Goal: Information Seeking & Learning: Check status

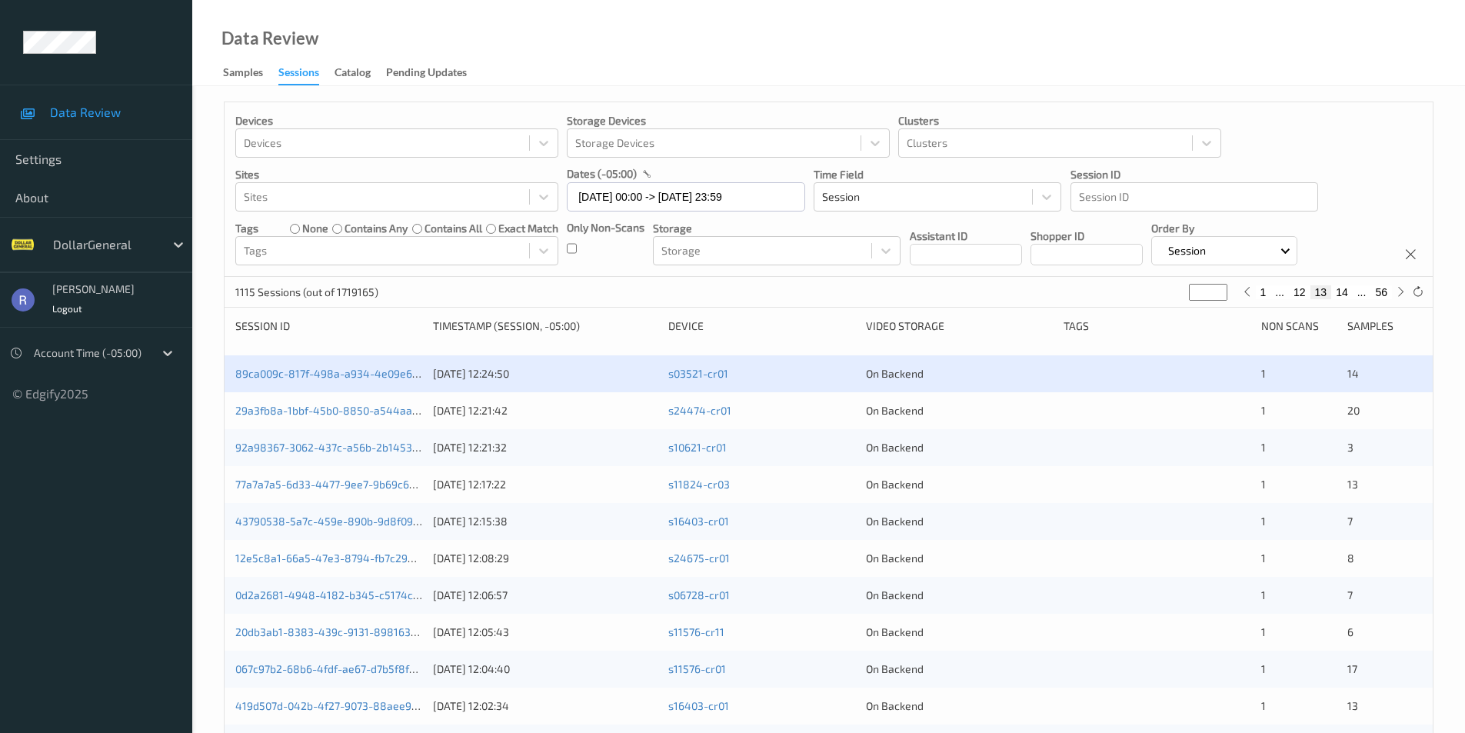
click at [584, 301] on div "1115 Sessions (out of 1719165) ** 1 ... 12 13 14 ... 56" at bounding box center [829, 292] width 1208 height 31
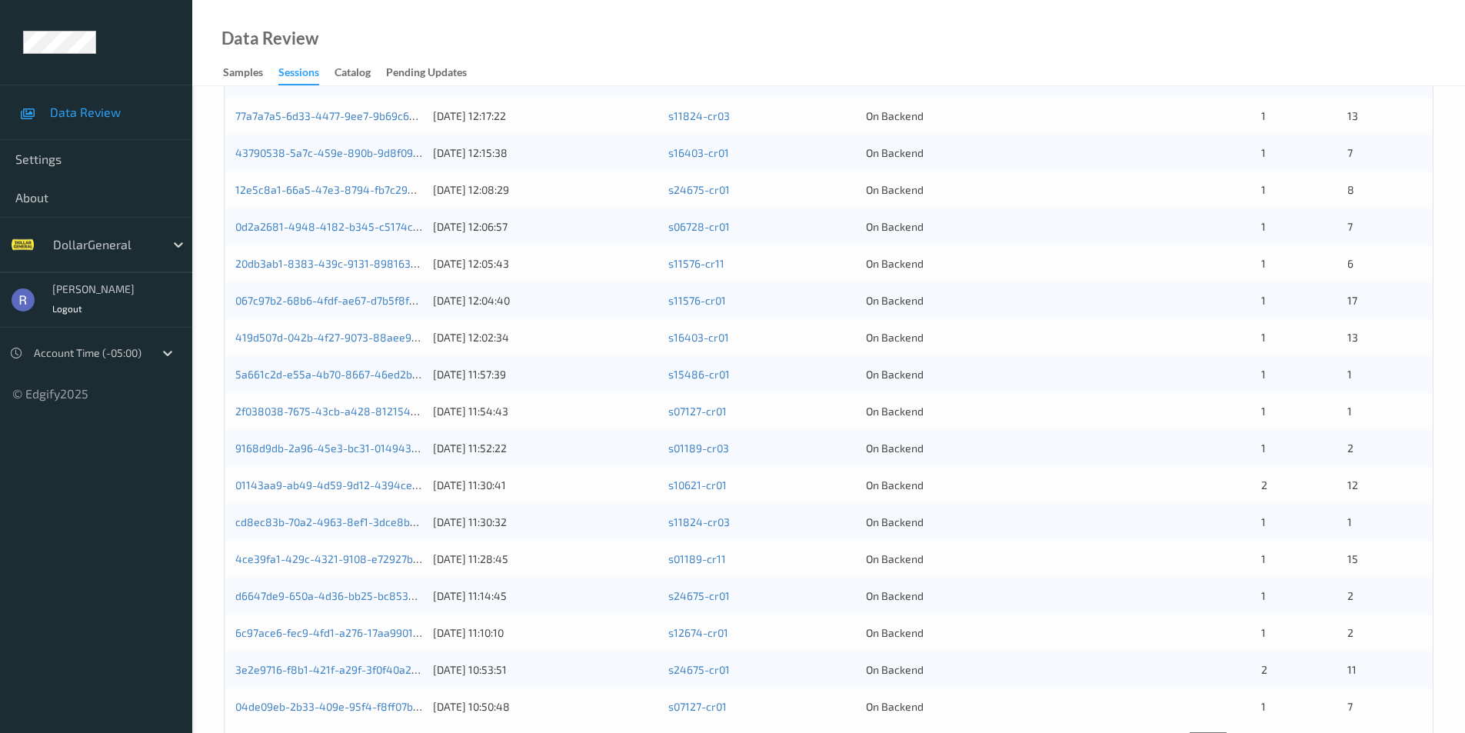
scroll to position [425, 0]
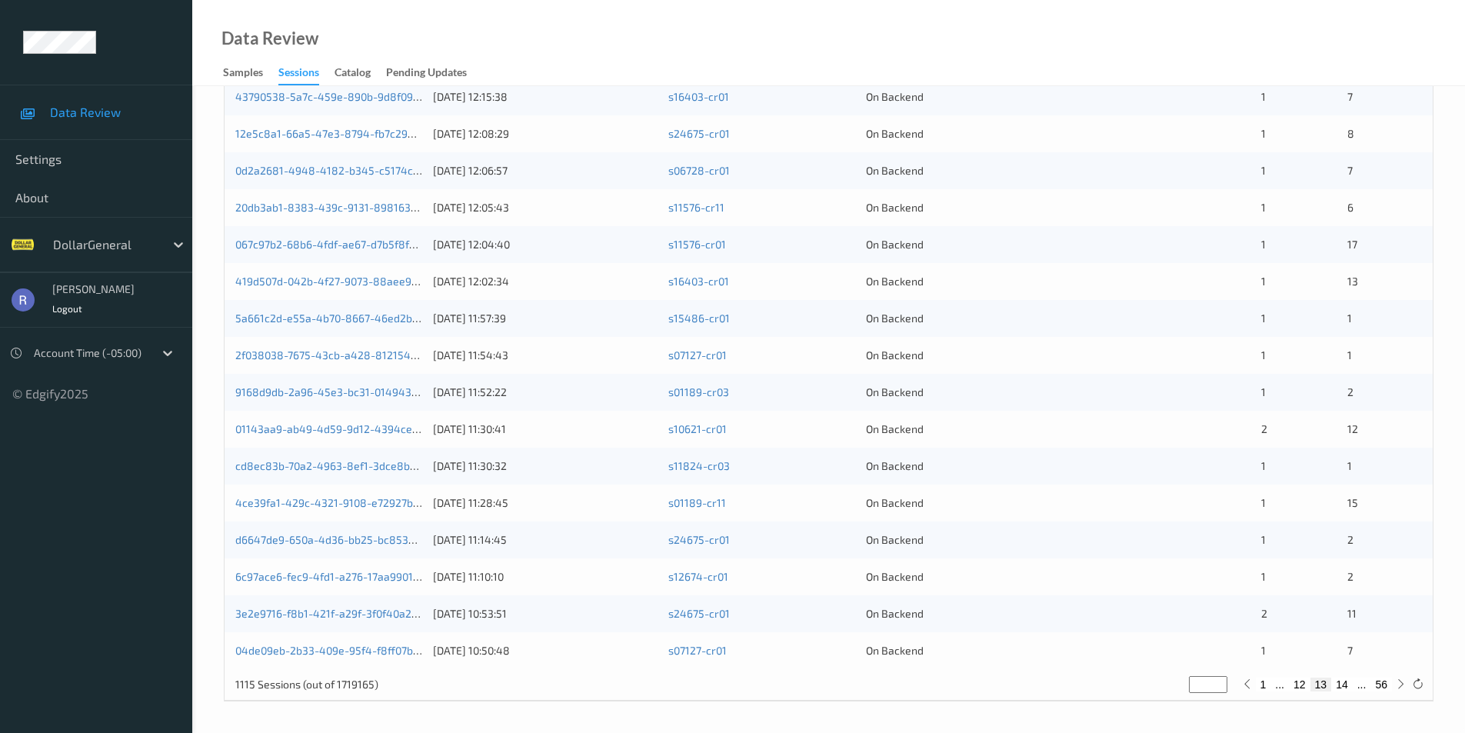
click at [1333, 52] on div "Data Review Samples Sessions Catalog Pending Updates" at bounding box center [828, 43] width 1273 height 86
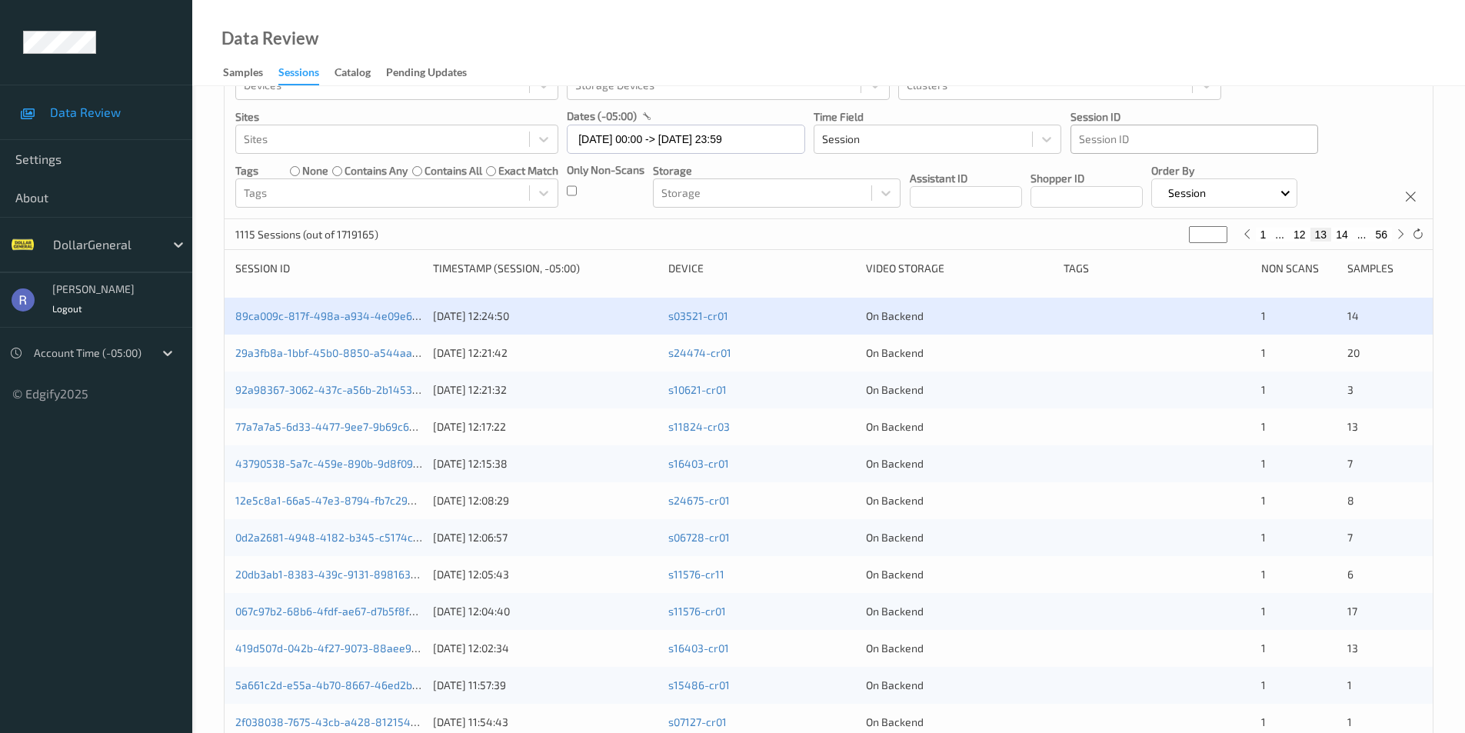
scroll to position [0, 0]
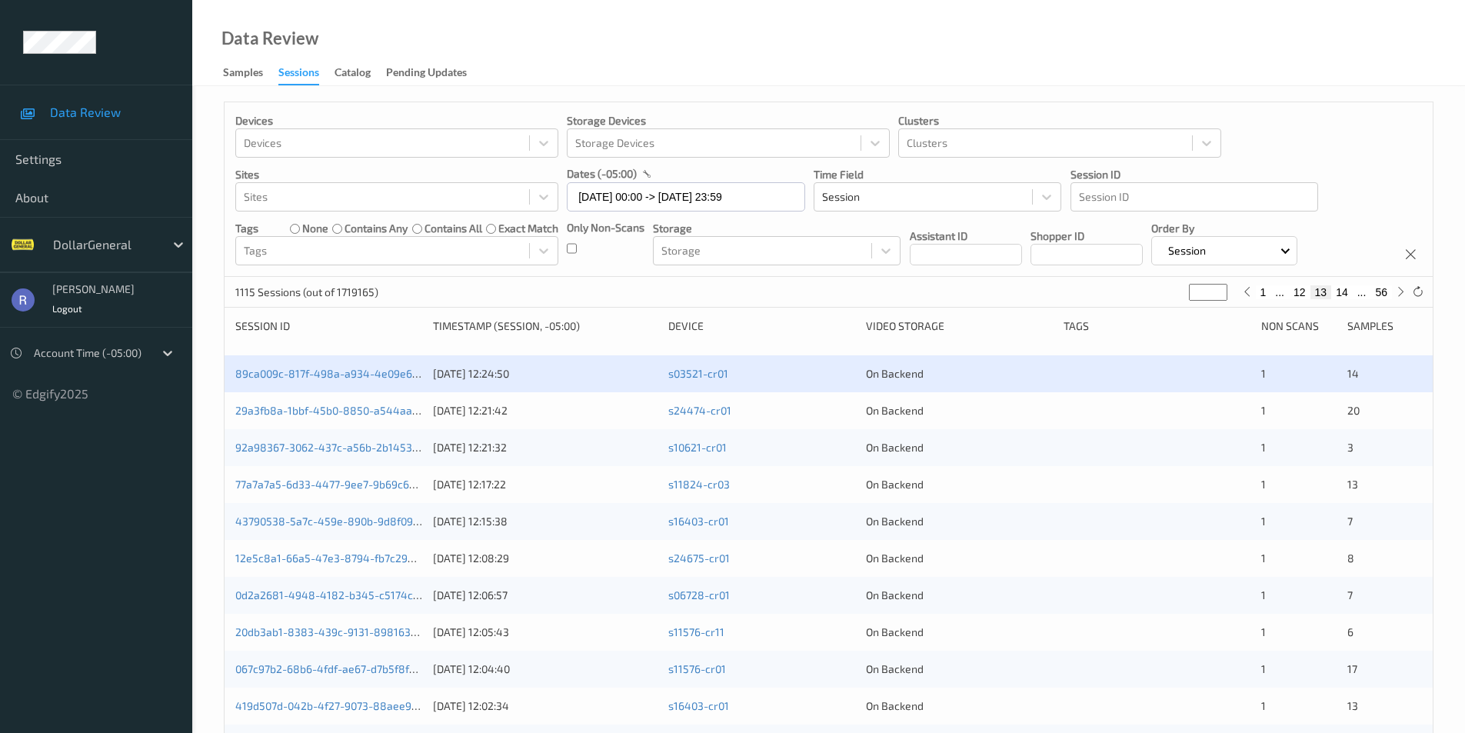
type input "**"
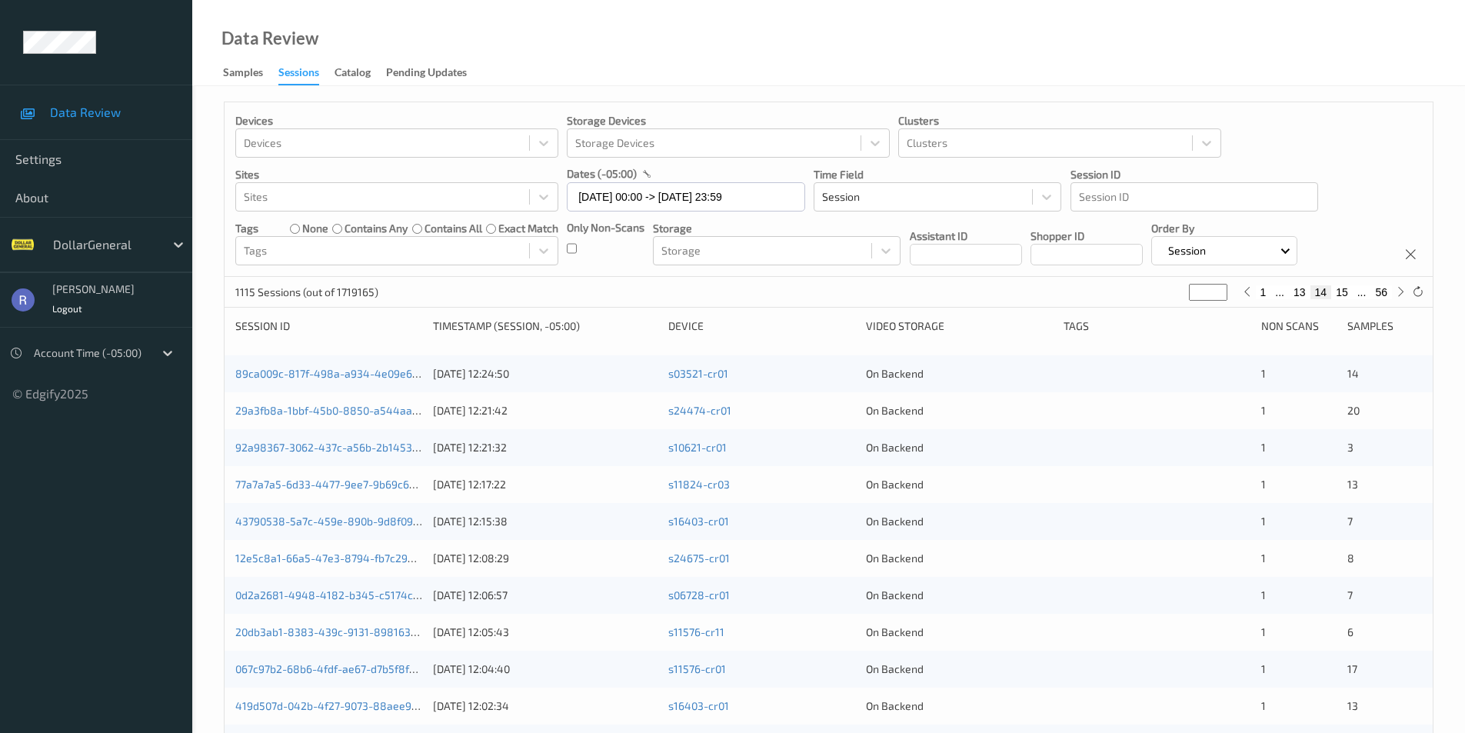
click at [1219, 288] on input "**" at bounding box center [1208, 292] width 38 height 17
type input "**"
click at [1219, 288] on input "**" at bounding box center [1208, 292] width 38 height 17
type input "**"
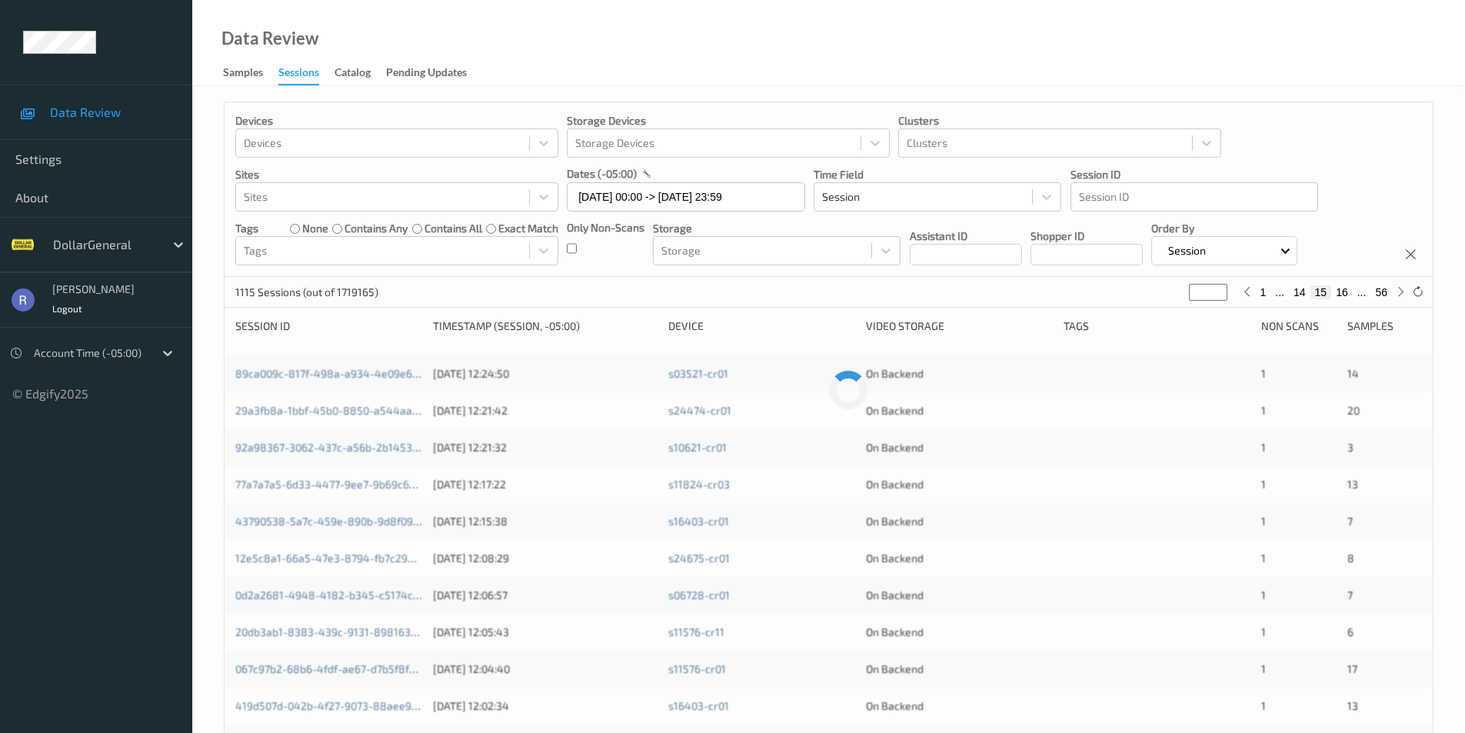
type input "**"
click at [1219, 288] on input "**" at bounding box center [1208, 292] width 38 height 17
type input "**"
click at [1219, 288] on input "**" at bounding box center [1208, 292] width 38 height 17
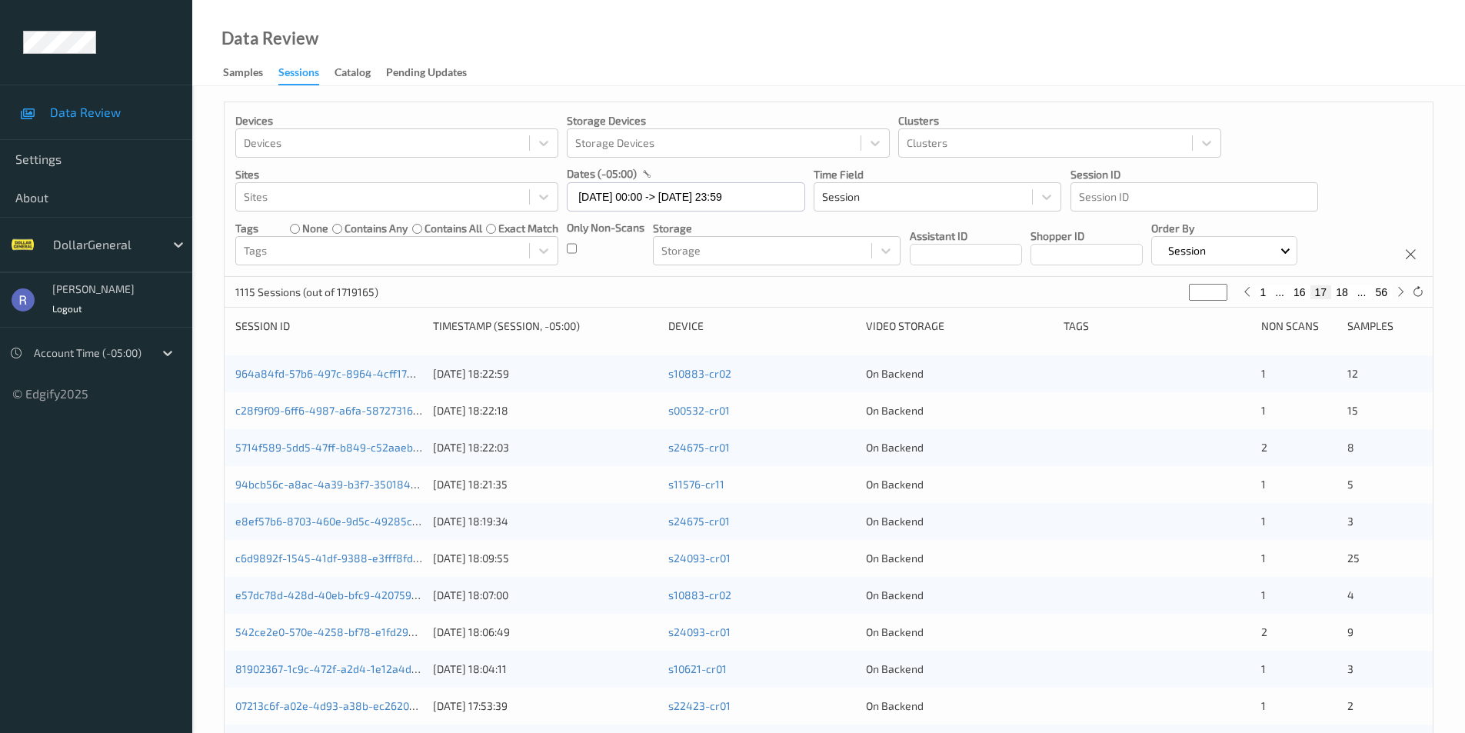
type input "**"
click at [1216, 288] on input "**" at bounding box center [1208, 292] width 38 height 17
type input "**"
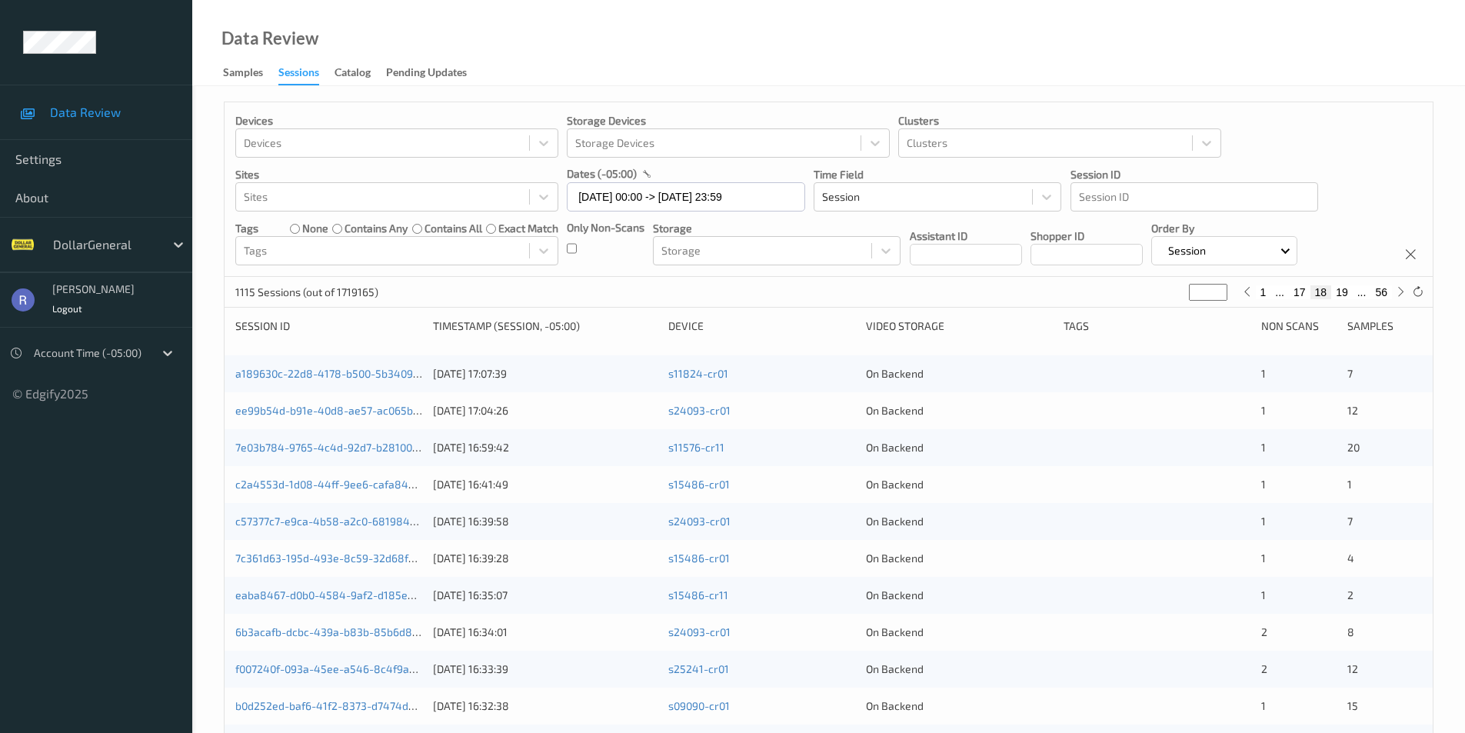
click at [1216, 288] on input "**" at bounding box center [1208, 292] width 38 height 17
type input "**"
click at [1216, 288] on input "**" at bounding box center [1208, 292] width 38 height 17
type input "**"
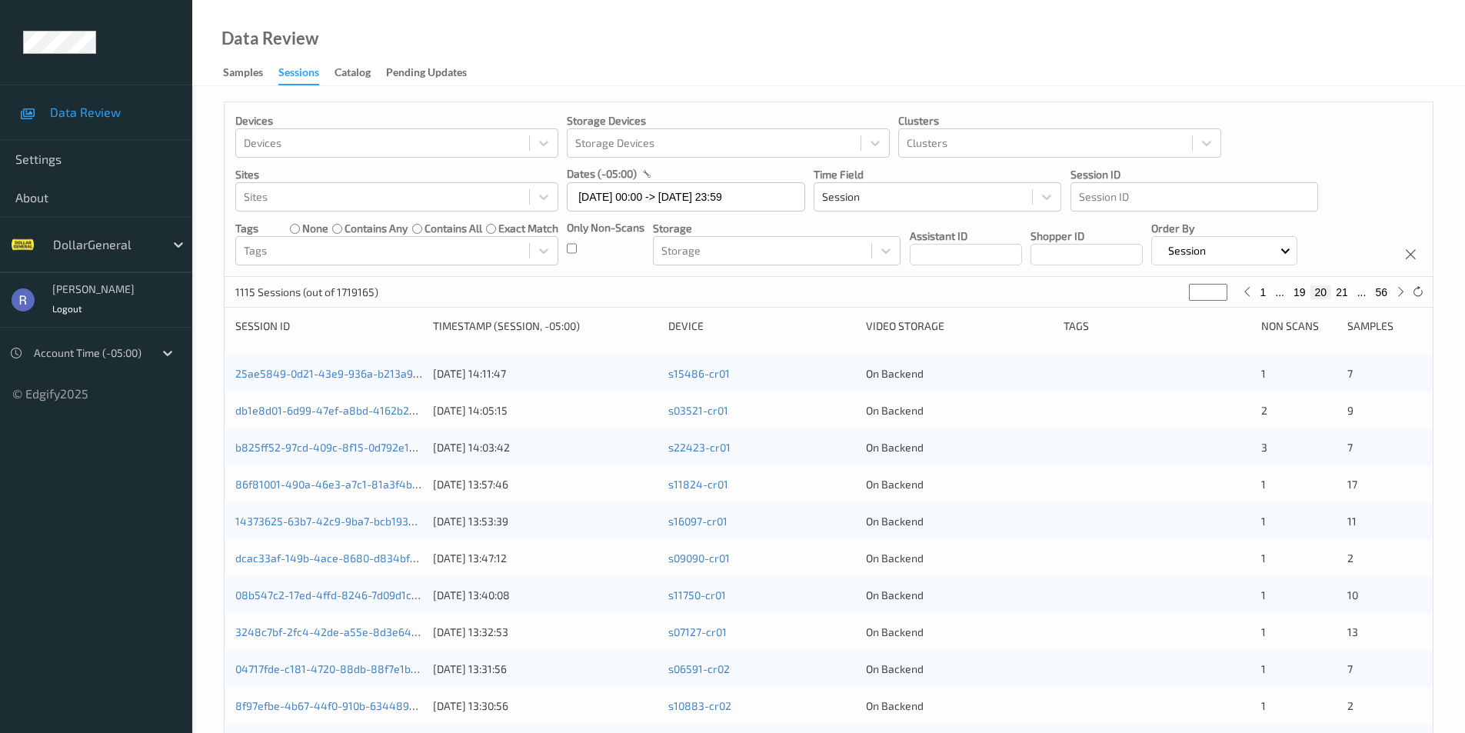
type input "**"
click at [1216, 288] on input "**" at bounding box center [1208, 292] width 38 height 17
type input "**"
click at [1216, 288] on input "**" at bounding box center [1208, 292] width 38 height 17
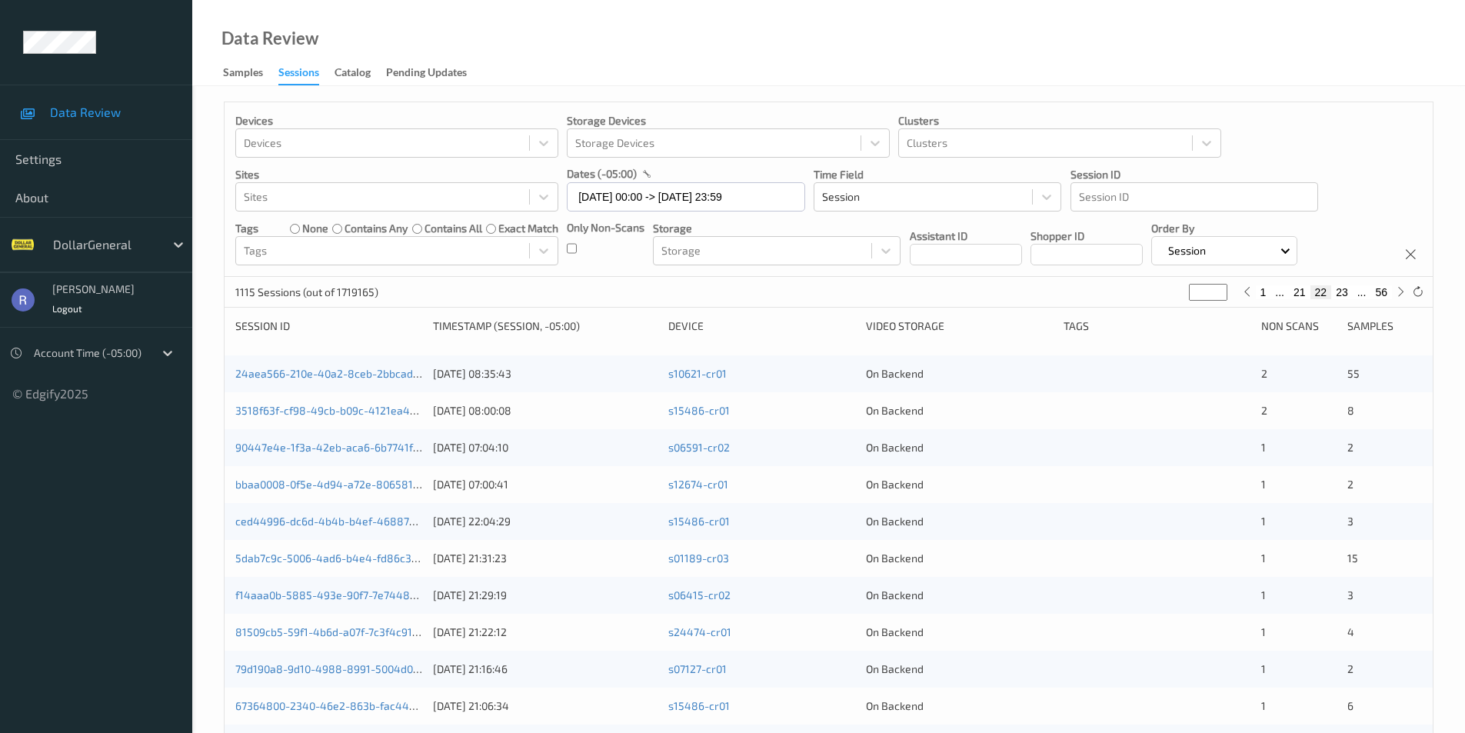
type input "**"
click at [1216, 288] on input "**" at bounding box center [1208, 292] width 38 height 17
type input "**"
click at [1216, 288] on input "**" at bounding box center [1208, 292] width 38 height 17
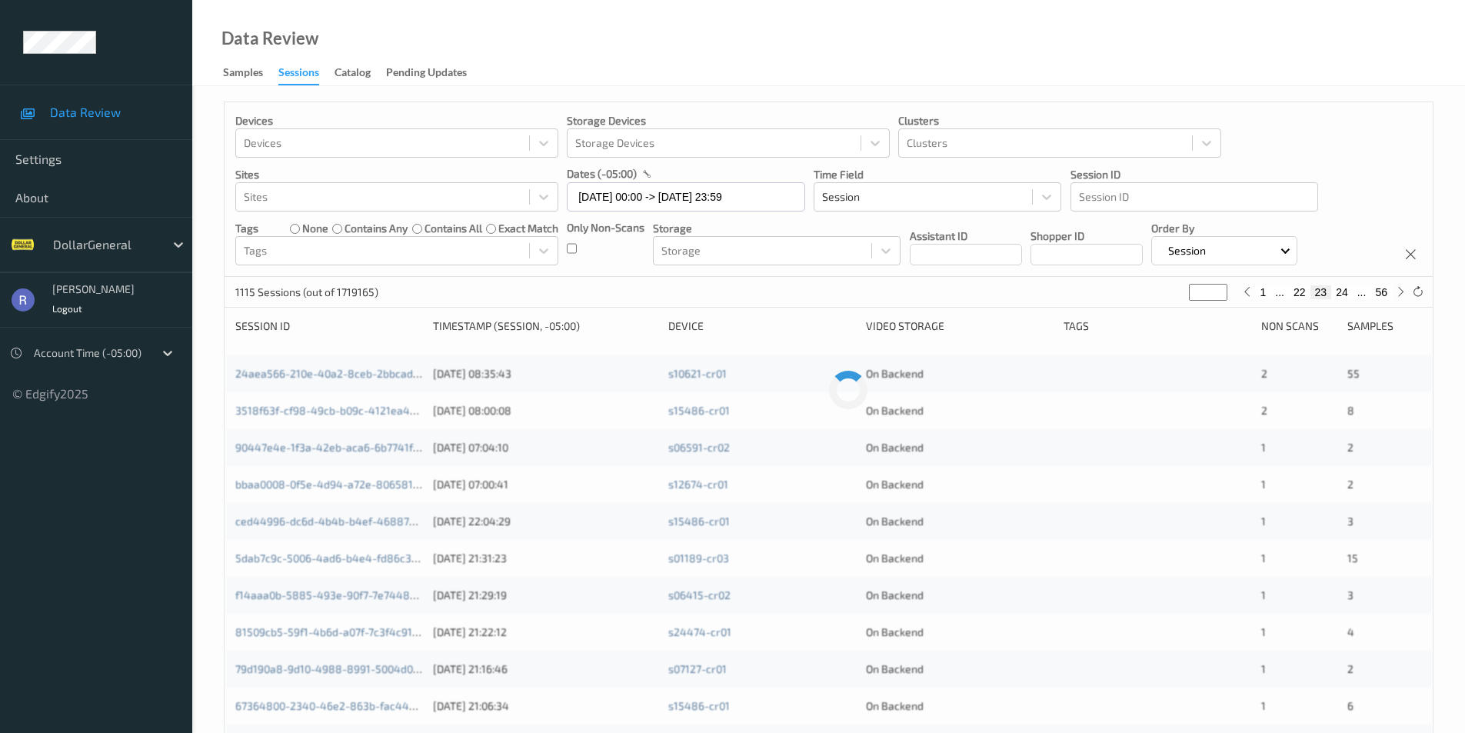
type input "**"
click at [1216, 288] on input "**" at bounding box center [1208, 292] width 38 height 17
type input "**"
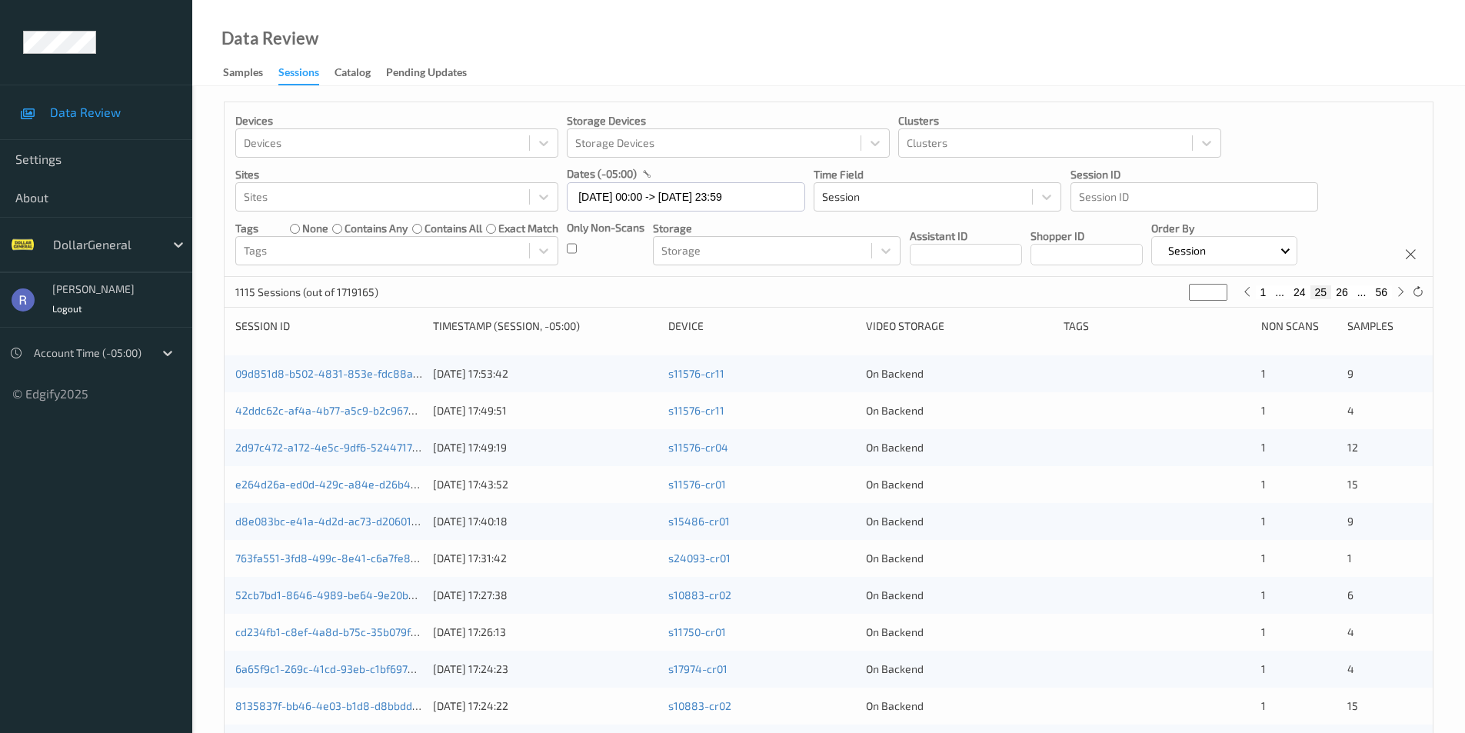
type input "**"
click at [1216, 288] on input "**" at bounding box center [1208, 292] width 38 height 17
type input "**"
click at [1216, 288] on input "**" at bounding box center [1208, 292] width 38 height 17
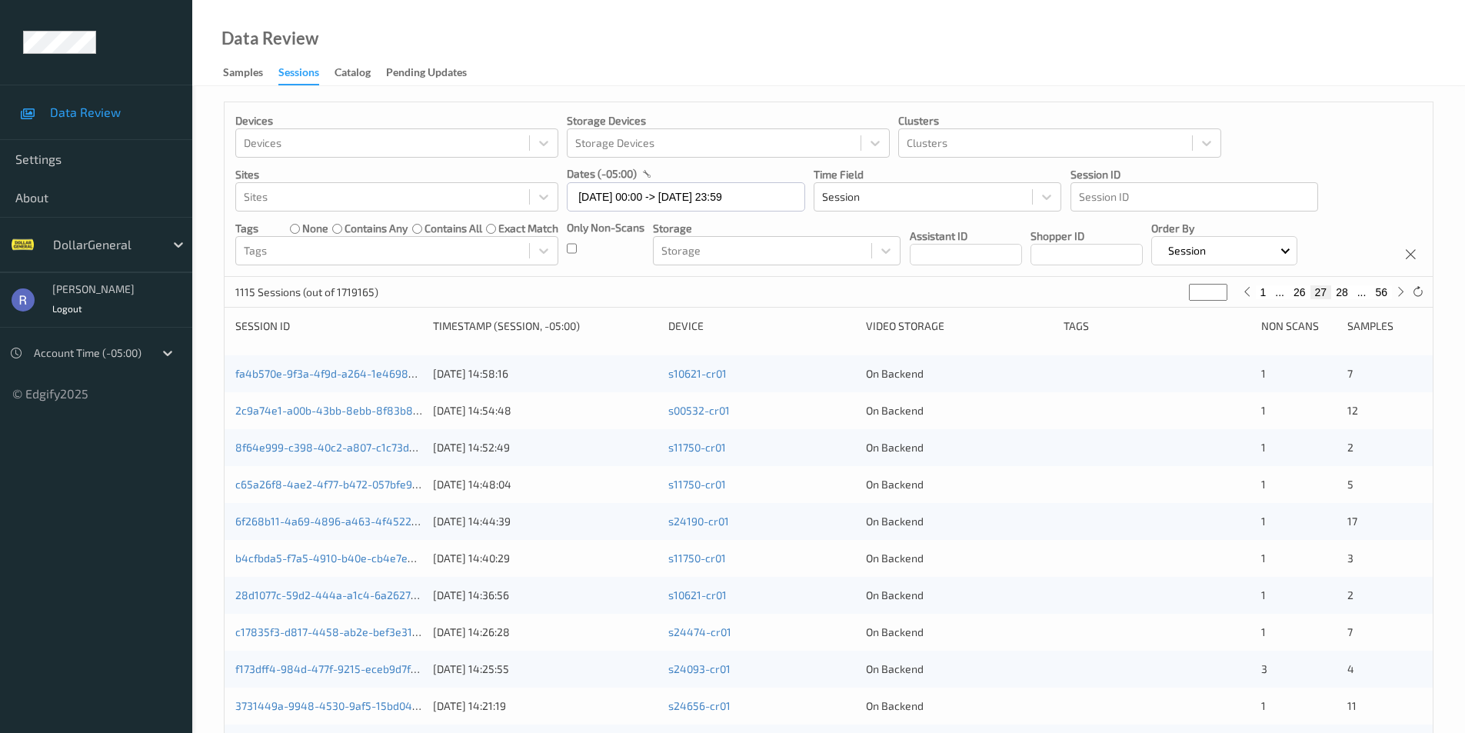
type input "**"
click at [1216, 288] on input "**" at bounding box center [1208, 292] width 38 height 17
type input "**"
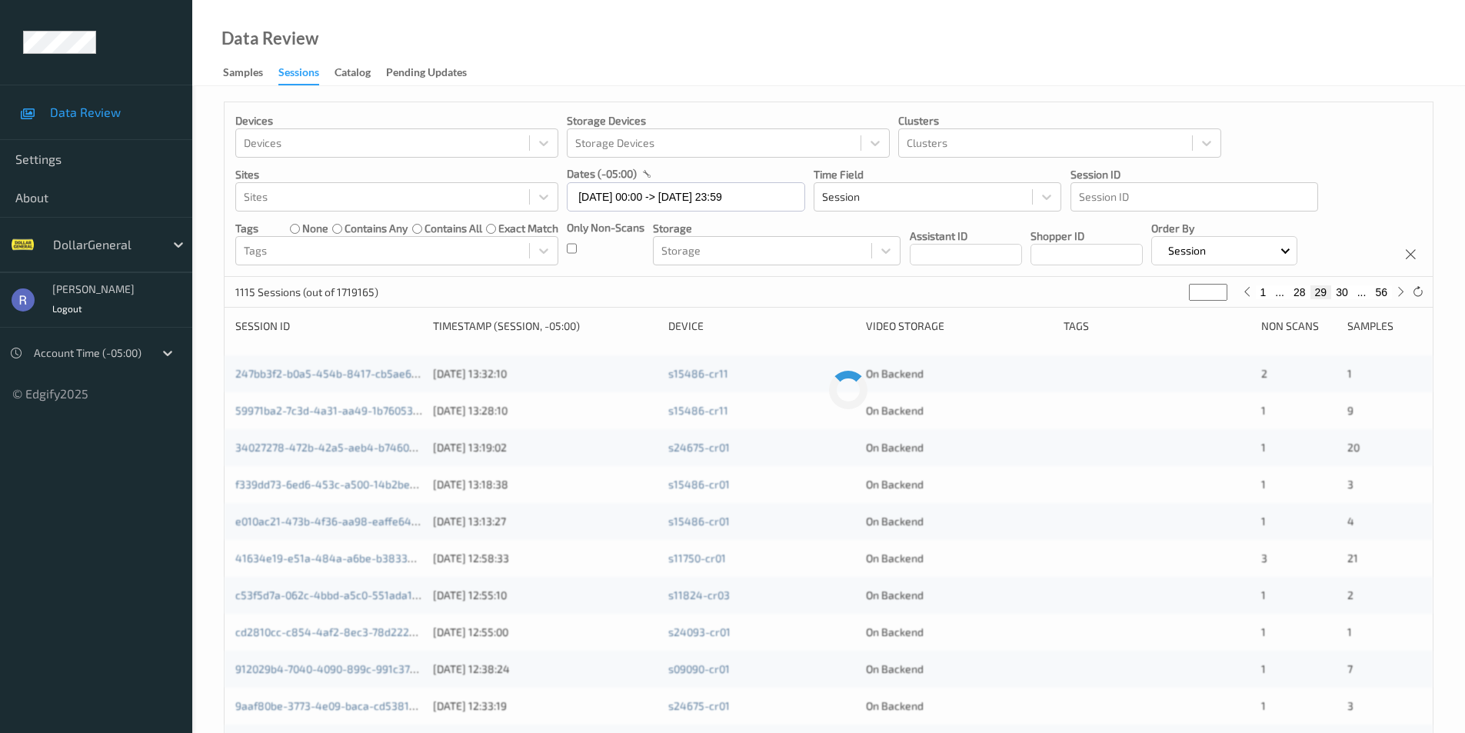
click at [1216, 288] on input "**" at bounding box center [1208, 292] width 38 height 17
type input "**"
click at [1216, 288] on input "**" at bounding box center [1208, 292] width 38 height 17
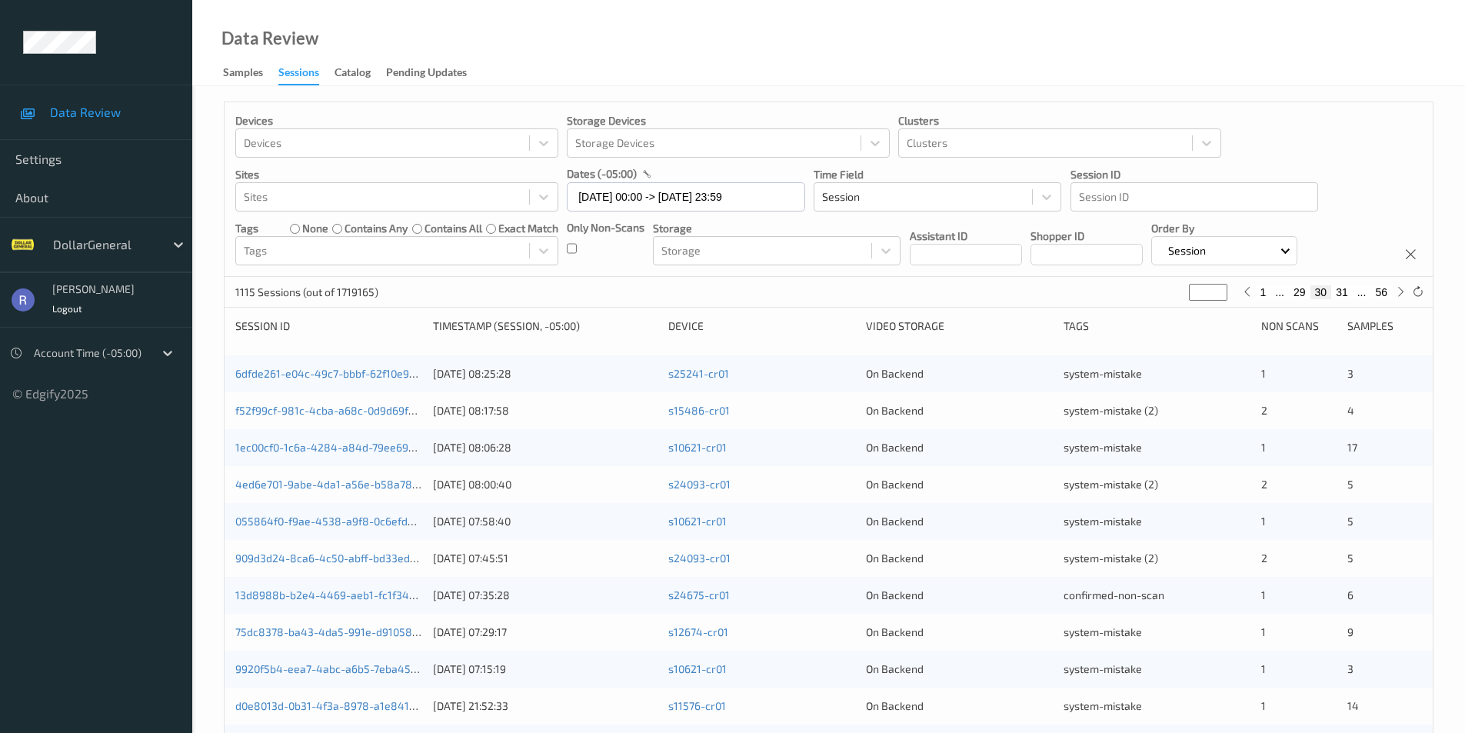
type input "**"
click at [1216, 288] on input "**" at bounding box center [1208, 292] width 38 height 17
type input "**"
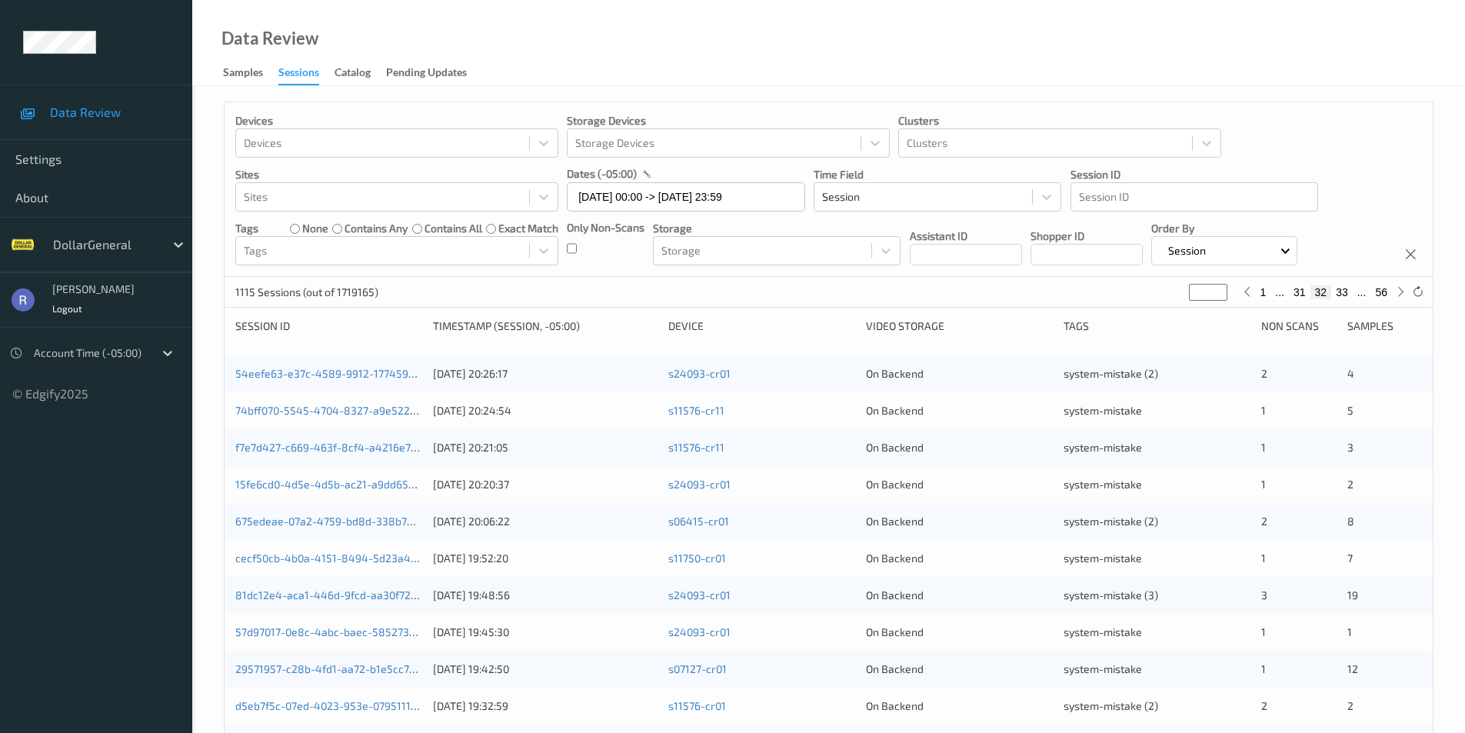
click at [1216, 288] on input "**" at bounding box center [1208, 292] width 38 height 17
type input "**"
click at [1216, 288] on input "**" at bounding box center [1208, 292] width 38 height 17
type input "**"
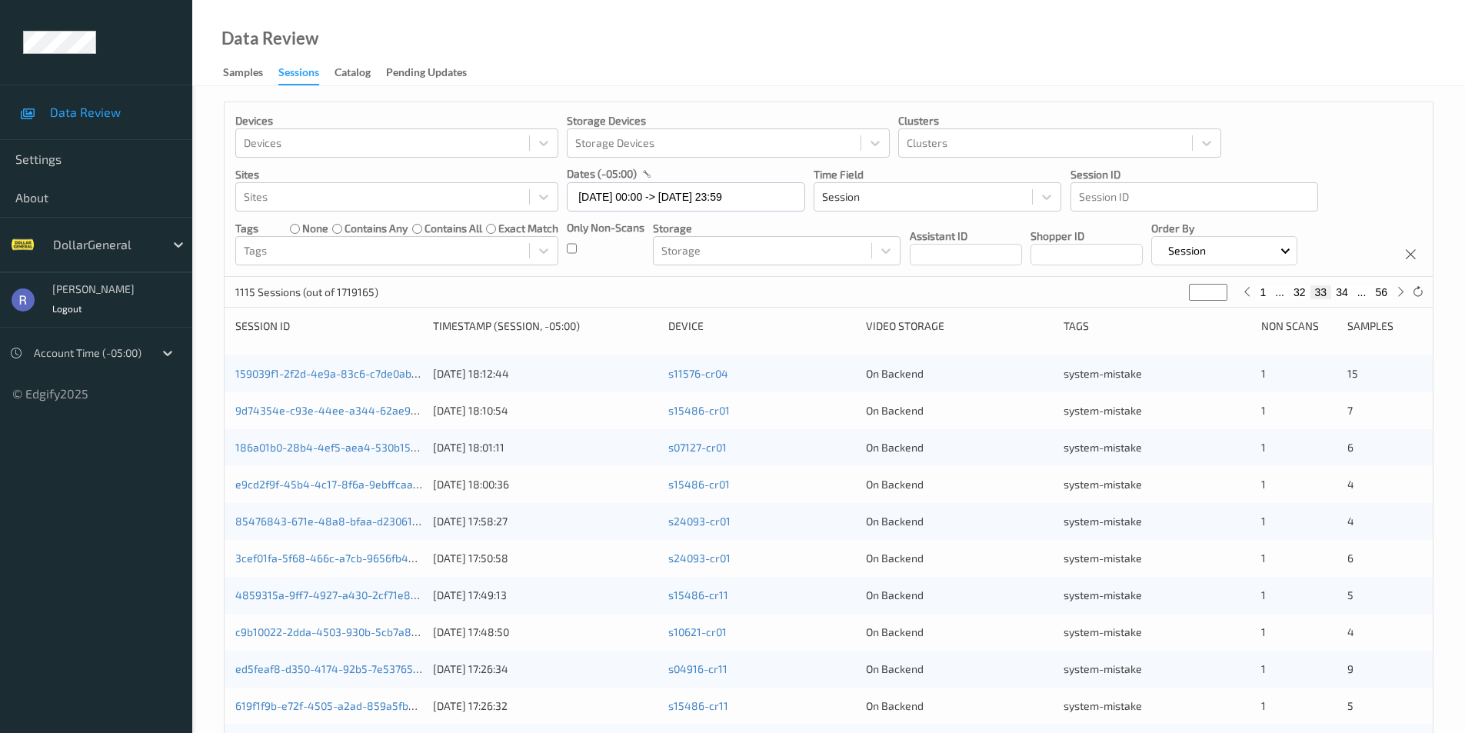
type input "**"
click at [1216, 288] on input "**" at bounding box center [1208, 292] width 38 height 17
type input "**"
click at [1216, 288] on input "**" at bounding box center [1208, 292] width 38 height 17
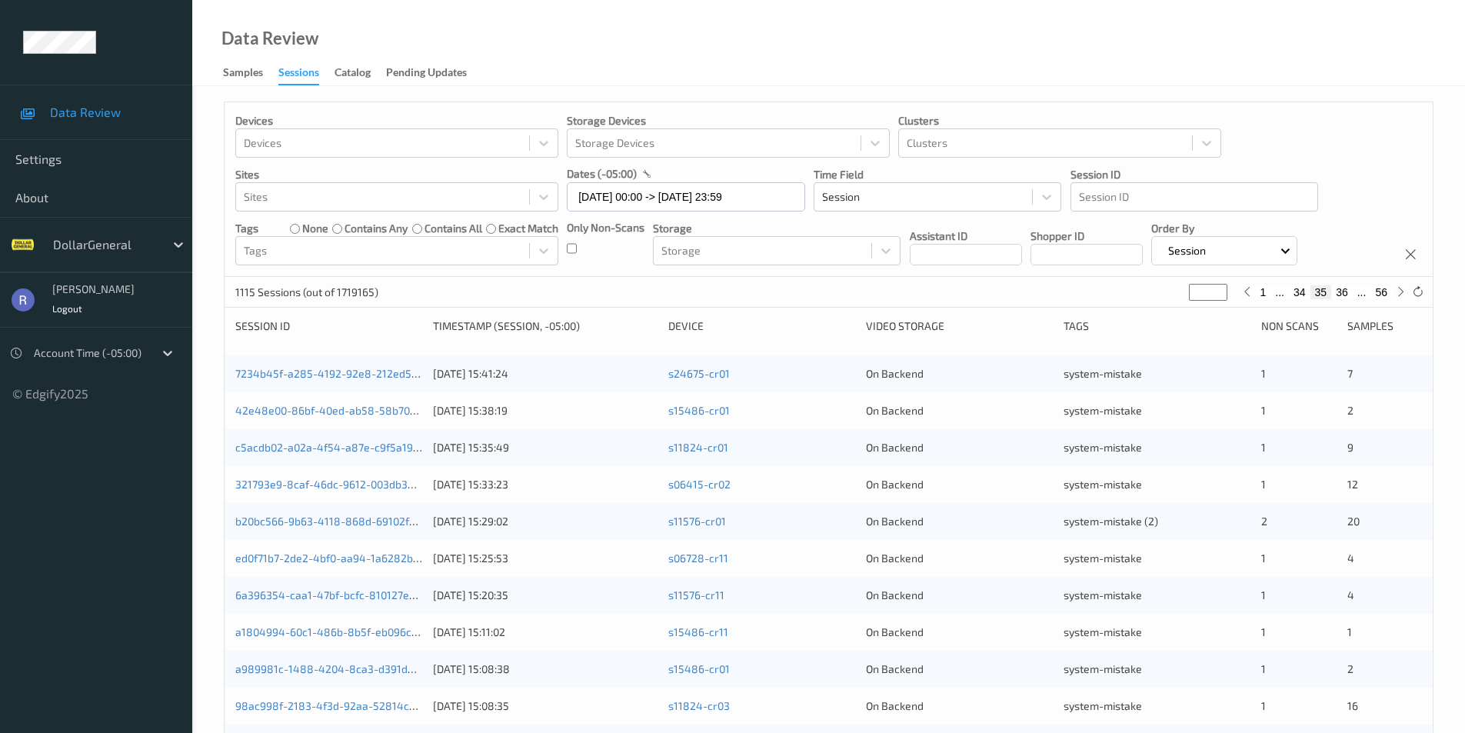
type input "**"
click at [1216, 288] on input "**" at bounding box center [1208, 292] width 38 height 17
type input "**"
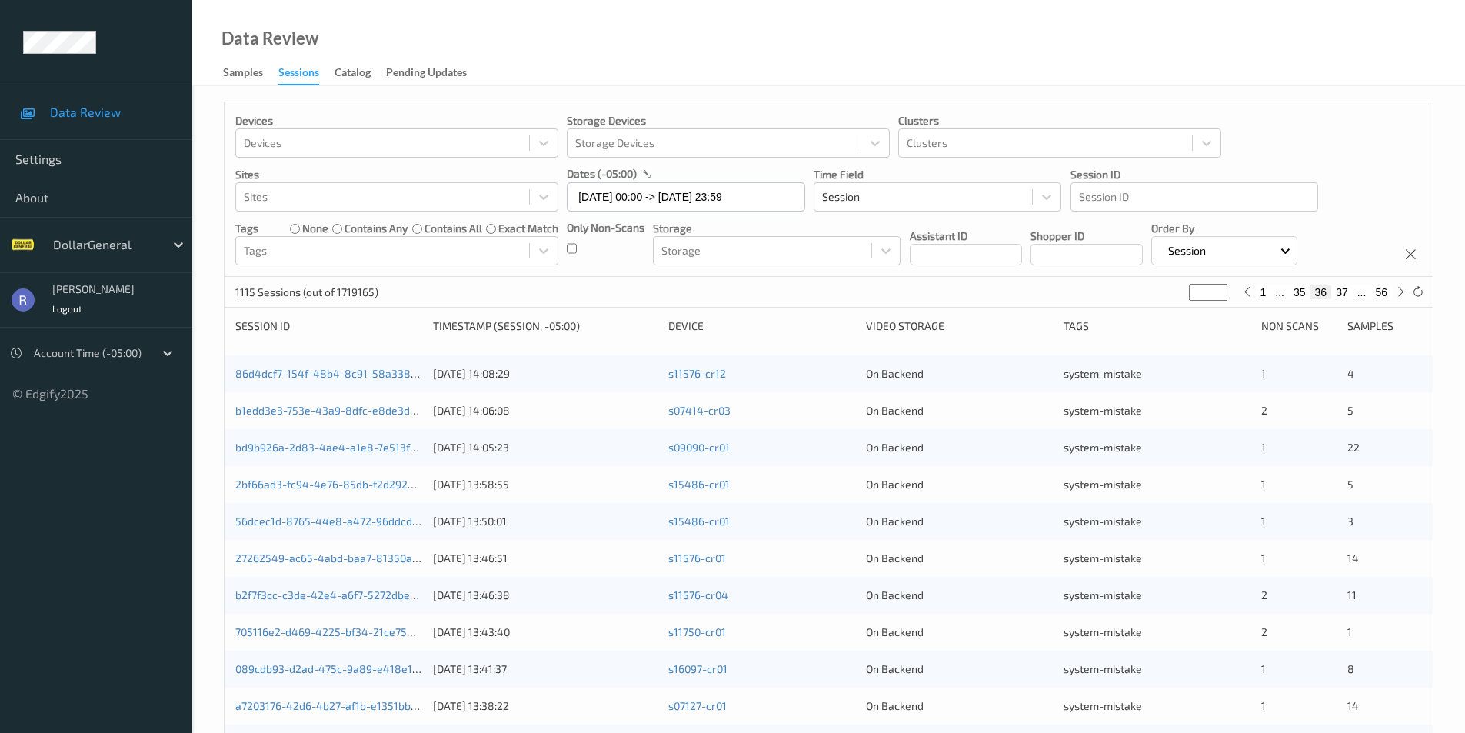
click at [1216, 288] on input "**" at bounding box center [1208, 292] width 38 height 17
type input "**"
click at [1216, 288] on input "**" at bounding box center [1208, 292] width 38 height 17
type input "**"
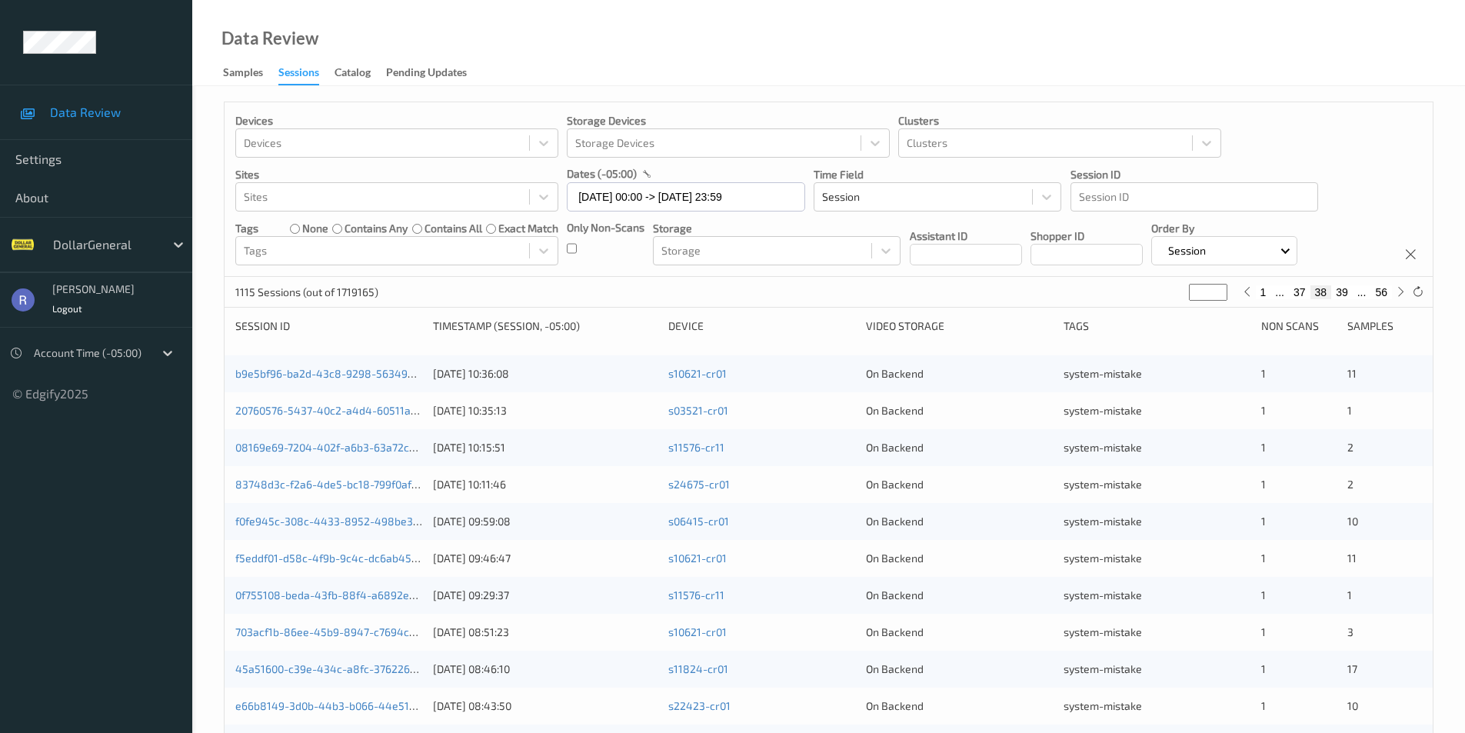
type input "**"
click at [1216, 288] on input "**" at bounding box center [1208, 292] width 38 height 17
type input "**"
click at [1216, 288] on input "**" at bounding box center [1208, 292] width 38 height 17
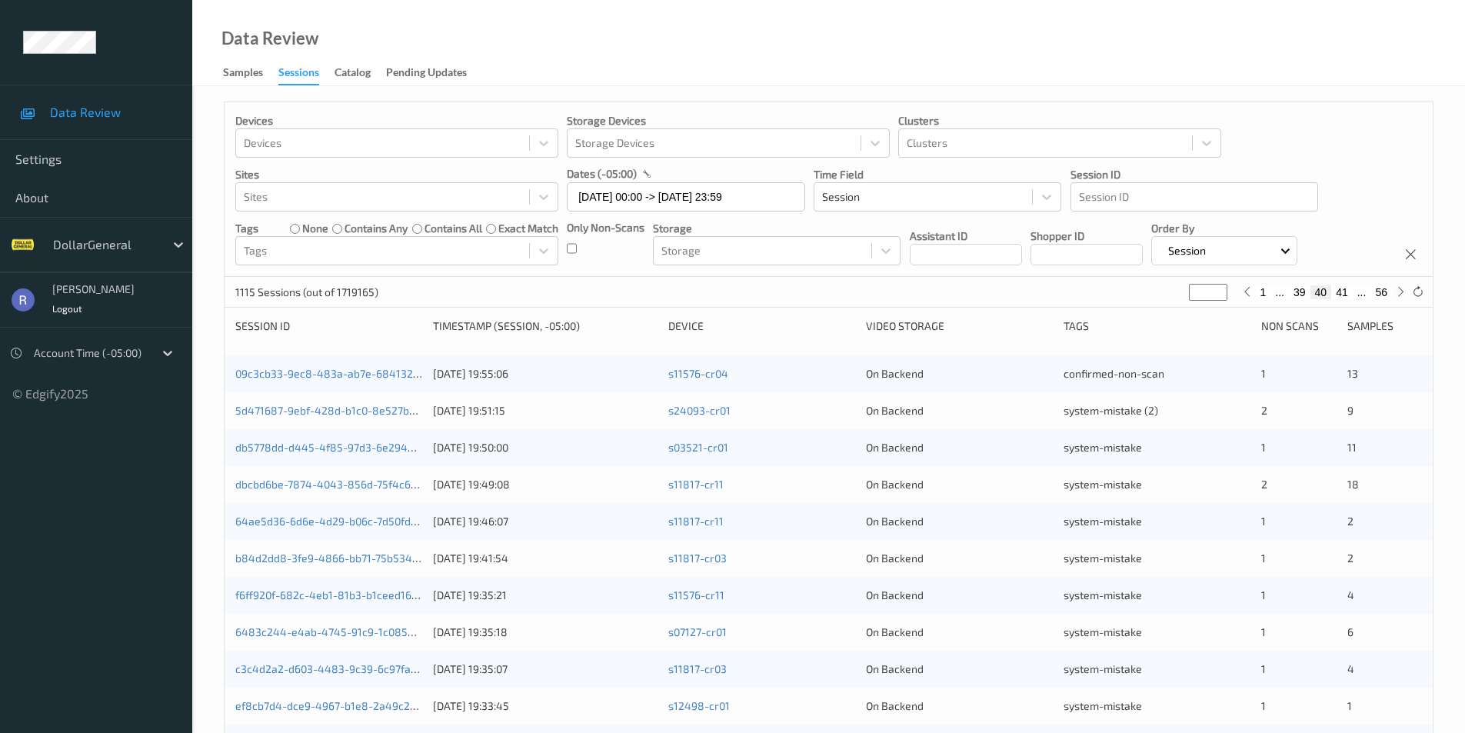
type input "**"
click at [1216, 288] on input "**" at bounding box center [1208, 292] width 38 height 17
type input "**"
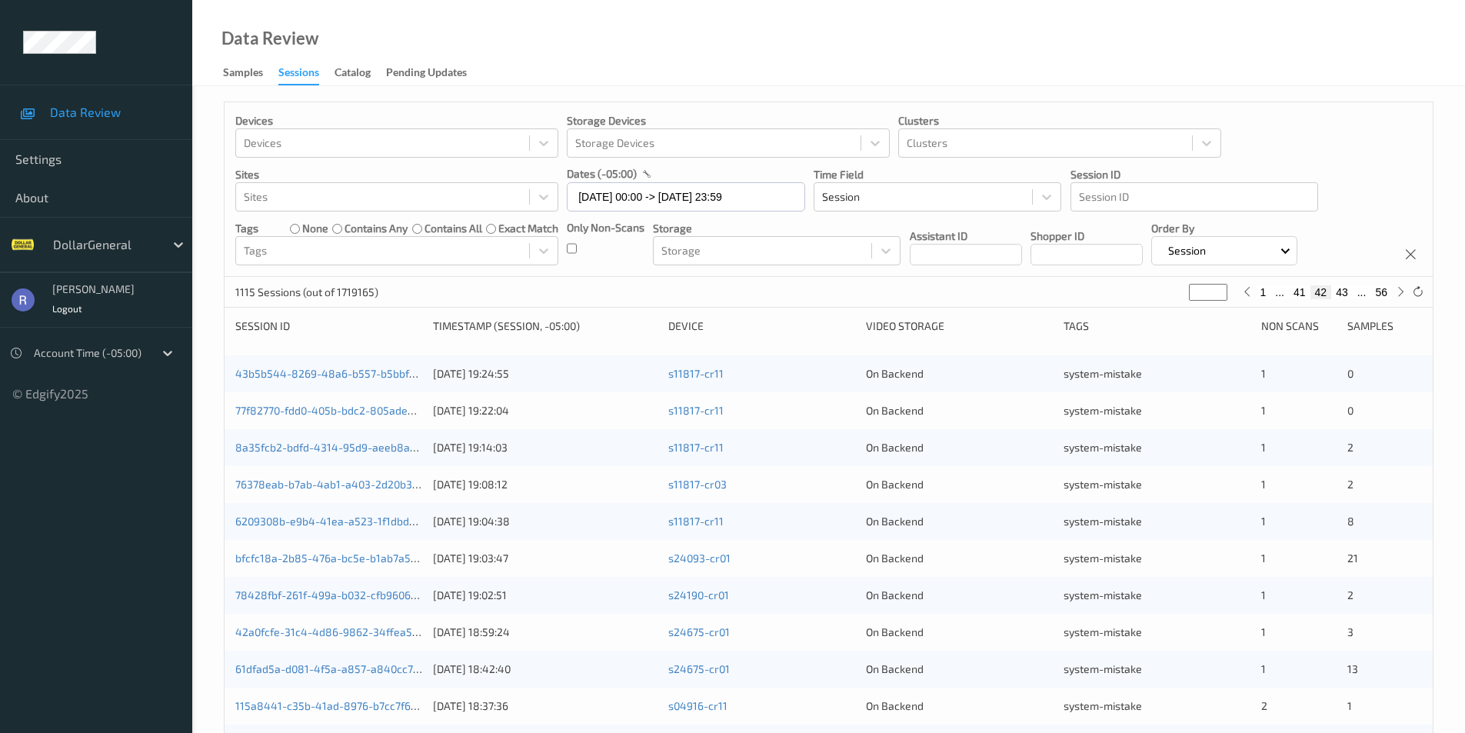
click at [1216, 288] on input "**" at bounding box center [1208, 292] width 38 height 17
type input "**"
click at [1216, 288] on input "**" at bounding box center [1208, 292] width 38 height 17
type input "**"
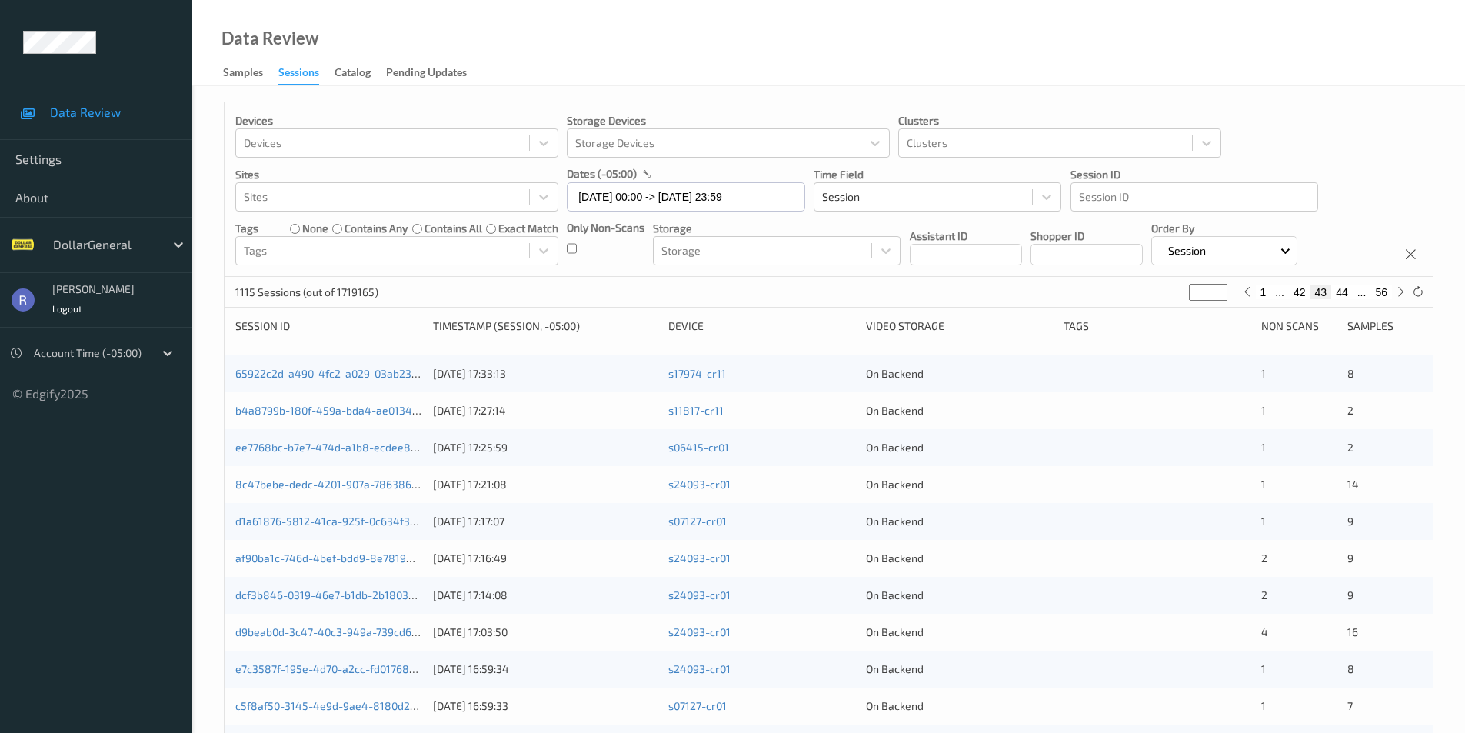
type input "**"
click at [1216, 288] on input "**" at bounding box center [1208, 292] width 38 height 17
type input "**"
click at [1216, 288] on input "**" at bounding box center [1208, 292] width 38 height 17
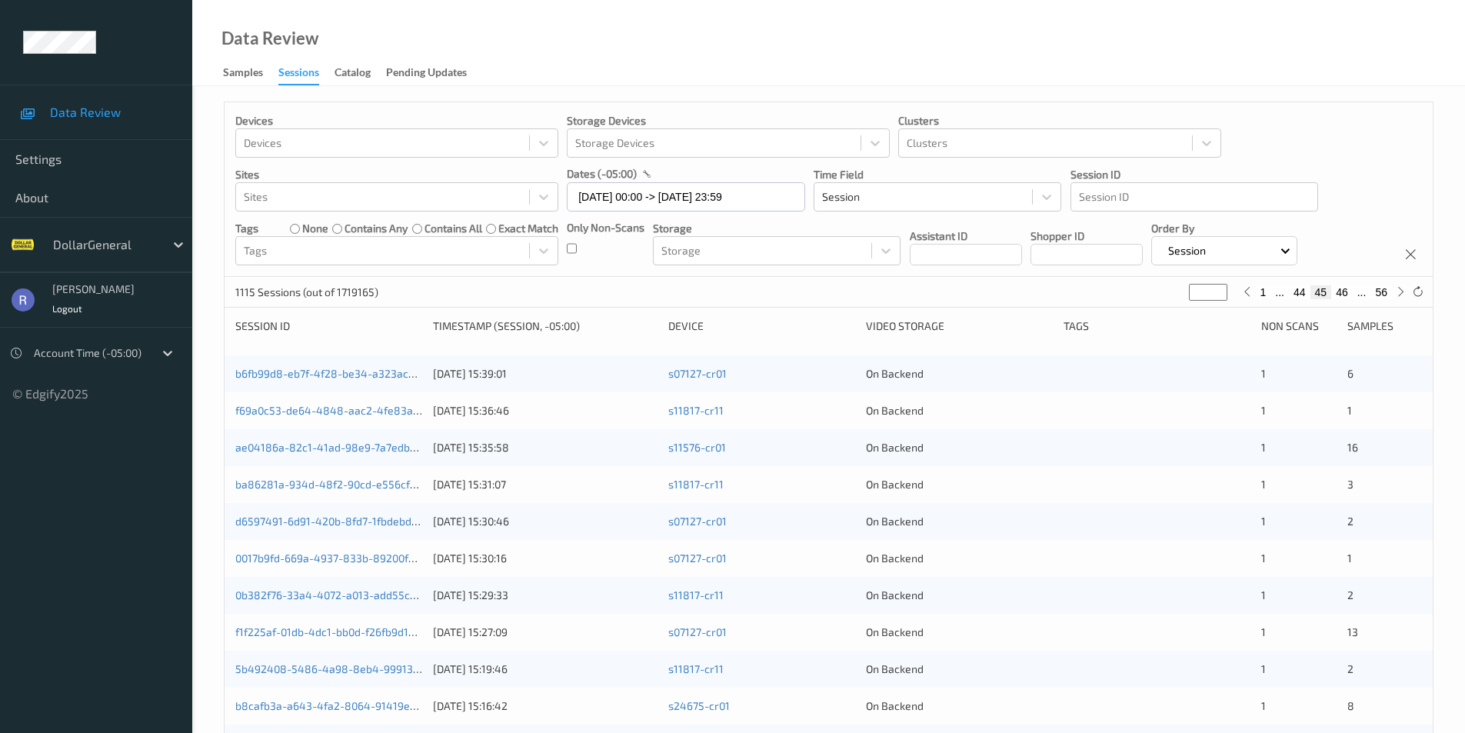
type input "**"
click at [1216, 288] on input "**" at bounding box center [1208, 292] width 38 height 17
type input "**"
click at [1216, 288] on input "**" at bounding box center [1208, 292] width 38 height 17
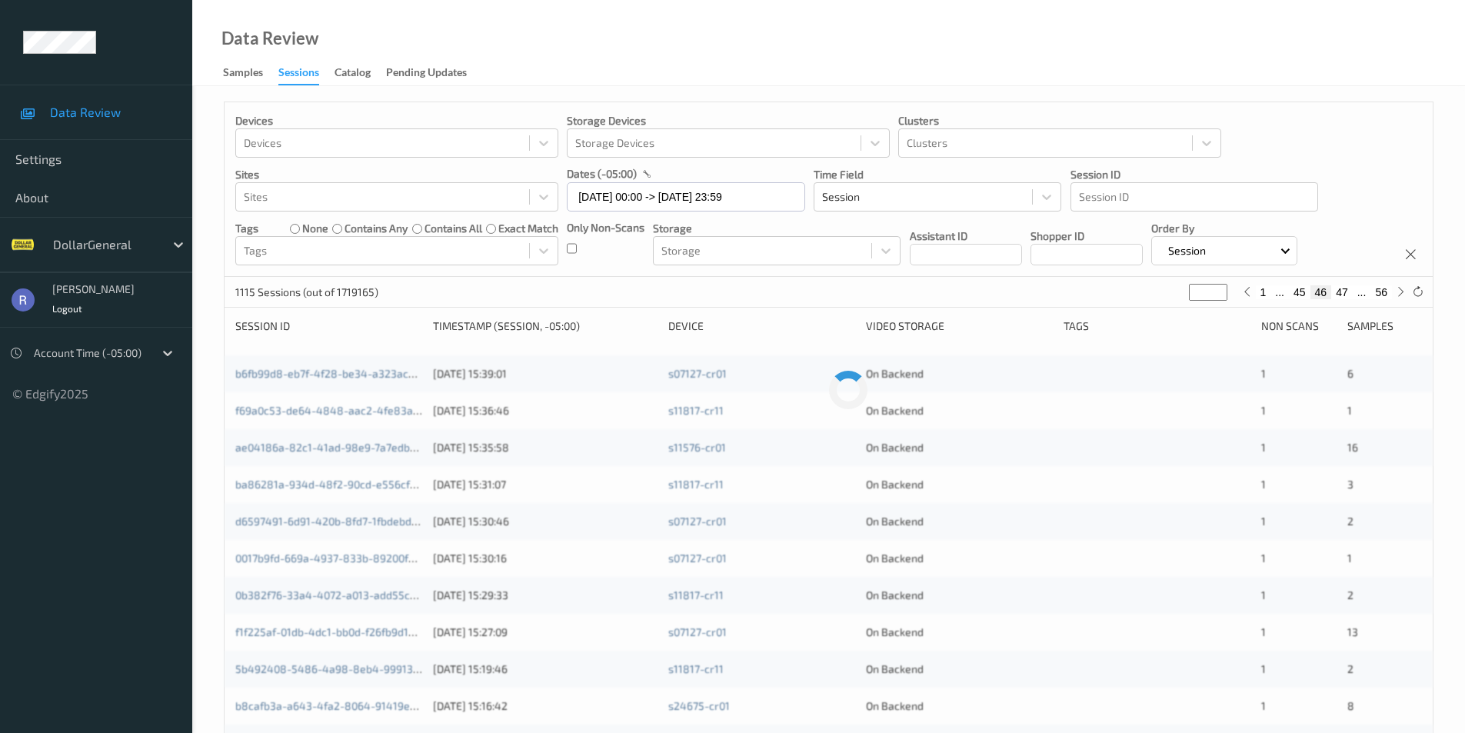
type input "**"
click at [1216, 288] on input "**" at bounding box center [1208, 292] width 38 height 17
type input "**"
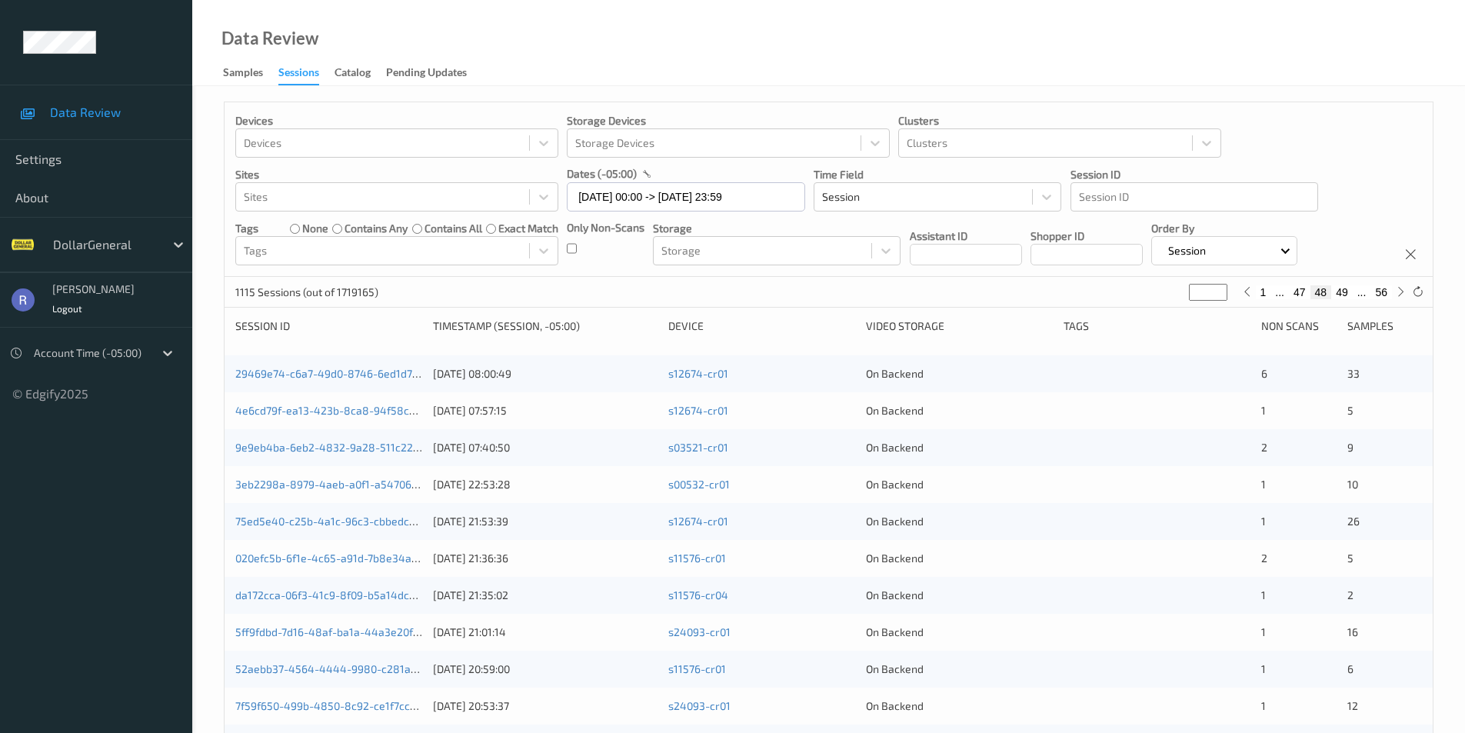
type input "**"
click at [1216, 288] on input "**" at bounding box center [1208, 292] width 38 height 17
type input "**"
click at [1216, 288] on input "**" at bounding box center [1208, 292] width 38 height 17
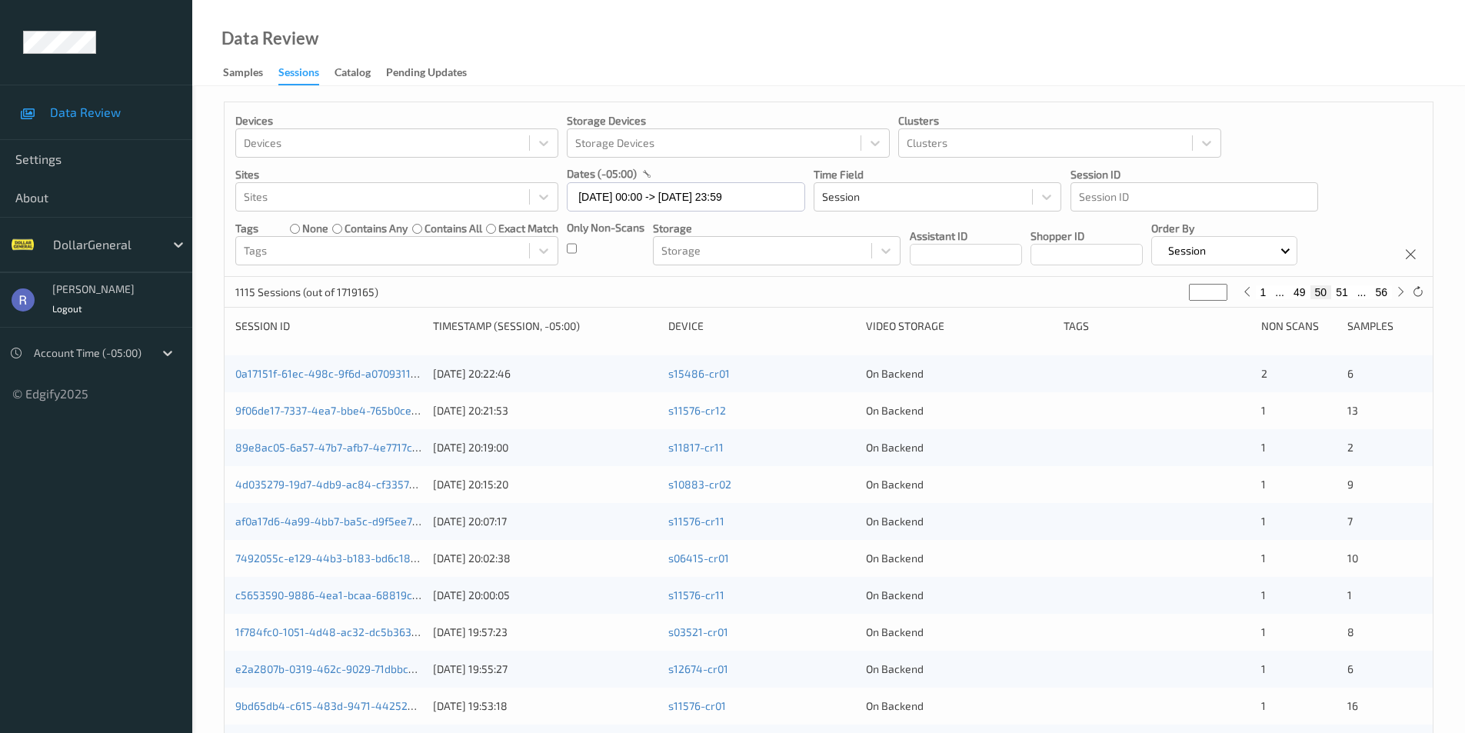
type input "**"
click at [1216, 288] on input "**" at bounding box center [1208, 292] width 38 height 17
type input "**"
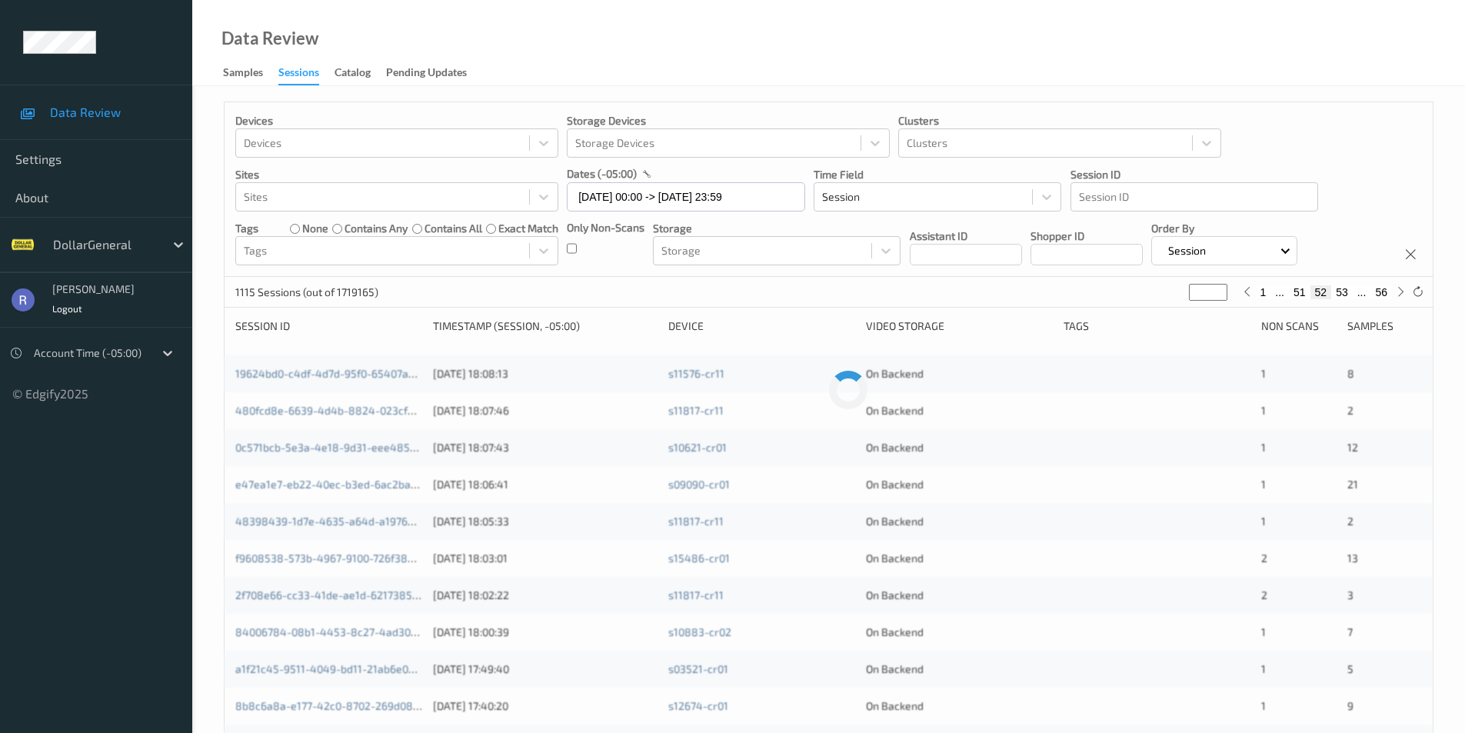
click at [1216, 288] on input "**" at bounding box center [1208, 292] width 38 height 17
type input "**"
click at [1216, 288] on input "**" at bounding box center [1208, 292] width 38 height 17
type input "**"
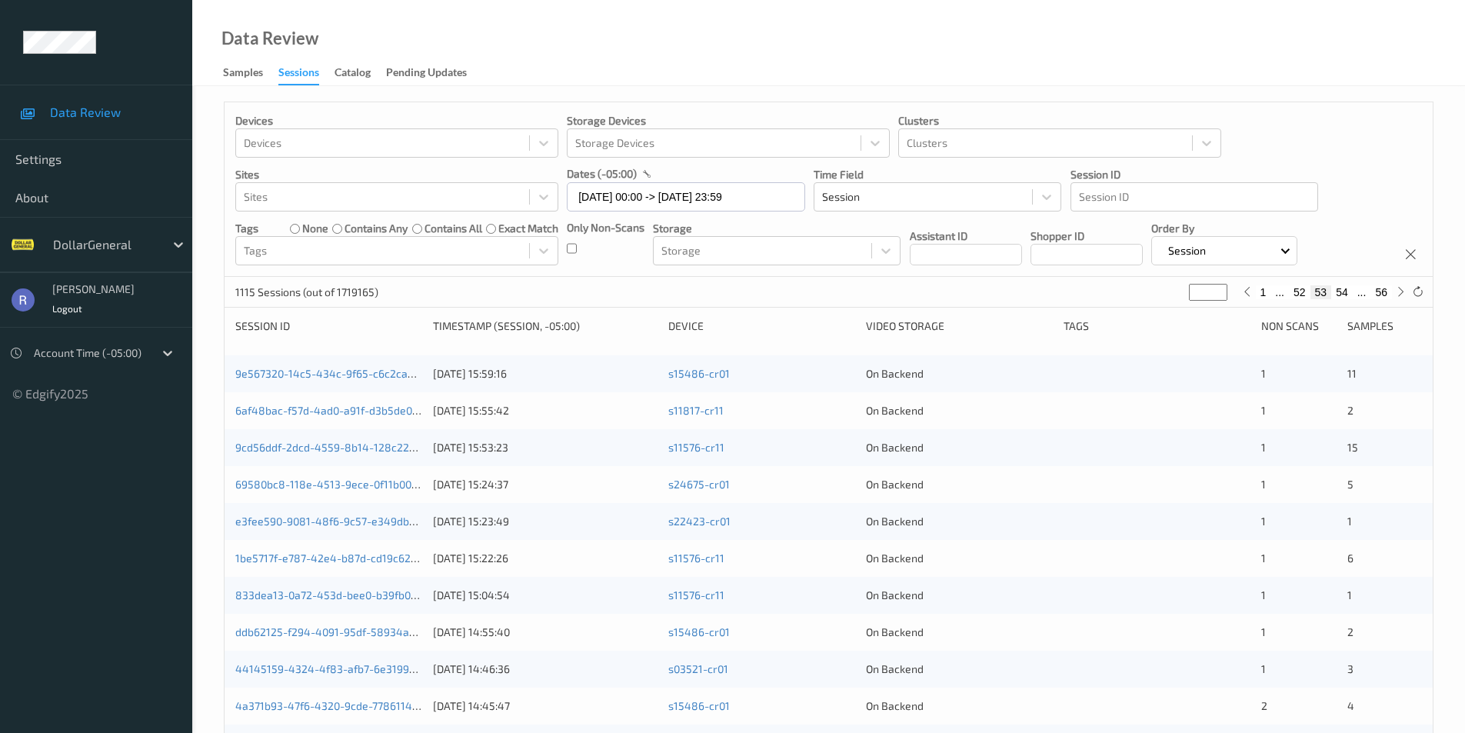
type input "**"
click at [1216, 288] on input "**" at bounding box center [1208, 292] width 38 height 17
drag, startPoint x: 1227, startPoint y: 294, endPoint x: 1197, endPoint y: 291, distance: 30.1
click at [1204, 291] on div "1115 Sessions (out of 1719165) ** 1 ... 53 54 55 56" at bounding box center [829, 292] width 1208 height 31
drag, startPoint x: 1197, startPoint y: 291, endPoint x: 1172, endPoint y: 290, distance: 24.7
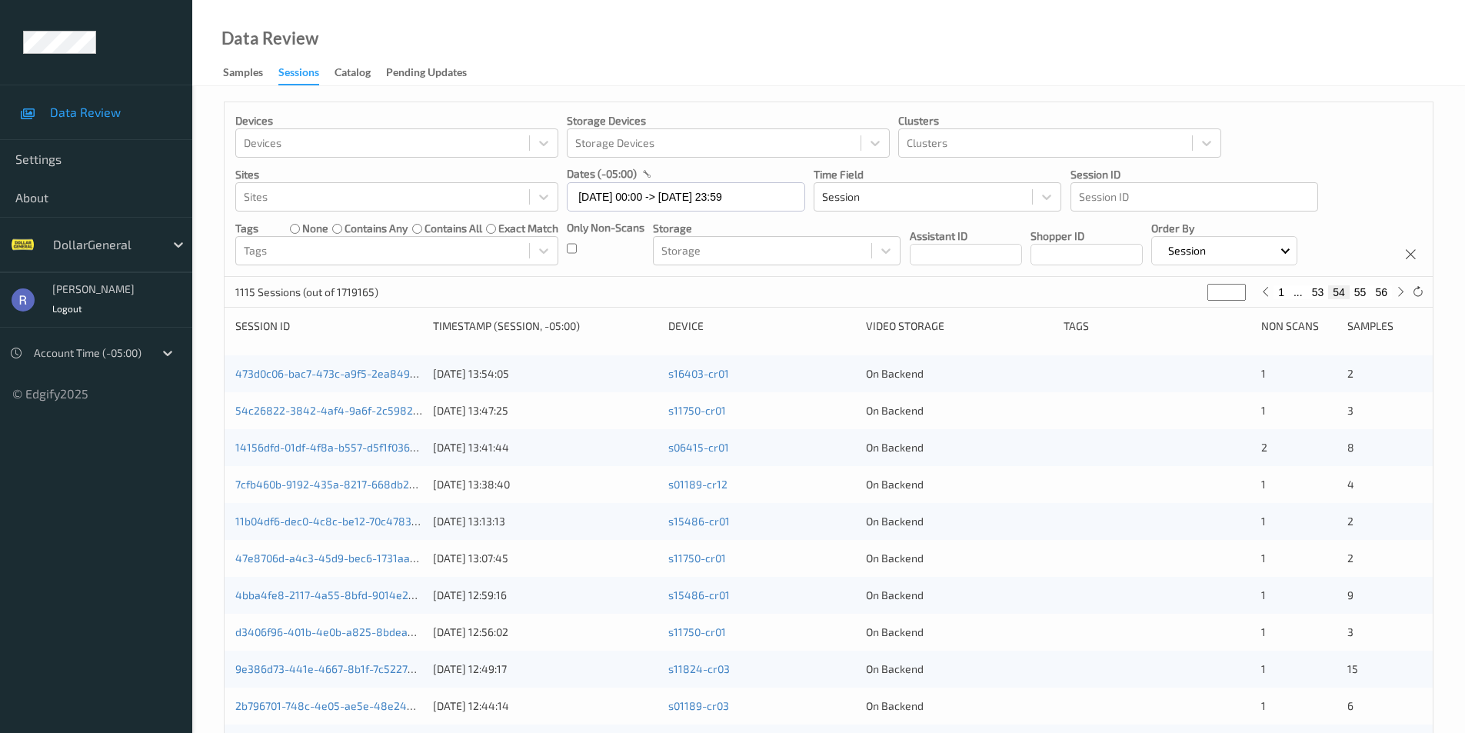
click at [1177, 290] on div "1115 Sessions (out of 1719165) ** 1 ... 53 54 55 56" at bounding box center [829, 292] width 1208 height 31
click at [1210, 297] on input "**" at bounding box center [1226, 292] width 38 height 17
type input "*"
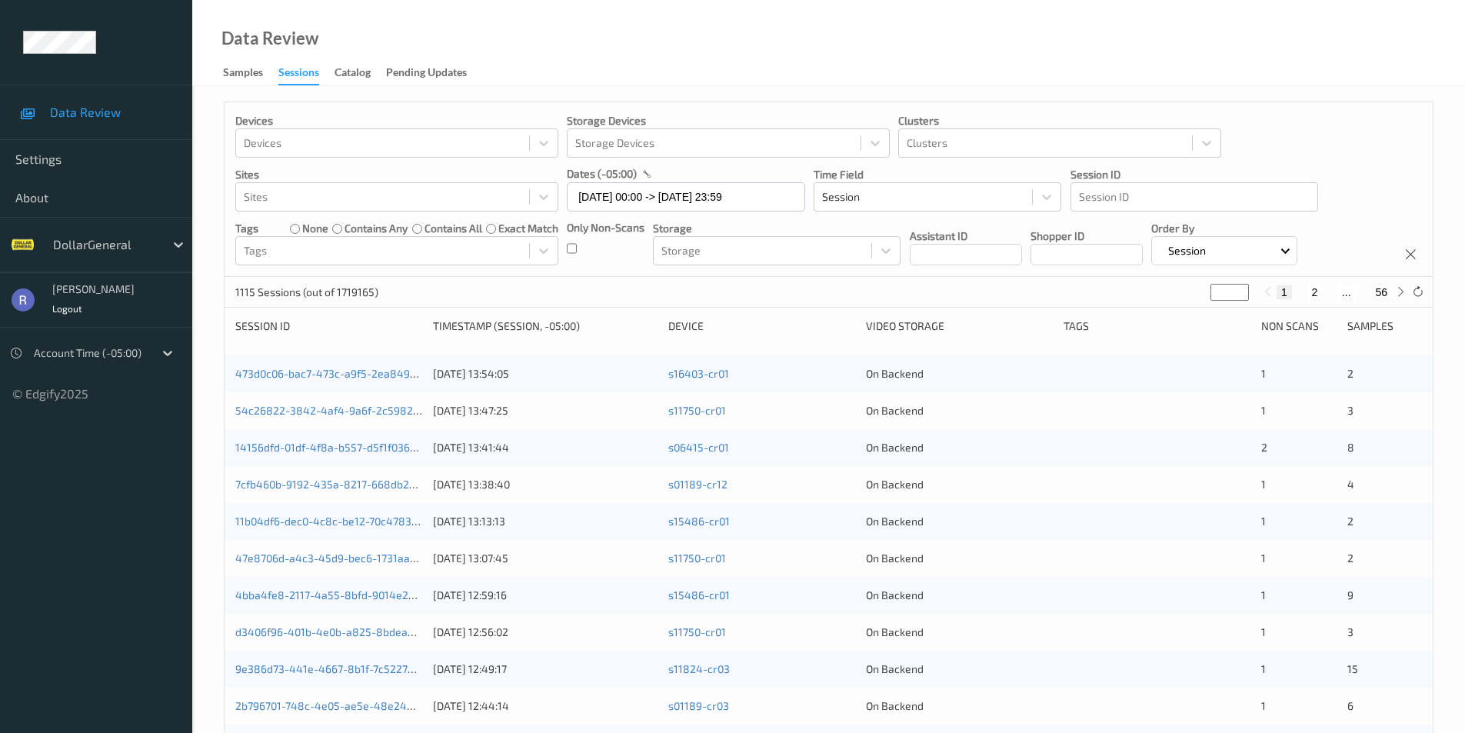
type input "**"
click at [1221, 293] on input "**" at bounding box center [1208, 292] width 38 height 17
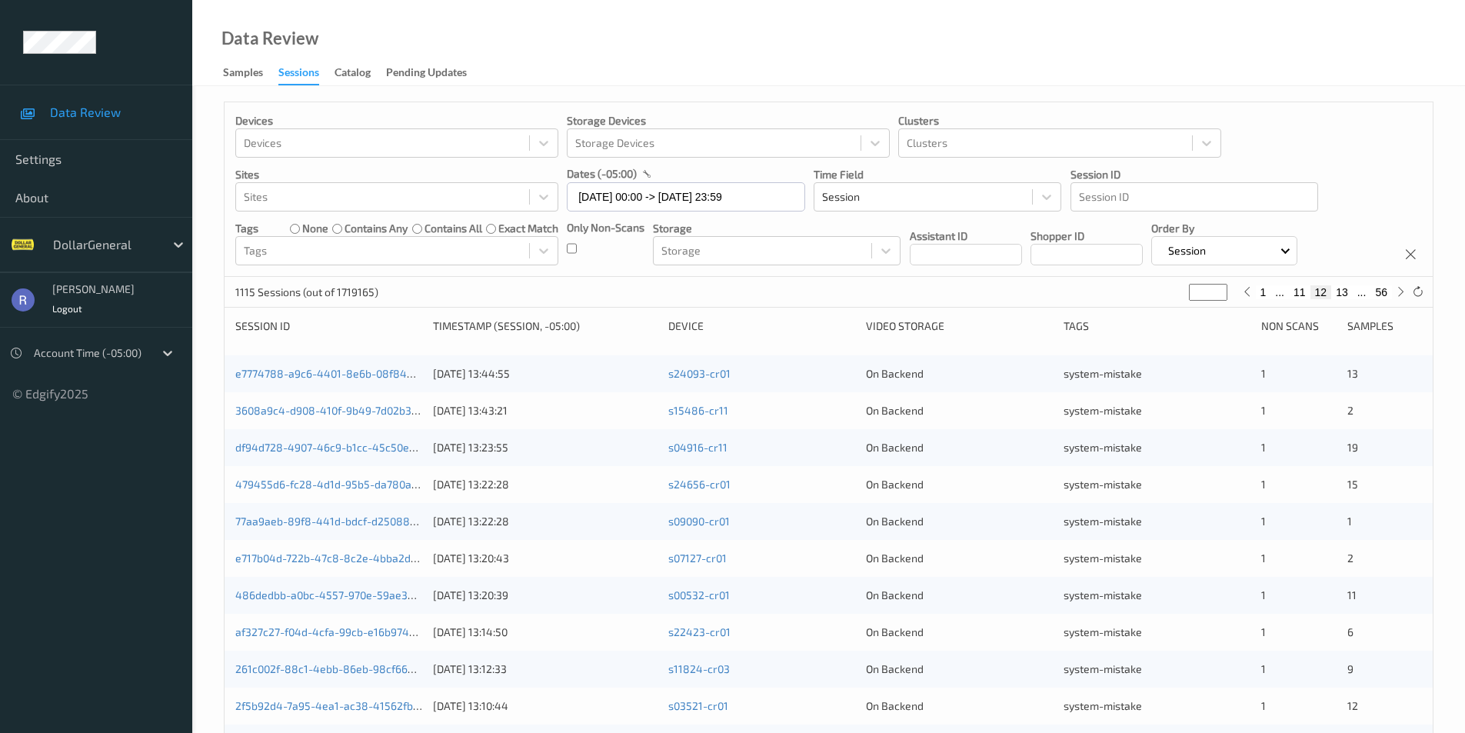
type input "**"
click at [1222, 289] on input "**" at bounding box center [1208, 292] width 38 height 17
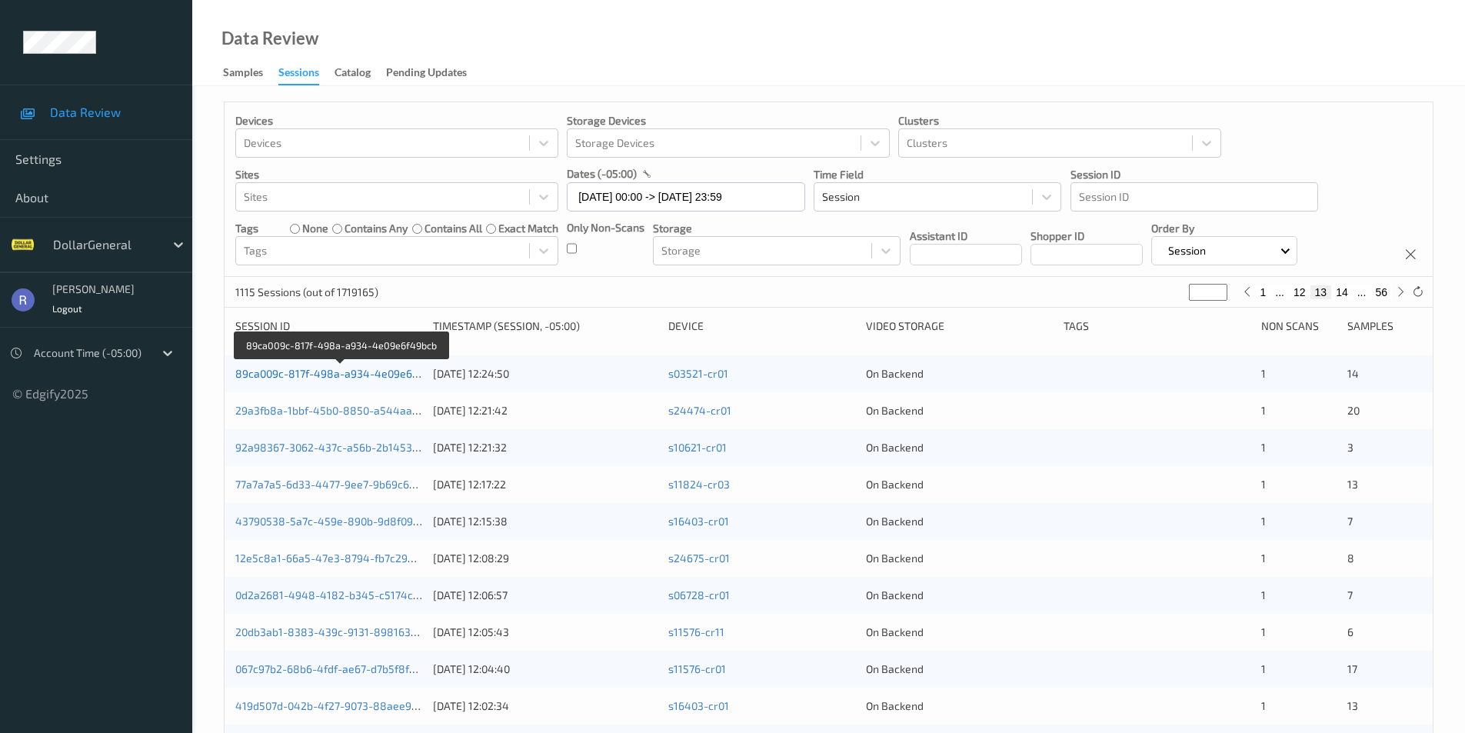
click at [267, 370] on link "89ca009c-817f-498a-a934-4e09e6f49bcb" at bounding box center [340, 373] width 211 height 13
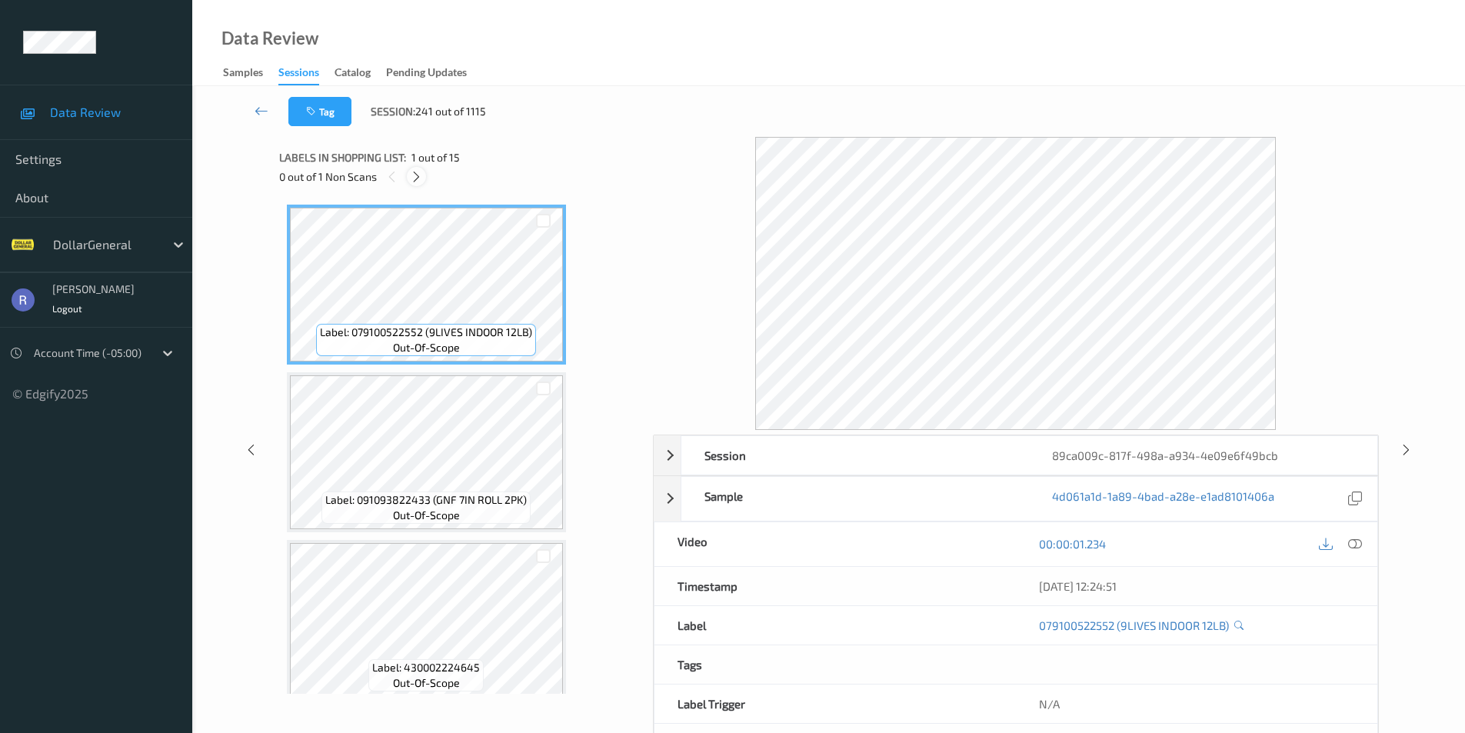
click at [412, 175] on icon at bounding box center [416, 177] width 13 height 14
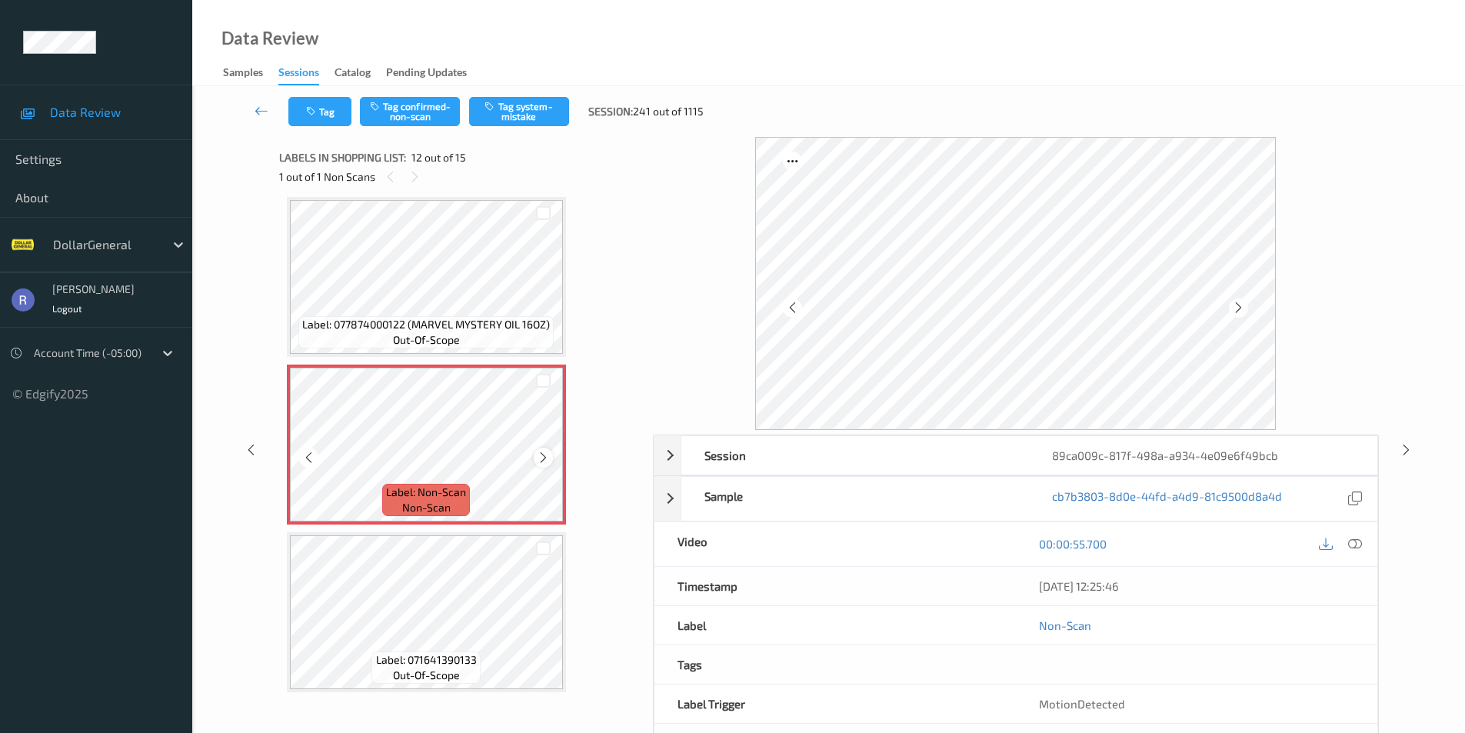
click at [546, 455] on icon at bounding box center [543, 458] width 13 height 14
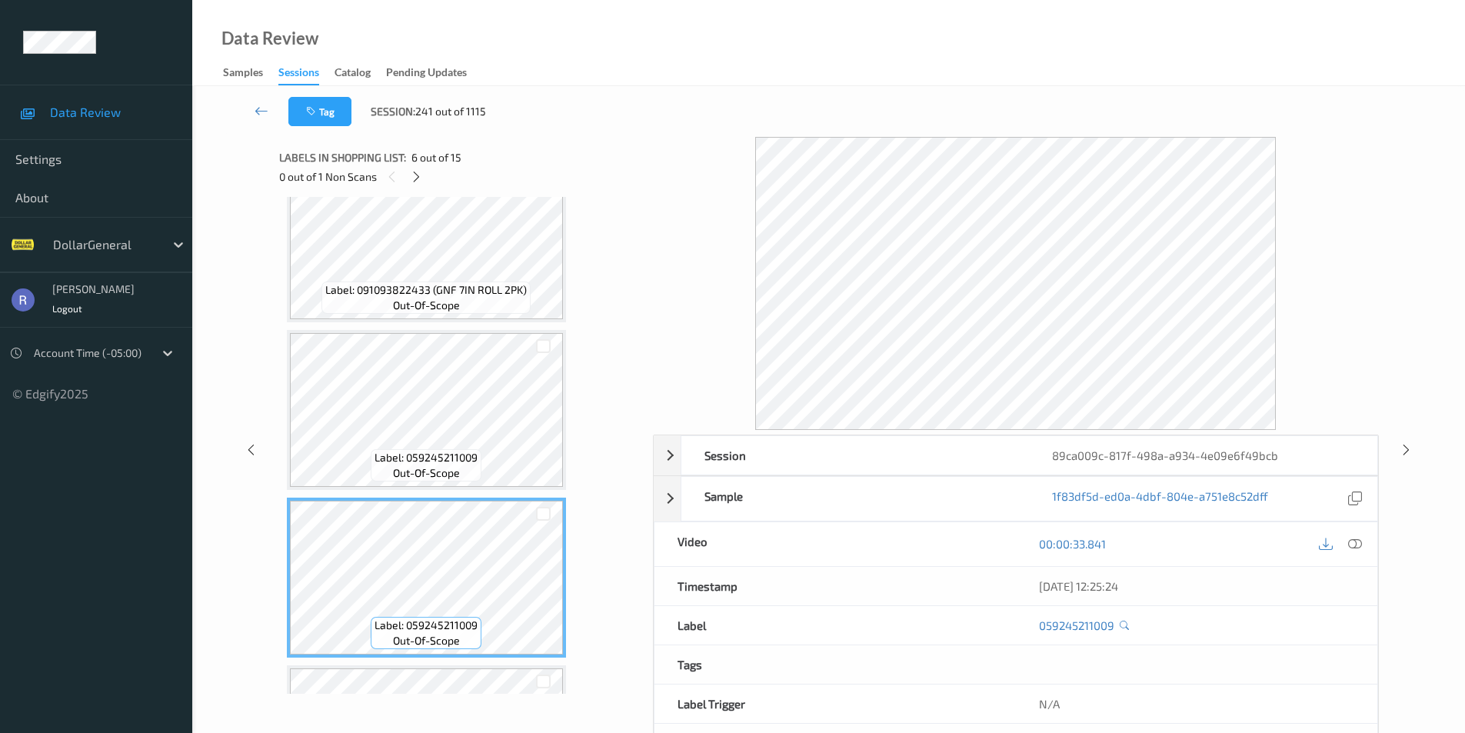
scroll to position [531, 0]
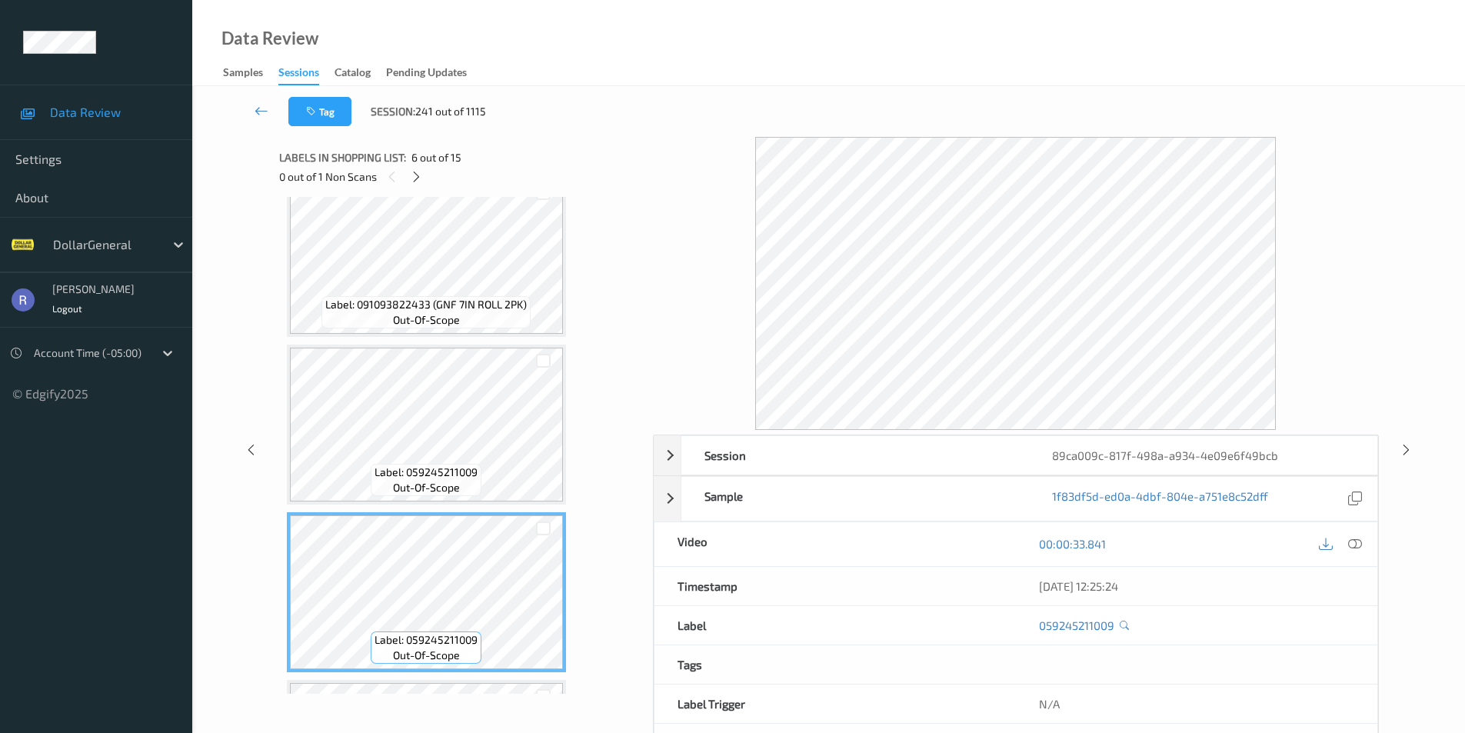
click at [477, 345] on div "Label: 059245211009 out-of-scope" at bounding box center [426, 425] width 279 height 160
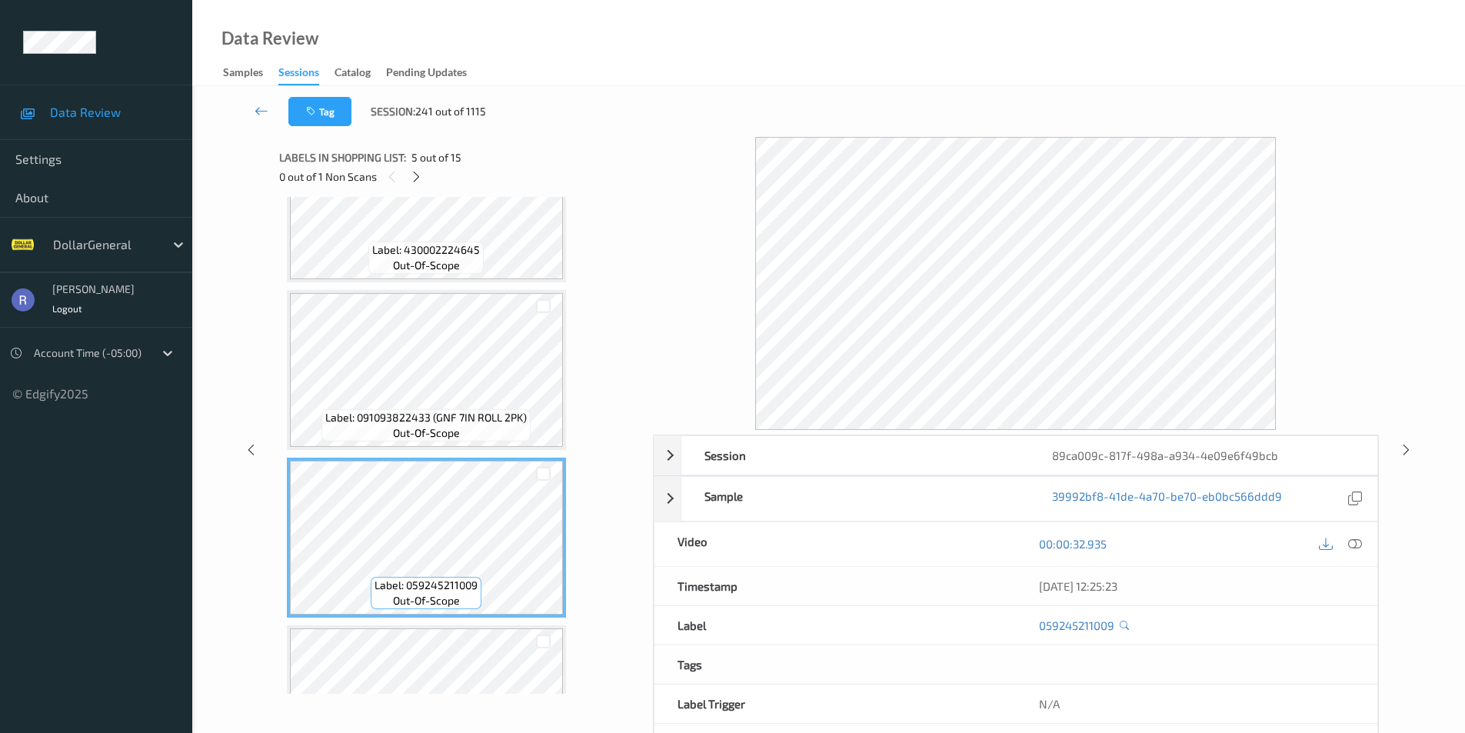
scroll to position [300, 0]
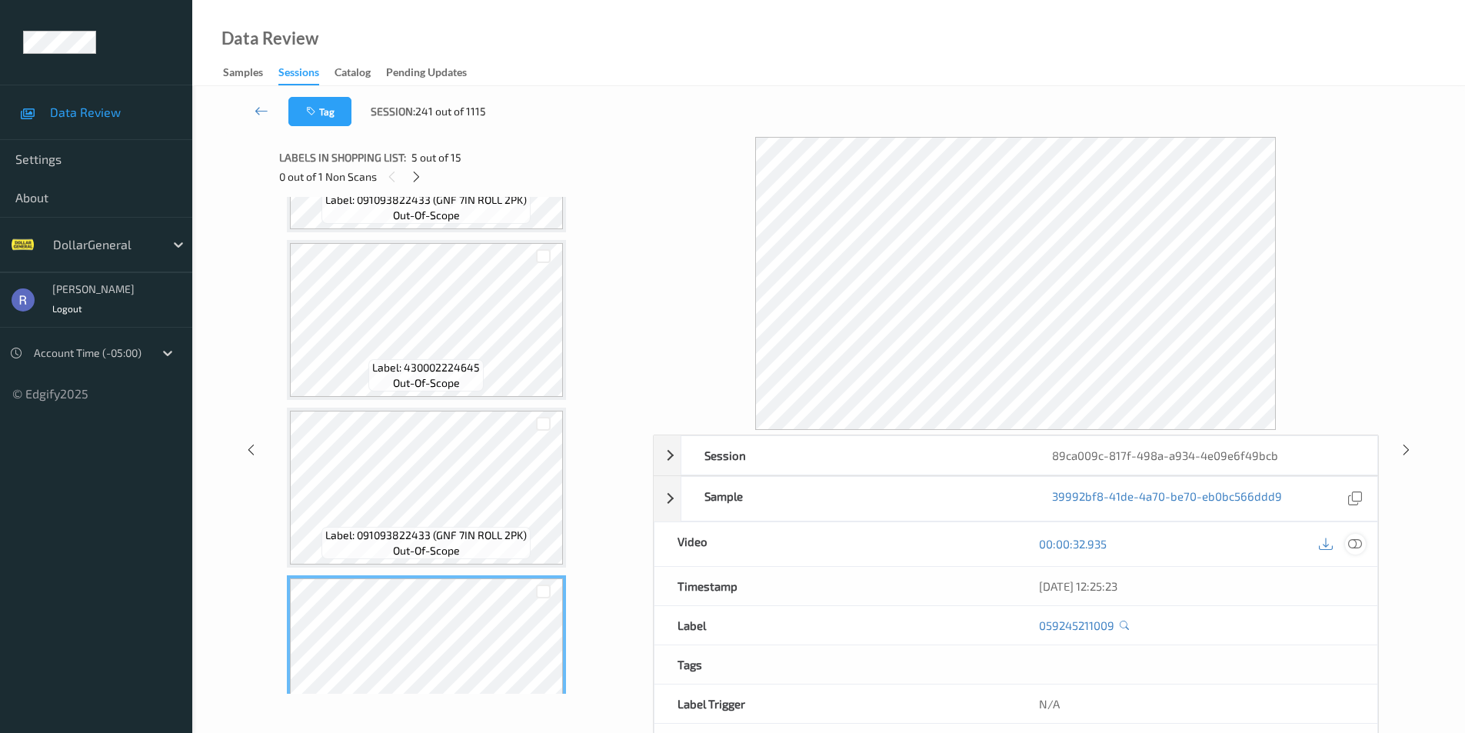
click at [1353, 544] on icon at bounding box center [1355, 544] width 14 height 14
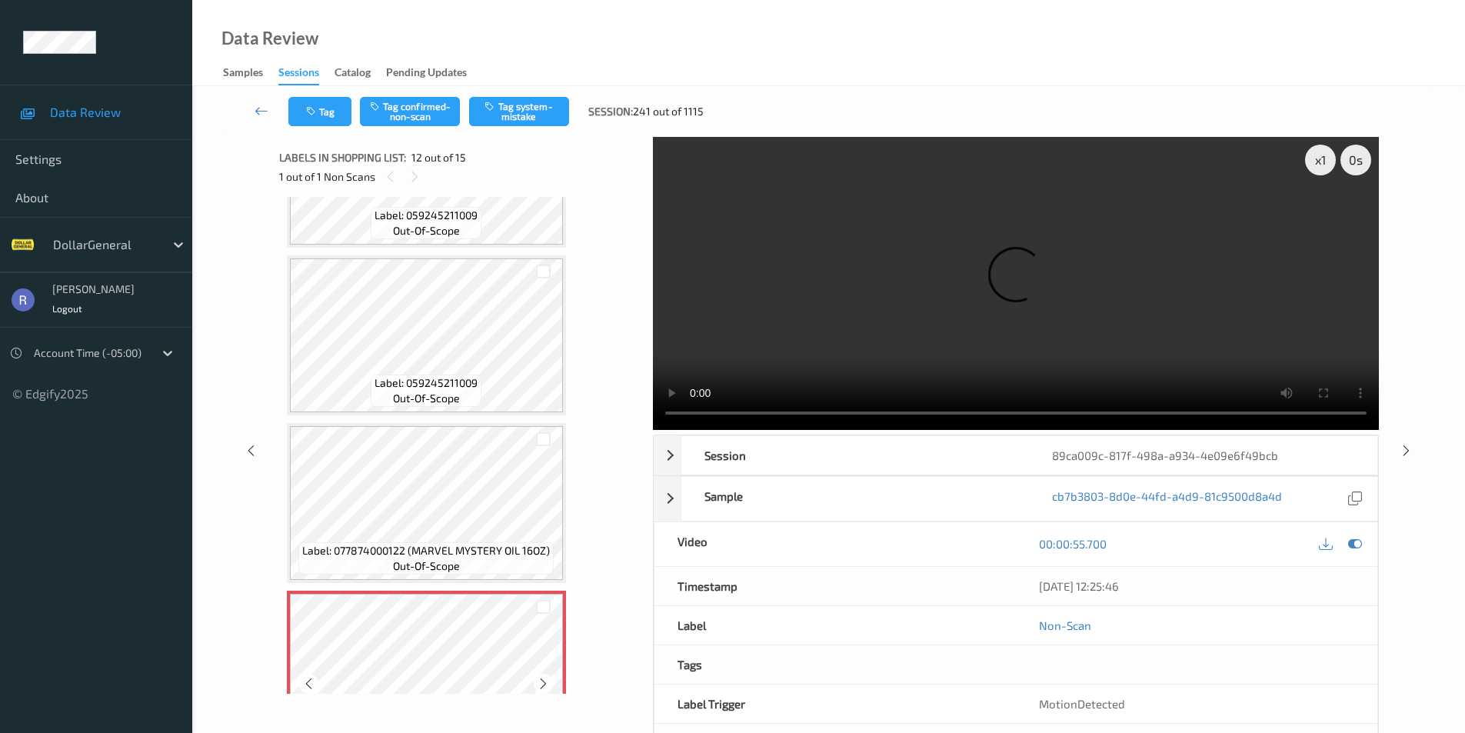
scroll to position [1453, 0]
click at [534, 118] on button "Tag system-mistake" at bounding box center [519, 111] width 100 height 29
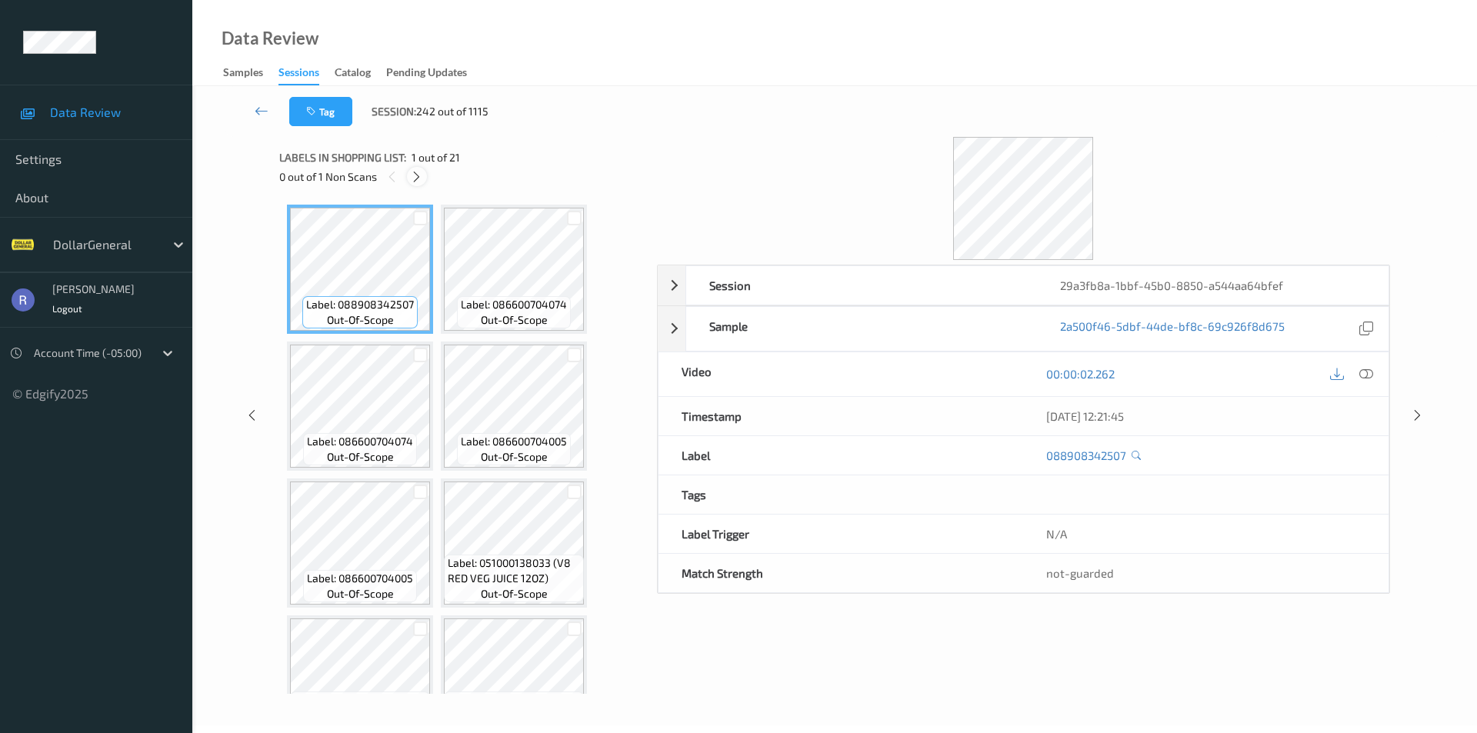
click at [414, 175] on icon at bounding box center [416, 177] width 13 height 14
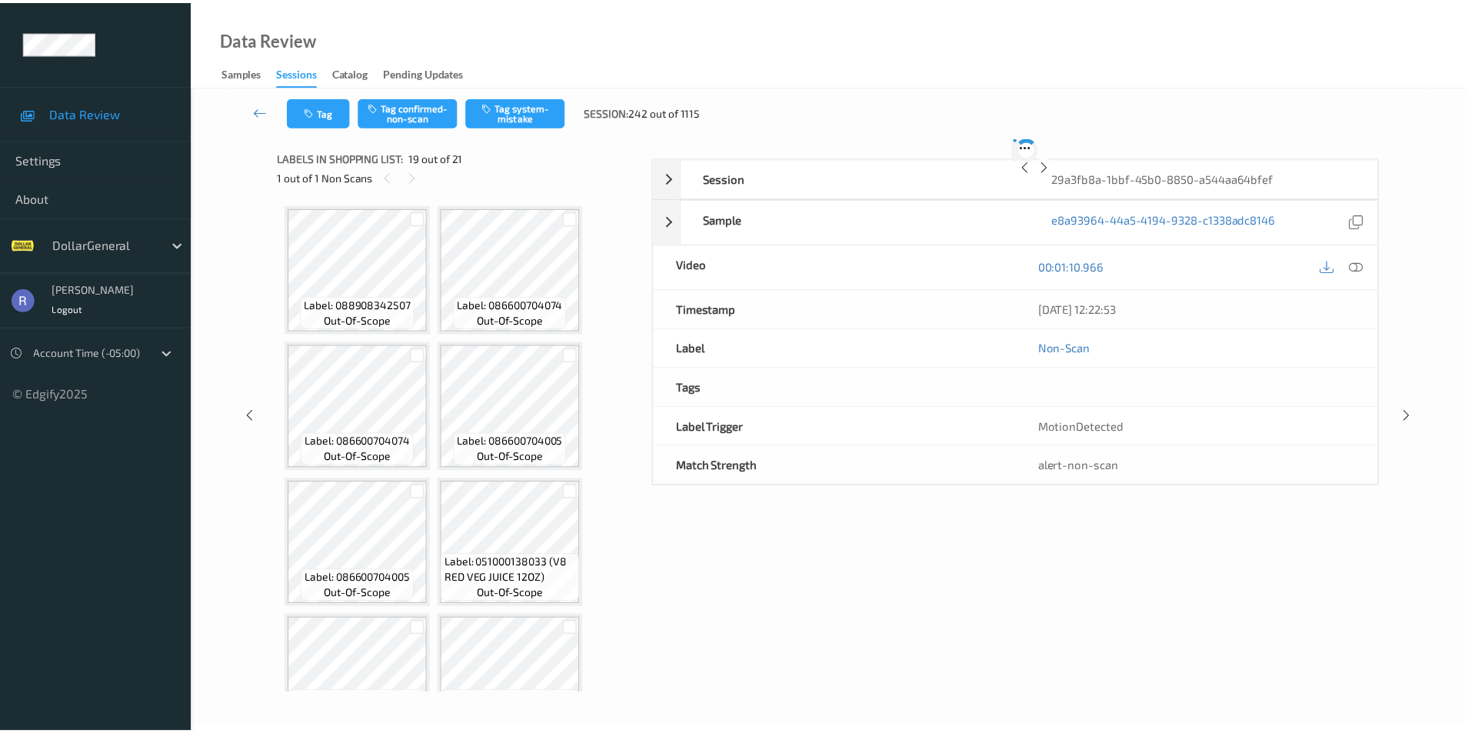
scroll to position [1047, 0]
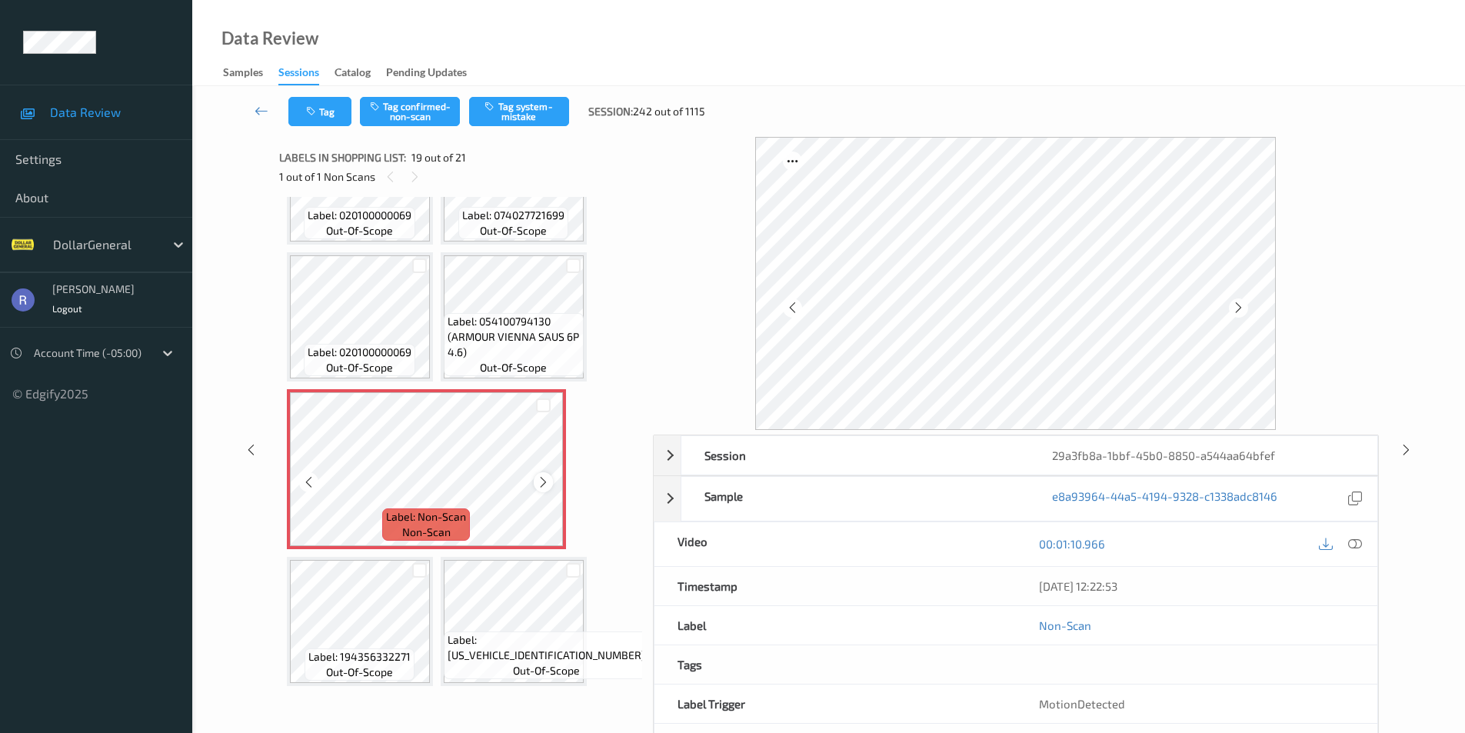
click at [546, 481] on icon at bounding box center [543, 482] width 13 height 14
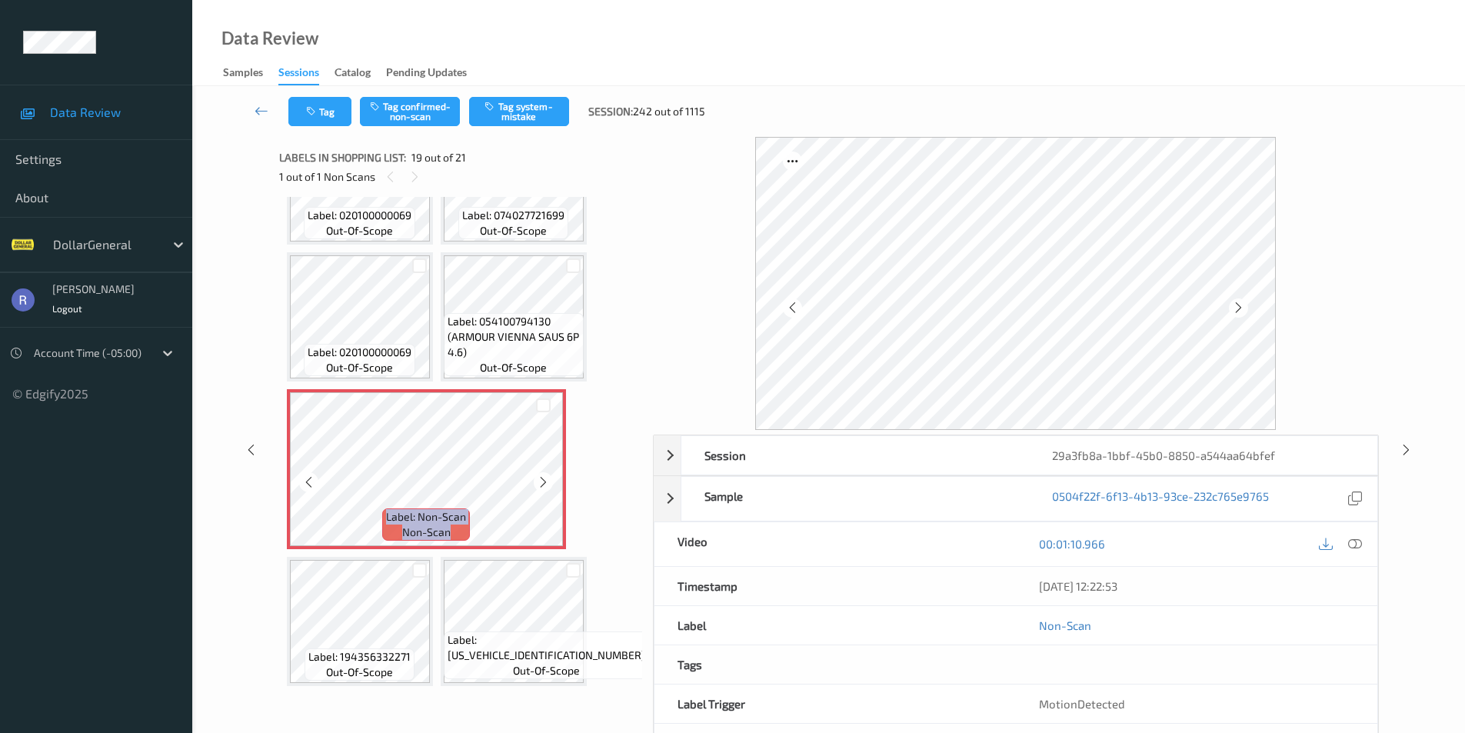
click at [546, 481] on icon at bounding box center [543, 482] width 13 height 14
click at [1369, 542] on div "00:01:10.966" at bounding box center [1196, 544] width 361 height 44
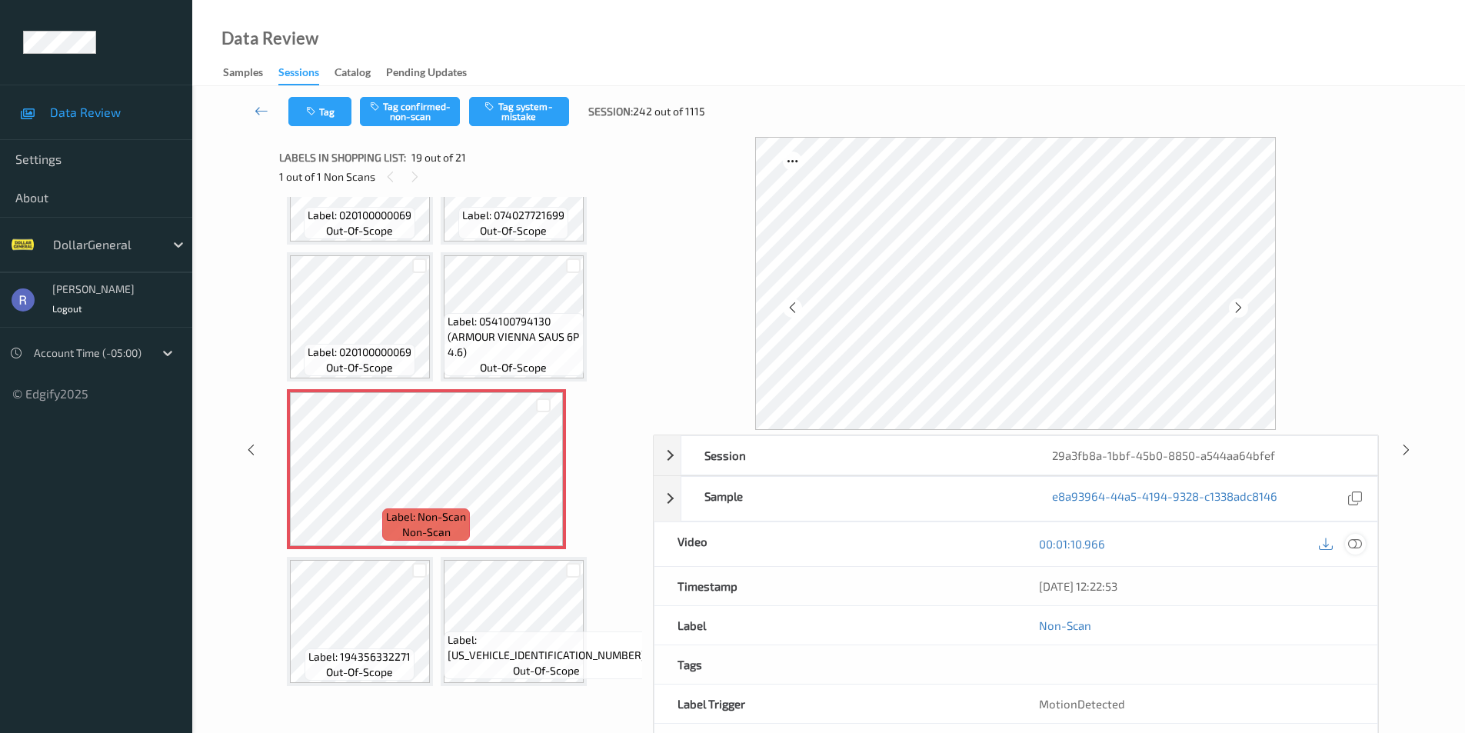
click at [1355, 539] on icon at bounding box center [1355, 544] width 14 height 14
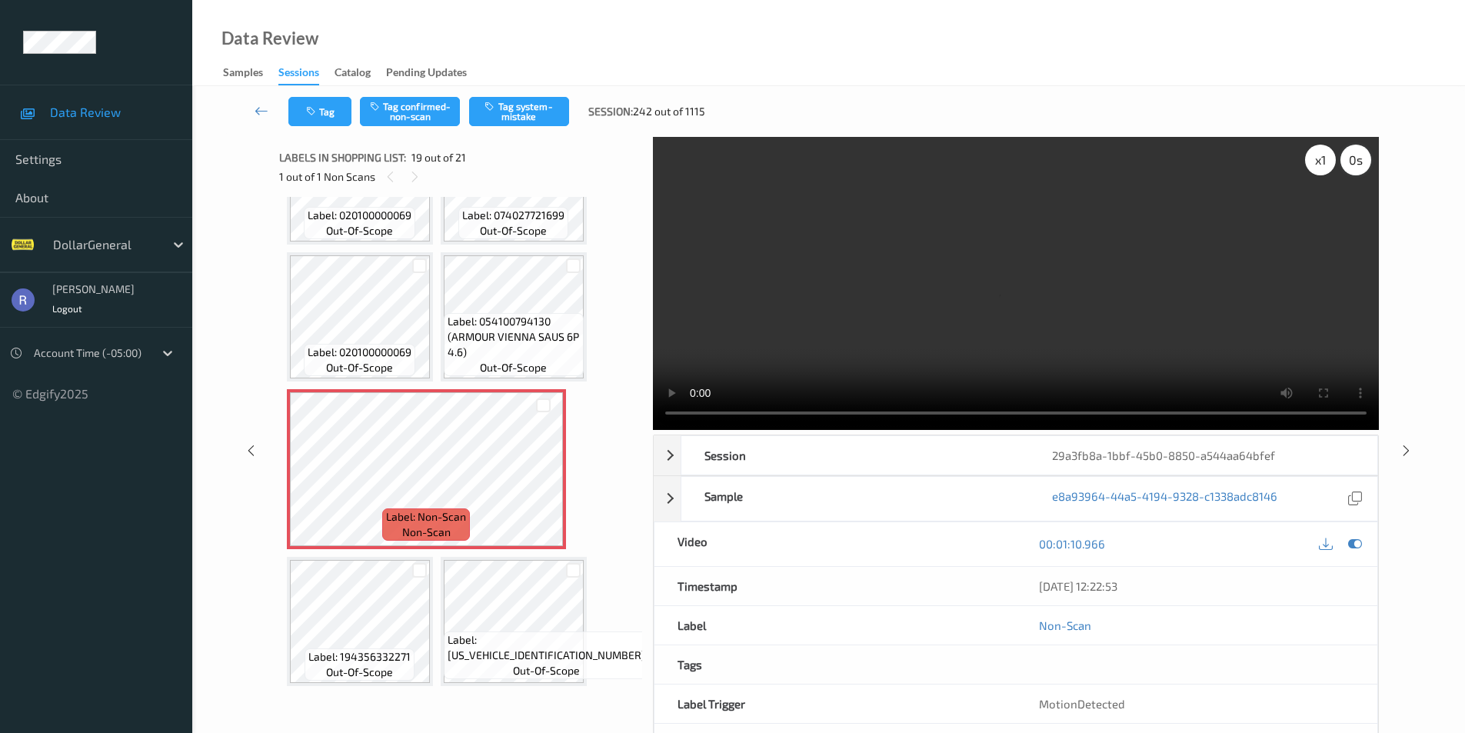
click at [1360, 168] on div "0 s" at bounding box center [1355, 160] width 31 height 31
click at [528, 108] on button "Tag system-mistake" at bounding box center [519, 111] width 100 height 29
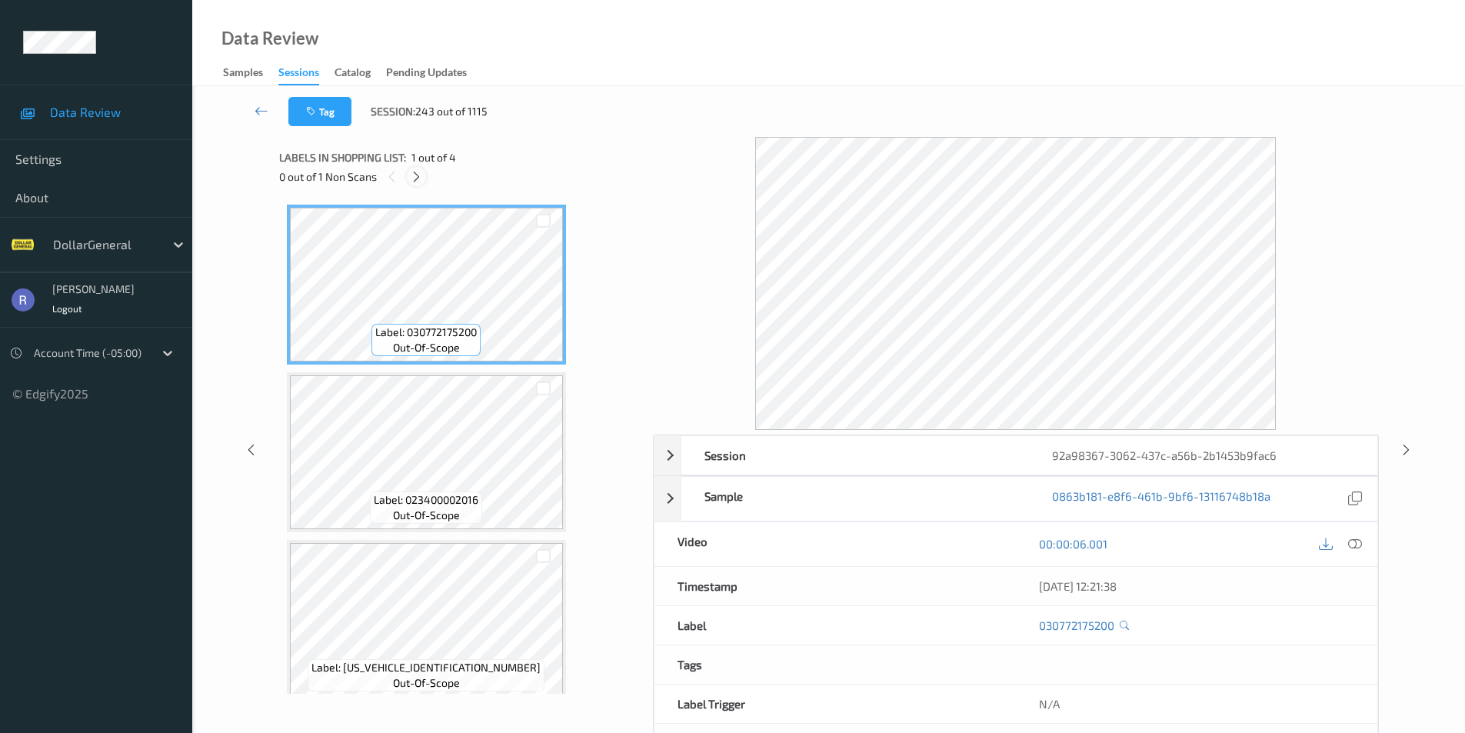
click at [417, 174] on icon at bounding box center [416, 177] width 13 height 14
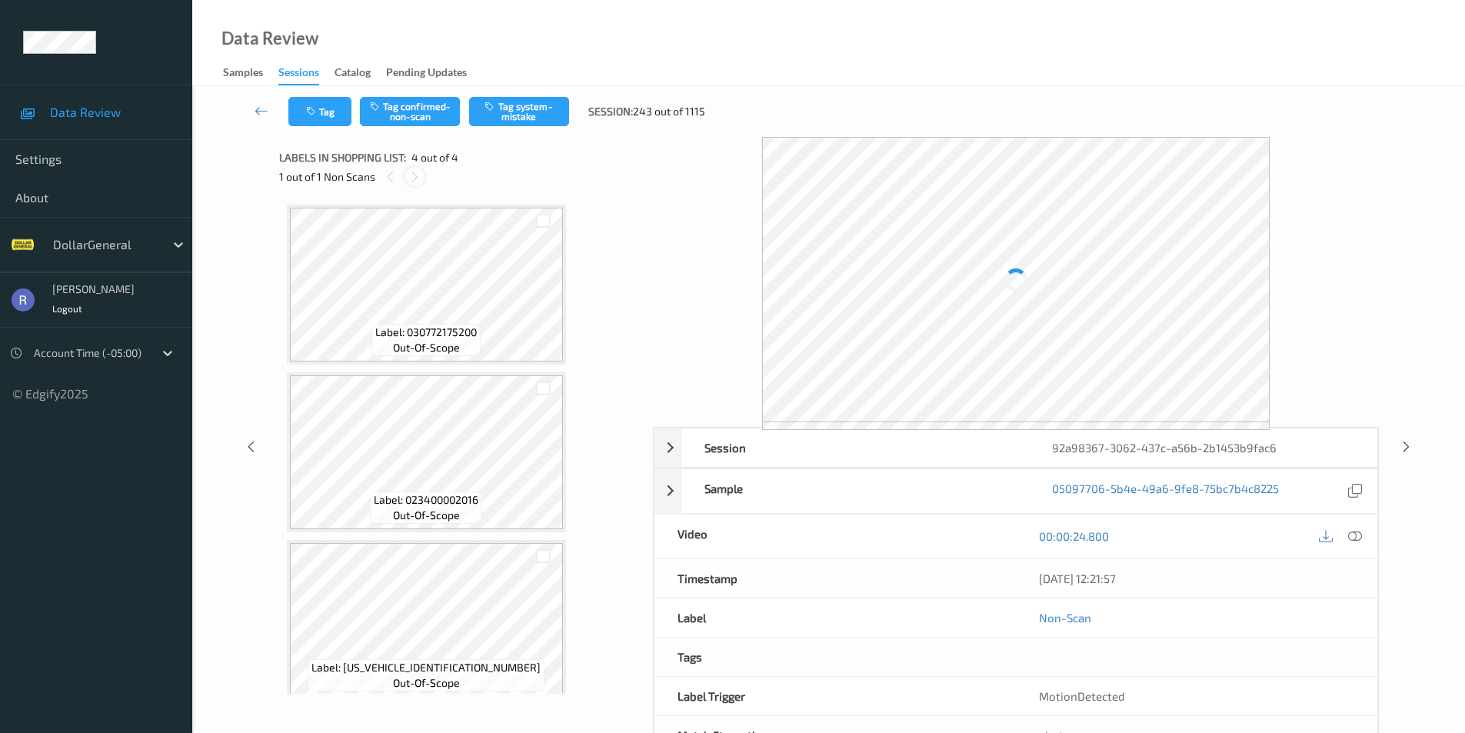
scroll to position [181, 0]
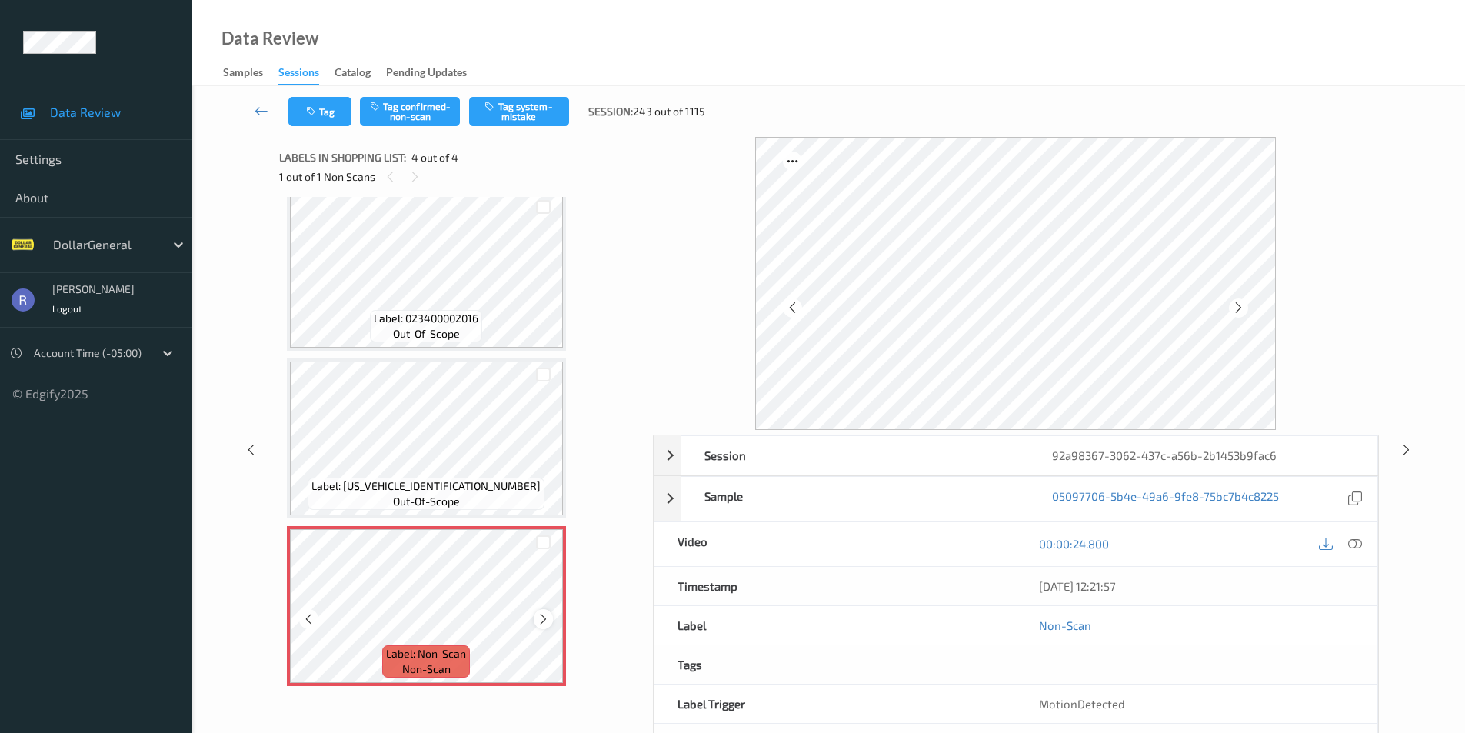
click at [538, 620] on icon at bounding box center [543, 619] width 13 height 14
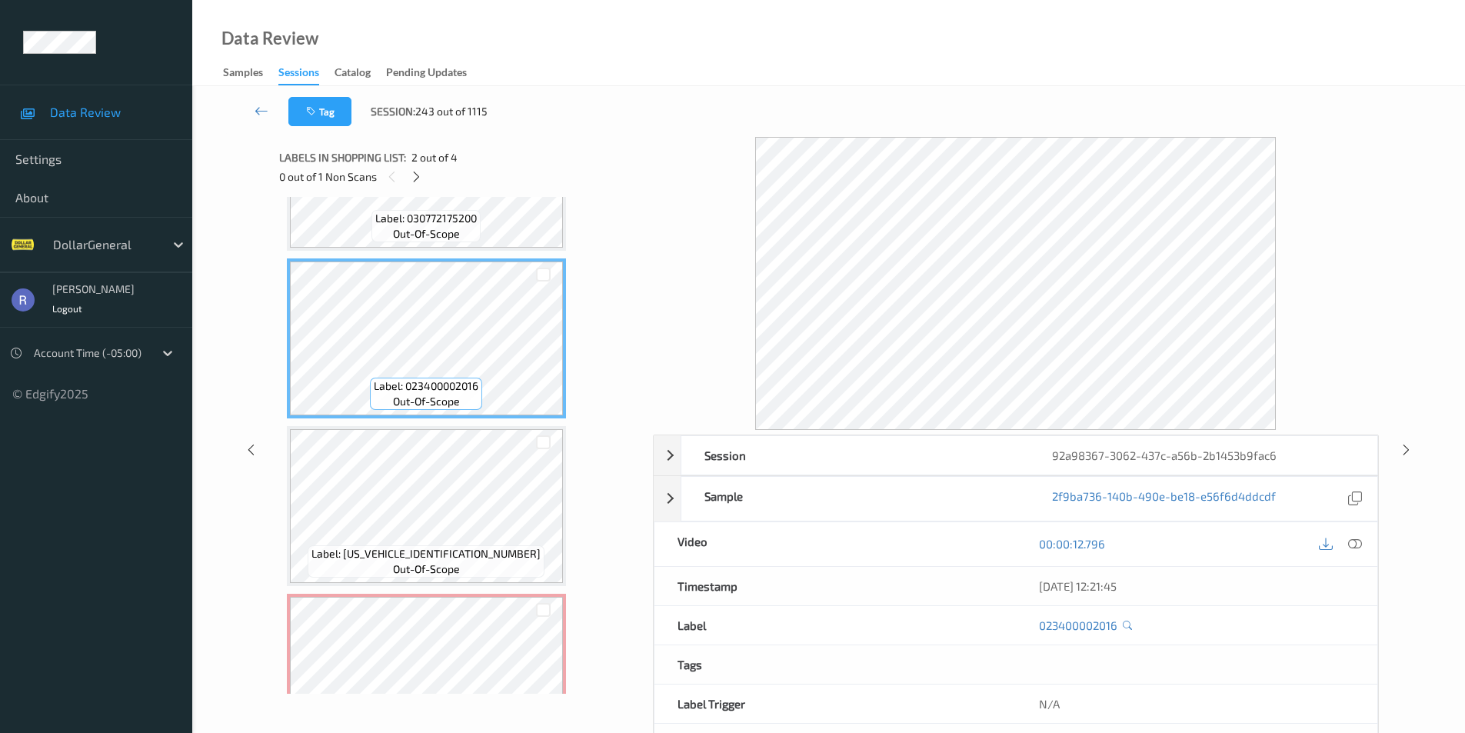
scroll to position [28, 0]
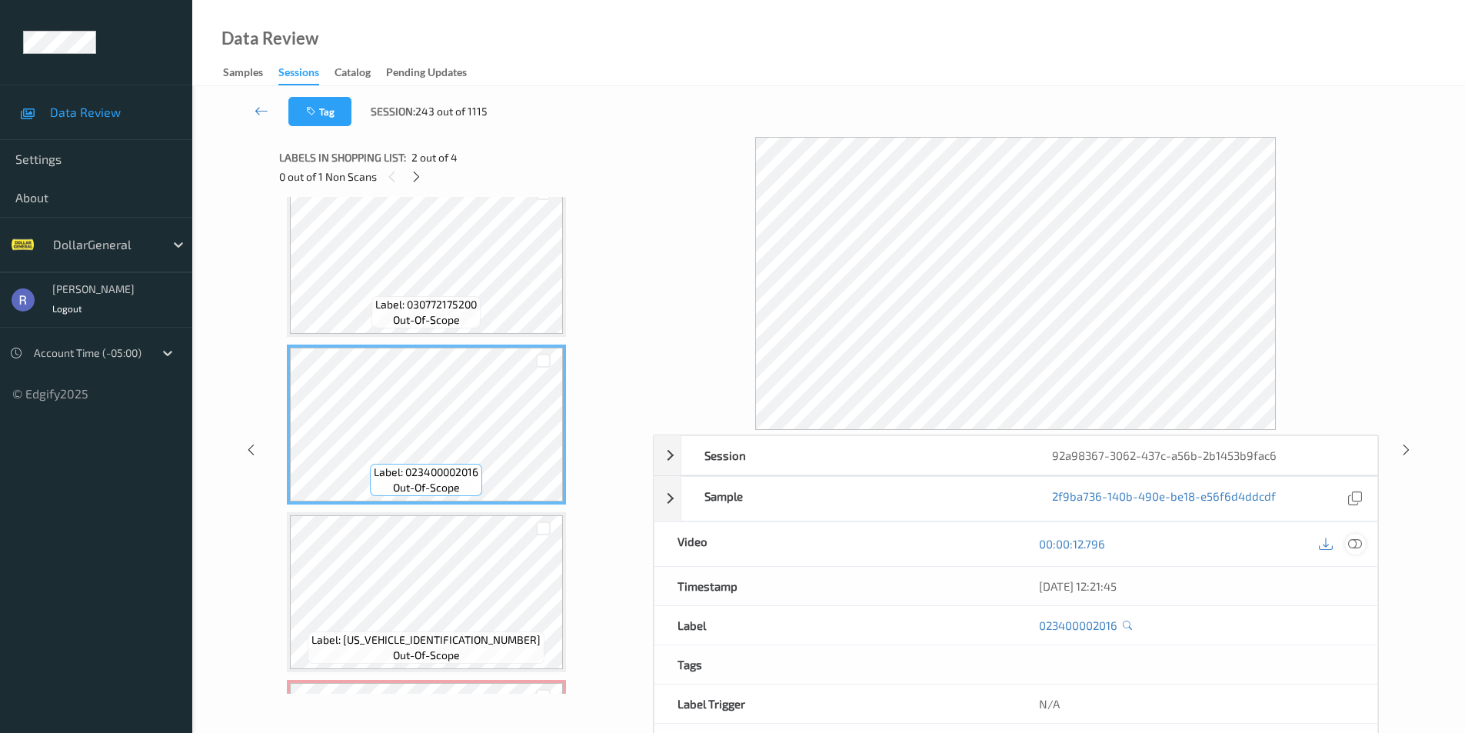
click at [1363, 543] on div at bounding box center [1355, 544] width 21 height 21
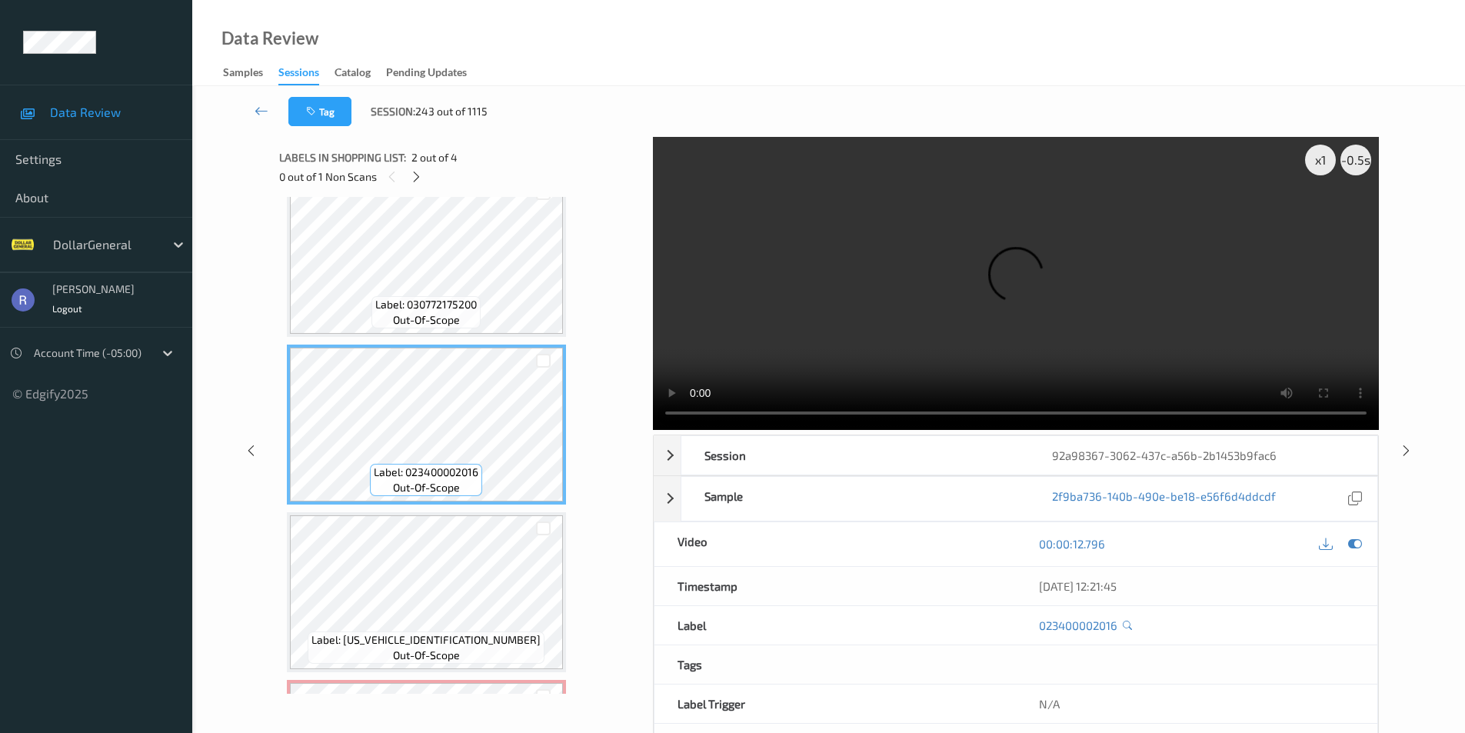
scroll to position [181, 0]
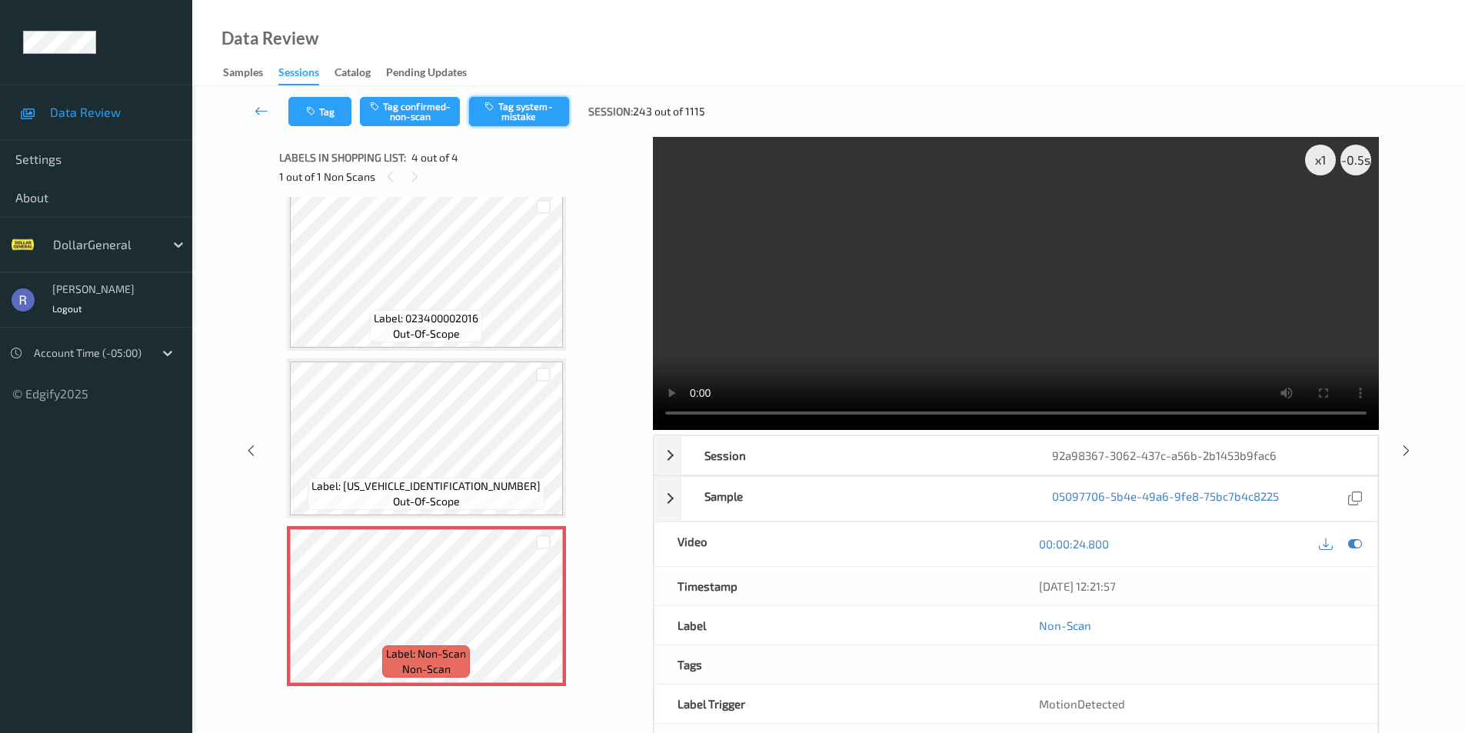
click at [528, 115] on button "Tag system-mistake" at bounding box center [519, 111] width 100 height 29
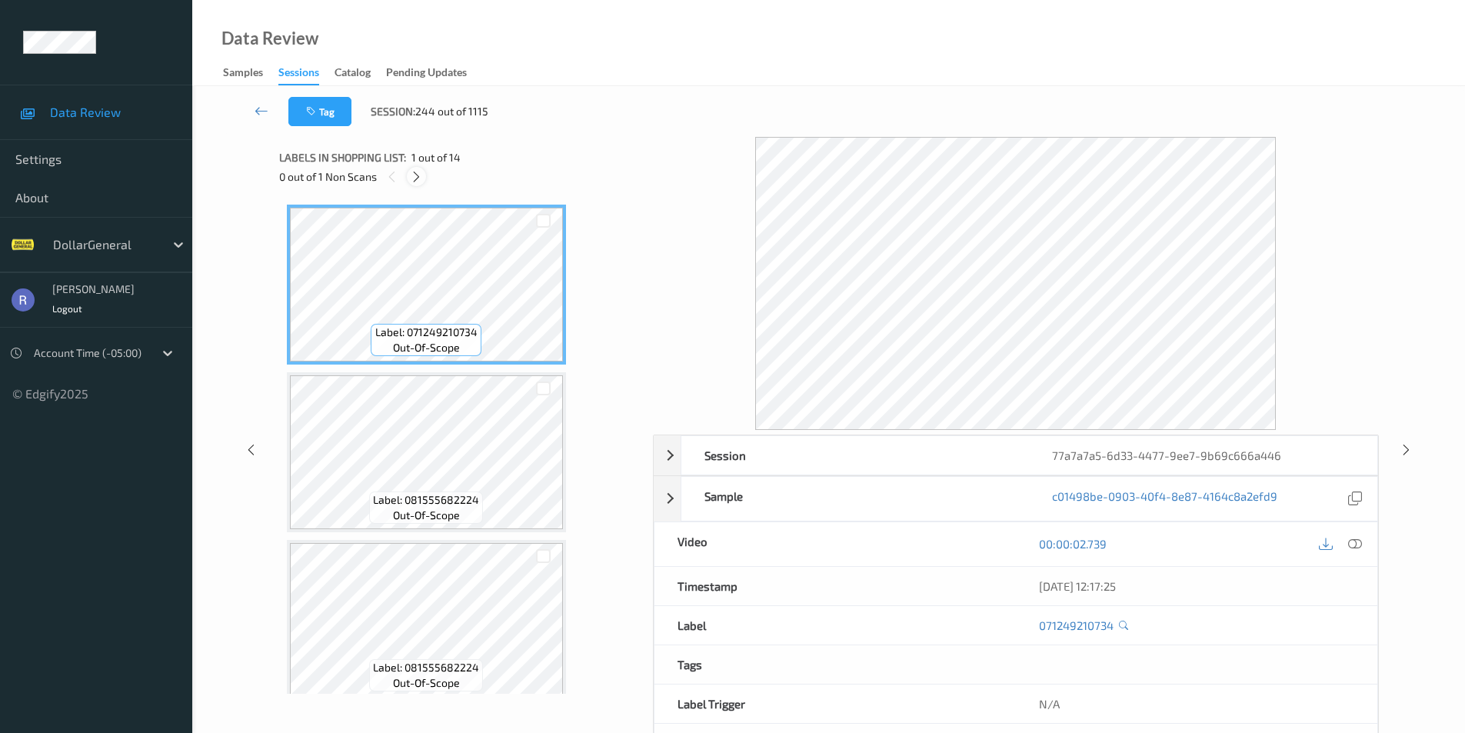
click at [415, 173] on icon at bounding box center [416, 177] width 13 height 14
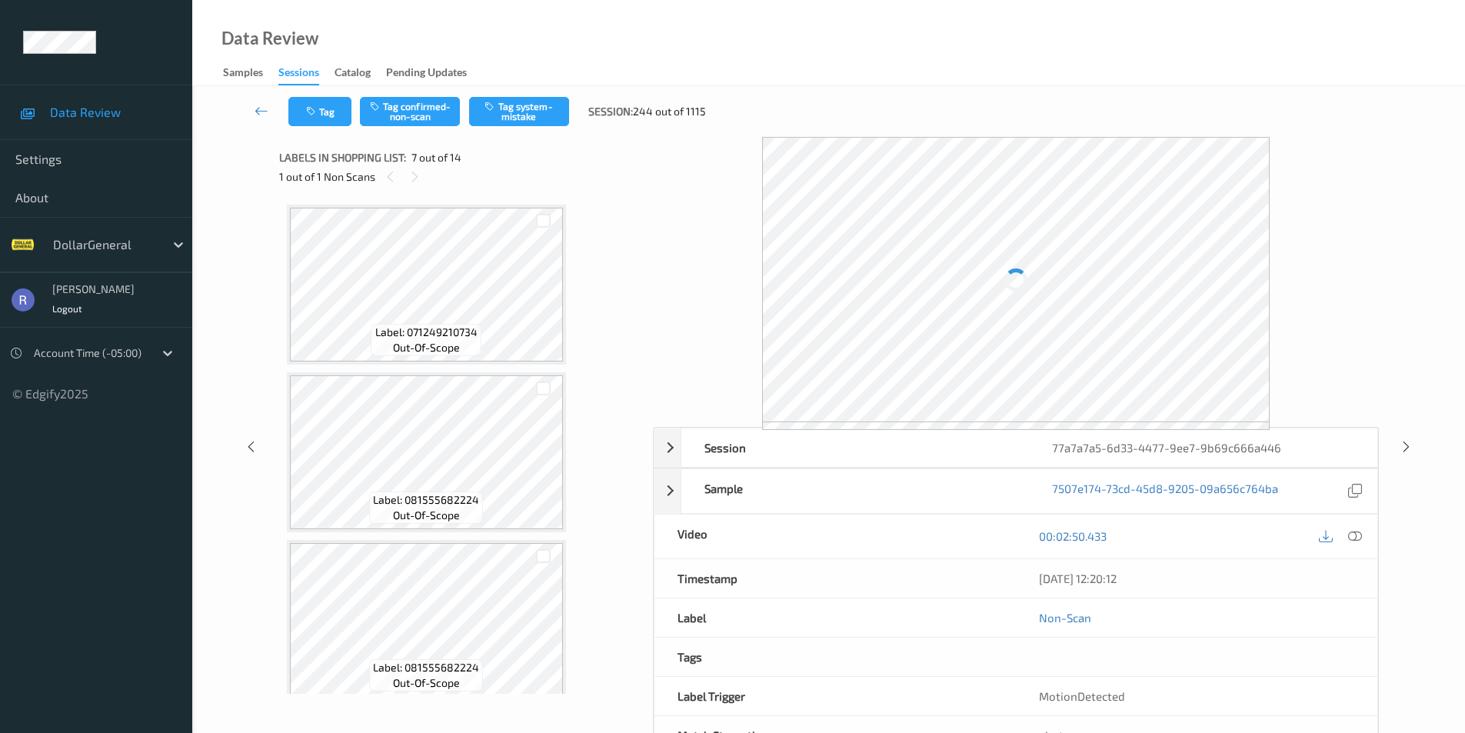
scroll to position [846, 0]
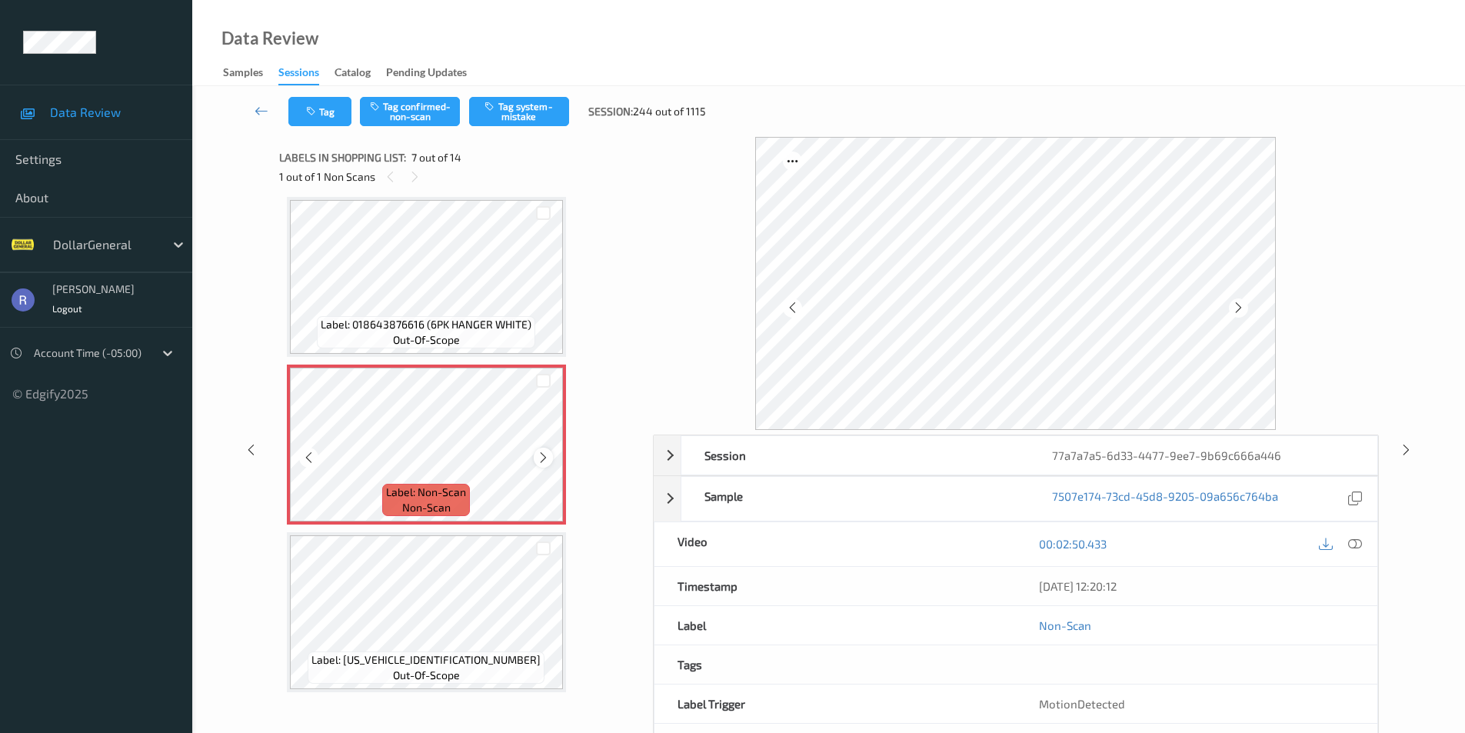
click at [544, 452] on icon at bounding box center [543, 458] width 13 height 14
click at [535, 105] on button "Tag system-mistake" at bounding box center [519, 111] width 100 height 29
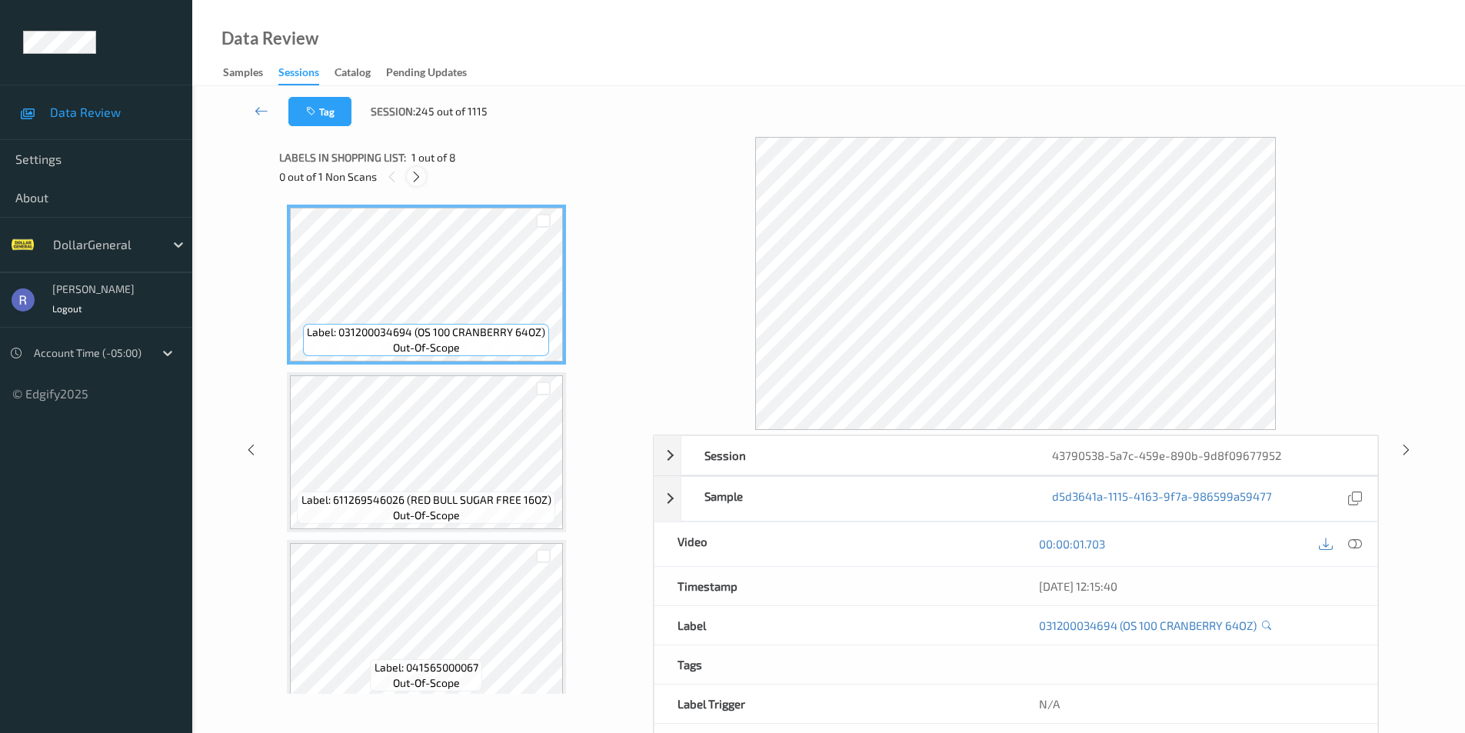
click at [409, 181] on div at bounding box center [416, 176] width 19 height 19
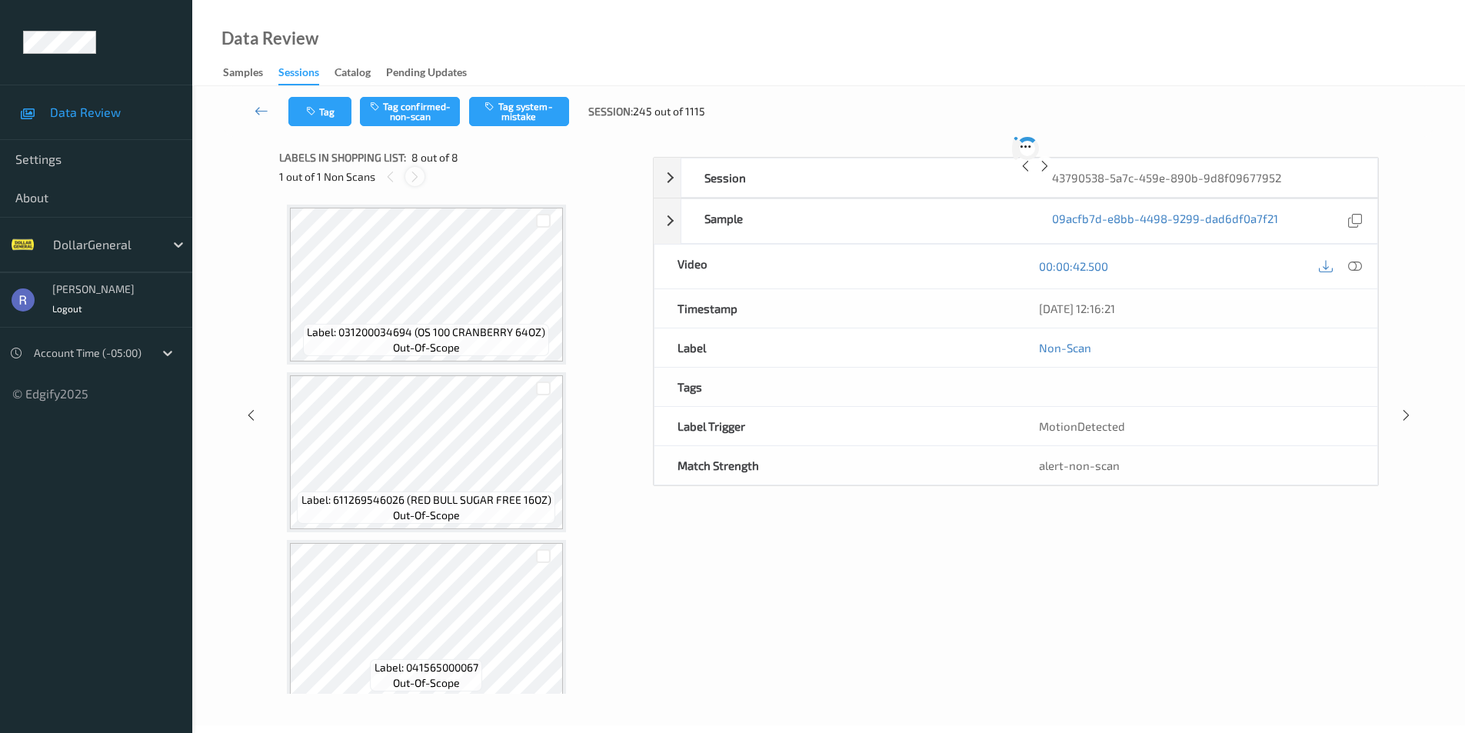
scroll to position [860, 0]
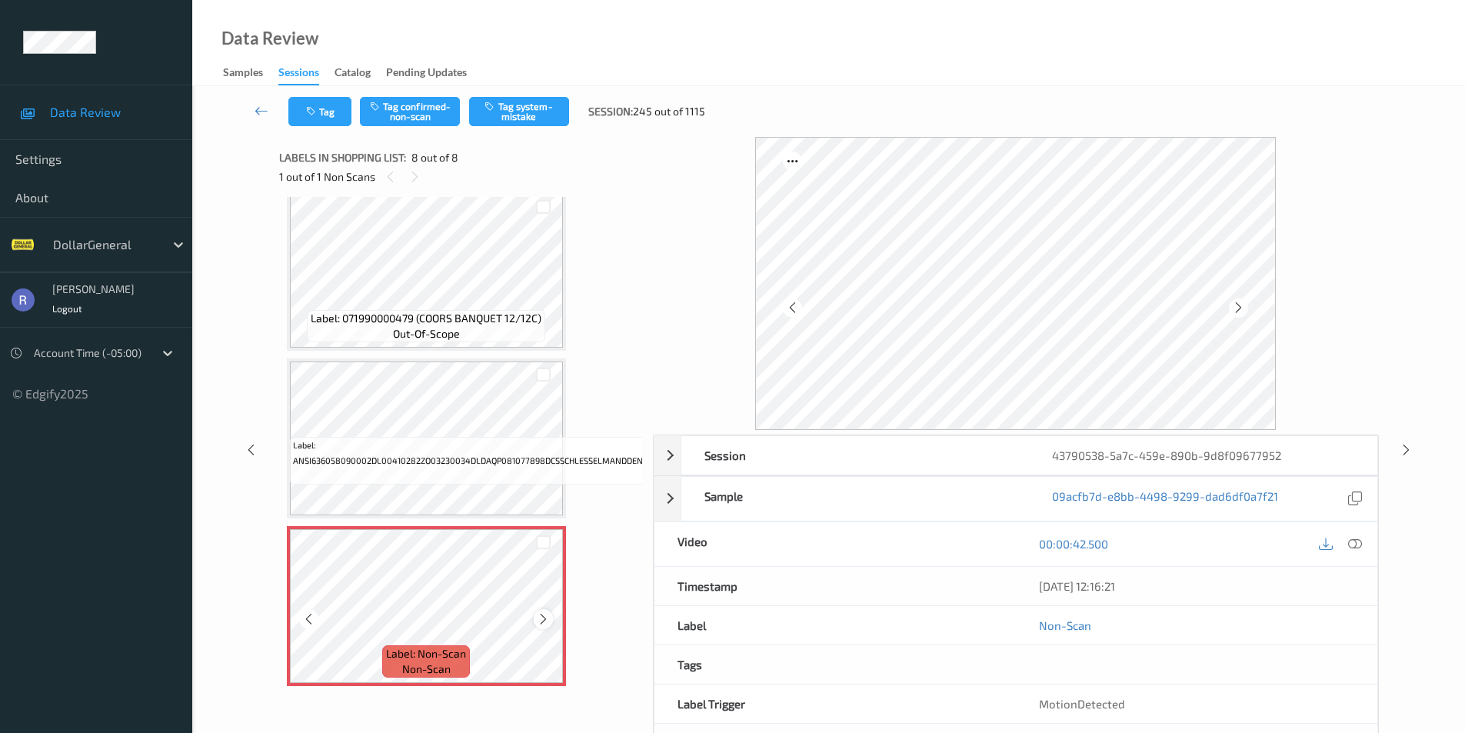
click at [544, 612] on icon at bounding box center [543, 619] width 13 height 14
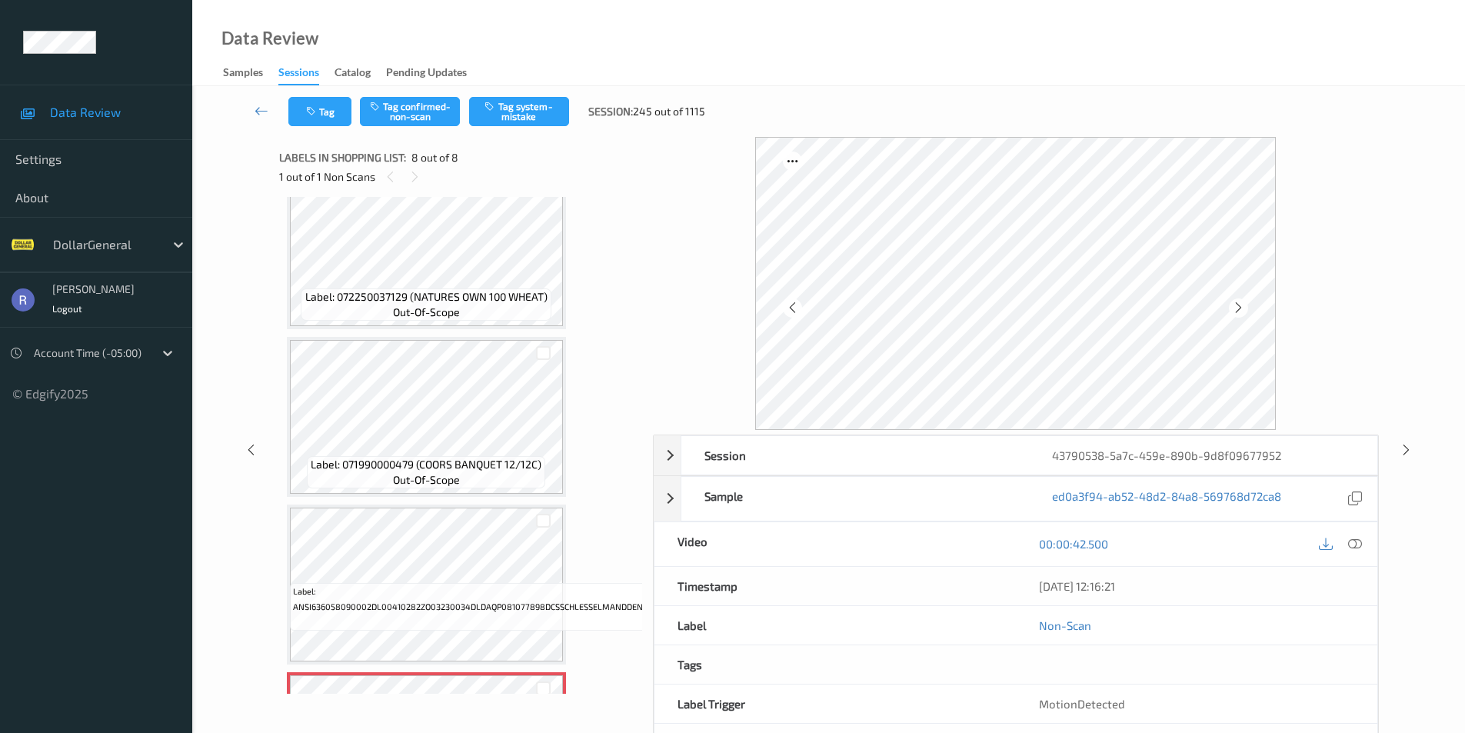
scroll to position [629, 0]
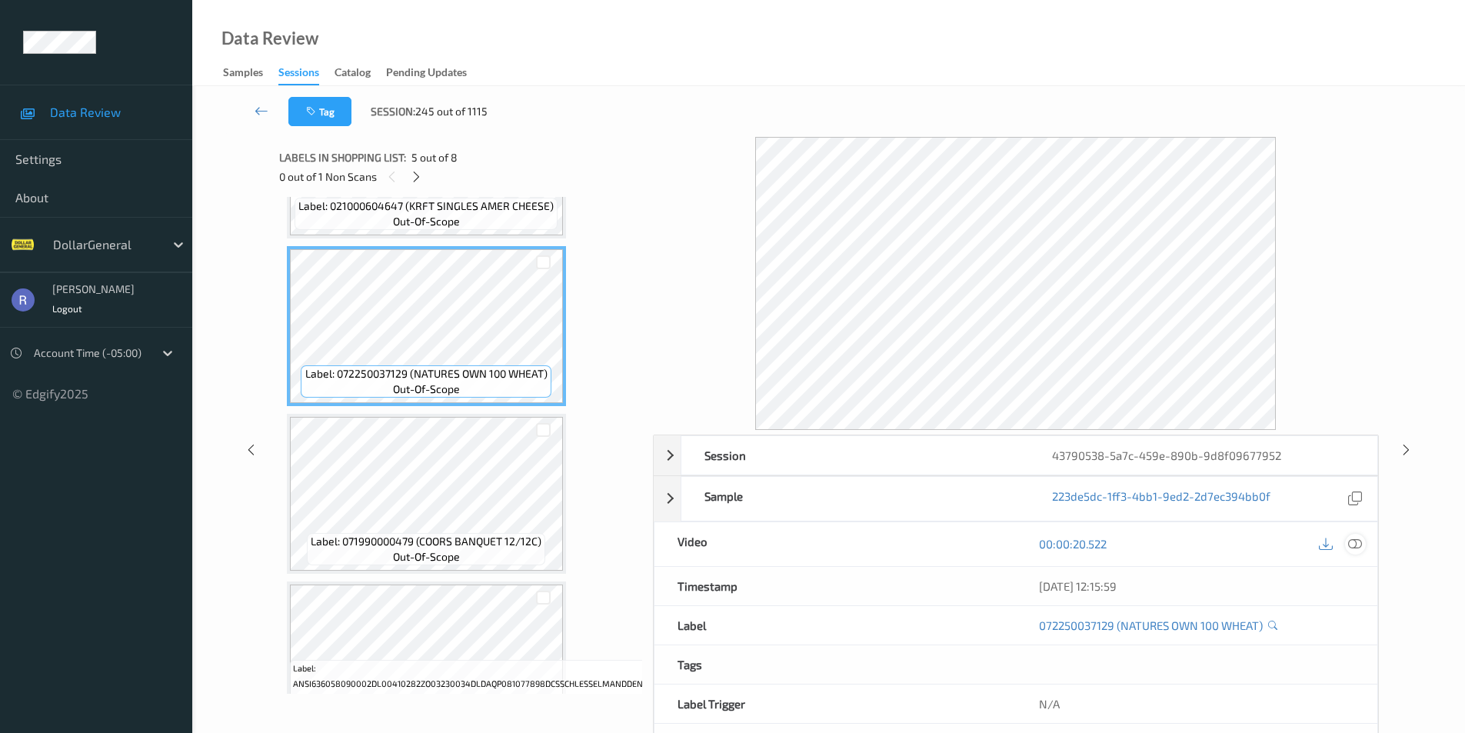
click at [1352, 540] on icon at bounding box center [1355, 544] width 14 height 14
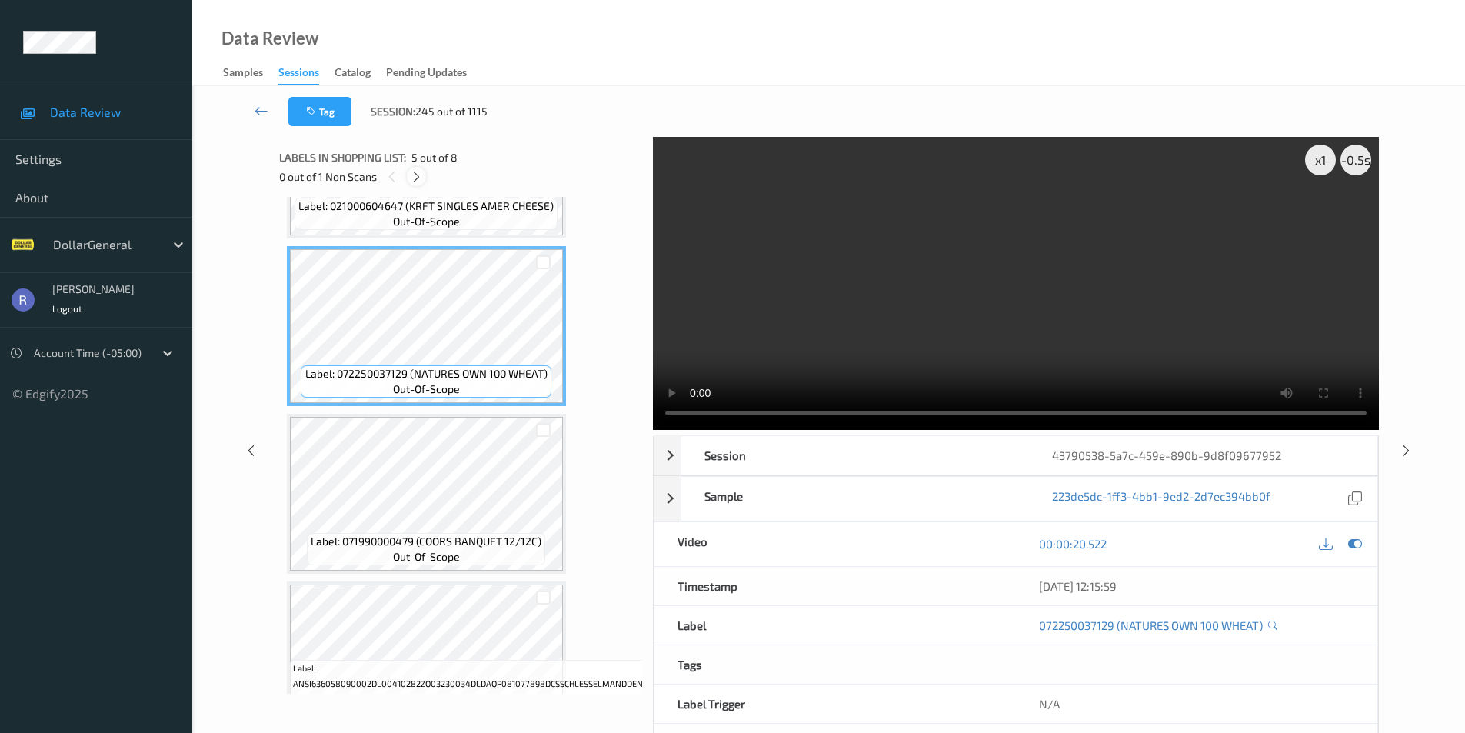
click at [421, 178] on icon at bounding box center [416, 177] width 13 height 14
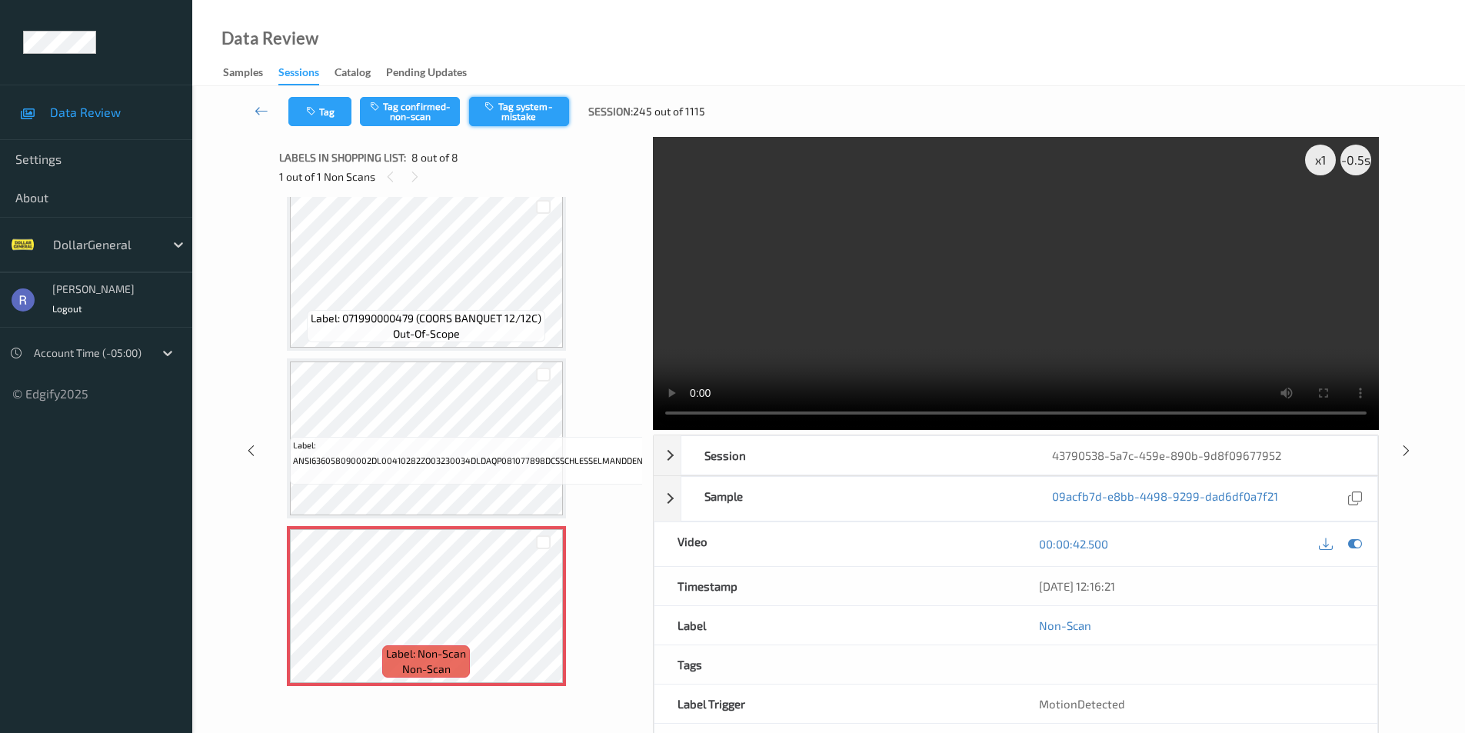
click at [528, 112] on button "Tag system-mistake" at bounding box center [519, 111] width 100 height 29
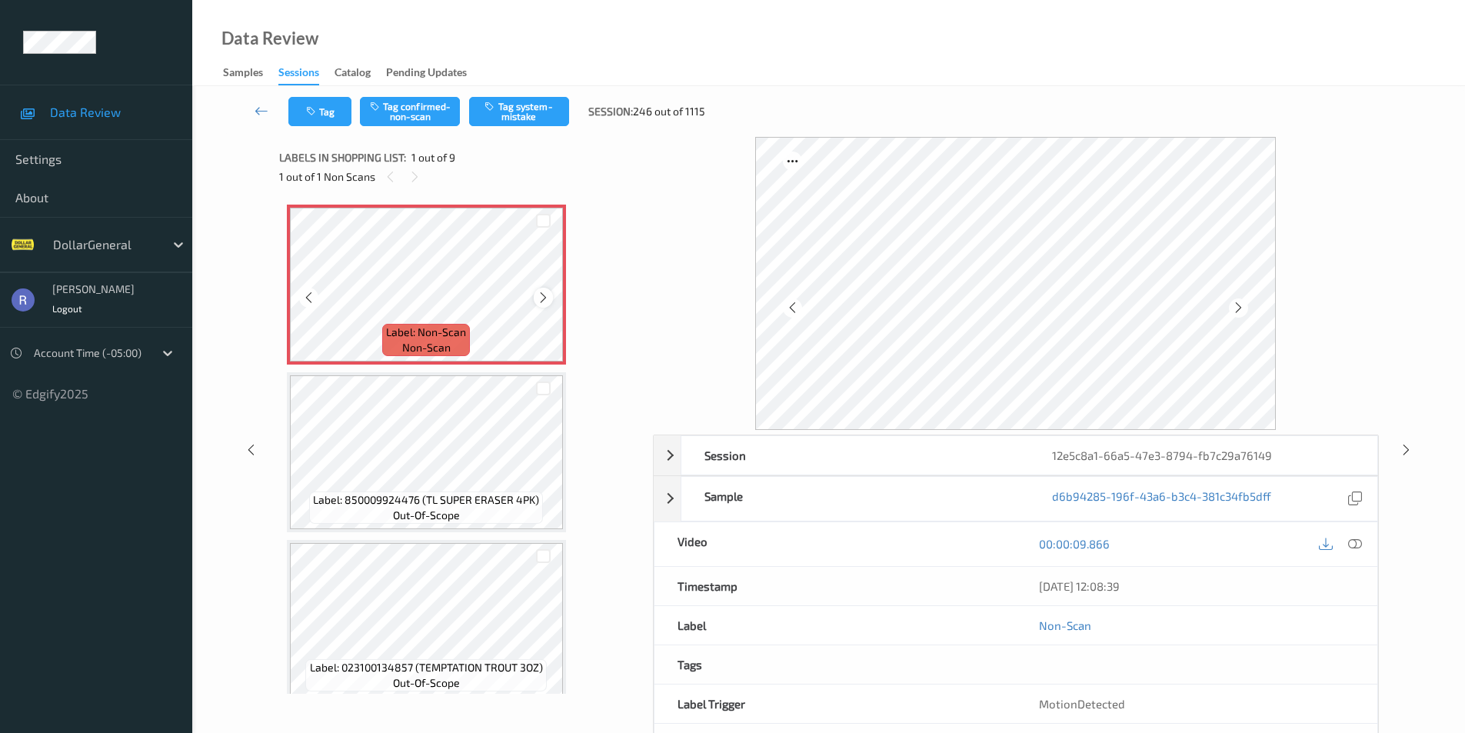
click at [538, 296] on icon at bounding box center [543, 298] width 13 height 14
click at [544, 300] on icon at bounding box center [543, 298] width 13 height 14
click at [1359, 543] on icon at bounding box center [1355, 544] width 14 height 14
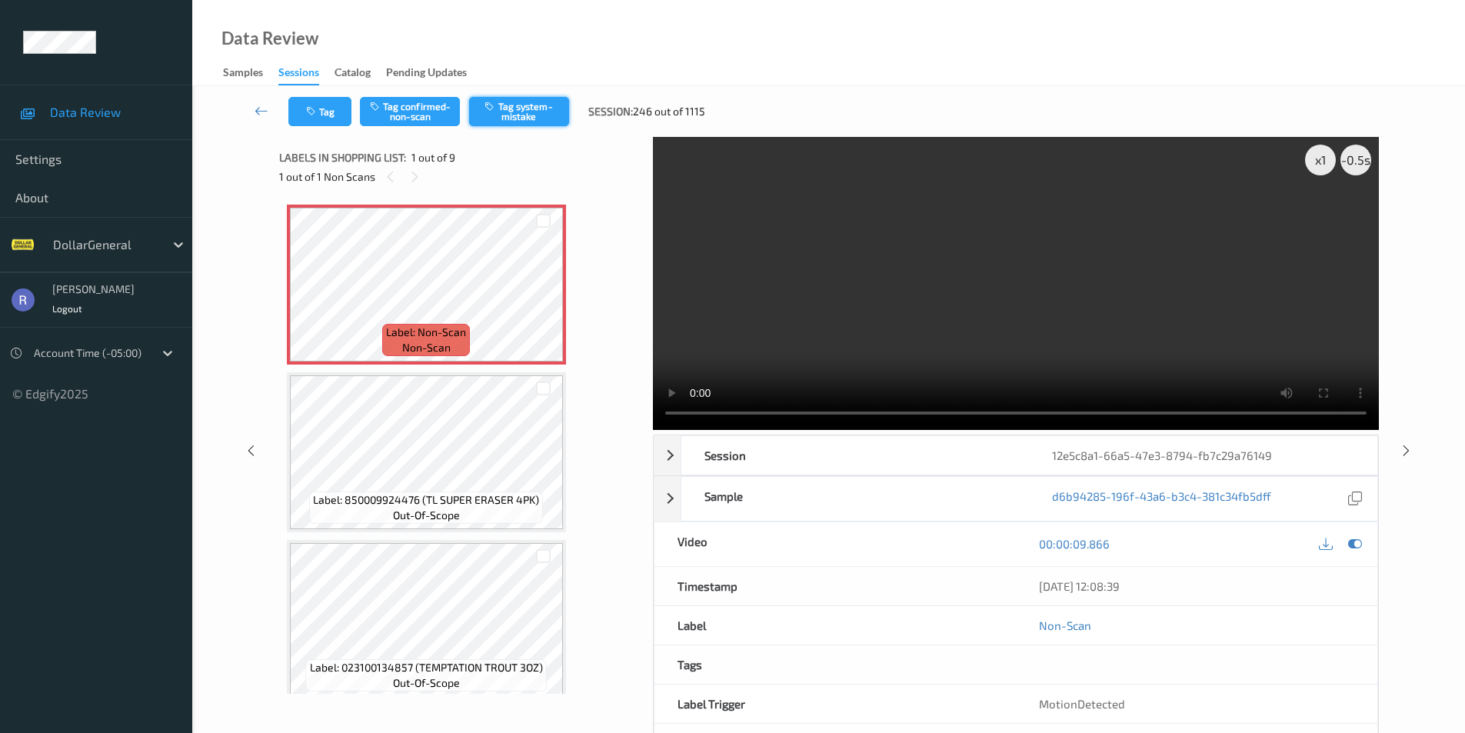
click at [524, 101] on button "Tag system-mistake" at bounding box center [519, 111] width 100 height 29
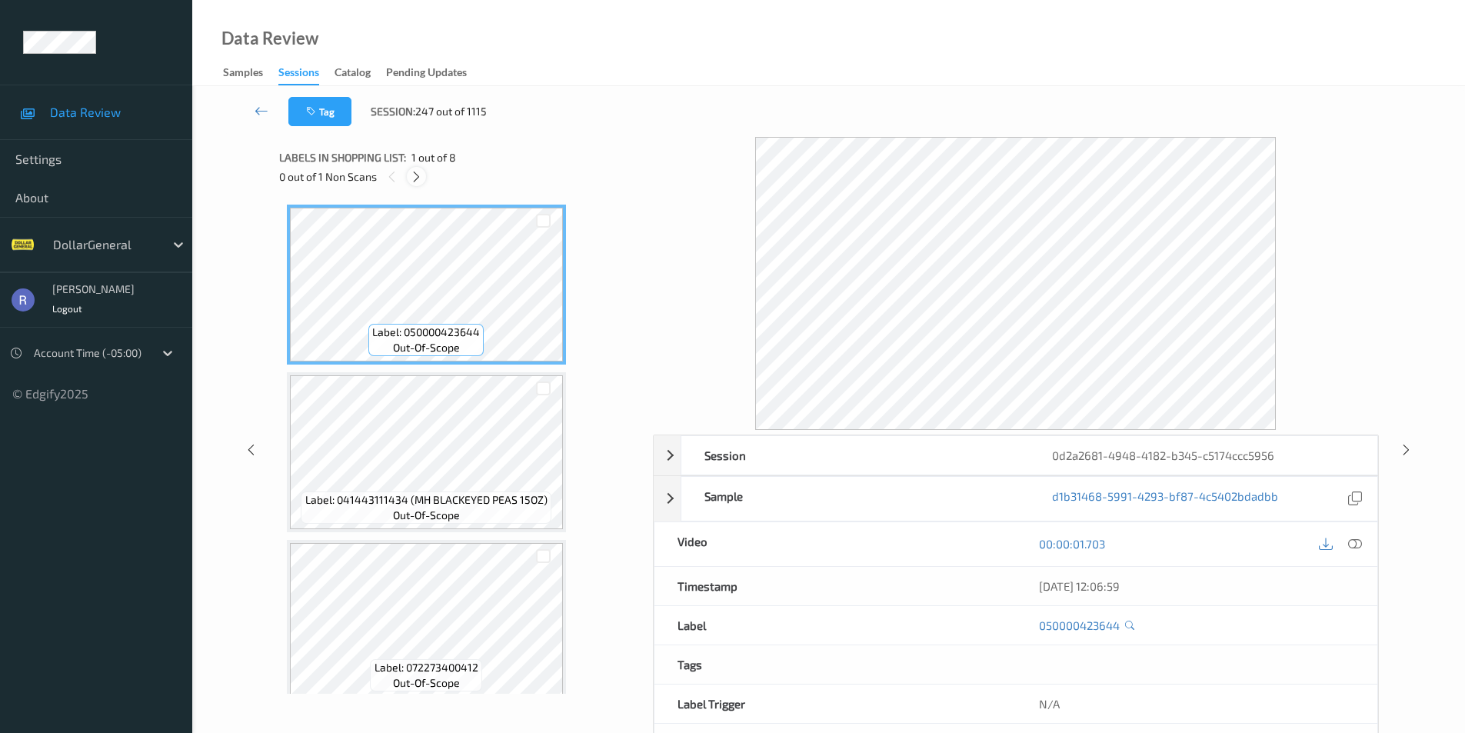
click at [418, 176] on icon at bounding box center [416, 177] width 13 height 14
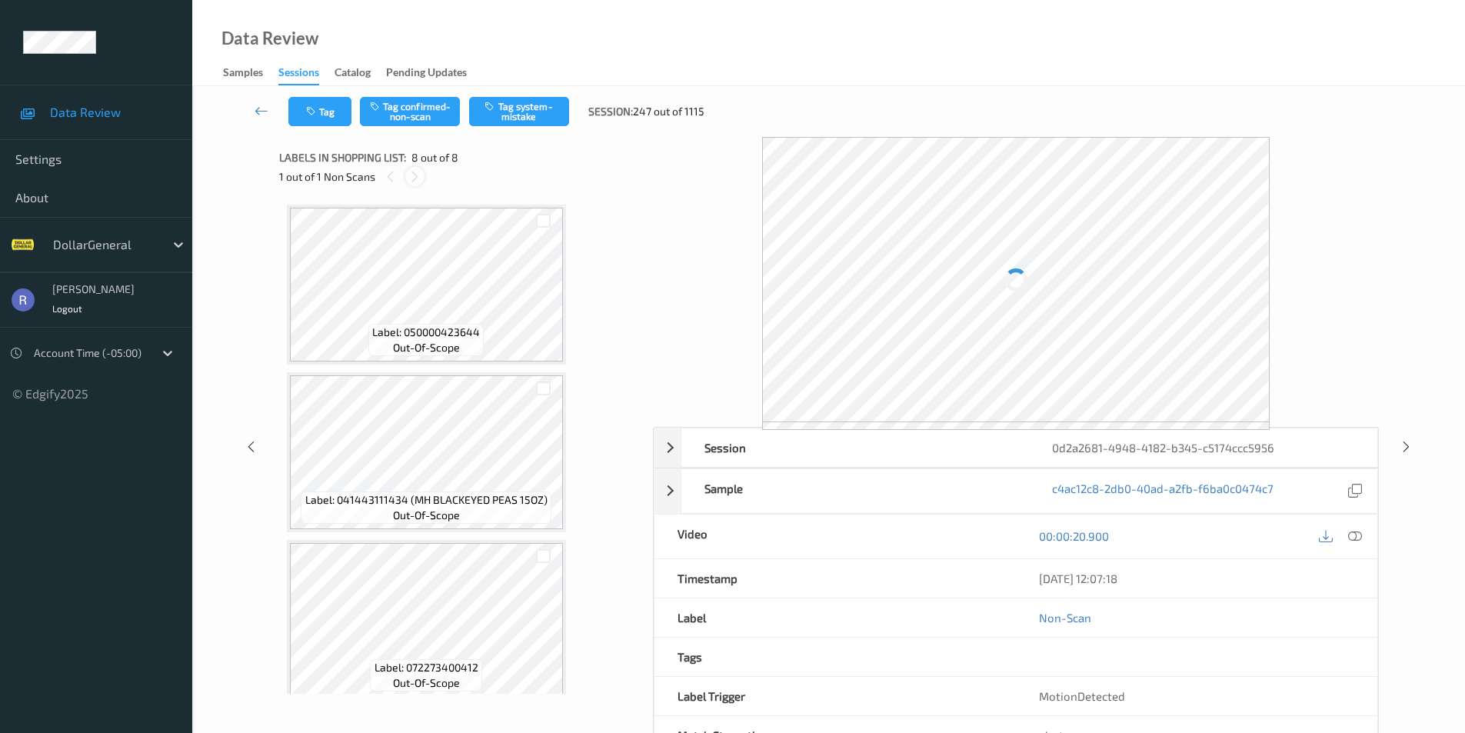
scroll to position [852, 0]
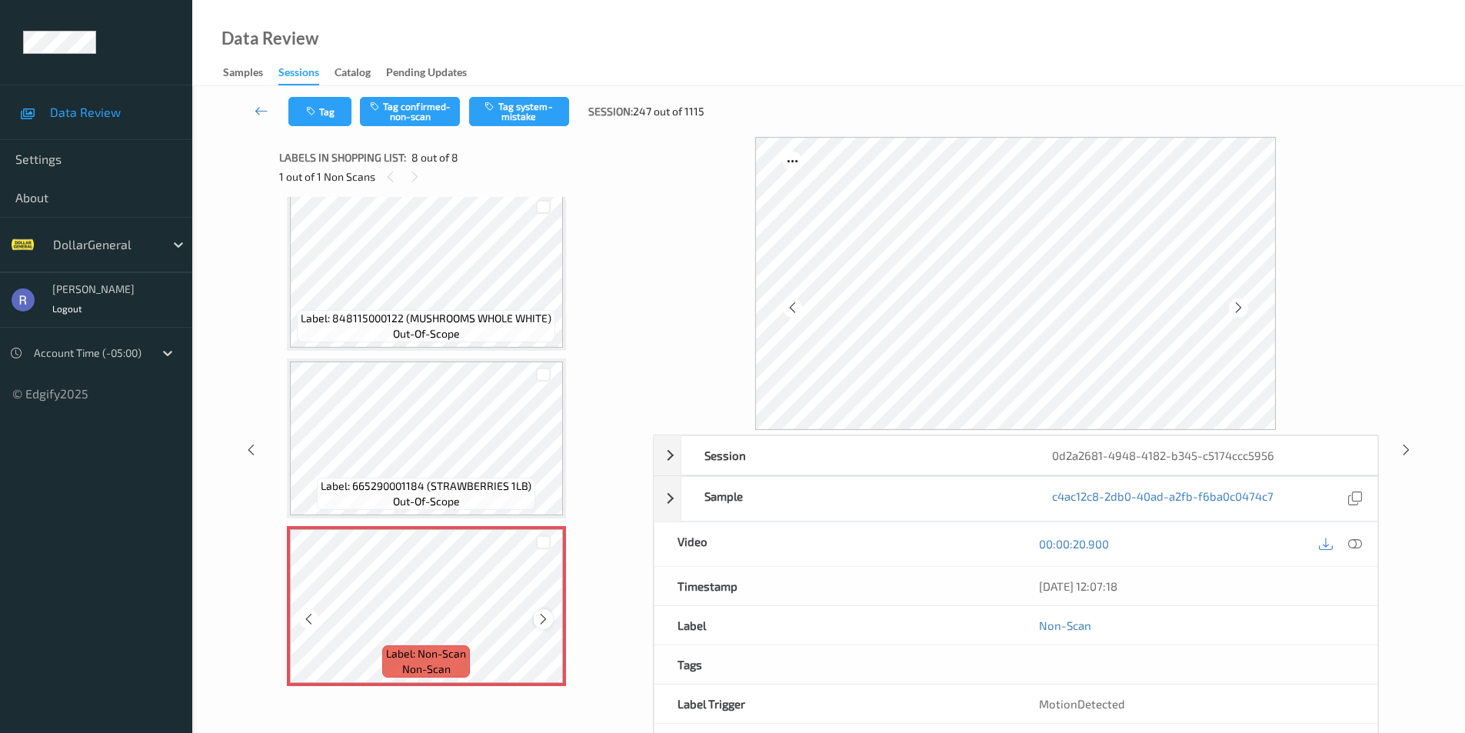
click at [543, 620] on icon at bounding box center [543, 619] width 13 height 14
click at [518, 112] on button "Tag system-mistake" at bounding box center [519, 111] width 100 height 29
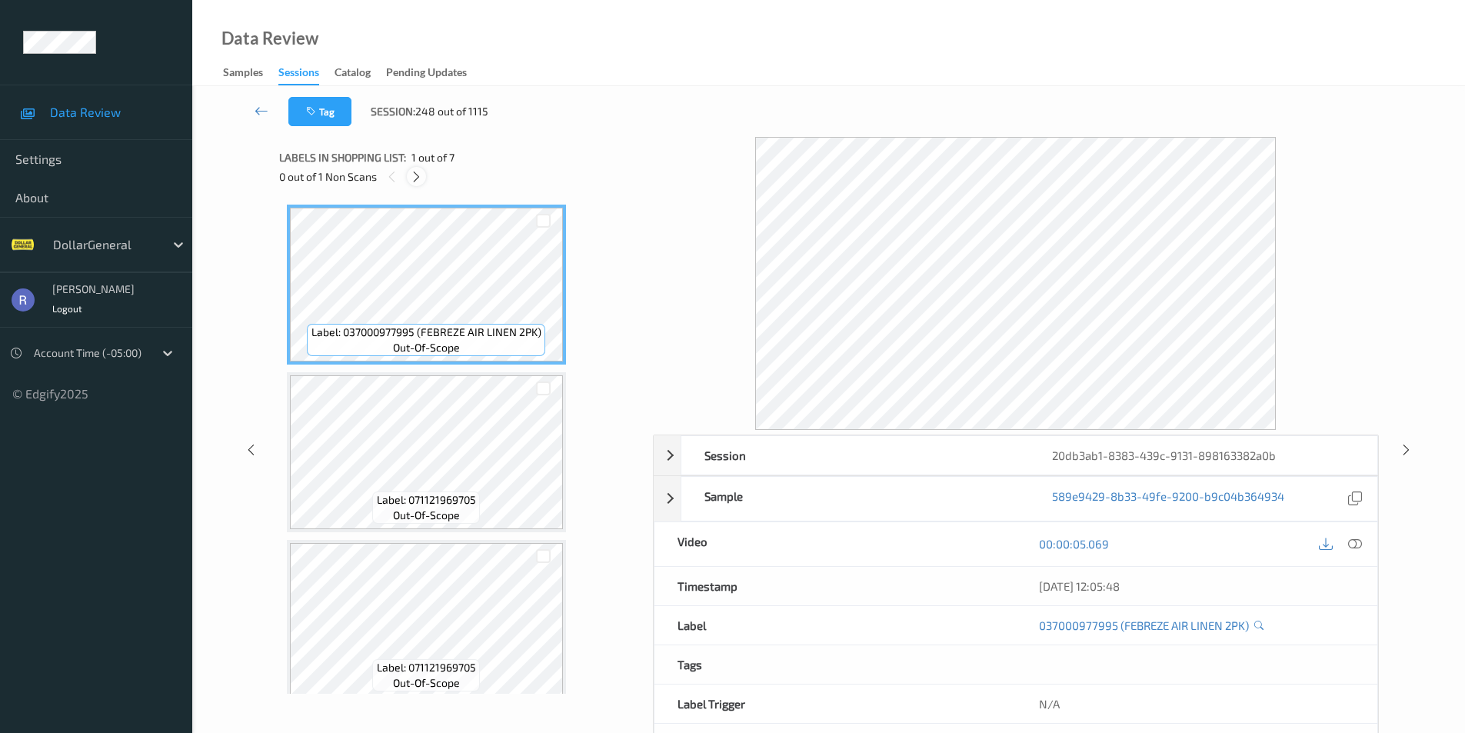
click at [416, 173] on icon at bounding box center [416, 177] width 13 height 14
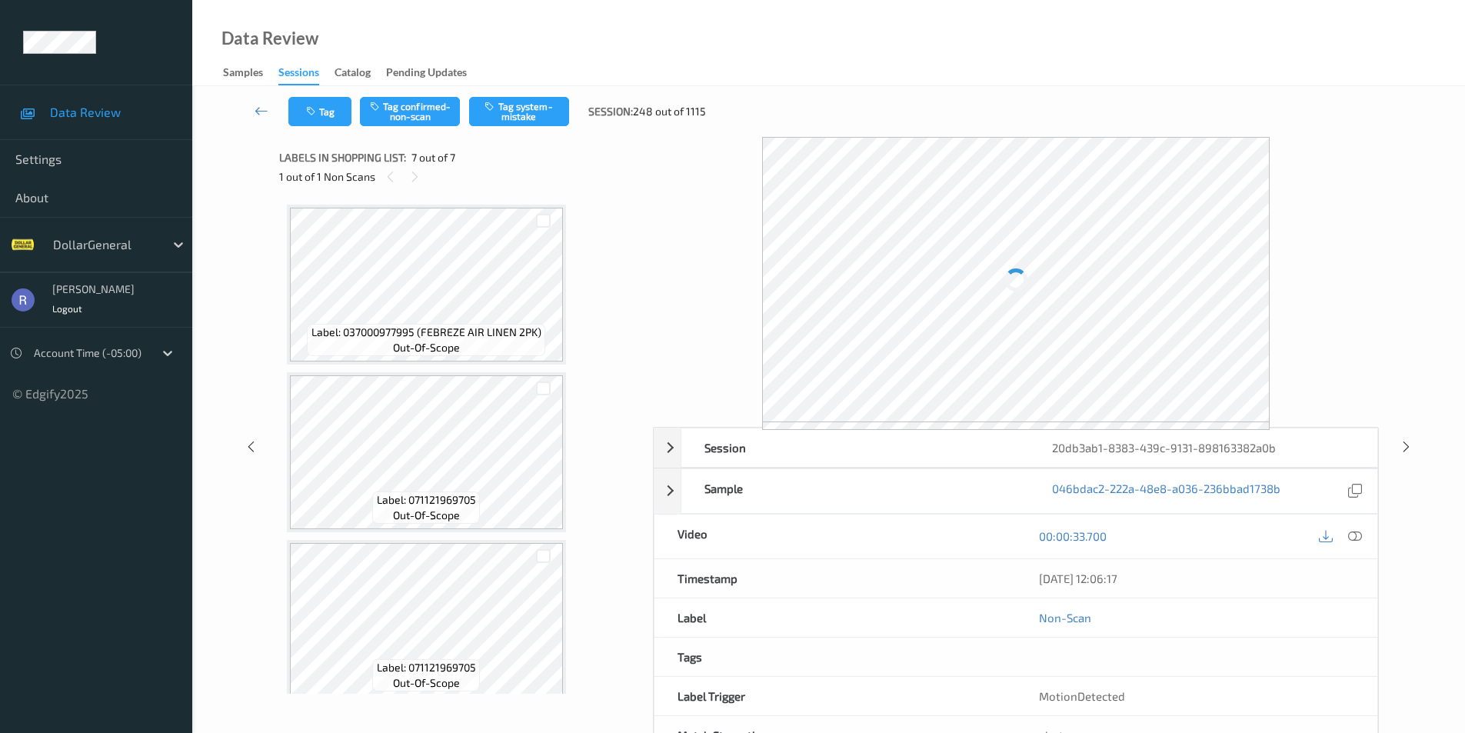
scroll to position [684, 0]
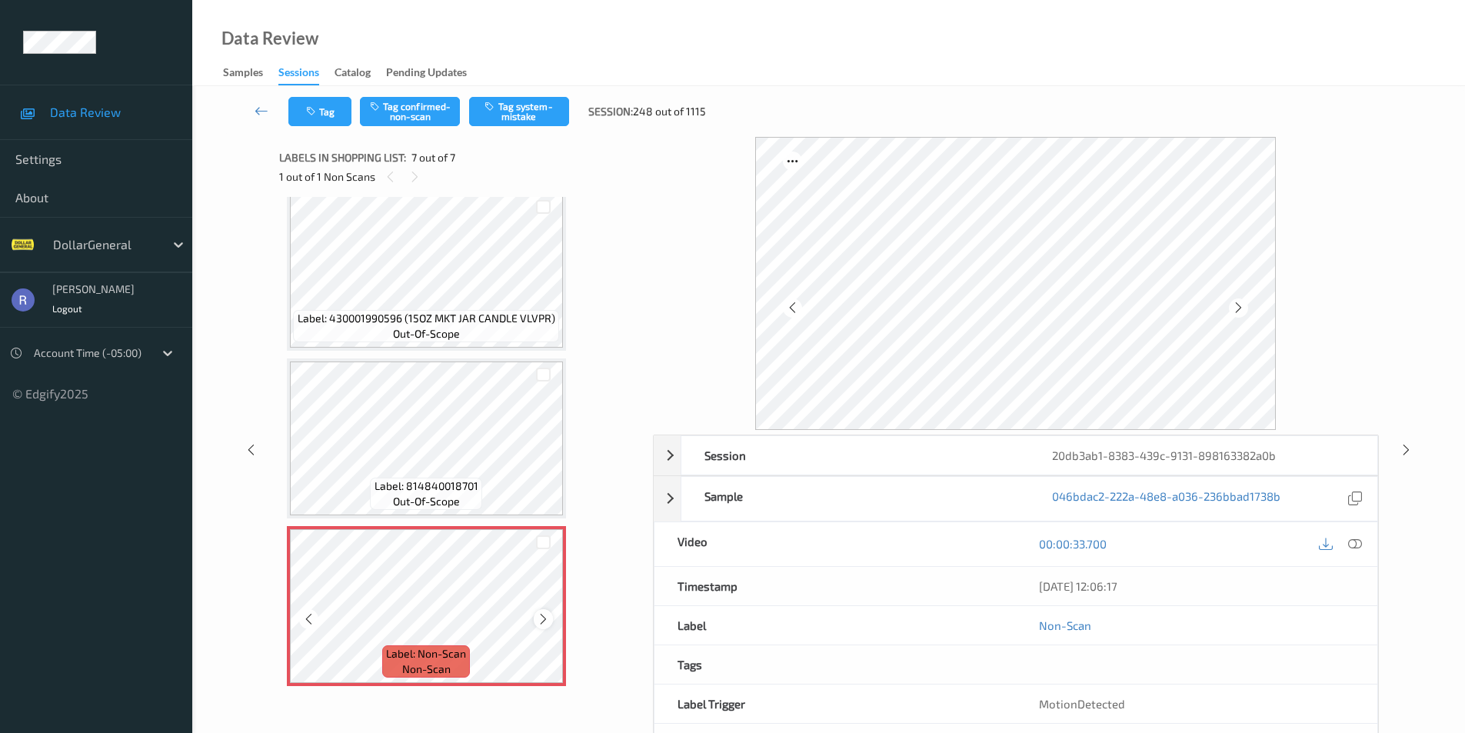
click at [544, 614] on icon at bounding box center [543, 619] width 13 height 14
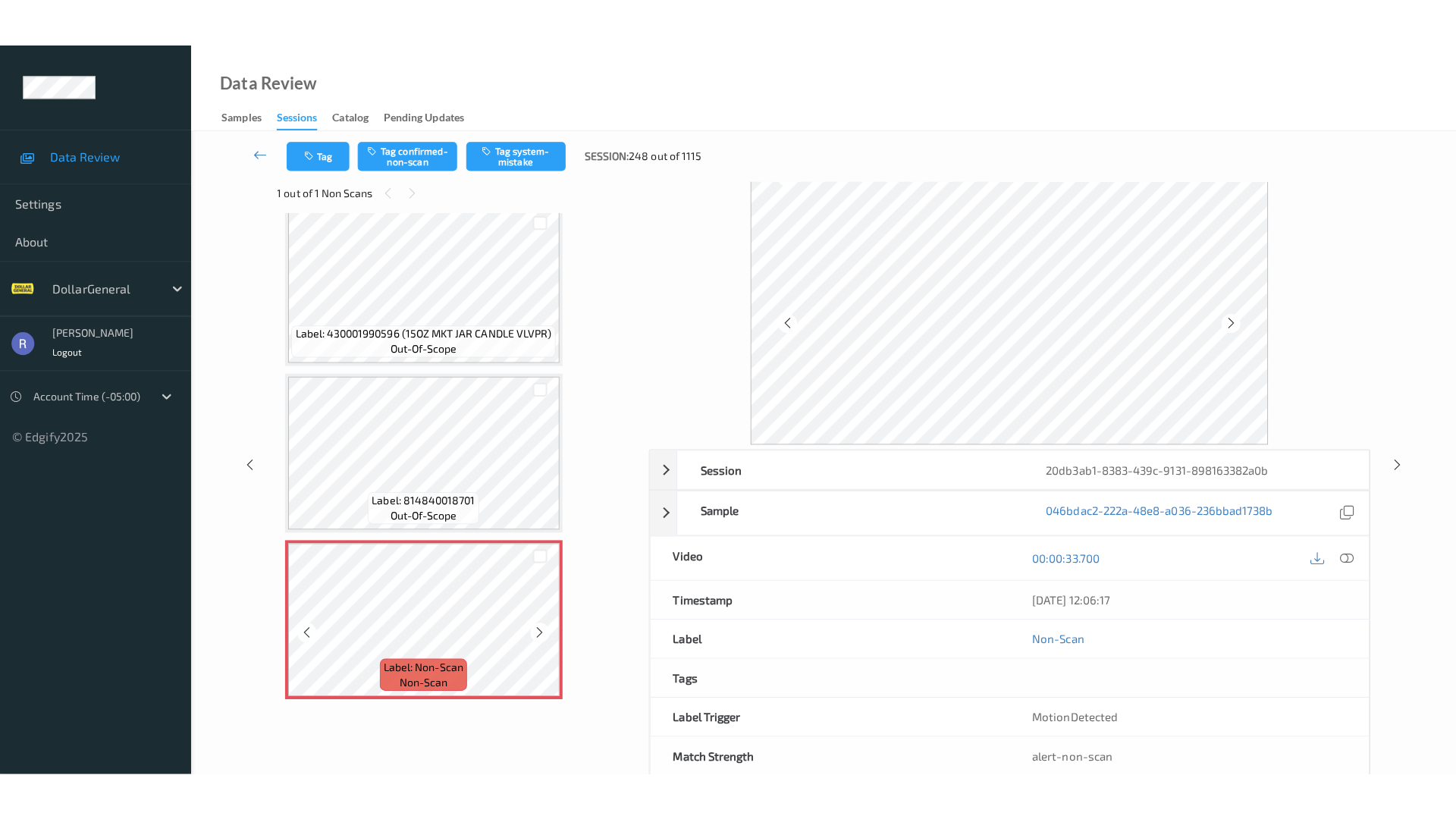
scroll to position [0, 0]
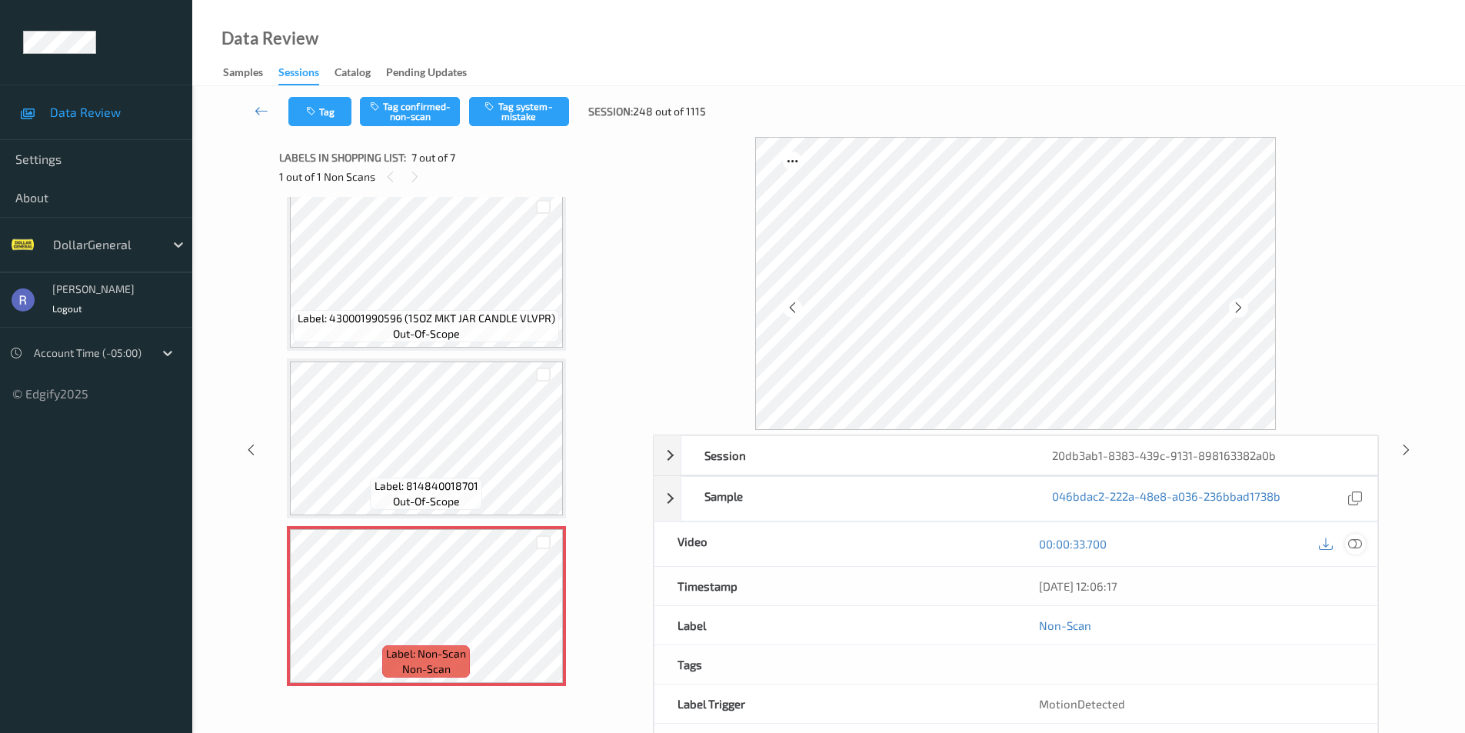
click at [1348, 540] on icon at bounding box center [1355, 544] width 14 height 14
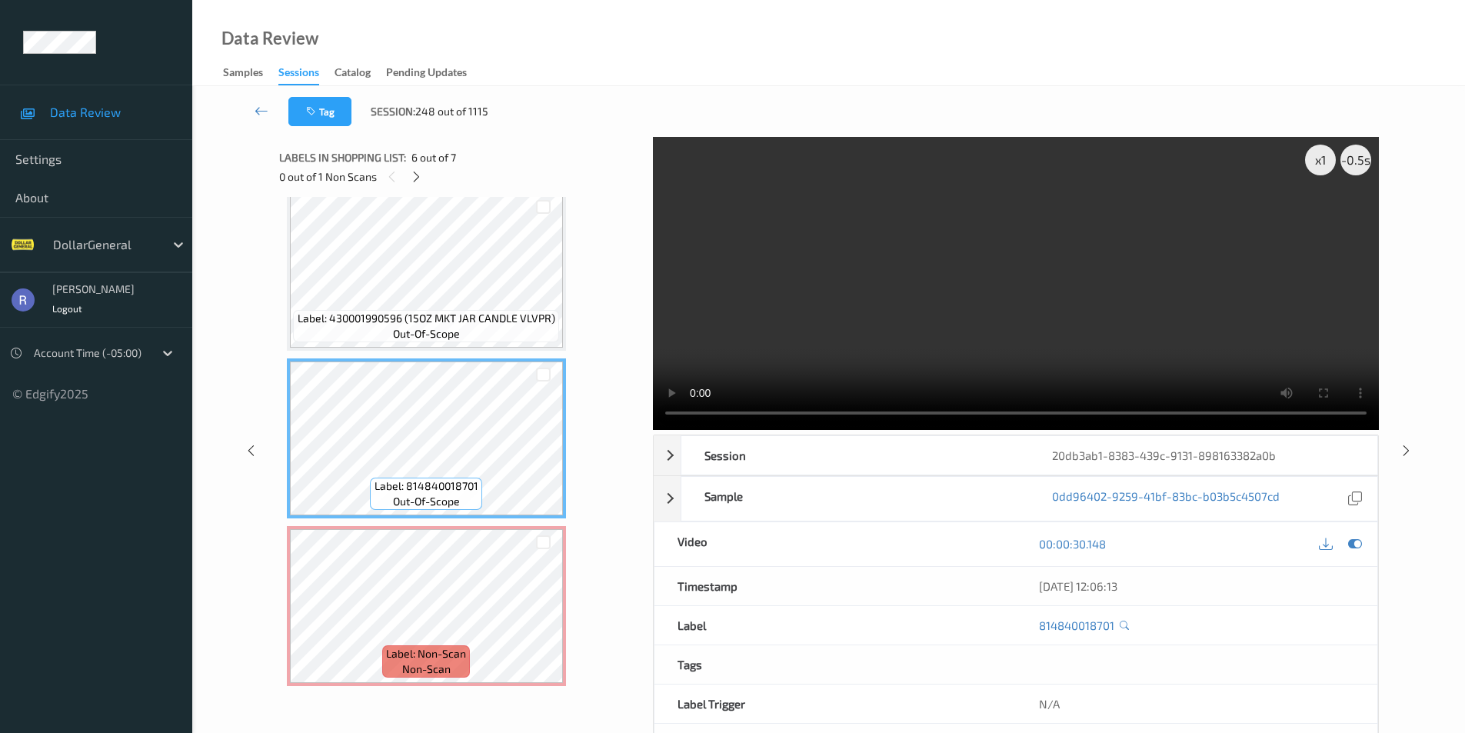
click at [1251, 288] on video at bounding box center [1016, 283] width 726 height 293
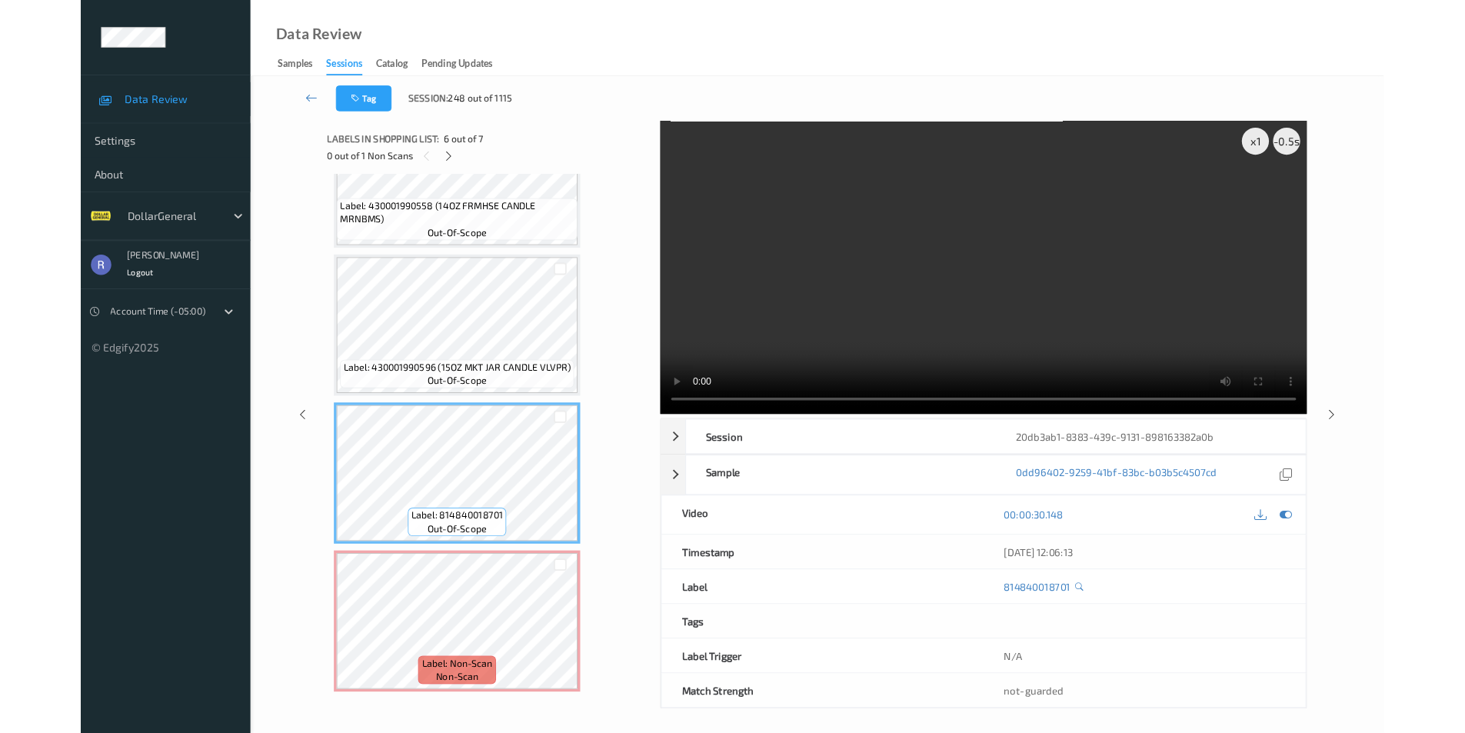
scroll to position [587, 0]
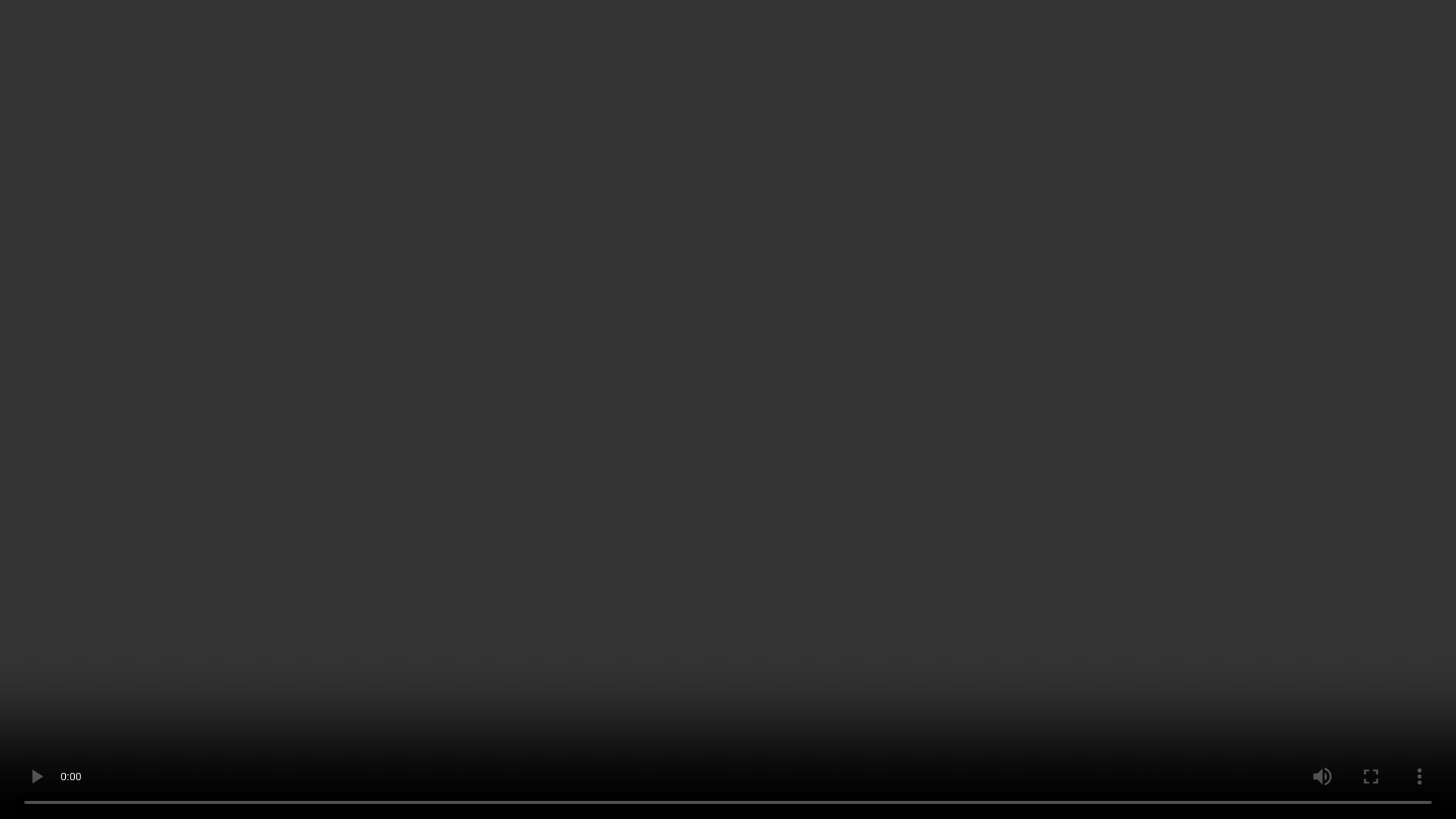
click at [951, 422] on video at bounding box center [728, 409] width 1456 height 819
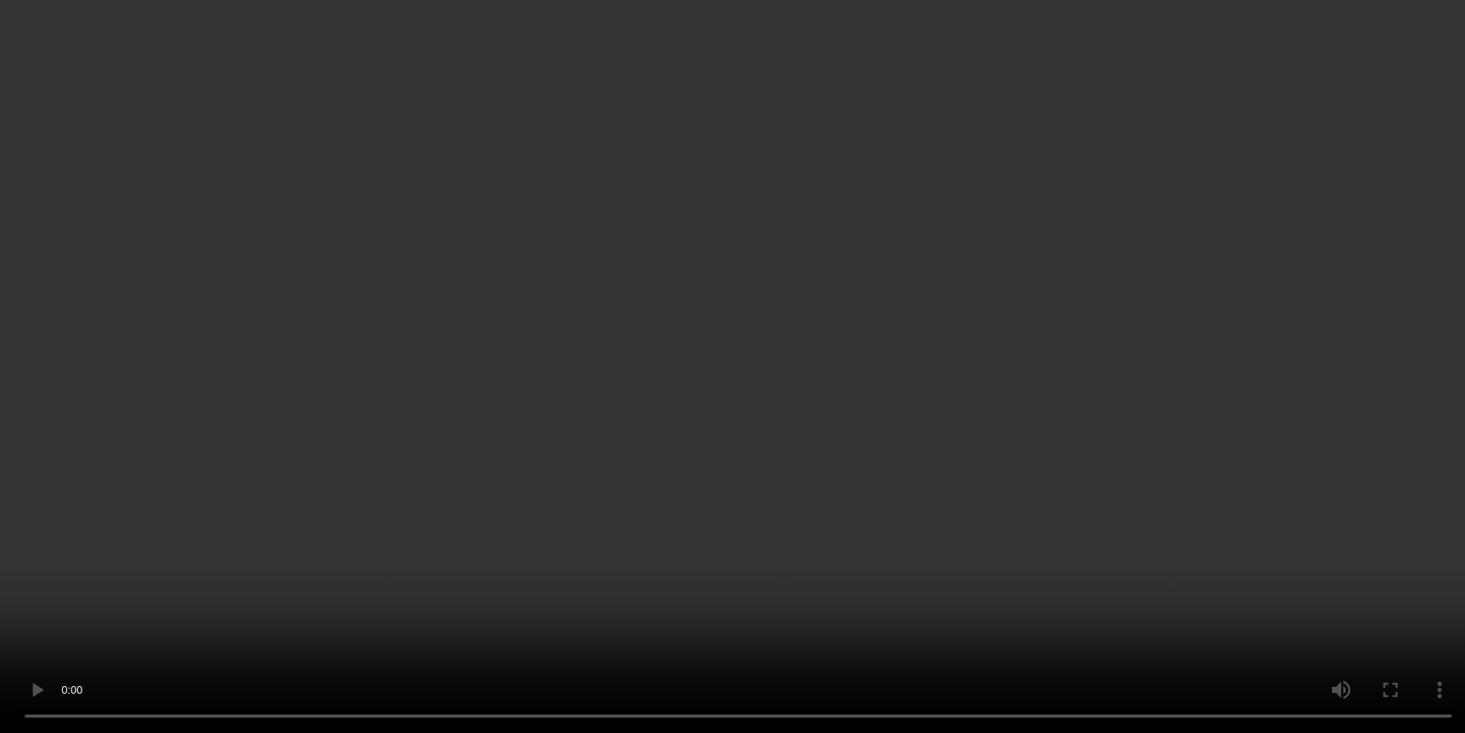
scroll to position [684, 0]
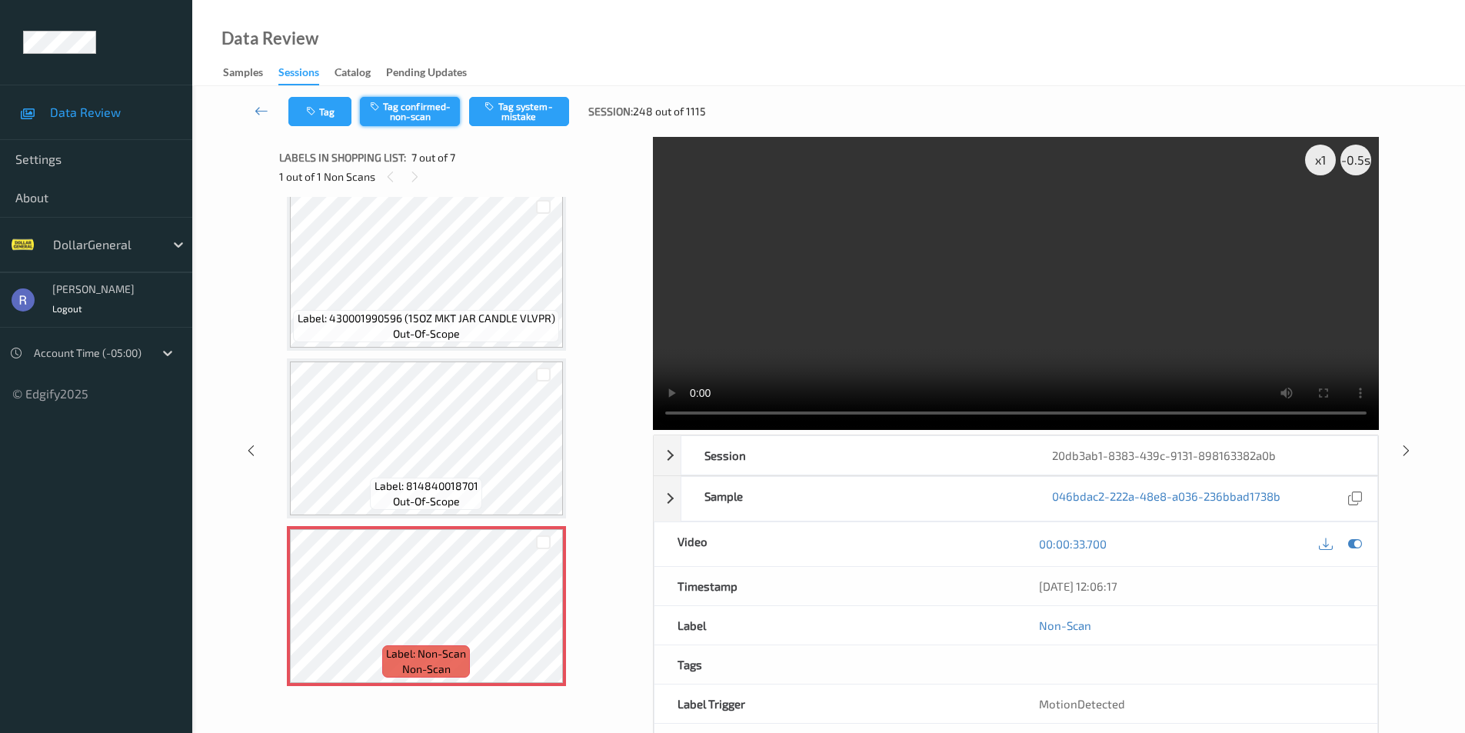
click at [439, 109] on button "Tag confirmed-non-scan" at bounding box center [410, 111] width 100 height 29
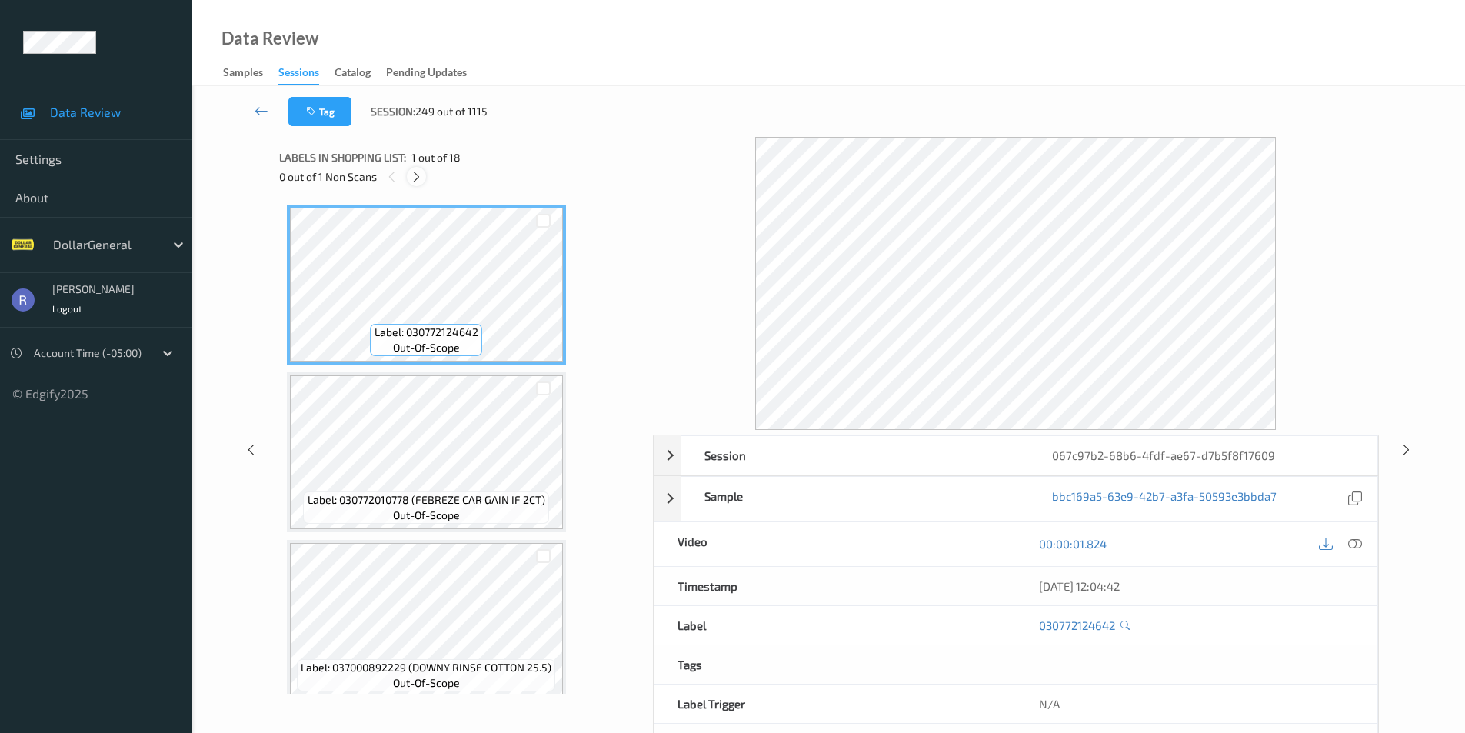
click at [417, 175] on icon at bounding box center [416, 177] width 13 height 14
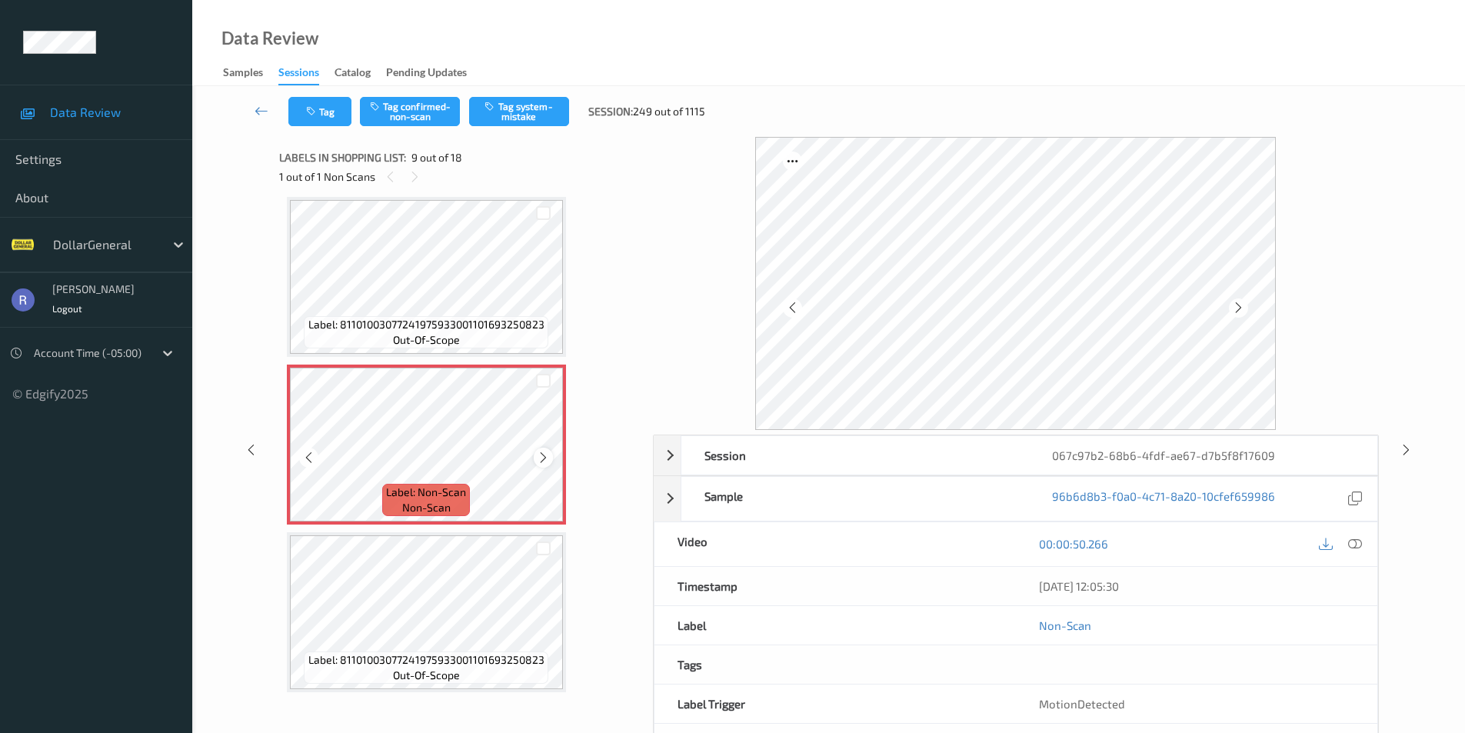
click at [537, 458] on icon at bounding box center [543, 458] width 13 height 14
click at [535, 457] on div at bounding box center [543, 457] width 19 height 19
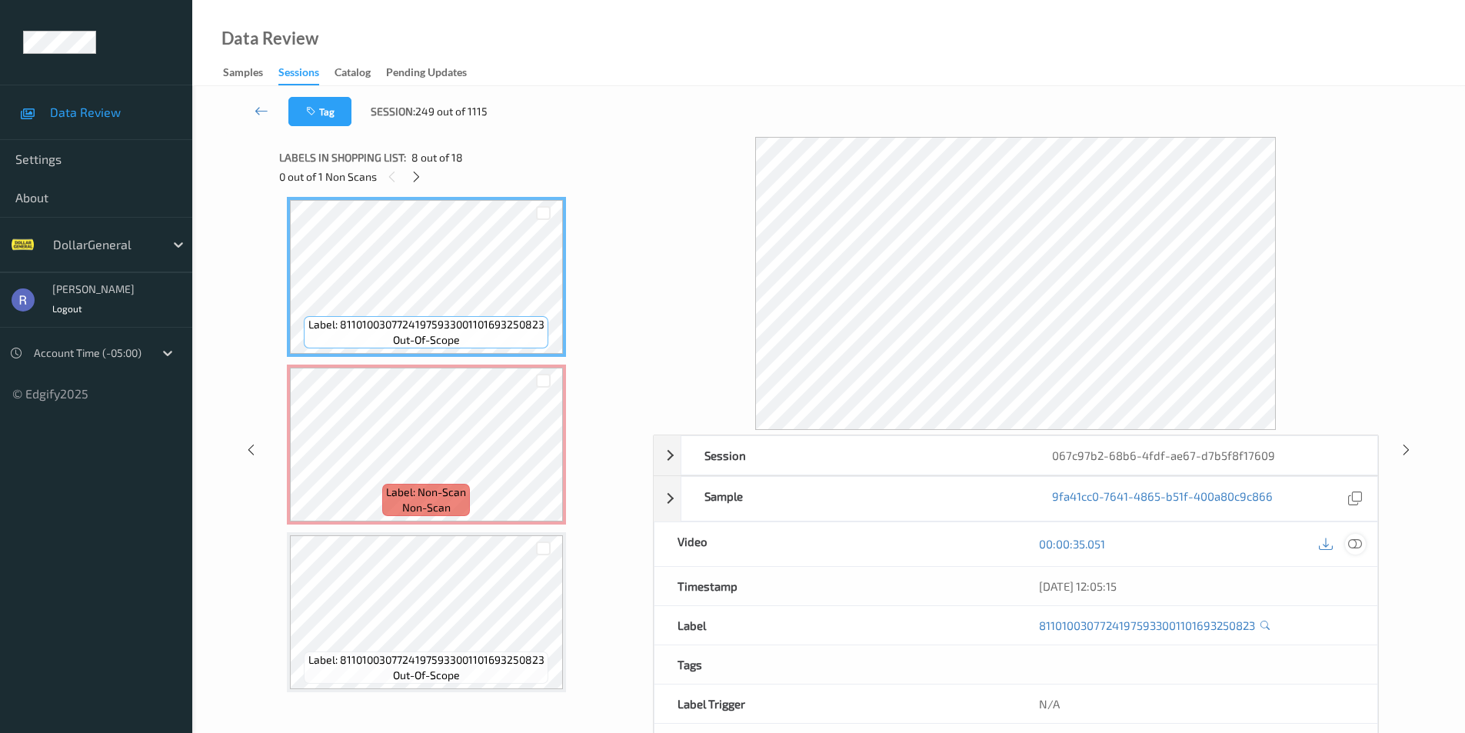
click at [1361, 546] on icon at bounding box center [1355, 544] width 14 height 14
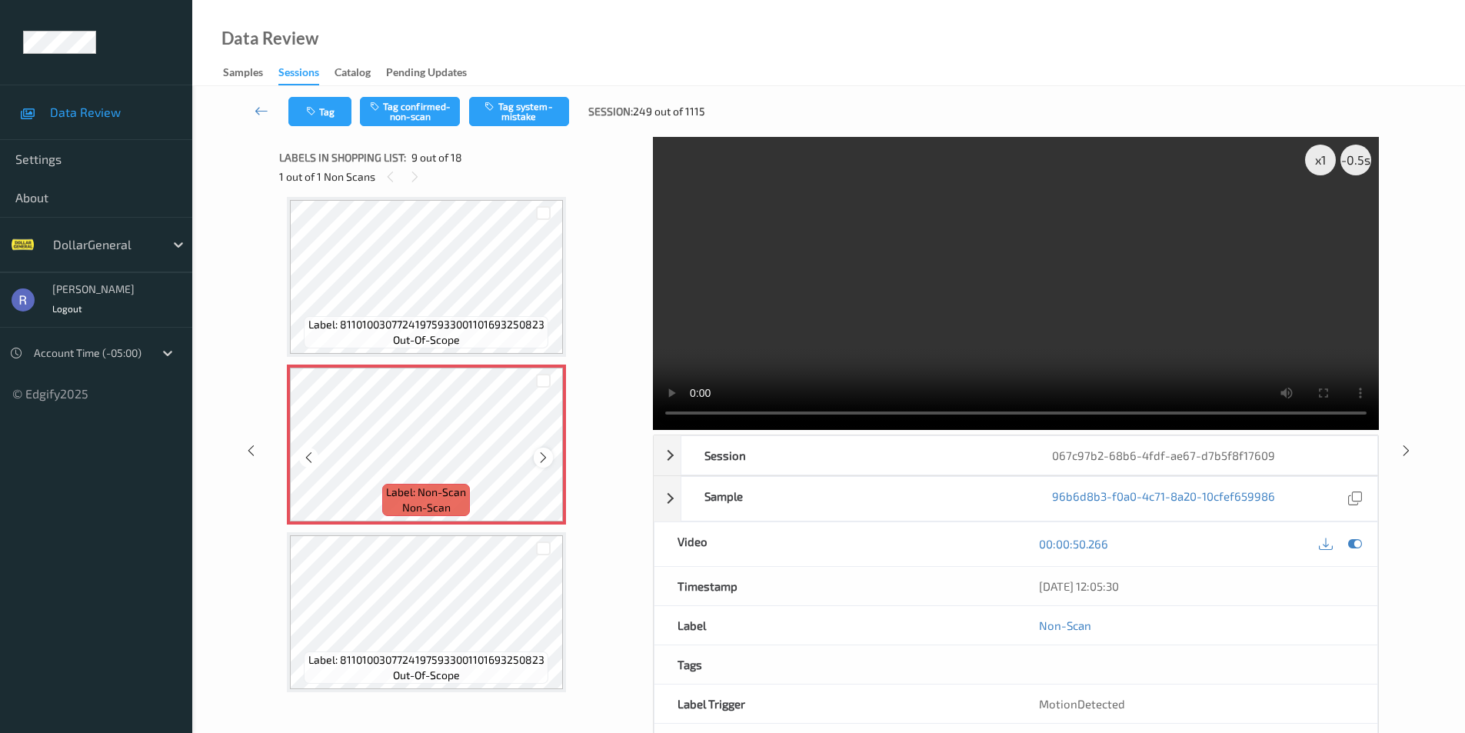
click at [541, 456] on icon at bounding box center [543, 458] width 13 height 14
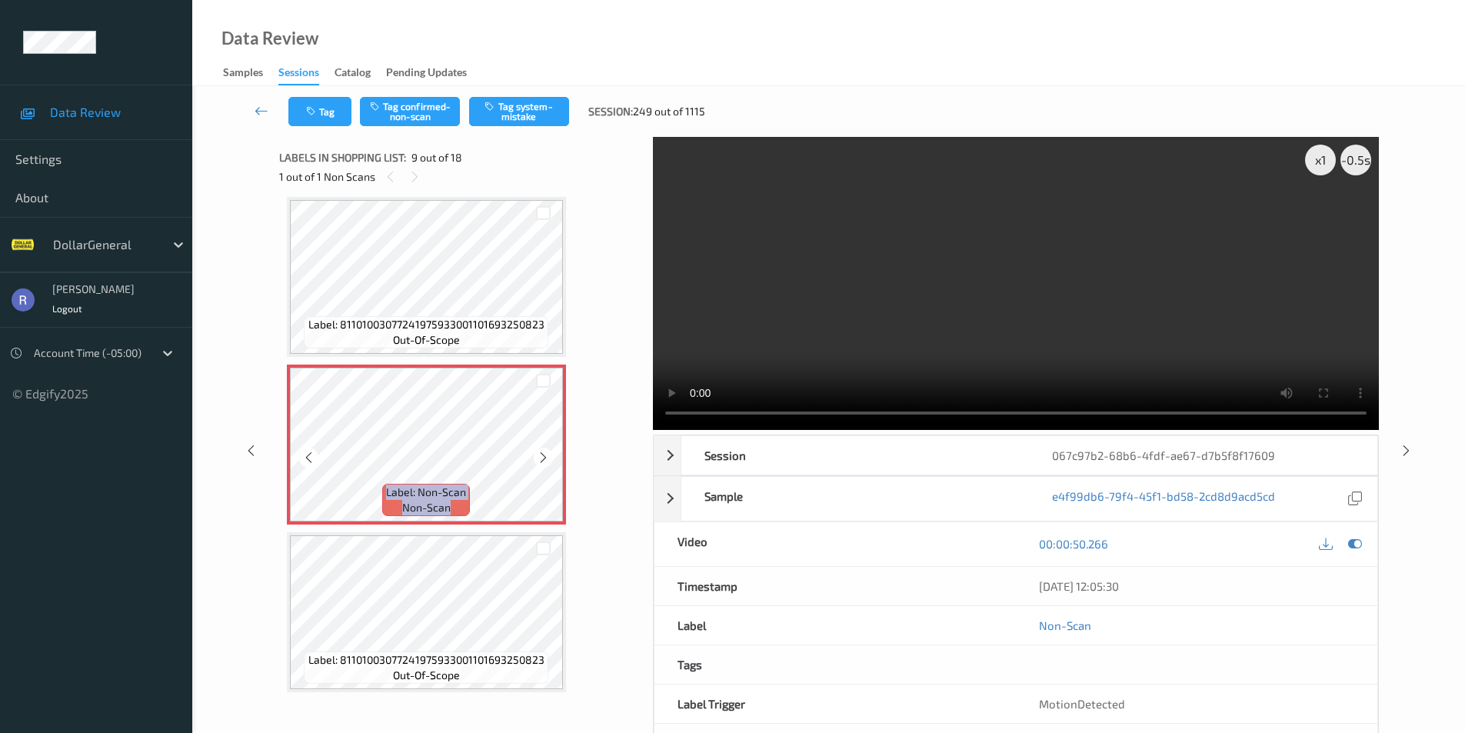
click at [541, 456] on icon at bounding box center [543, 458] width 13 height 14
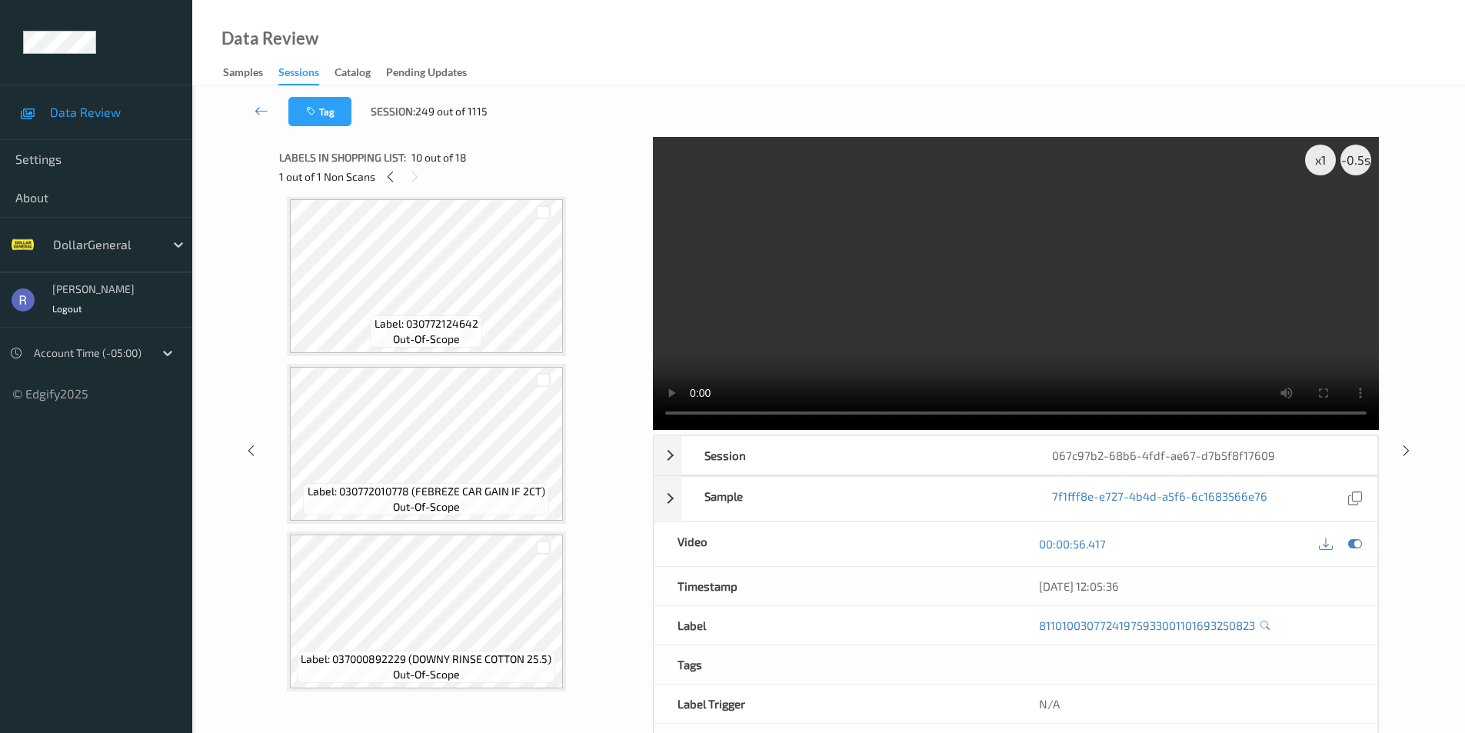
scroll to position [0, 0]
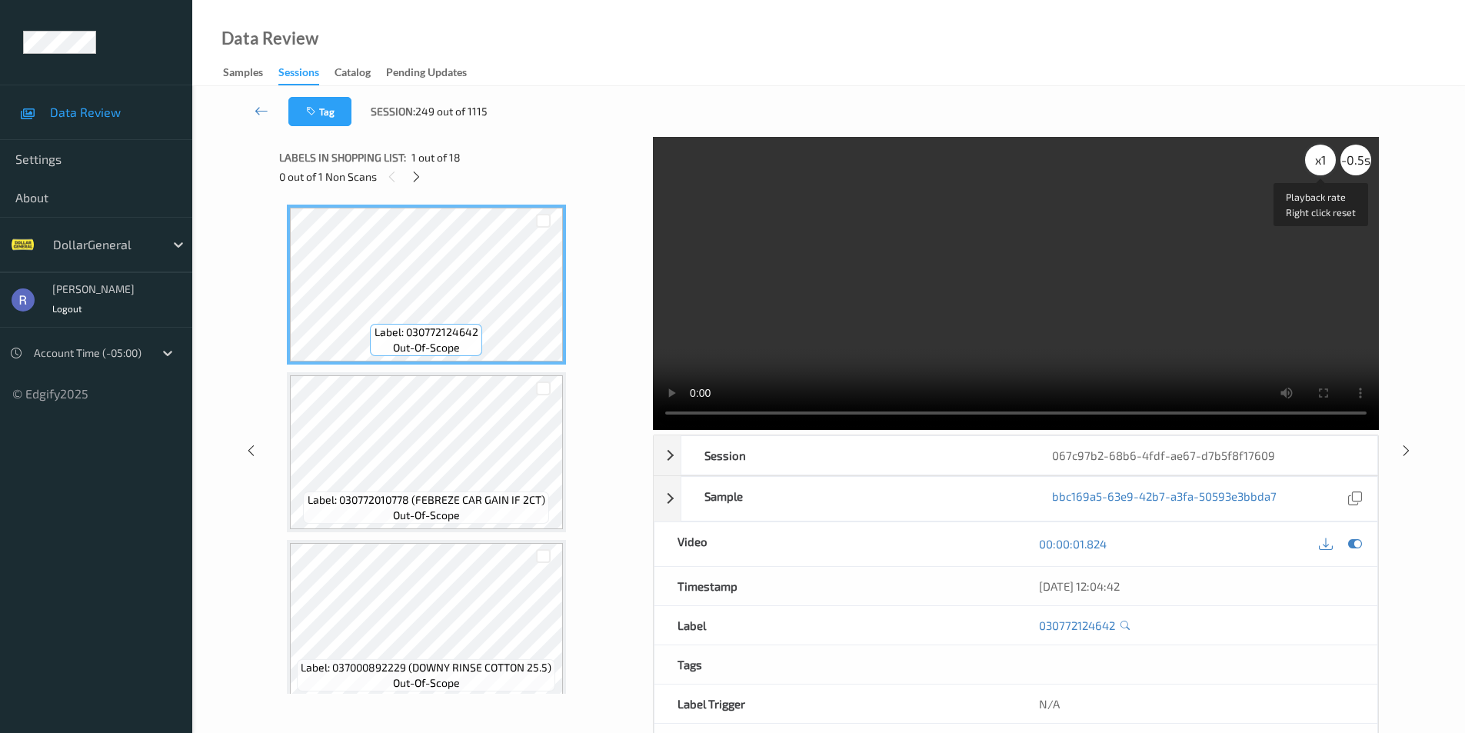
click at [1318, 163] on div "x 1" at bounding box center [1320, 160] width 31 height 31
click at [1318, 163] on div "x 2" at bounding box center [1320, 160] width 31 height 31
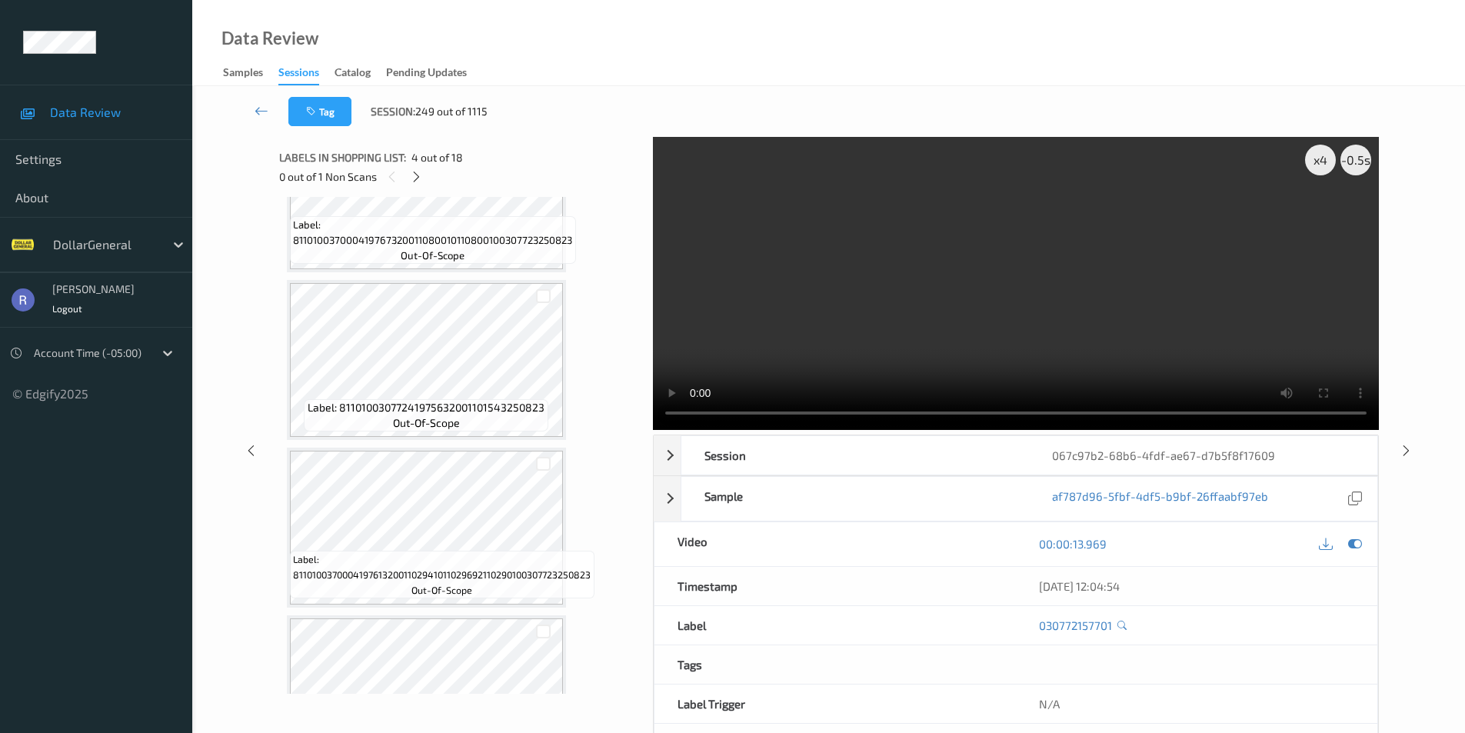
scroll to position [1384, 0]
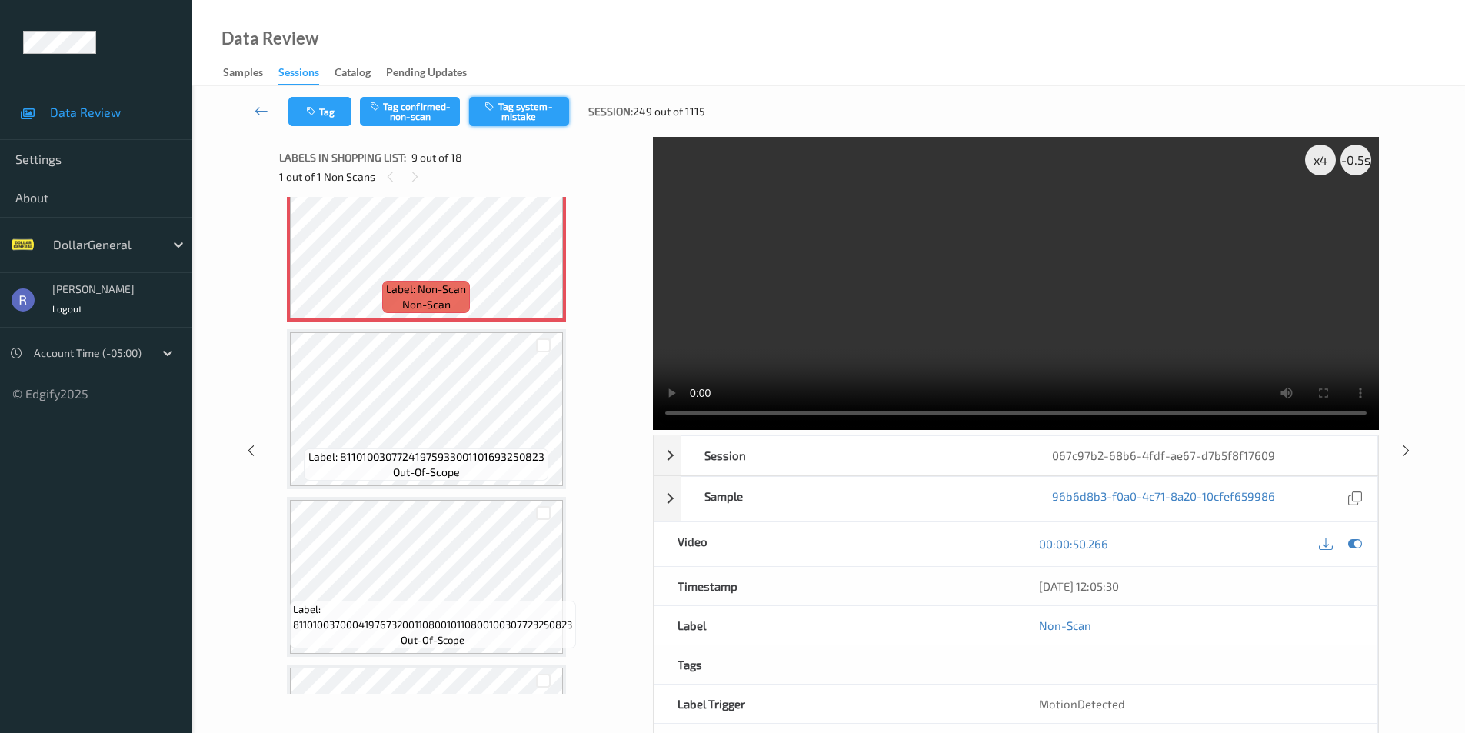
click at [532, 106] on button "Tag system-mistake" at bounding box center [519, 111] width 100 height 29
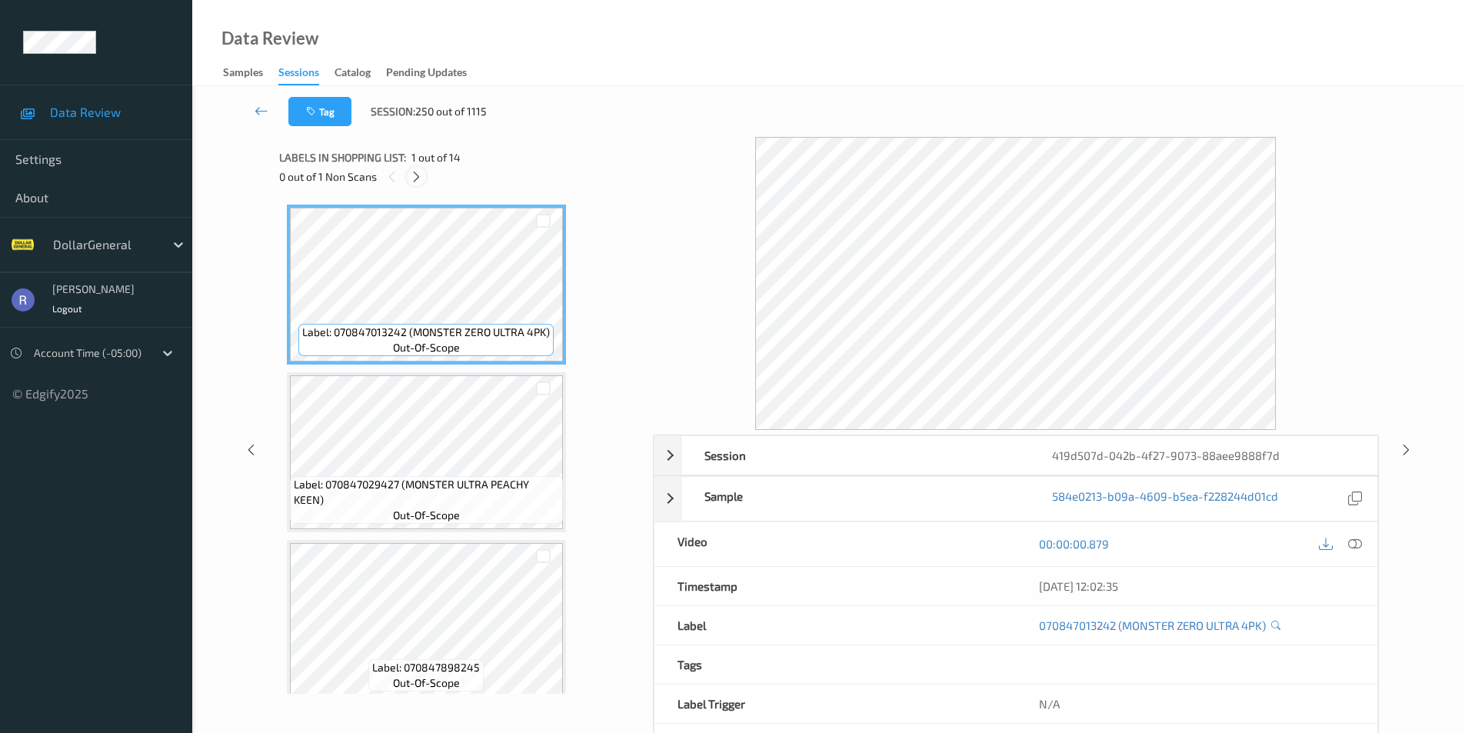
click at [421, 178] on icon at bounding box center [416, 177] width 13 height 14
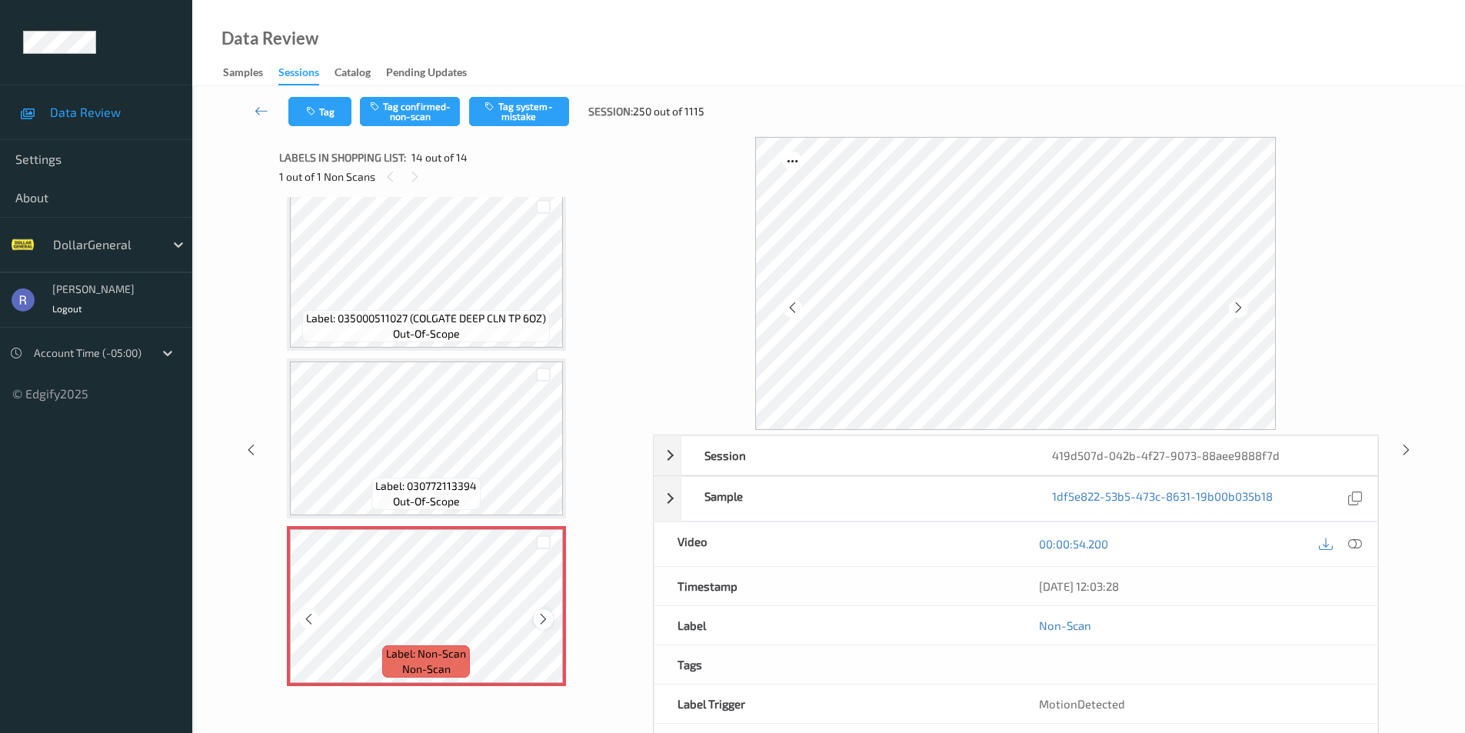
click at [544, 621] on icon at bounding box center [543, 619] width 13 height 14
click at [520, 108] on button "Tag system-mistake" at bounding box center [519, 111] width 100 height 29
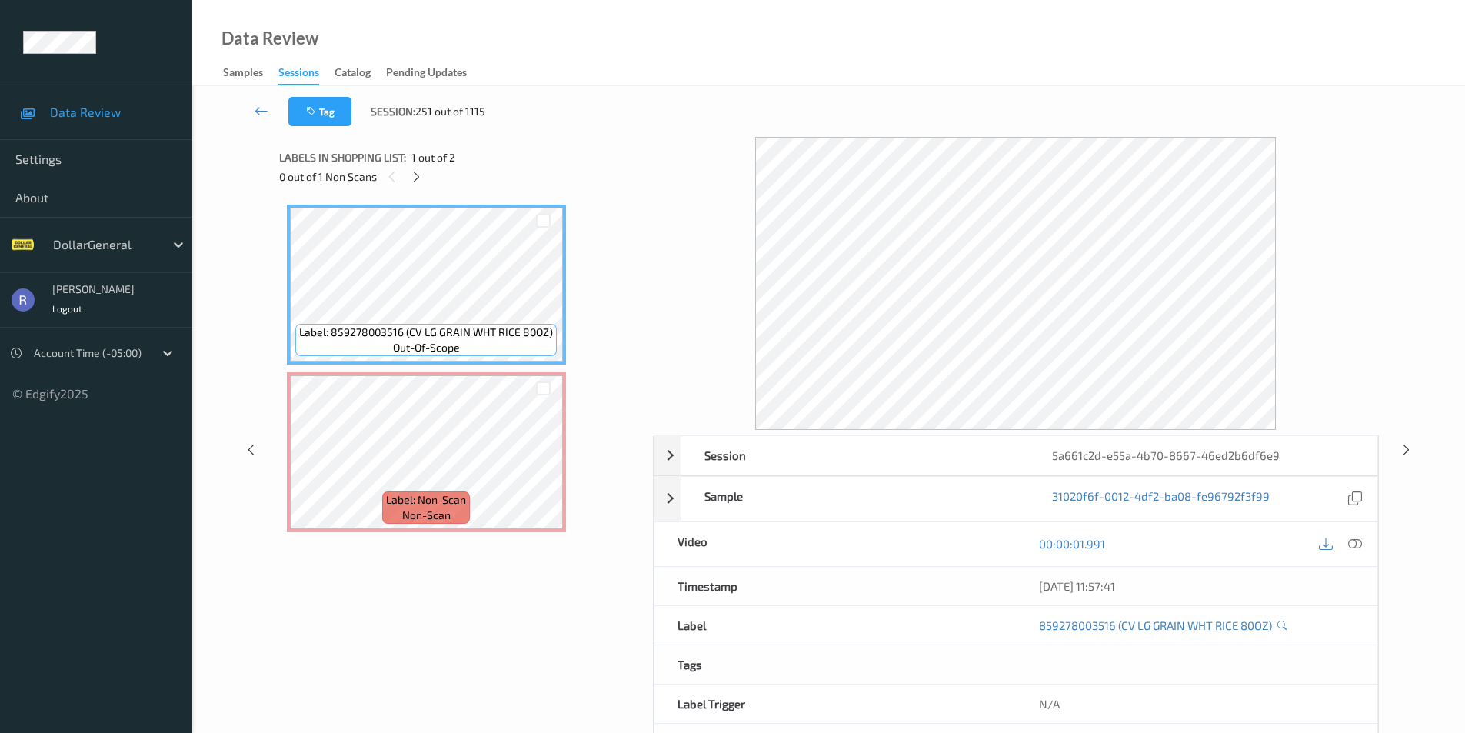
click at [257, 390] on div "Session 5a661c2d-e55a-4b70-8667-46ed2b6df6e9 Session ID 5a661c2d-e55a-4b70-8667…" at bounding box center [829, 450] width 1210 height 627
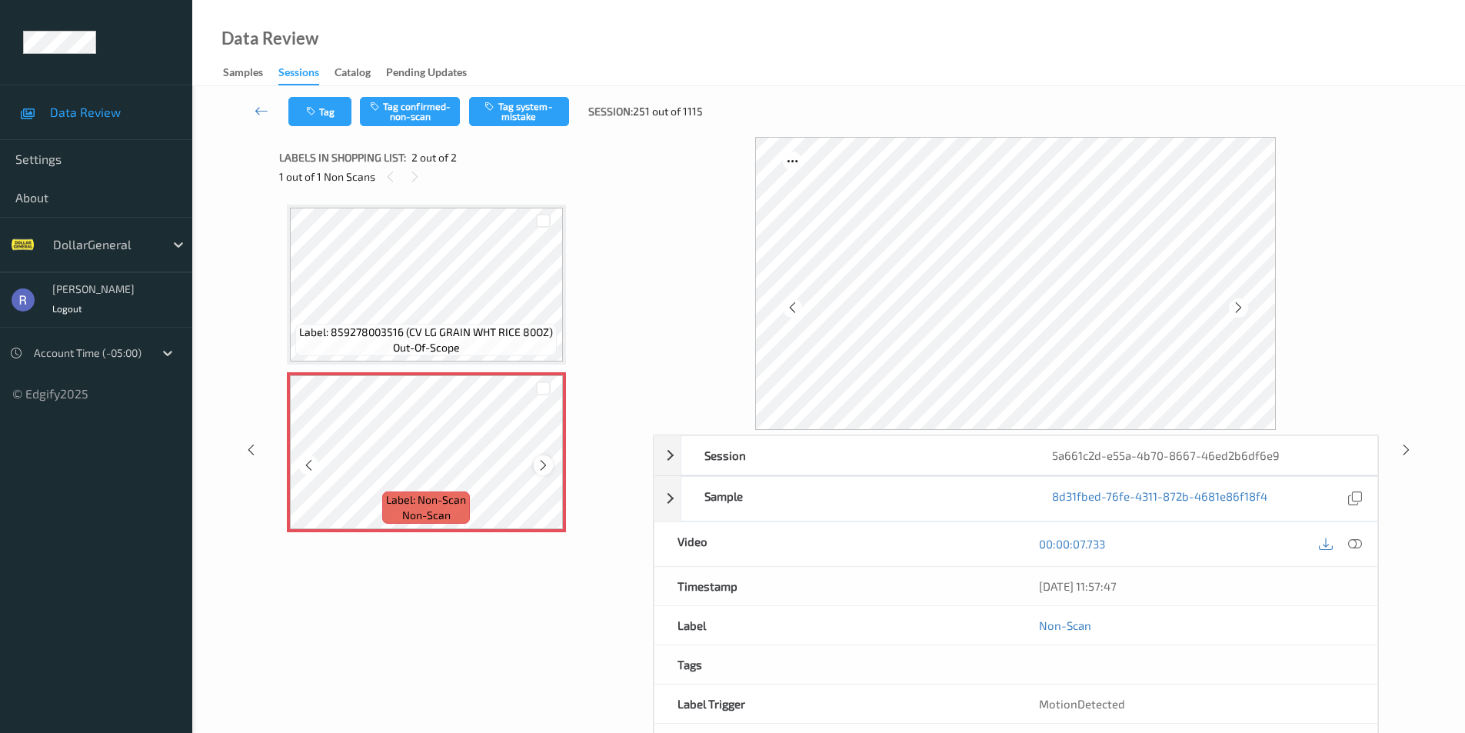
click at [545, 469] on icon at bounding box center [543, 465] width 13 height 14
click at [1349, 541] on icon at bounding box center [1355, 544] width 14 height 14
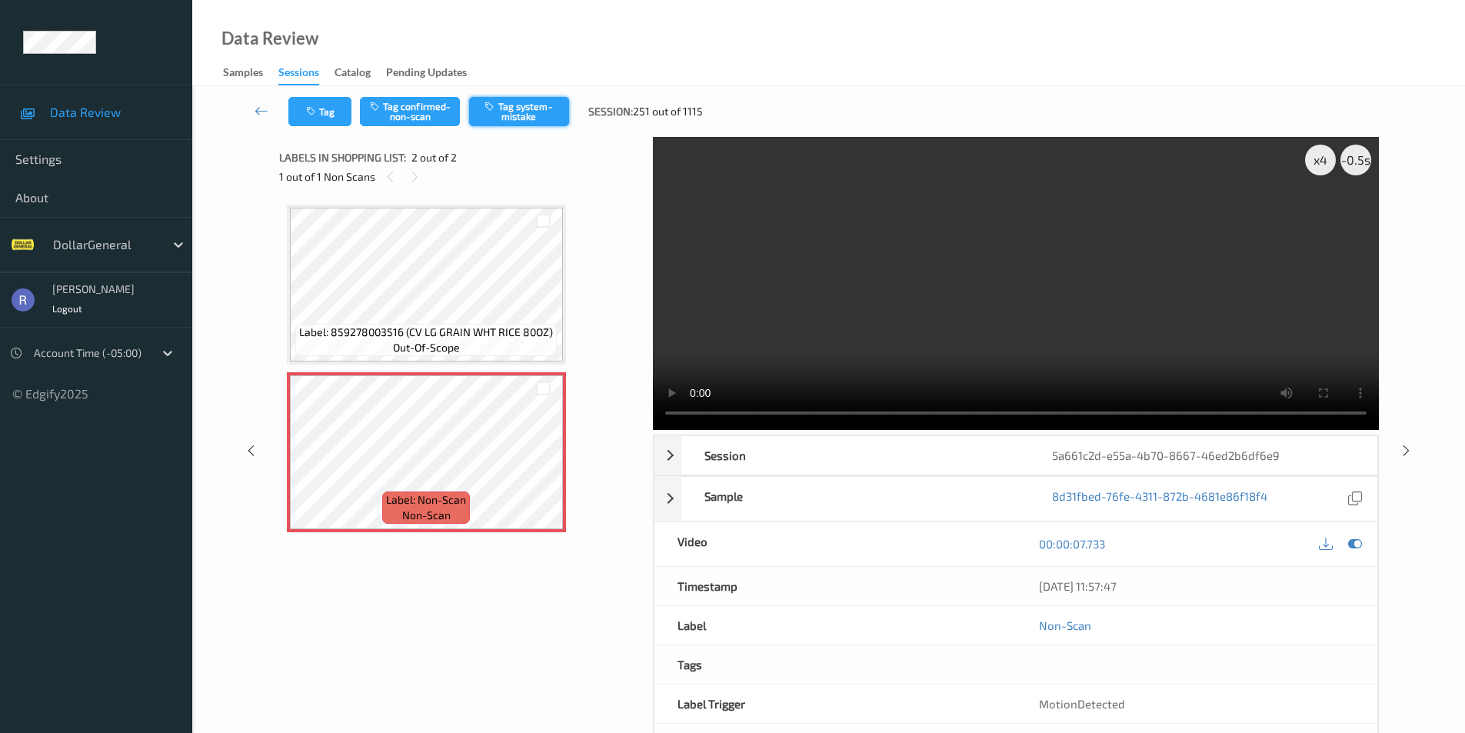
click at [537, 114] on button "Tag system-mistake" at bounding box center [519, 111] width 100 height 29
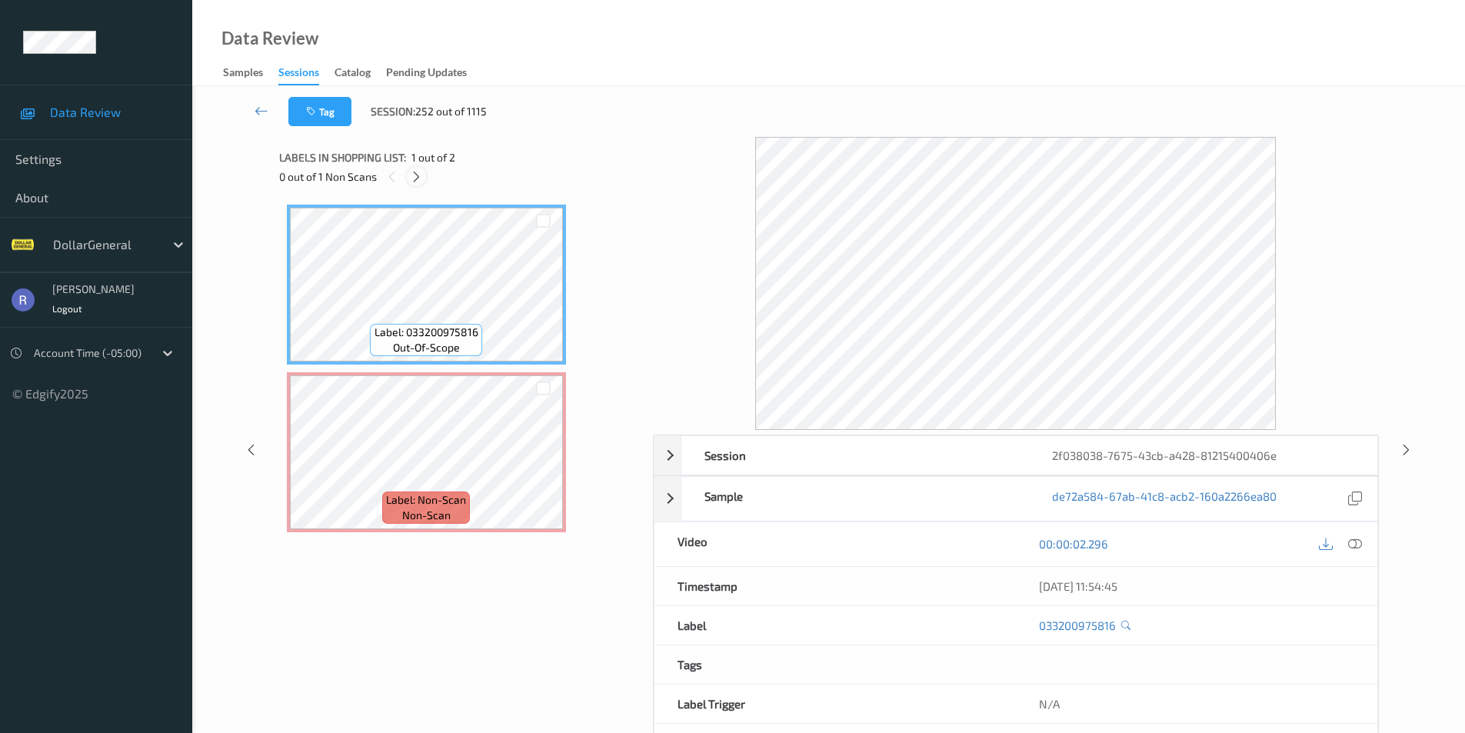
click at [417, 175] on icon at bounding box center [416, 177] width 13 height 14
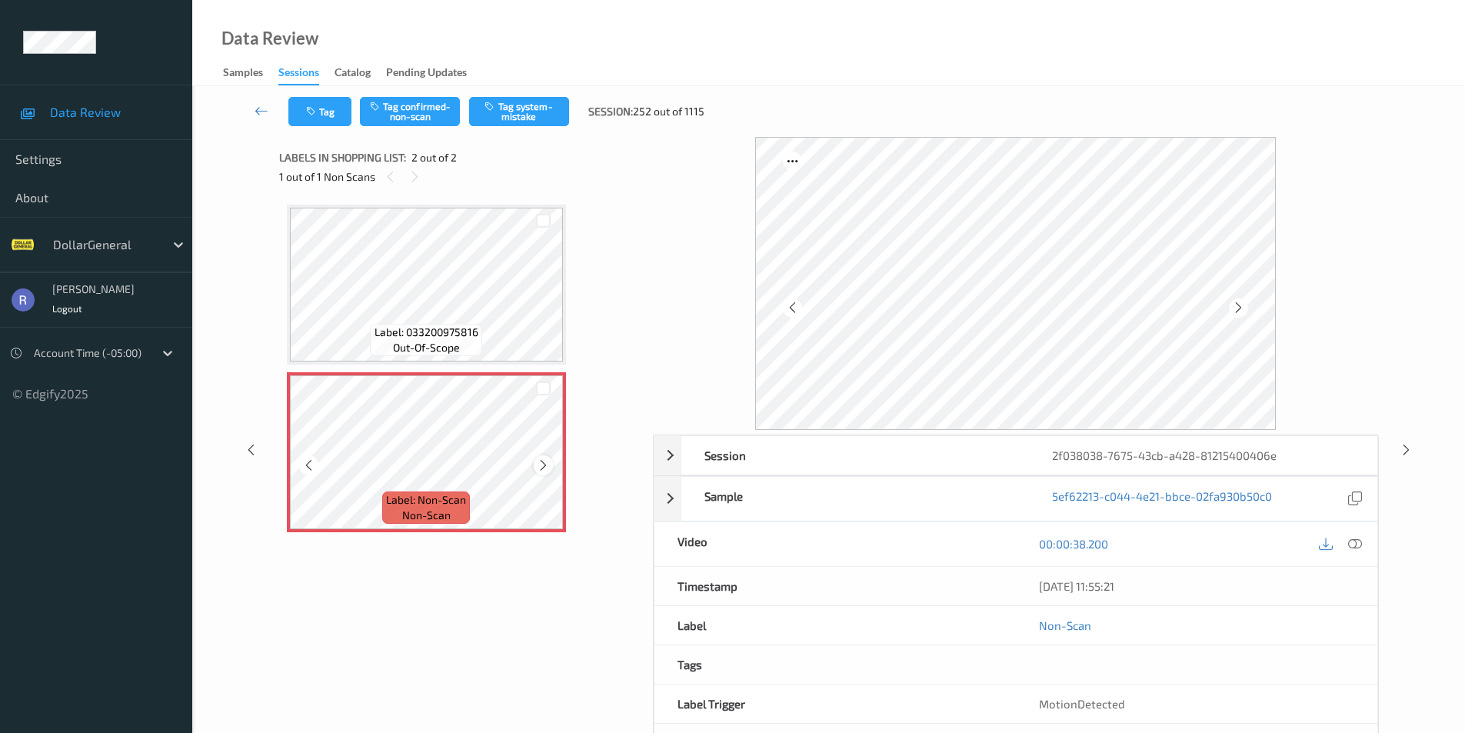
click at [543, 461] on icon at bounding box center [543, 465] width 13 height 14
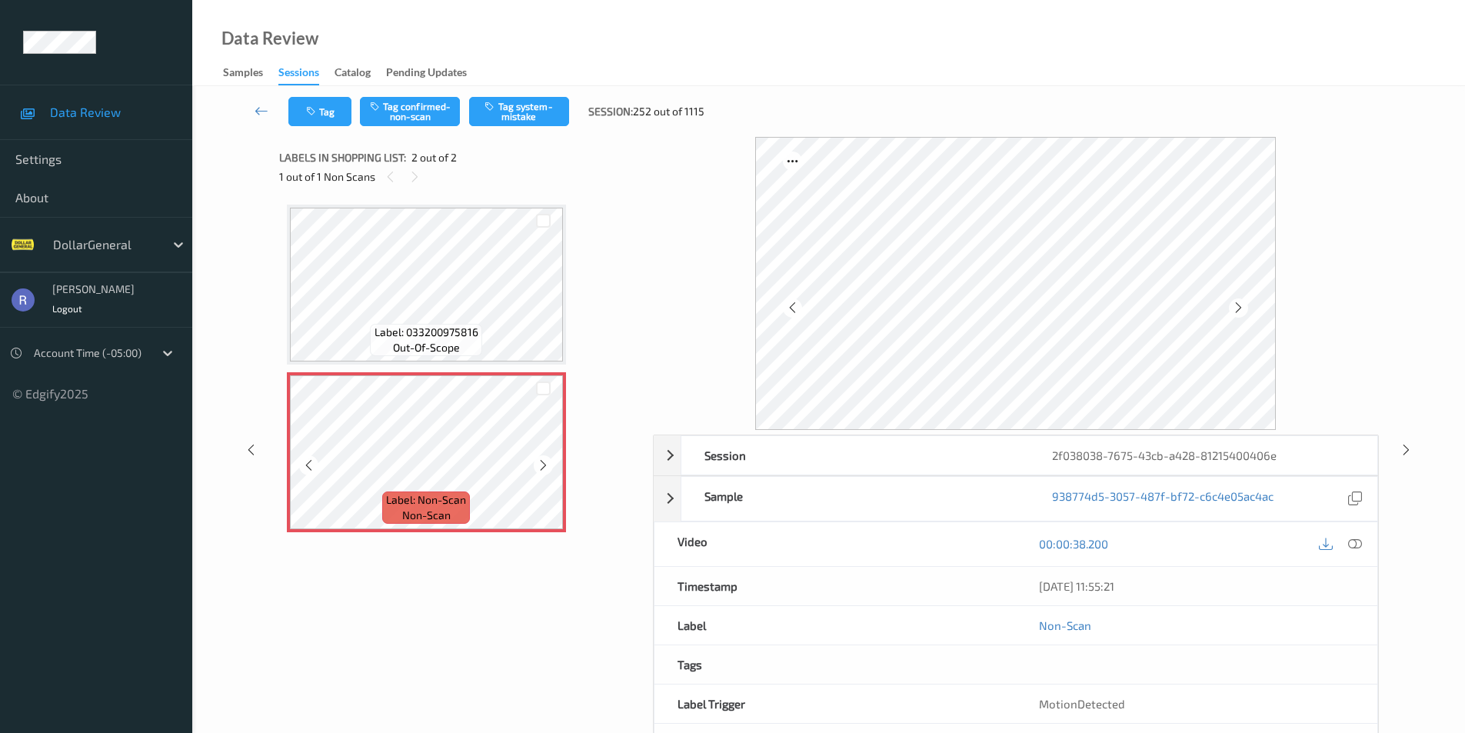
click at [543, 461] on icon at bounding box center [543, 465] width 13 height 14
click at [518, 108] on button "Tag system-mistake" at bounding box center [519, 111] width 100 height 29
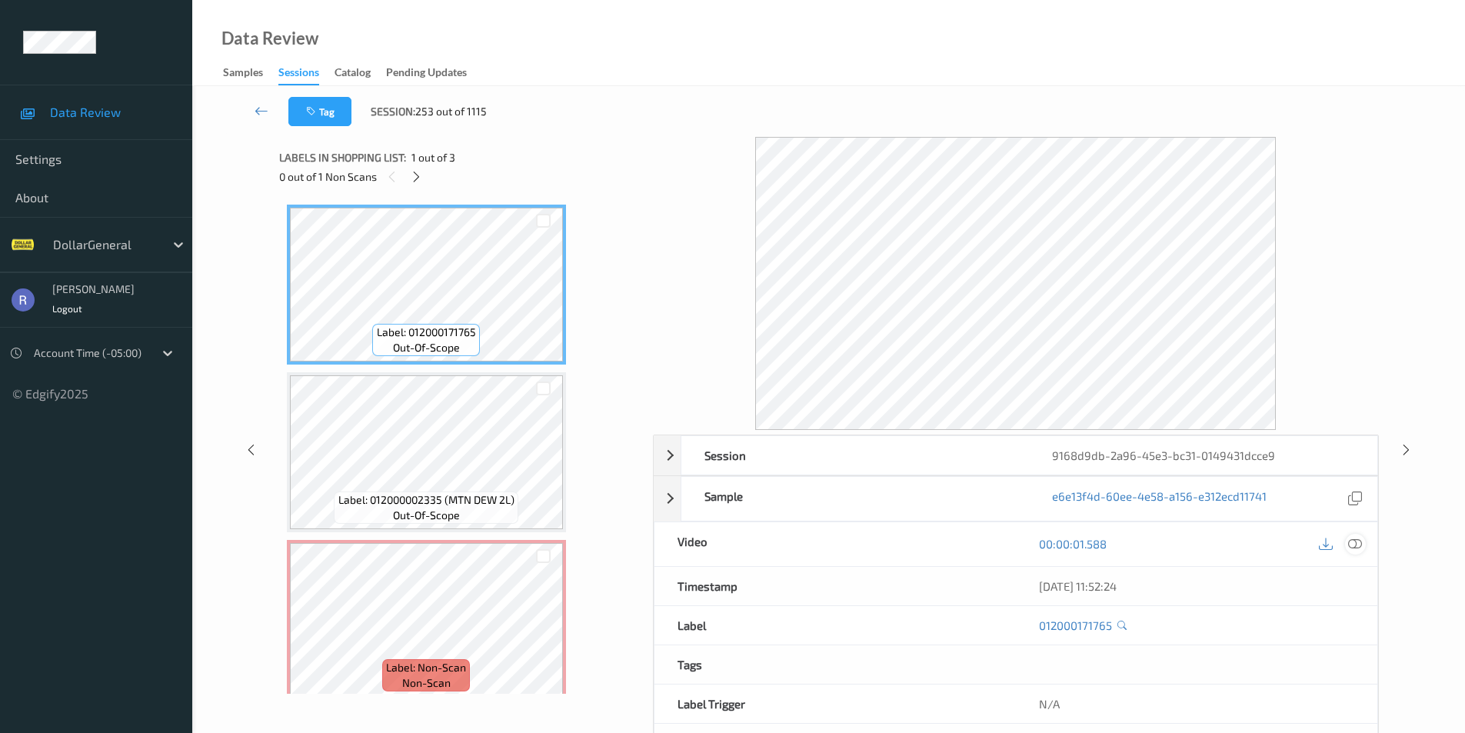
click at [1354, 545] on icon at bounding box center [1355, 544] width 14 height 14
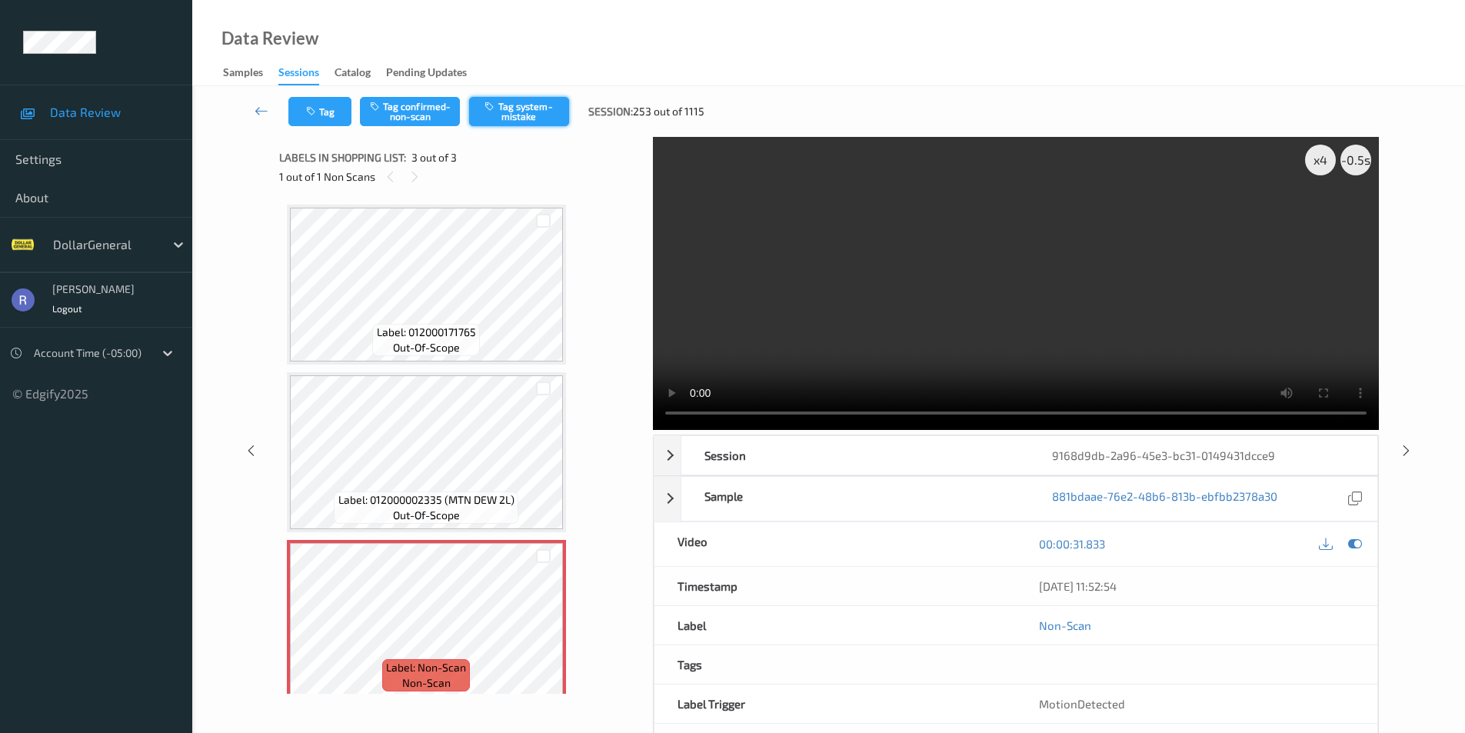
click at [544, 112] on button "Tag system-mistake" at bounding box center [519, 111] width 100 height 29
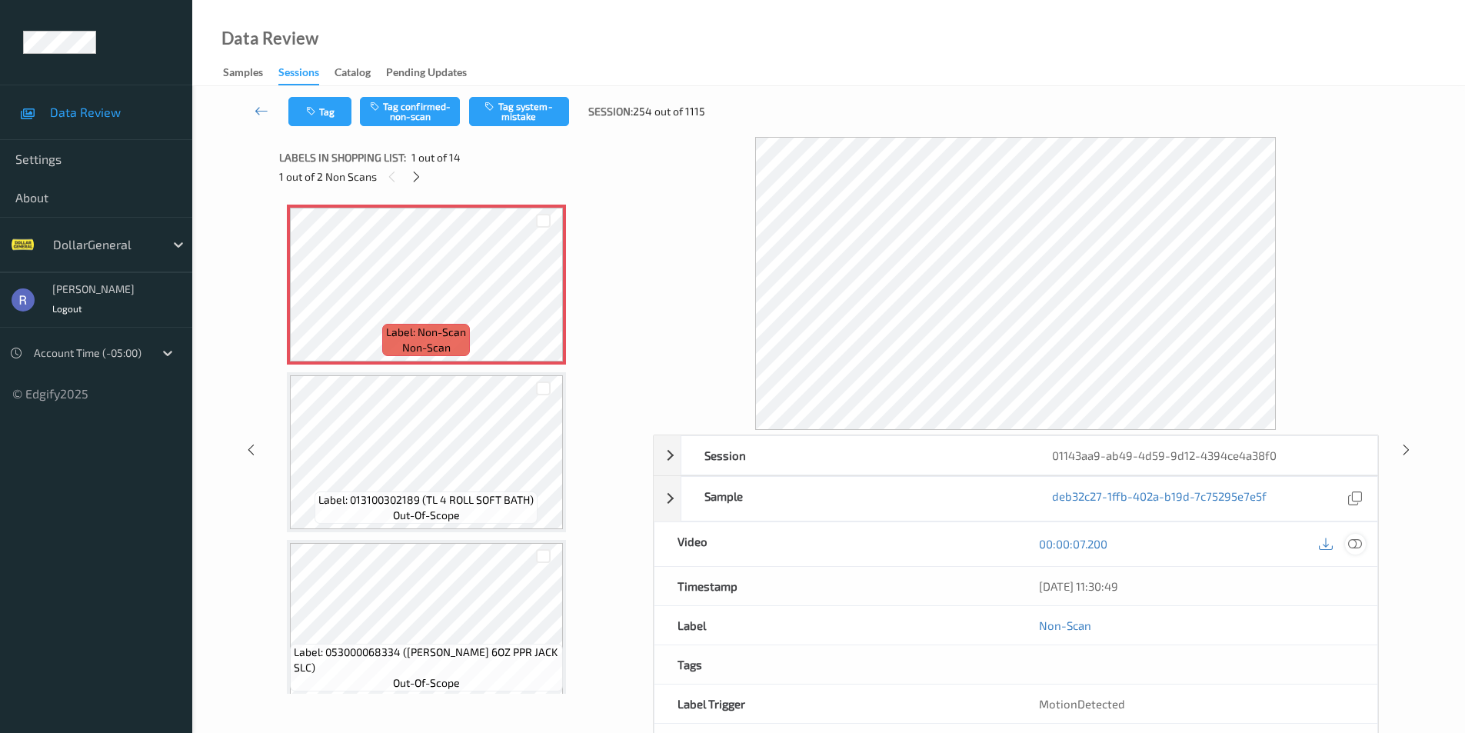
click at [1356, 546] on icon at bounding box center [1355, 544] width 14 height 14
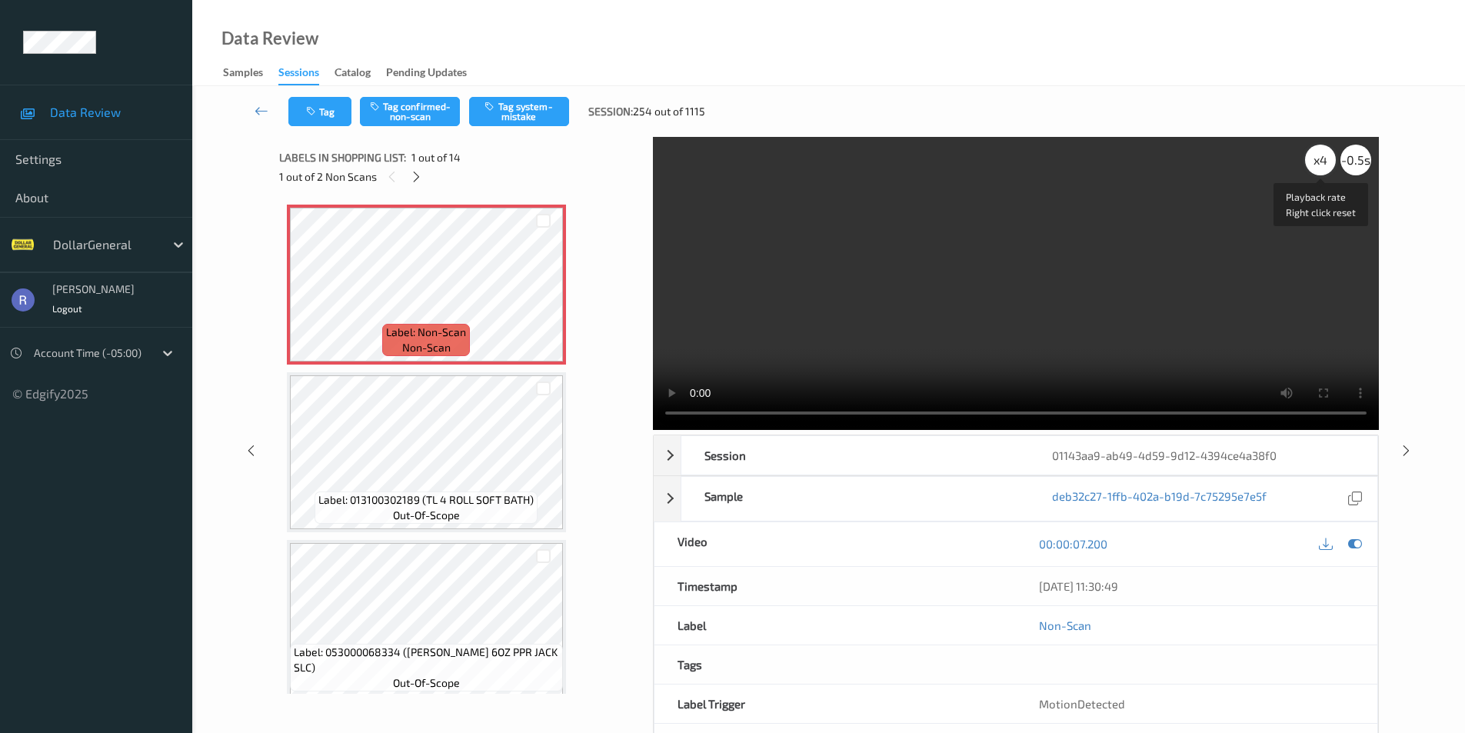
click at [1326, 168] on div "x 4" at bounding box center [1320, 160] width 31 height 31
click at [1326, 168] on div "x 8" at bounding box center [1320, 160] width 31 height 31
click at [555, 103] on button "Tag system-mistake" at bounding box center [519, 111] width 100 height 29
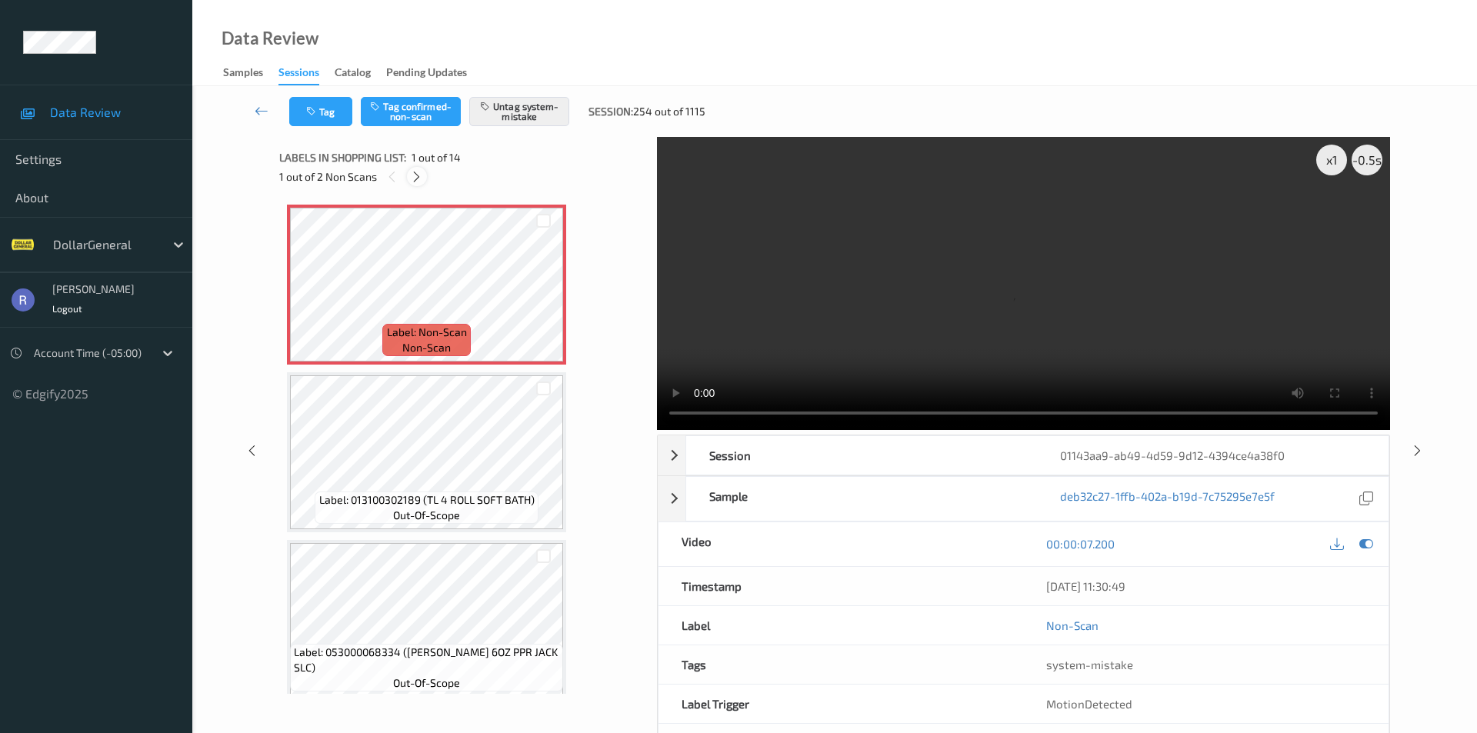
click at [418, 175] on icon at bounding box center [416, 177] width 13 height 14
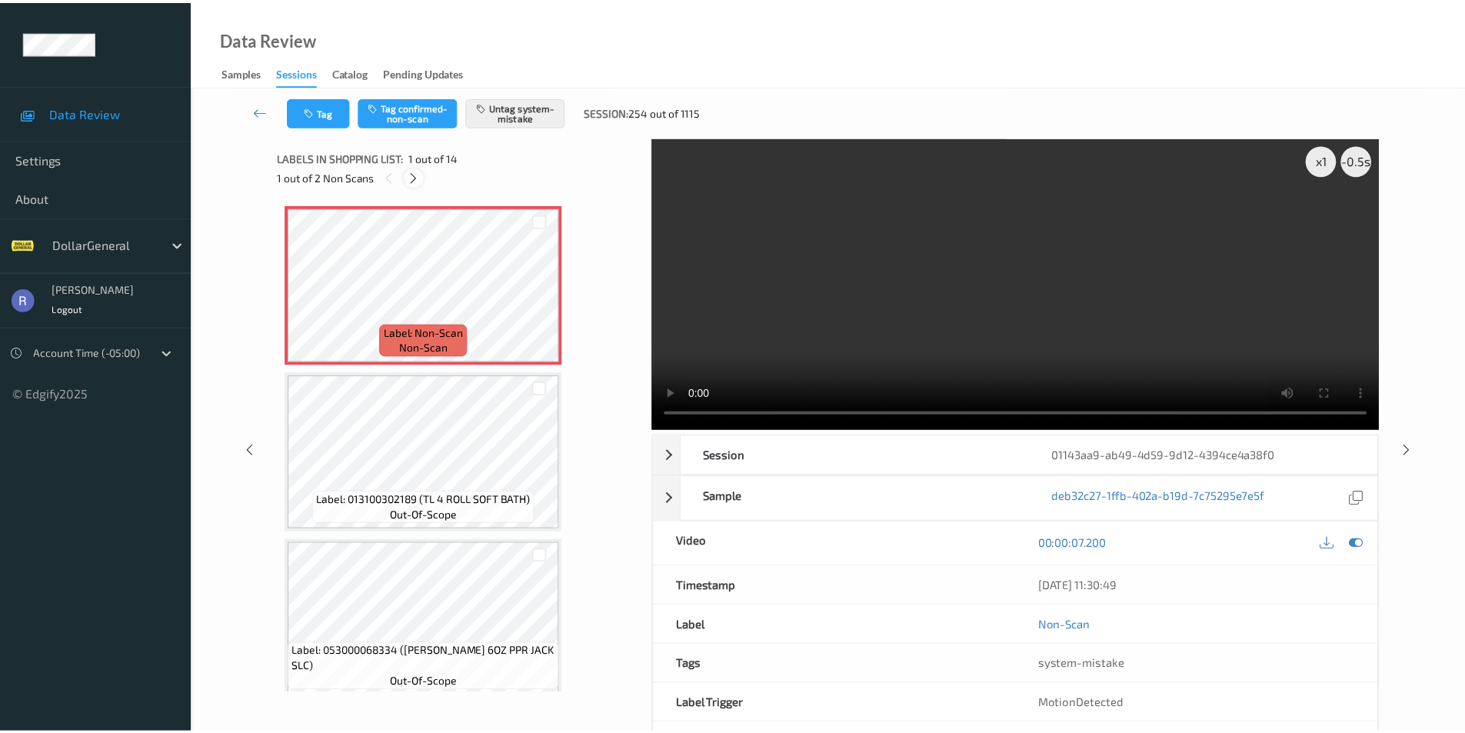
scroll to position [1349, 0]
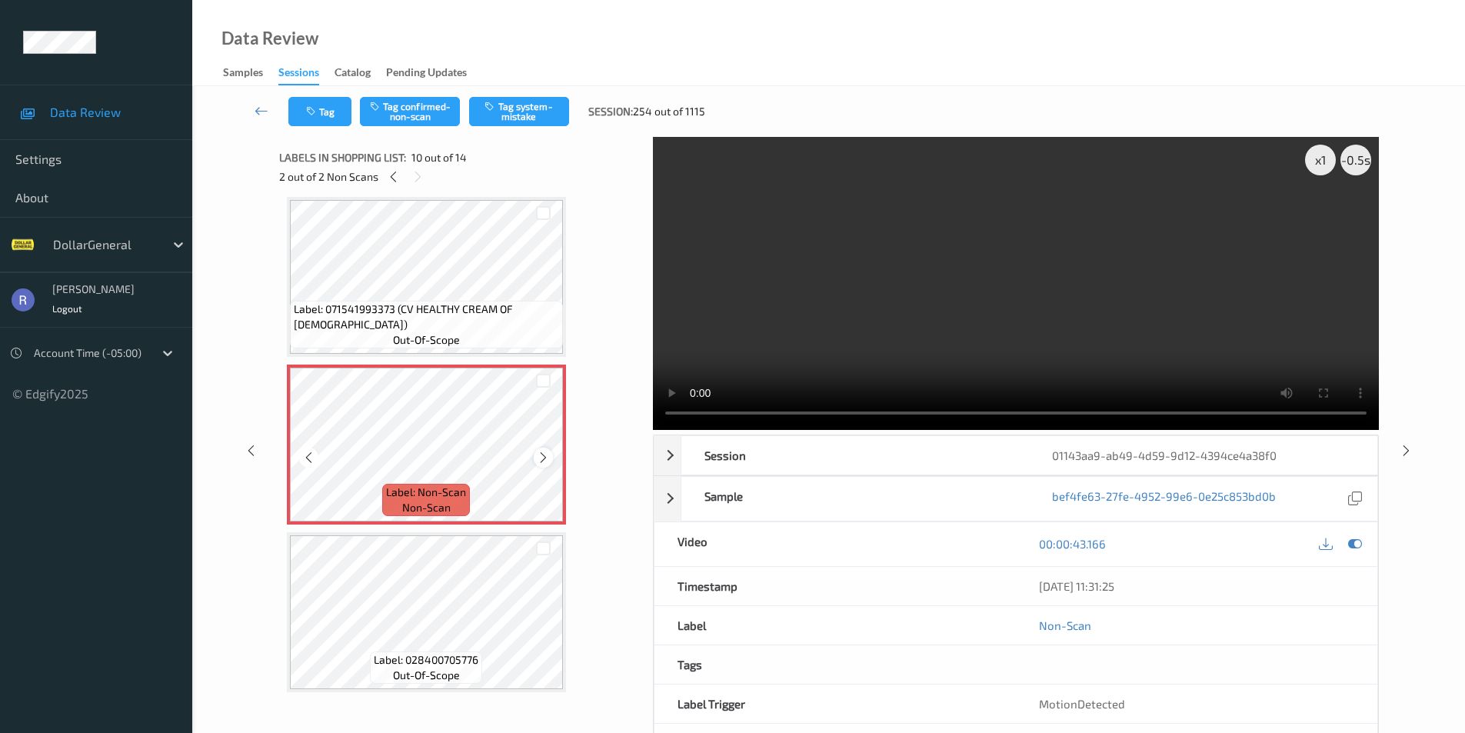
click at [543, 456] on icon at bounding box center [543, 458] width 13 height 14
click at [516, 114] on button "Tag system-mistake" at bounding box center [519, 111] width 100 height 29
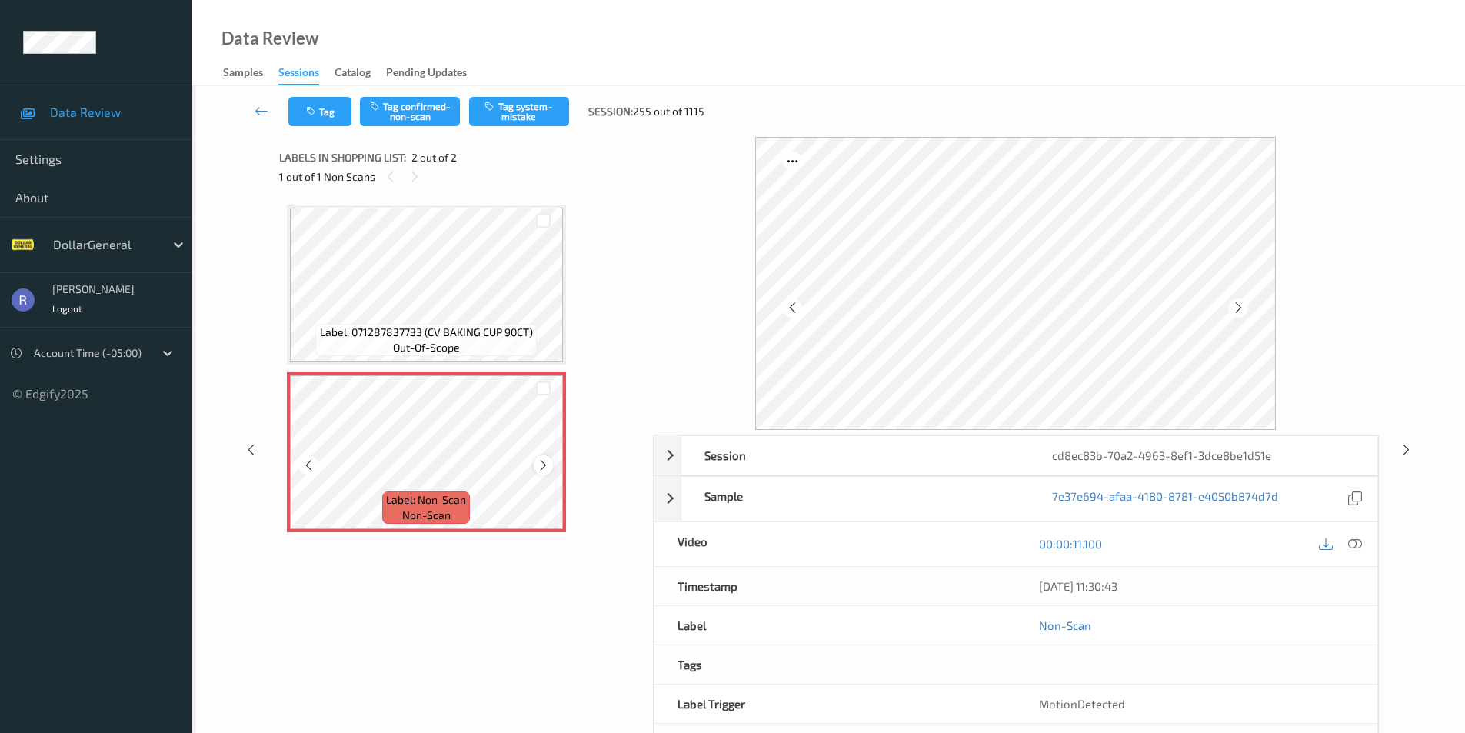
click at [544, 464] on icon at bounding box center [543, 465] width 13 height 14
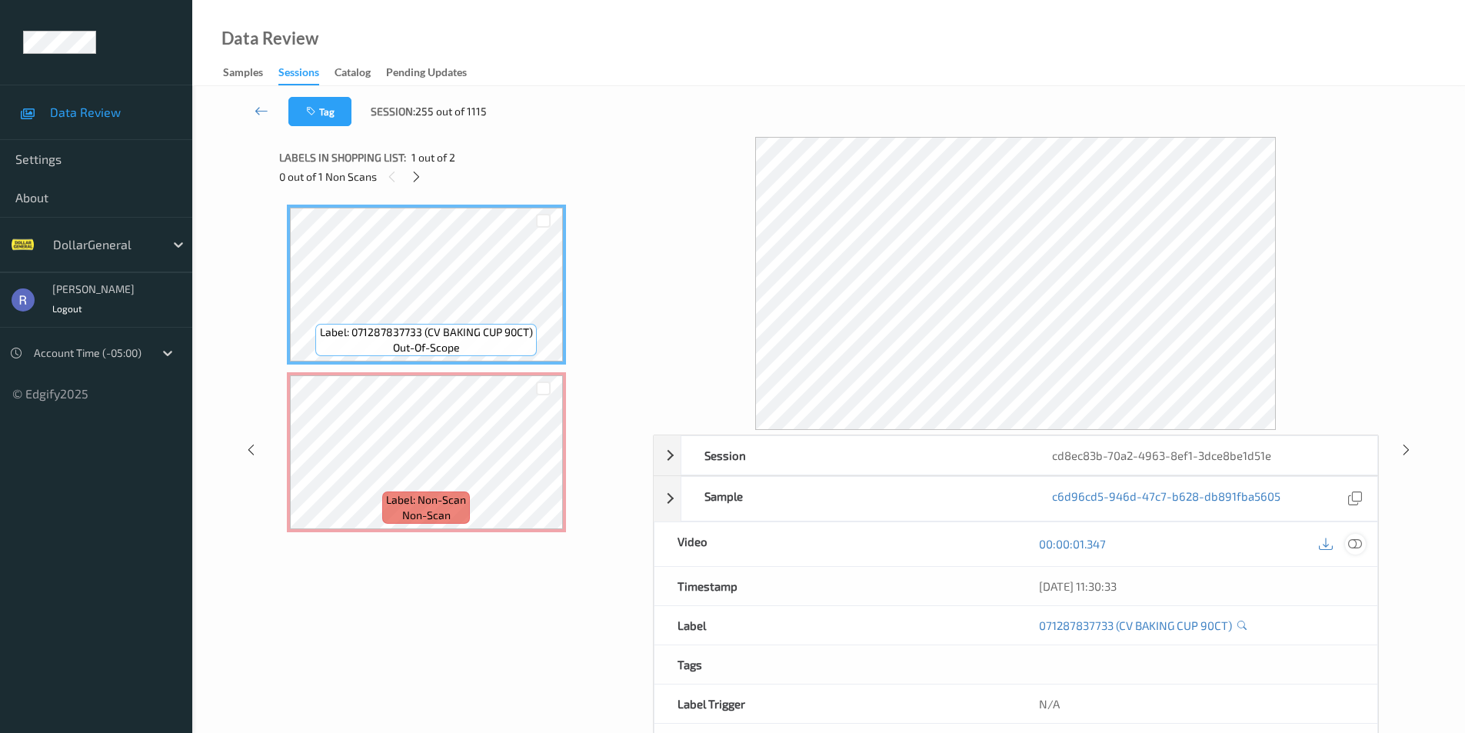
click at [1357, 544] on icon at bounding box center [1355, 544] width 14 height 14
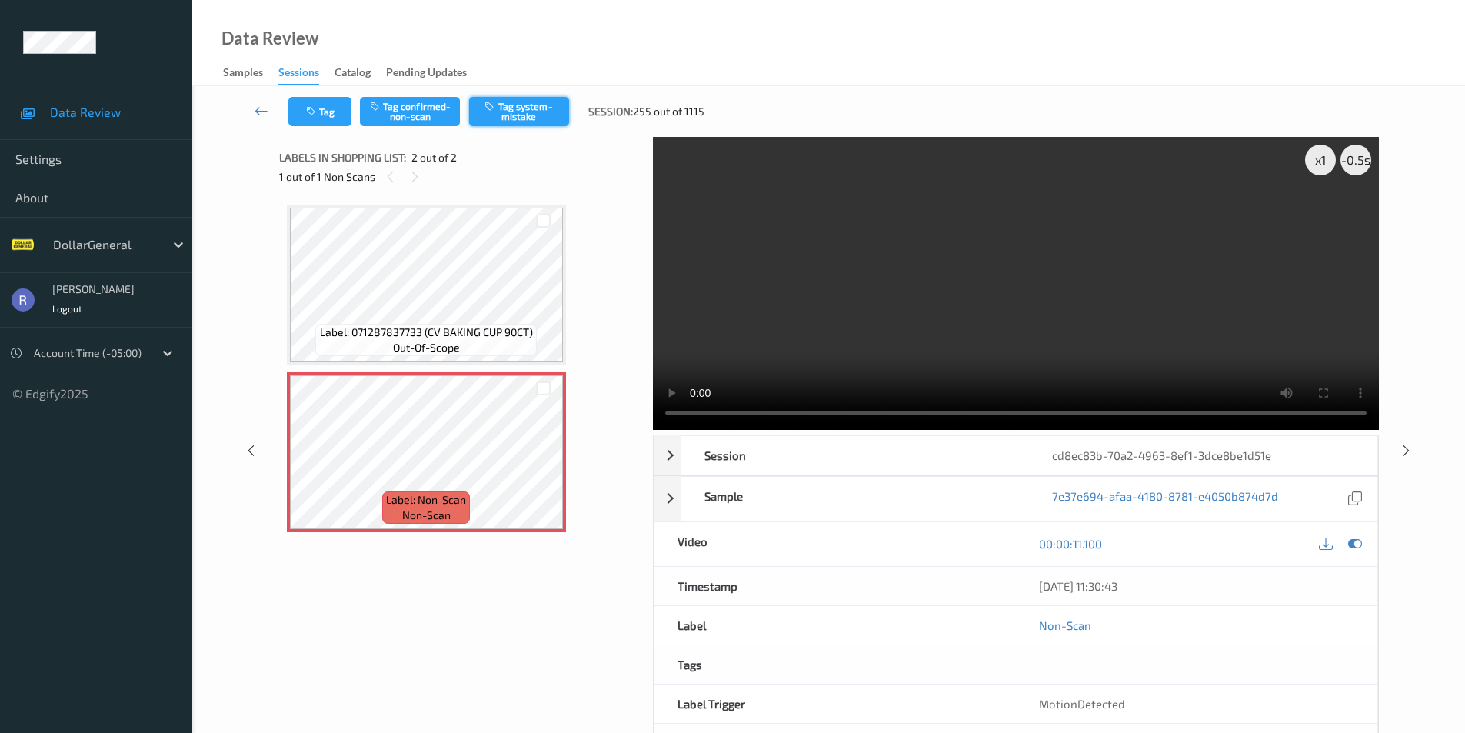
click at [533, 110] on button "Tag system-mistake" at bounding box center [519, 111] width 100 height 29
click at [1405, 452] on icon at bounding box center [1406, 450] width 13 height 14
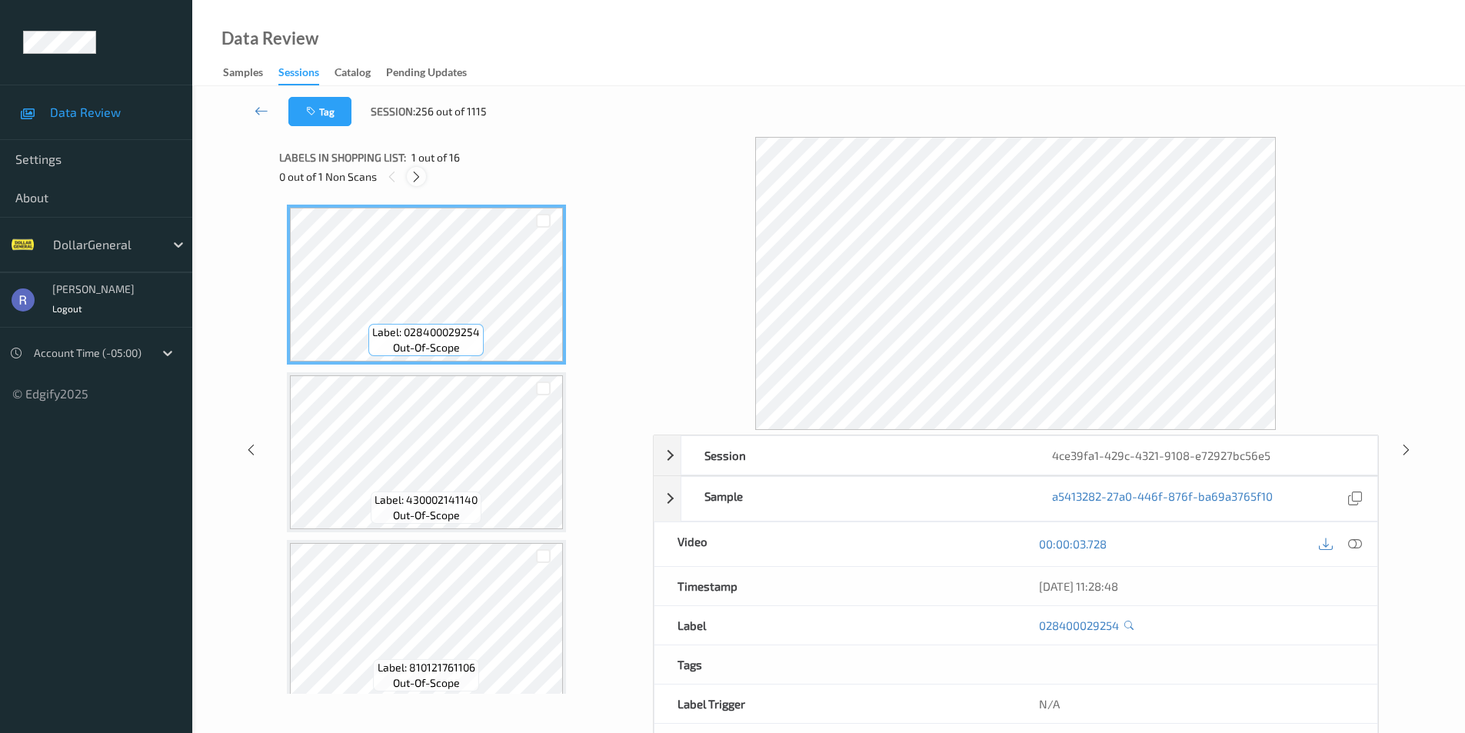
click at [415, 173] on icon at bounding box center [416, 177] width 13 height 14
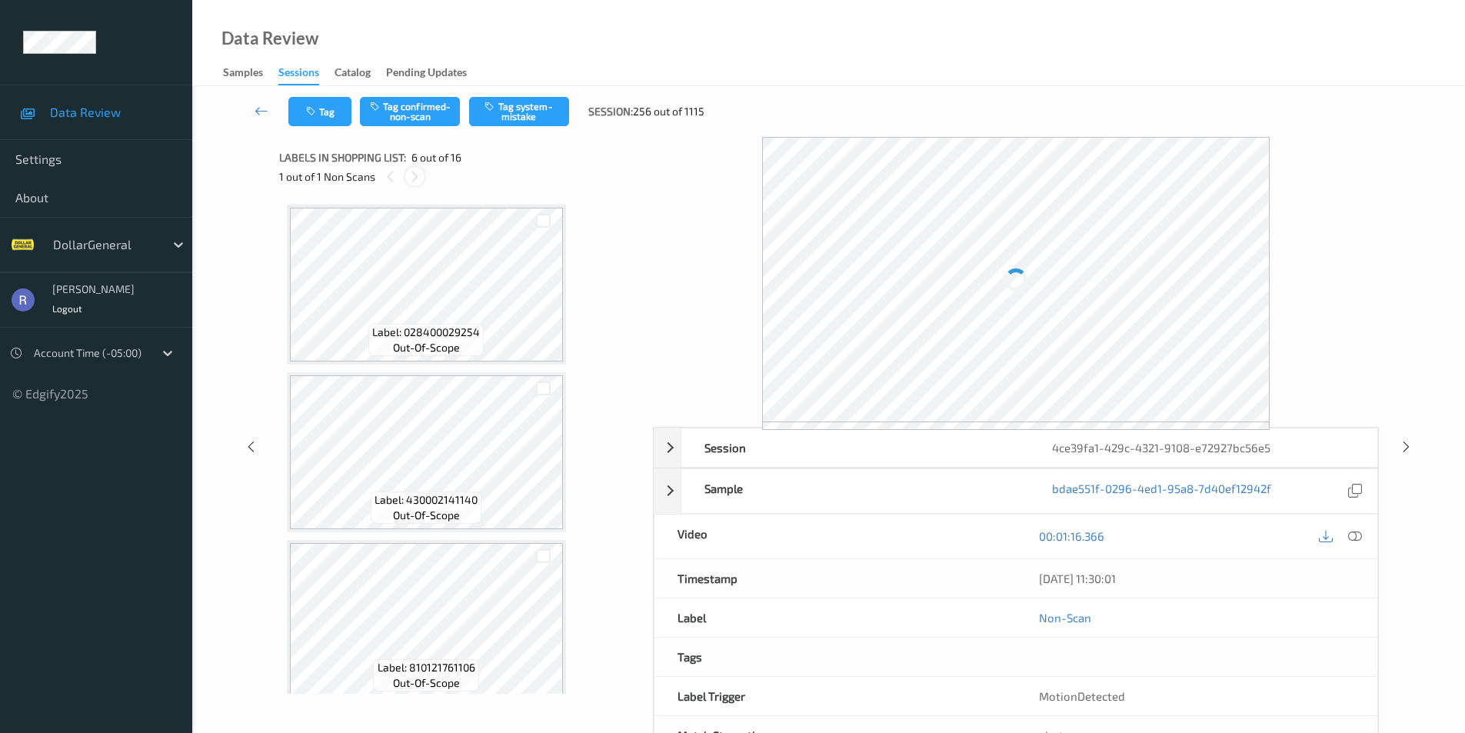
scroll to position [678, 0]
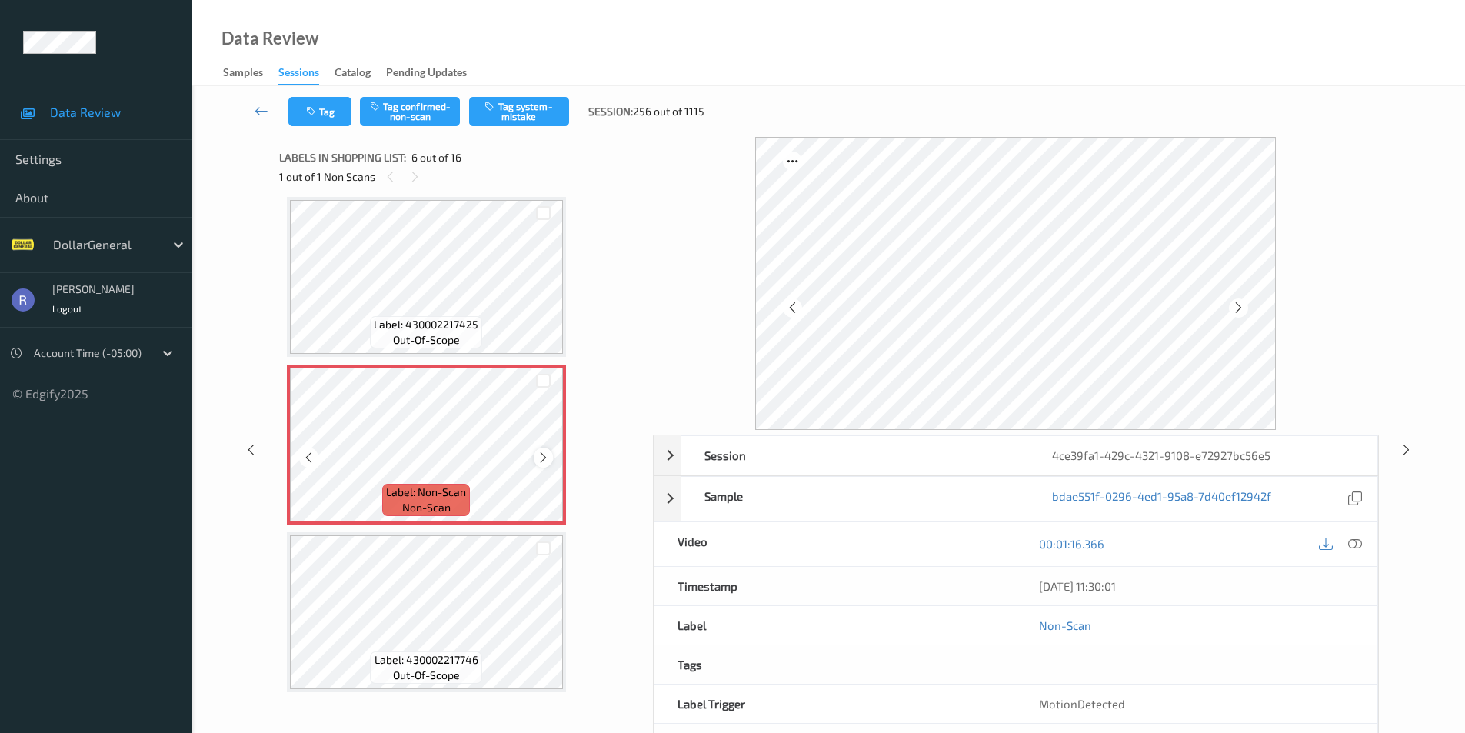
click at [545, 458] on icon at bounding box center [543, 458] width 13 height 14
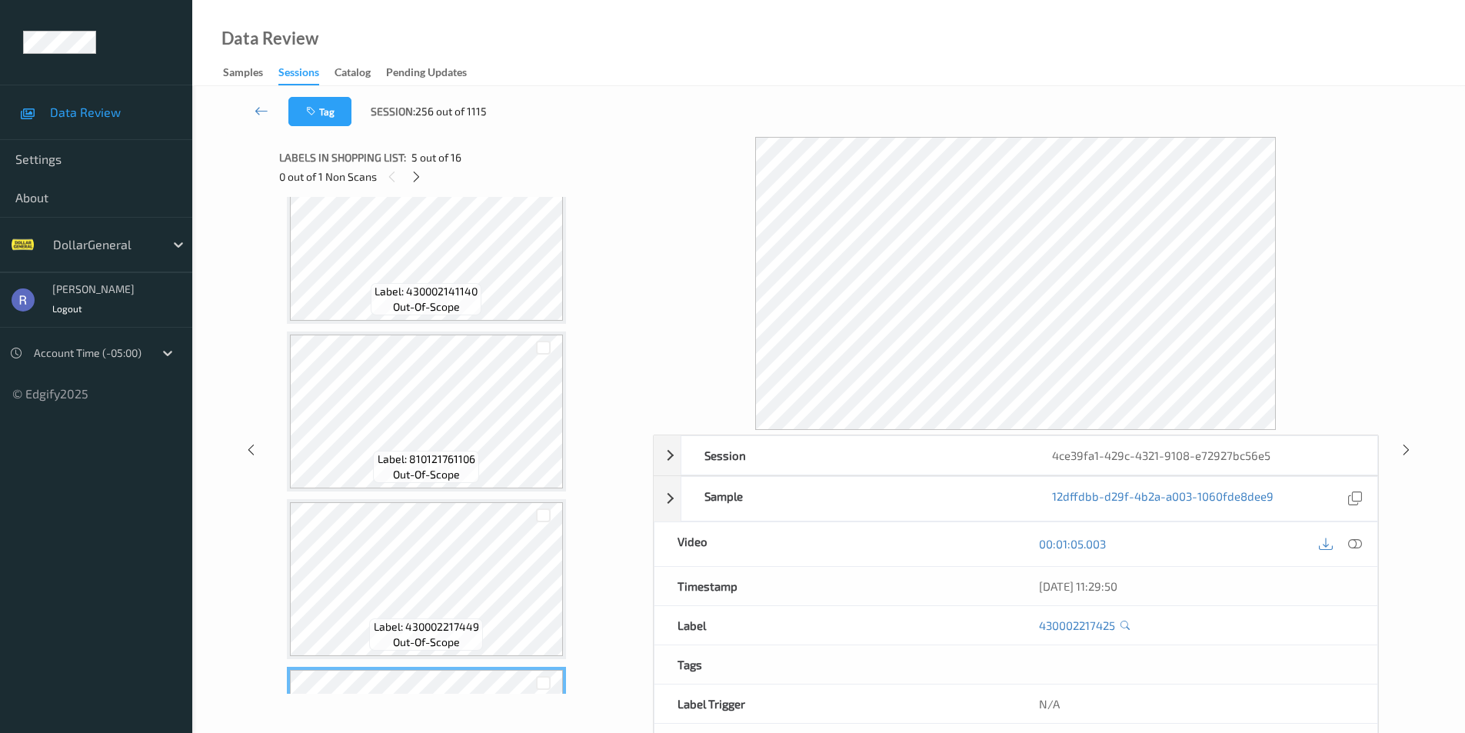
scroll to position [308, 0]
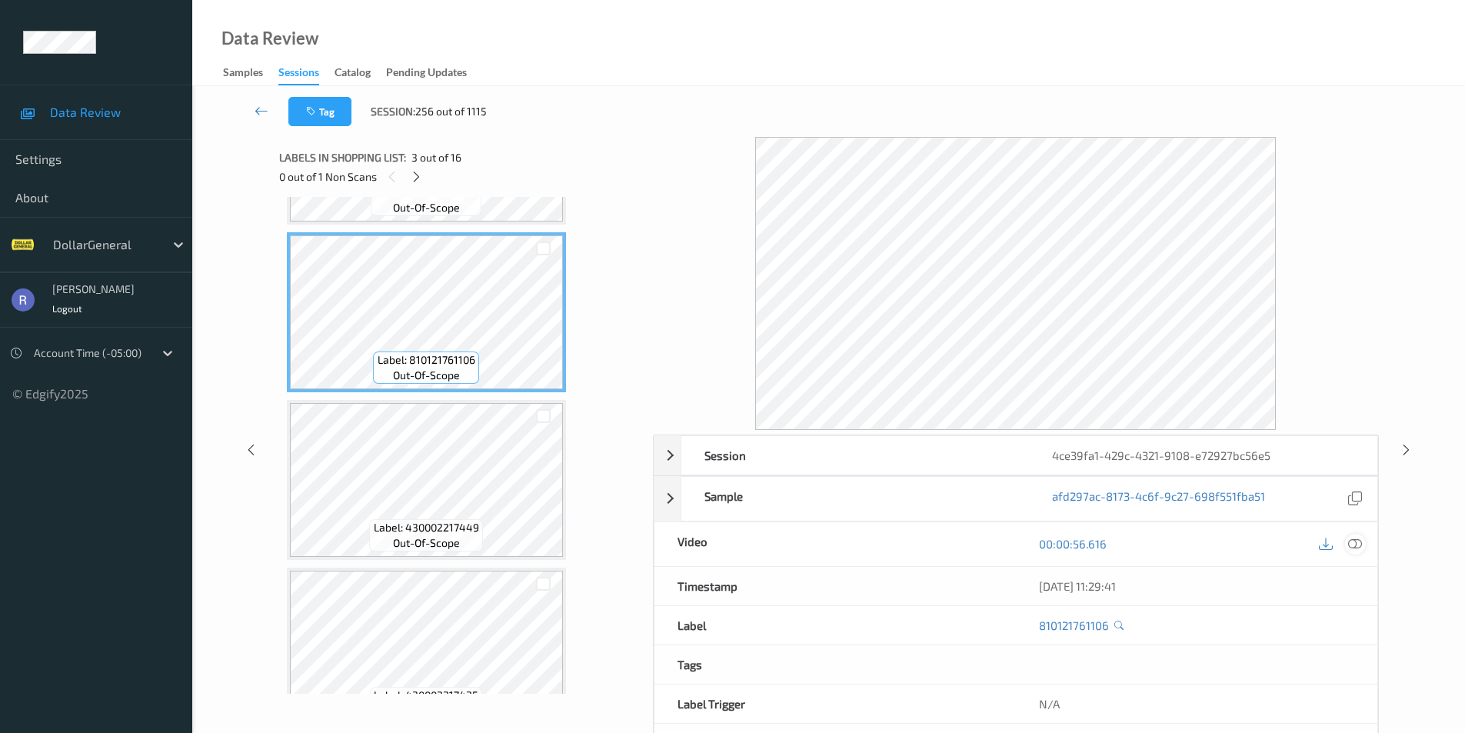
click at [1357, 548] on icon at bounding box center [1355, 544] width 14 height 14
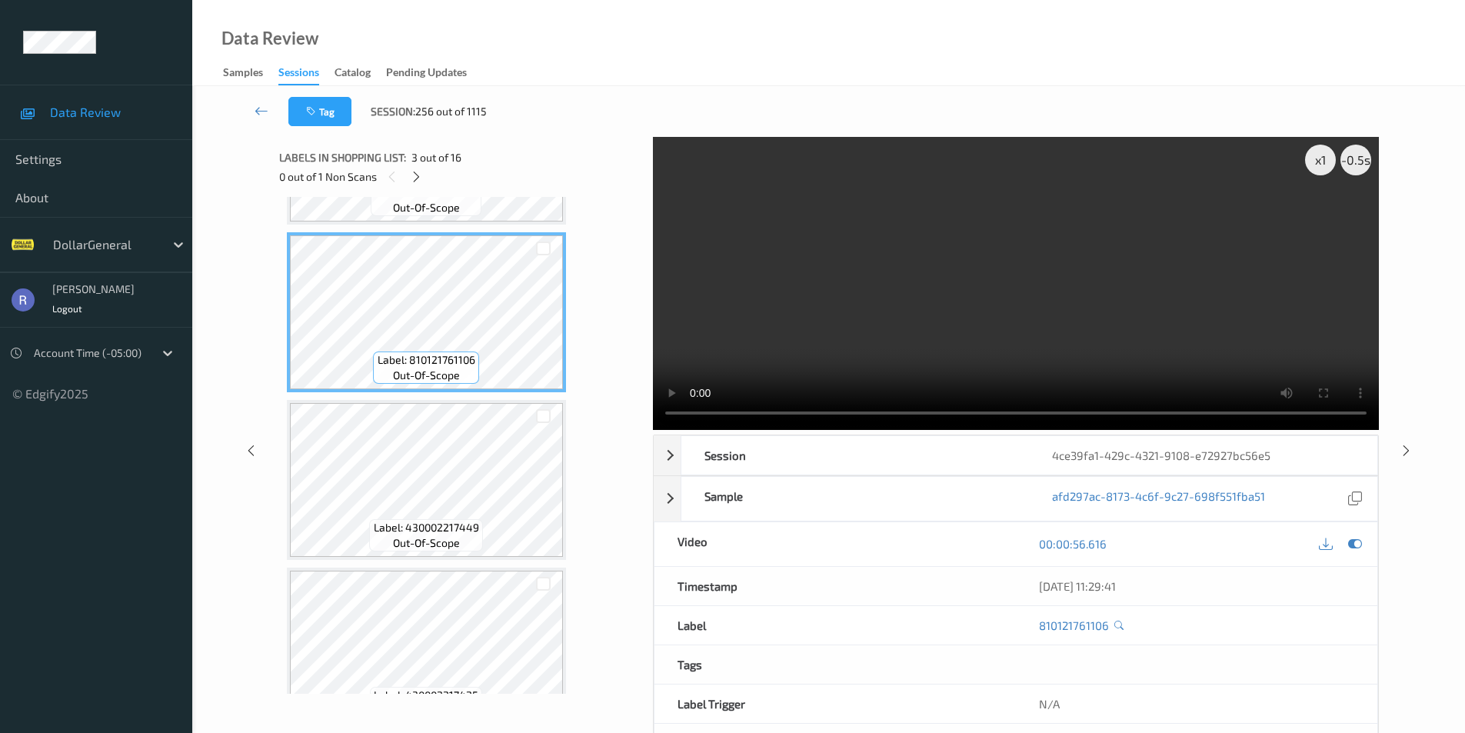
click at [1084, 236] on video at bounding box center [1016, 283] width 726 height 293
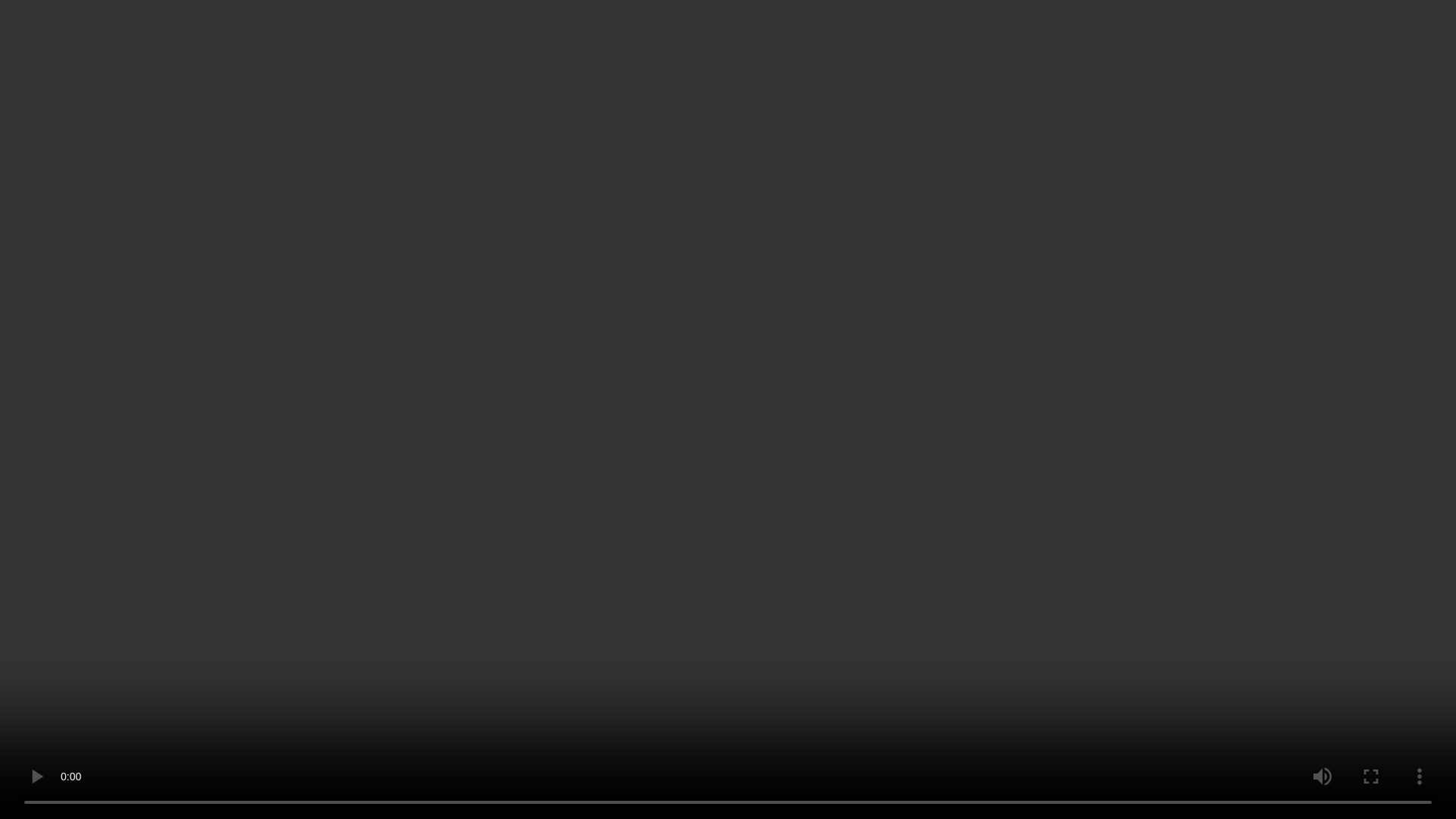
click at [1124, 335] on video at bounding box center [728, 409] width 1456 height 819
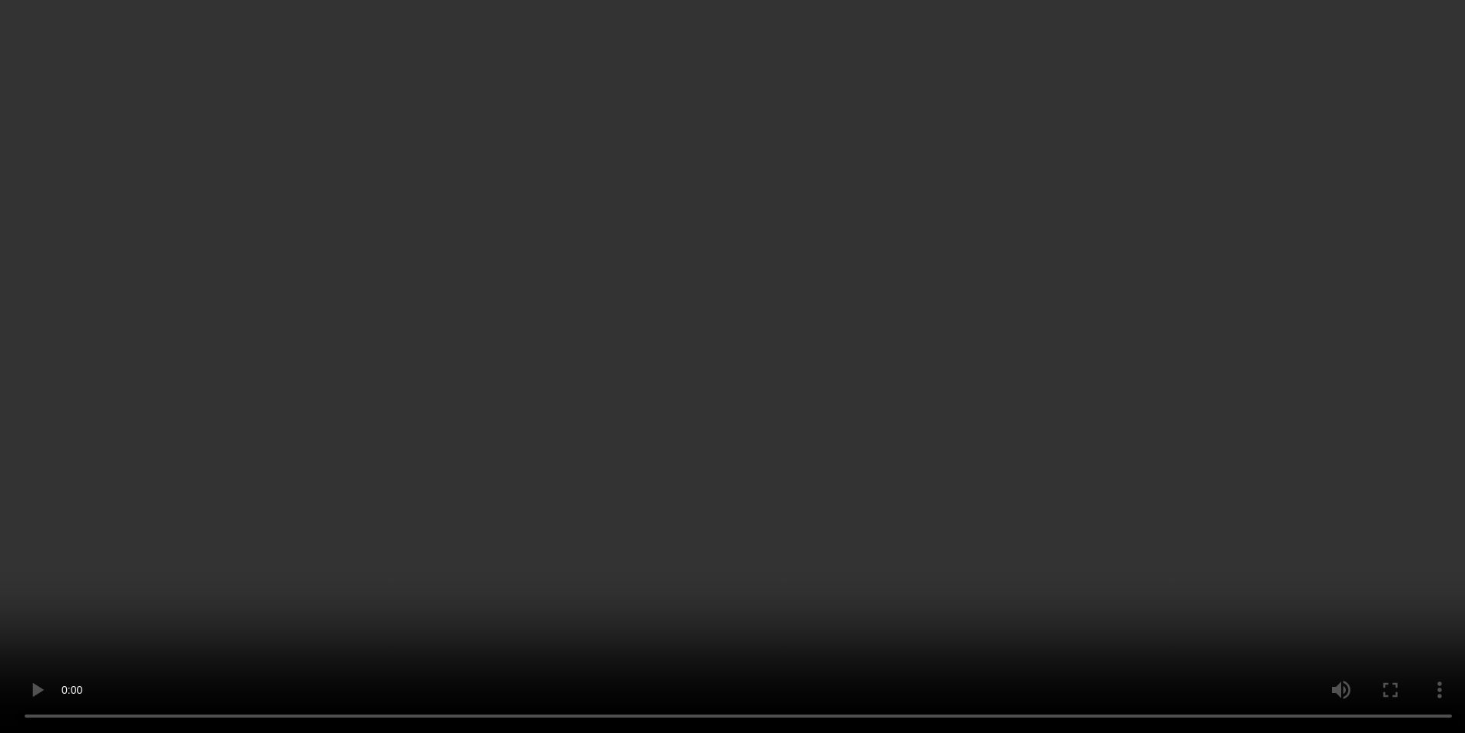
scroll to position [769, 0]
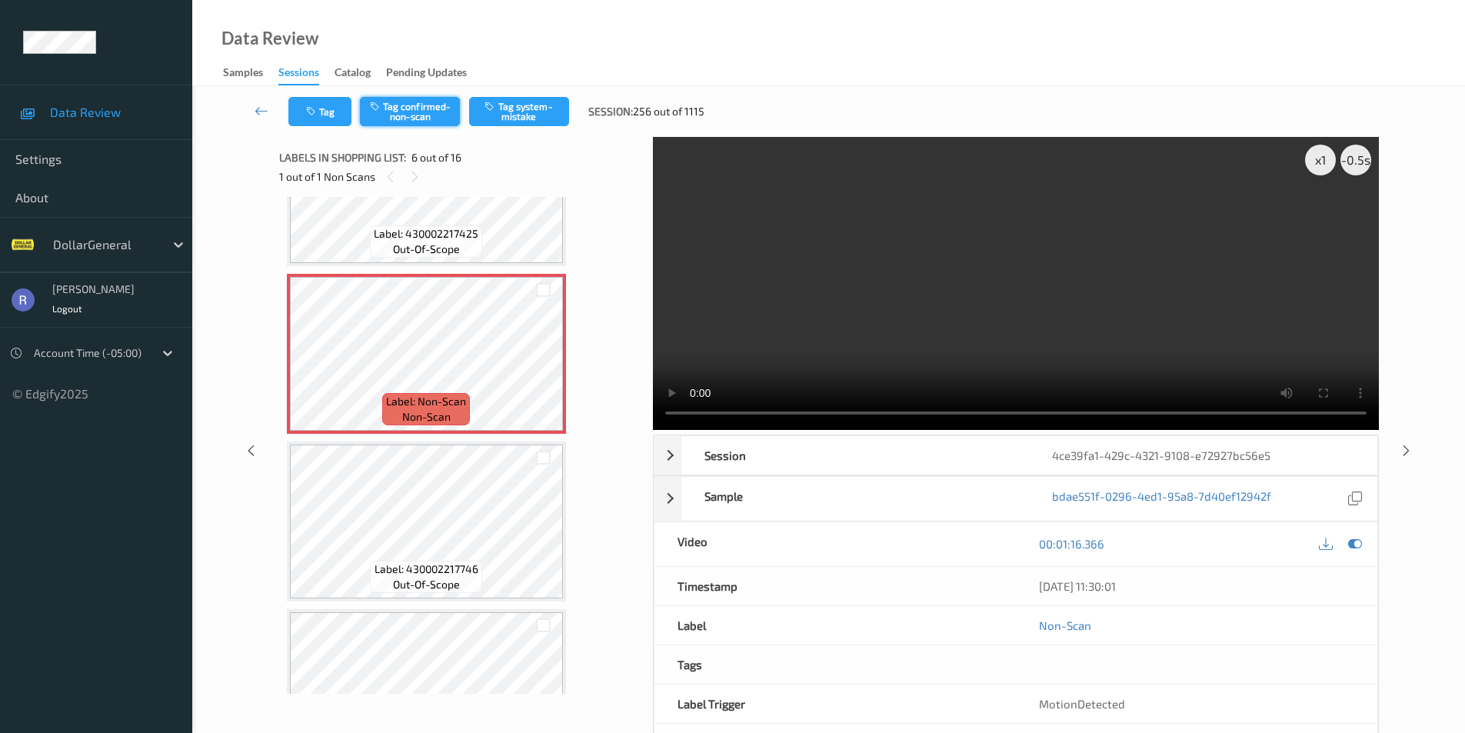
click at [425, 112] on button "Tag confirmed-non-scan" at bounding box center [410, 111] width 100 height 29
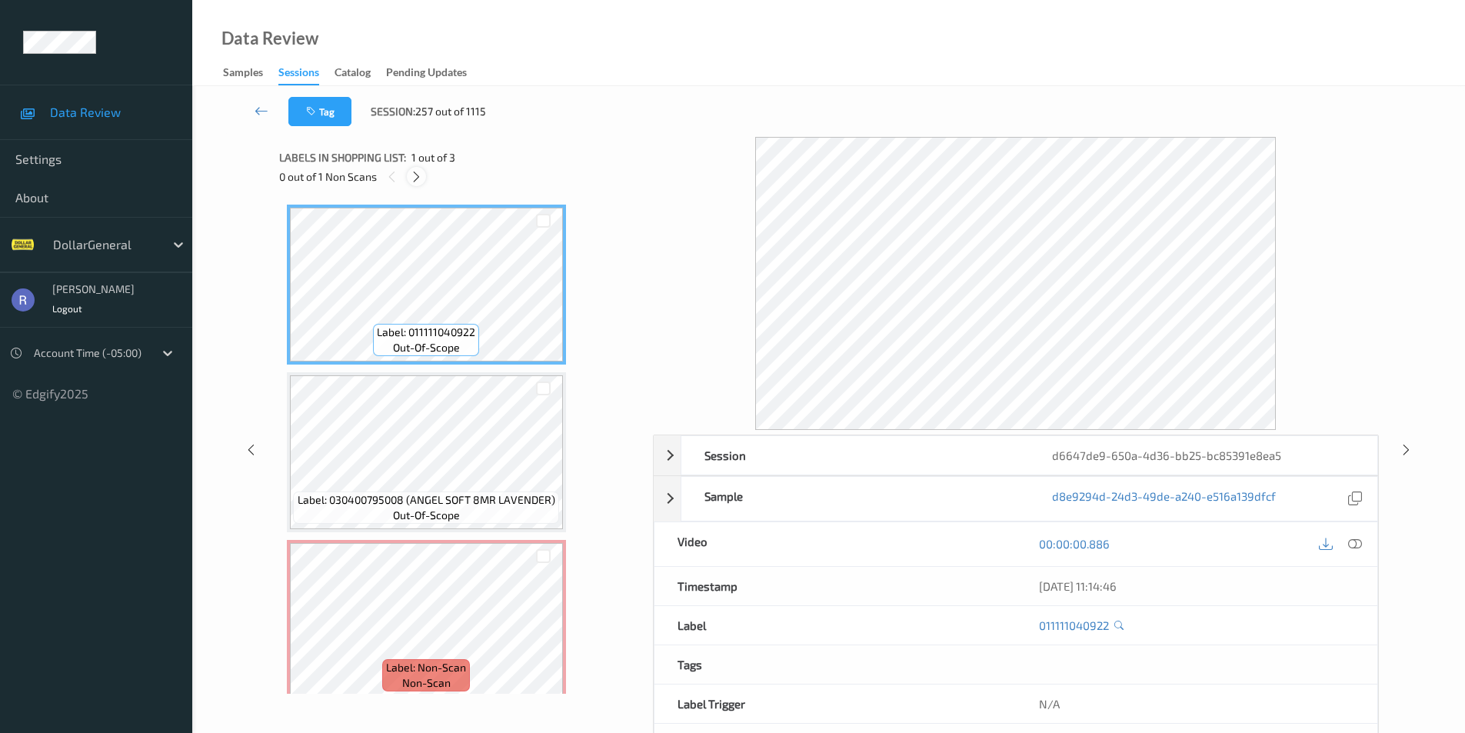
click at [413, 170] on icon at bounding box center [416, 177] width 13 height 14
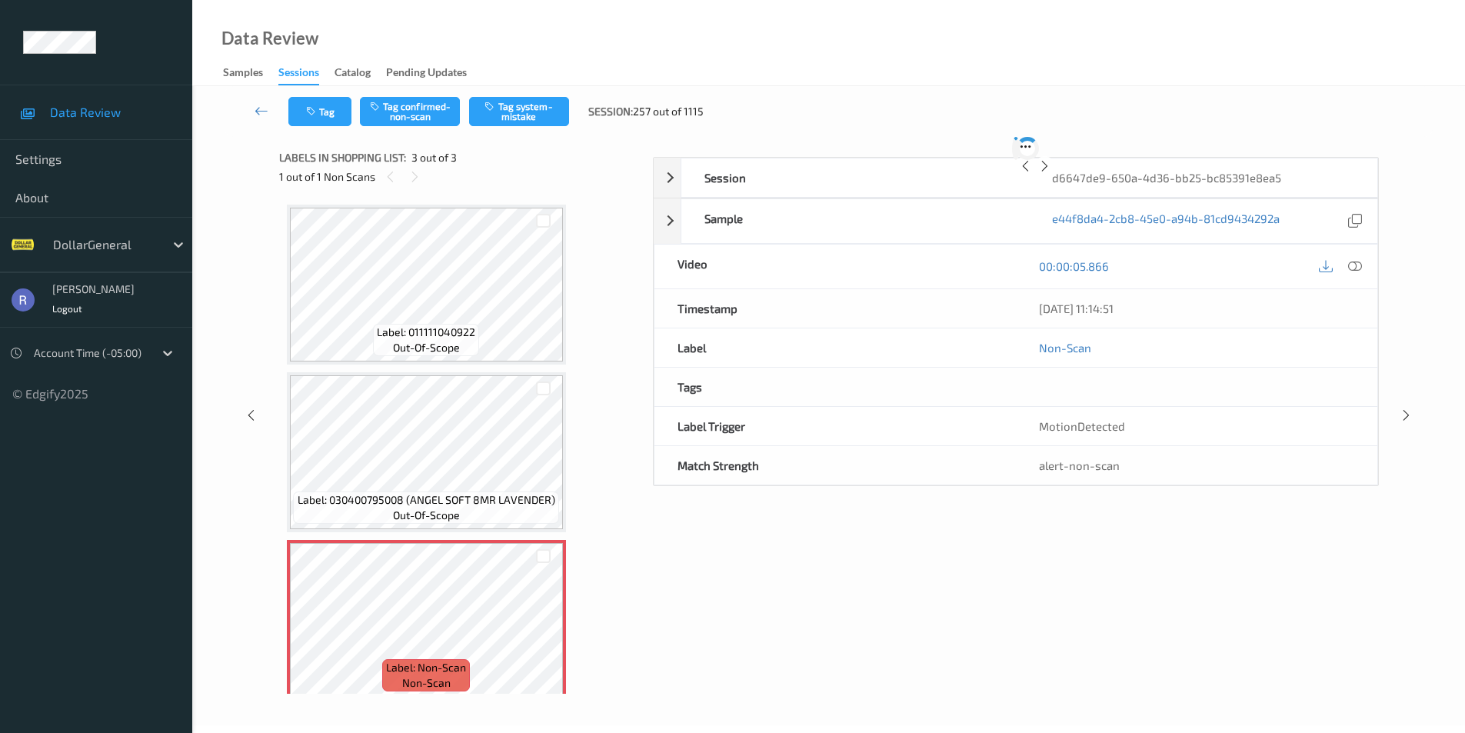
scroll to position [14, 0]
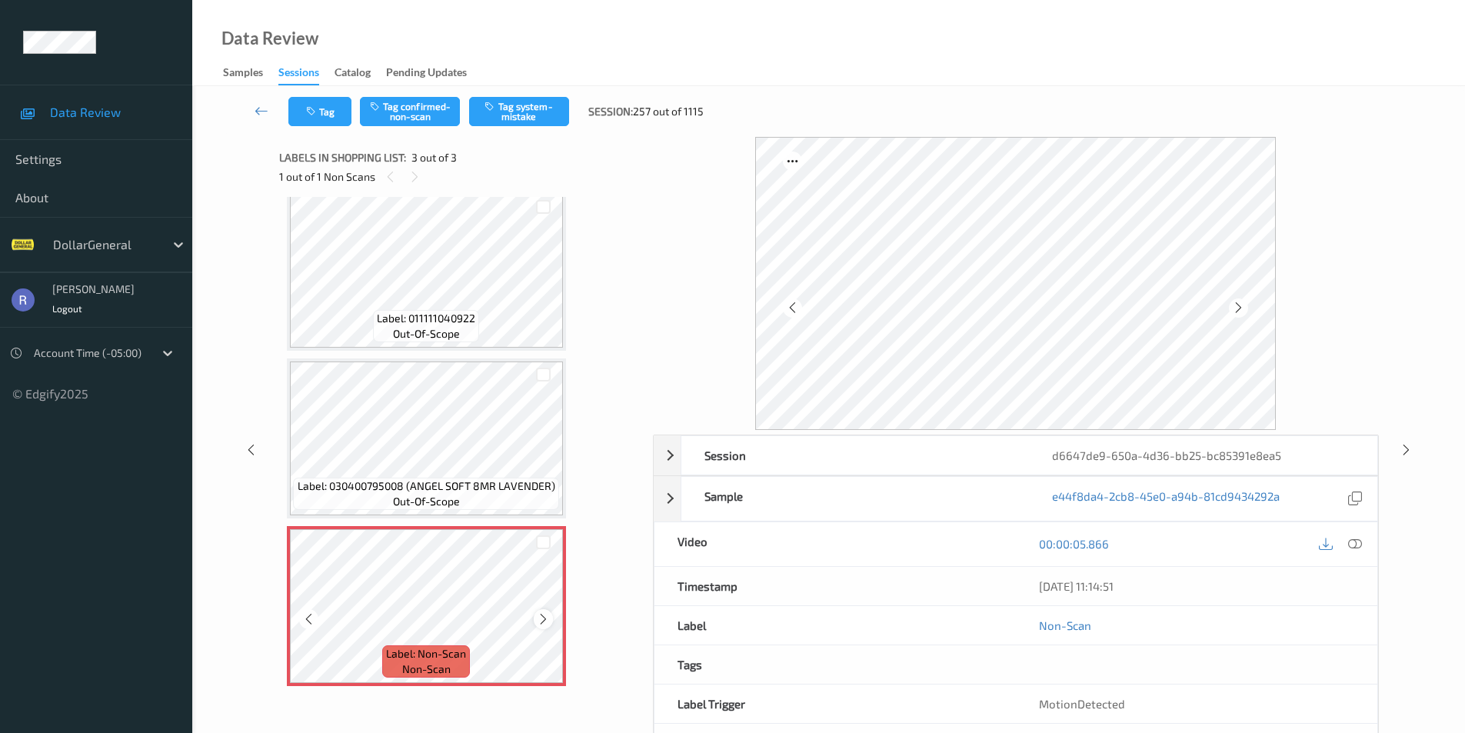
click at [540, 620] on icon at bounding box center [543, 619] width 13 height 14
click at [525, 114] on button "Tag system-mistake" at bounding box center [519, 111] width 100 height 29
click at [1407, 448] on icon at bounding box center [1406, 450] width 13 height 14
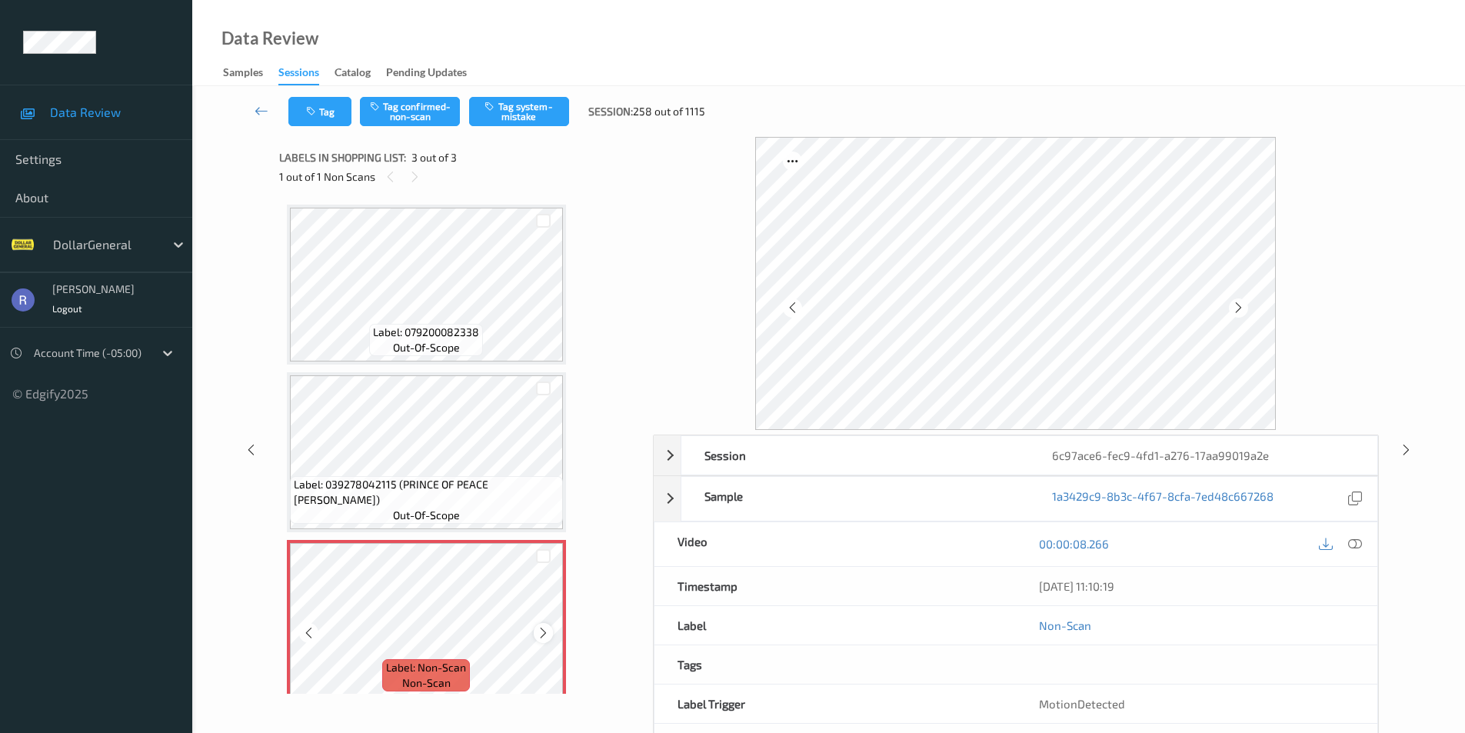
click at [538, 632] on icon at bounding box center [543, 633] width 13 height 14
click at [538, 633] on icon at bounding box center [543, 633] width 13 height 14
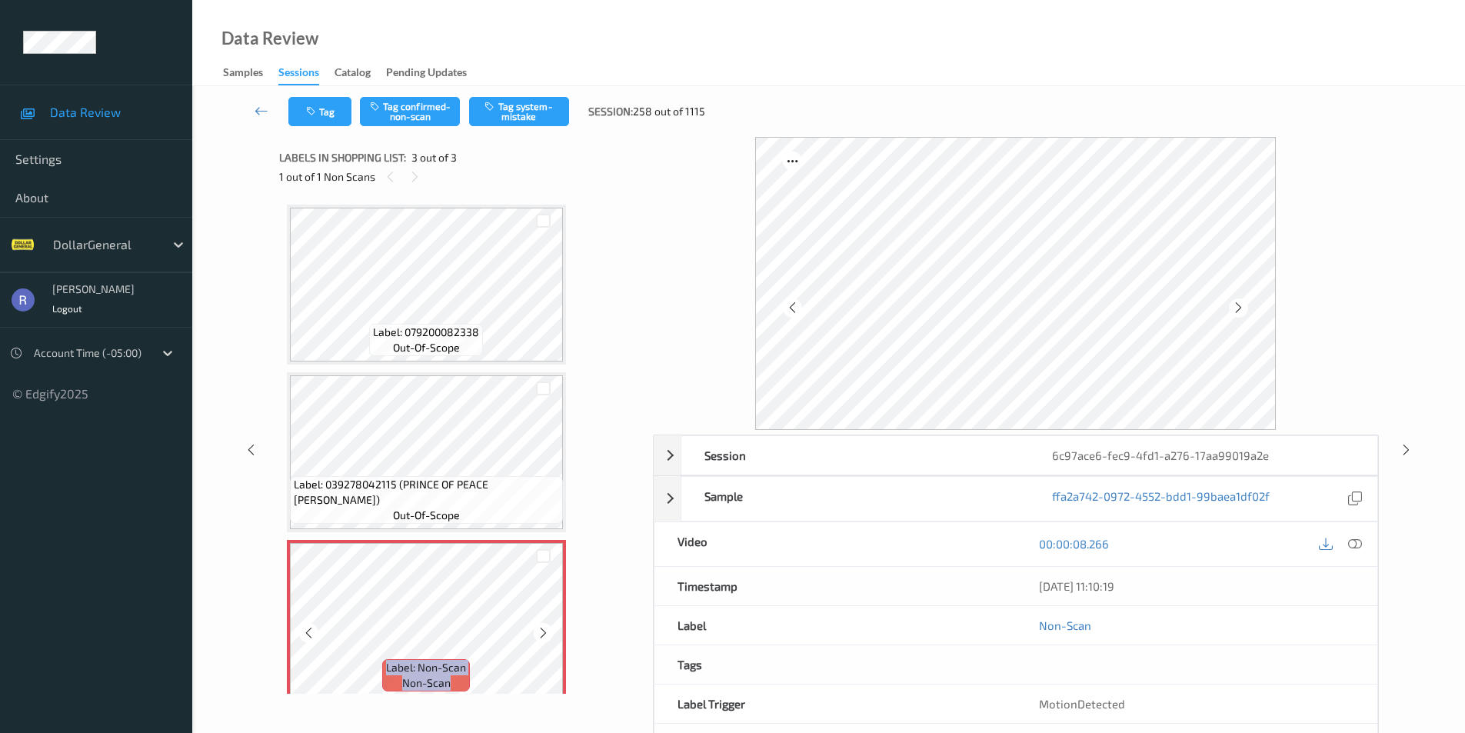
click at [538, 633] on icon at bounding box center [543, 633] width 13 height 14
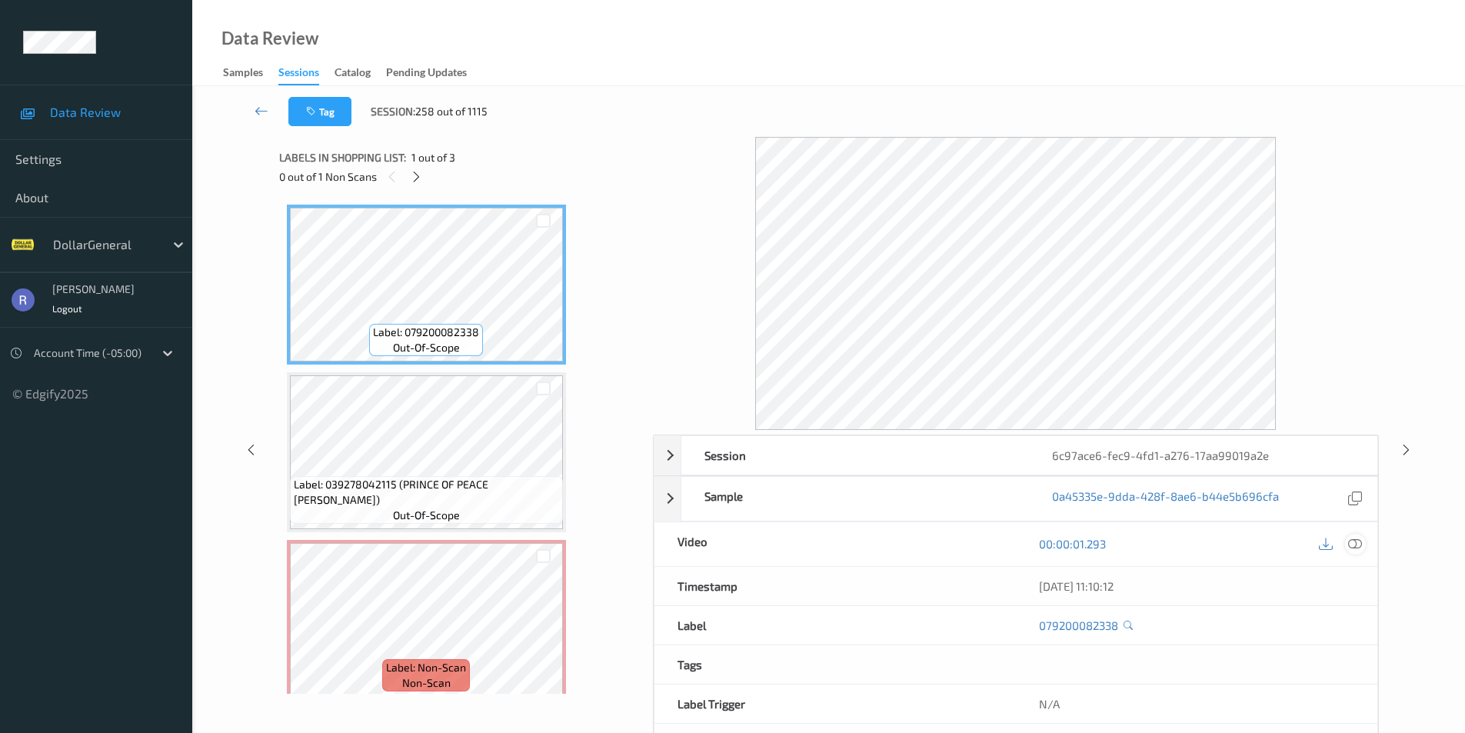
click at [1353, 547] on icon at bounding box center [1355, 544] width 14 height 14
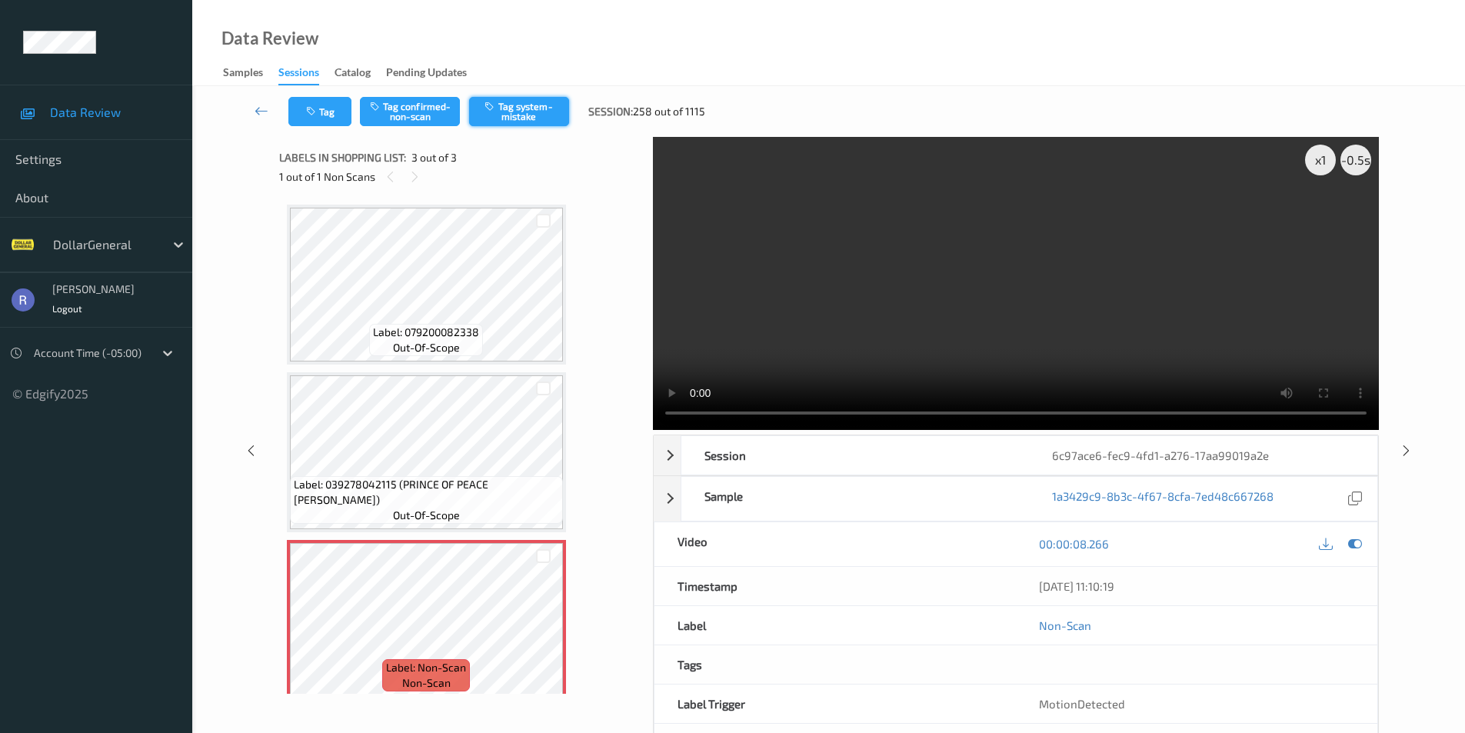
click at [505, 112] on button "Tag system-mistake" at bounding box center [519, 111] width 100 height 29
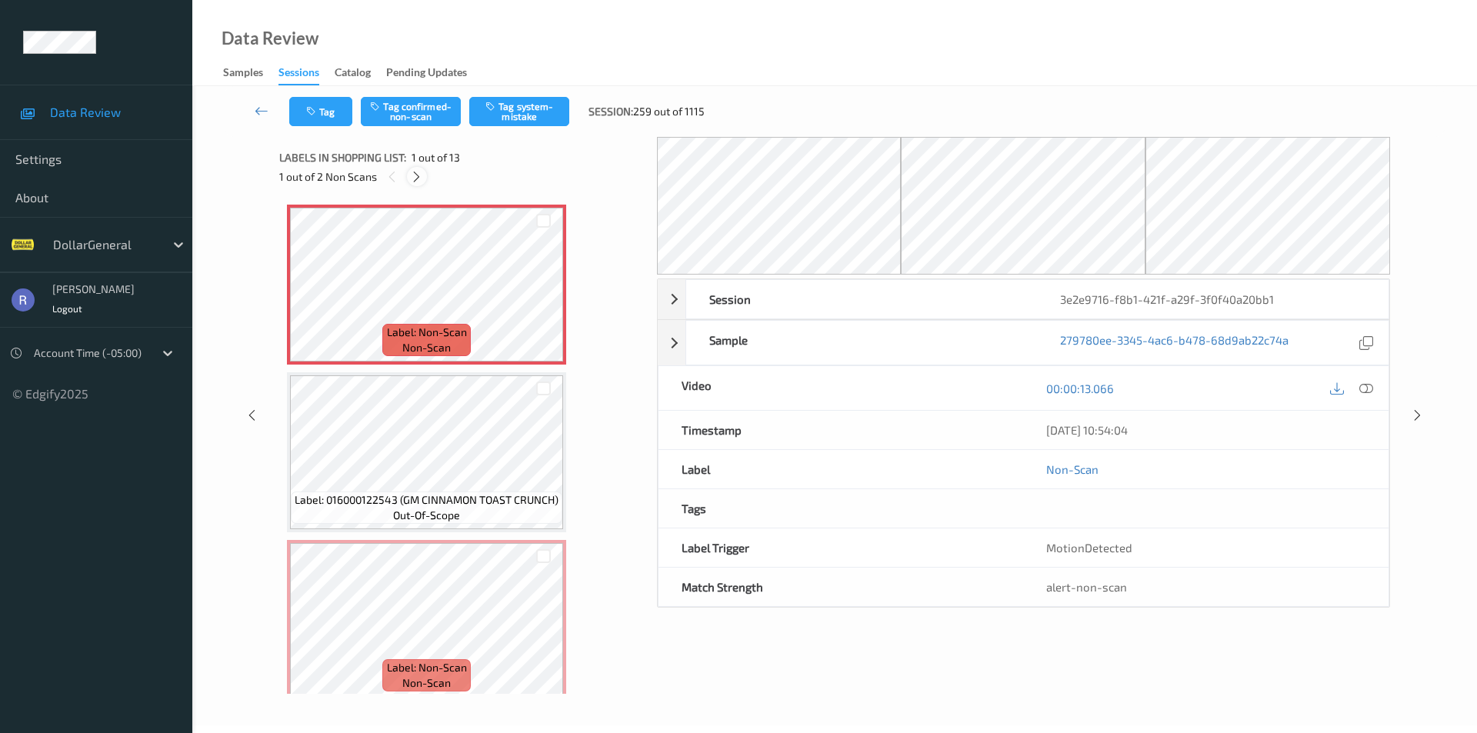
click at [414, 178] on icon at bounding box center [416, 177] width 13 height 14
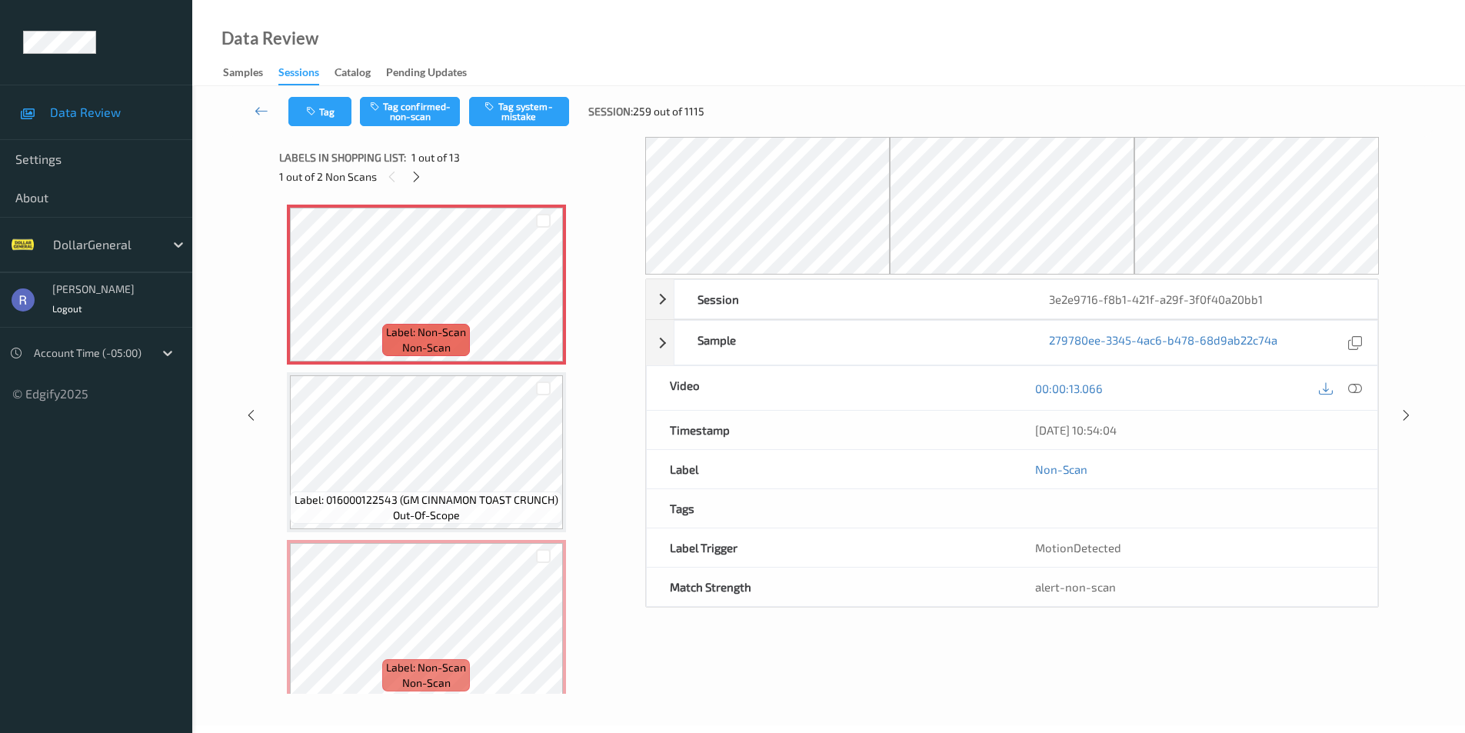
scroll to position [175, 0]
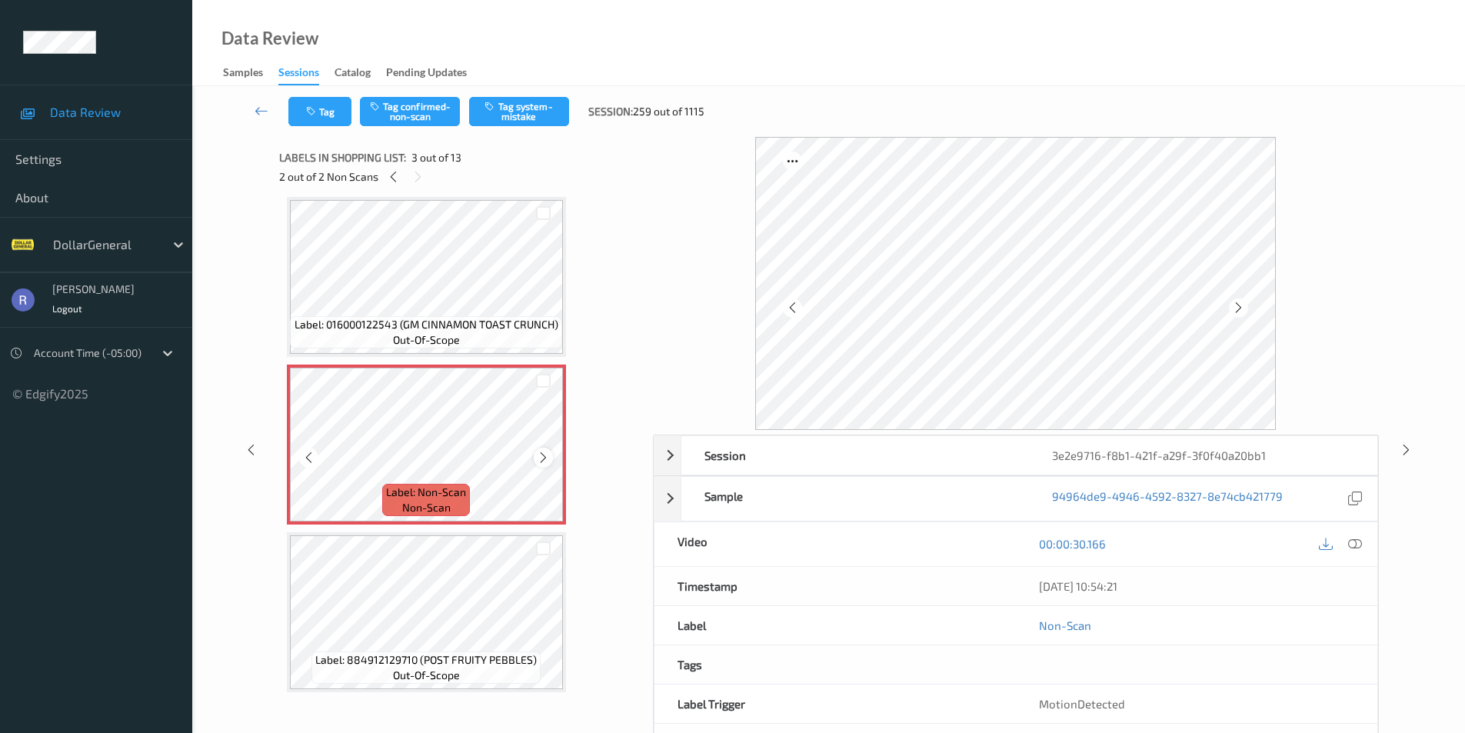
click at [544, 457] on icon at bounding box center [543, 458] width 13 height 14
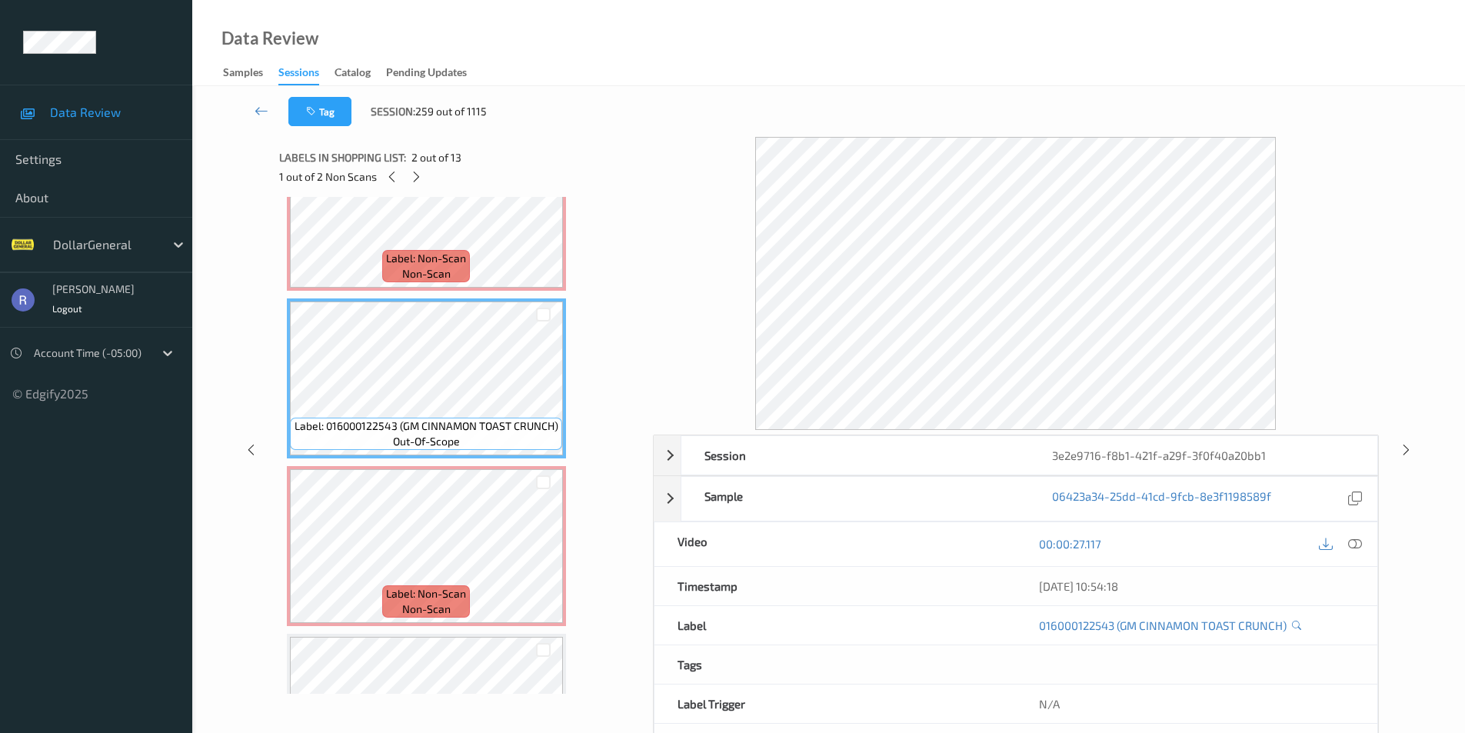
scroll to position [0, 0]
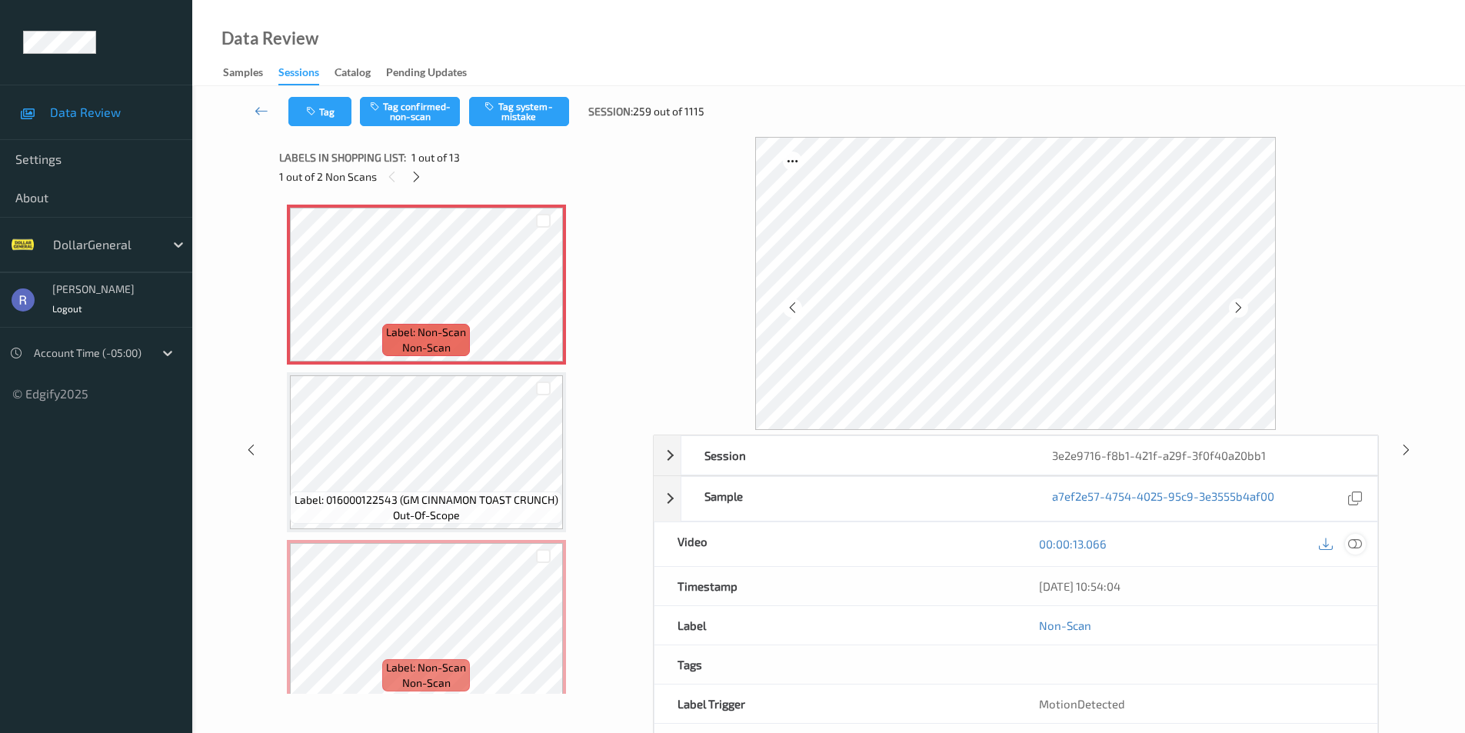
click at [1350, 544] on icon at bounding box center [1355, 544] width 14 height 14
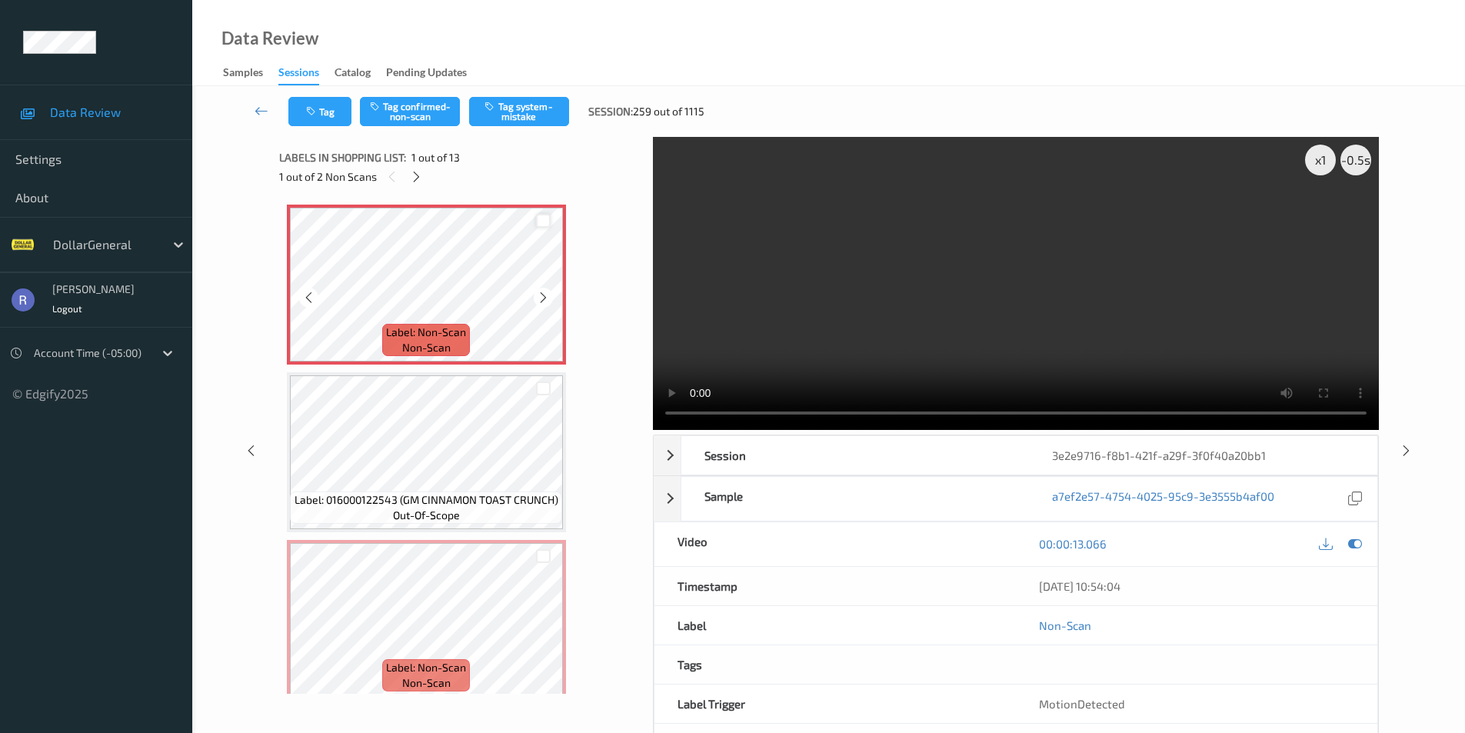
click at [541, 222] on div at bounding box center [543, 221] width 15 height 15
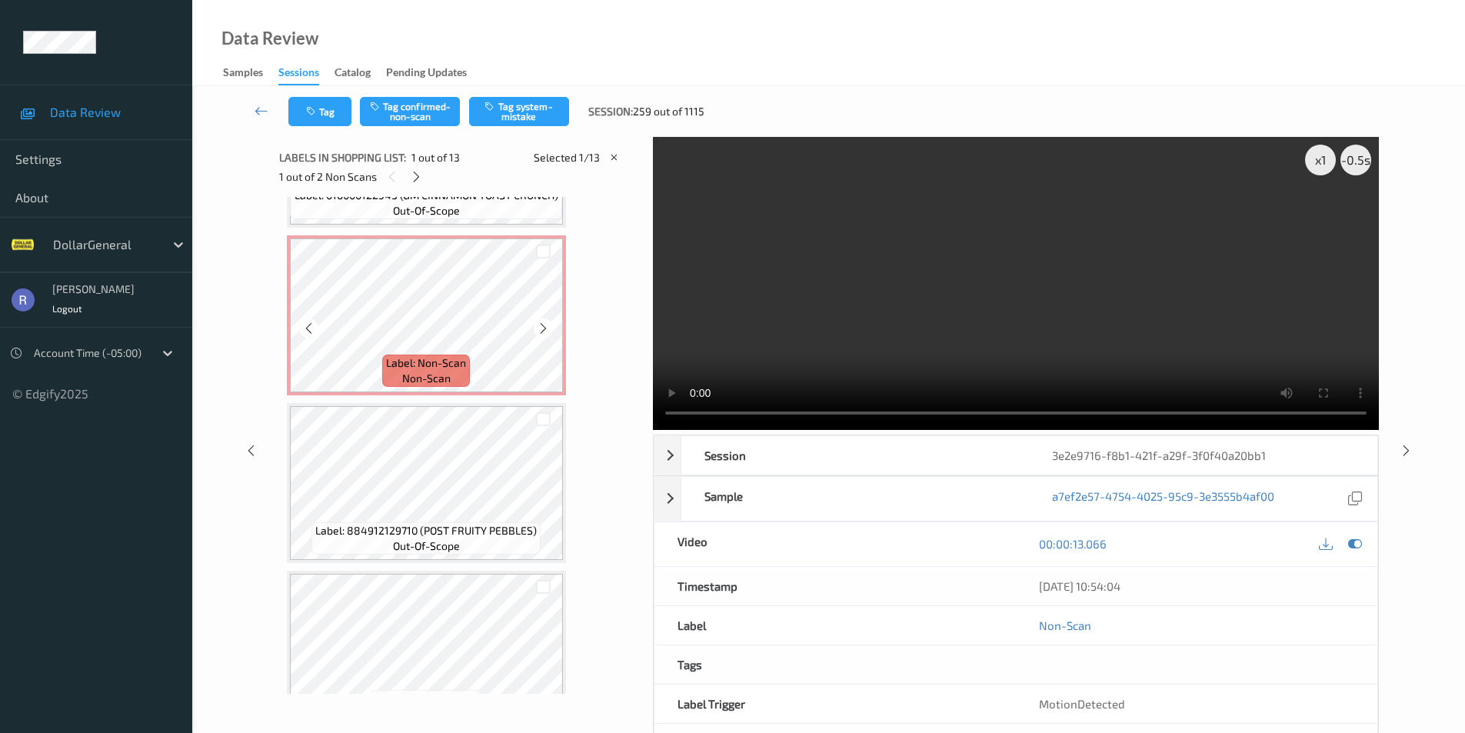
scroll to position [308, 0]
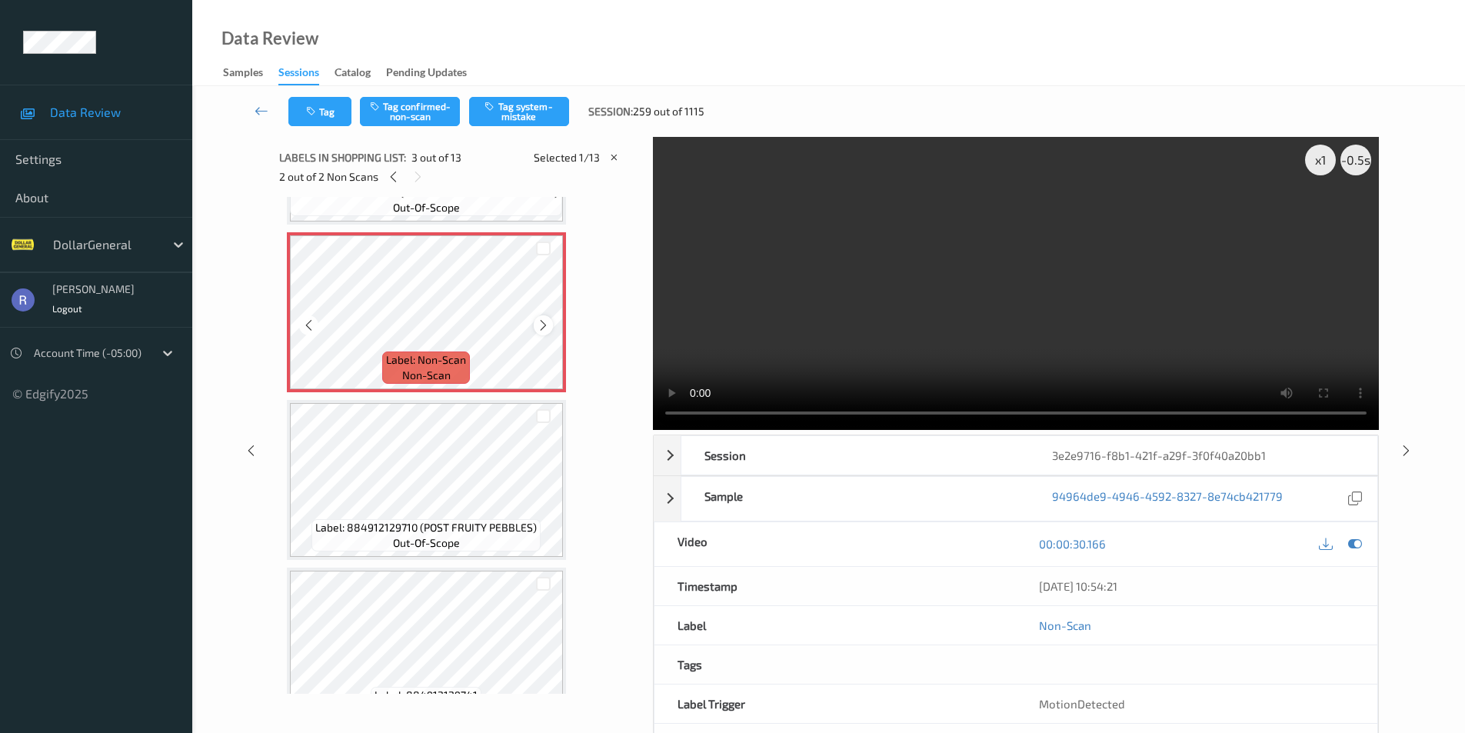
click at [541, 327] on icon at bounding box center [543, 325] width 13 height 14
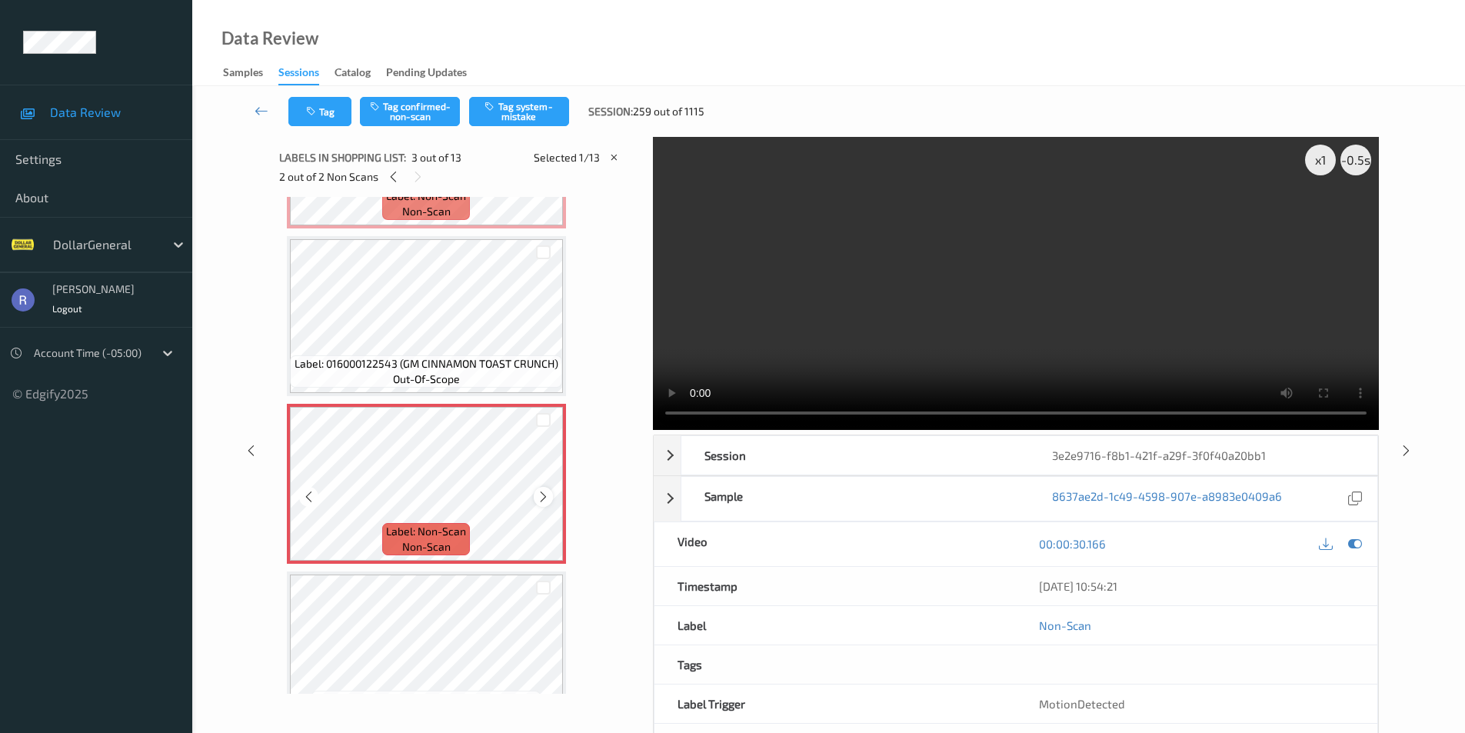
scroll to position [77, 0]
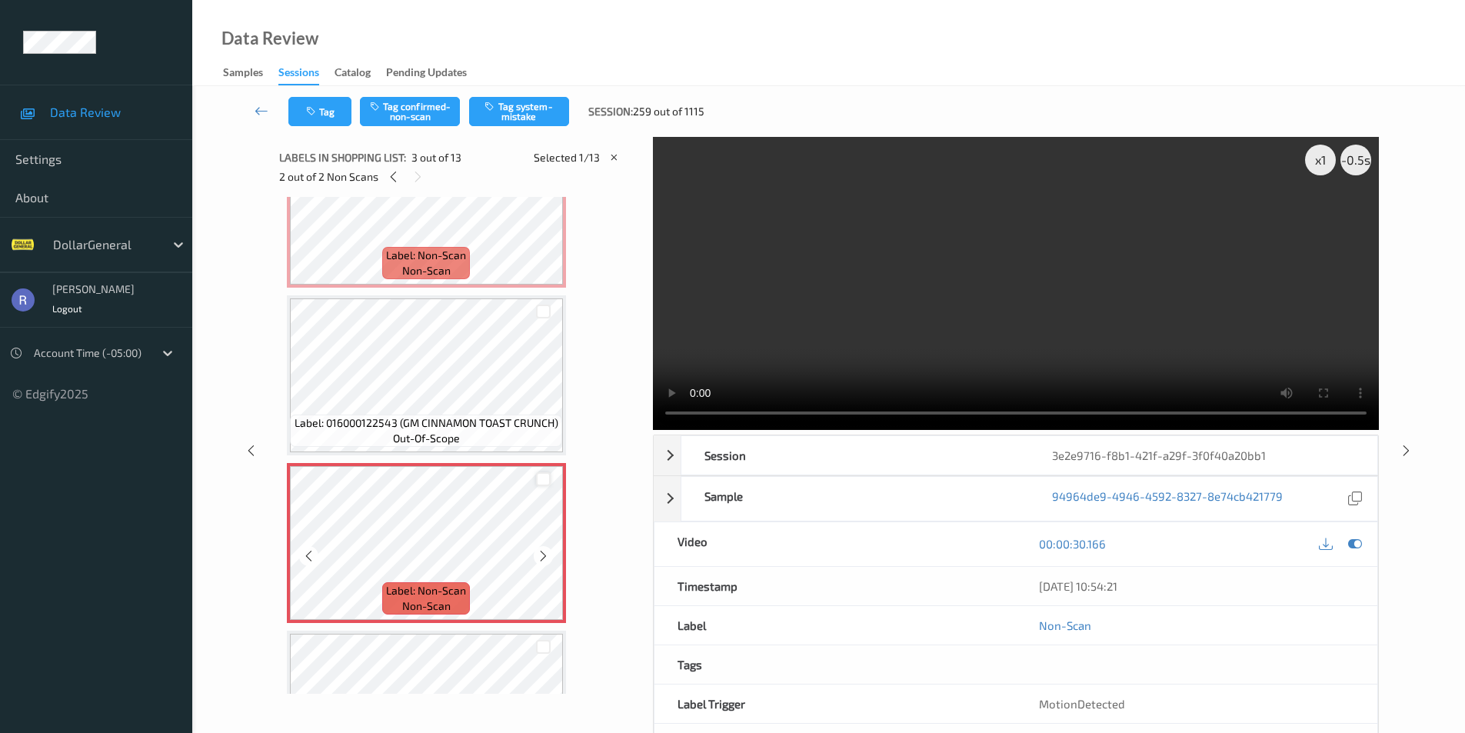
click at [544, 478] on div at bounding box center [543, 479] width 15 height 15
click at [539, 109] on button "Tag system-mistake" at bounding box center [519, 111] width 100 height 29
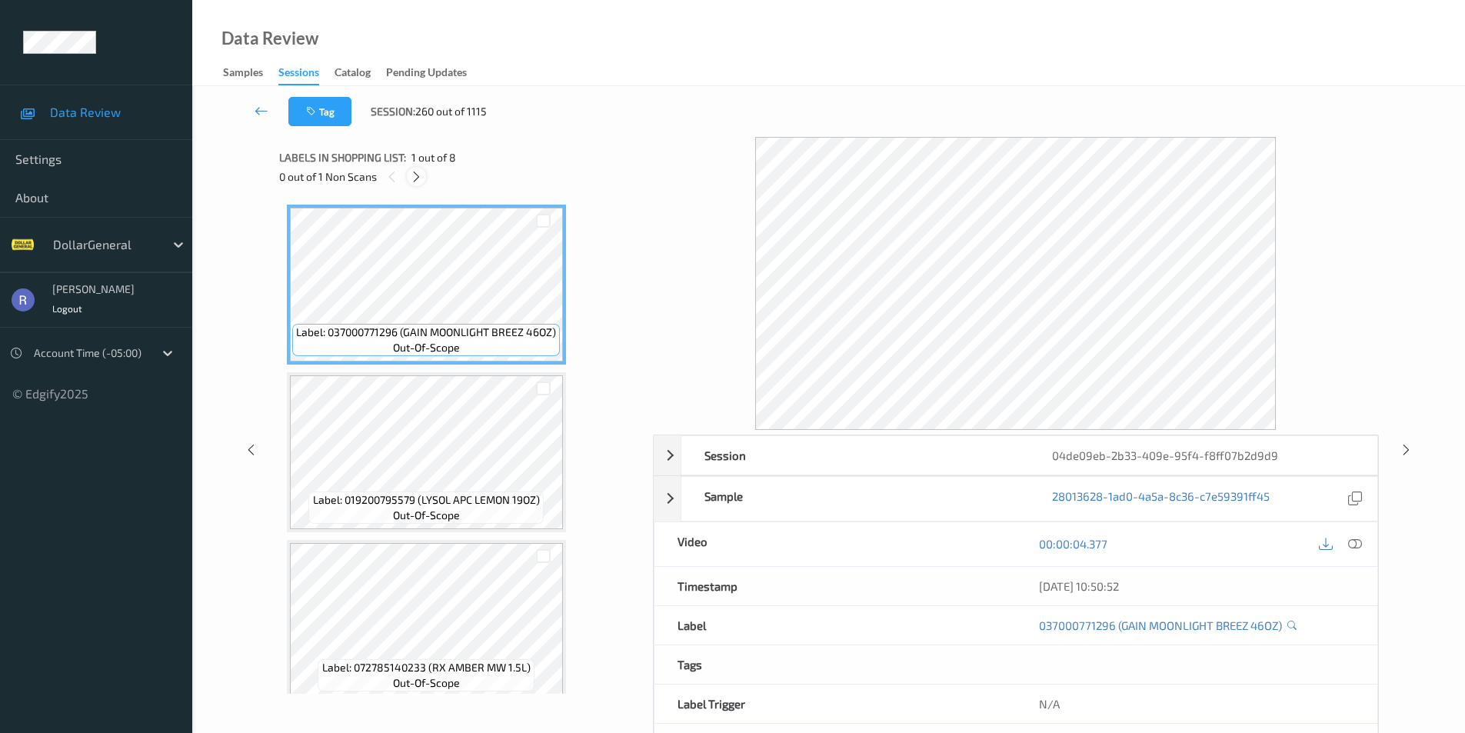
click at [415, 176] on icon at bounding box center [416, 177] width 13 height 14
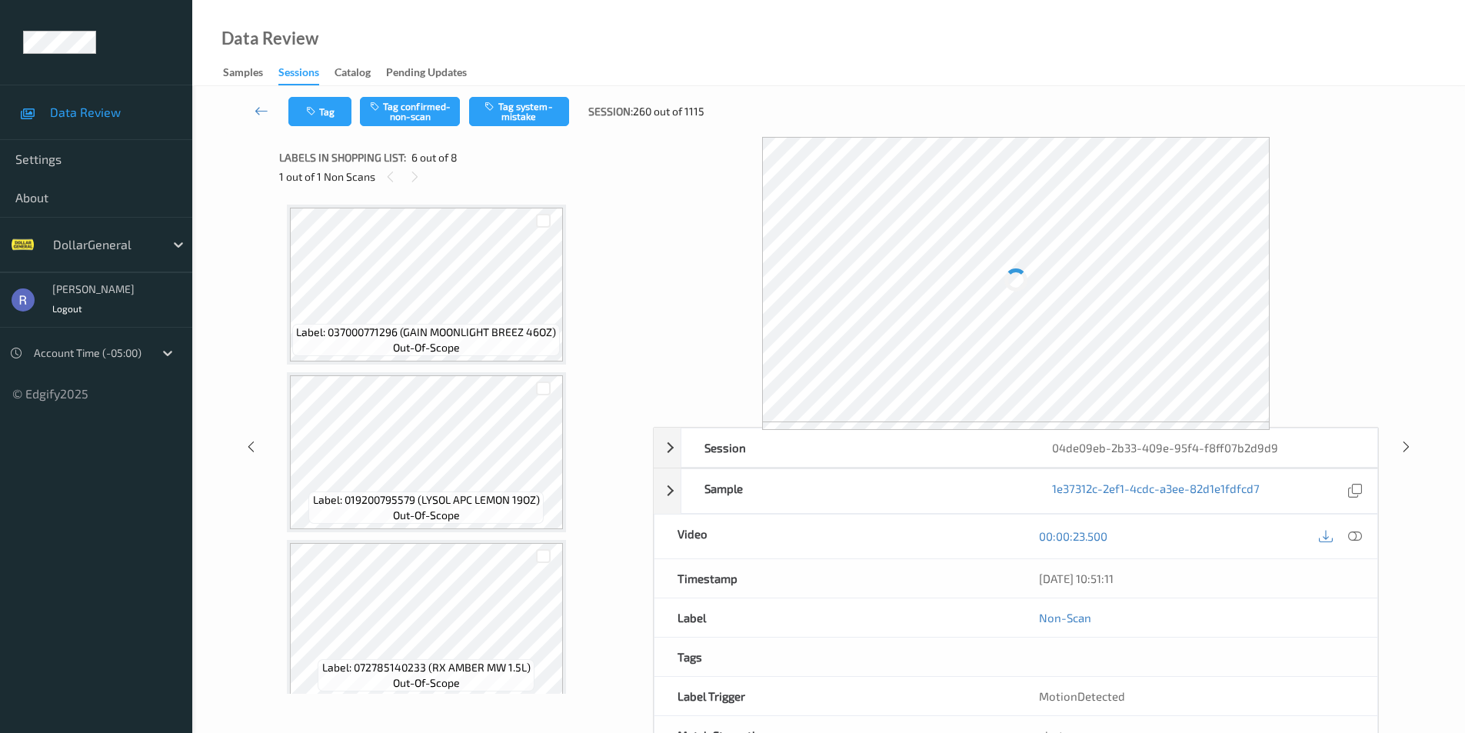
scroll to position [678, 0]
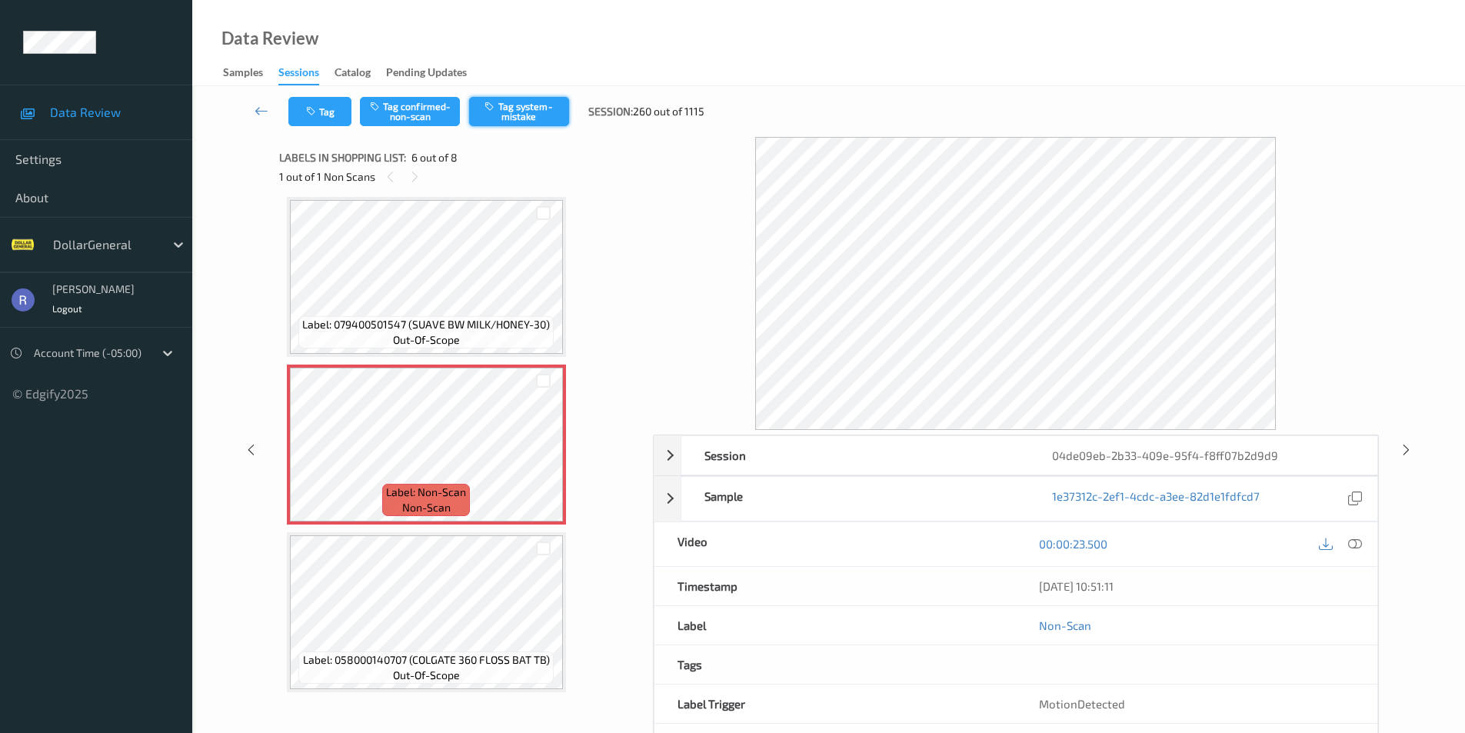
click at [518, 107] on button "Tag system-mistake" at bounding box center [519, 111] width 100 height 29
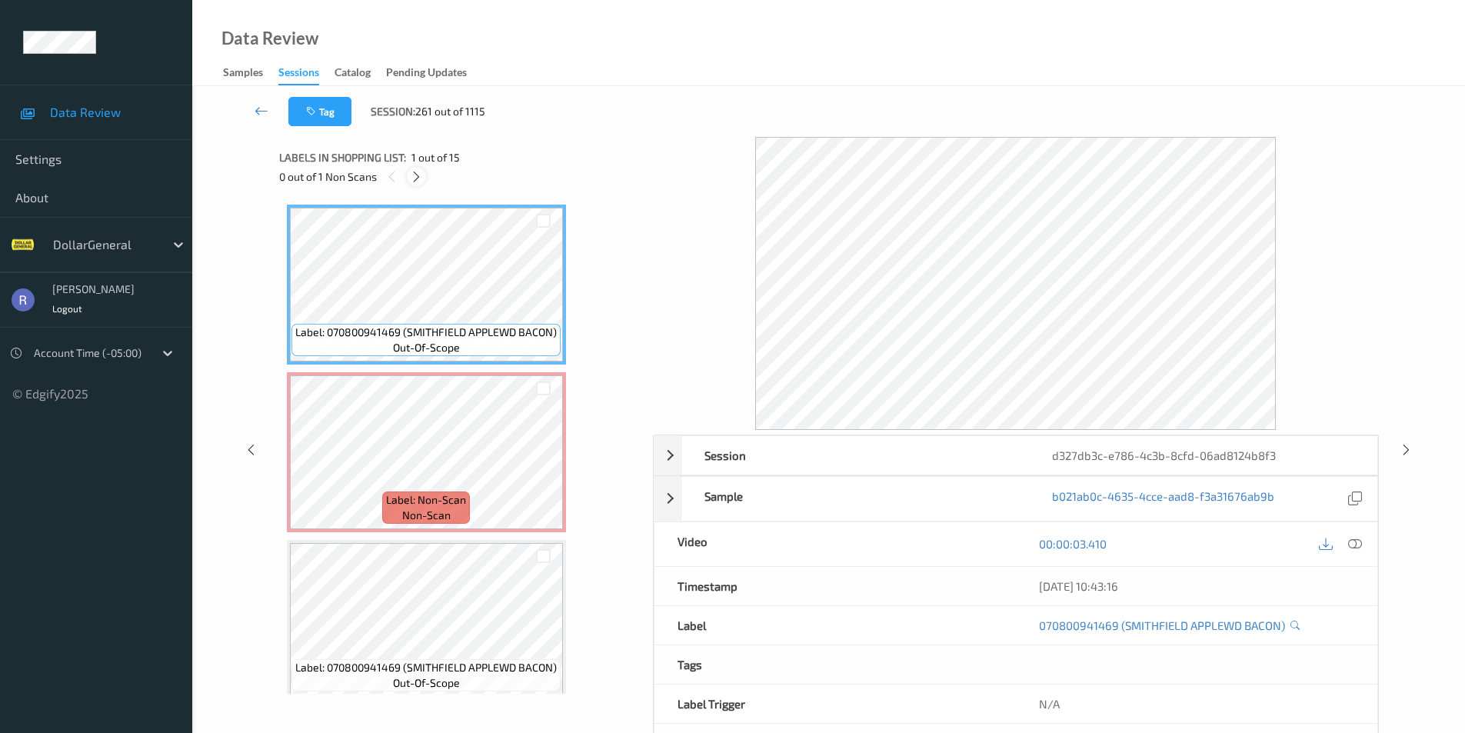
click at [420, 178] on icon at bounding box center [416, 177] width 13 height 14
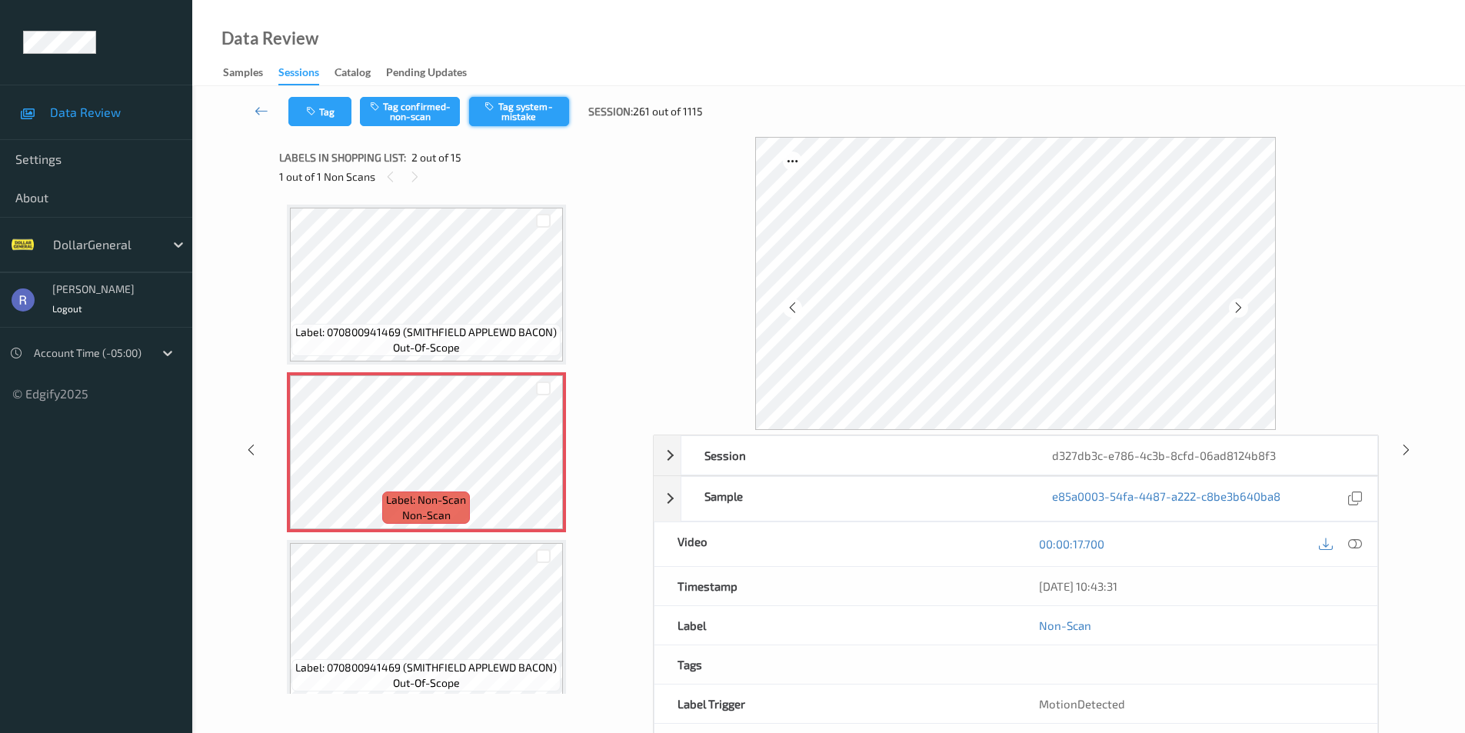
click at [533, 115] on button "Tag system-mistake" at bounding box center [519, 111] width 100 height 29
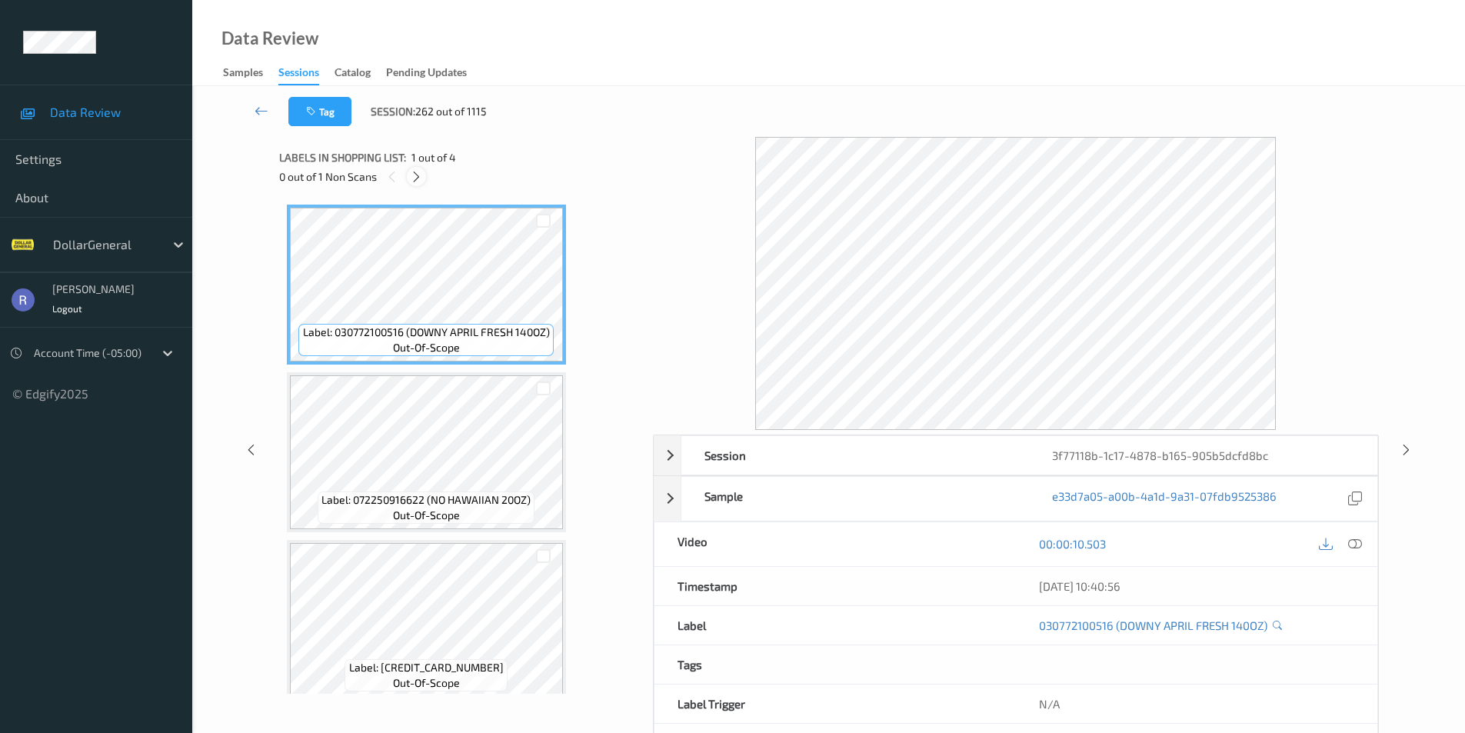
click at [418, 173] on icon at bounding box center [416, 177] width 13 height 14
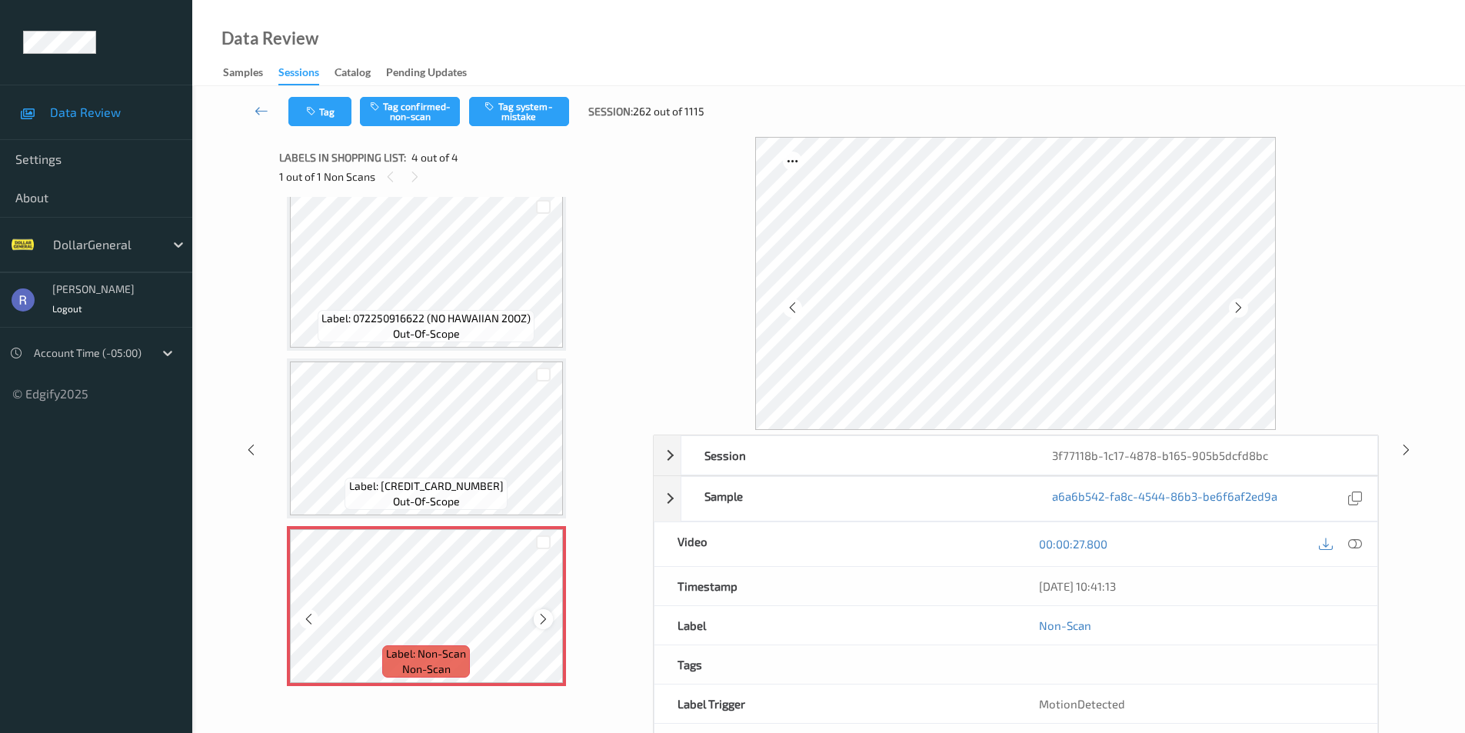
click at [541, 618] on icon at bounding box center [543, 619] width 13 height 14
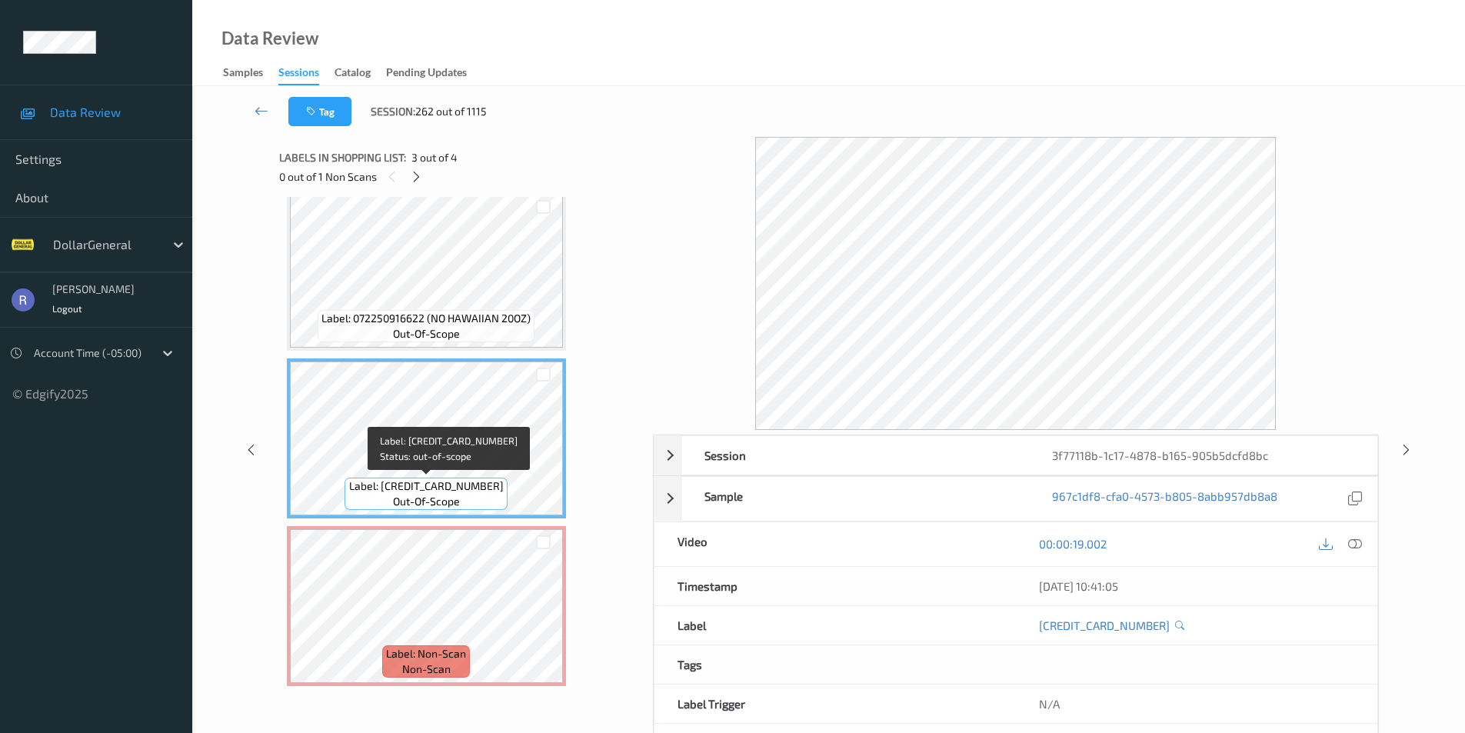
click at [331, 727] on div "Labels in shopping list: 3 out of 4 0 out of 1 Non Scans Label: 030772100516 (D…" at bounding box center [460, 450] width 363 height 627
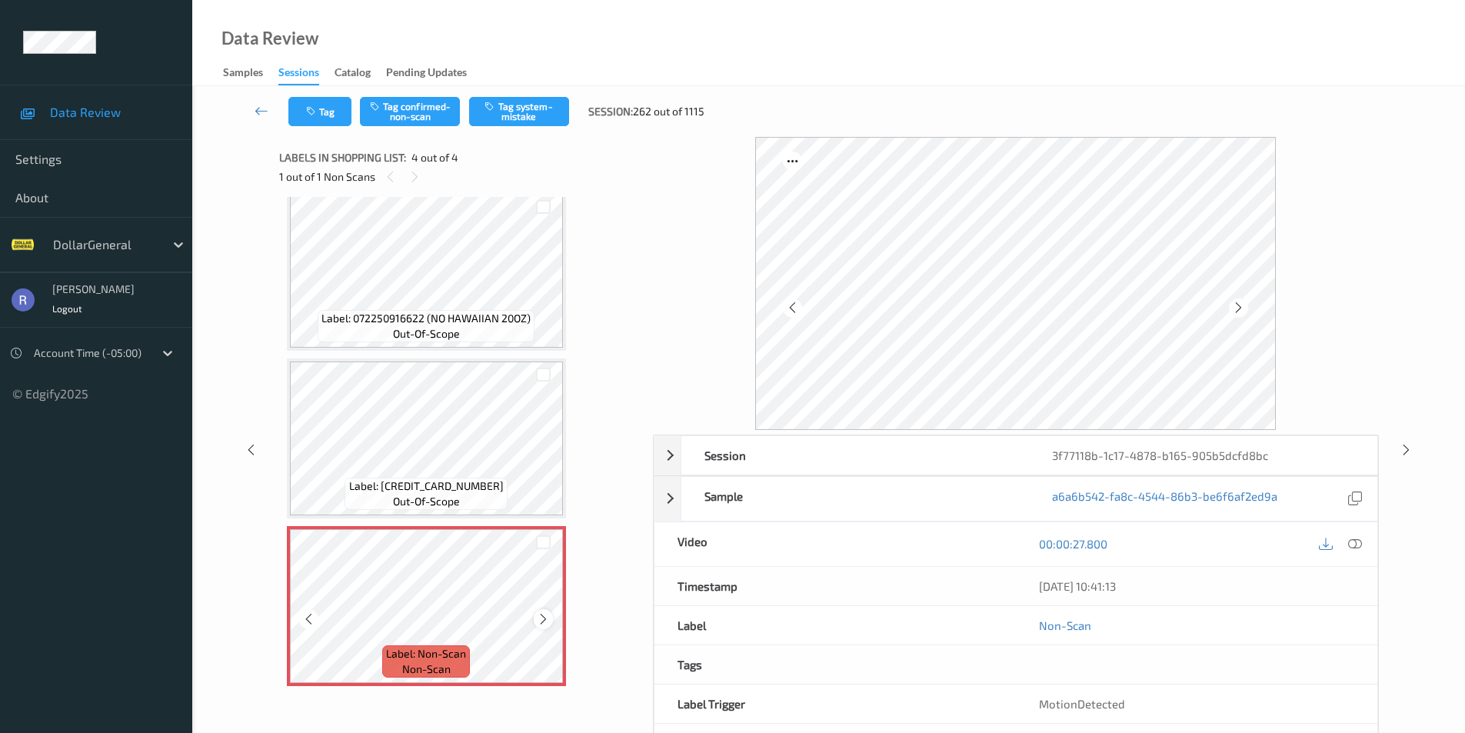
click at [543, 619] on icon at bounding box center [543, 619] width 13 height 14
click at [541, 99] on button "Tag system-mistake" at bounding box center [519, 111] width 100 height 29
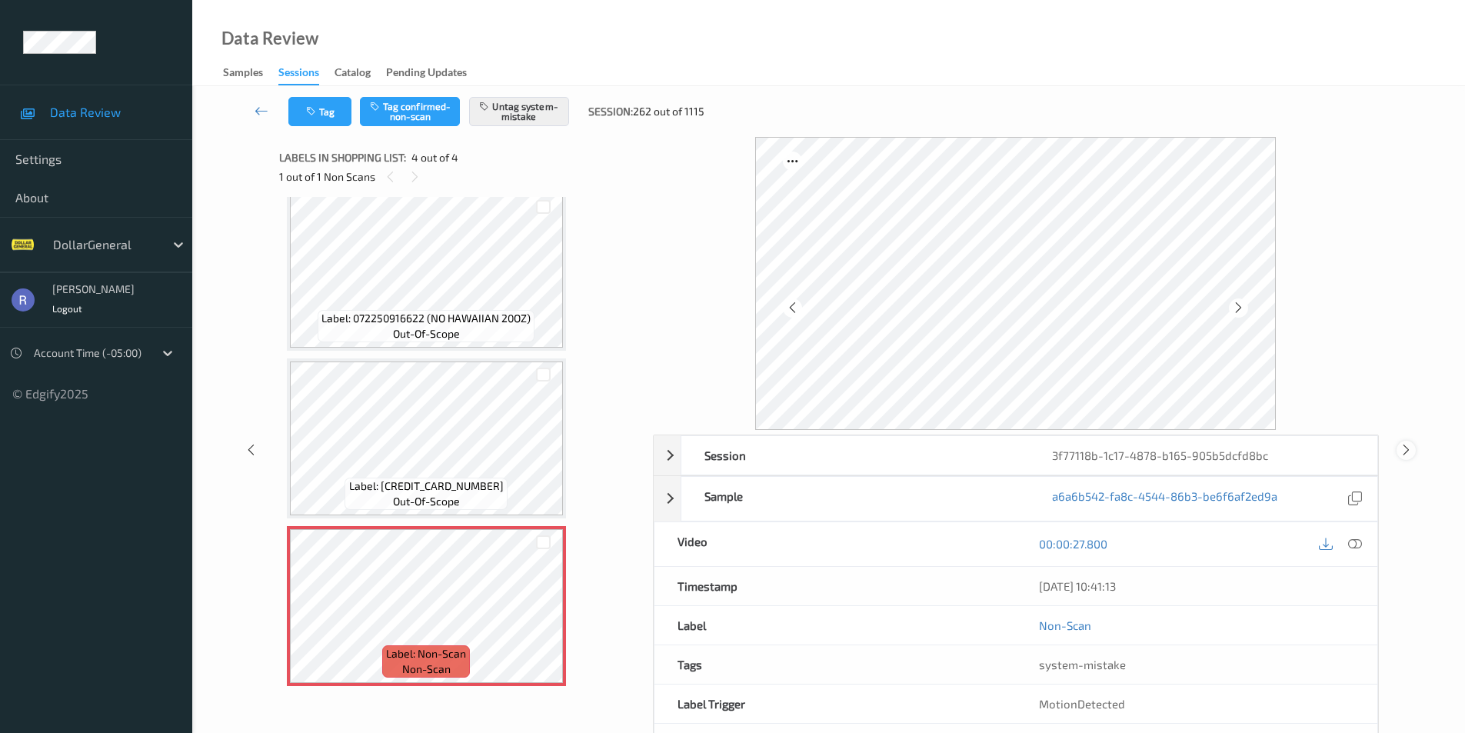
click at [1408, 452] on icon at bounding box center [1406, 450] width 13 height 14
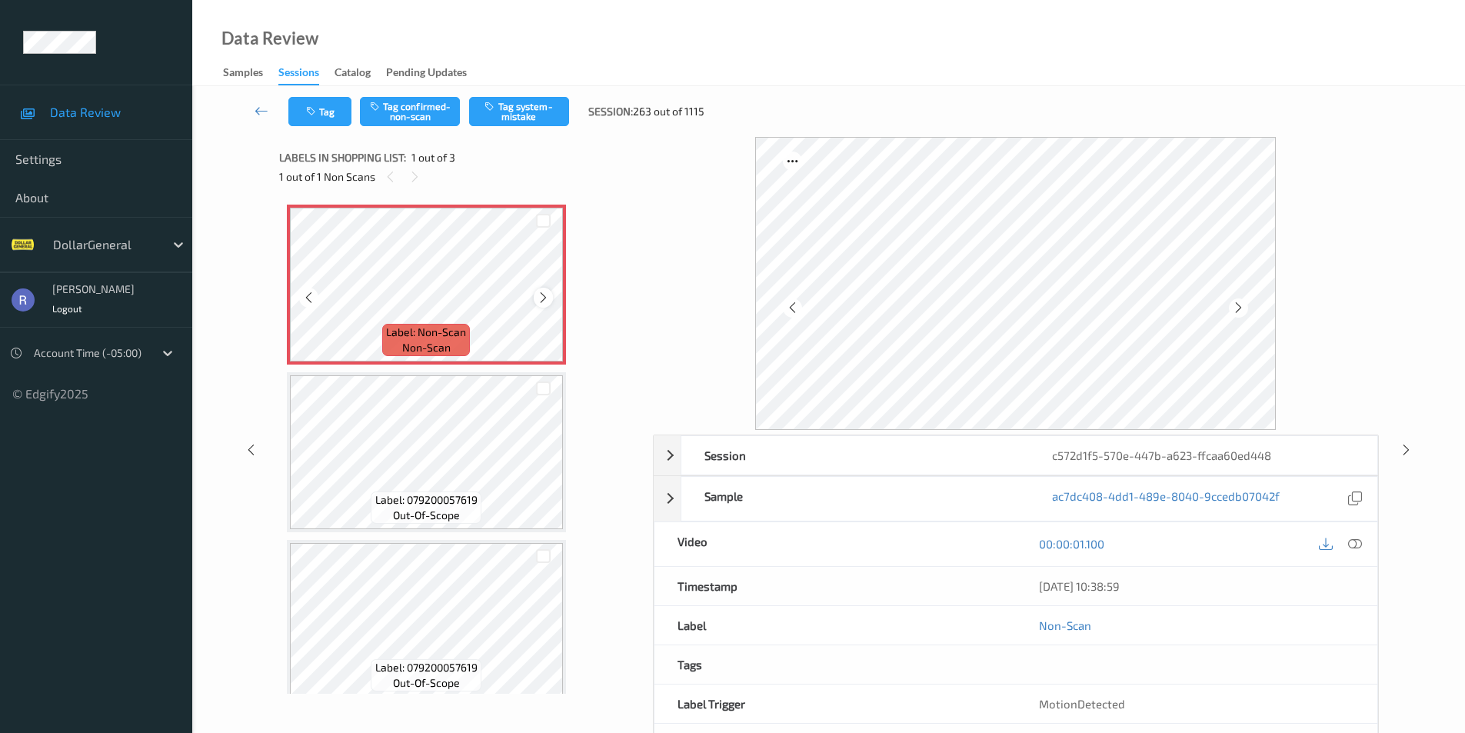
click at [548, 298] on icon at bounding box center [543, 298] width 13 height 14
click at [540, 112] on button "Tag system-mistake" at bounding box center [519, 111] width 100 height 29
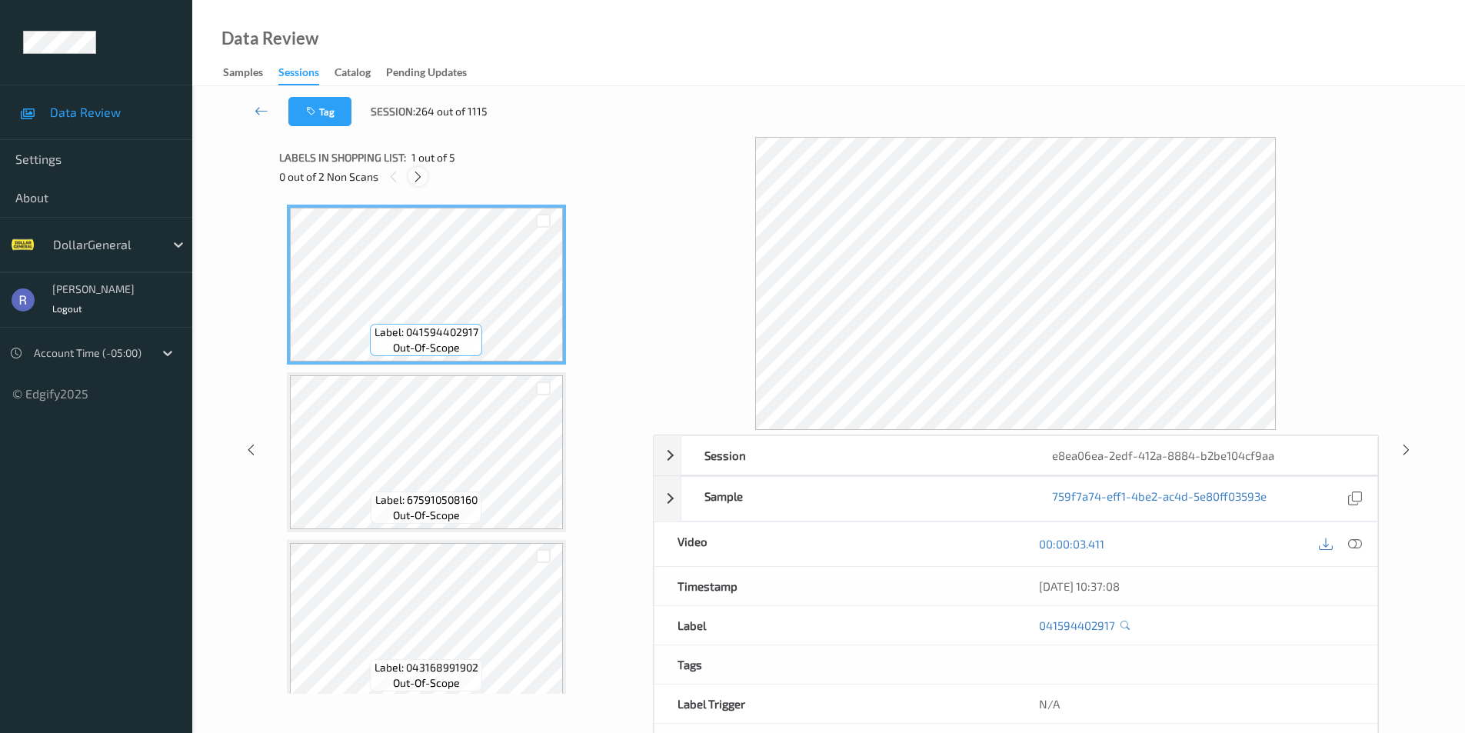
click at [421, 171] on icon at bounding box center [417, 177] width 13 height 14
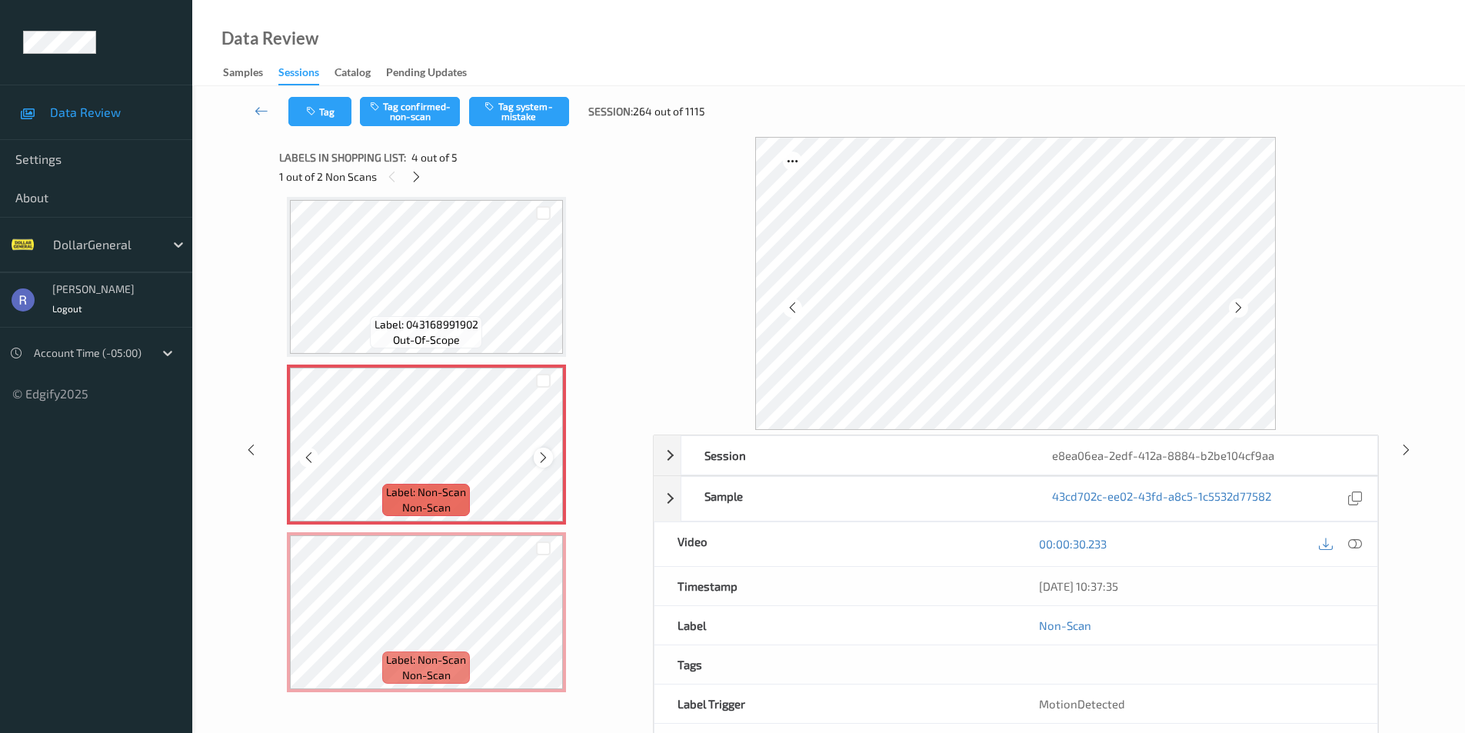
click at [535, 461] on div at bounding box center [543, 457] width 19 height 19
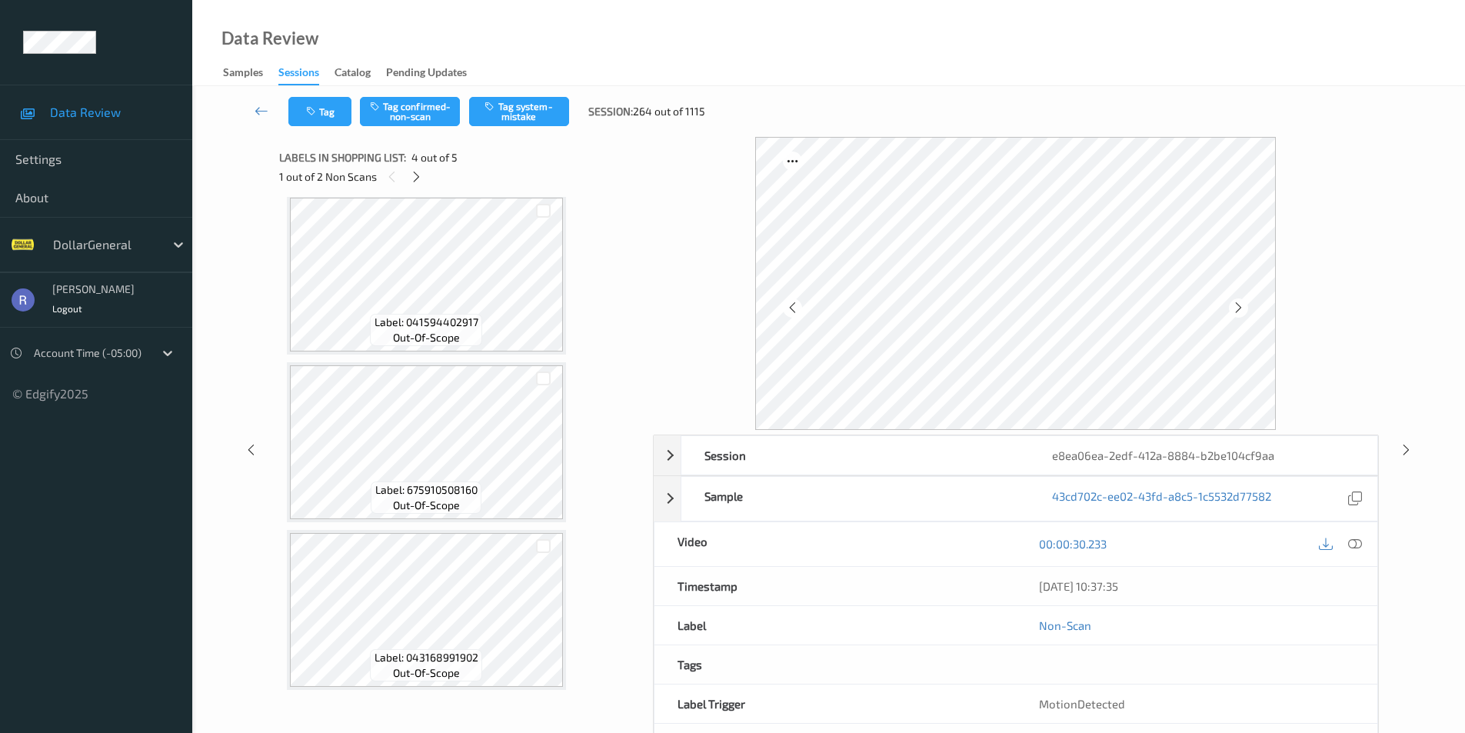
scroll to position [0, 0]
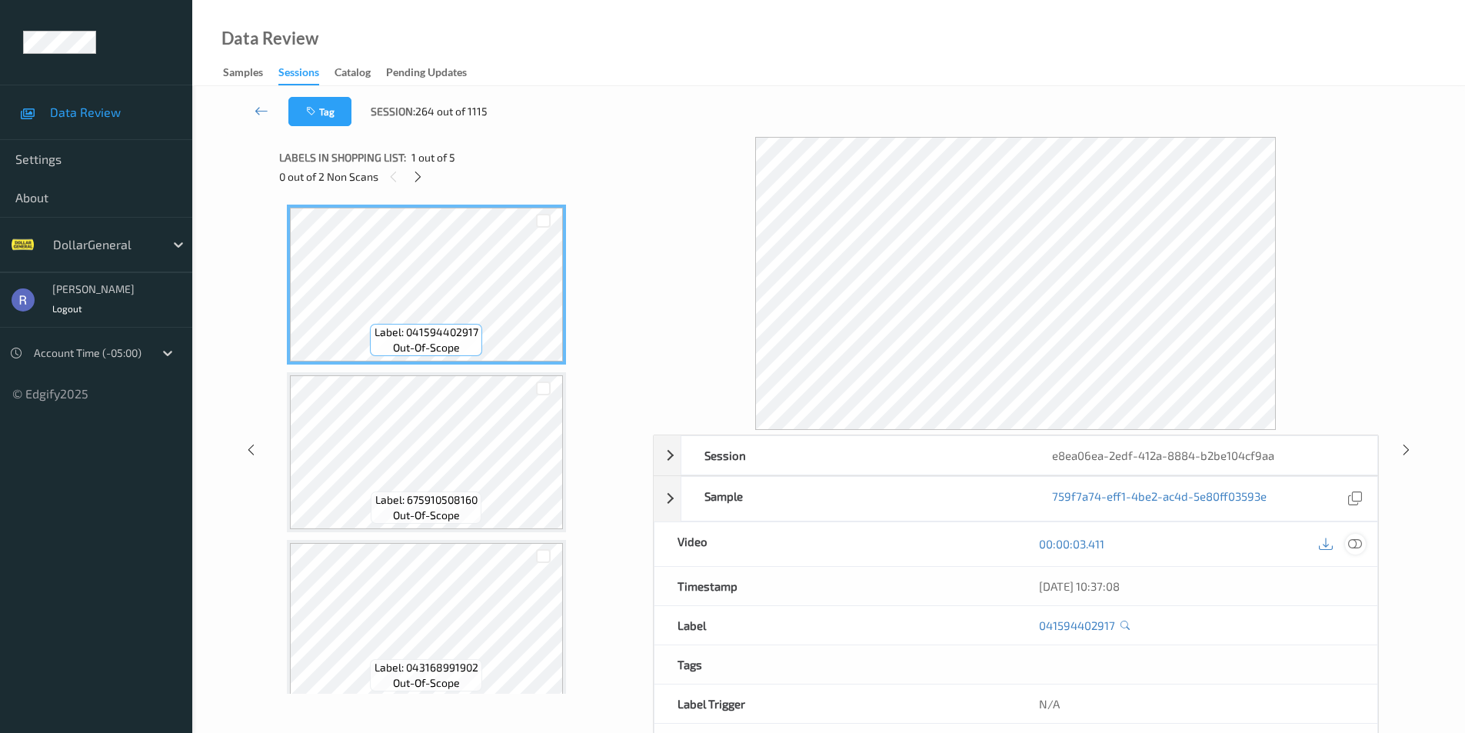
click at [1356, 545] on icon at bounding box center [1355, 544] width 14 height 14
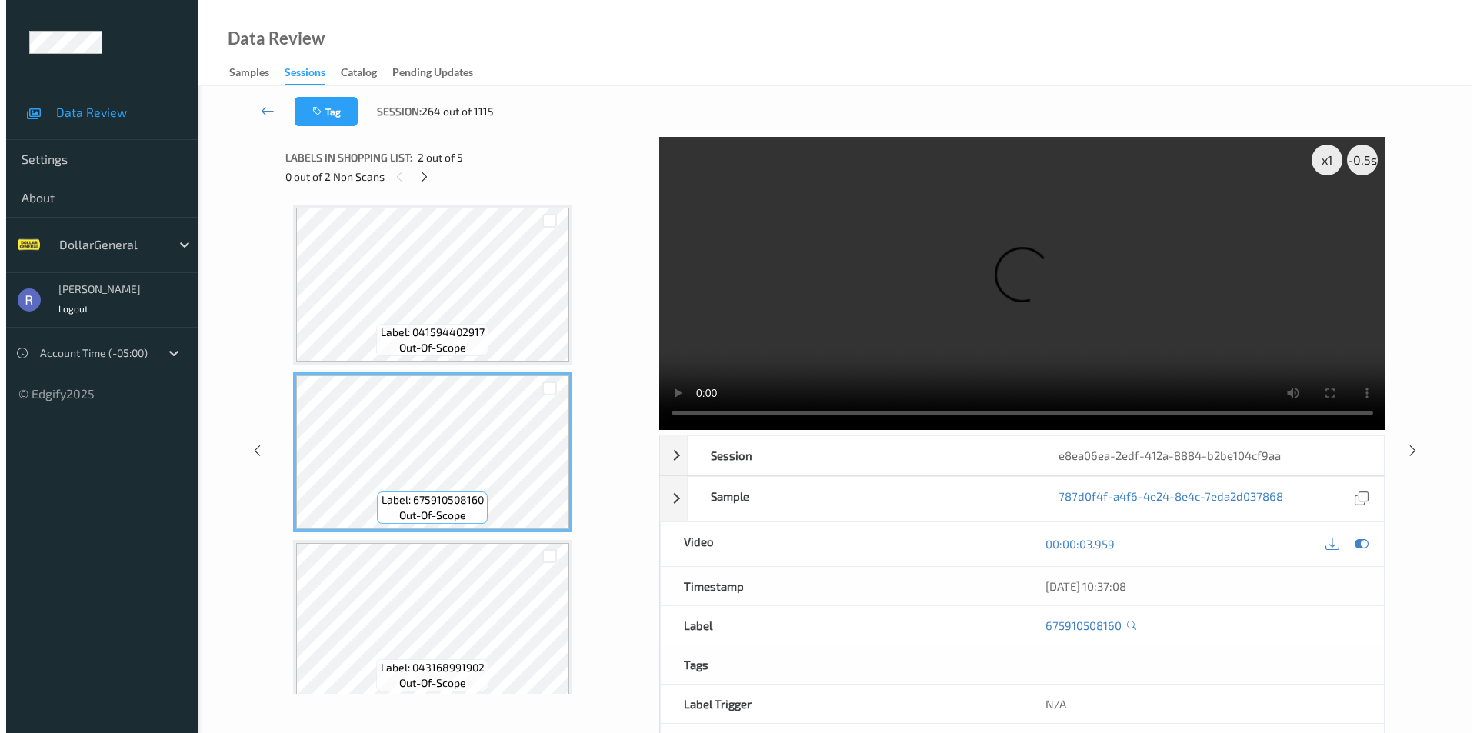
scroll to position [231, 0]
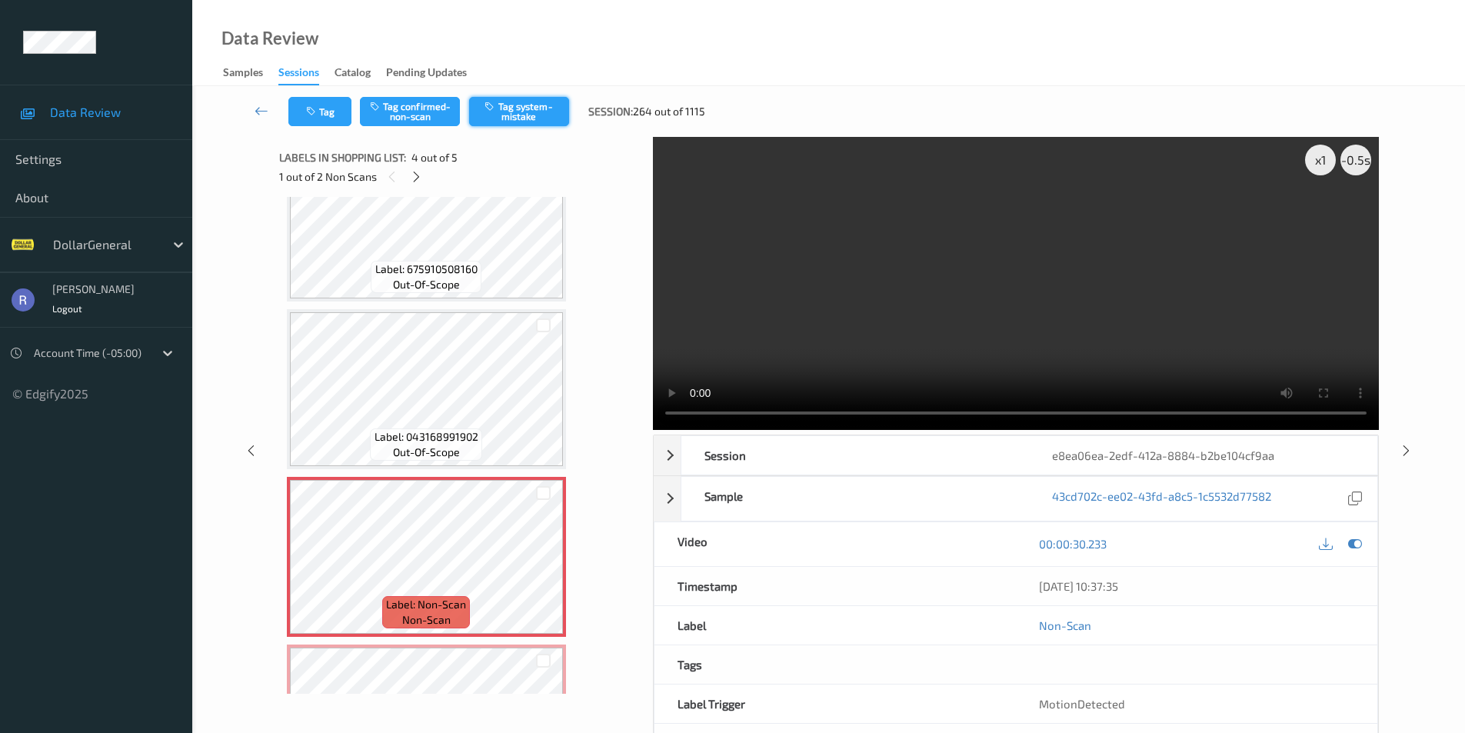
click at [534, 108] on button "Tag system-mistake" at bounding box center [519, 111] width 100 height 29
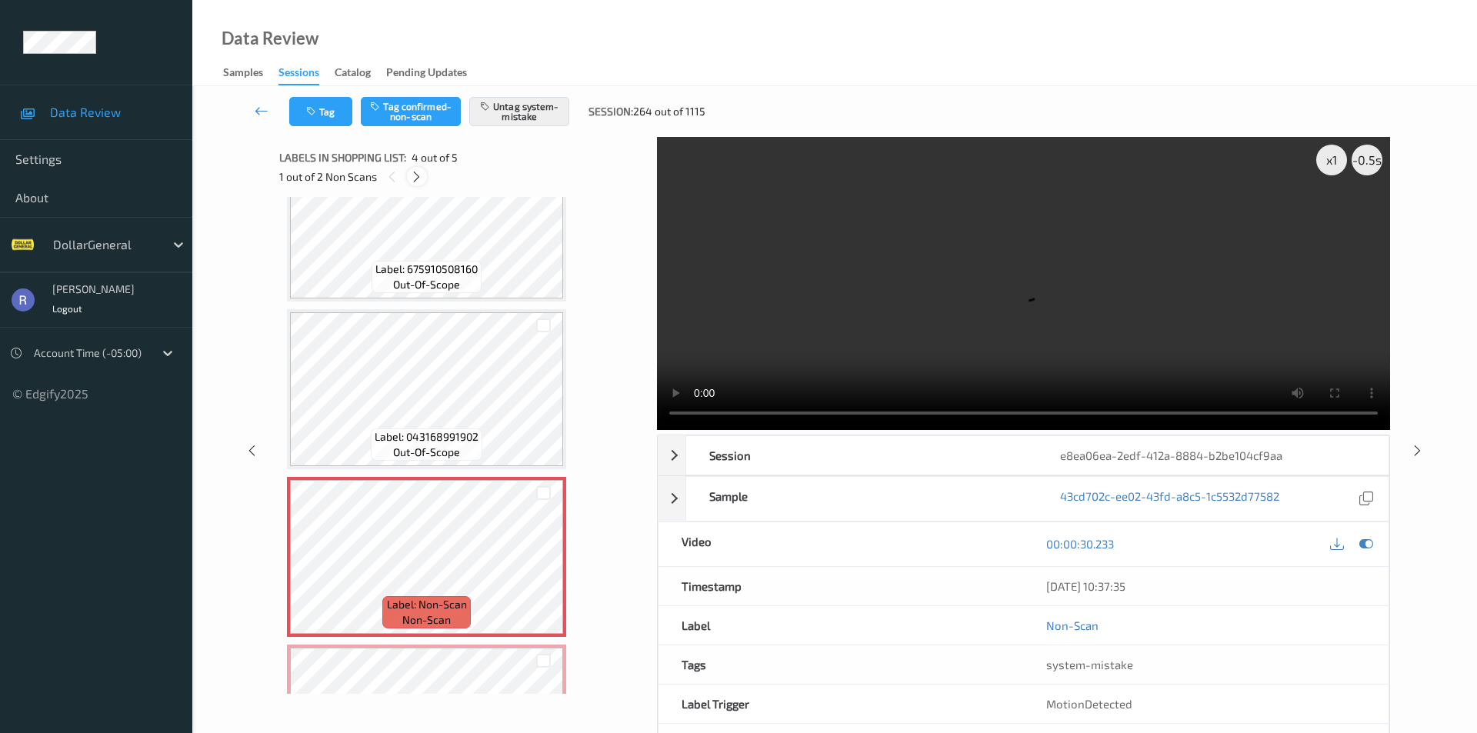
click at [419, 168] on div at bounding box center [416, 176] width 19 height 19
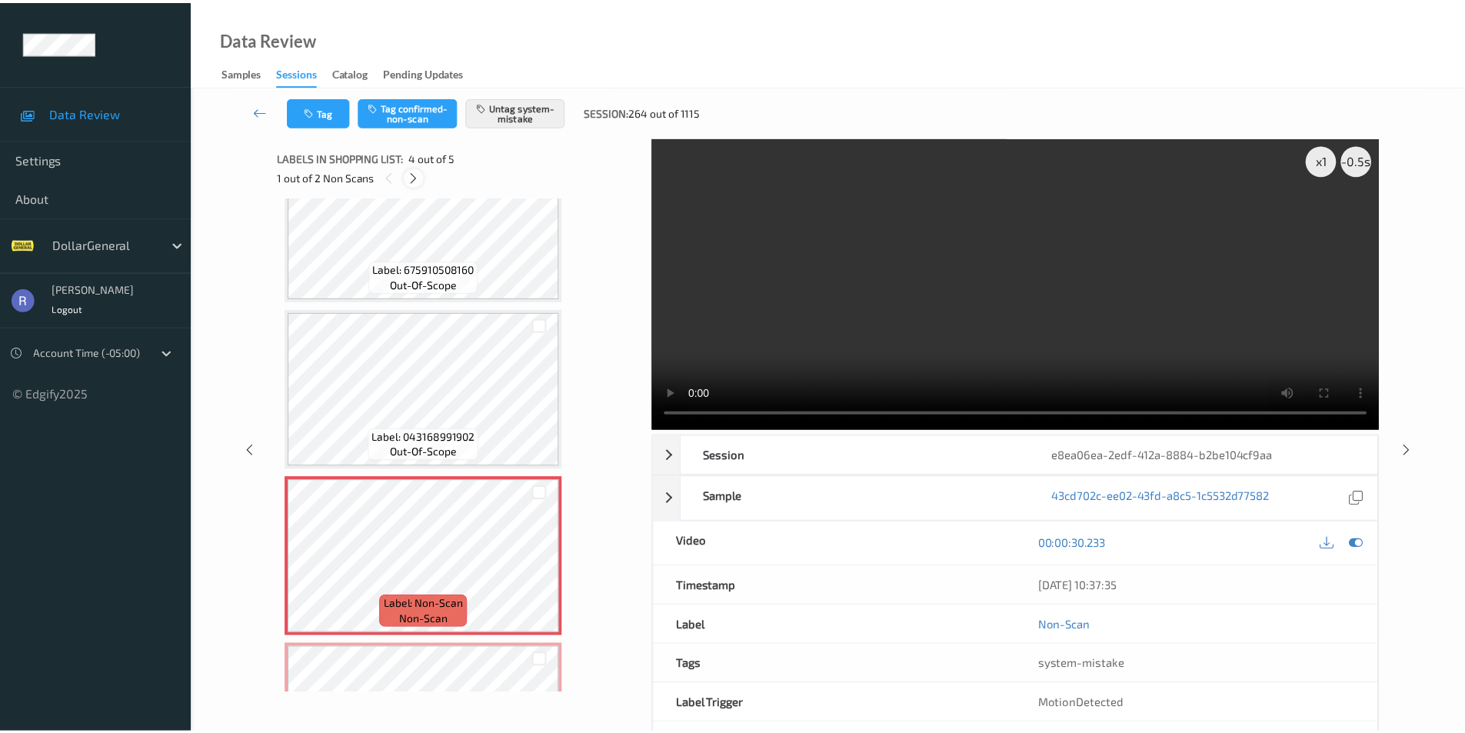
scroll to position [349, 0]
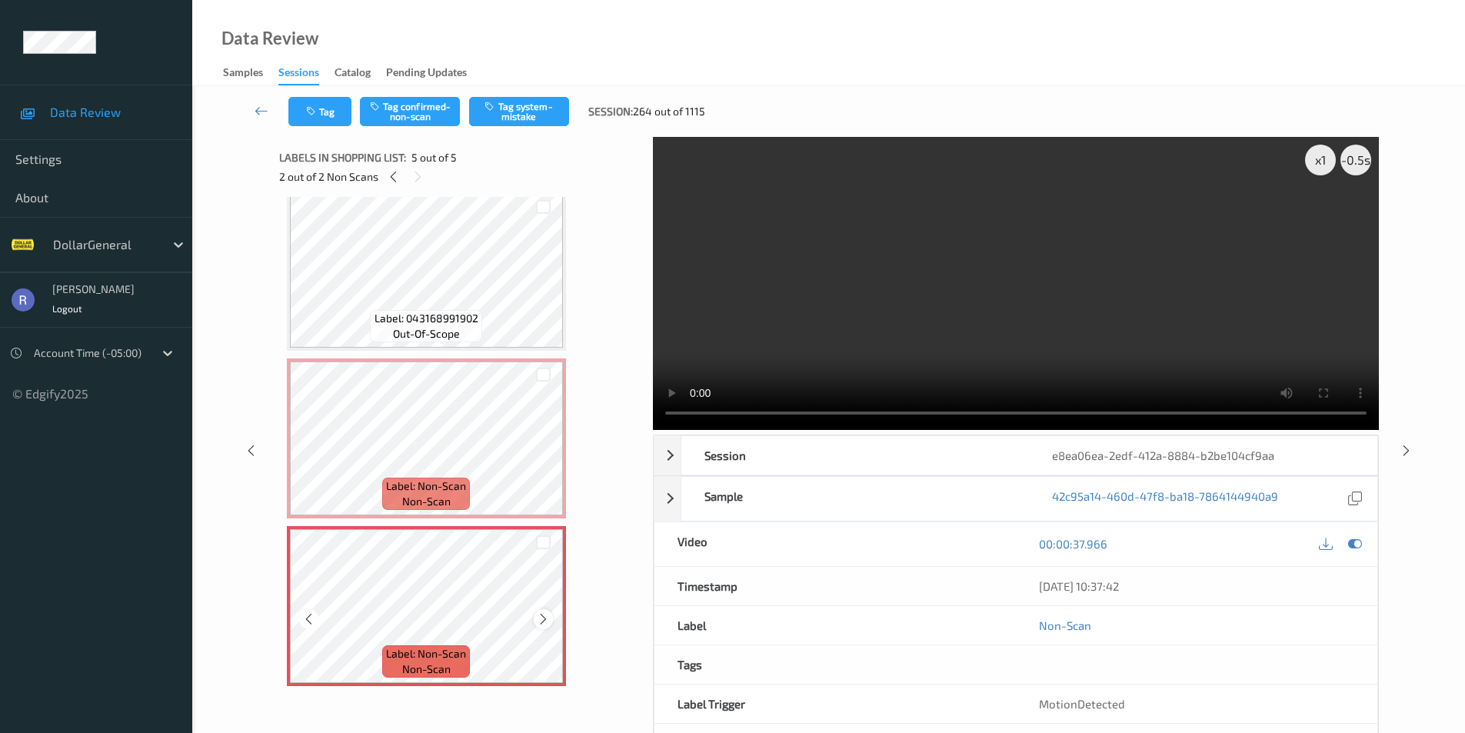
click at [538, 614] on icon at bounding box center [543, 619] width 13 height 14
click at [511, 114] on button "Tag system-mistake" at bounding box center [519, 111] width 100 height 29
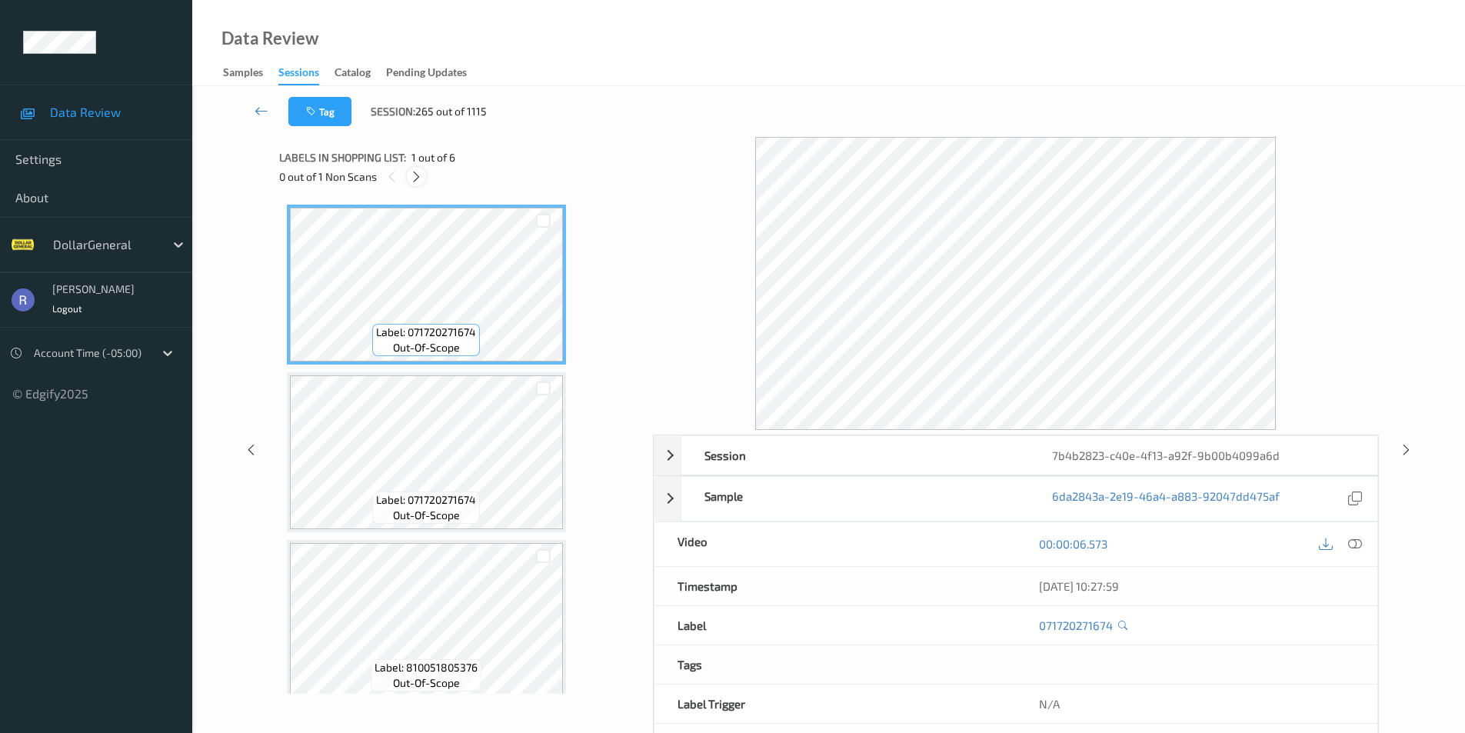
click at [414, 175] on icon at bounding box center [416, 177] width 13 height 14
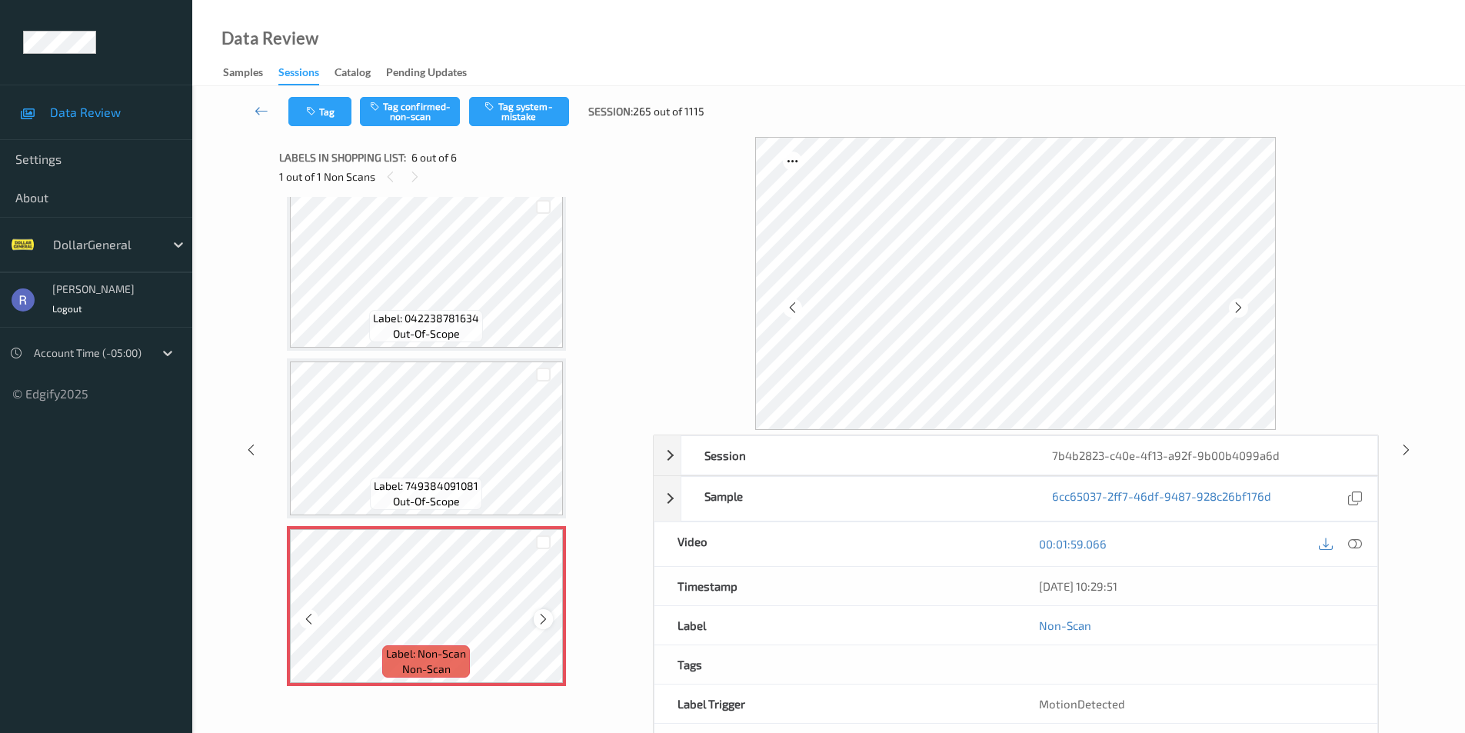
click at [544, 621] on icon at bounding box center [543, 619] width 13 height 14
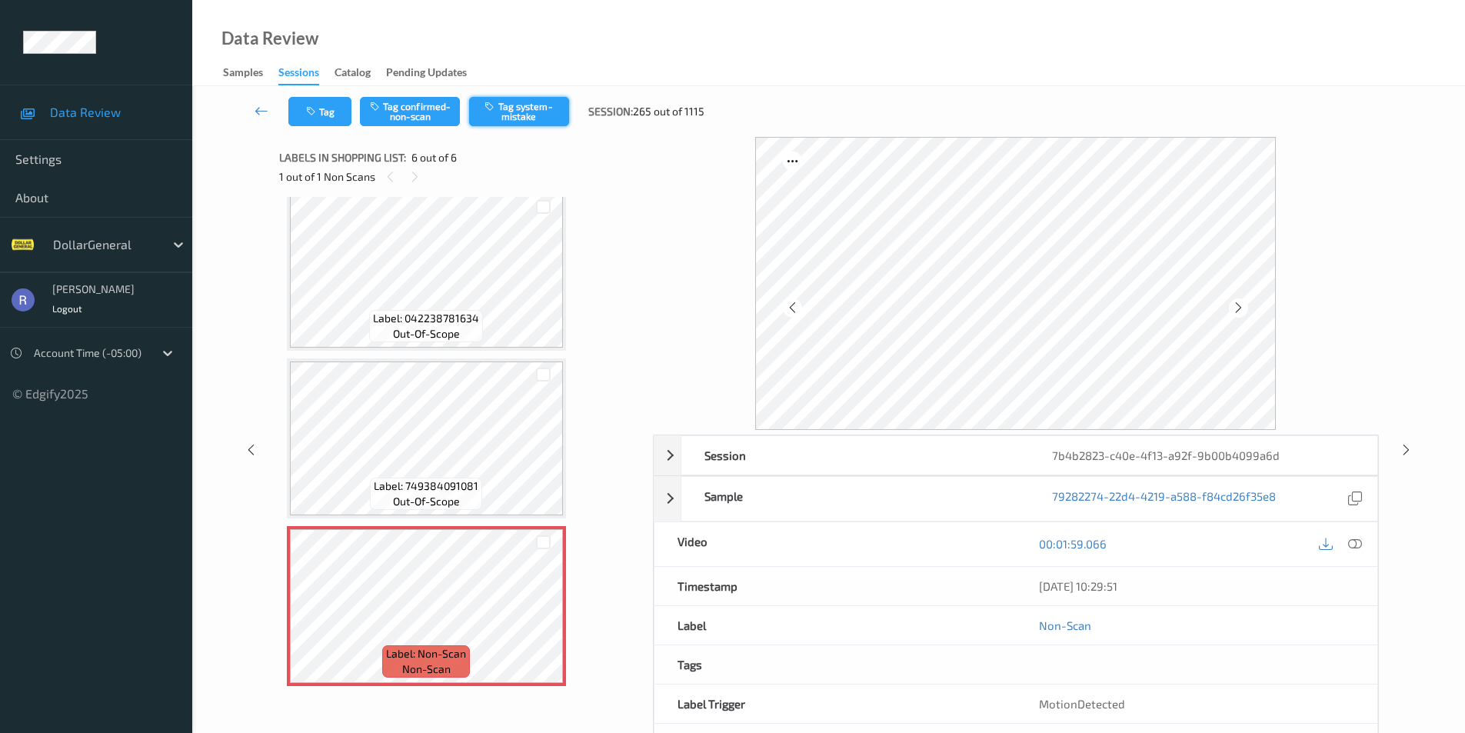
click at [531, 112] on button "Tag system-mistake" at bounding box center [519, 111] width 100 height 29
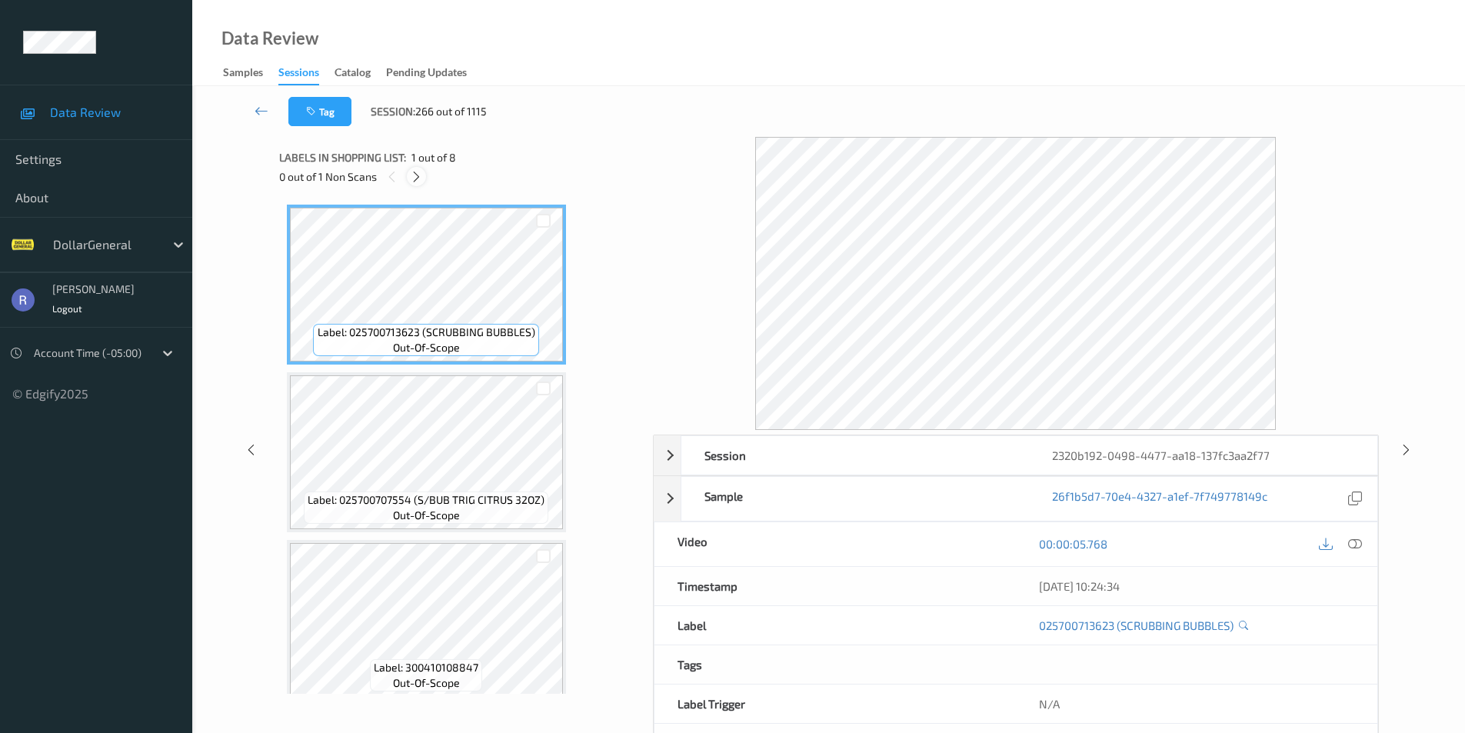
click at [415, 173] on icon at bounding box center [416, 177] width 13 height 14
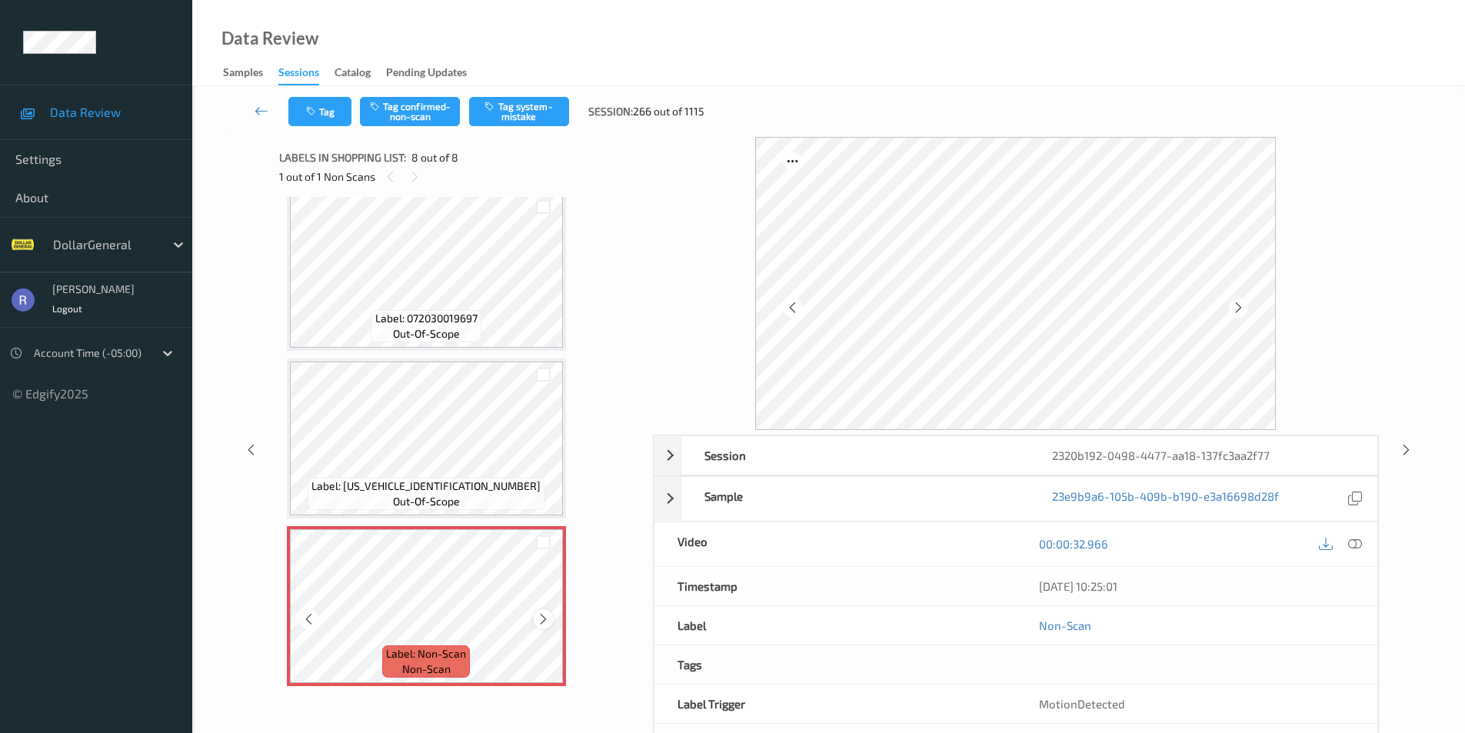
click at [540, 621] on icon at bounding box center [543, 619] width 13 height 14
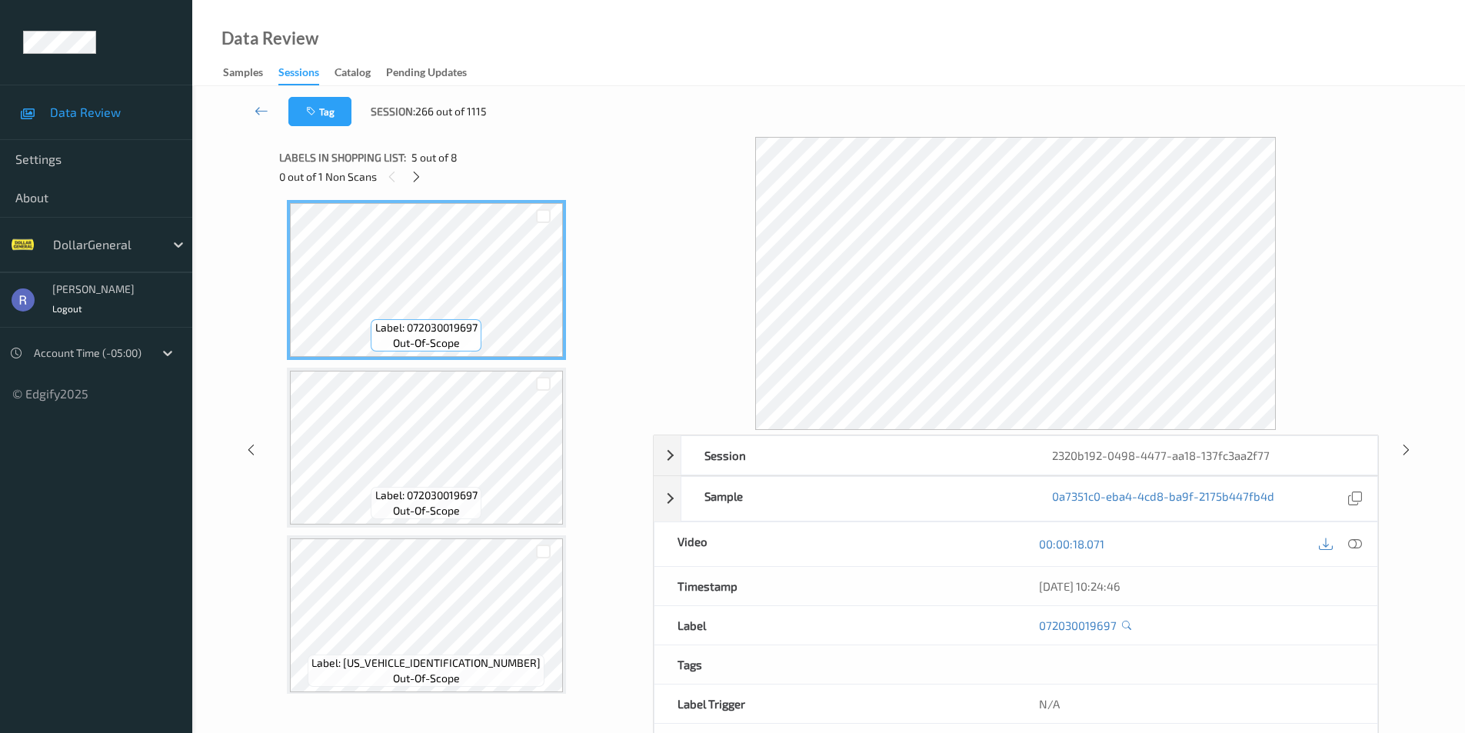
scroll to position [698, 0]
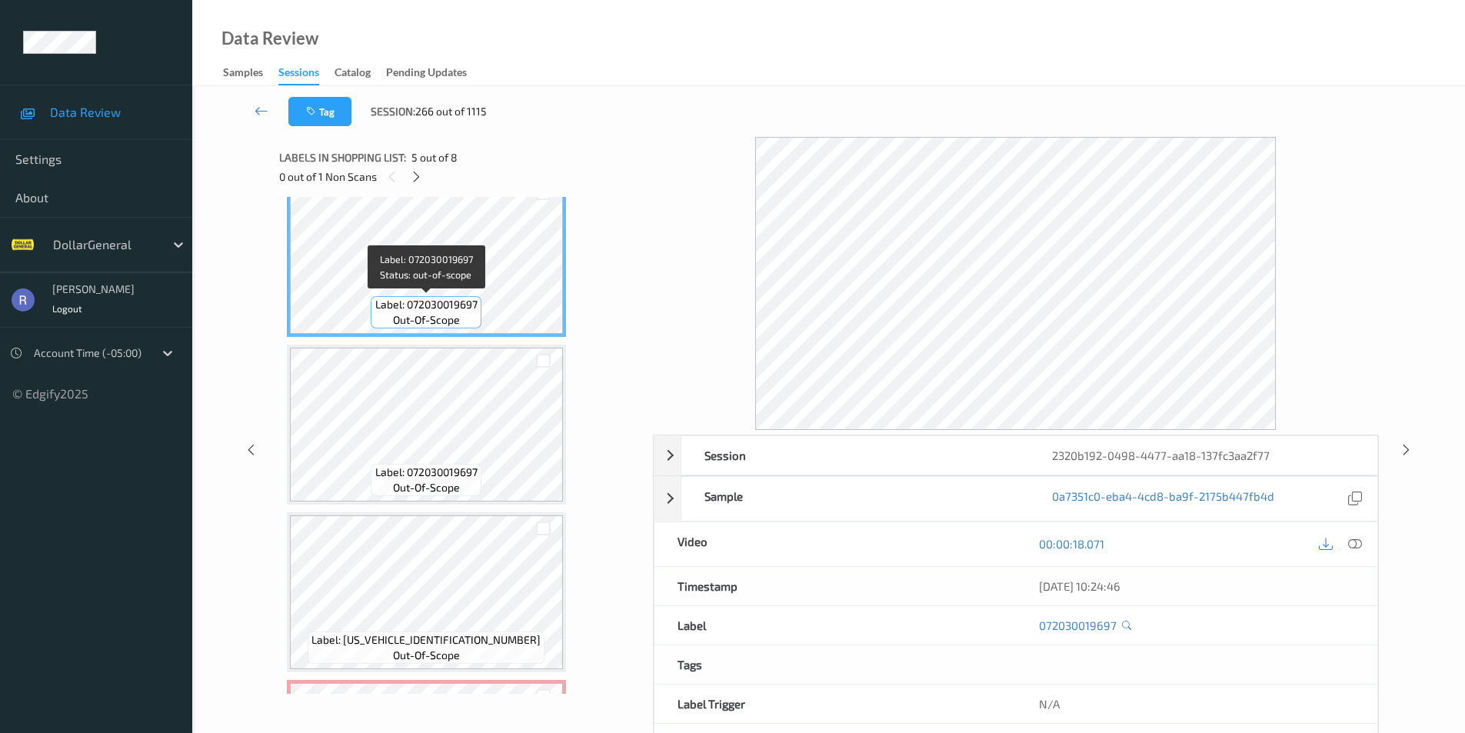
click at [440, 305] on span "Label: 072030019697" at bounding box center [426, 304] width 102 height 15
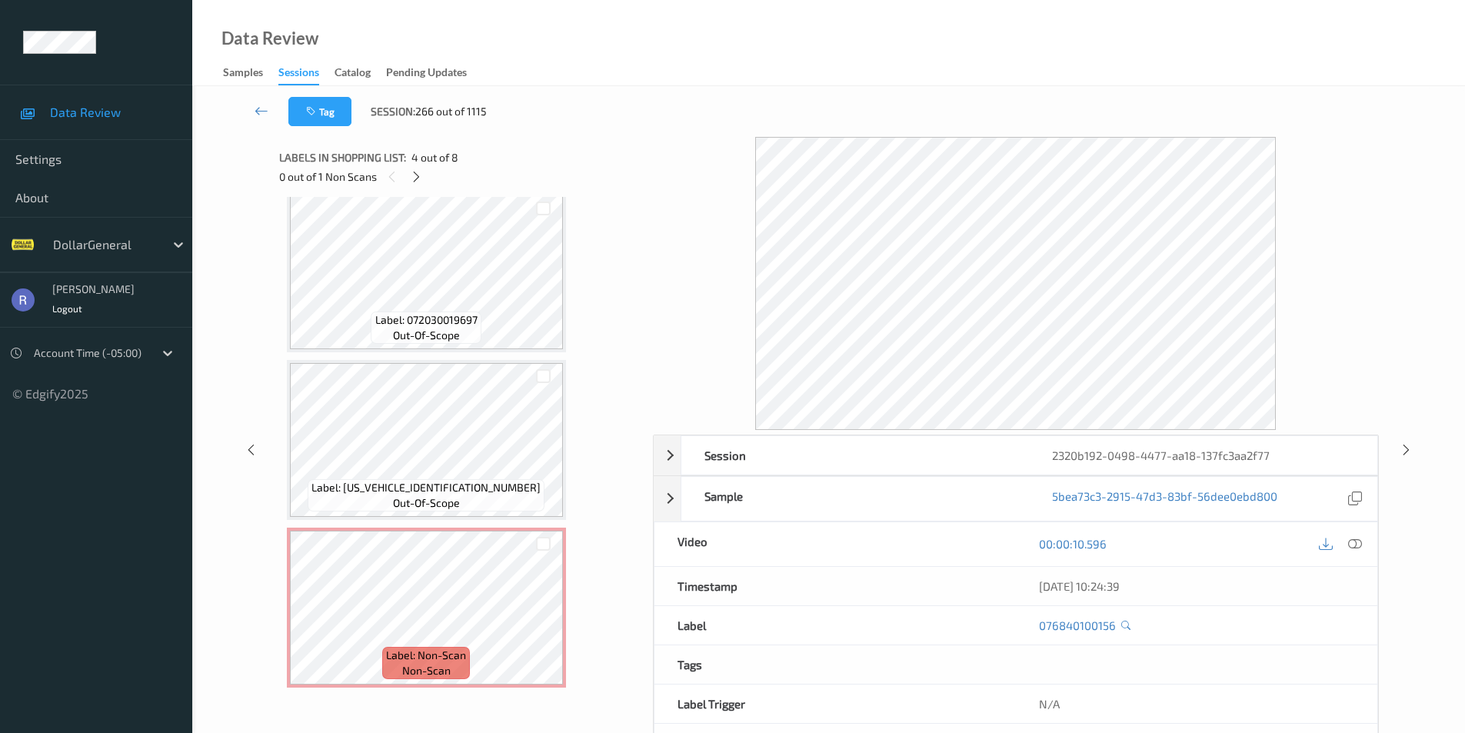
scroll to position [852, 0]
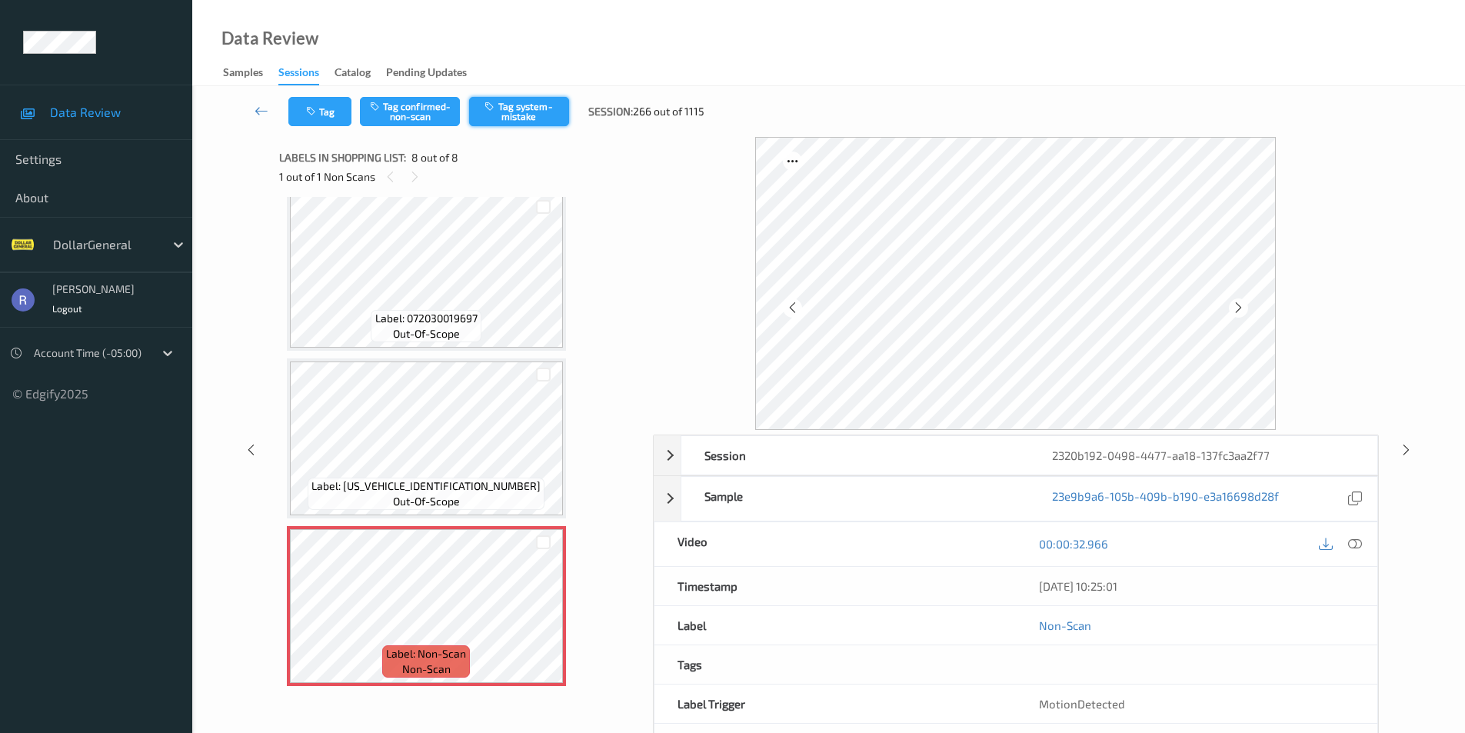
click at [525, 99] on button "Tag system-mistake" at bounding box center [519, 111] width 100 height 29
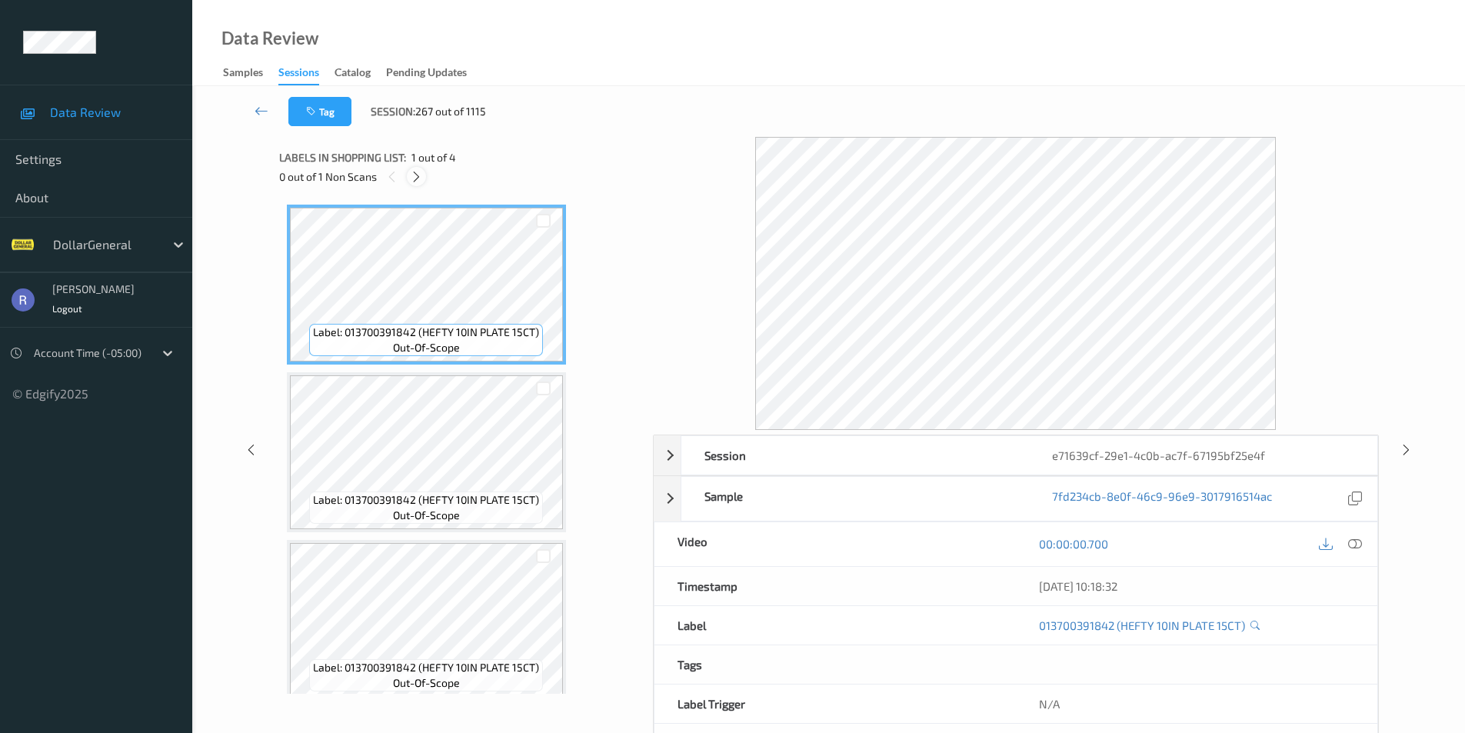
click at [417, 173] on icon at bounding box center [416, 177] width 13 height 14
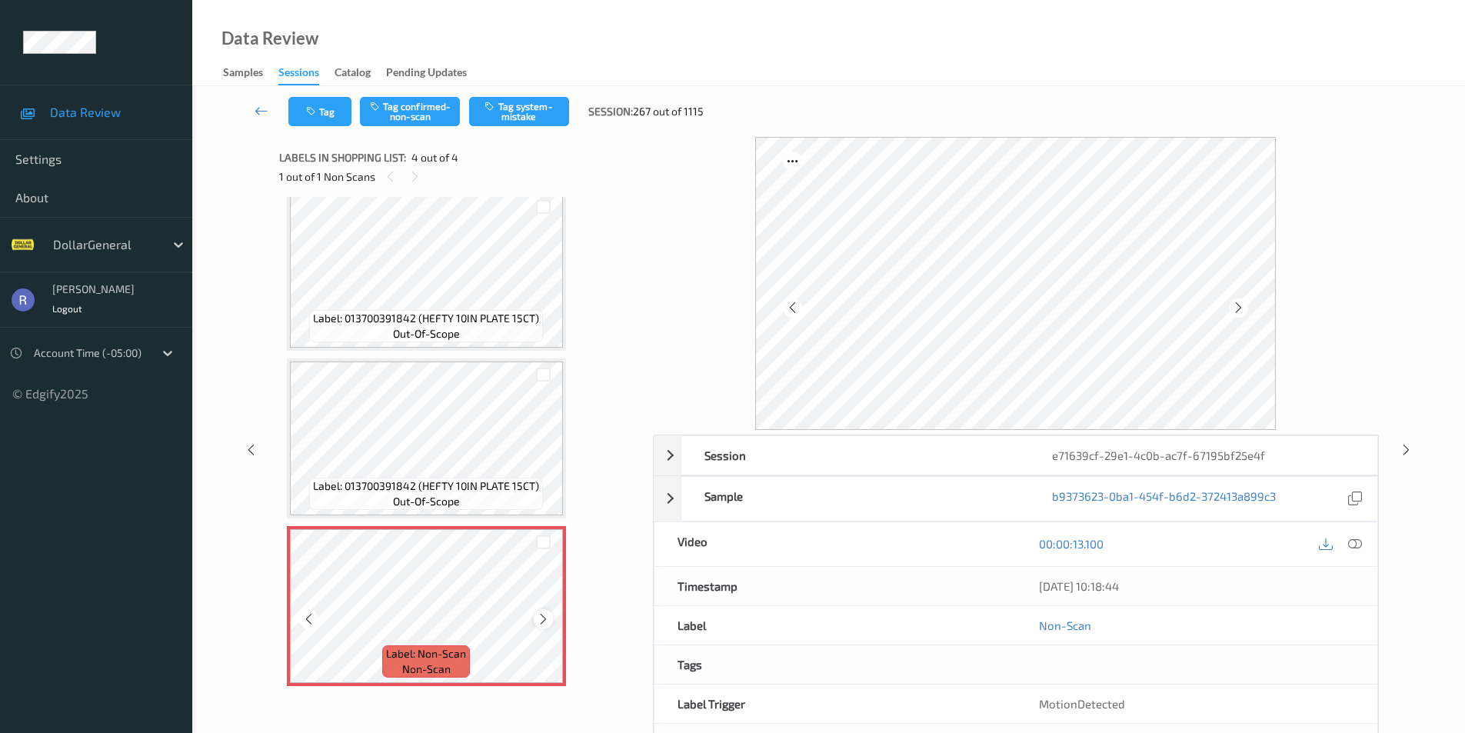
click at [545, 619] on icon at bounding box center [543, 619] width 13 height 14
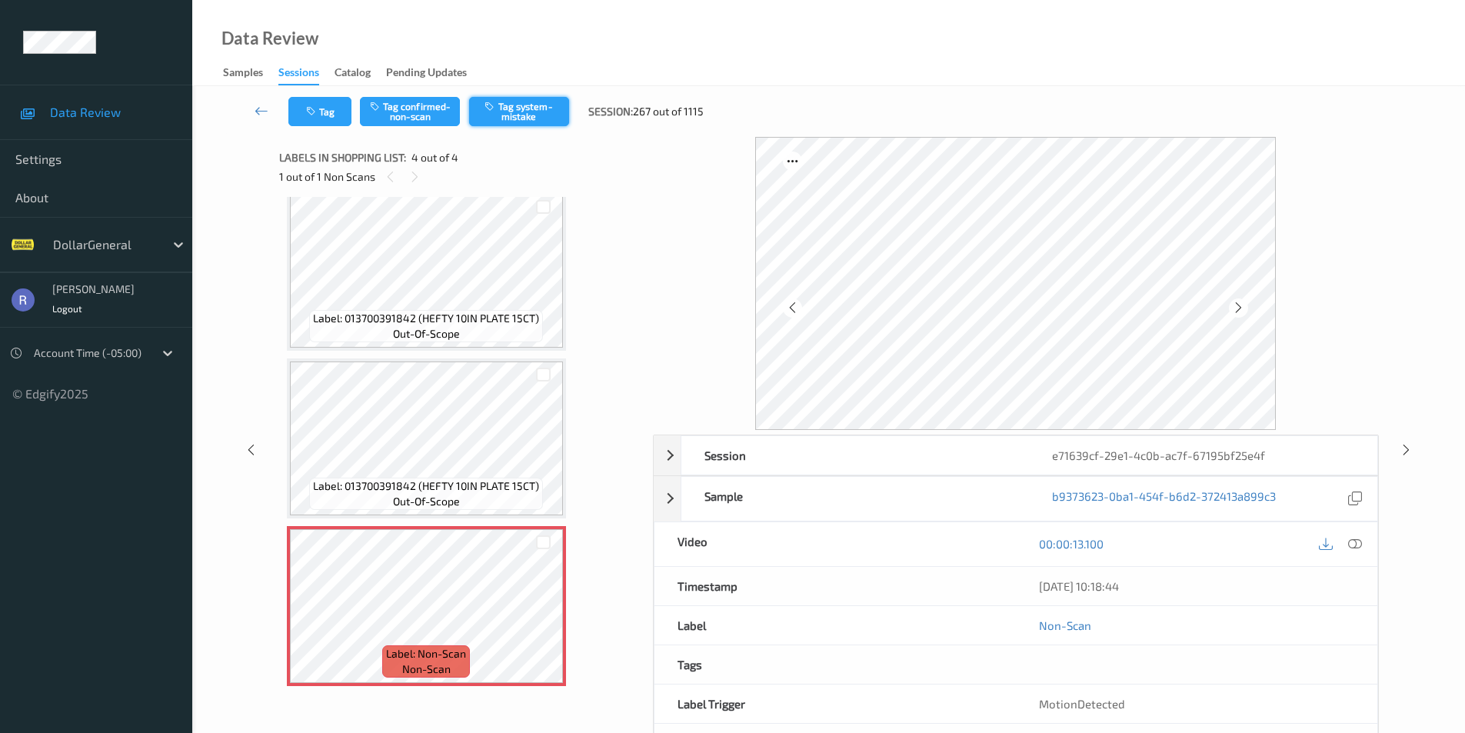
click at [520, 115] on button "Tag system-mistake" at bounding box center [519, 111] width 100 height 29
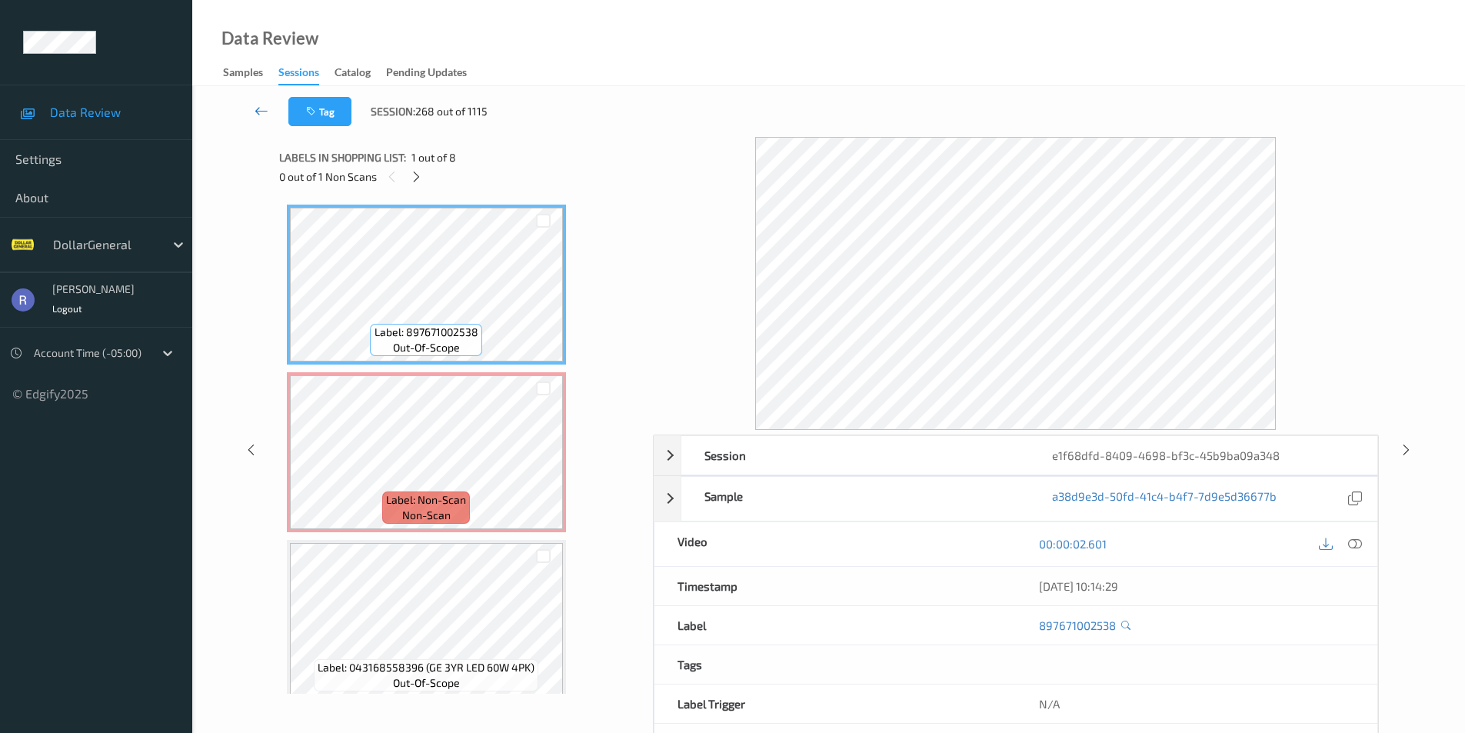
click at [258, 110] on icon at bounding box center [262, 110] width 14 height 15
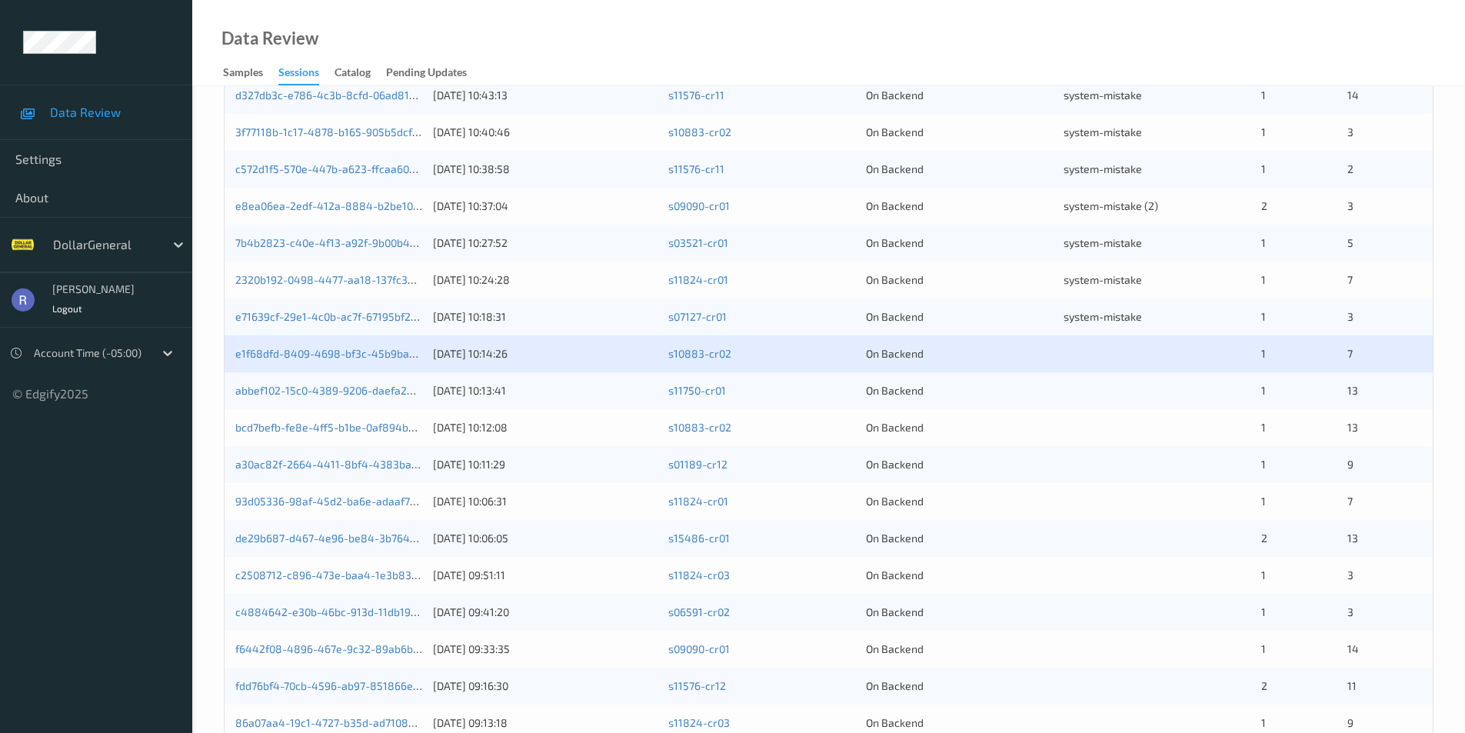
scroll to position [308, 0]
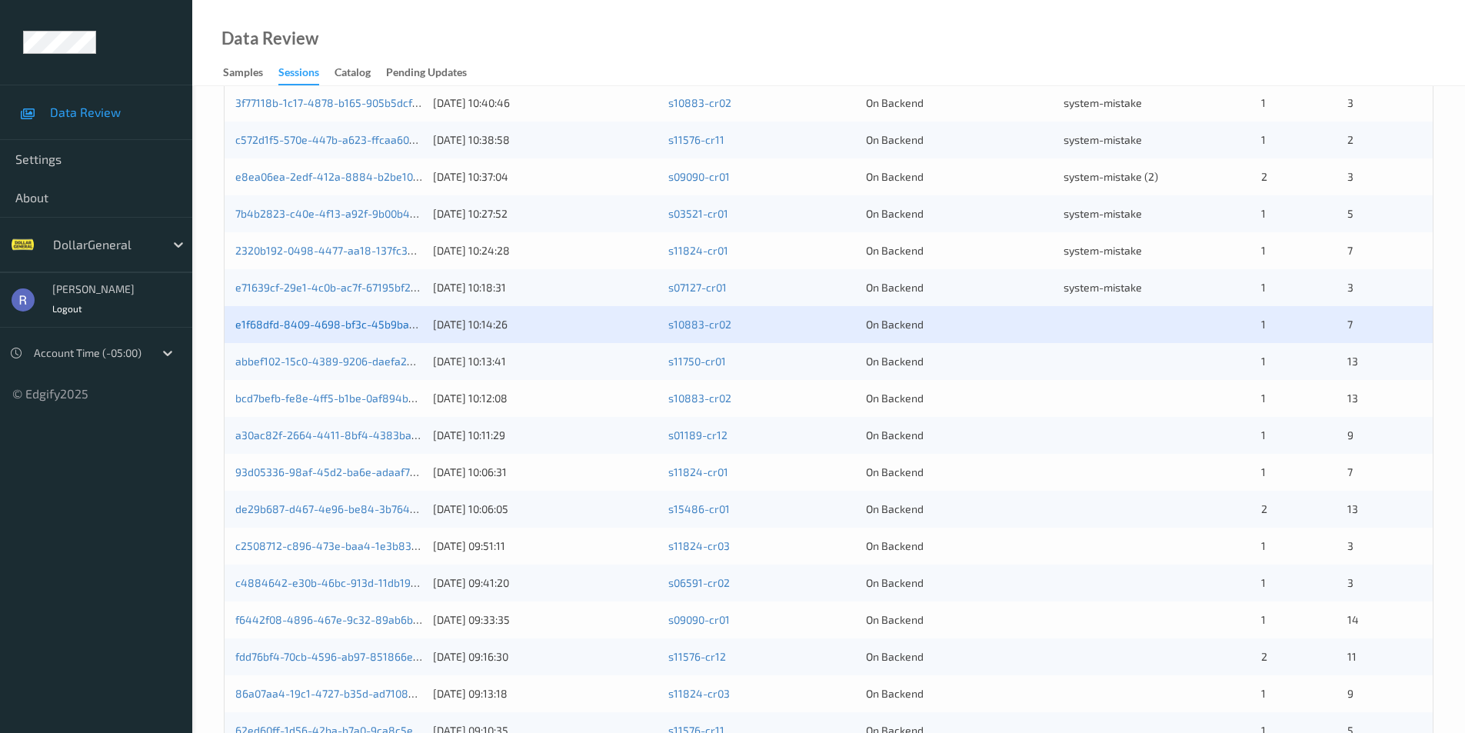
click at [341, 322] on link "e1f68dfd-8409-4698-bf3c-45b9ba09a348" at bounding box center [341, 324] width 212 height 13
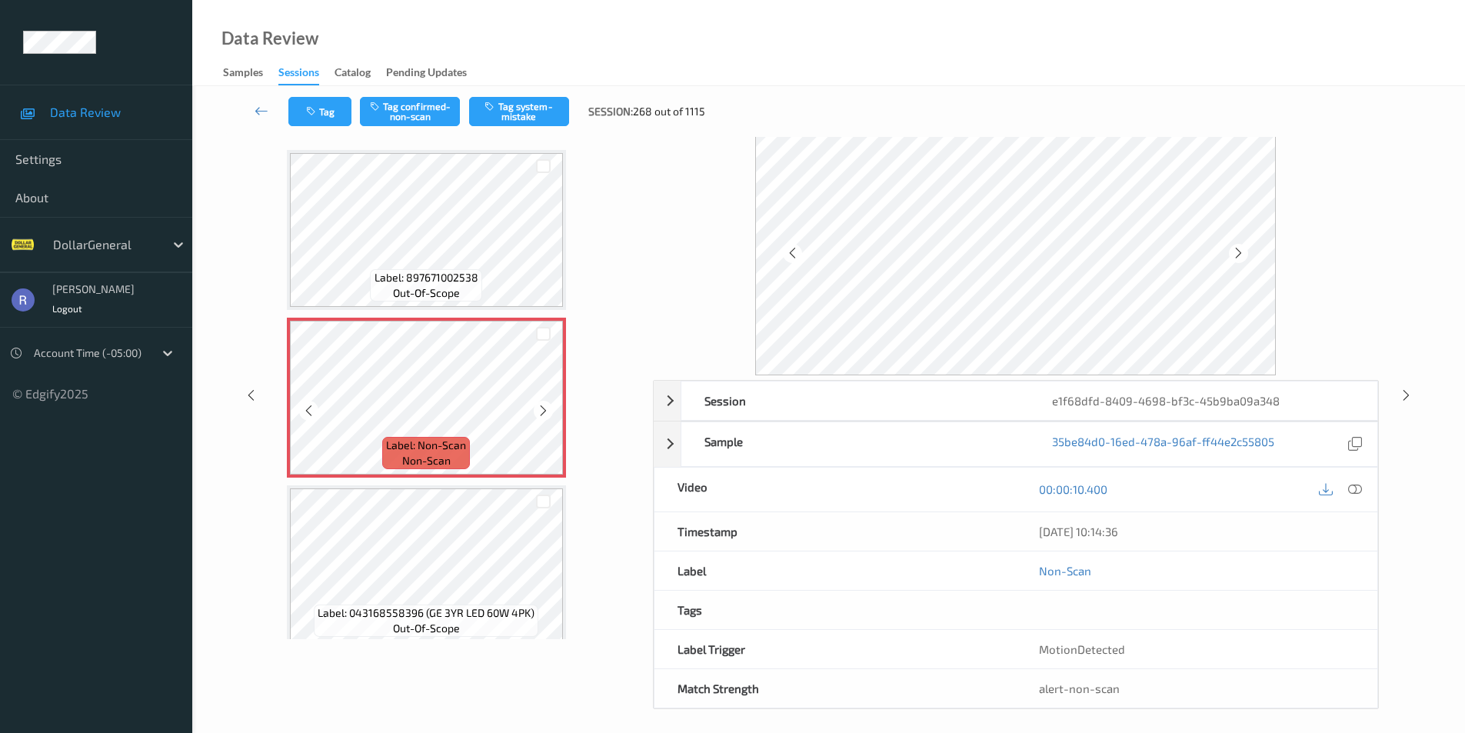
scroll to position [62, 0]
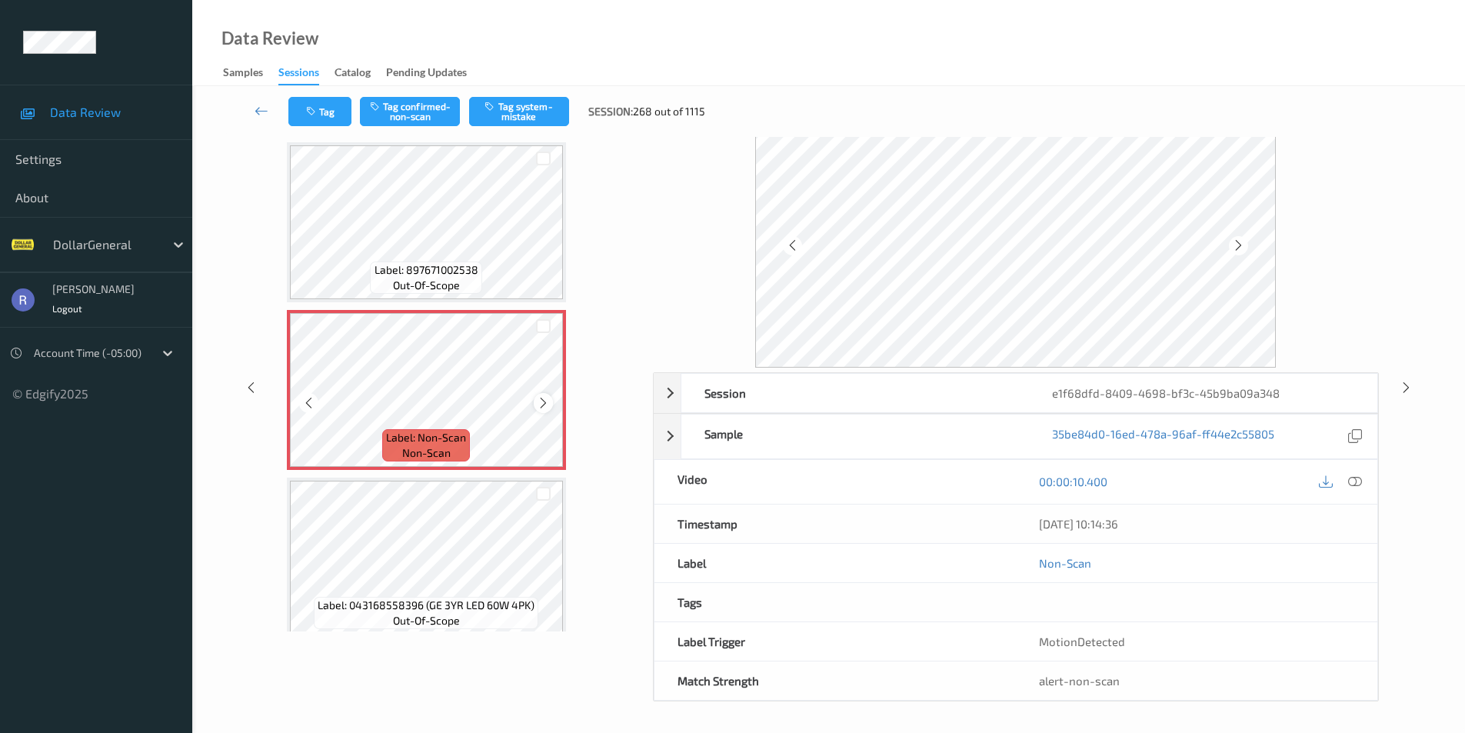
click at [541, 407] on icon at bounding box center [543, 403] width 13 height 14
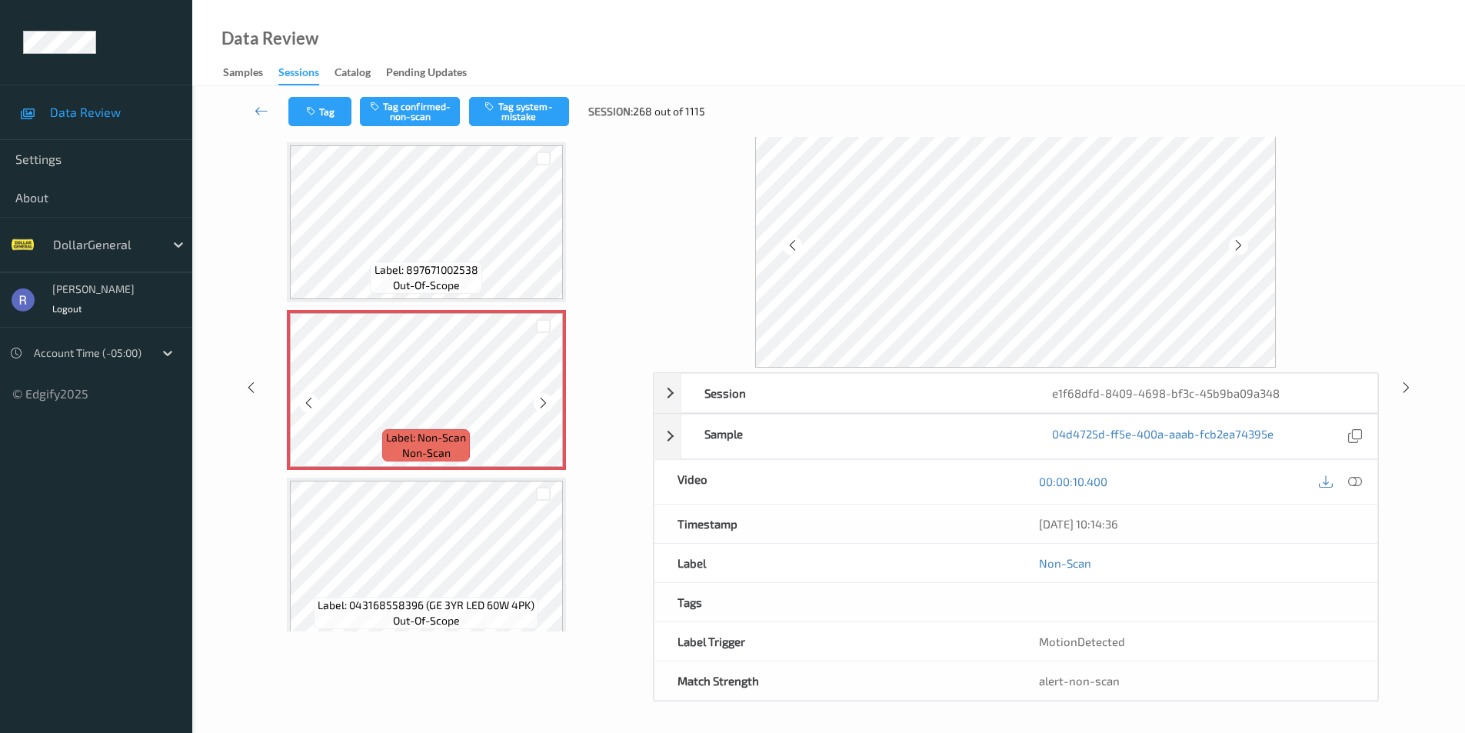
click at [541, 407] on icon at bounding box center [543, 403] width 13 height 14
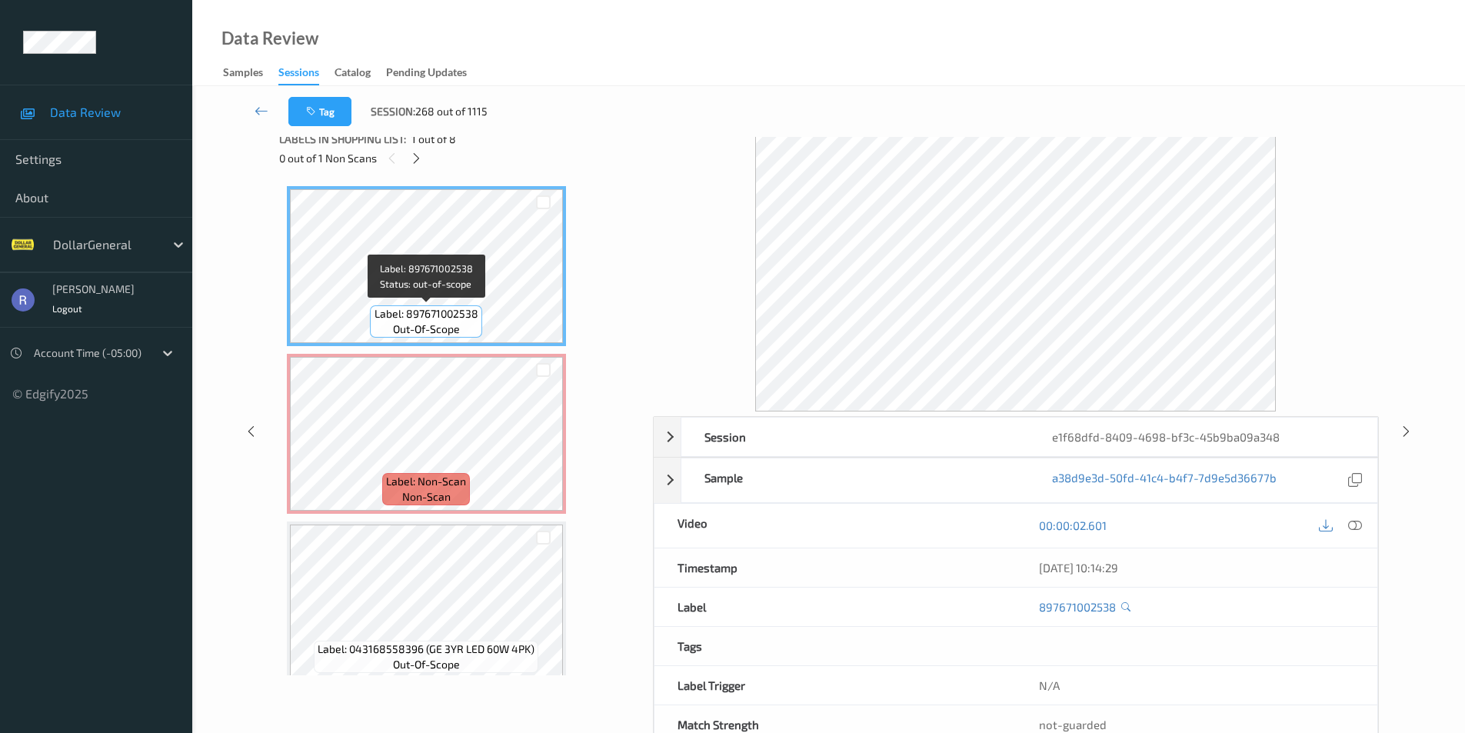
scroll to position [0, 0]
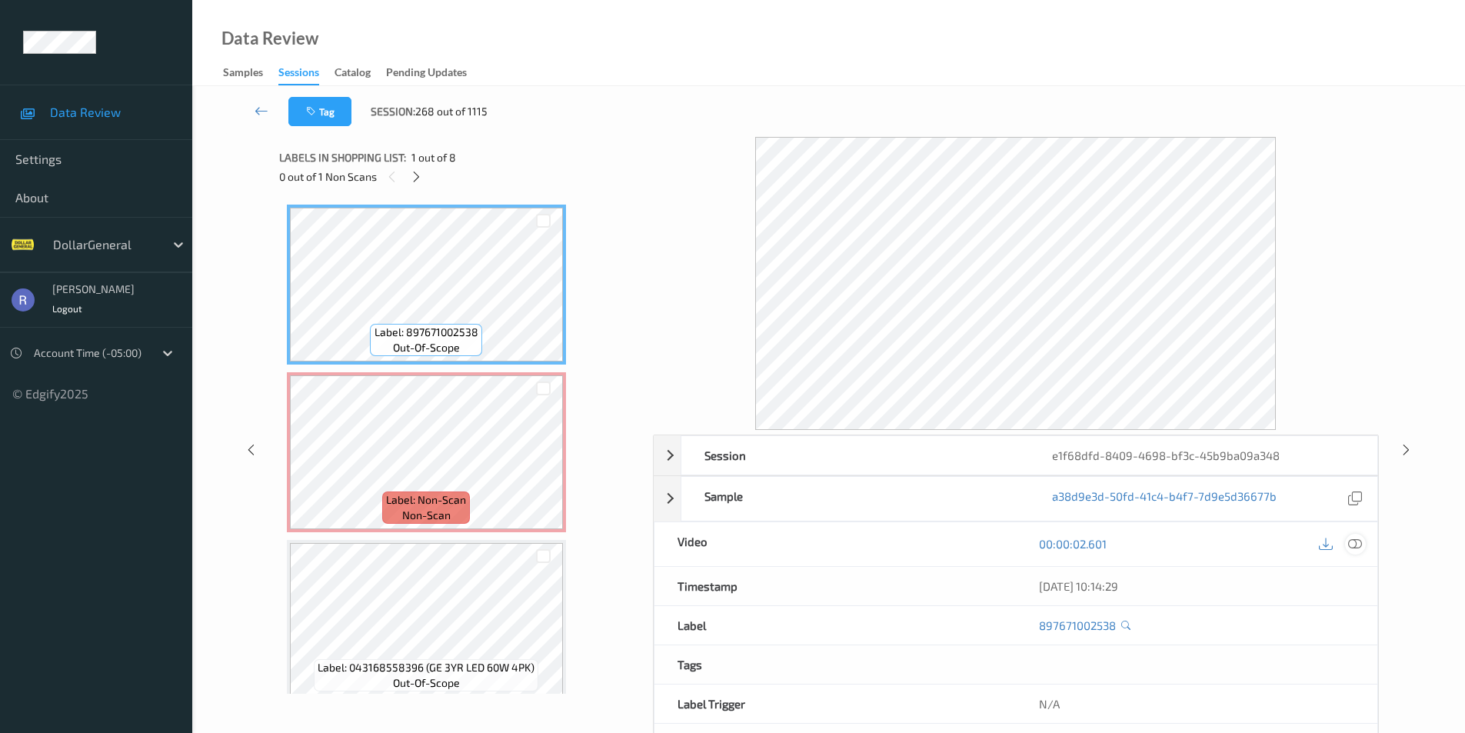
click at [1356, 546] on icon at bounding box center [1355, 544] width 14 height 14
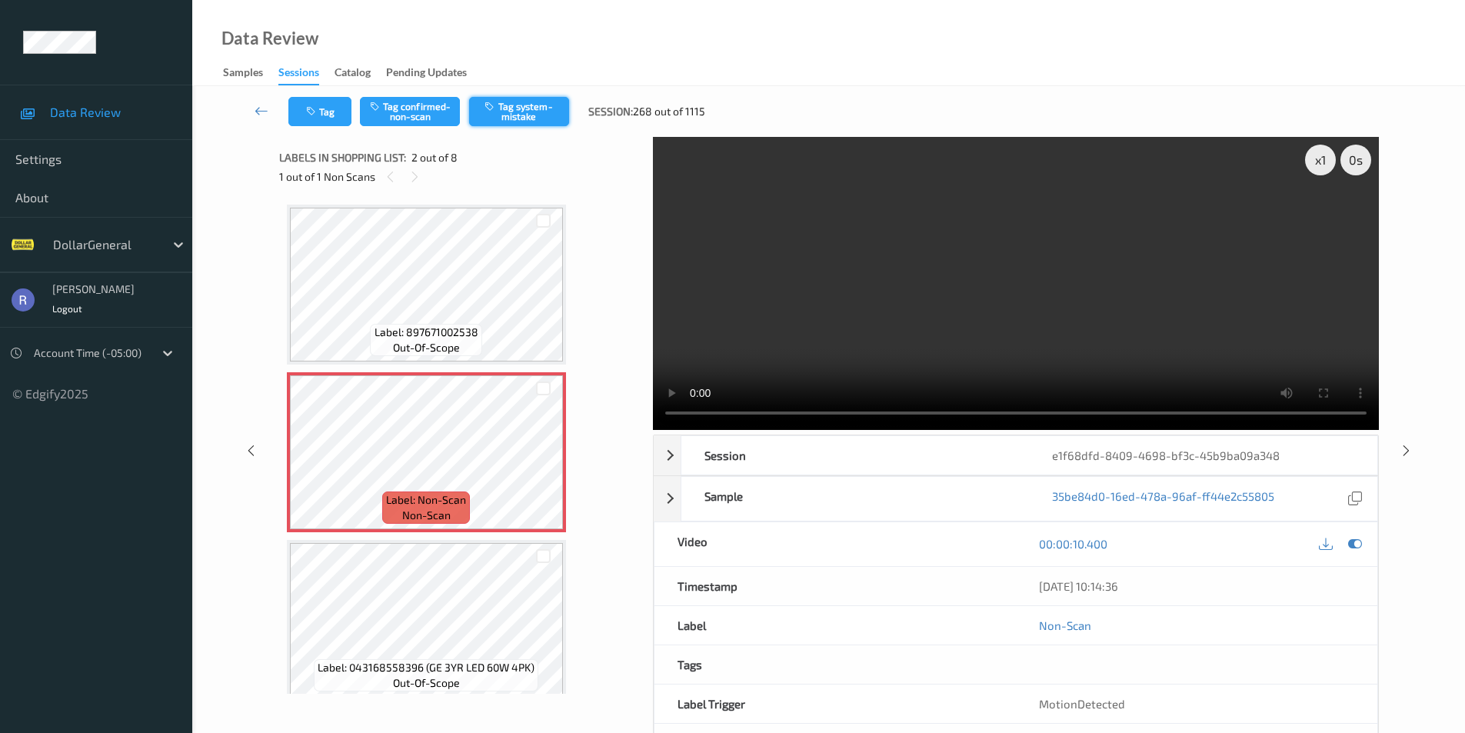
click at [532, 102] on button "Tag system-mistake" at bounding box center [519, 111] width 100 height 29
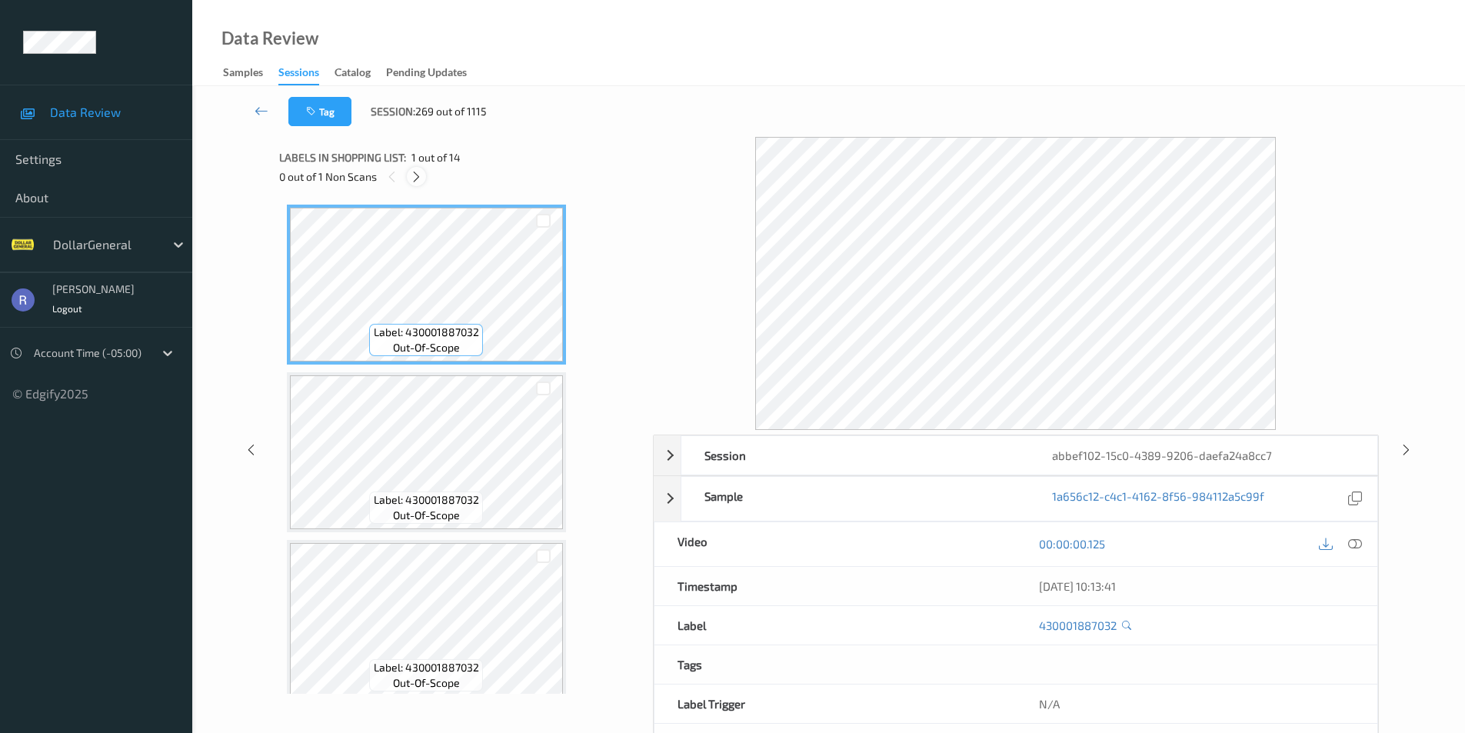
click at [420, 178] on icon at bounding box center [416, 177] width 13 height 14
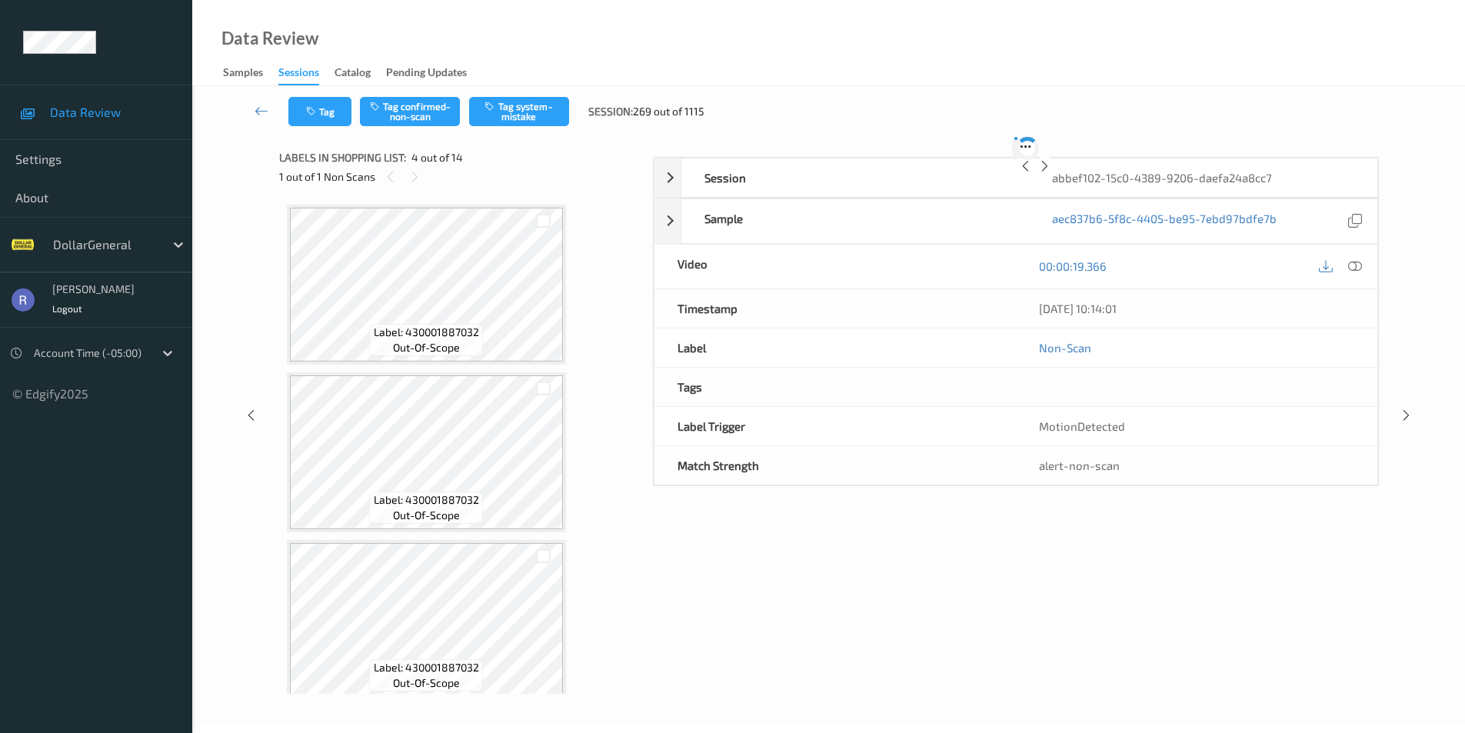
scroll to position [343, 0]
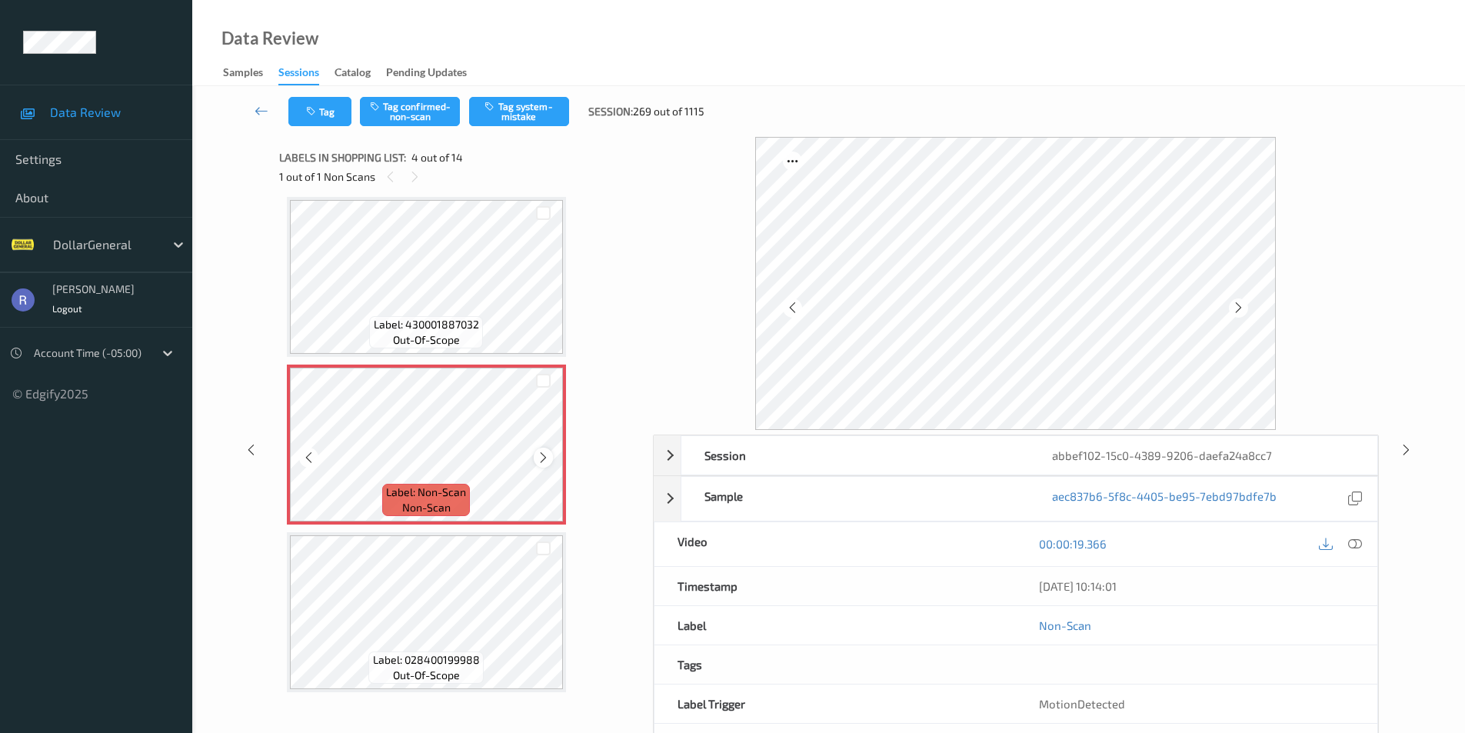
click at [546, 457] on icon at bounding box center [543, 458] width 13 height 14
click at [536, 115] on button "Tag system-mistake" at bounding box center [519, 111] width 100 height 29
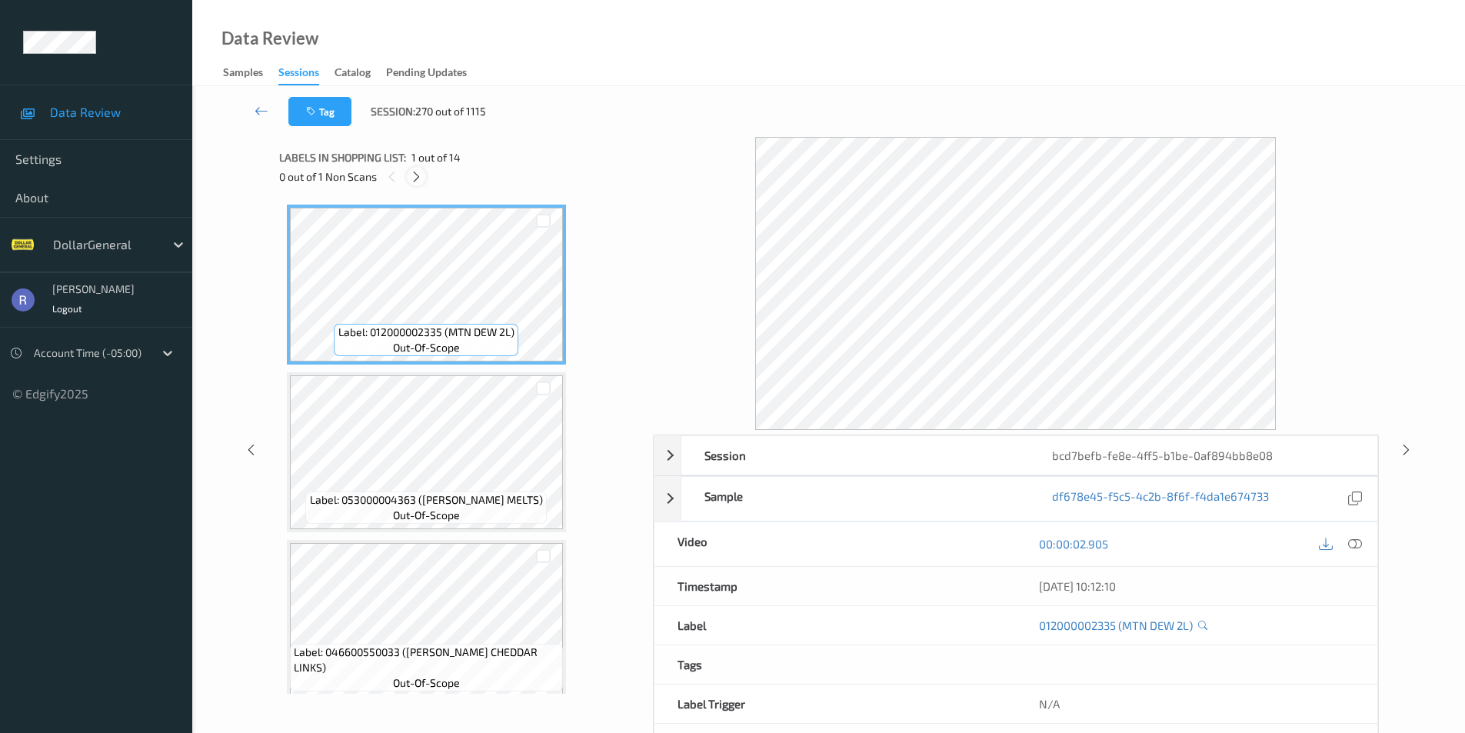
click at [418, 176] on icon at bounding box center [416, 177] width 13 height 14
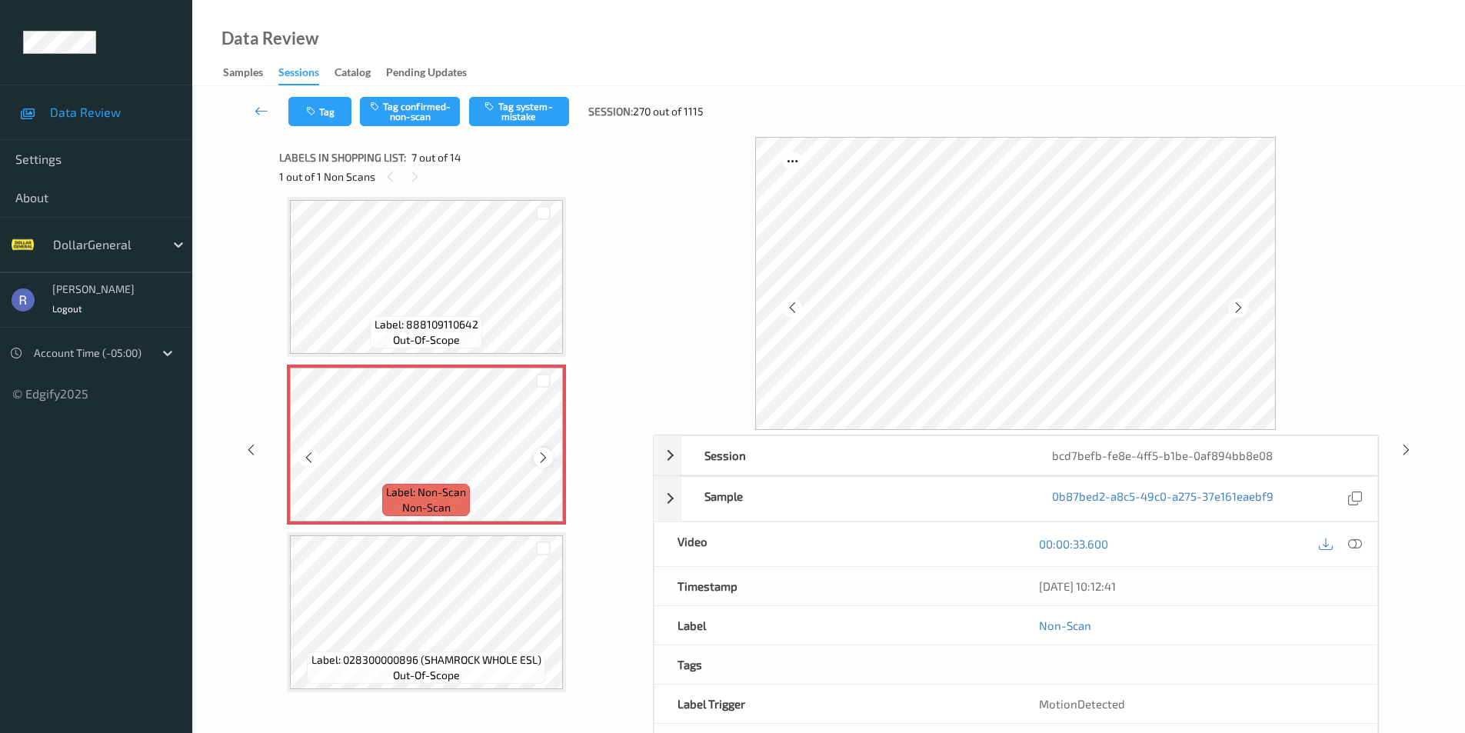
click at [541, 459] on icon at bounding box center [543, 458] width 13 height 14
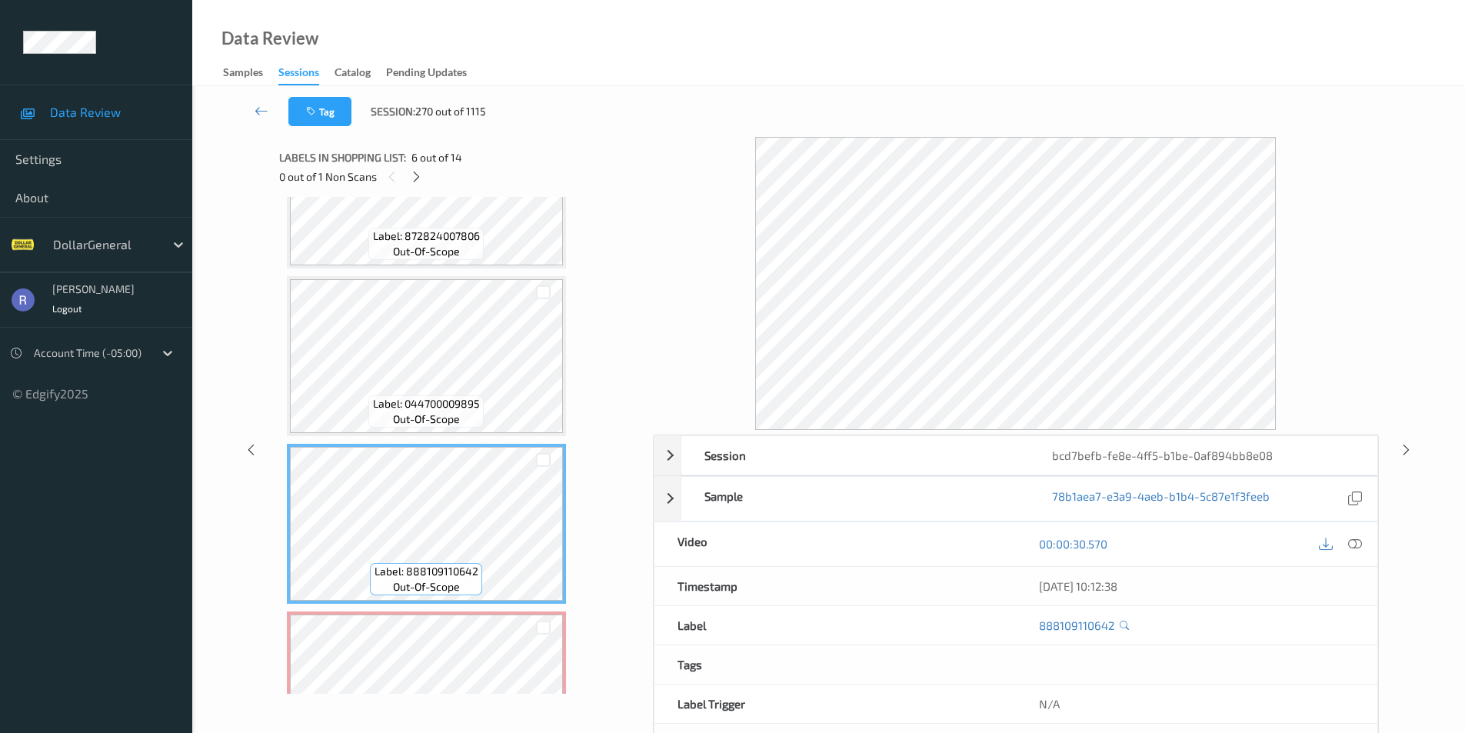
scroll to position [538, 0]
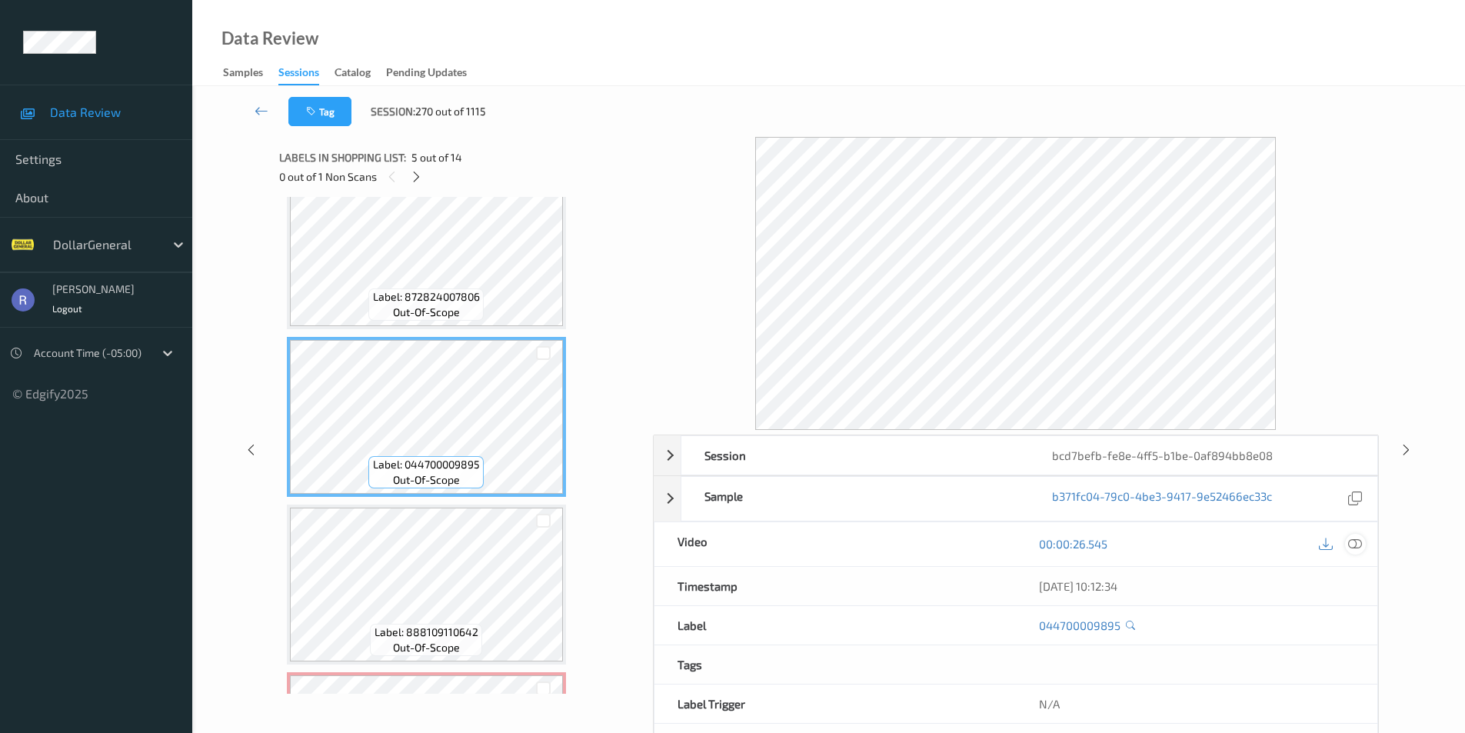
click at [1351, 544] on icon at bounding box center [1355, 544] width 14 height 14
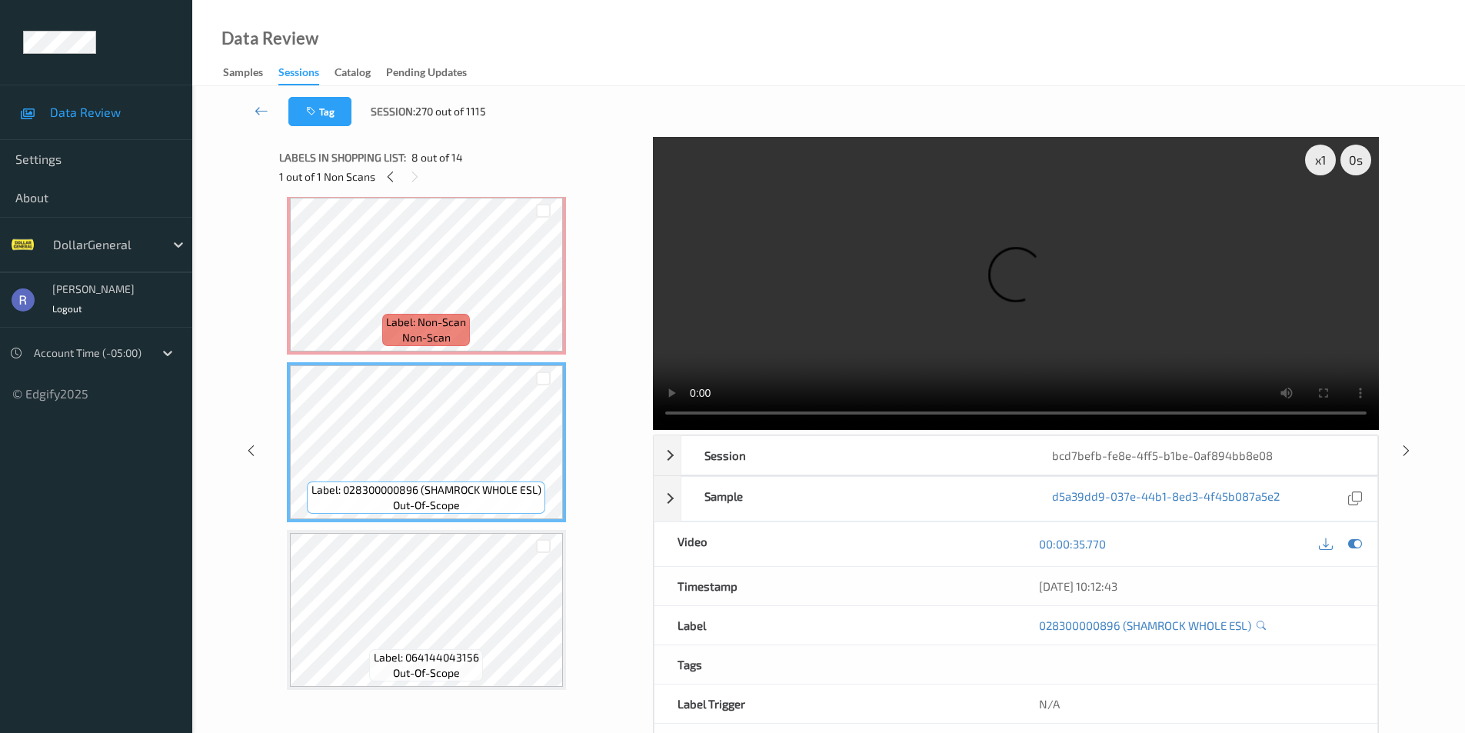
scroll to position [1000, 0]
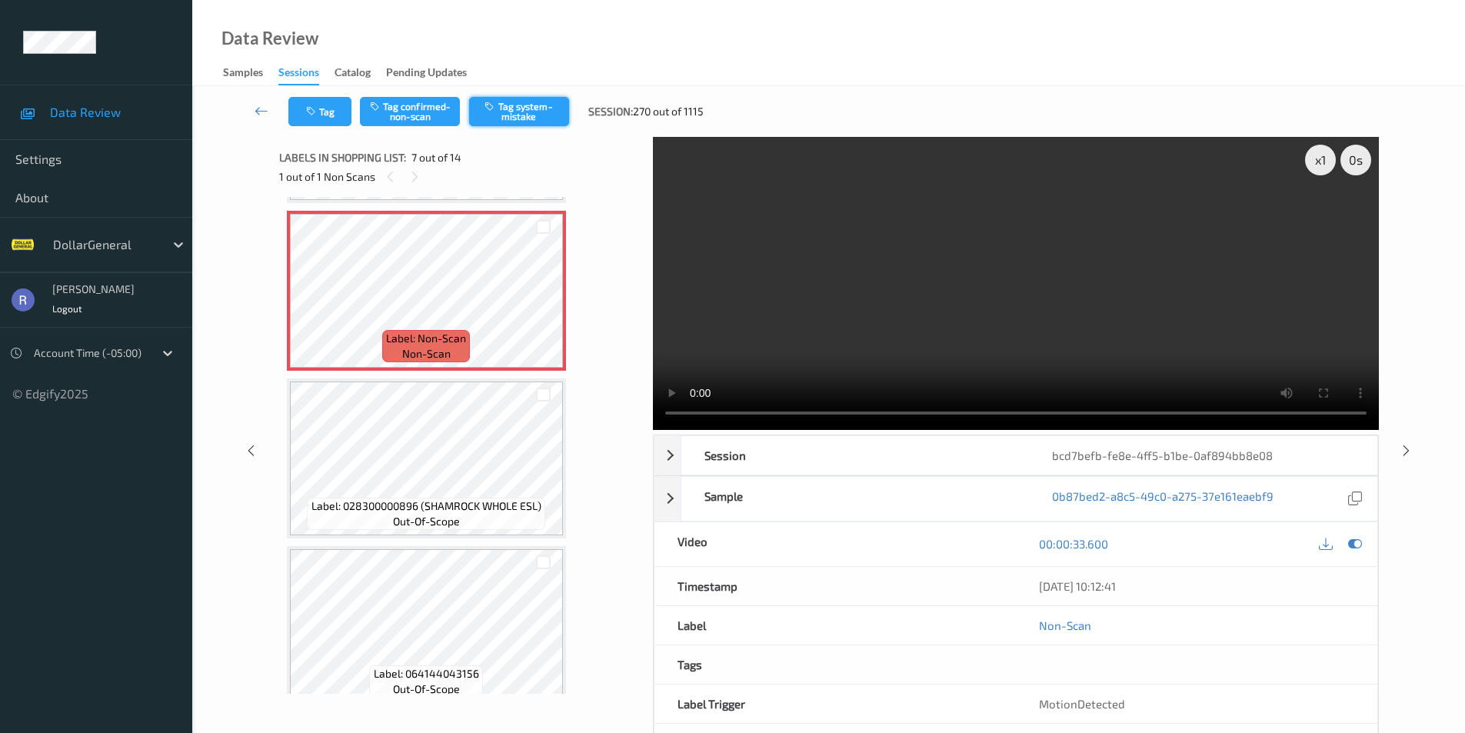
click at [538, 108] on button "Tag system-mistake" at bounding box center [519, 111] width 100 height 29
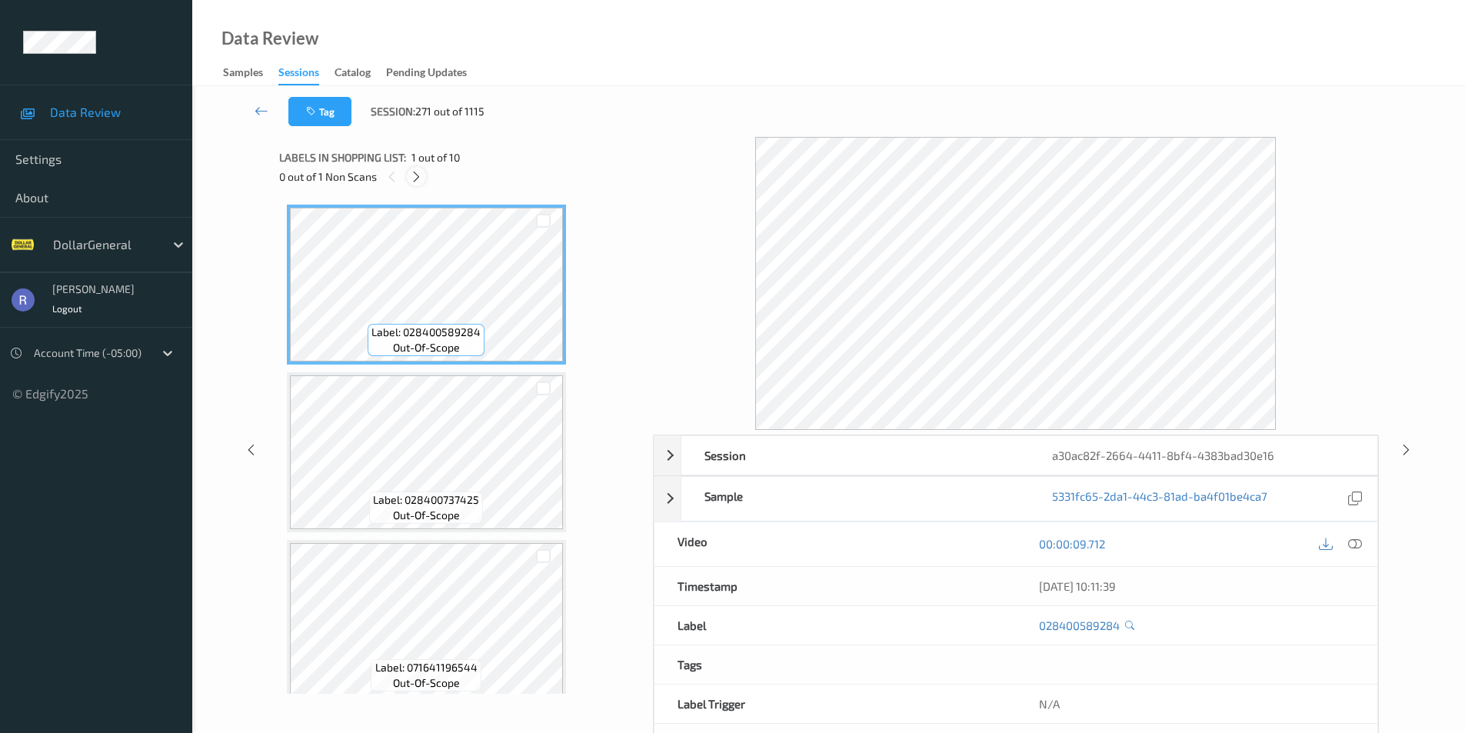
click at [414, 177] on icon at bounding box center [416, 177] width 13 height 14
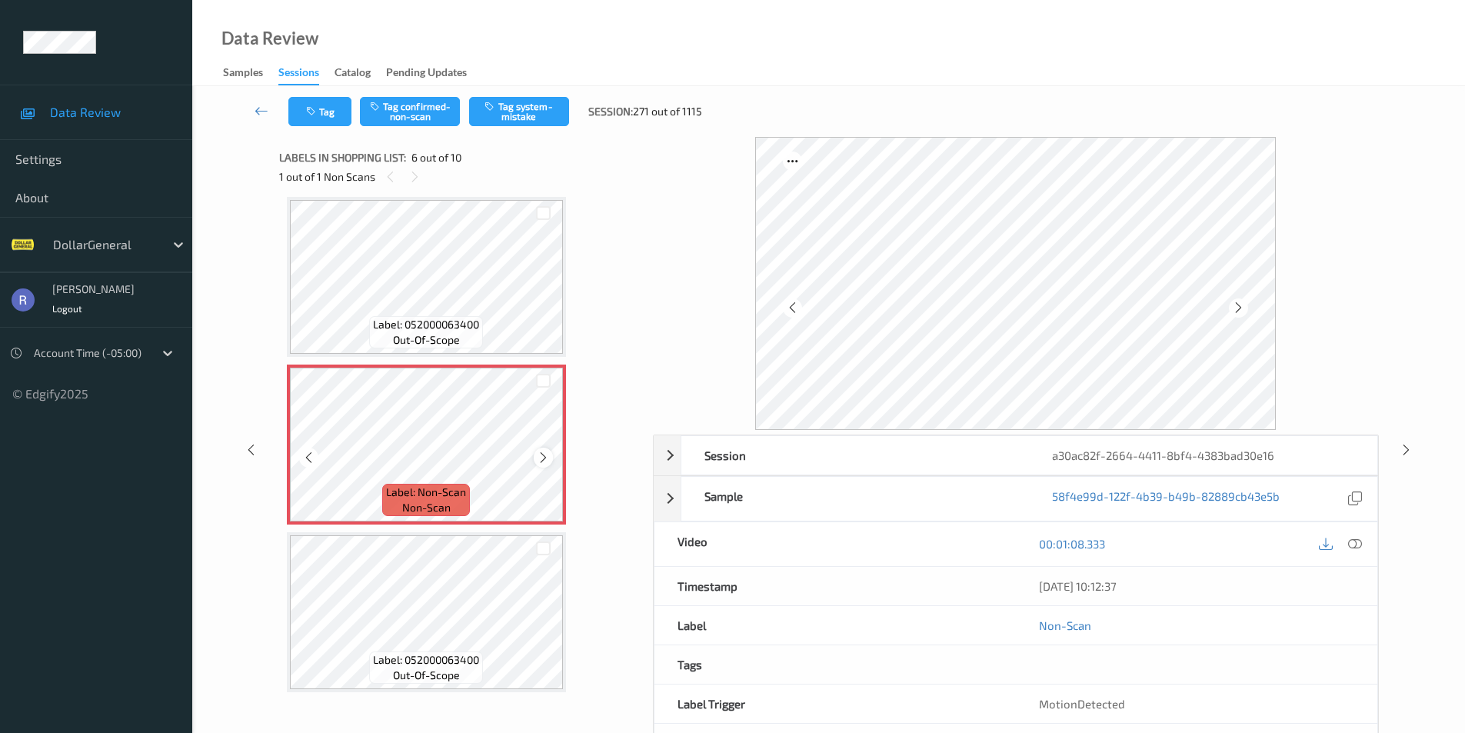
click at [543, 454] on icon at bounding box center [543, 458] width 13 height 14
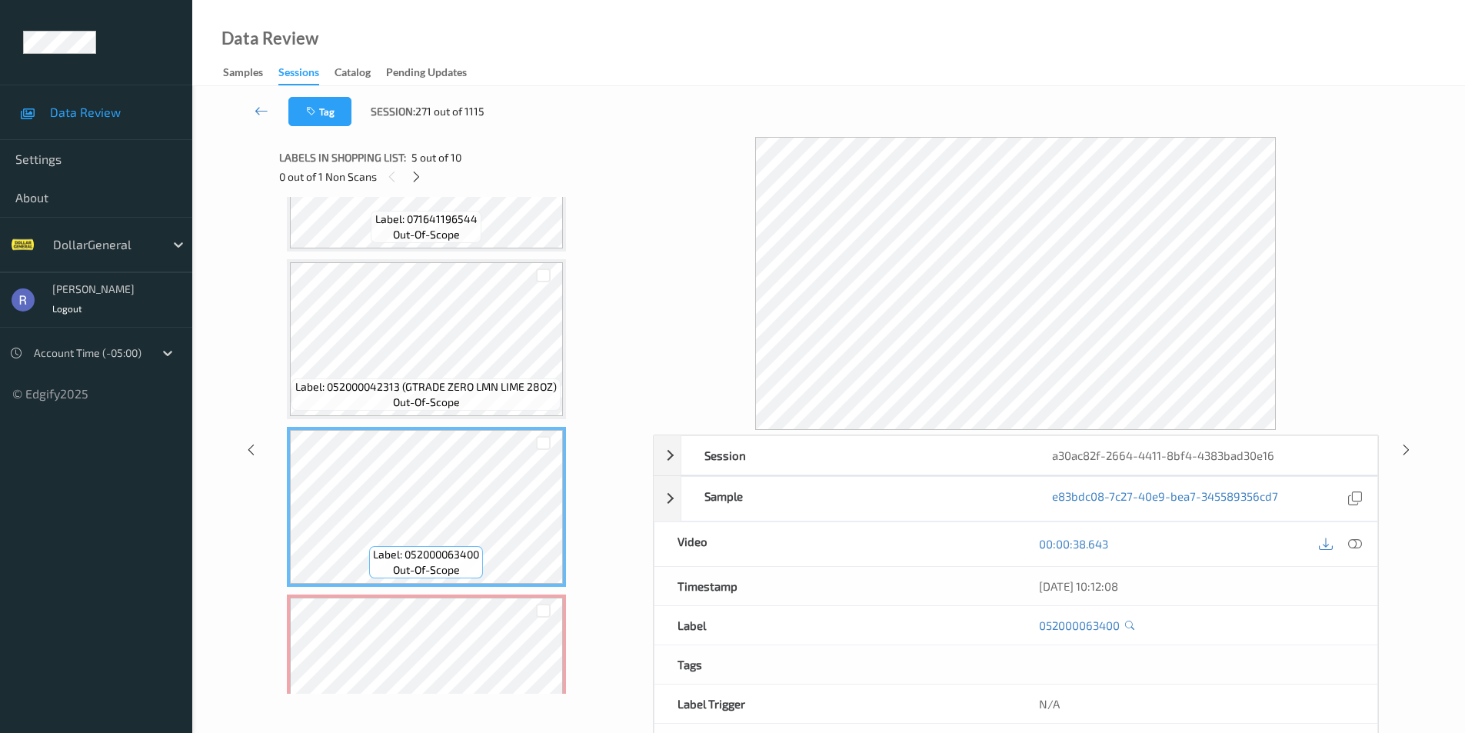
scroll to position [448, 0]
click at [1353, 541] on icon at bounding box center [1355, 544] width 14 height 14
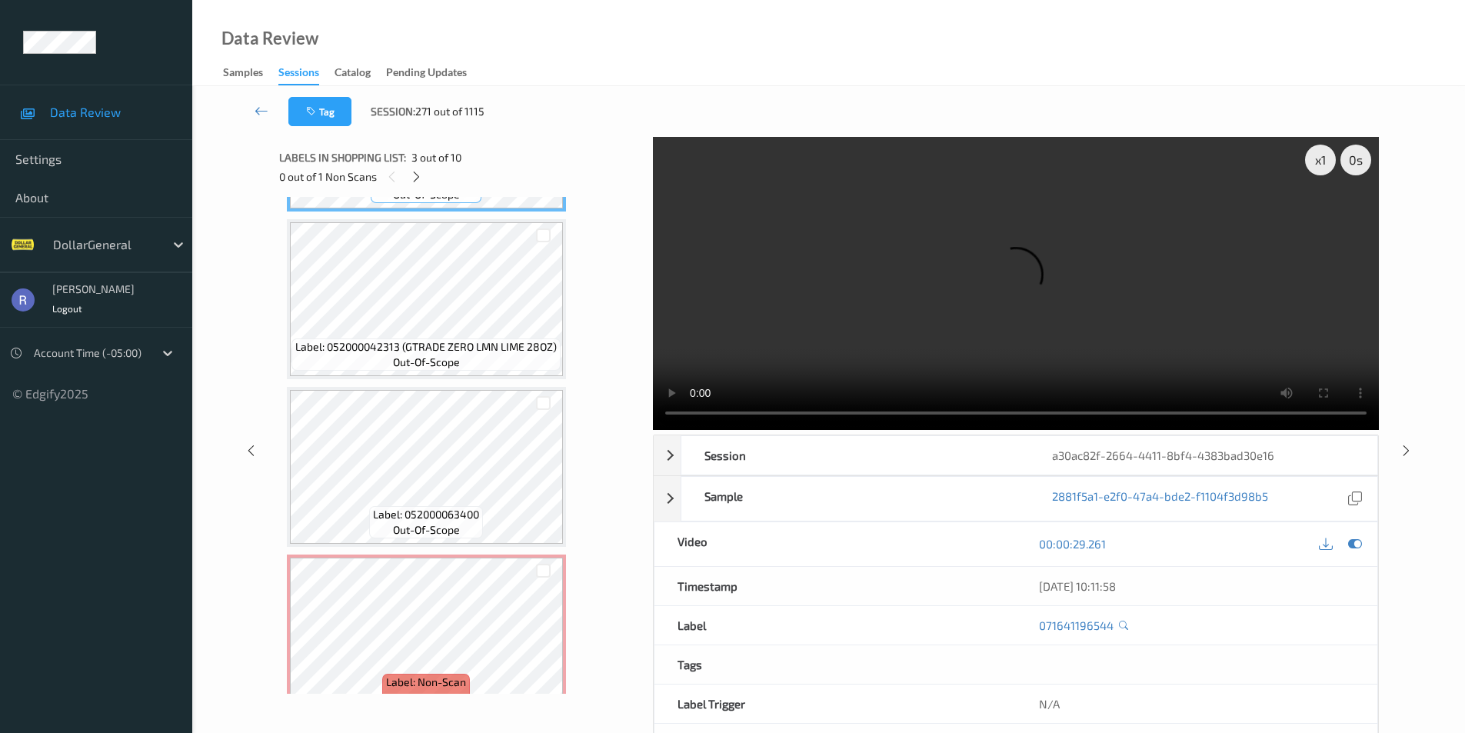
scroll to position [524, 0]
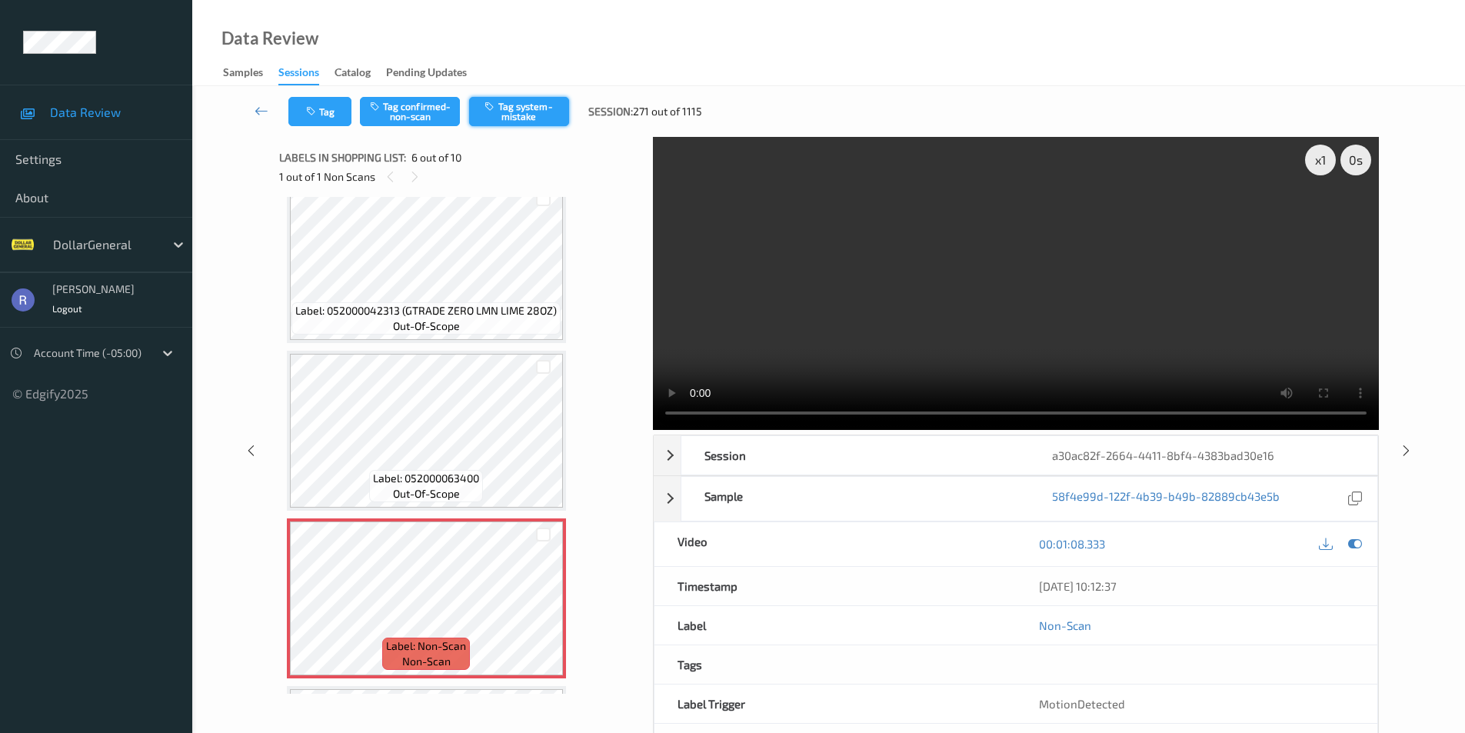
click at [530, 105] on button "Tag system-mistake" at bounding box center [519, 111] width 100 height 29
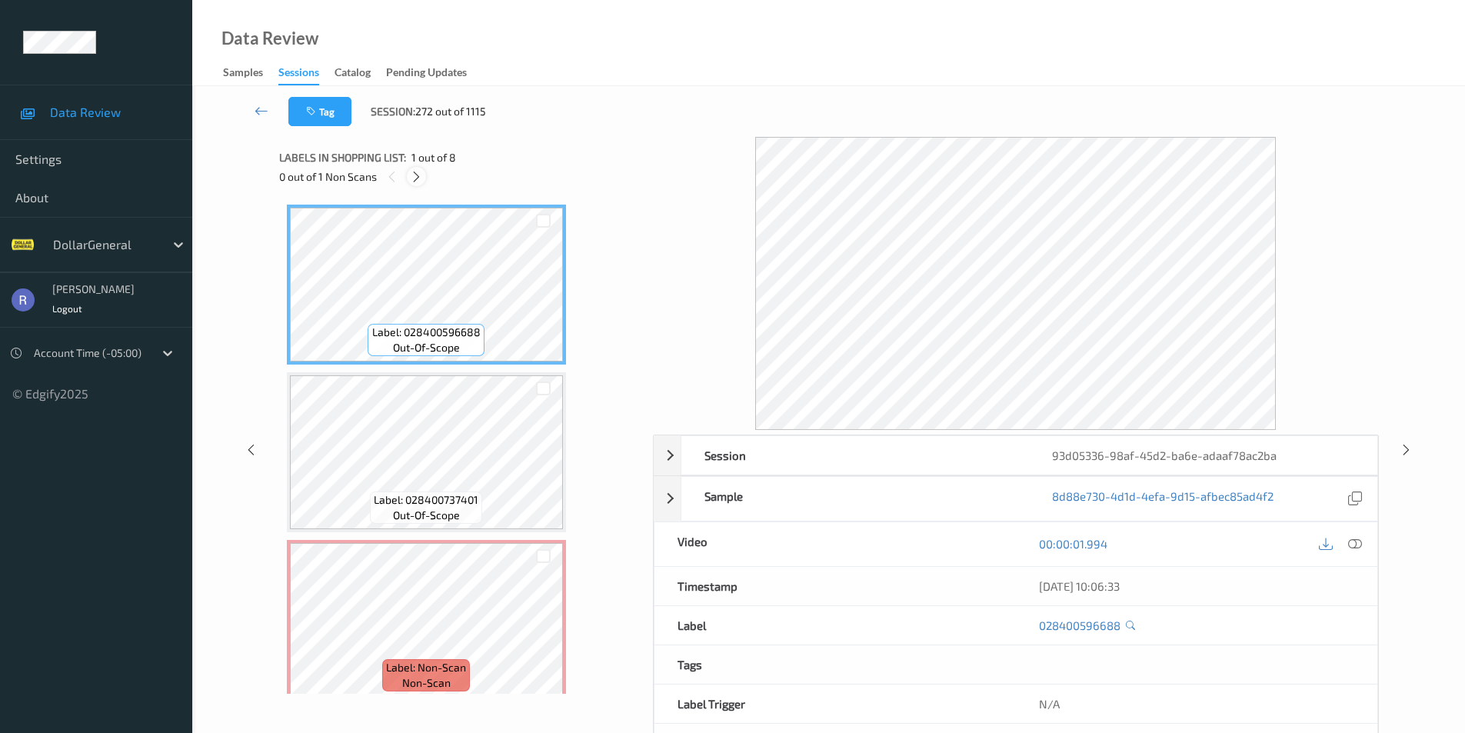
click at [412, 173] on icon at bounding box center [416, 177] width 13 height 14
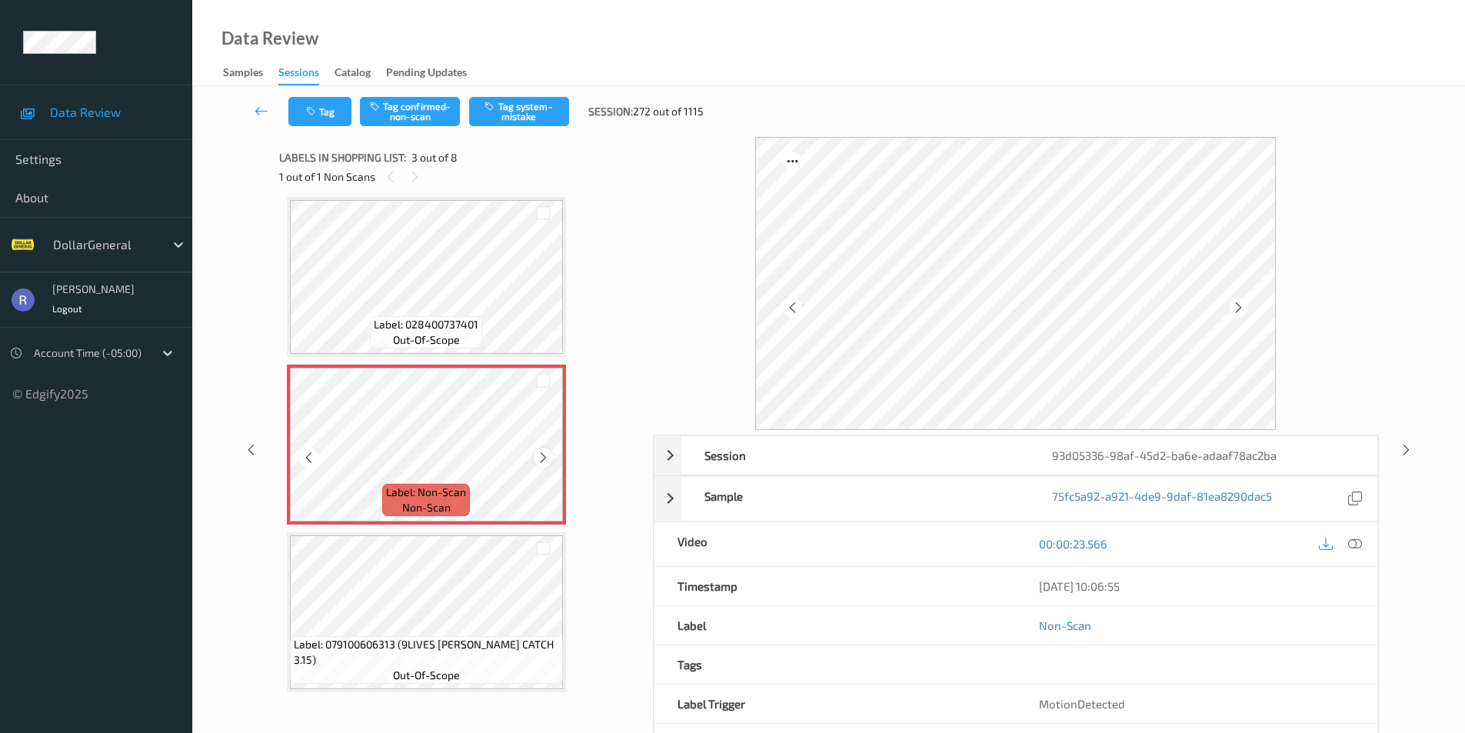
click at [540, 456] on icon at bounding box center [543, 458] width 13 height 14
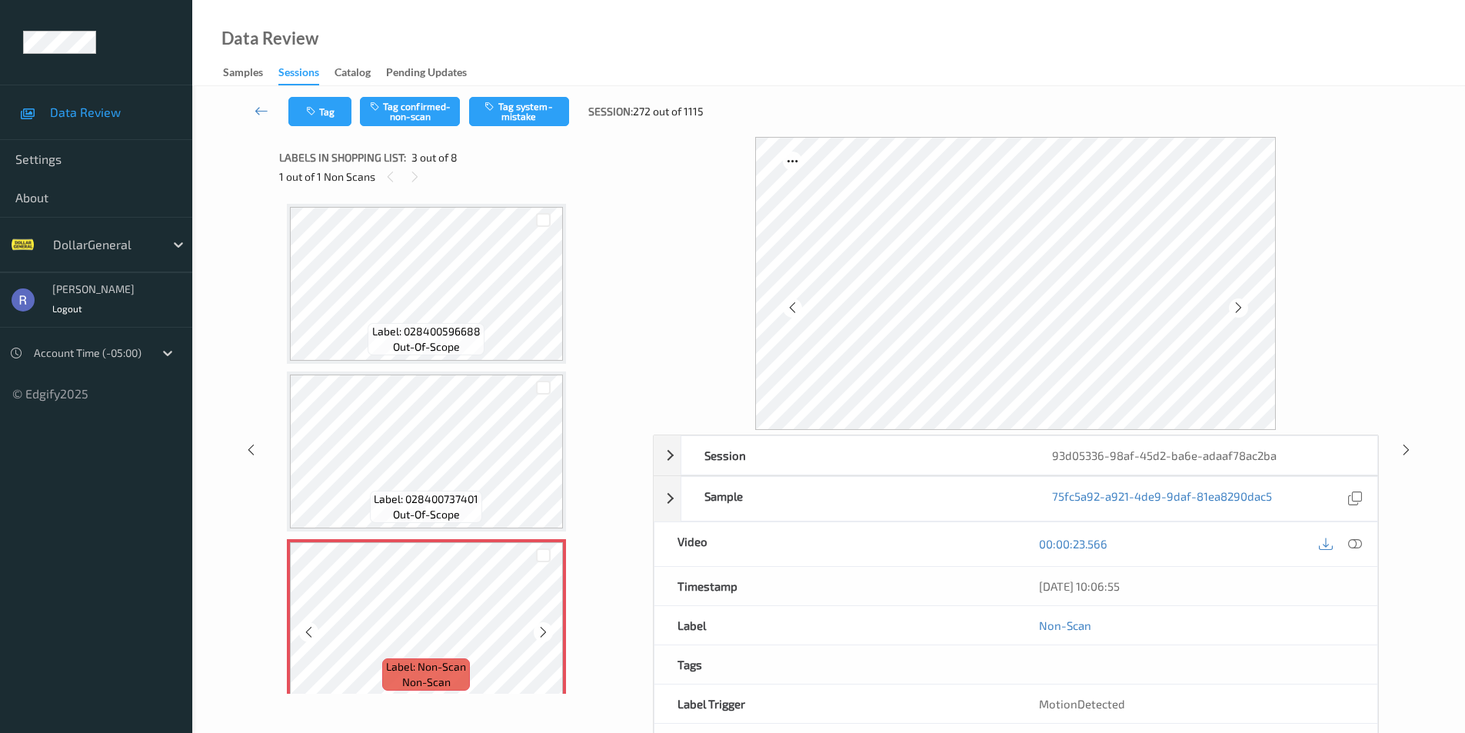
scroll to position [0, 0]
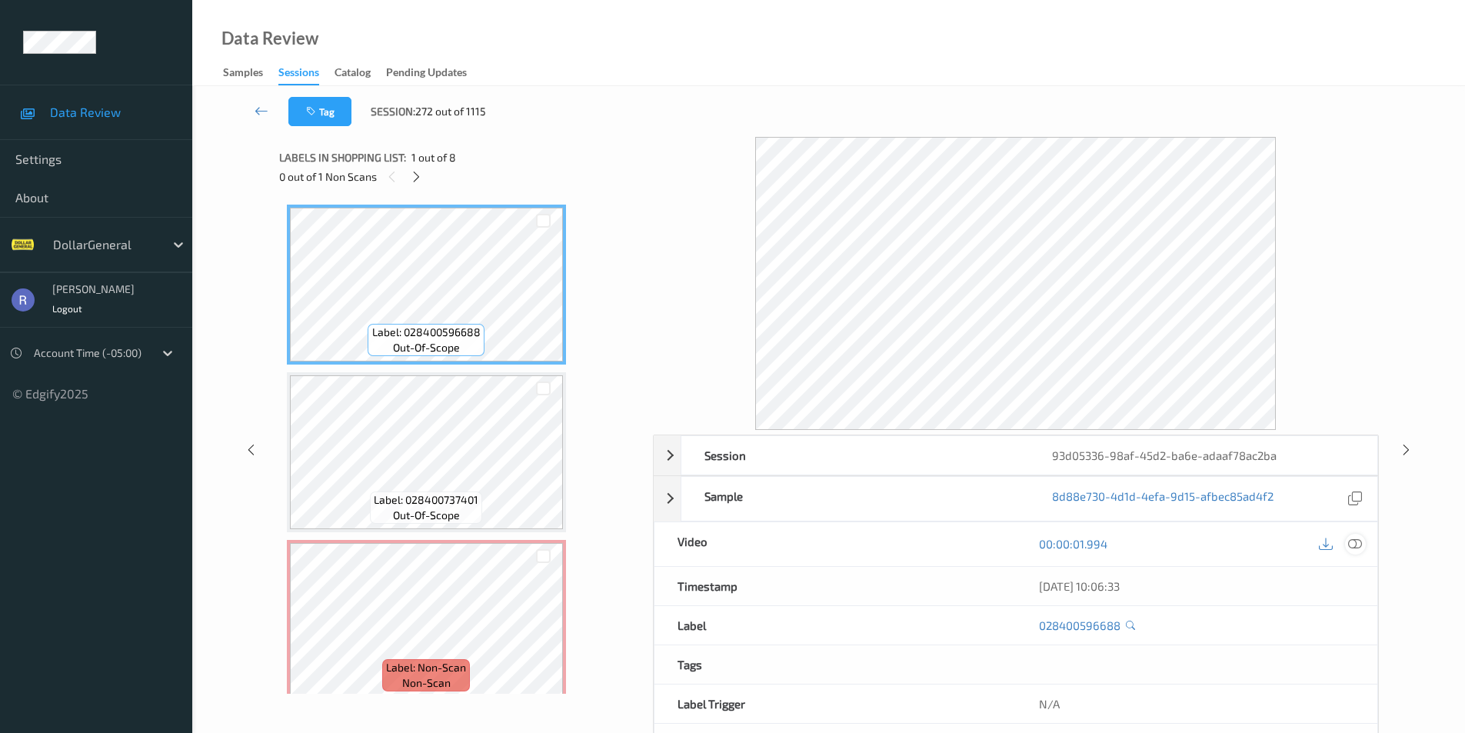
click at [1361, 545] on icon at bounding box center [1355, 544] width 14 height 14
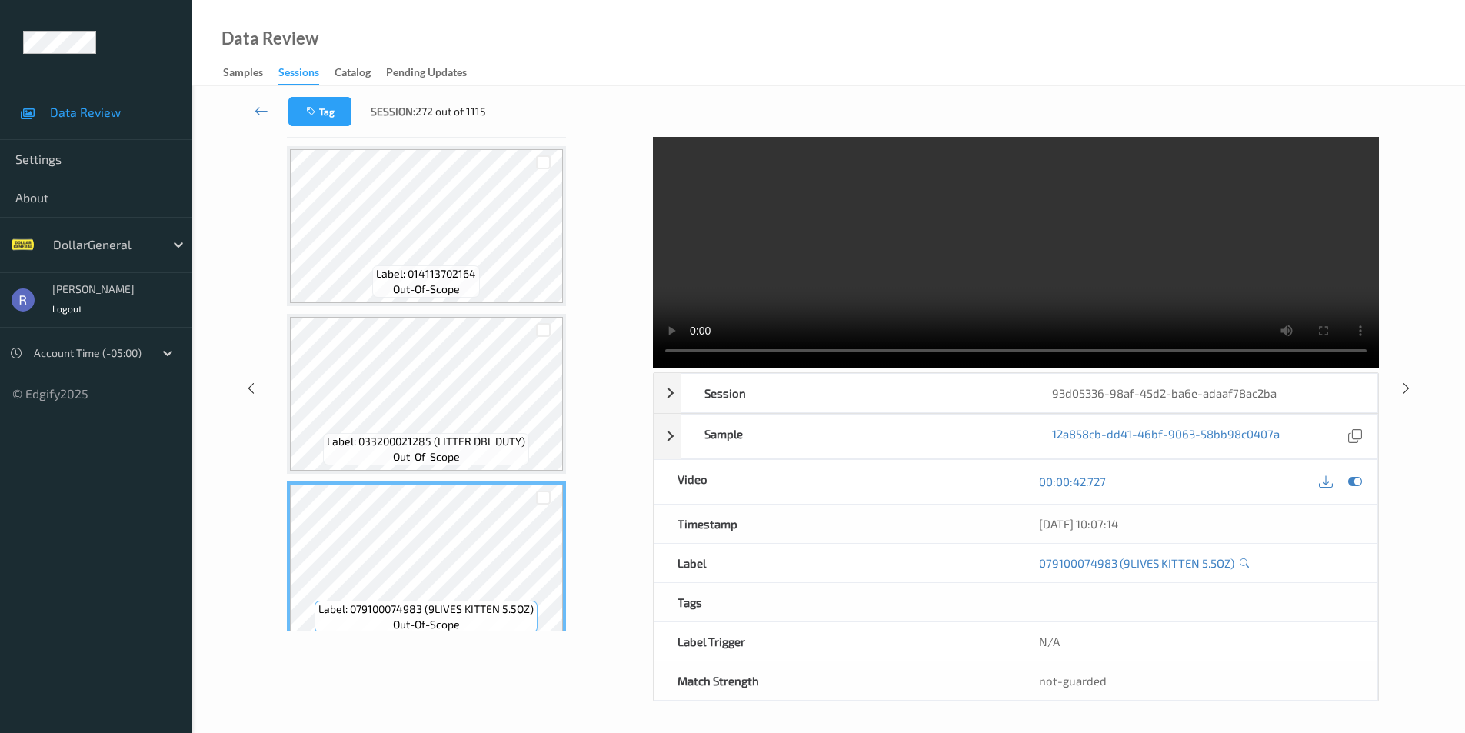
scroll to position [621, 0]
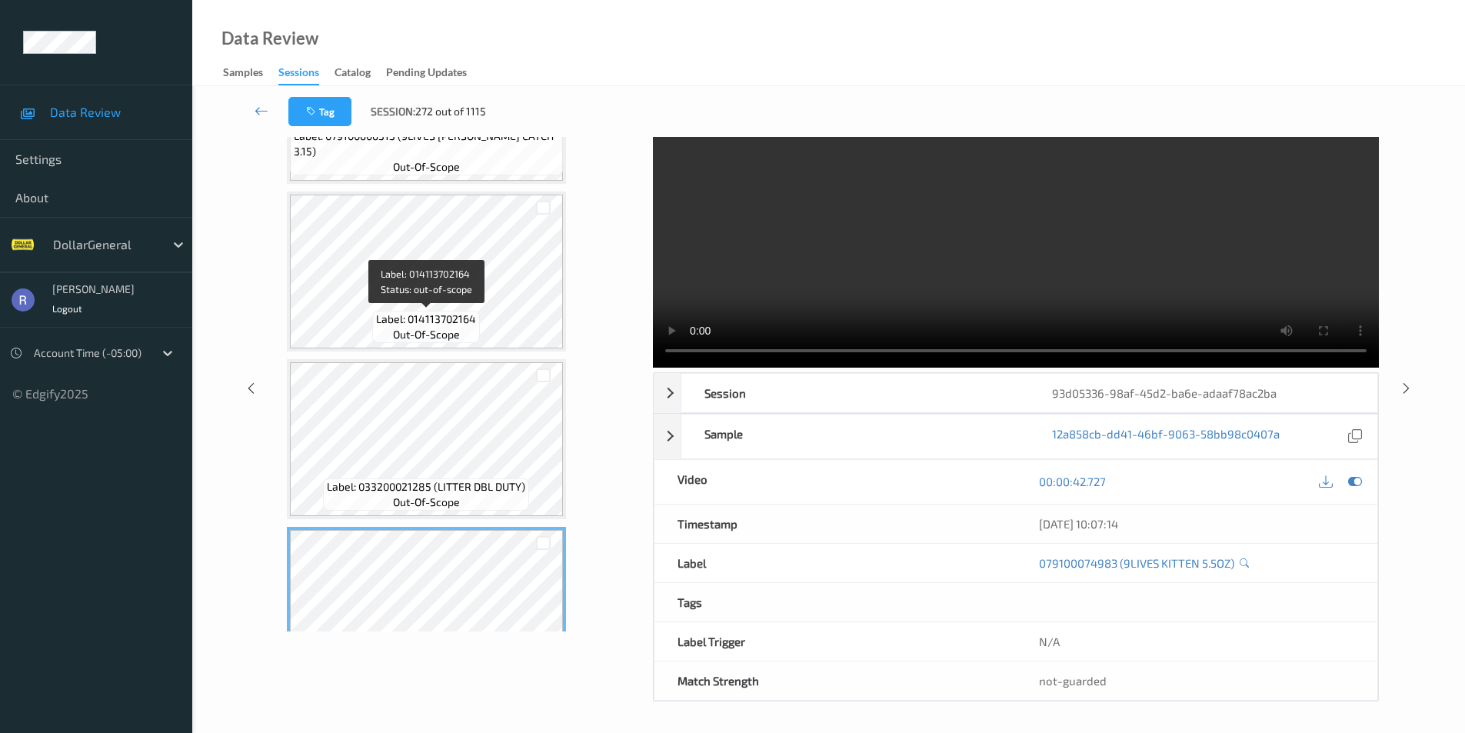
click at [454, 339] on span "out-of-scope" at bounding box center [426, 334] width 67 height 15
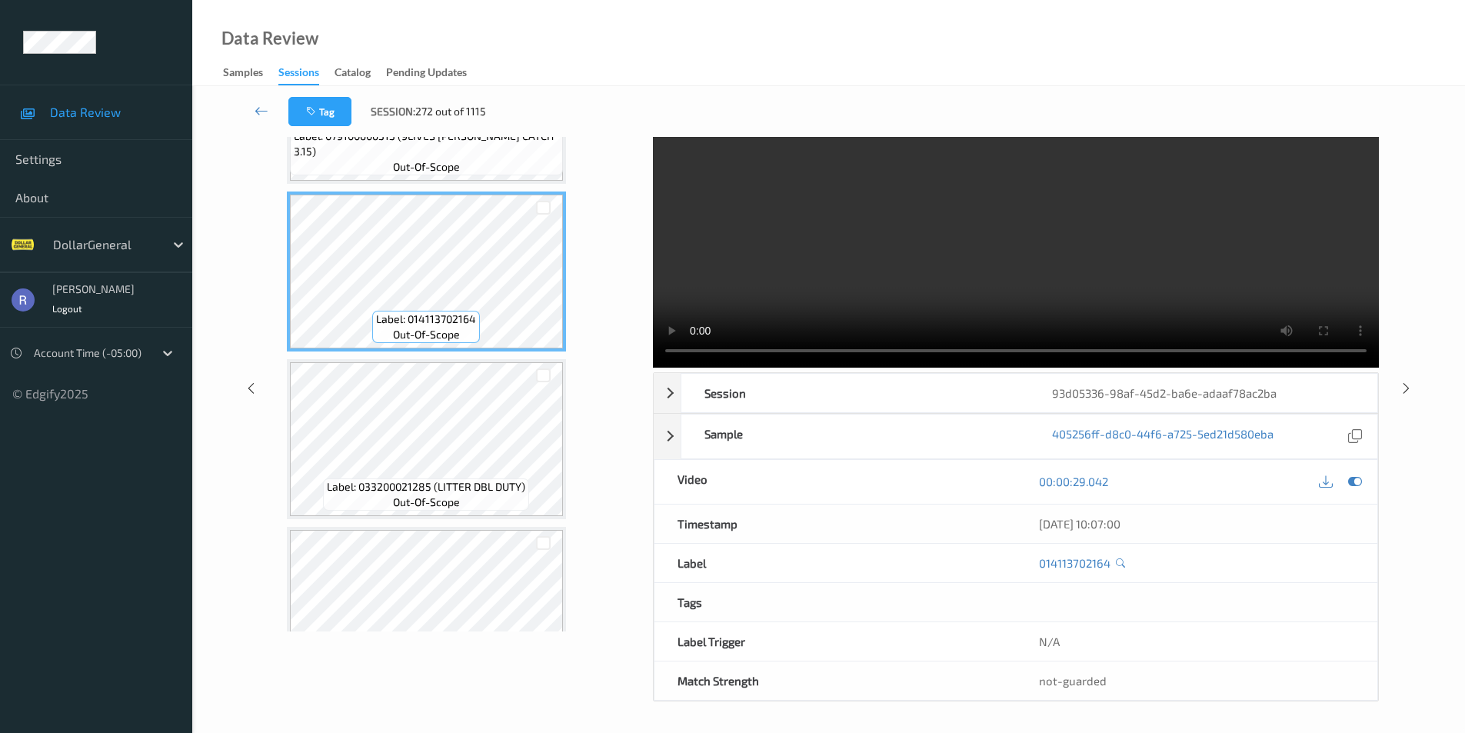
scroll to position [237, 0]
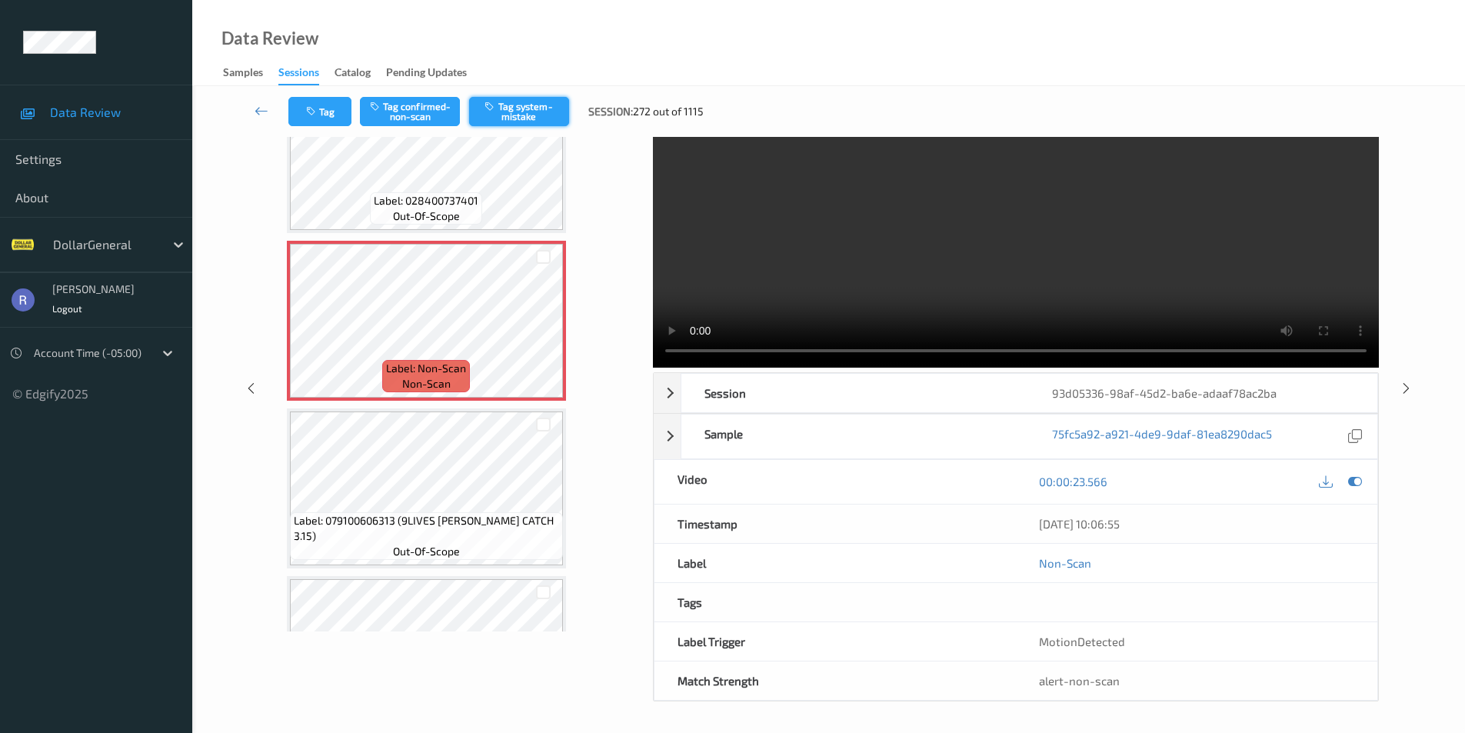
click at [518, 99] on button "Tag system-mistake" at bounding box center [519, 111] width 100 height 29
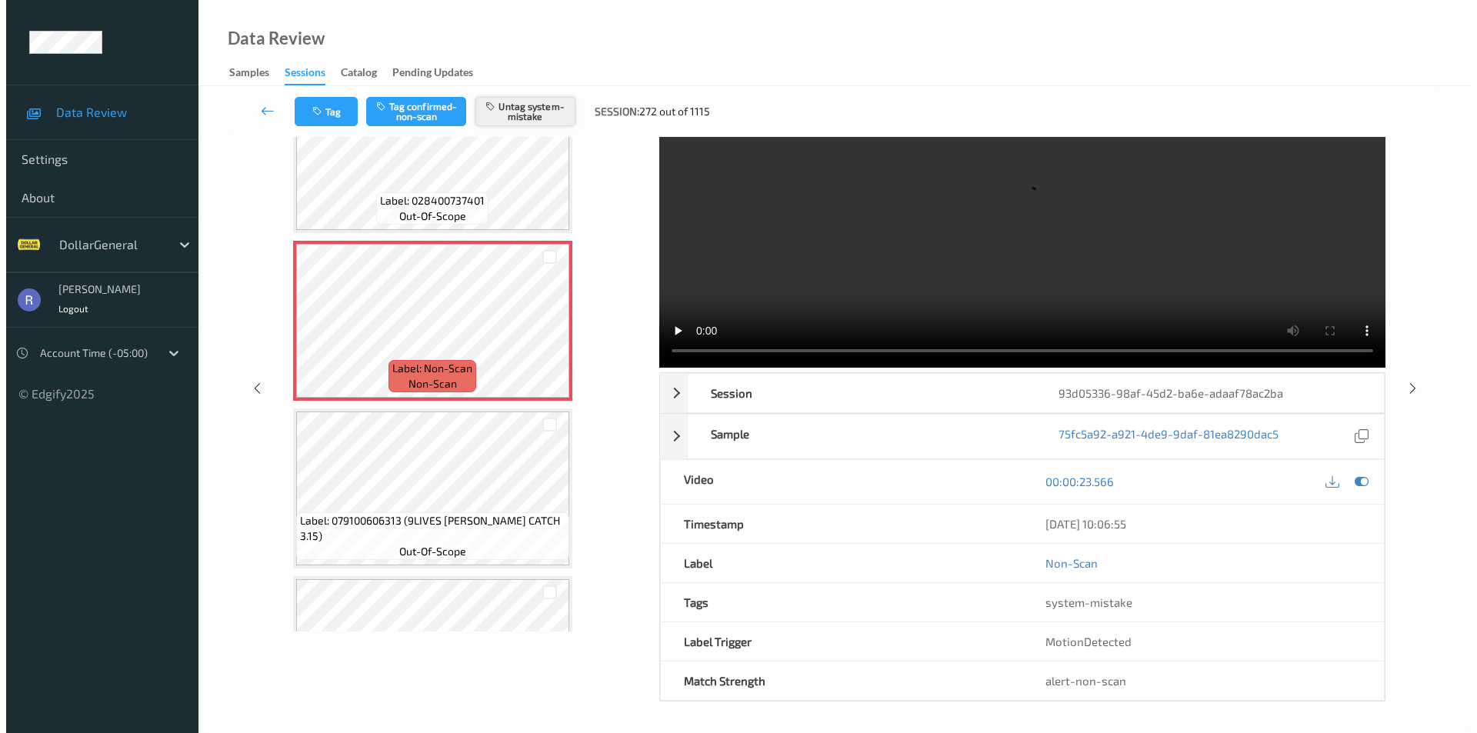
scroll to position [0, 0]
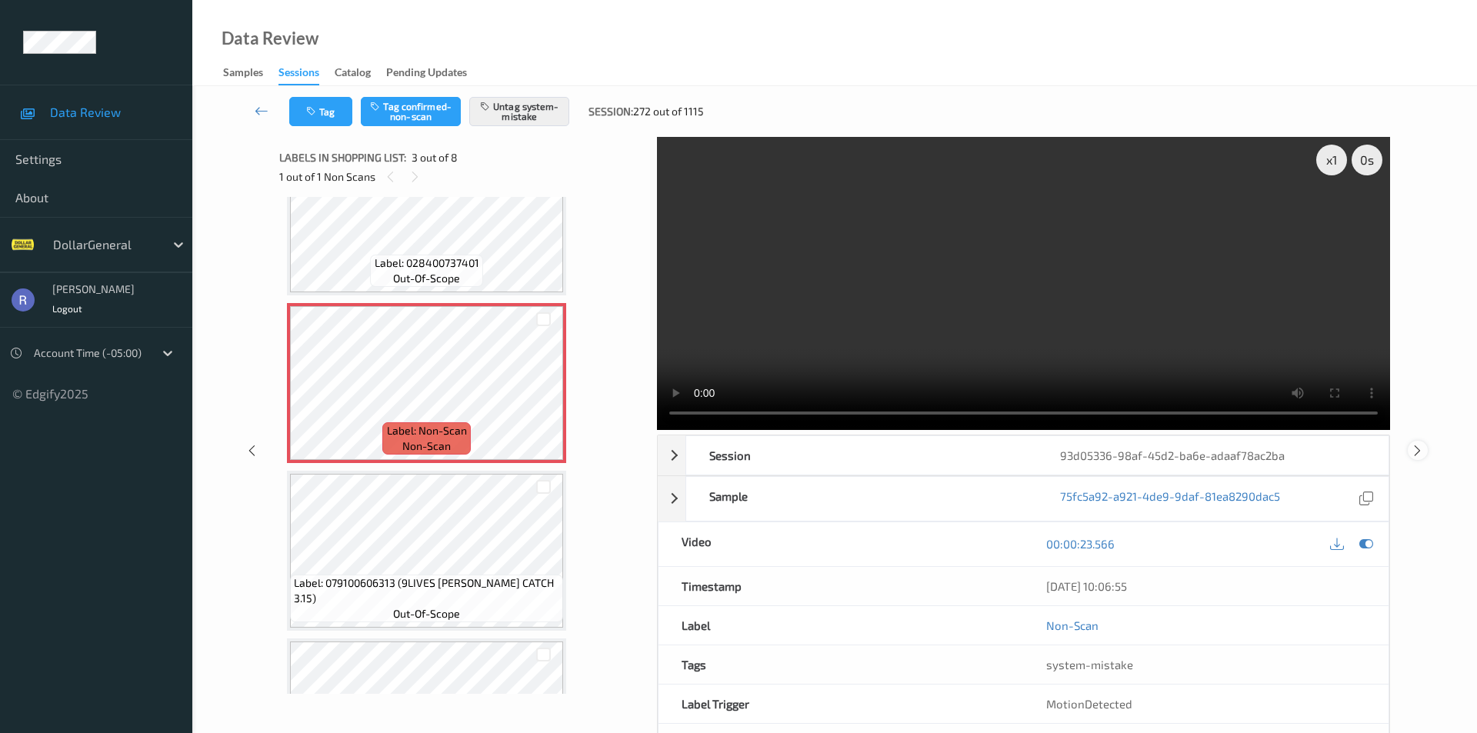
click at [1418, 443] on icon at bounding box center [1416, 450] width 13 height 14
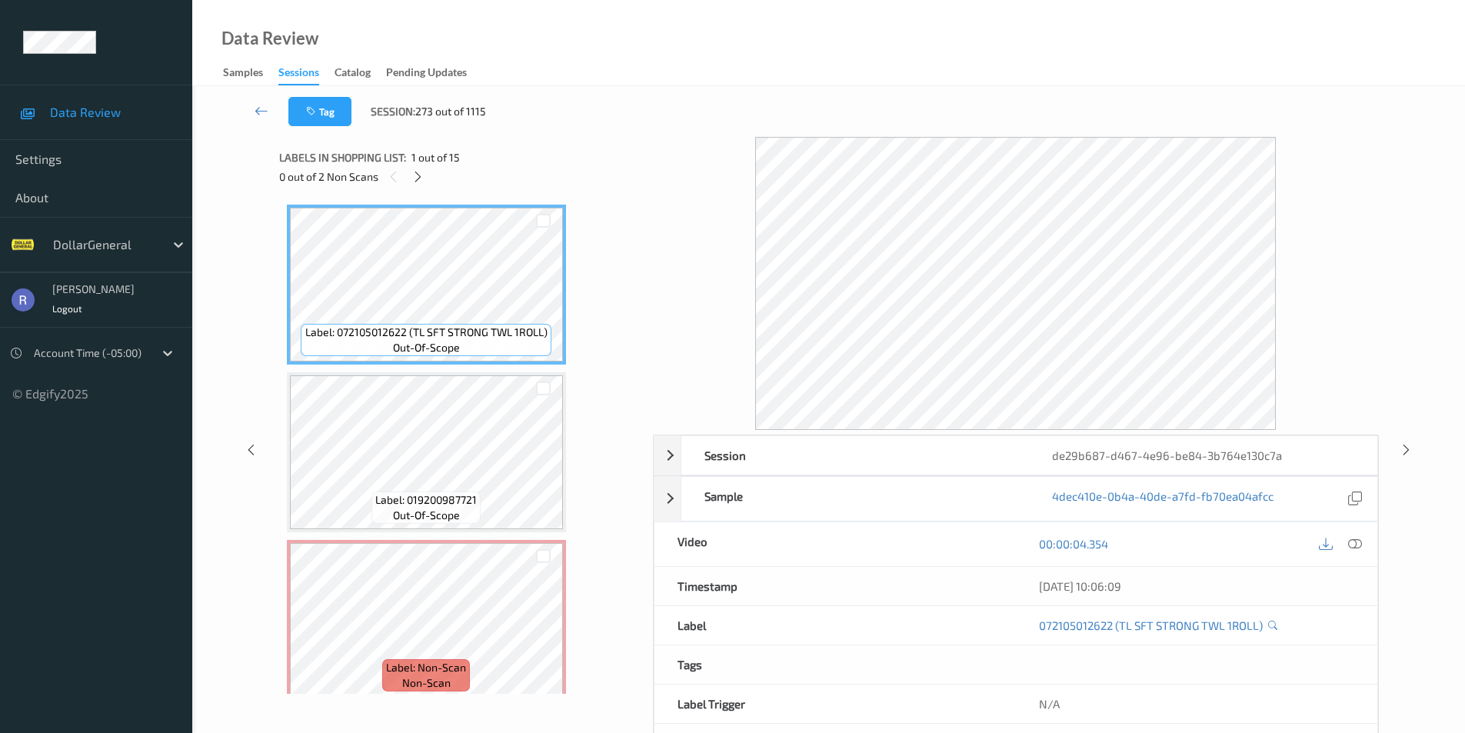
click at [1255, 72] on div "Data Review Samples Sessions Catalog Pending Updates" at bounding box center [828, 43] width 1273 height 86
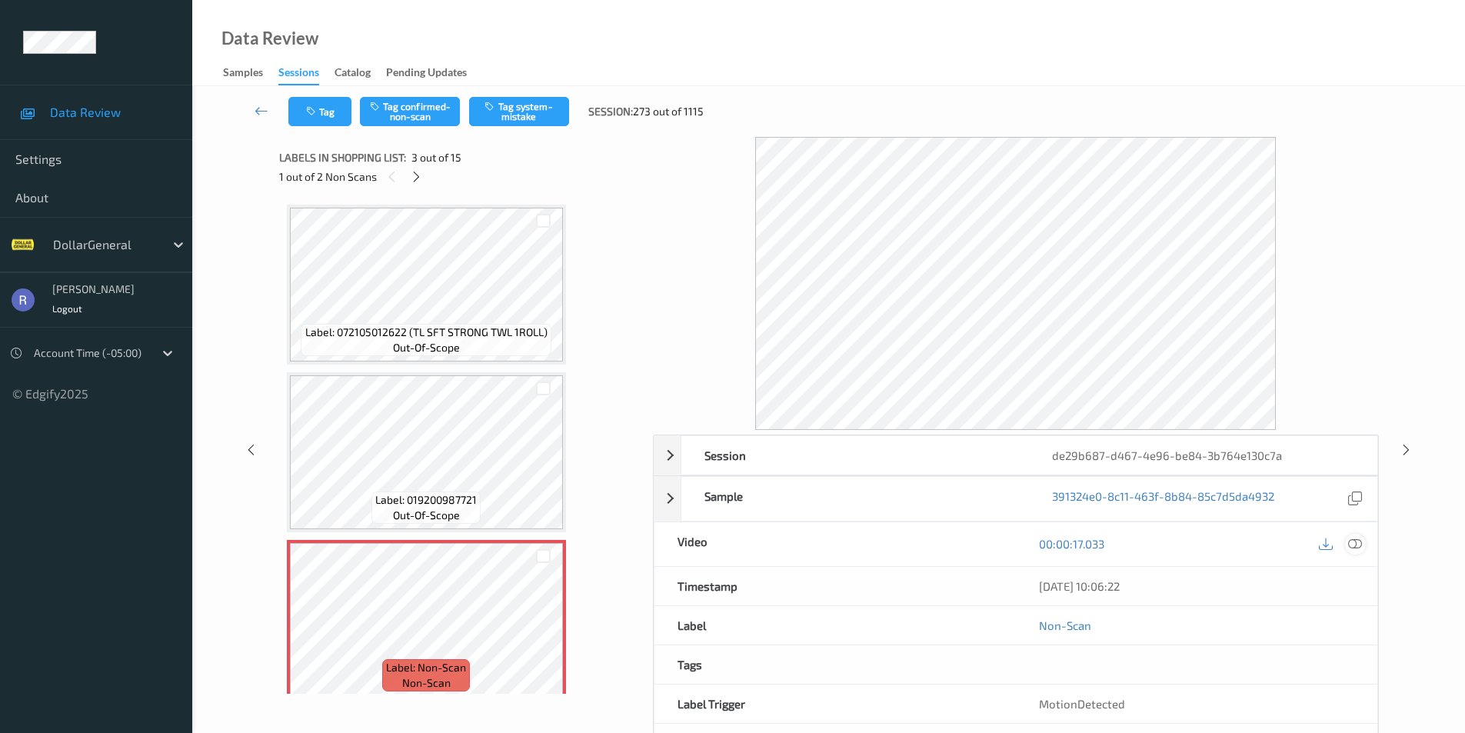
click at [1360, 545] on icon at bounding box center [1355, 544] width 14 height 14
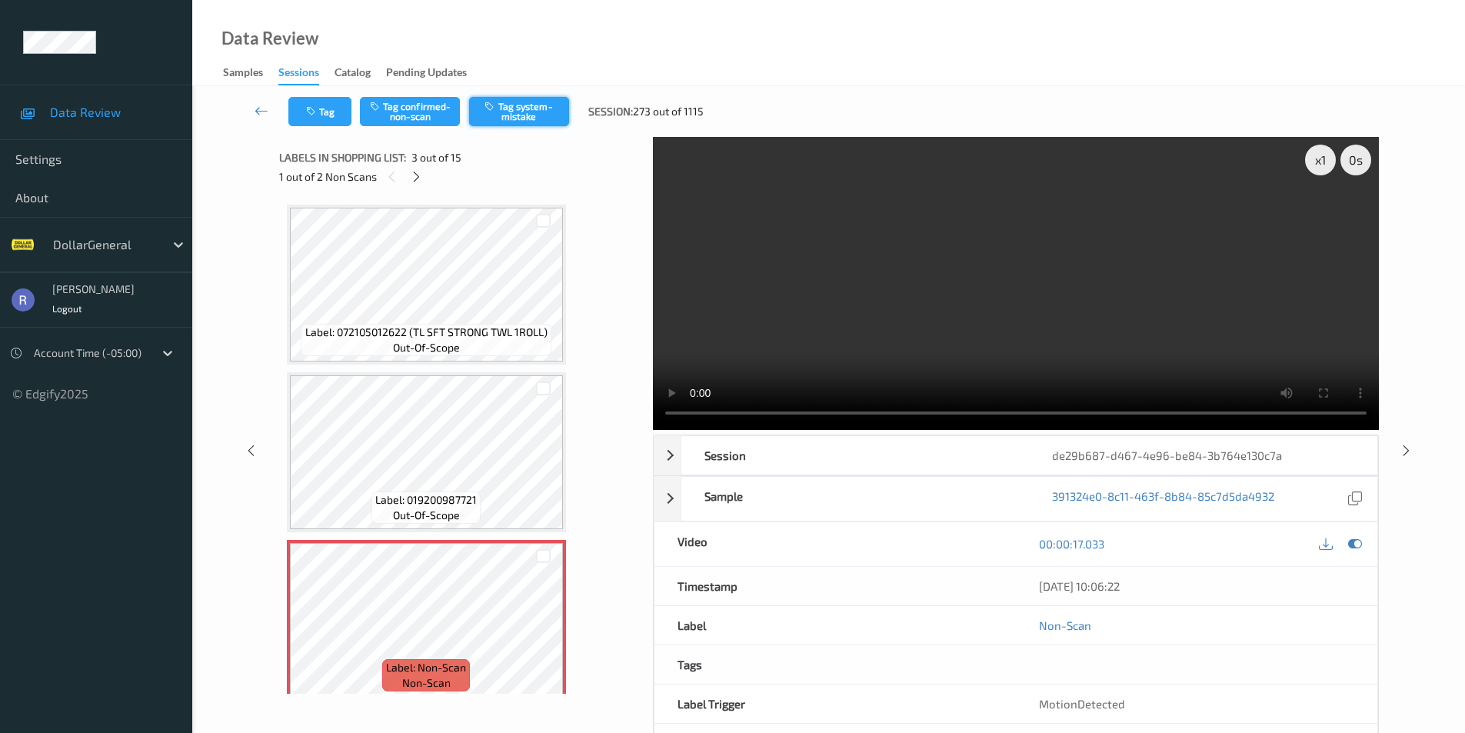
click at [531, 108] on button "Tag system-mistake" at bounding box center [519, 111] width 100 height 29
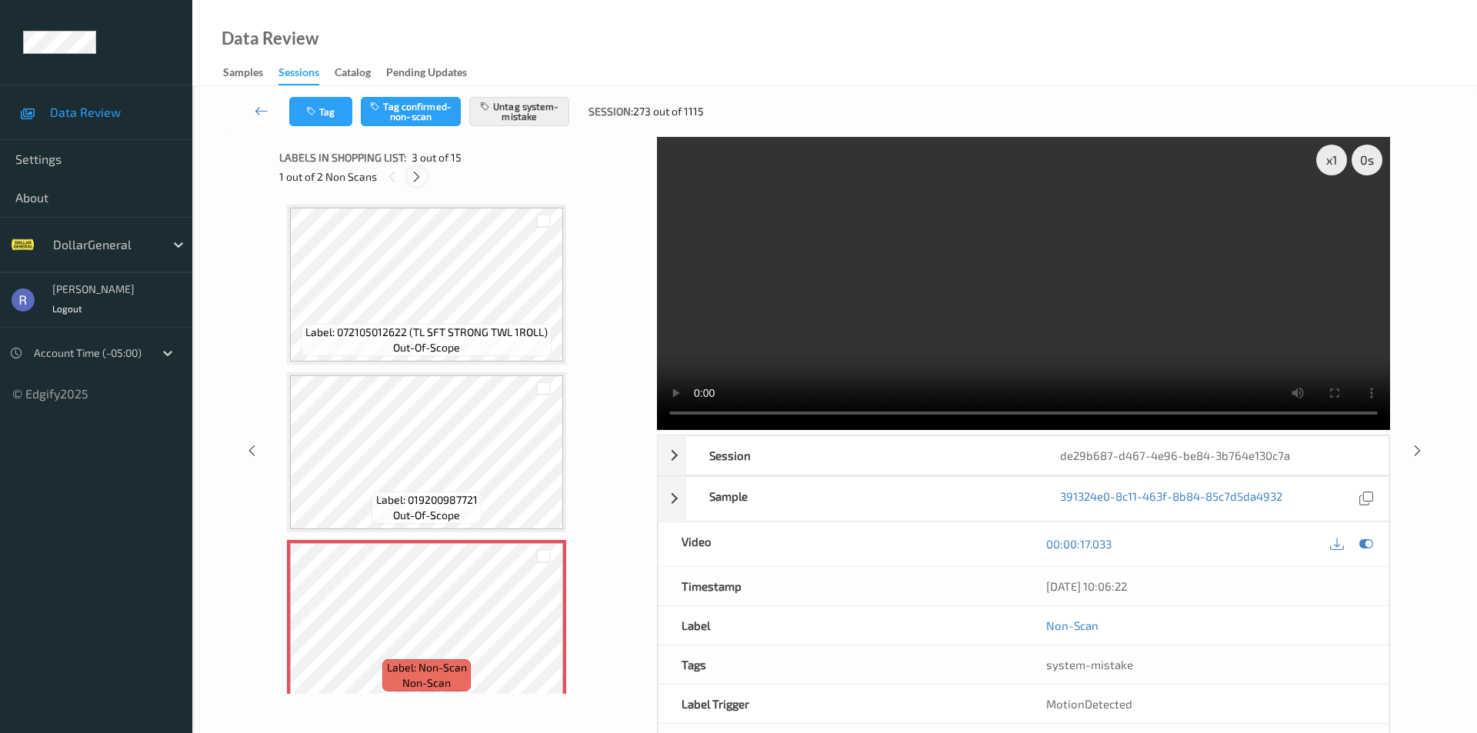
click at [419, 170] on icon at bounding box center [416, 177] width 13 height 14
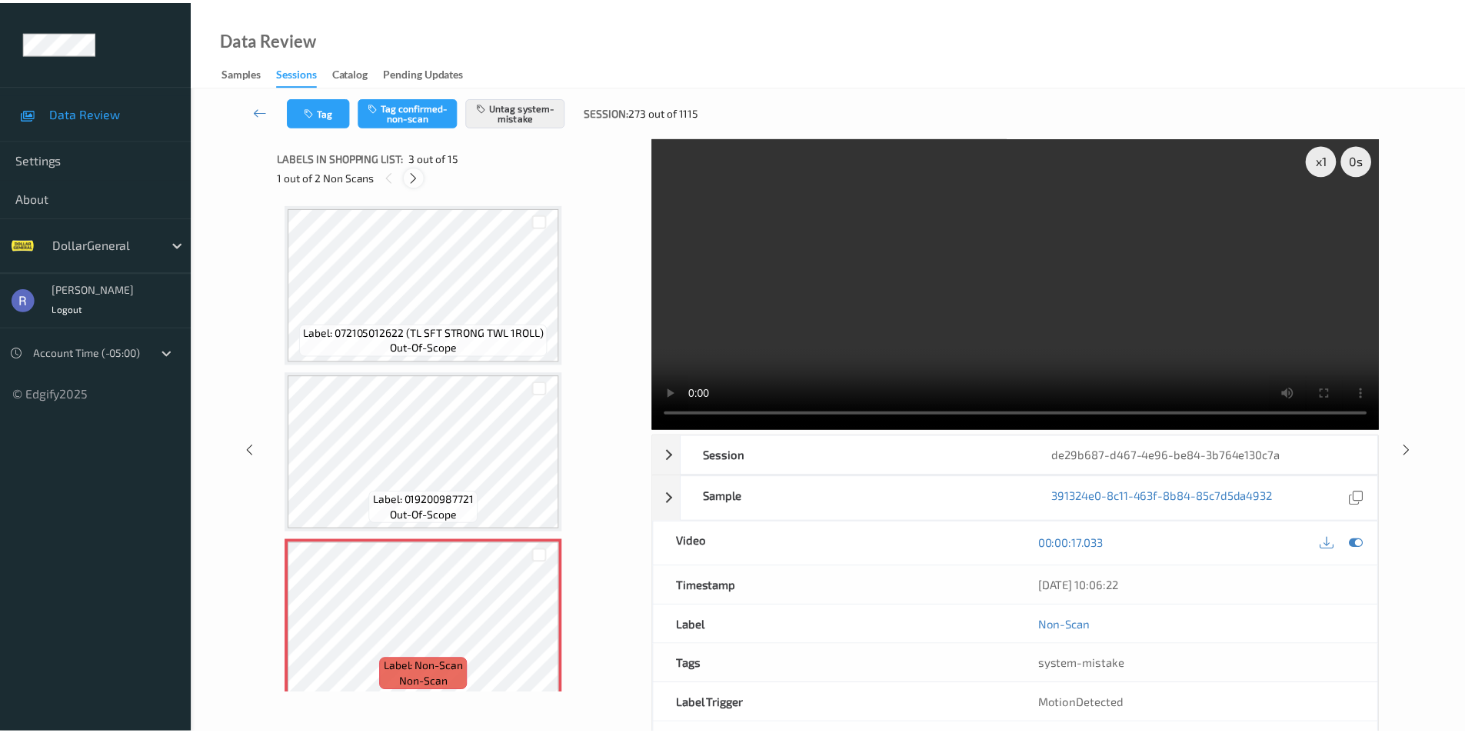
scroll to position [1014, 0]
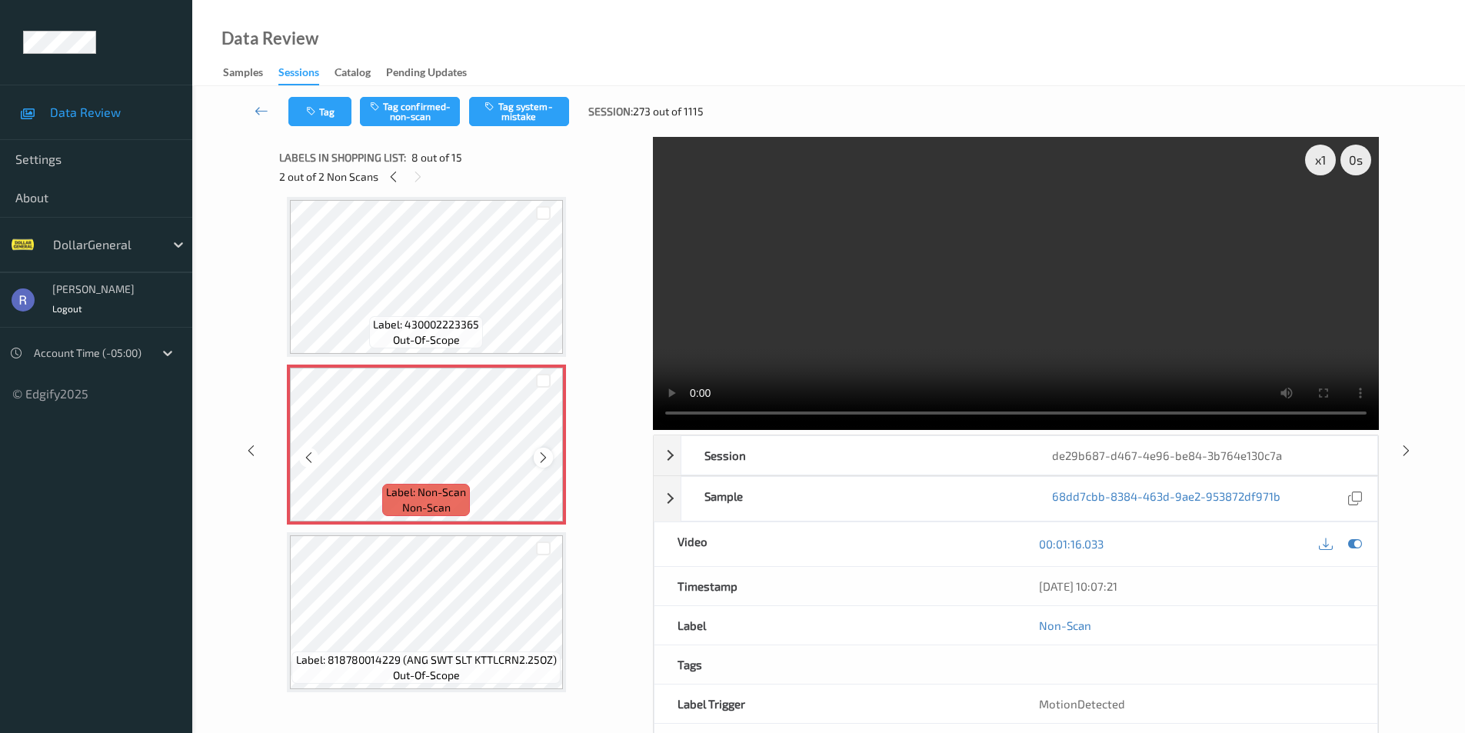
click at [541, 460] on icon at bounding box center [543, 458] width 13 height 14
click at [541, 459] on icon at bounding box center [543, 458] width 13 height 14
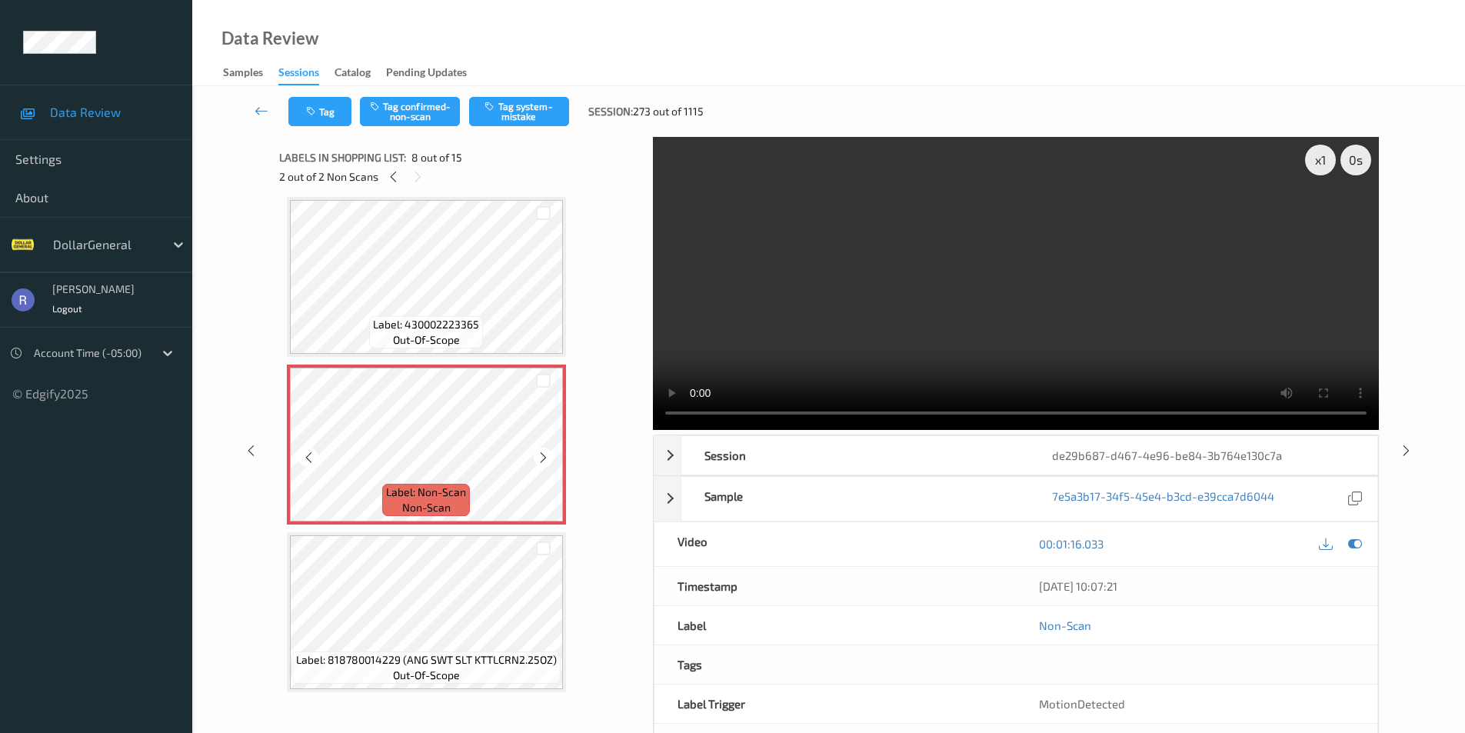
click at [541, 459] on icon at bounding box center [543, 458] width 13 height 14
click at [518, 102] on button "Tag system-mistake" at bounding box center [519, 111] width 100 height 29
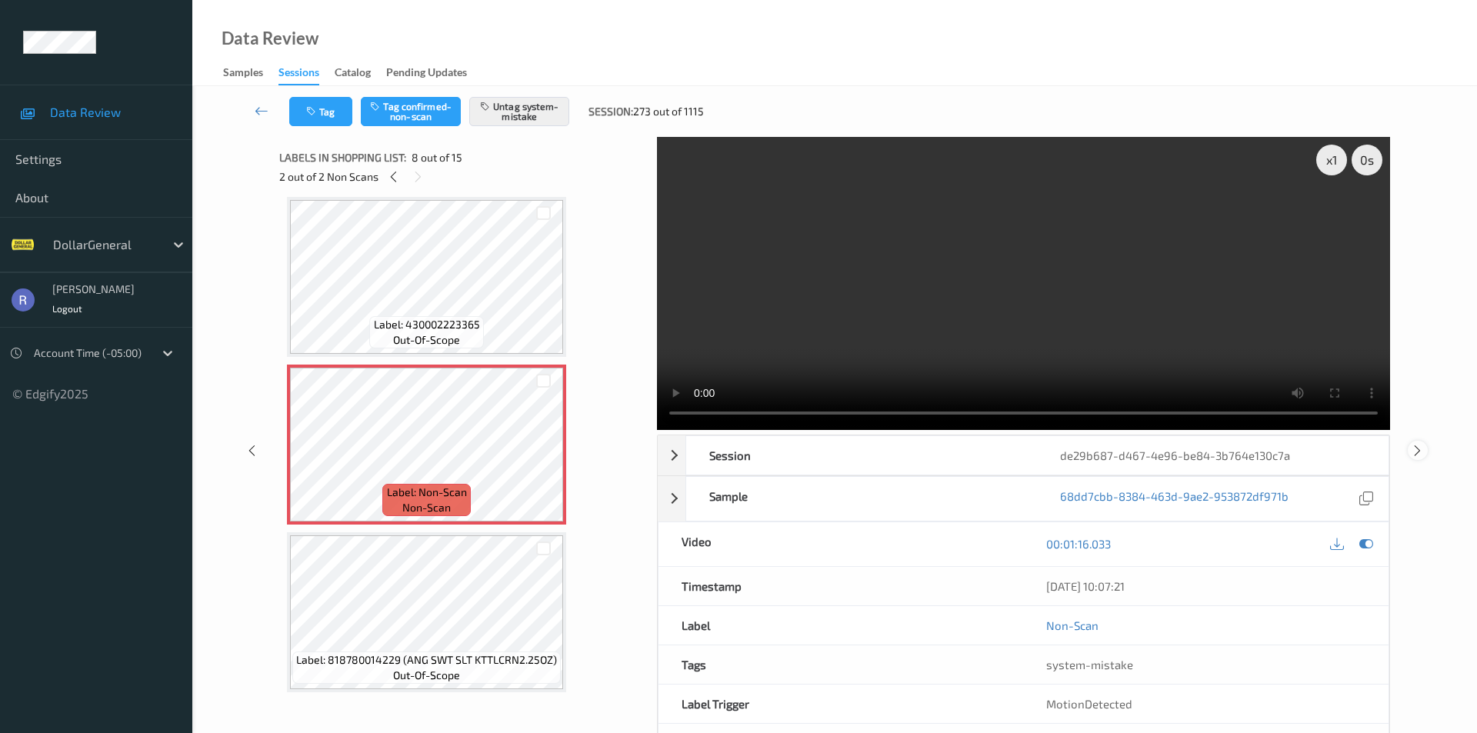
click at [1417, 443] on icon at bounding box center [1416, 450] width 13 height 14
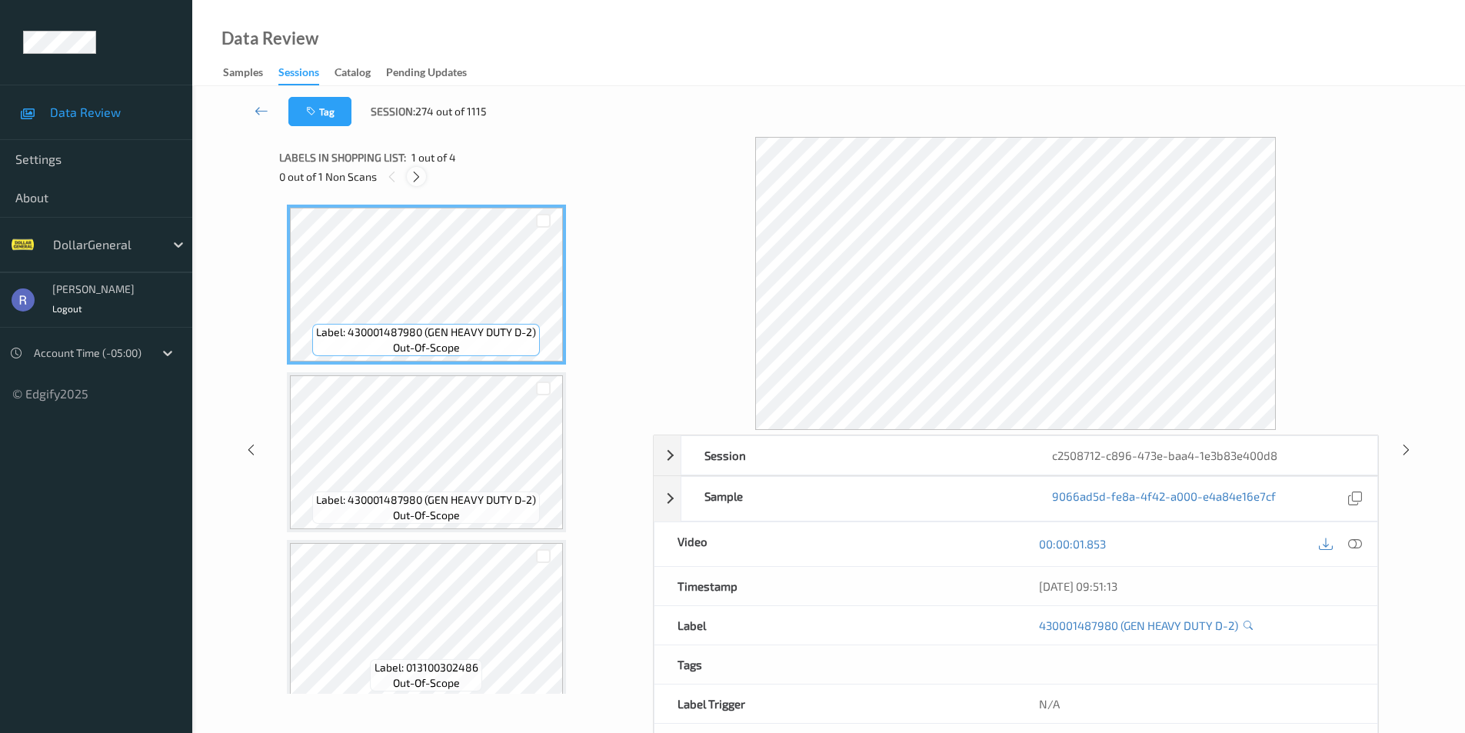
click at [418, 171] on icon at bounding box center [416, 177] width 13 height 14
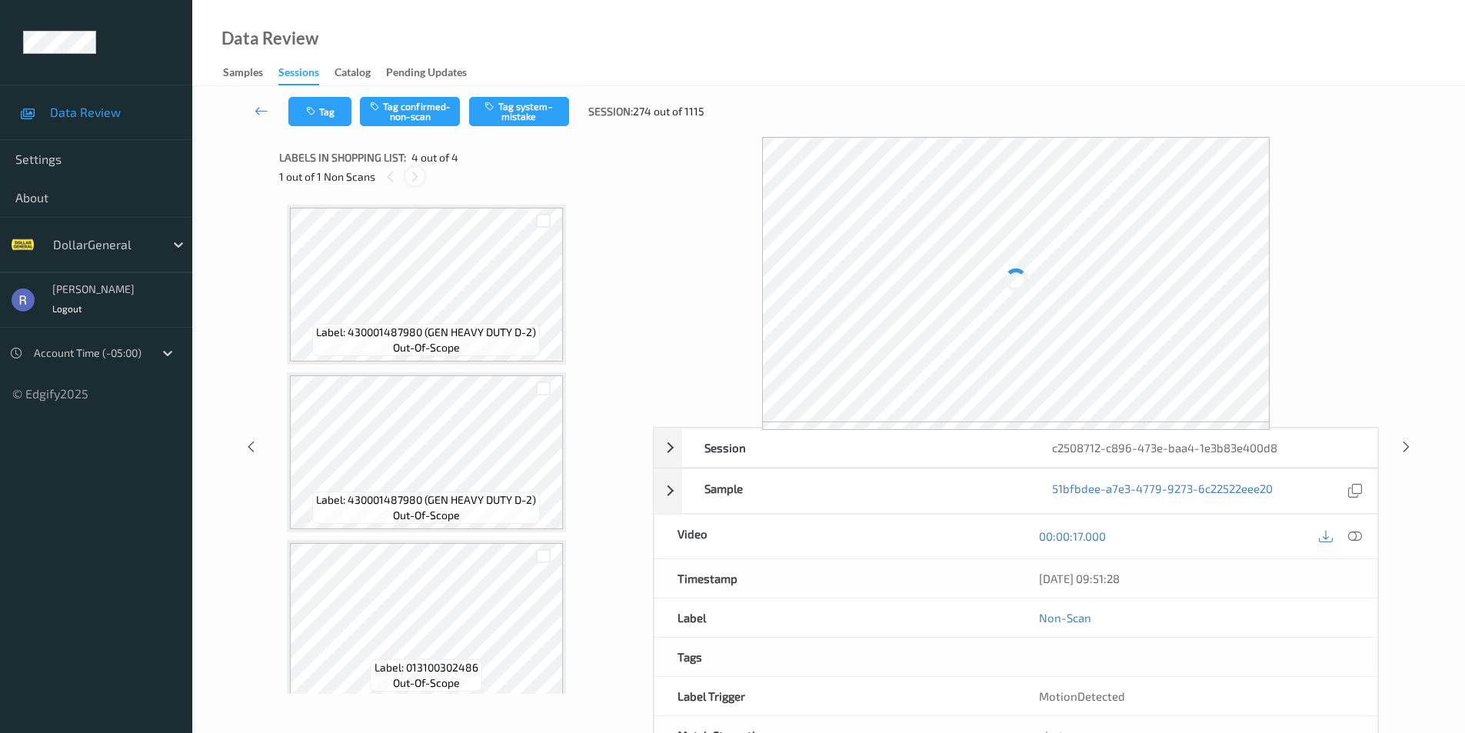
scroll to position [181, 0]
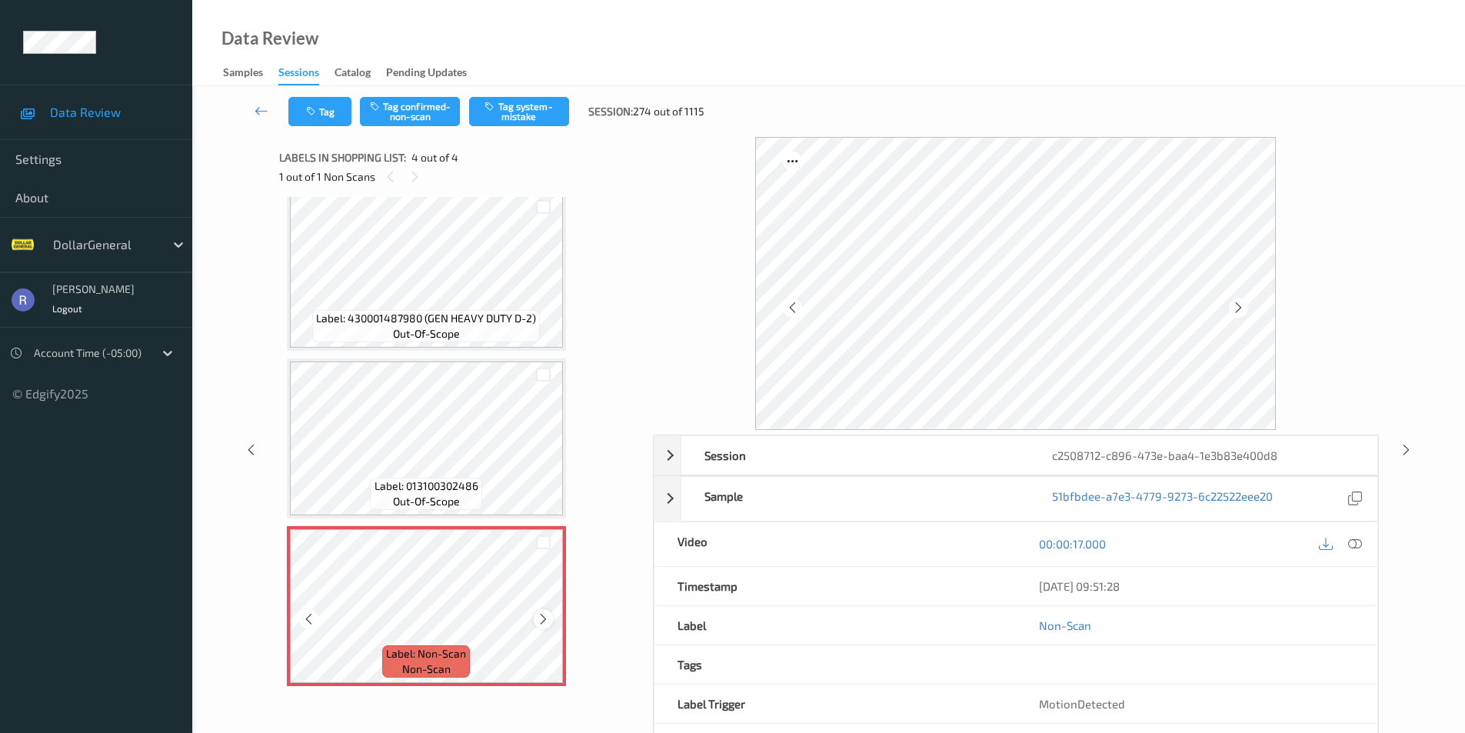
click at [539, 615] on icon at bounding box center [543, 619] width 13 height 14
click at [508, 98] on button "Tag system-mistake" at bounding box center [519, 111] width 100 height 29
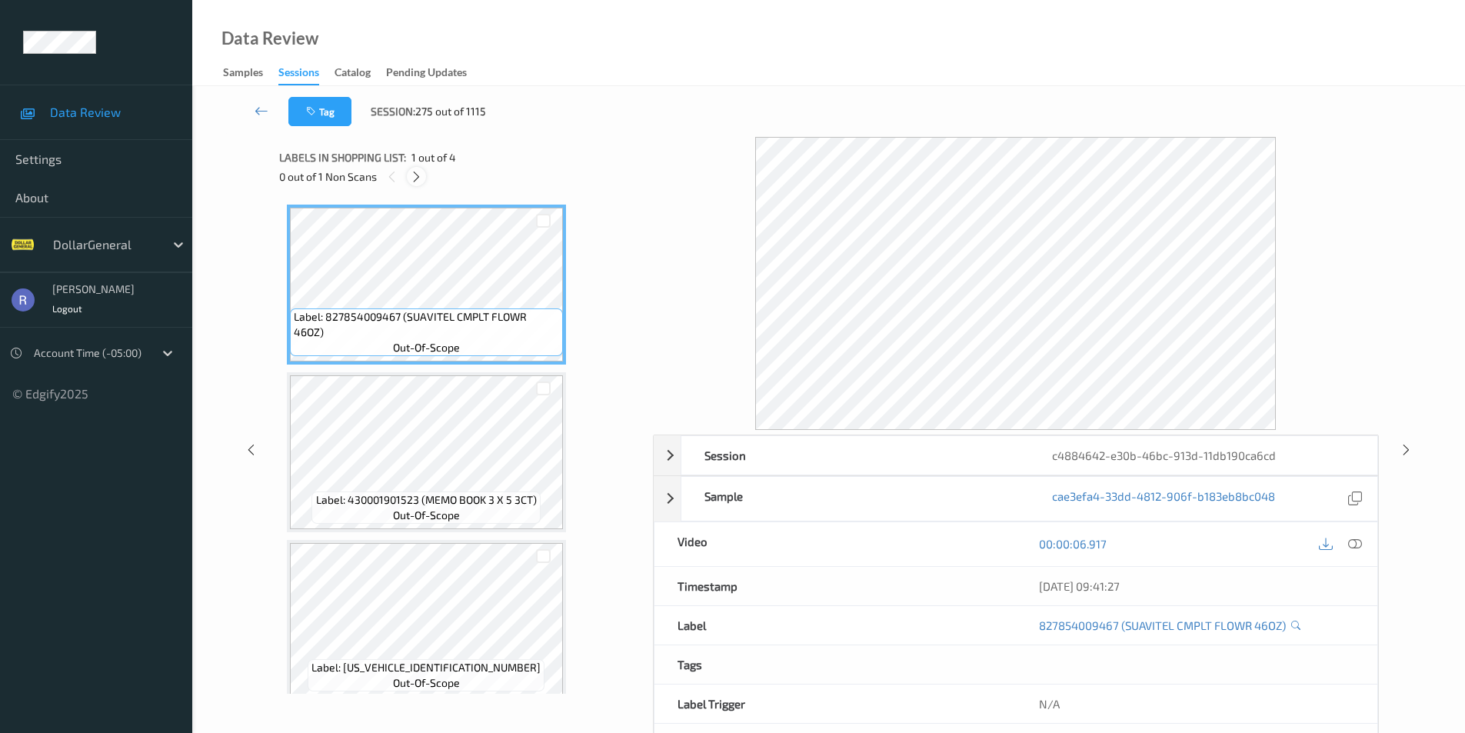
click at [418, 176] on icon at bounding box center [416, 177] width 13 height 14
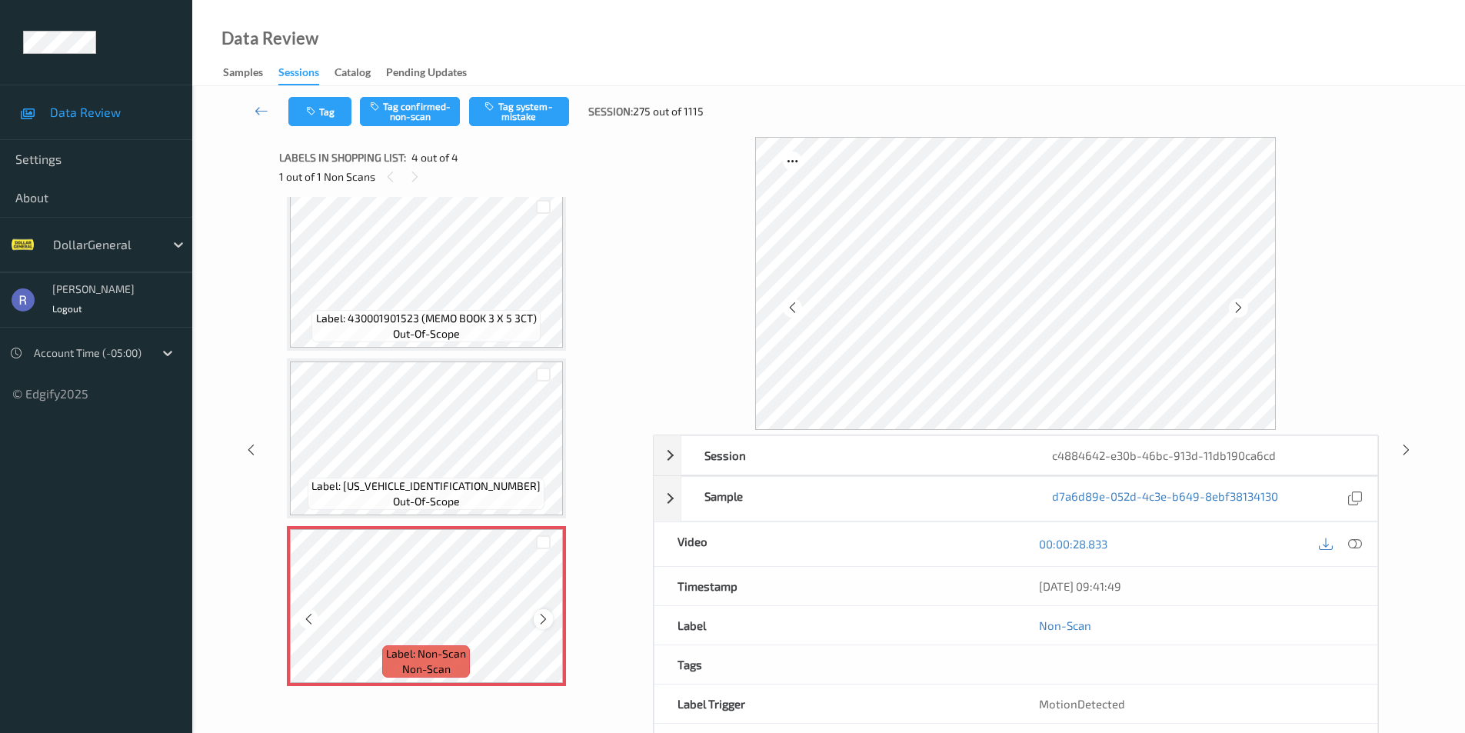
click at [541, 618] on icon at bounding box center [543, 619] width 13 height 14
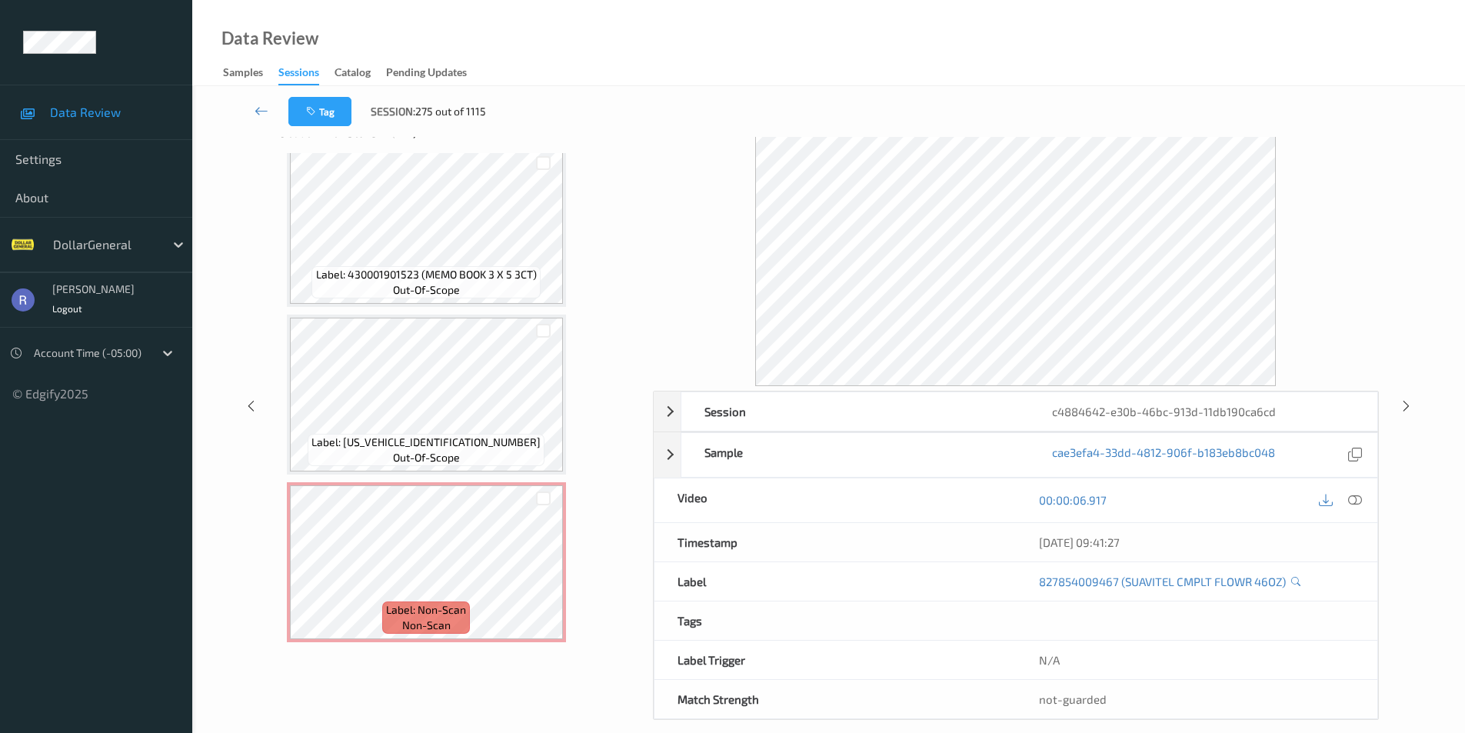
scroll to position [62, 0]
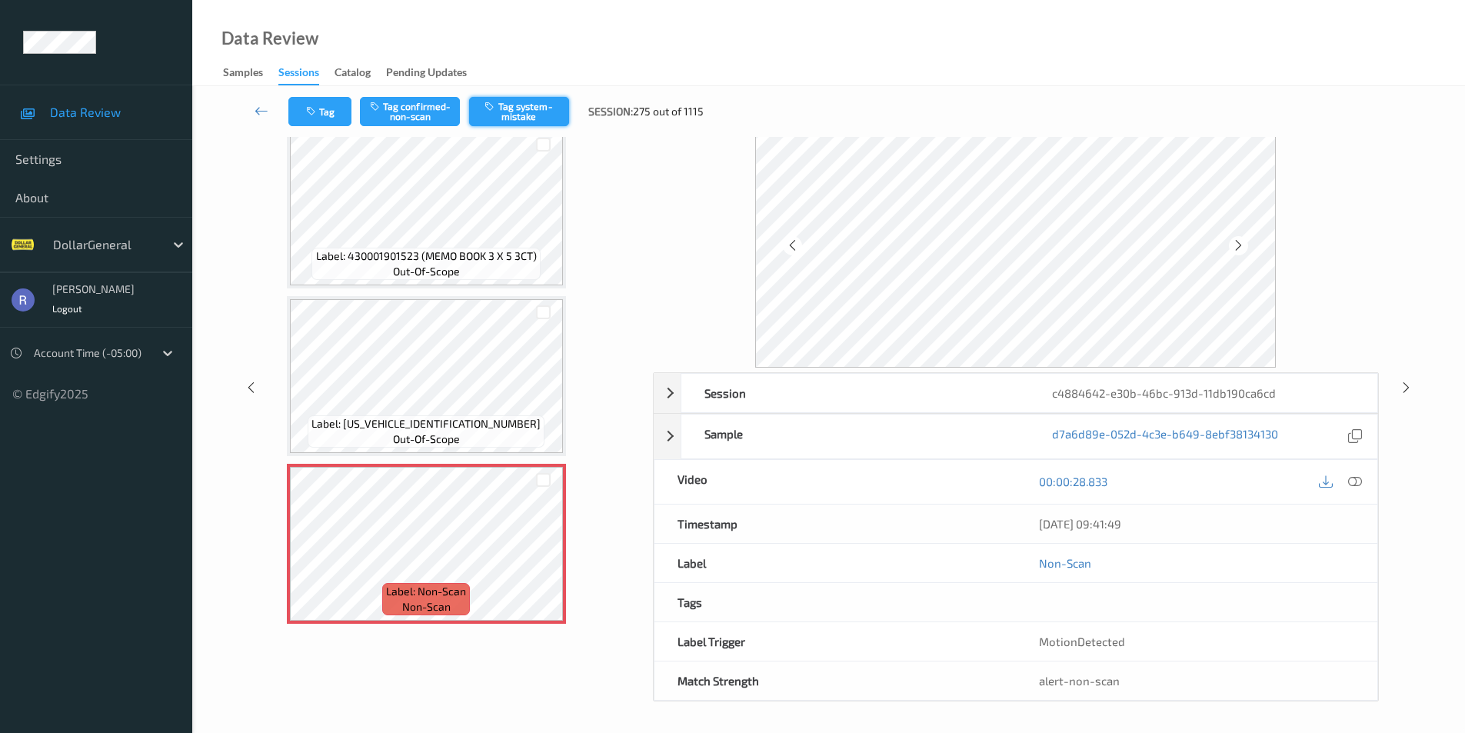
click at [524, 102] on button "Tag system-mistake" at bounding box center [519, 111] width 100 height 29
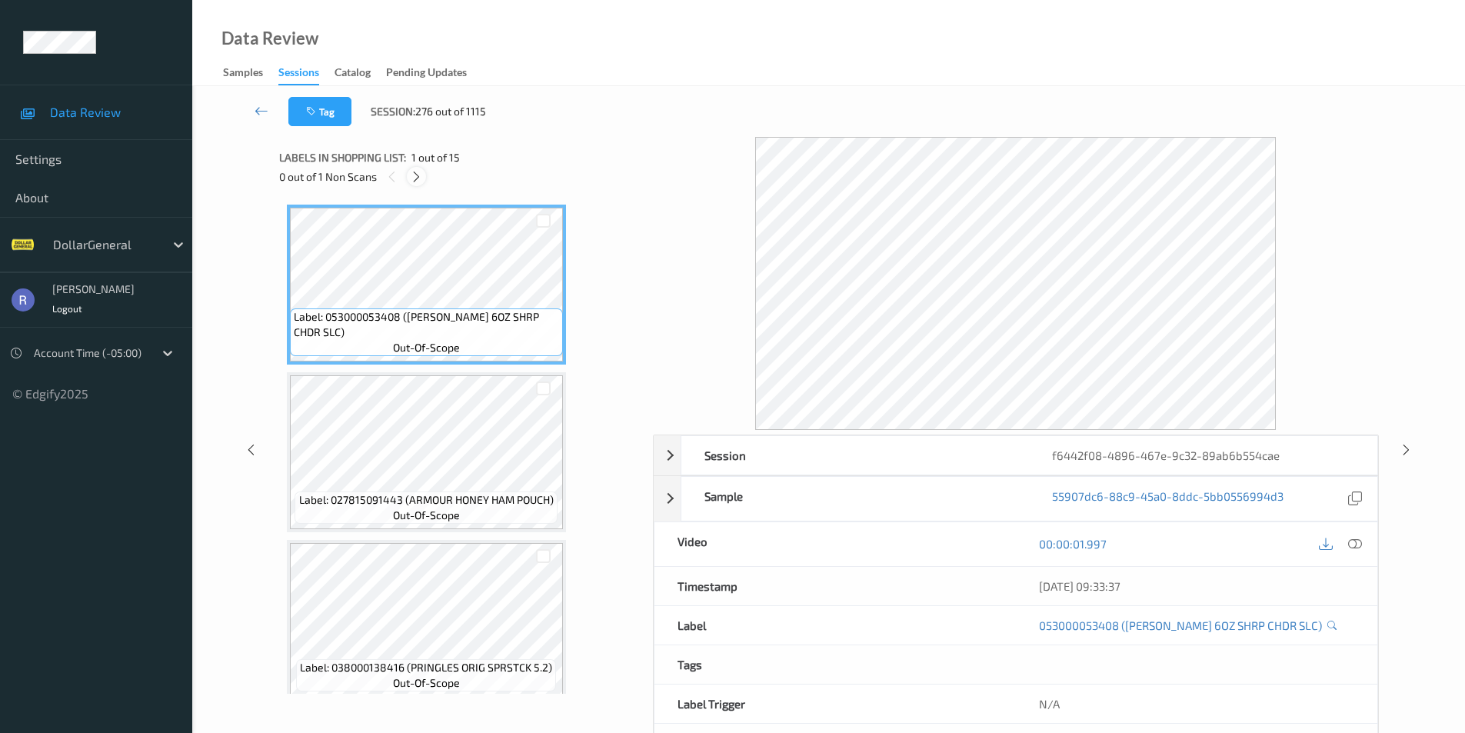
click at [411, 177] on icon at bounding box center [416, 177] width 13 height 14
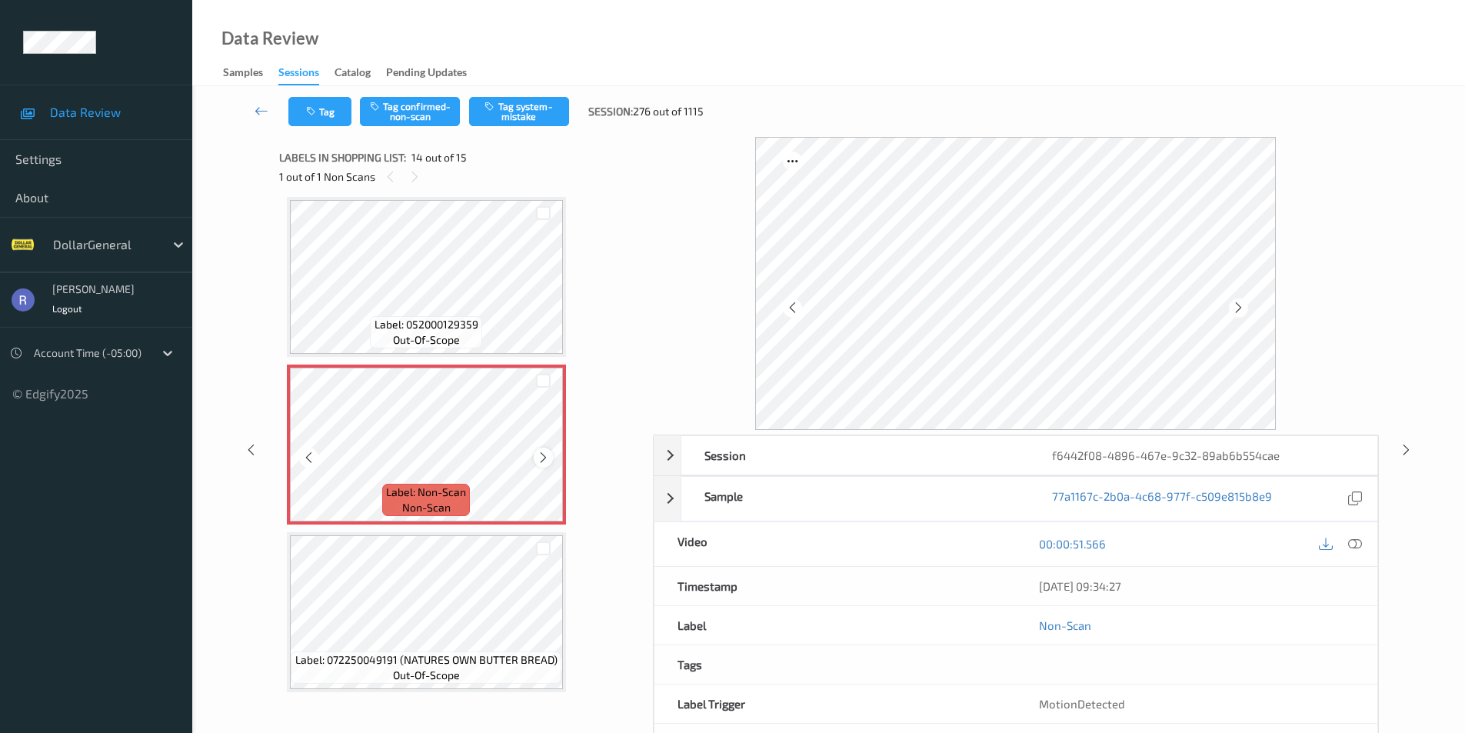
click at [544, 455] on icon at bounding box center [543, 458] width 13 height 14
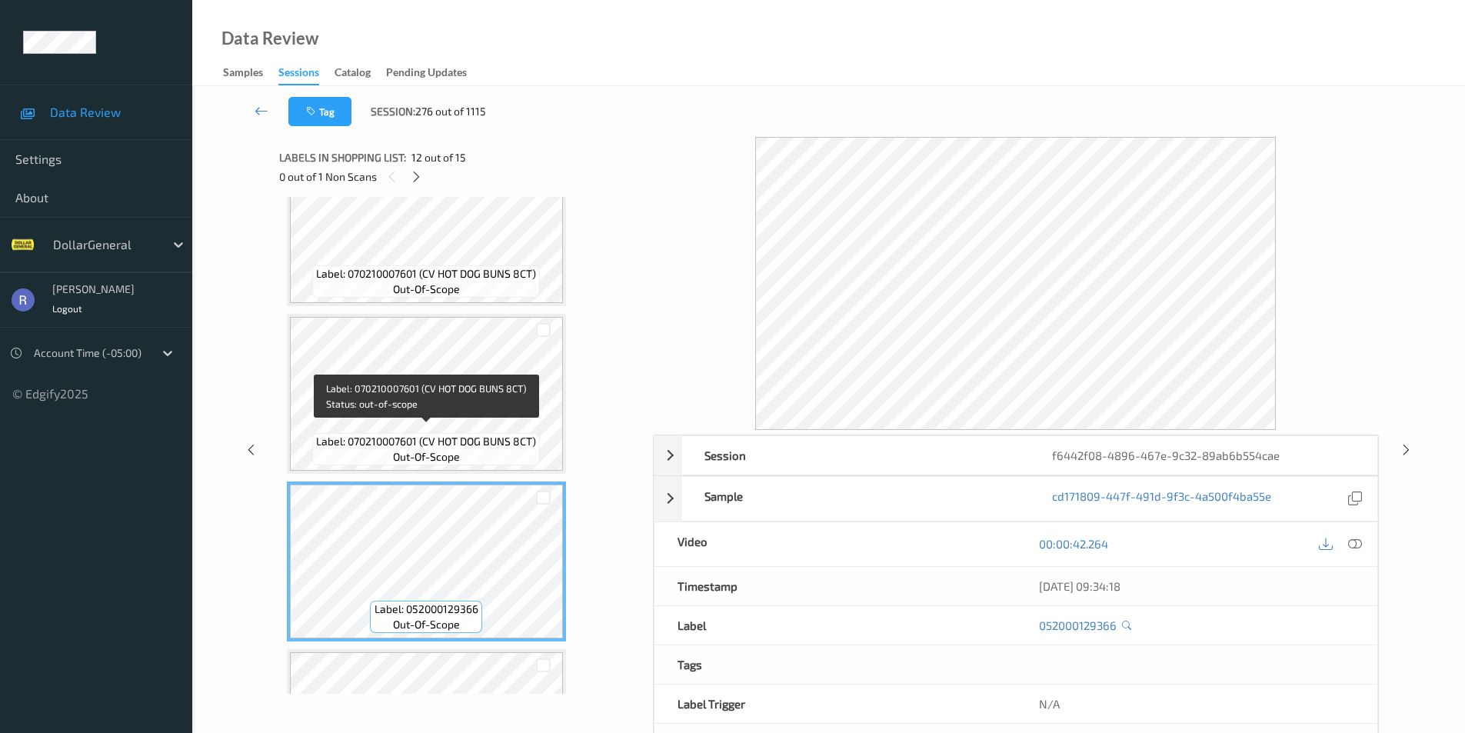
scroll to position [1558, 0]
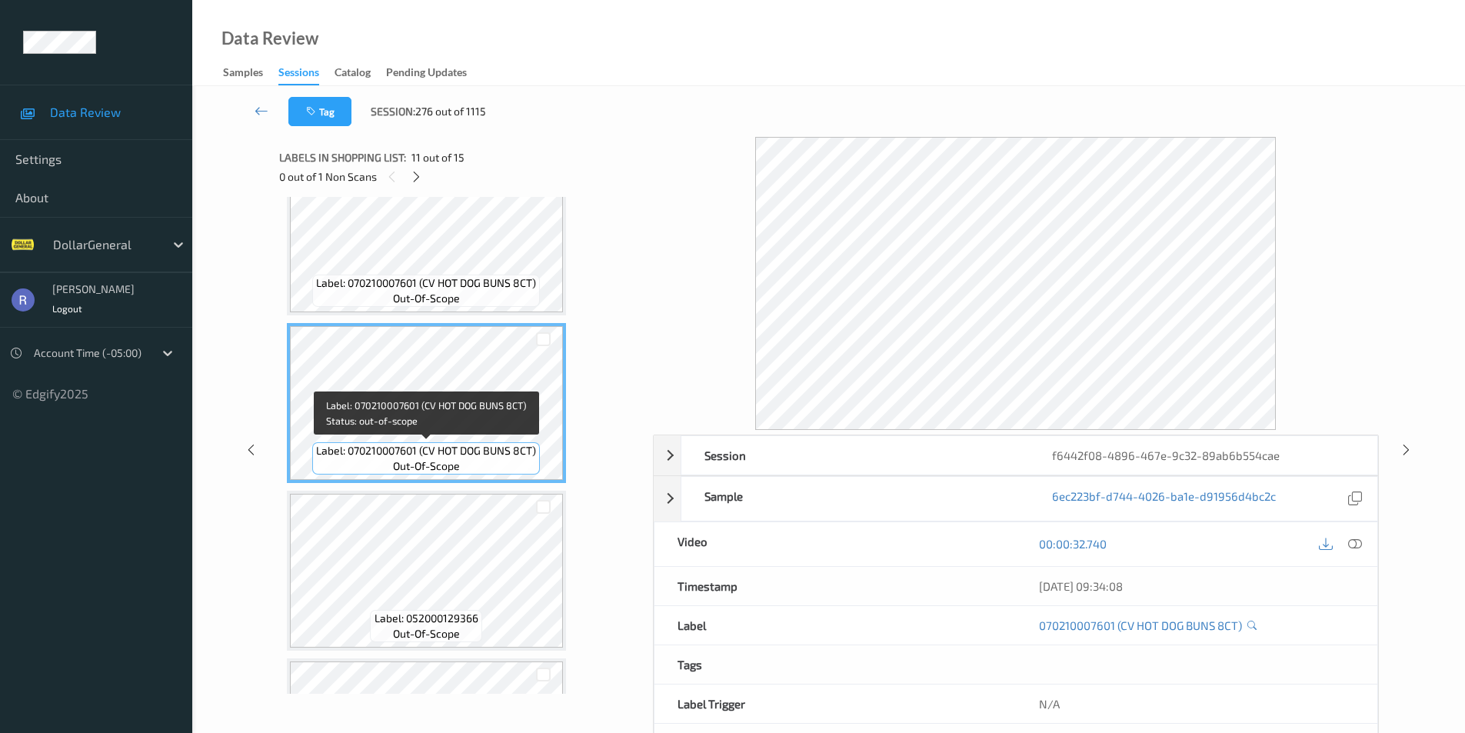
click at [435, 444] on span "Label: 070210007601 (CV HOT DOG BUNS 8CT)" at bounding box center [426, 450] width 220 height 15
click at [1348, 546] on icon at bounding box center [1355, 544] width 14 height 14
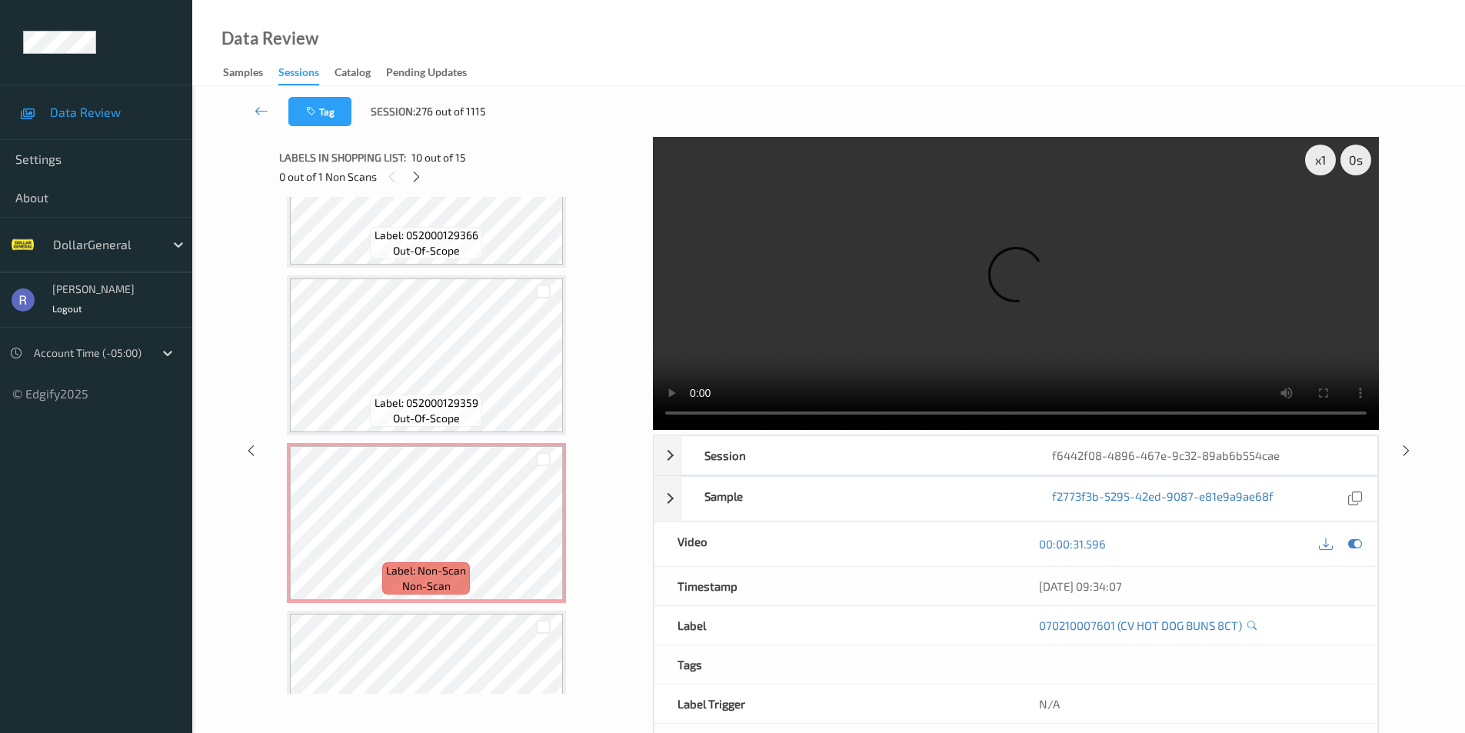
scroll to position [1943, 0]
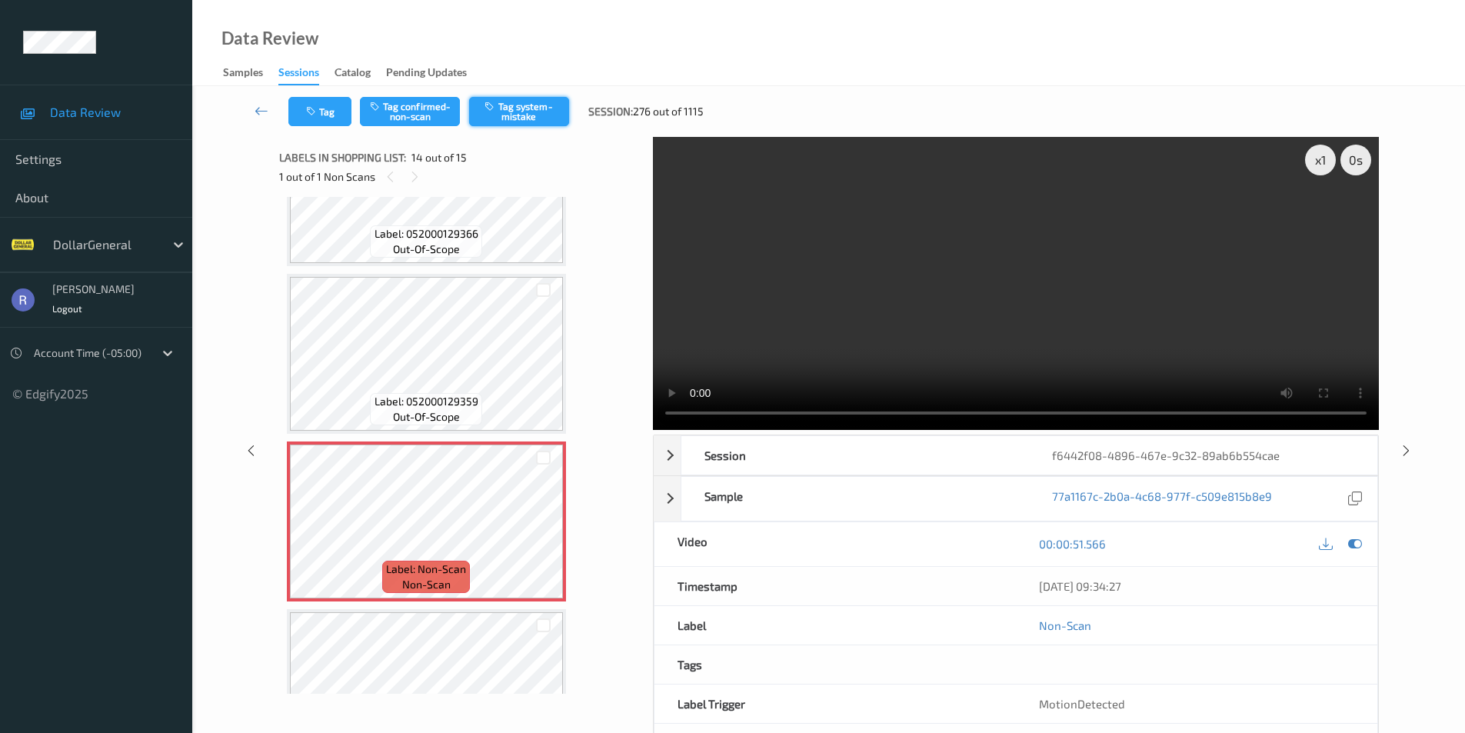
click at [534, 118] on button "Tag system-mistake" at bounding box center [519, 111] width 100 height 29
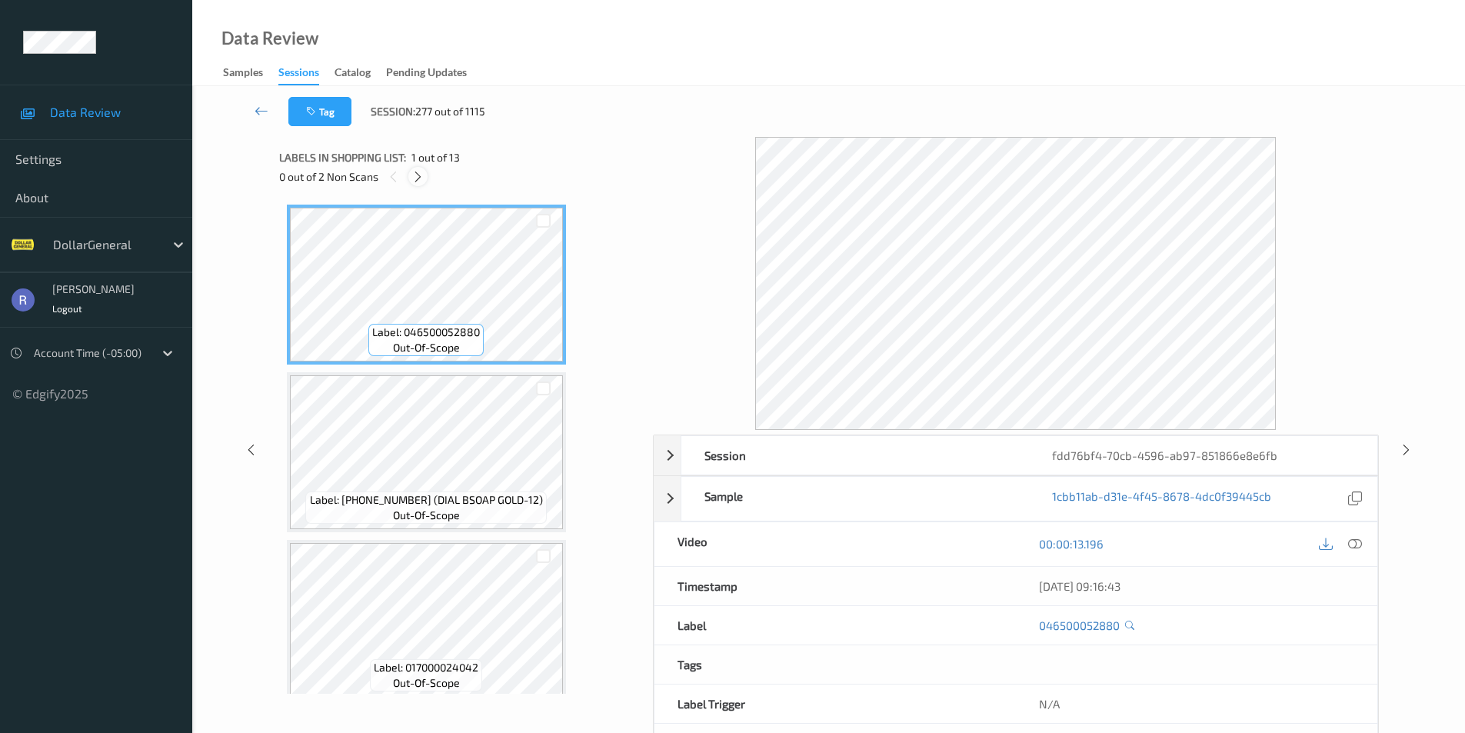
click at [422, 172] on icon at bounding box center [417, 177] width 13 height 14
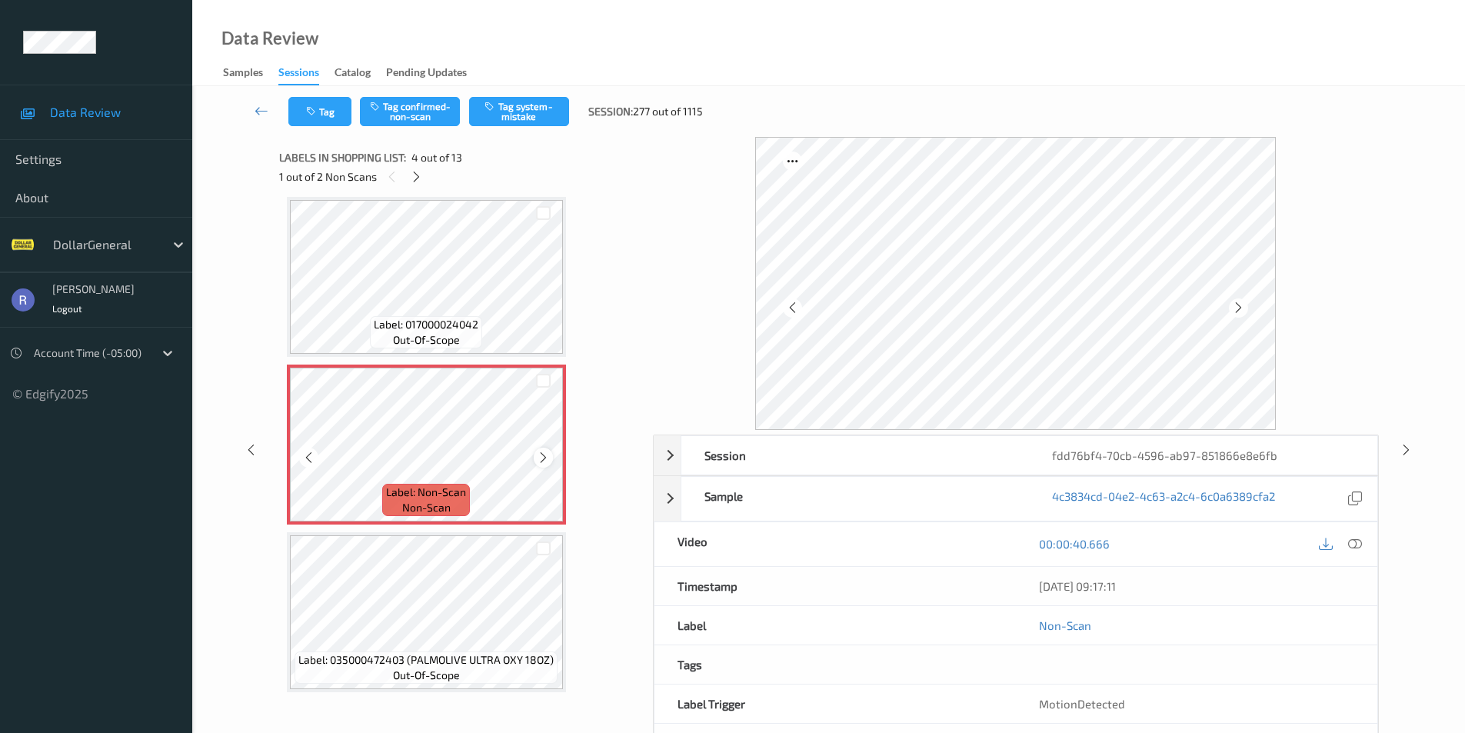
click at [539, 458] on icon at bounding box center [543, 458] width 13 height 14
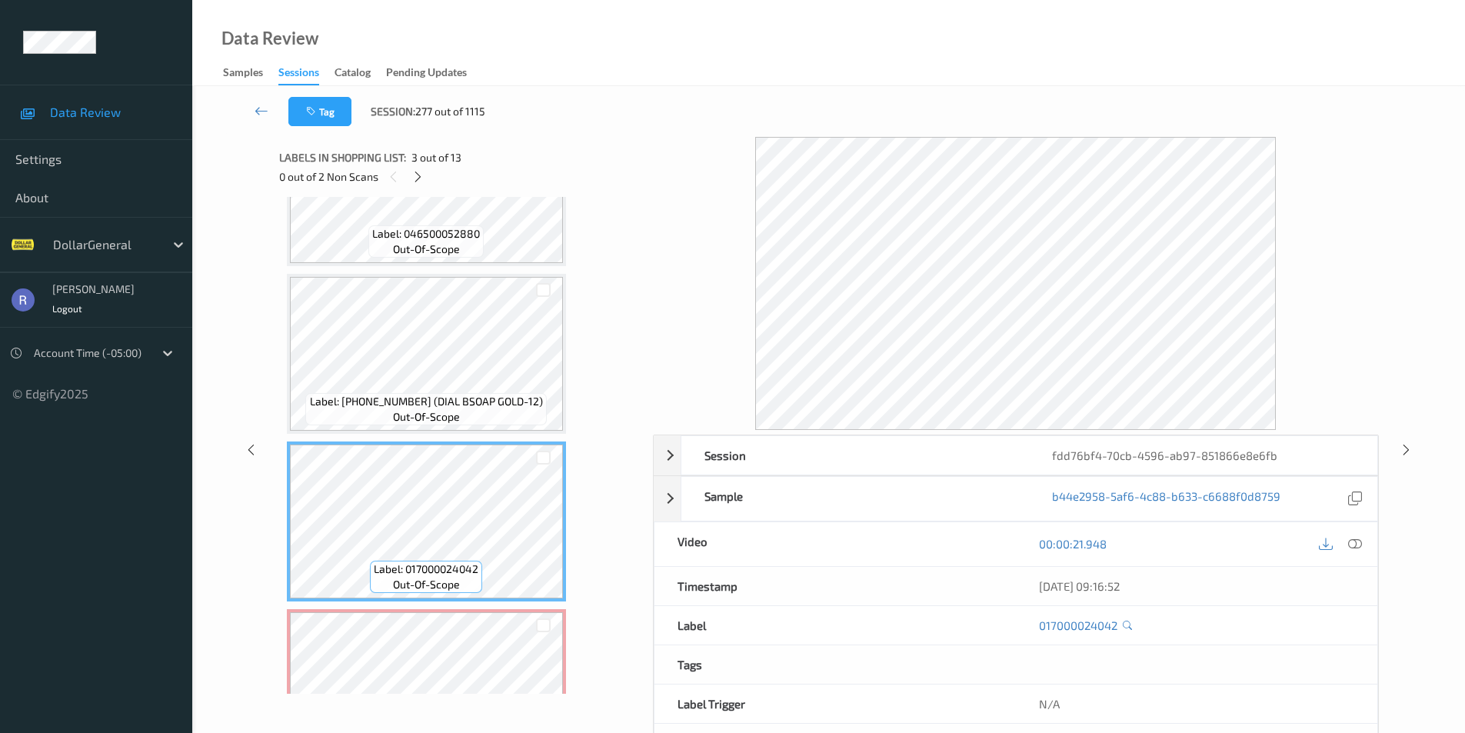
scroll to position [35, 0]
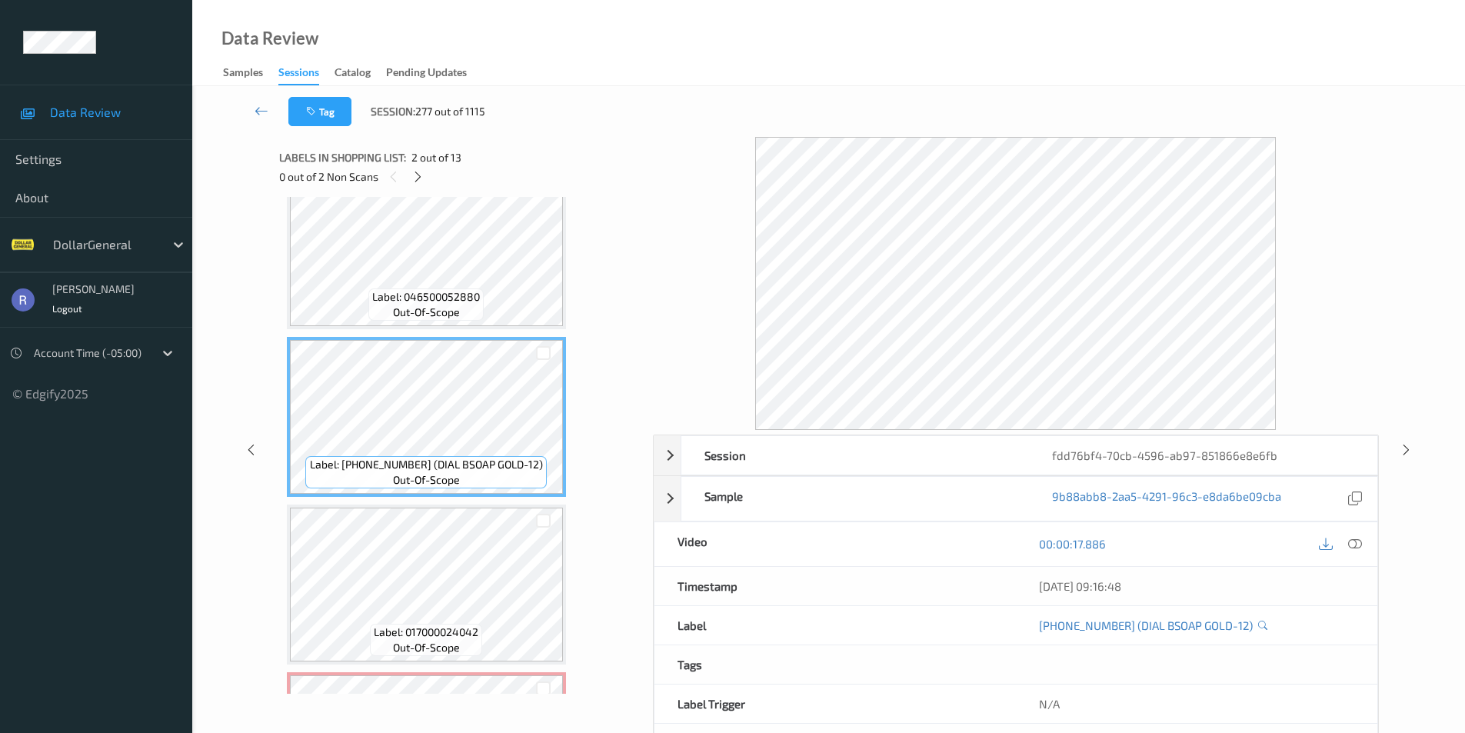
click at [1362, 534] on div at bounding box center [1340, 544] width 50 height 21
click at [1359, 542] on icon at bounding box center [1355, 544] width 14 height 14
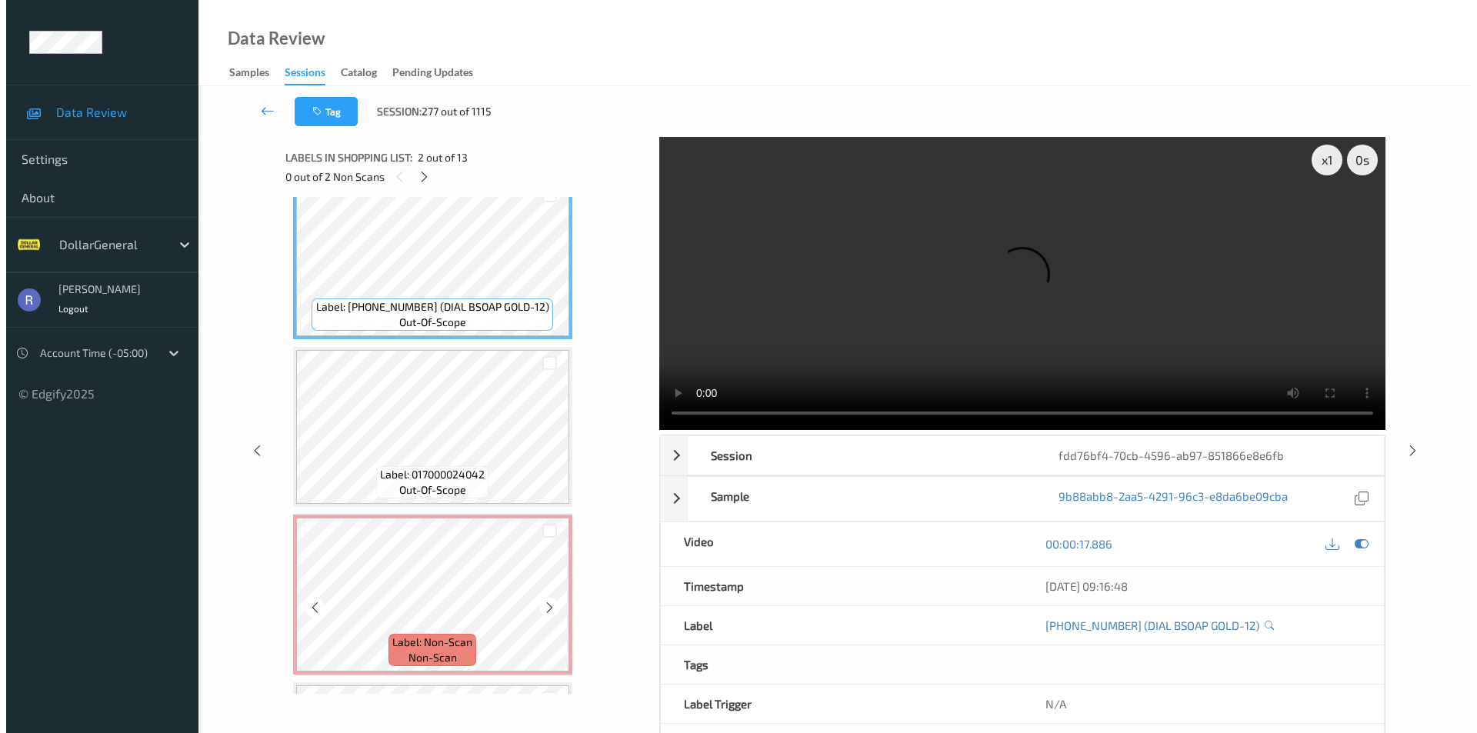
scroll to position [189, 0]
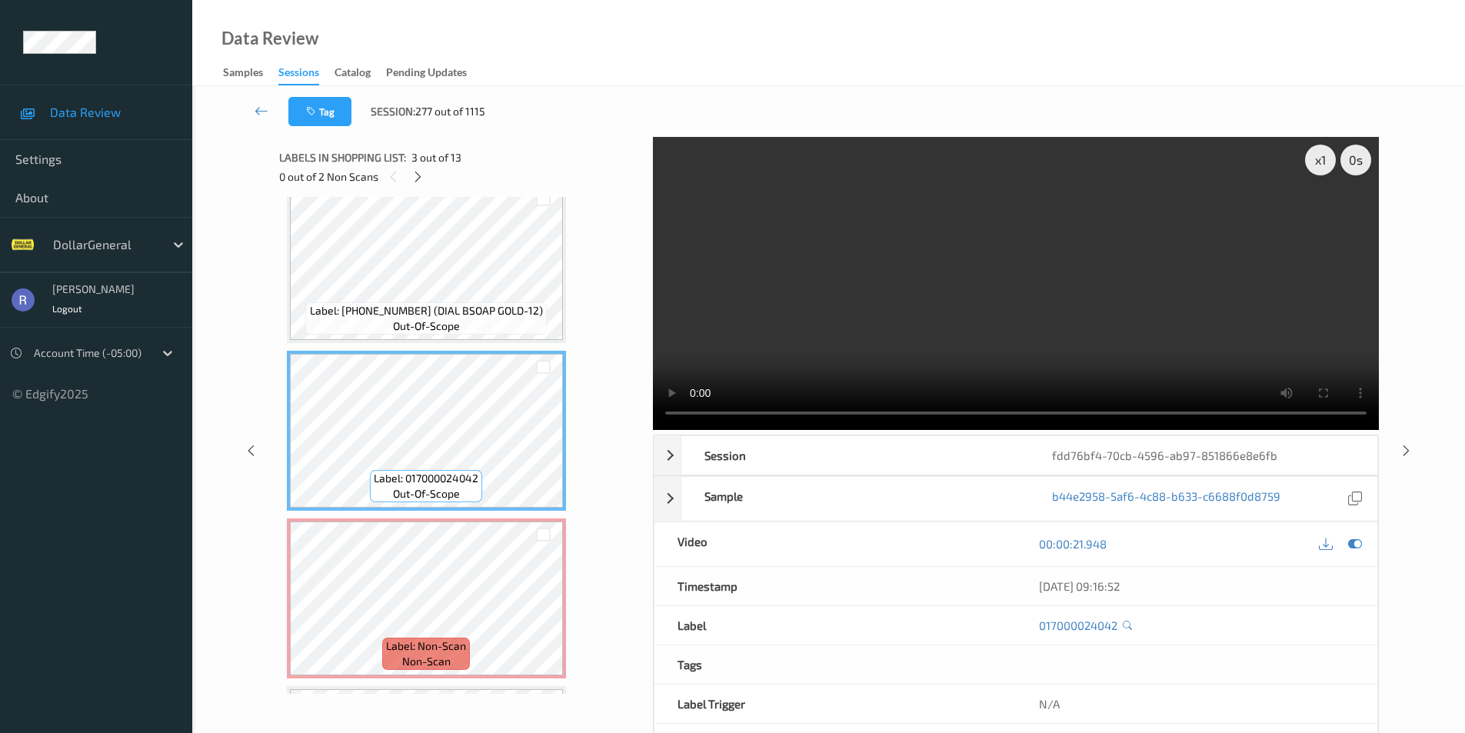
click at [1070, 235] on video at bounding box center [1016, 283] width 726 height 293
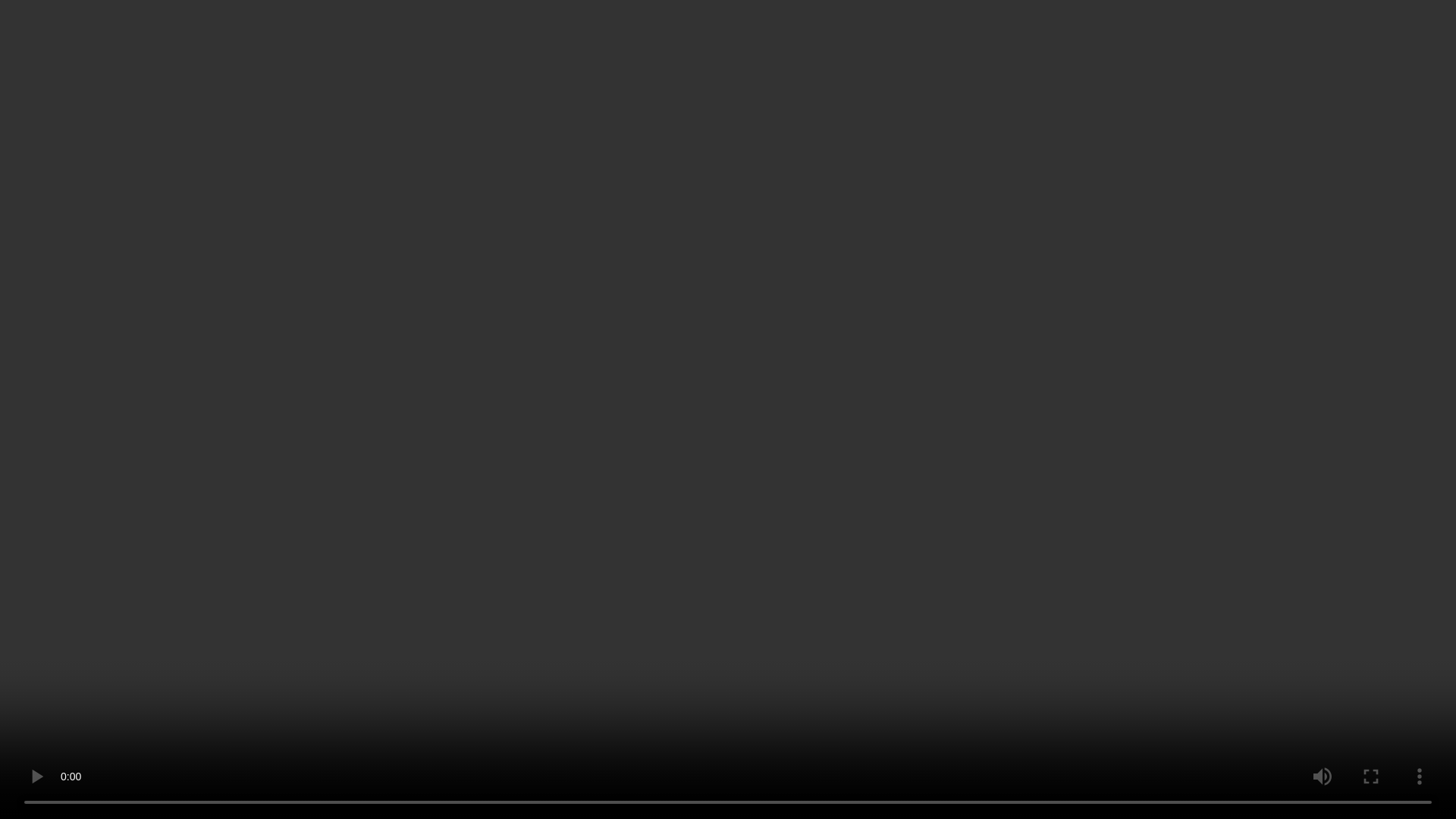
click at [783, 391] on video at bounding box center [728, 409] width 1456 height 819
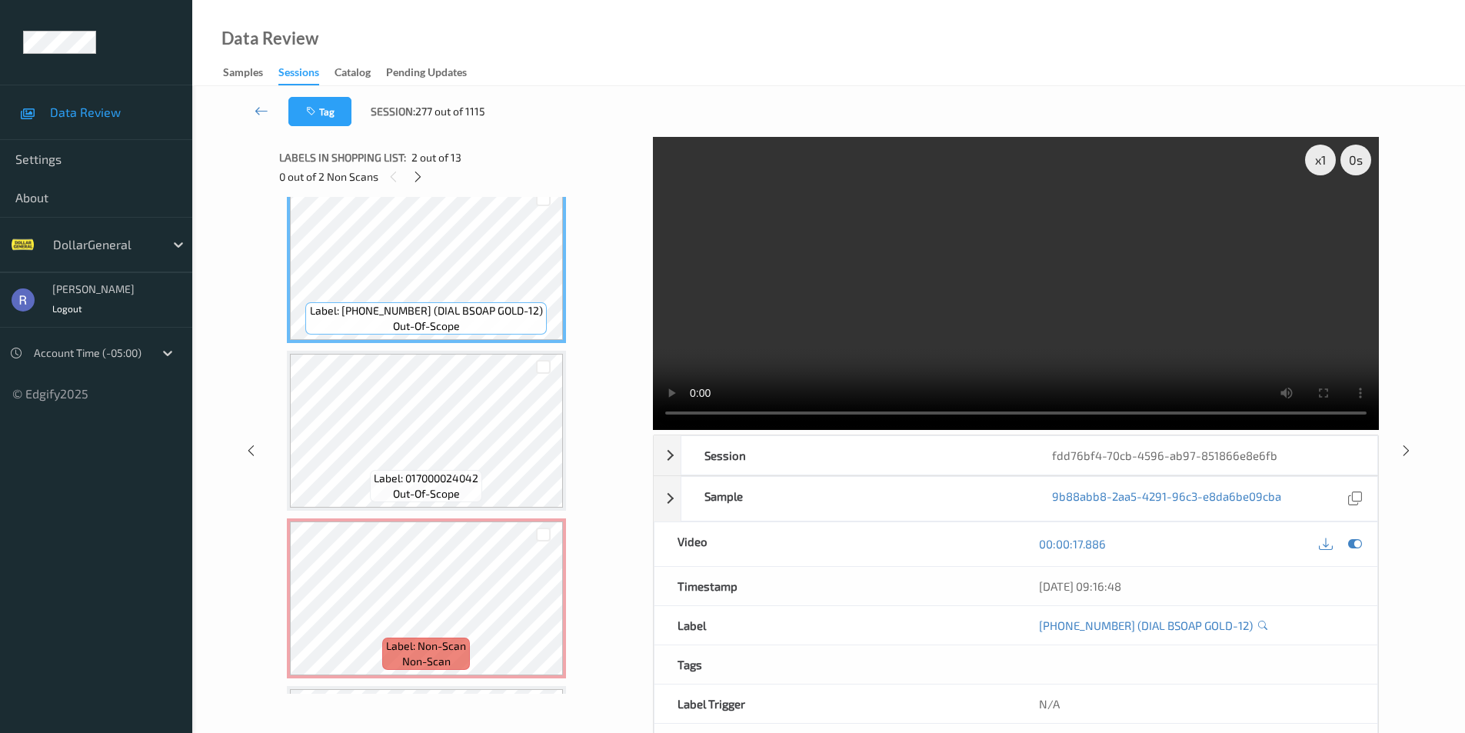
click at [1070, 294] on video at bounding box center [1016, 283] width 726 height 293
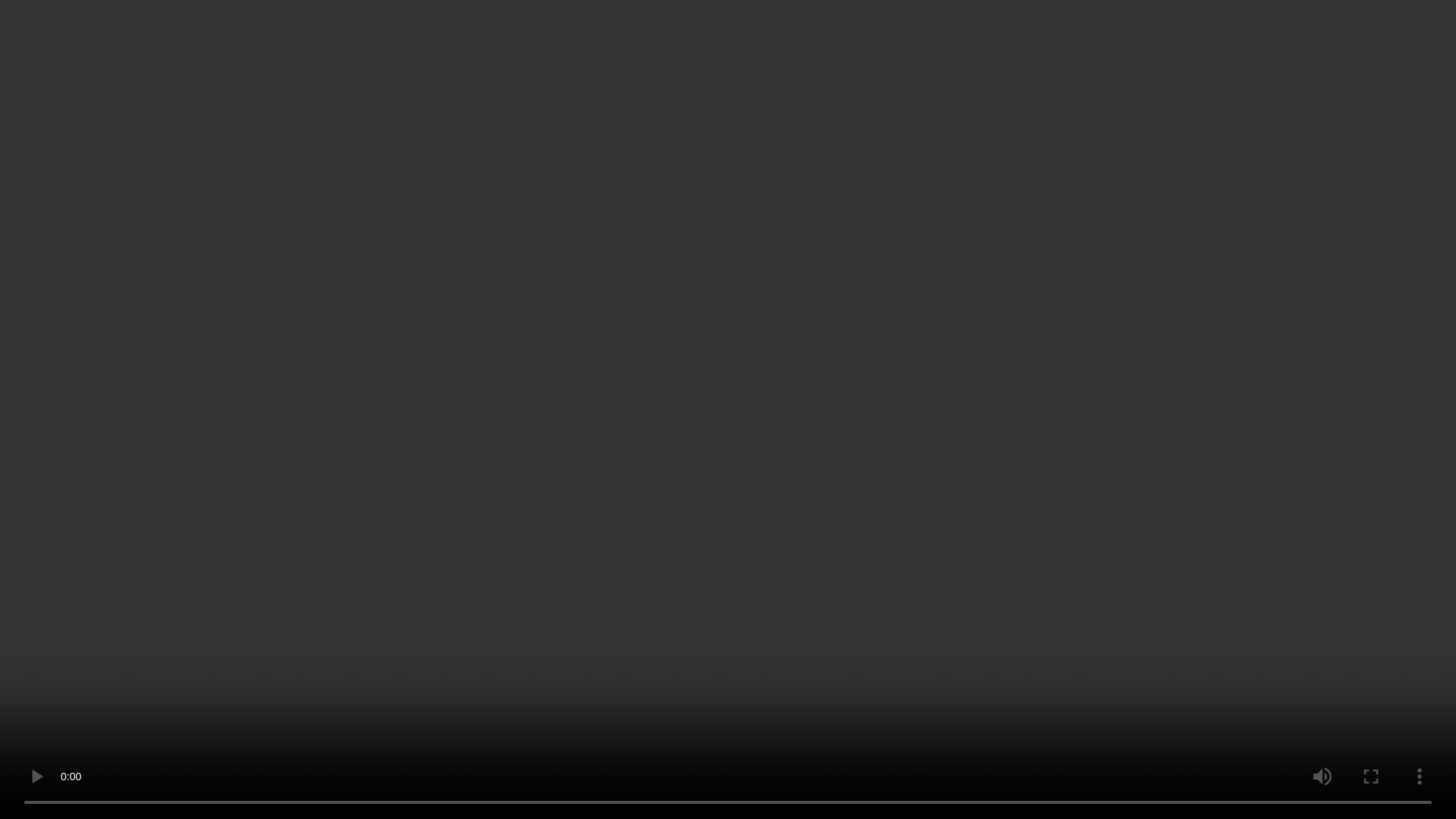
click at [1059, 355] on video at bounding box center [728, 409] width 1456 height 819
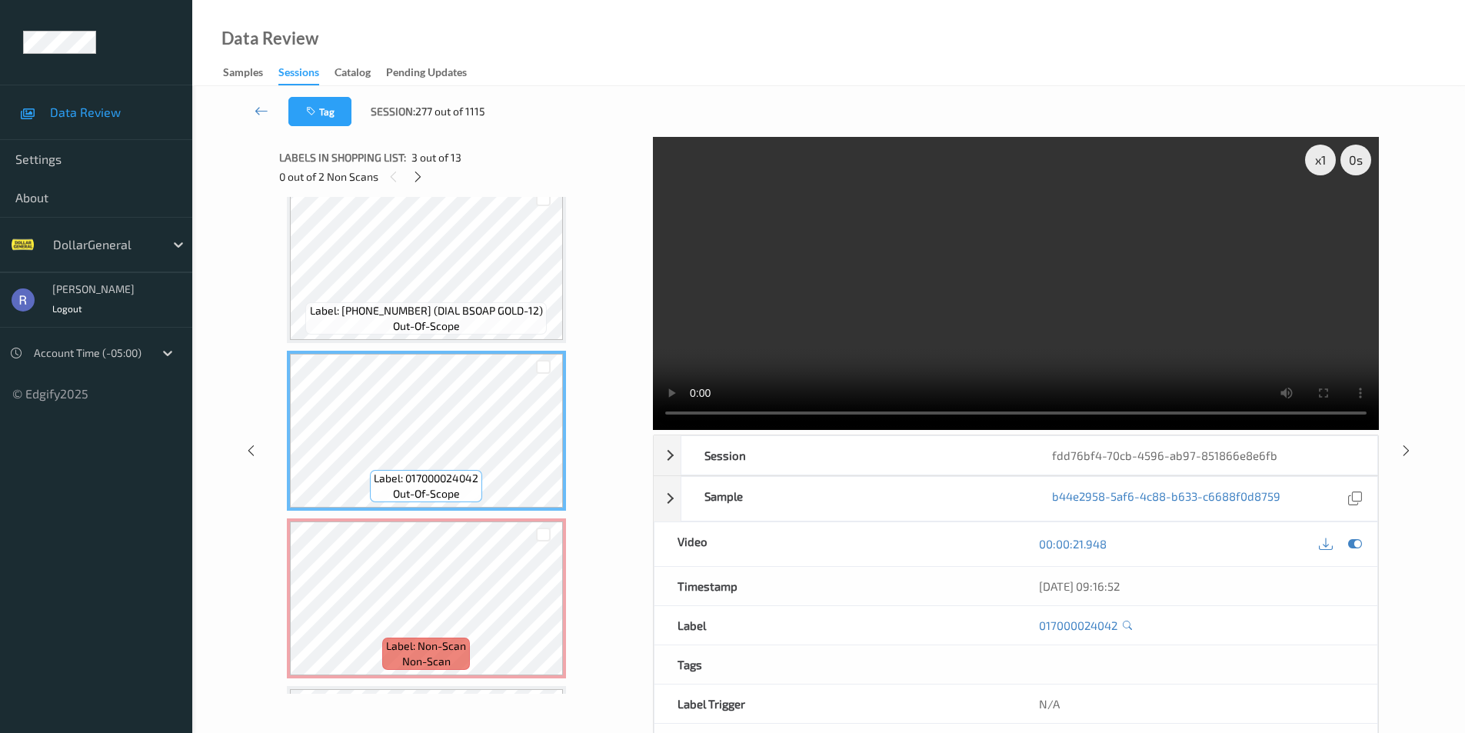
click at [984, 281] on video at bounding box center [1016, 283] width 726 height 293
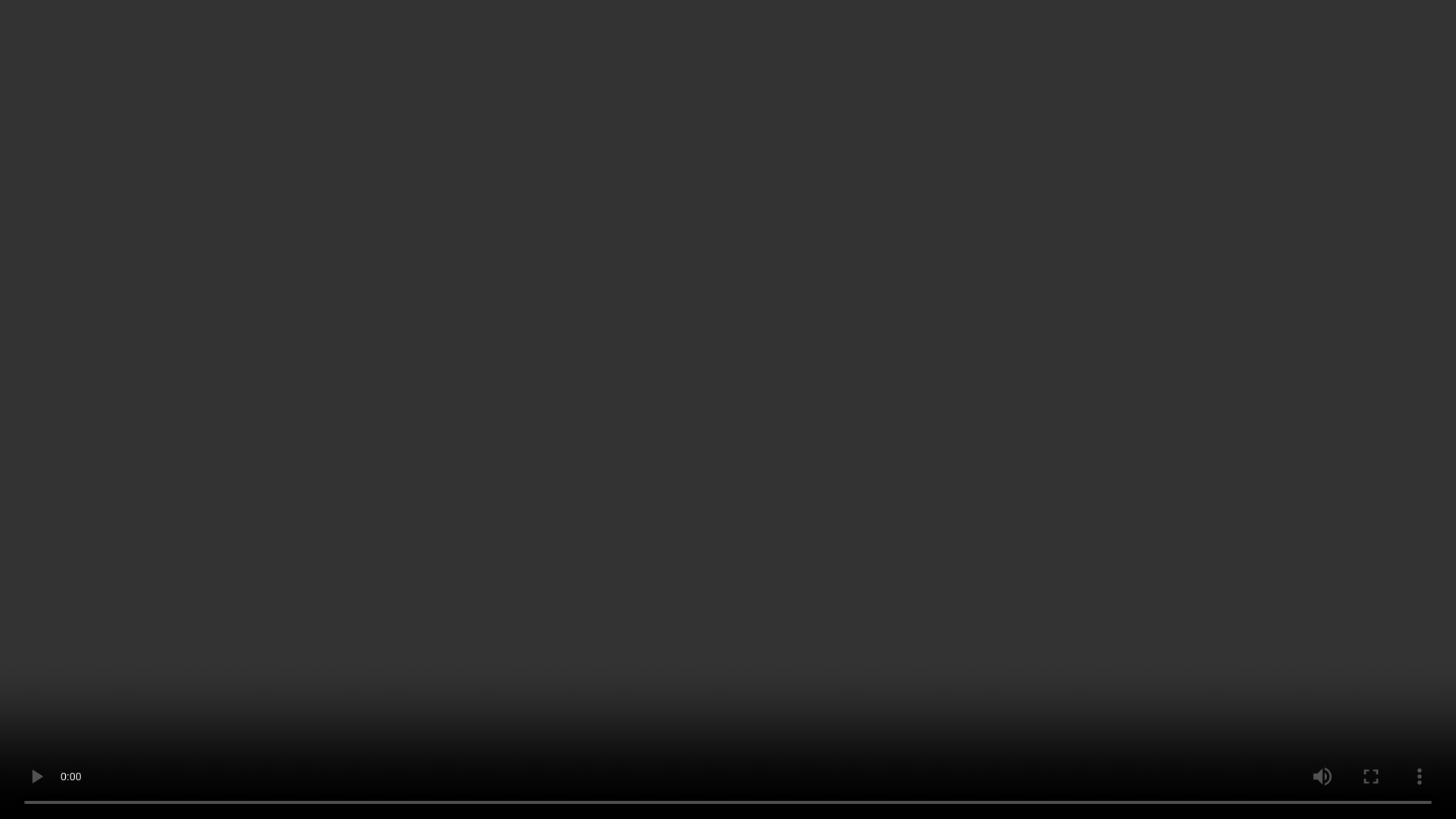
click at [918, 312] on video at bounding box center [728, 409] width 1456 height 819
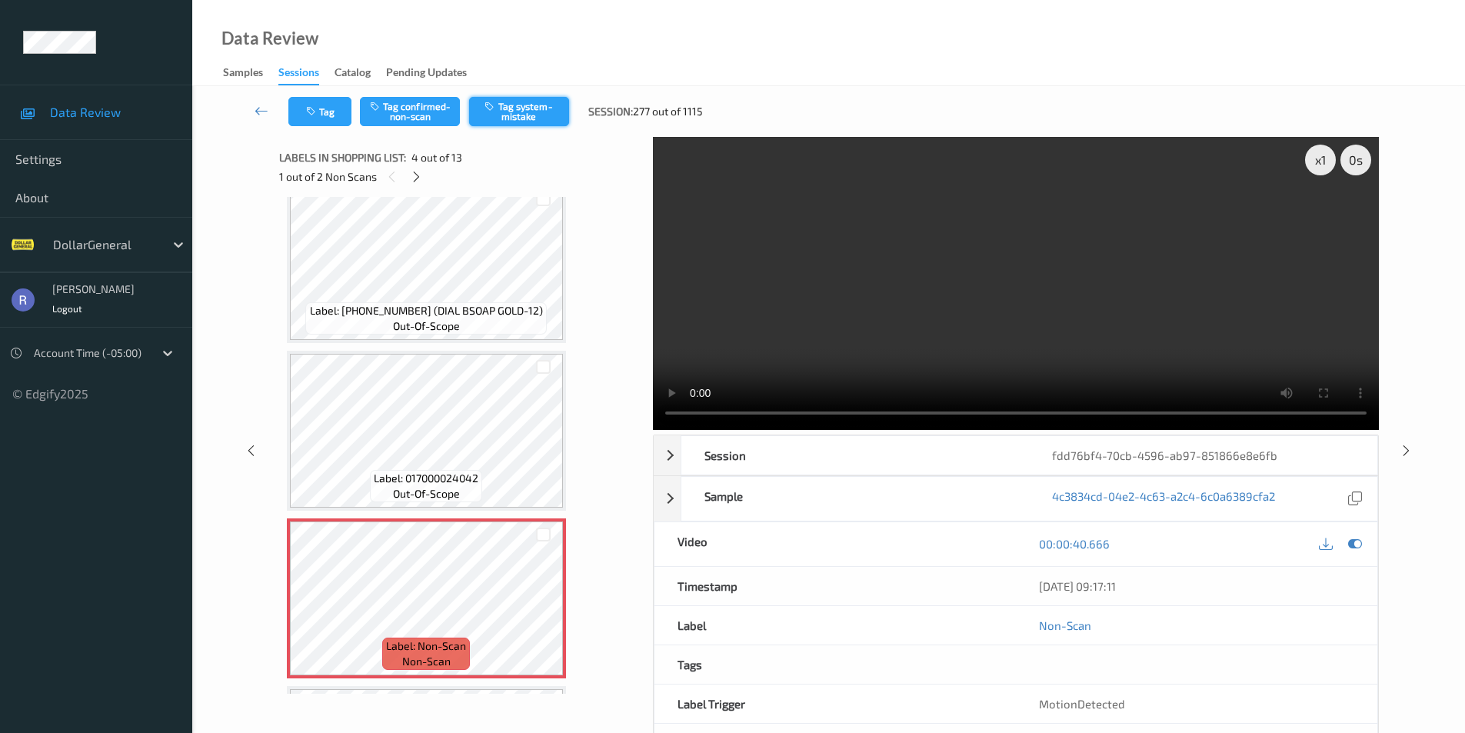
click at [520, 116] on button "Tag system-mistake" at bounding box center [519, 111] width 100 height 29
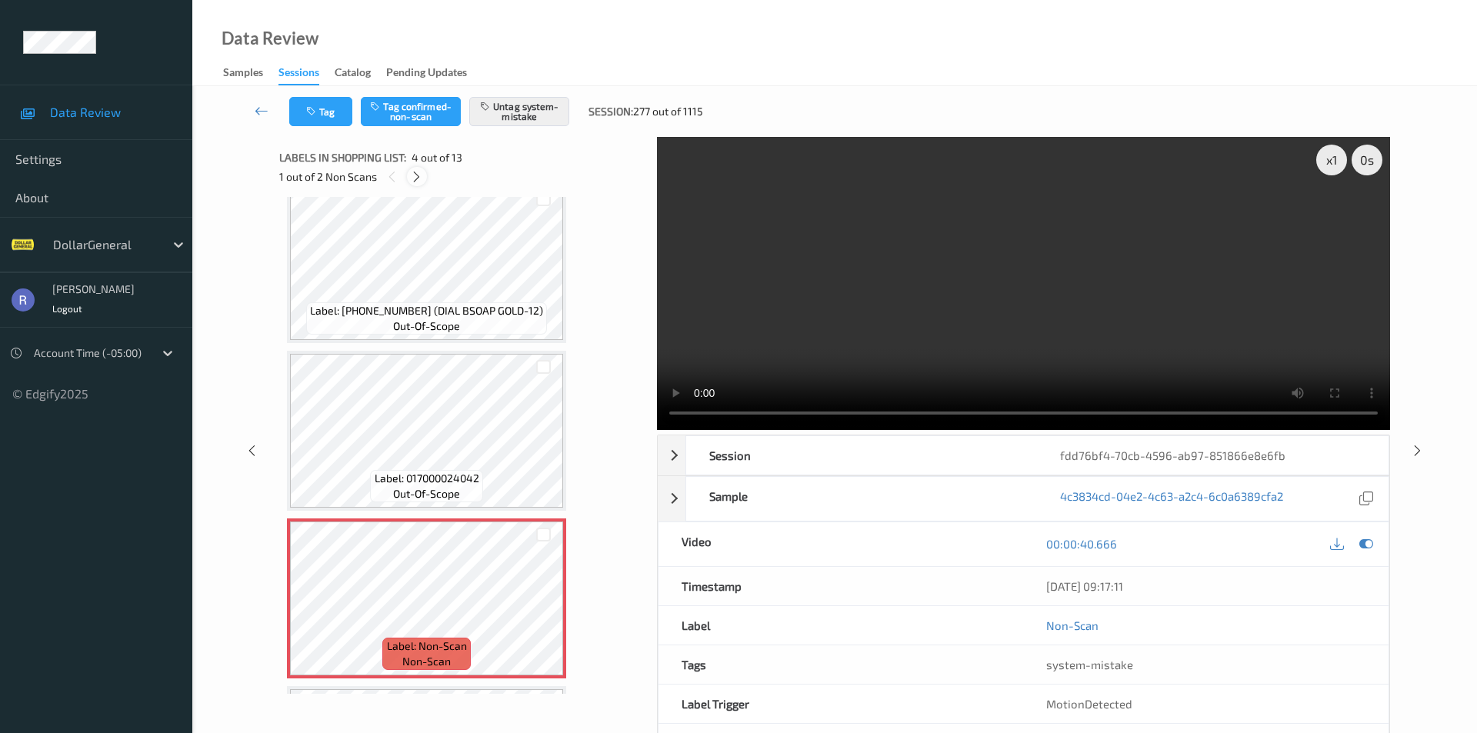
click at [419, 175] on icon at bounding box center [416, 177] width 13 height 14
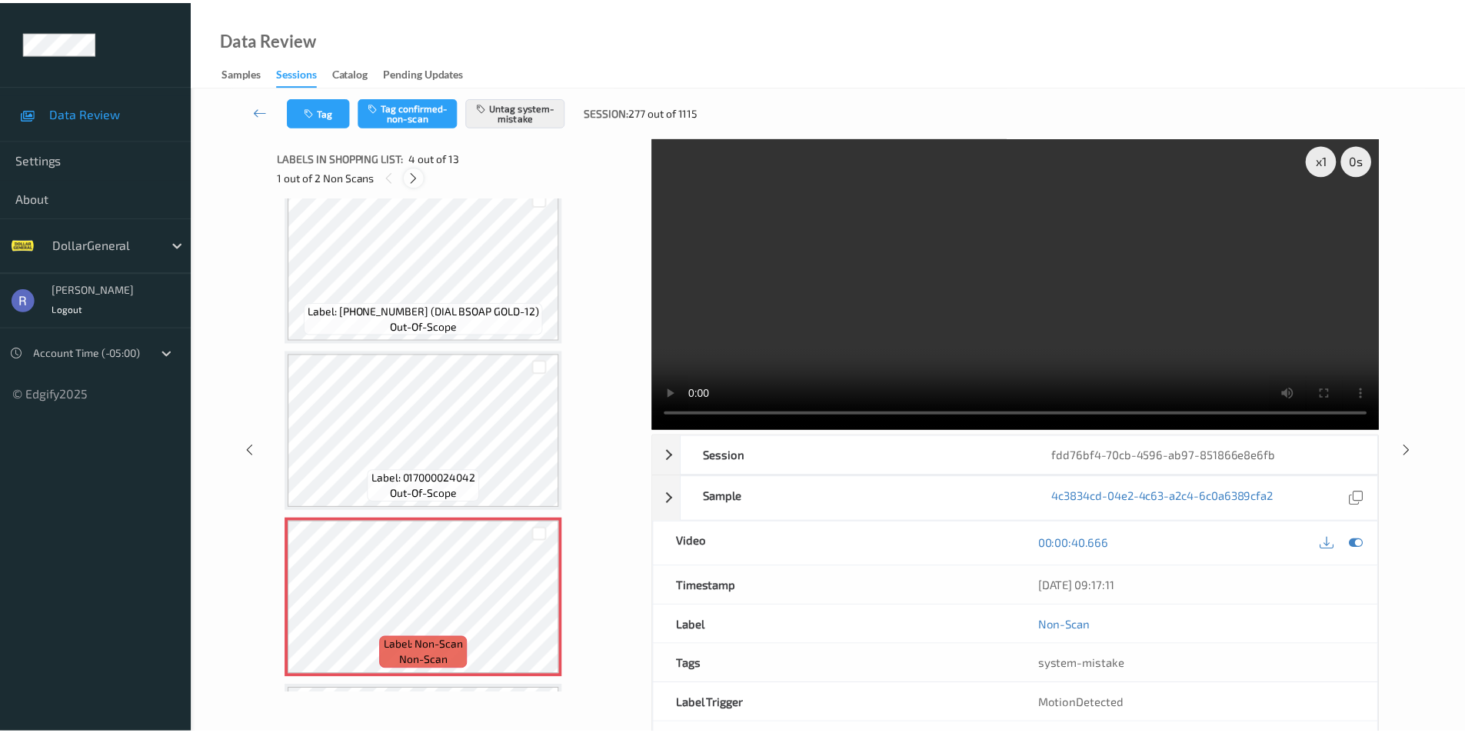
scroll to position [1690, 0]
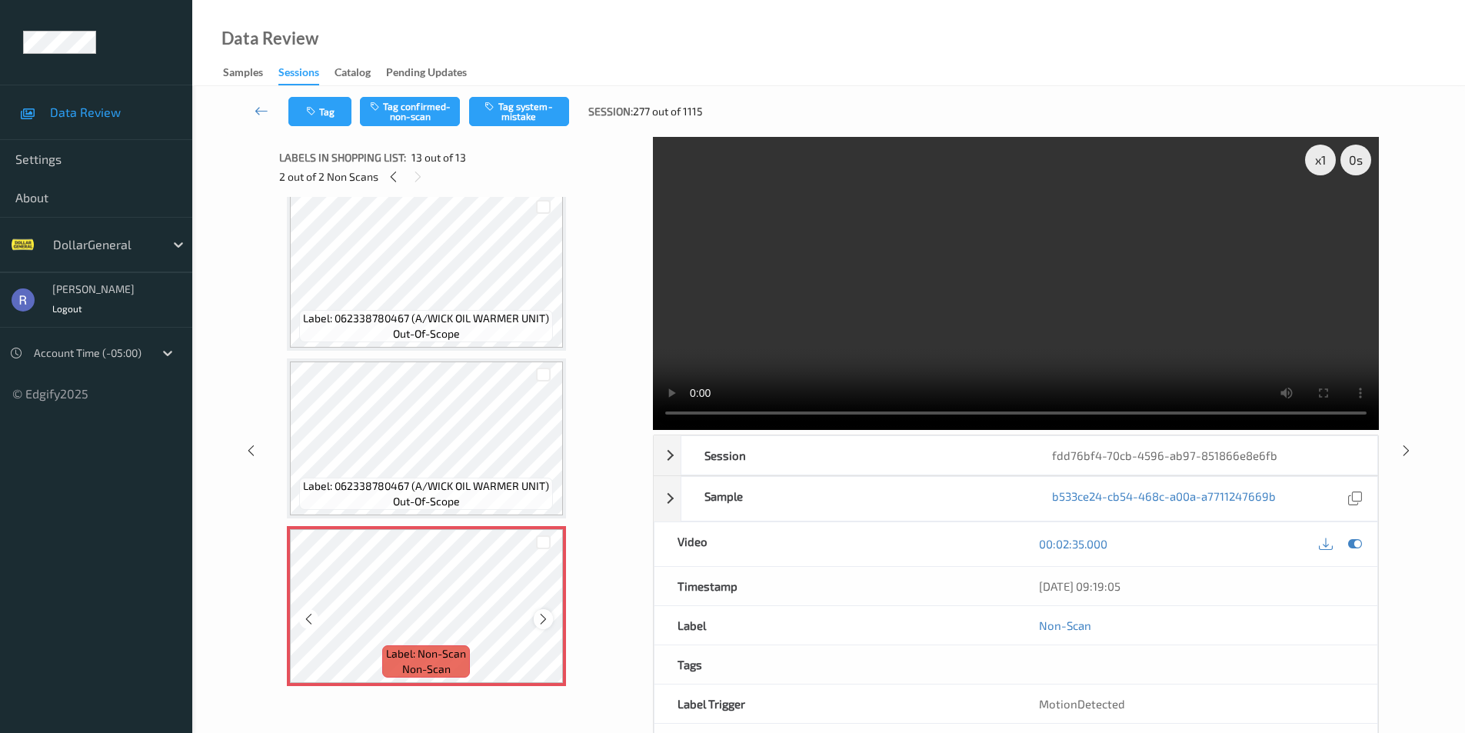
click at [542, 621] on icon at bounding box center [543, 619] width 13 height 14
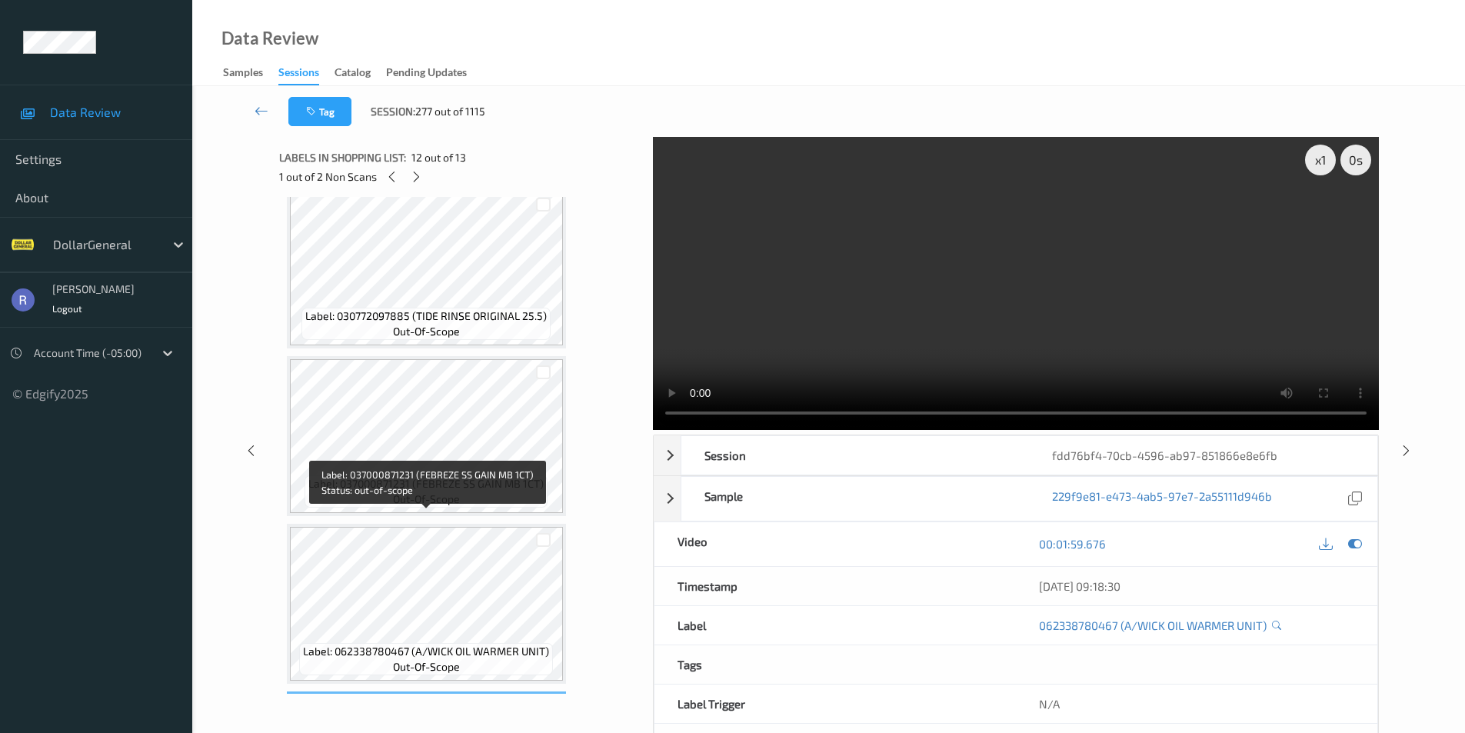
scroll to position [1306, 0]
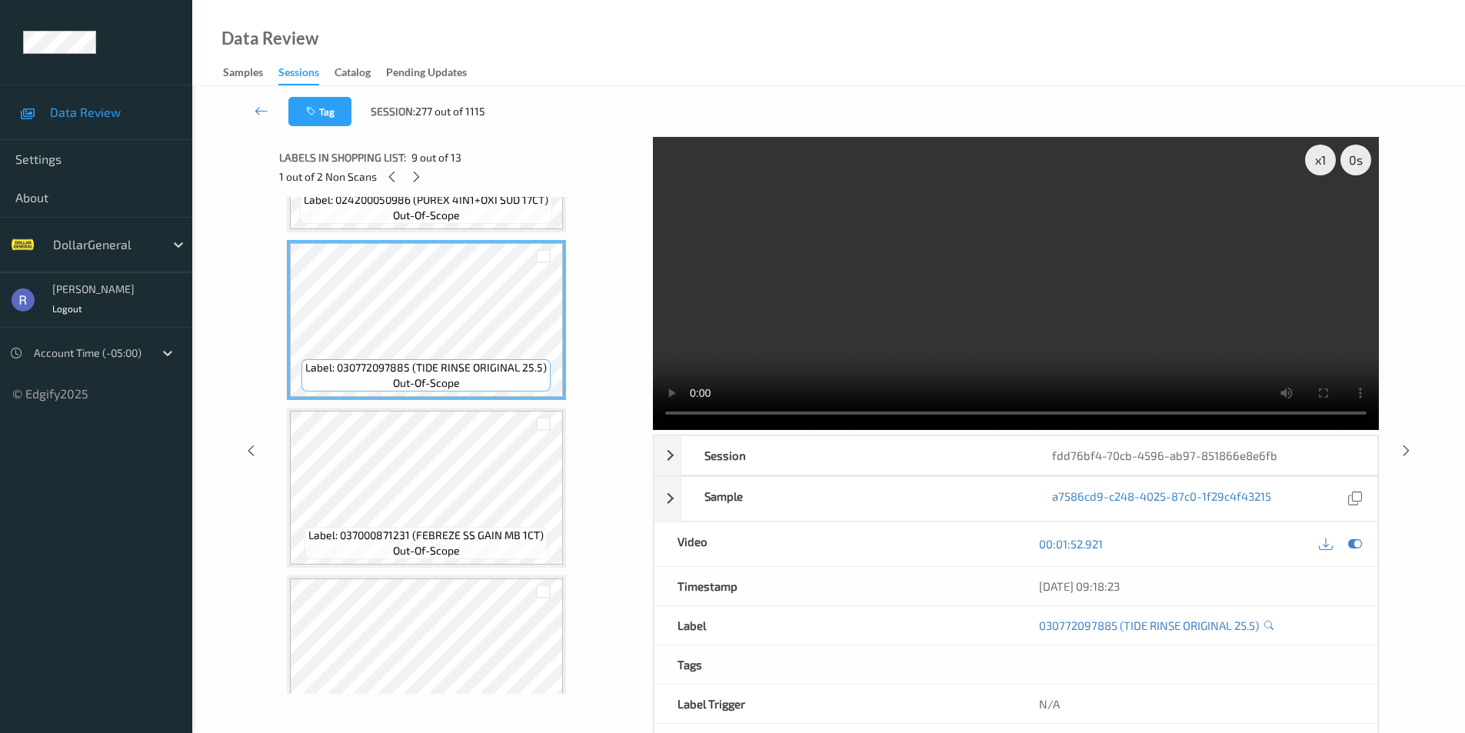
click at [989, 318] on video at bounding box center [1016, 283] width 726 height 293
click at [1013, 299] on video at bounding box center [1016, 283] width 726 height 293
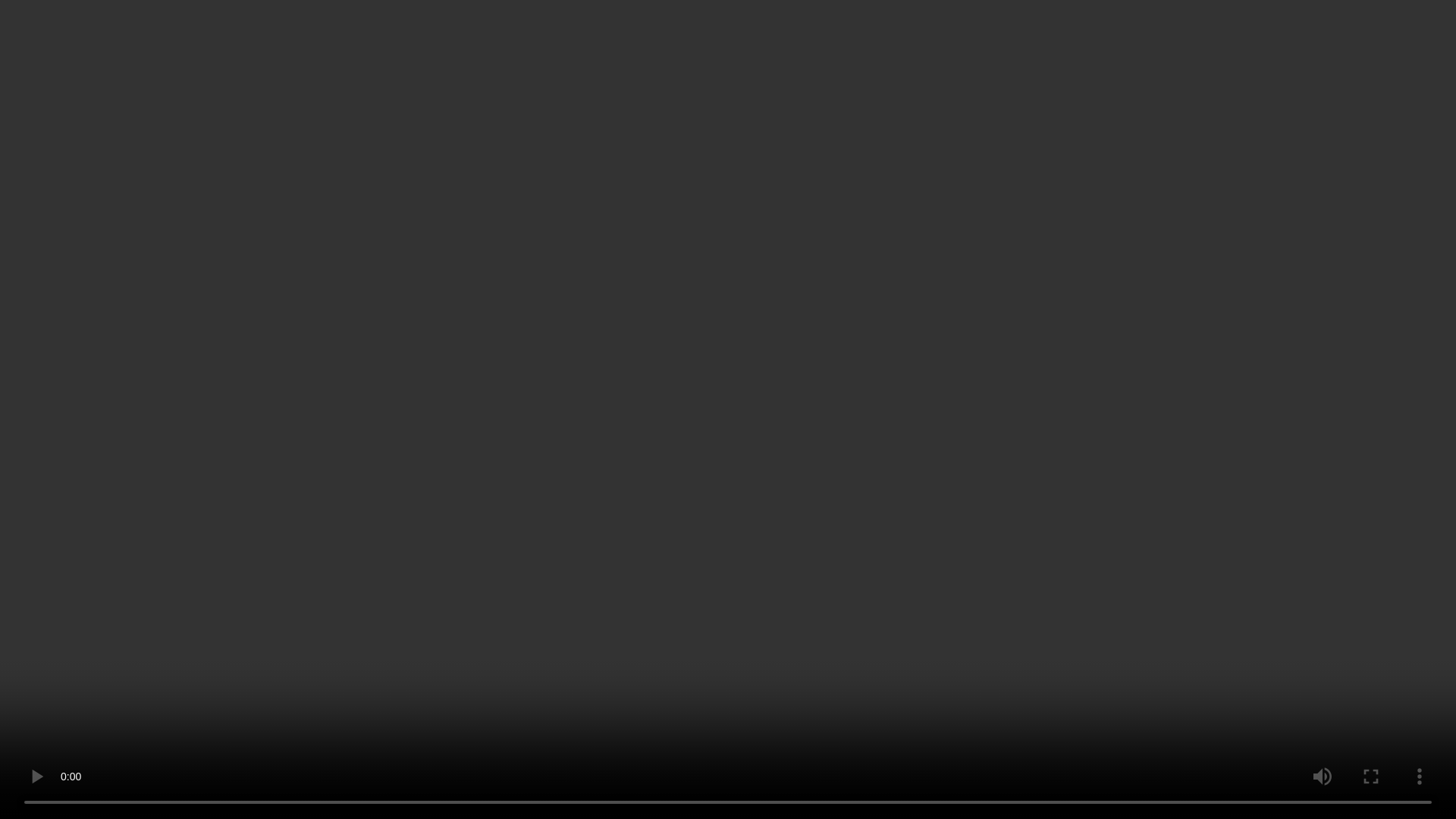
click at [806, 642] on video at bounding box center [728, 409] width 1456 height 819
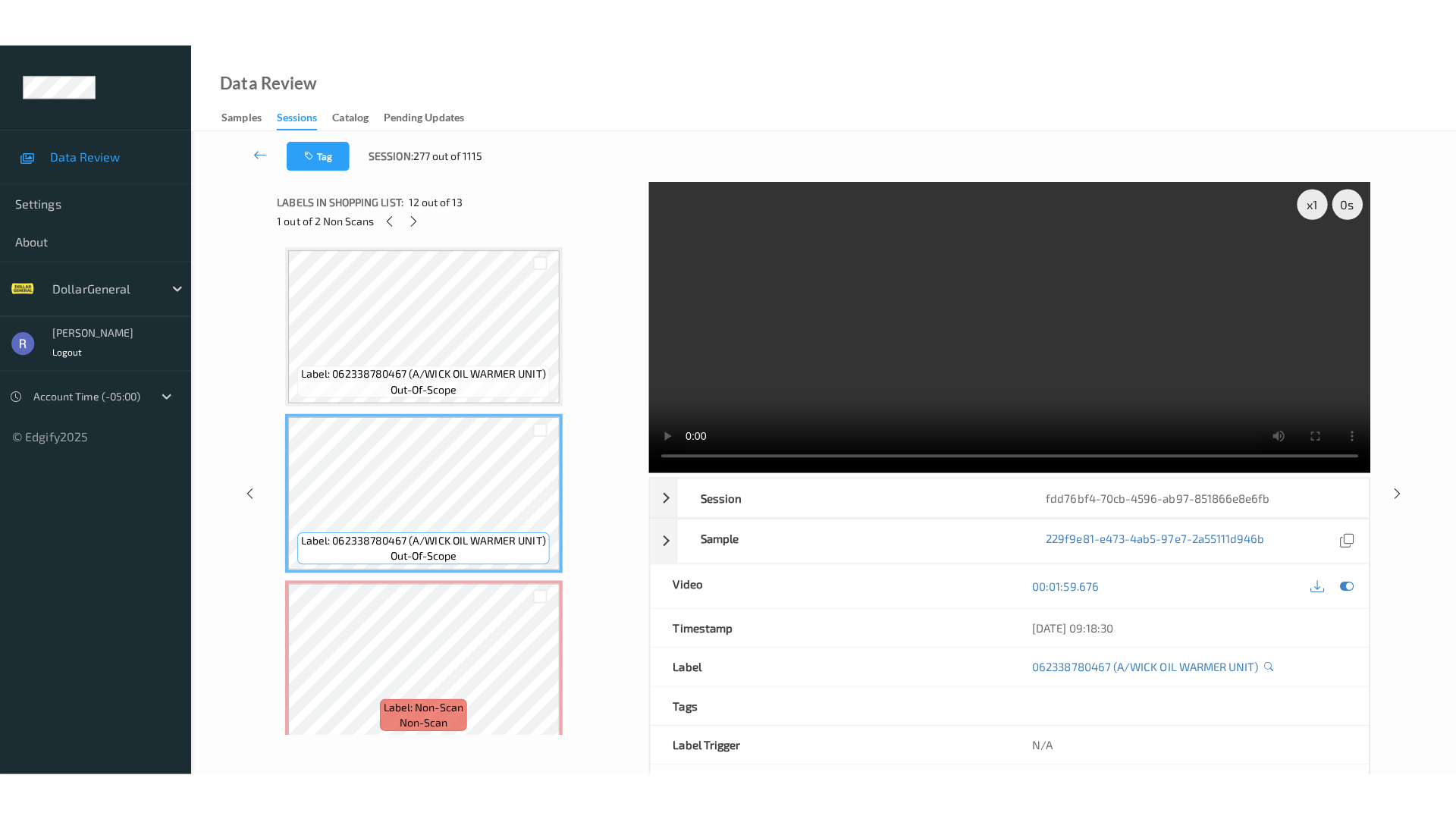
scroll to position [1666, 0]
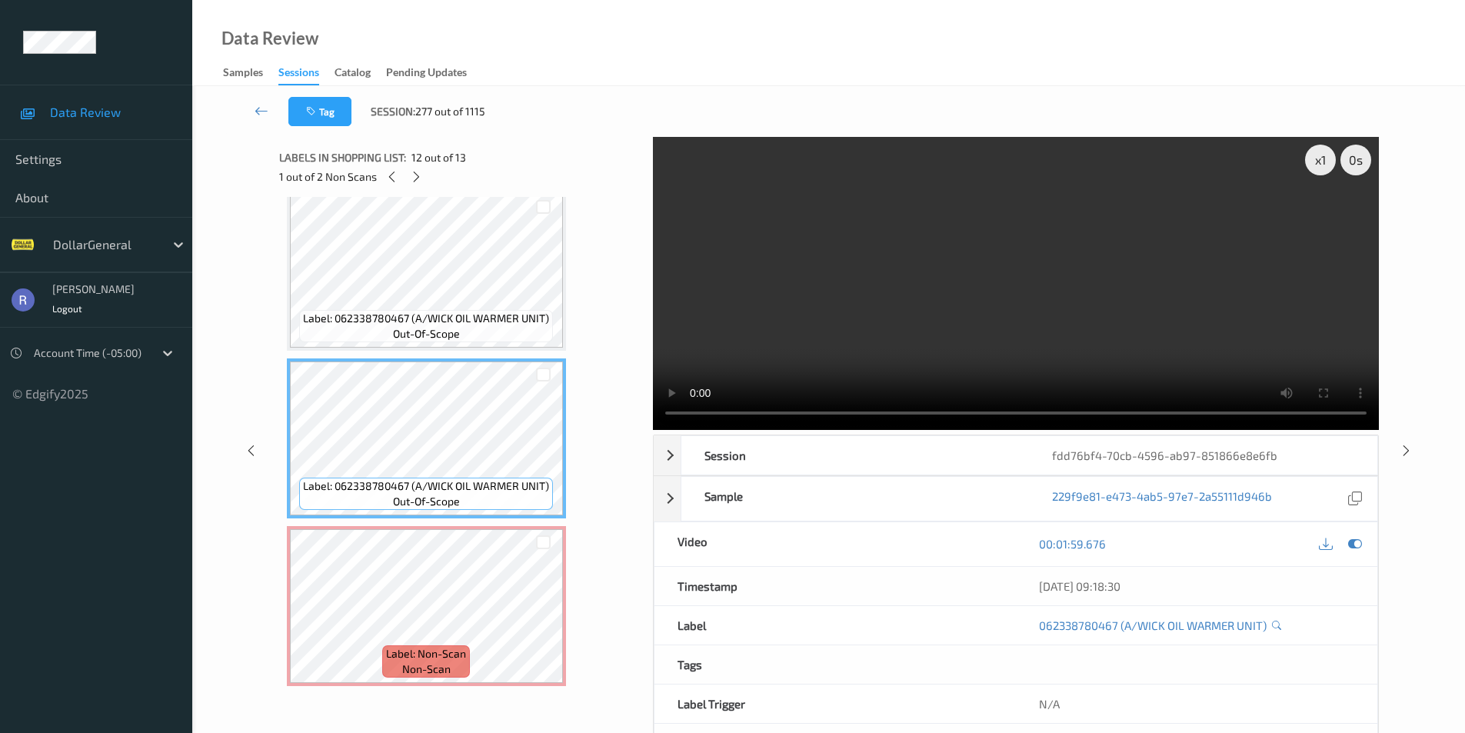
click at [874, 301] on video at bounding box center [1016, 283] width 726 height 293
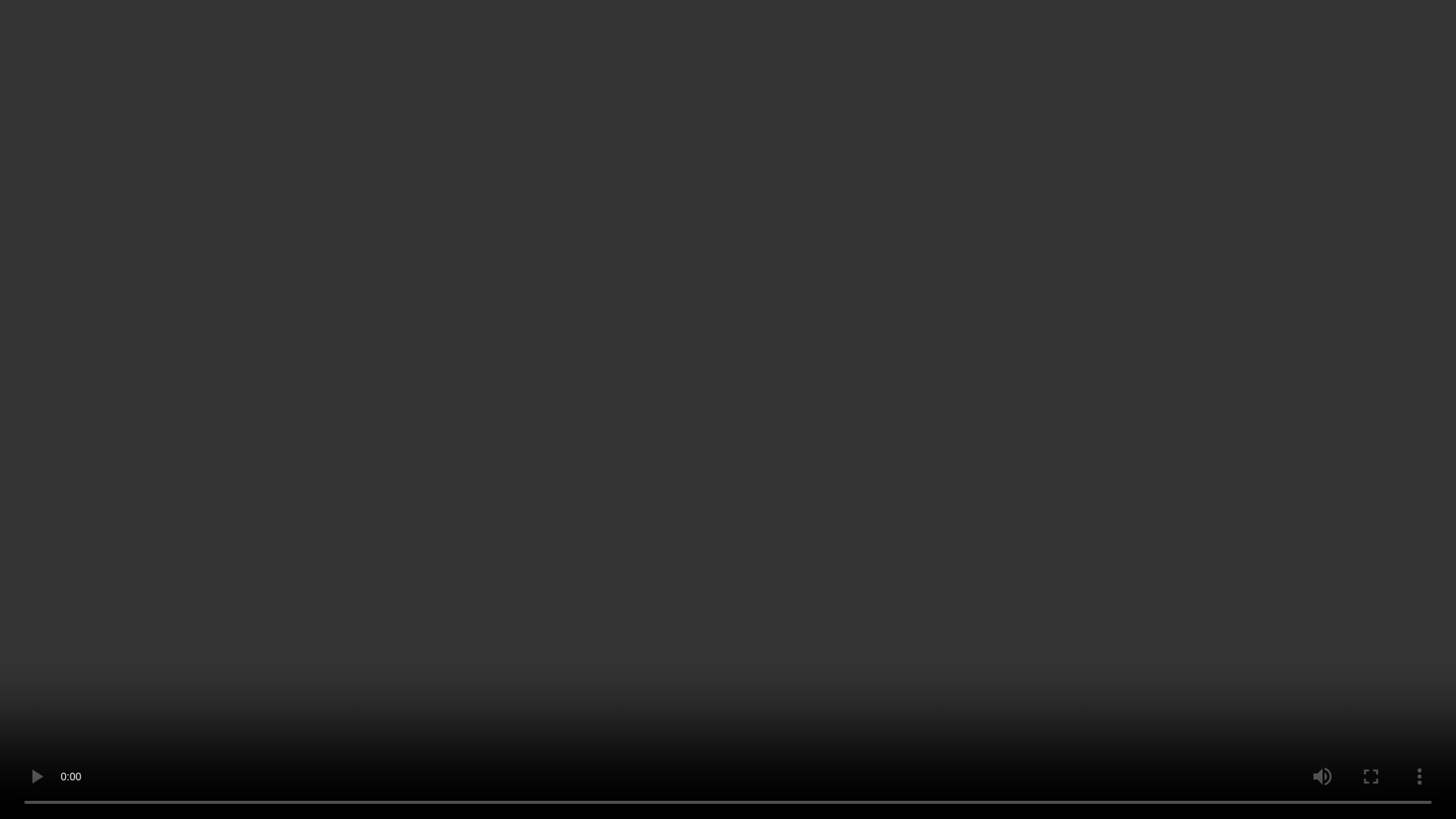
click at [516, 664] on video at bounding box center [728, 409] width 1456 height 819
click at [753, 651] on video at bounding box center [728, 409] width 1456 height 819
click at [612, 651] on video at bounding box center [728, 409] width 1456 height 819
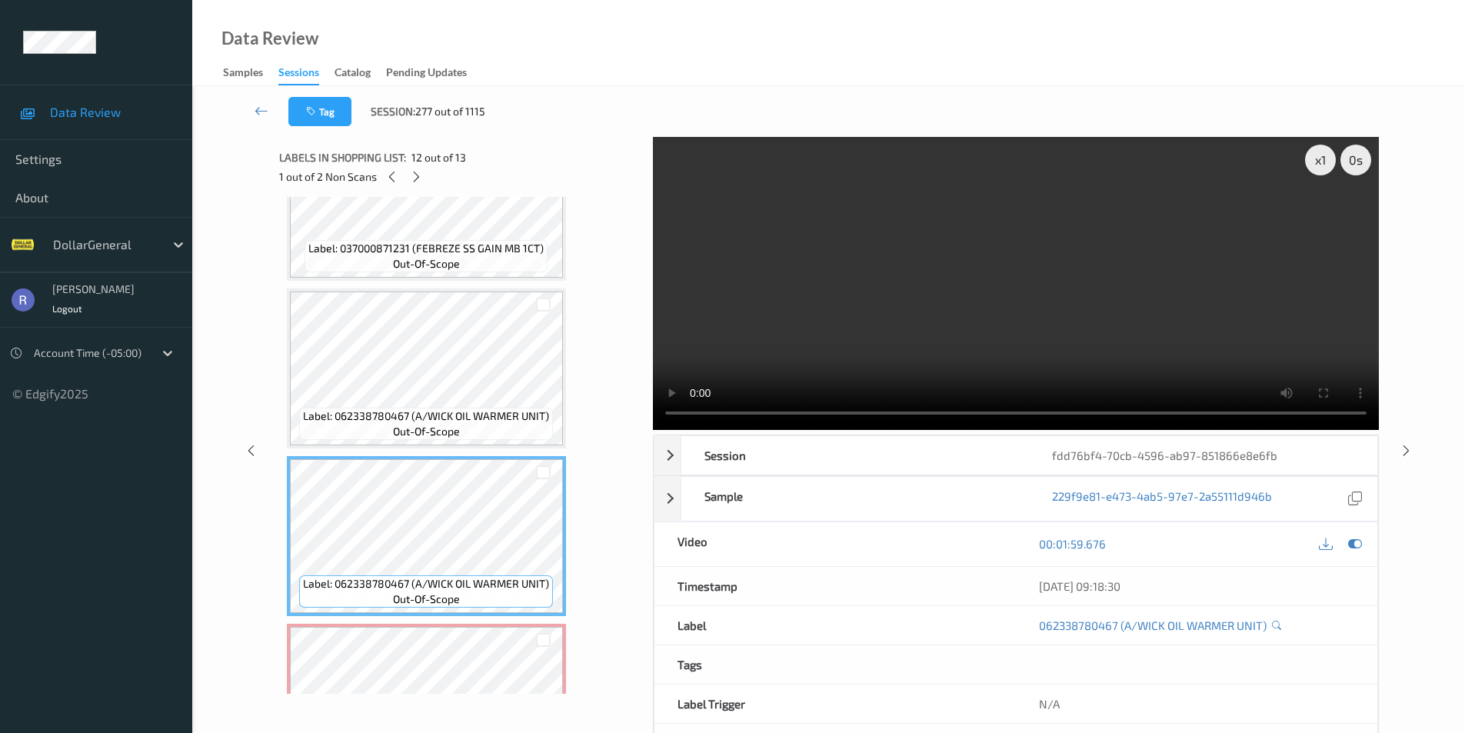
click at [934, 345] on video at bounding box center [1016, 283] width 726 height 293
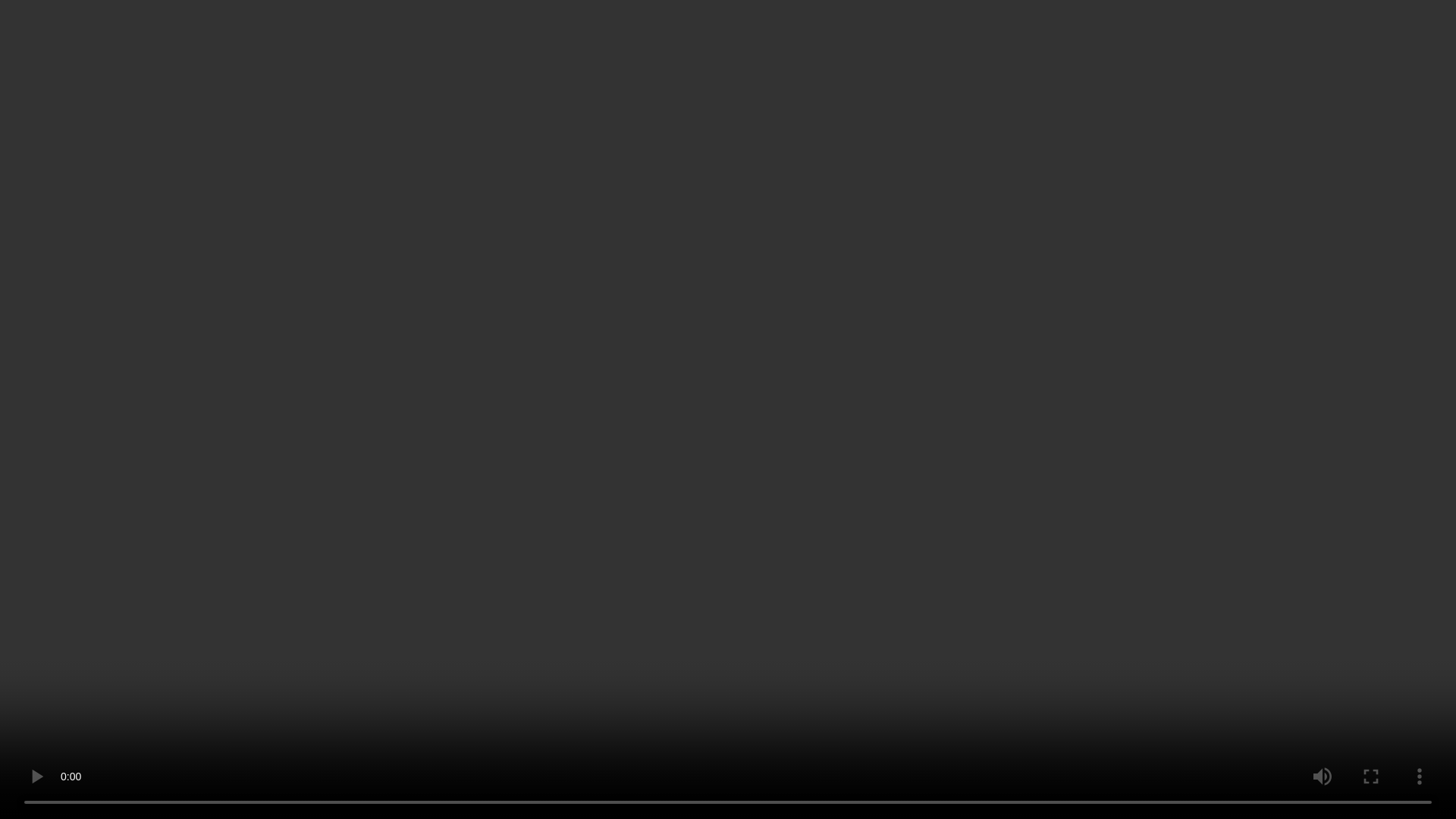
click at [720, 572] on video at bounding box center [728, 409] width 1456 height 819
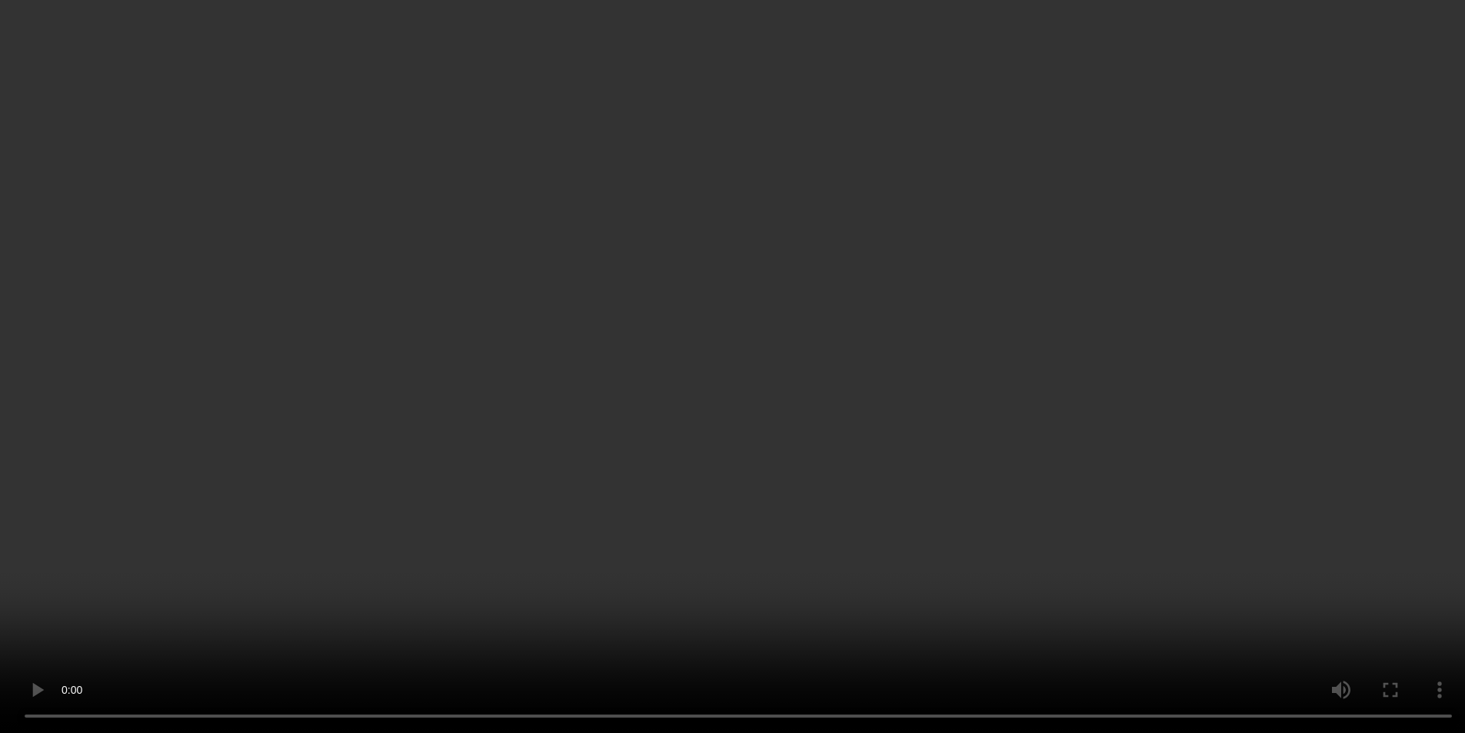
scroll to position [1439, 0]
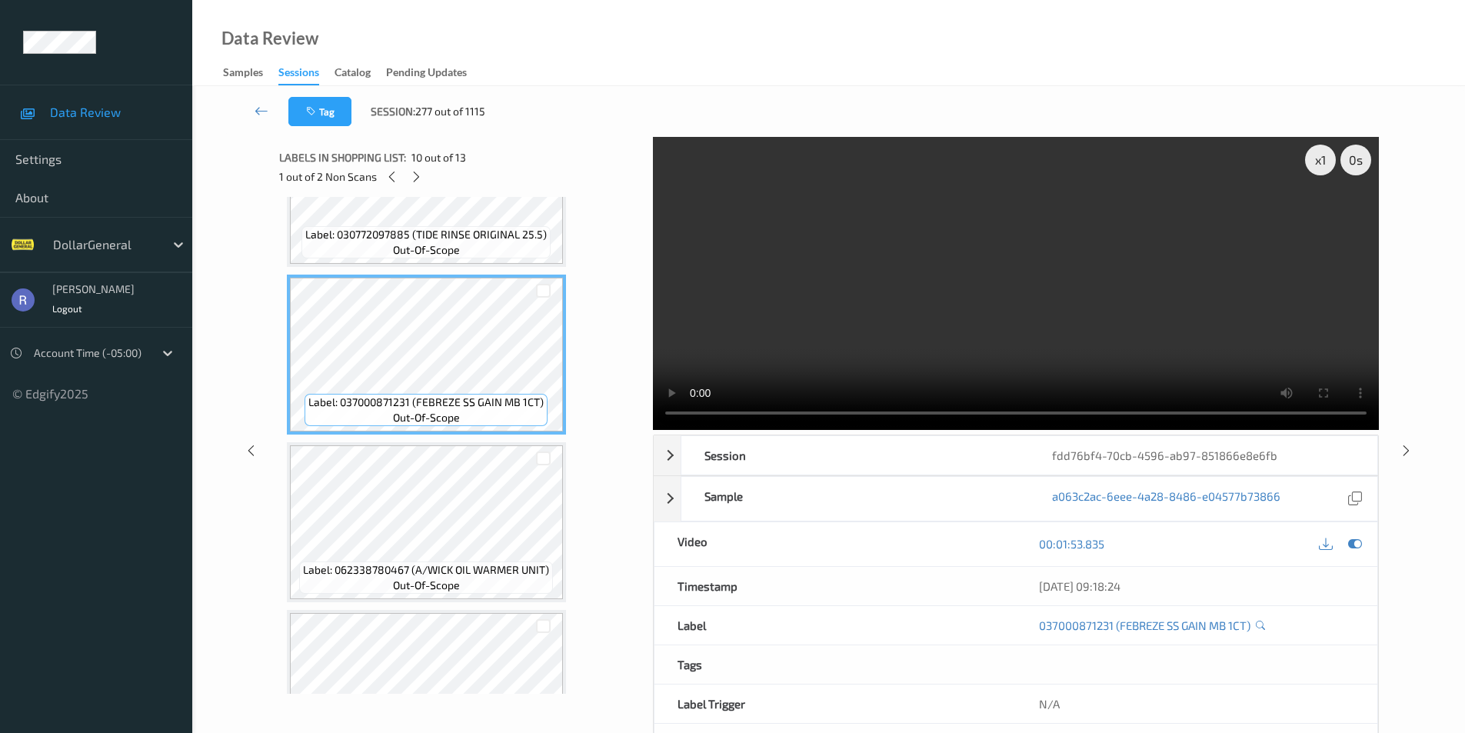
click at [932, 314] on video at bounding box center [1016, 283] width 726 height 293
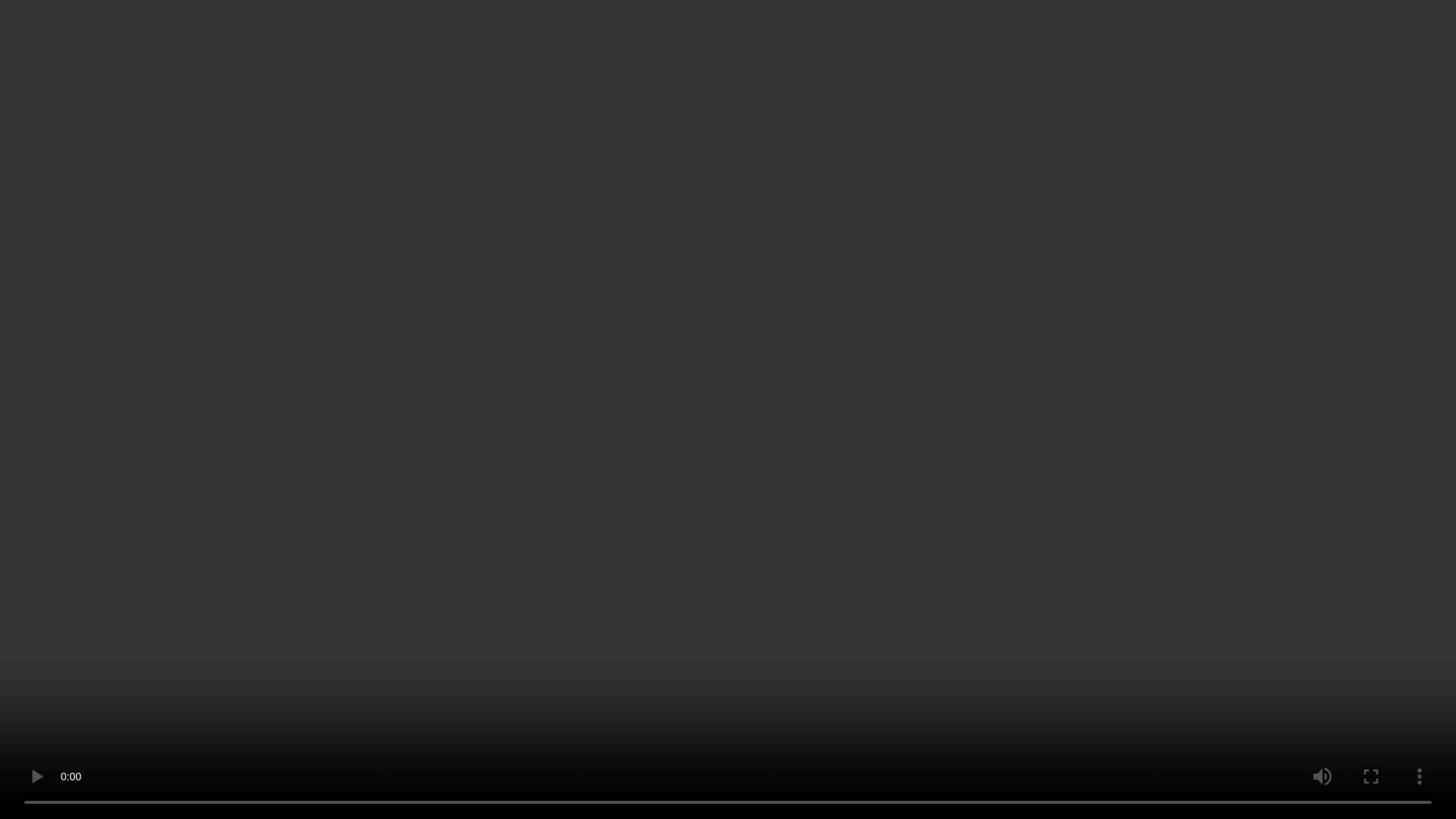
click at [908, 424] on video at bounding box center [728, 409] width 1456 height 819
click at [885, 449] on video at bounding box center [728, 409] width 1456 height 819
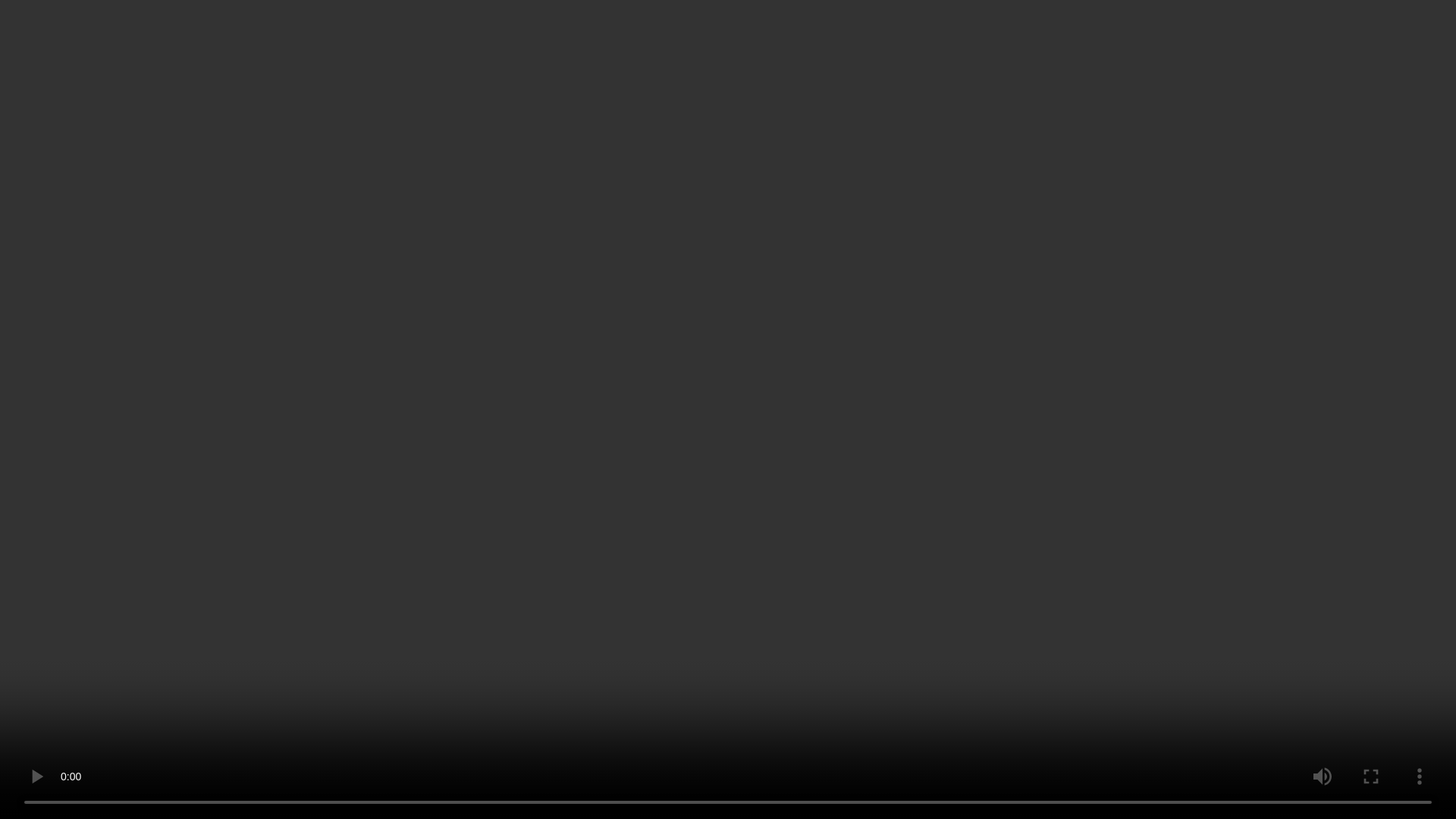
click at [885, 449] on video at bounding box center [728, 409] width 1456 height 819
click at [654, 655] on video at bounding box center [728, 409] width 1456 height 819
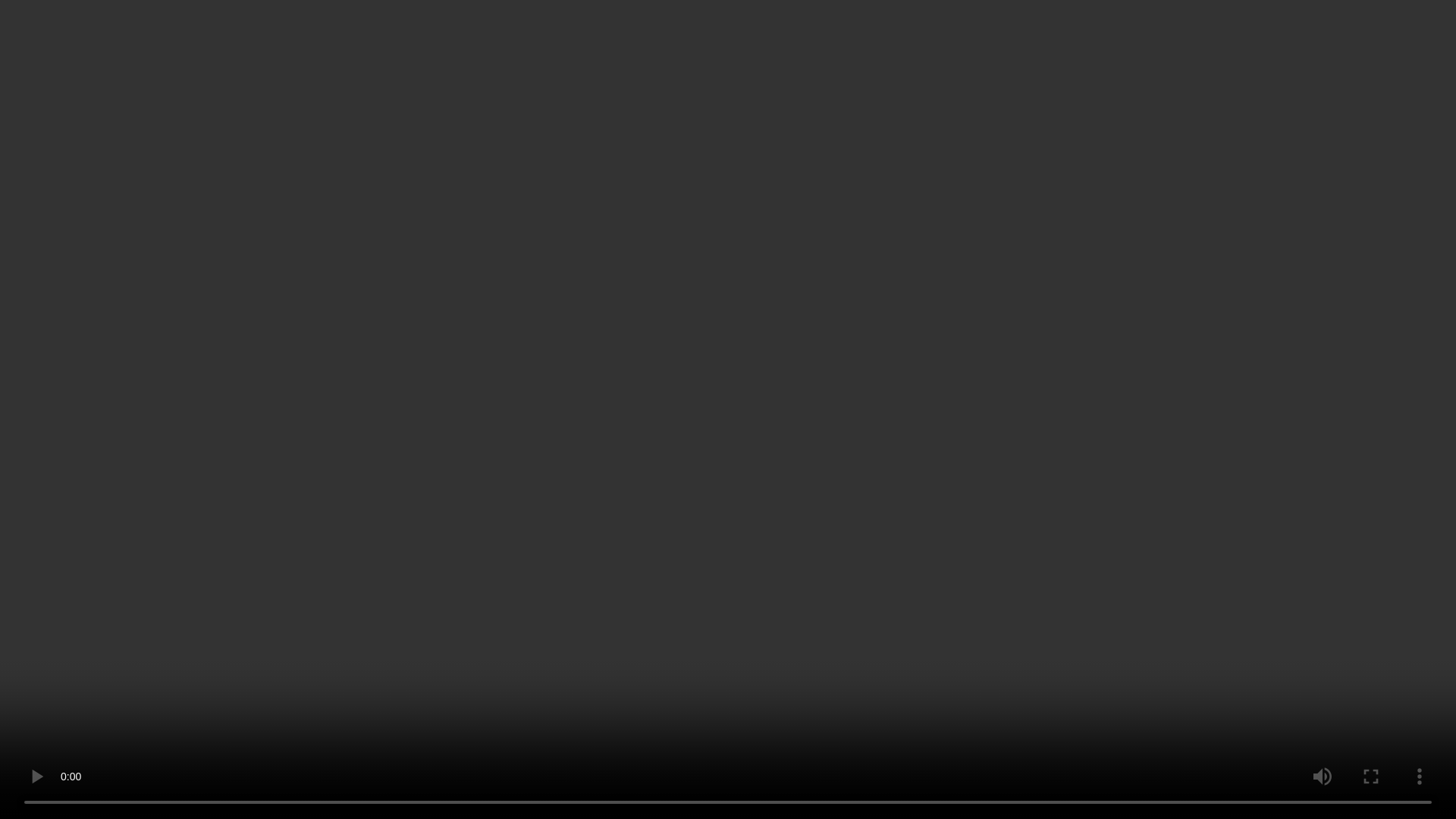
click at [654, 655] on video at bounding box center [728, 409] width 1456 height 819
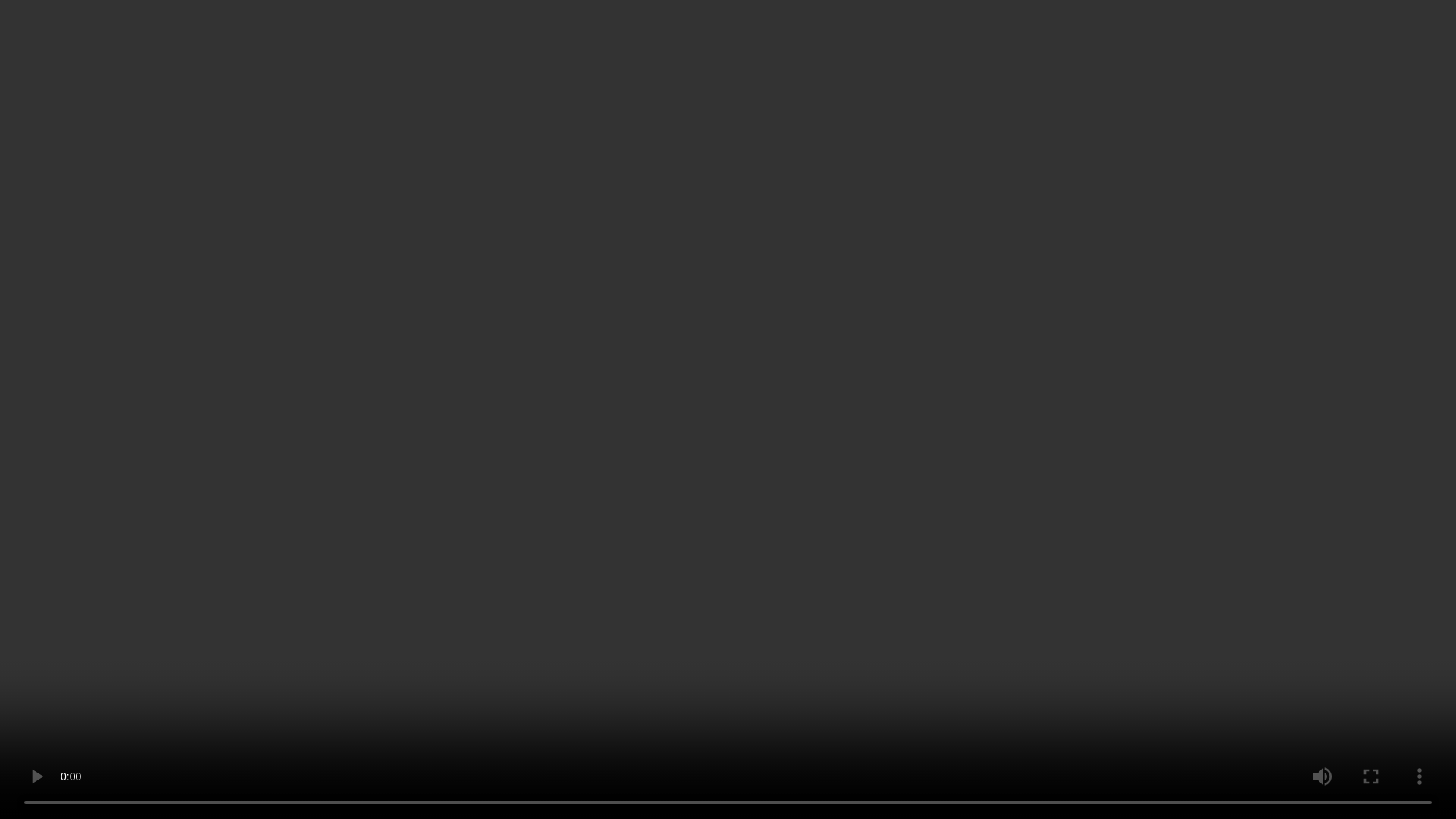
click at [654, 655] on video at bounding box center [728, 409] width 1456 height 819
click at [689, 618] on video at bounding box center [728, 409] width 1456 height 819
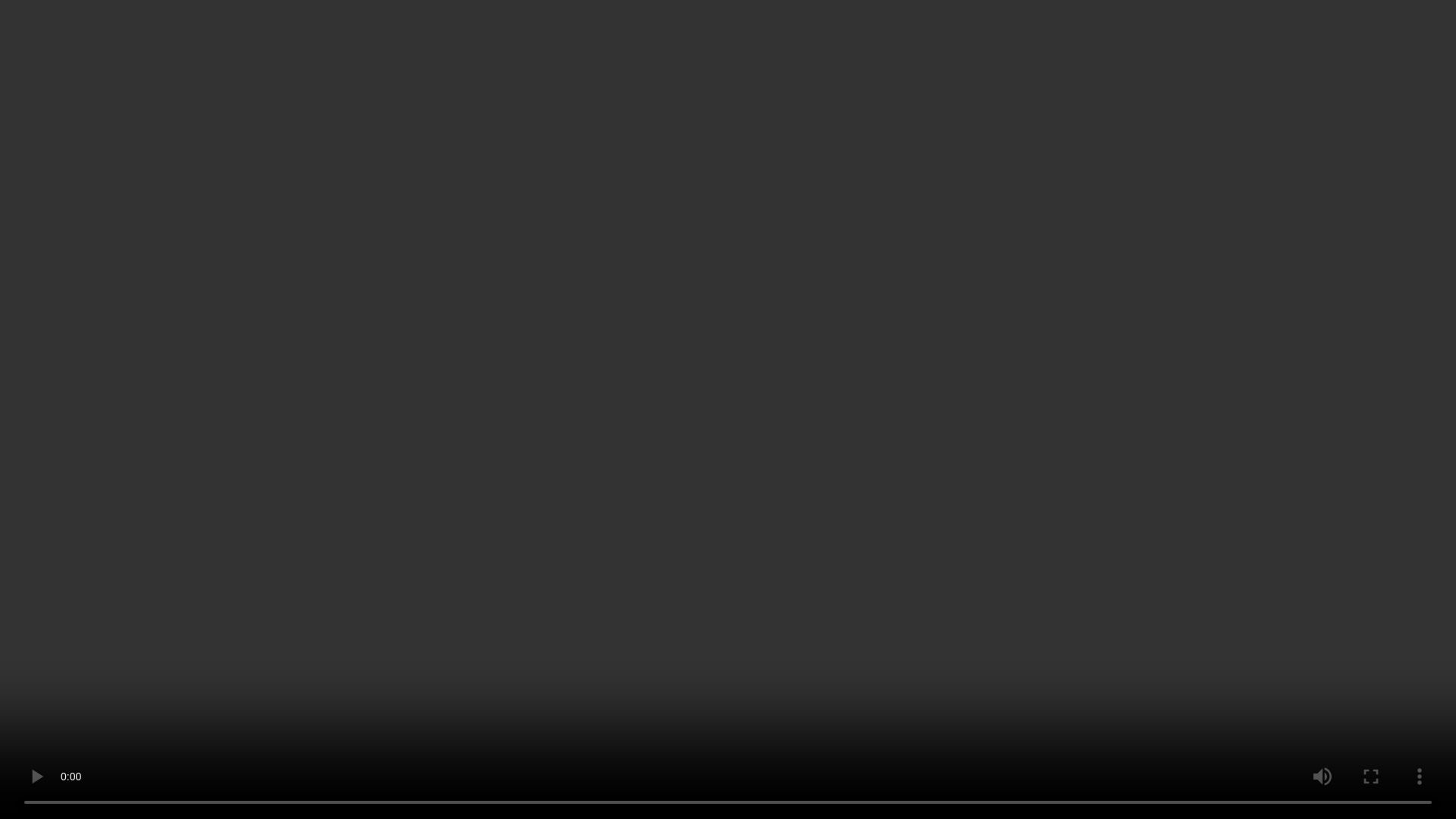
click at [689, 618] on video at bounding box center [728, 409] width 1456 height 819
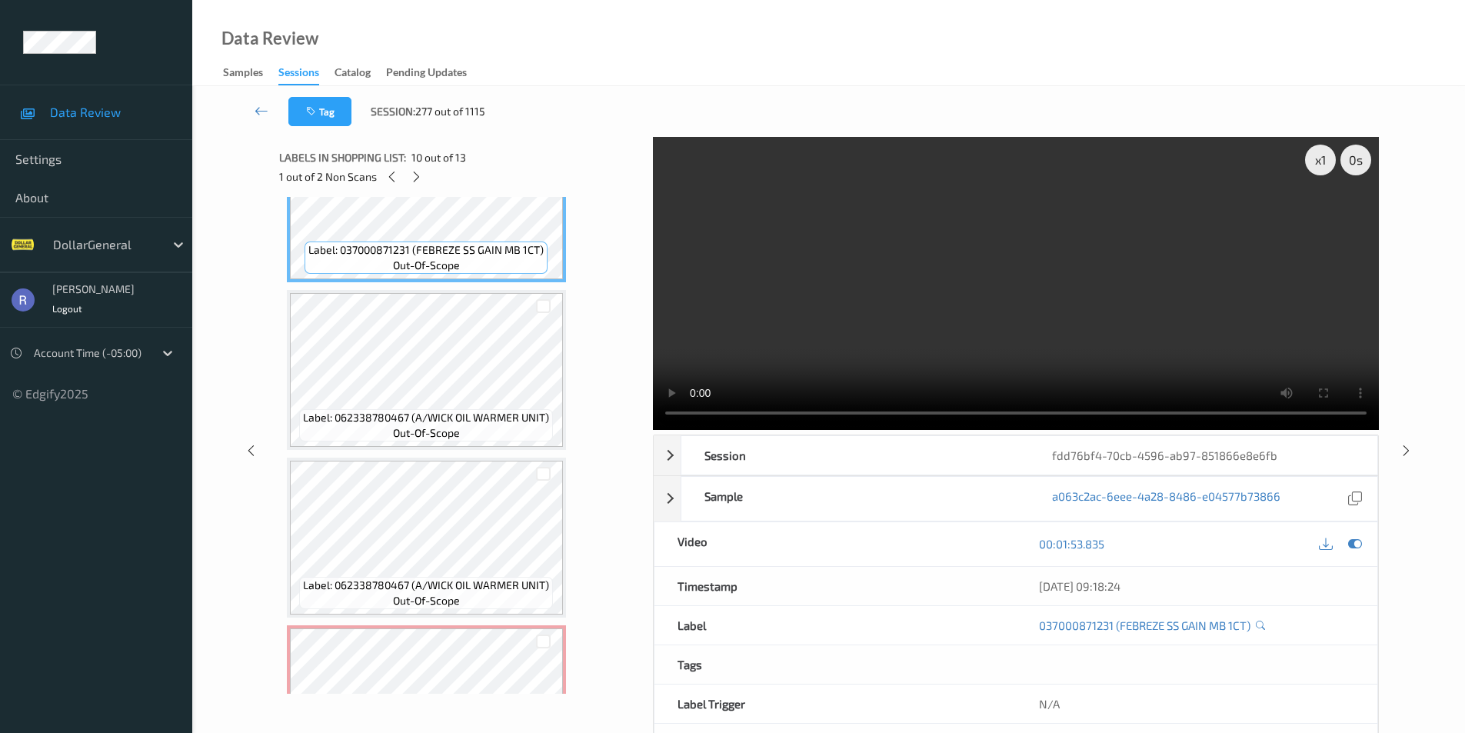
scroll to position [1593, 0]
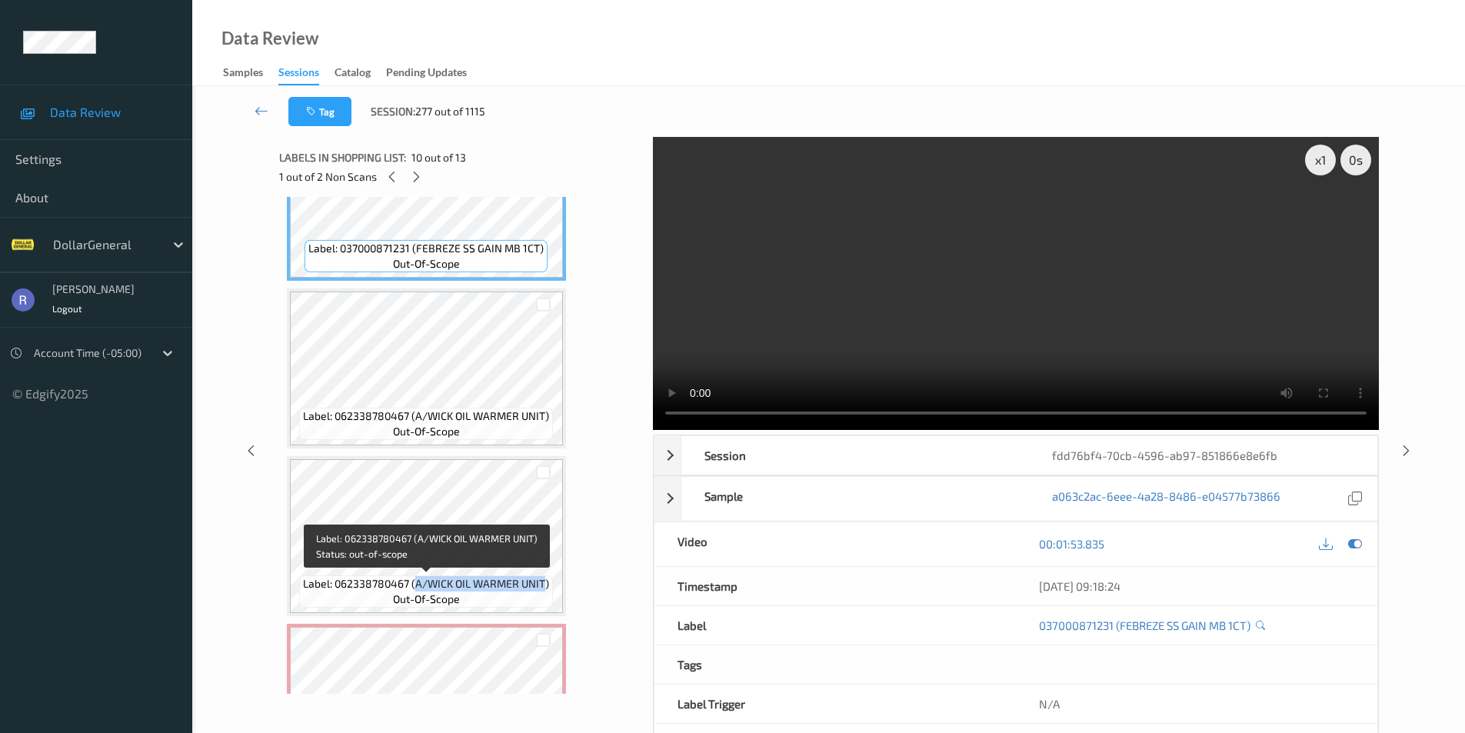
drag, startPoint x: 415, startPoint y: 585, endPoint x: 544, endPoint y: 587, distance: 129.2
click at [544, 587] on span "Label: 062338780467 (A/WICK OIL WARMER UNIT)" at bounding box center [426, 583] width 246 height 15
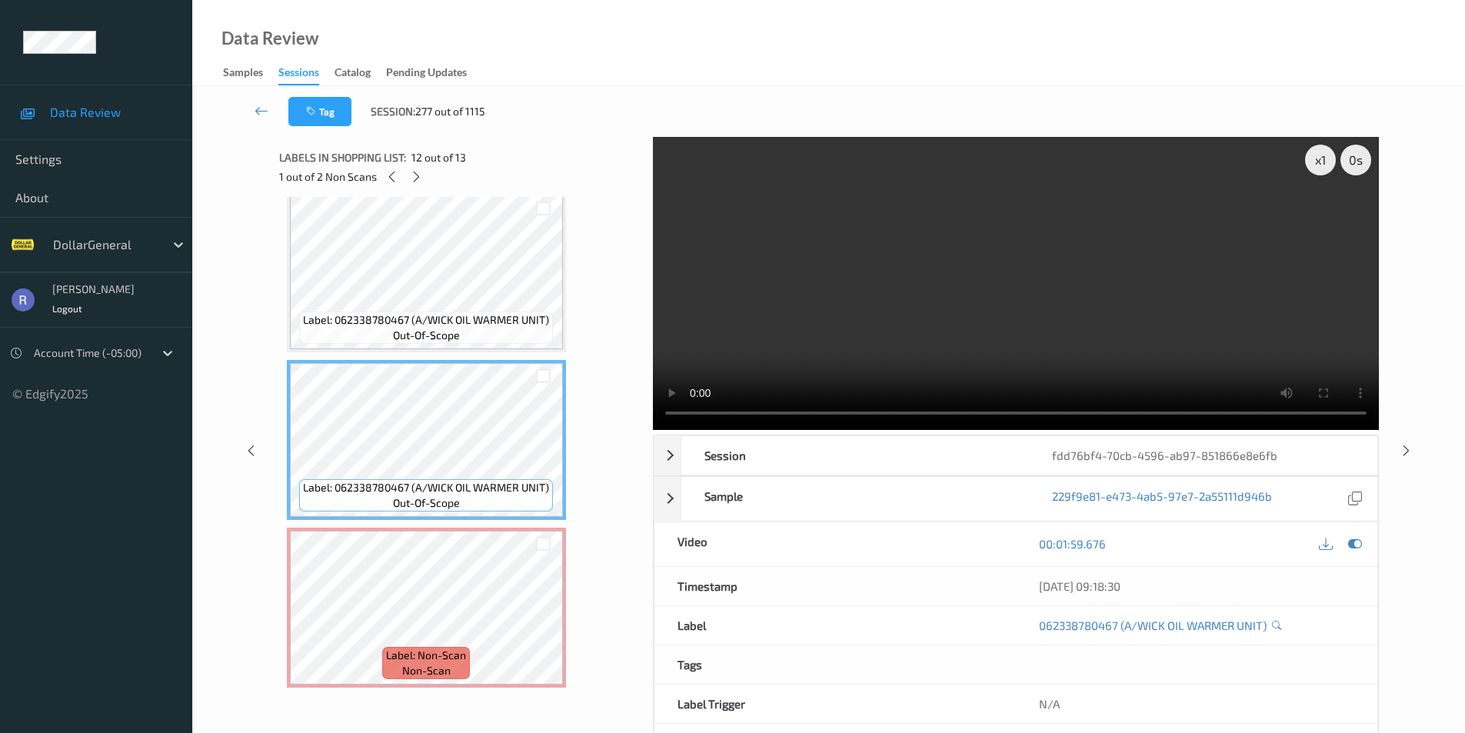
scroll to position [1690, 0]
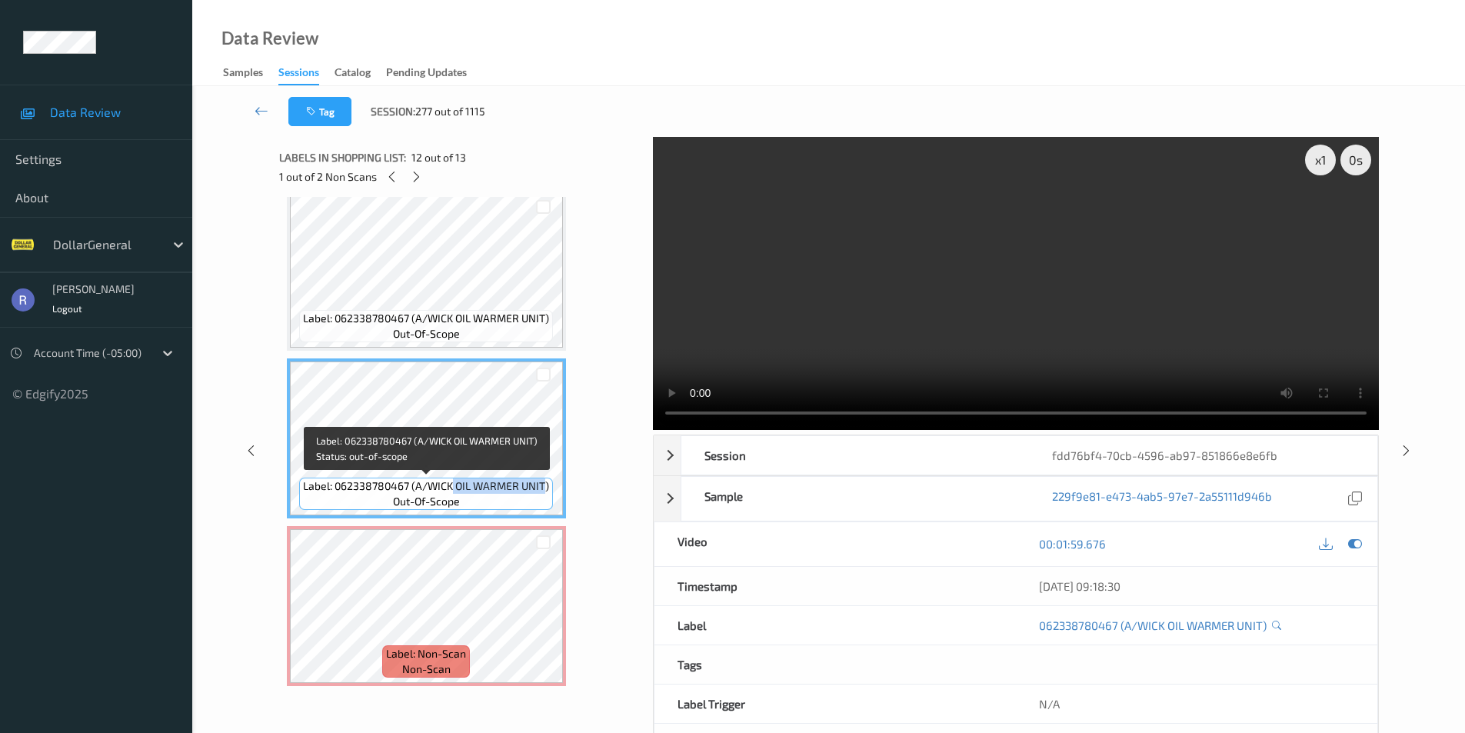
drag, startPoint x: 454, startPoint y: 487, endPoint x: 546, endPoint y: 491, distance: 92.4
click at [546, 491] on span "Label: 062338780467 (A/WICK OIL WARMER UNIT)" at bounding box center [426, 485] width 246 height 15
copy span "OIL WARMER UNIT"
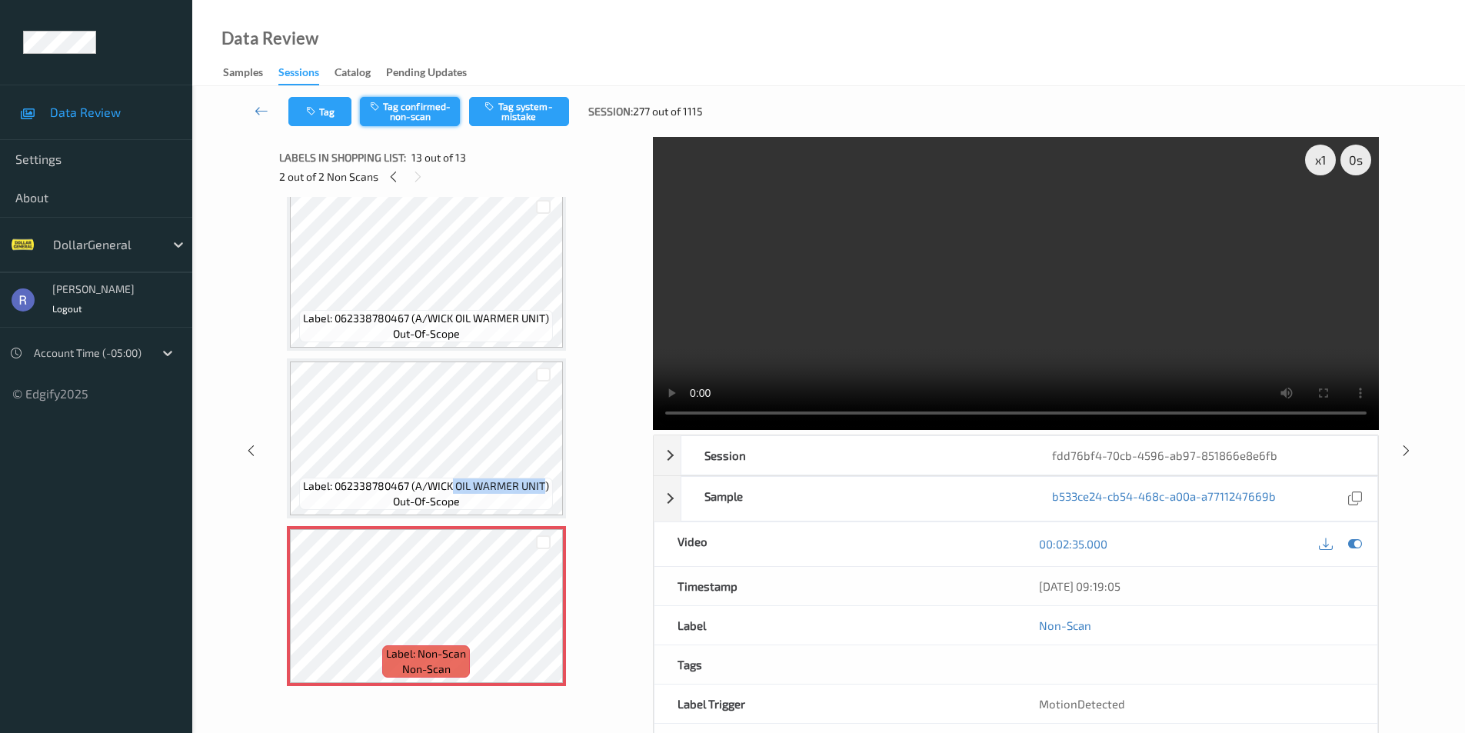
click at [418, 111] on button "Tag confirmed-non-scan" at bounding box center [410, 111] width 100 height 29
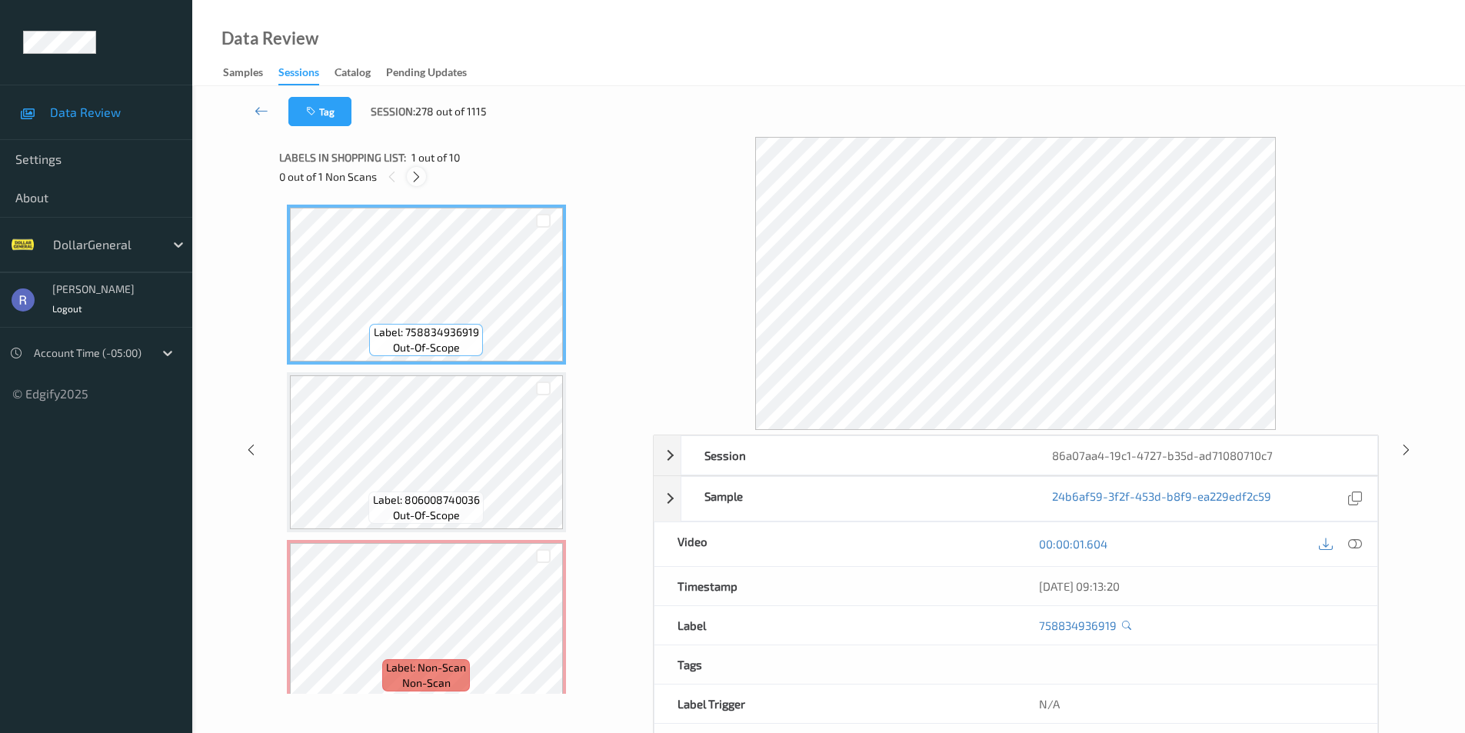
click at [418, 174] on icon at bounding box center [416, 177] width 13 height 14
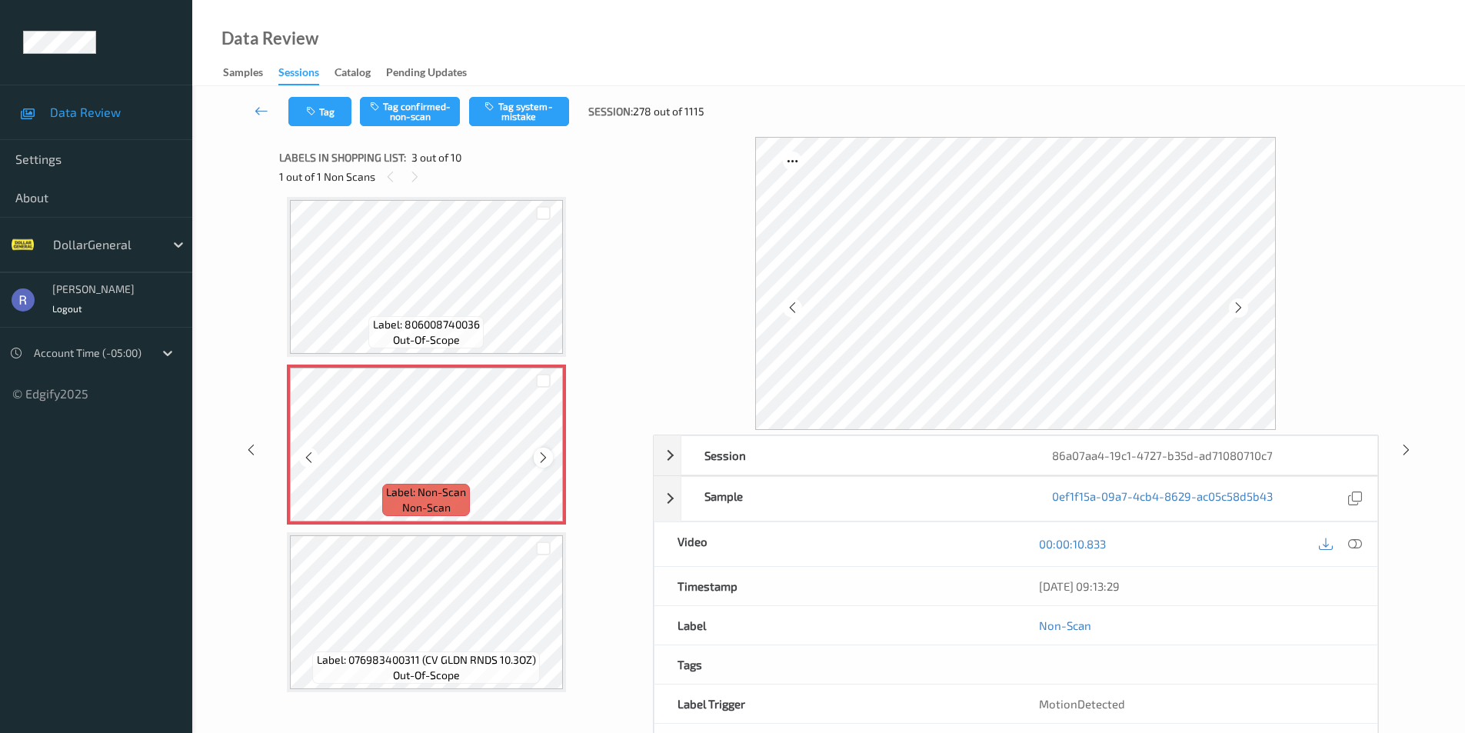
click at [546, 456] on icon at bounding box center [543, 458] width 13 height 14
click at [535, 114] on button "Tag system-mistake" at bounding box center [519, 111] width 100 height 29
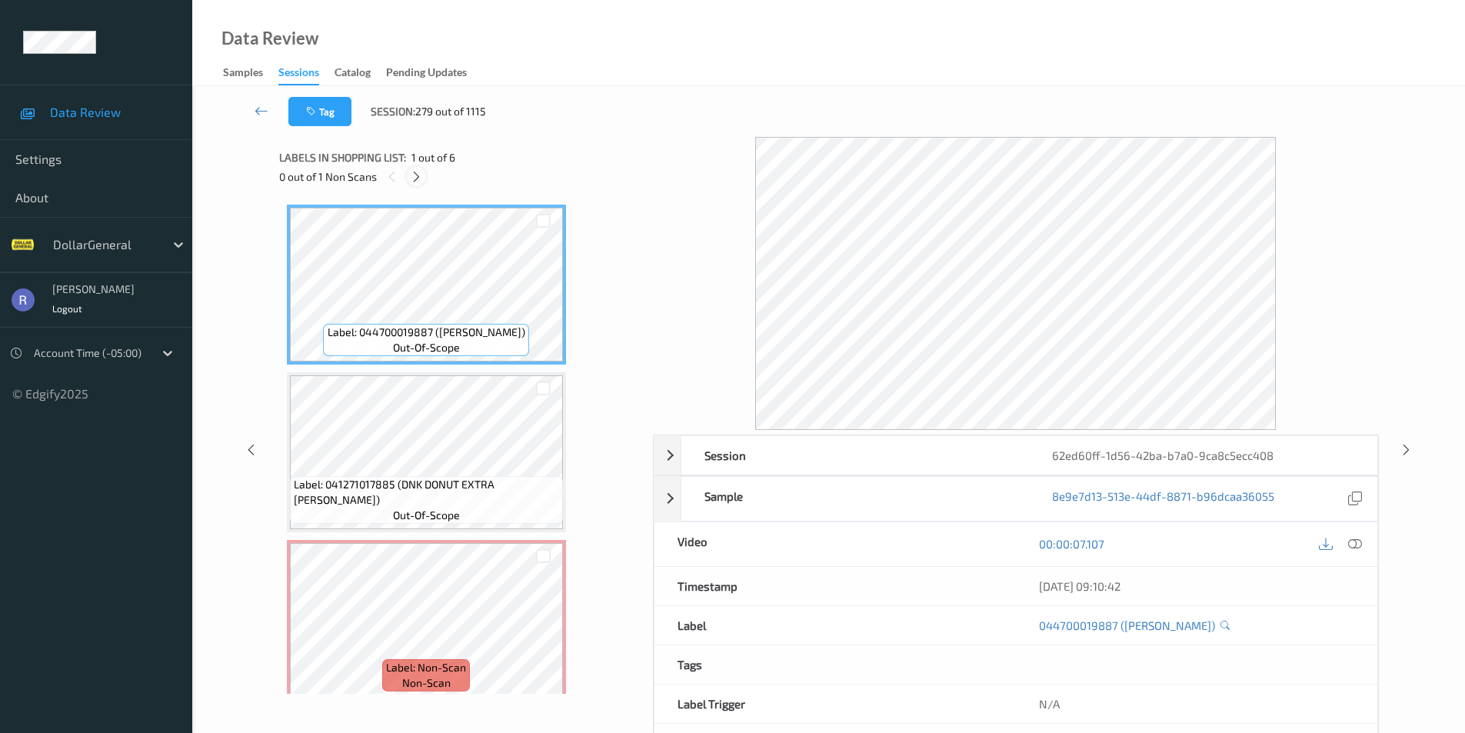
click at [414, 173] on icon at bounding box center [416, 177] width 13 height 14
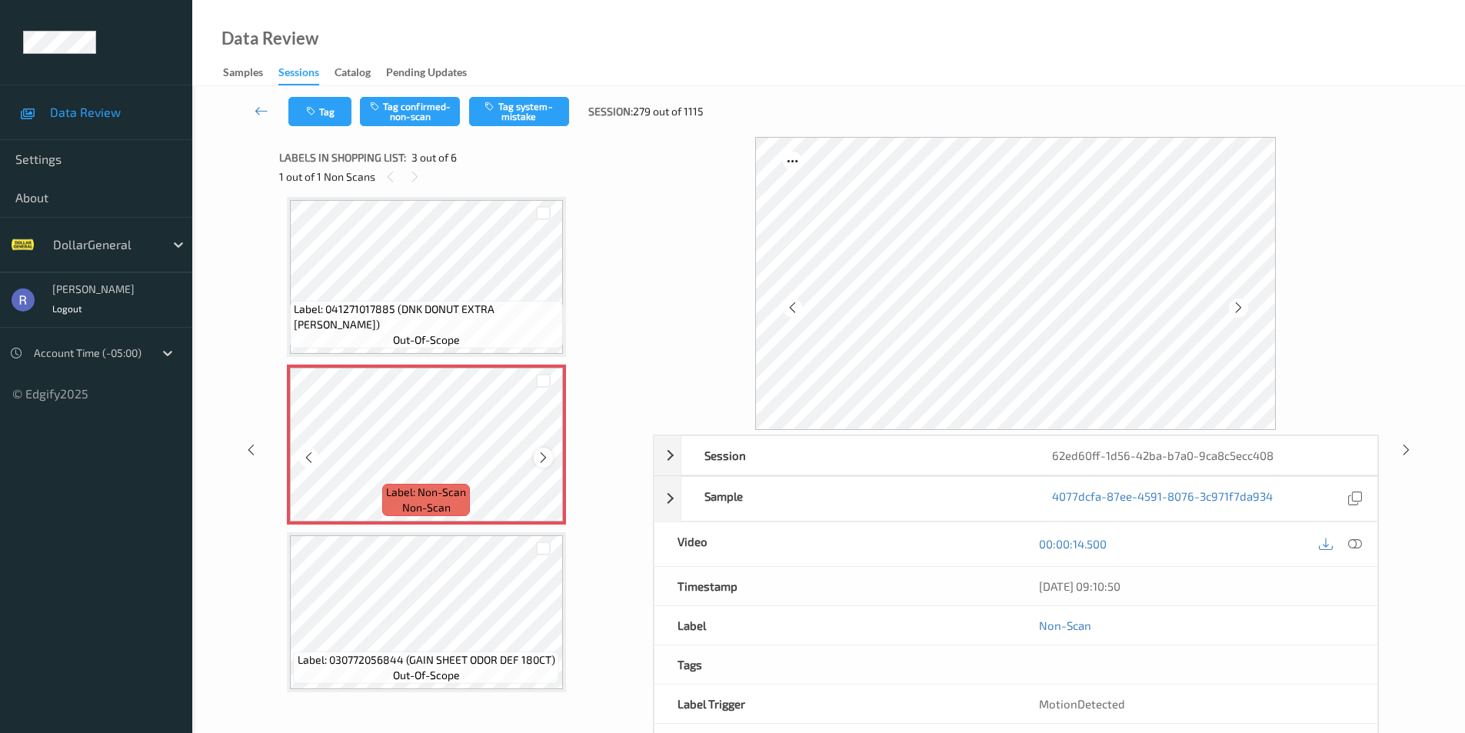
click at [541, 461] on icon at bounding box center [543, 458] width 13 height 14
click at [524, 105] on button "Tag system-mistake" at bounding box center [519, 111] width 100 height 29
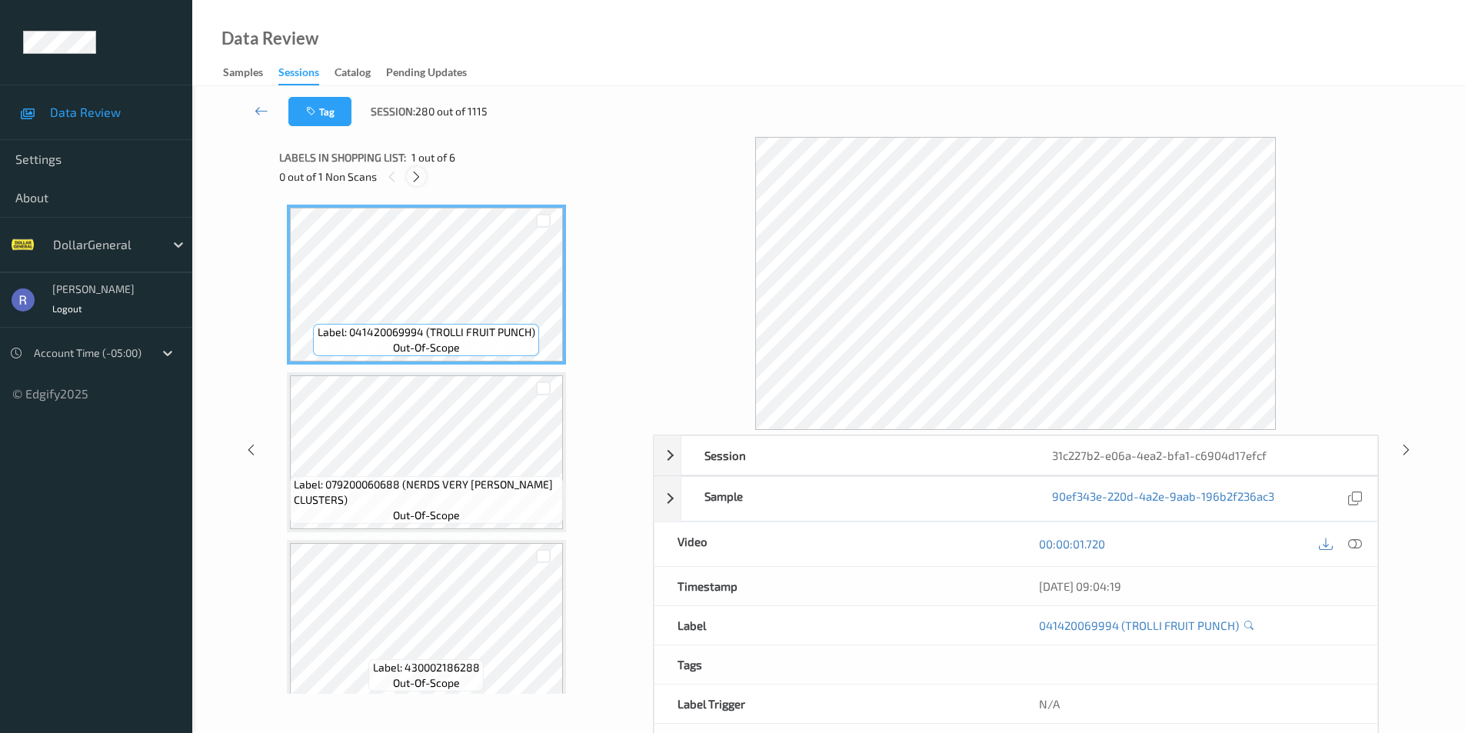
click at [415, 175] on icon at bounding box center [416, 177] width 13 height 14
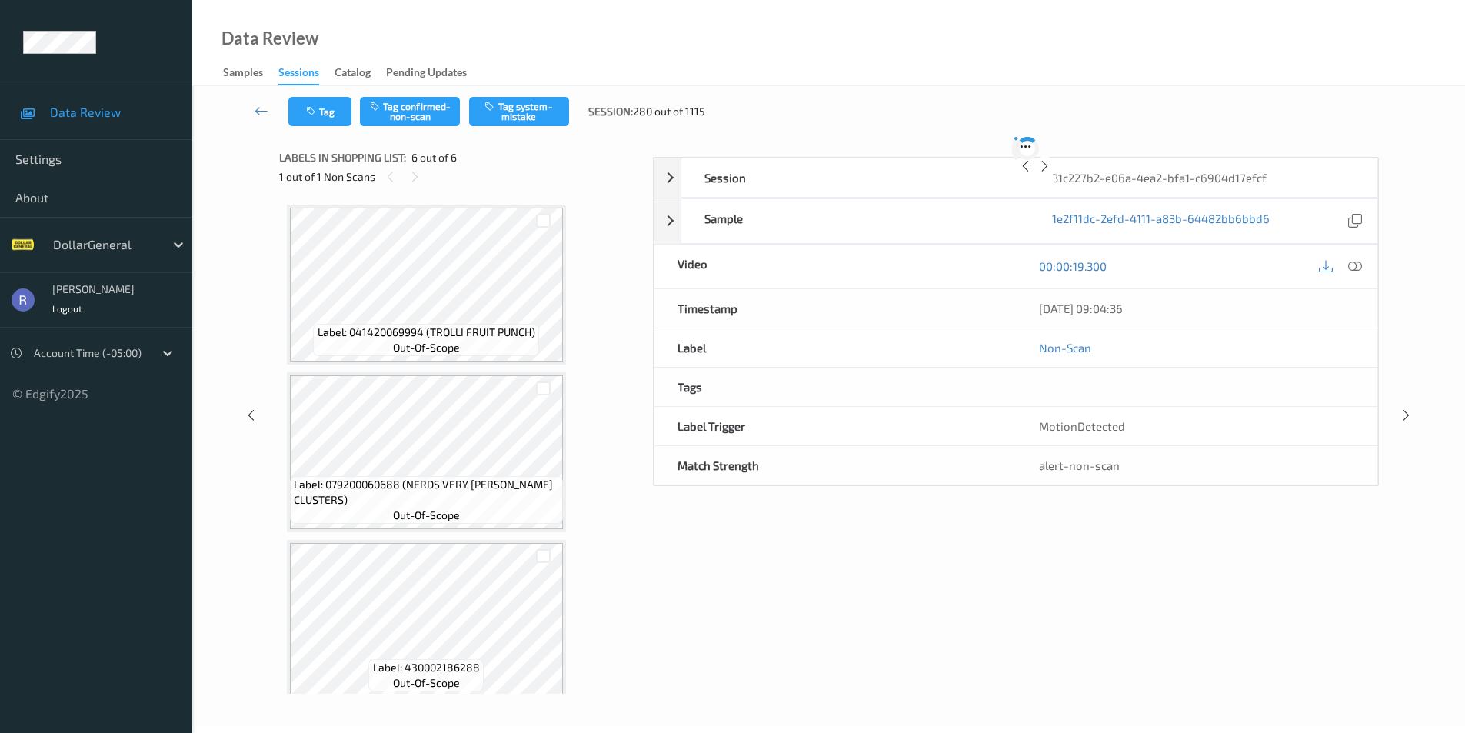
scroll to position [517, 0]
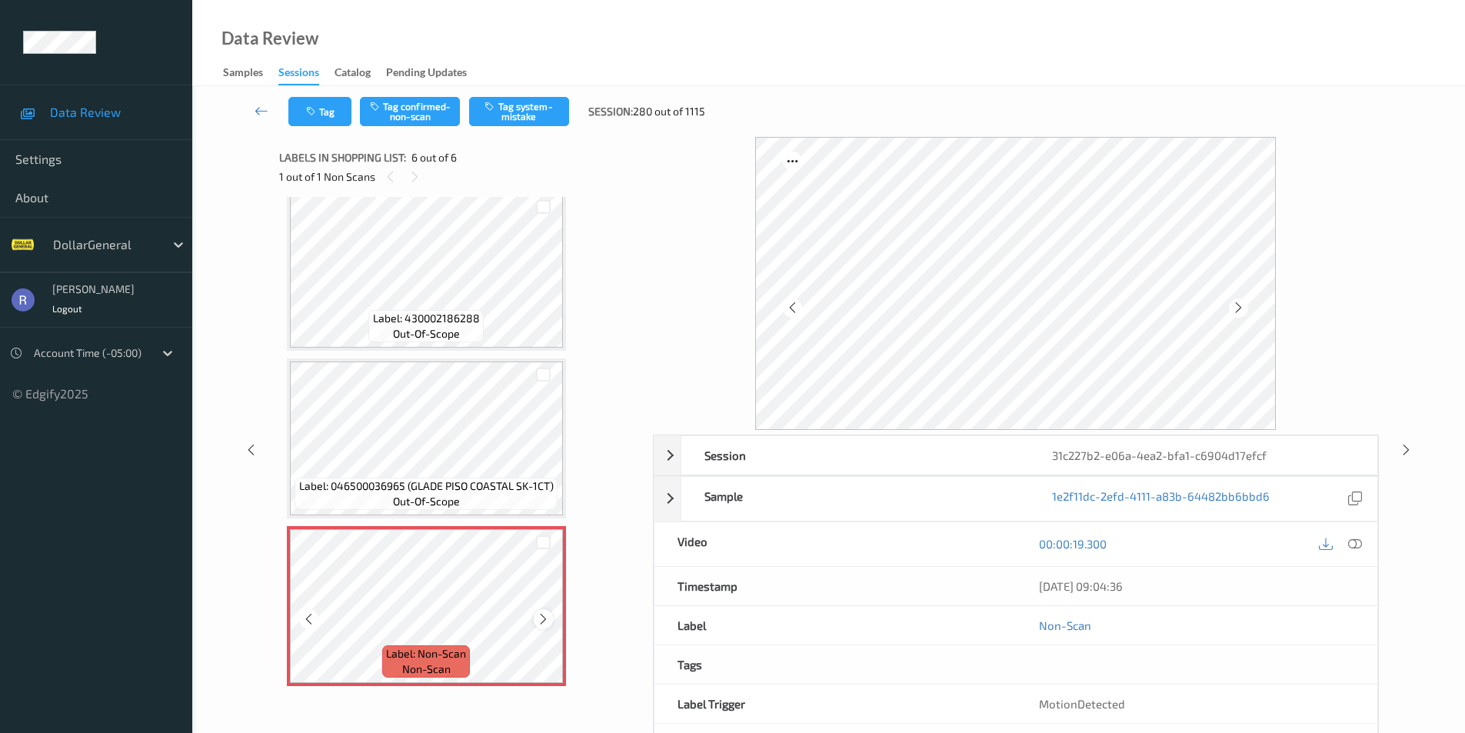
click at [541, 616] on icon at bounding box center [543, 619] width 13 height 14
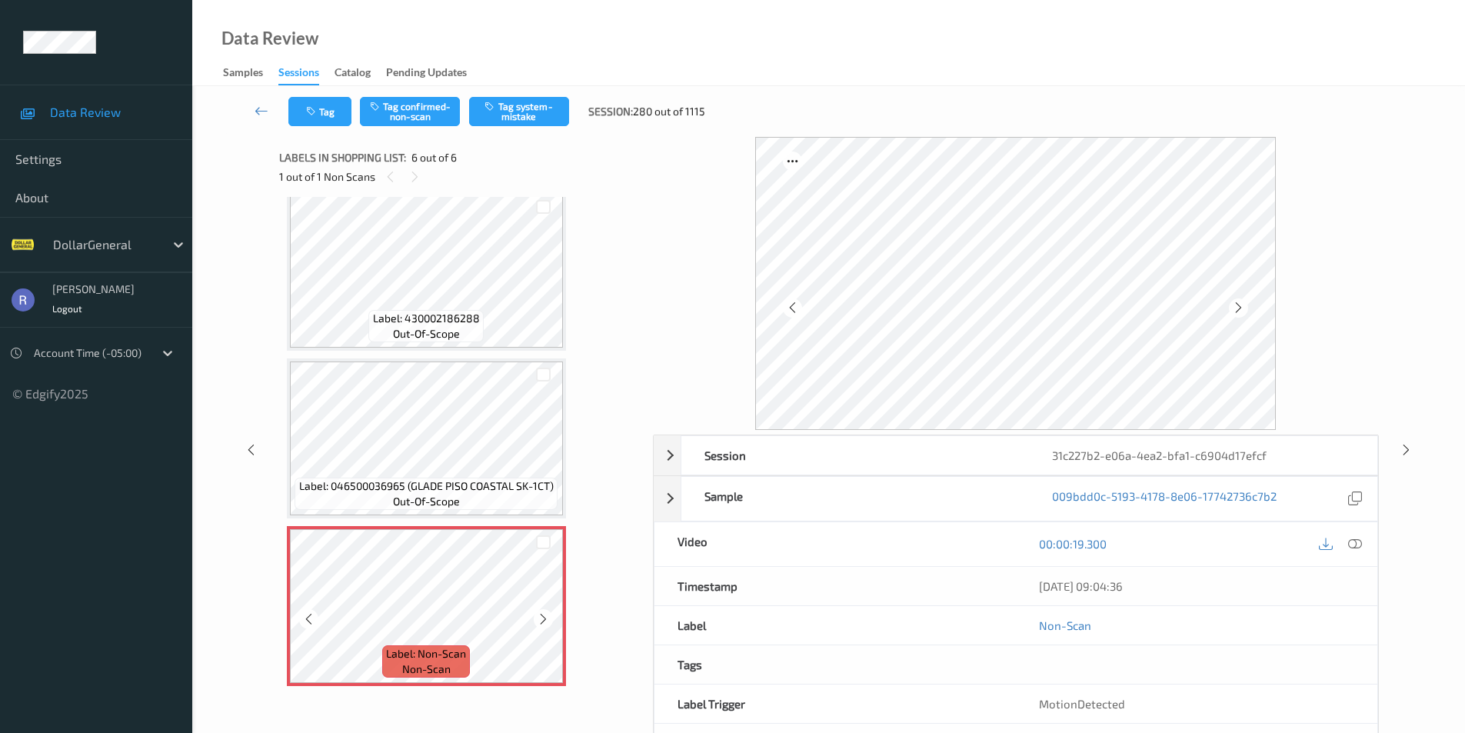
click at [541, 616] on icon at bounding box center [543, 619] width 13 height 14
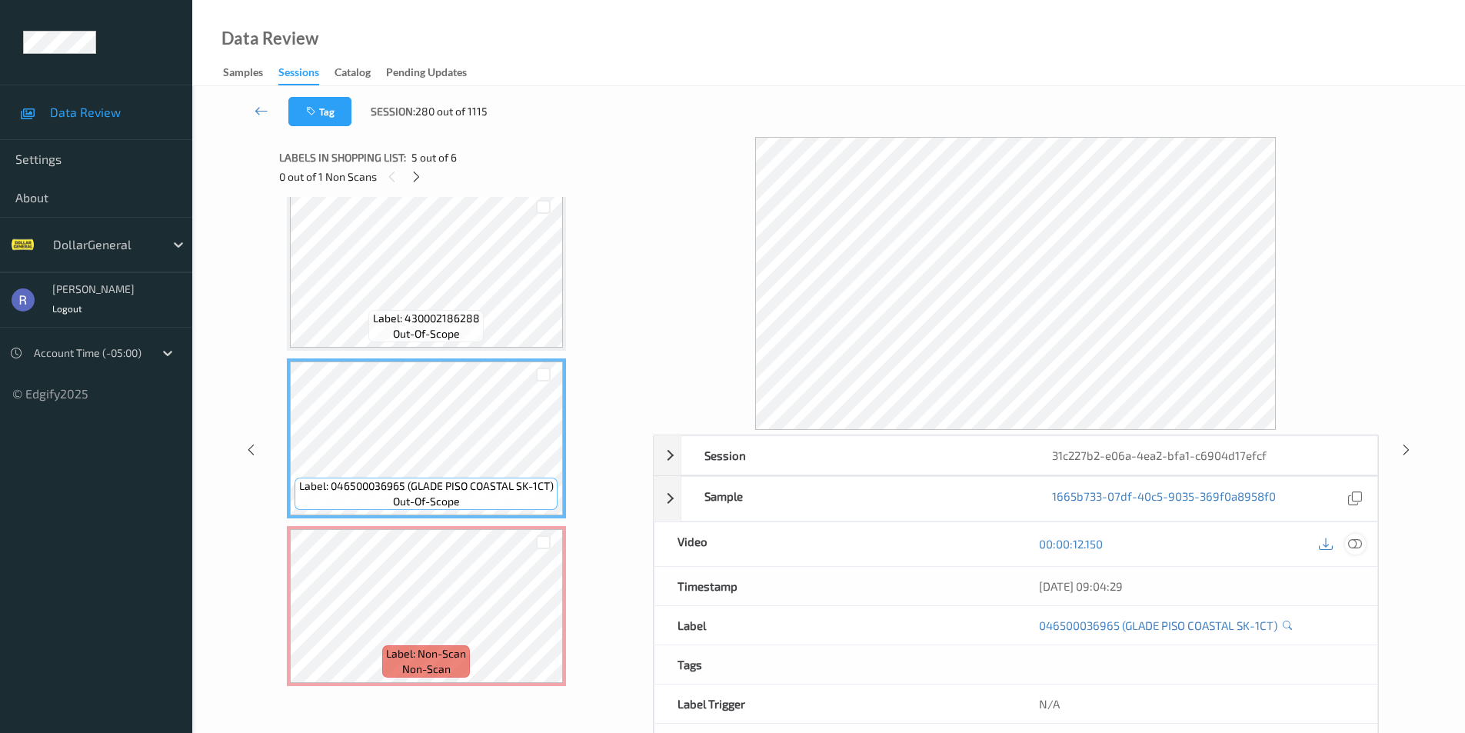
click at [1360, 545] on icon at bounding box center [1355, 544] width 14 height 14
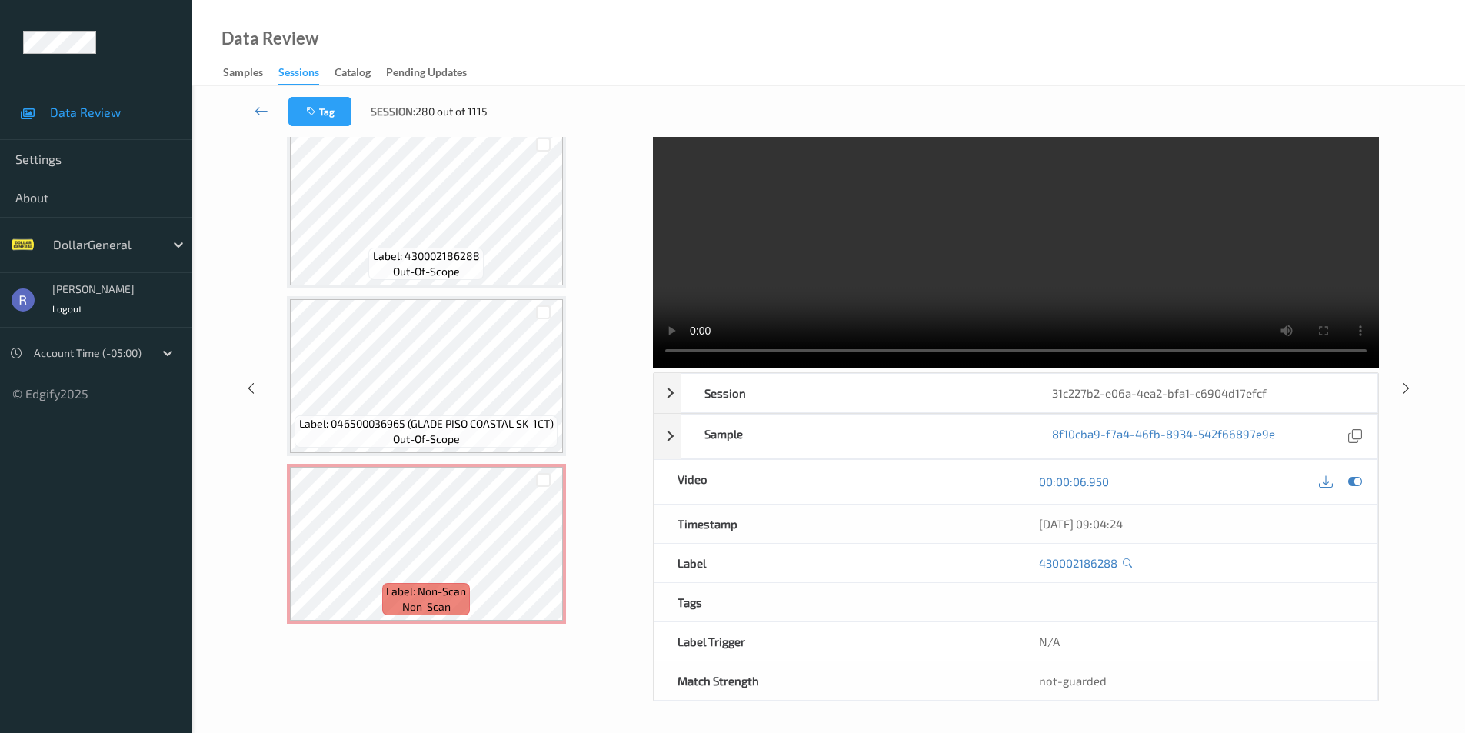
scroll to position [0, 0]
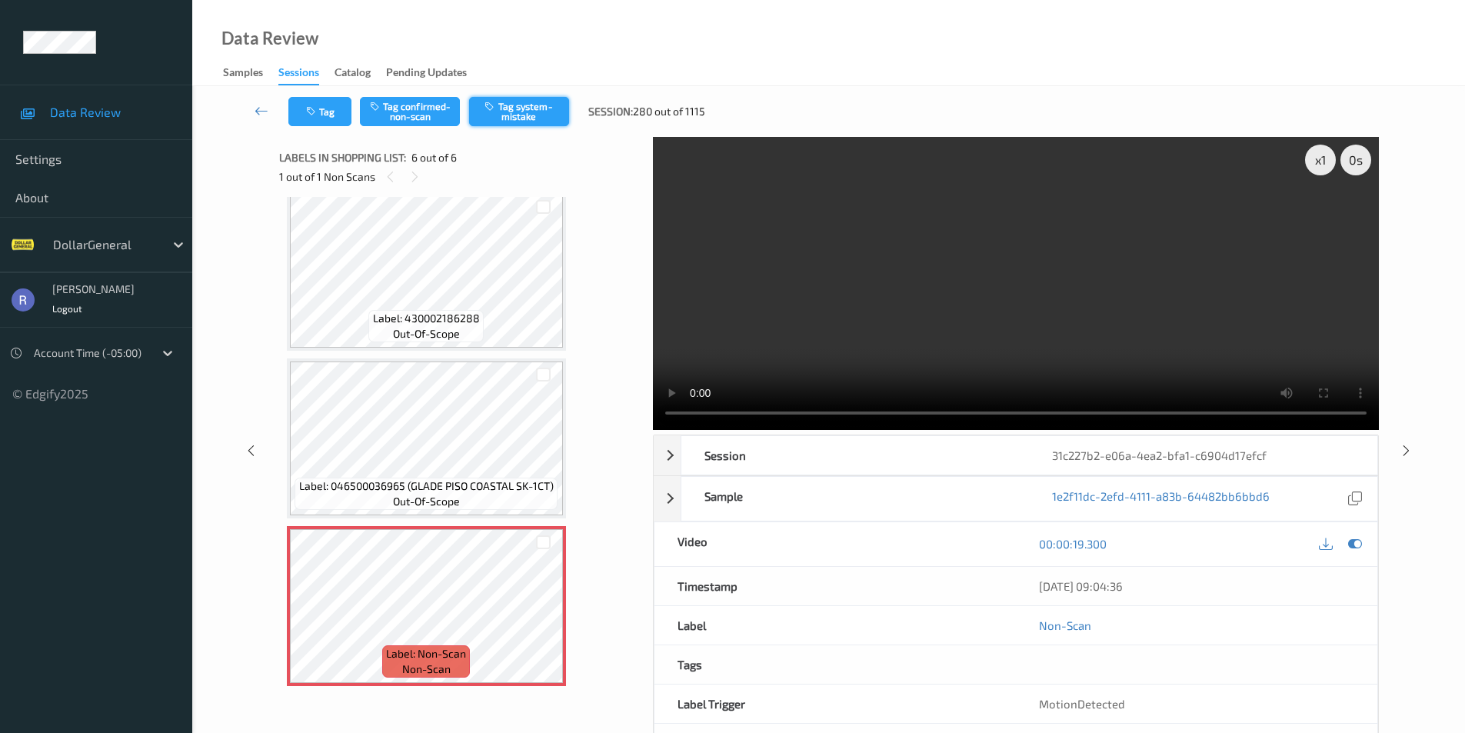
click at [520, 101] on button "Tag system-mistake" at bounding box center [519, 111] width 100 height 29
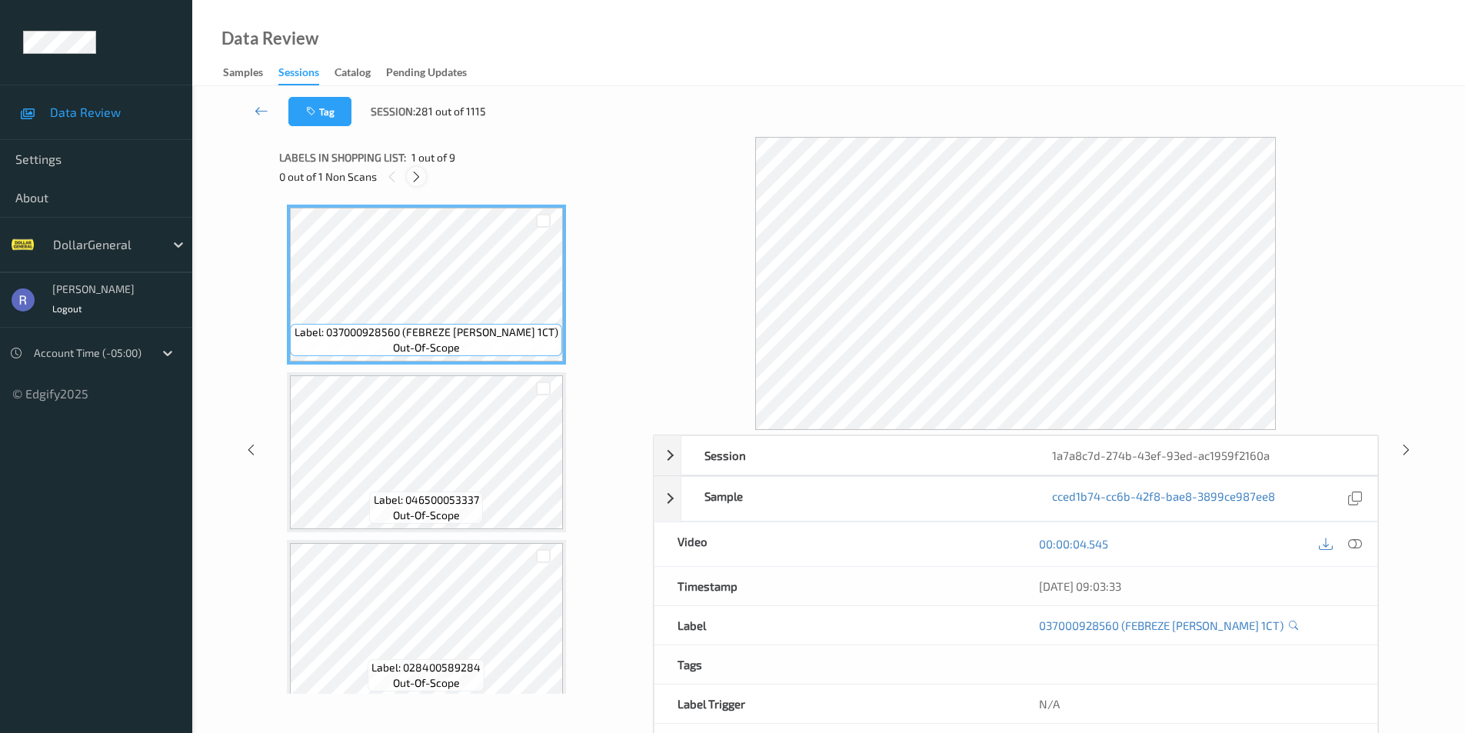
click at [418, 177] on icon at bounding box center [416, 177] width 13 height 14
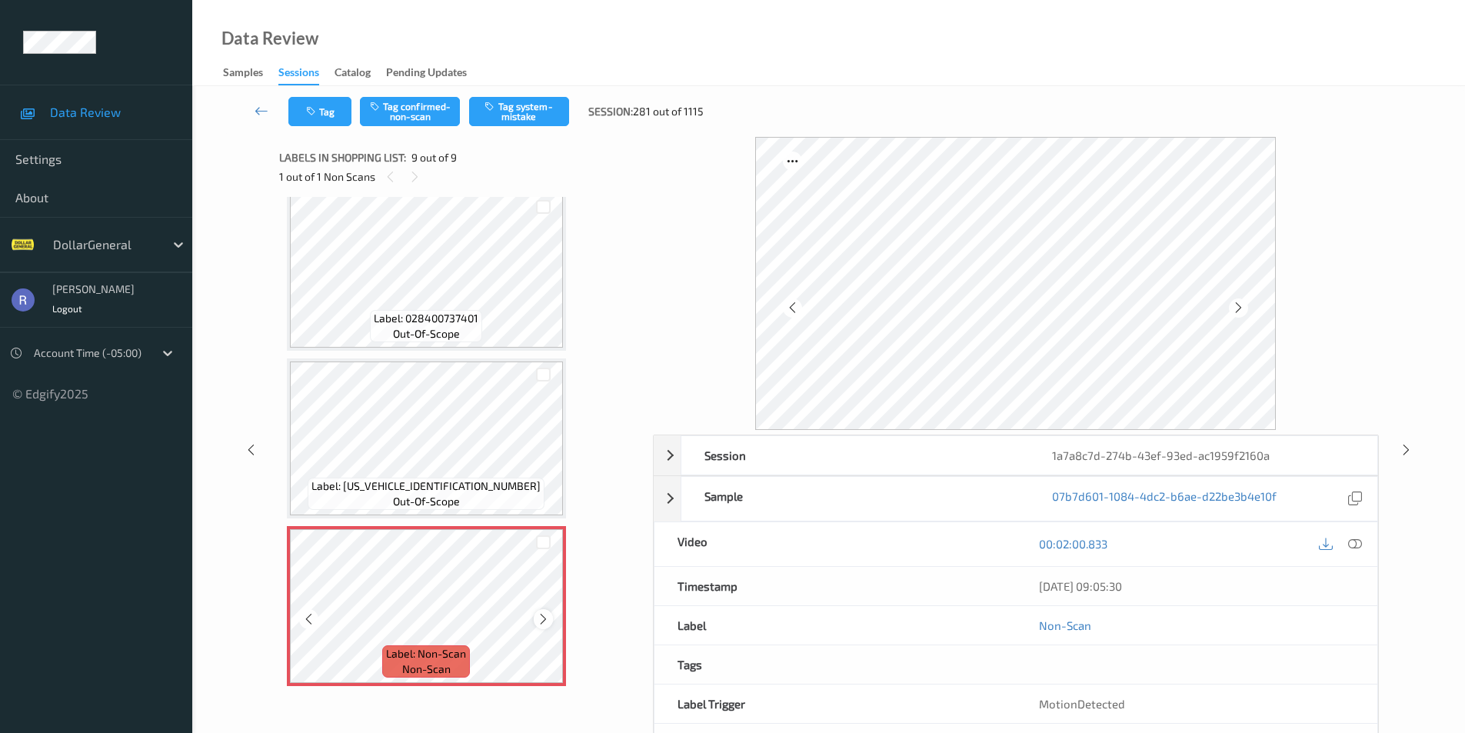
click at [543, 617] on icon at bounding box center [543, 619] width 13 height 14
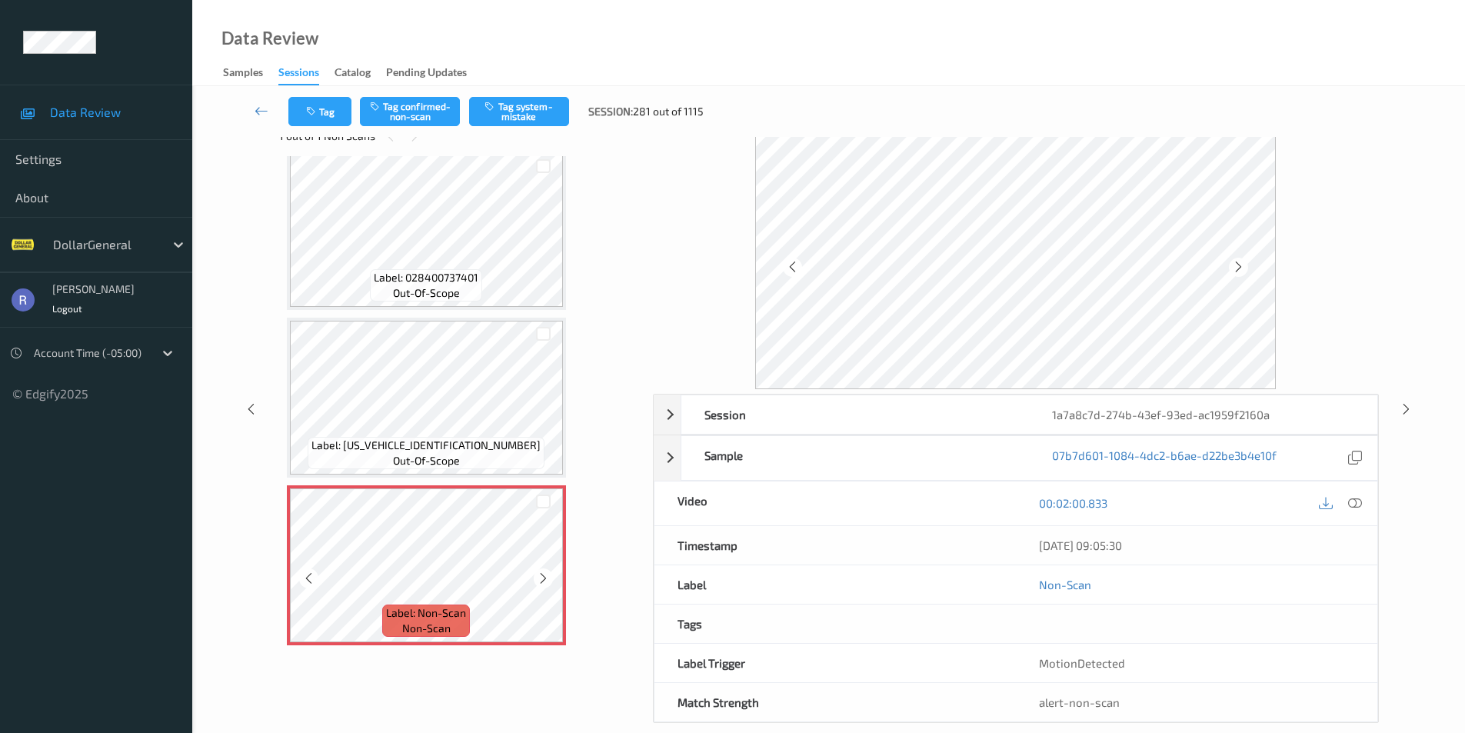
scroll to position [62, 0]
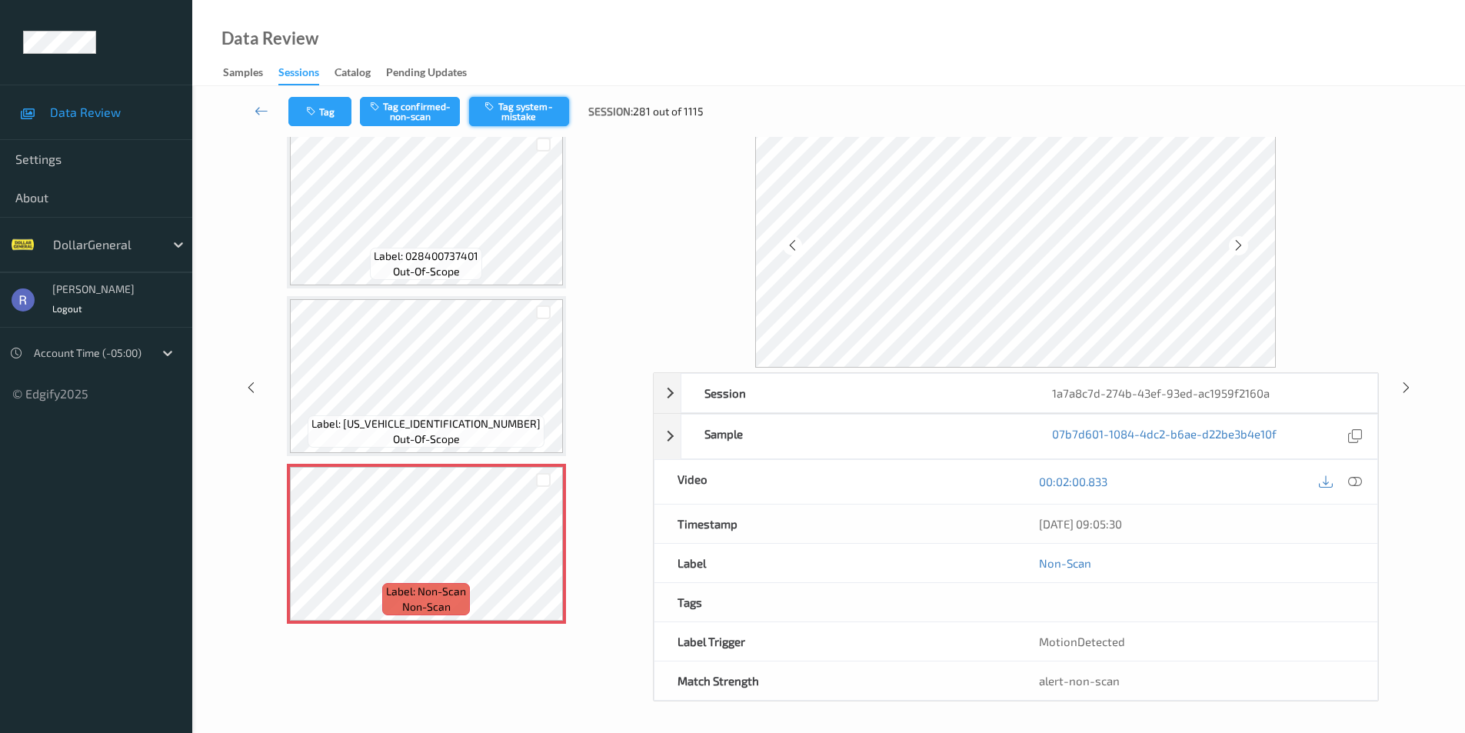
click at [508, 106] on button "Tag system-mistake" at bounding box center [519, 111] width 100 height 29
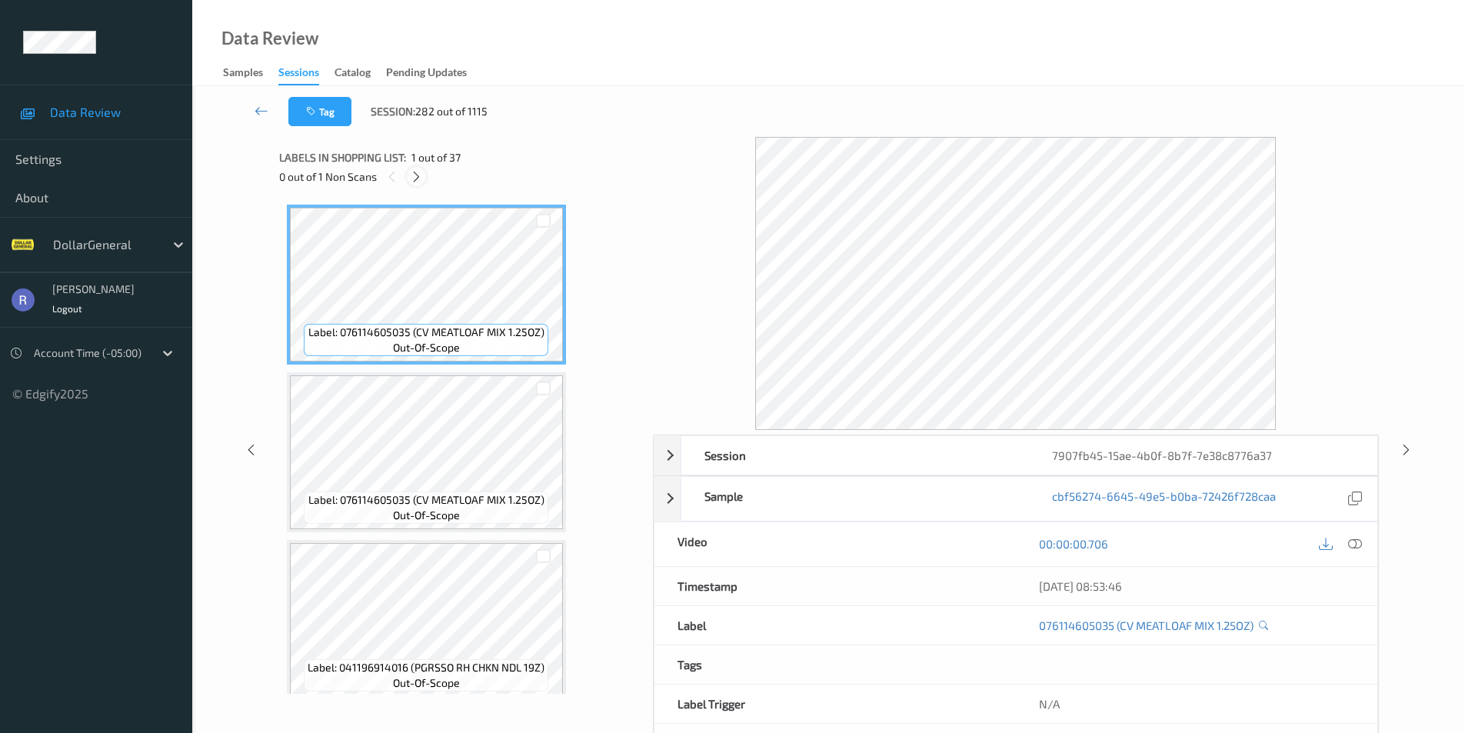
click at [421, 178] on icon at bounding box center [416, 177] width 13 height 14
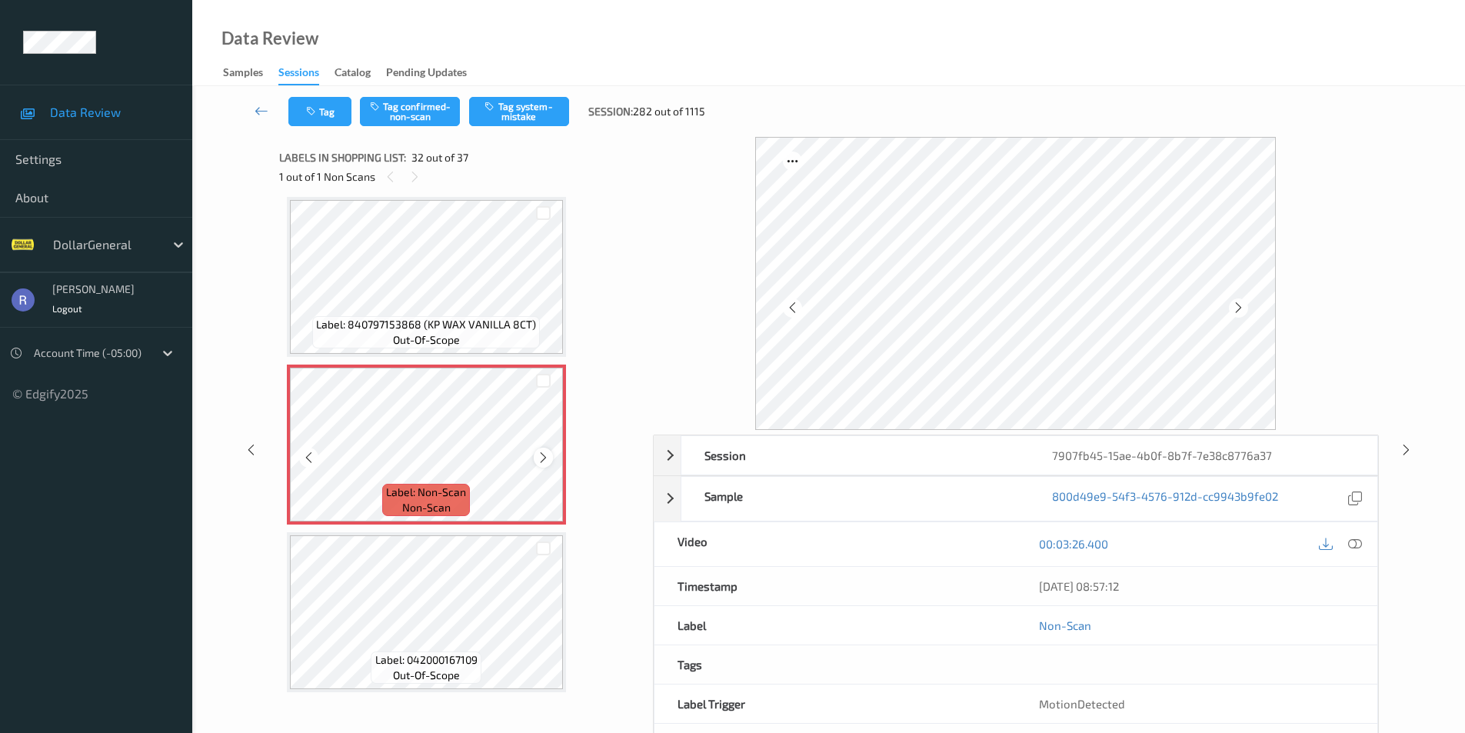
click at [546, 459] on icon at bounding box center [543, 458] width 13 height 14
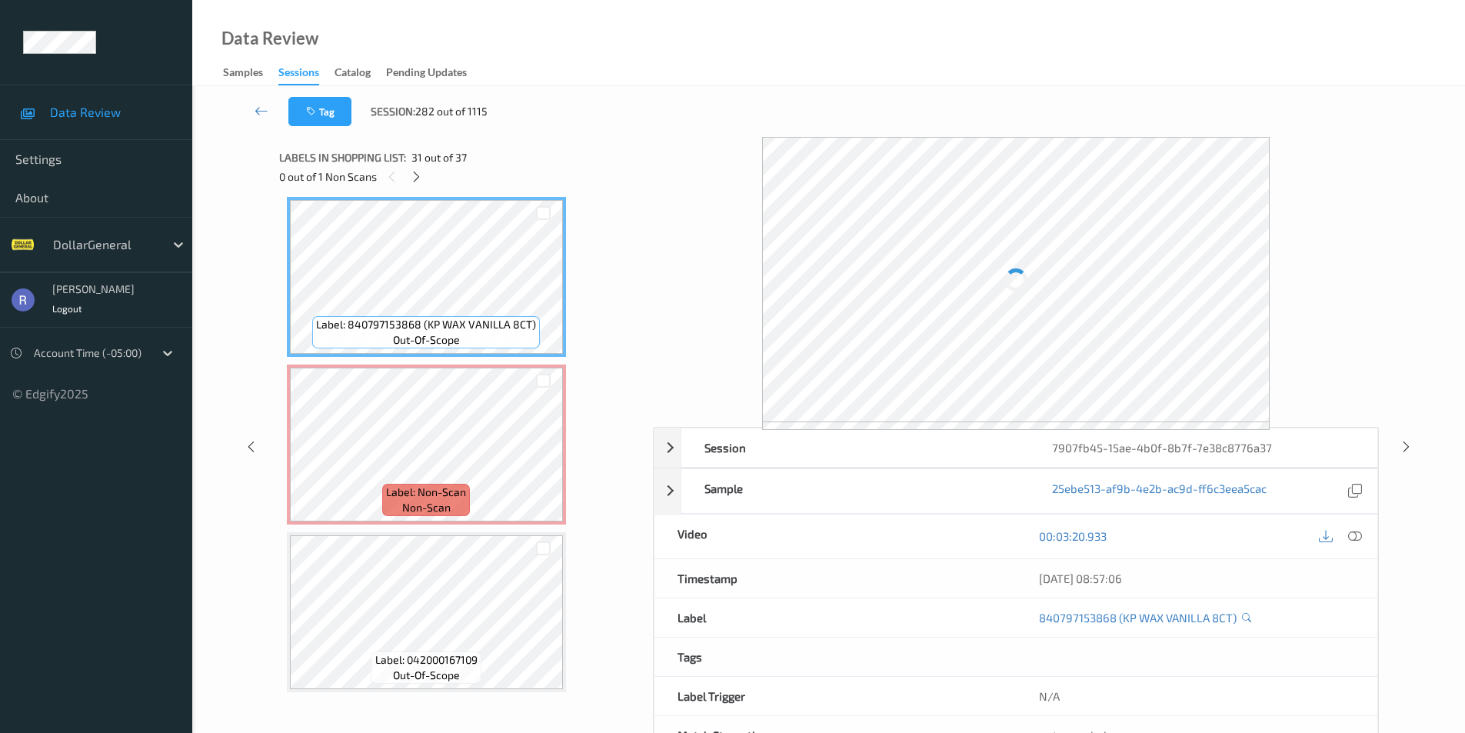
scroll to position [4806, 0]
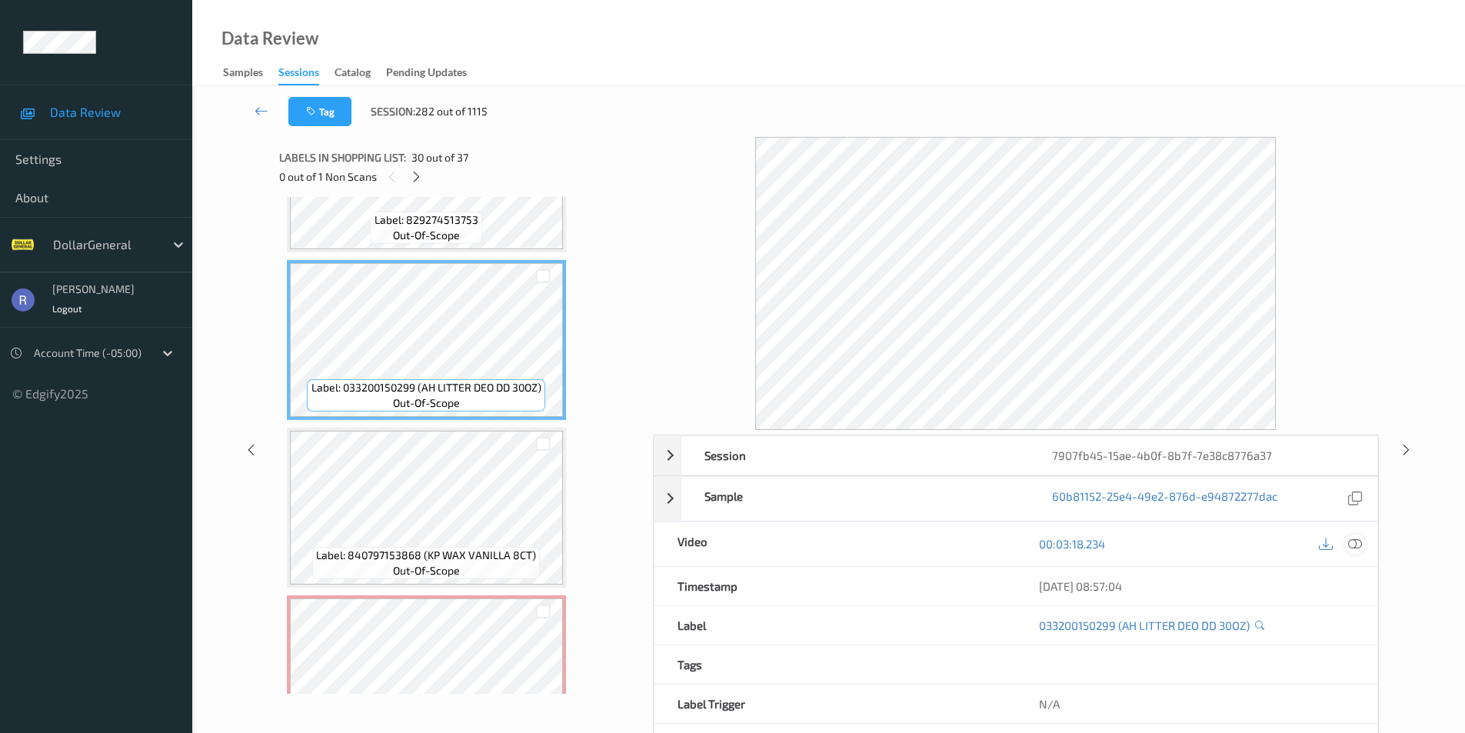
click at [1352, 540] on icon at bounding box center [1355, 544] width 14 height 14
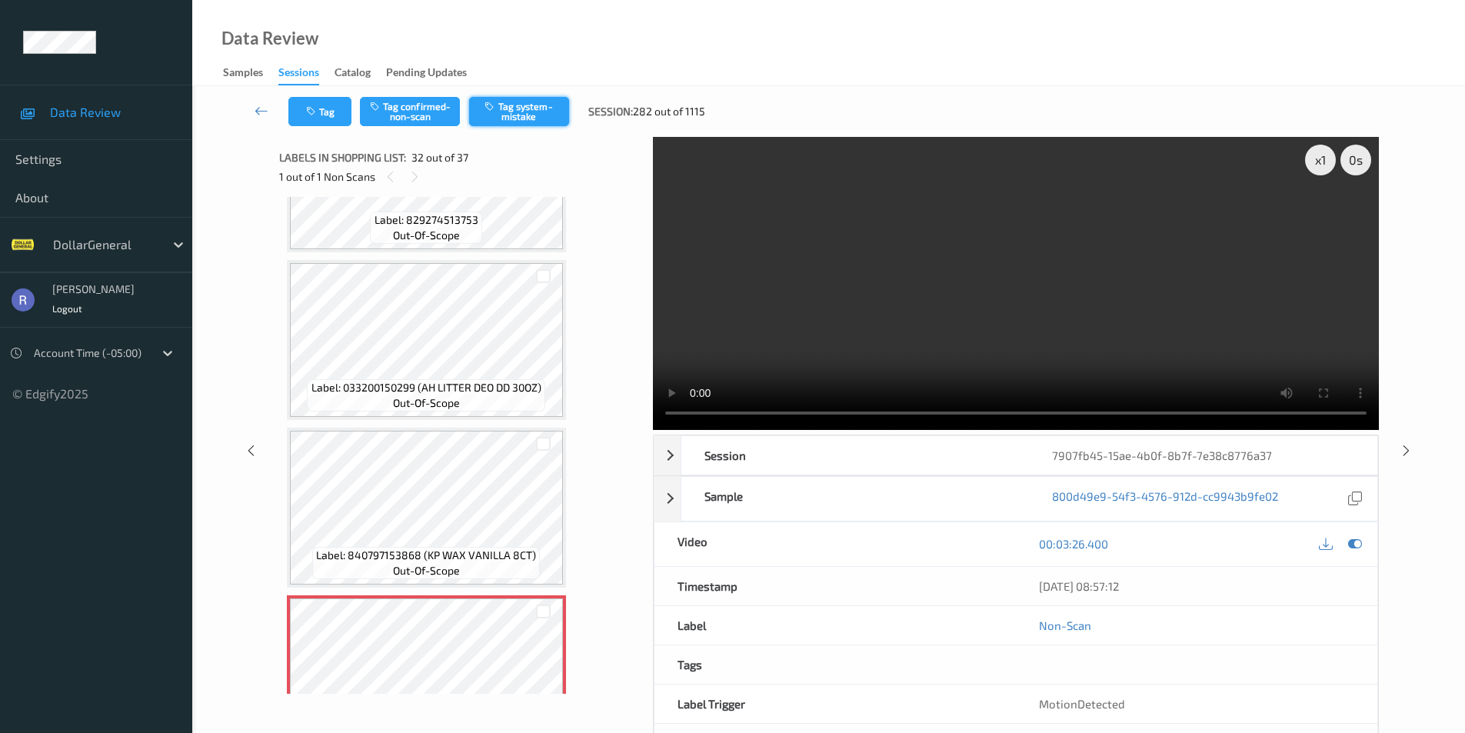
click at [536, 117] on button "Tag system-mistake" at bounding box center [519, 111] width 100 height 29
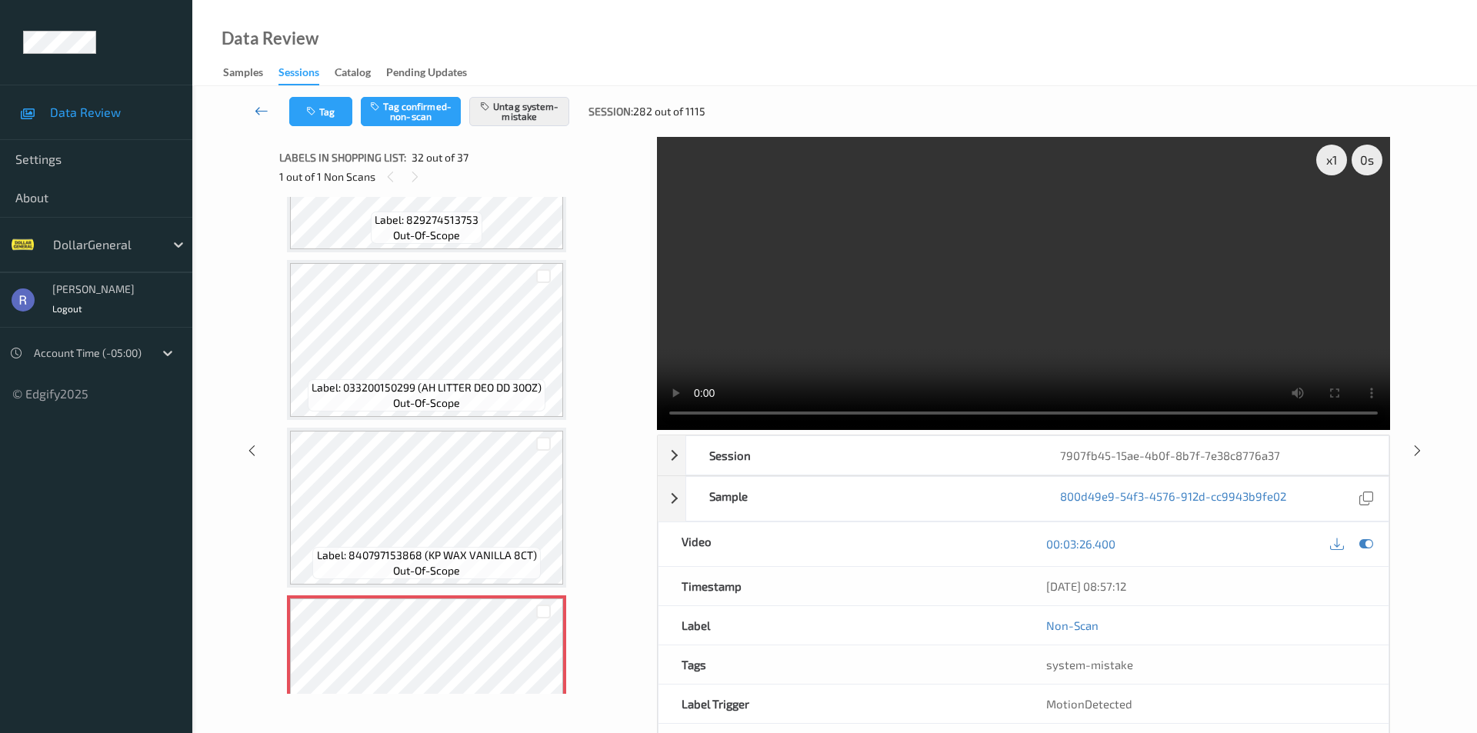
click at [265, 109] on icon at bounding box center [262, 110] width 14 height 15
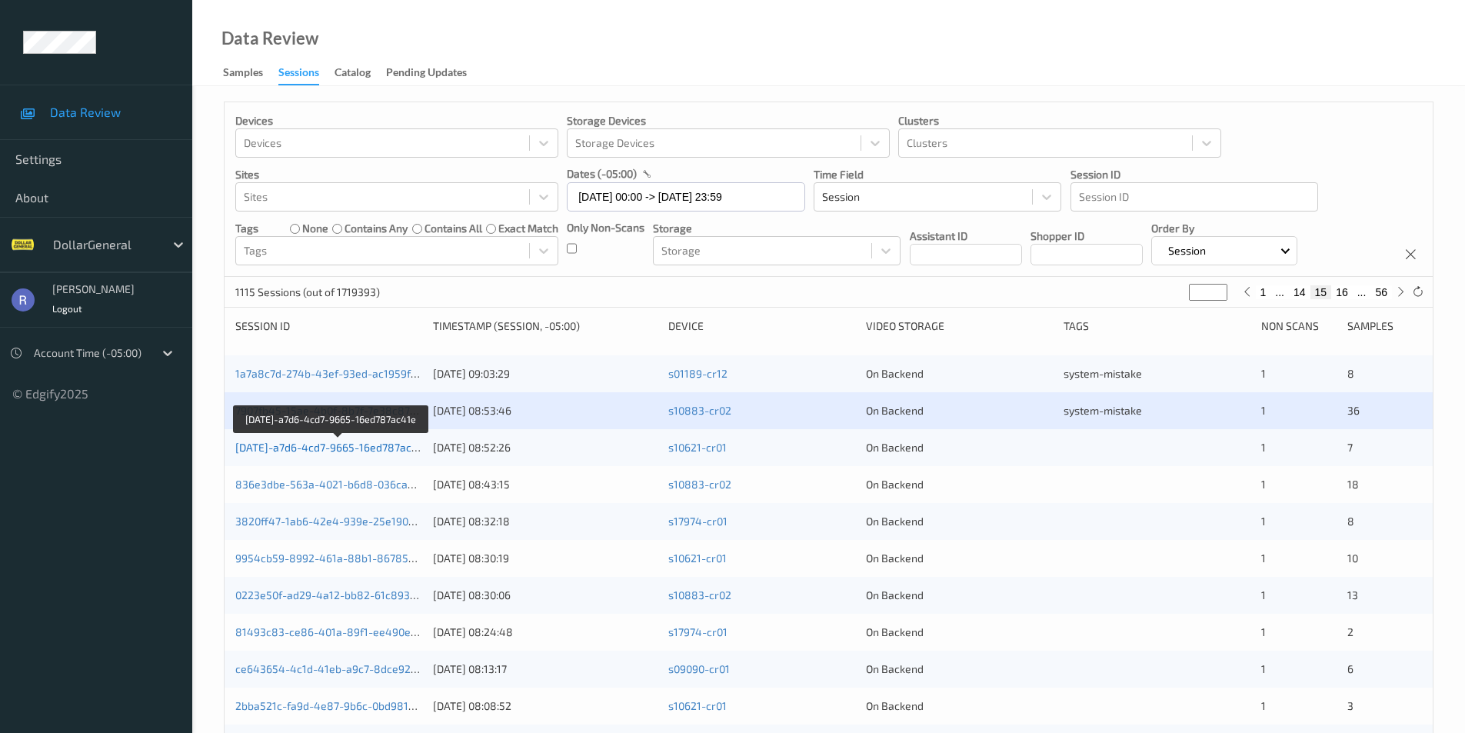
click at [336, 453] on link "[DATE]-a7d6-4cd7-9665-16ed787ac41e" at bounding box center [332, 447] width 194 height 13
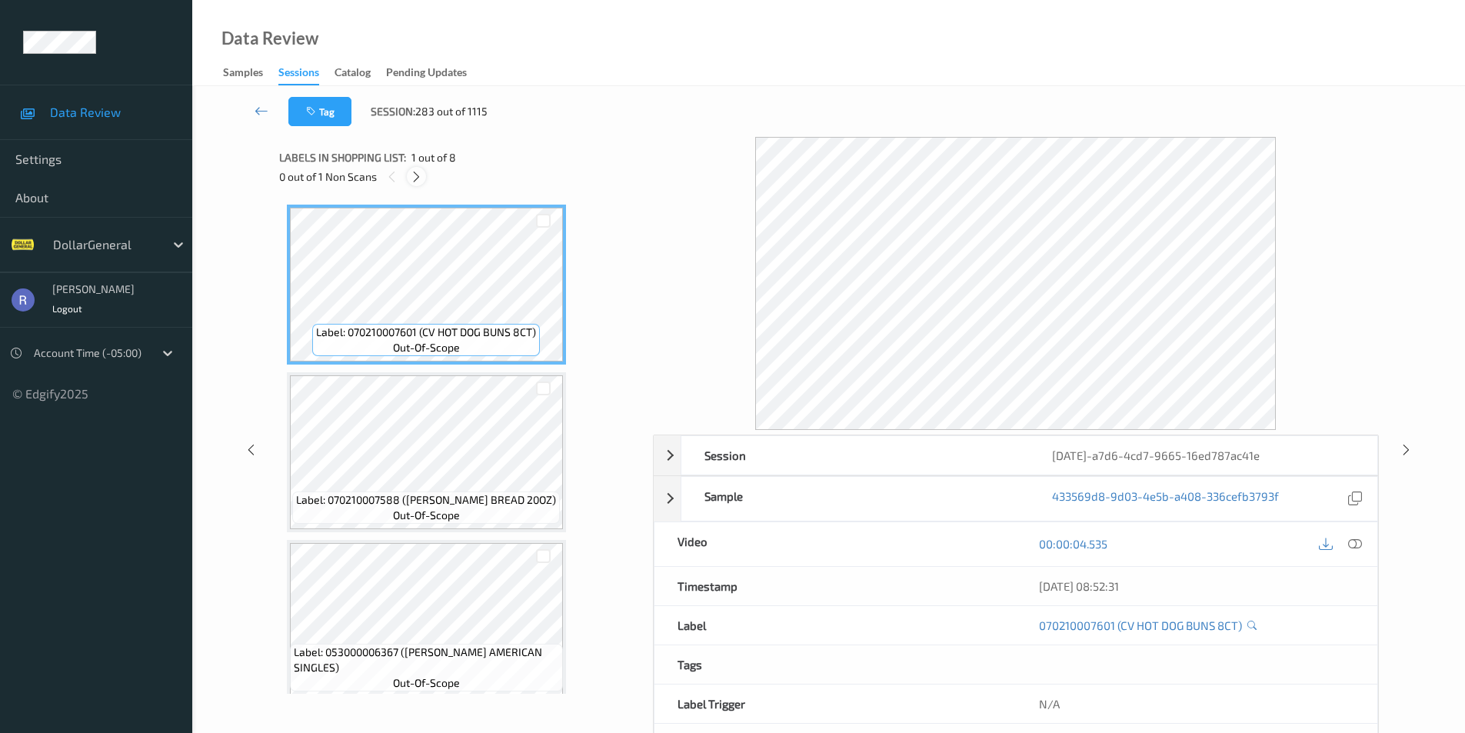
click at [415, 178] on icon at bounding box center [416, 177] width 13 height 14
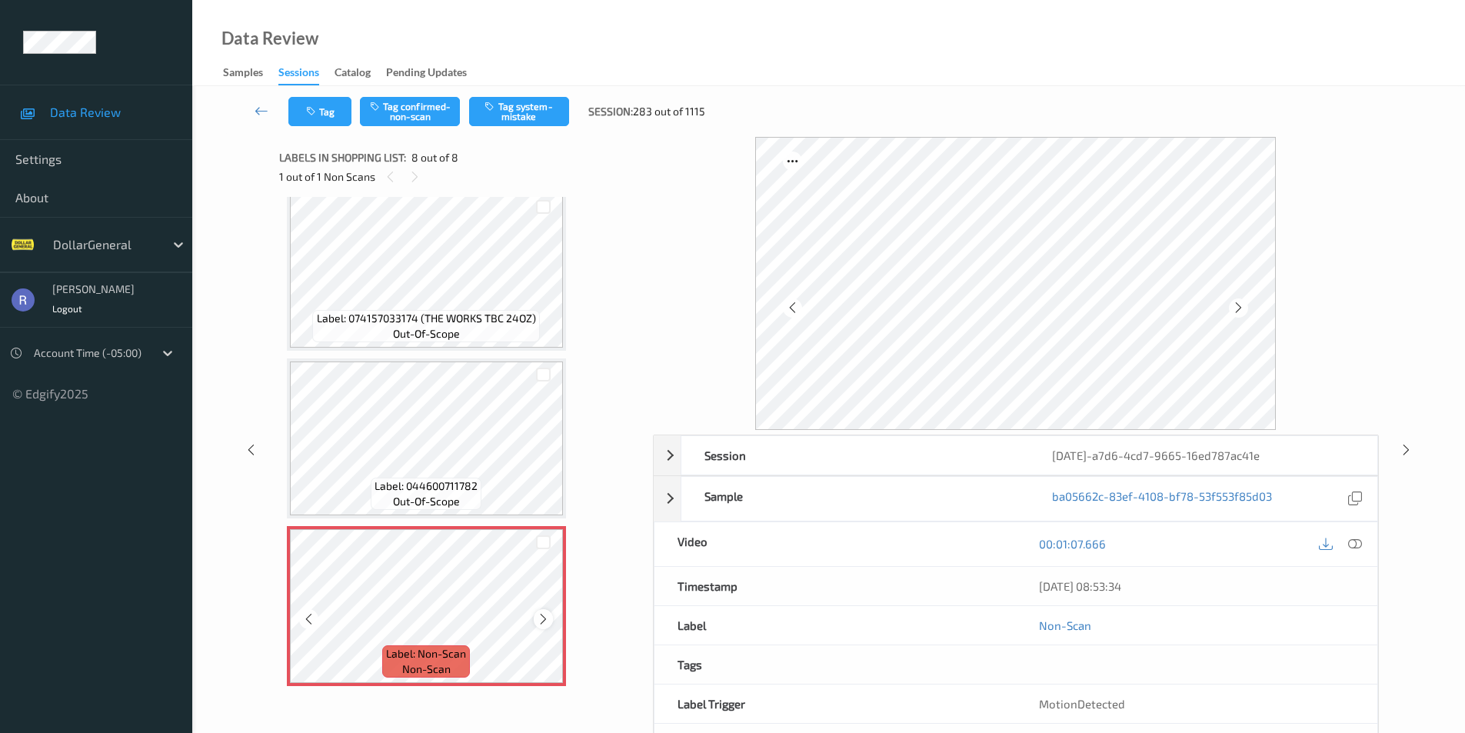
click at [543, 623] on icon at bounding box center [543, 619] width 13 height 14
click at [525, 108] on button "Tag system-mistake" at bounding box center [519, 111] width 100 height 29
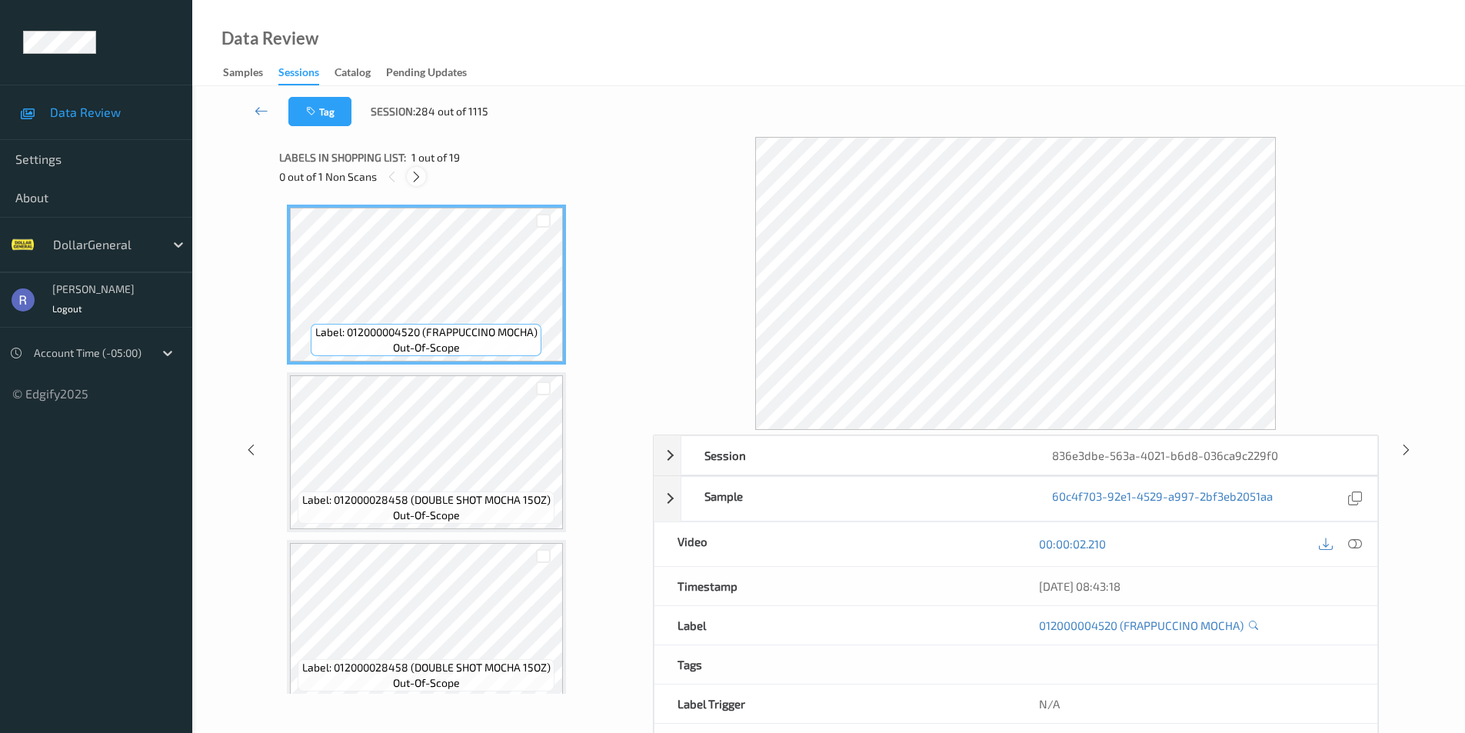
click at [414, 178] on icon at bounding box center [416, 177] width 13 height 14
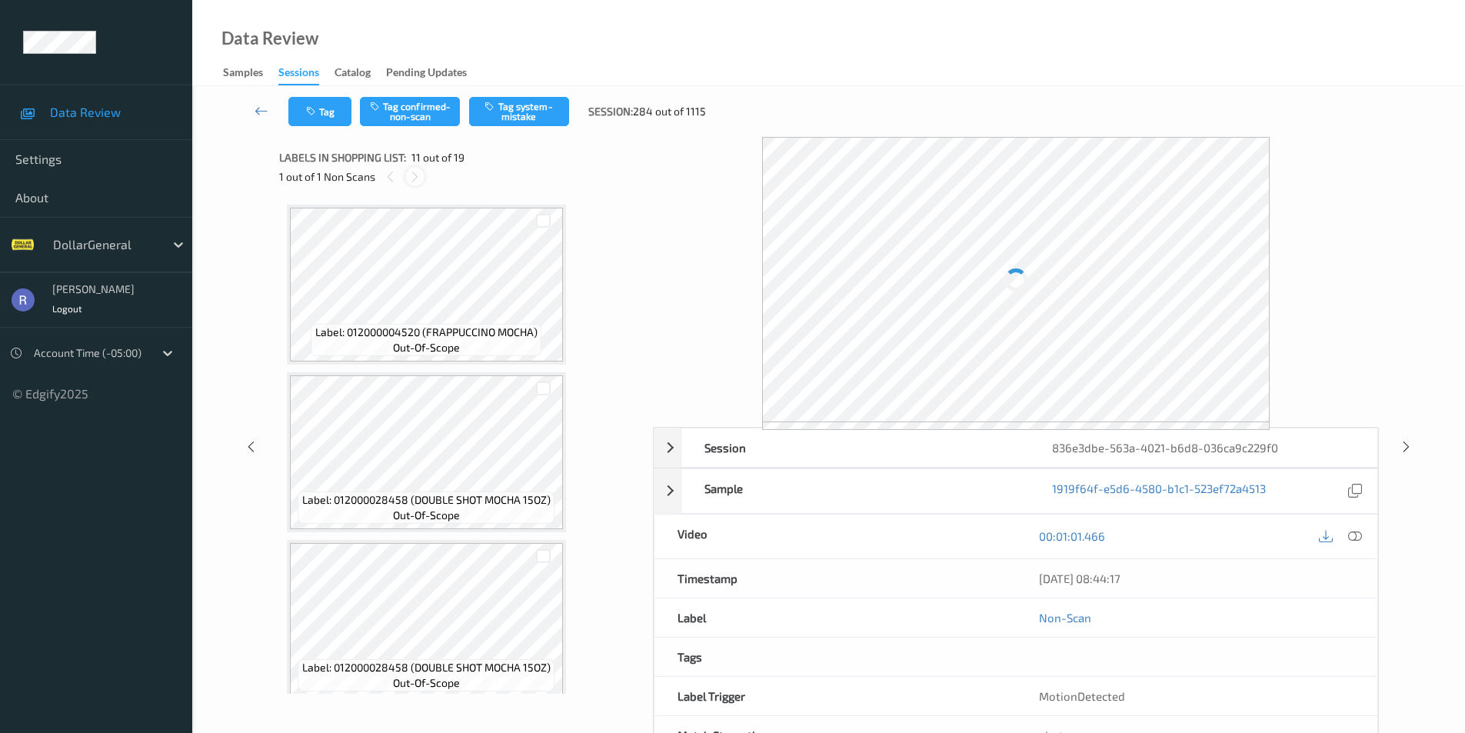
scroll to position [1517, 0]
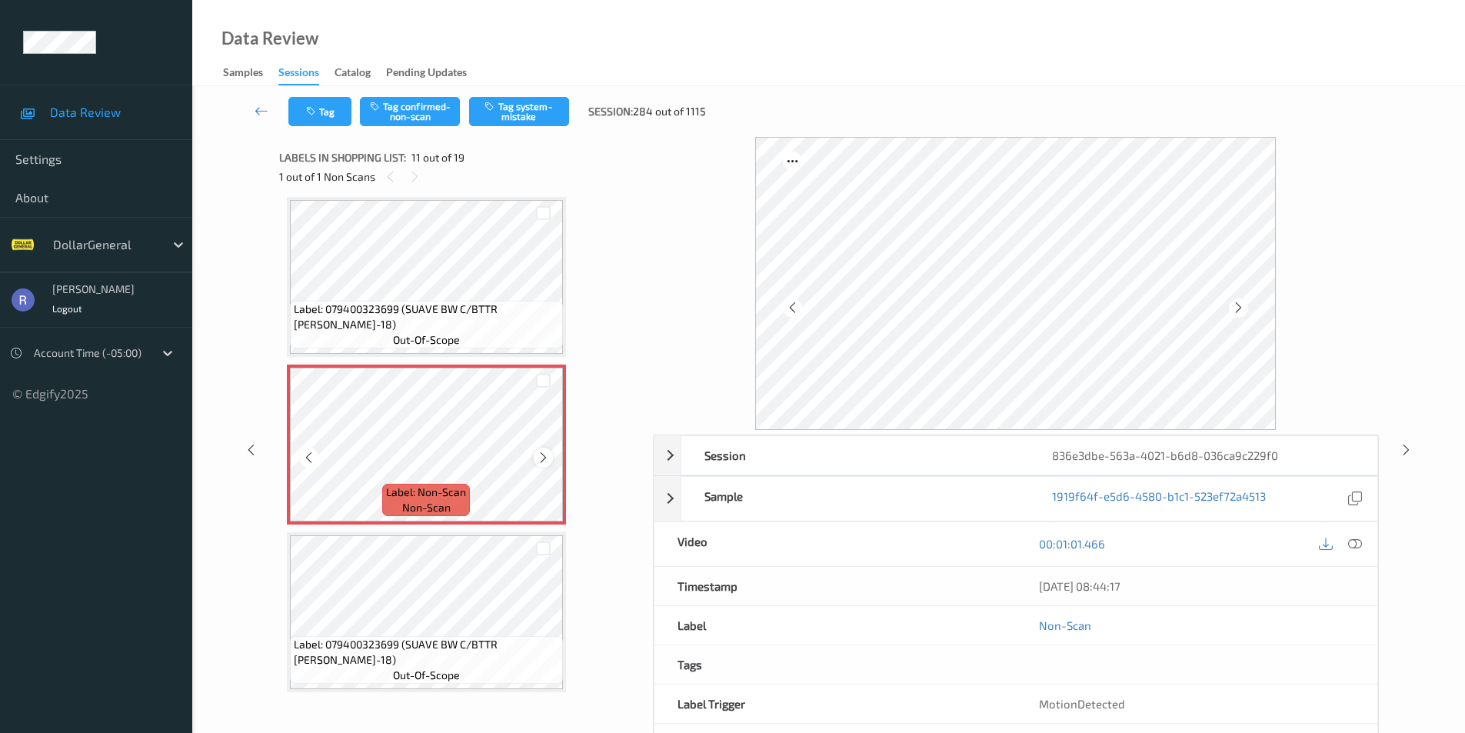
click at [540, 453] on icon at bounding box center [543, 458] width 13 height 14
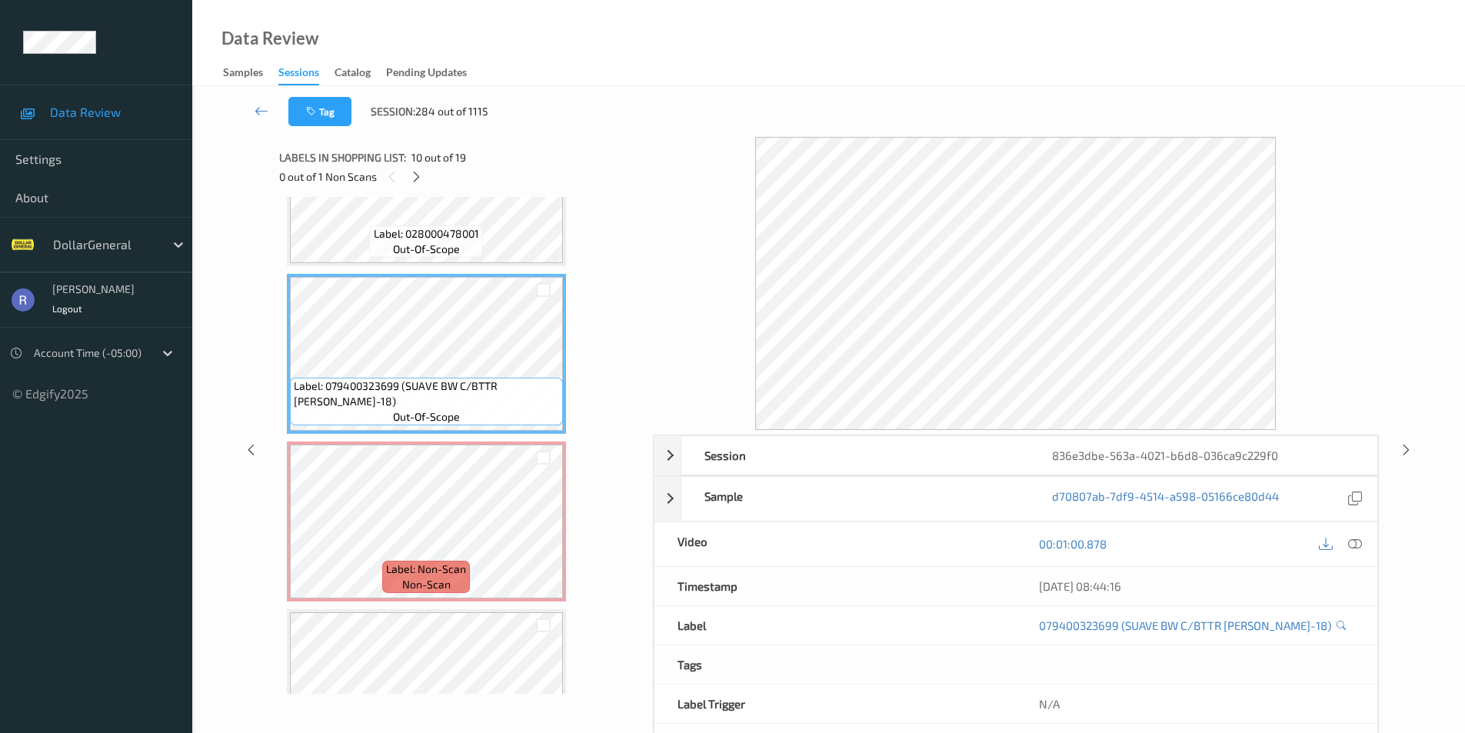
scroll to position [1363, 0]
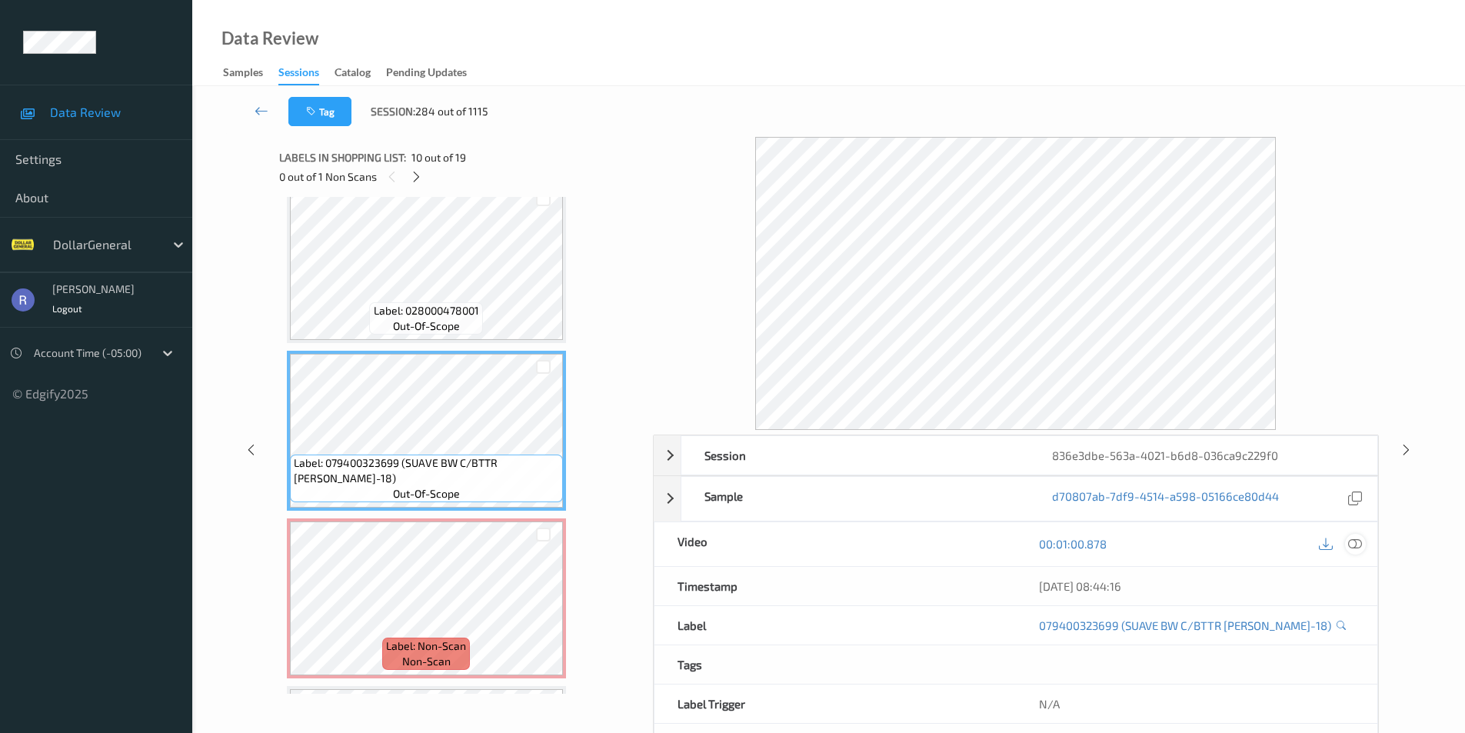
click at [1365, 546] on div at bounding box center [1355, 544] width 21 height 21
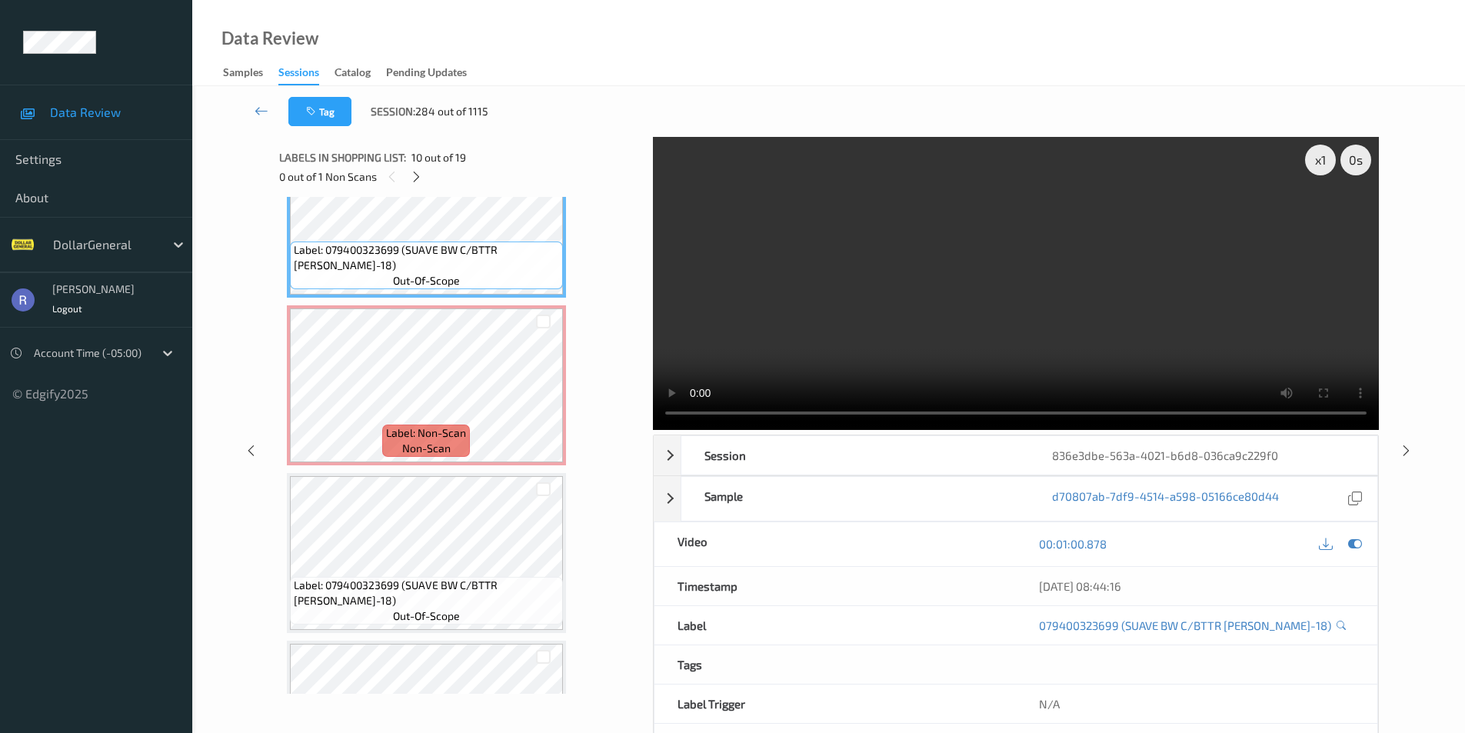
scroll to position [1670, 0]
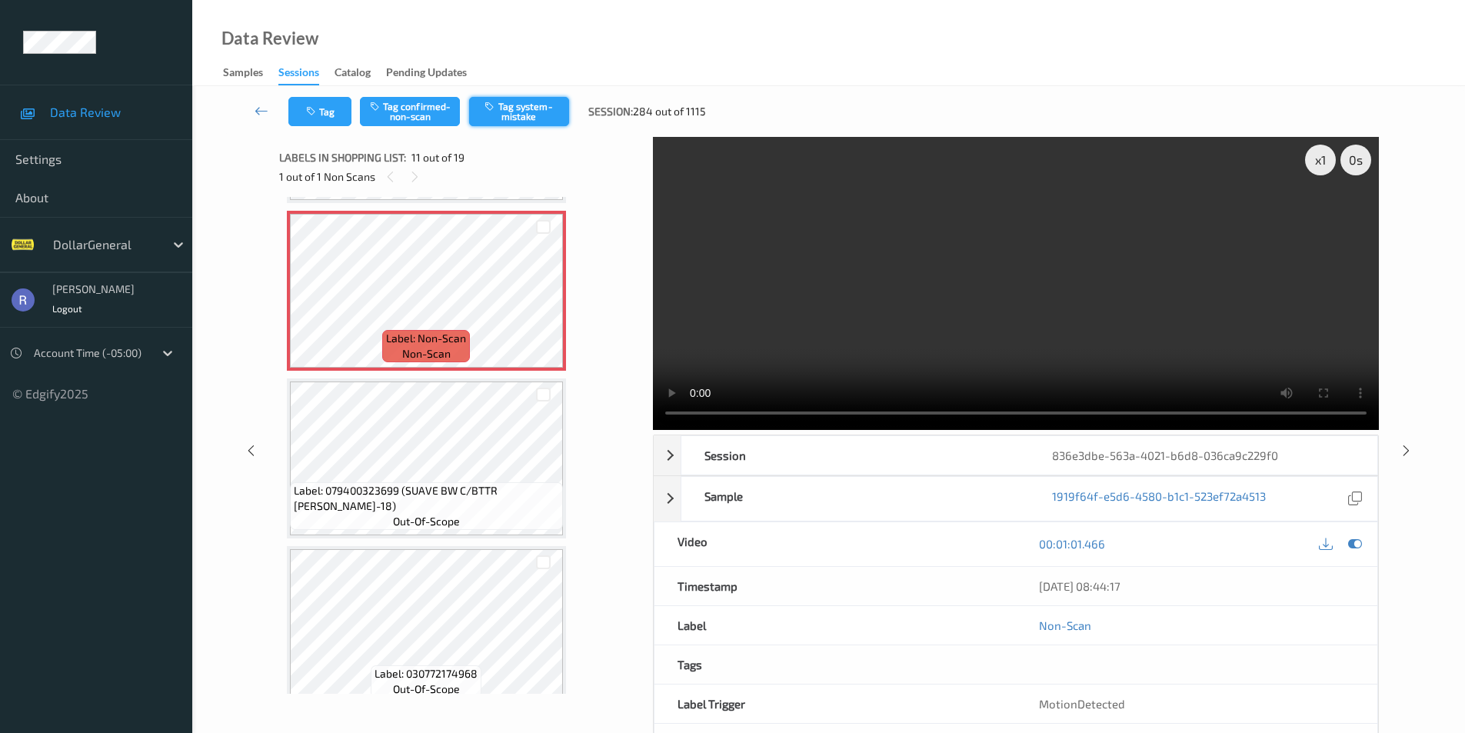
click at [535, 113] on button "Tag system-mistake" at bounding box center [519, 111] width 100 height 29
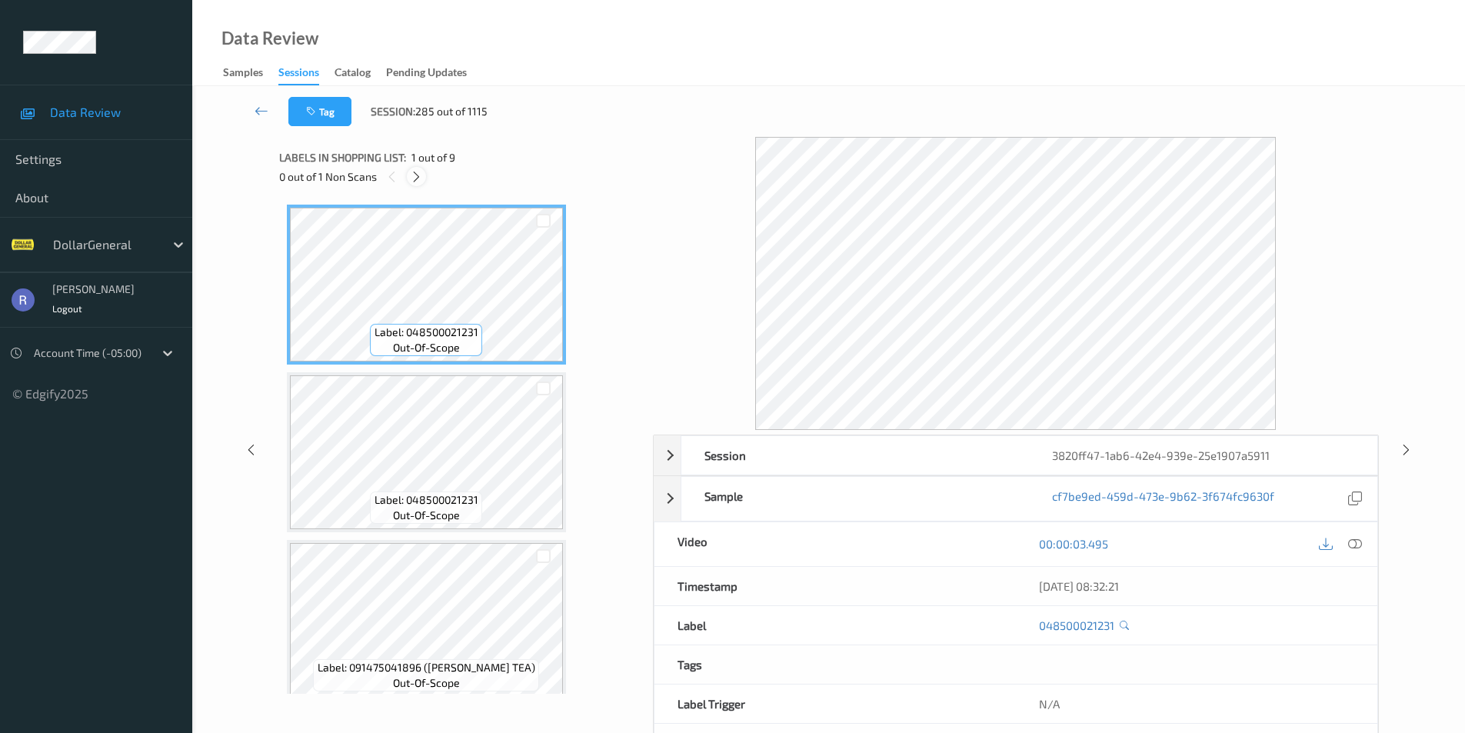
click at [413, 171] on icon at bounding box center [416, 177] width 13 height 14
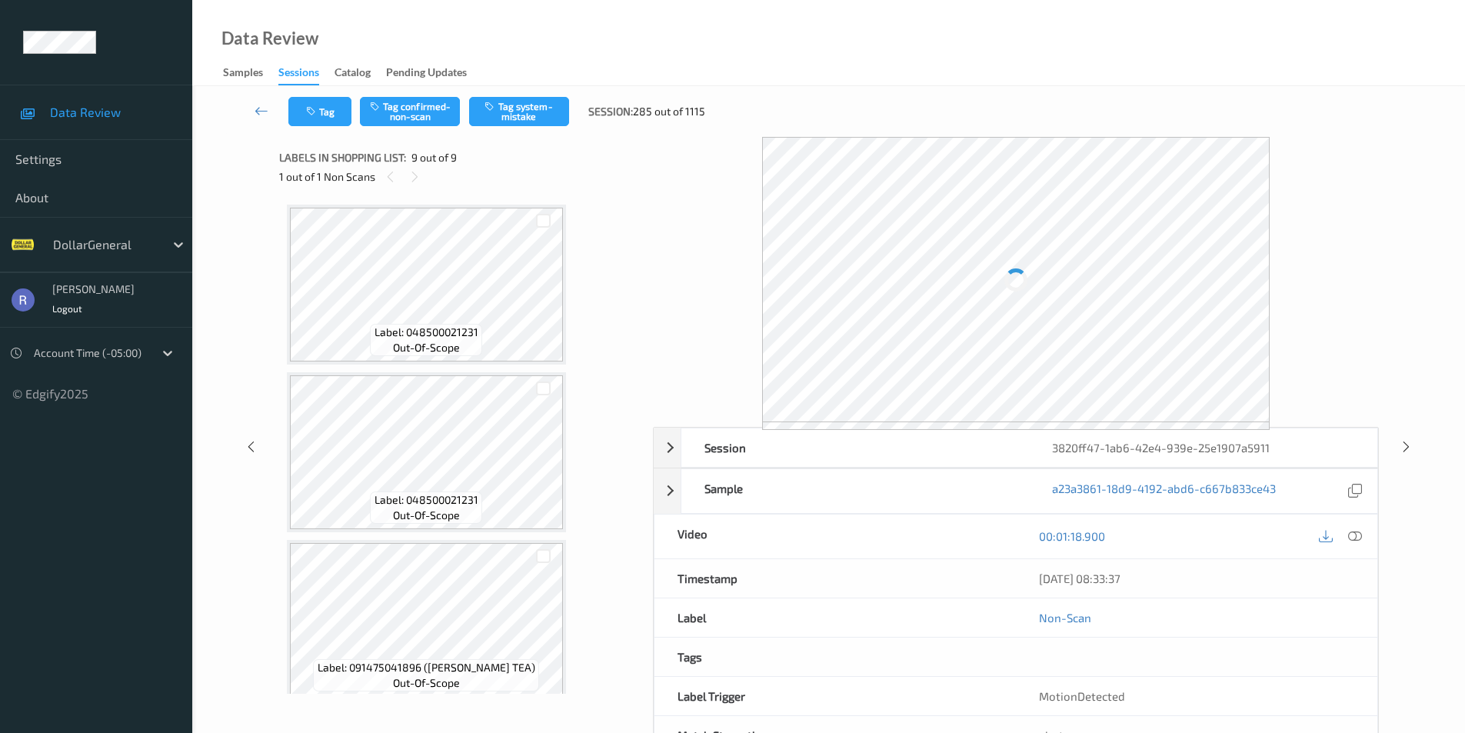
scroll to position [1020, 0]
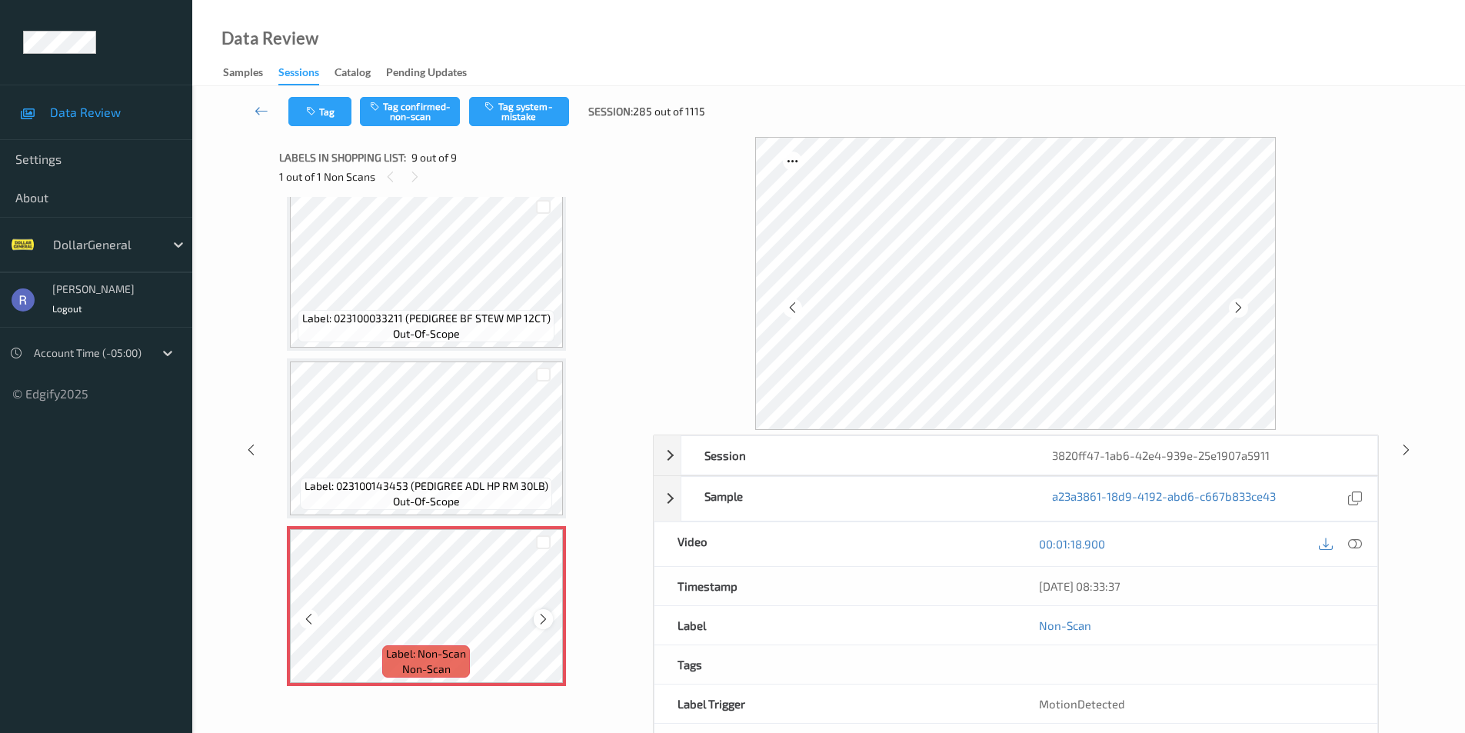
click at [544, 619] on icon at bounding box center [543, 619] width 13 height 14
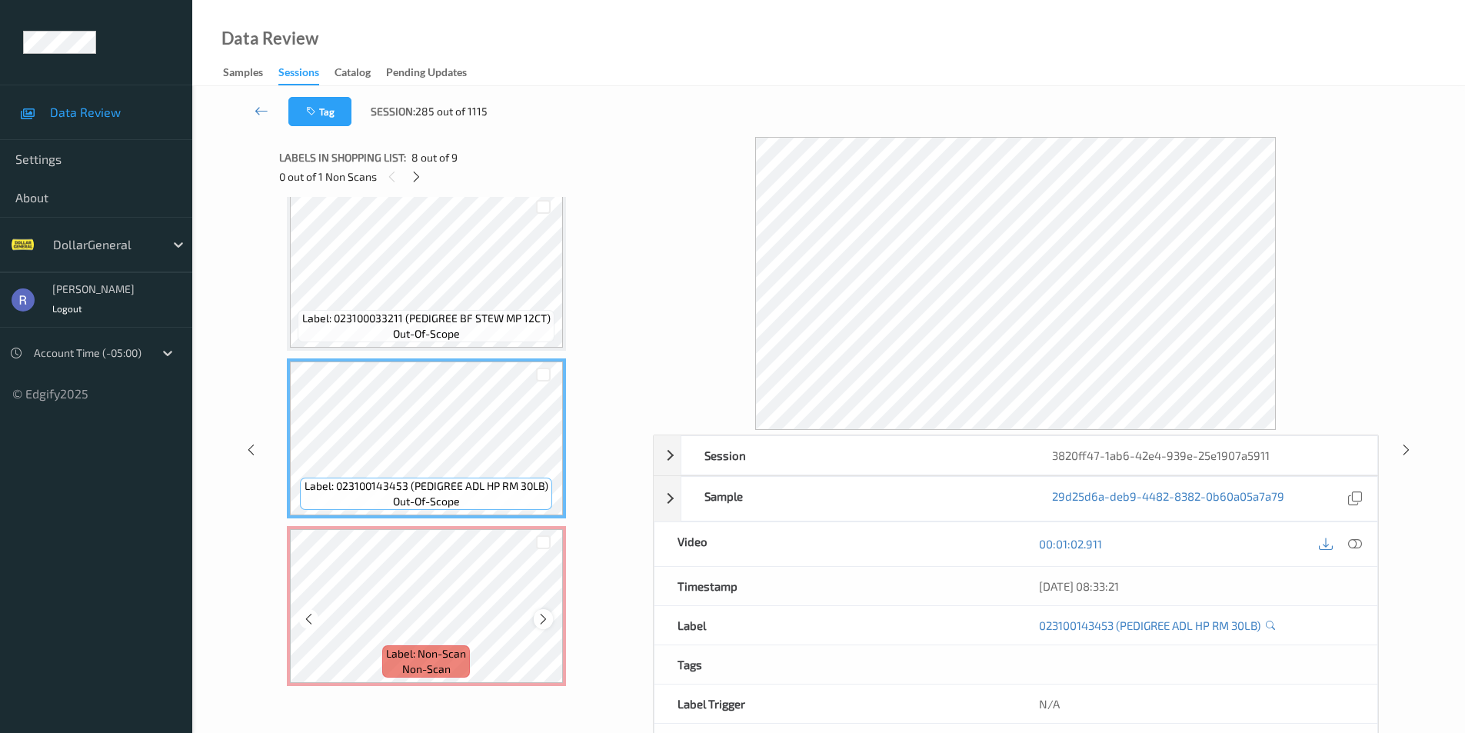
click at [546, 618] on icon at bounding box center [543, 619] width 13 height 14
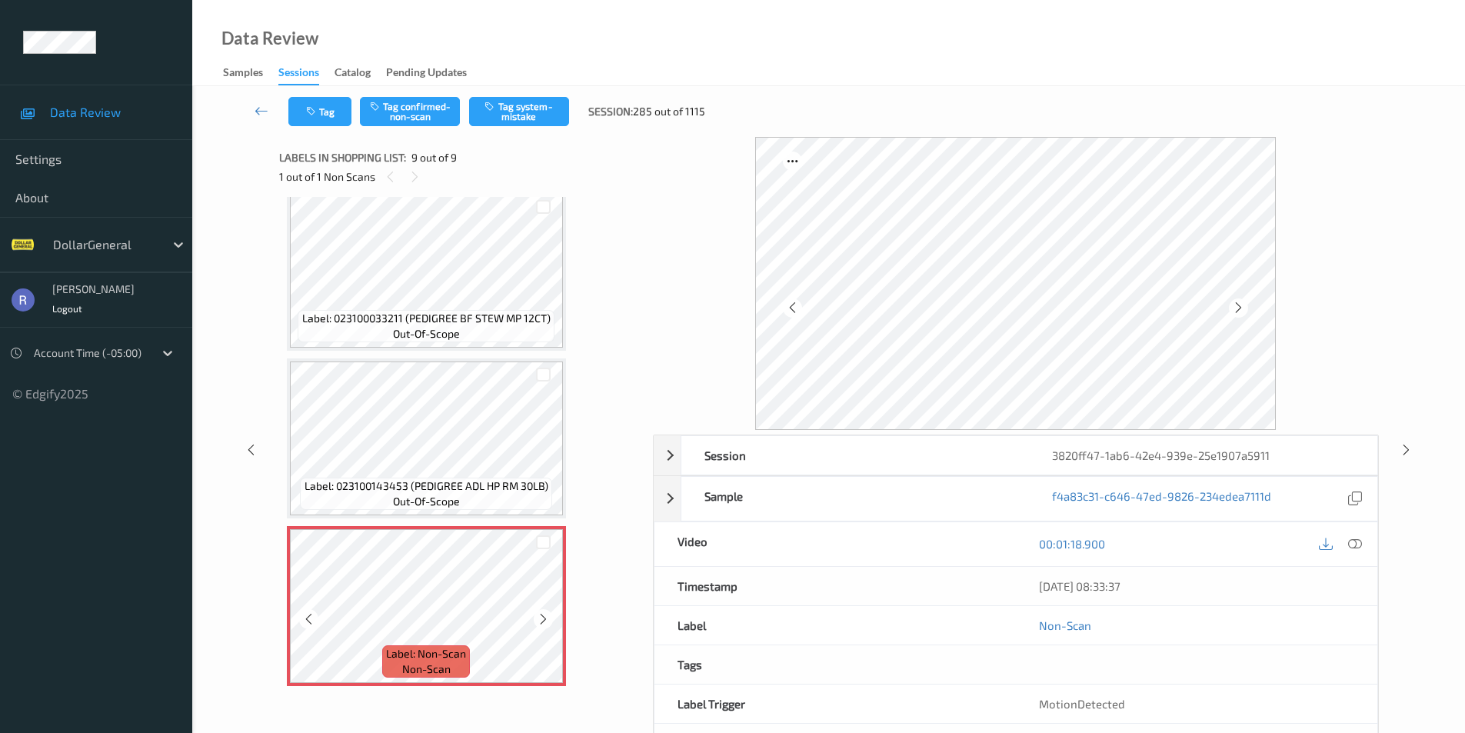
click at [546, 618] on icon at bounding box center [543, 619] width 13 height 14
click at [495, 102] on icon "button" at bounding box center [490, 106] width 13 height 11
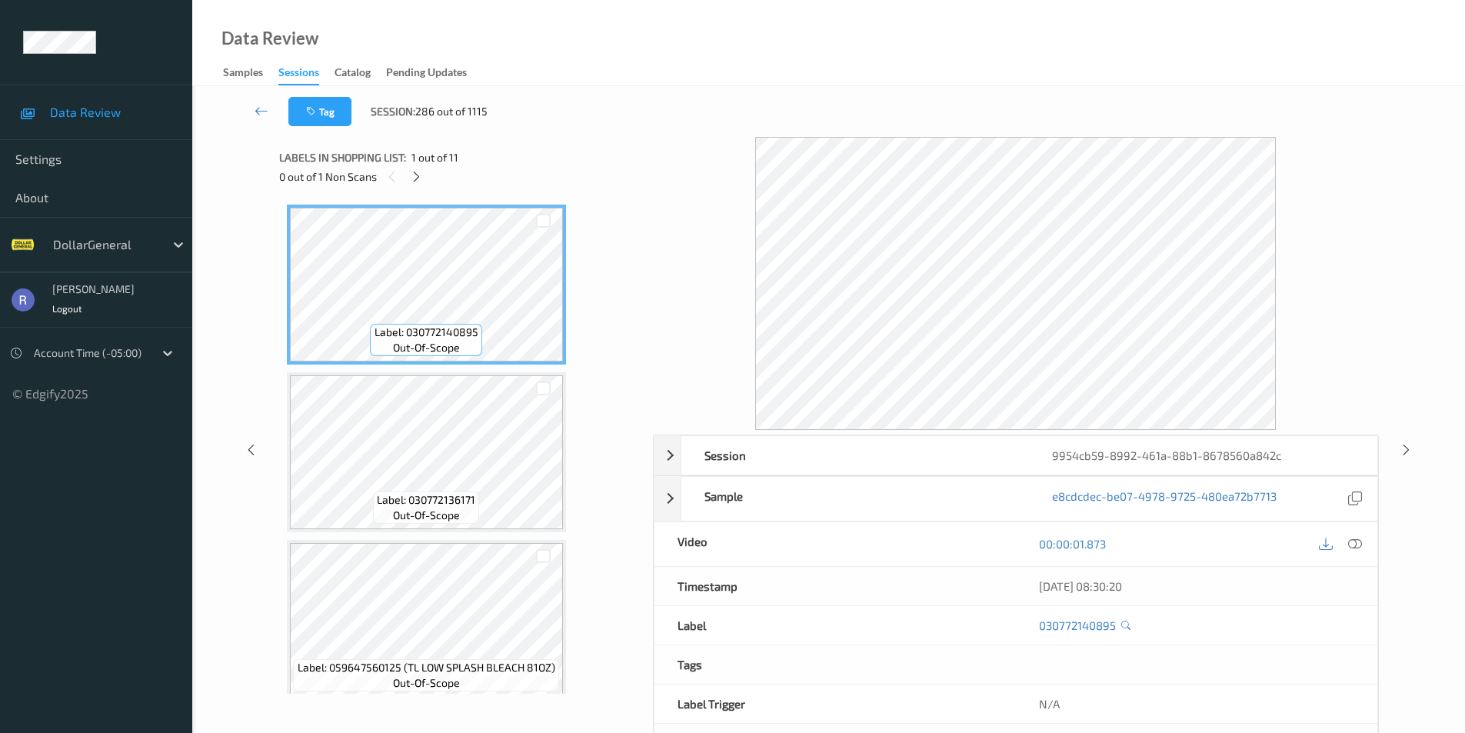
click at [415, 179] on icon at bounding box center [416, 177] width 13 height 14
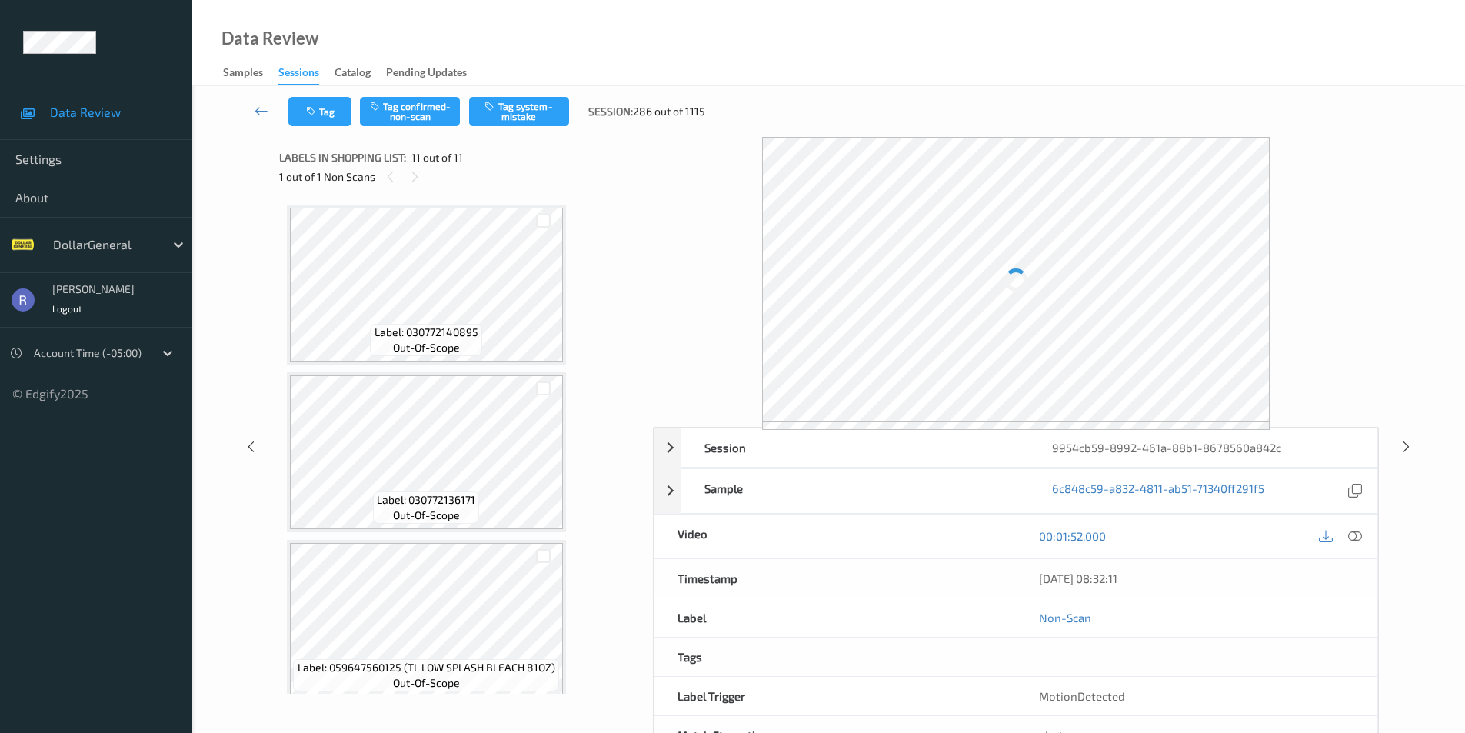
scroll to position [1355, 0]
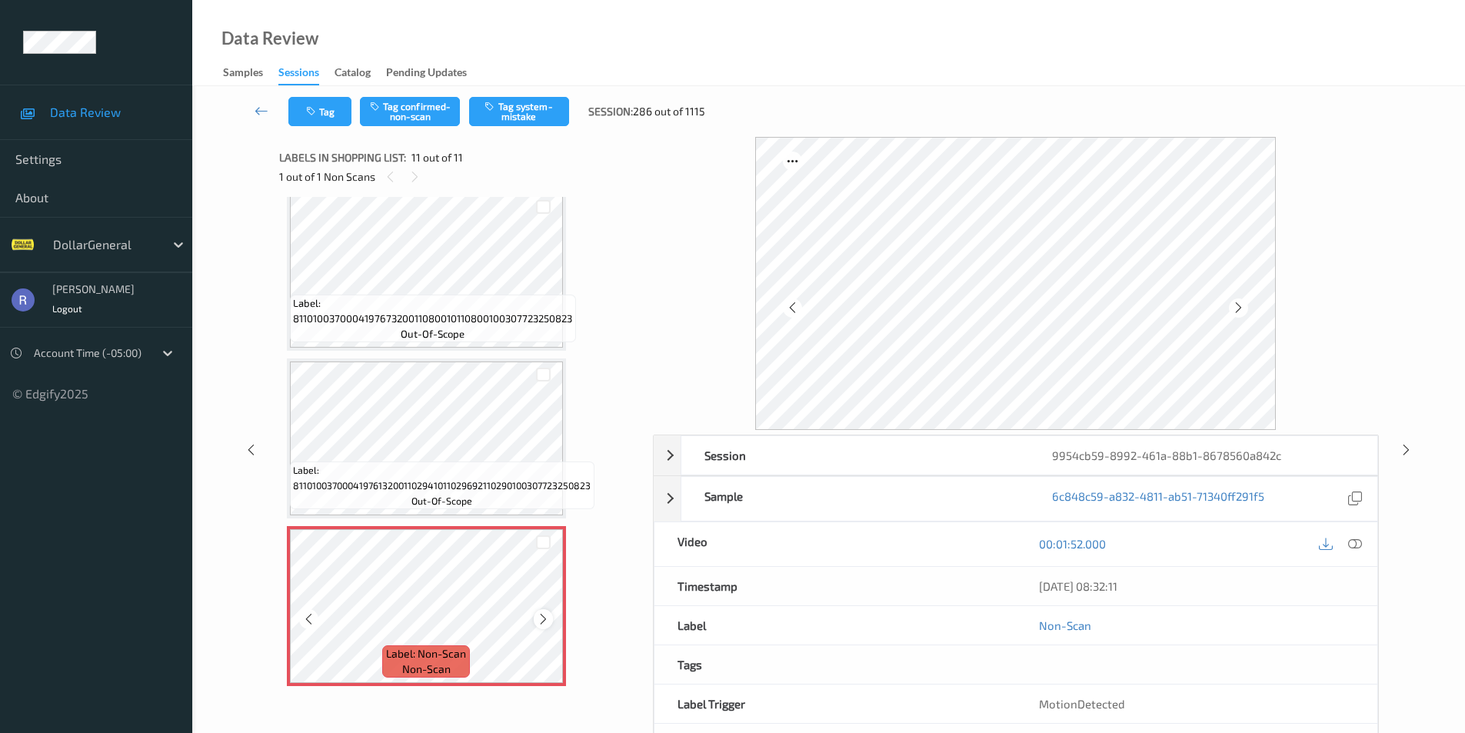
click at [539, 620] on icon at bounding box center [543, 619] width 13 height 14
click at [519, 111] on button "Tag system-mistake" at bounding box center [519, 111] width 100 height 29
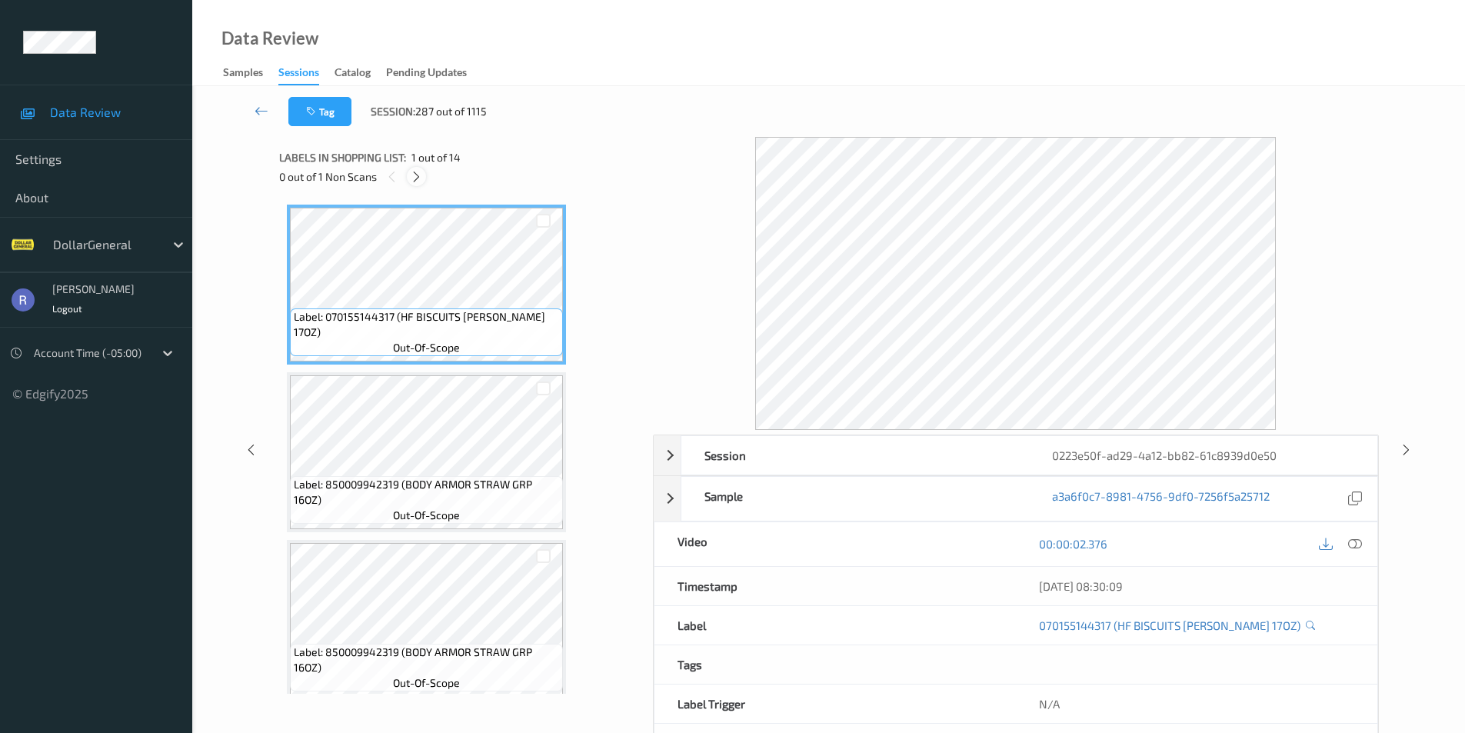
click at [412, 175] on icon at bounding box center [416, 177] width 13 height 14
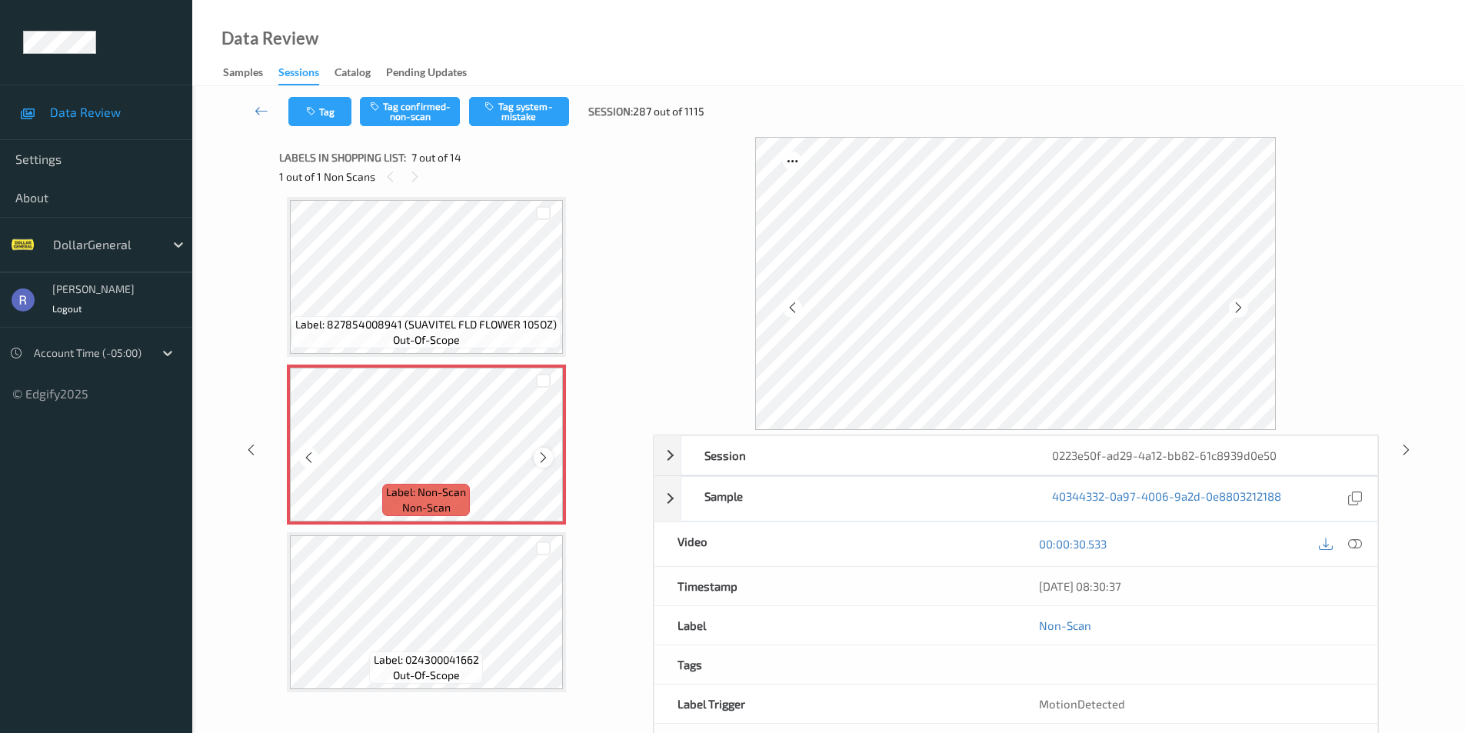
click at [548, 456] on icon at bounding box center [543, 458] width 13 height 14
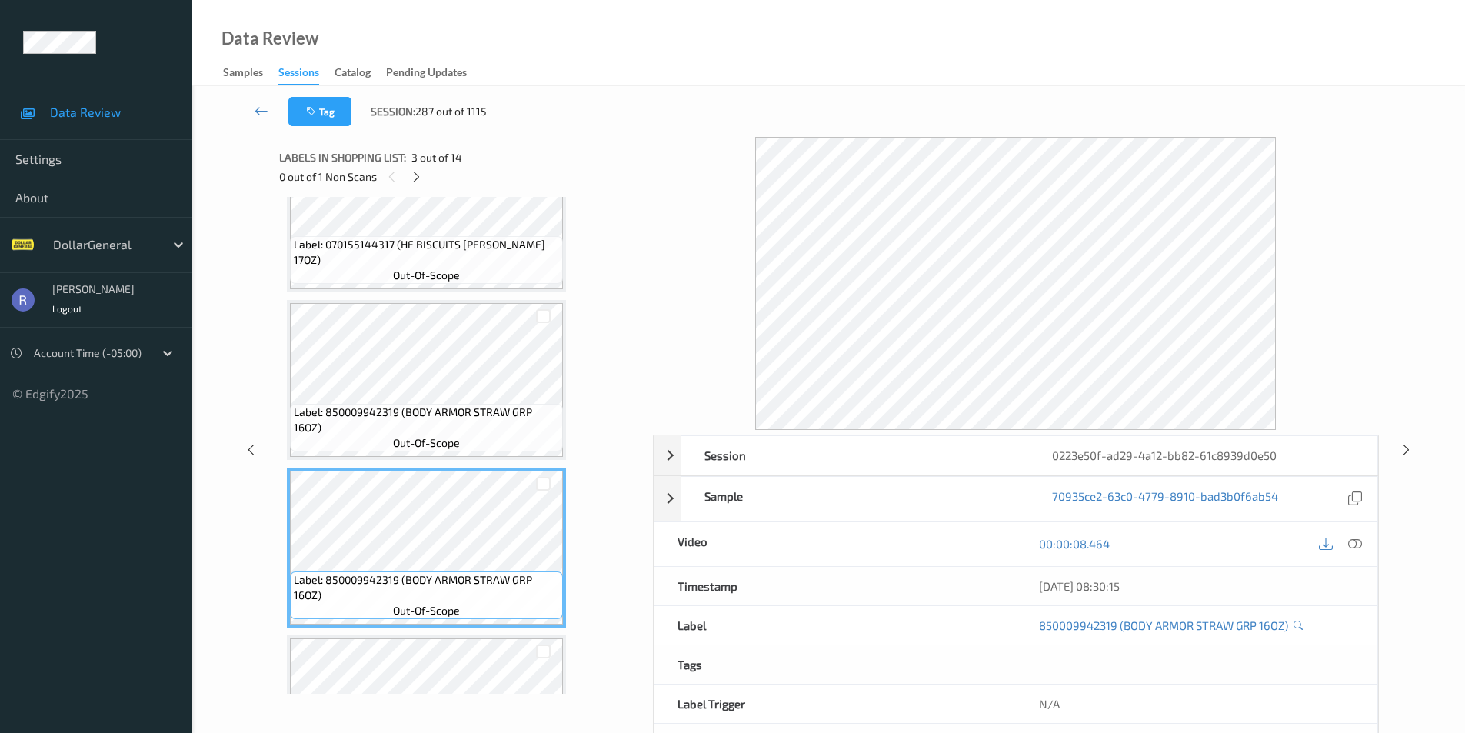
scroll to position [0, 0]
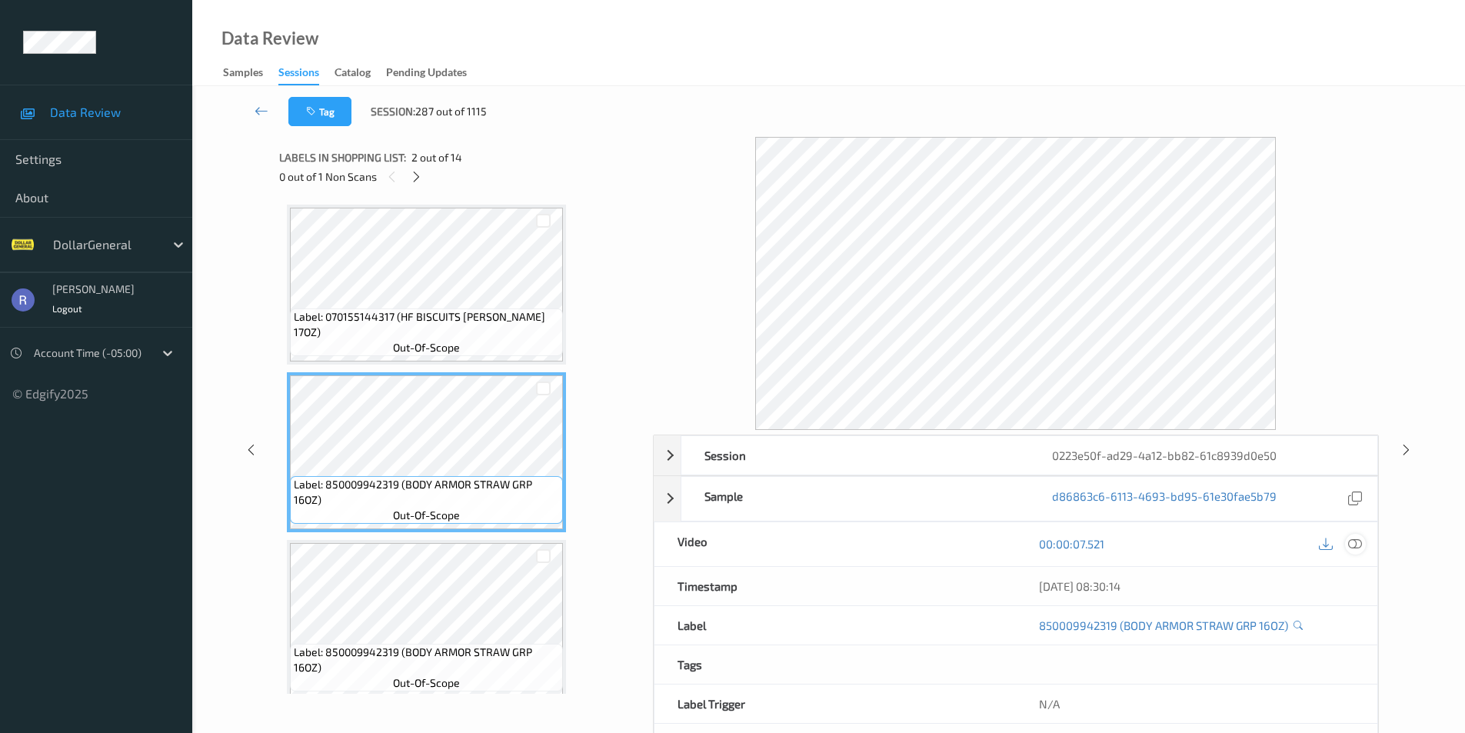
click at [1355, 541] on icon at bounding box center [1355, 544] width 14 height 14
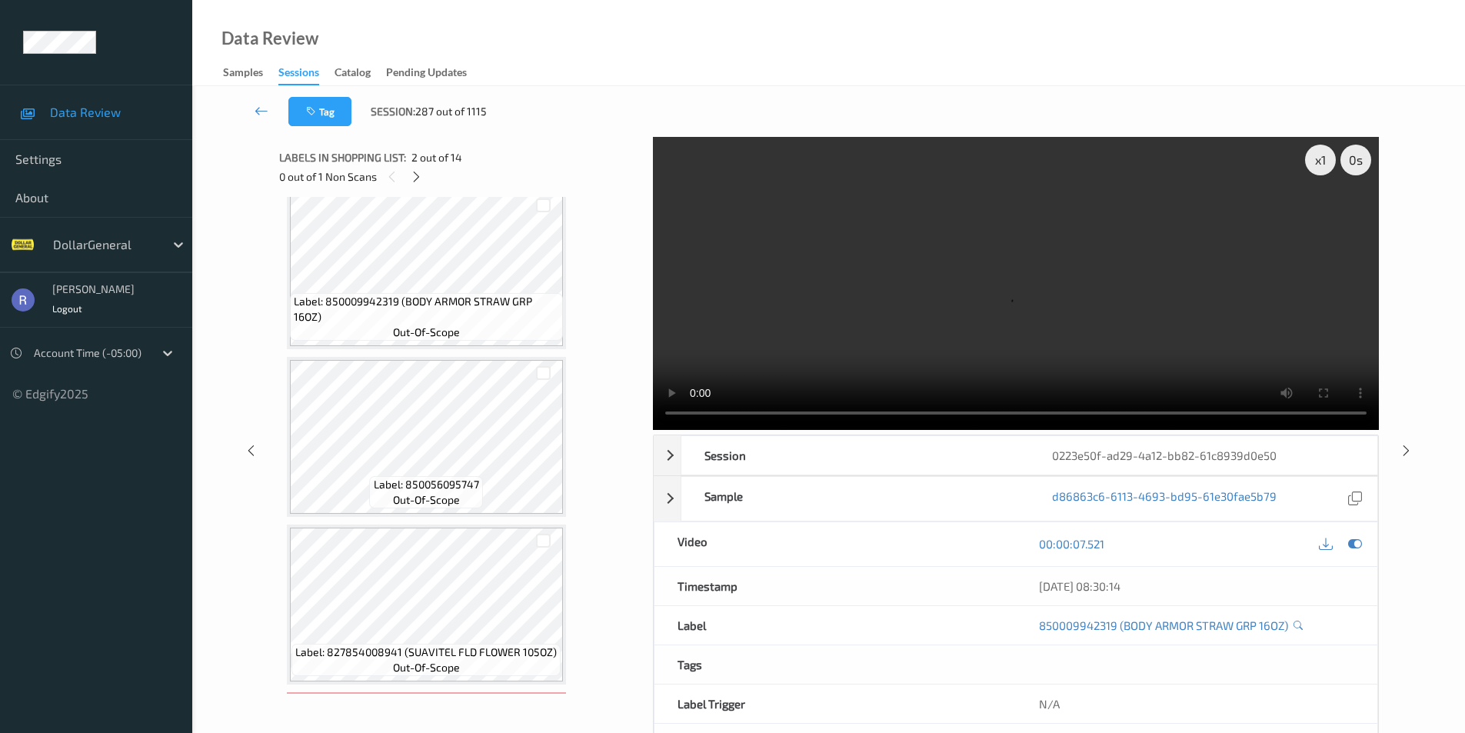
scroll to position [769, 0]
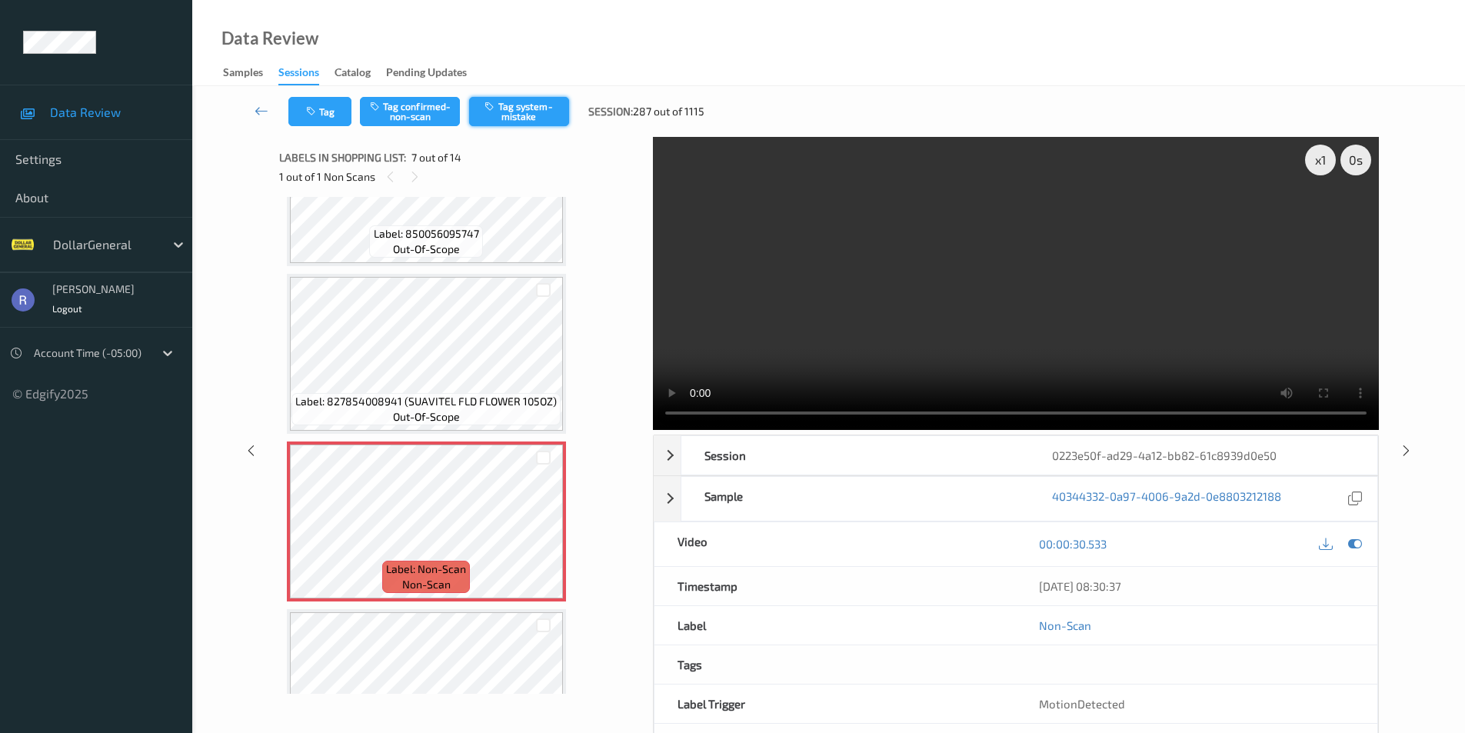
click at [521, 107] on button "Tag system-mistake" at bounding box center [519, 111] width 100 height 29
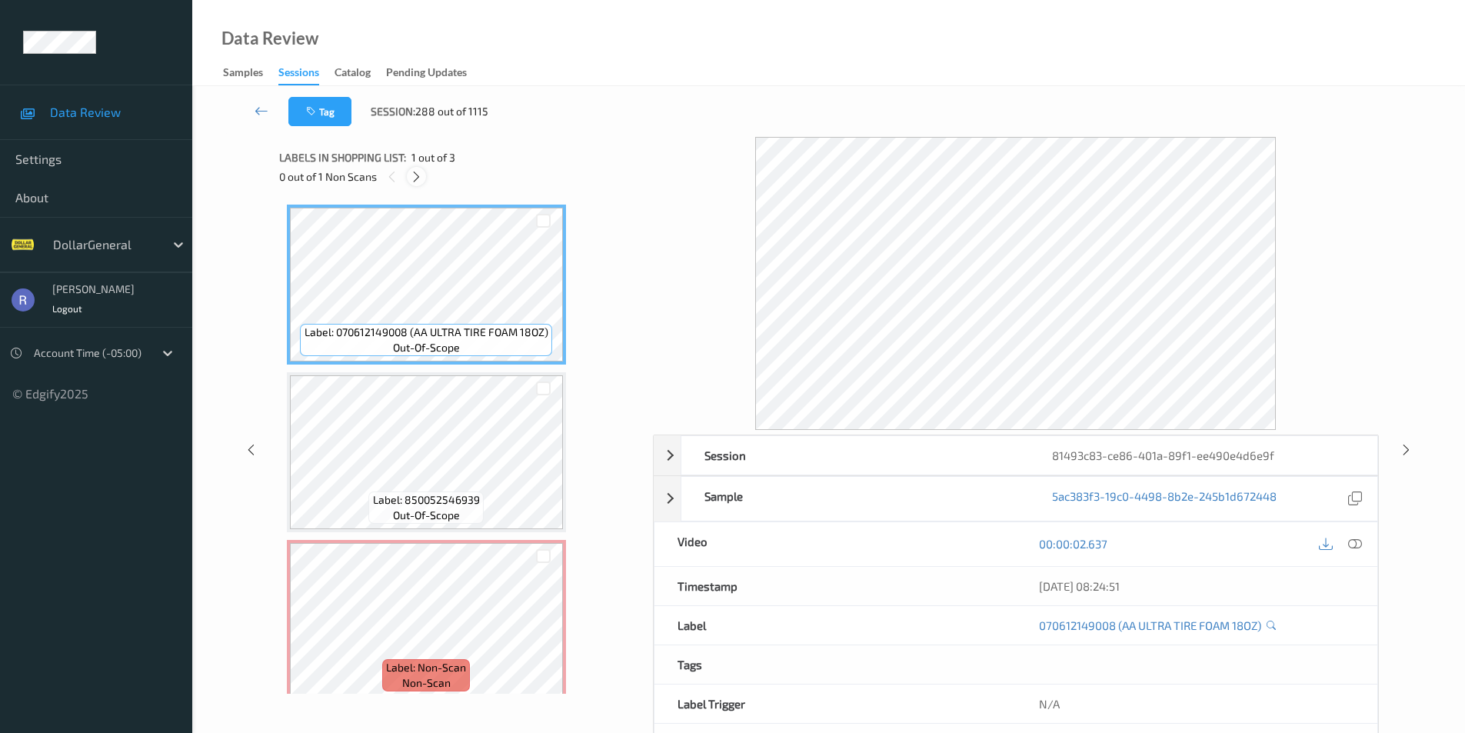
click at [414, 178] on icon at bounding box center [416, 177] width 13 height 14
click at [1352, 544] on icon at bounding box center [1355, 544] width 14 height 14
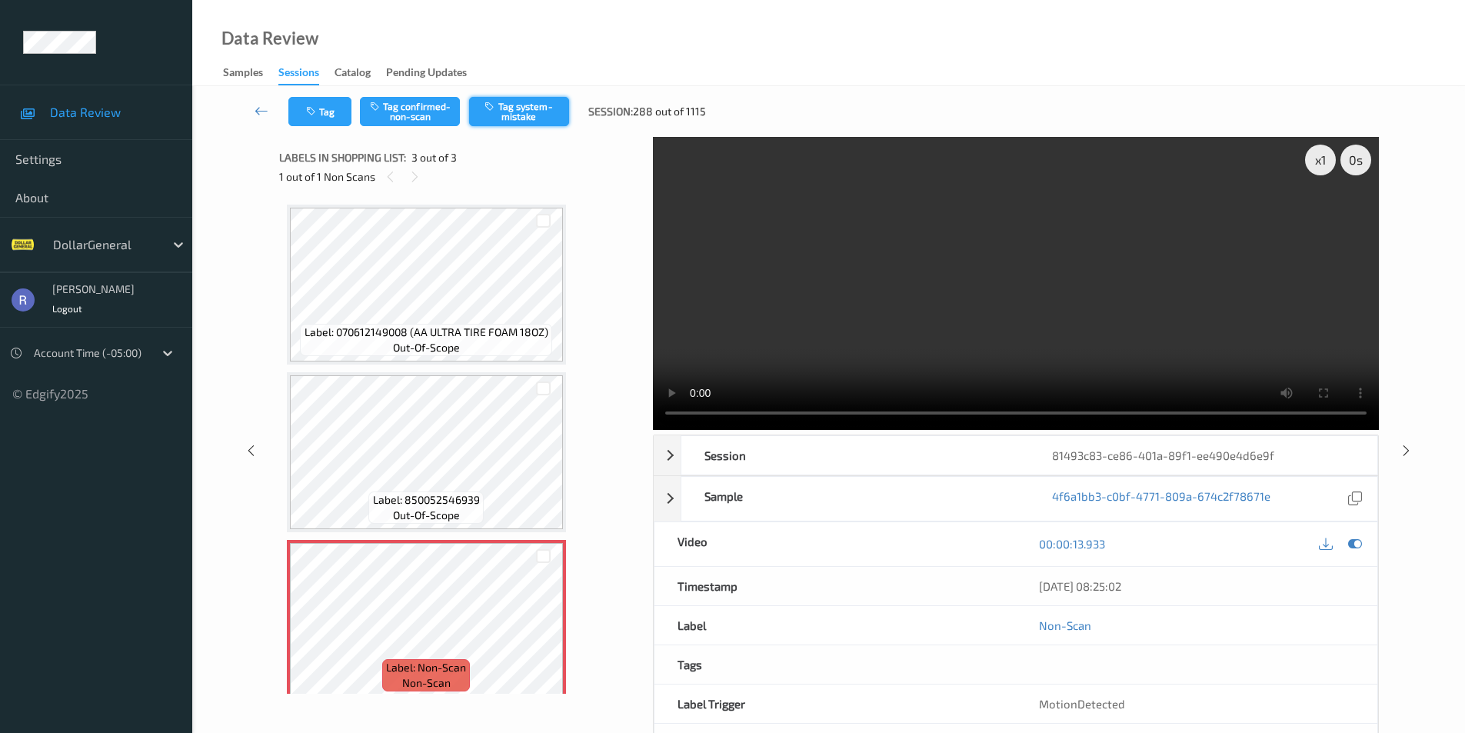
click at [524, 109] on button "Tag system-mistake" at bounding box center [519, 111] width 100 height 29
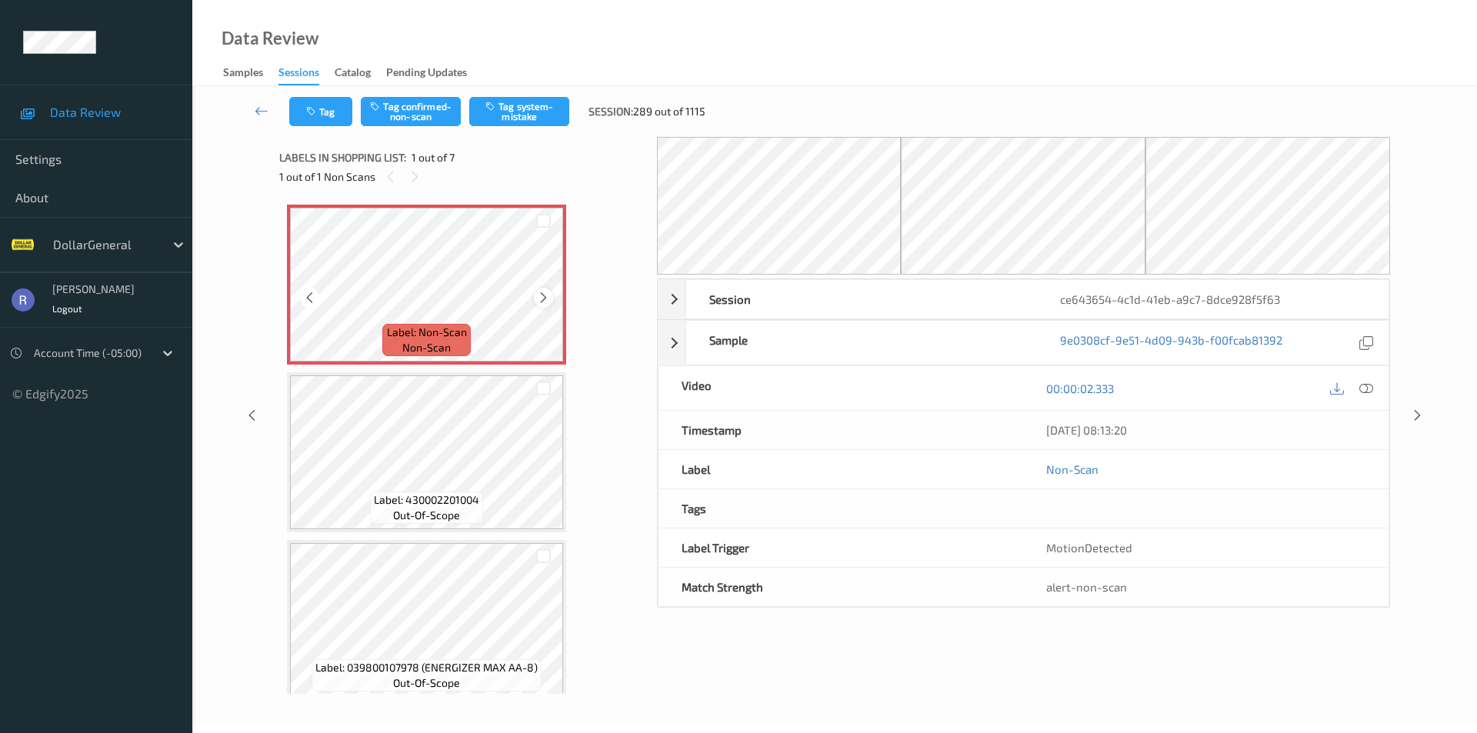
click at [541, 295] on icon at bounding box center [543, 298] width 13 height 14
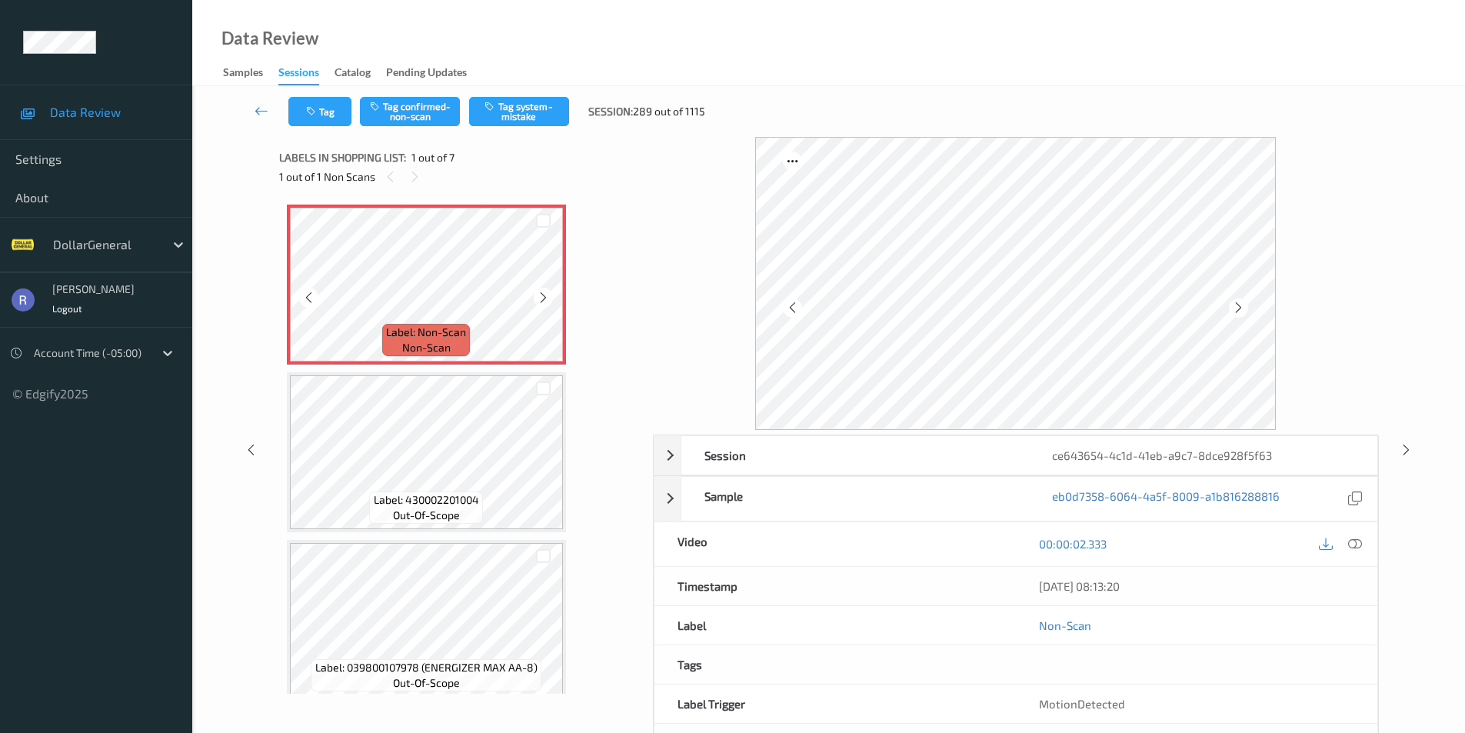
click at [541, 295] on icon at bounding box center [543, 298] width 13 height 14
click at [1349, 541] on icon at bounding box center [1355, 544] width 14 height 14
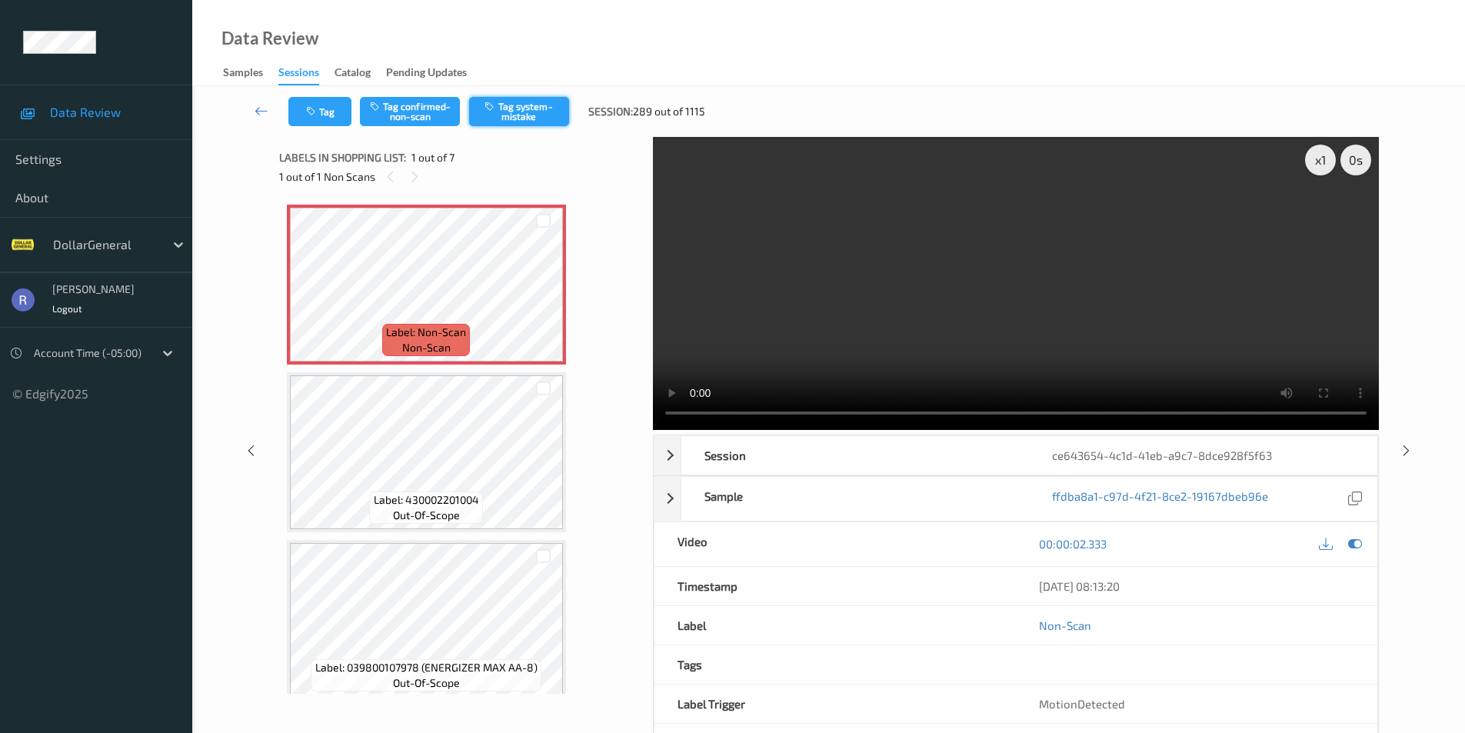
click at [543, 110] on button "Tag system-mistake" at bounding box center [519, 111] width 100 height 29
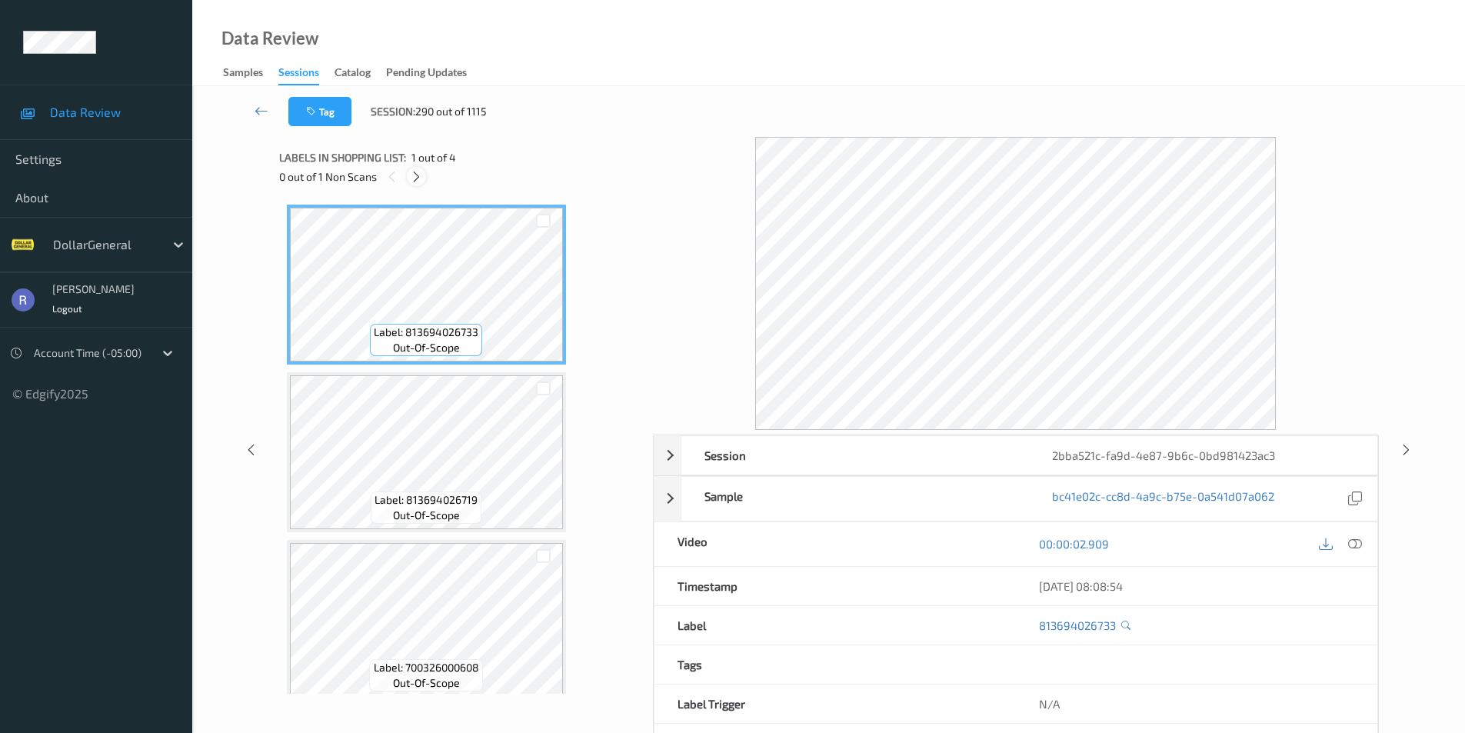
click at [418, 175] on icon at bounding box center [416, 177] width 13 height 14
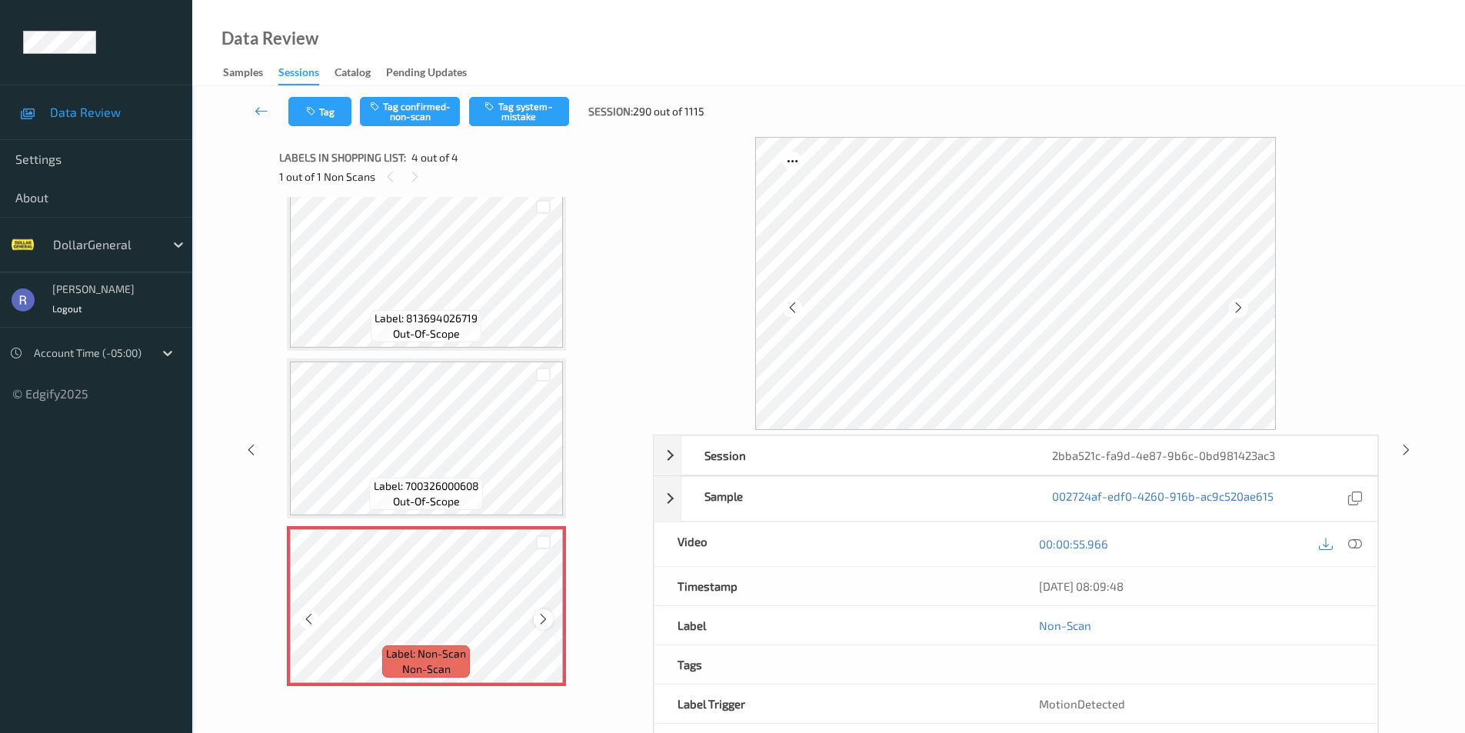
click at [547, 618] on icon at bounding box center [543, 619] width 13 height 14
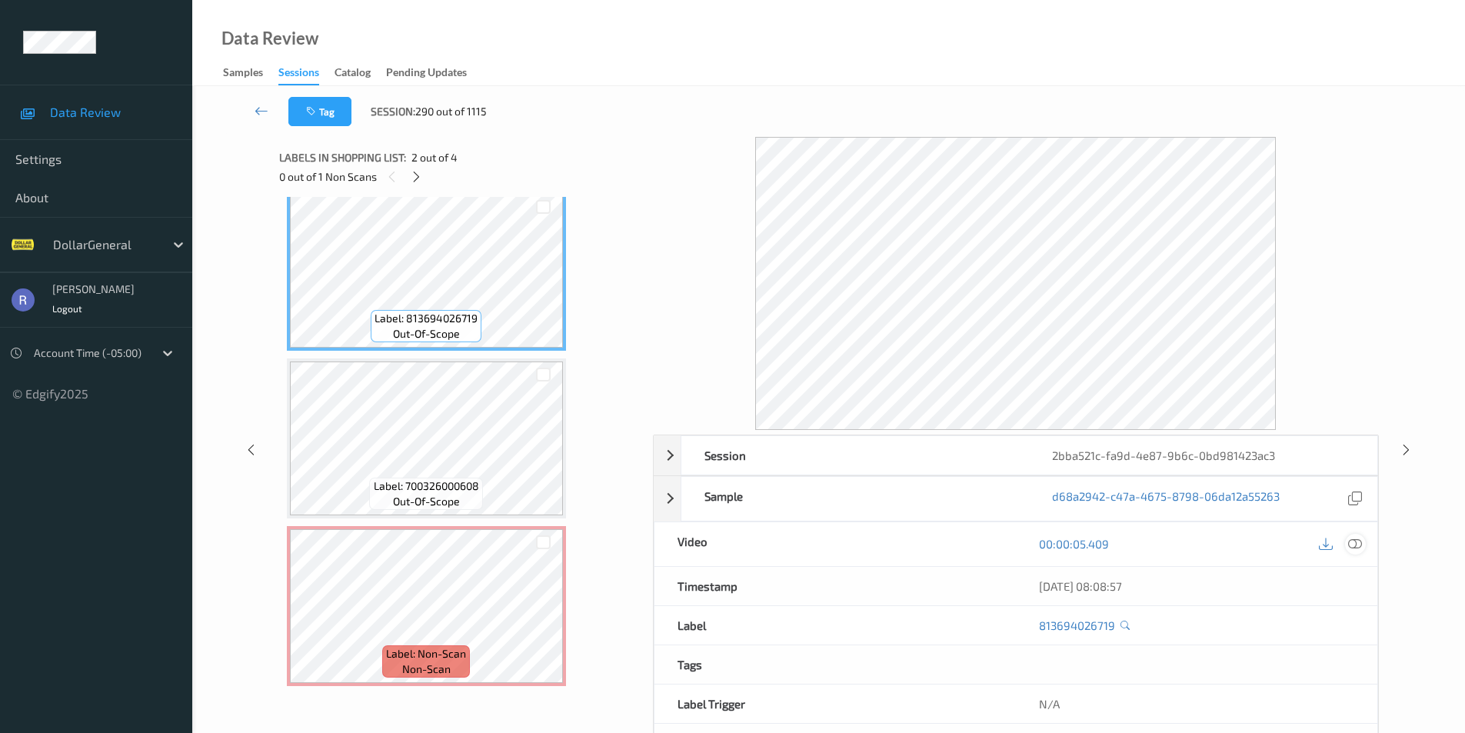
click at [1355, 547] on icon at bounding box center [1355, 544] width 14 height 14
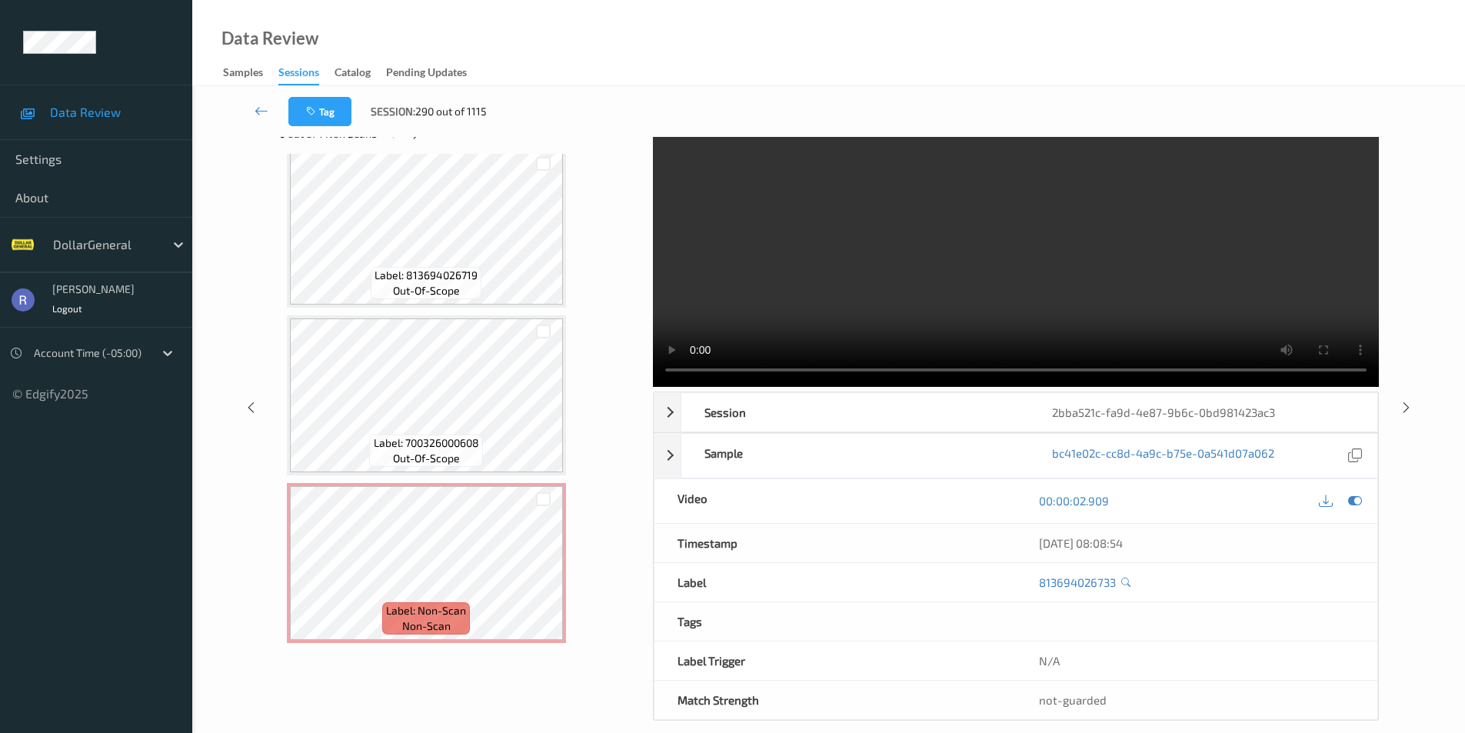
scroll to position [62, 0]
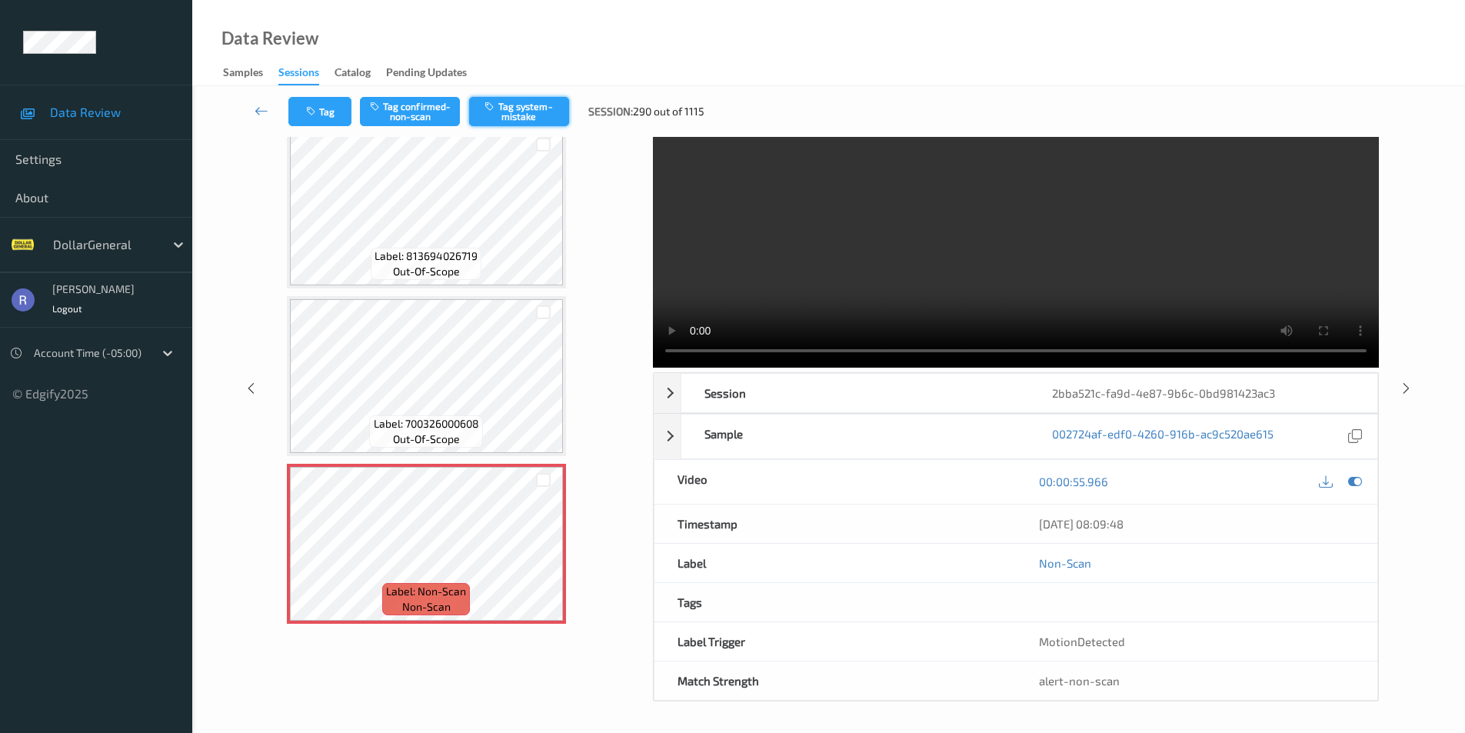
click at [518, 116] on button "Tag system-mistake" at bounding box center [519, 111] width 100 height 29
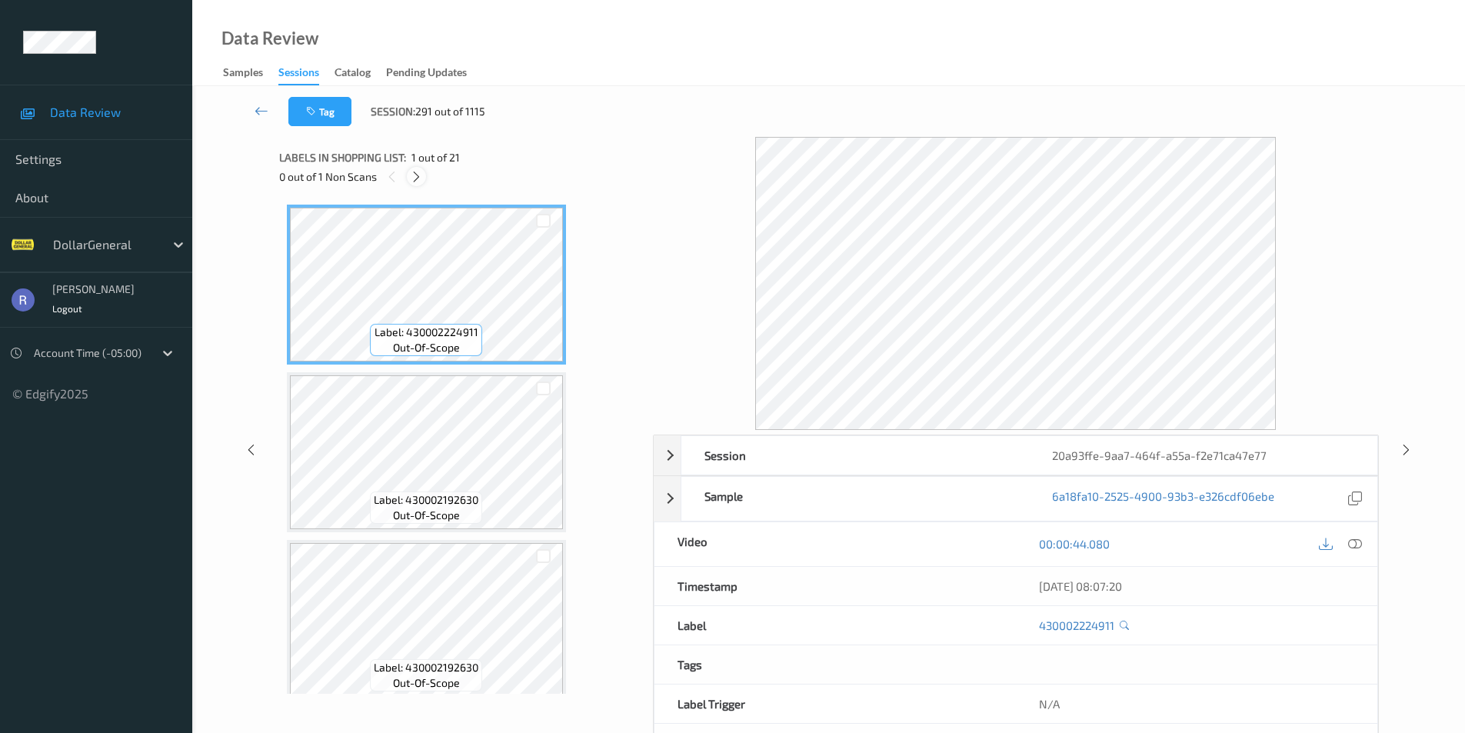
click at [413, 175] on icon at bounding box center [416, 177] width 13 height 14
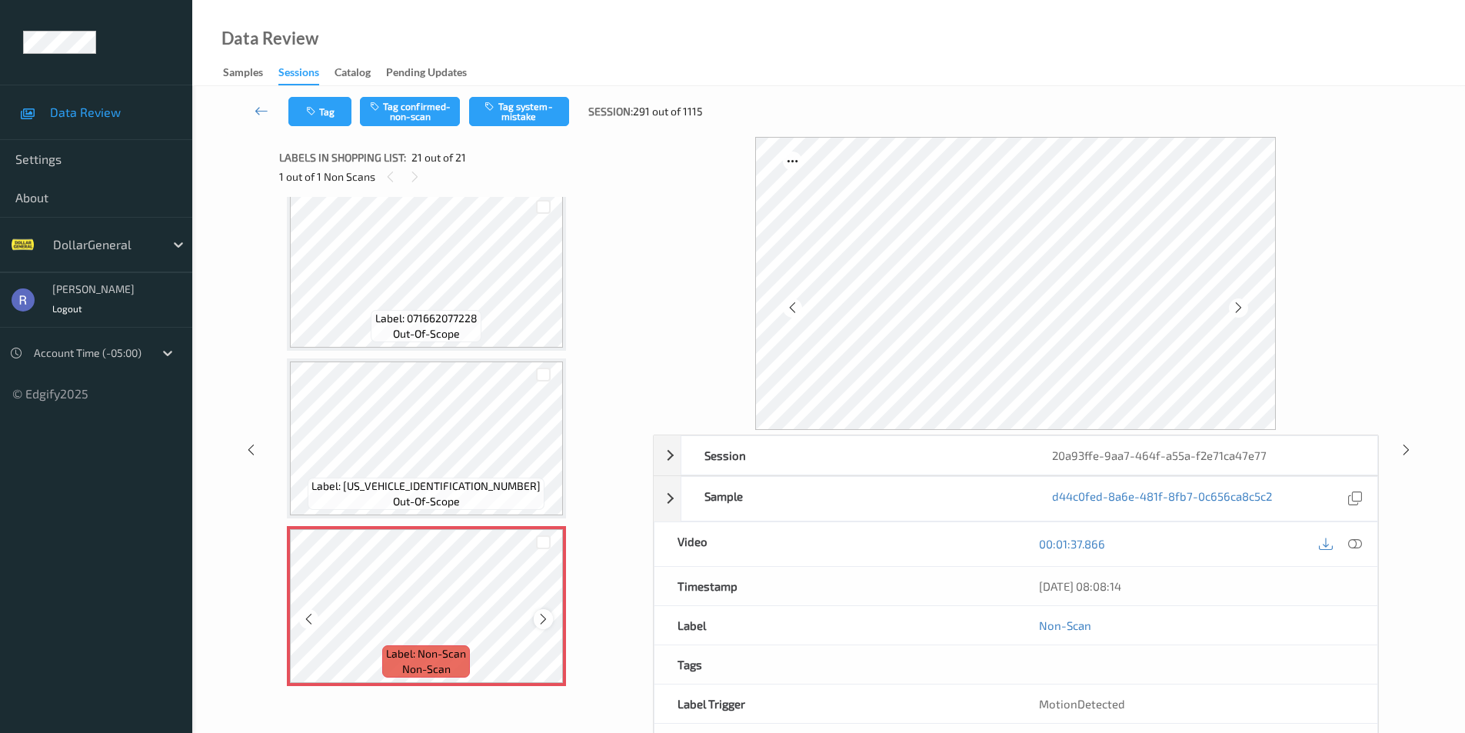
click at [544, 619] on icon at bounding box center [543, 619] width 13 height 14
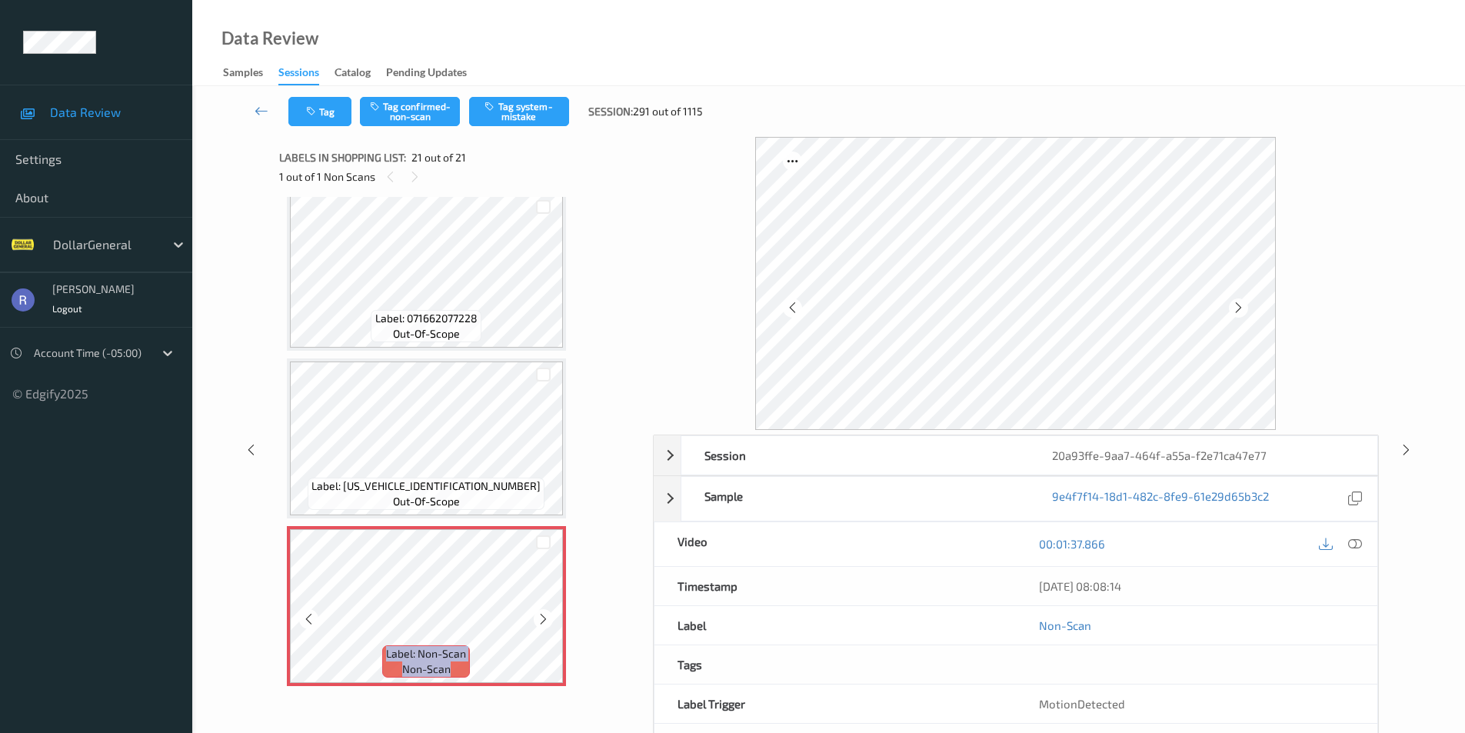
click at [544, 619] on icon at bounding box center [543, 619] width 13 height 14
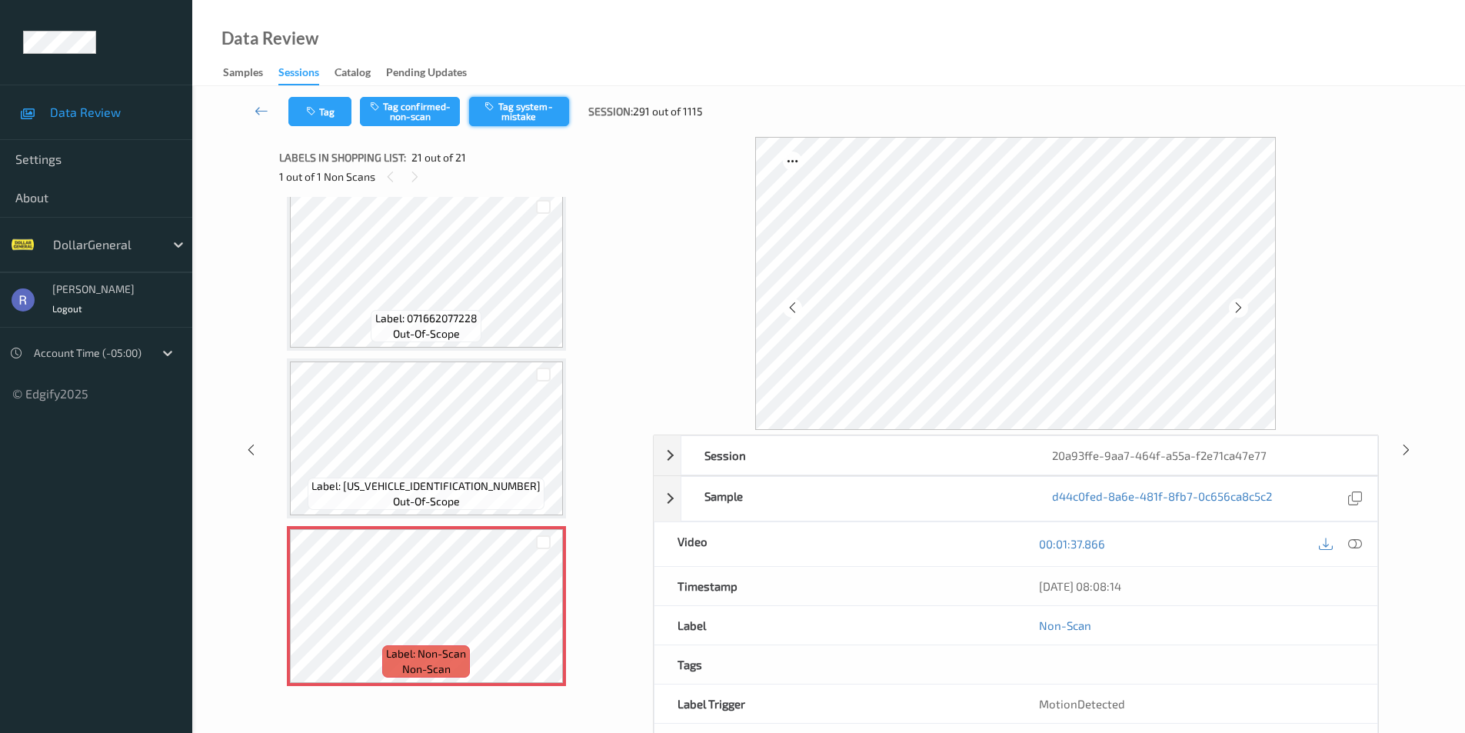
click at [548, 115] on button "Tag system-mistake" at bounding box center [519, 111] width 100 height 29
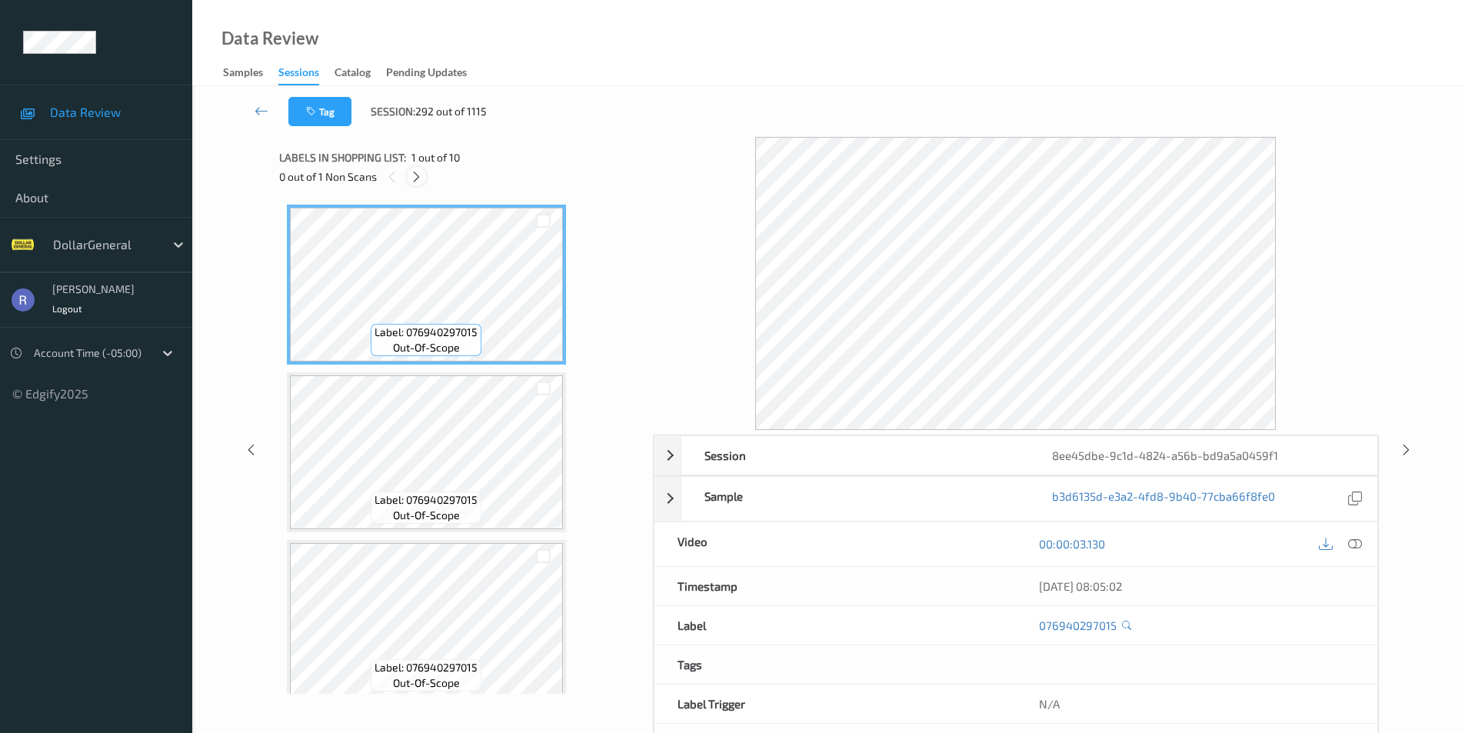
click at [418, 177] on icon at bounding box center [416, 177] width 13 height 14
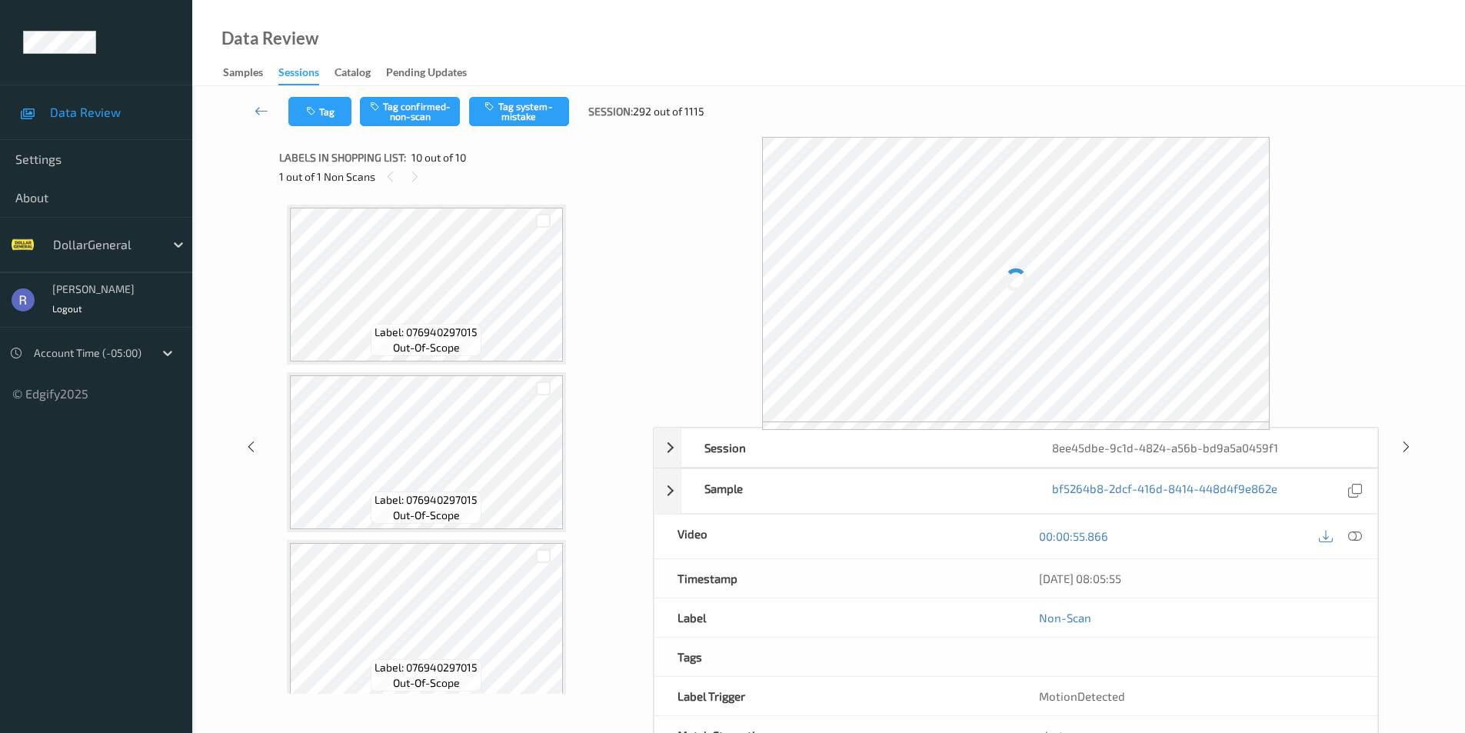
scroll to position [1187, 0]
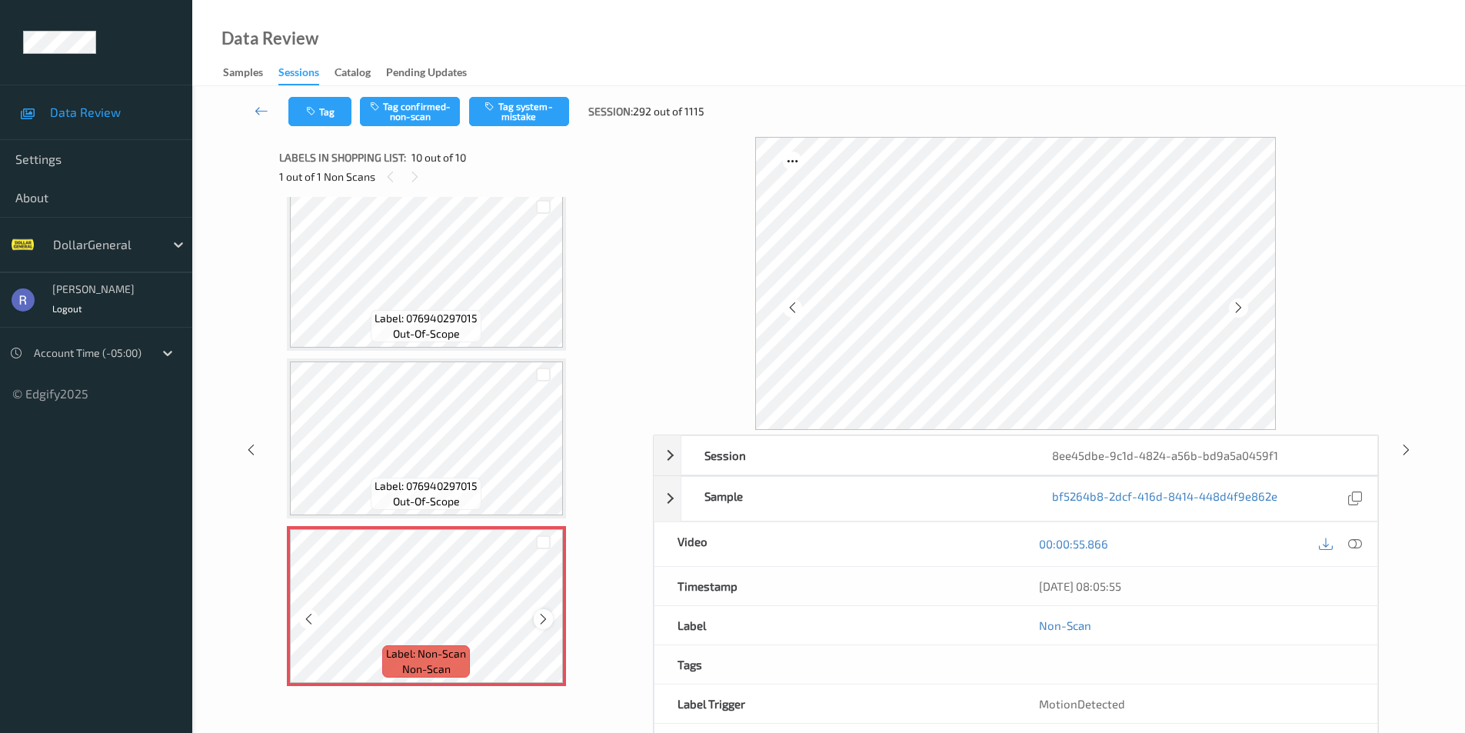
click at [542, 618] on icon at bounding box center [543, 619] width 13 height 14
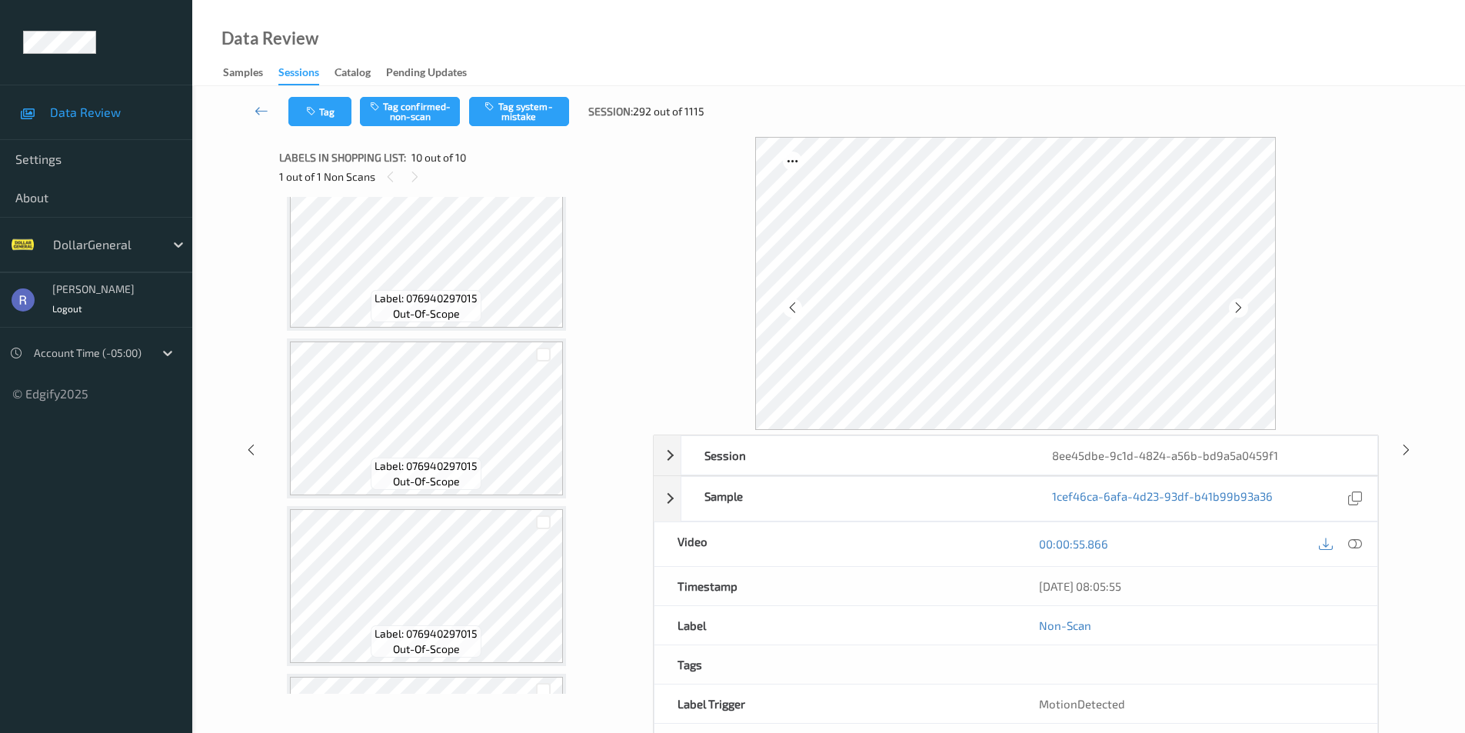
scroll to position [0, 0]
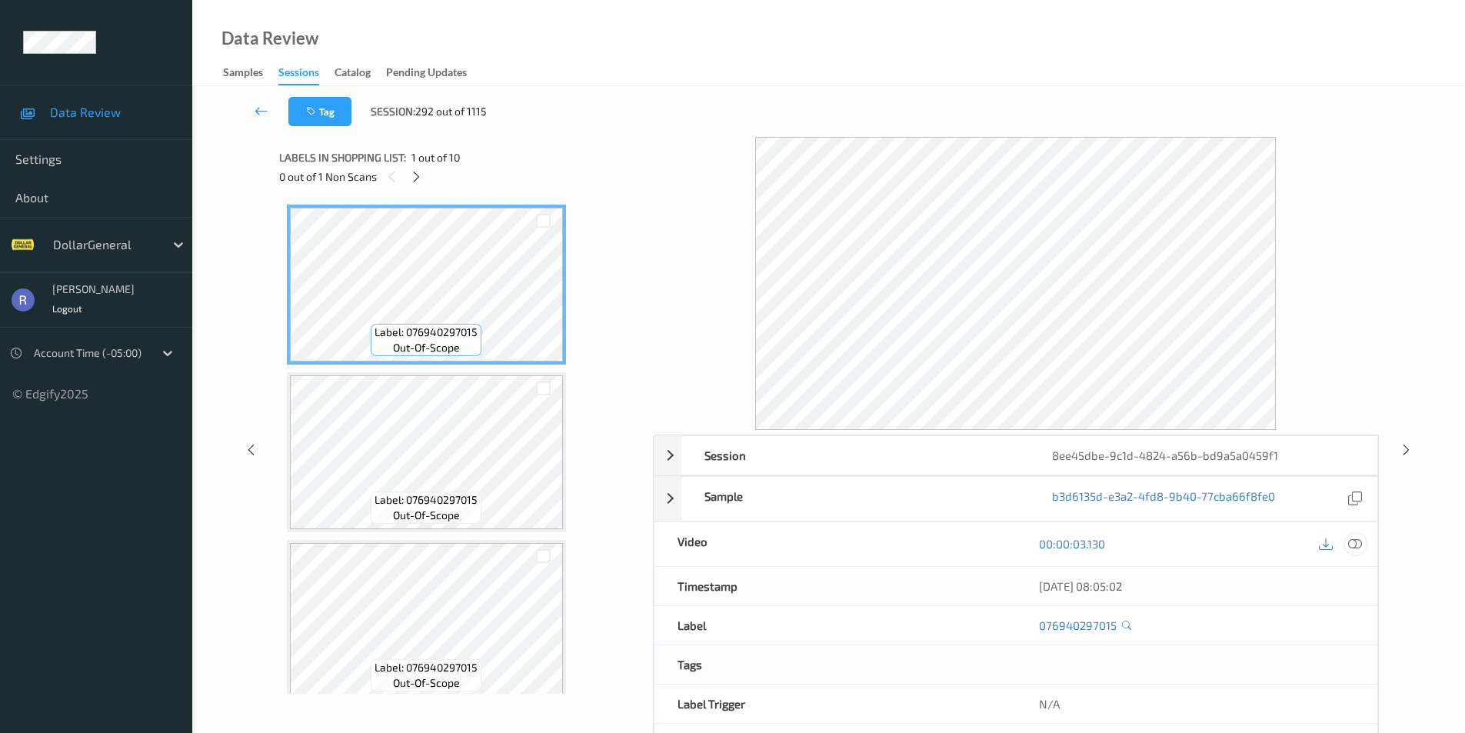
click at [1358, 544] on icon at bounding box center [1355, 544] width 14 height 14
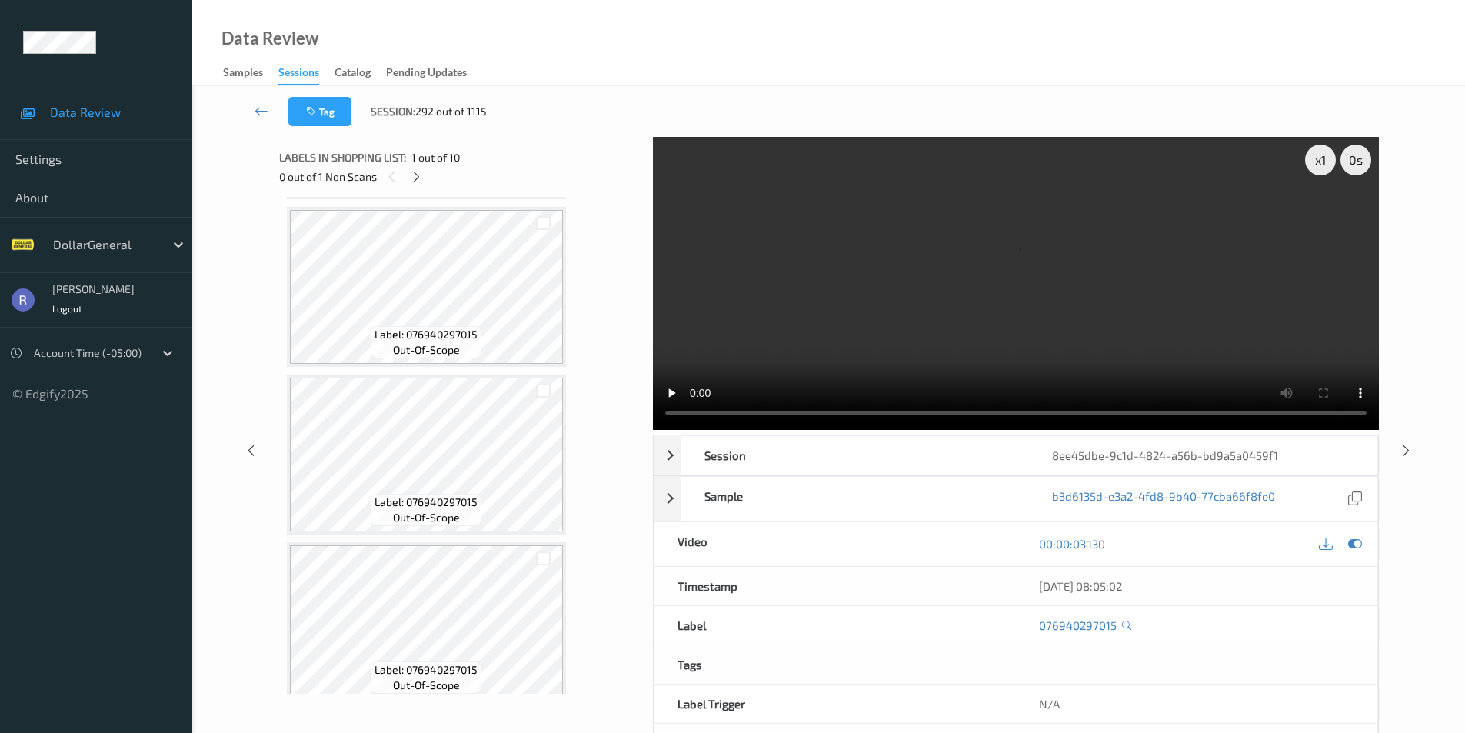
scroll to position [265, 0]
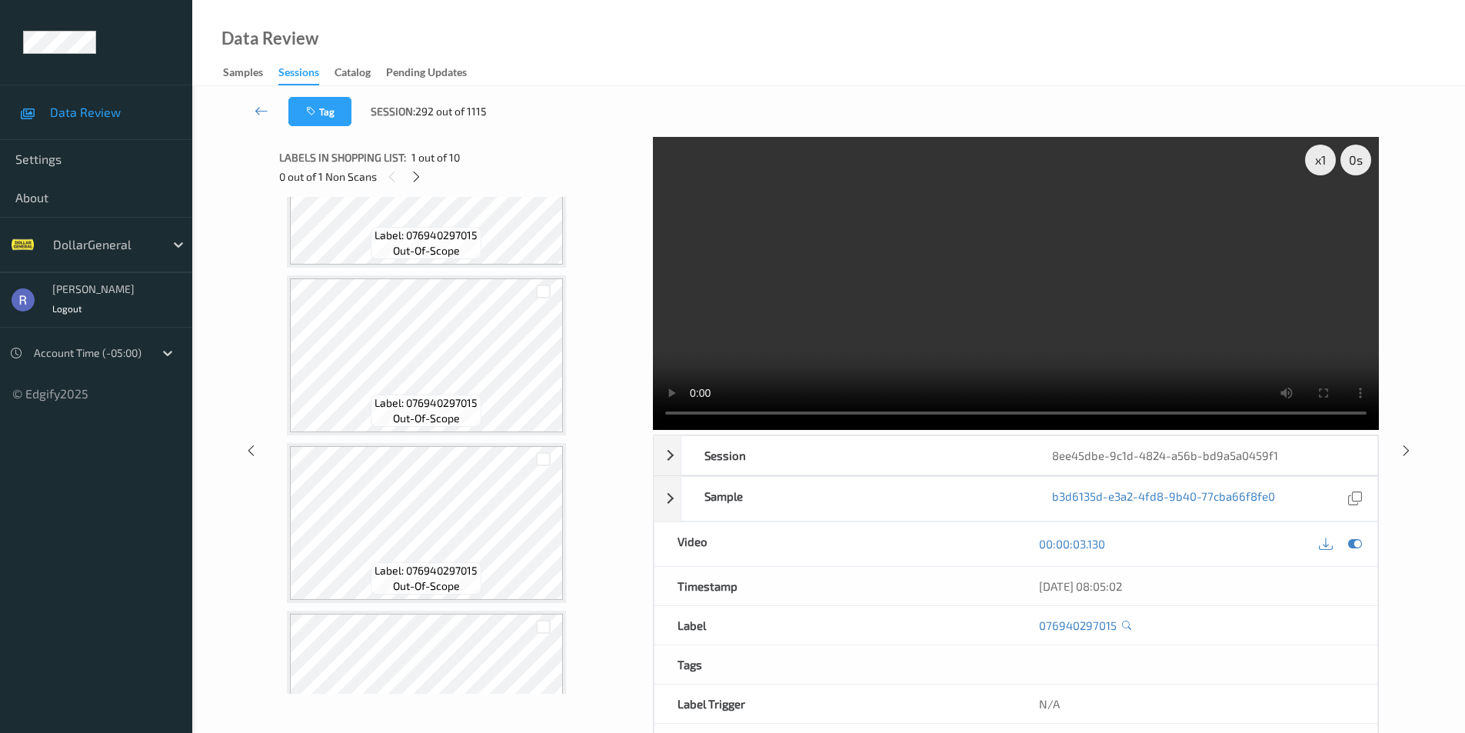
click at [929, 321] on video at bounding box center [1016, 283] width 726 height 293
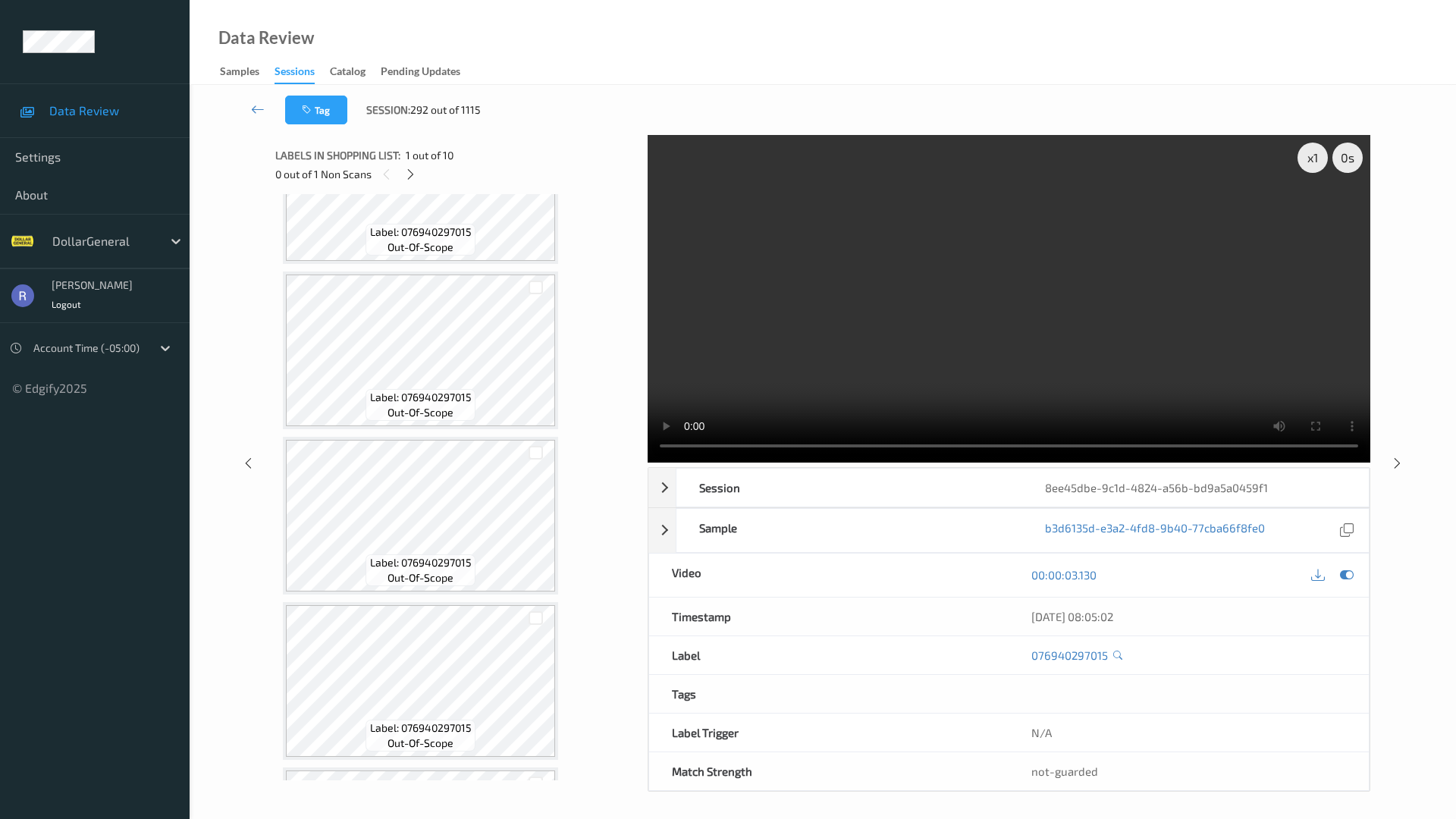
click at [648, 462] on video at bounding box center [1008, 299] width 723 height 327
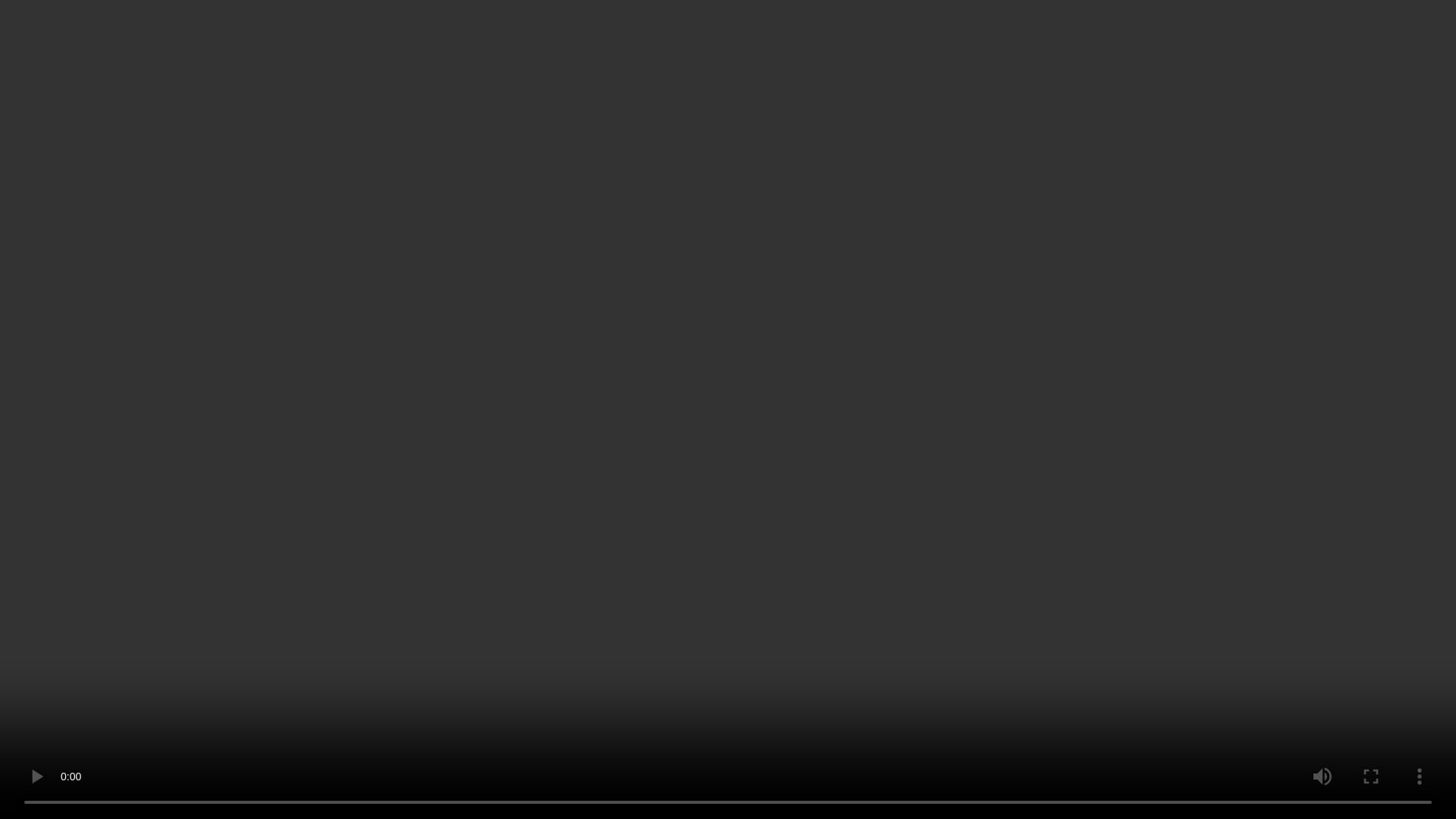
click at [731, 457] on video at bounding box center [728, 409] width 1456 height 819
click at [770, 626] on video at bounding box center [728, 409] width 1456 height 819
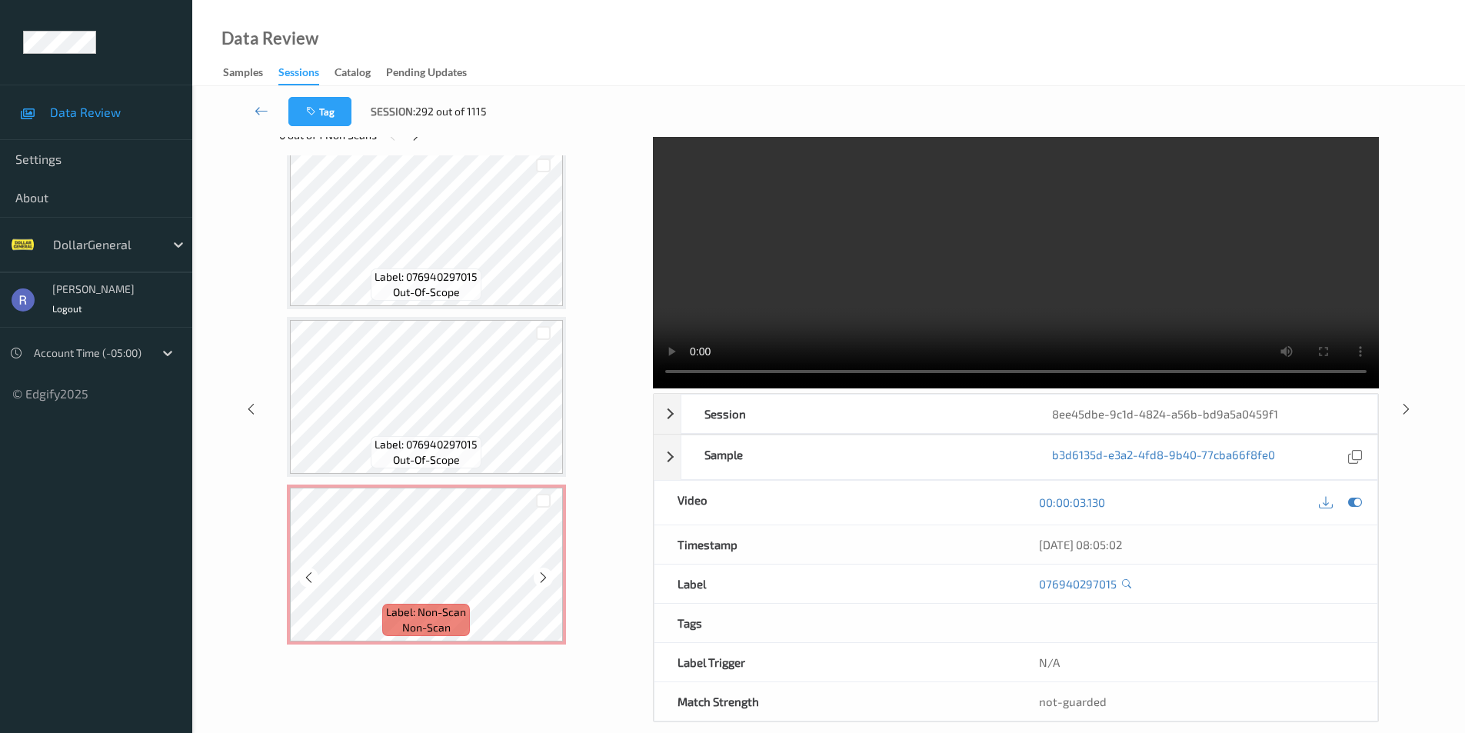
scroll to position [62, 0]
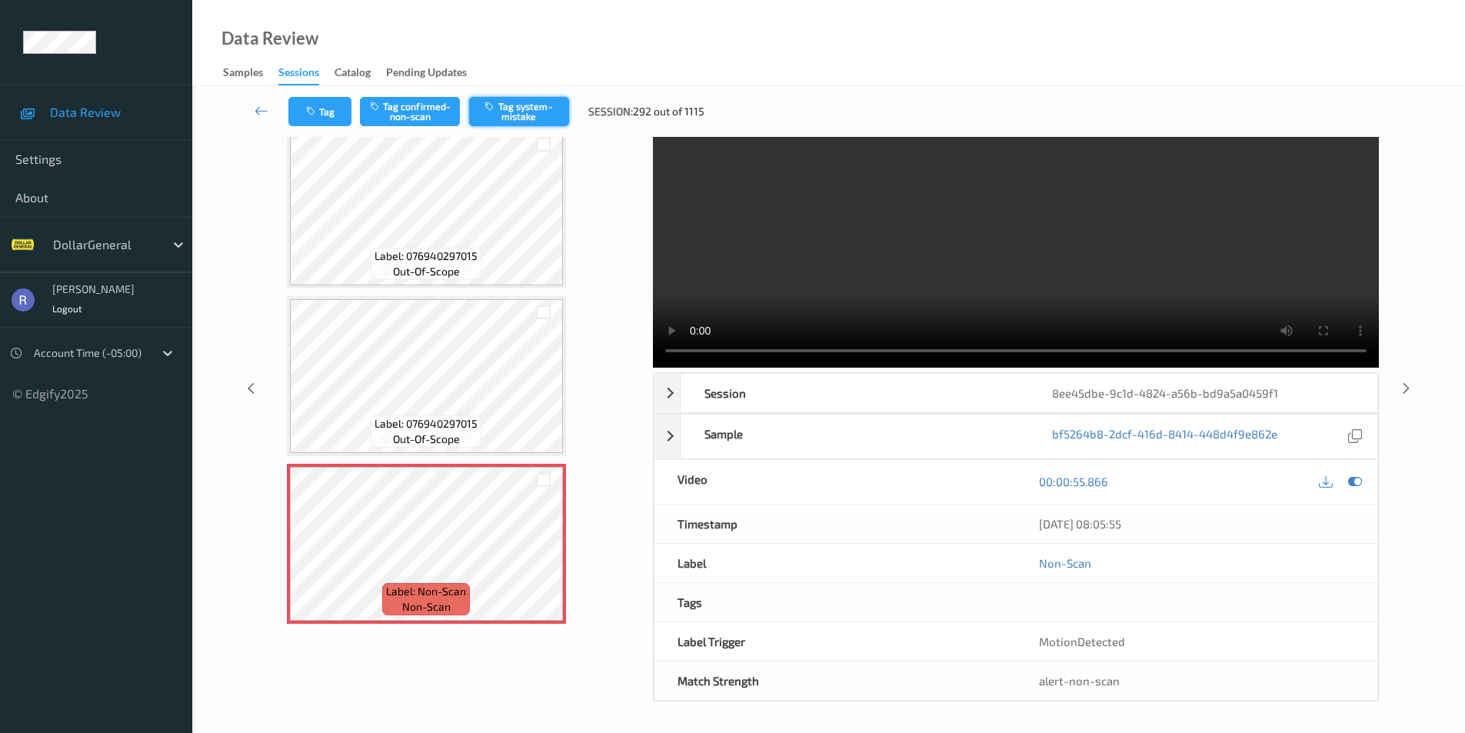
click at [523, 107] on button "Tag system-mistake" at bounding box center [519, 111] width 100 height 29
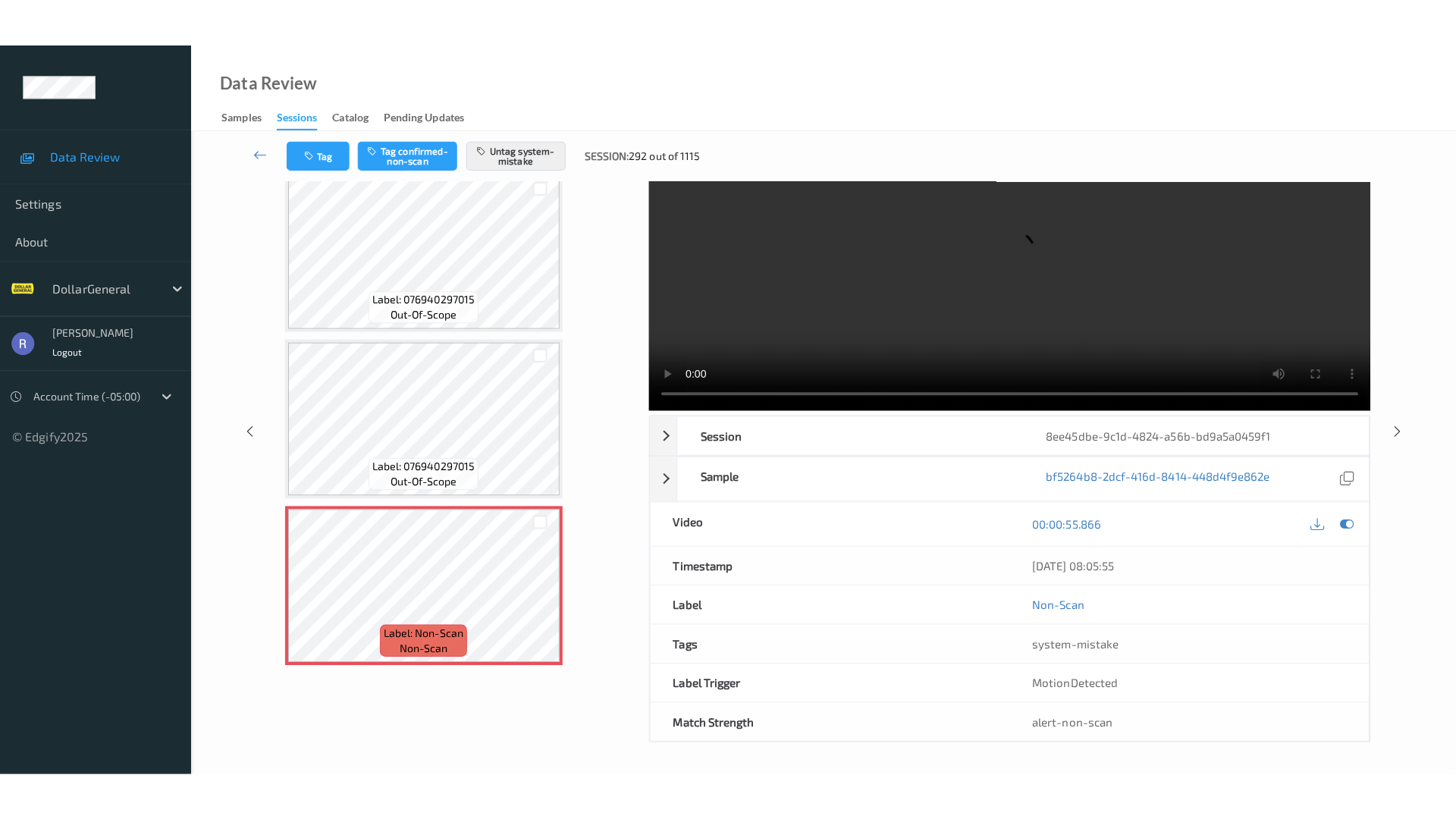
scroll to position [0, 0]
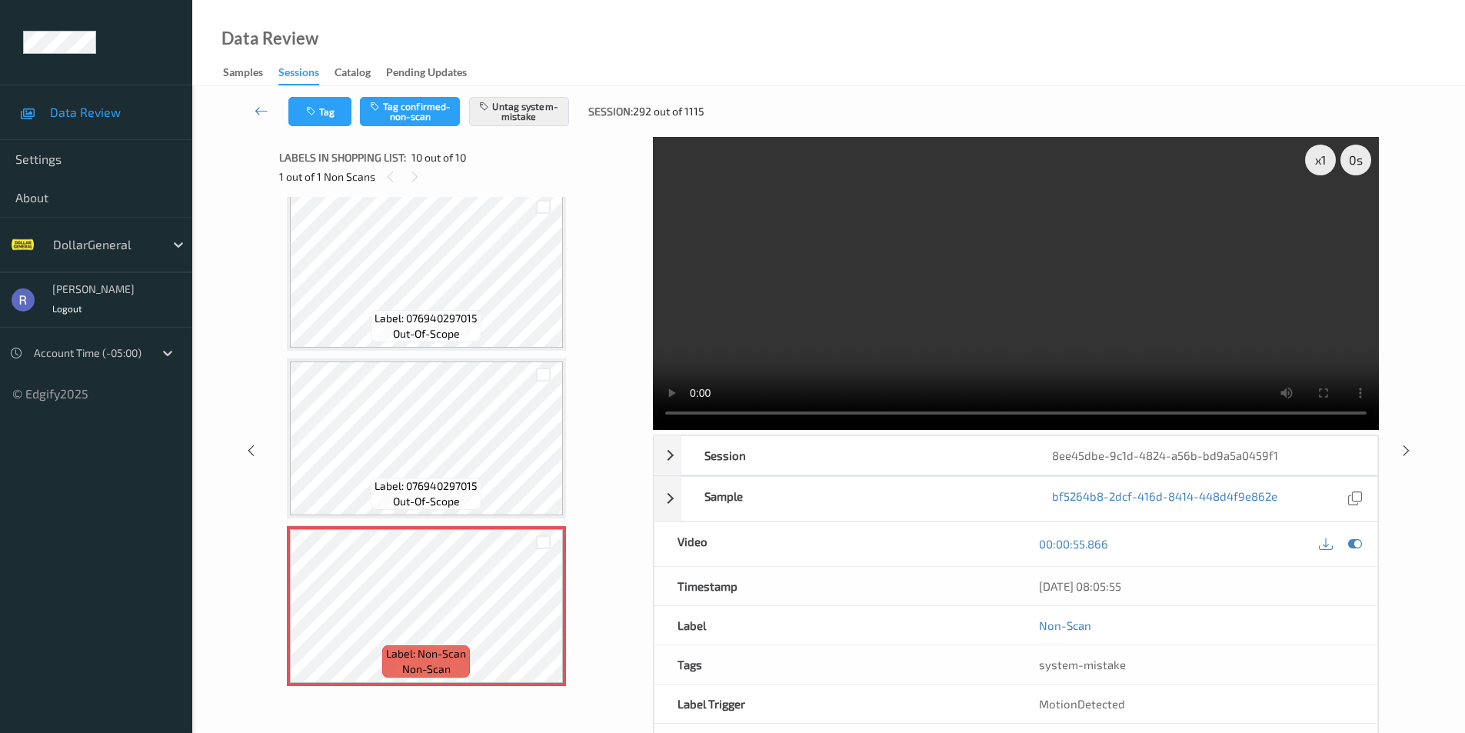
click at [1091, 277] on video at bounding box center [1016, 283] width 726 height 293
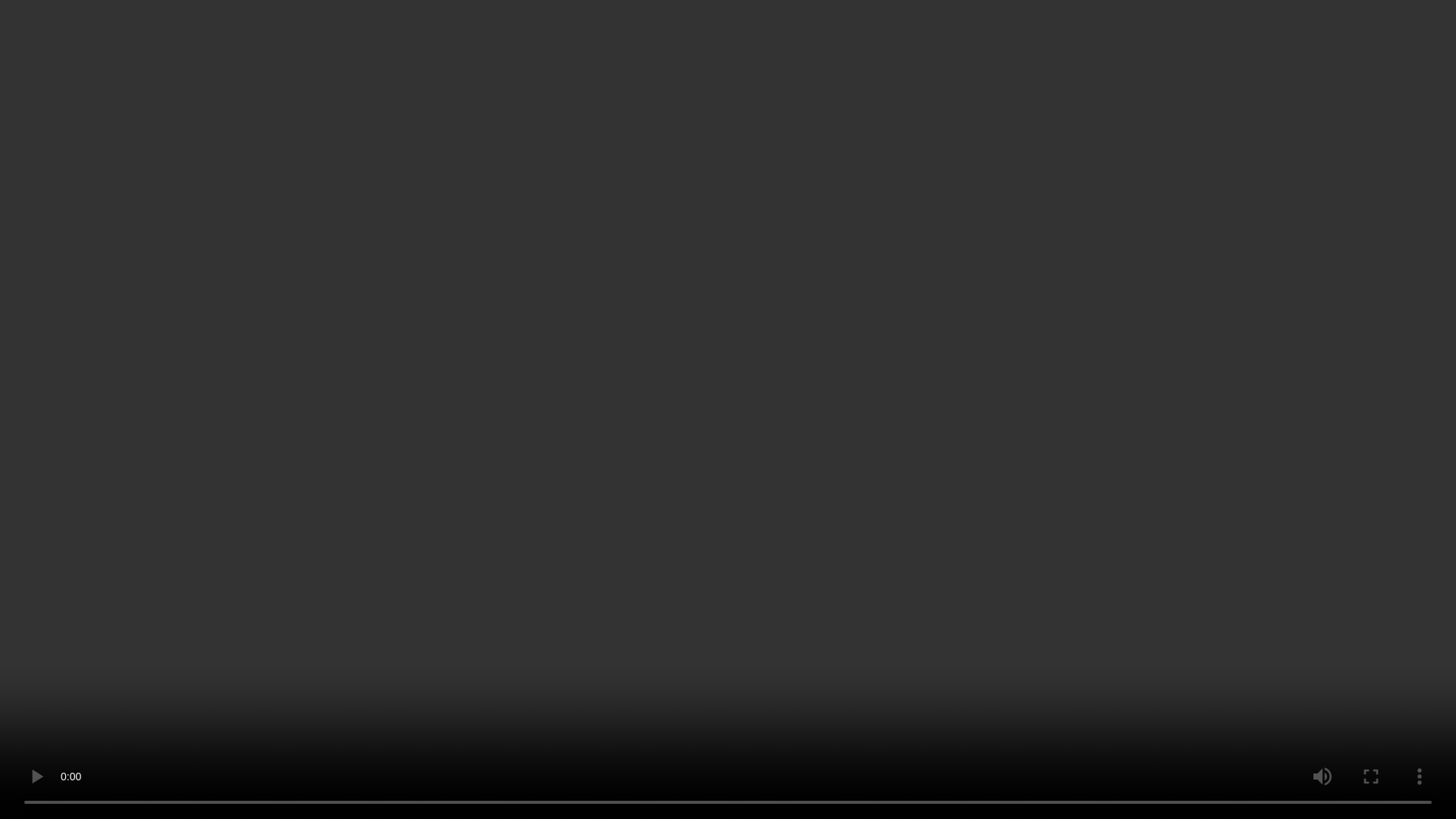
click at [591, 571] on video at bounding box center [728, 409] width 1456 height 819
click at [727, 587] on video at bounding box center [728, 409] width 1456 height 819
click at [622, 642] on video at bounding box center [728, 409] width 1456 height 819
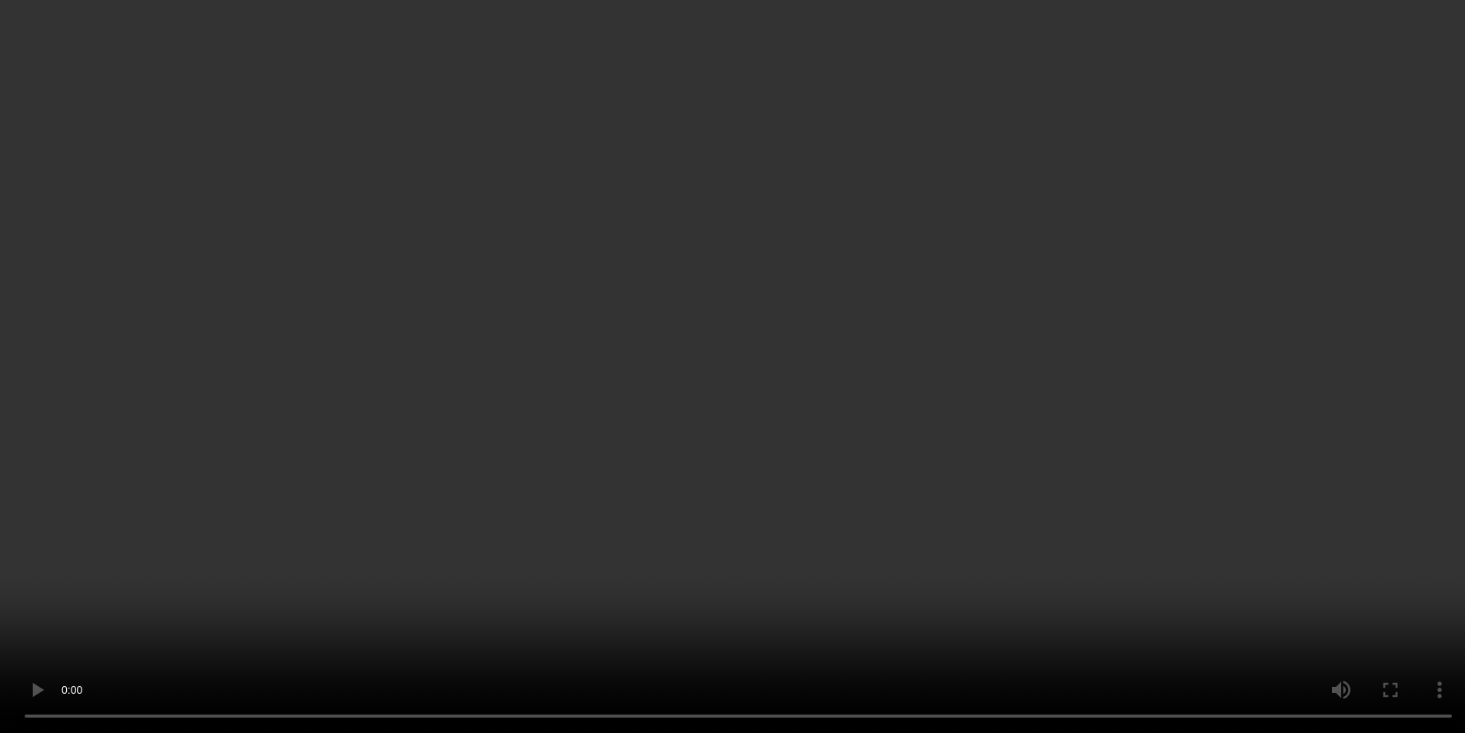
scroll to position [0, 0]
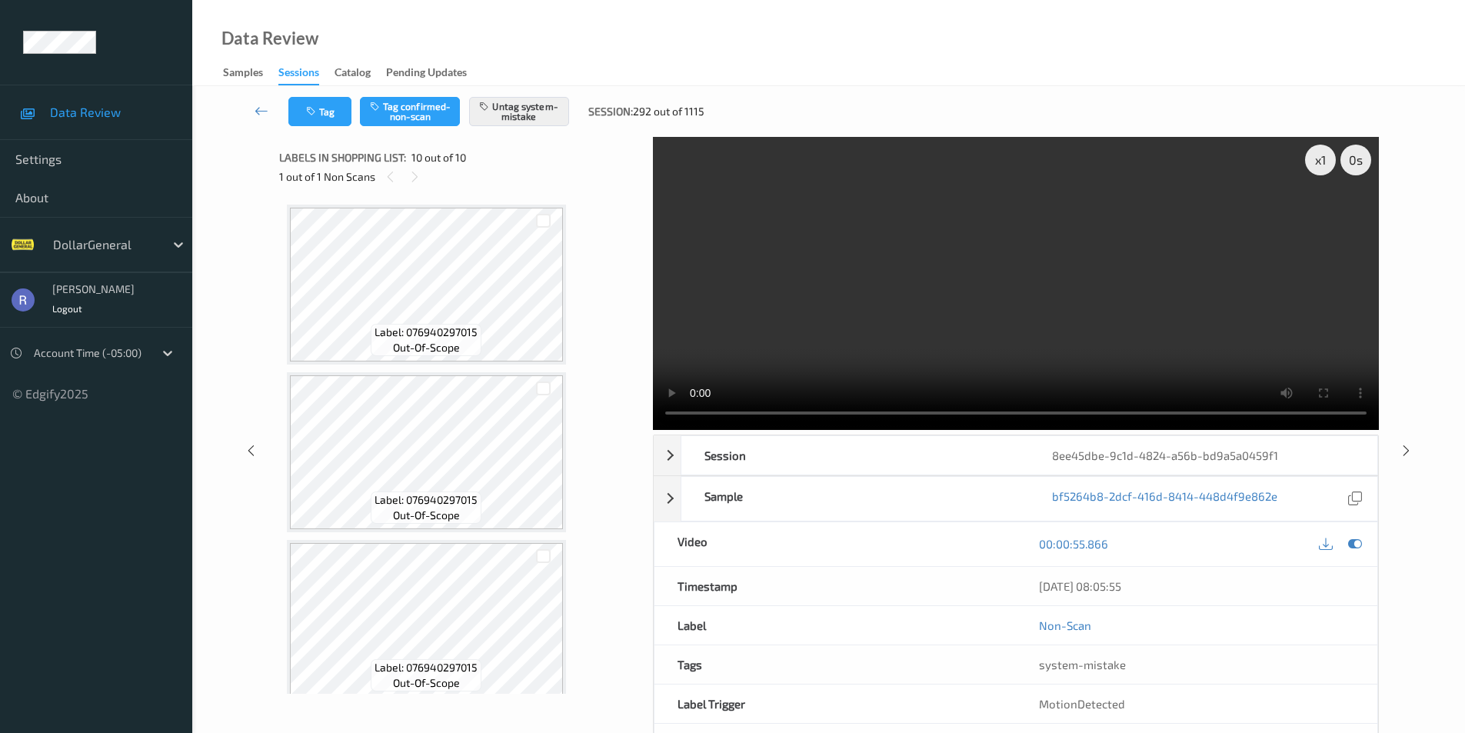
click at [958, 260] on video at bounding box center [1016, 283] width 726 height 293
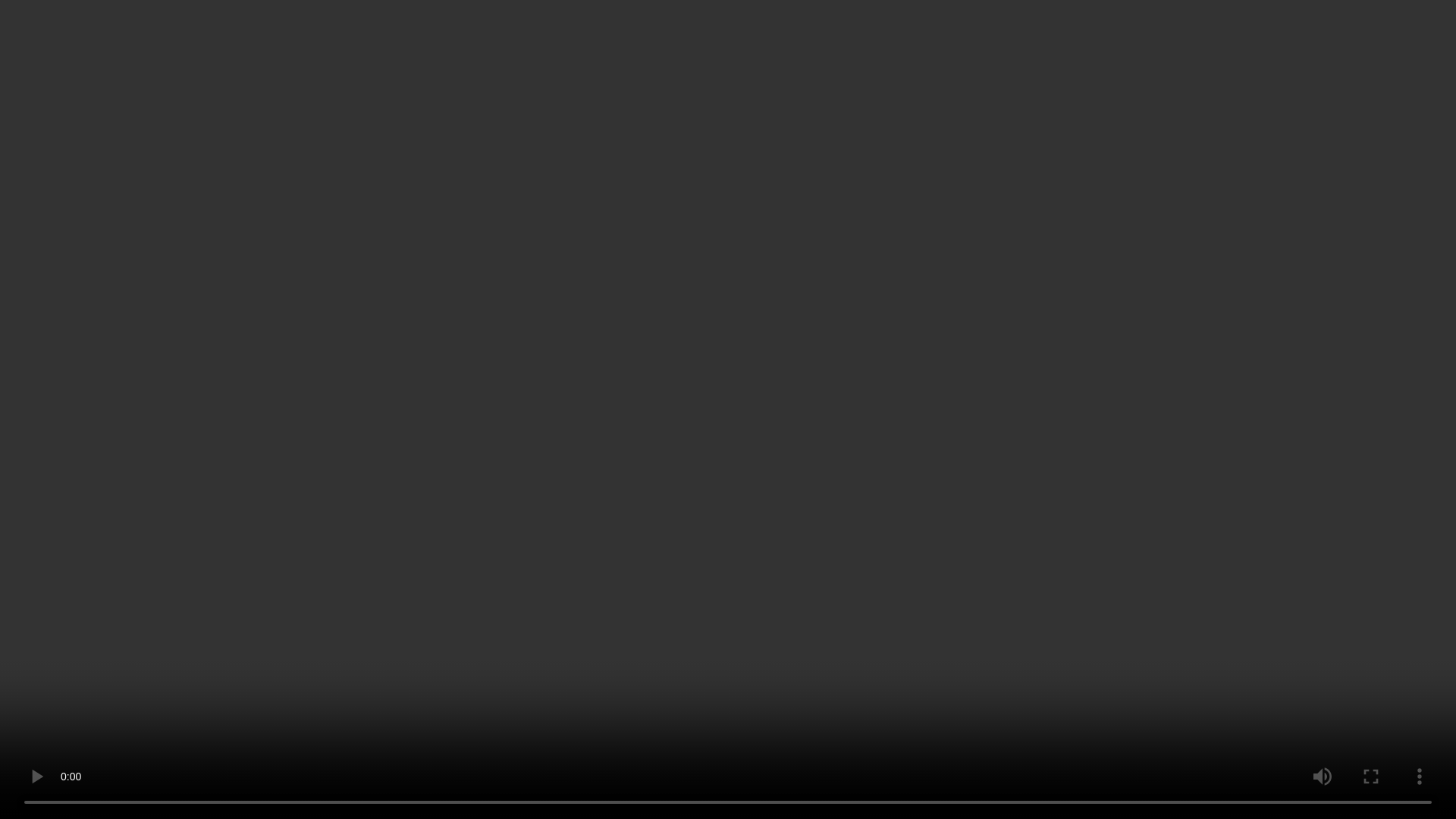
click at [871, 582] on video at bounding box center [728, 409] width 1456 height 819
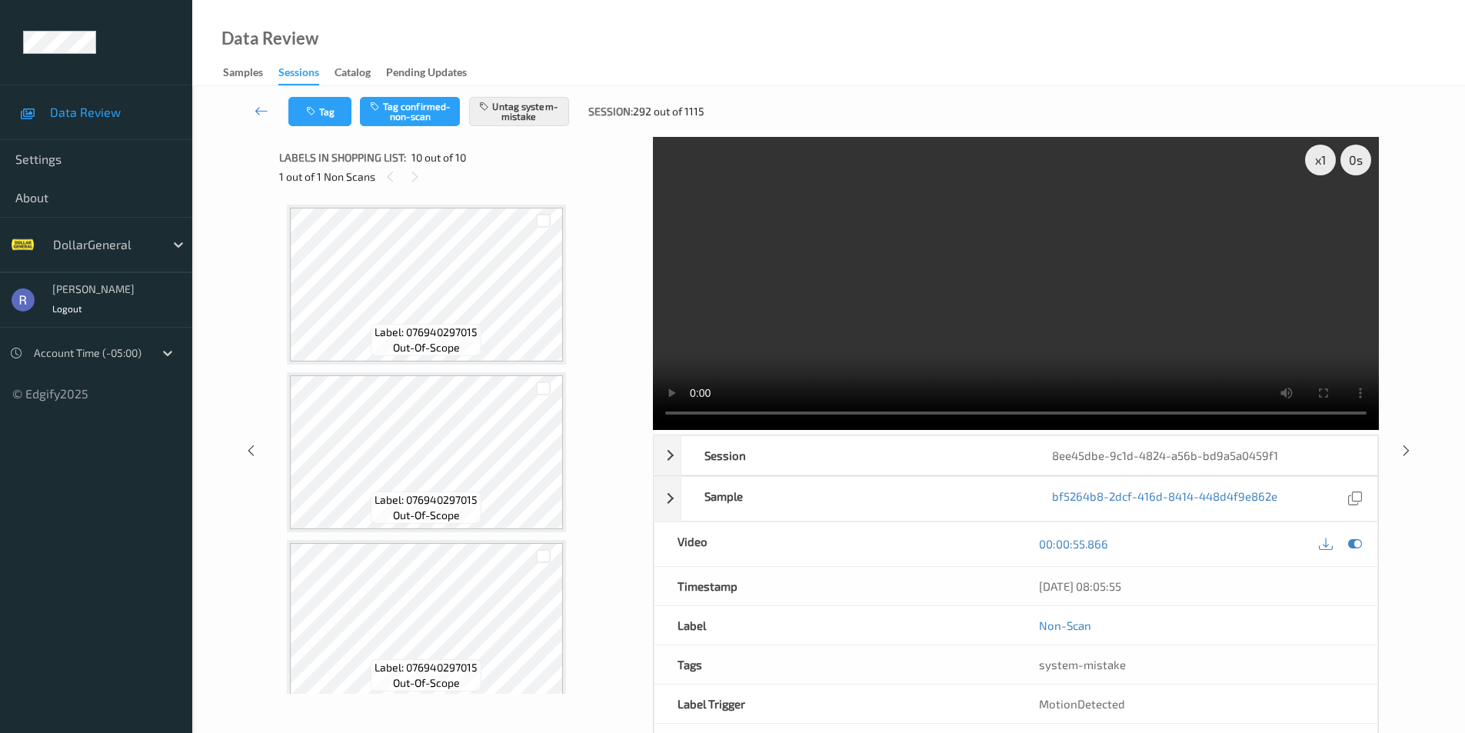
click at [984, 310] on video at bounding box center [1016, 283] width 726 height 293
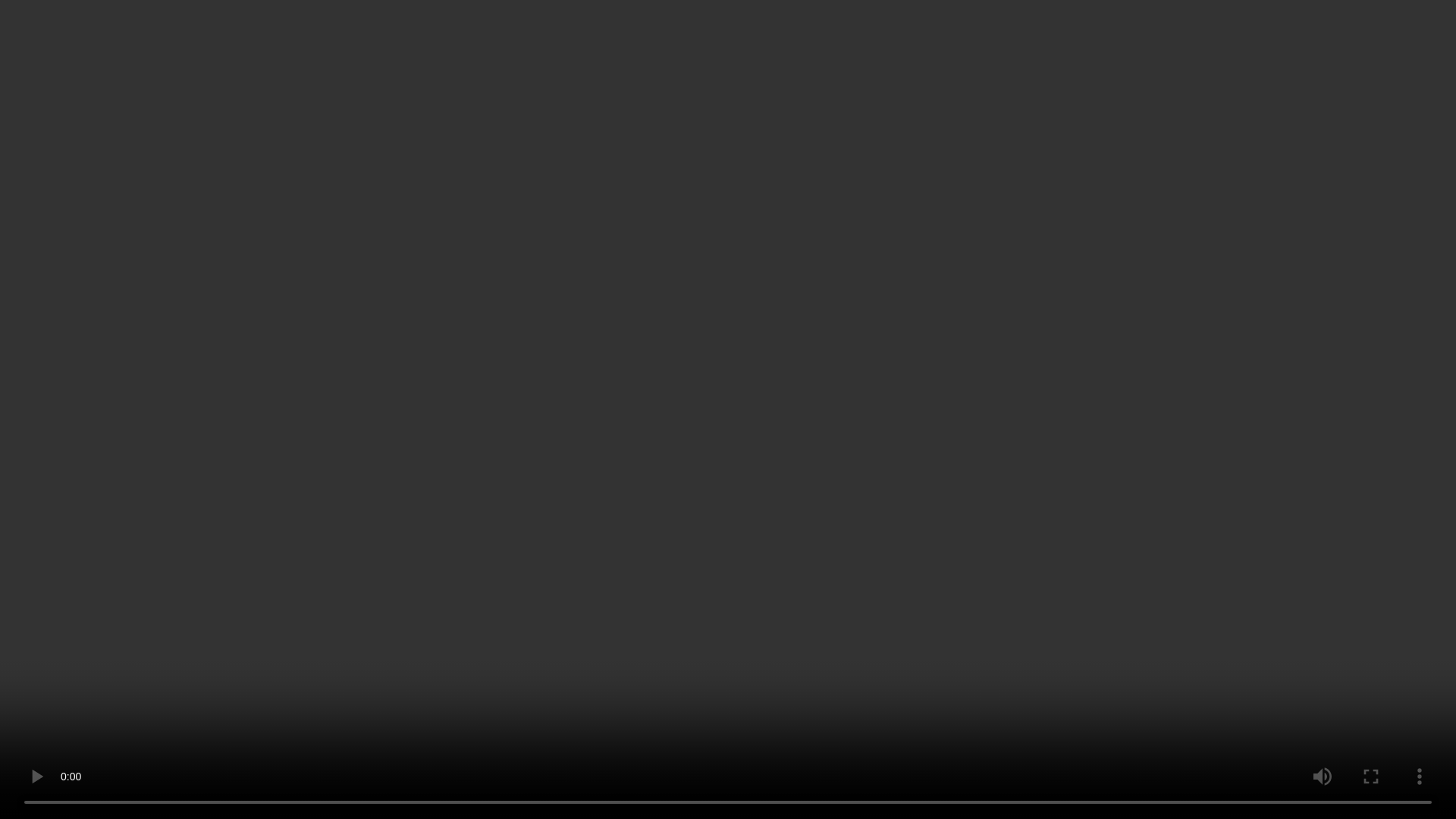
click at [802, 619] on video at bounding box center [728, 409] width 1456 height 819
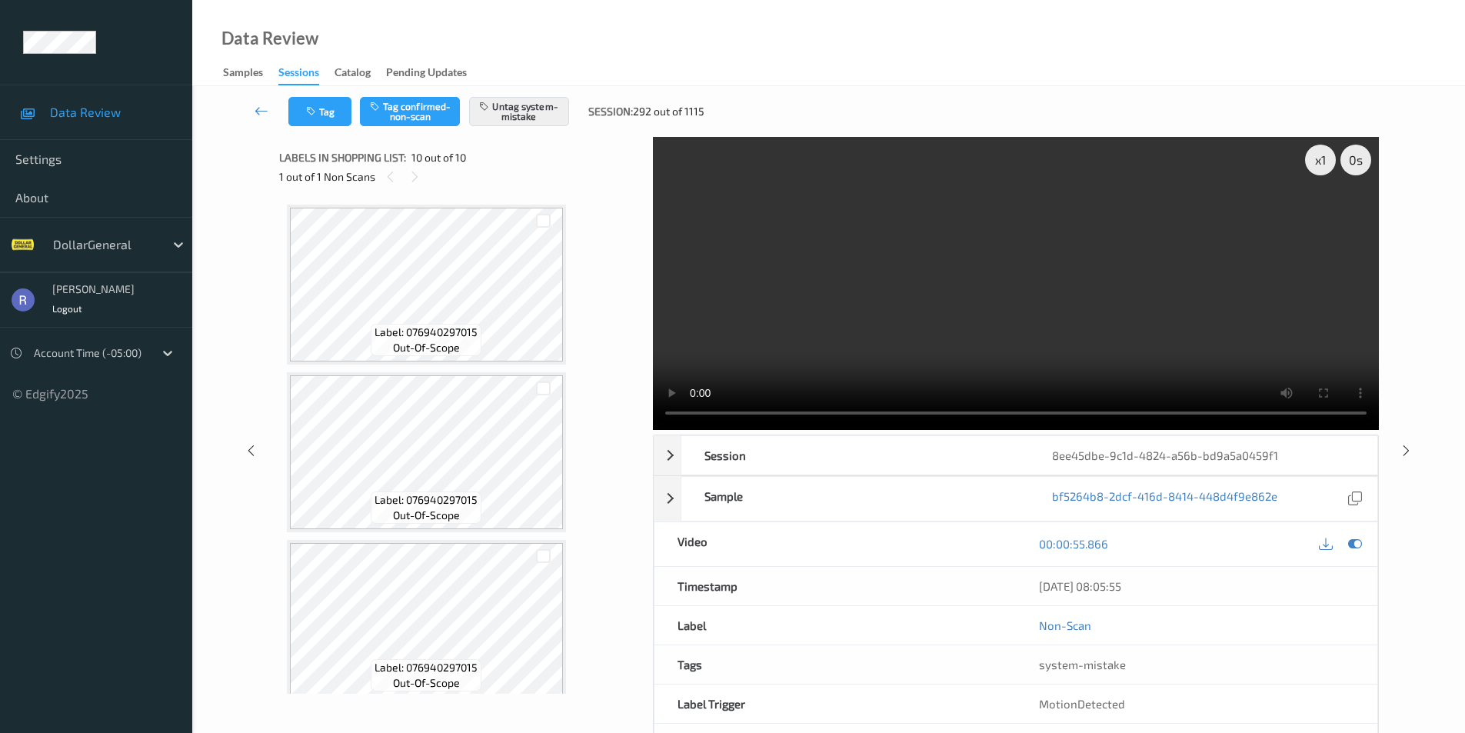
click at [985, 344] on video at bounding box center [1016, 283] width 726 height 293
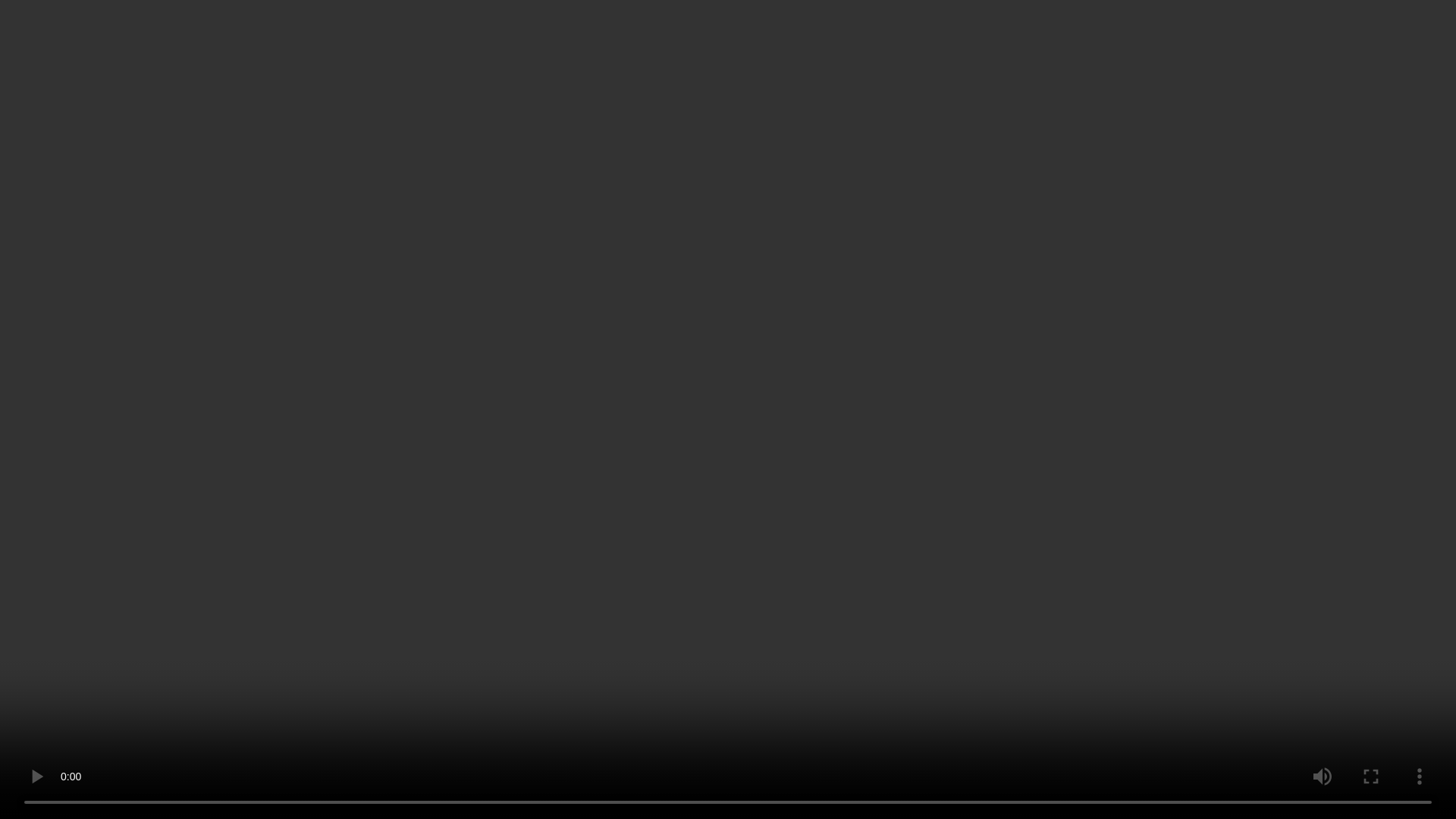
click at [943, 576] on video at bounding box center [728, 409] width 1456 height 819
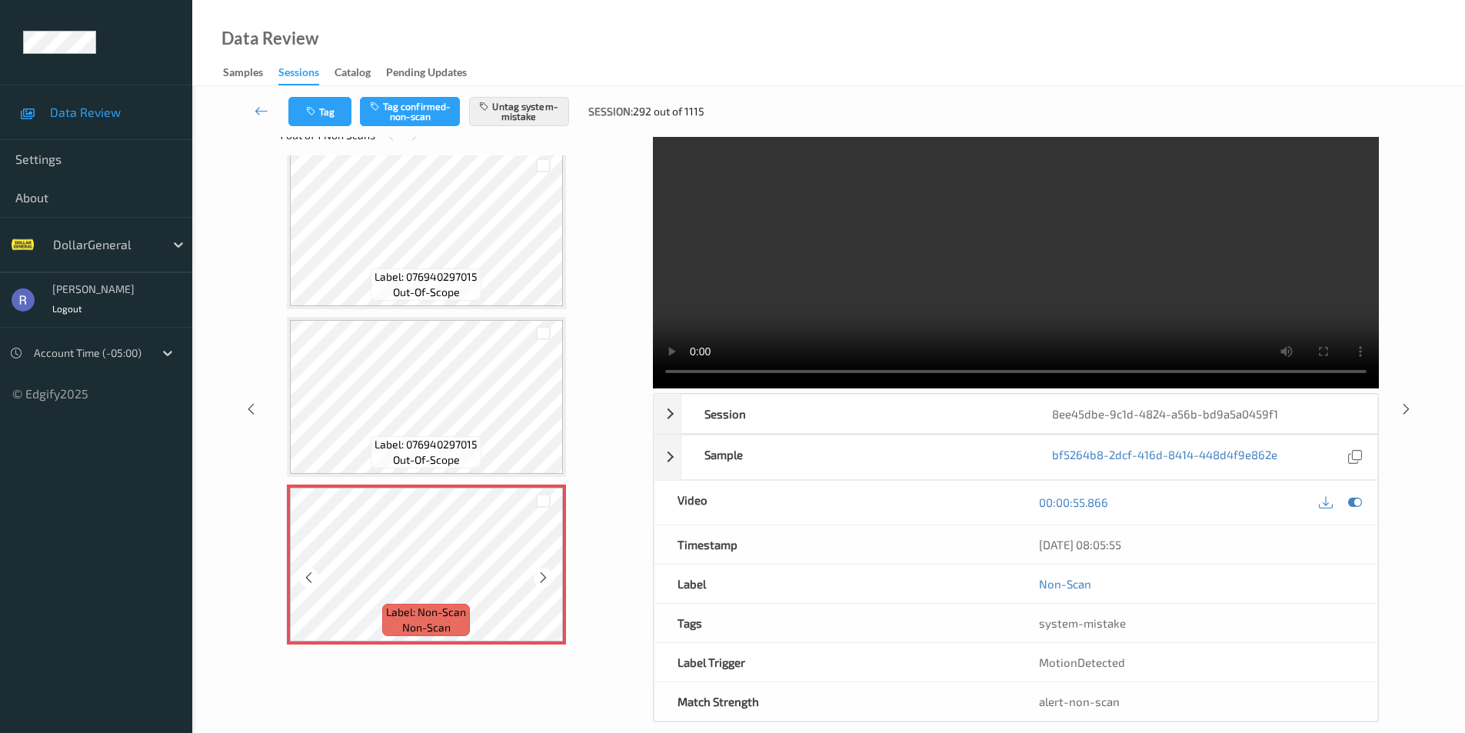
scroll to position [62, 0]
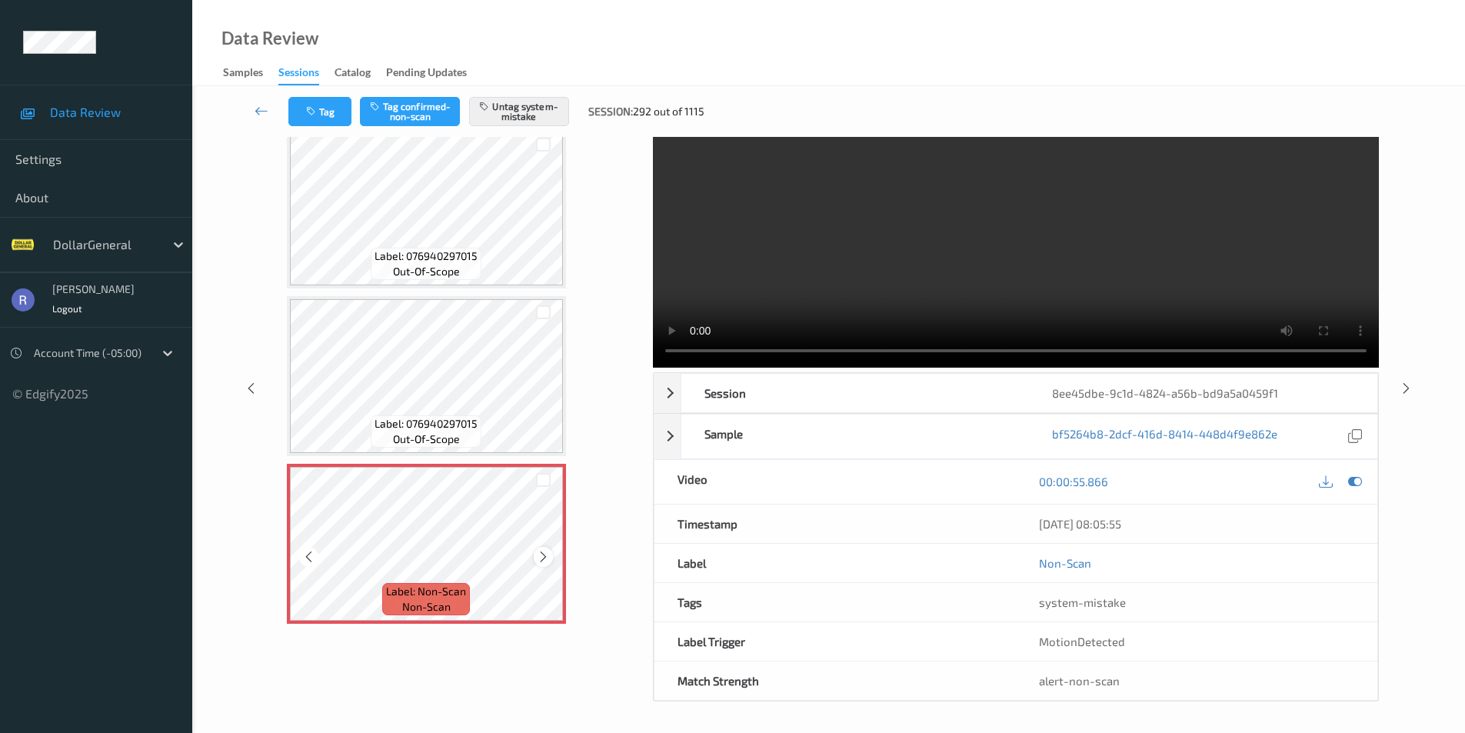
click at [544, 558] on icon at bounding box center [543, 557] width 13 height 14
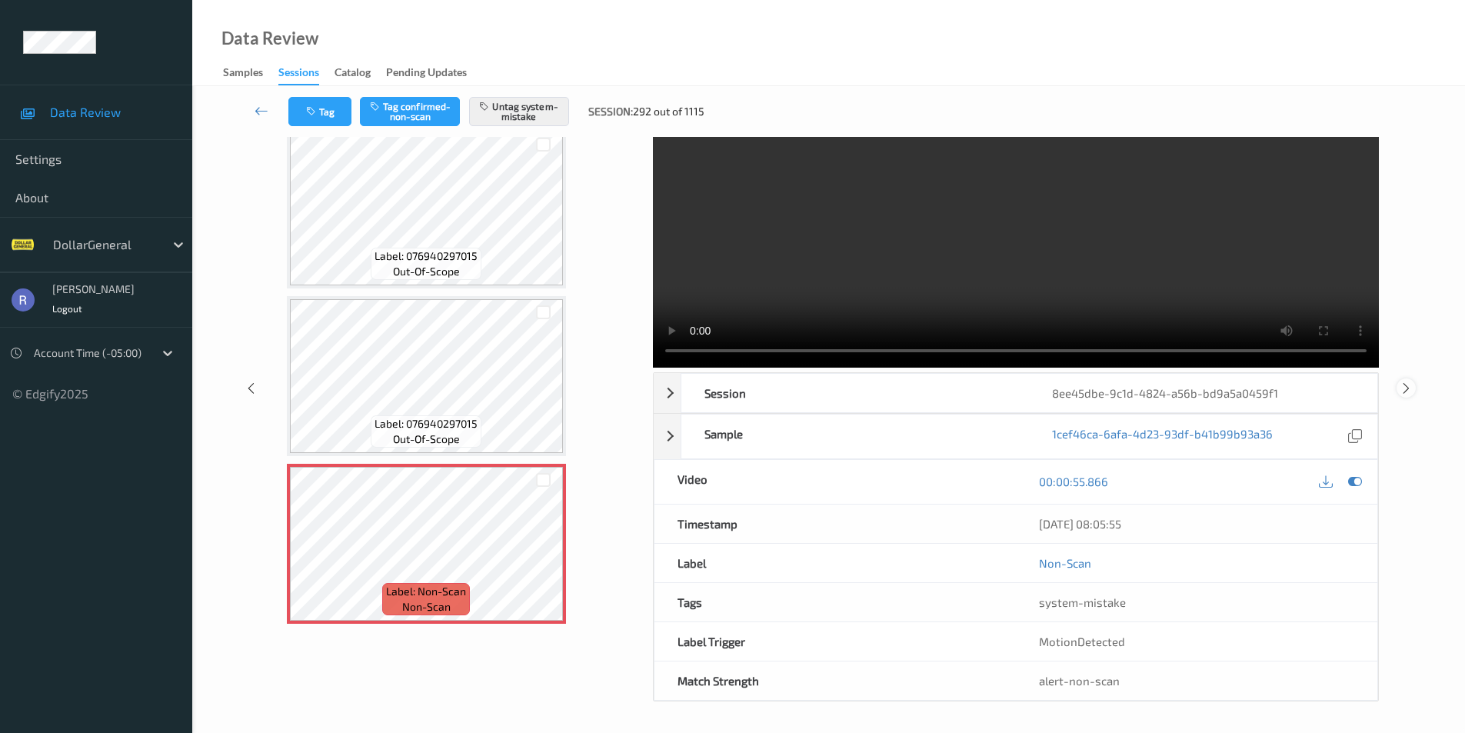
click at [1409, 388] on icon at bounding box center [1406, 388] width 13 height 14
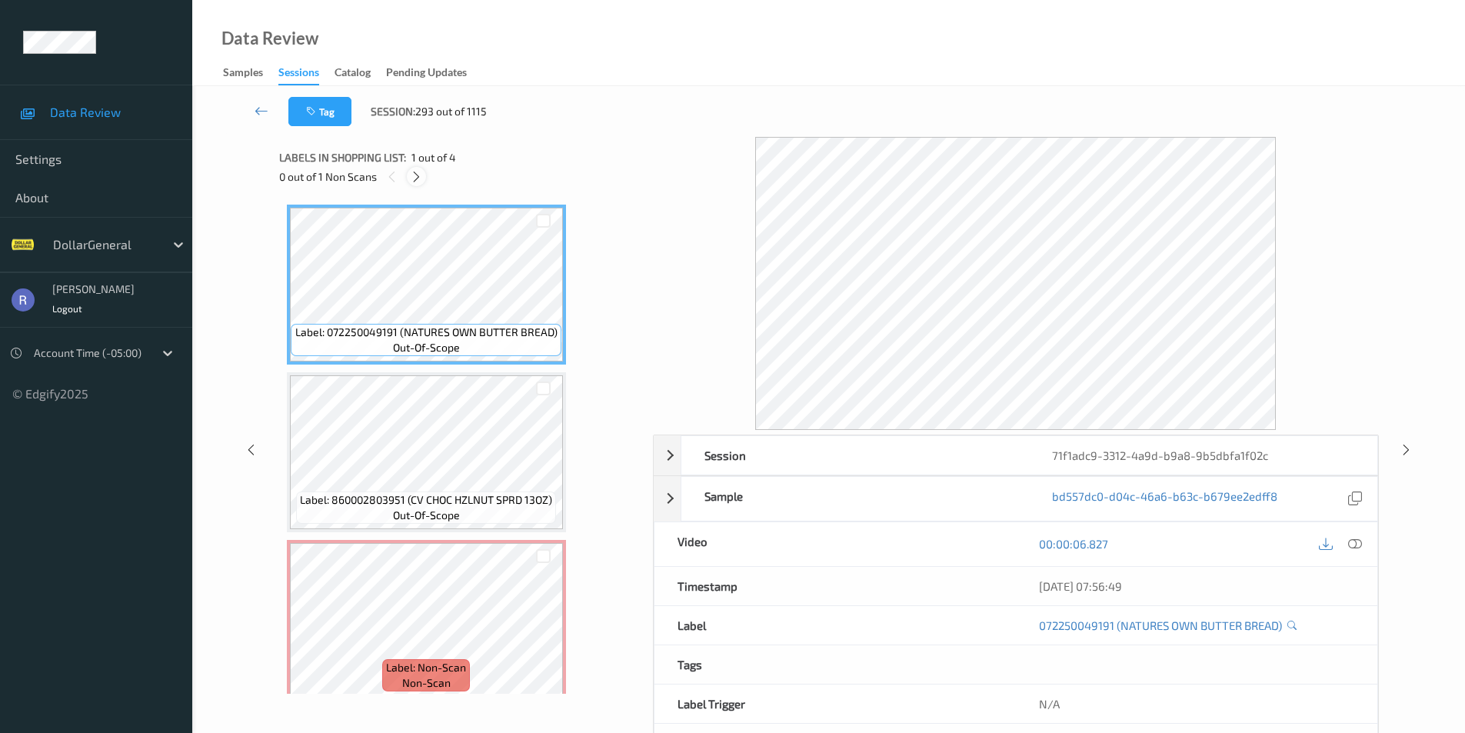
click at [416, 173] on icon at bounding box center [416, 177] width 13 height 14
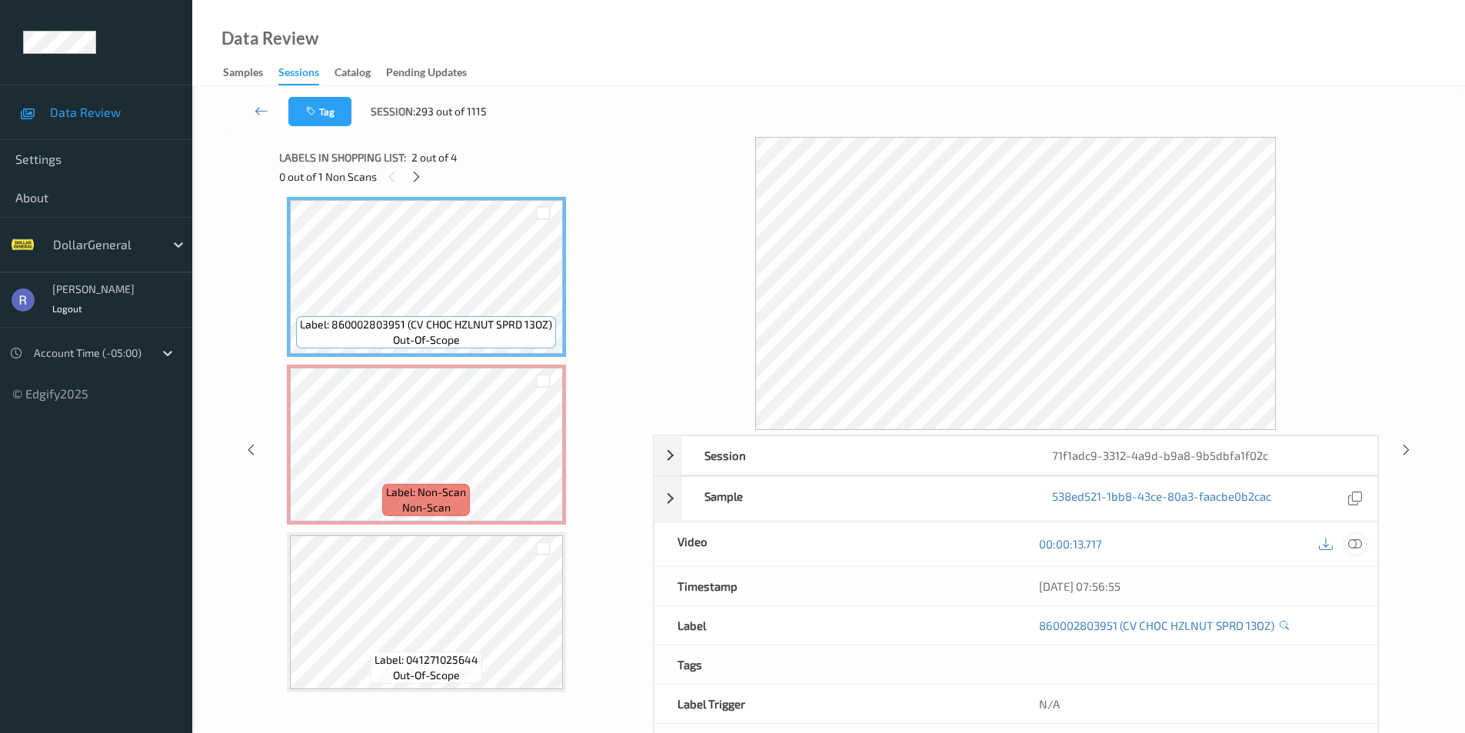
click at [1350, 541] on icon at bounding box center [1355, 544] width 14 height 14
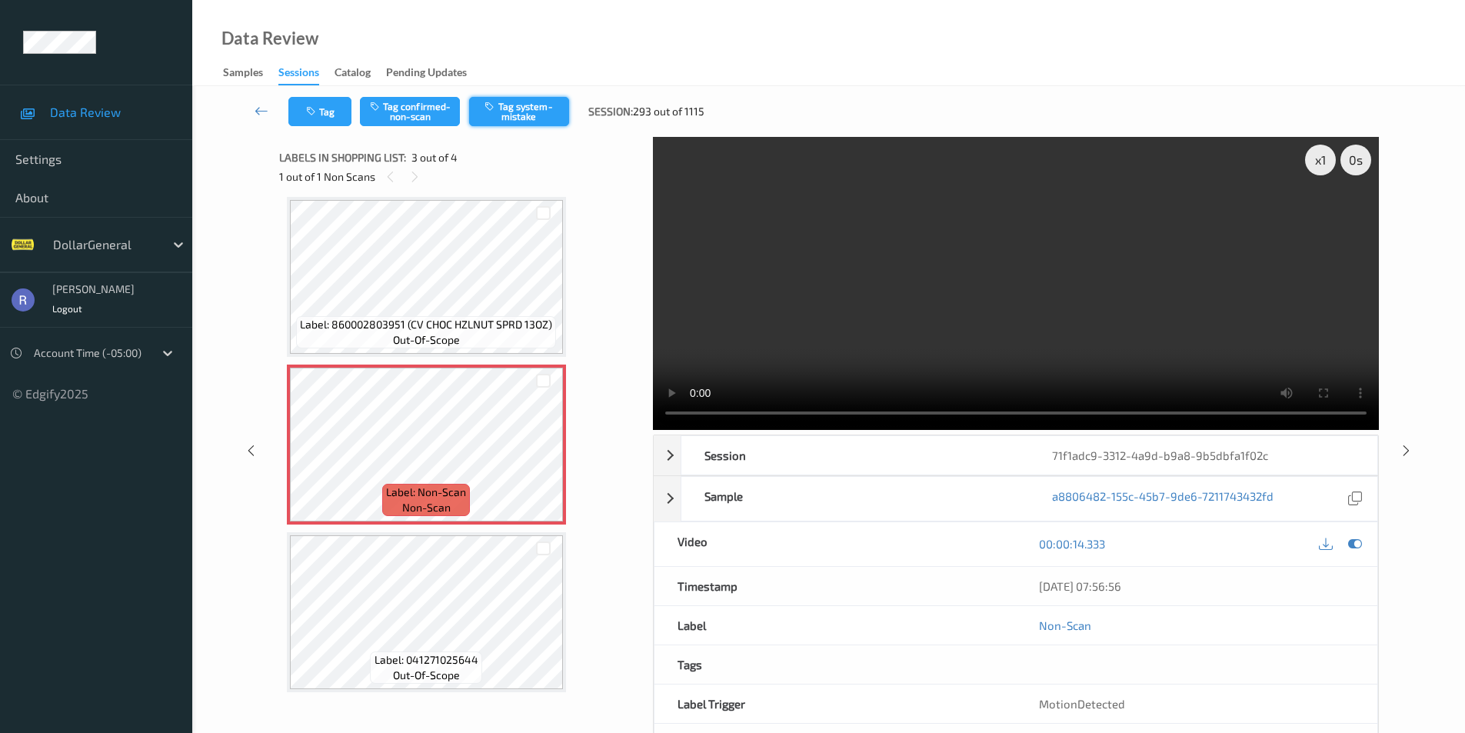
click at [534, 108] on button "Tag system-mistake" at bounding box center [519, 111] width 100 height 29
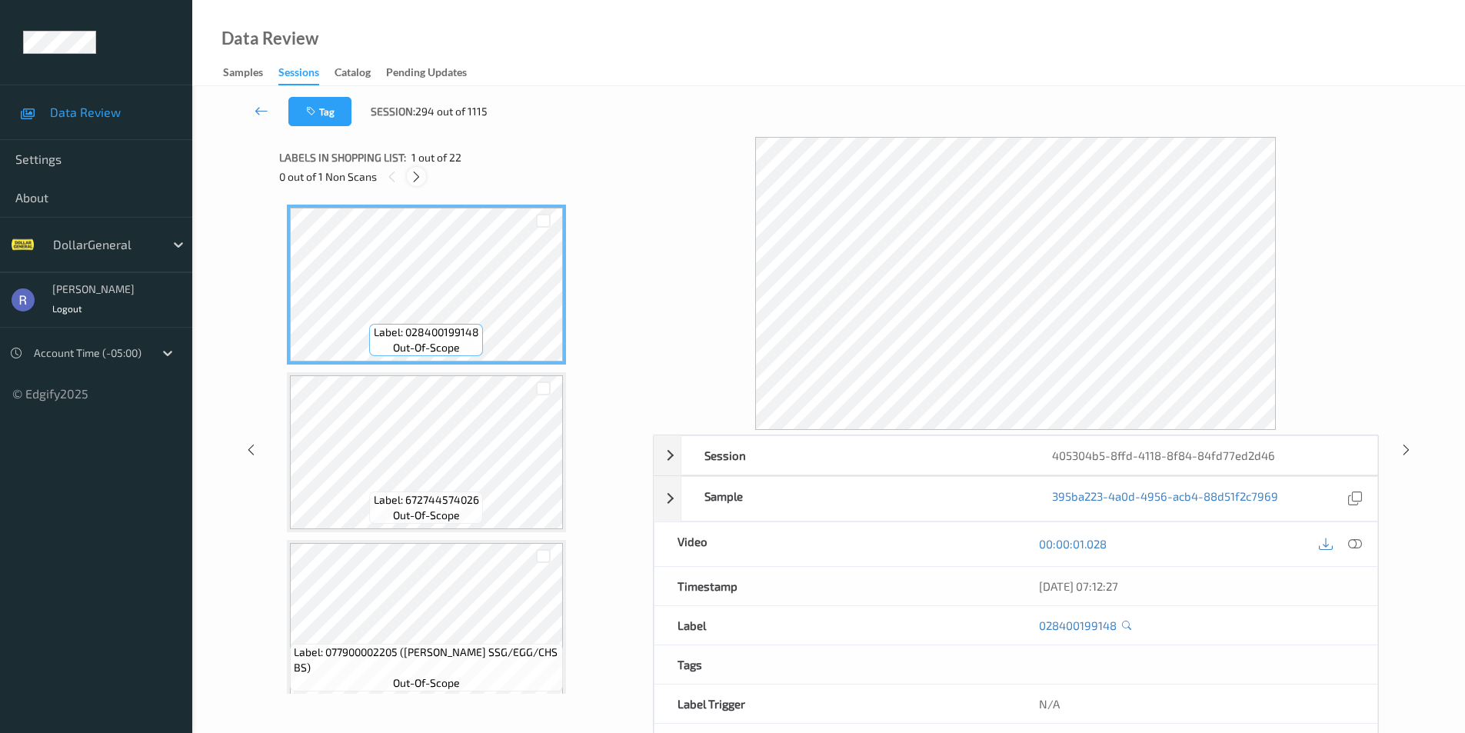
click at [417, 175] on icon at bounding box center [416, 177] width 13 height 14
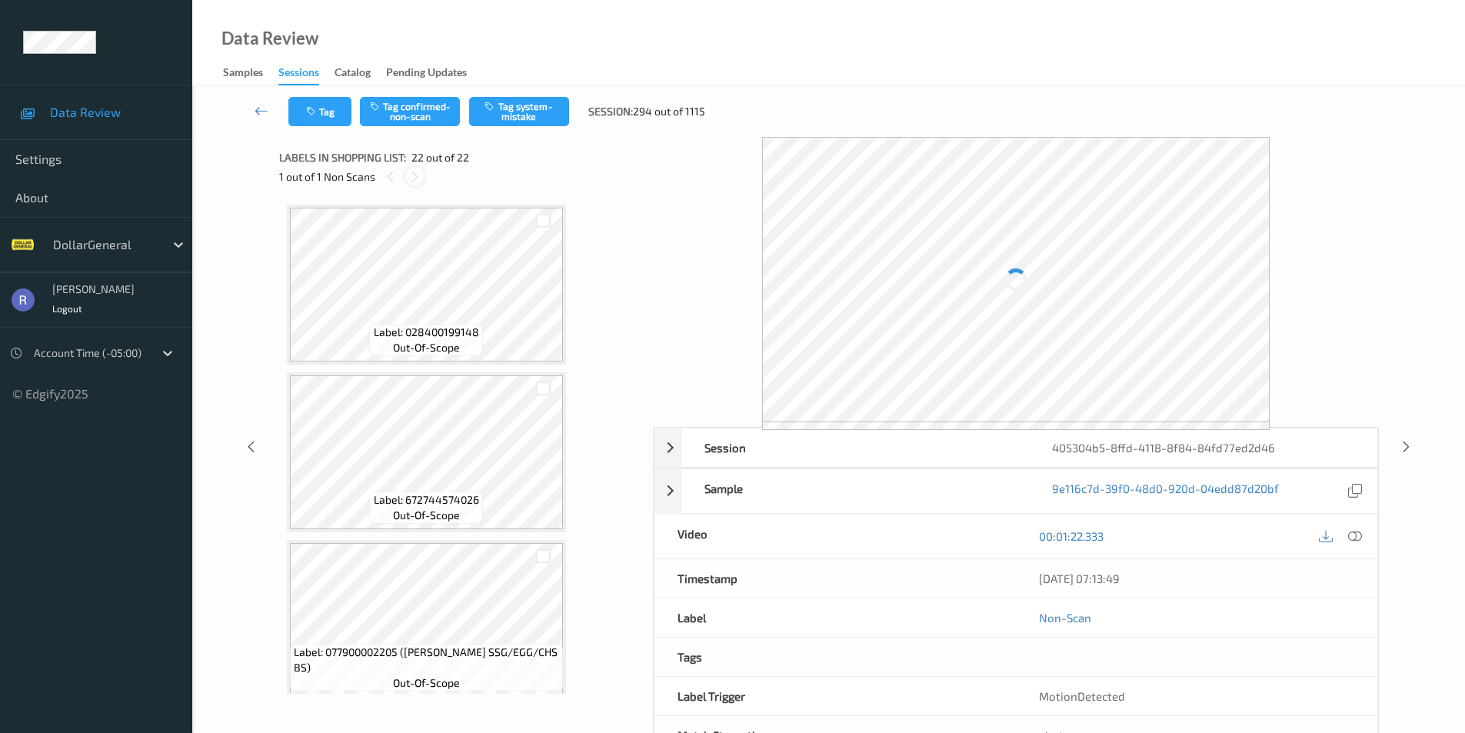
scroll to position [3199, 0]
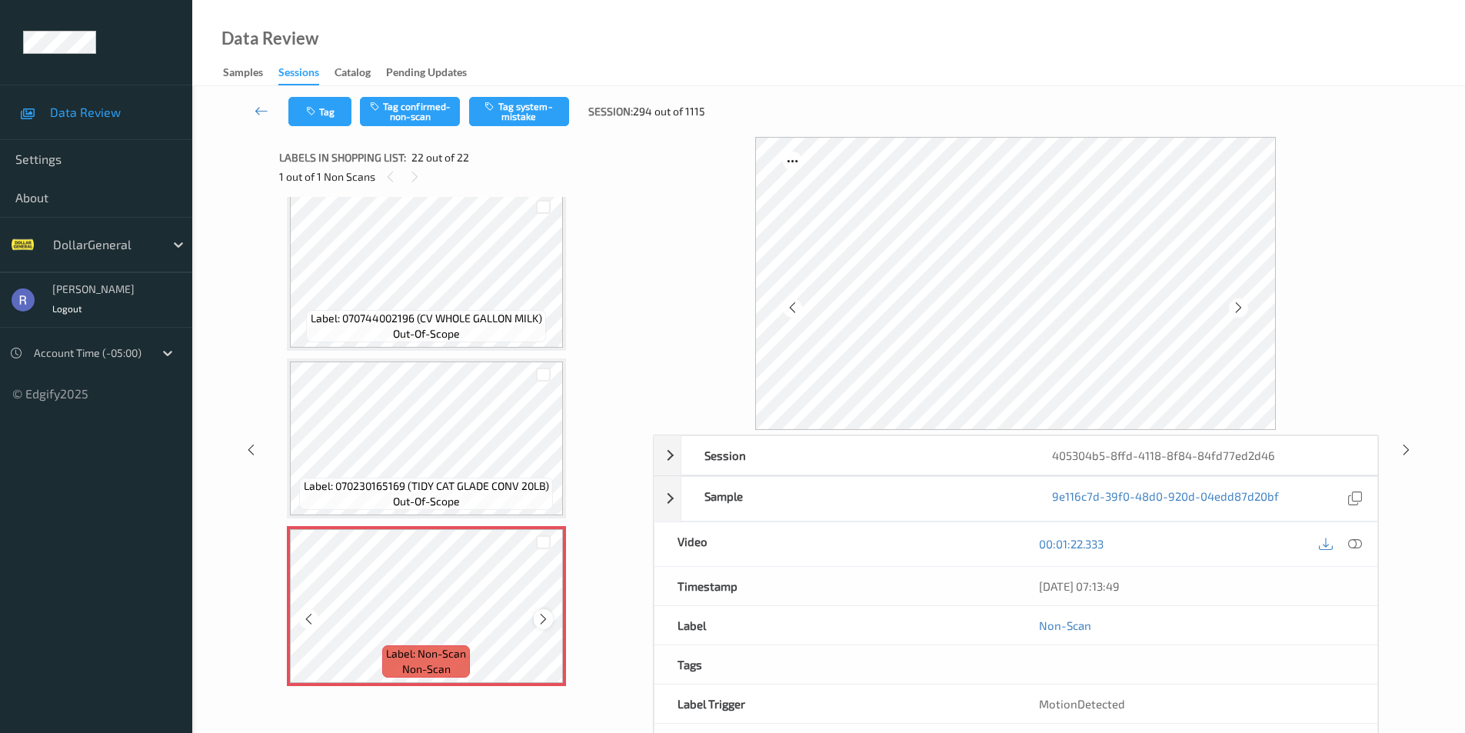
click at [541, 614] on icon at bounding box center [543, 619] width 13 height 14
click at [543, 617] on icon at bounding box center [543, 619] width 13 height 14
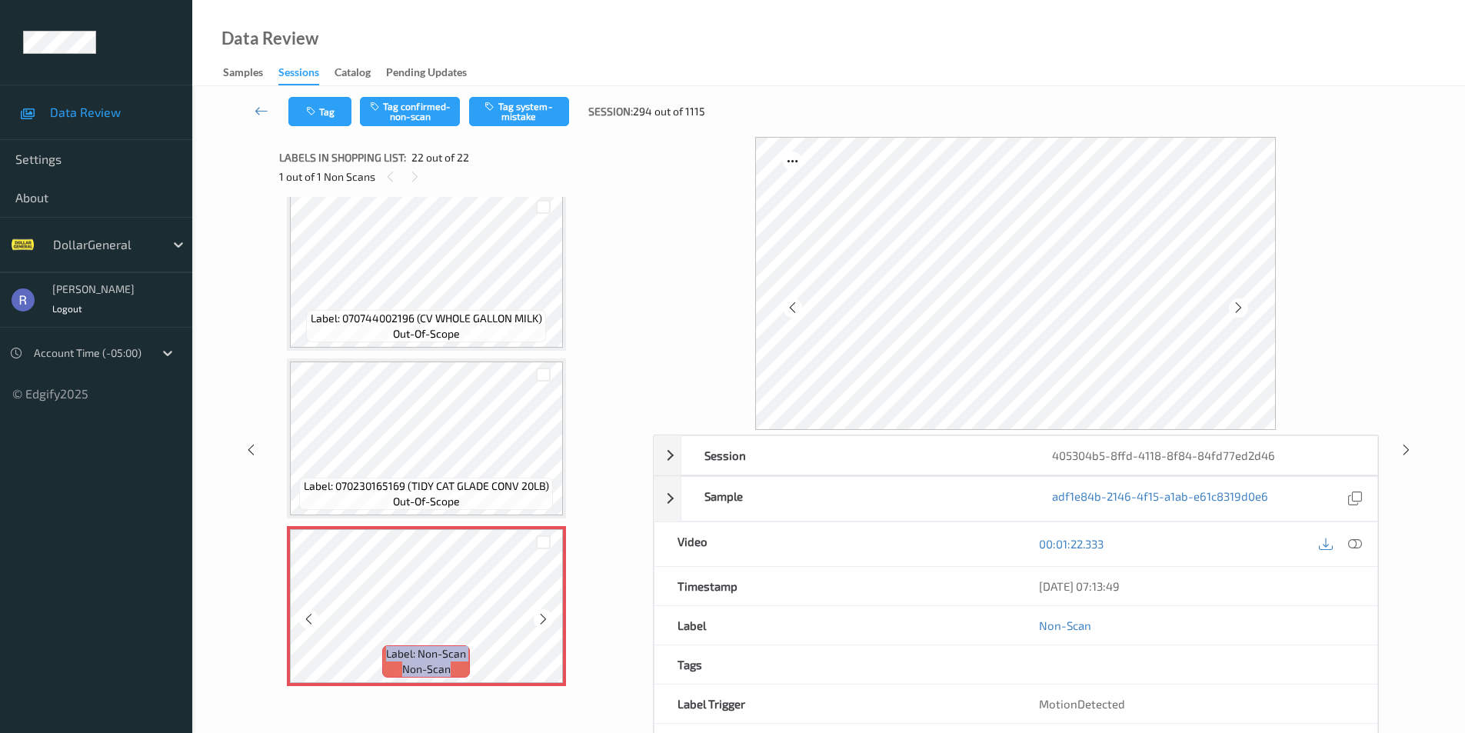
click at [543, 617] on icon at bounding box center [543, 619] width 13 height 14
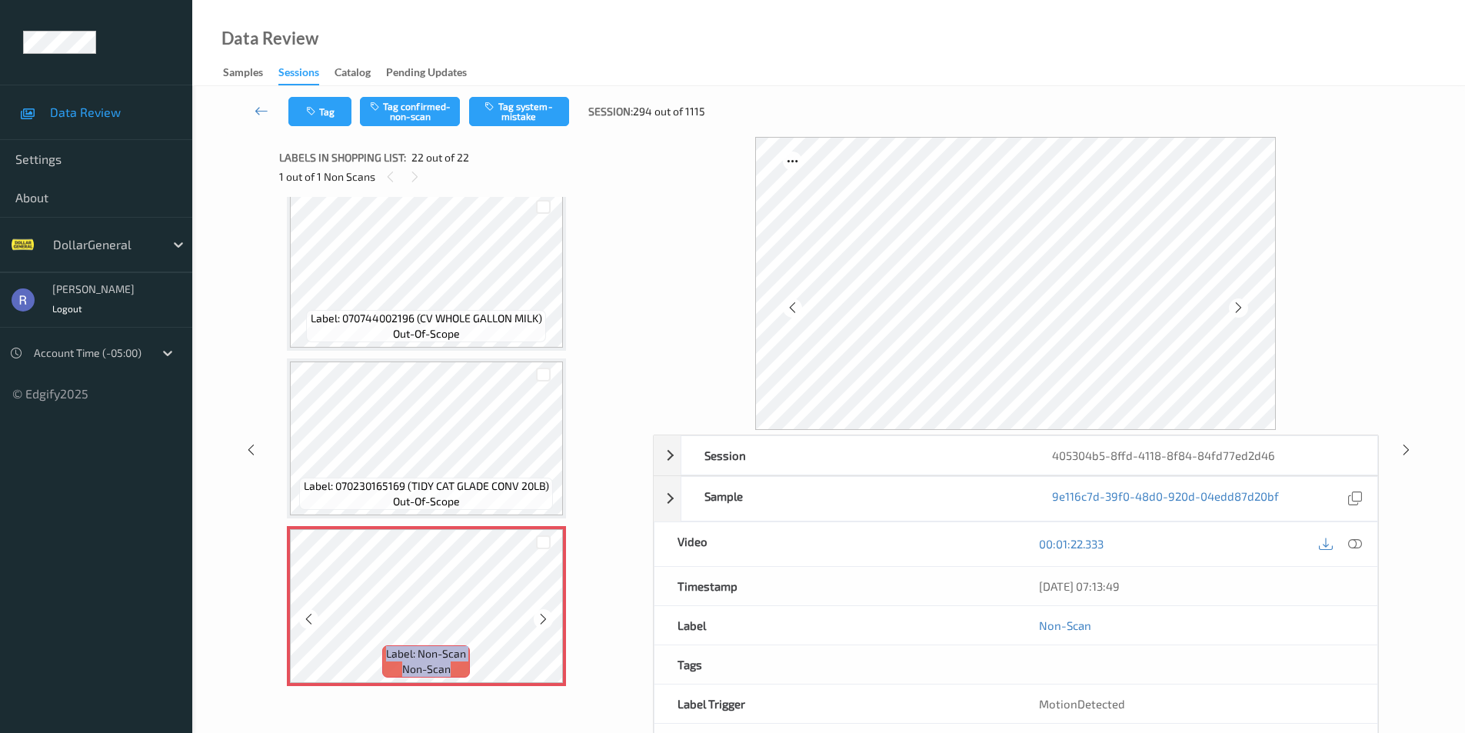
click at [543, 617] on icon at bounding box center [543, 619] width 13 height 14
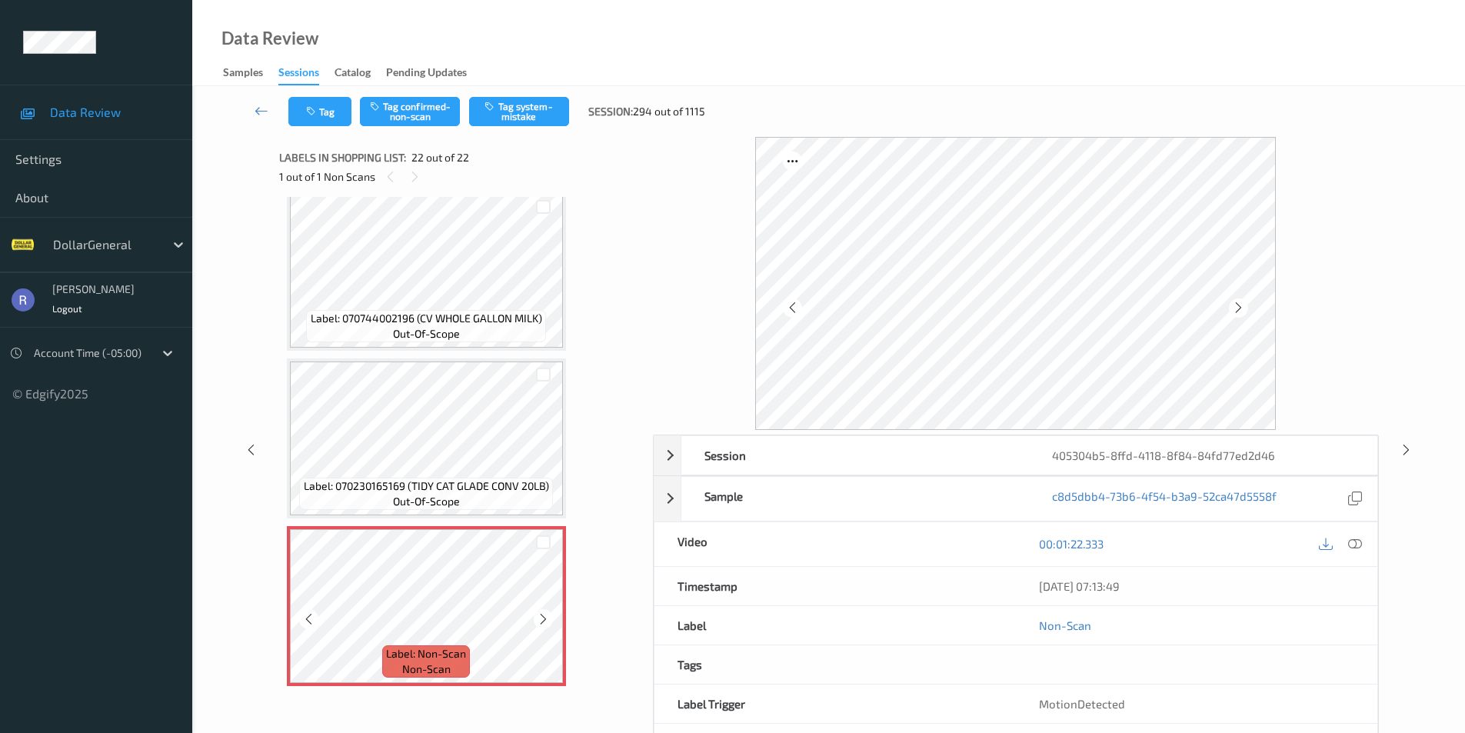
click at [543, 617] on icon at bounding box center [543, 619] width 13 height 14
click at [544, 107] on button "Tag system-mistake" at bounding box center [519, 111] width 100 height 29
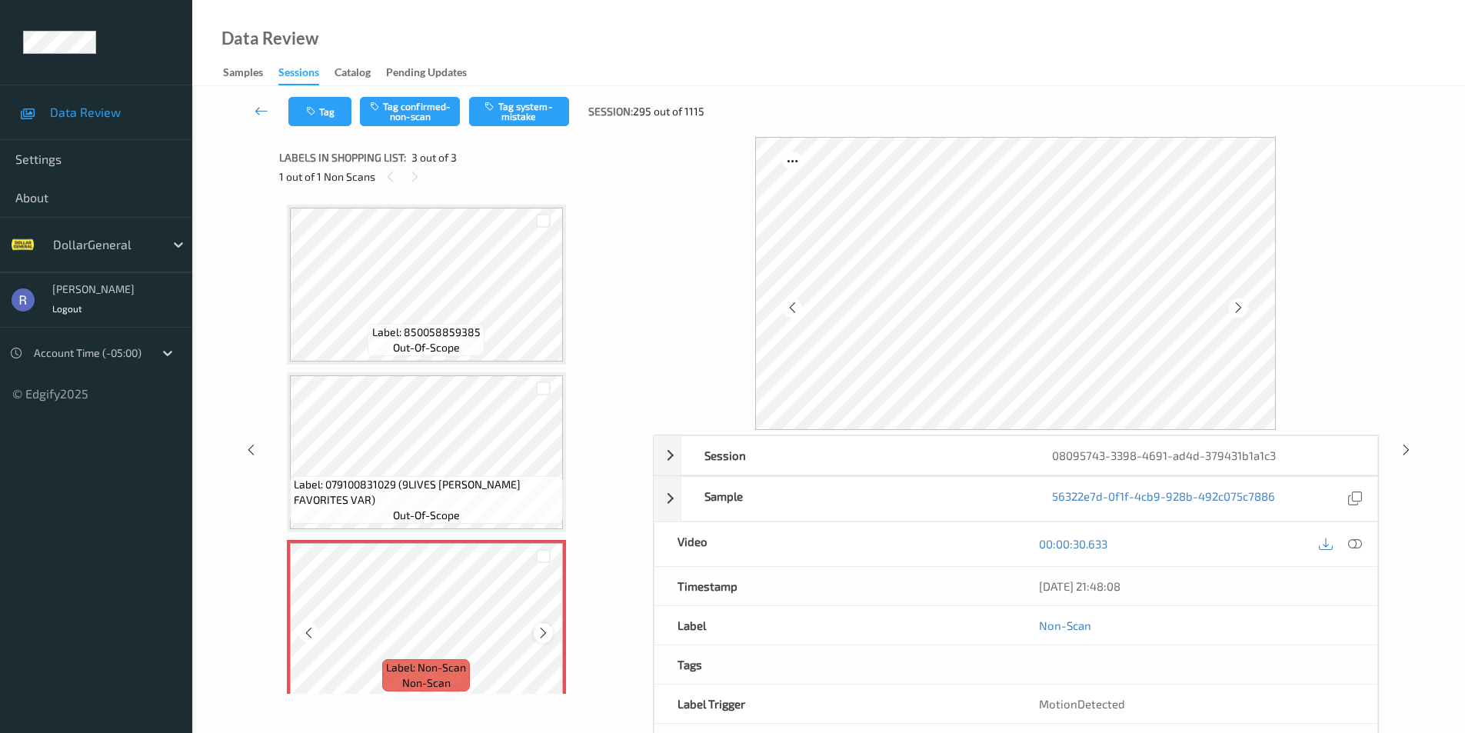
click at [544, 636] on icon at bounding box center [543, 633] width 13 height 14
click at [532, 110] on button "Tag system-mistake" at bounding box center [519, 111] width 100 height 29
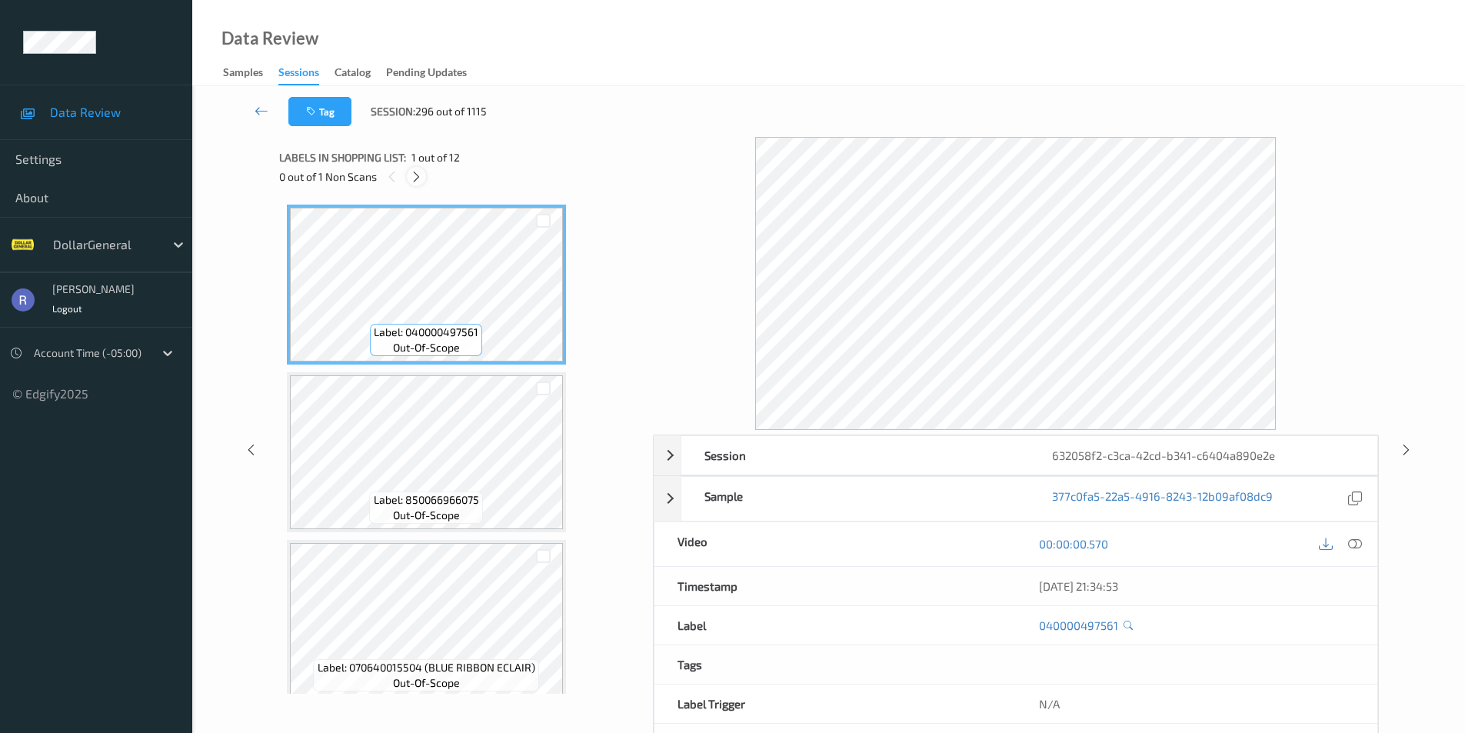
click at [418, 173] on icon at bounding box center [416, 177] width 13 height 14
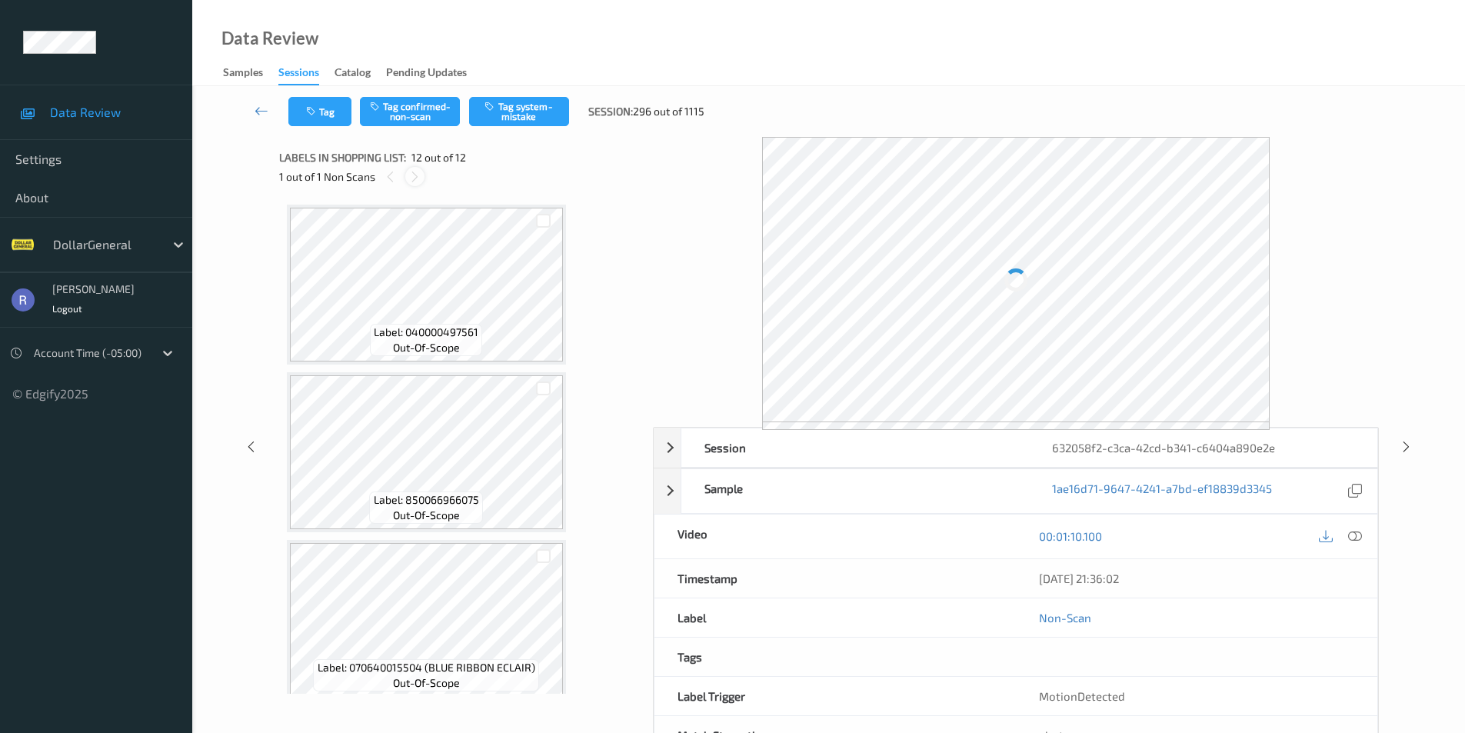
scroll to position [1530, 0]
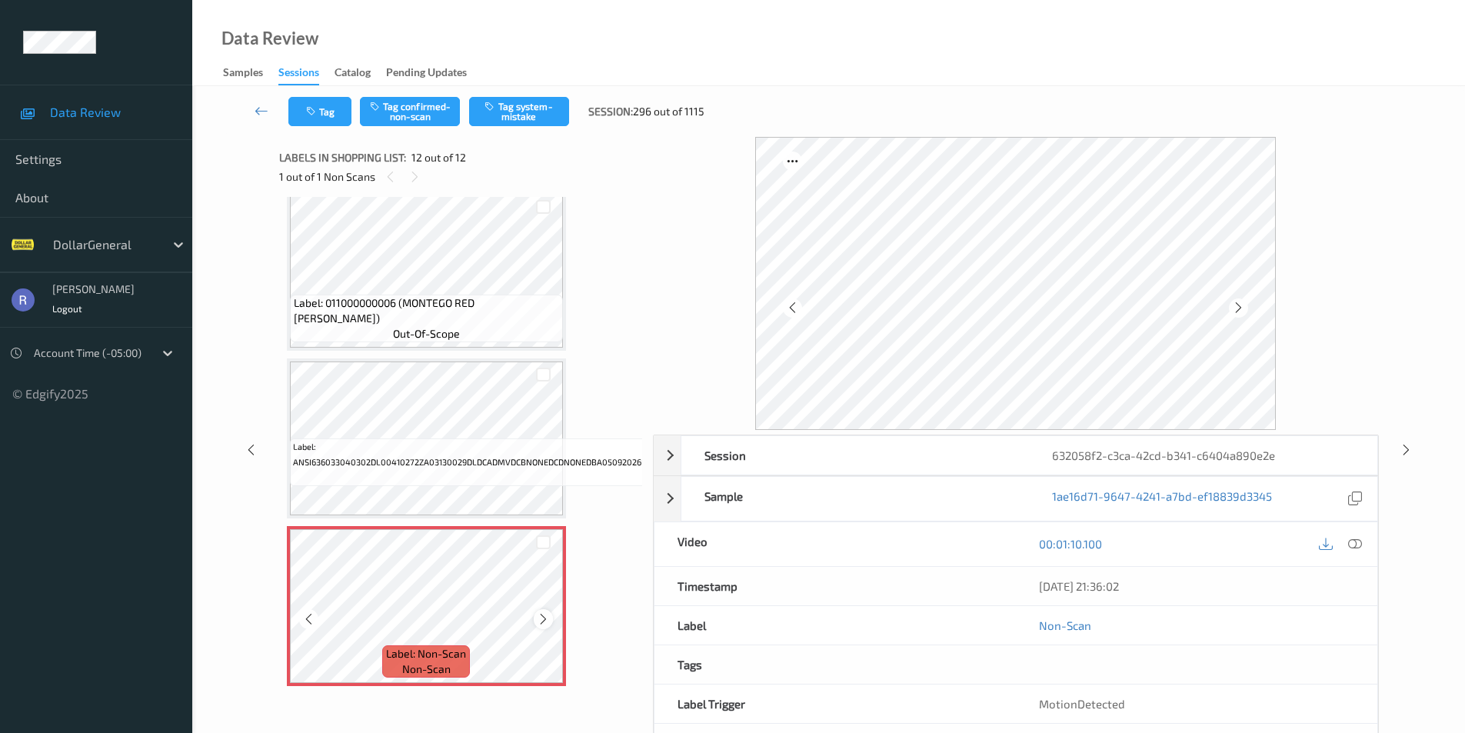
click at [541, 612] on icon at bounding box center [543, 619] width 13 height 14
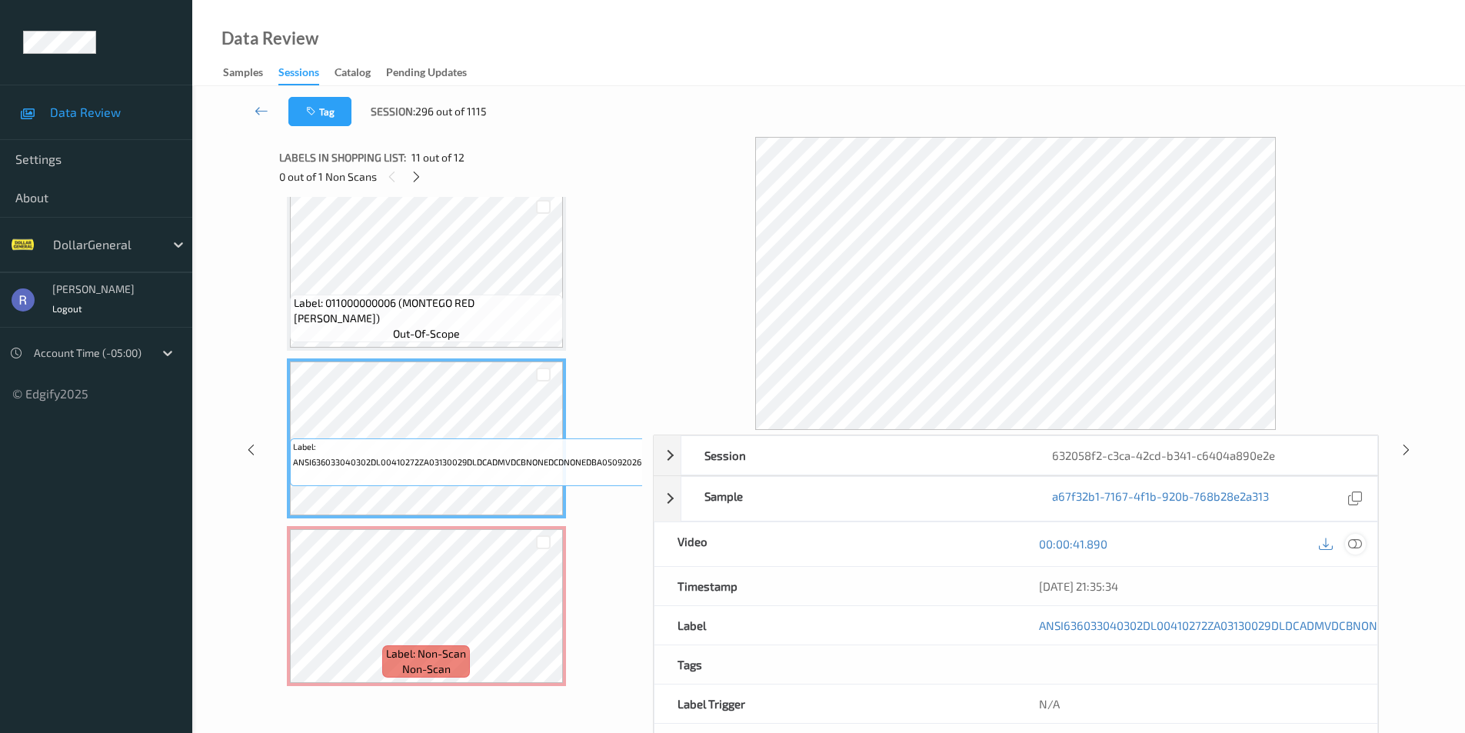
click at [1355, 540] on icon at bounding box center [1355, 544] width 14 height 14
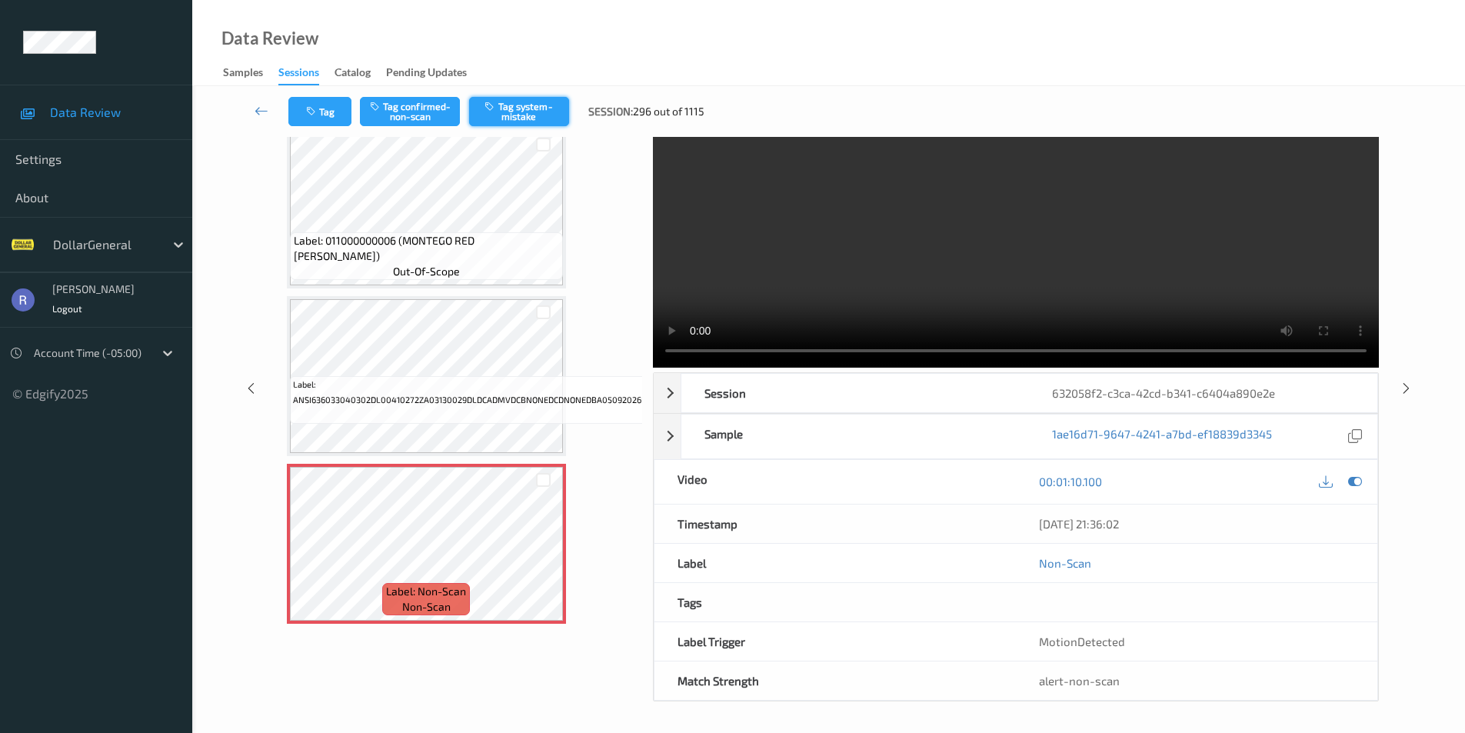
click at [531, 113] on button "Tag system-mistake" at bounding box center [519, 111] width 100 height 29
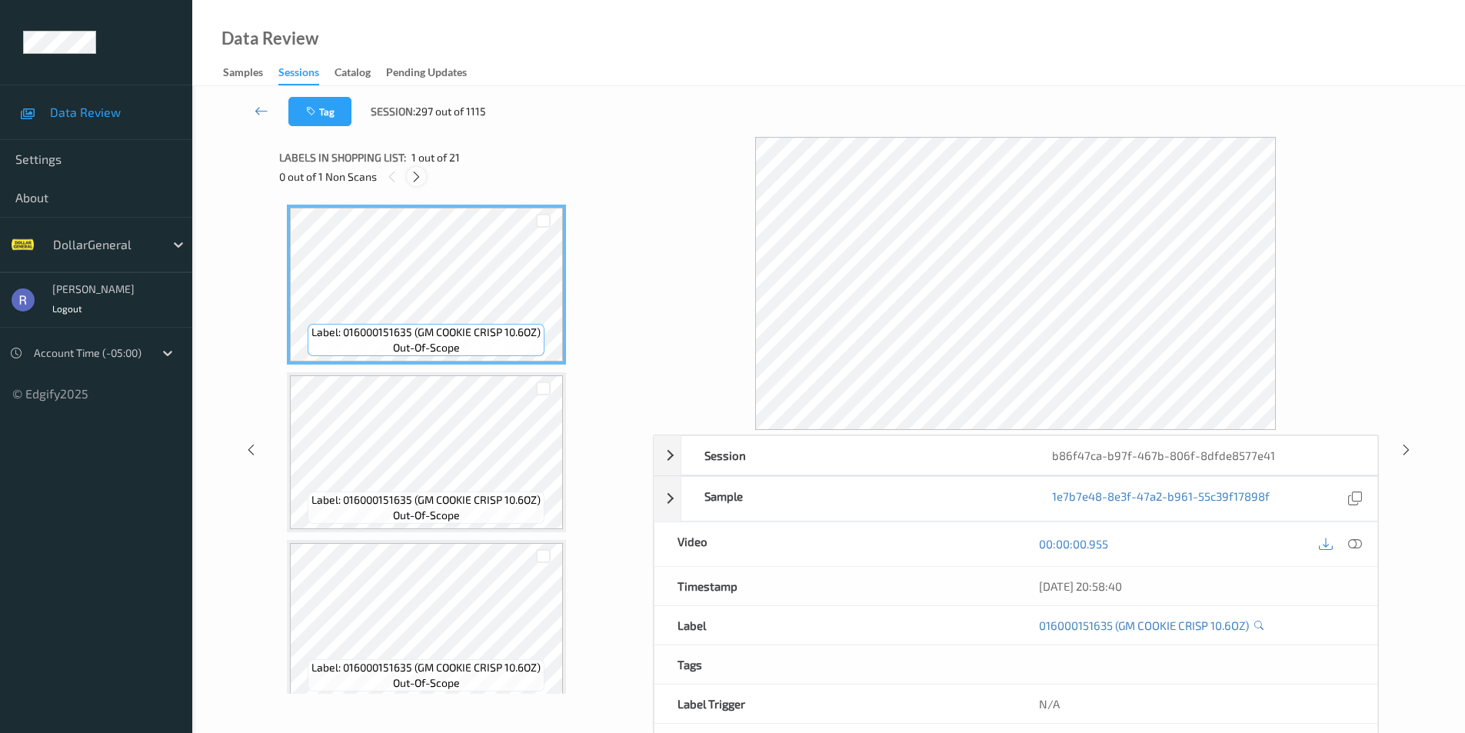
click at [413, 181] on icon at bounding box center [416, 177] width 13 height 14
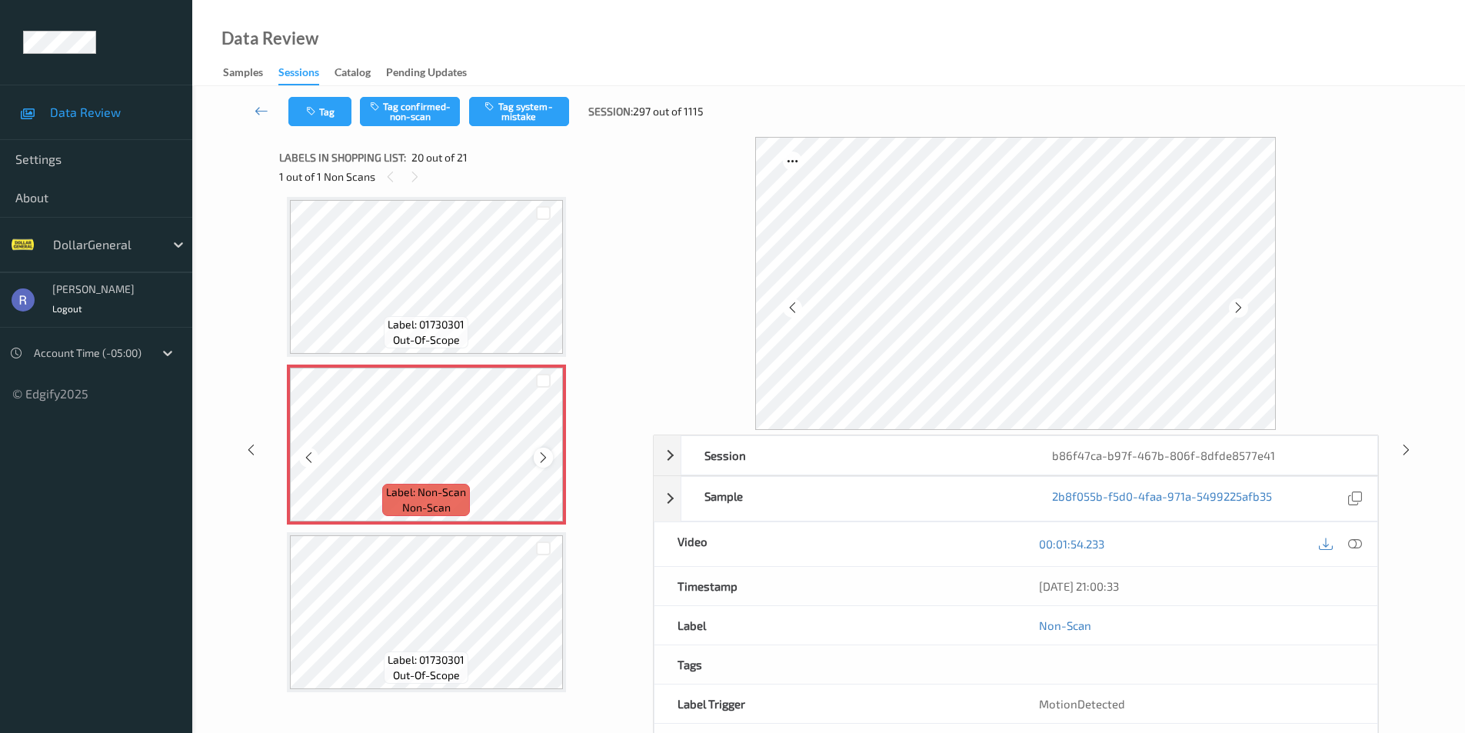
click at [541, 458] on icon at bounding box center [543, 458] width 13 height 14
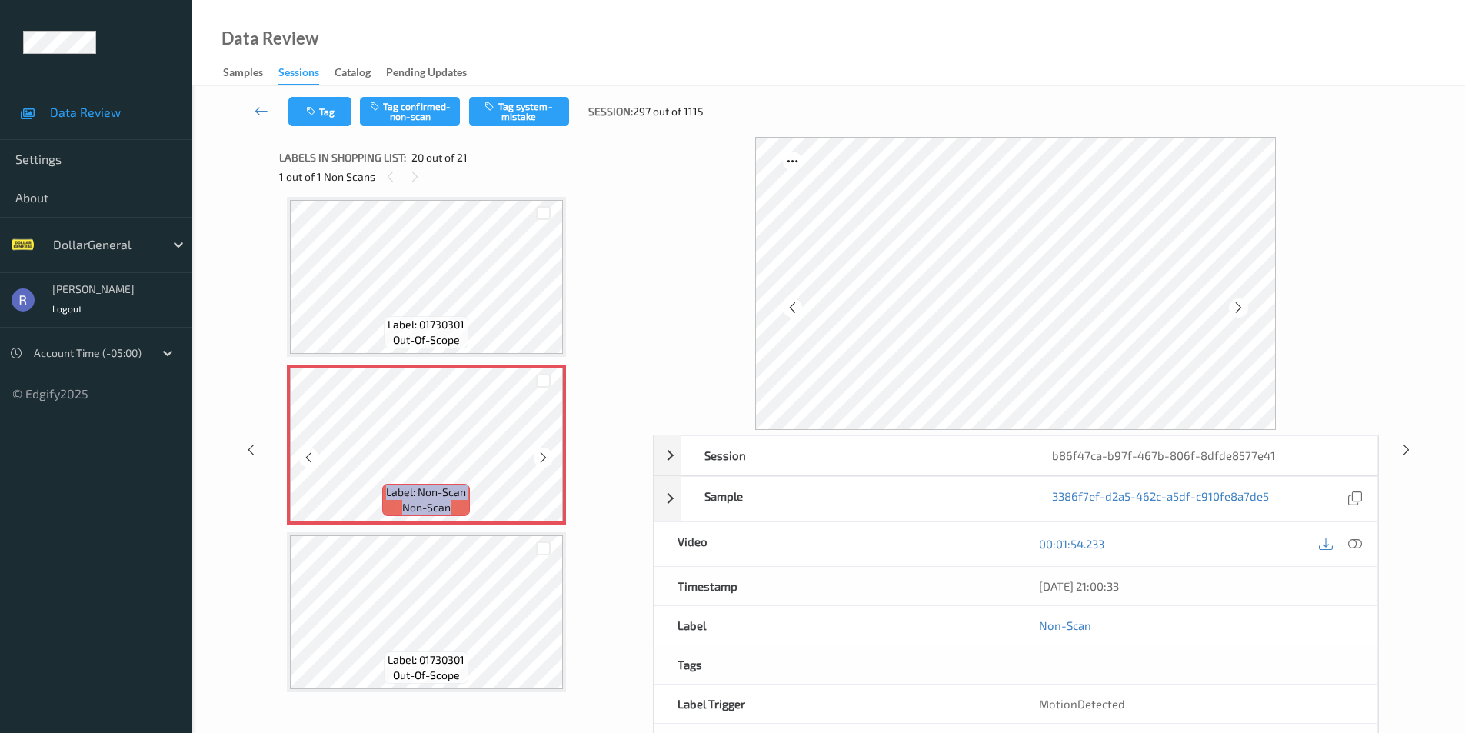
click at [541, 458] on icon at bounding box center [543, 458] width 13 height 14
click at [521, 107] on button "Tag system-mistake" at bounding box center [519, 111] width 100 height 29
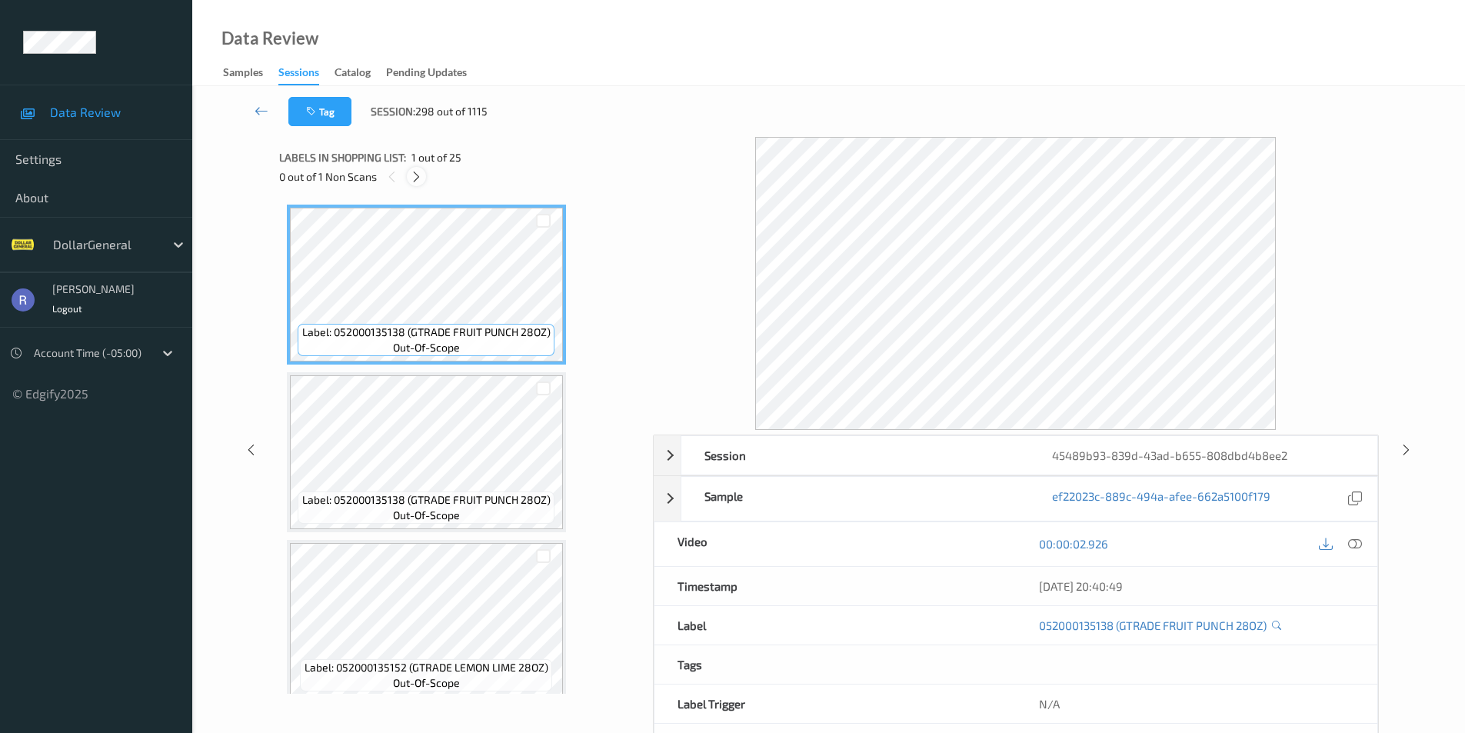
click at [415, 175] on icon at bounding box center [416, 177] width 13 height 14
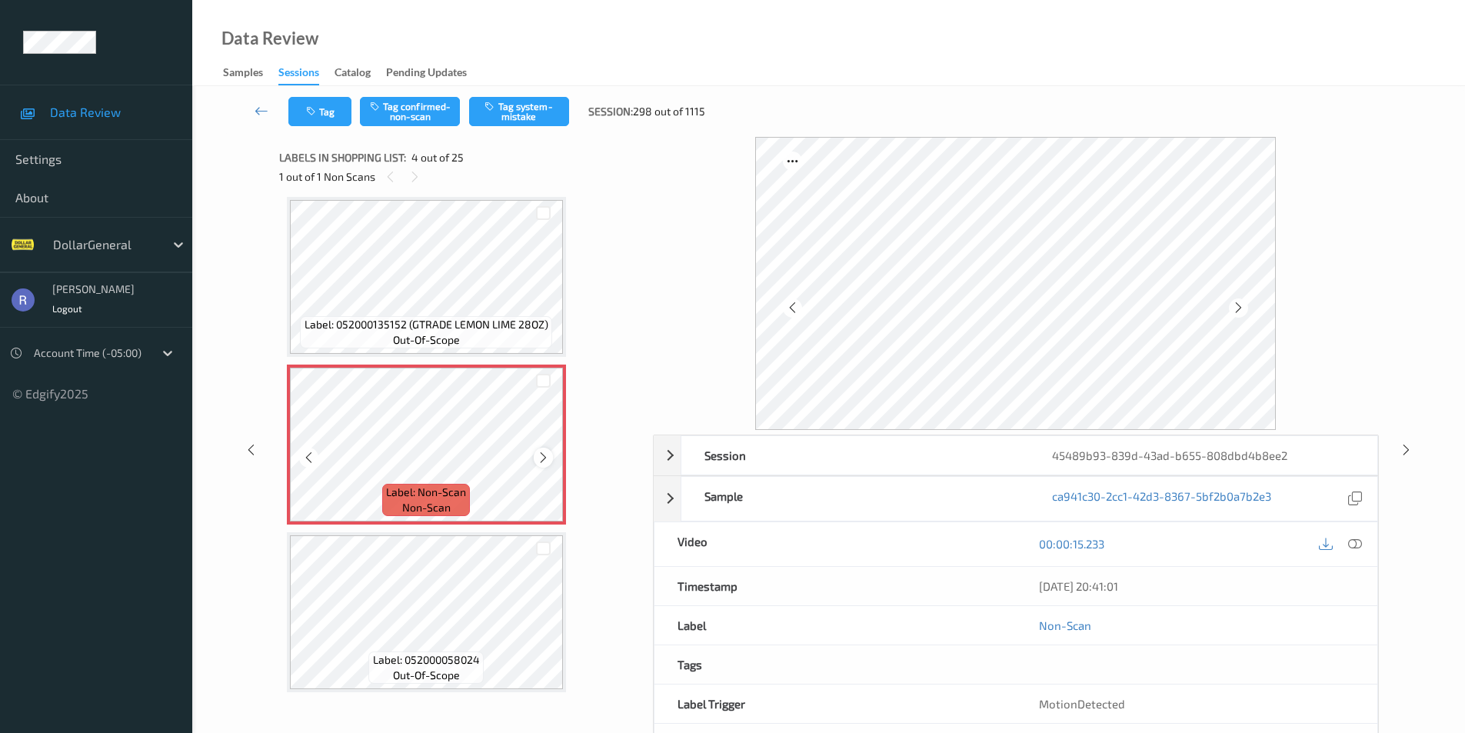
click at [546, 454] on icon at bounding box center [543, 458] width 13 height 14
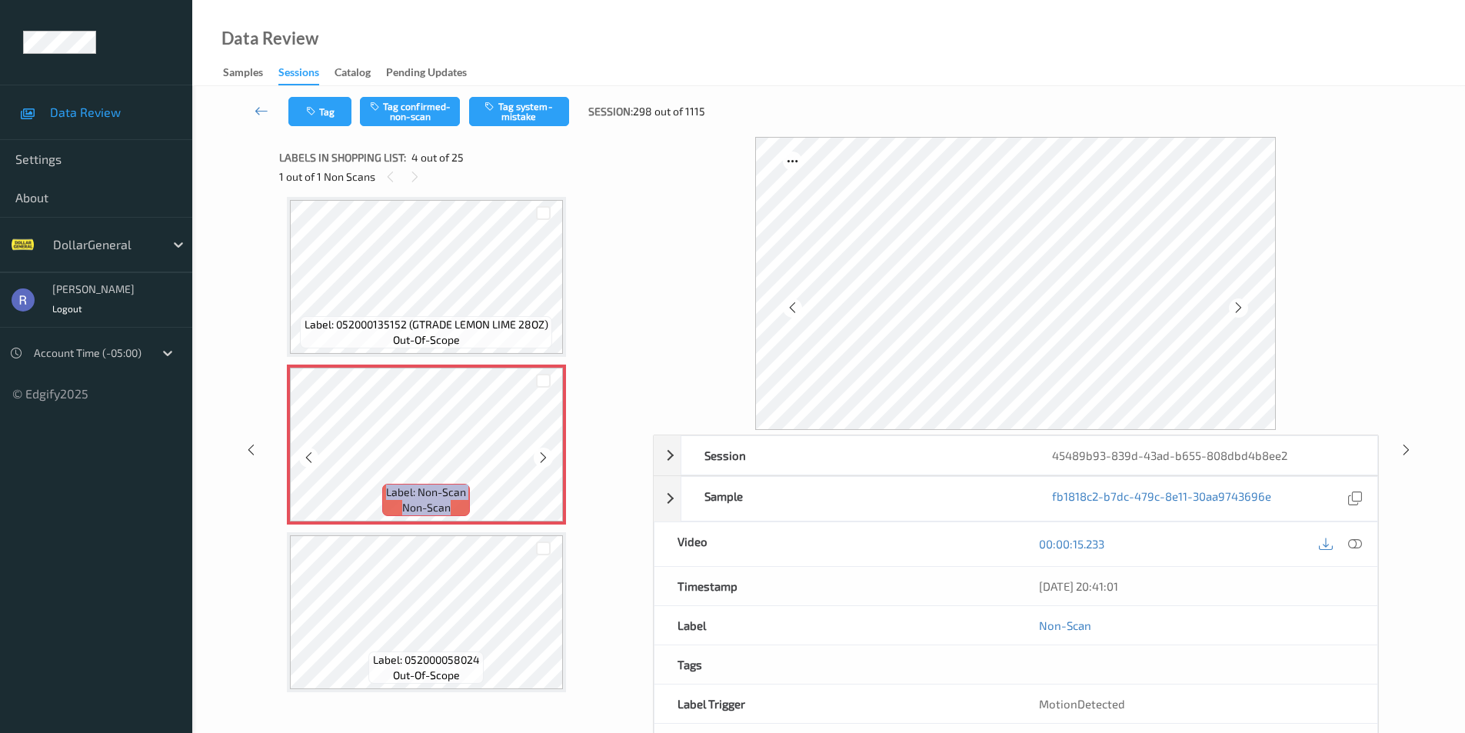
click at [546, 454] on icon at bounding box center [543, 458] width 13 height 14
click at [1350, 547] on icon at bounding box center [1355, 544] width 14 height 14
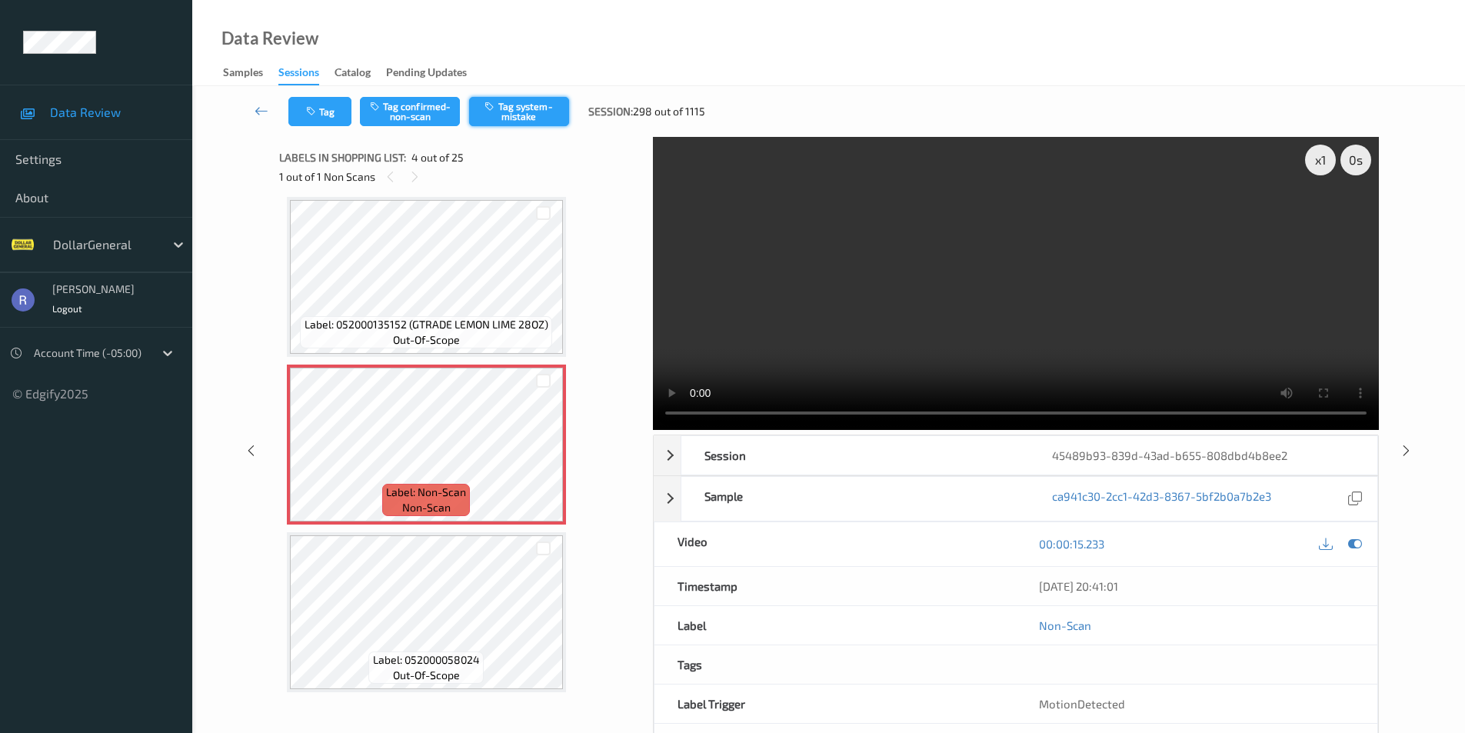
click at [543, 106] on button "Tag system-mistake" at bounding box center [519, 111] width 100 height 29
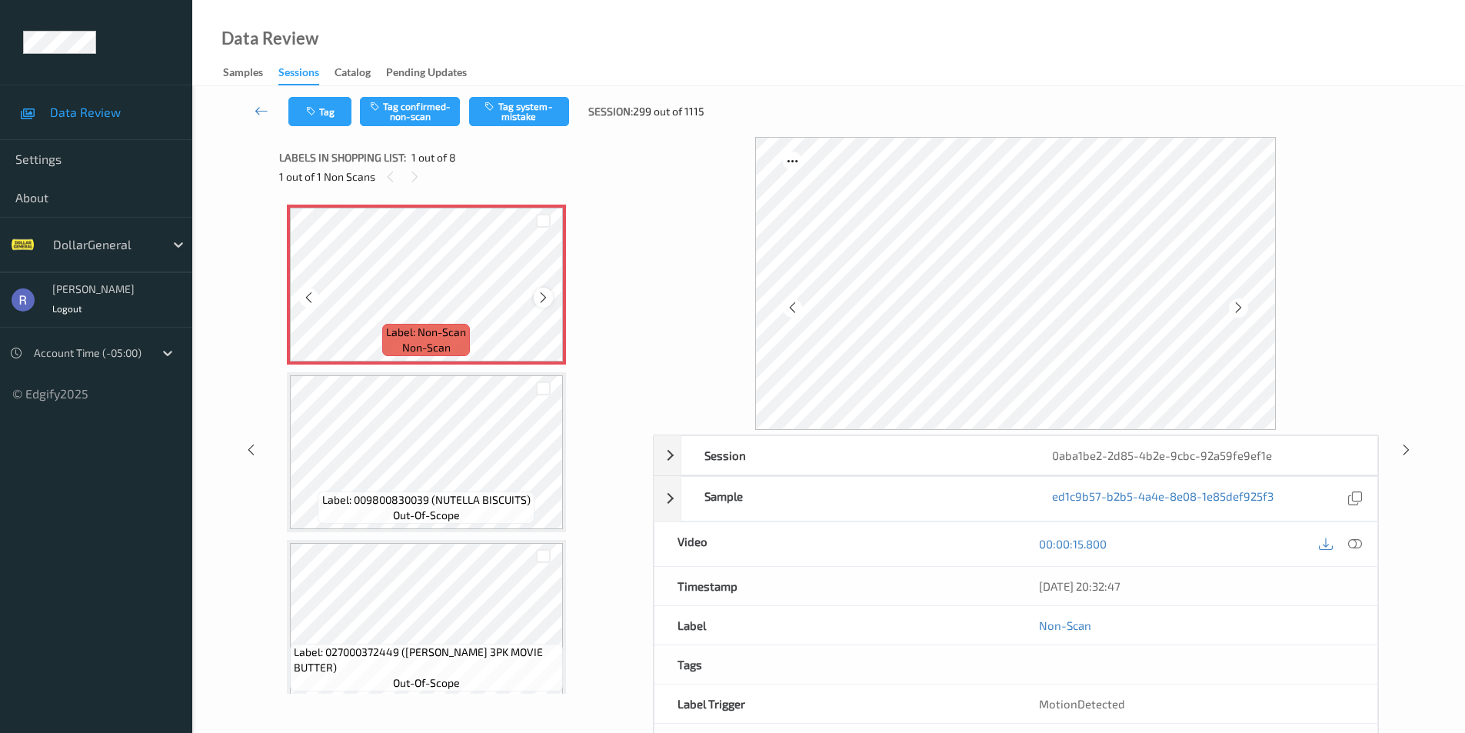
click at [542, 297] on icon at bounding box center [543, 298] width 13 height 14
click at [1357, 543] on icon at bounding box center [1355, 544] width 14 height 14
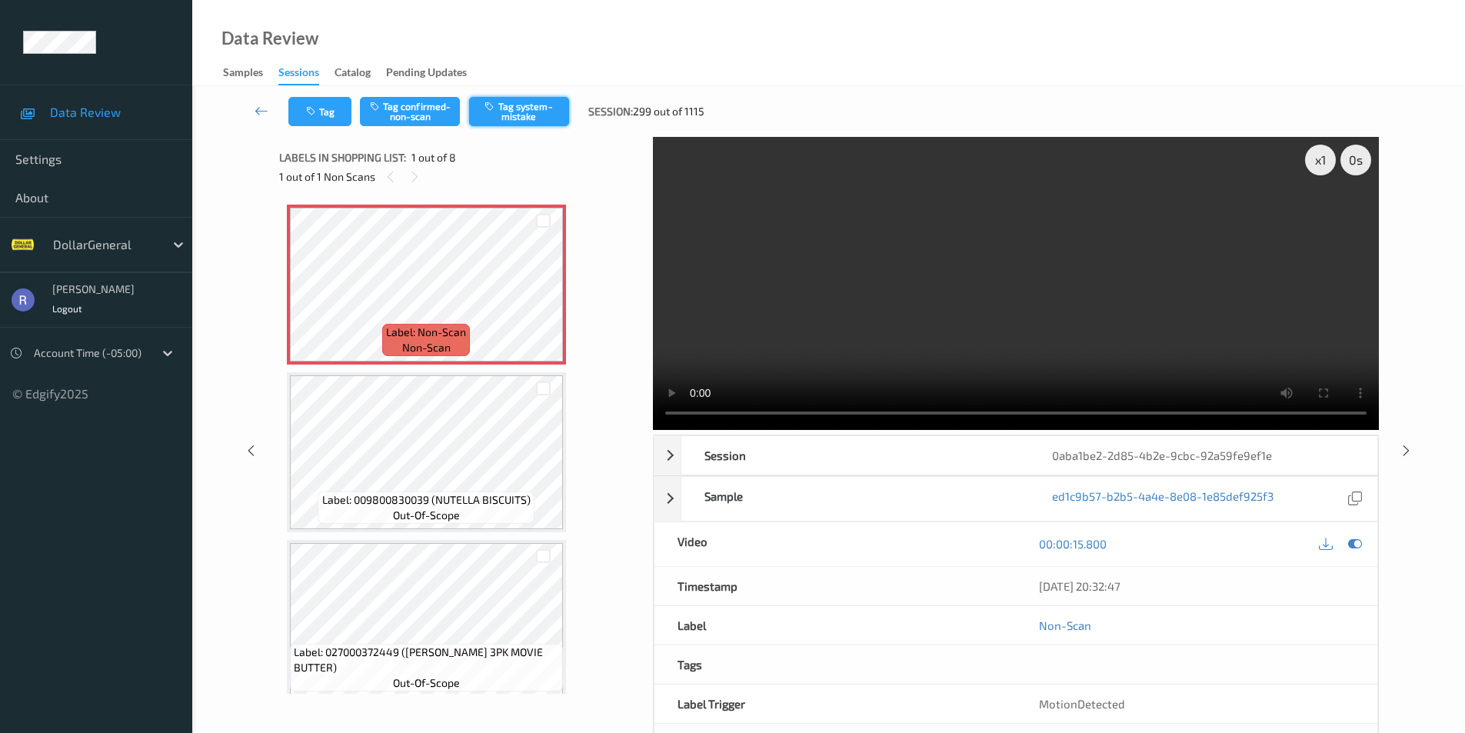
click at [537, 108] on button "Tag system-mistake" at bounding box center [519, 111] width 100 height 29
click at [1420, 412] on div "x 1 0 s Session 0aba1be2-2d85-4b2e-9cbc-92a59fe9ef1e Session ID 0aba1be2-2d85-4…" at bounding box center [829, 450] width 1210 height 627
click at [1406, 449] on icon at bounding box center [1406, 450] width 13 height 14
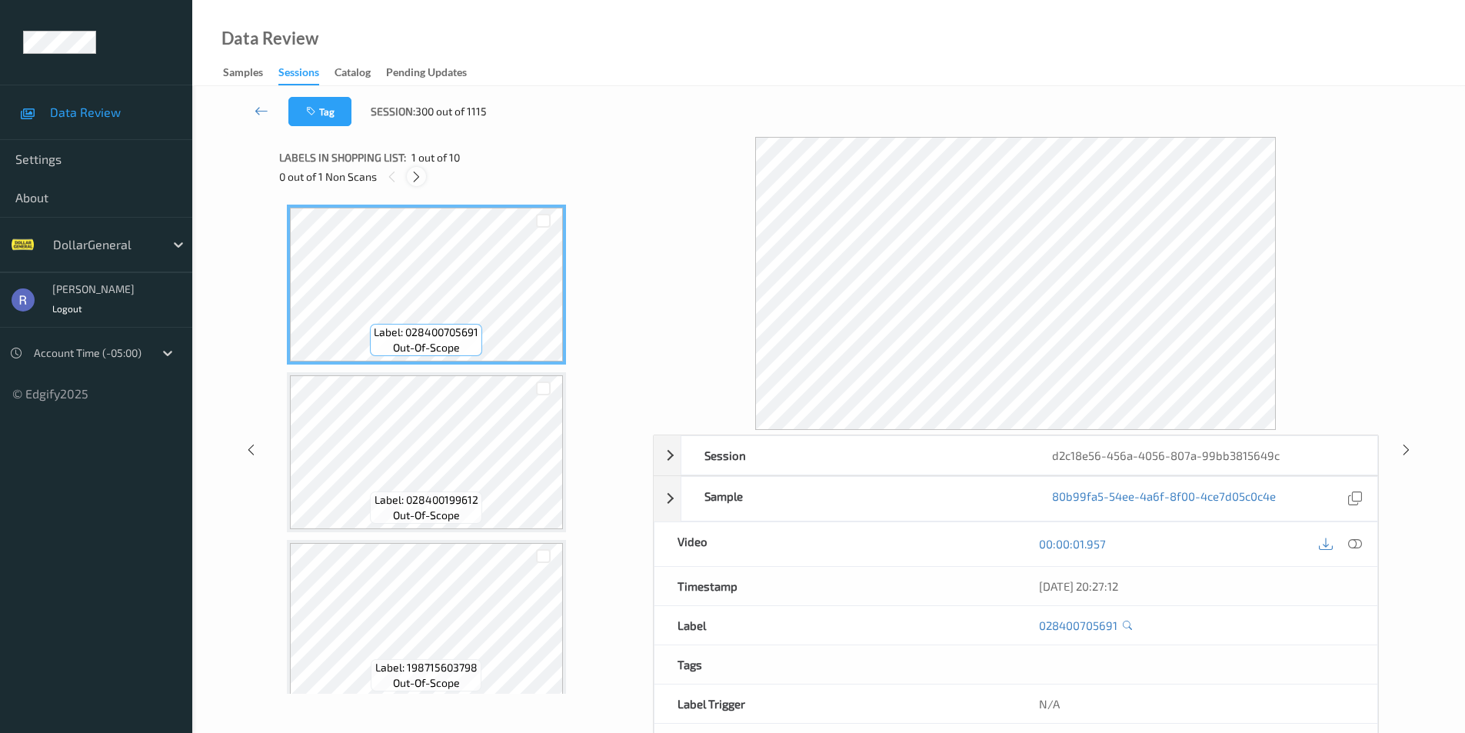
click at [415, 175] on icon at bounding box center [416, 177] width 13 height 14
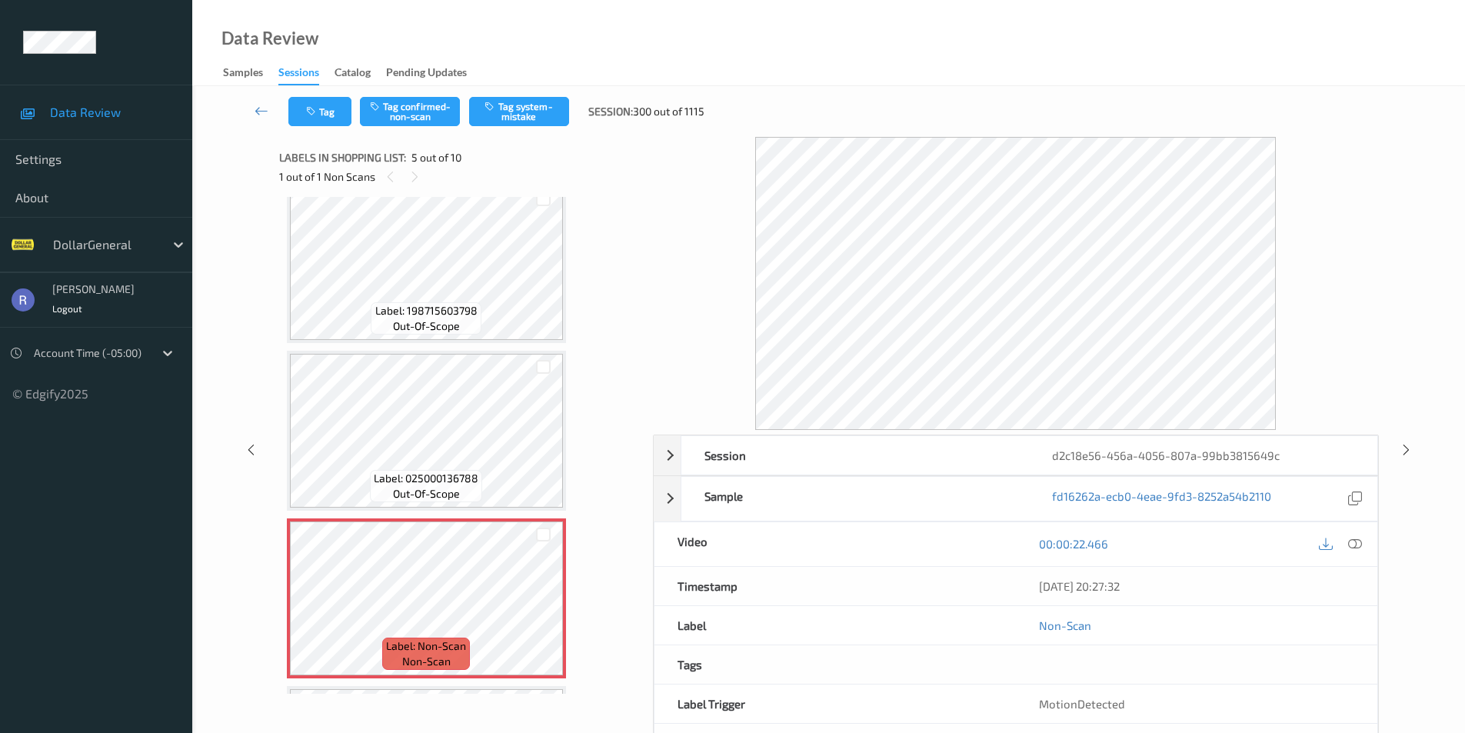
scroll to position [511, 0]
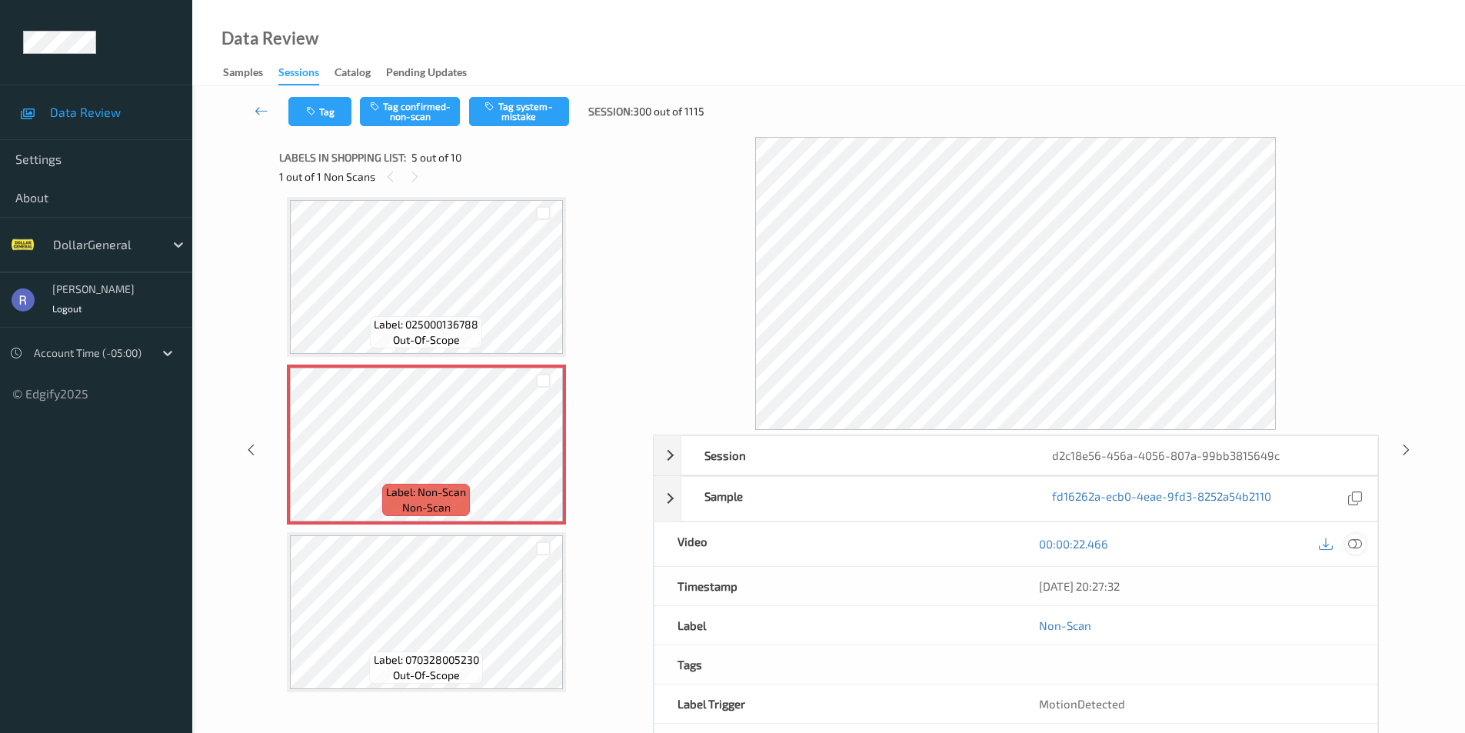
click at [1358, 547] on icon at bounding box center [1355, 544] width 14 height 14
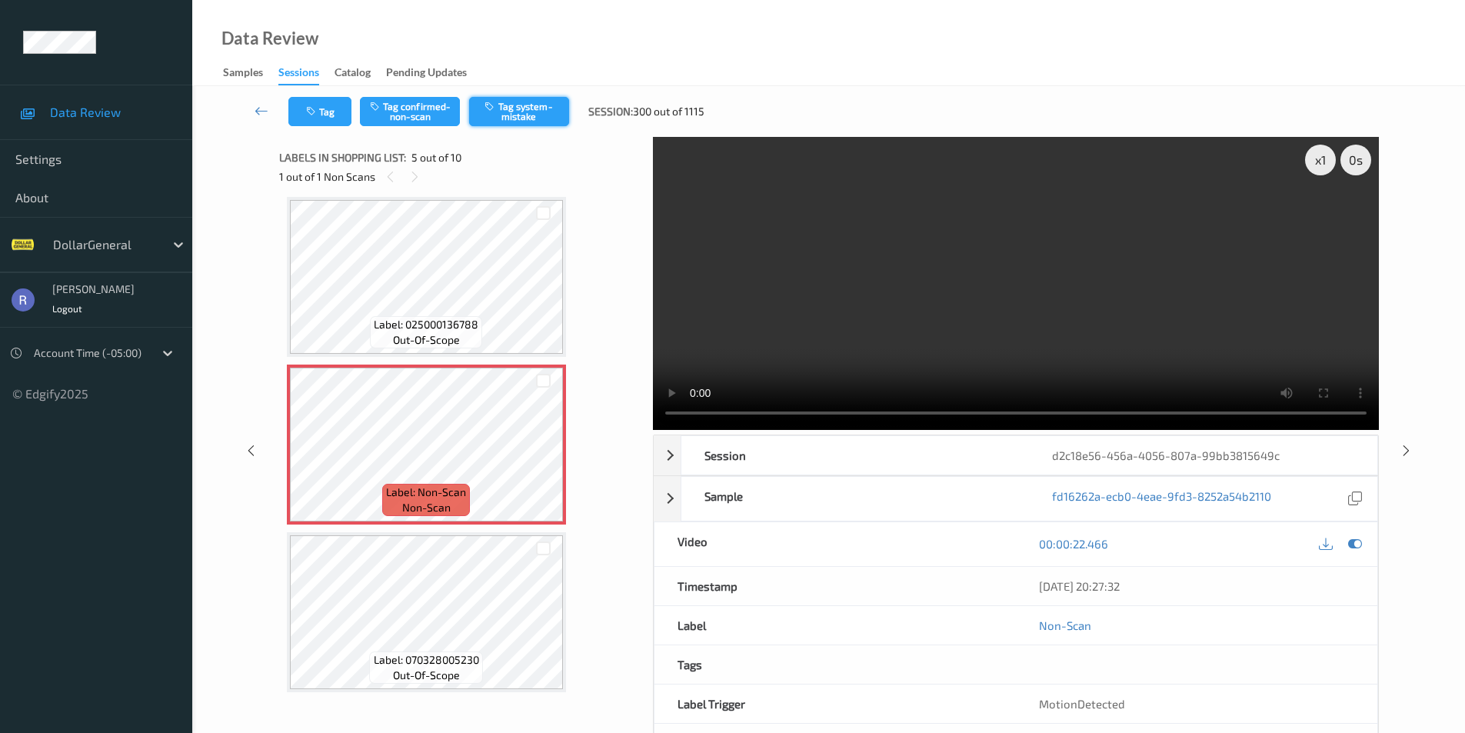
click at [526, 109] on button "Tag system-mistake" at bounding box center [519, 111] width 100 height 29
click at [260, 111] on icon at bounding box center [262, 110] width 14 height 15
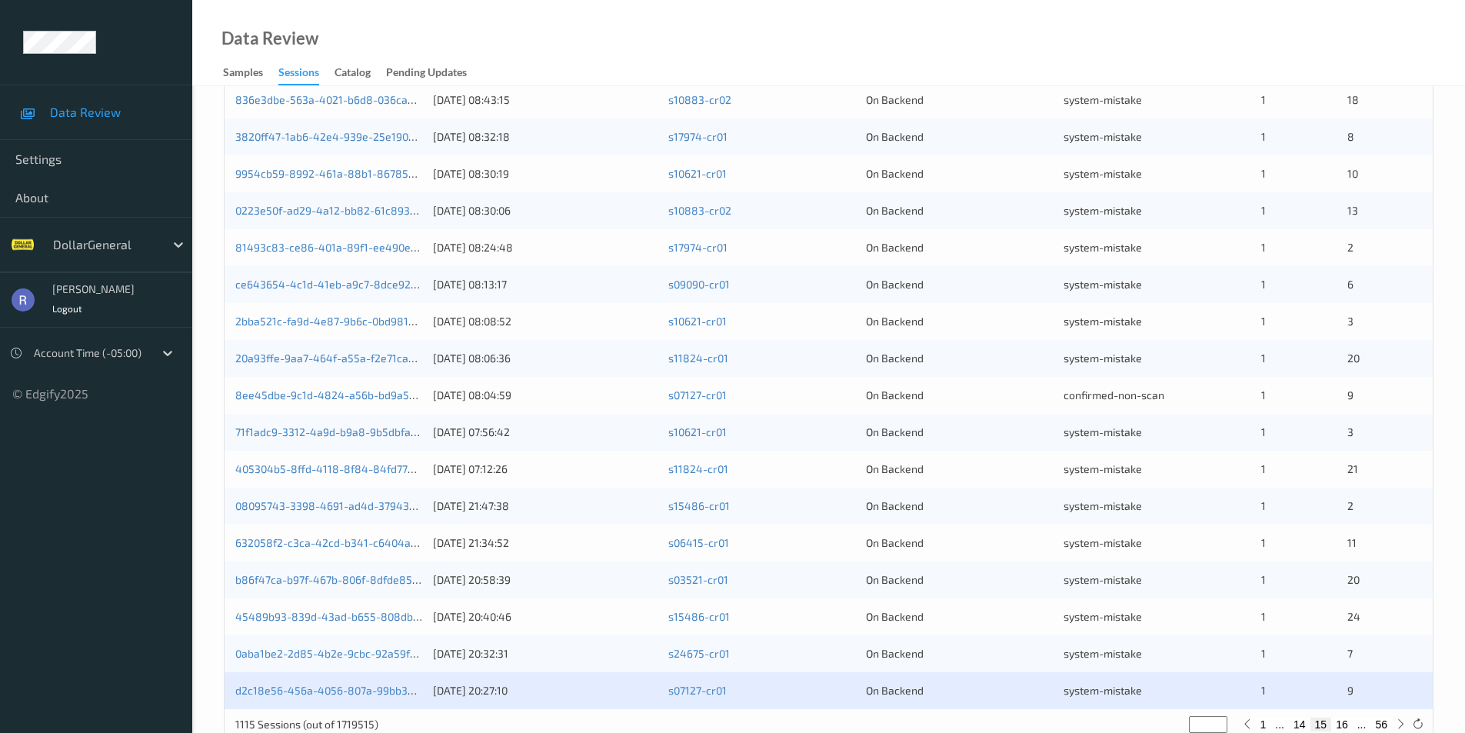
scroll to position [425, 0]
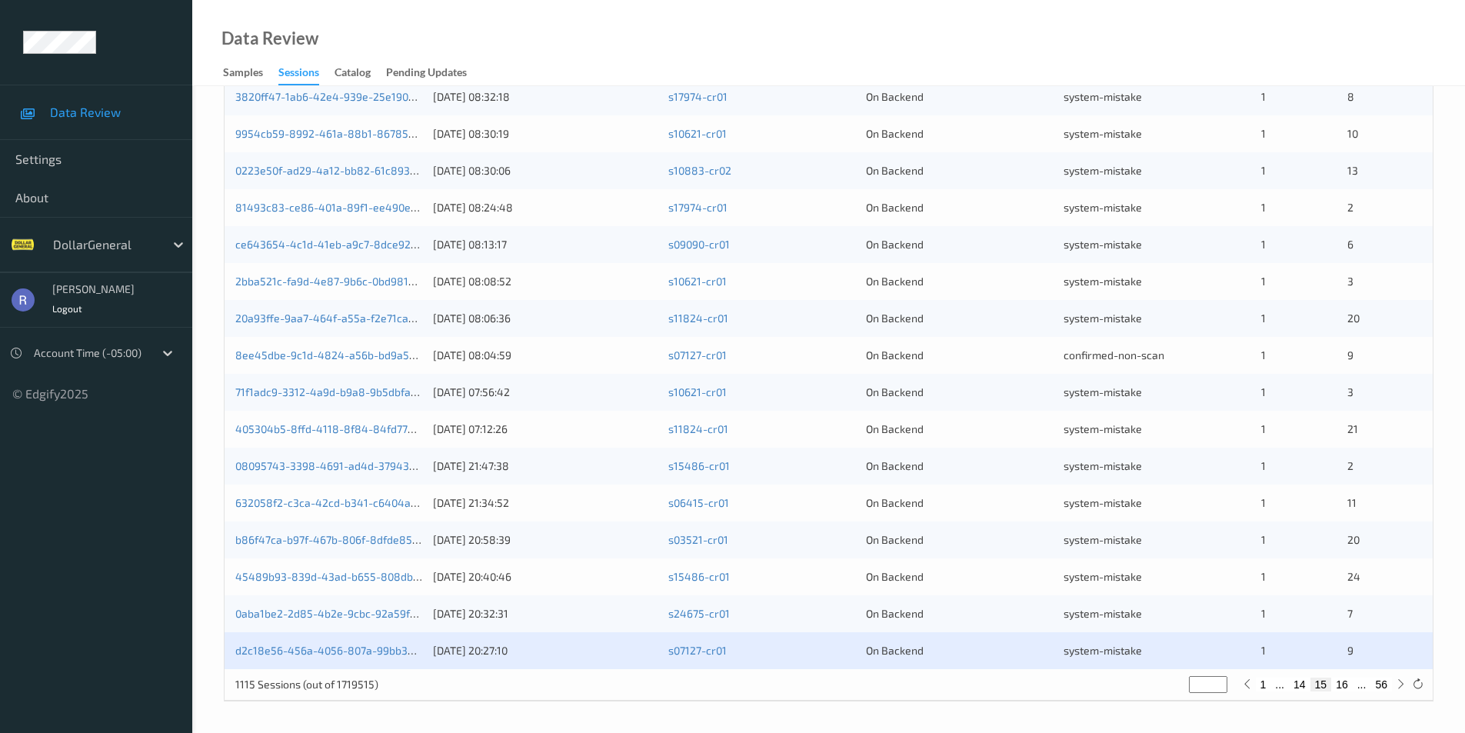
type input "**"
click at [1219, 680] on input "**" at bounding box center [1208, 684] width 38 height 17
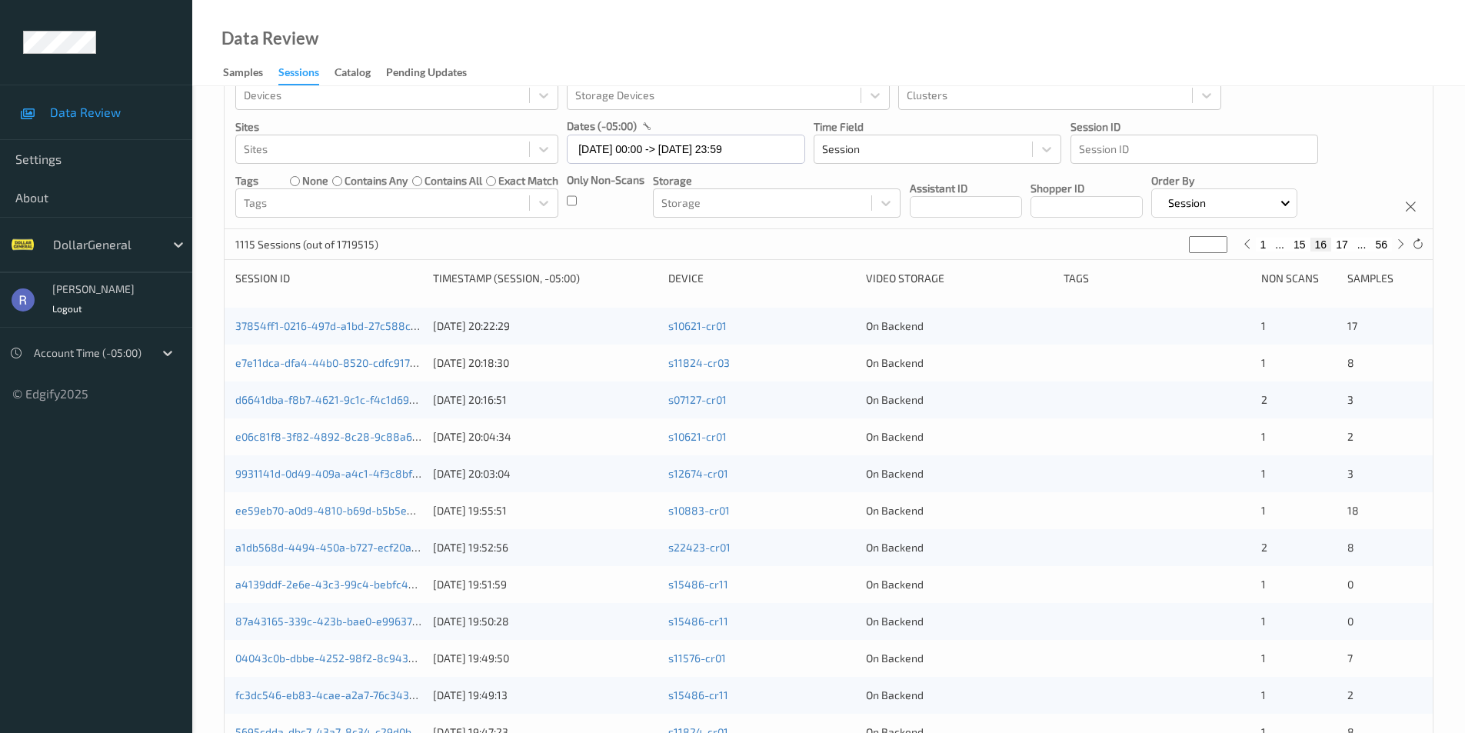
scroll to position [0, 0]
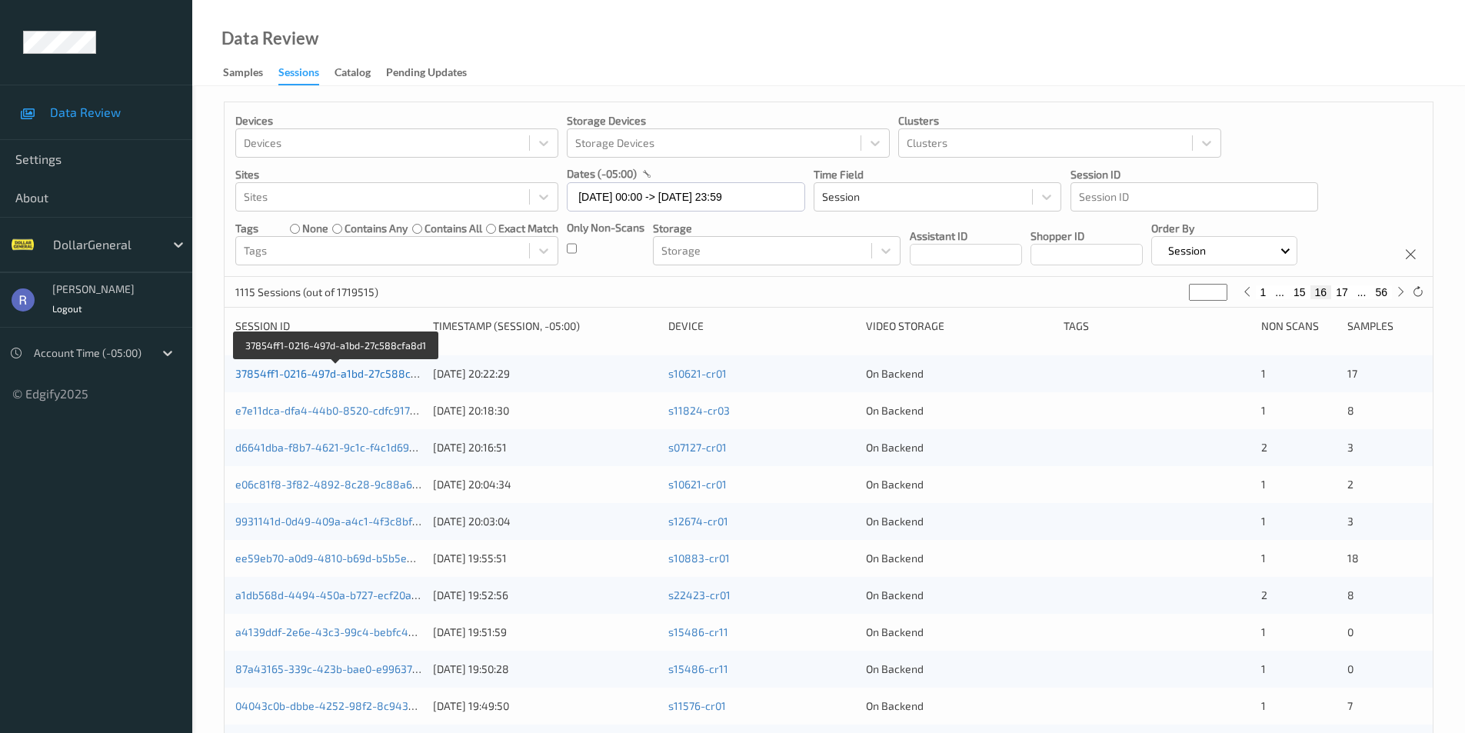
click at [281, 373] on link "37854ff1-0216-497d-a1bd-27c588cfa8d1" at bounding box center [336, 373] width 203 height 13
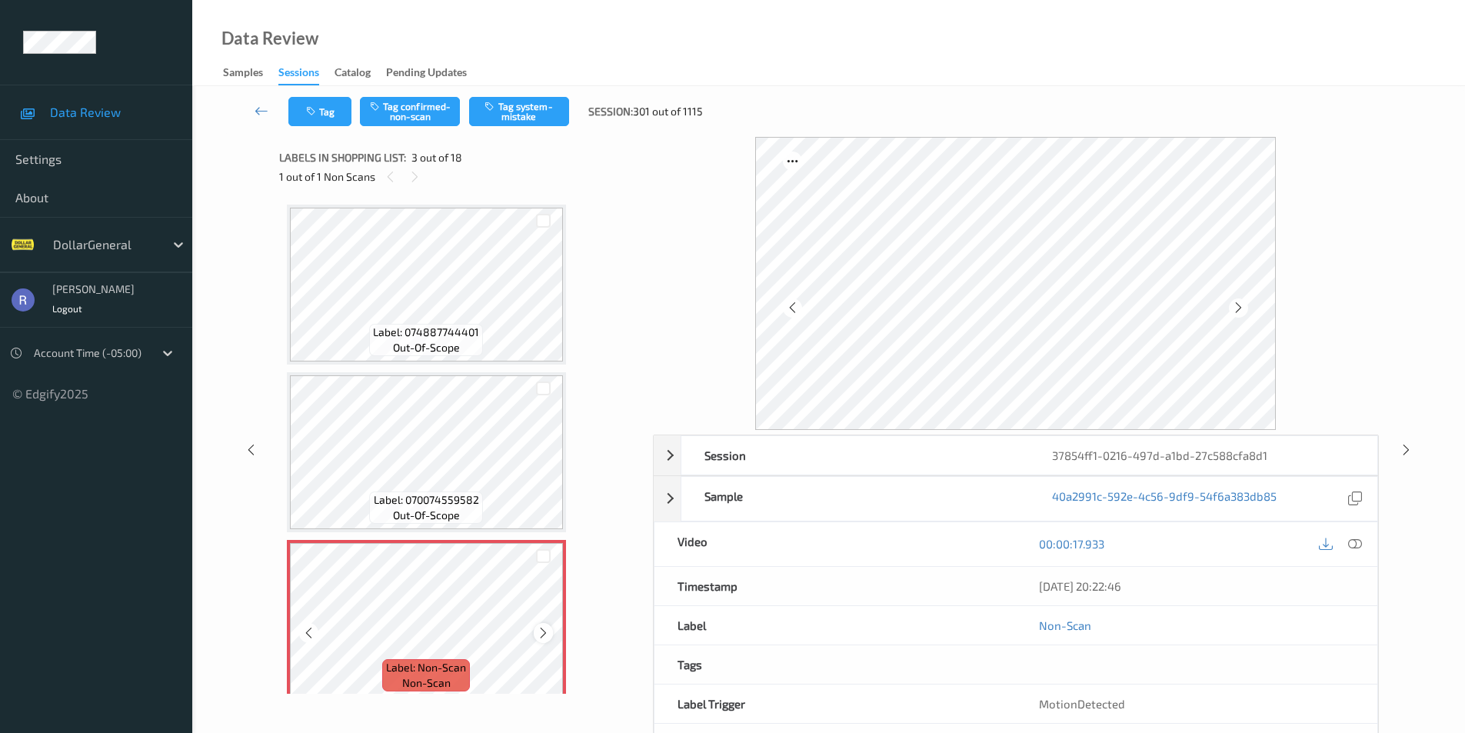
click at [543, 632] on icon at bounding box center [543, 633] width 13 height 14
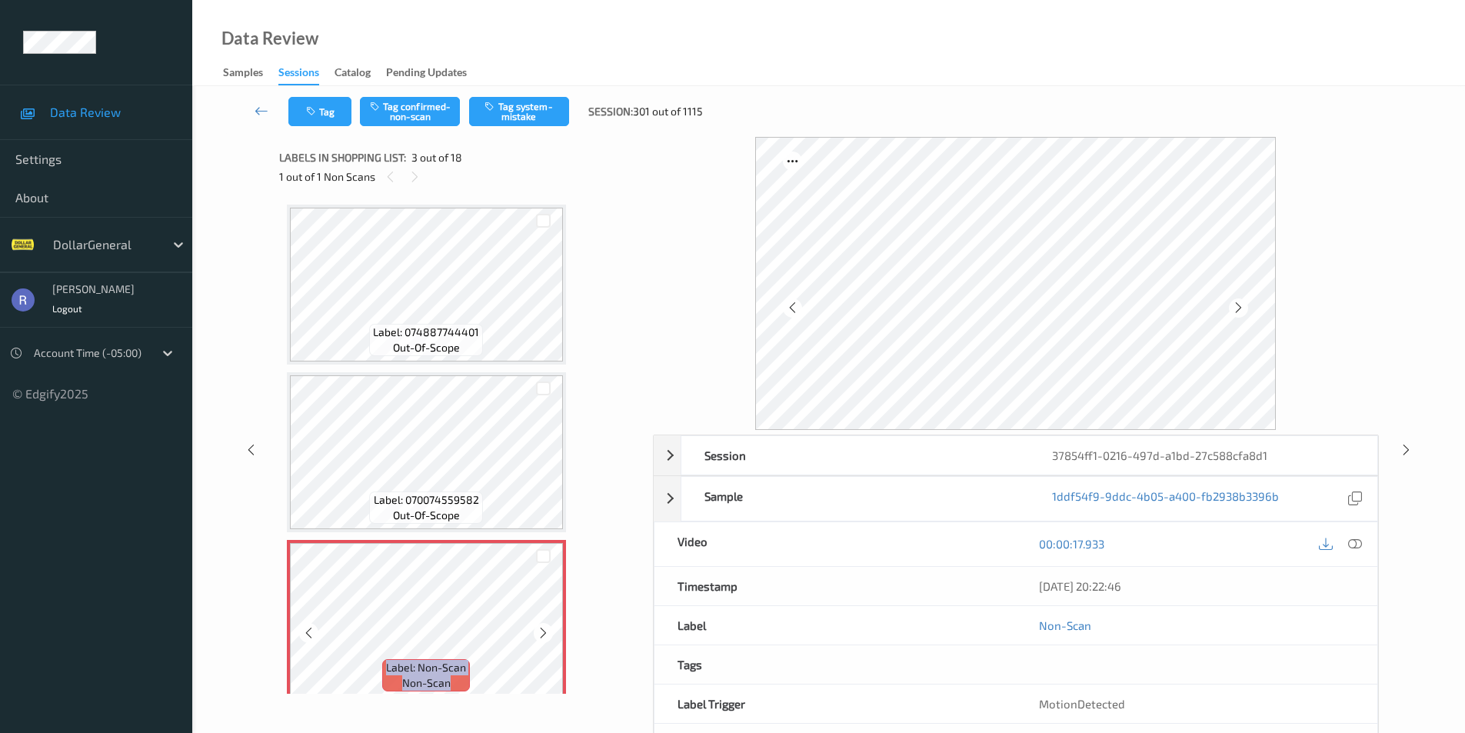
click at [543, 632] on icon at bounding box center [543, 633] width 13 height 14
click at [1363, 541] on div at bounding box center [1355, 544] width 21 height 21
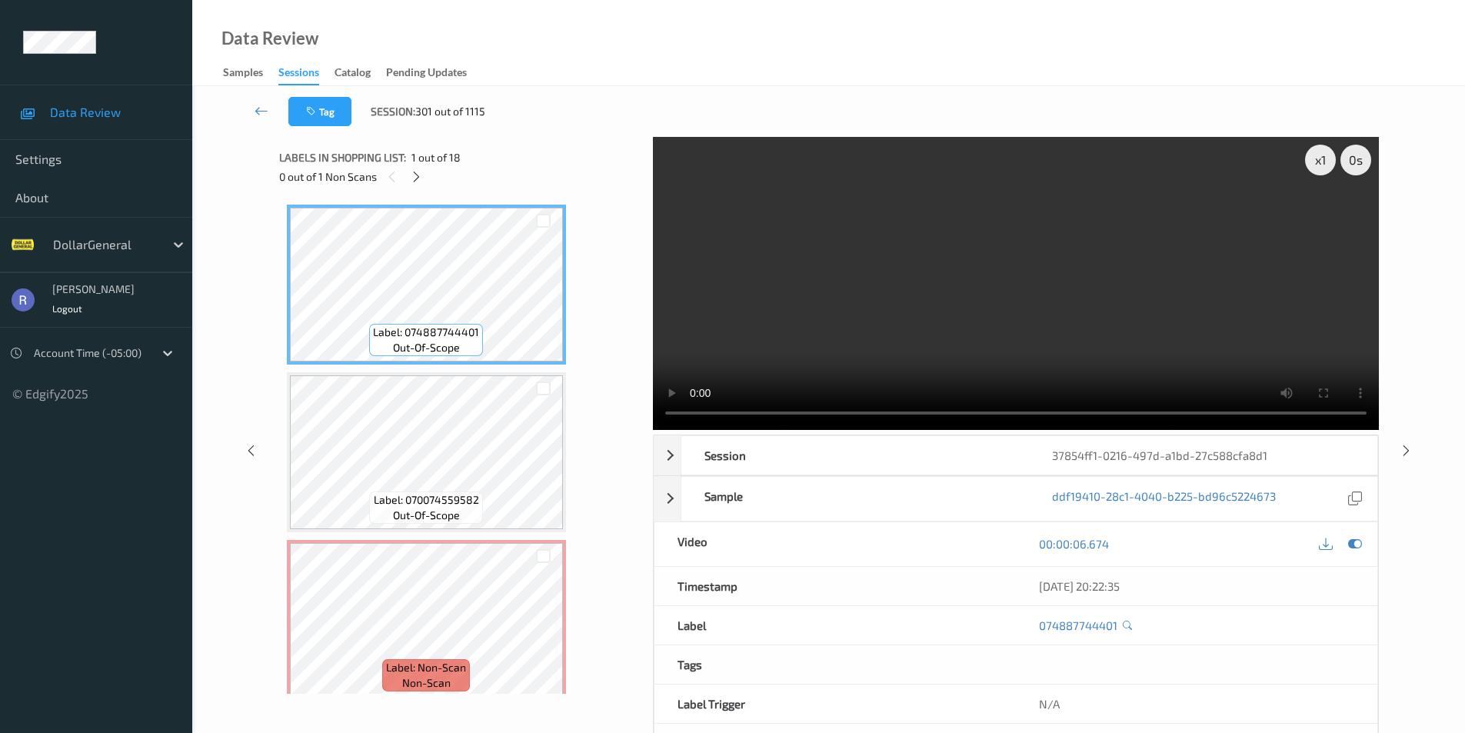
click at [863, 250] on video at bounding box center [1016, 283] width 726 height 293
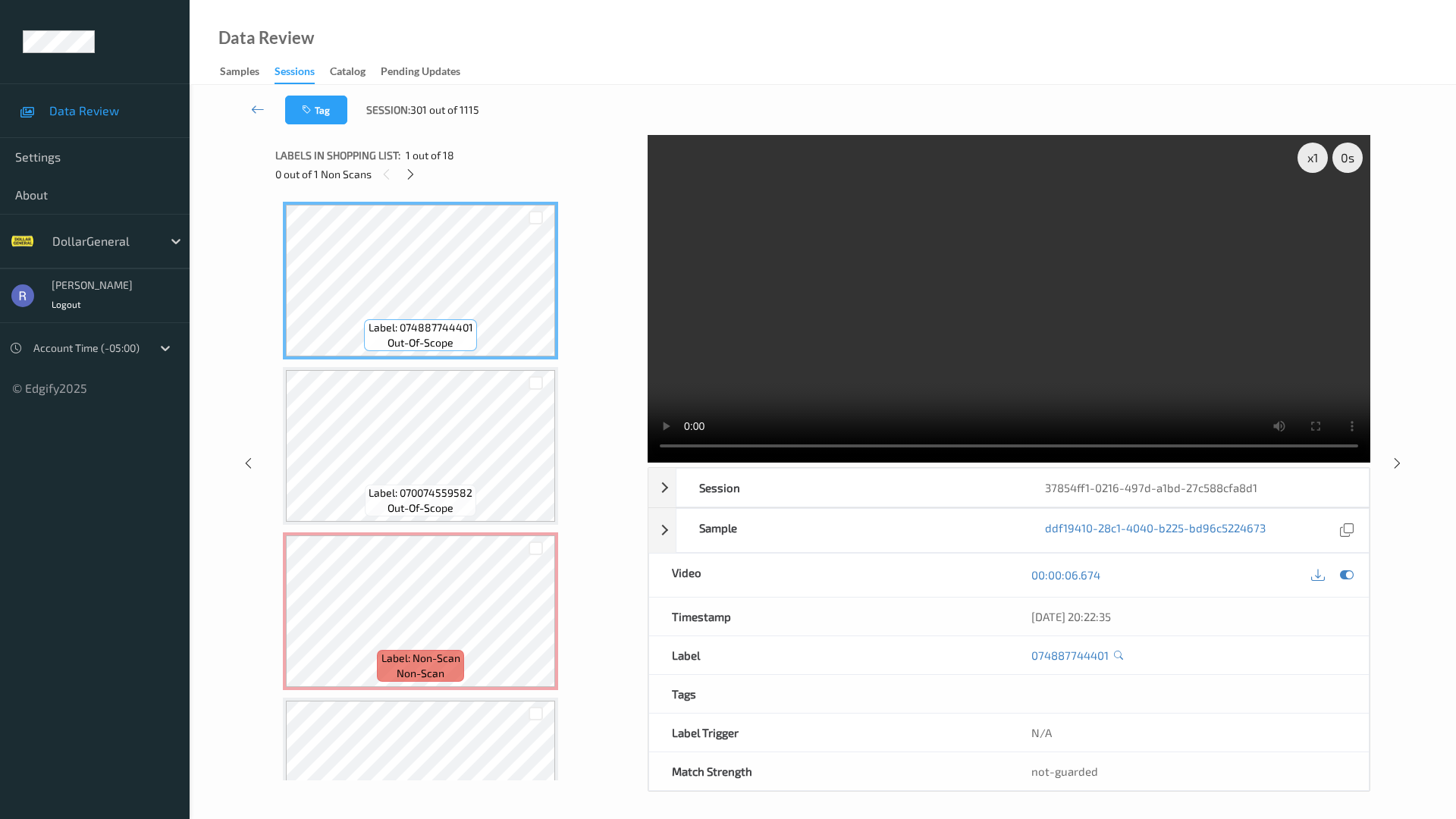
click at [648, 462] on video at bounding box center [1008, 299] width 723 height 327
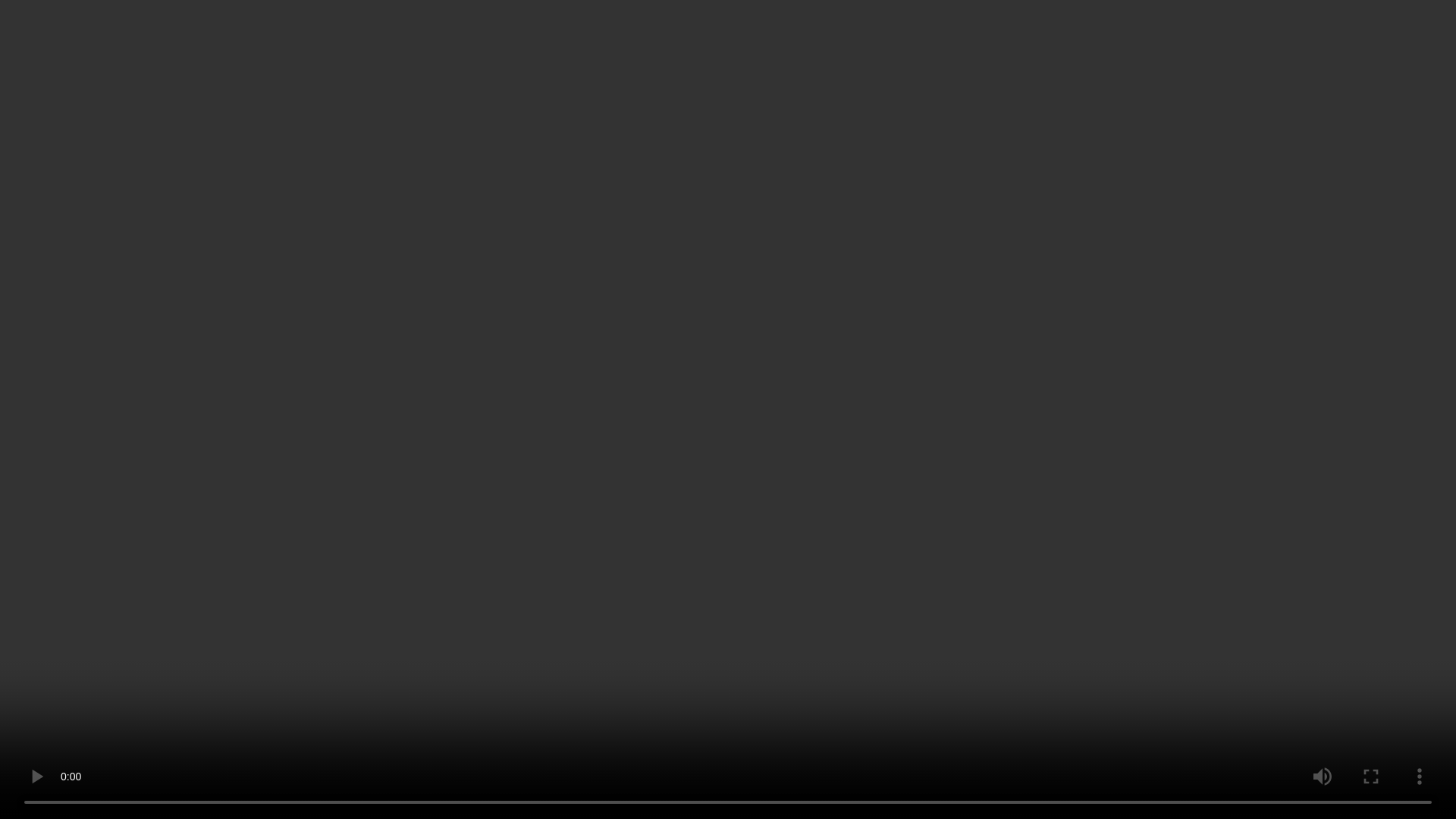
click at [274, 572] on video at bounding box center [728, 409] width 1456 height 819
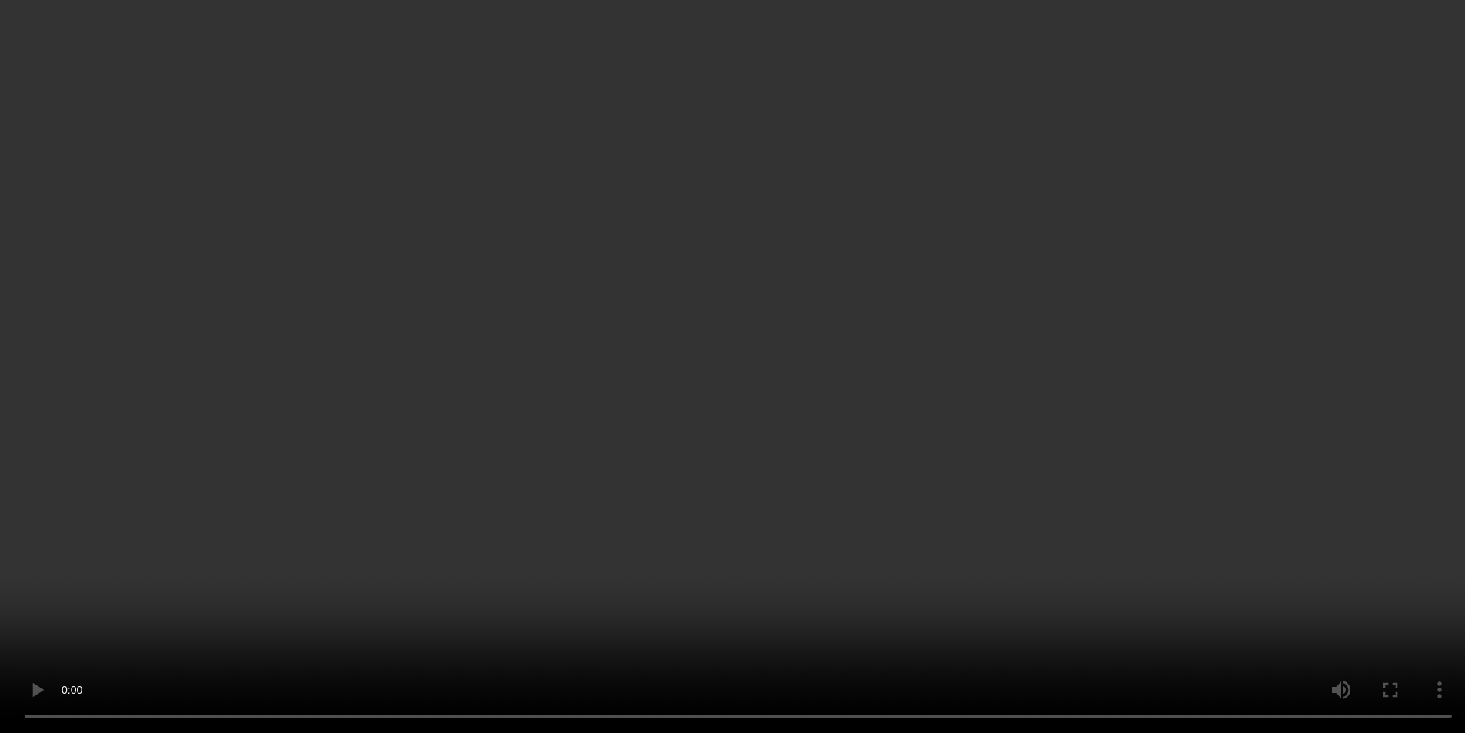
scroll to position [308, 0]
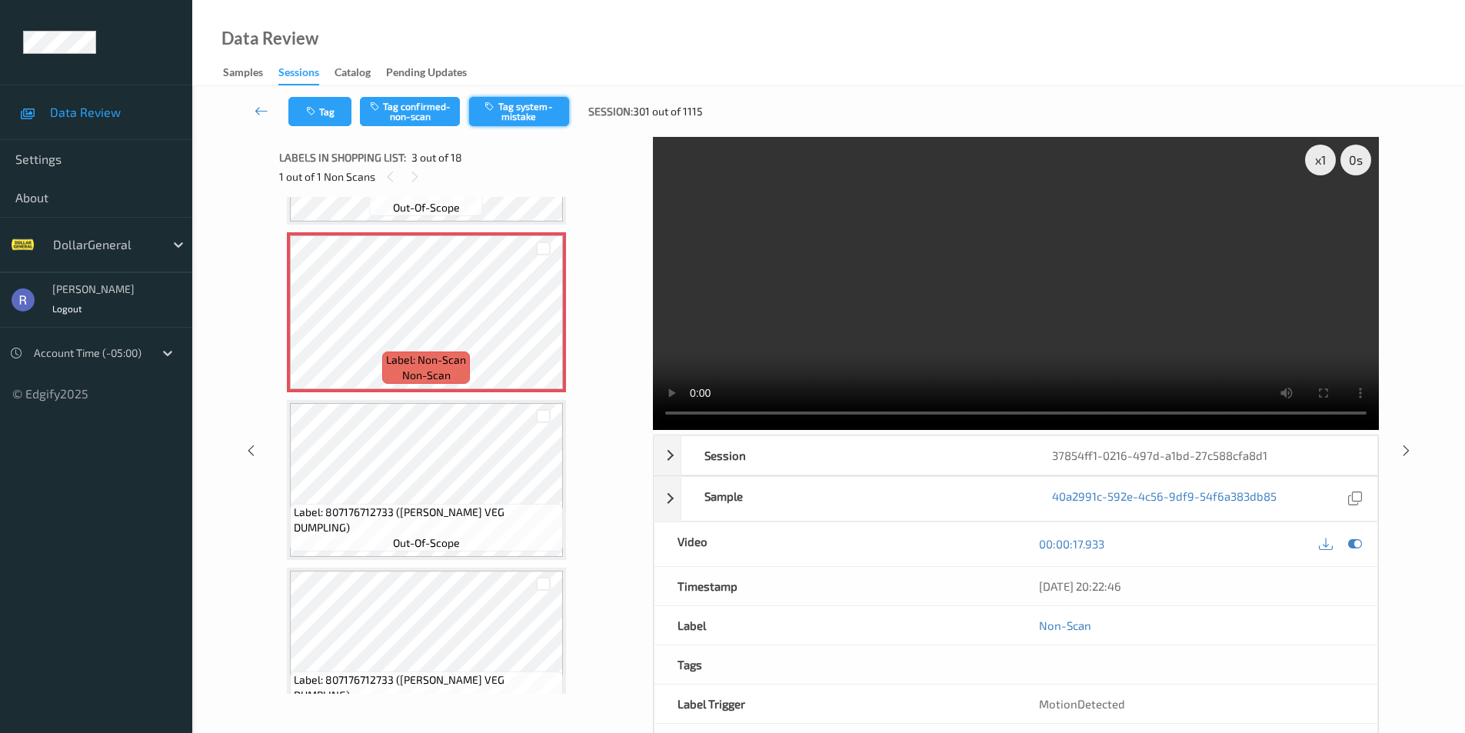
click at [533, 114] on button "Tag system-mistake" at bounding box center [519, 111] width 100 height 29
click at [1402, 451] on icon at bounding box center [1406, 450] width 13 height 14
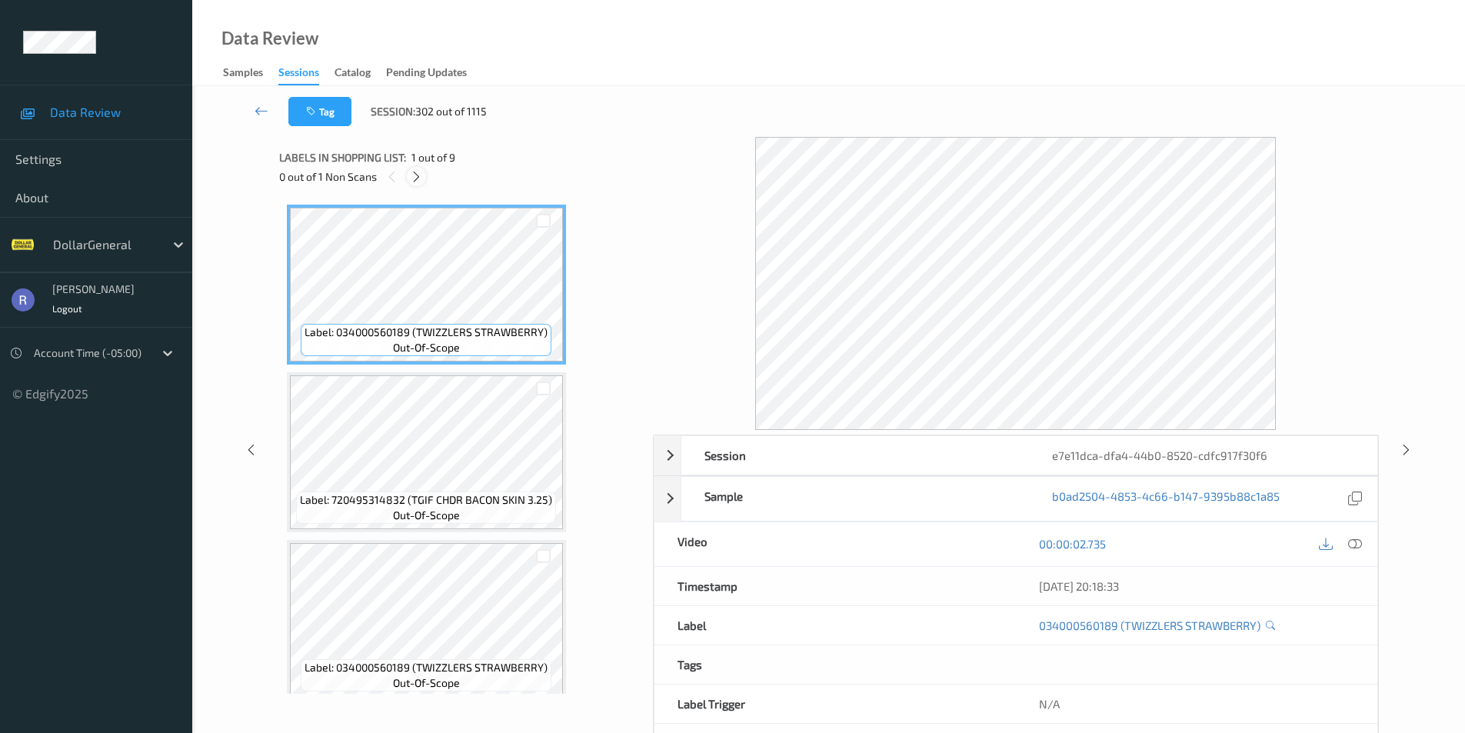
click at [415, 178] on icon at bounding box center [416, 177] width 13 height 14
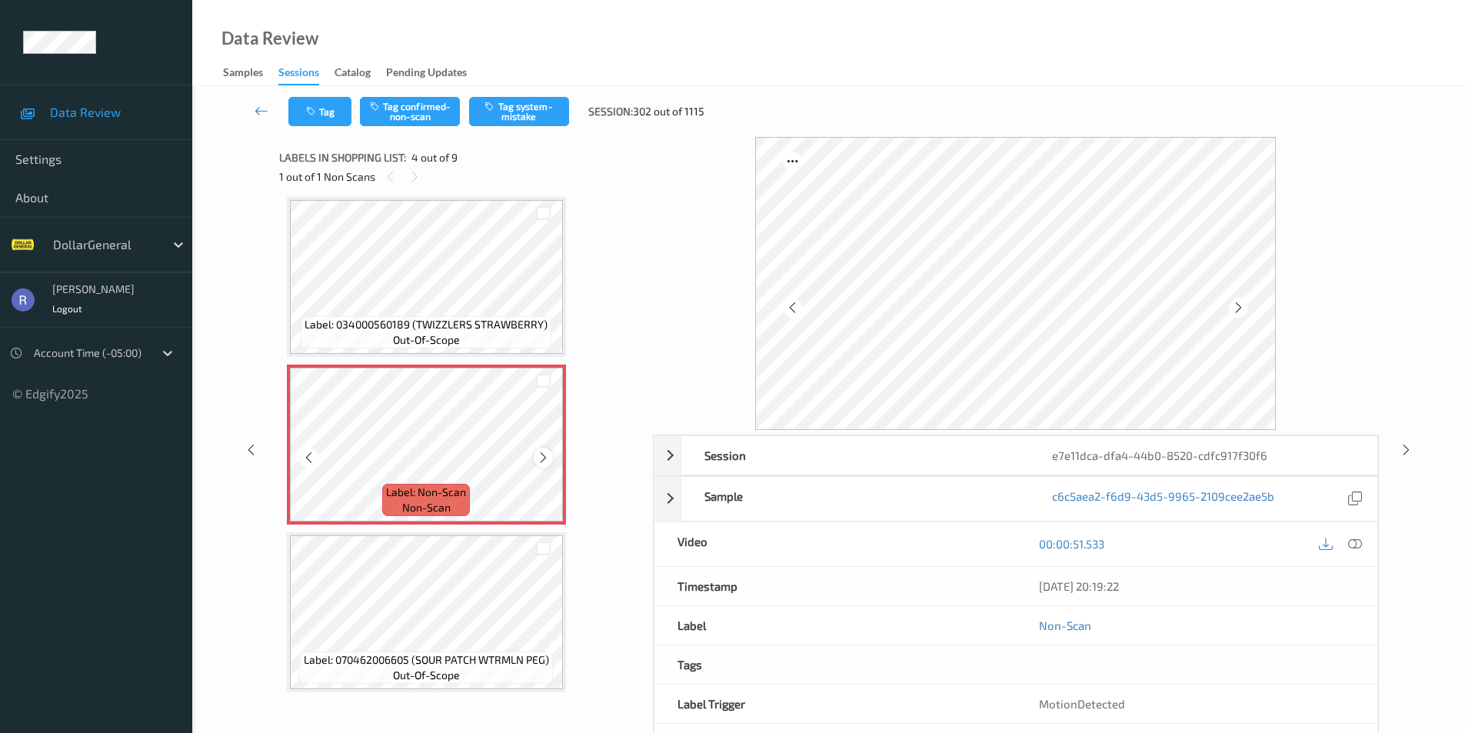
click at [544, 459] on icon at bounding box center [543, 458] width 13 height 14
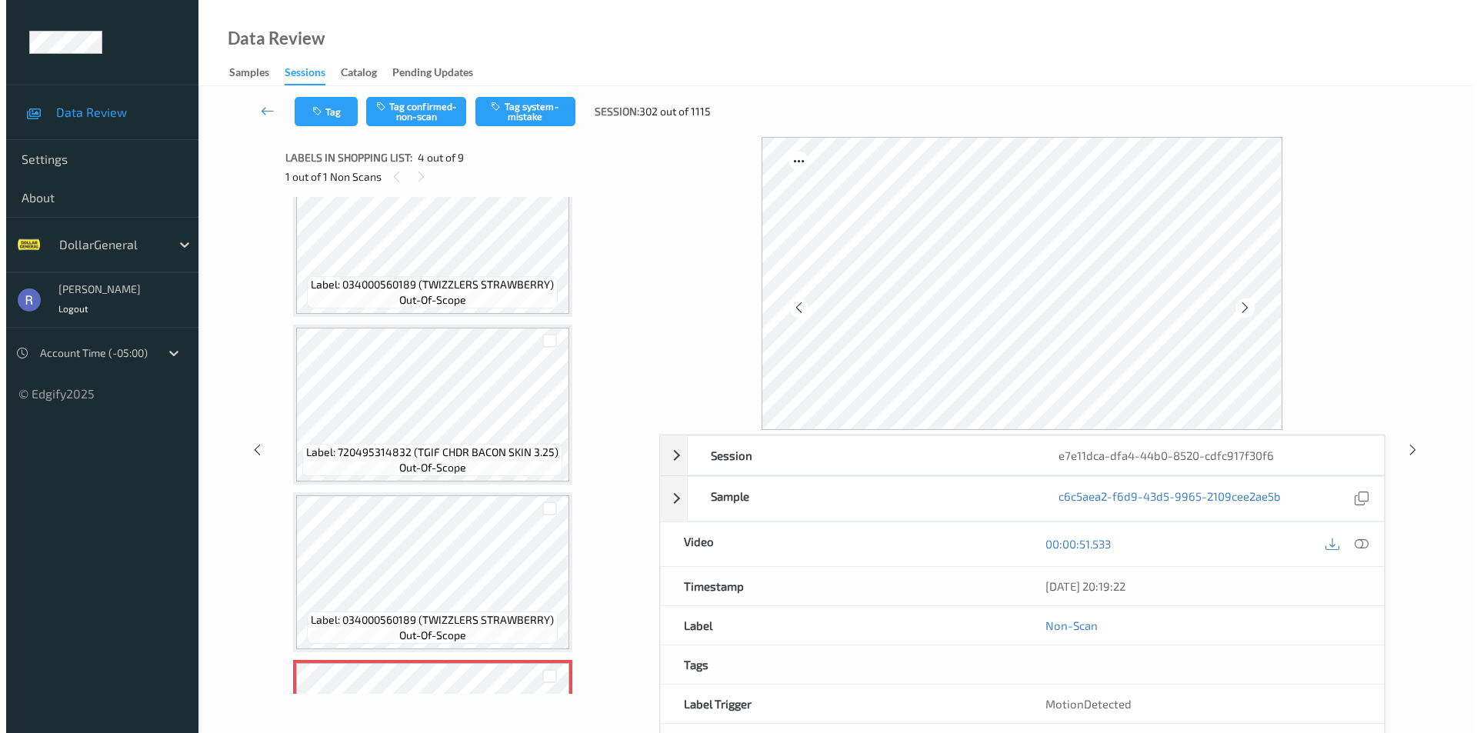
scroll to position [35, 0]
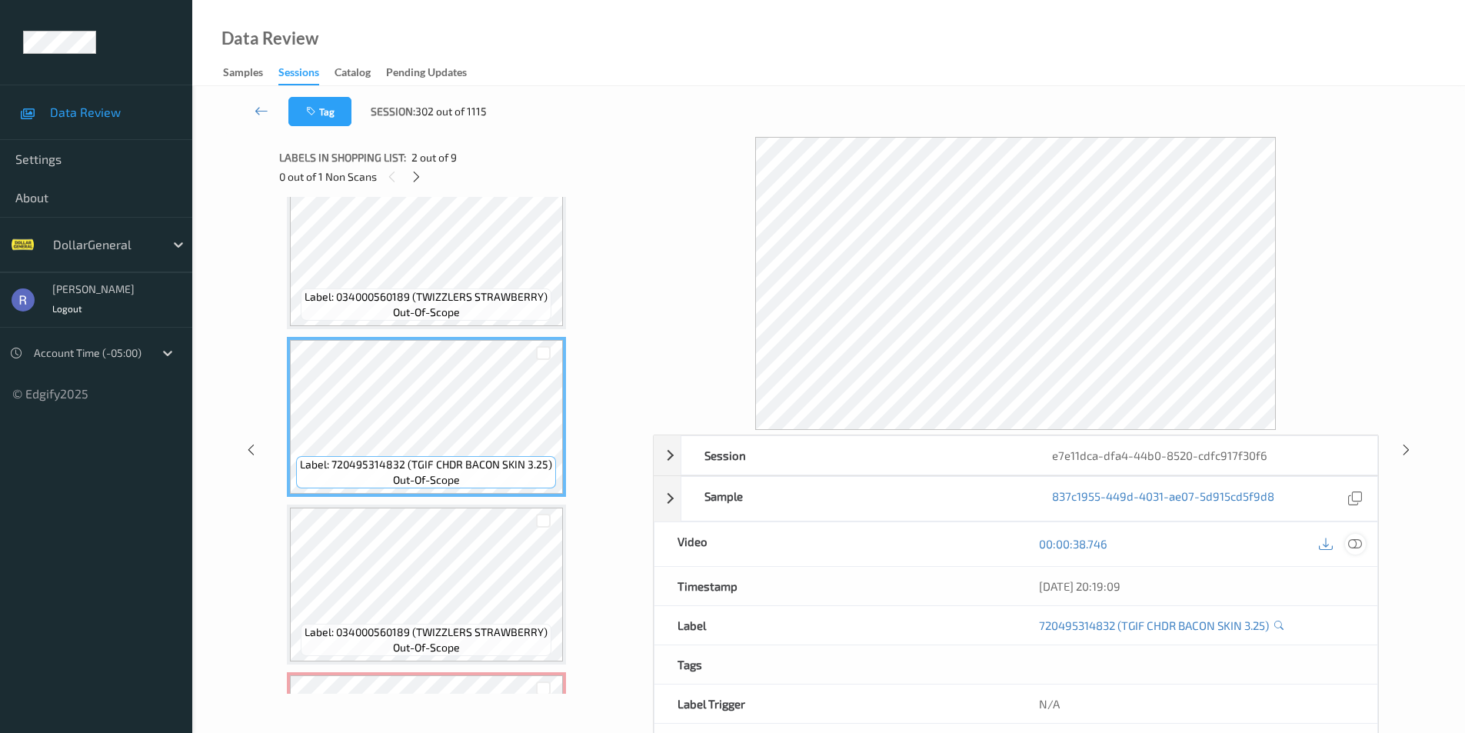
click at [1359, 543] on icon at bounding box center [1355, 544] width 14 height 14
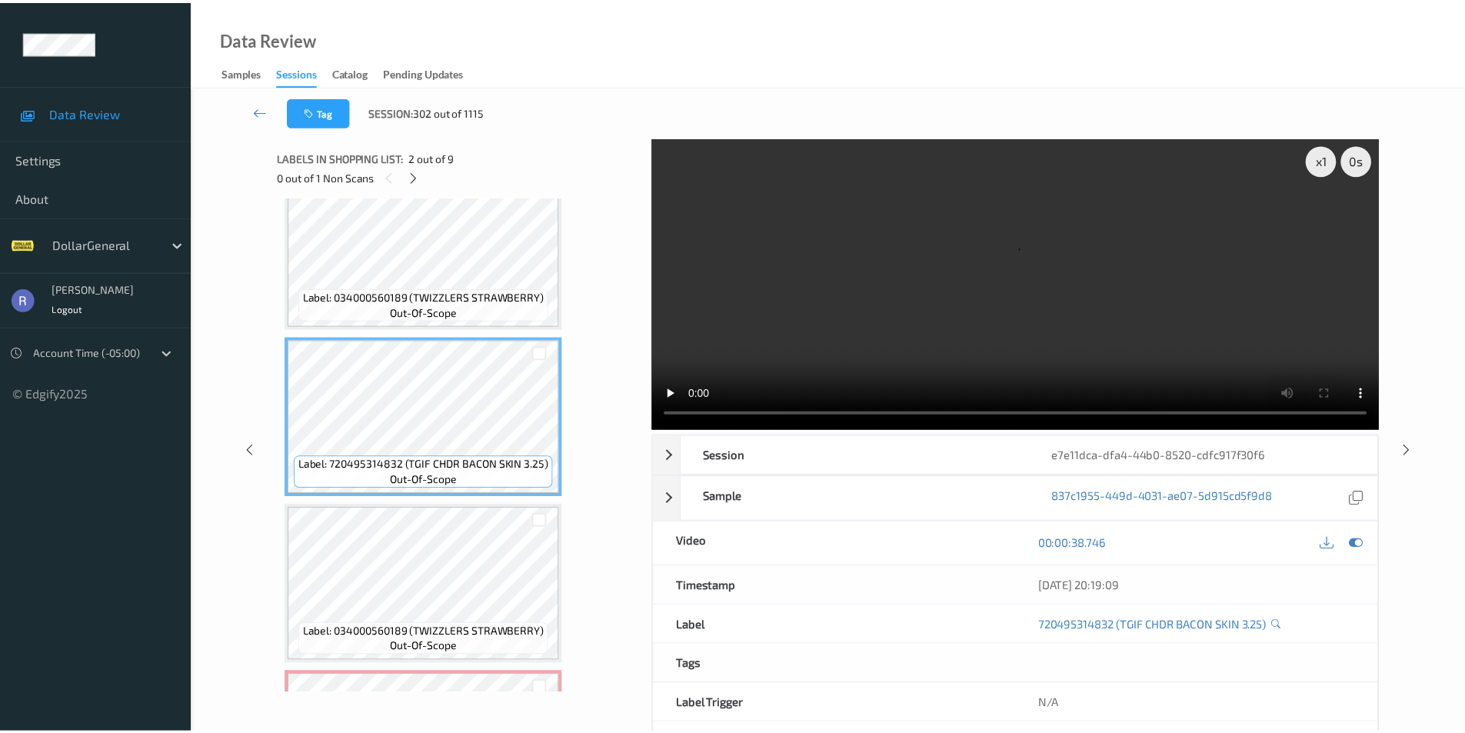
scroll to position [0, 0]
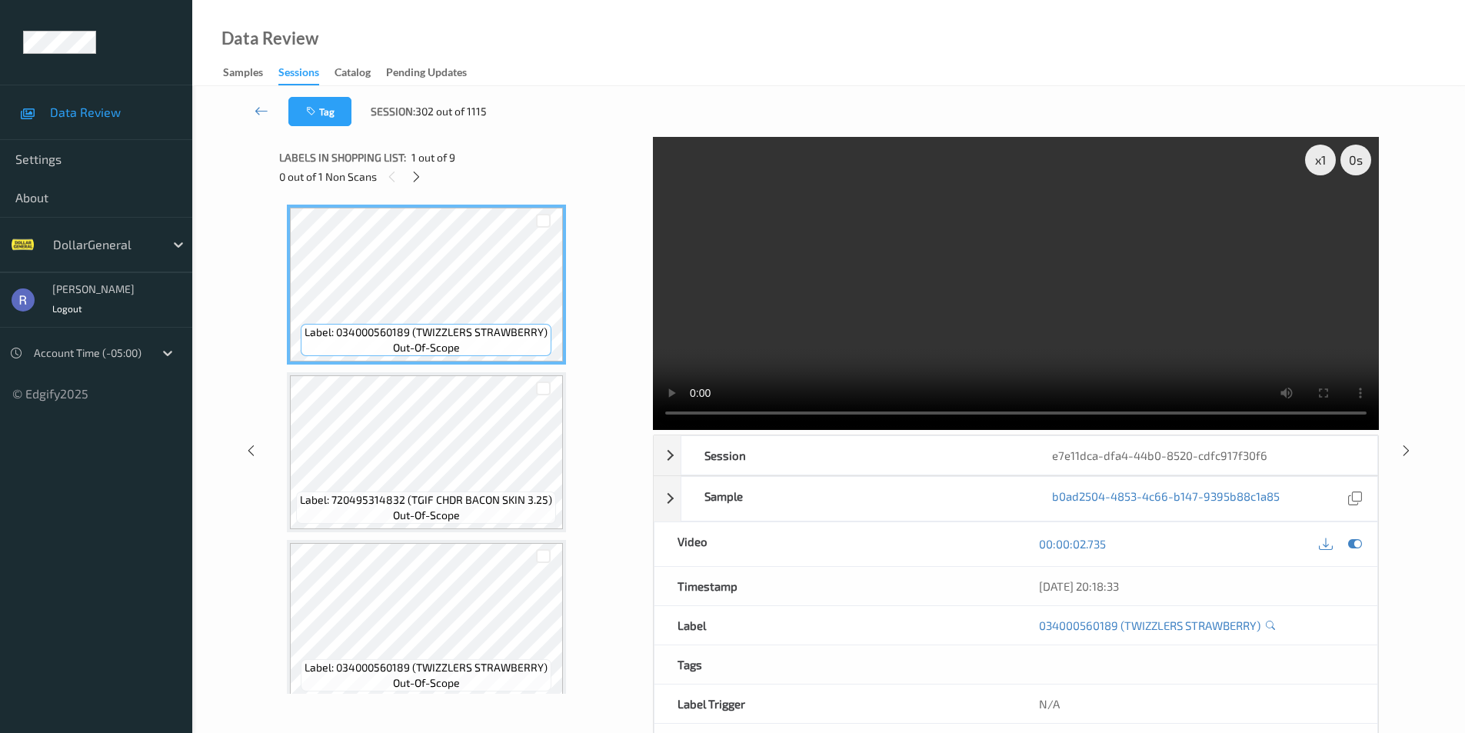
click at [627, 415] on div "Label: 034000560189 (TWIZZLERS STRAWBERRY) out-of-scope Label: 720495314832 (TG…" at bounding box center [460, 445] width 363 height 497
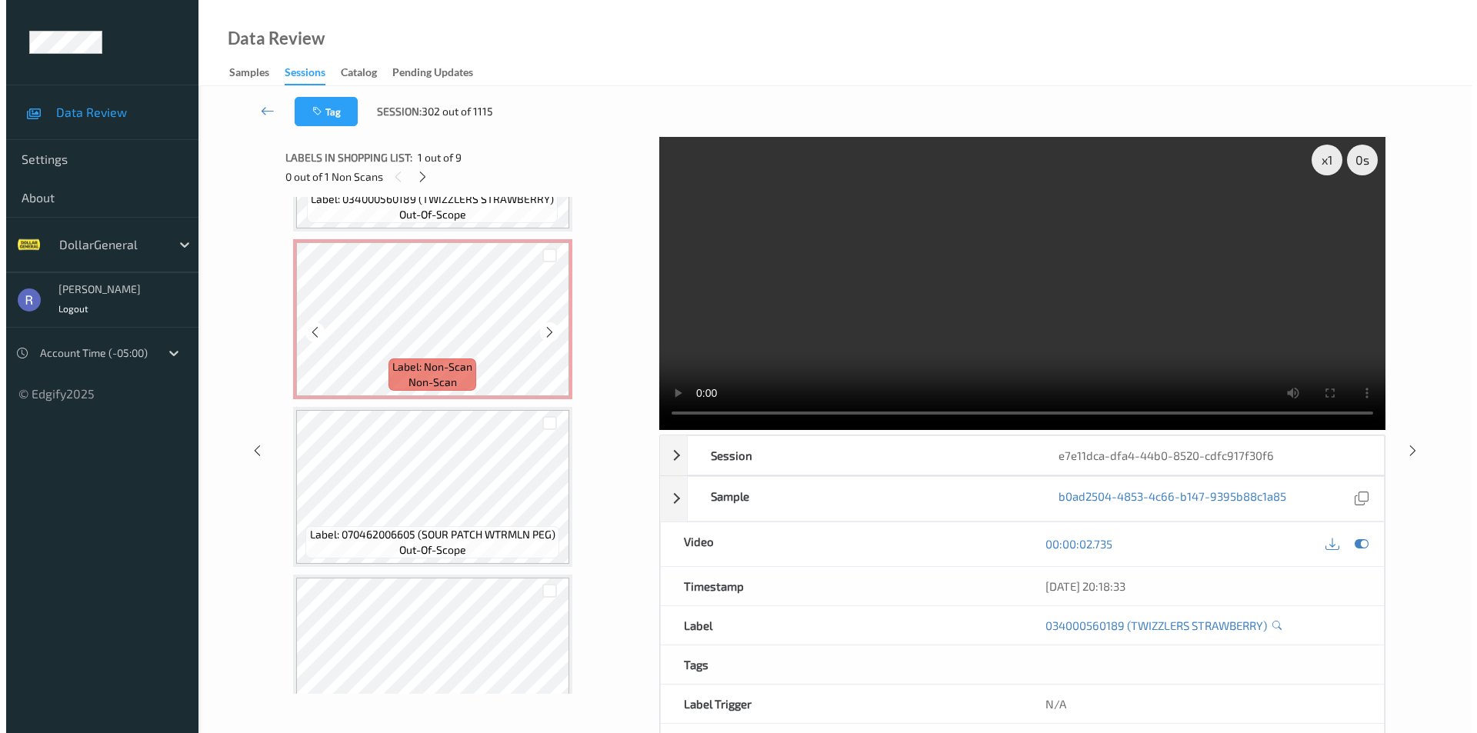
scroll to position [538, 0]
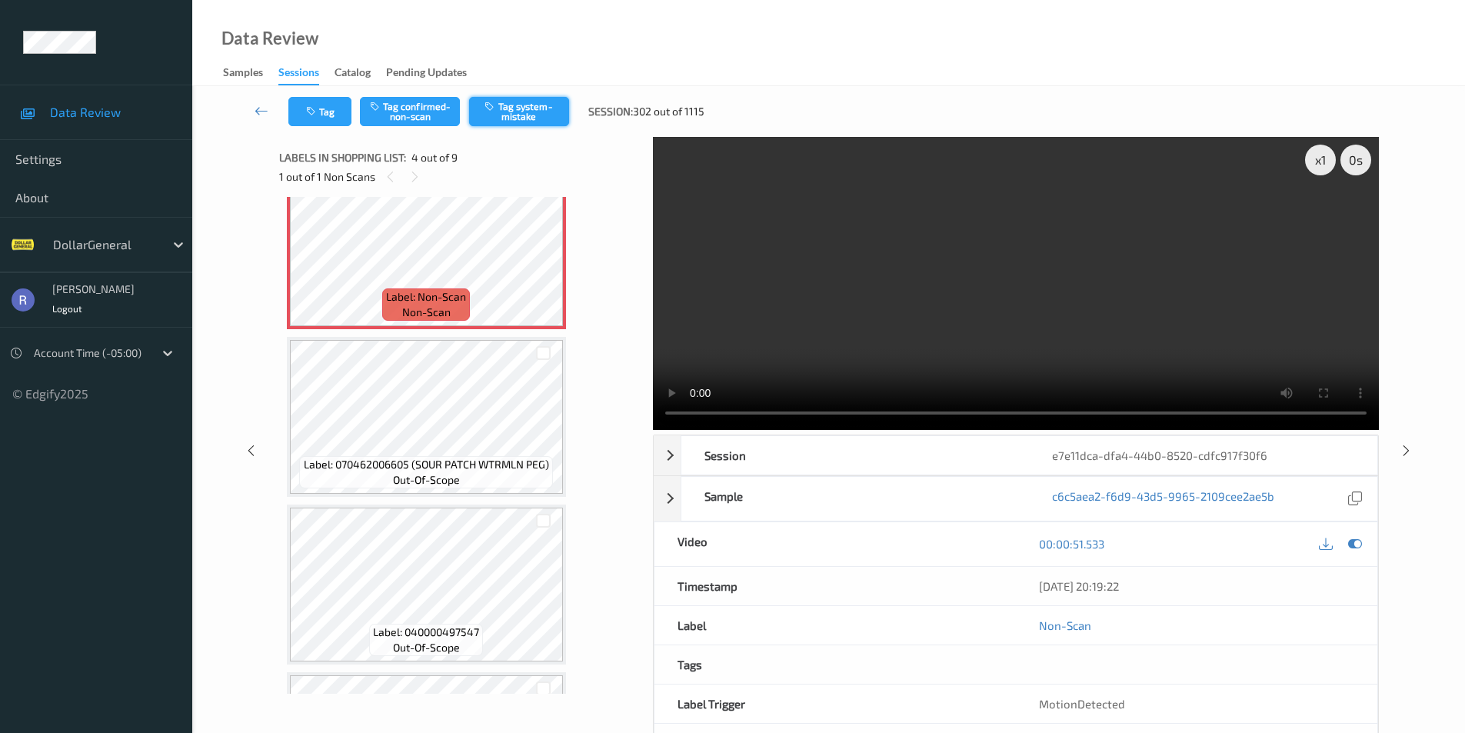
click at [527, 98] on button "Tag system-mistake" at bounding box center [519, 111] width 100 height 29
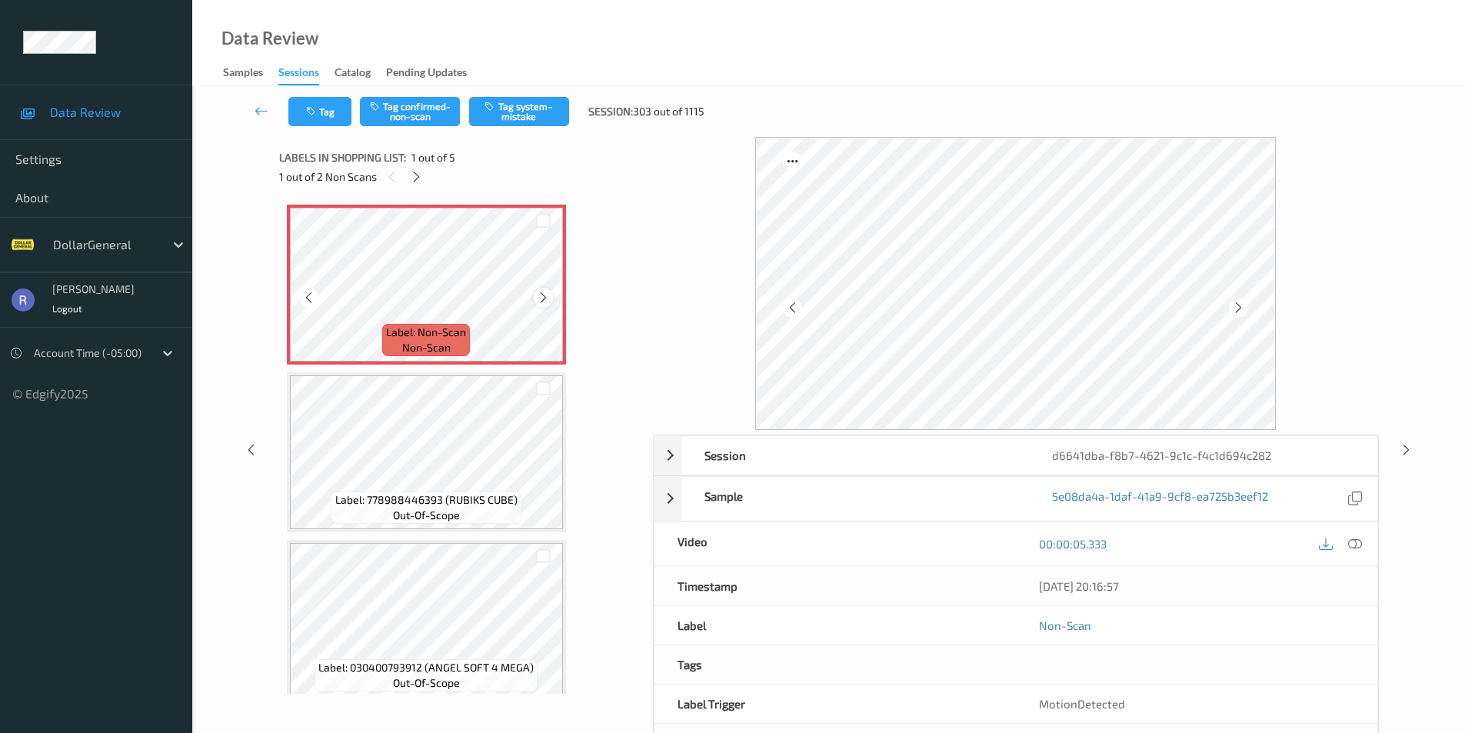
click at [541, 298] on icon at bounding box center [543, 298] width 13 height 14
click at [1355, 540] on icon at bounding box center [1355, 544] width 14 height 14
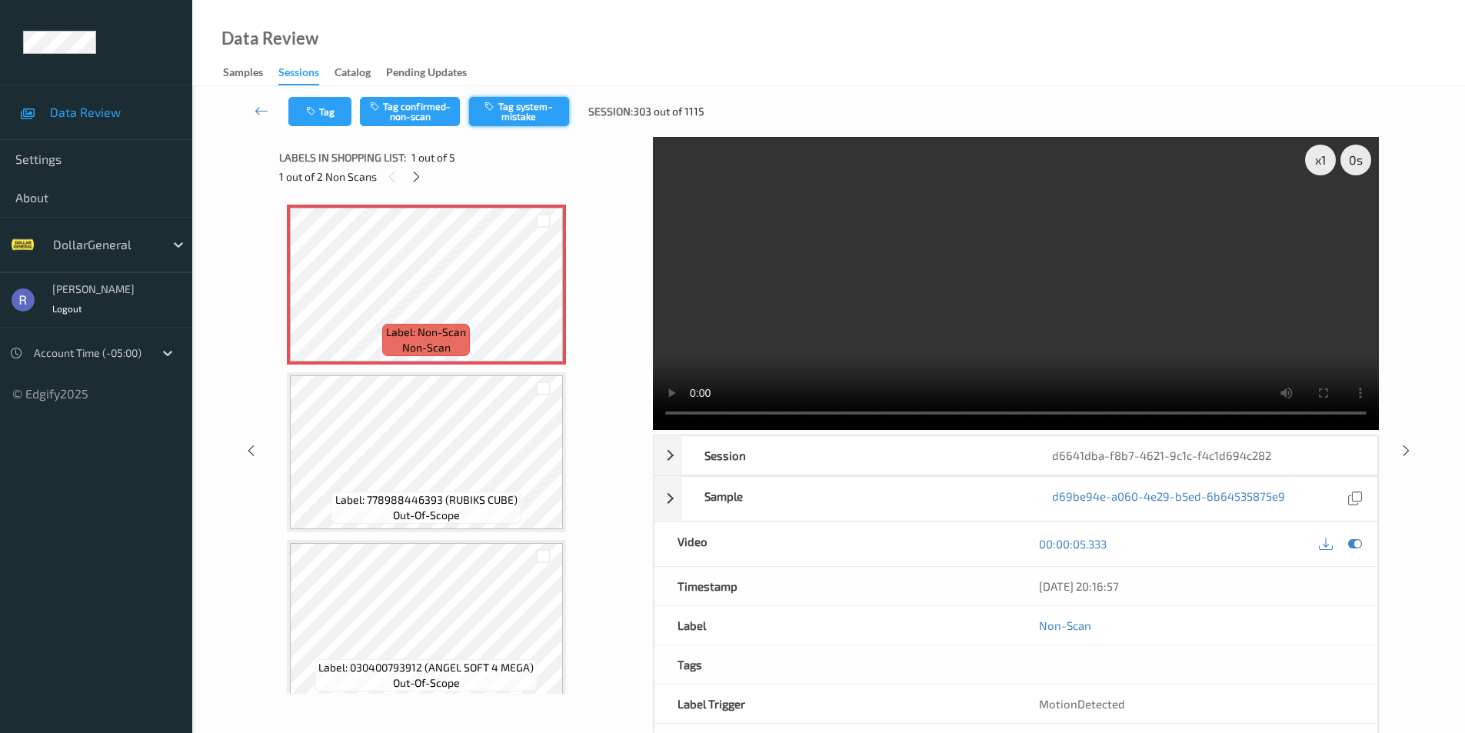
click at [527, 116] on button "Tag system-mistake" at bounding box center [519, 111] width 100 height 29
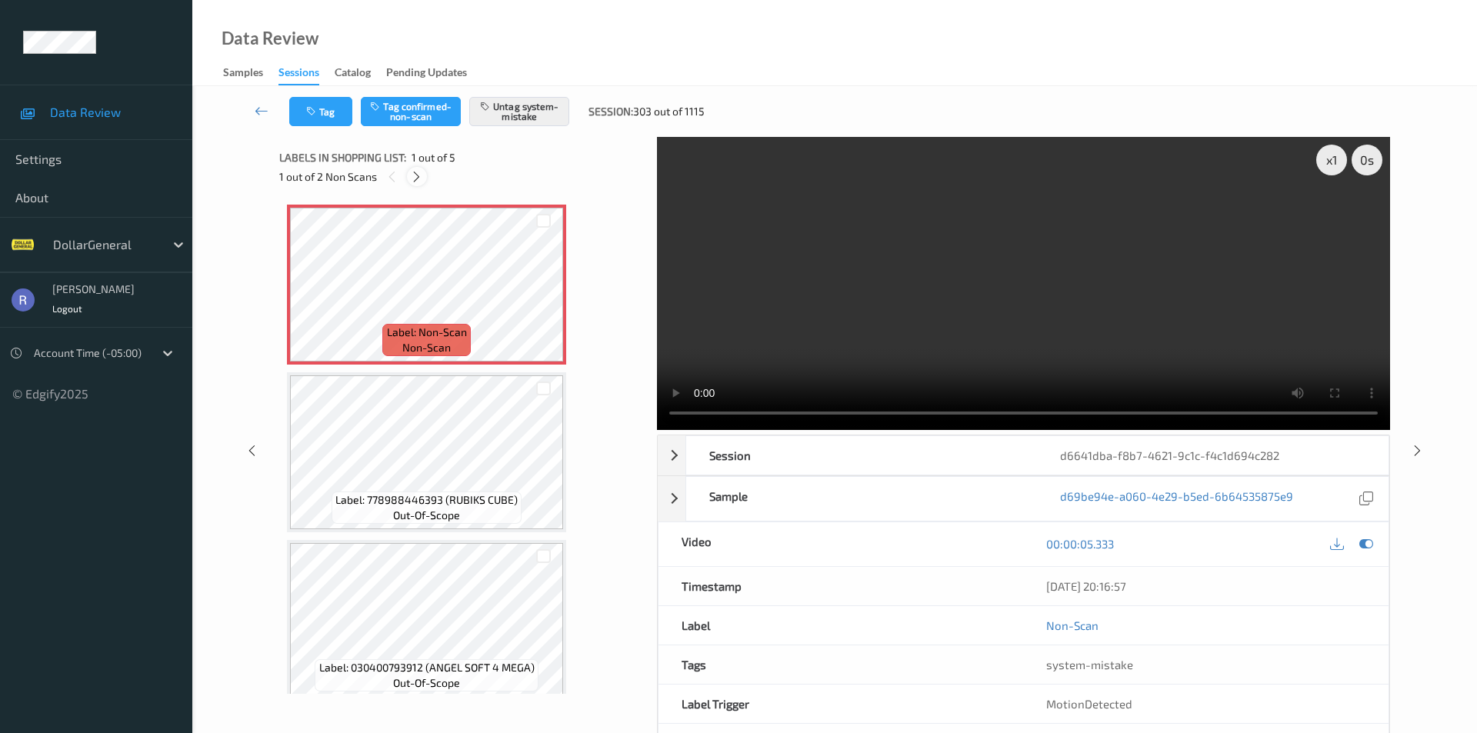
click at [414, 182] on icon at bounding box center [416, 177] width 13 height 14
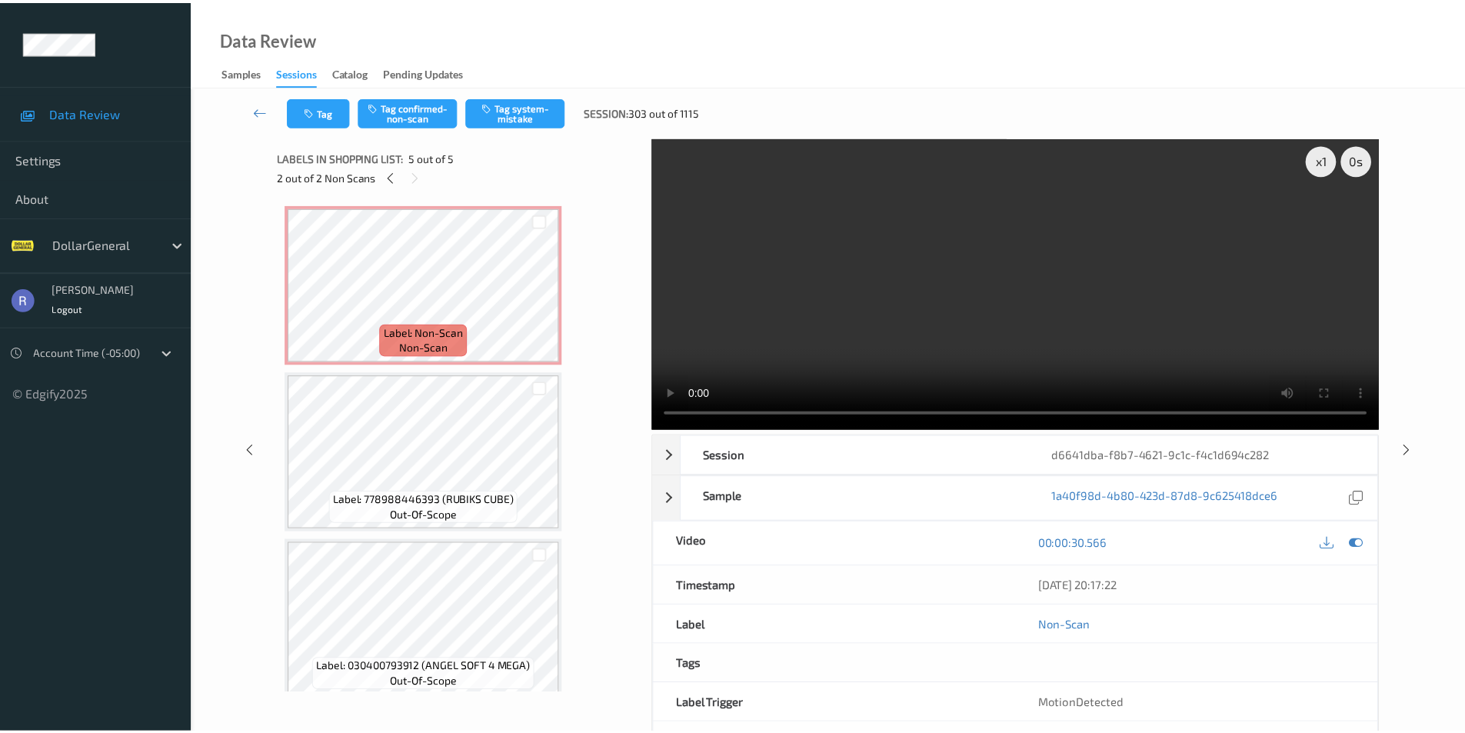
scroll to position [349, 0]
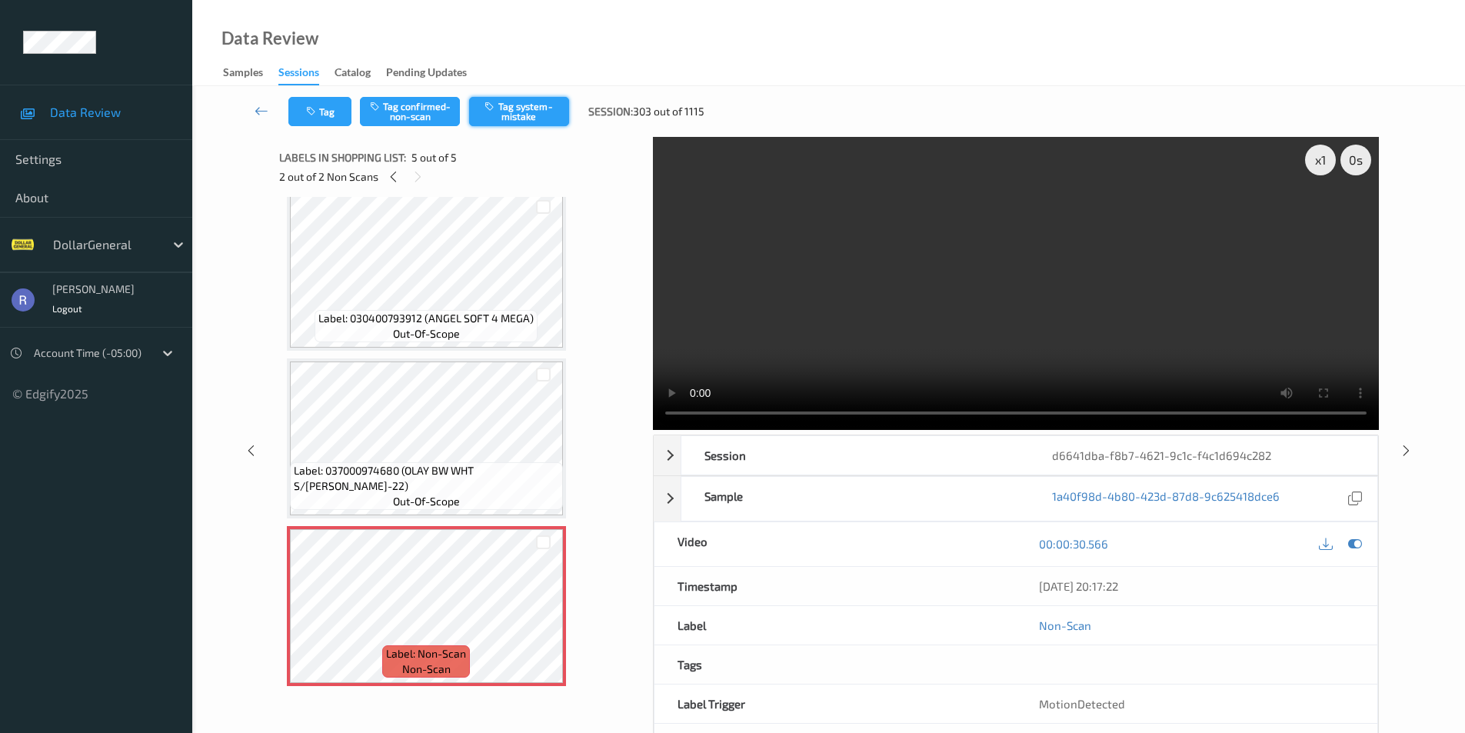
click at [527, 117] on button "Tag system-mistake" at bounding box center [519, 111] width 100 height 29
click at [1403, 449] on icon at bounding box center [1406, 450] width 13 height 14
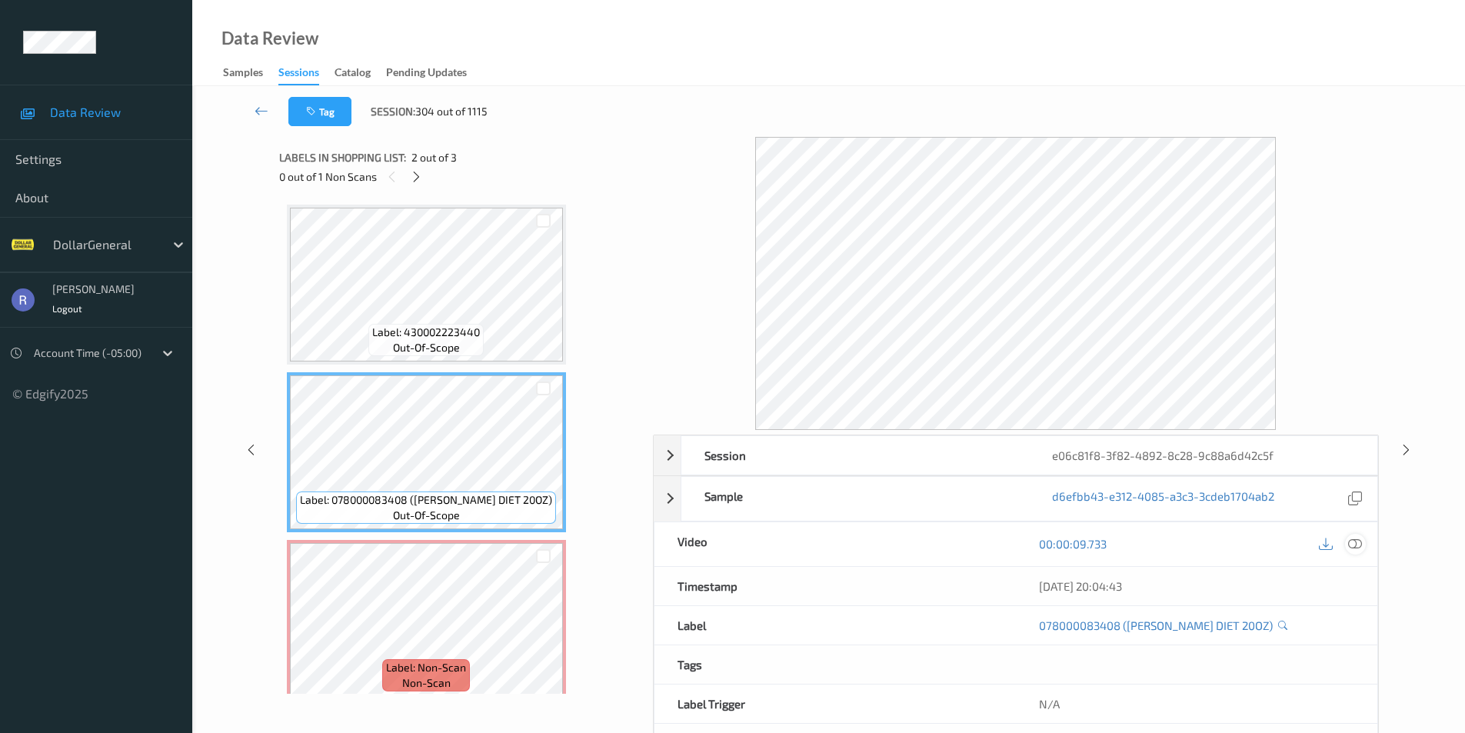
click at [1357, 539] on icon at bounding box center [1355, 544] width 14 height 14
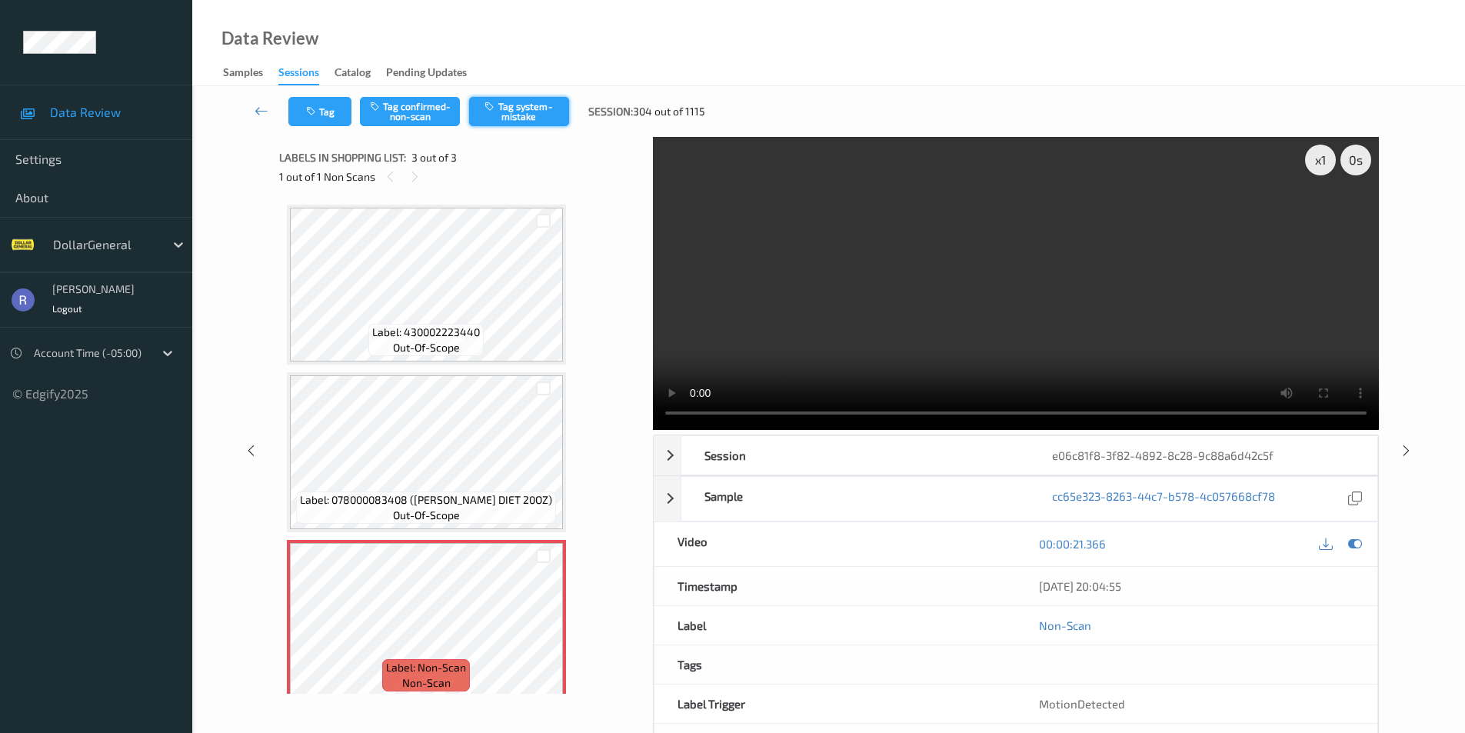
click at [527, 101] on button "Tag system-mistake" at bounding box center [519, 111] width 100 height 29
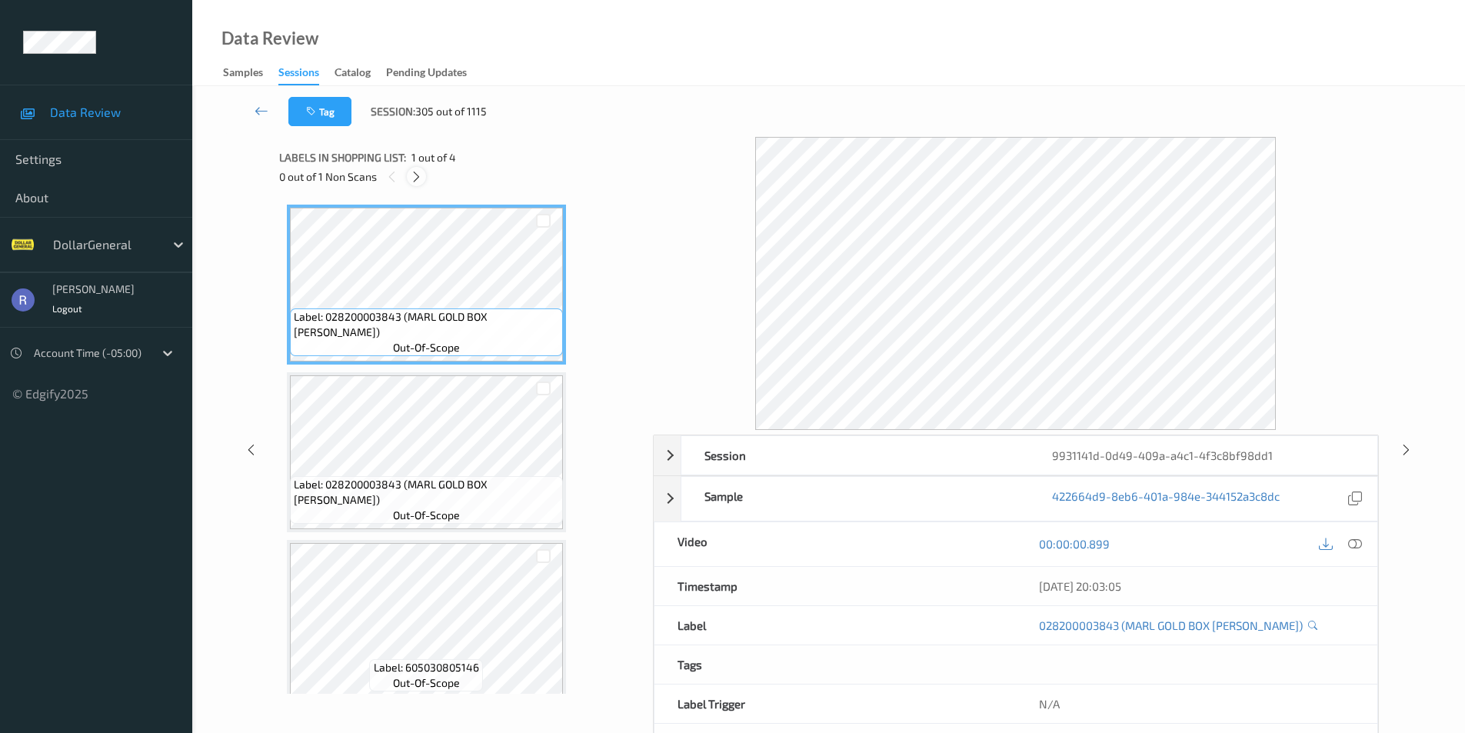
click at [419, 171] on icon at bounding box center [416, 177] width 13 height 14
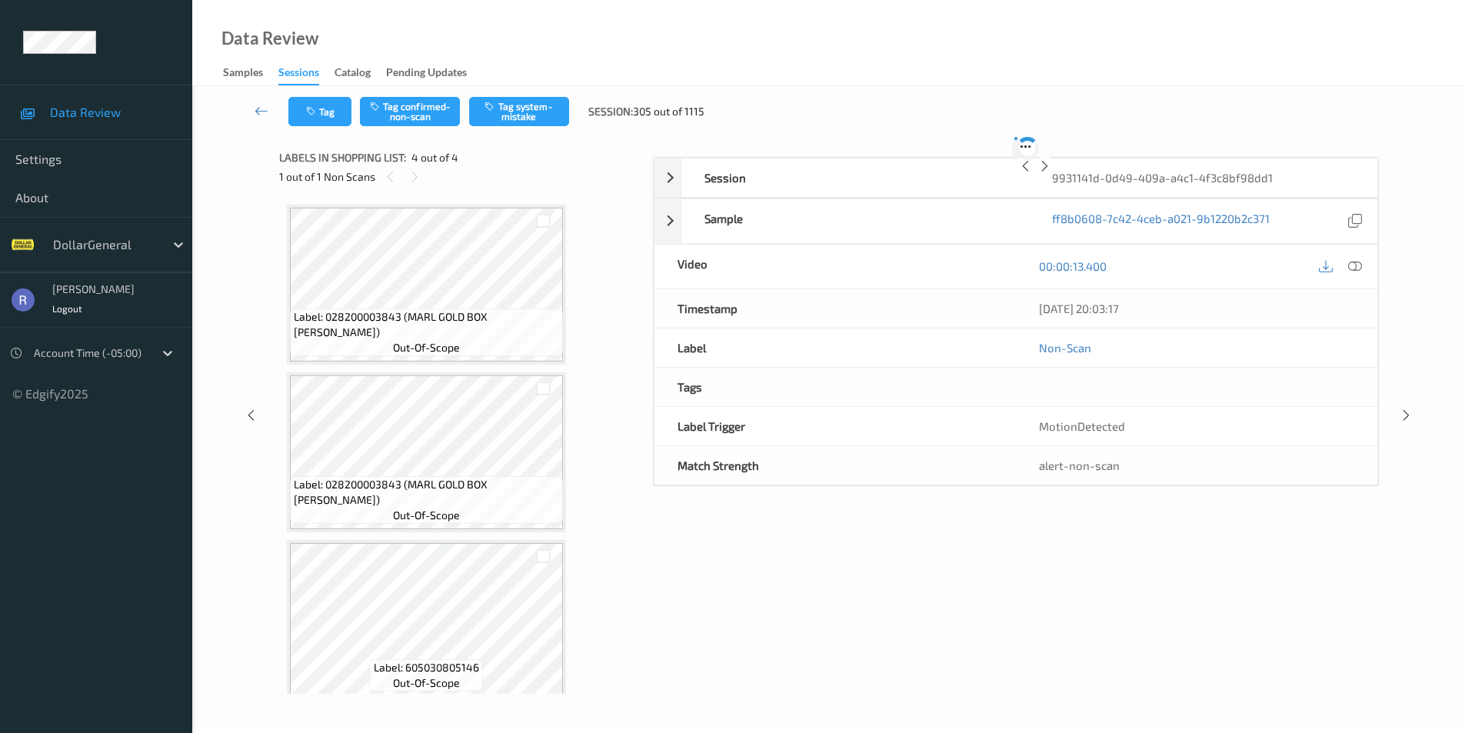
scroll to position [181, 0]
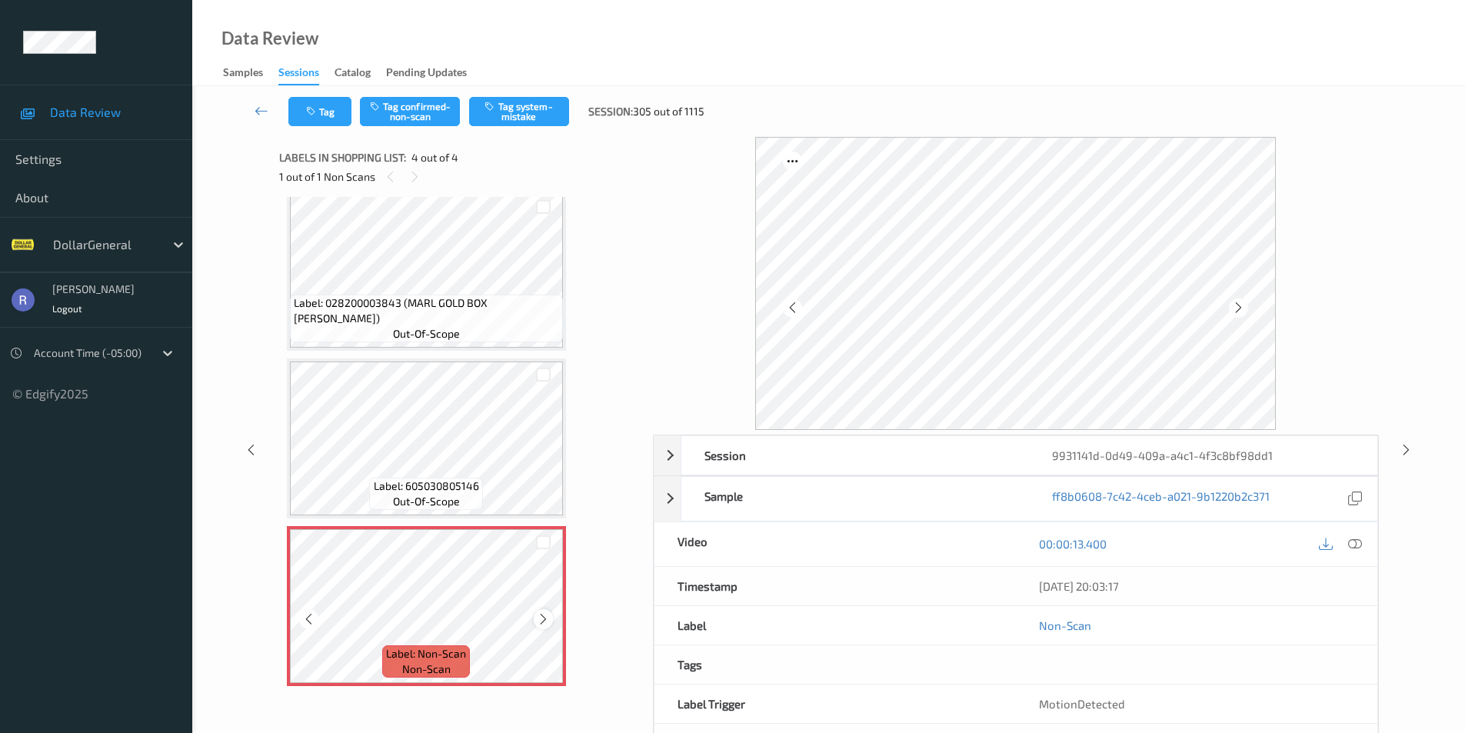
click at [540, 619] on icon at bounding box center [543, 619] width 13 height 14
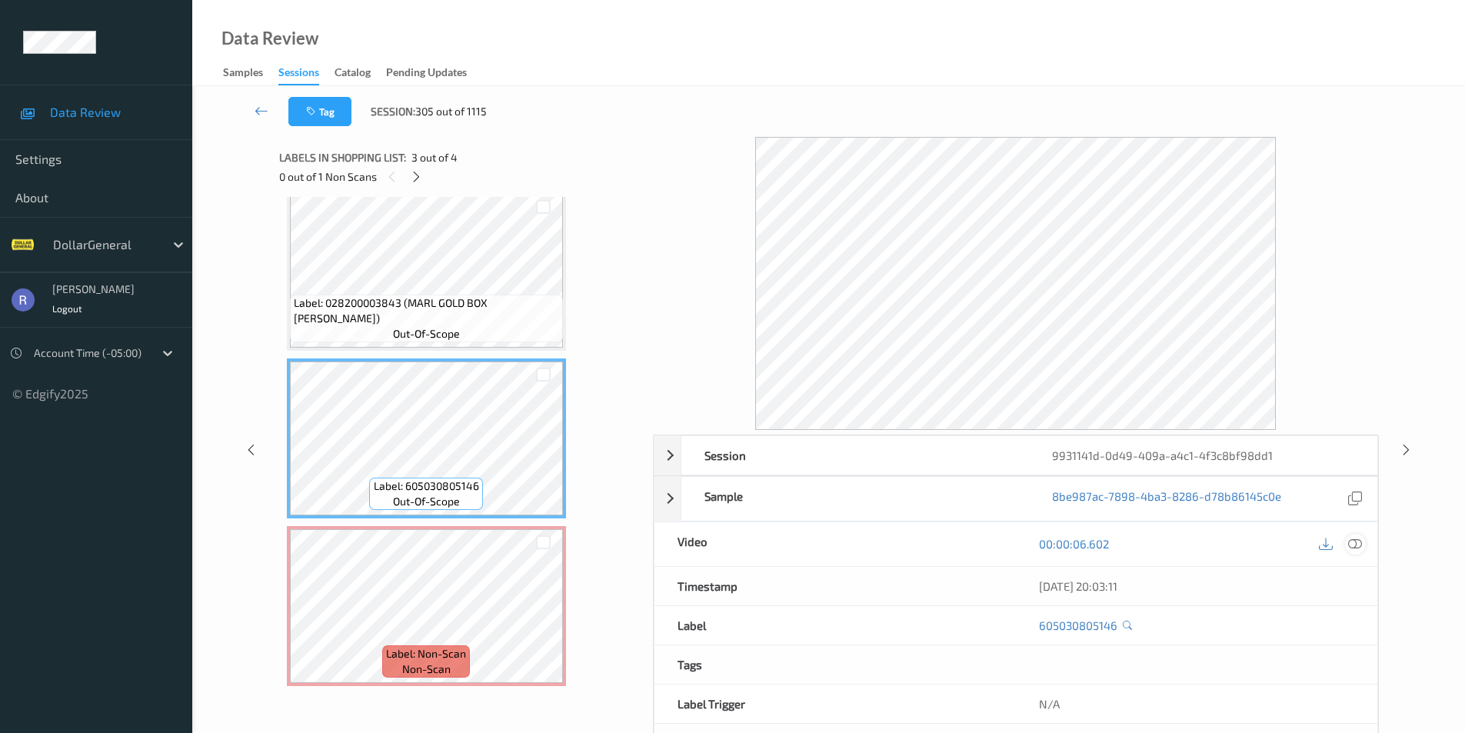
click at [1357, 541] on icon at bounding box center [1355, 544] width 14 height 14
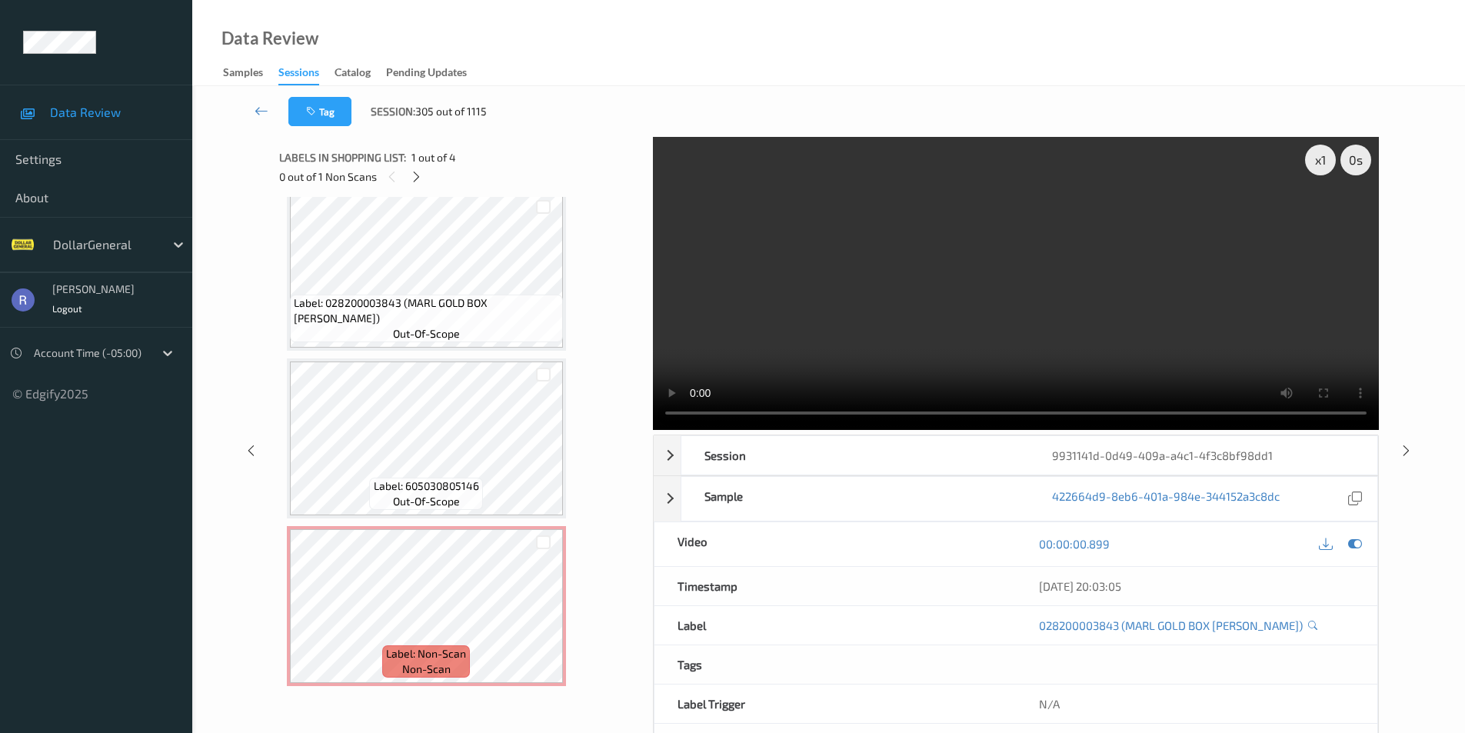
scroll to position [62, 0]
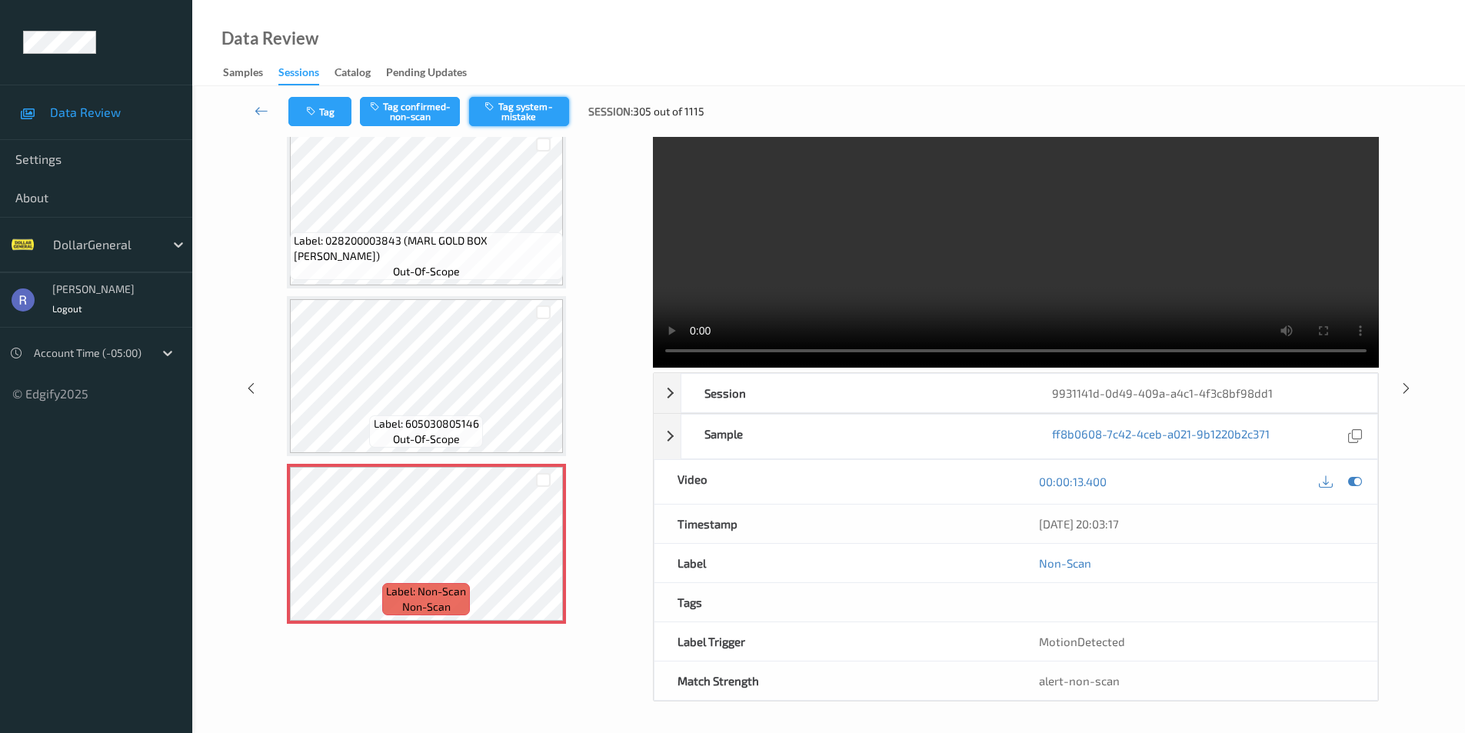
click at [539, 103] on button "Tag system-mistake" at bounding box center [519, 111] width 100 height 29
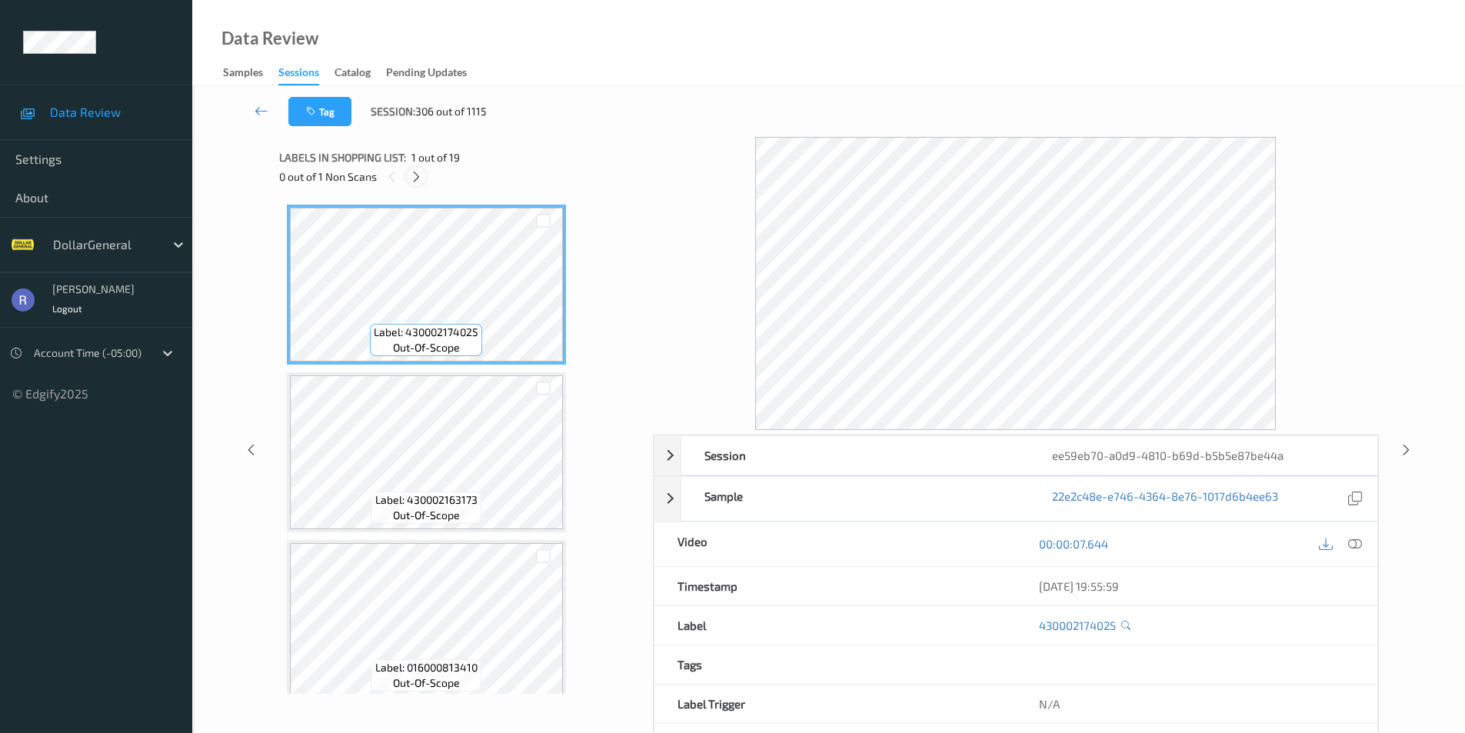
click at [416, 175] on icon at bounding box center [416, 177] width 13 height 14
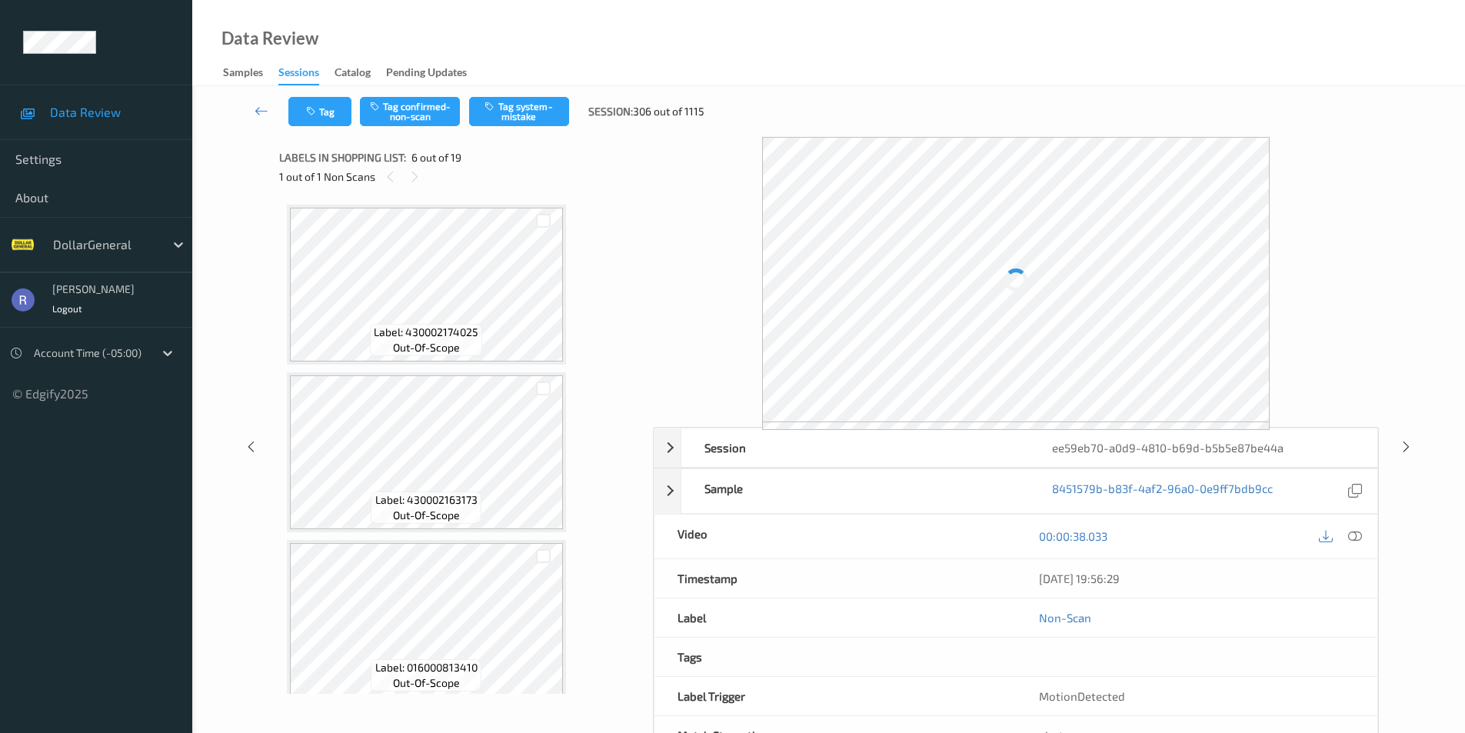
scroll to position [678, 0]
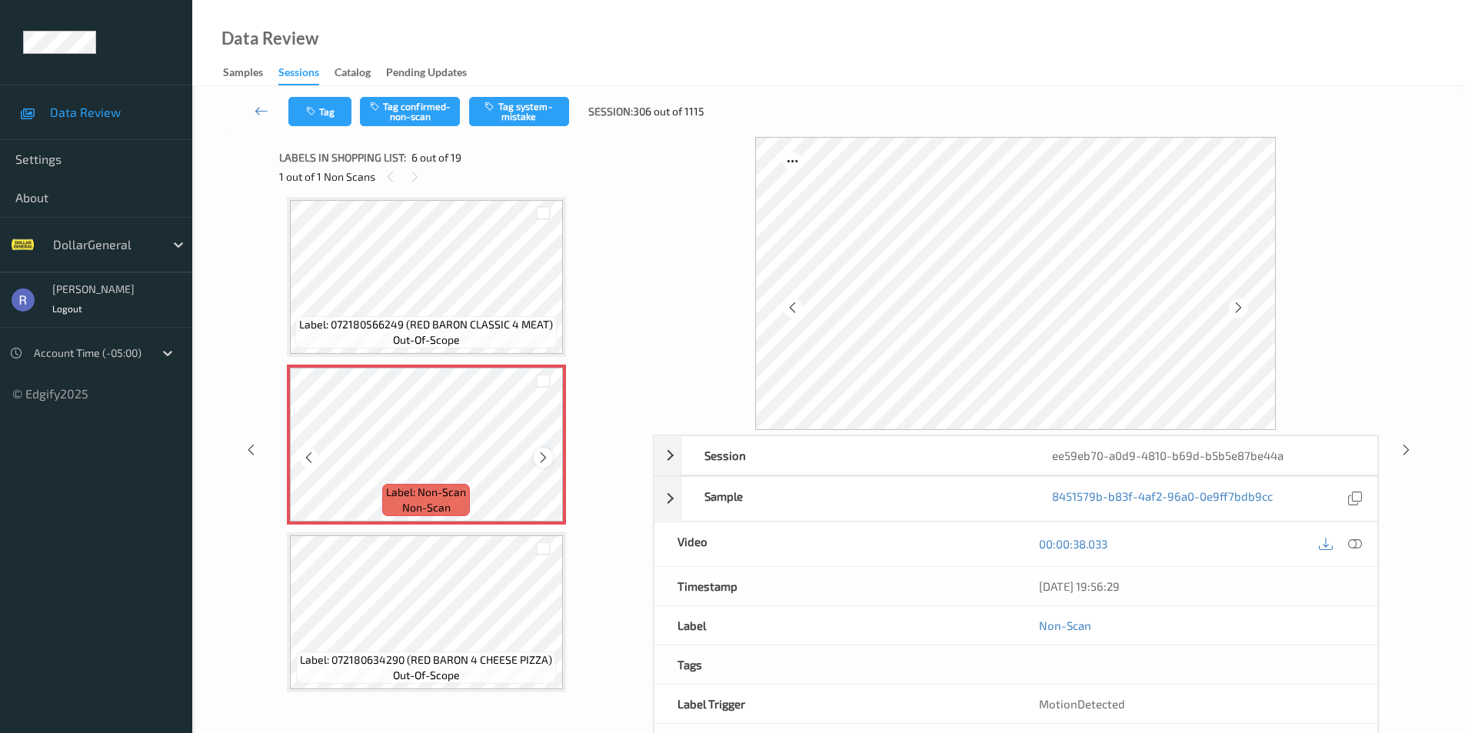
click at [541, 454] on icon at bounding box center [543, 458] width 13 height 14
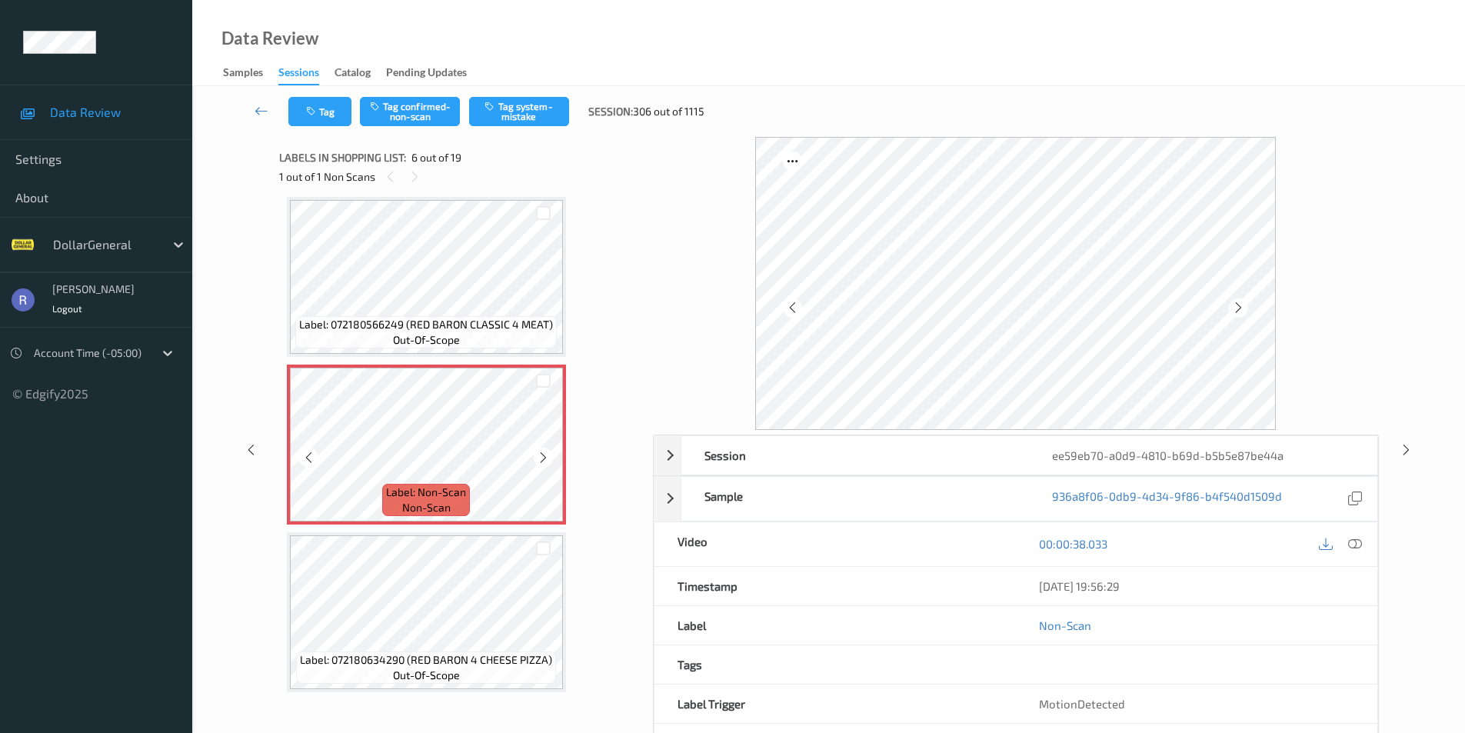
click at [541, 454] on icon at bounding box center [543, 458] width 13 height 14
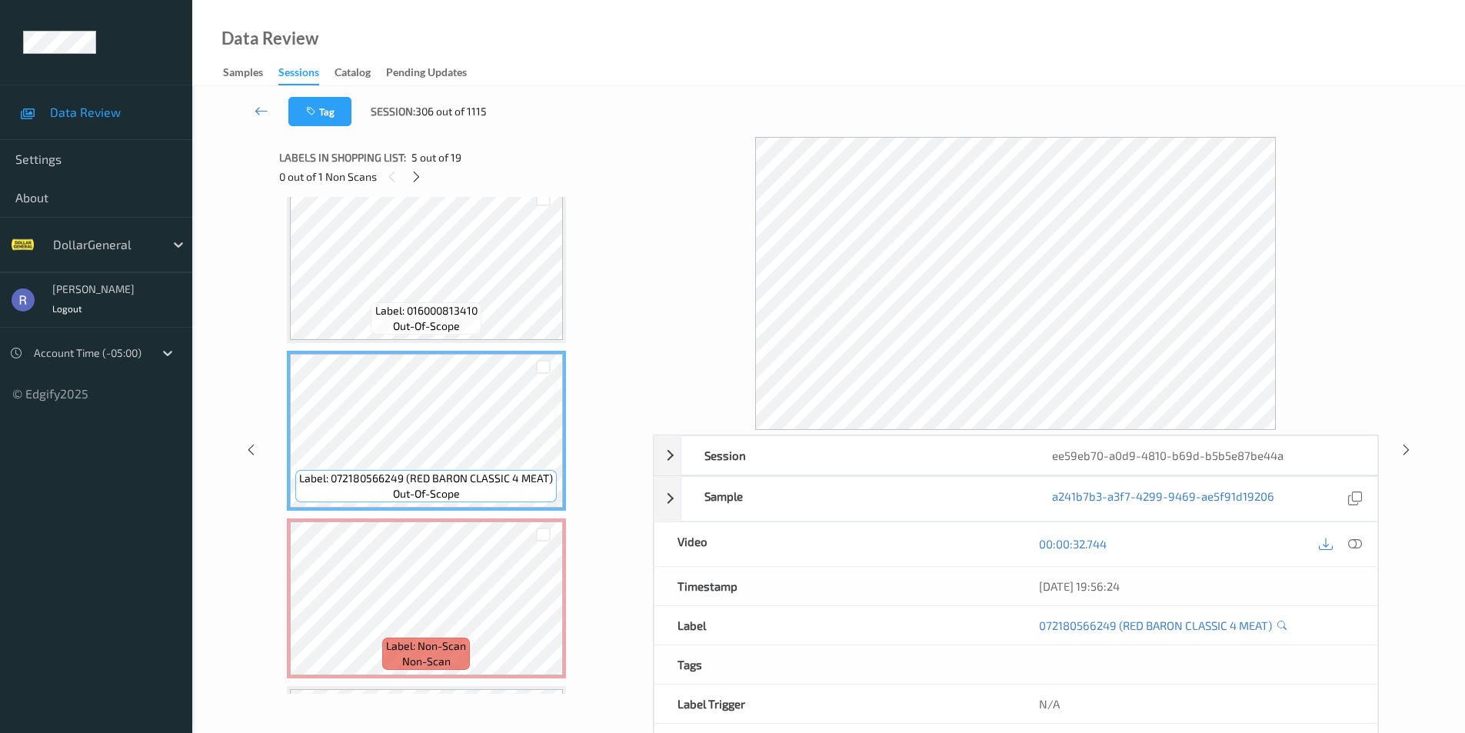
scroll to position [538, 0]
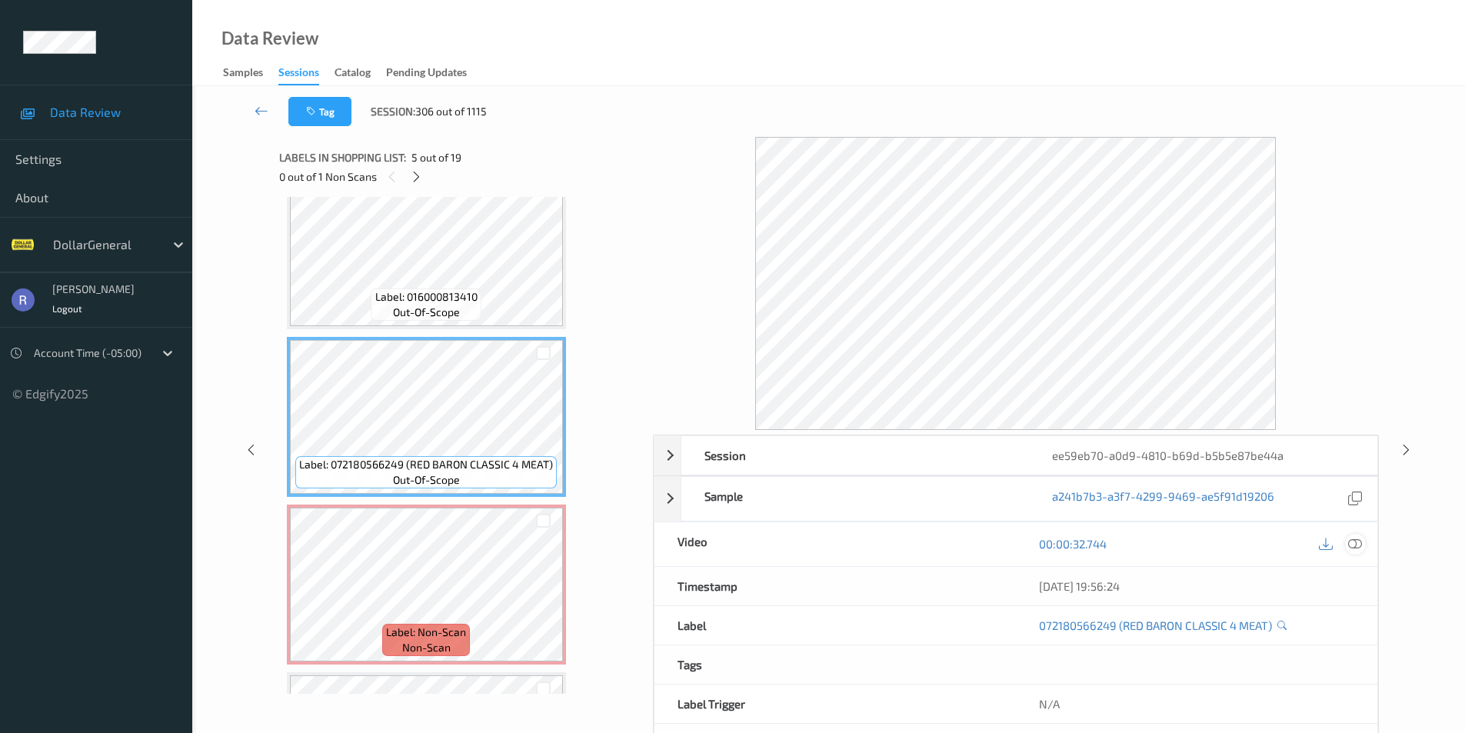
click at [1357, 540] on icon at bounding box center [1355, 544] width 14 height 14
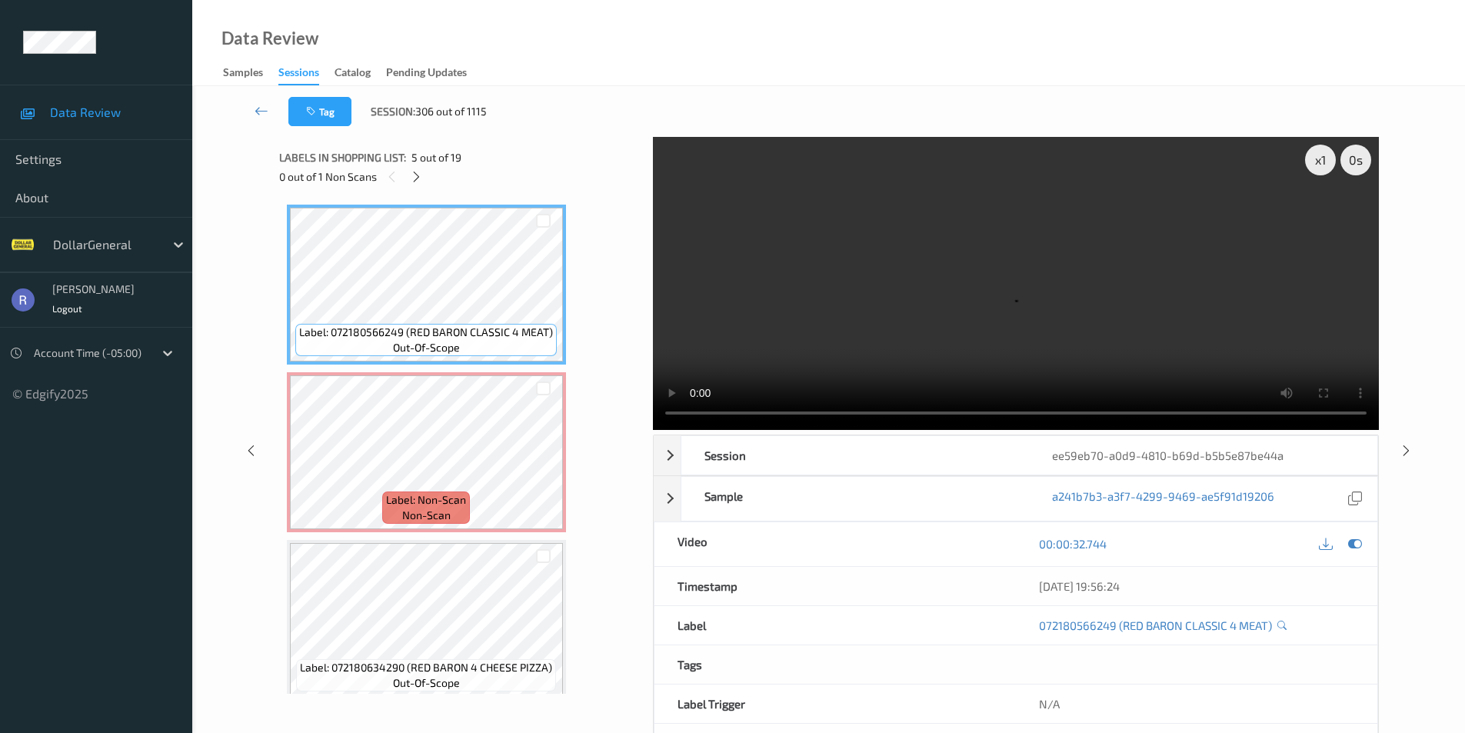
scroll to position [692, 0]
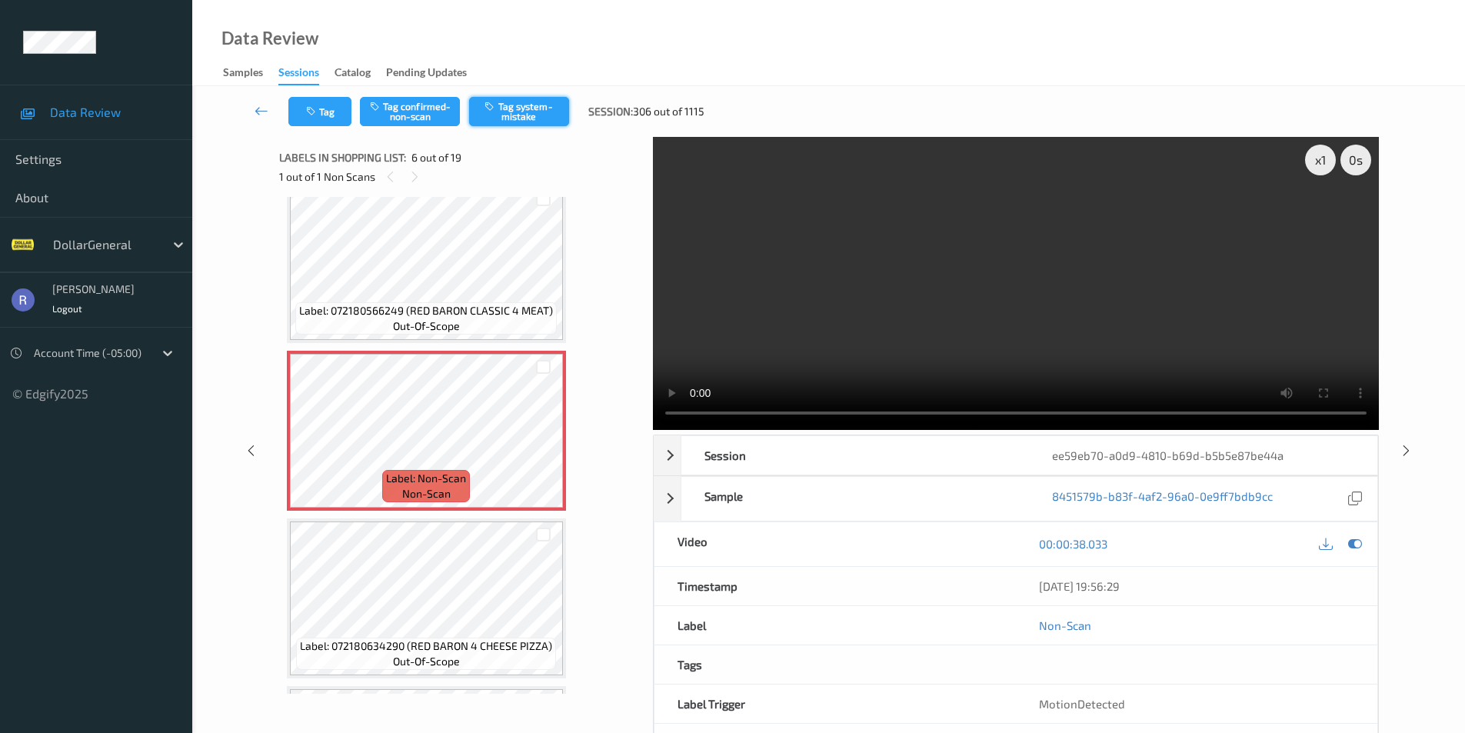
click at [514, 111] on button "Tag system-mistake" at bounding box center [519, 111] width 100 height 29
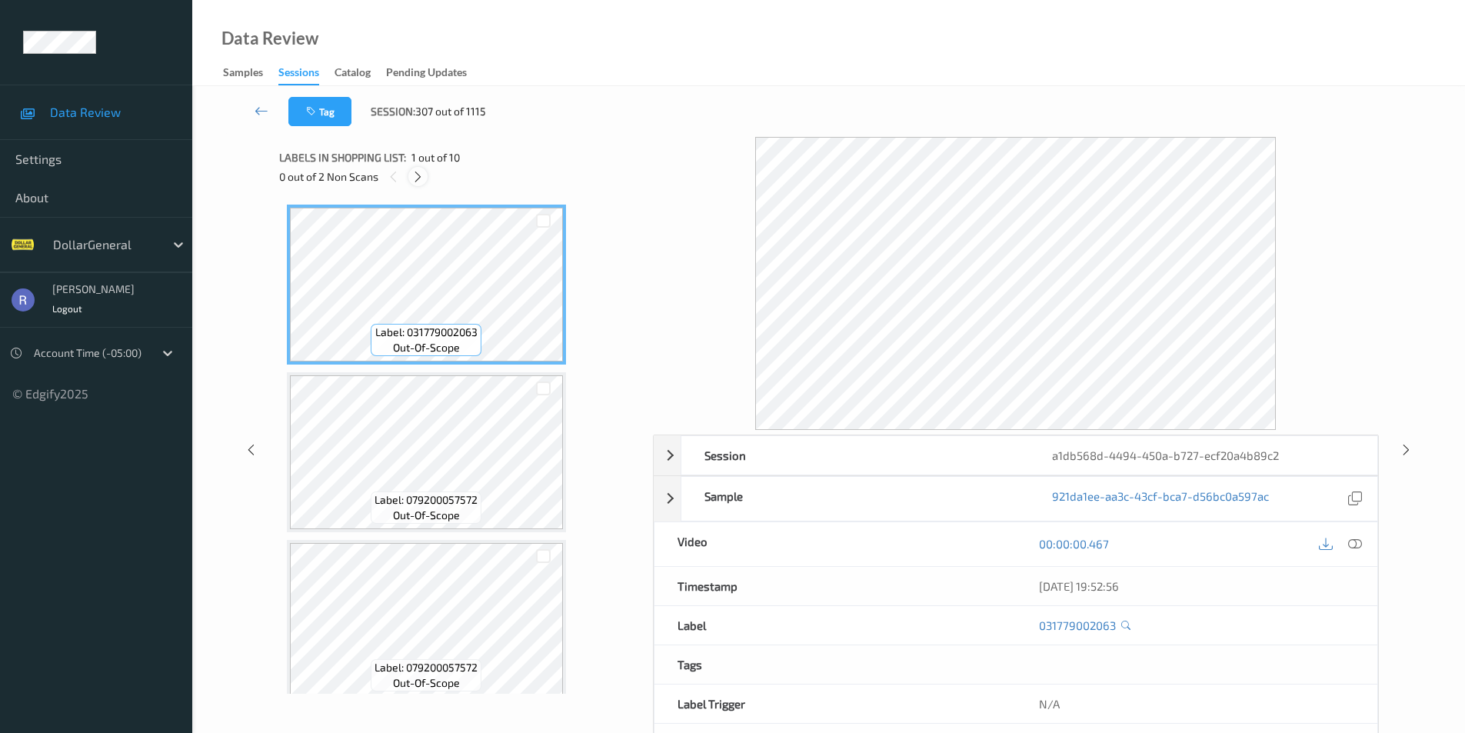
click at [421, 173] on icon at bounding box center [417, 177] width 13 height 14
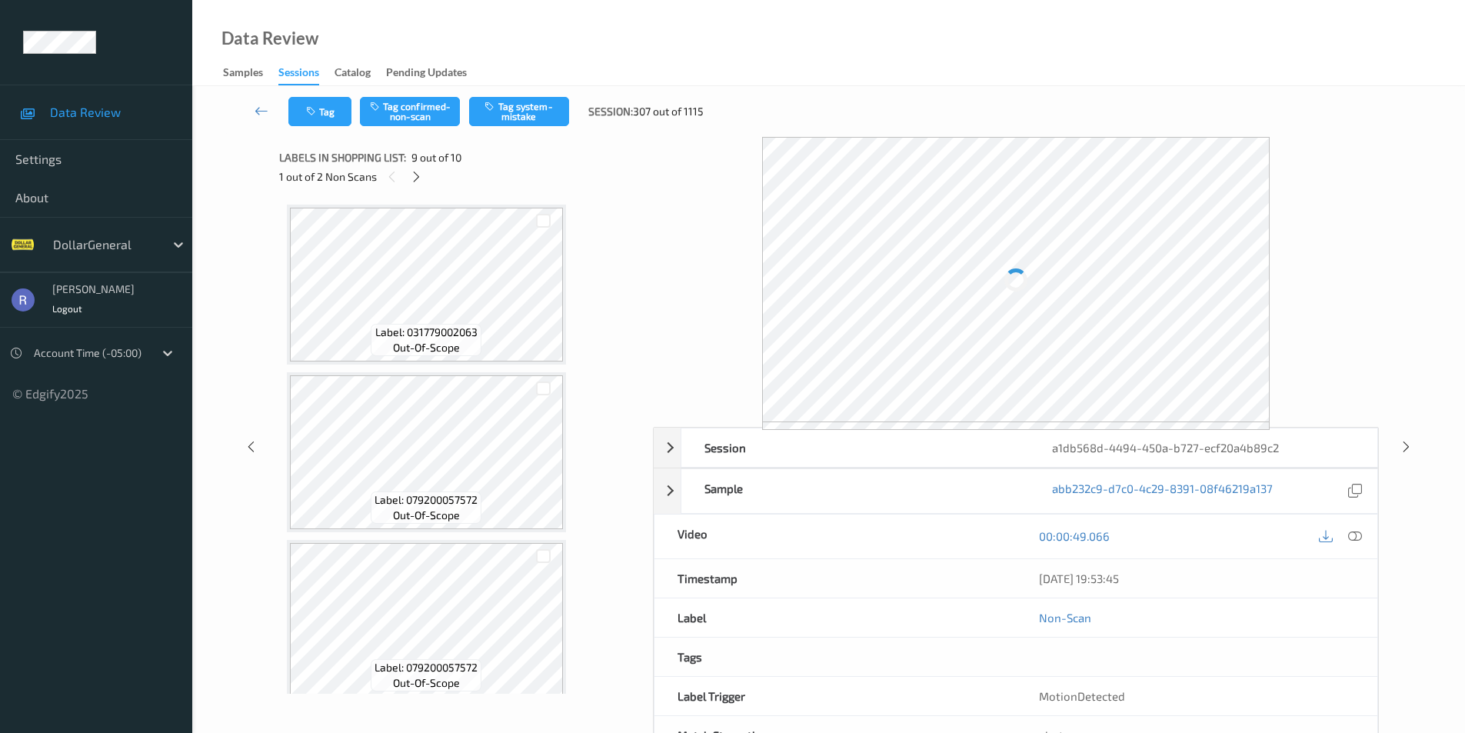
scroll to position [1181, 0]
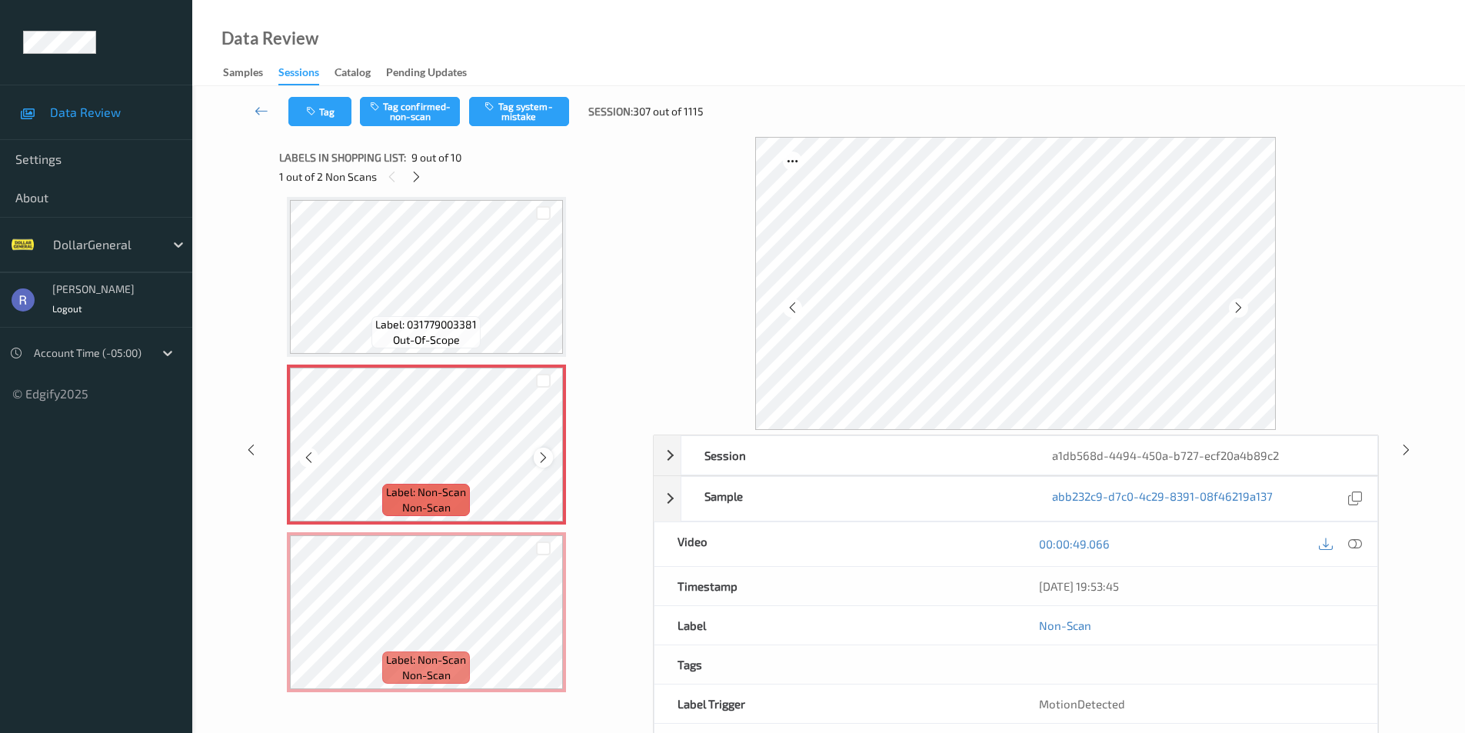
click at [541, 455] on icon at bounding box center [543, 458] width 13 height 14
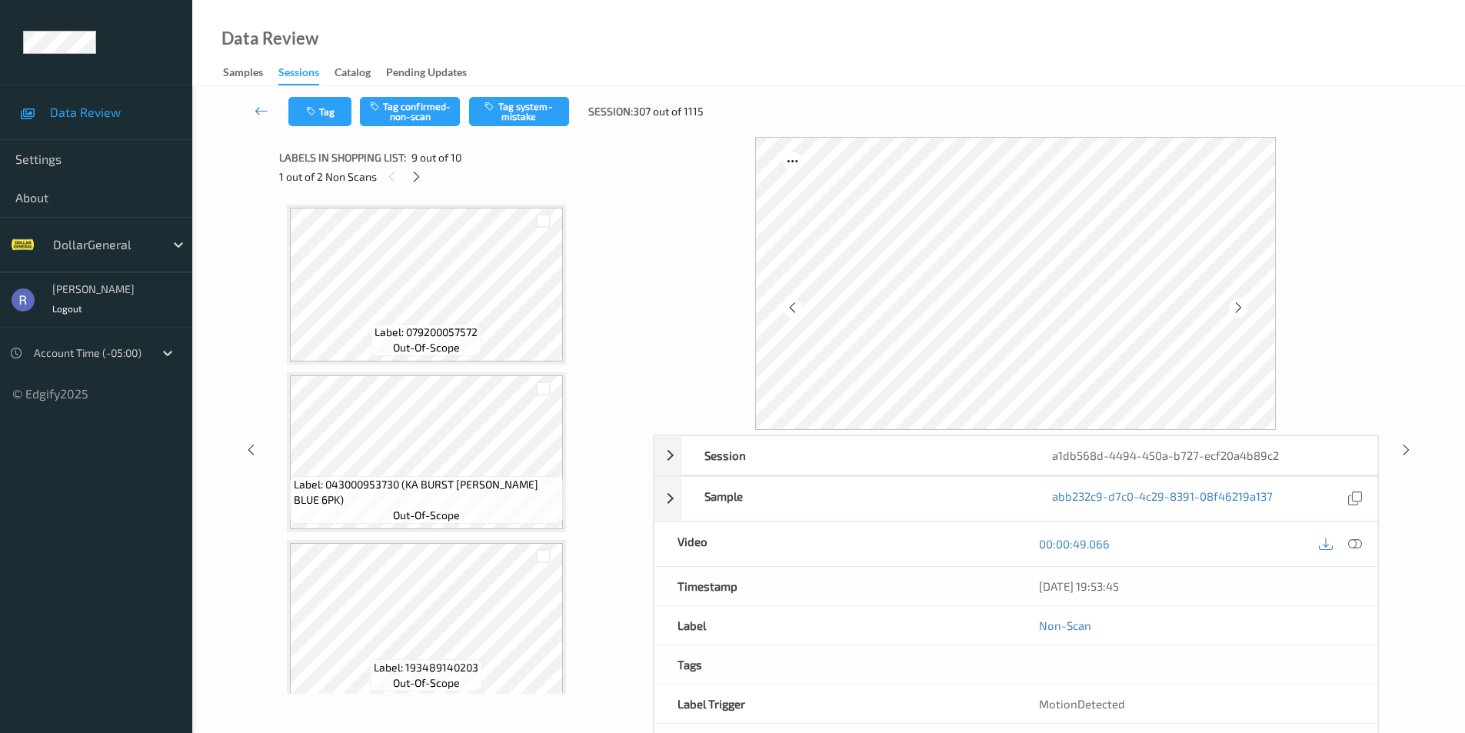
scroll to position [0, 0]
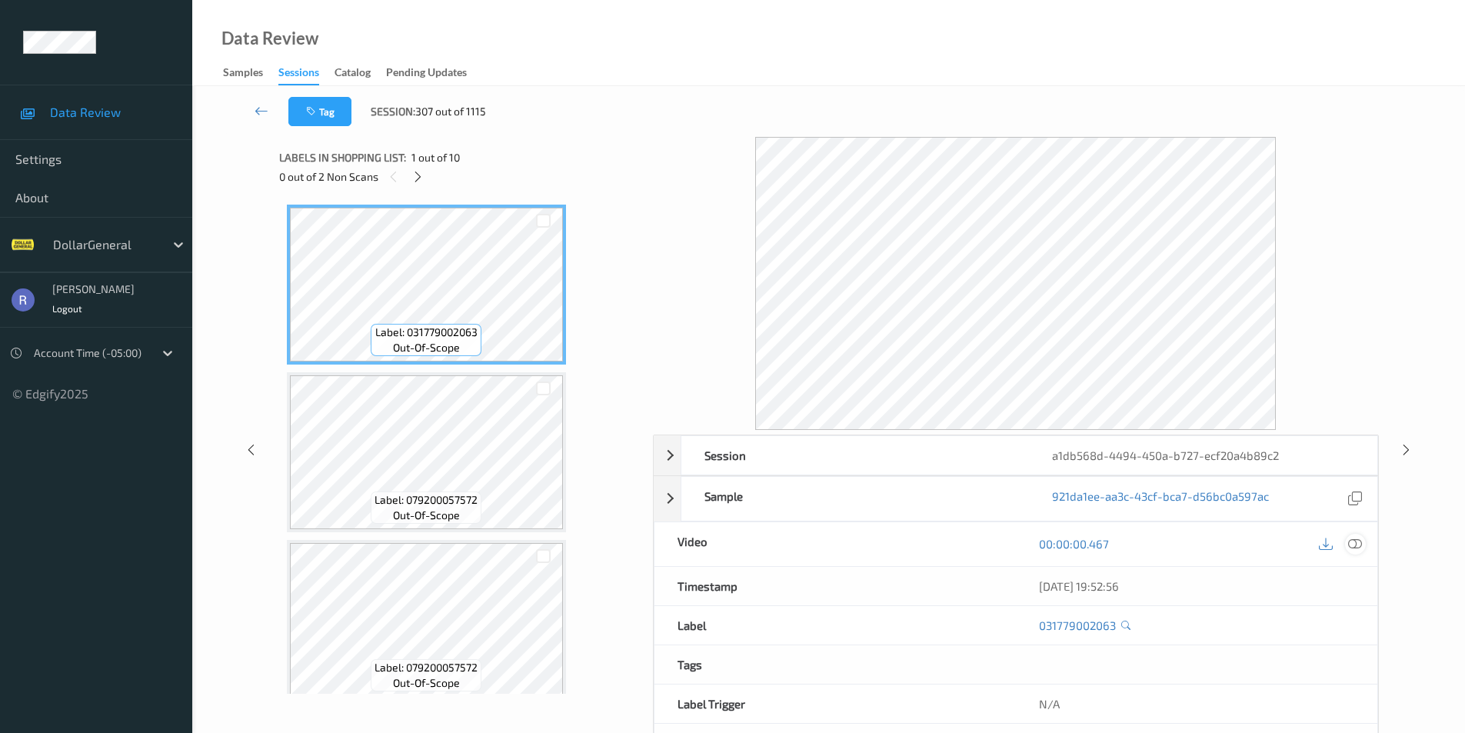
click at [1356, 543] on icon at bounding box center [1355, 544] width 14 height 14
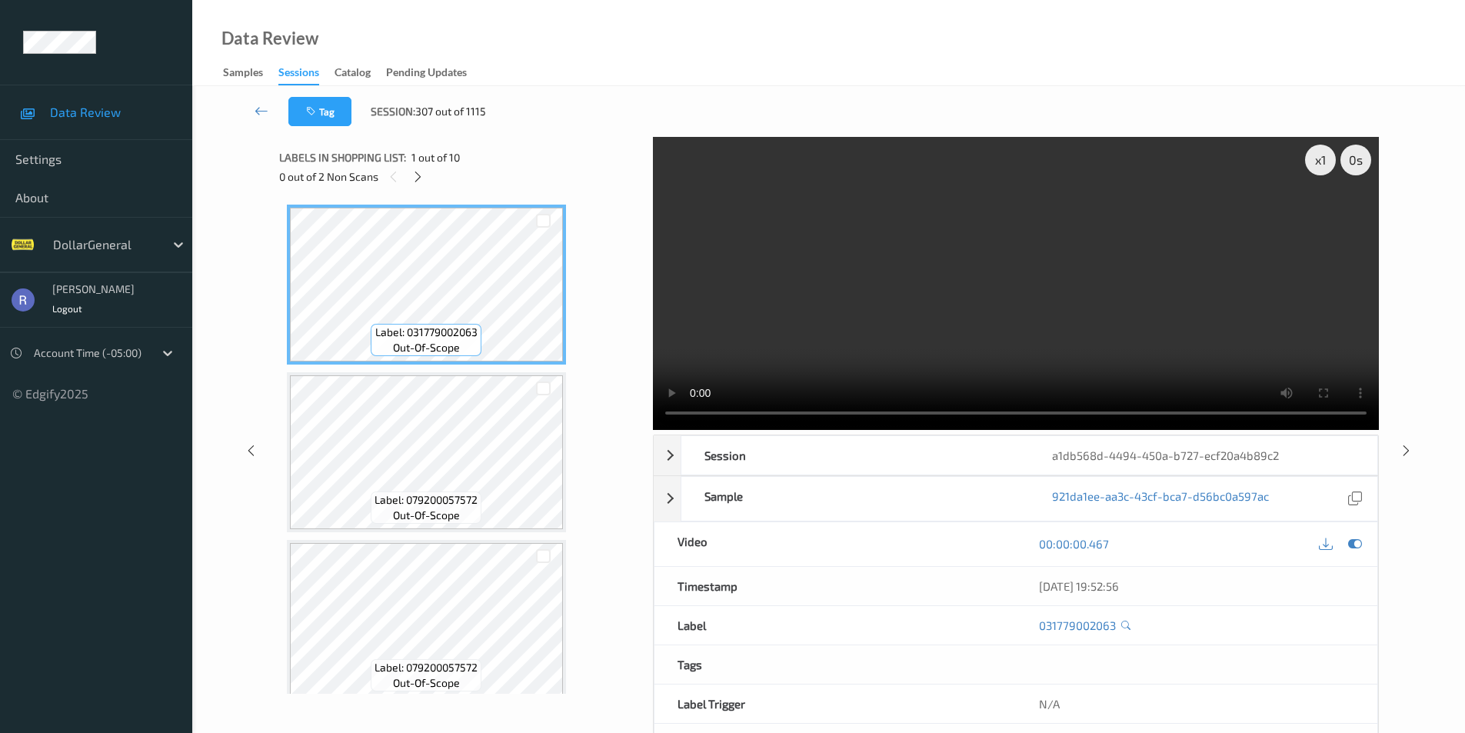
click at [932, 304] on video at bounding box center [1016, 283] width 726 height 293
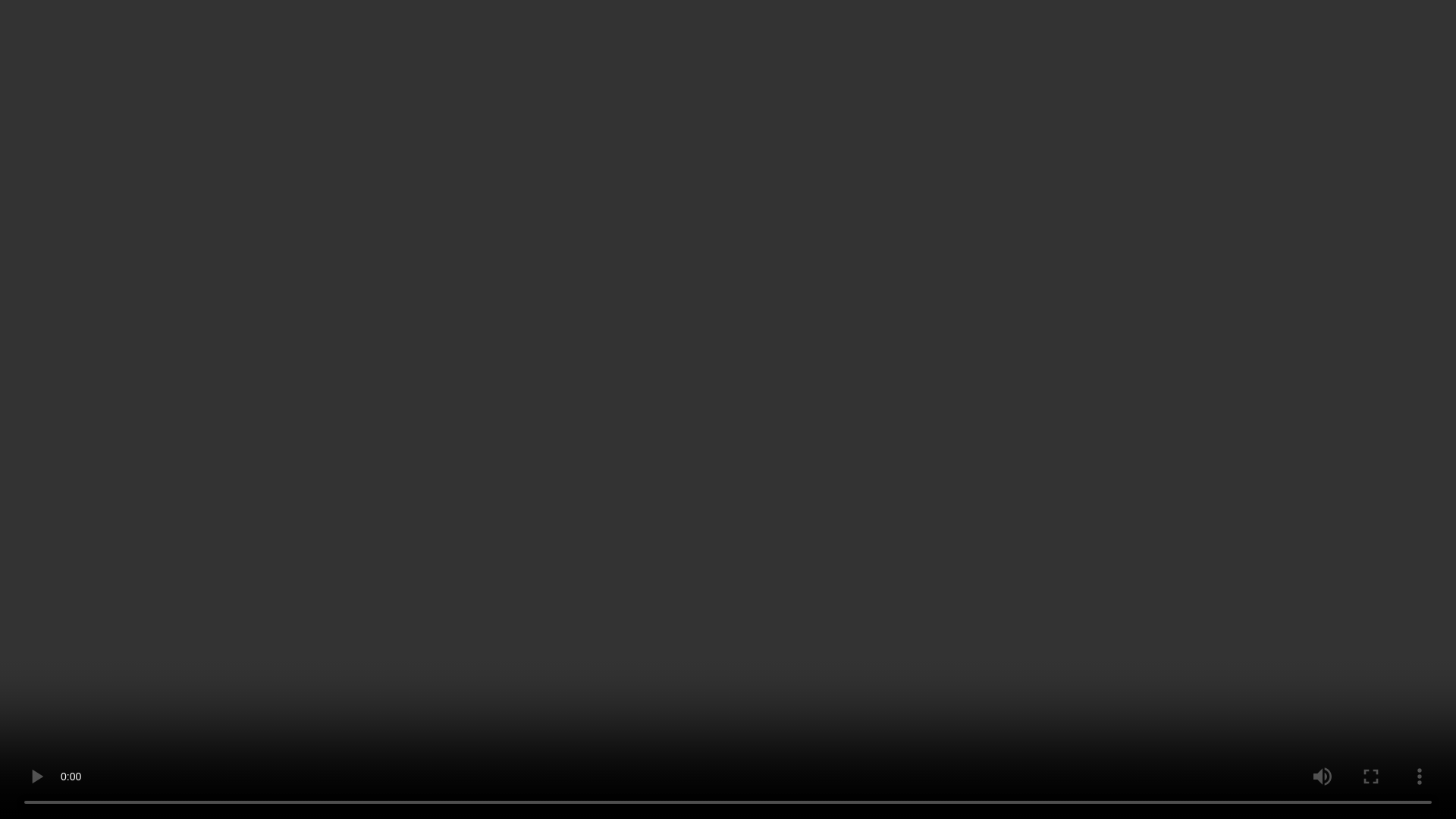
click at [846, 366] on video at bounding box center [728, 409] width 1456 height 819
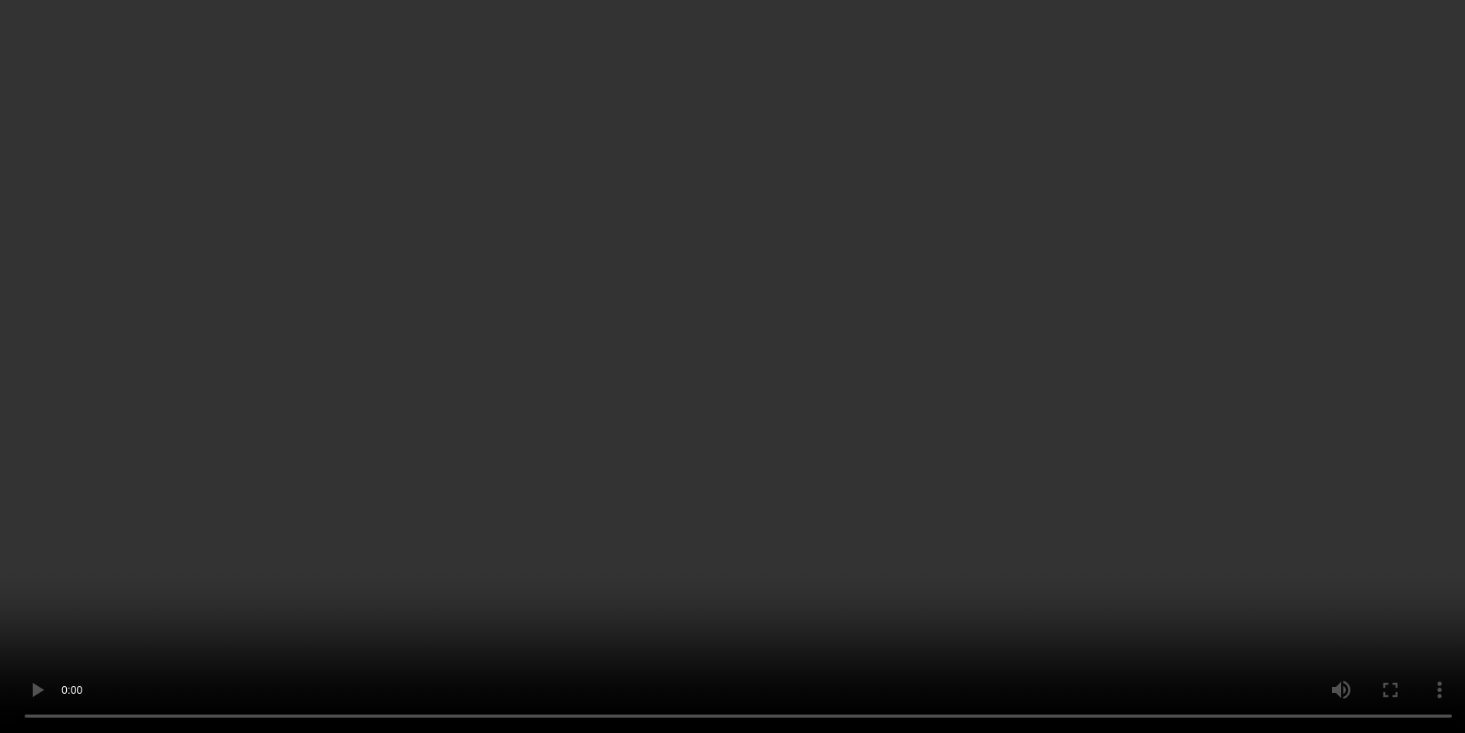
scroll to position [1187, 0]
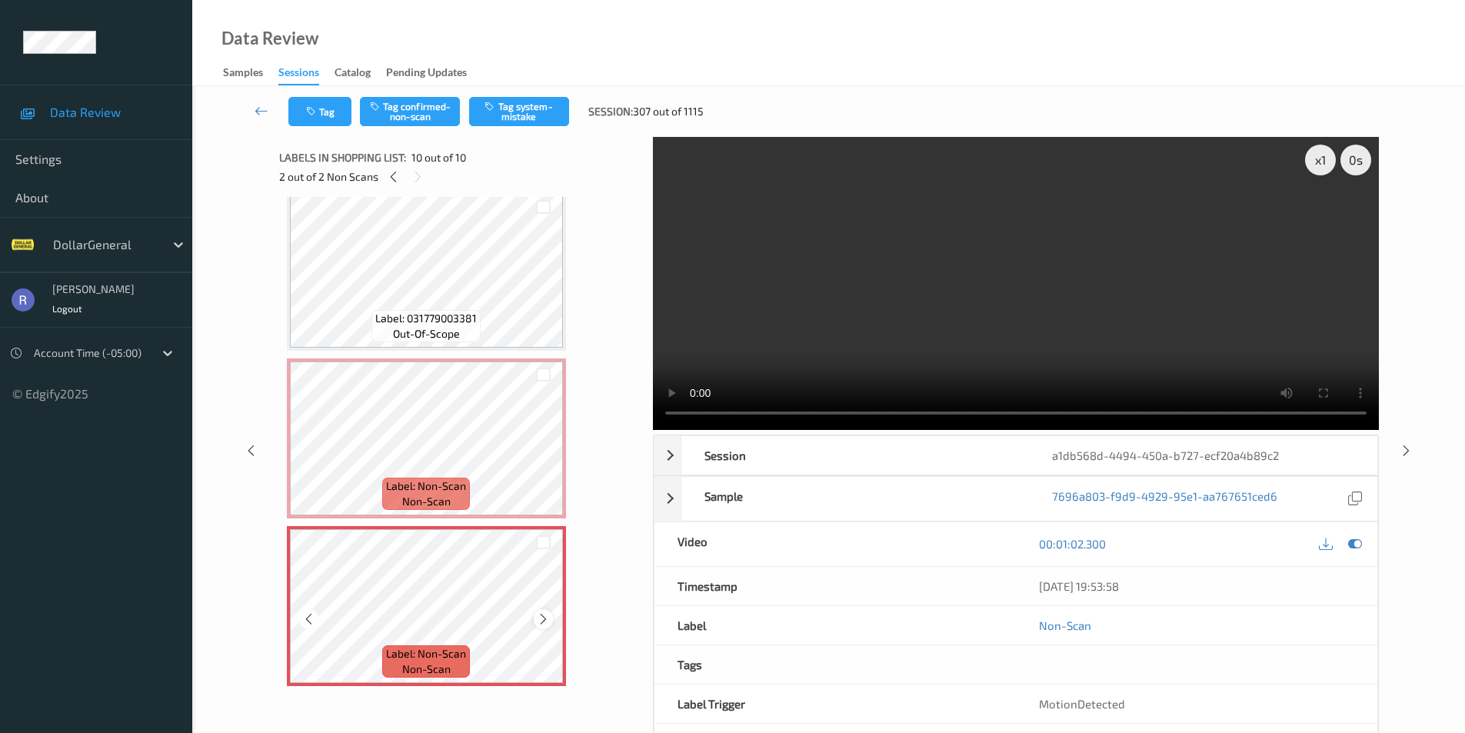
click at [541, 618] on icon at bounding box center [543, 619] width 13 height 14
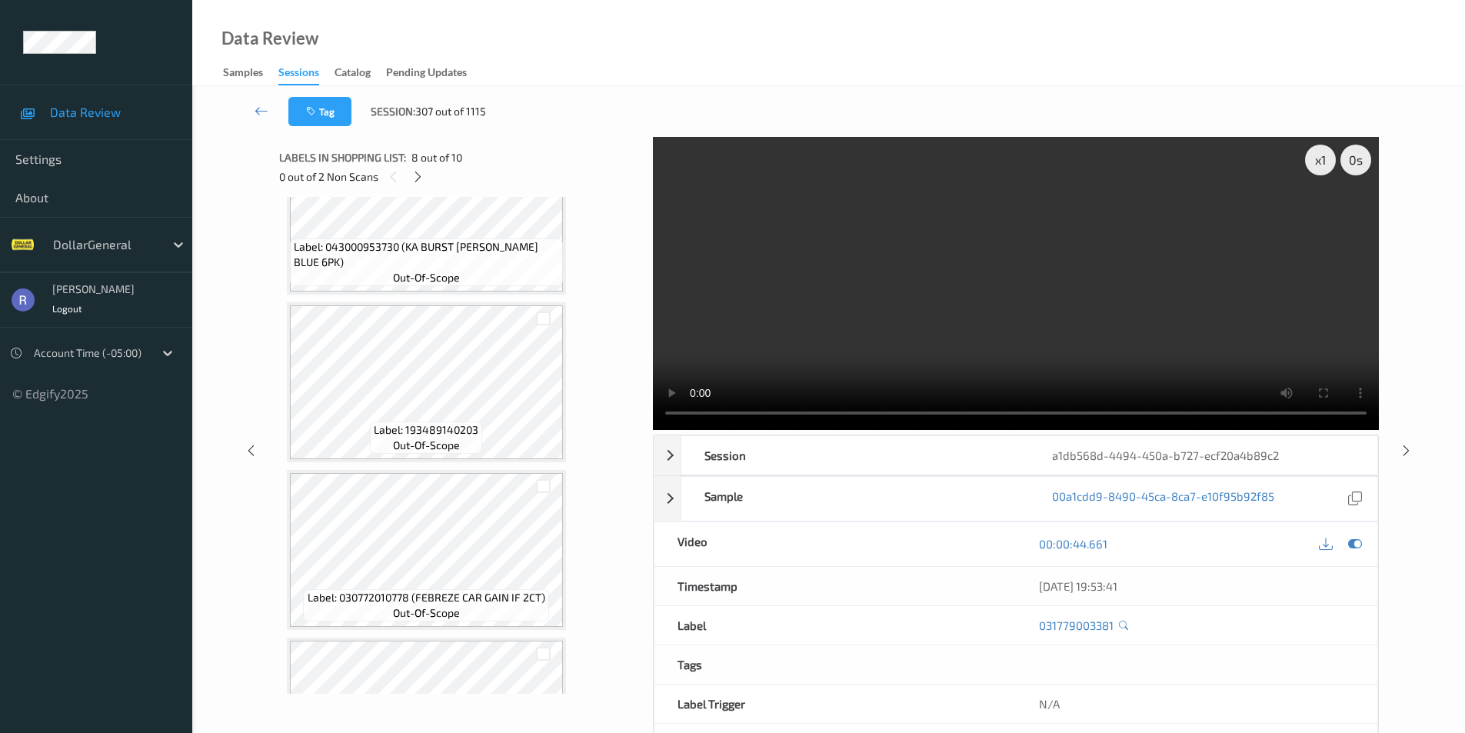
scroll to position [572, 0]
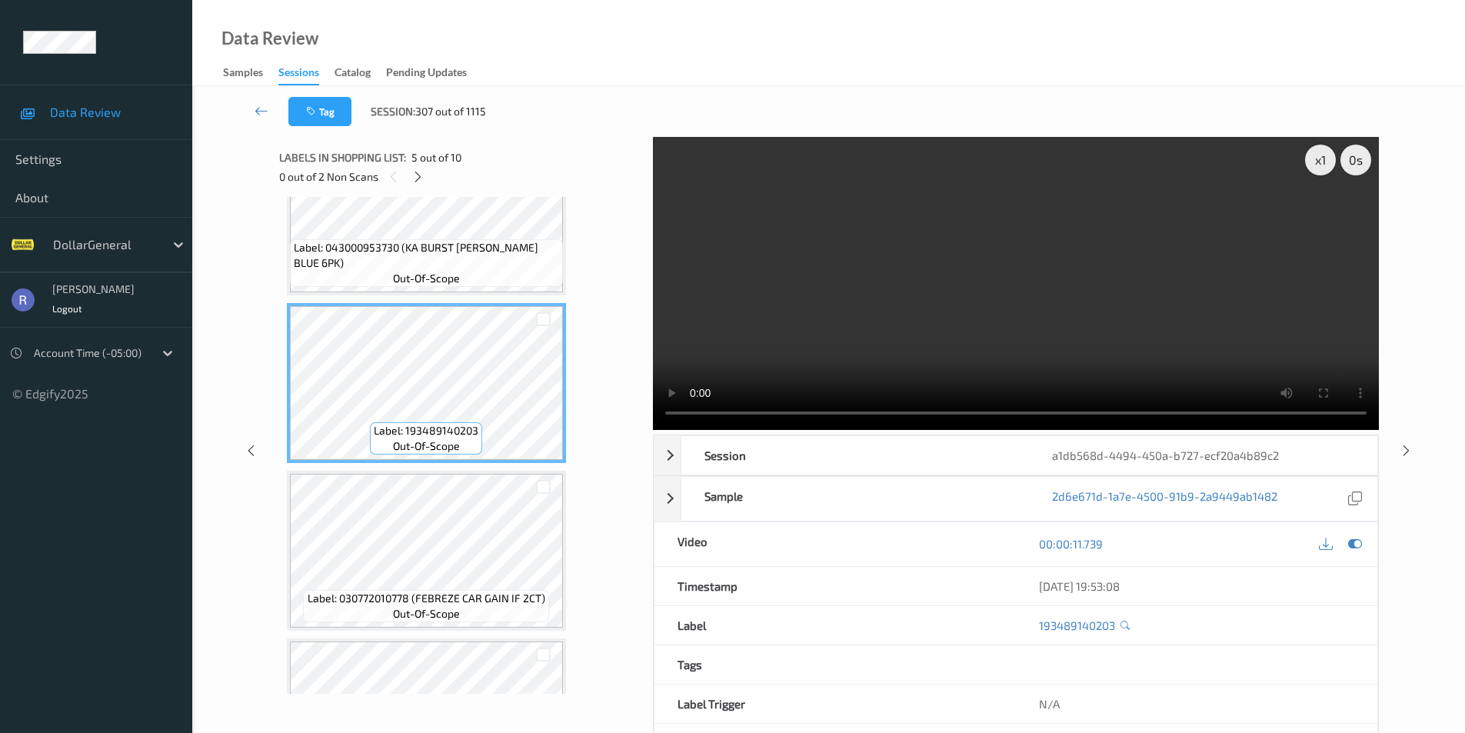
click at [903, 303] on video at bounding box center [1016, 283] width 726 height 293
drag, startPoint x: 903, startPoint y: 303, endPoint x: 903, endPoint y: 370, distance: 66.9
click at [903, 303] on video at bounding box center [1016, 283] width 726 height 293
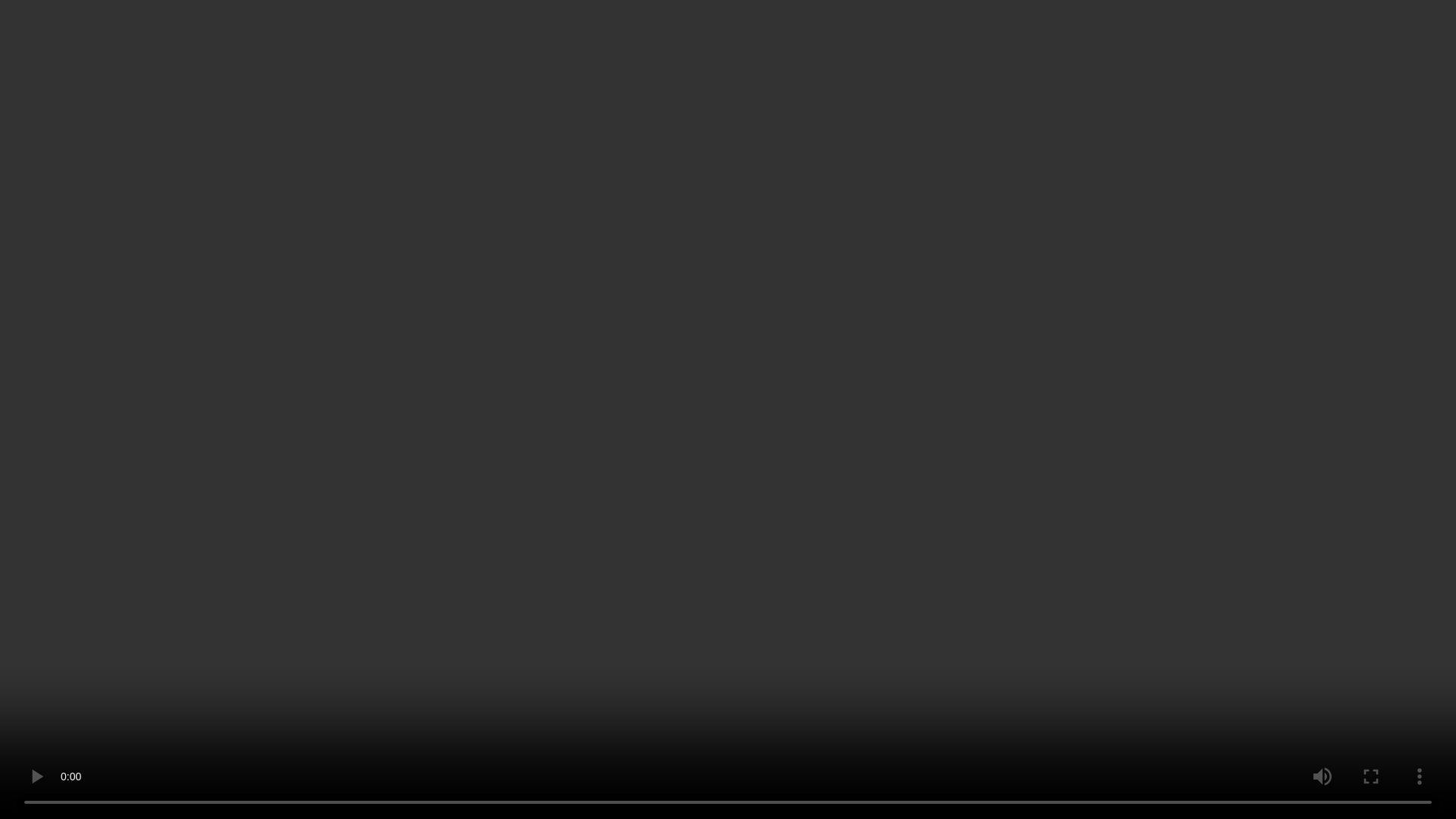
click at [890, 365] on video at bounding box center [728, 409] width 1456 height 819
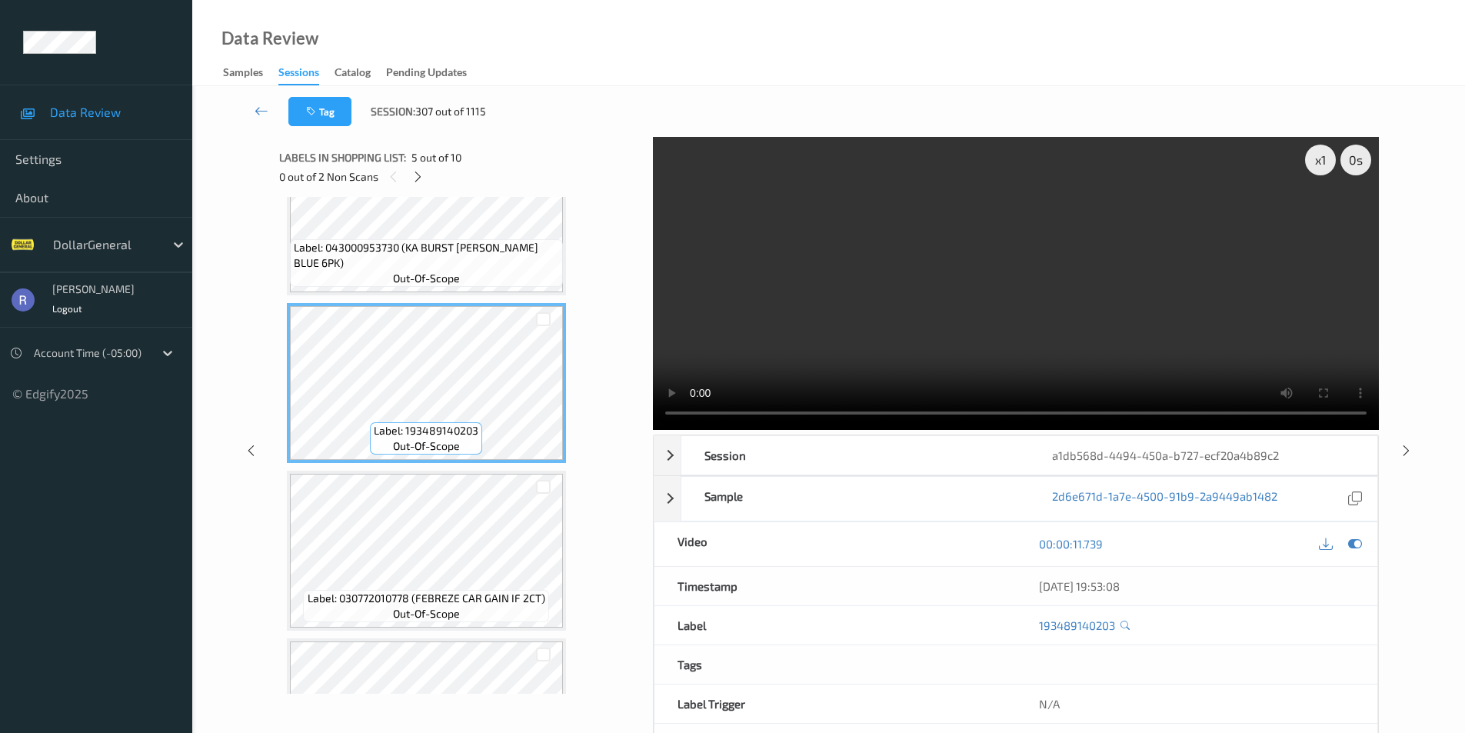
click at [912, 259] on video at bounding box center [1016, 283] width 726 height 293
click at [912, 326] on video at bounding box center [1016, 283] width 726 height 293
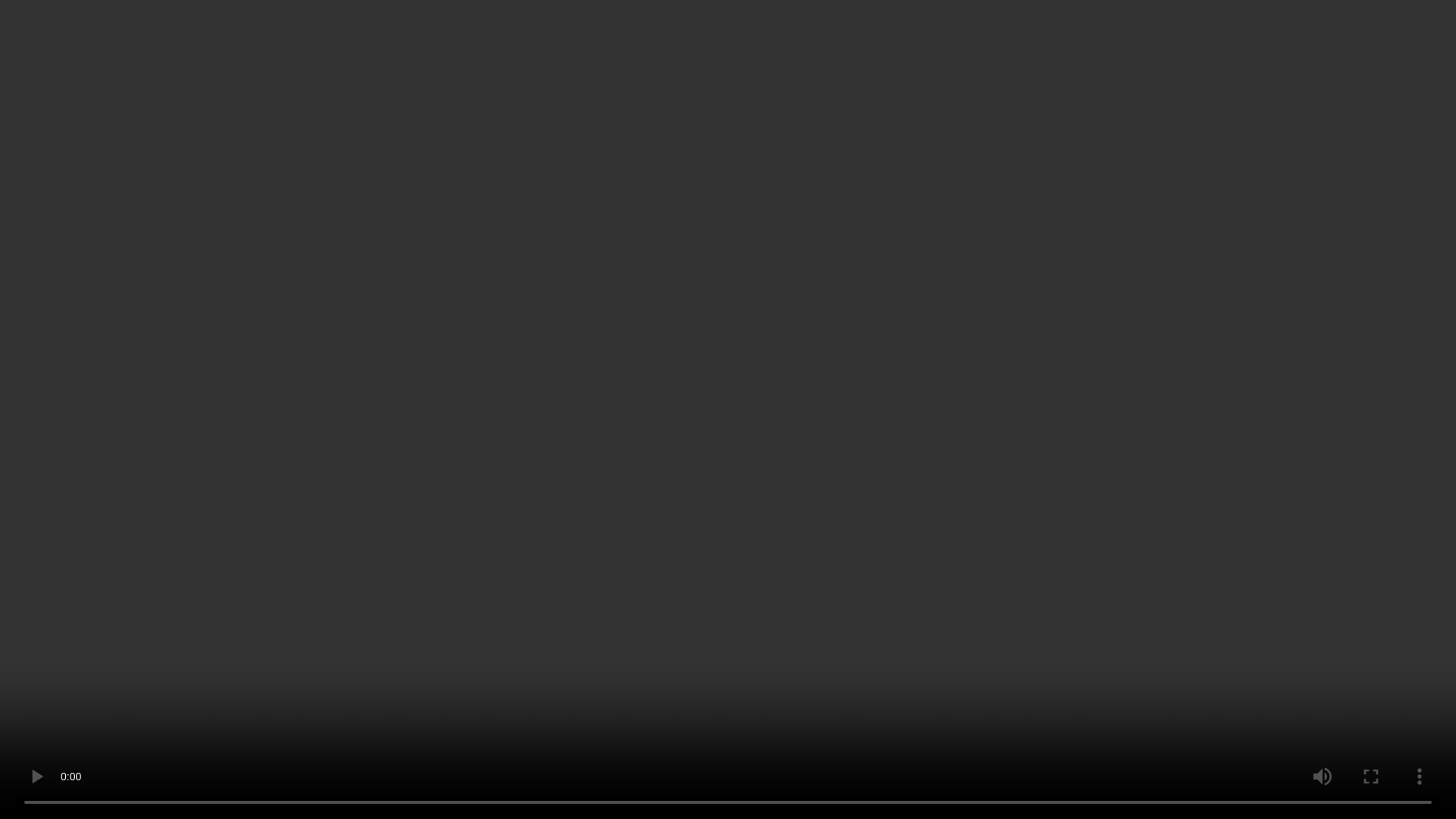
click at [429, 617] on video at bounding box center [728, 409] width 1456 height 819
click at [117, 566] on video at bounding box center [728, 409] width 1456 height 819
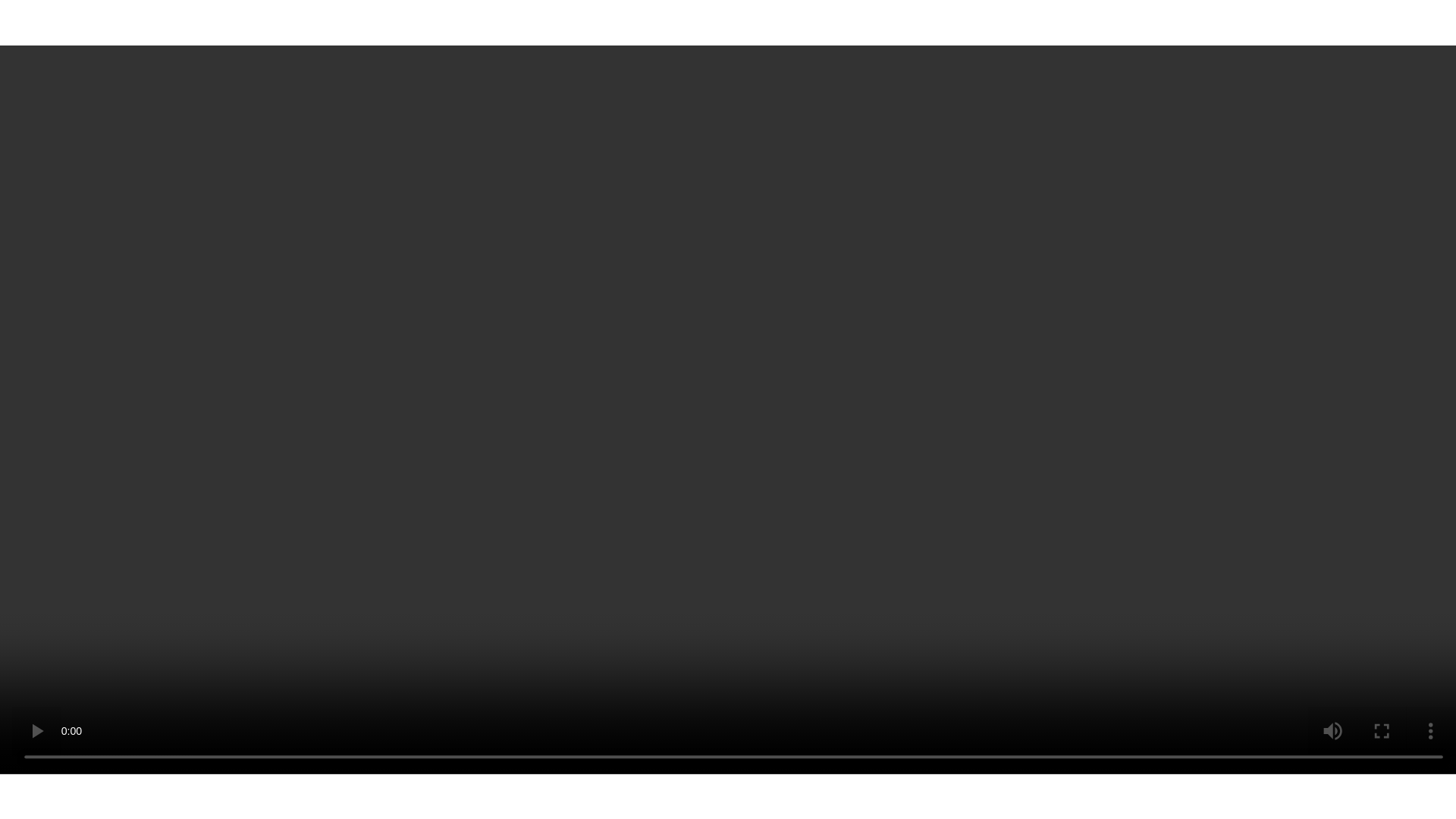
scroll to position [1170, 0]
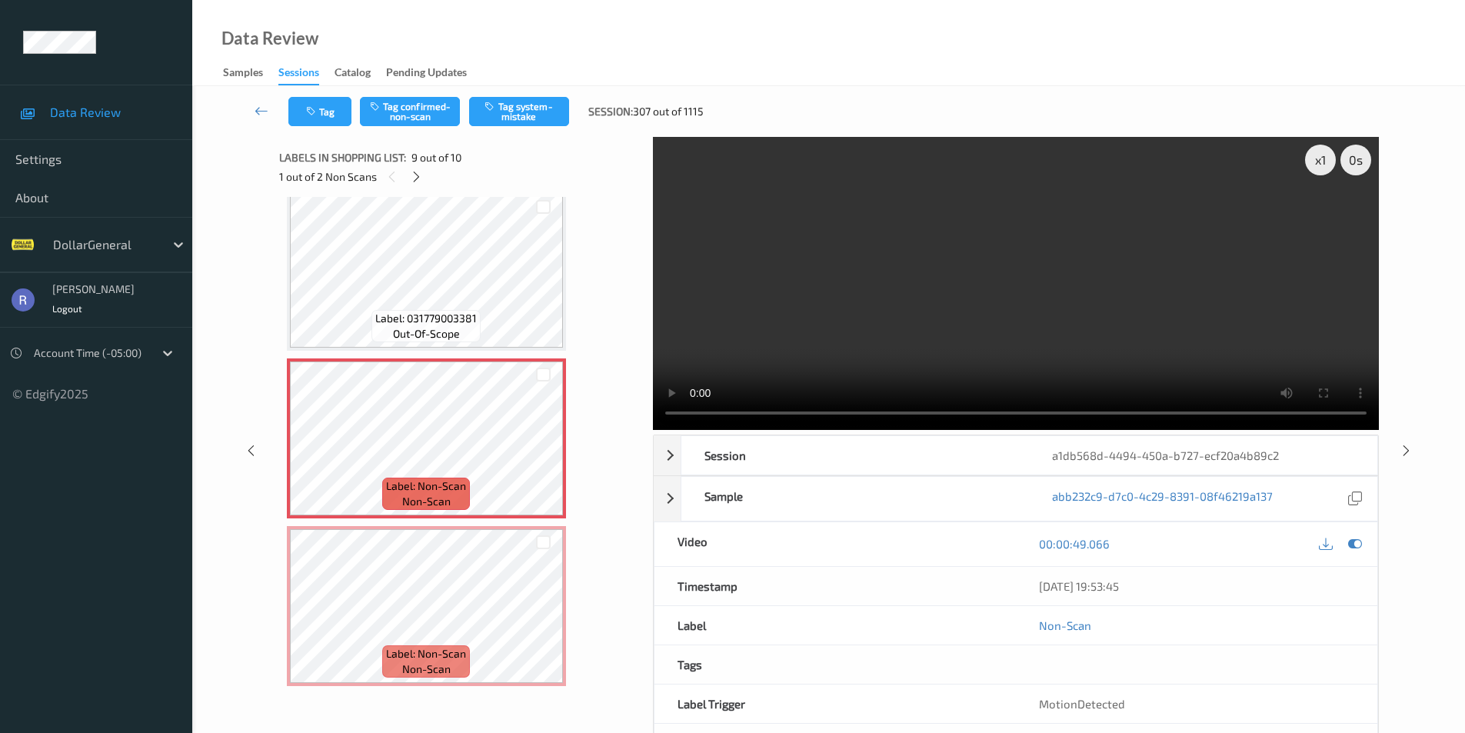
click at [916, 318] on video at bounding box center [1016, 283] width 726 height 293
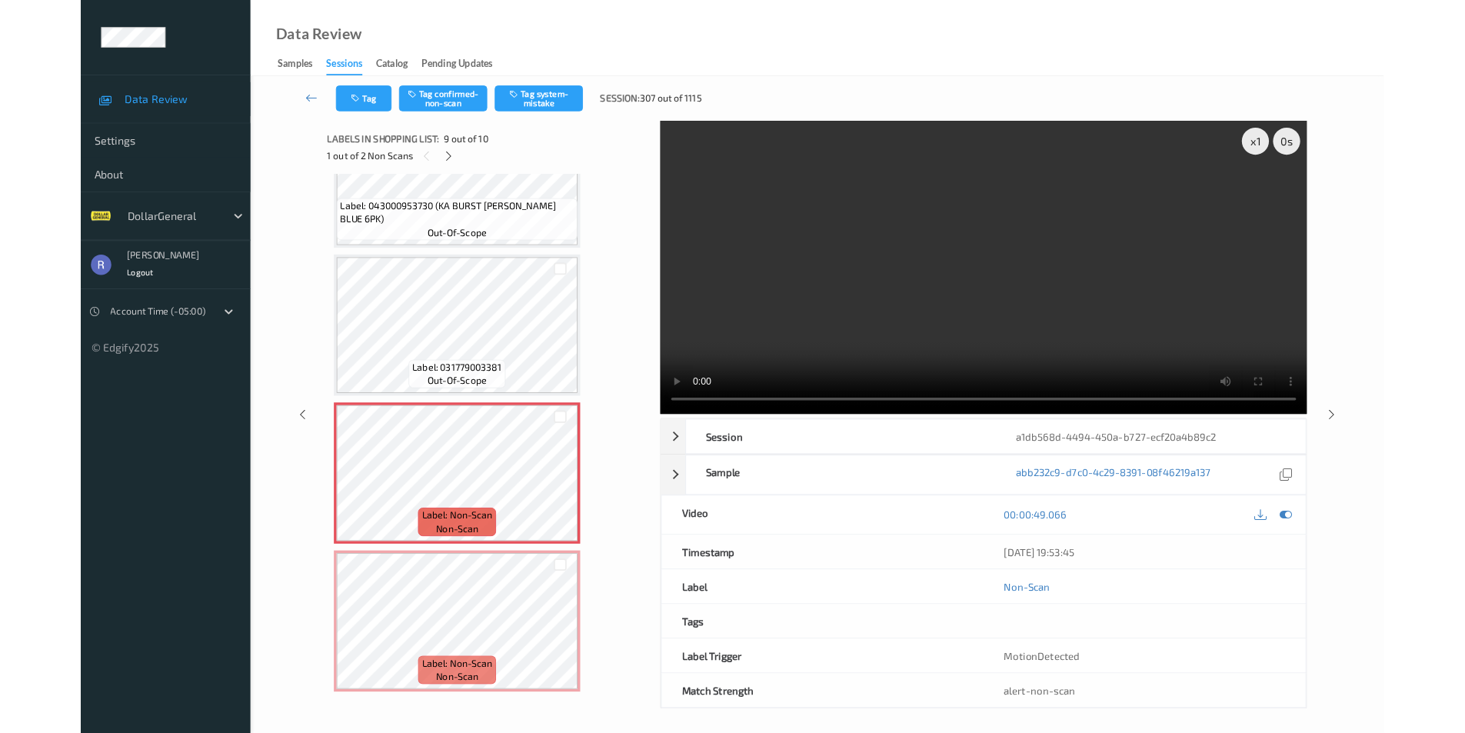
scroll to position [1090, 0]
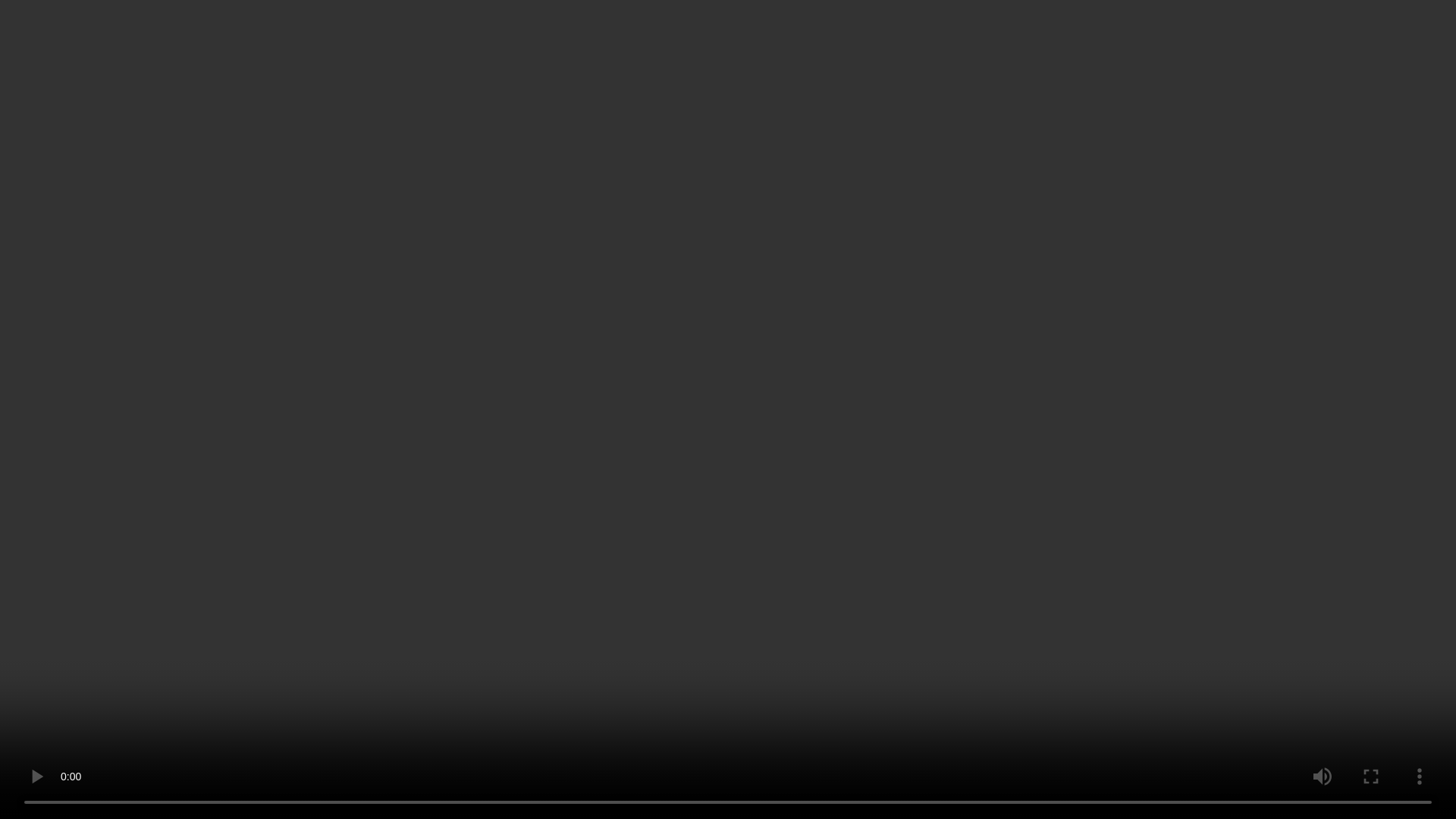
click at [486, 639] on video at bounding box center [728, 409] width 1456 height 819
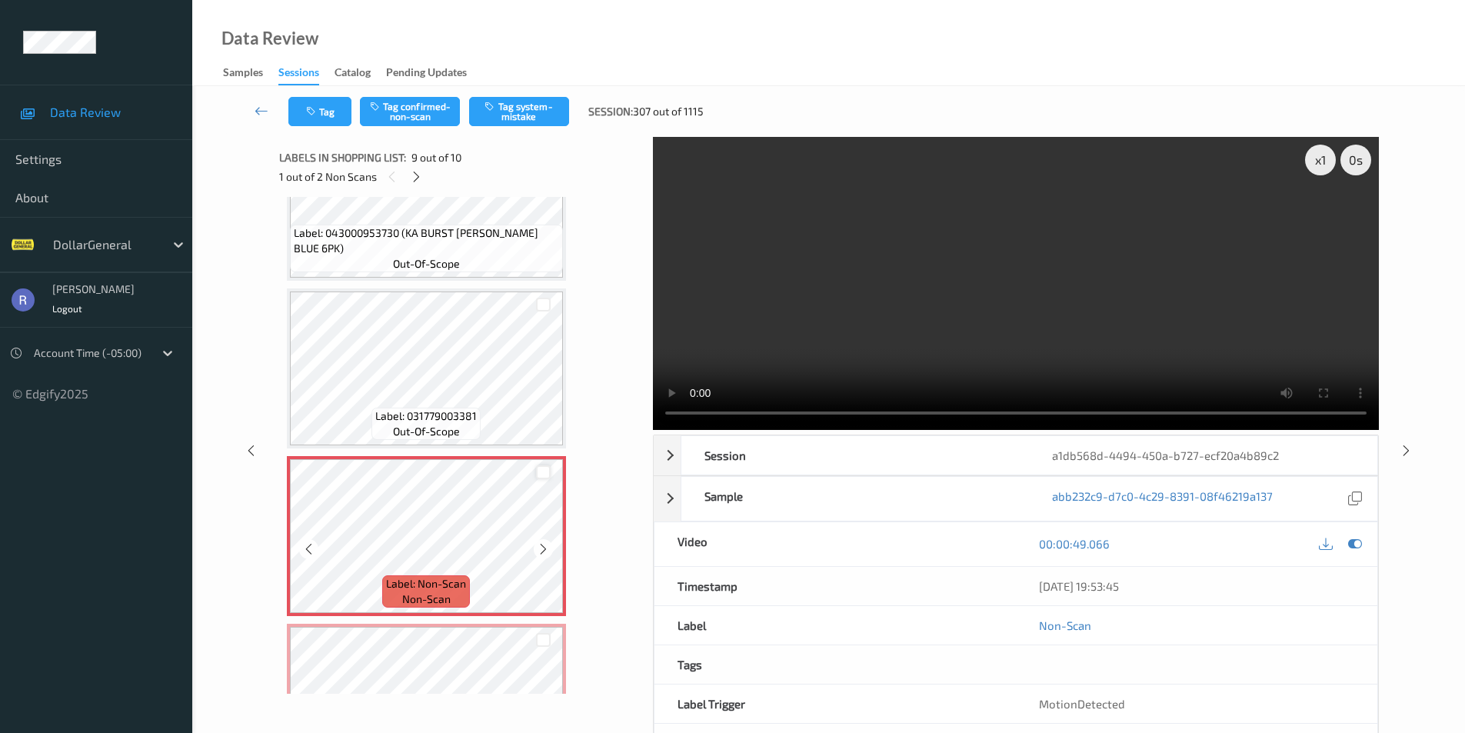
click at [541, 471] on div at bounding box center [543, 472] width 15 height 15
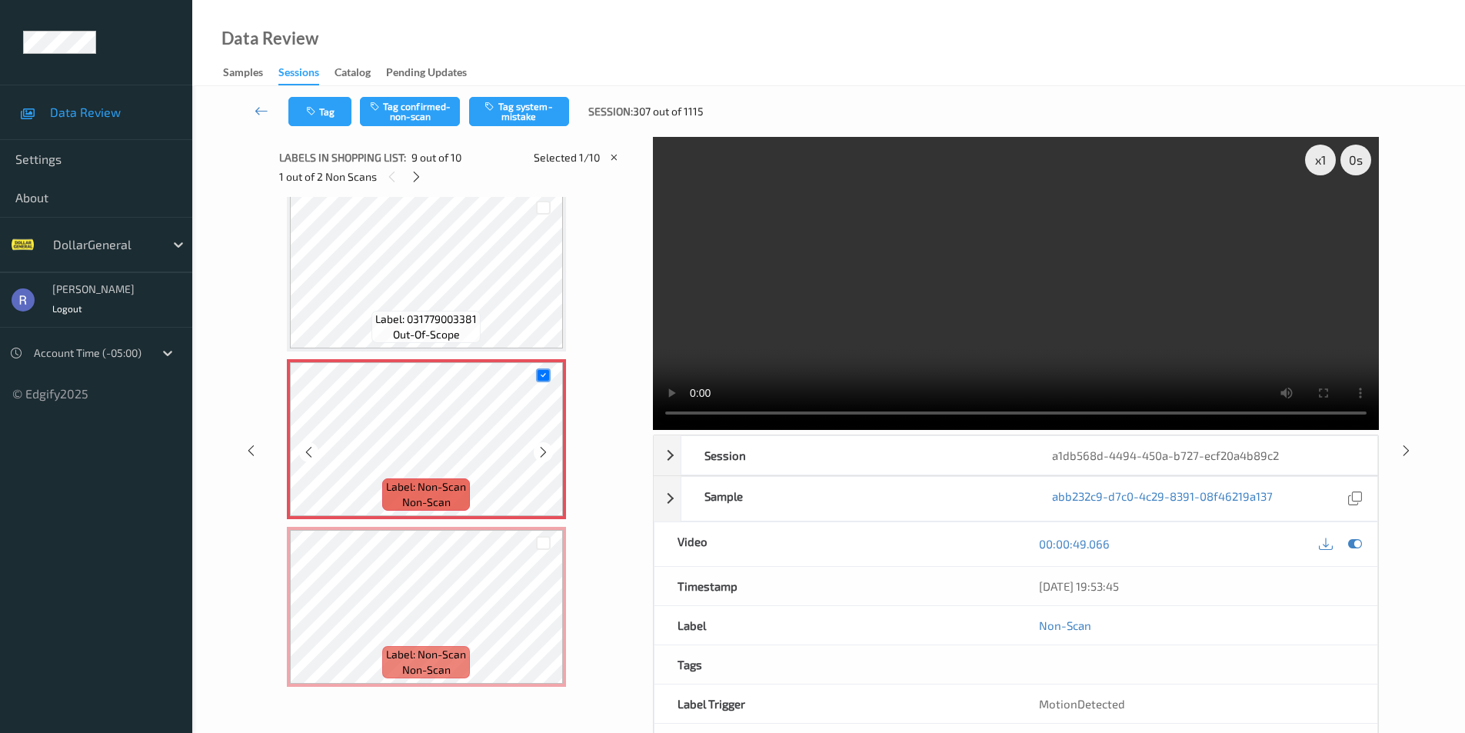
scroll to position [1187, 0]
click at [541, 548] on div at bounding box center [543, 542] width 15 height 15
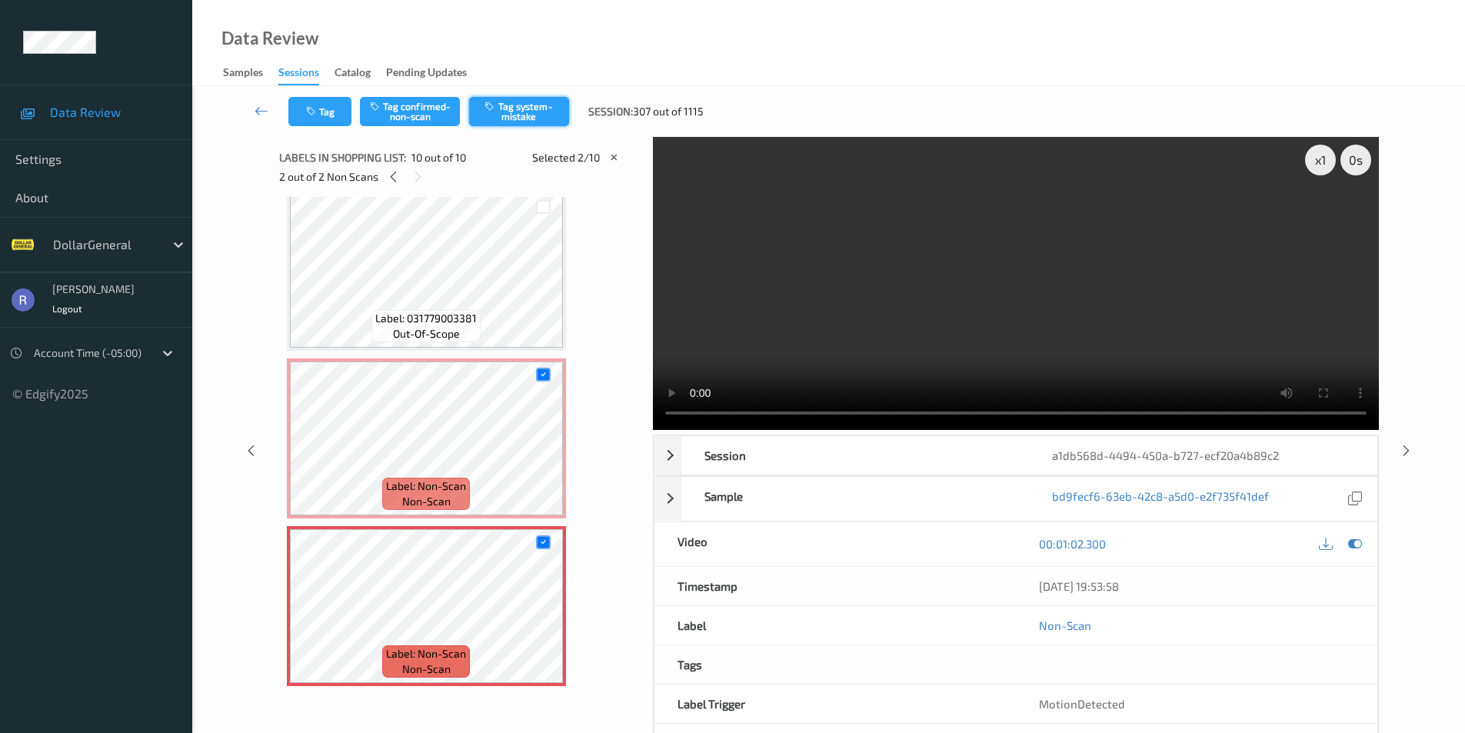
click at [531, 115] on button "Tag system-mistake" at bounding box center [519, 111] width 100 height 29
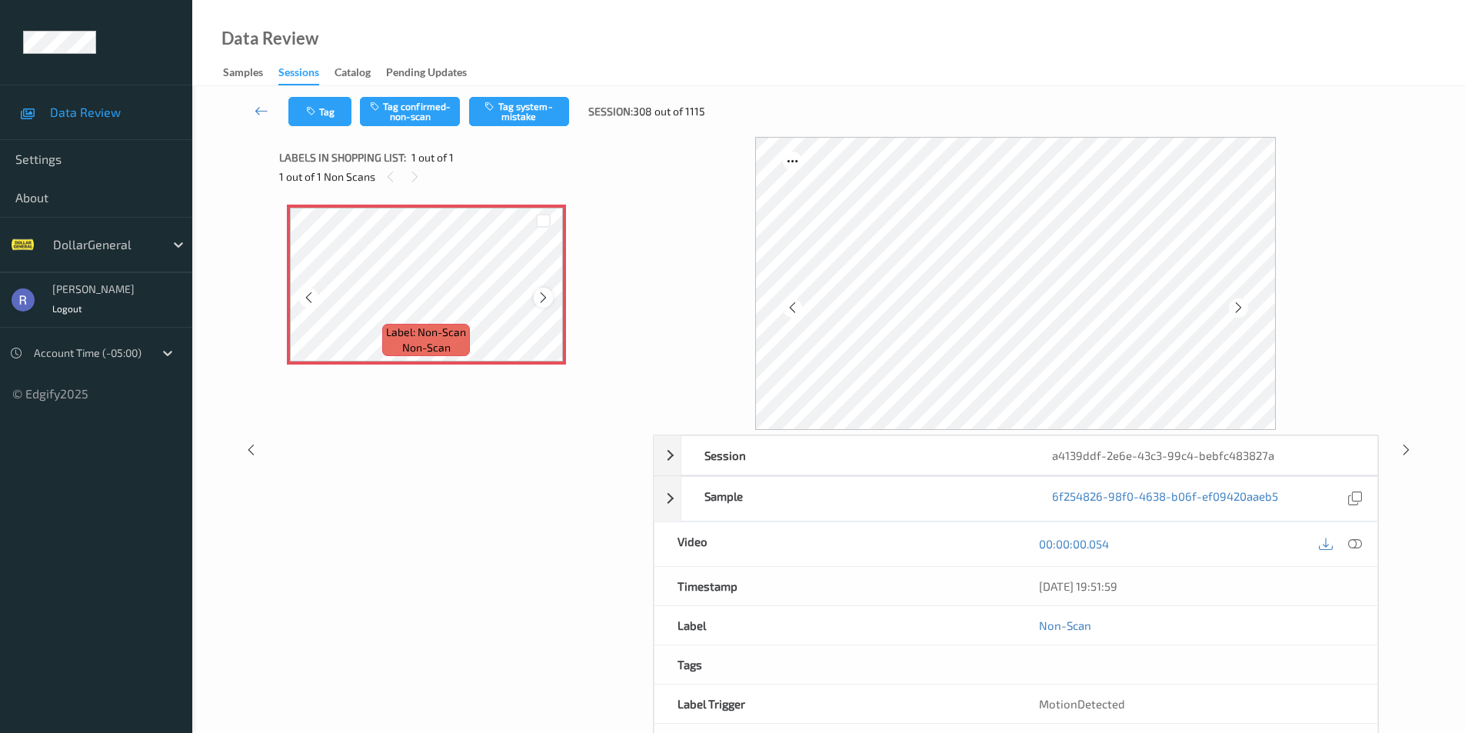
click at [543, 298] on icon at bounding box center [543, 298] width 13 height 14
click at [1361, 547] on icon at bounding box center [1355, 544] width 14 height 14
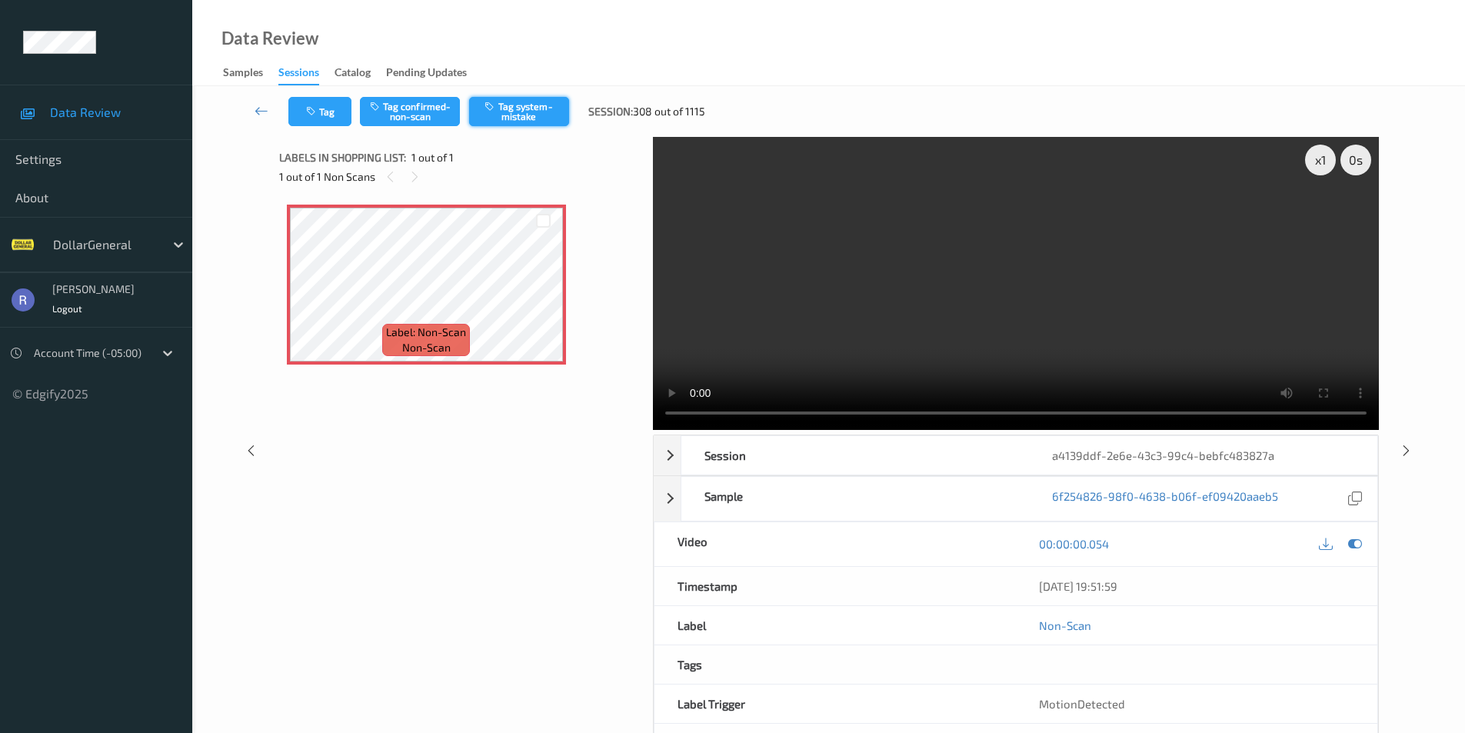
click at [528, 116] on button "Tag system-mistake" at bounding box center [519, 111] width 100 height 29
click at [1408, 445] on icon at bounding box center [1406, 450] width 13 height 14
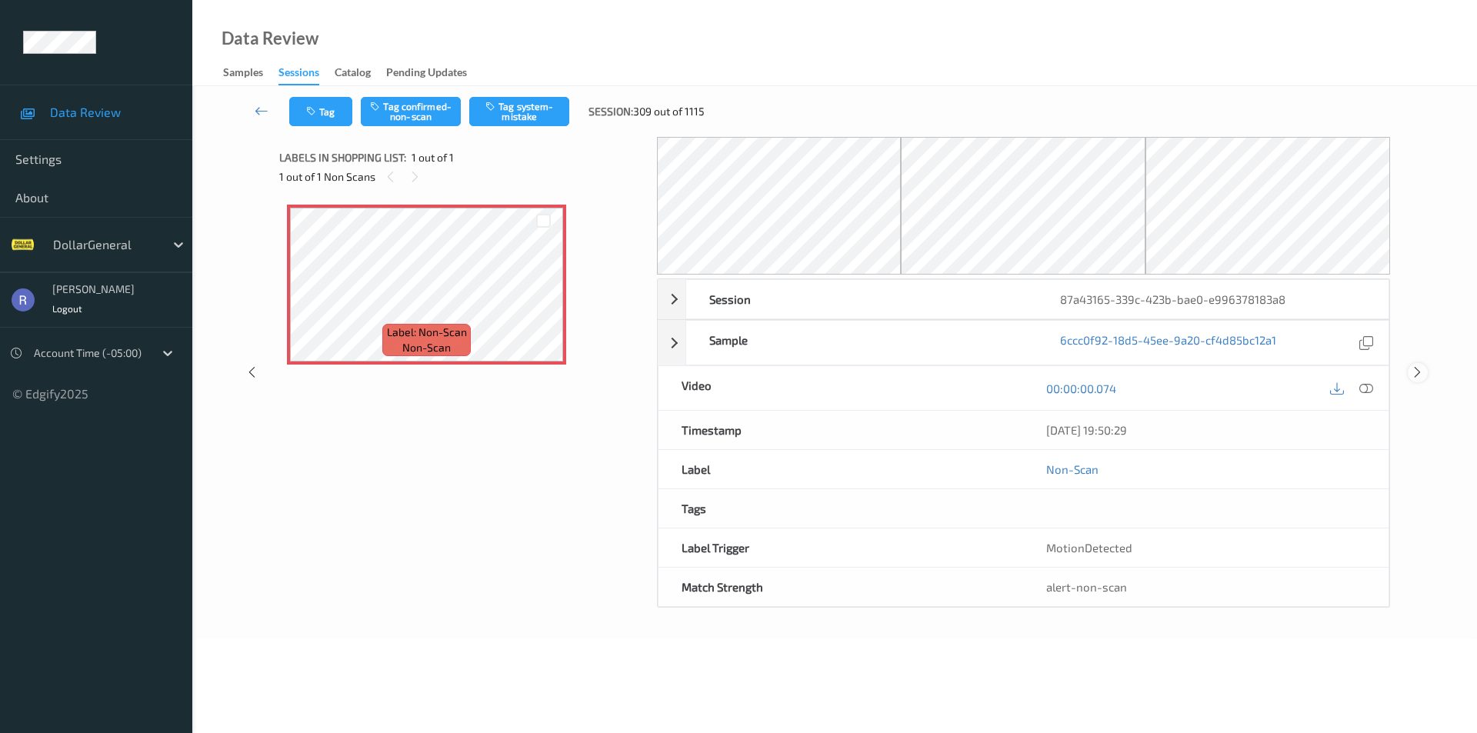
click at [1417, 371] on icon at bounding box center [1416, 372] width 13 height 14
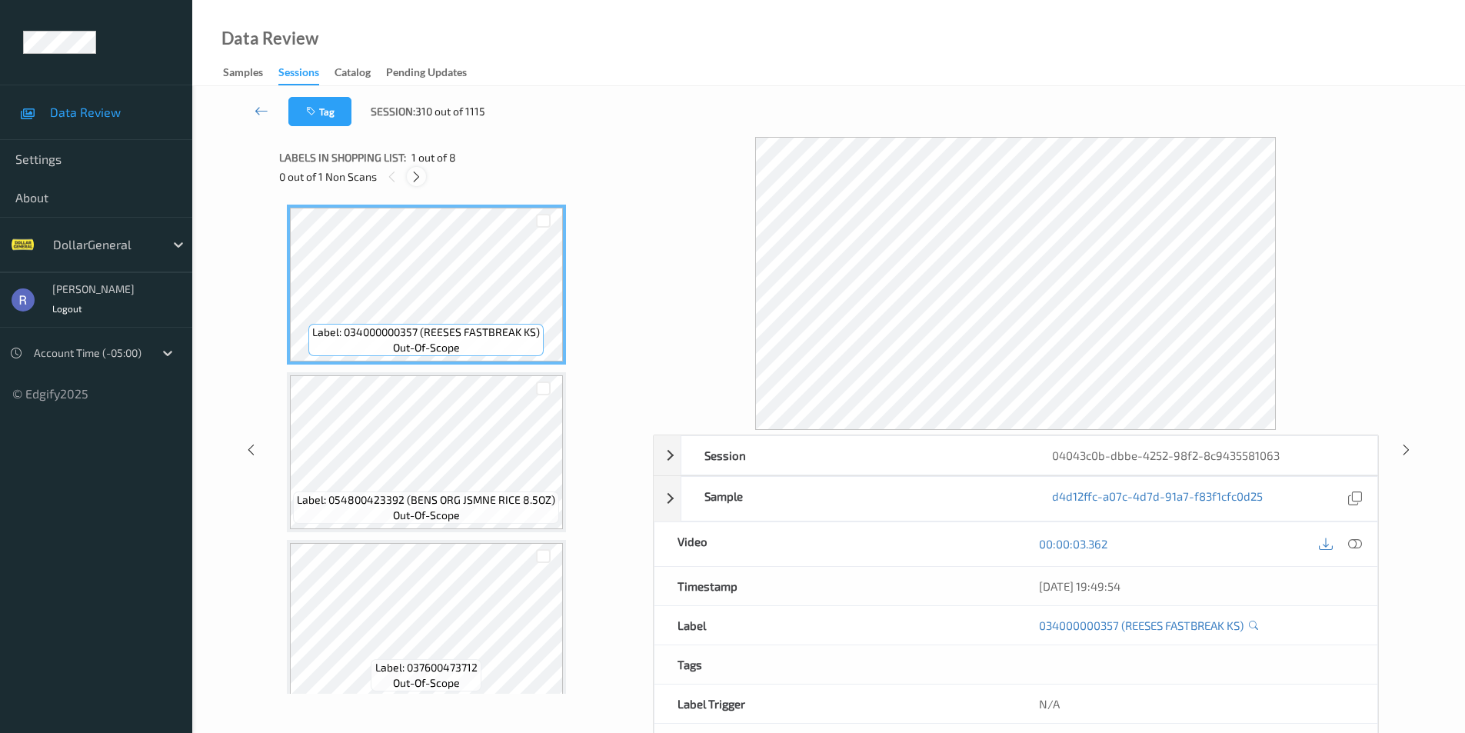
click at [415, 178] on icon at bounding box center [416, 177] width 13 height 14
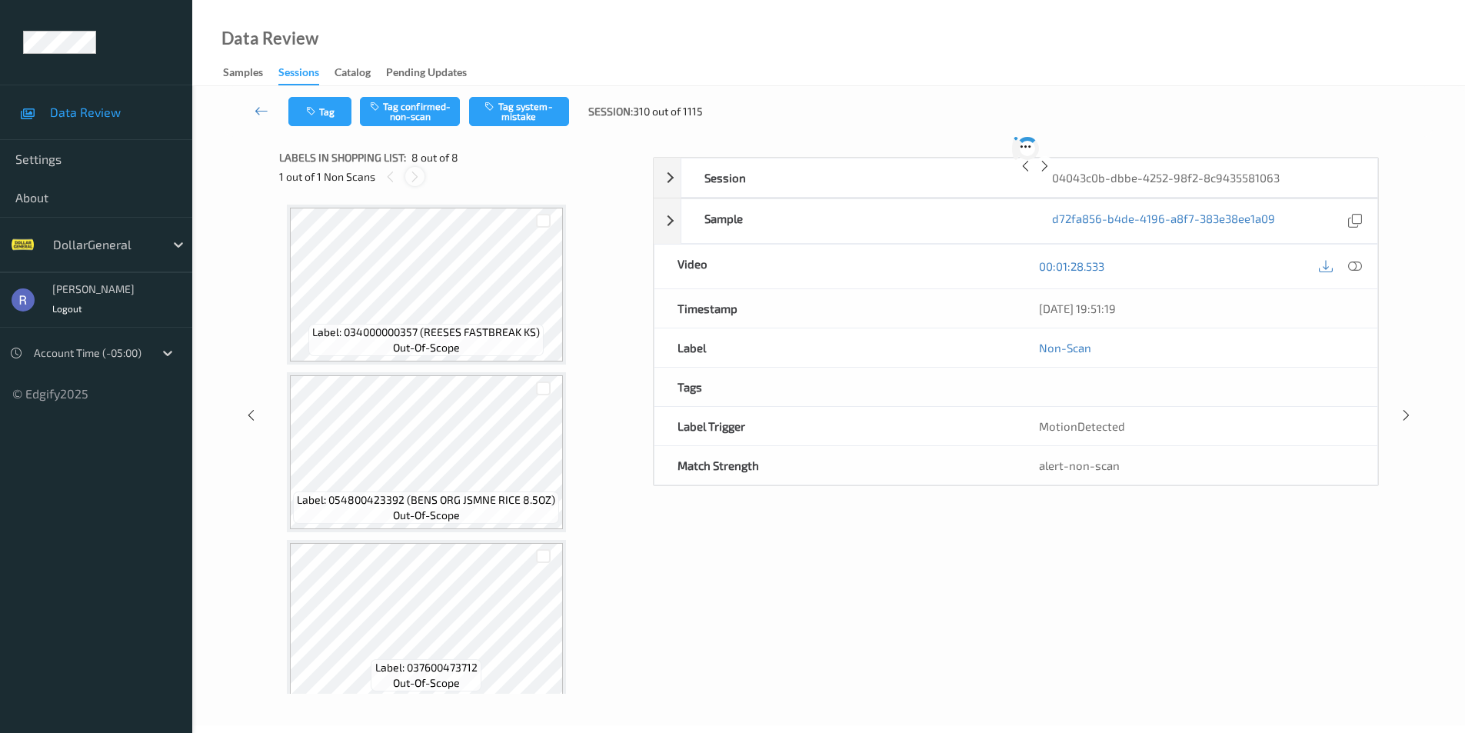
scroll to position [860, 0]
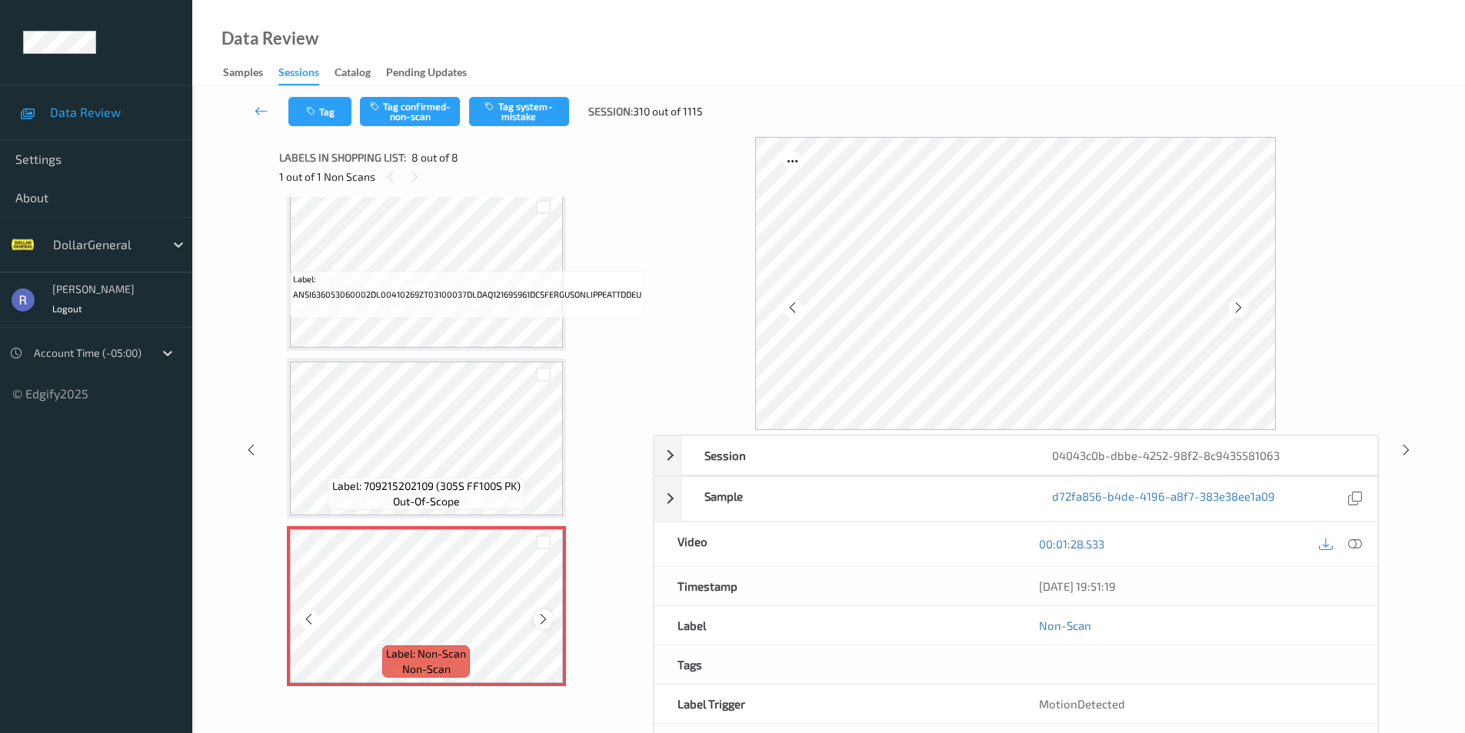
click at [542, 612] on icon at bounding box center [543, 619] width 13 height 14
click at [541, 612] on icon at bounding box center [543, 619] width 13 height 14
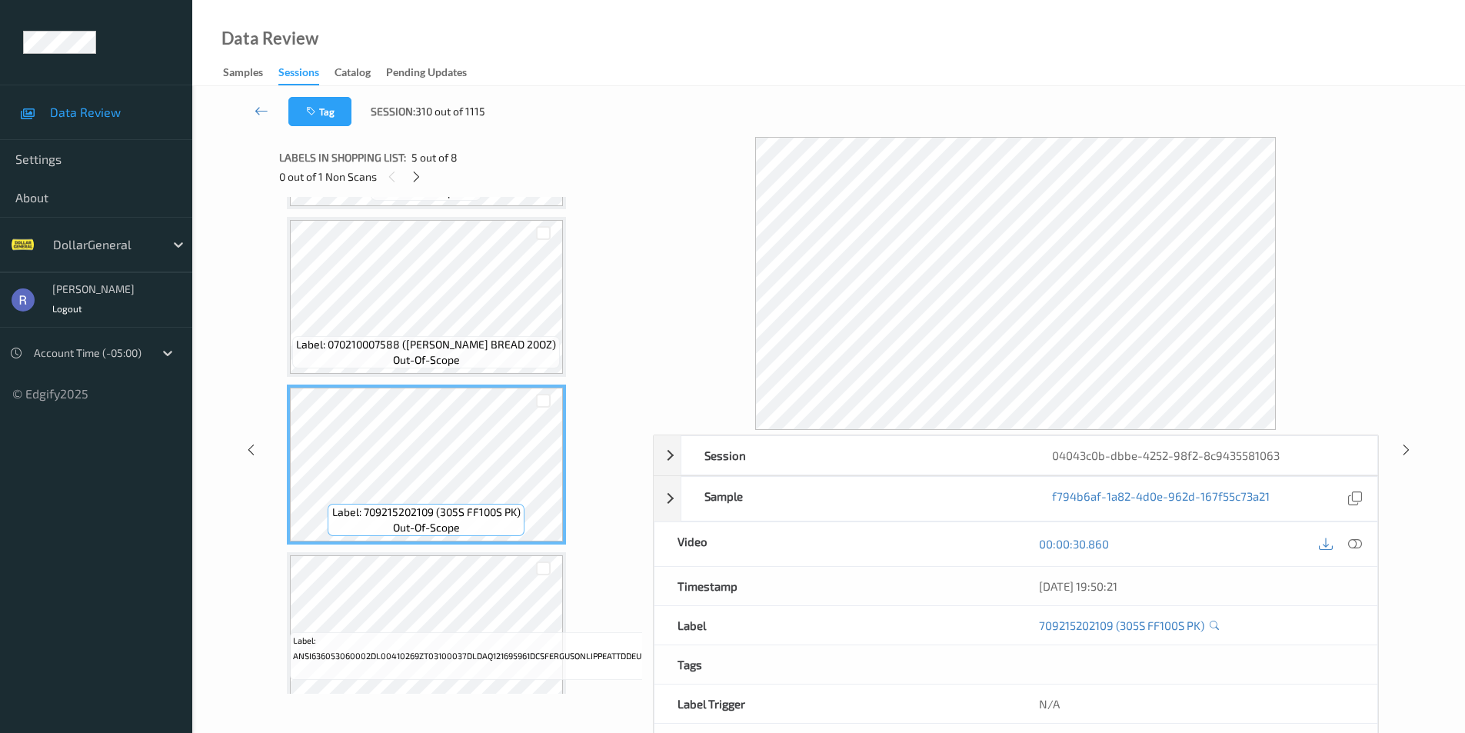
scroll to position [475, 0]
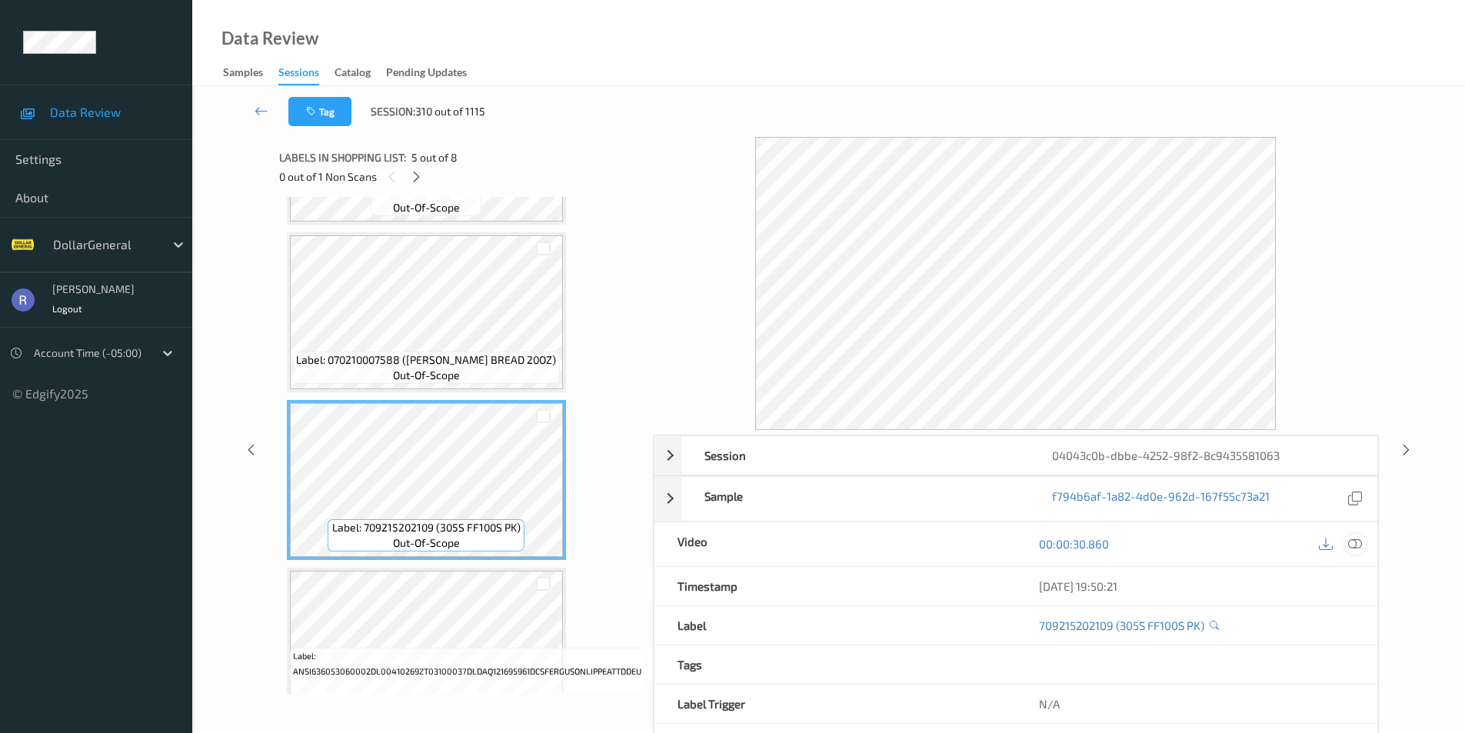
click at [1358, 544] on icon at bounding box center [1355, 544] width 14 height 14
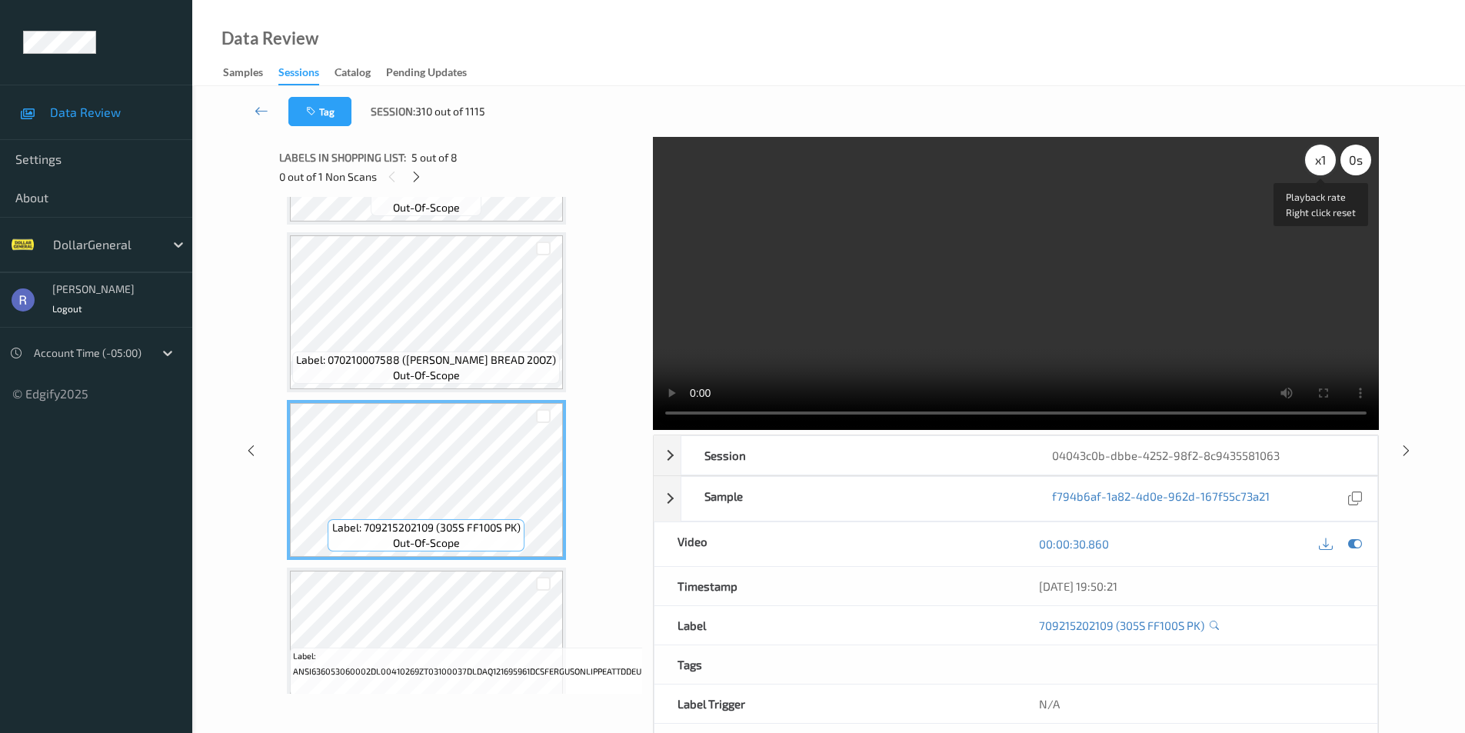
click at [1319, 165] on div "x 1" at bounding box center [1320, 160] width 31 height 31
click at [1319, 165] on div "x 2" at bounding box center [1320, 160] width 31 height 31
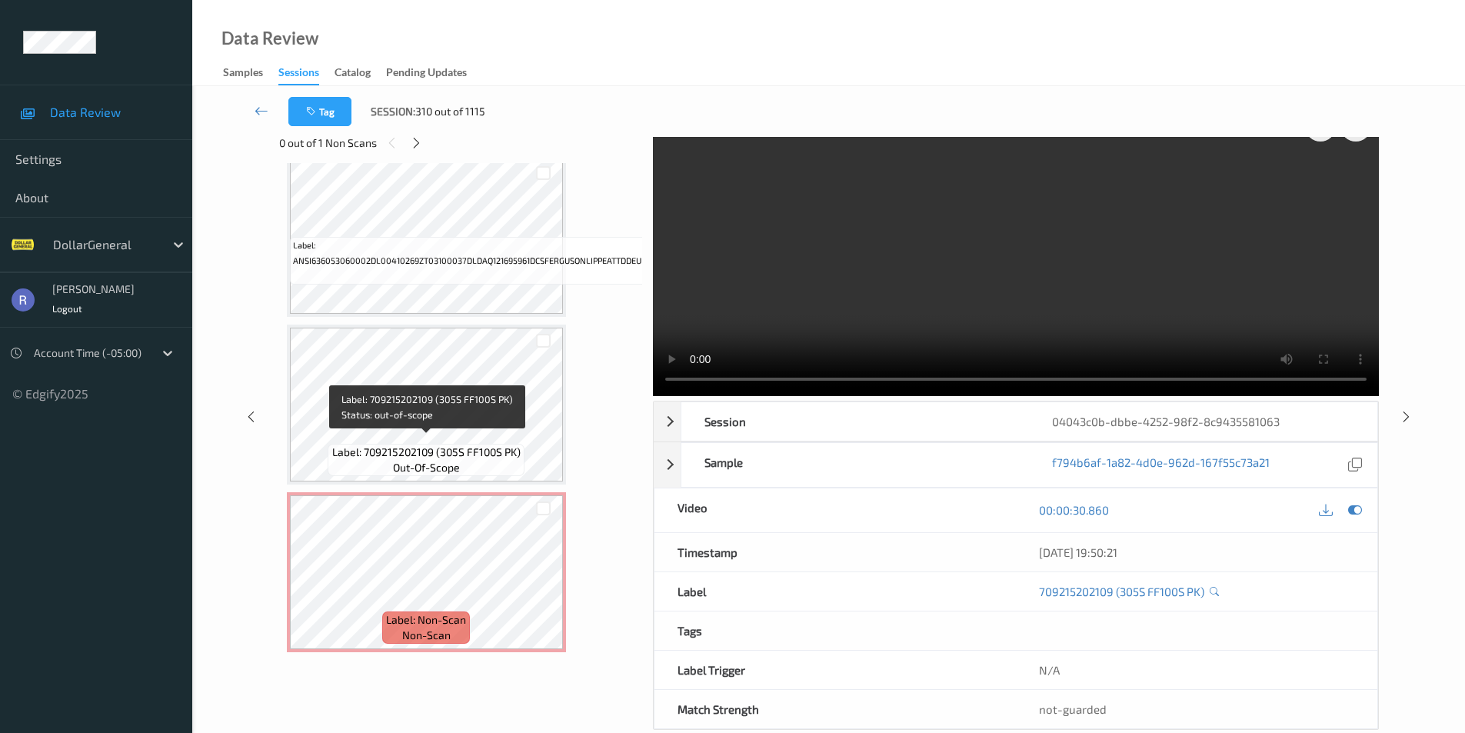
scroll to position [62, 0]
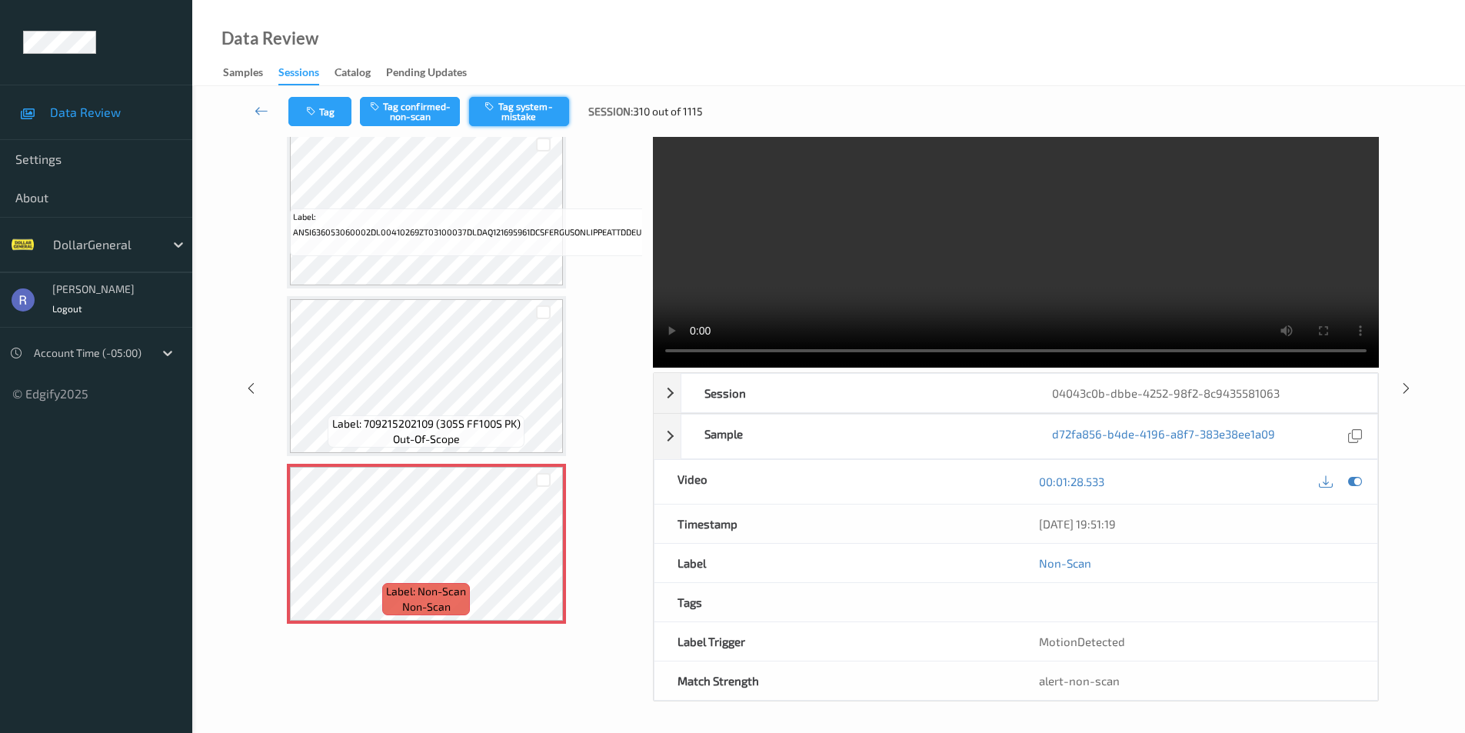
click at [522, 112] on button "Tag system-mistake" at bounding box center [519, 111] width 100 height 29
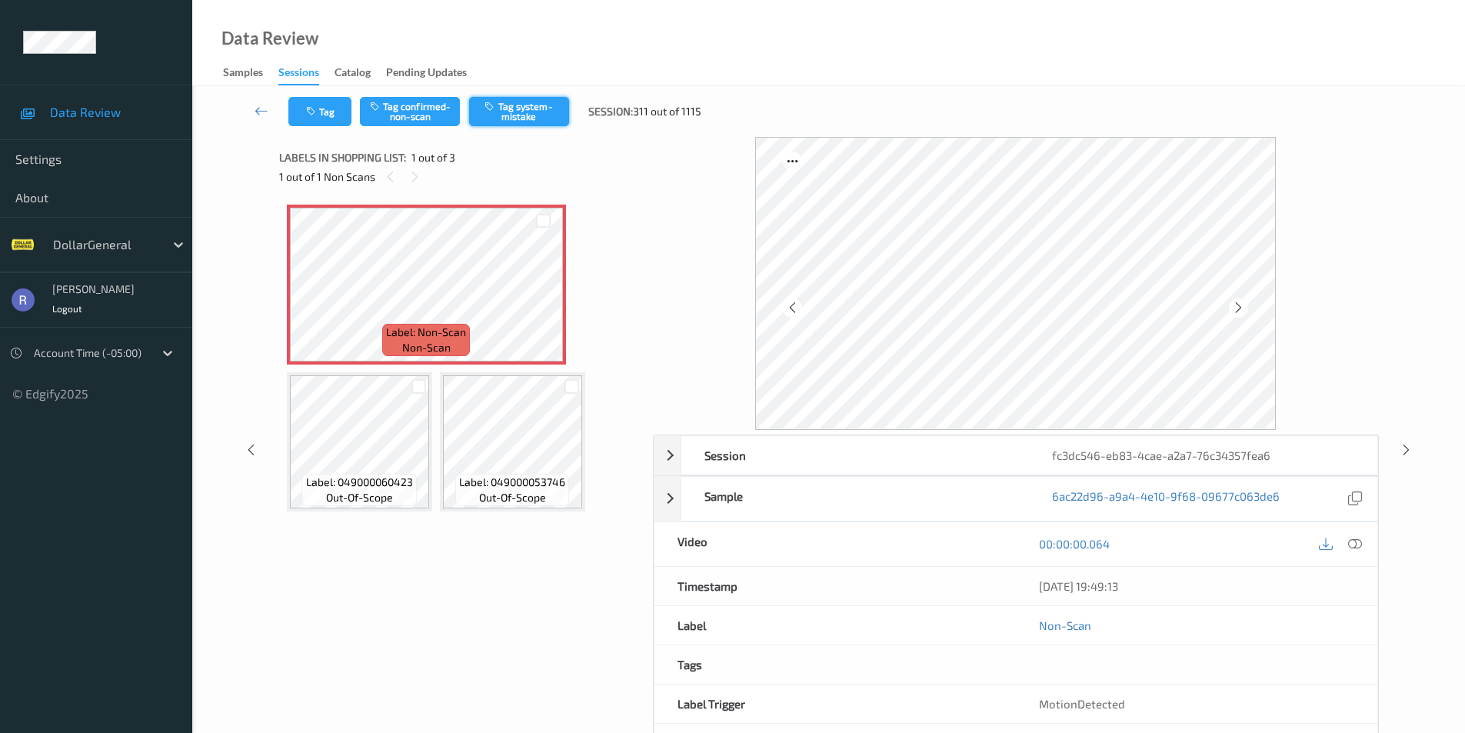
click at [511, 112] on button "Tag system-mistake" at bounding box center [519, 111] width 100 height 29
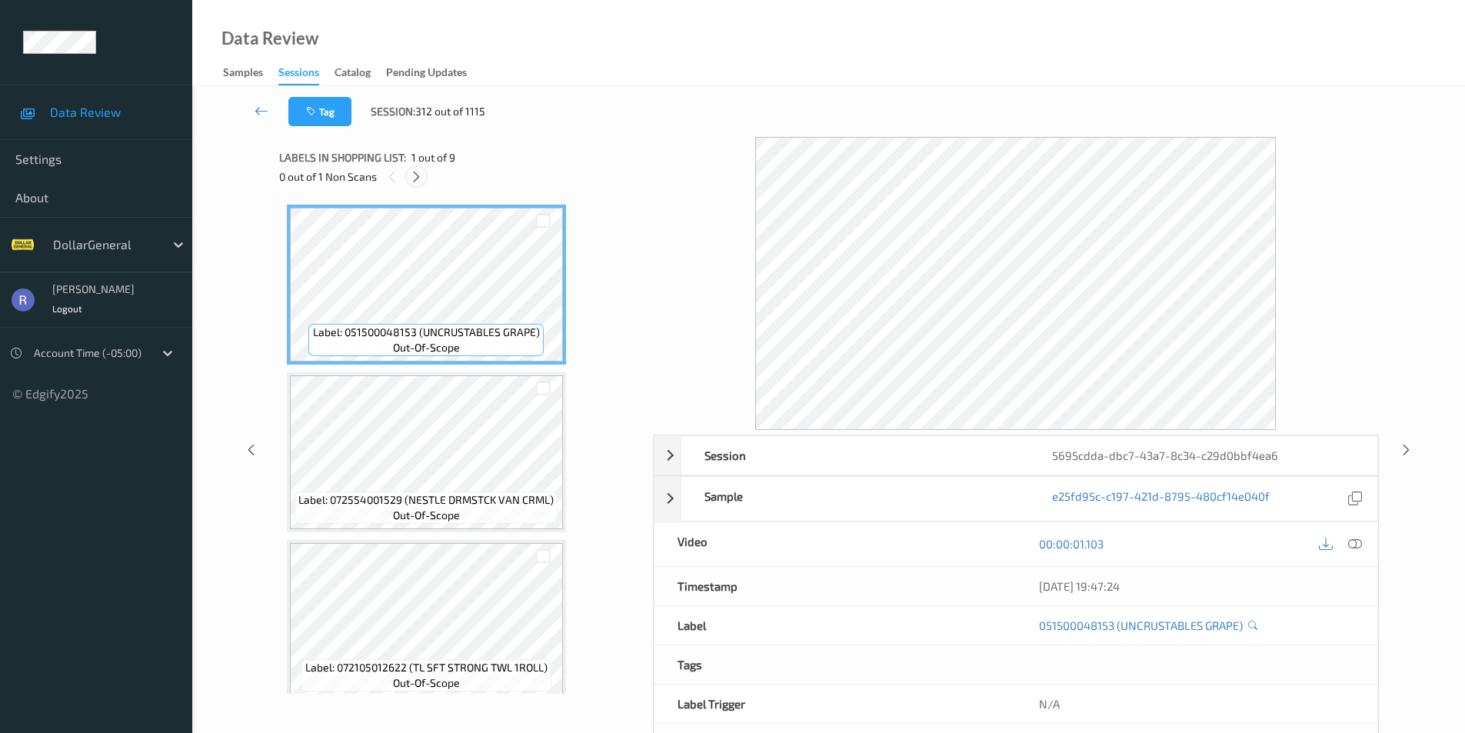
click at [418, 176] on icon at bounding box center [416, 177] width 13 height 14
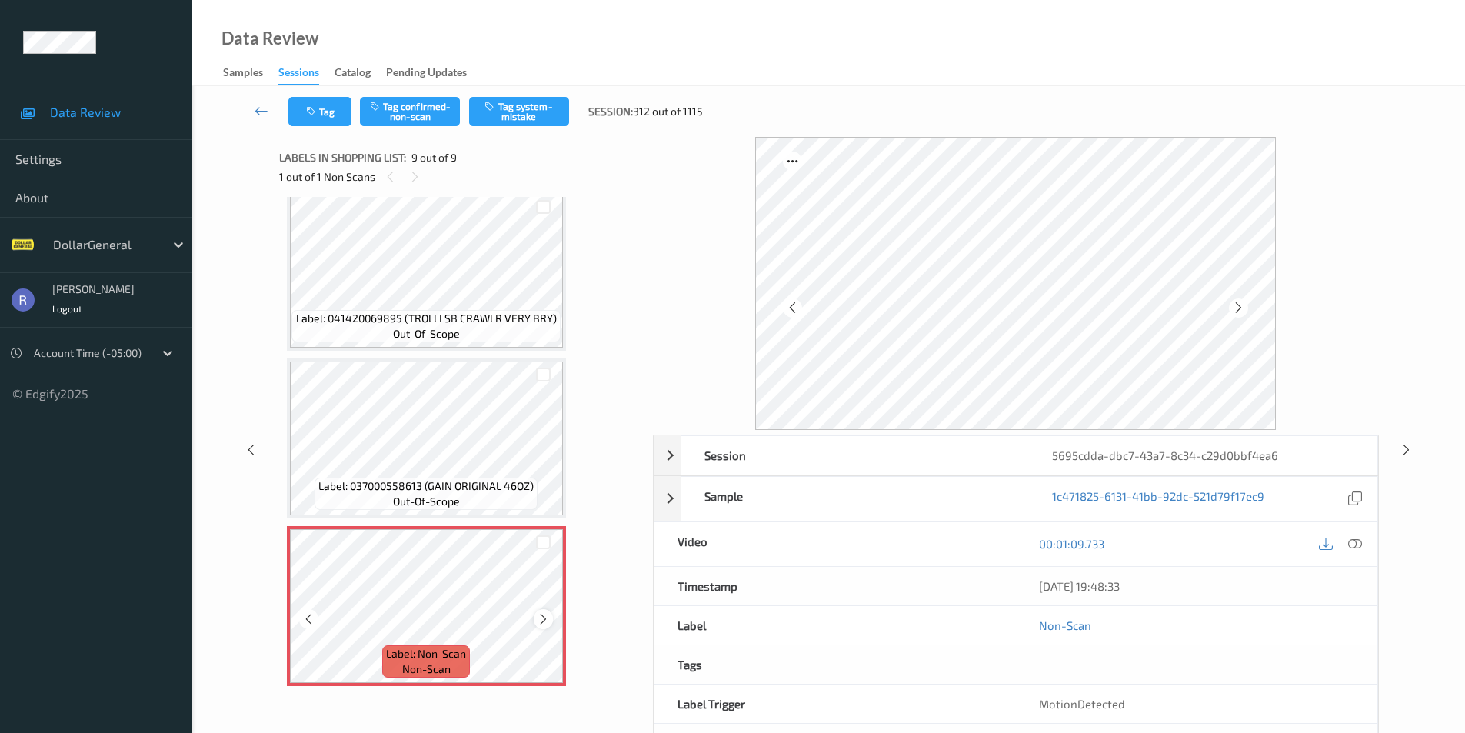
click at [543, 621] on icon at bounding box center [543, 619] width 13 height 14
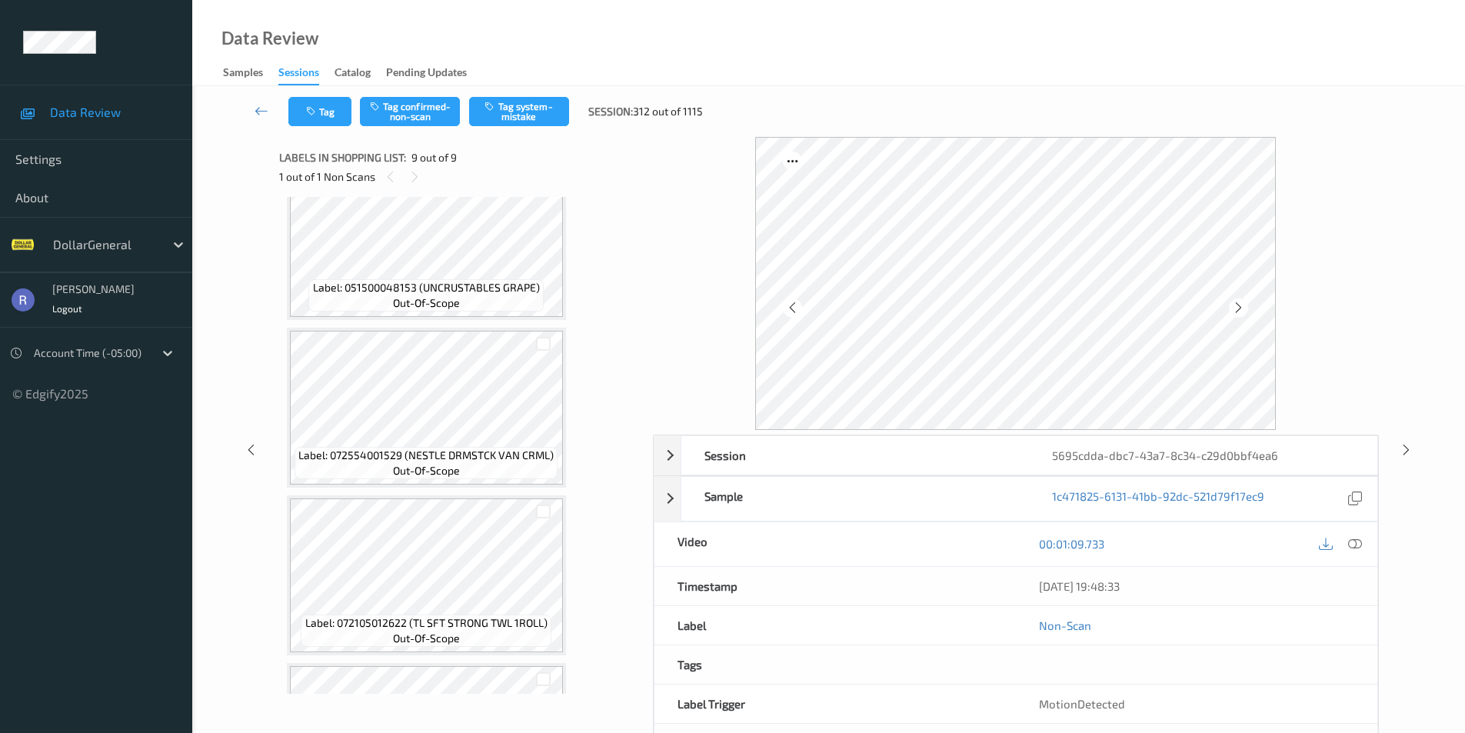
scroll to position [0, 0]
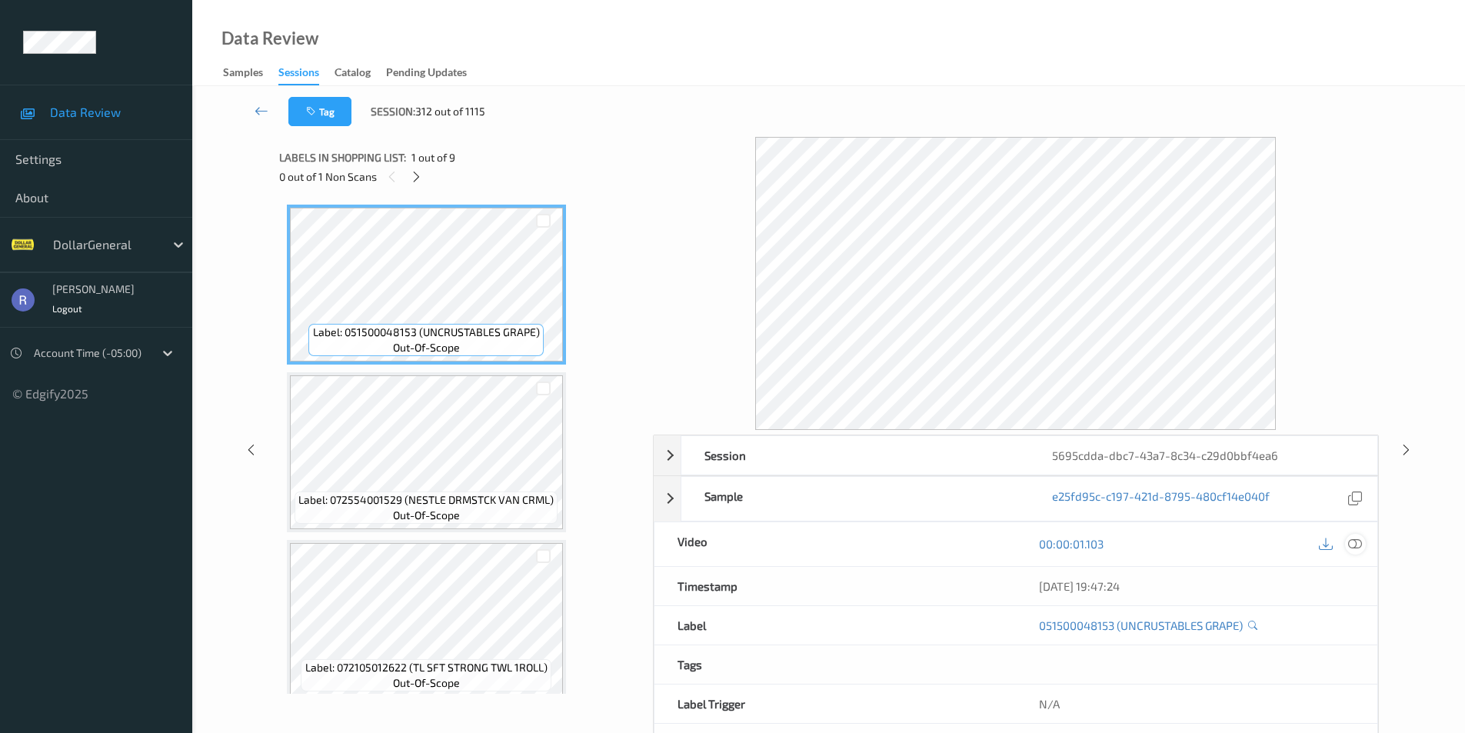
click at [1357, 543] on icon at bounding box center [1355, 544] width 14 height 14
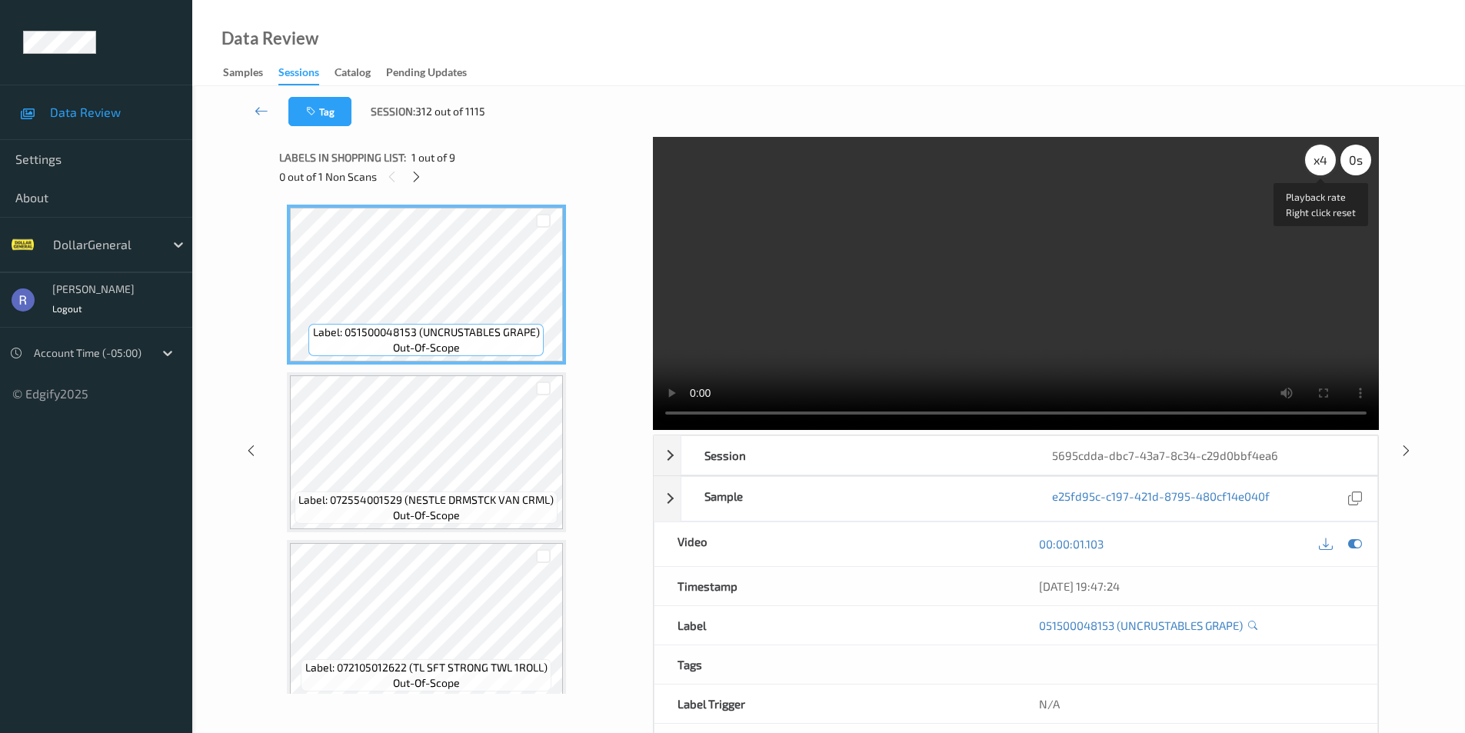
click at [1330, 163] on div "x 4" at bounding box center [1320, 160] width 31 height 31
click at [1325, 163] on div "x 8" at bounding box center [1320, 160] width 31 height 31
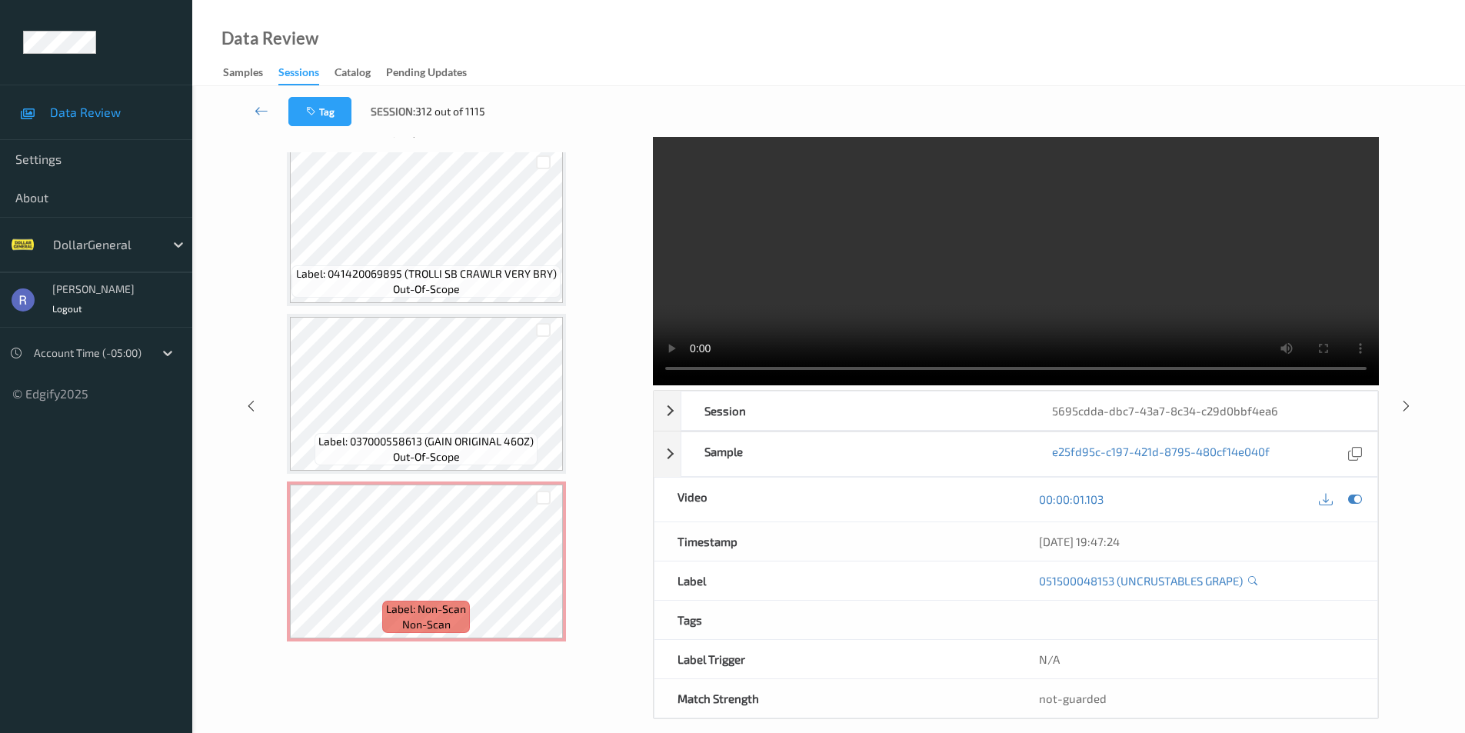
scroll to position [62, 0]
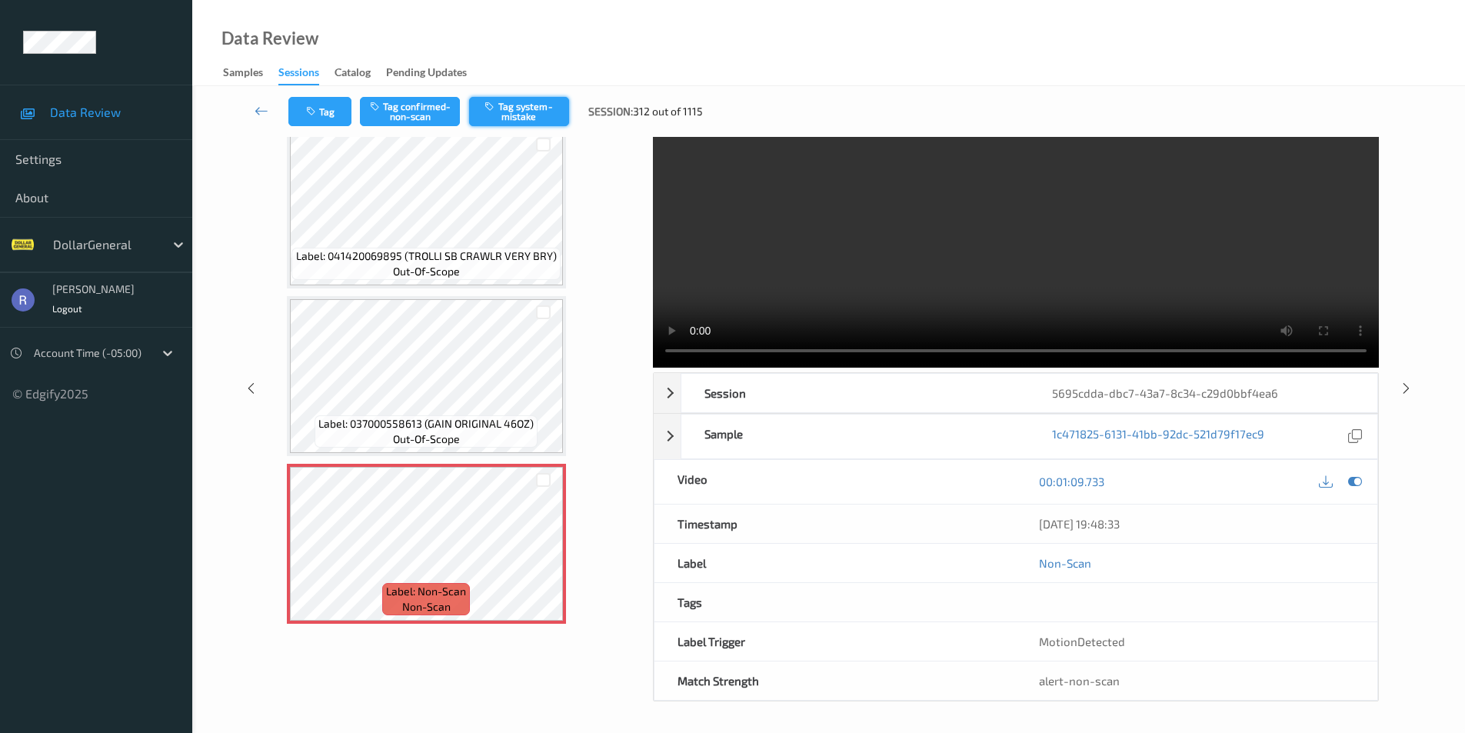
click at [542, 110] on button "Tag system-mistake" at bounding box center [519, 111] width 100 height 29
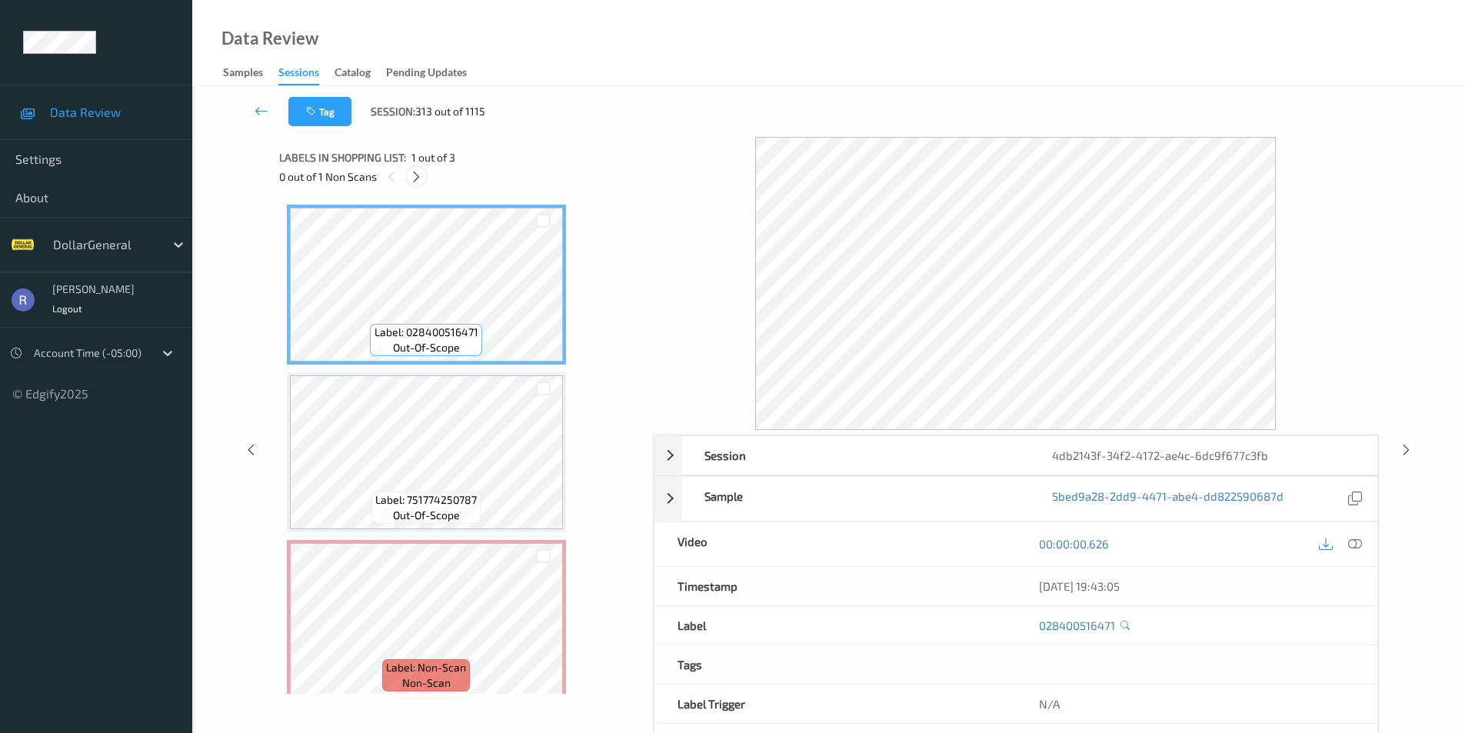
click at [415, 178] on icon at bounding box center [416, 177] width 13 height 14
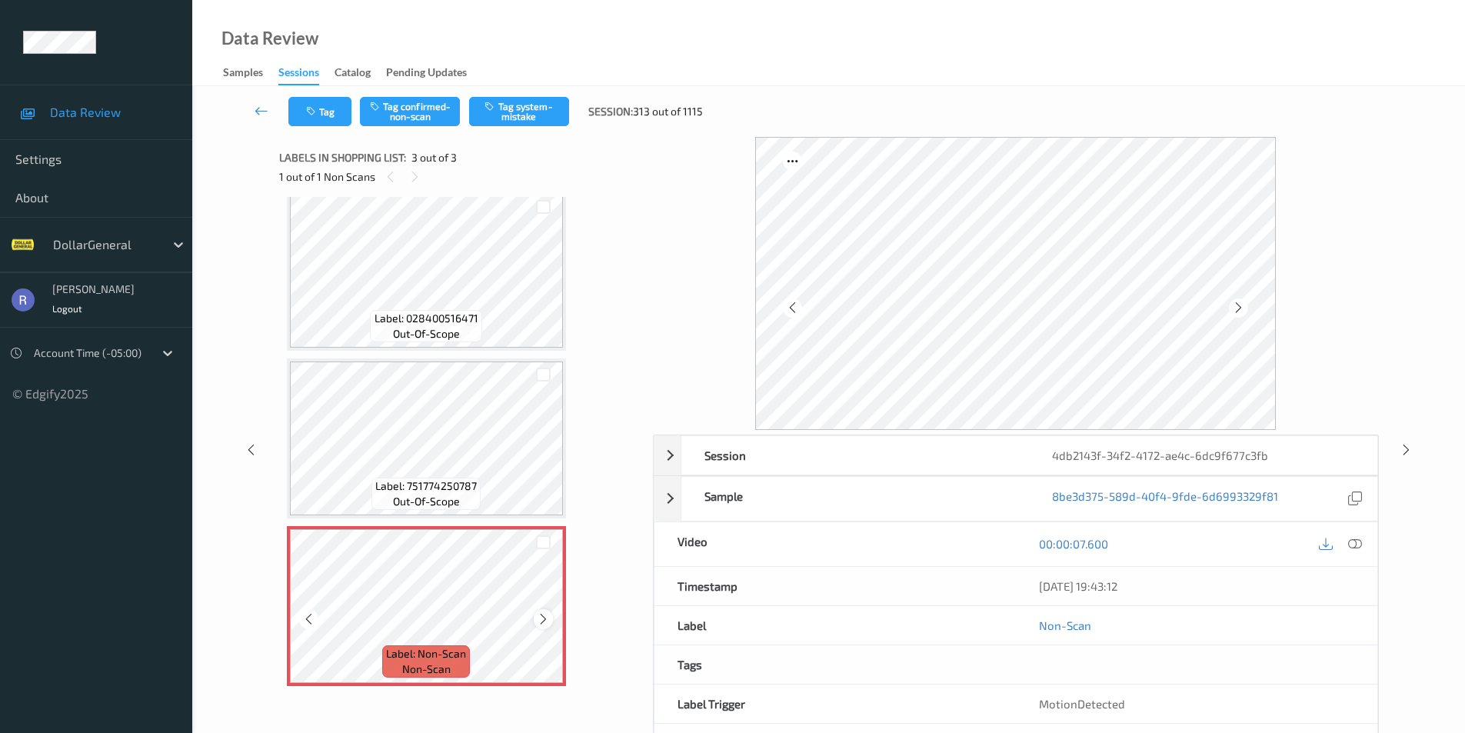
click at [543, 619] on icon at bounding box center [543, 619] width 13 height 14
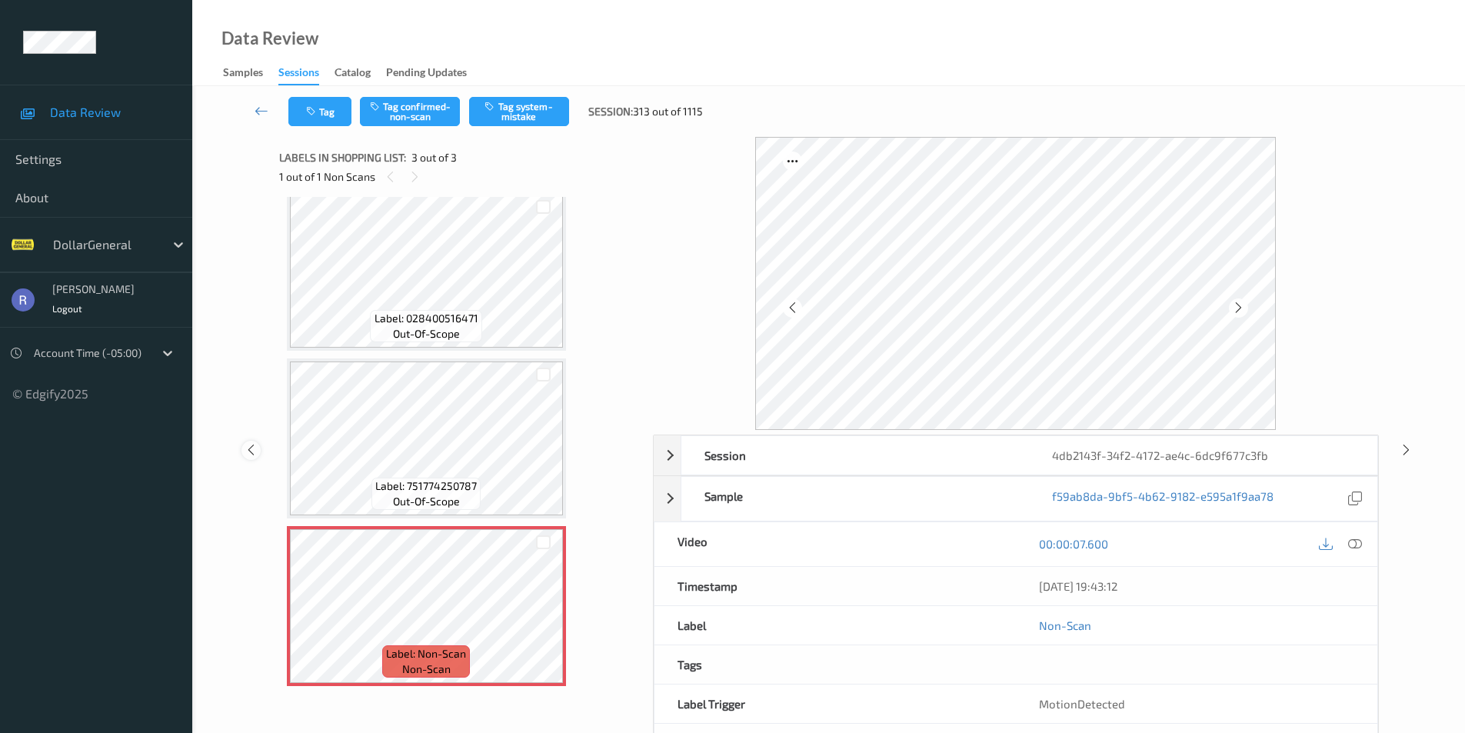
click at [252, 448] on icon at bounding box center [251, 450] width 13 height 14
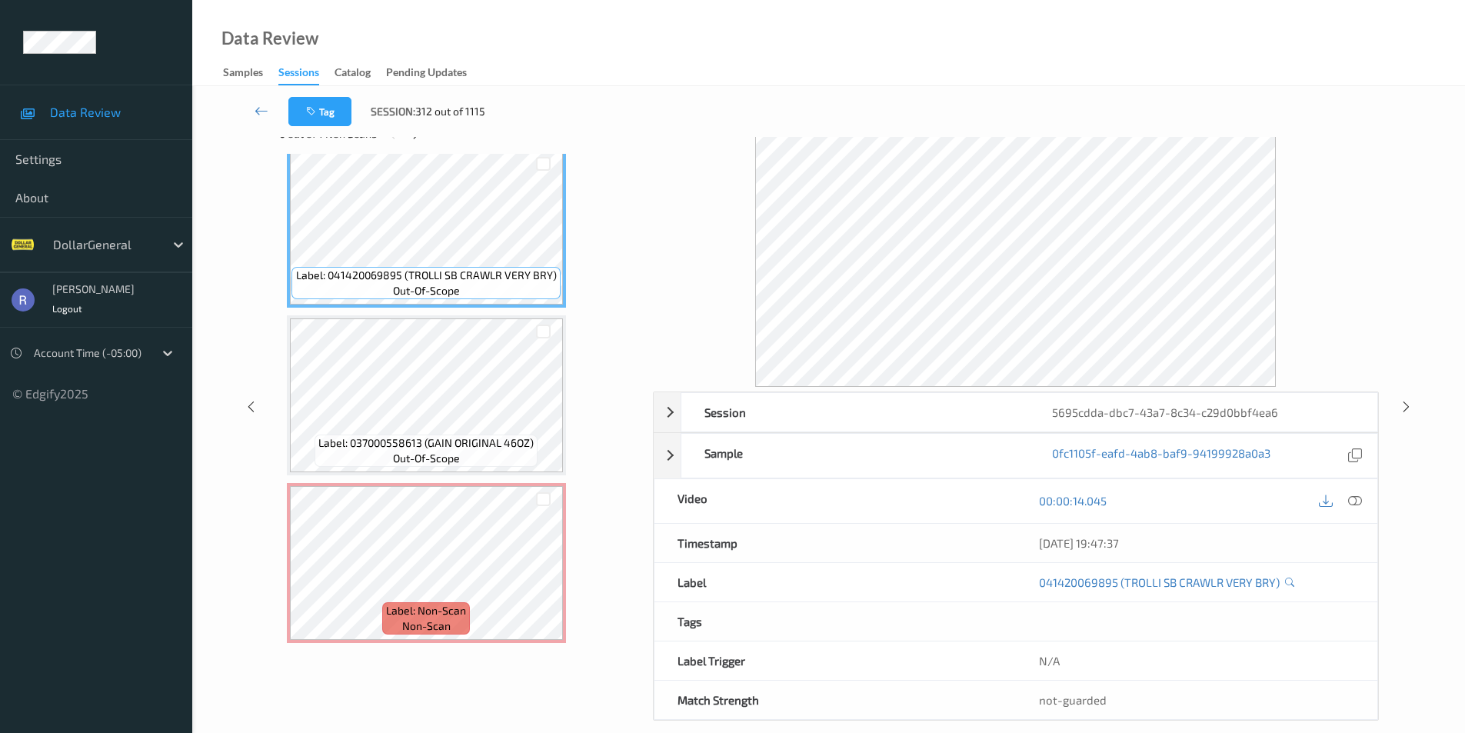
scroll to position [62, 0]
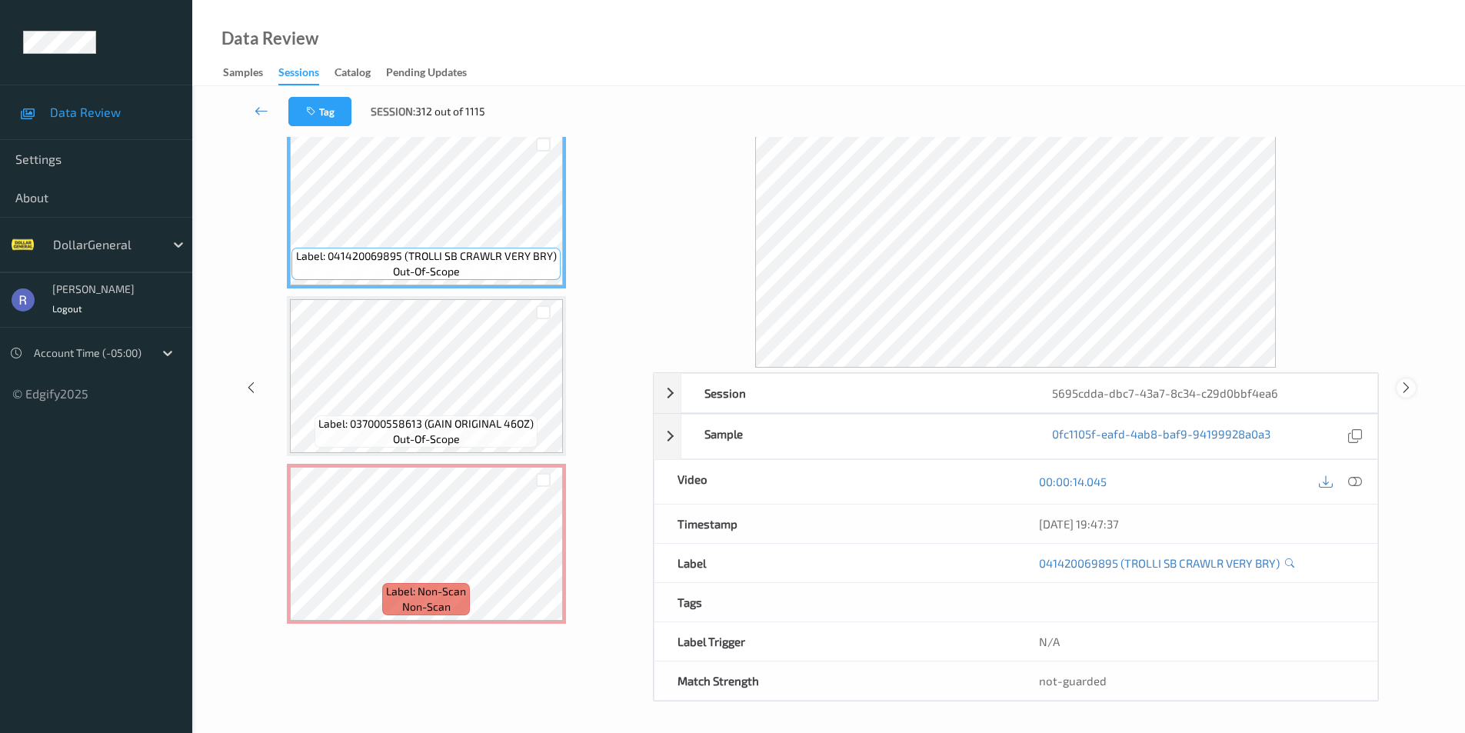
click at [1406, 385] on icon at bounding box center [1406, 388] width 13 height 14
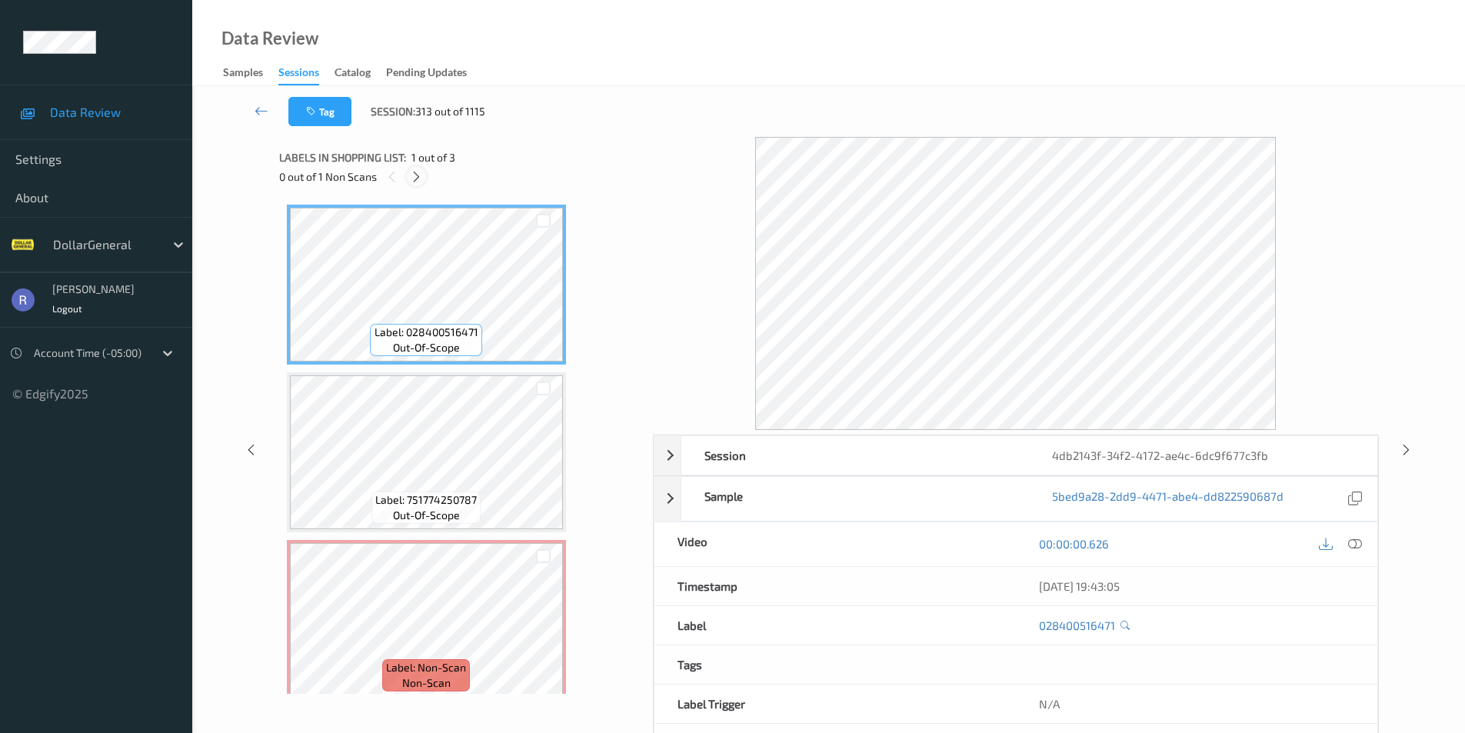
click at [421, 175] on icon at bounding box center [416, 177] width 13 height 14
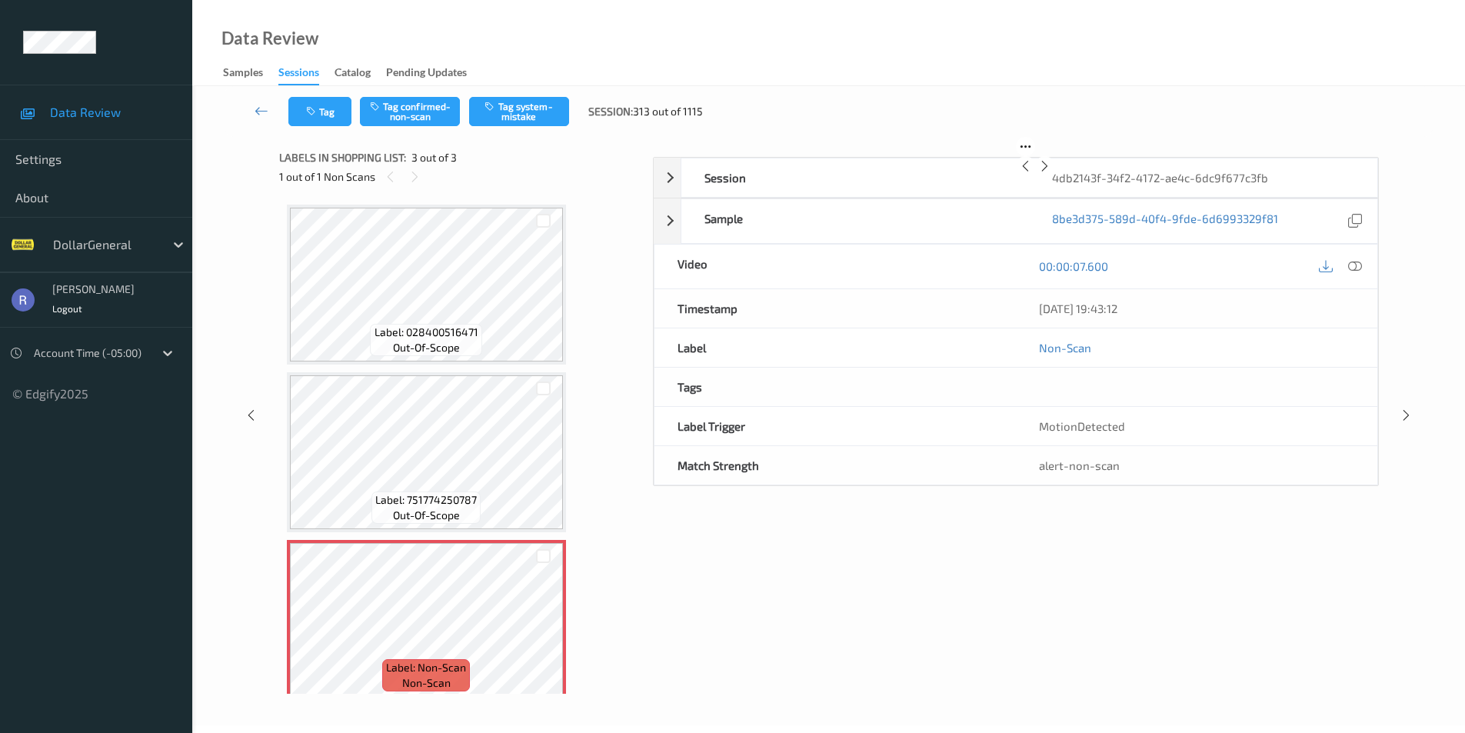
scroll to position [14, 0]
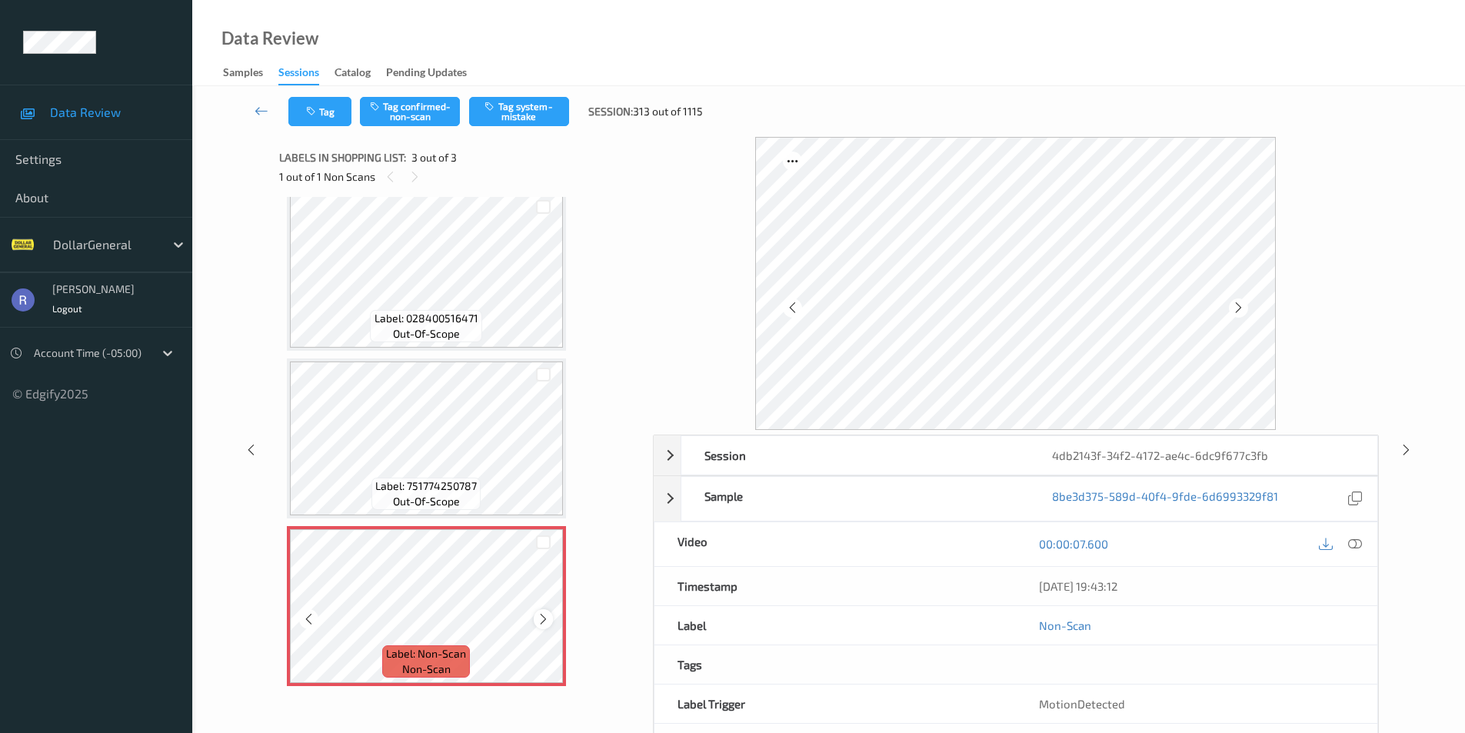
click at [542, 614] on icon at bounding box center [543, 619] width 13 height 14
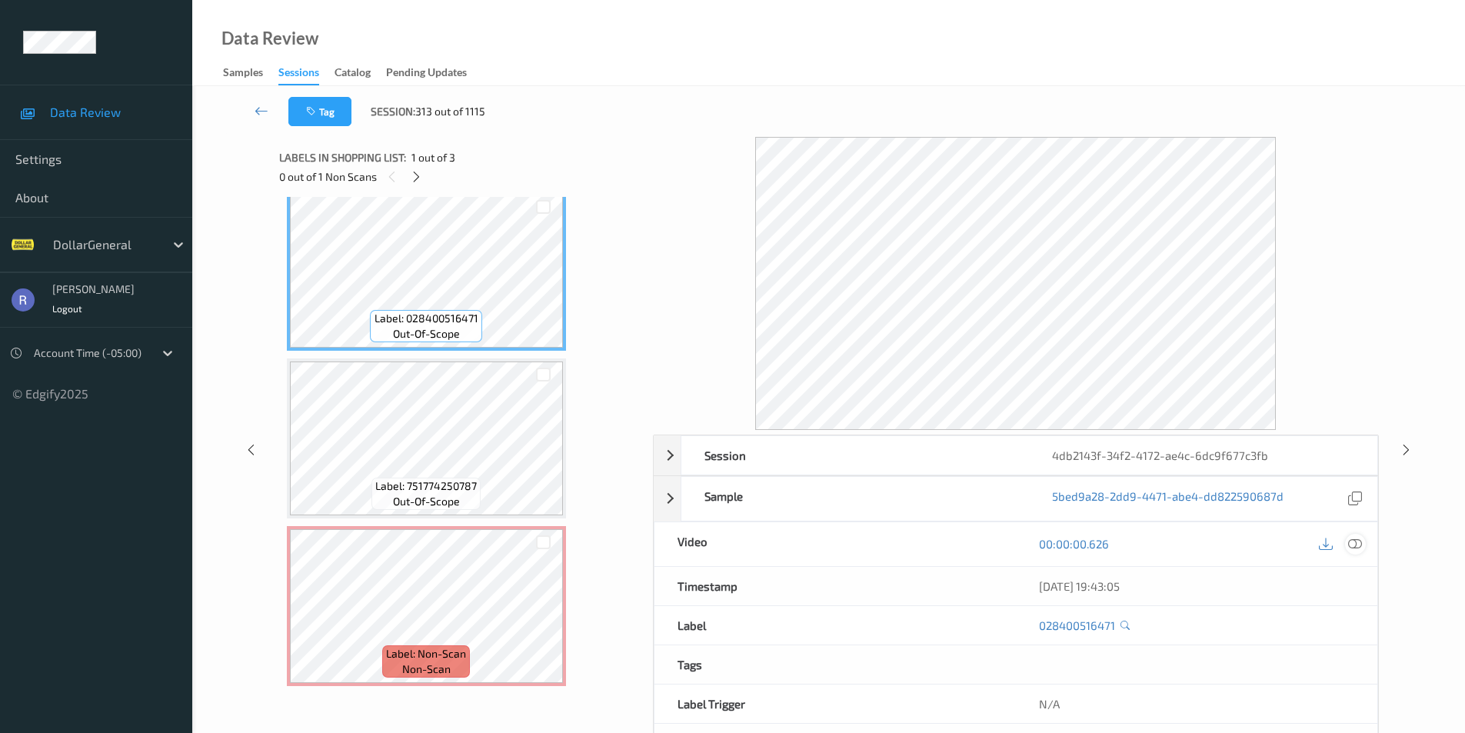
click at [1356, 543] on icon at bounding box center [1355, 544] width 14 height 14
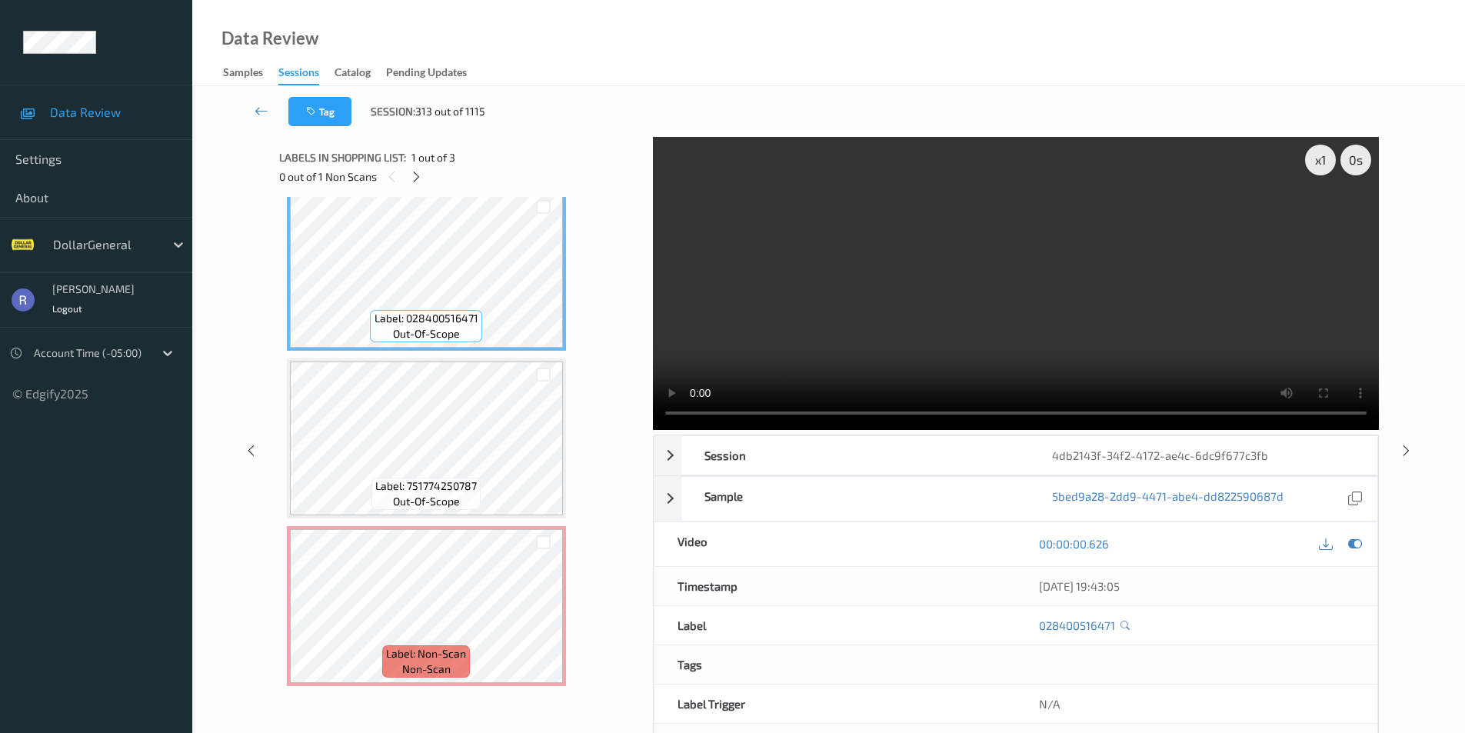
scroll to position [0, 0]
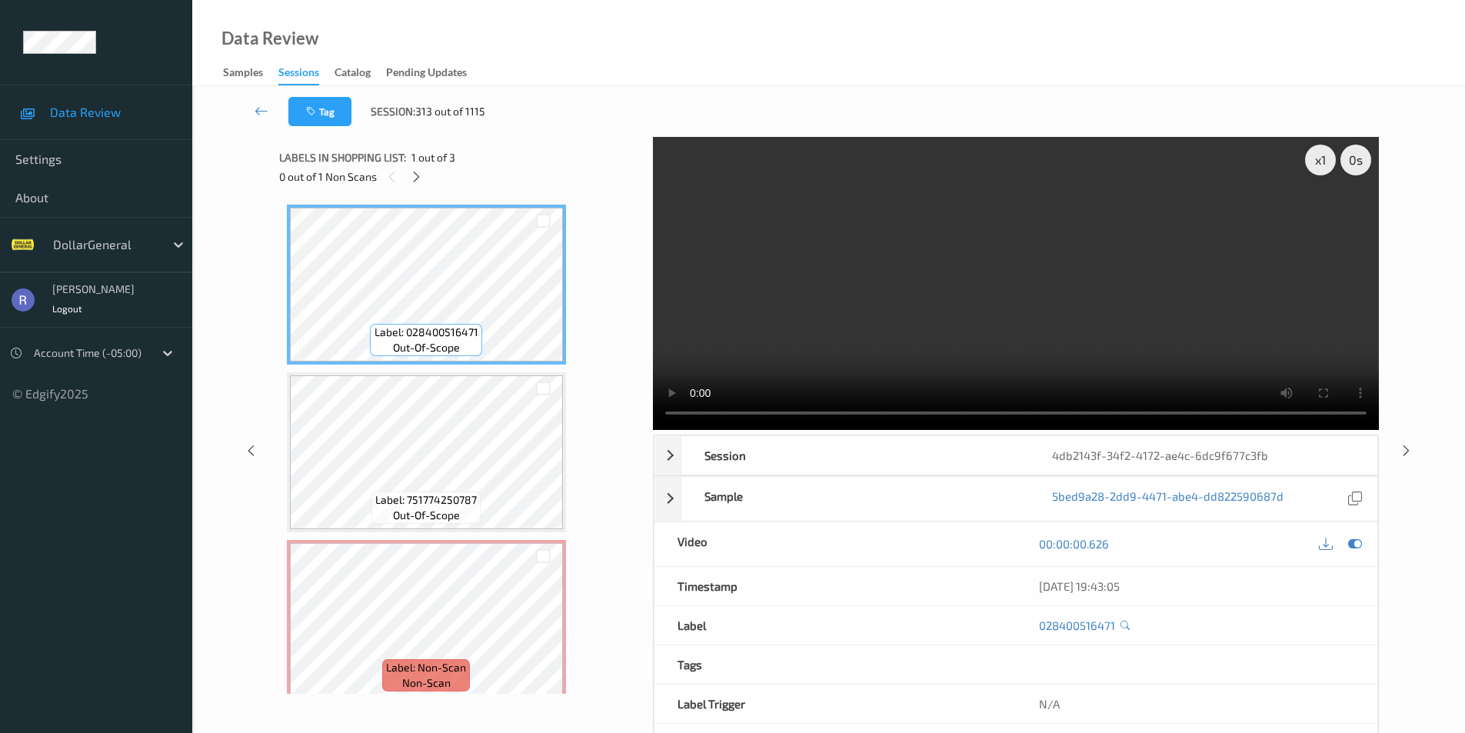
click at [657, 416] on video at bounding box center [1016, 283] width 726 height 293
click at [1177, 281] on video at bounding box center [1016, 283] width 726 height 293
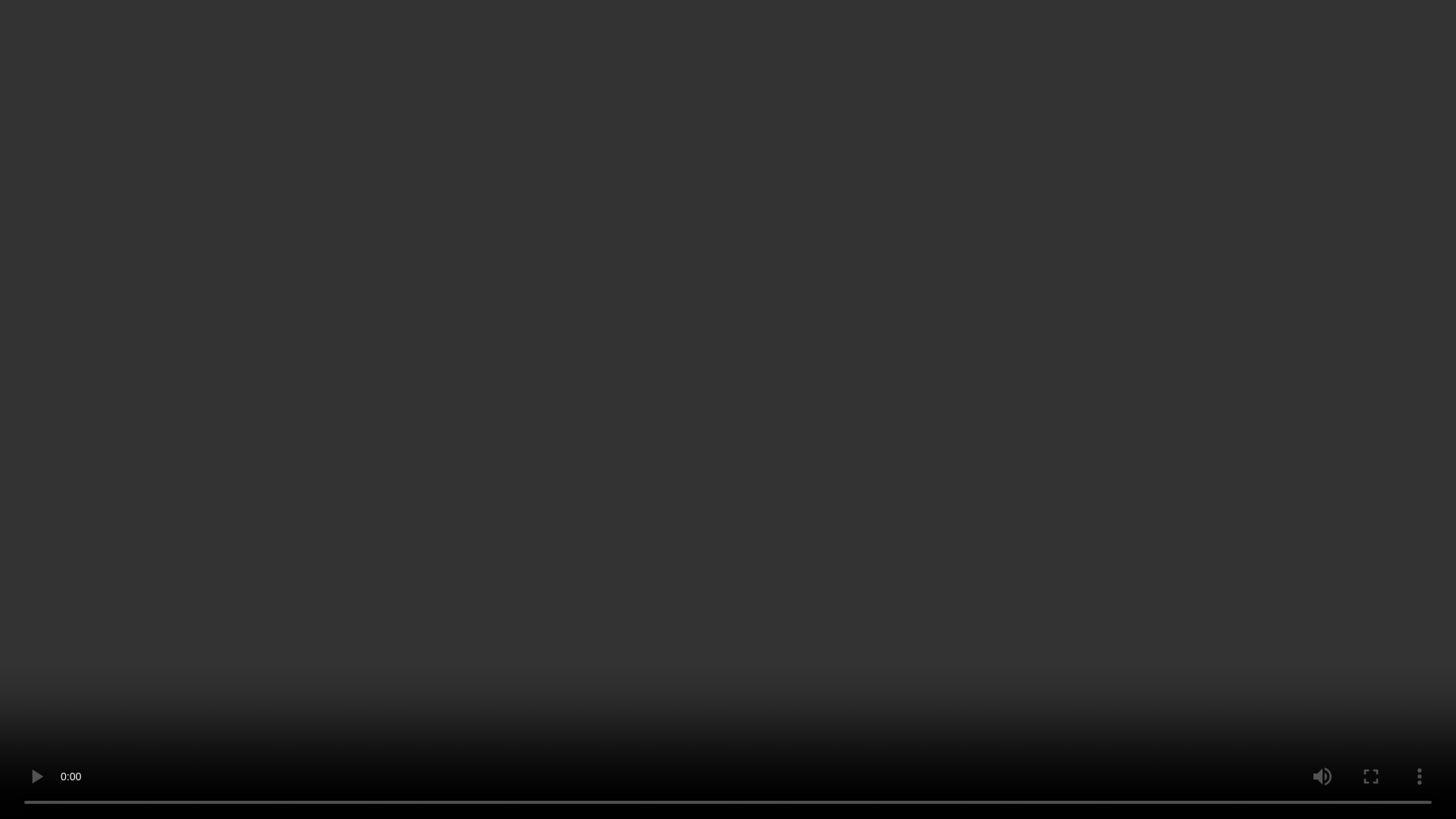
click at [761, 465] on video at bounding box center [728, 409] width 1456 height 819
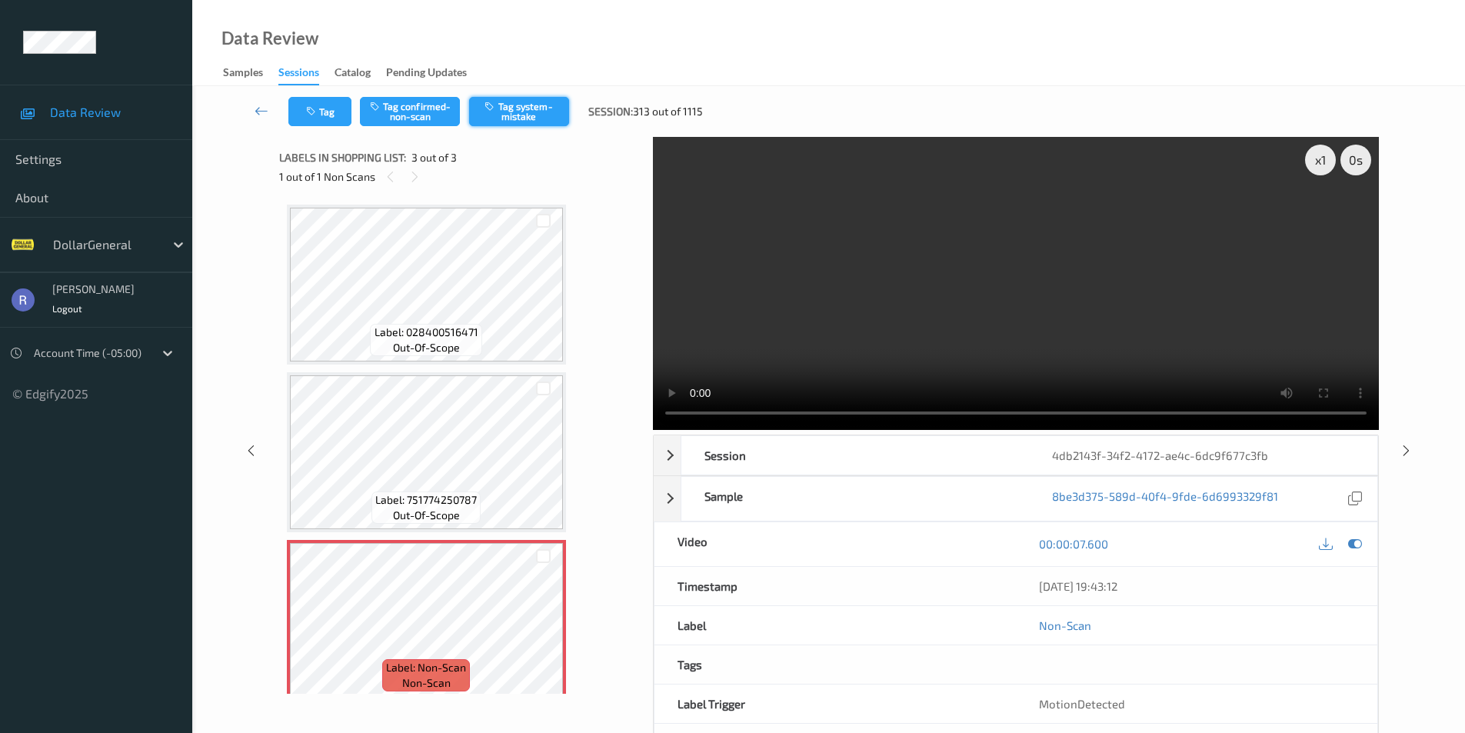
click at [551, 112] on button "Tag system-mistake" at bounding box center [519, 111] width 100 height 29
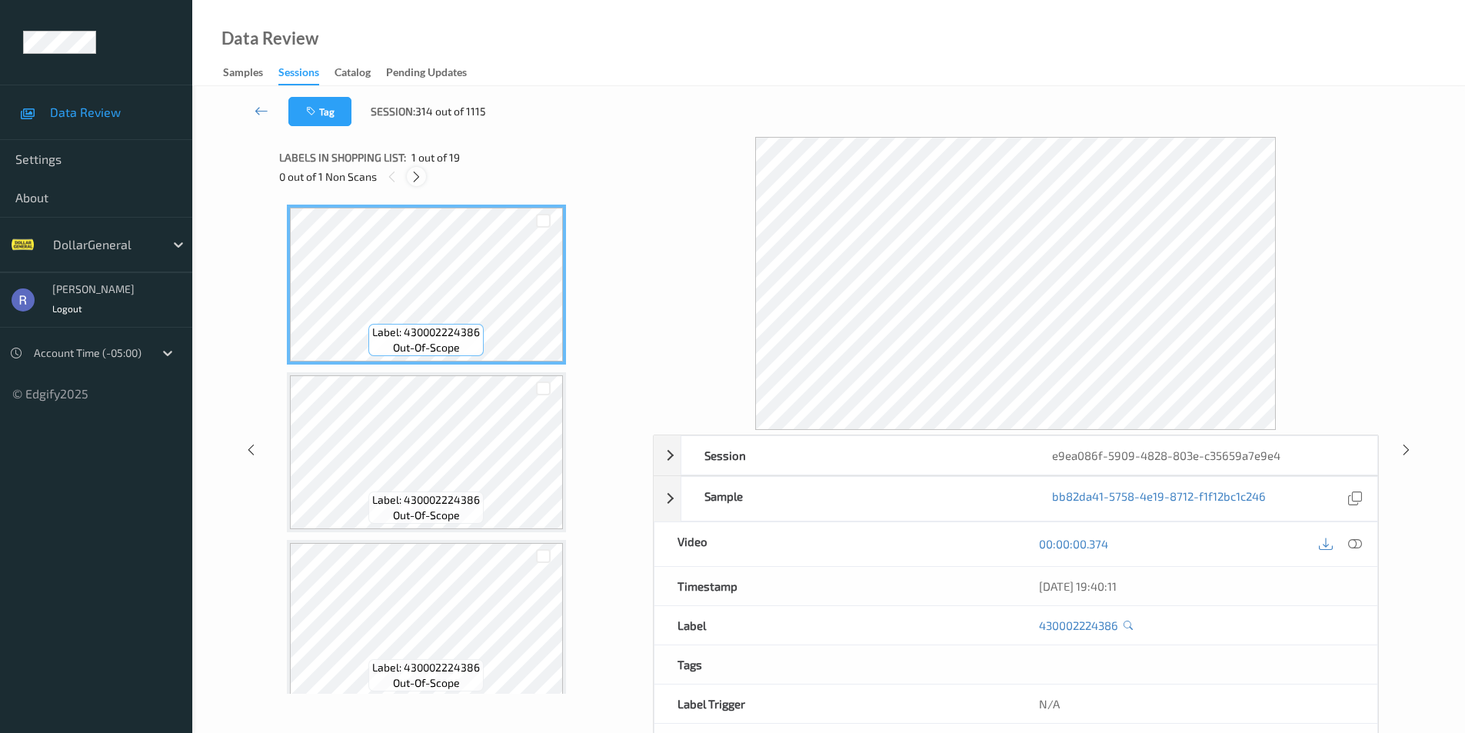
click at [418, 177] on icon at bounding box center [416, 177] width 13 height 14
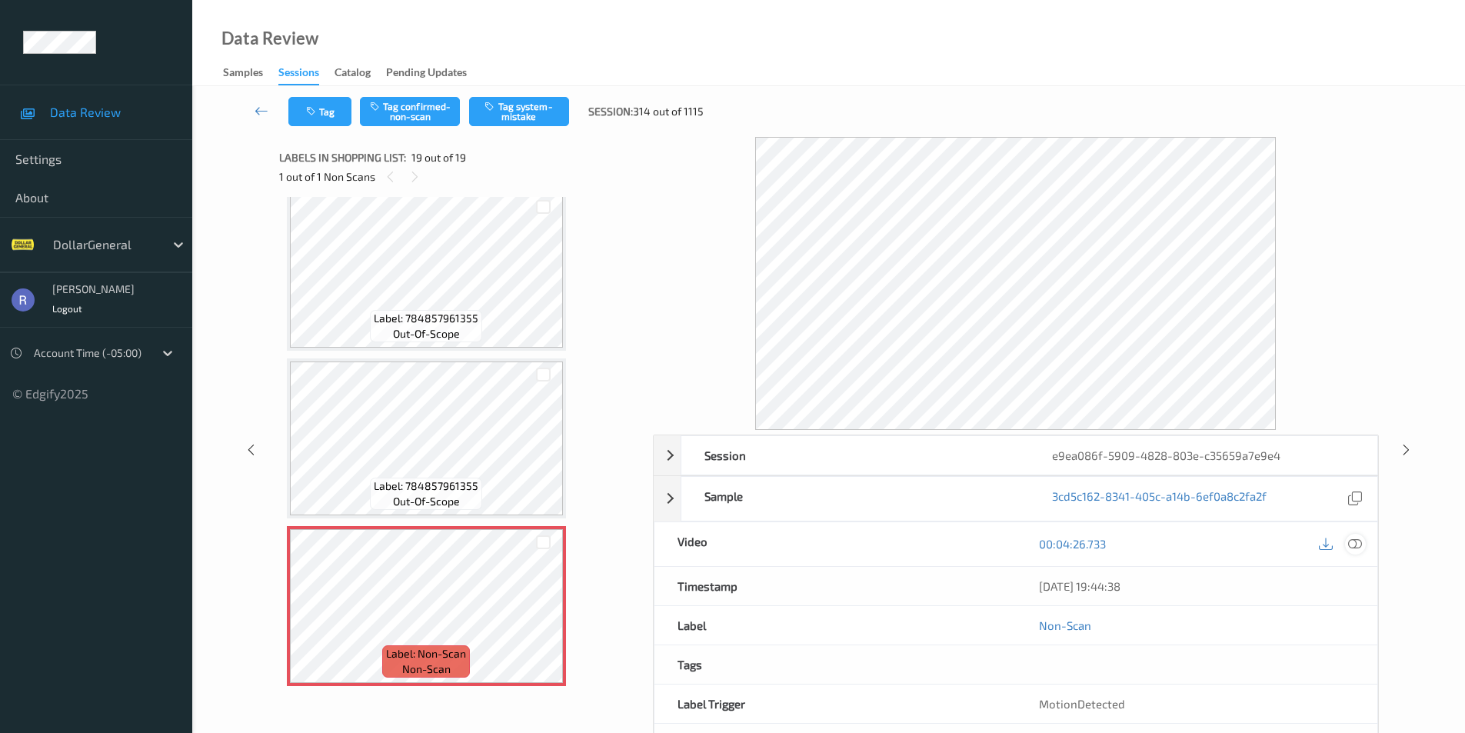
click at [1357, 543] on icon at bounding box center [1355, 544] width 14 height 14
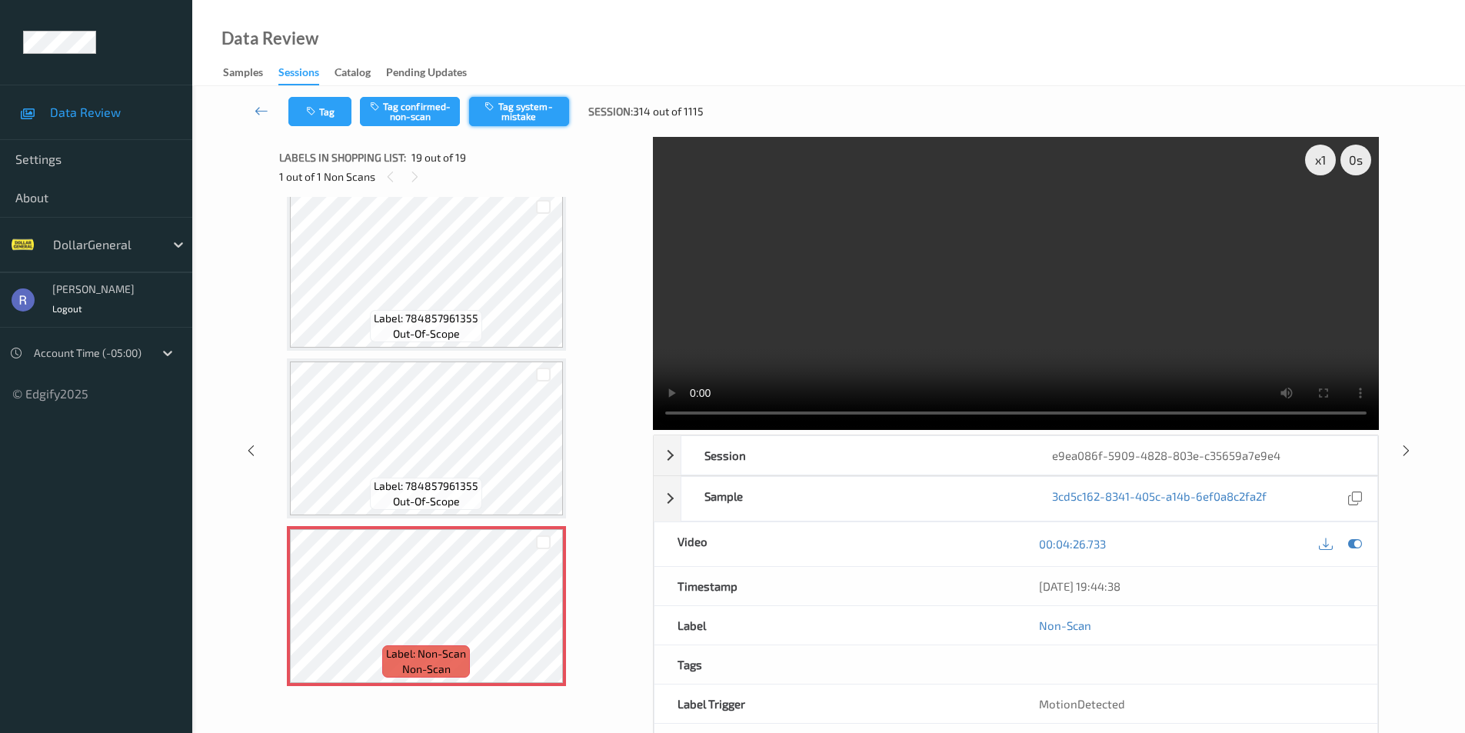
click at [547, 99] on button "Tag system-mistake" at bounding box center [519, 111] width 100 height 29
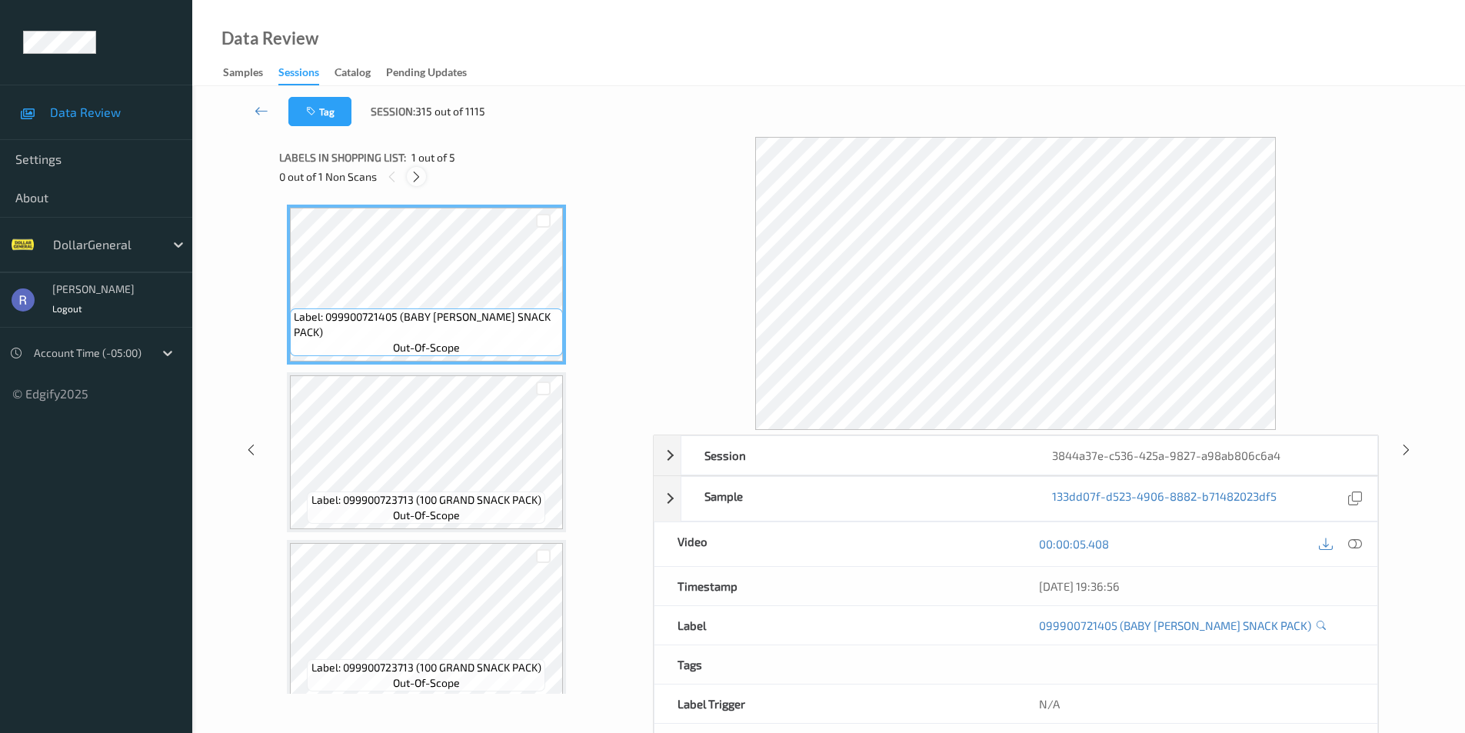
click at [417, 177] on icon at bounding box center [416, 177] width 13 height 14
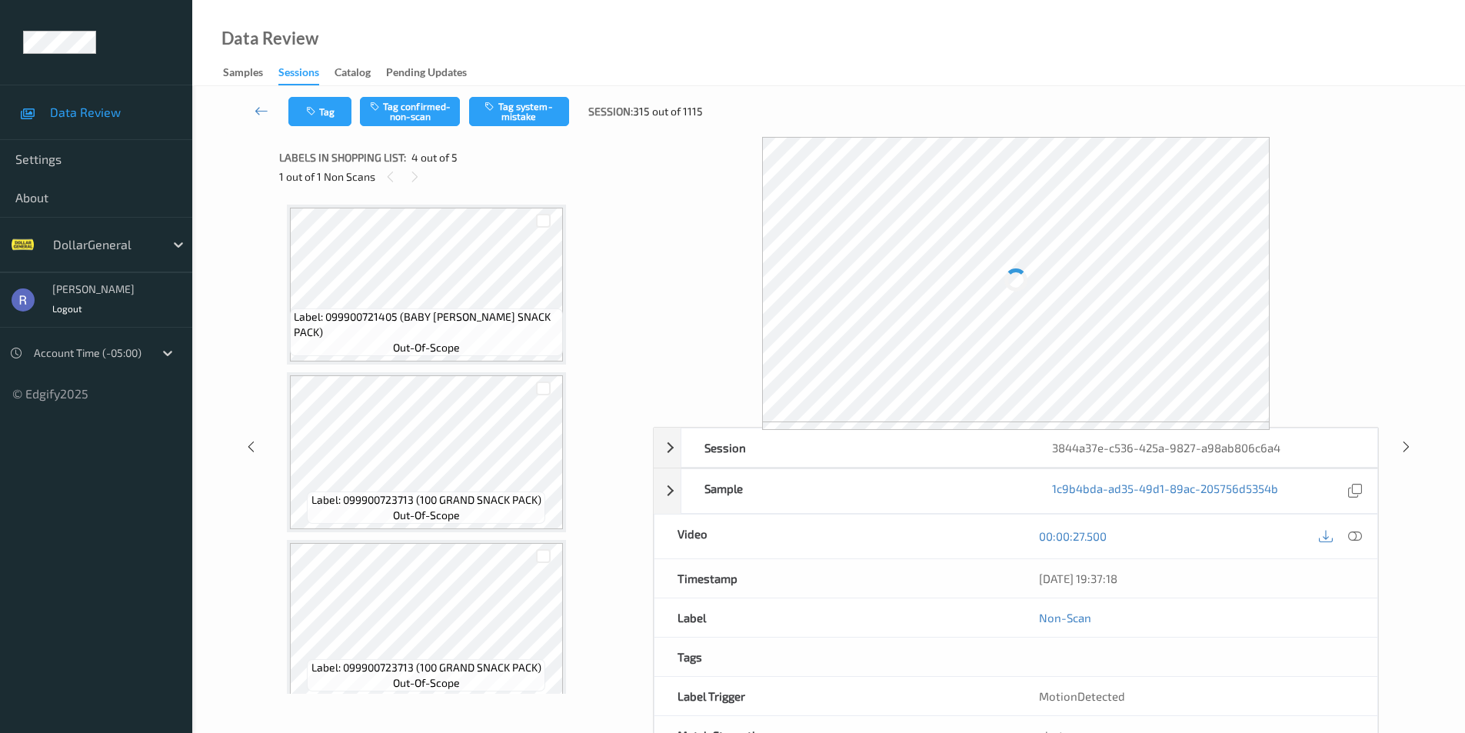
scroll to position [343, 0]
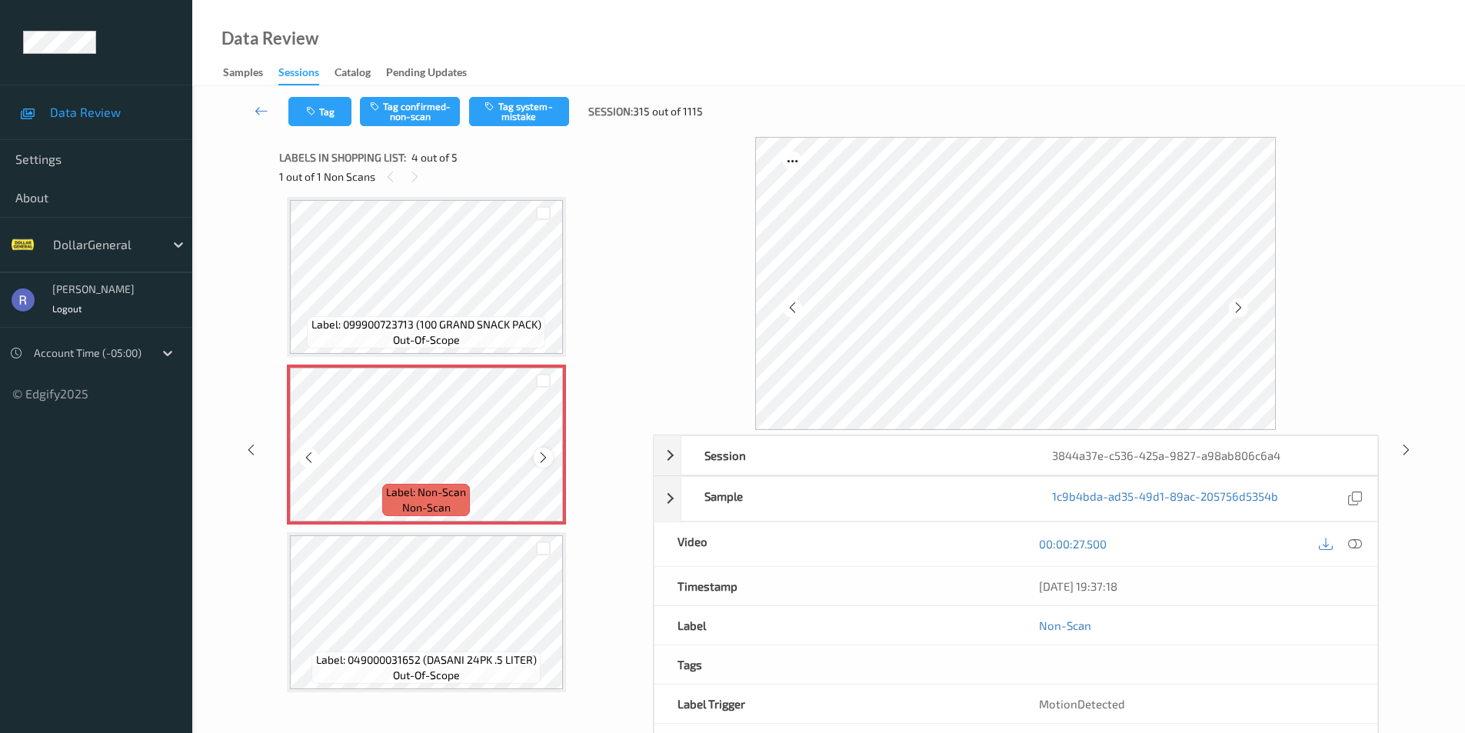
click at [543, 452] on icon at bounding box center [543, 458] width 13 height 14
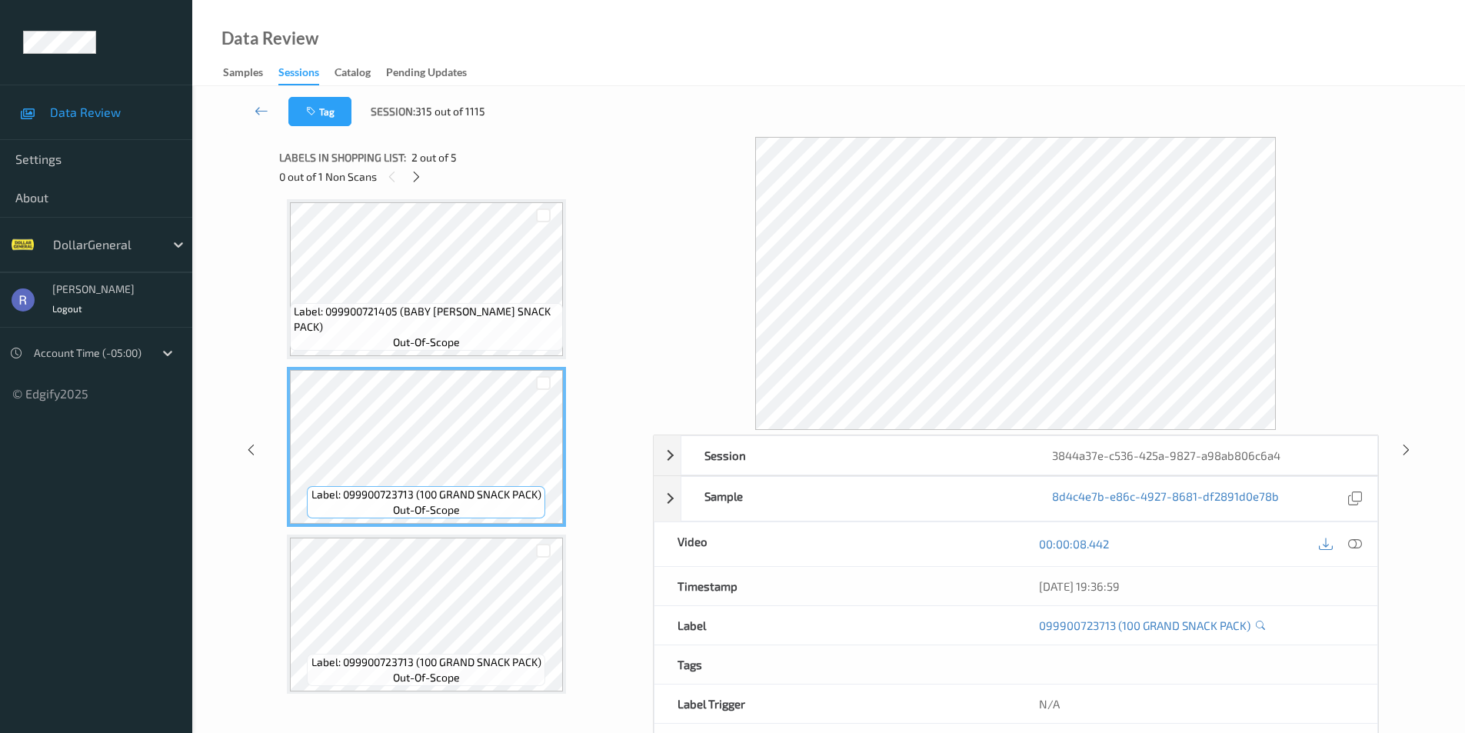
scroll to position [0, 0]
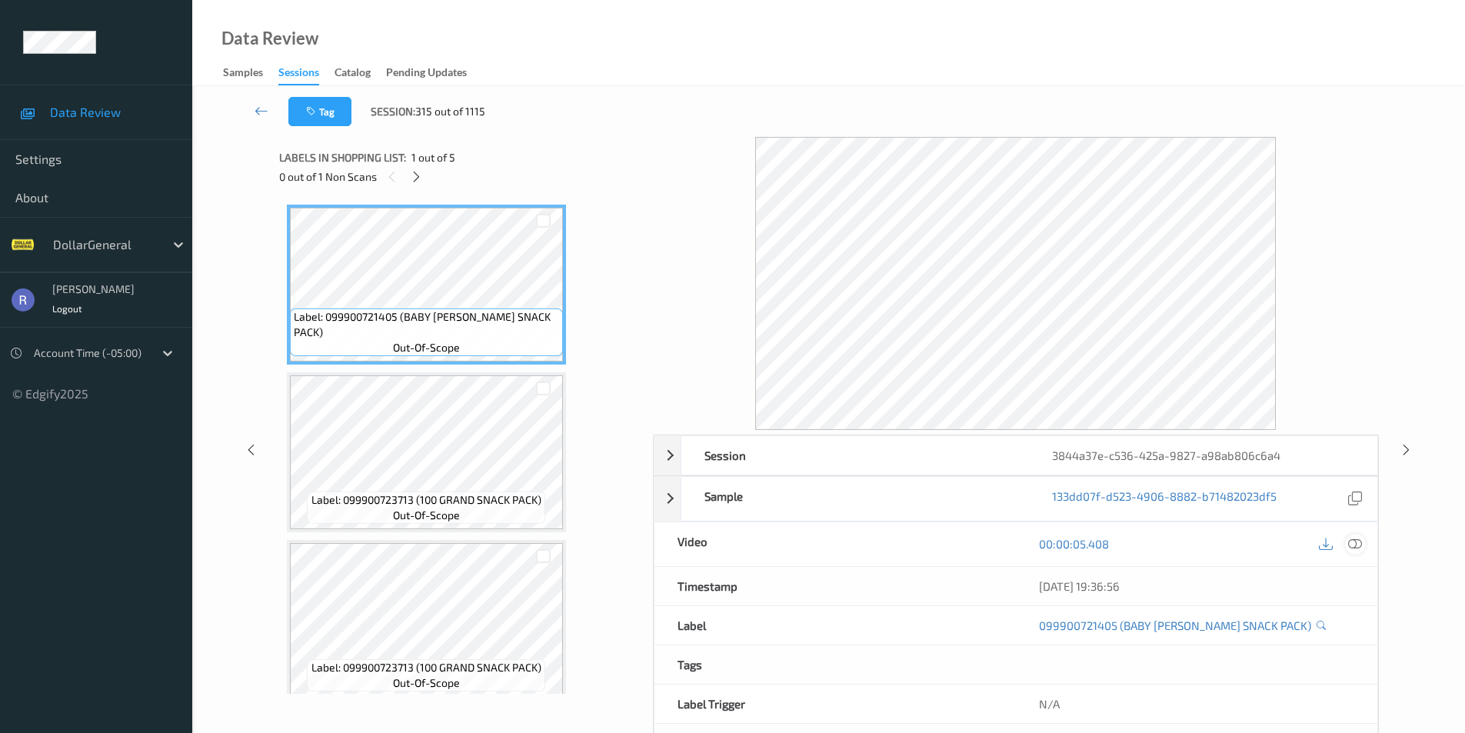
click at [1355, 542] on icon at bounding box center [1355, 544] width 14 height 14
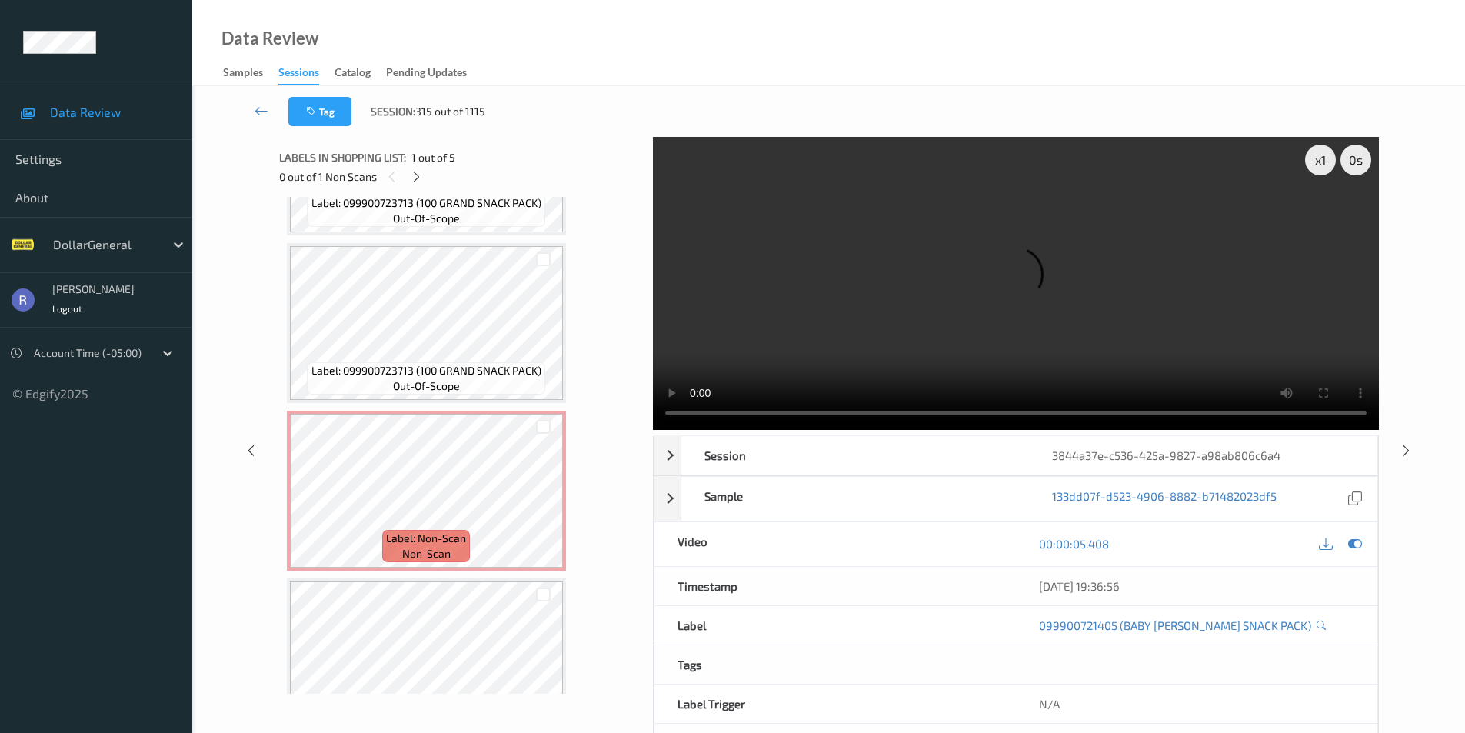
scroll to position [308, 0]
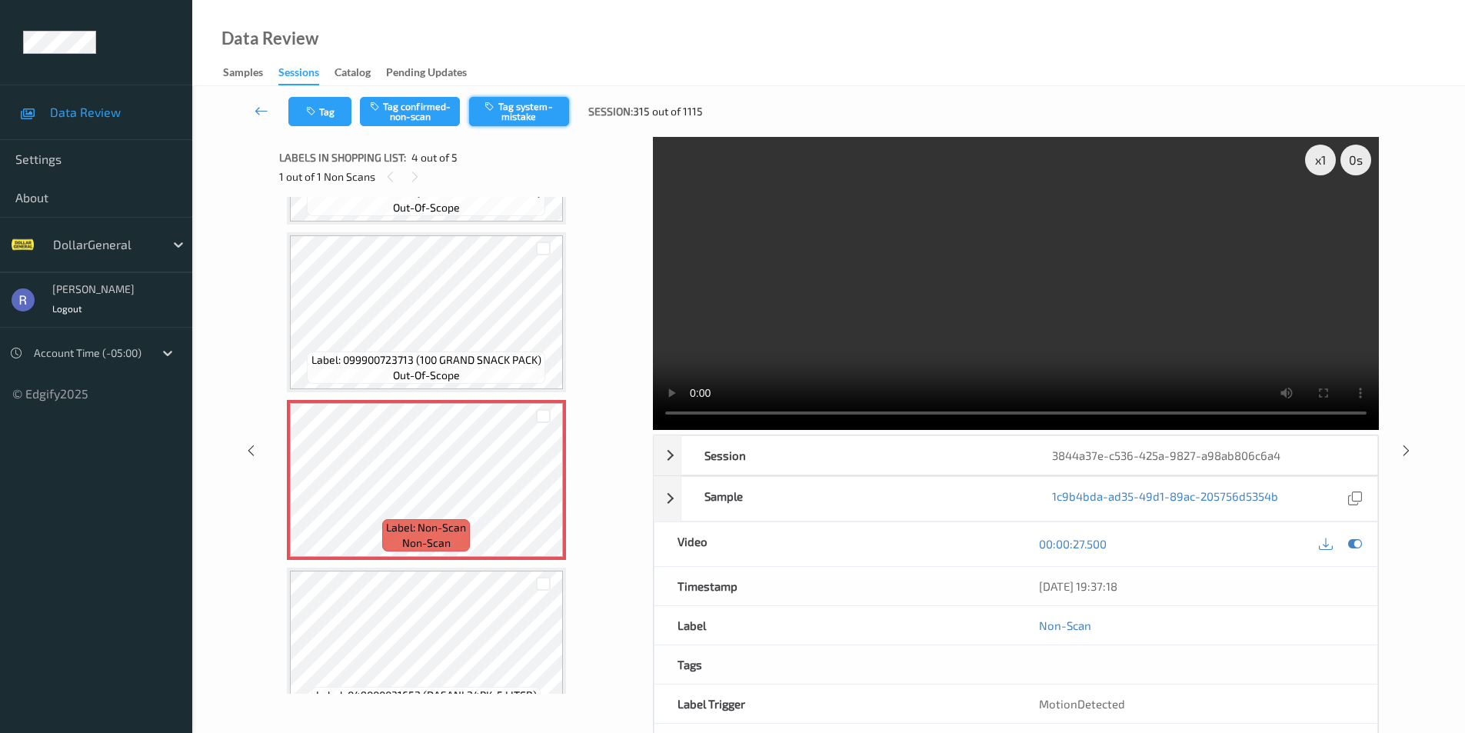
click at [534, 98] on button "Tag system-mistake" at bounding box center [519, 111] width 100 height 29
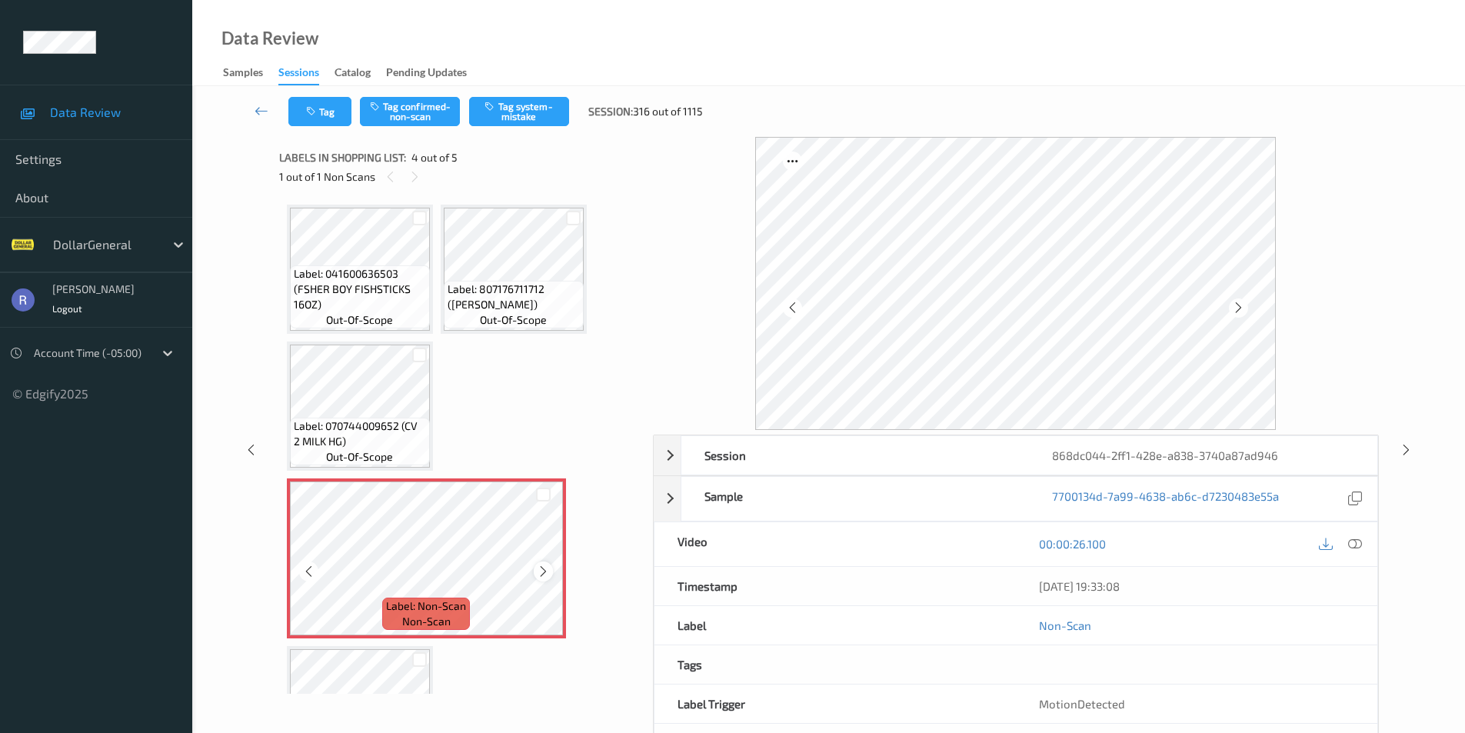
click at [545, 568] on icon at bounding box center [543, 571] width 13 height 14
click at [504, 99] on button "Tag system-mistake" at bounding box center [519, 111] width 100 height 29
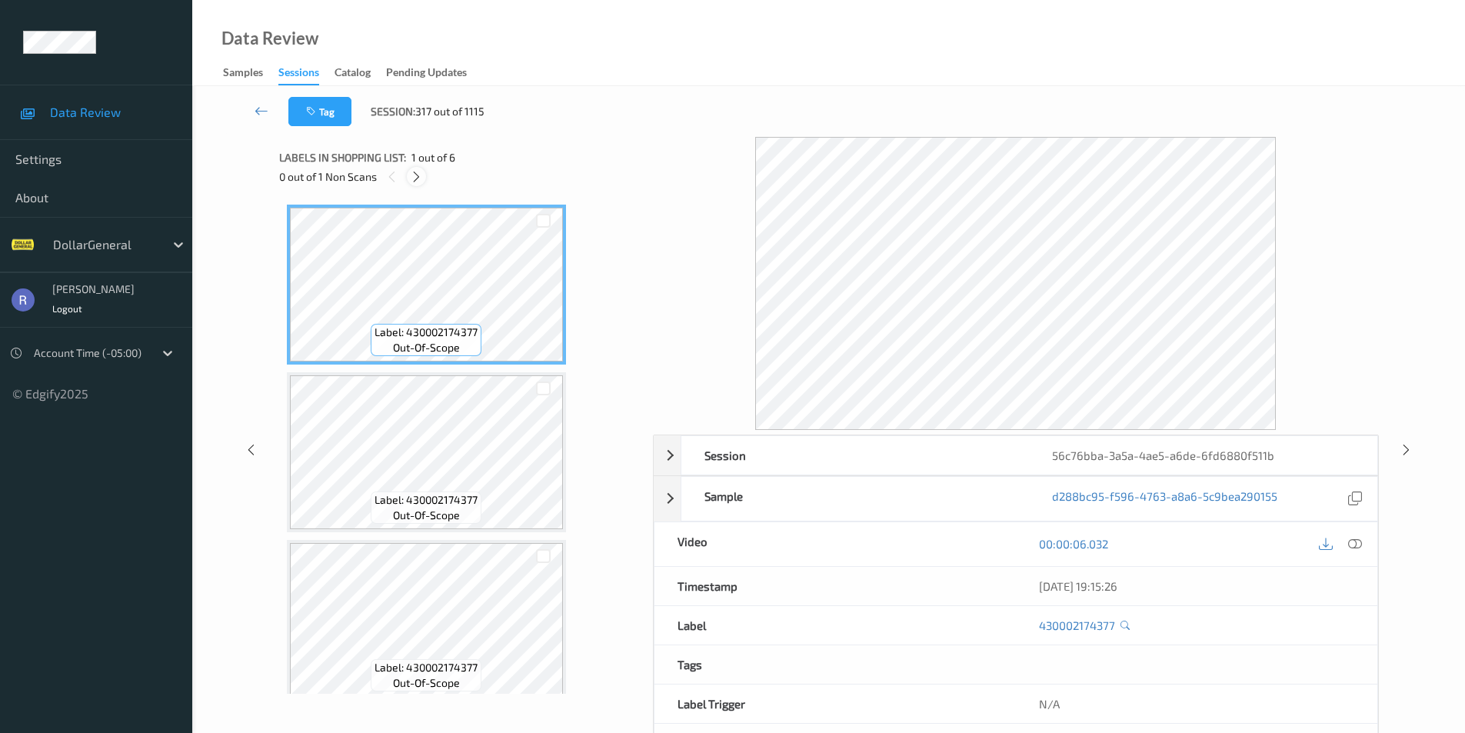
click at [415, 176] on icon at bounding box center [416, 177] width 13 height 14
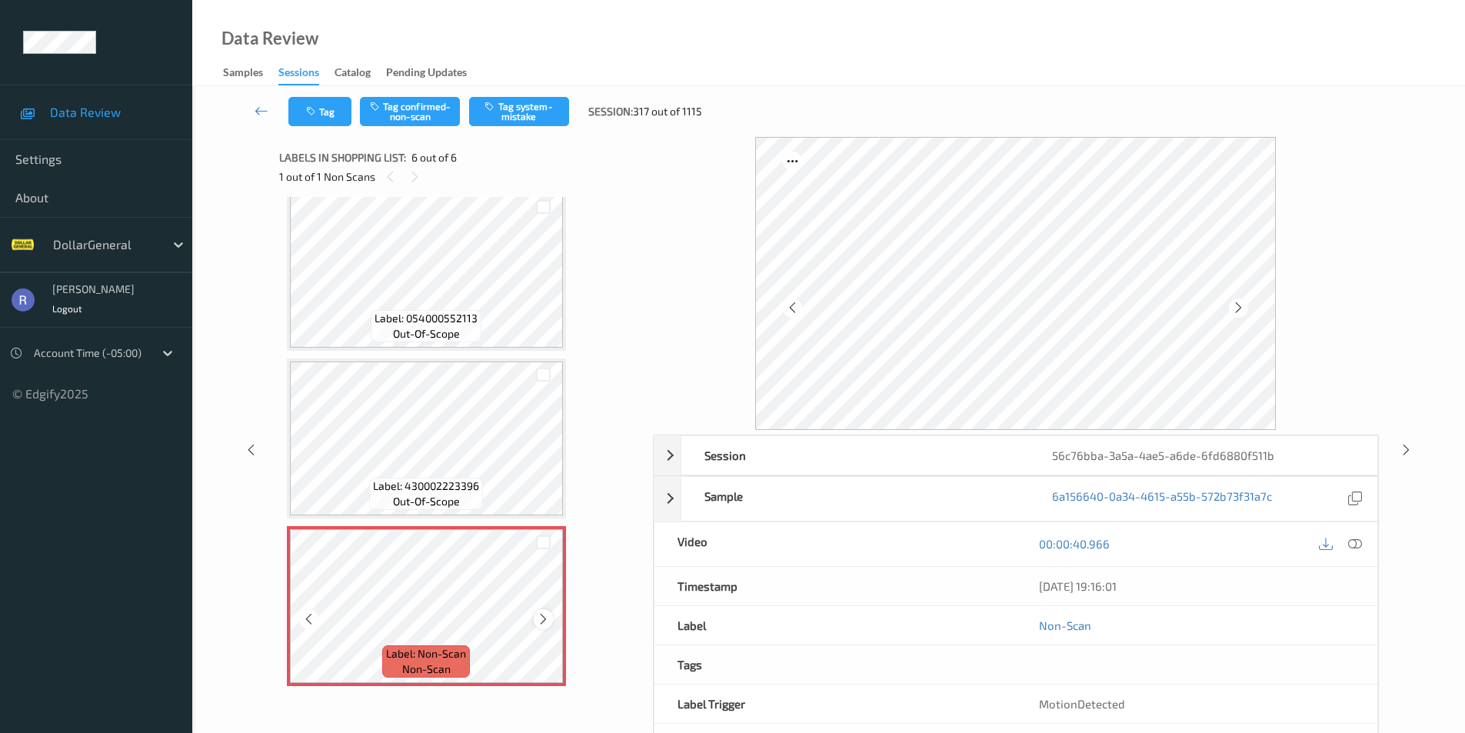
click at [543, 615] on icon at bounding box center [543, 619] width 13 height 14
click at [1352, 544] on icon at bounding box center [1355, 544] width 14 height 14
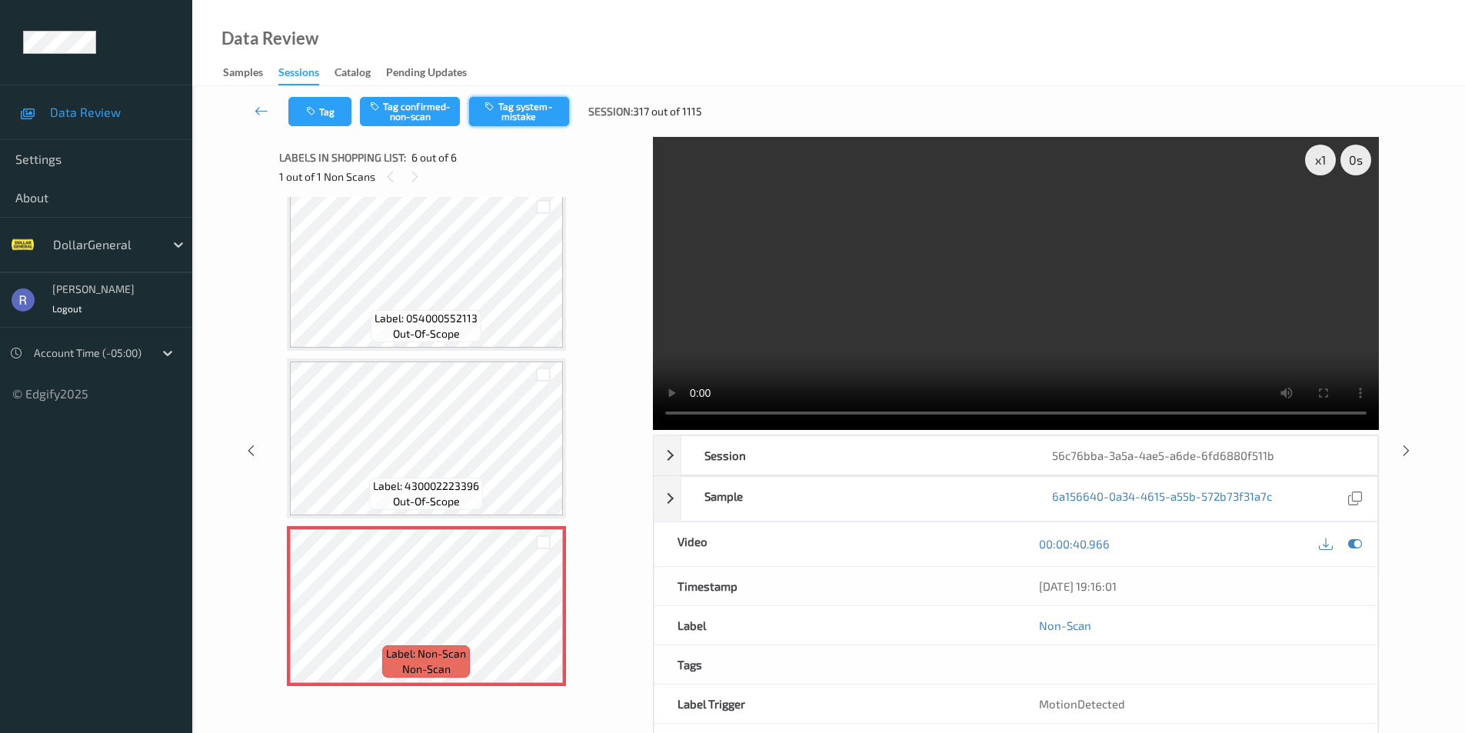
click at [541, 103] on button "Tag system-mistake" at bounding box center [519, 111] width 100 height 29
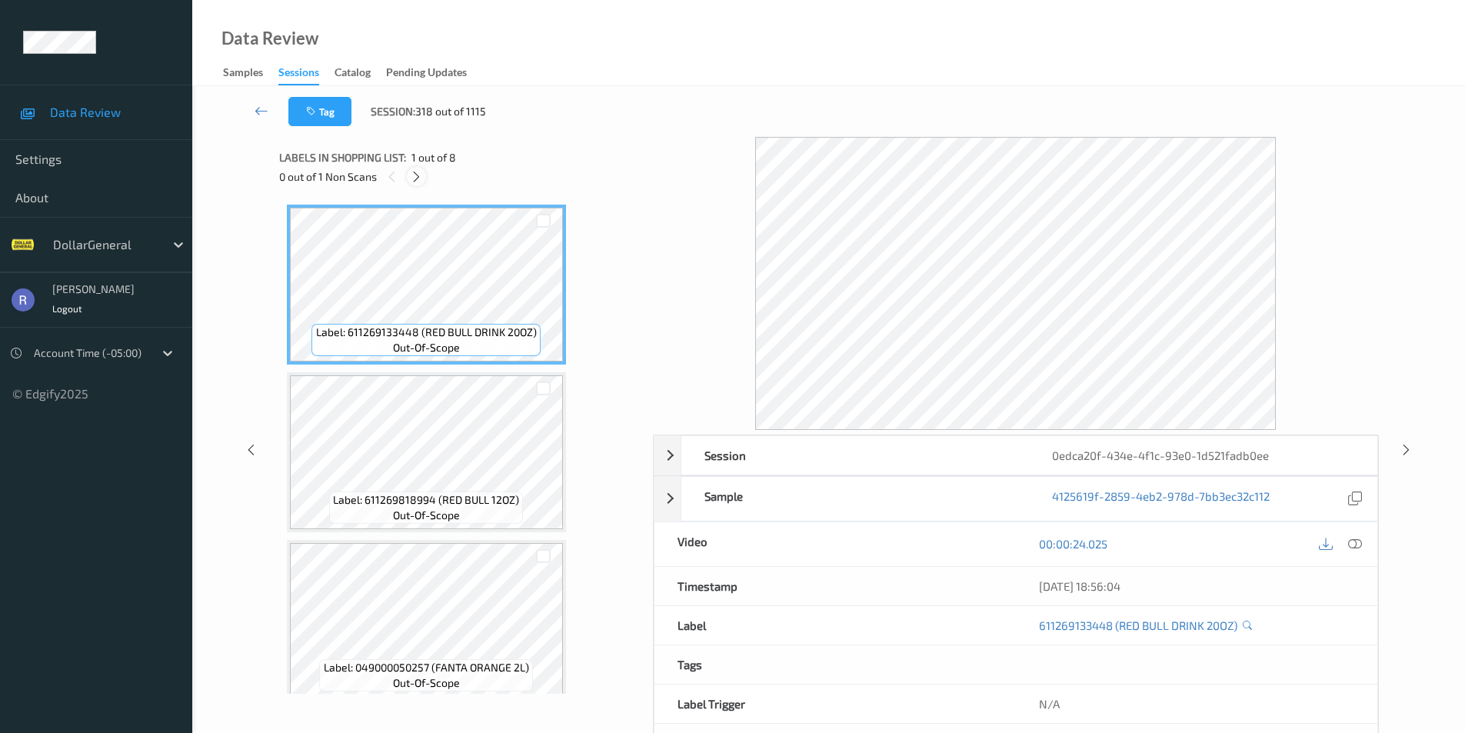
click at [415, 171] on icon at bounding box center [416, 177] width 13 height 14
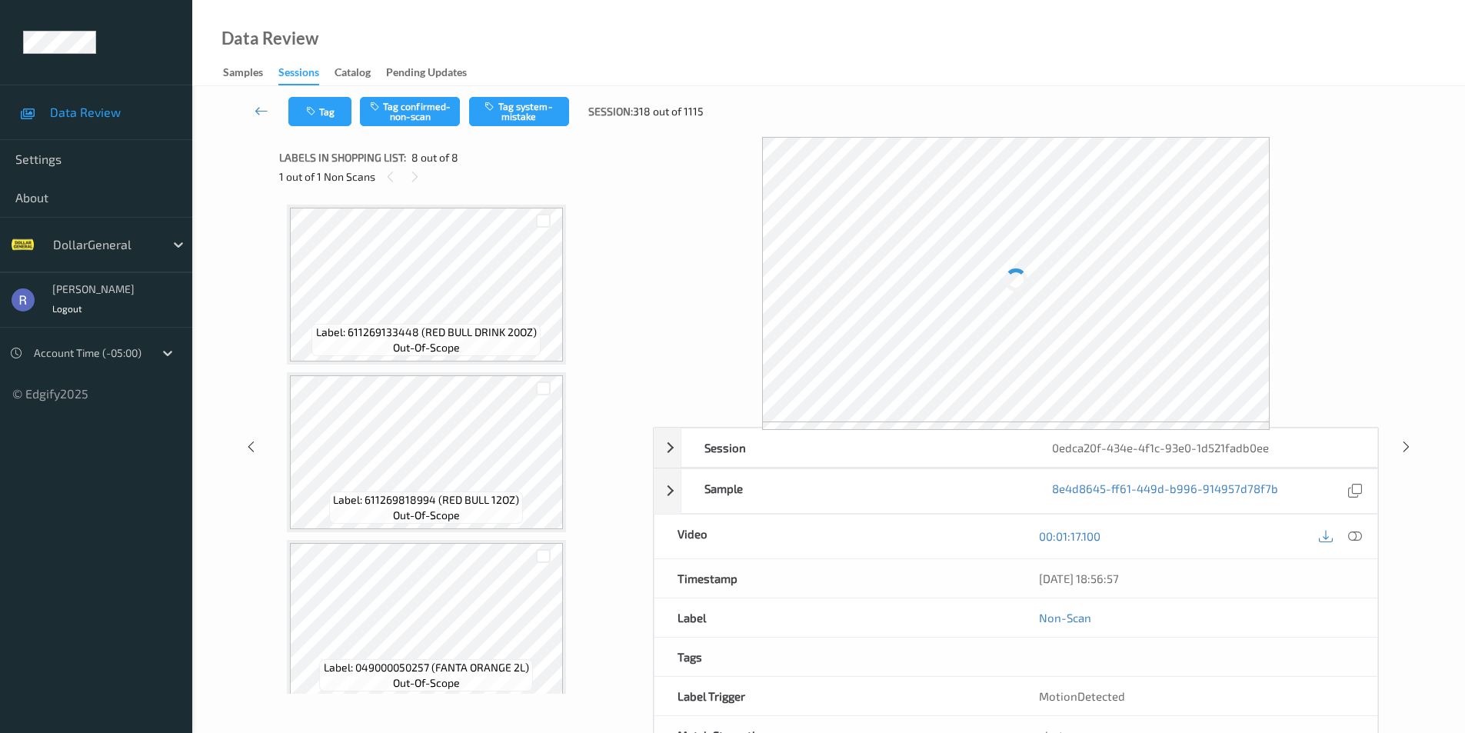
scroll to position [852, 0]
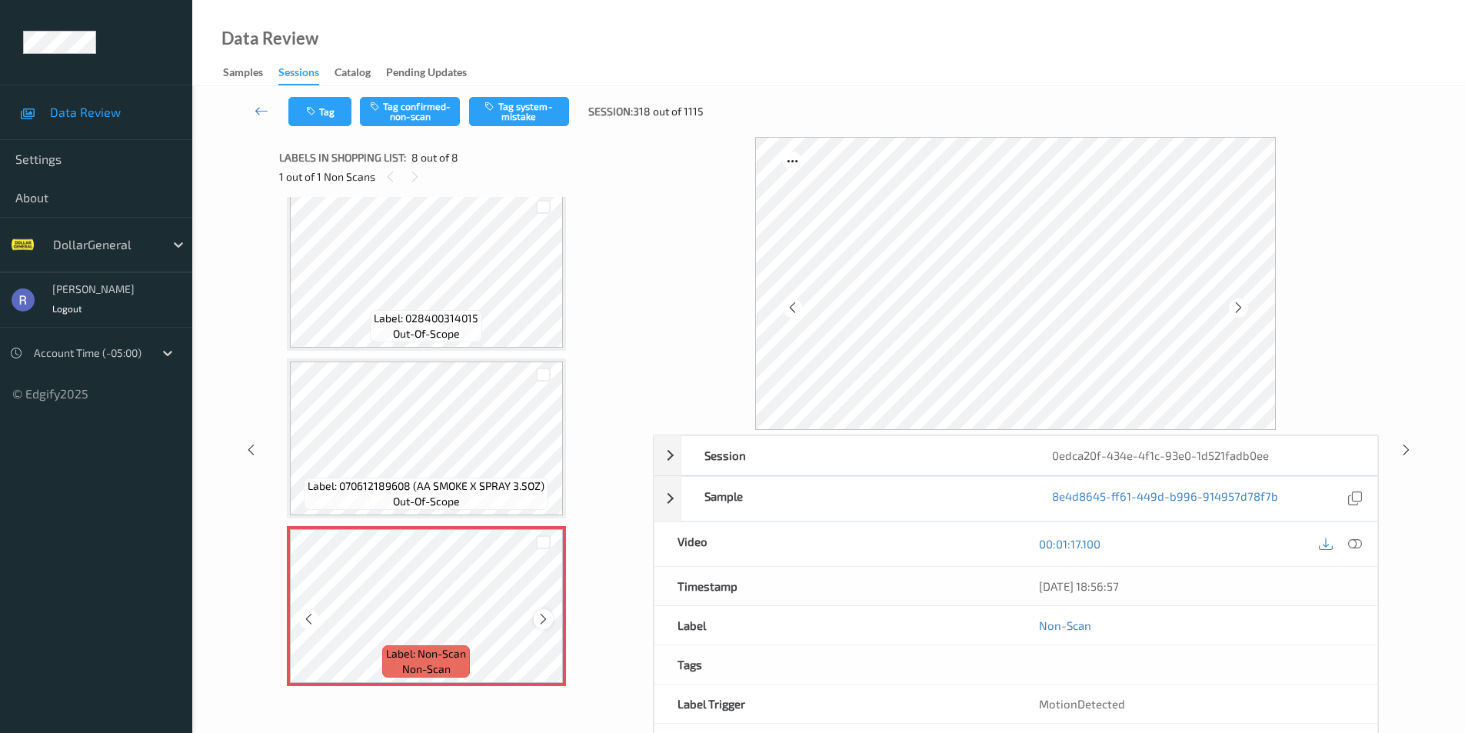
click at [542, 619] on icon at bounding box center [543, 619] width 13 height 14
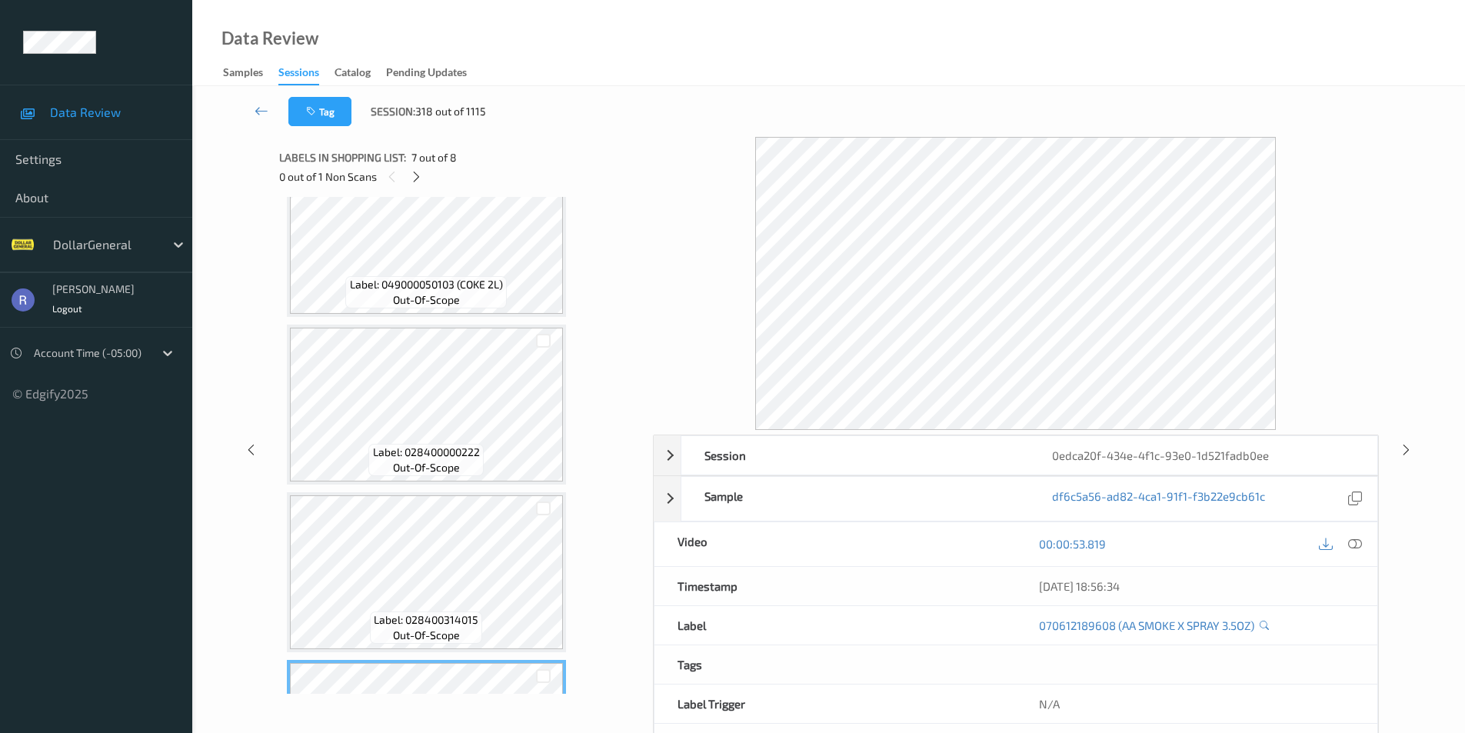
scroll to position [544, 0]
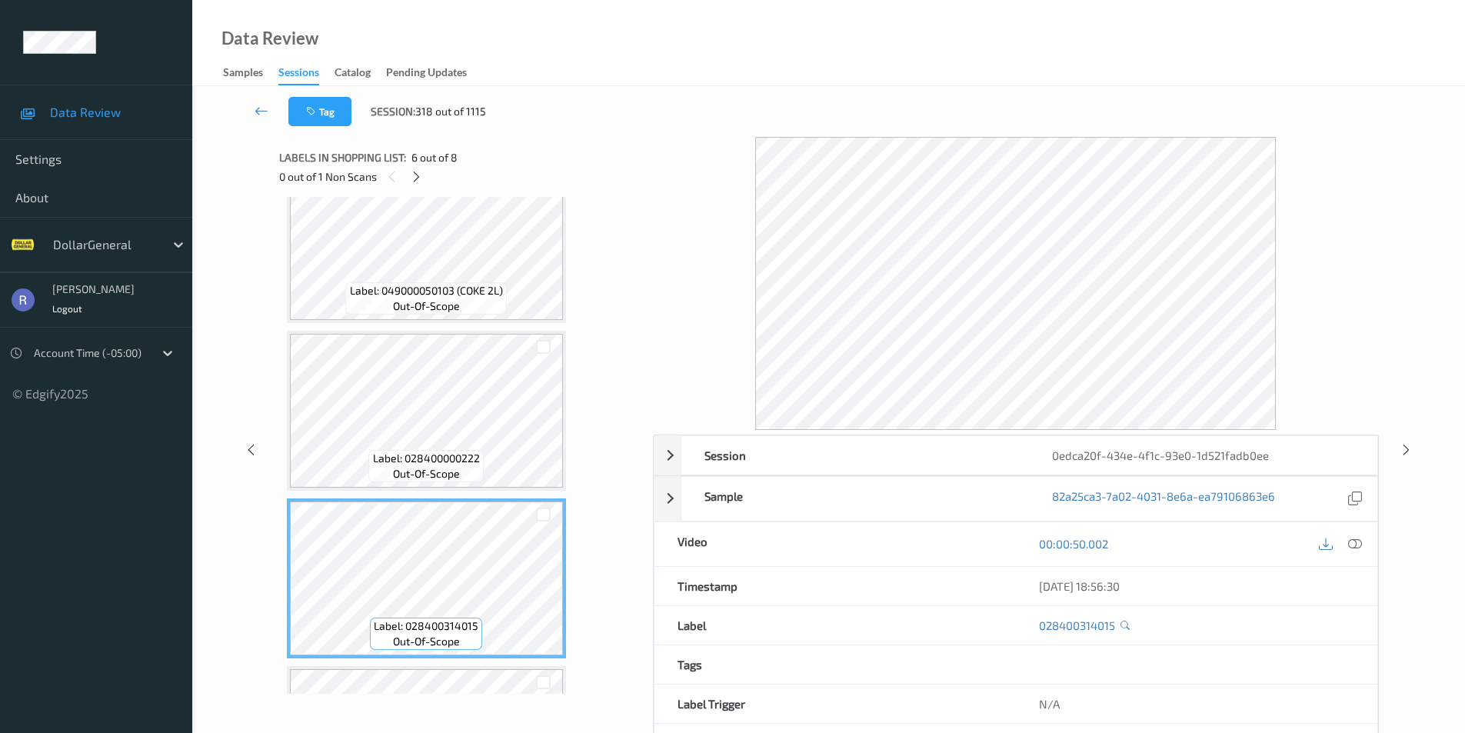
click at [1357, 546] on icon at bounding box center [1355, 544] width 14 height 14
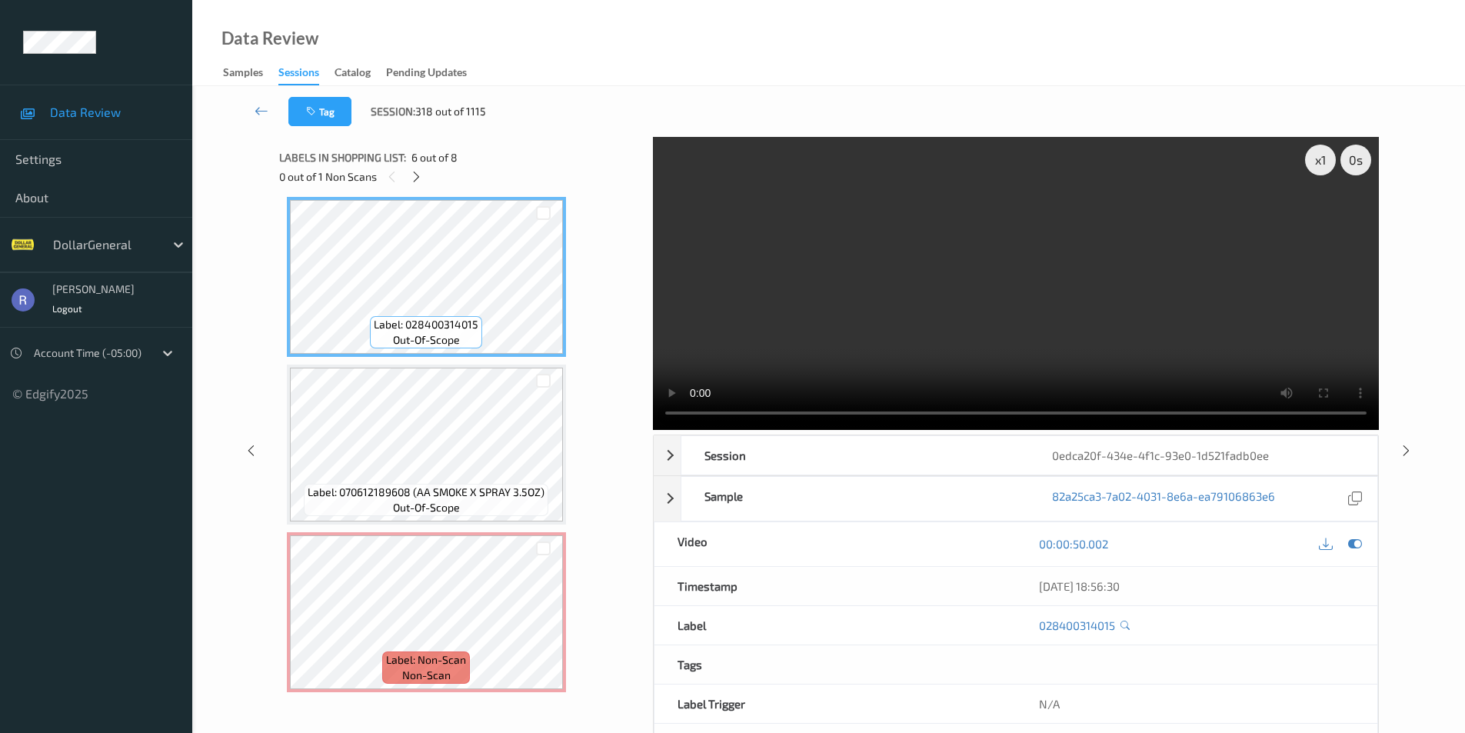
scroll to position [852, 0]
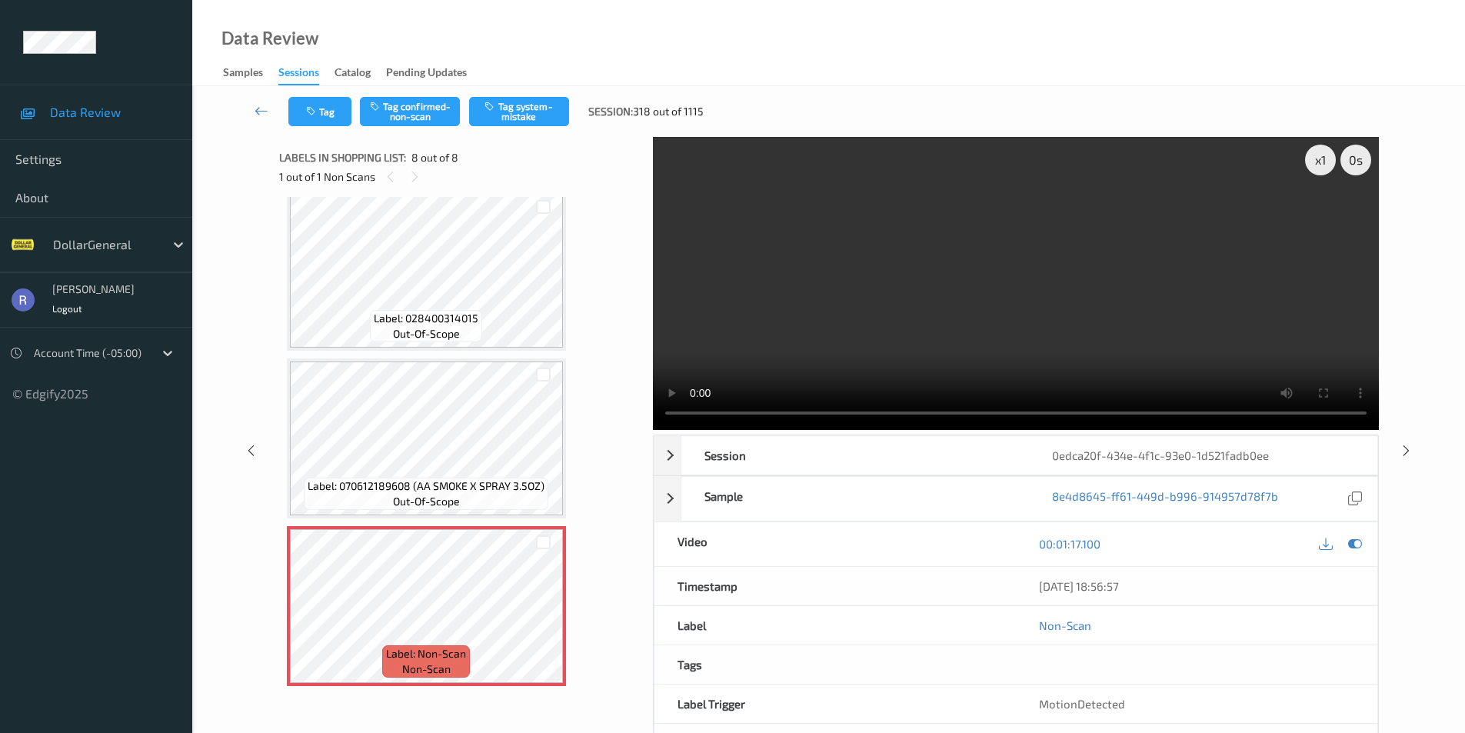
click at [524, 91] on div "Tag Tag confirmed-non-scan Tag system-mistake Session: 318 out of 1115" at bounding box center [829, 111] width 1210 height 51
click at [544, 103] on button "Tag system-mistake" at bounding box center [519, 111] width 100 height 29
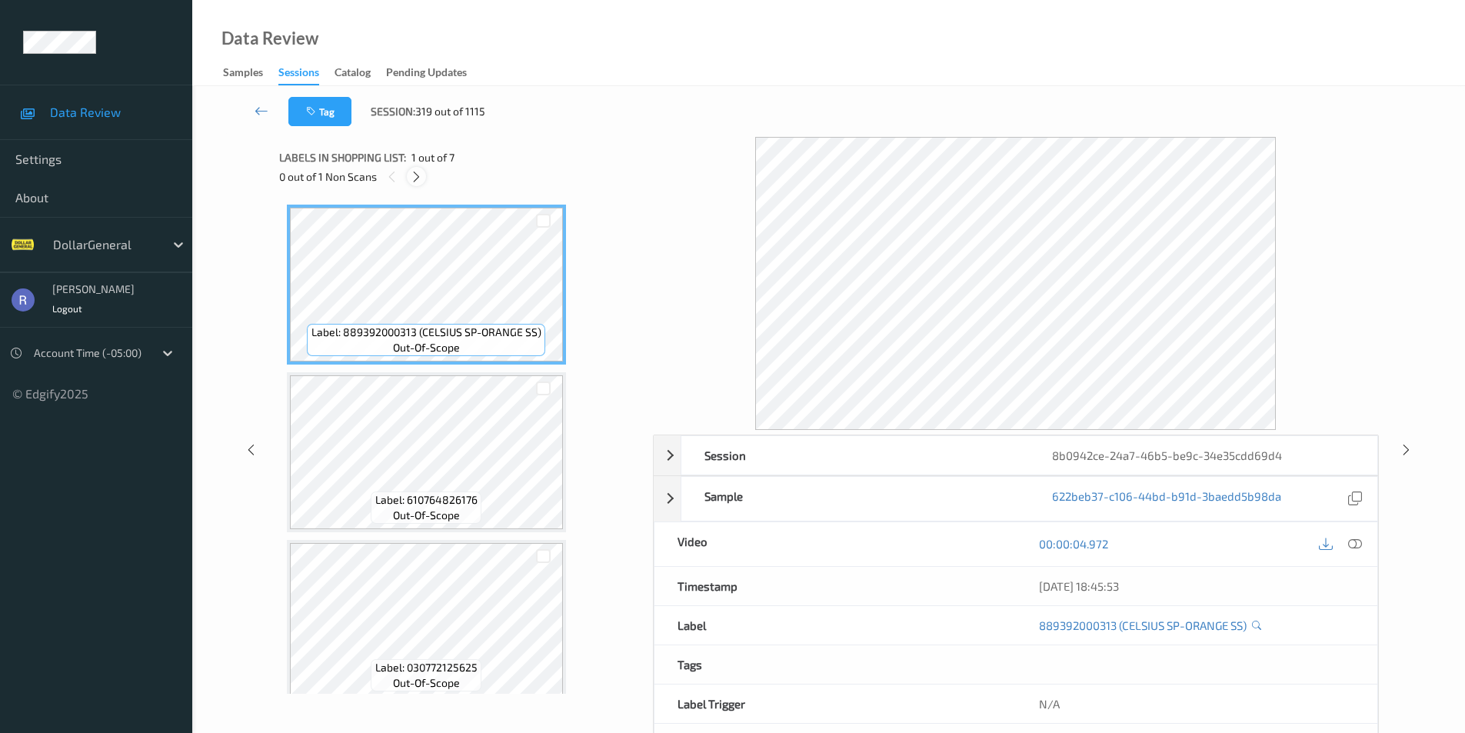
click at [419, 179] on icon at bounding box center [416, 177] width 13 height 14
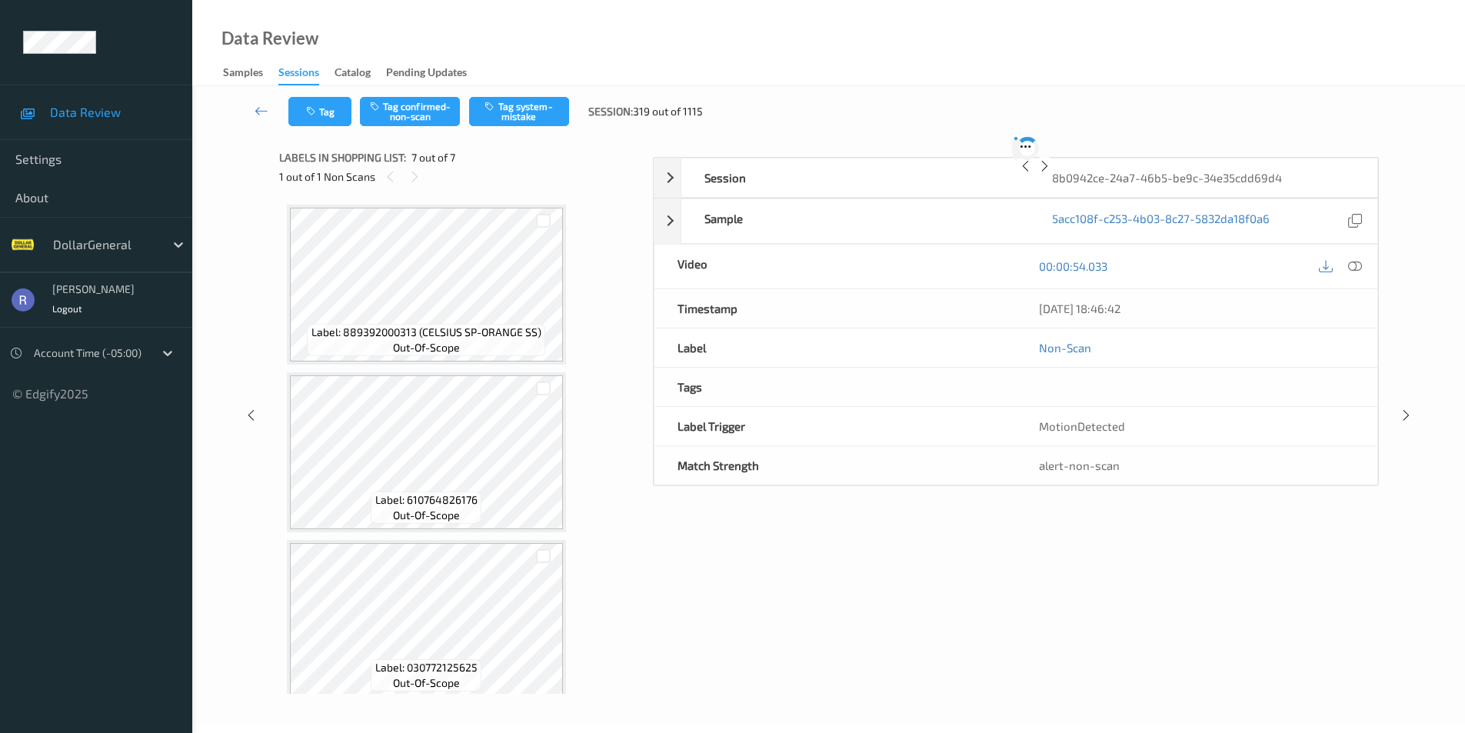
scroll to position [684, 0]
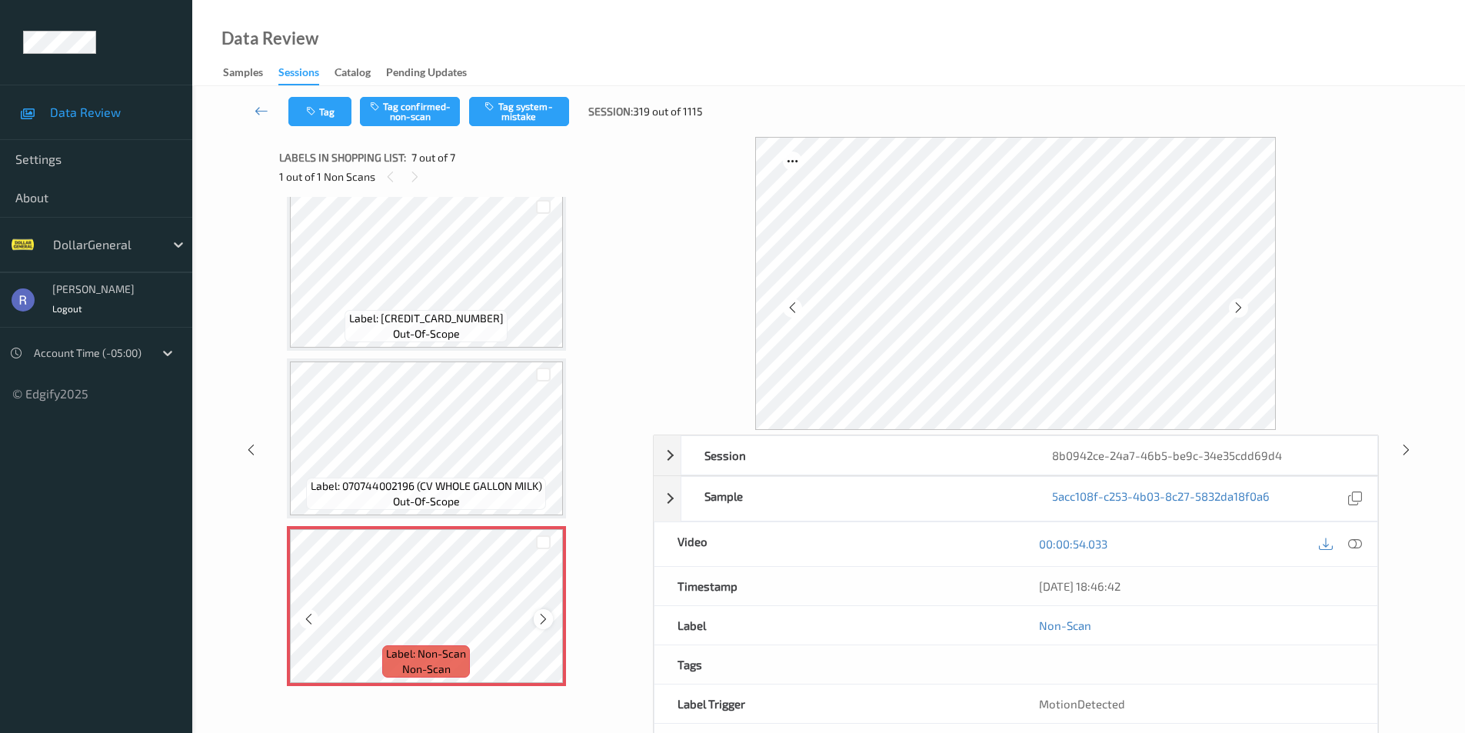
click at [545, 620] on icon at bounding box center [543, 619] width 13 height 14
click at [546, 619] on icon at bounding box center [543, 619] width 13 height 14
click at [527, 112] on button "Tag system-mistake" at bounding box center [519, 111] width 100 height 29
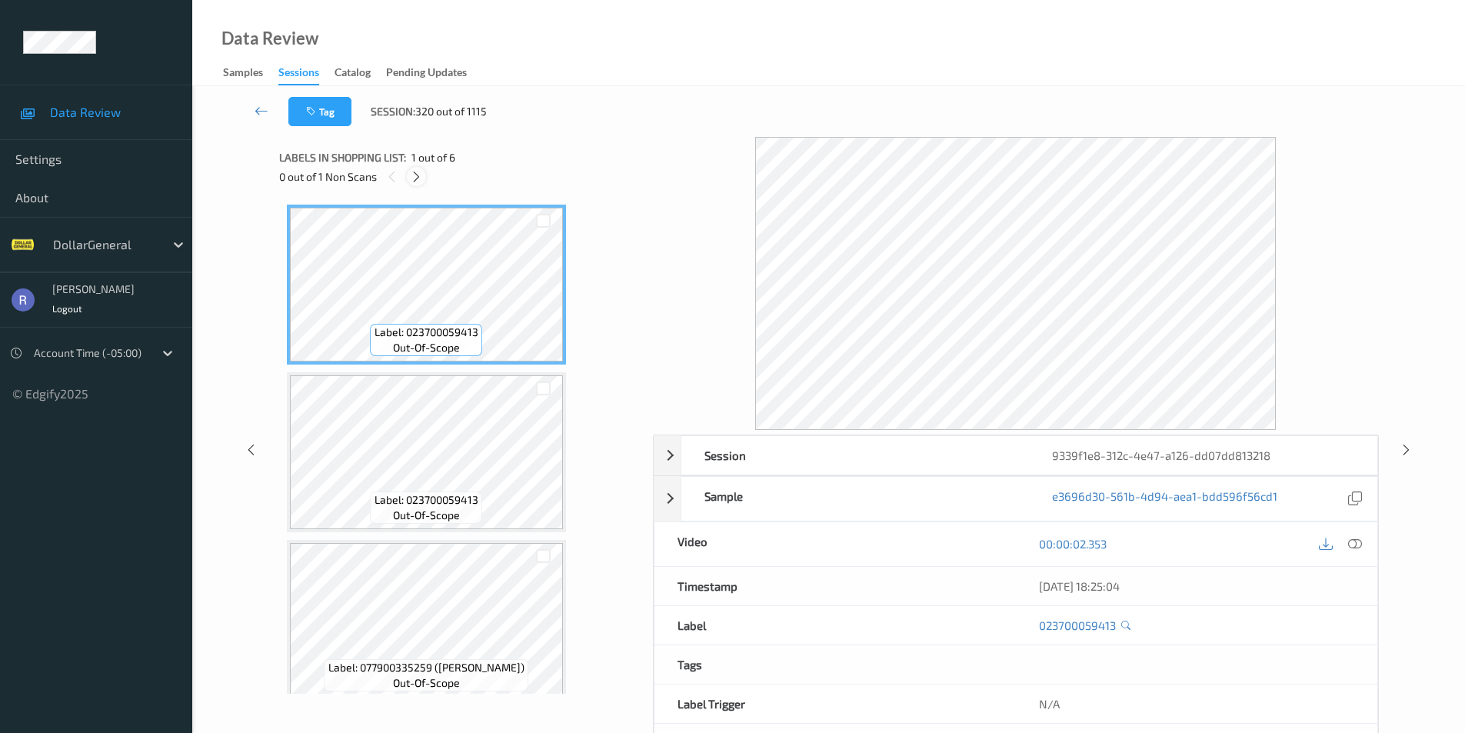
click at [418, 176] on icon at bounding box center [416, 177] width 13 height 14
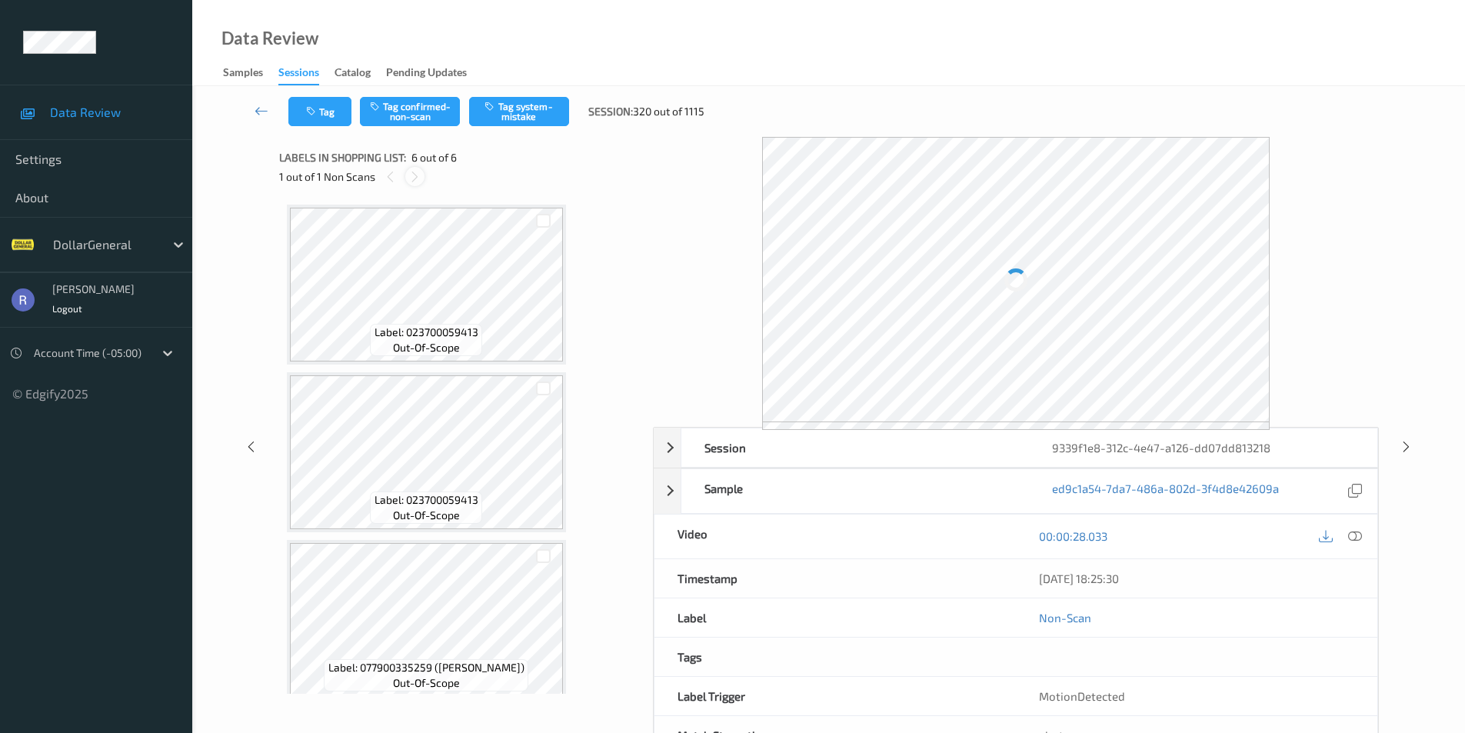
scroll to position [517, 0]
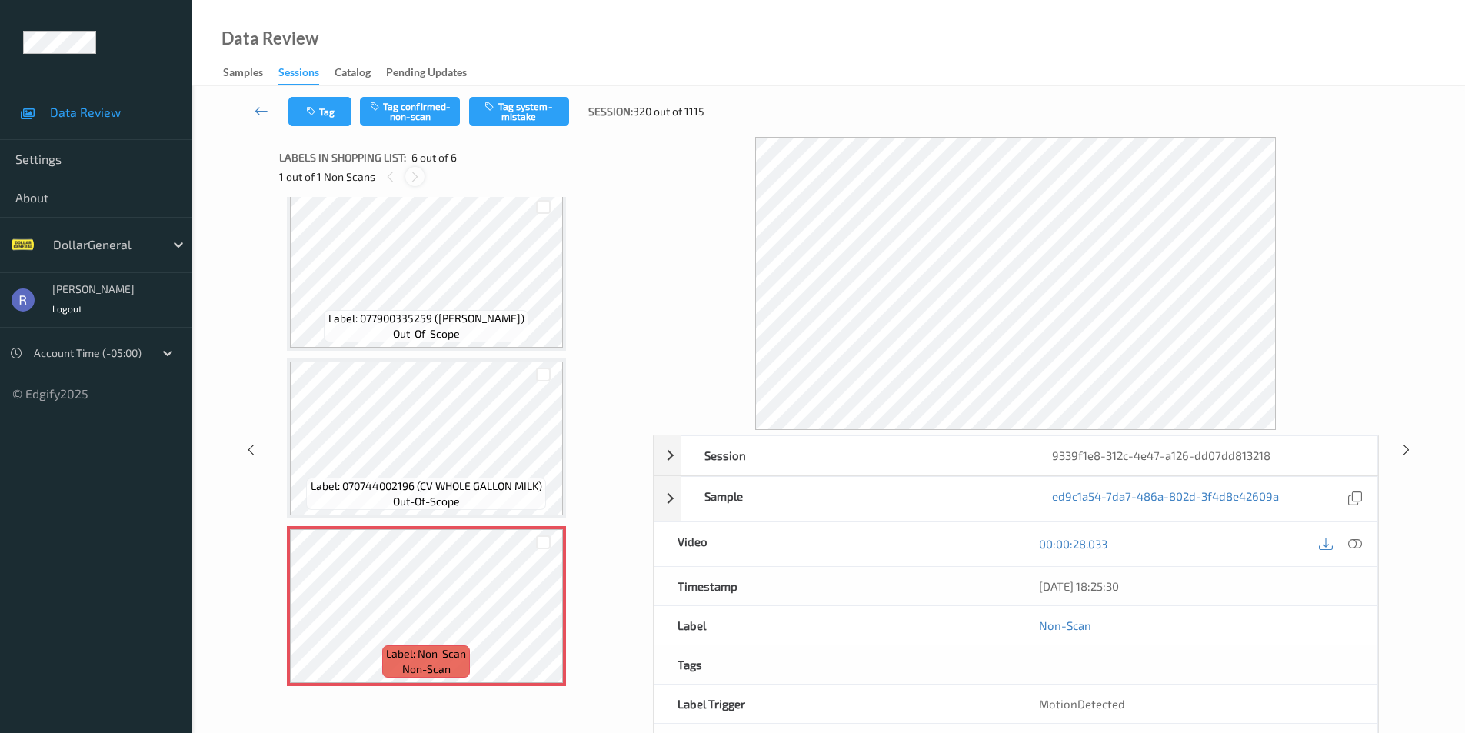
click at [418, 176] on icon at bounding box center [414, 177] width 13 height 14
click at [532, 113] on button "Tag system-mistake" at bounding box center [519, 111] width 100 height 29
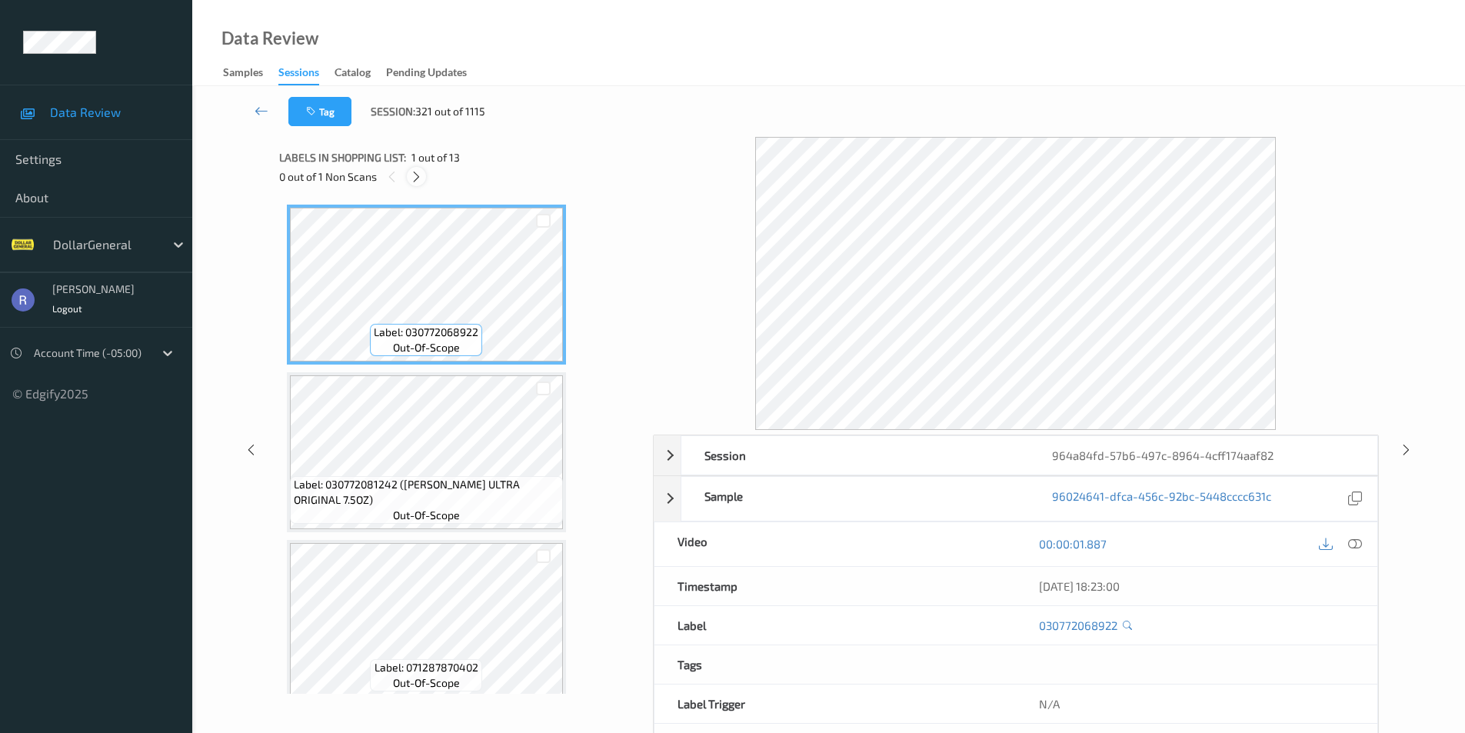
click at [418, 178] on icon at bounding box center [416, 177] width 13 height 14
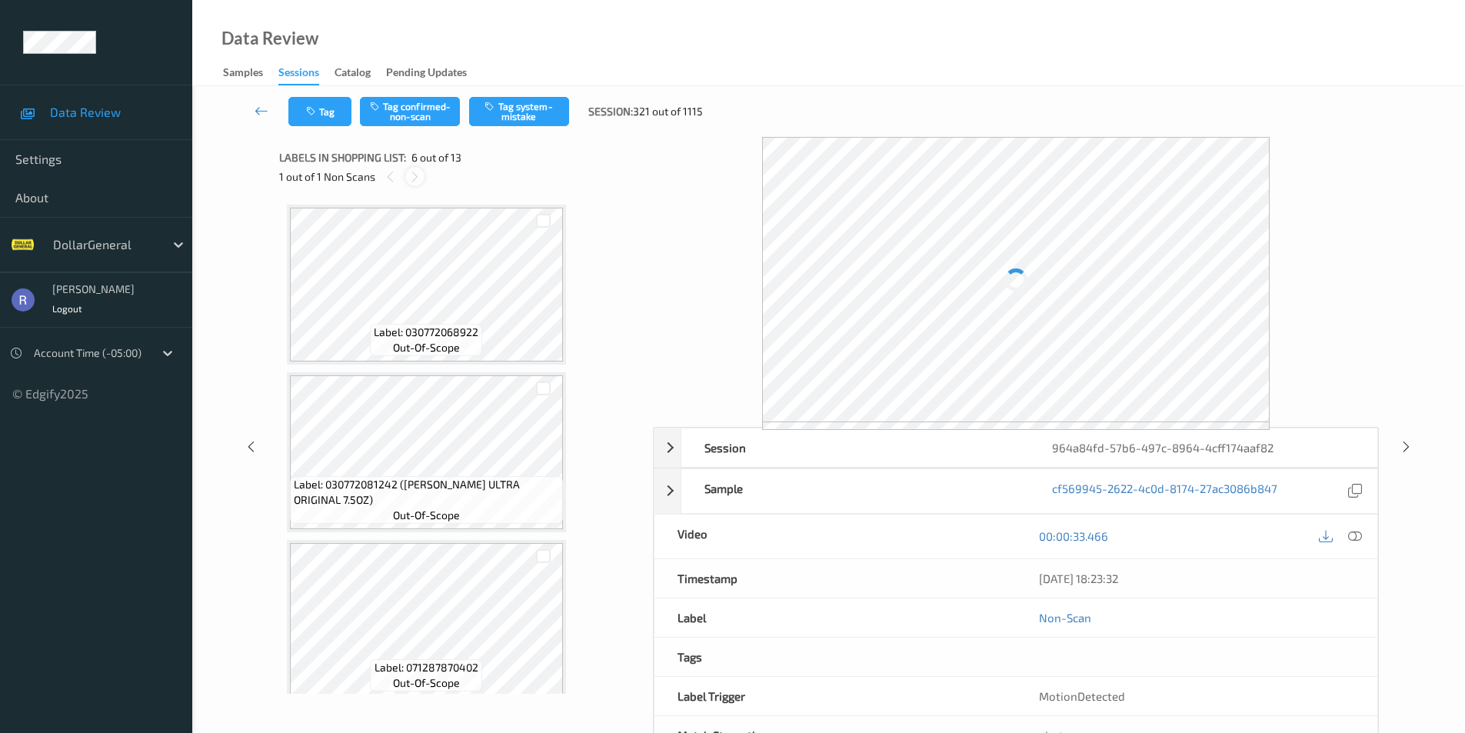
scroll to position [678, 0]
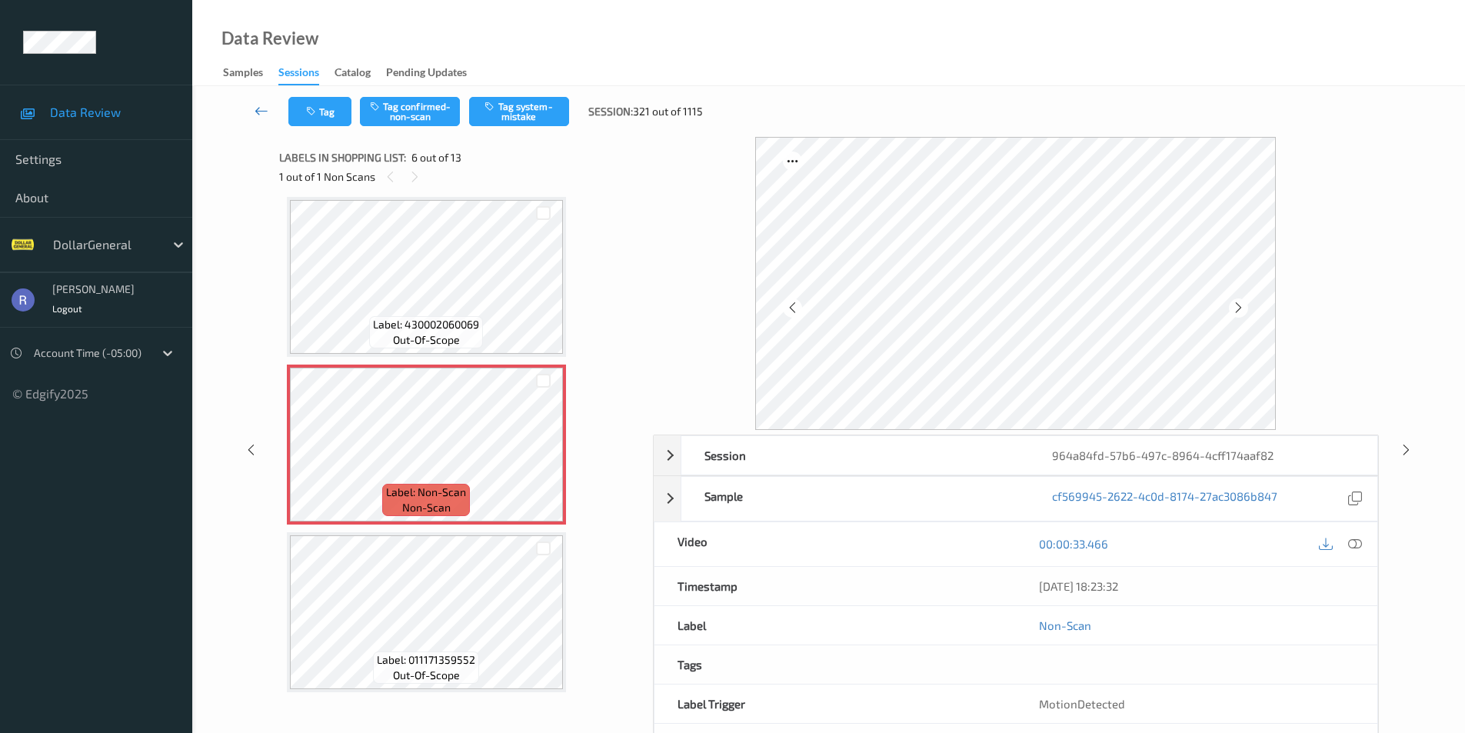
click at [264, 108] on icon at bounding box center [262, 110] width 14 height 15
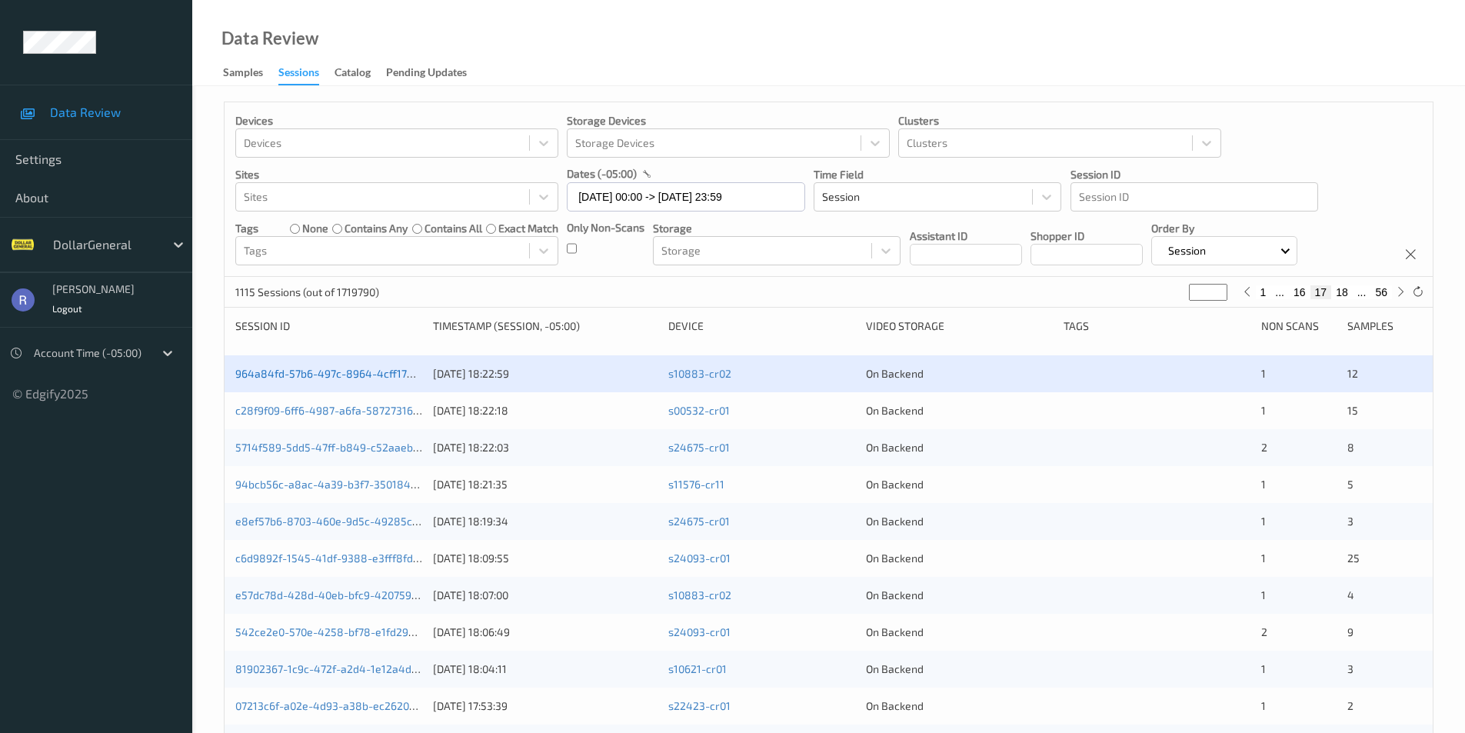
click at [288, 371] on link "964a84fd-57b6-497c-8964-4cff174aaf82" at bounding box center [339, 373] width 208 height 13
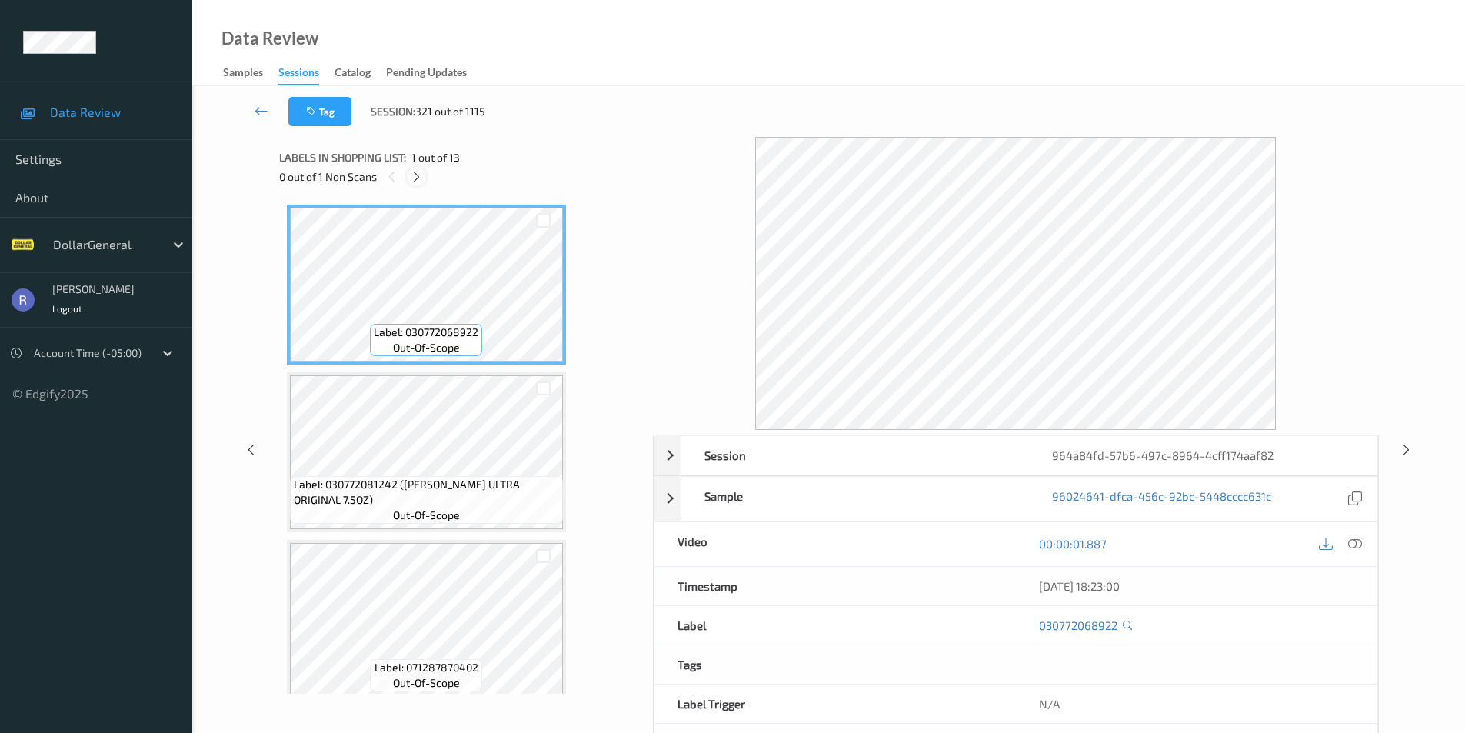
click at [418, 174] on icon at bounding box center [416, 177] width 13 height 14
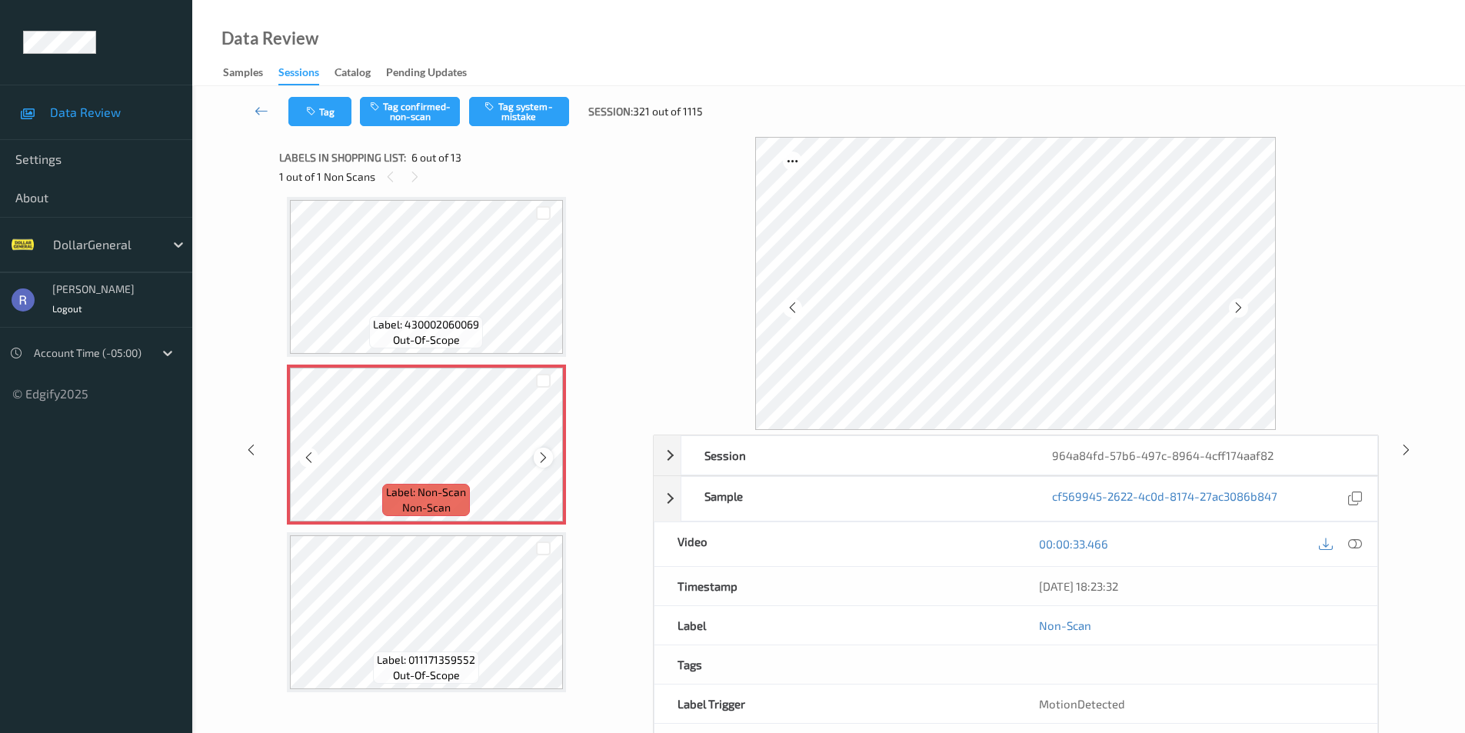
click at [539, 454] on icon at bounding box center [543, 458] width 13 height 14
click at [531, 105] on button "Tag system-mistake" at bounding box center [519, 111] width 100 height 29
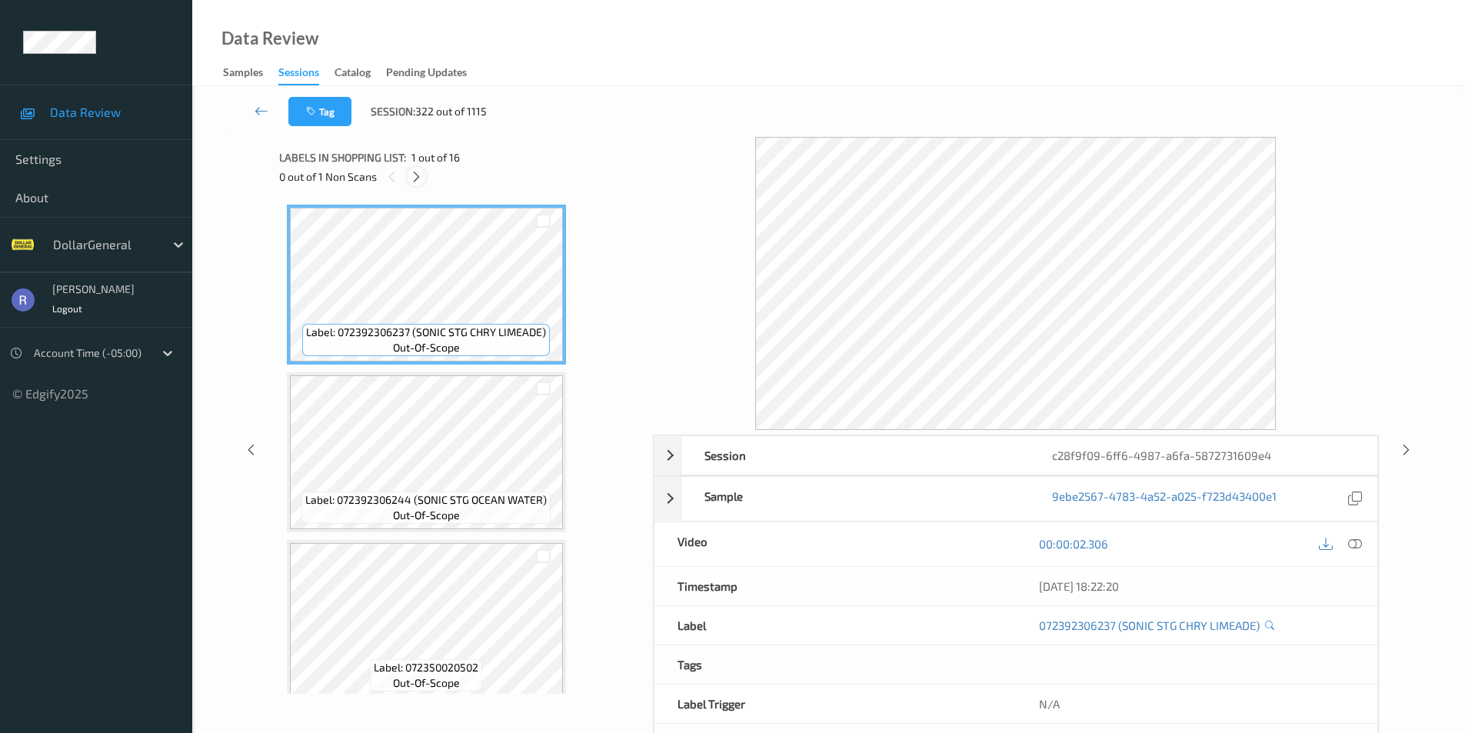
click at [419, 173] on icon at bounding box center [416, 177] width 13 height 14
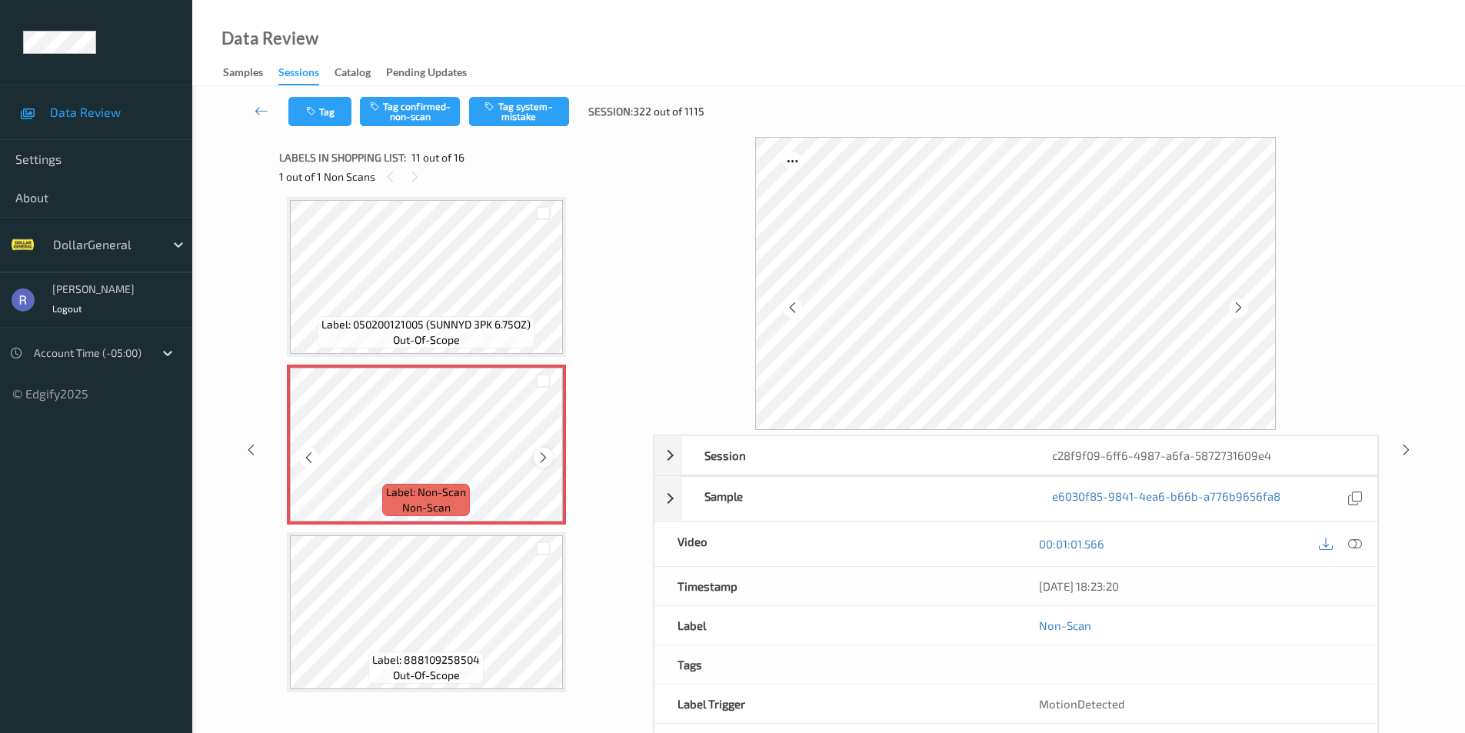
click at [544, 455] on icon at bounding box center [543, 458] width 13 height 14
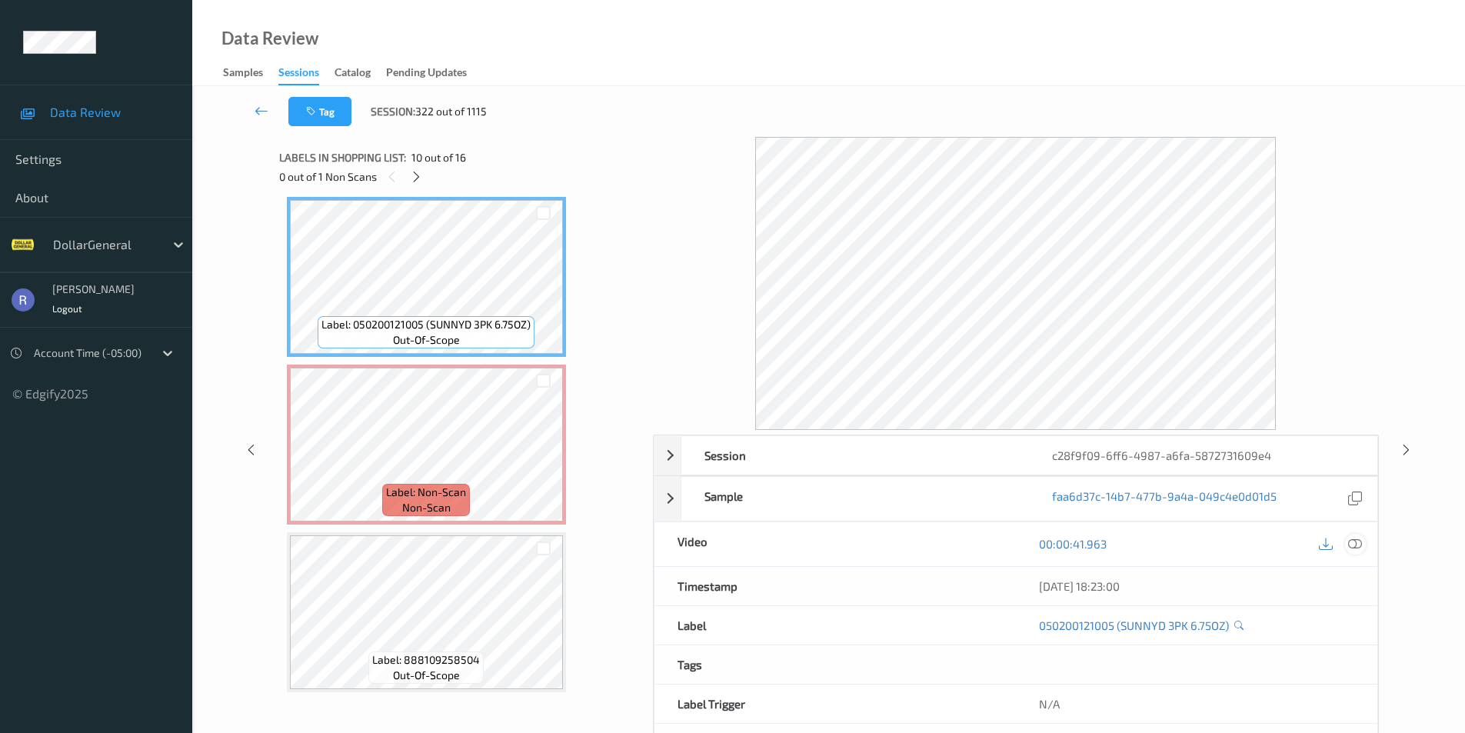
click at [1357, 541] on icon at bounding box center [1355, 544] width 14 height 14
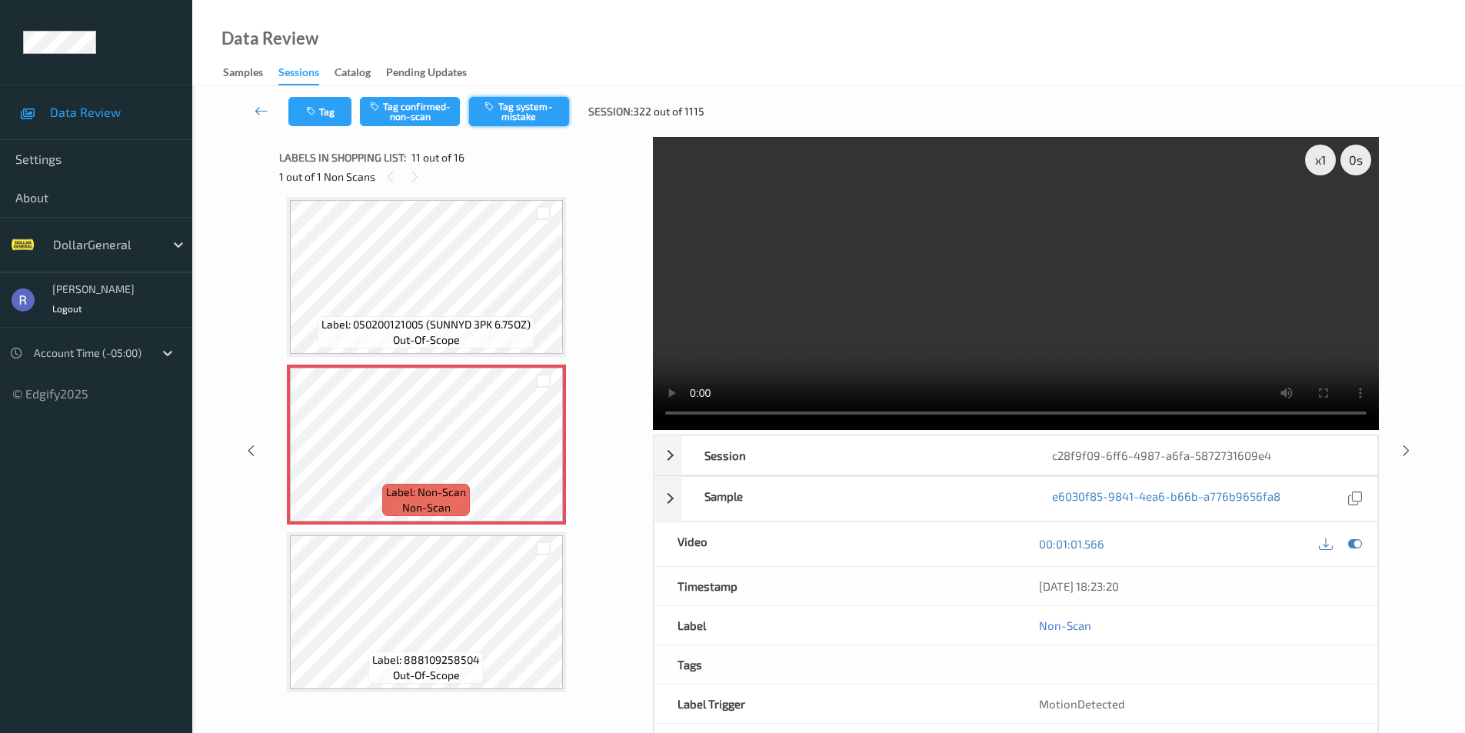
click at [532, 97] on button "Tag system-mistake" at bounding box center [519, 111] width 100 height 29
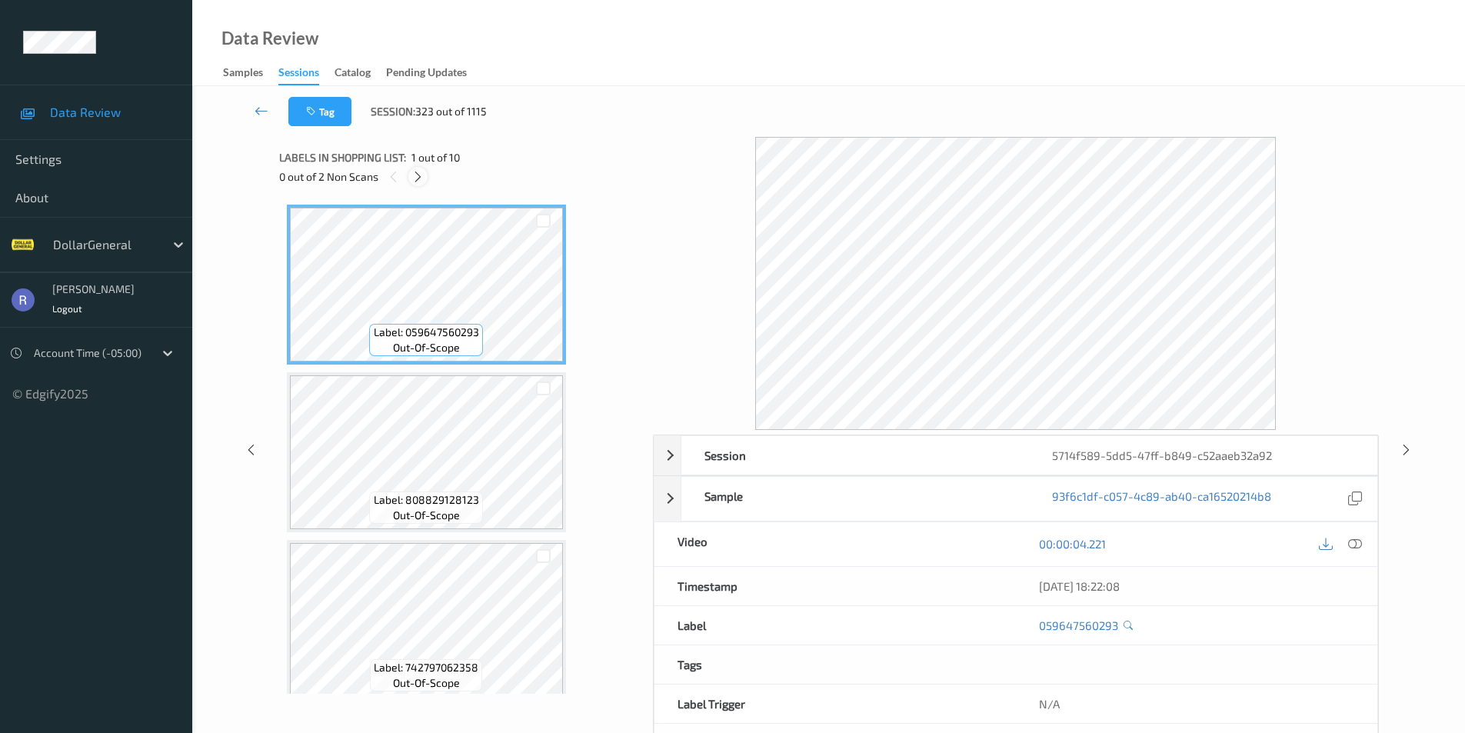
click at [422, 176] on icon at bounding box center [417, 177] width 13 height 14
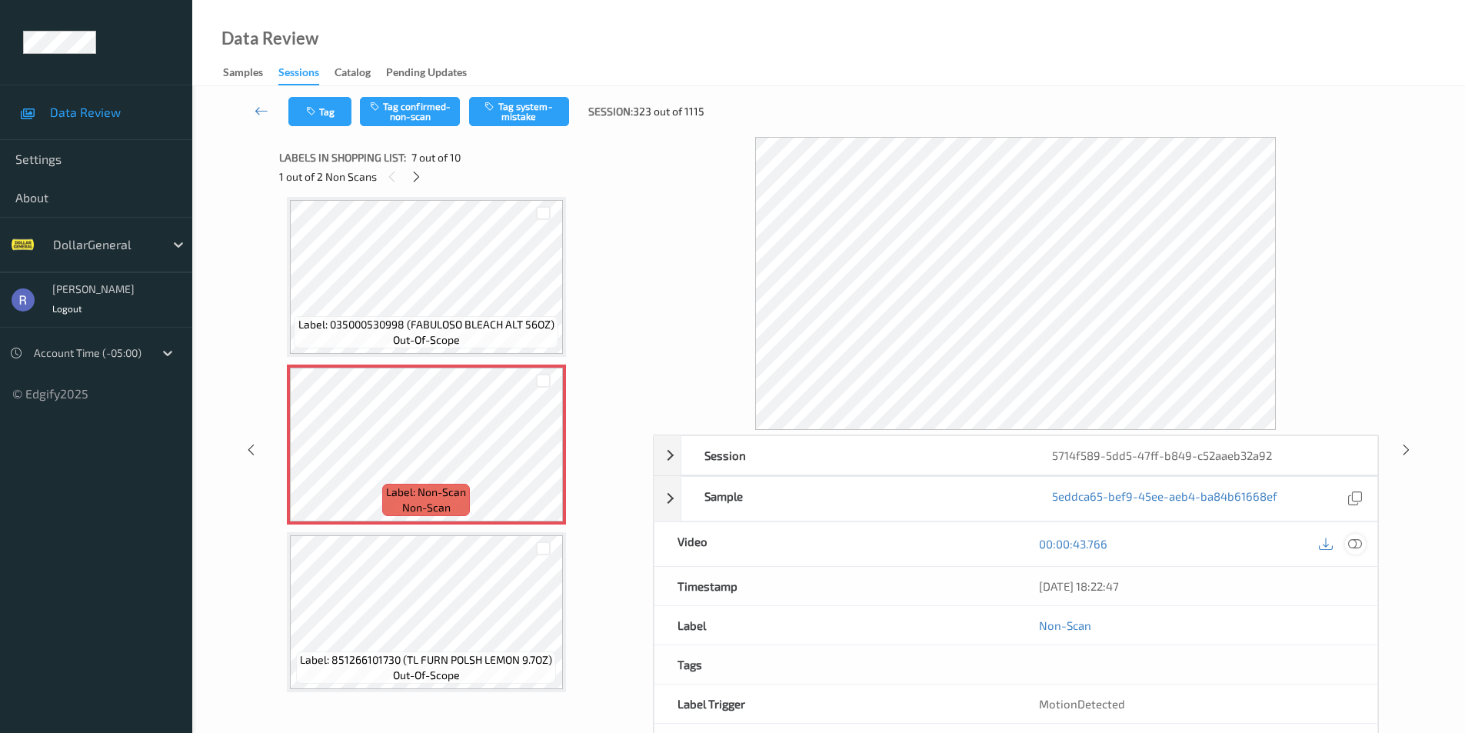
click at [1358, 544] on icon at bounding box center [1355, 544] width 14 height 14
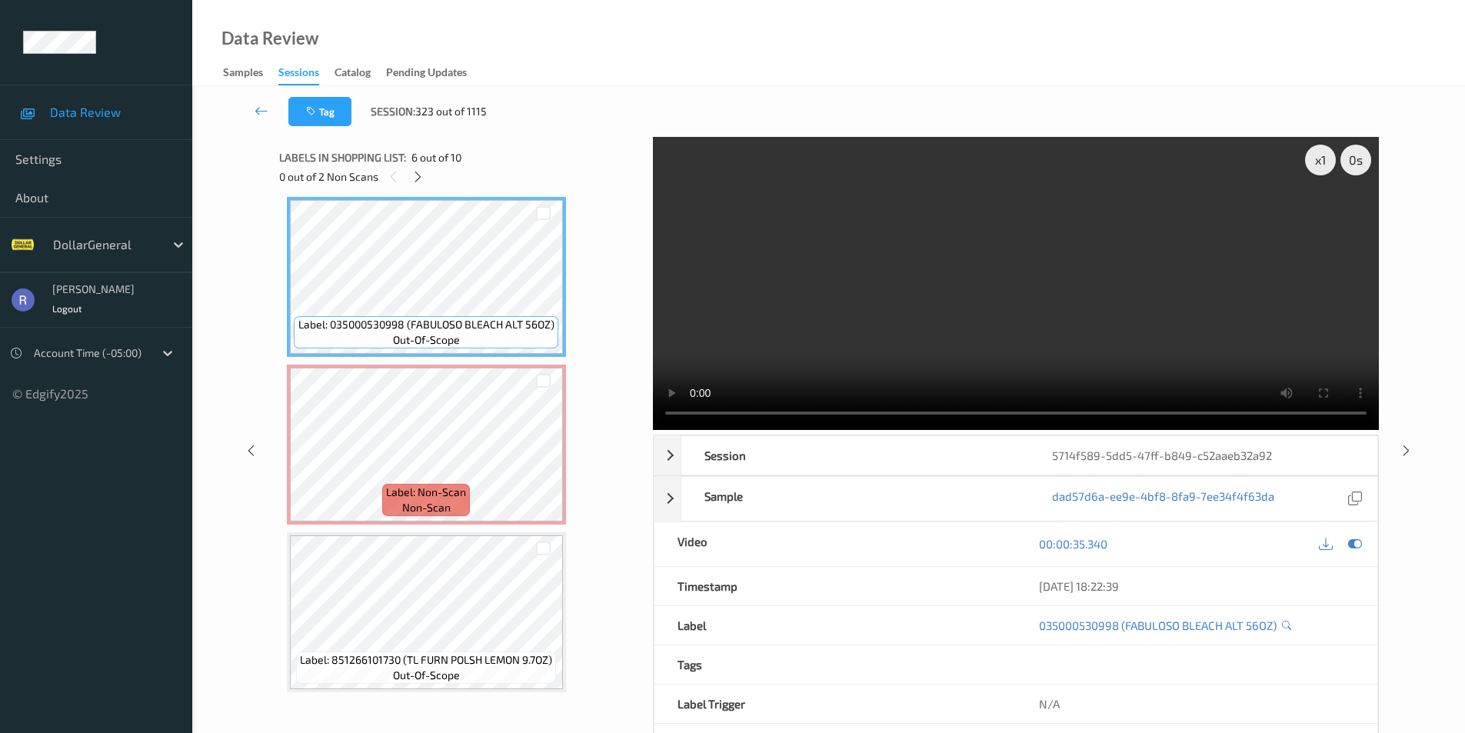
click at [990, 309] on video at bounding box center [1016, 283] width 726 height 293
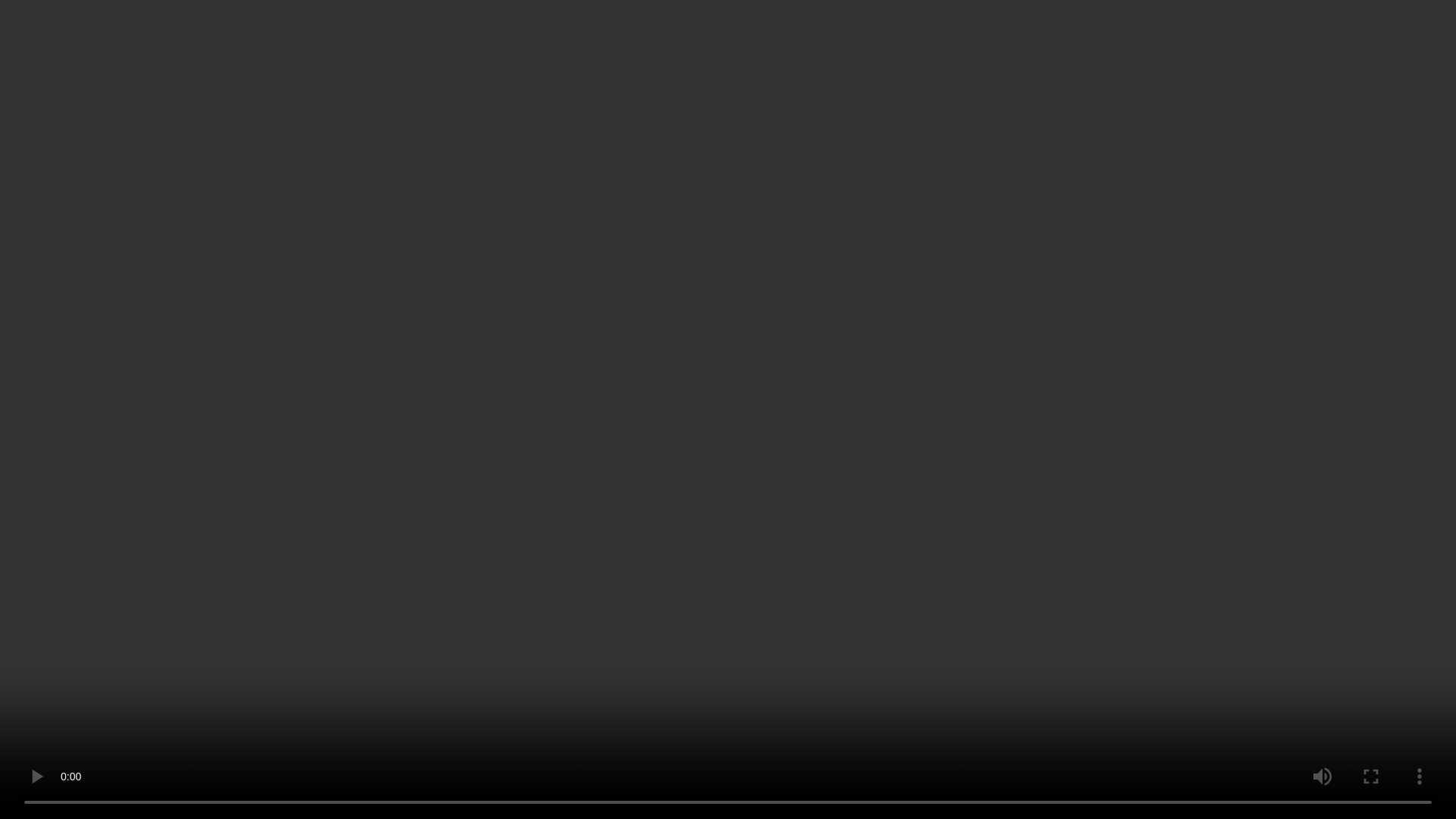
click at [795, 601] on video at bounding box center [728, 409] width 1456 height 819
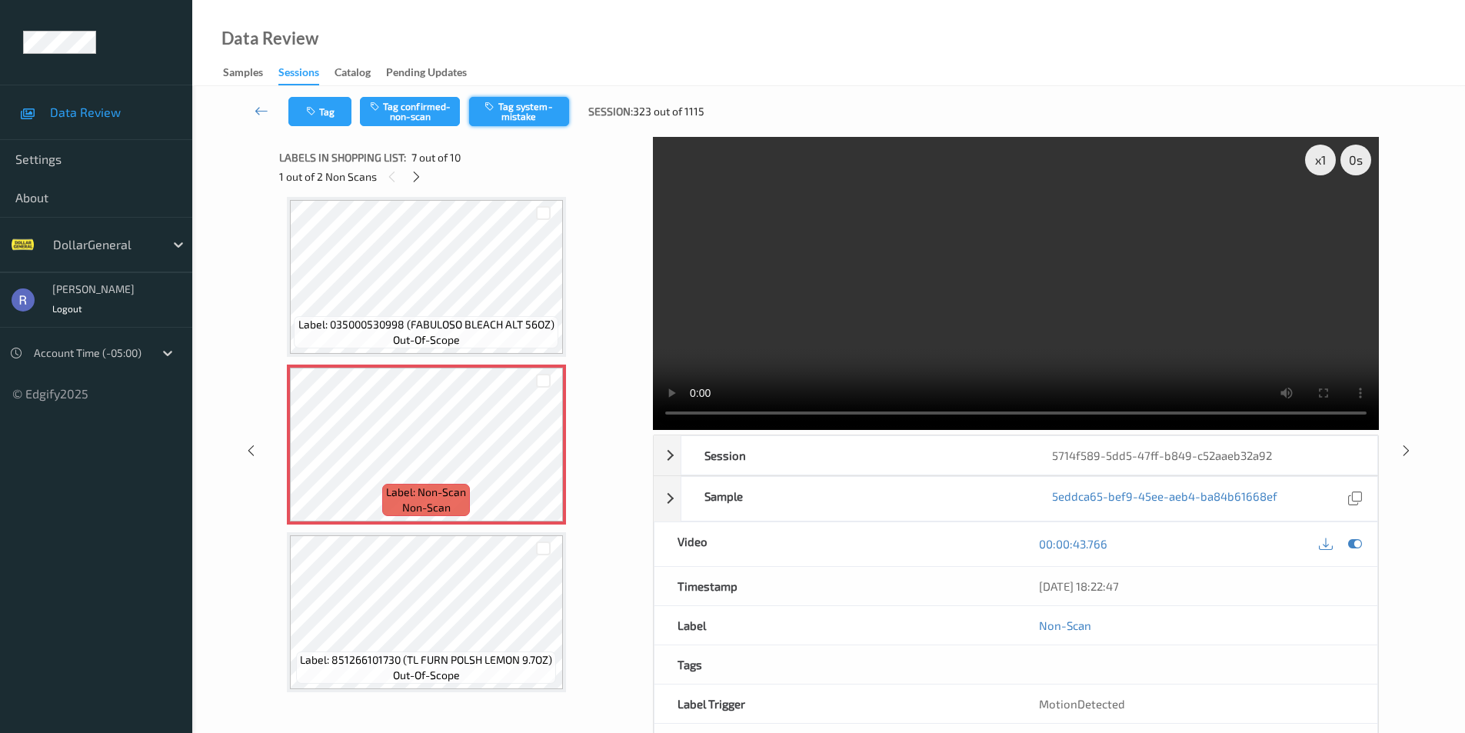
click at [526, 105] on button "Tag system-mistake" at bounding box center [519, 111] width 100 height 29
click at [413, 179] on icon at bounding box center [416, 177] width 13 height 14
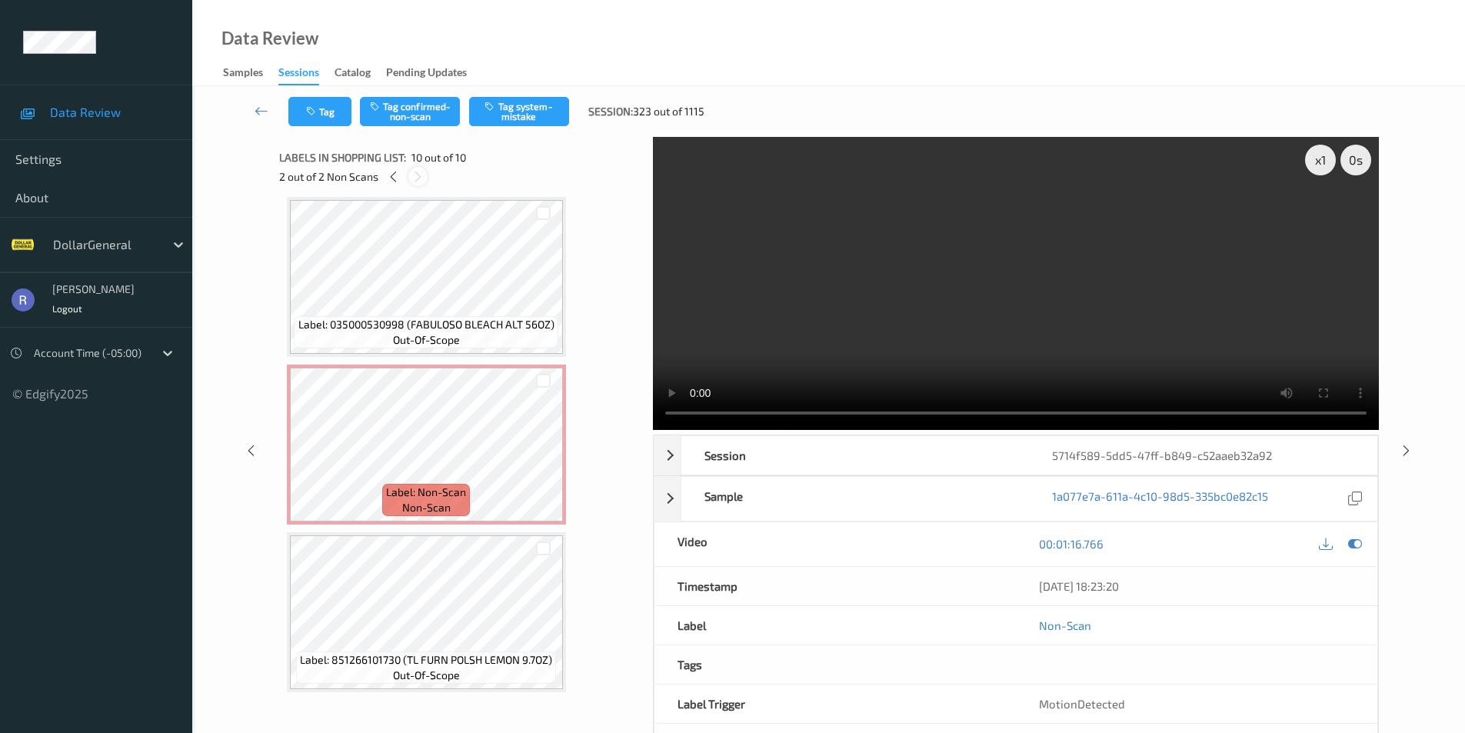
scroll to position [1187, 0]
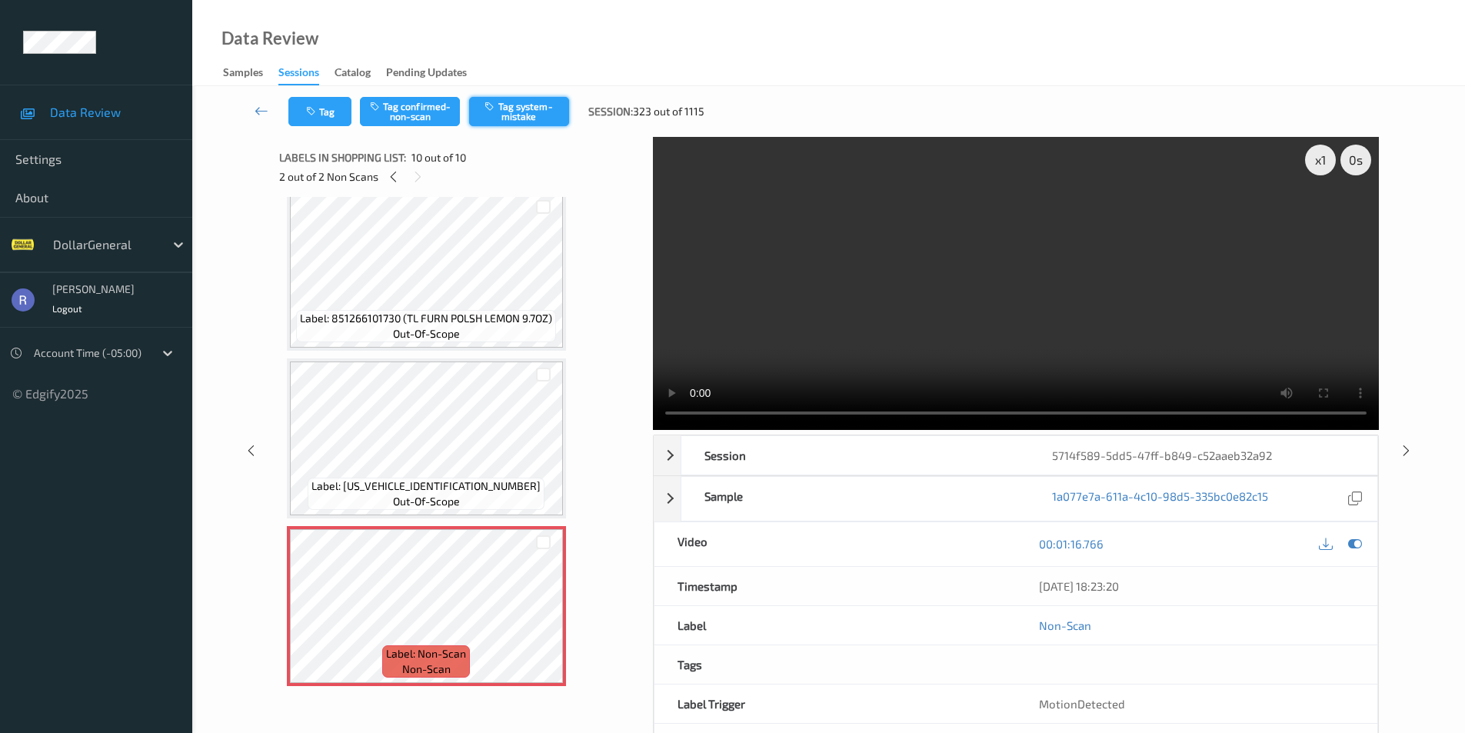
click at [536, 108] on button "Tag system-mistake" at bounding box center [519, 111] width 100 height 29
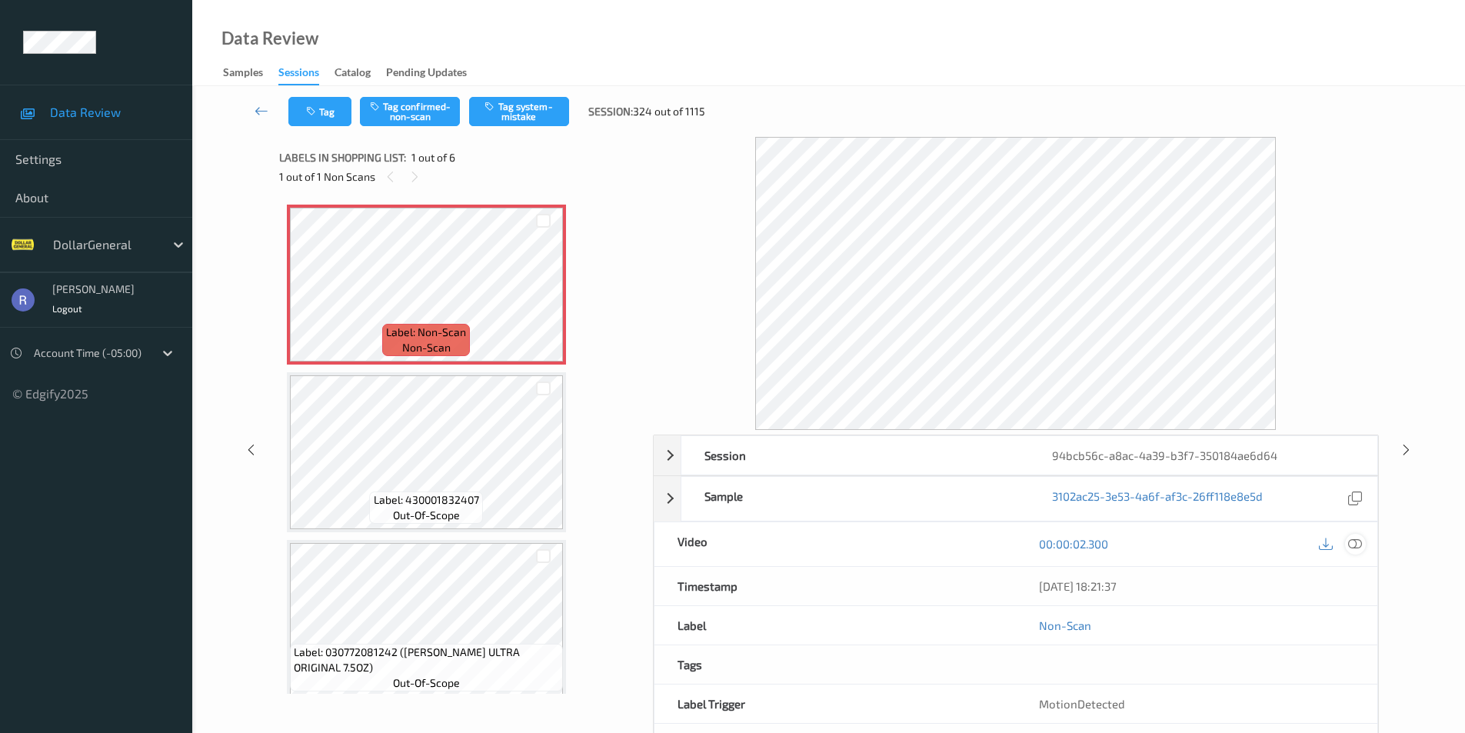
click at [1353, 546] on icon at bounding box center [1355, 544] width 14 height 14
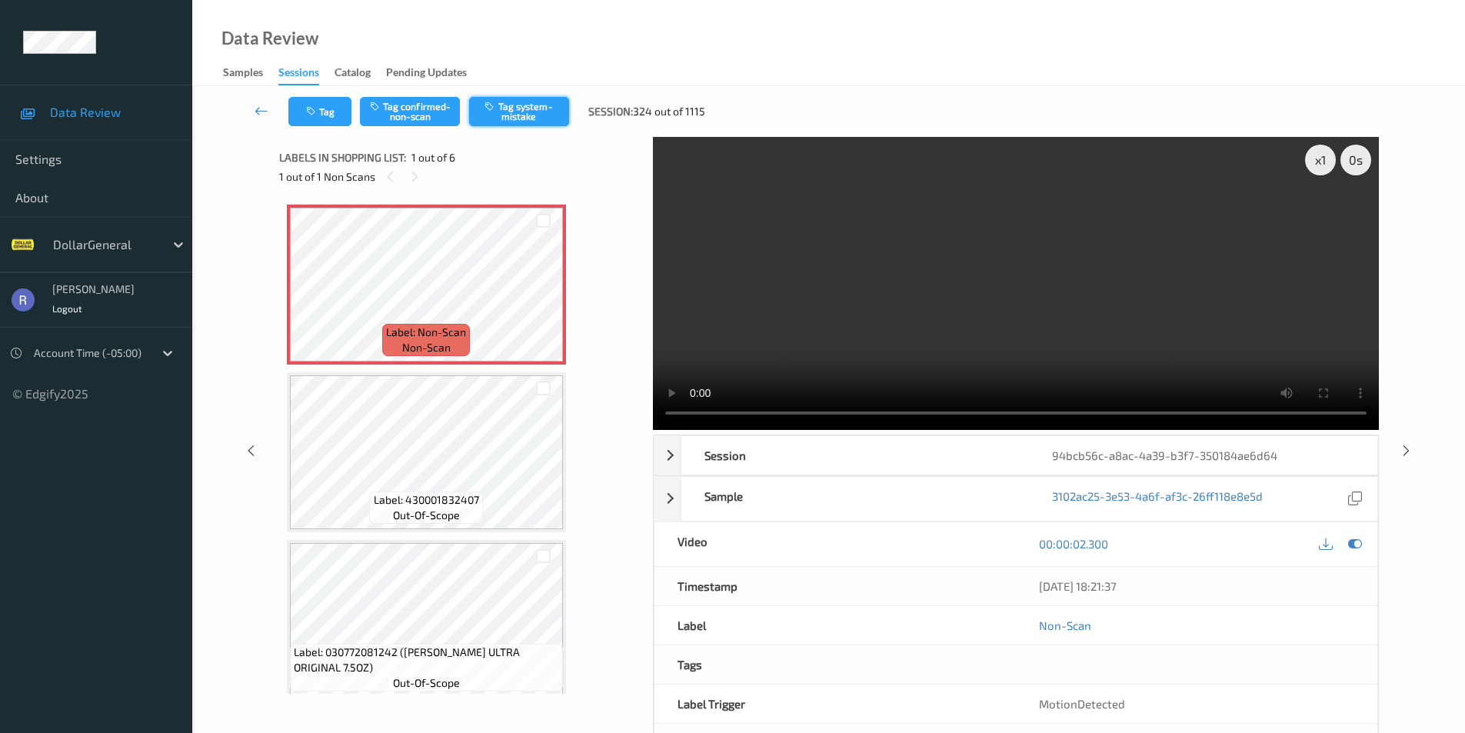
click at [559, 104] on button "Tag system-mistake" at bounding box center [519, 111] width 100 height 29
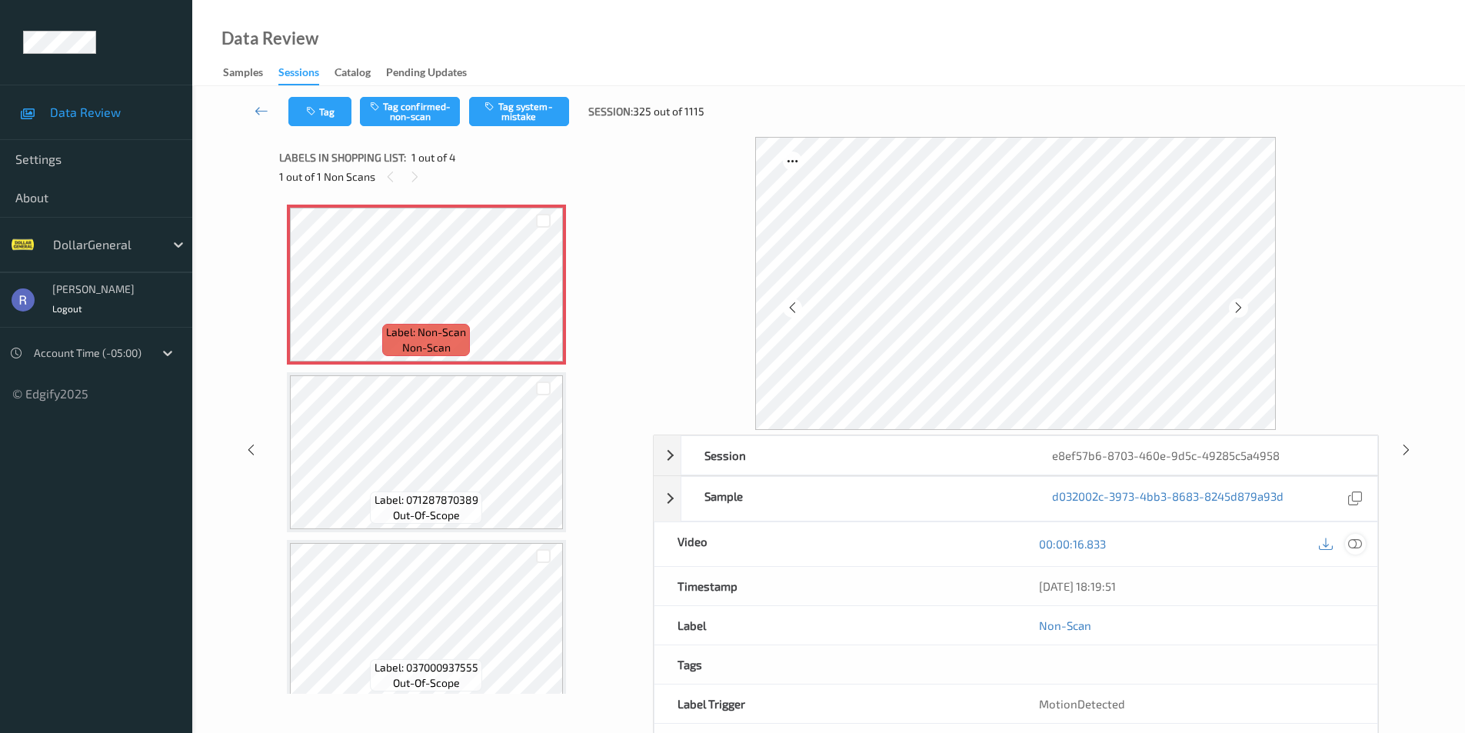
click at [1357, 541] on icon at bounding box center [1355, 544] width 14 height 14
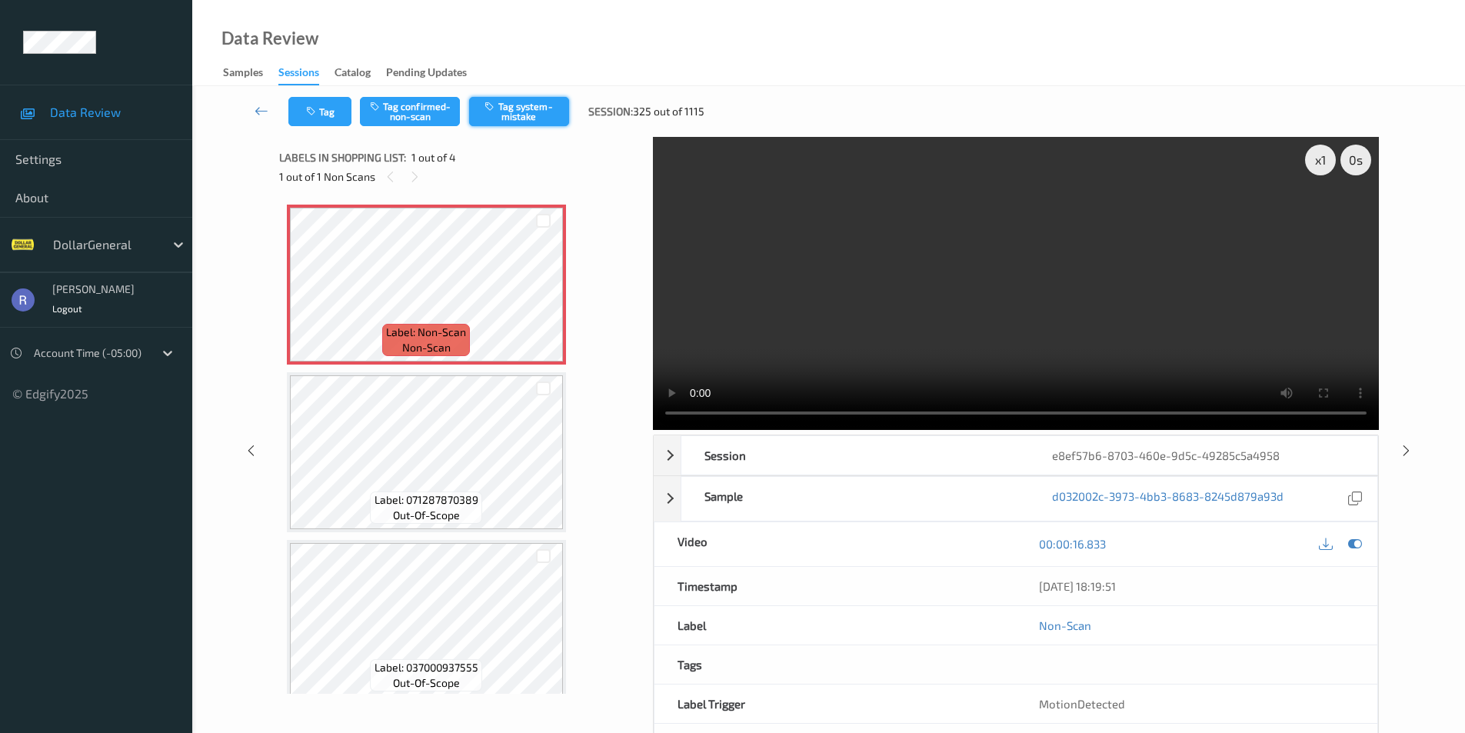
click at [536, 108] on button "Tag system-mistake" at bounding box center [519, 111] width 100 height 29
click at [1407, 447] on icon at bounding box center [1406, 450] width 13 height 14
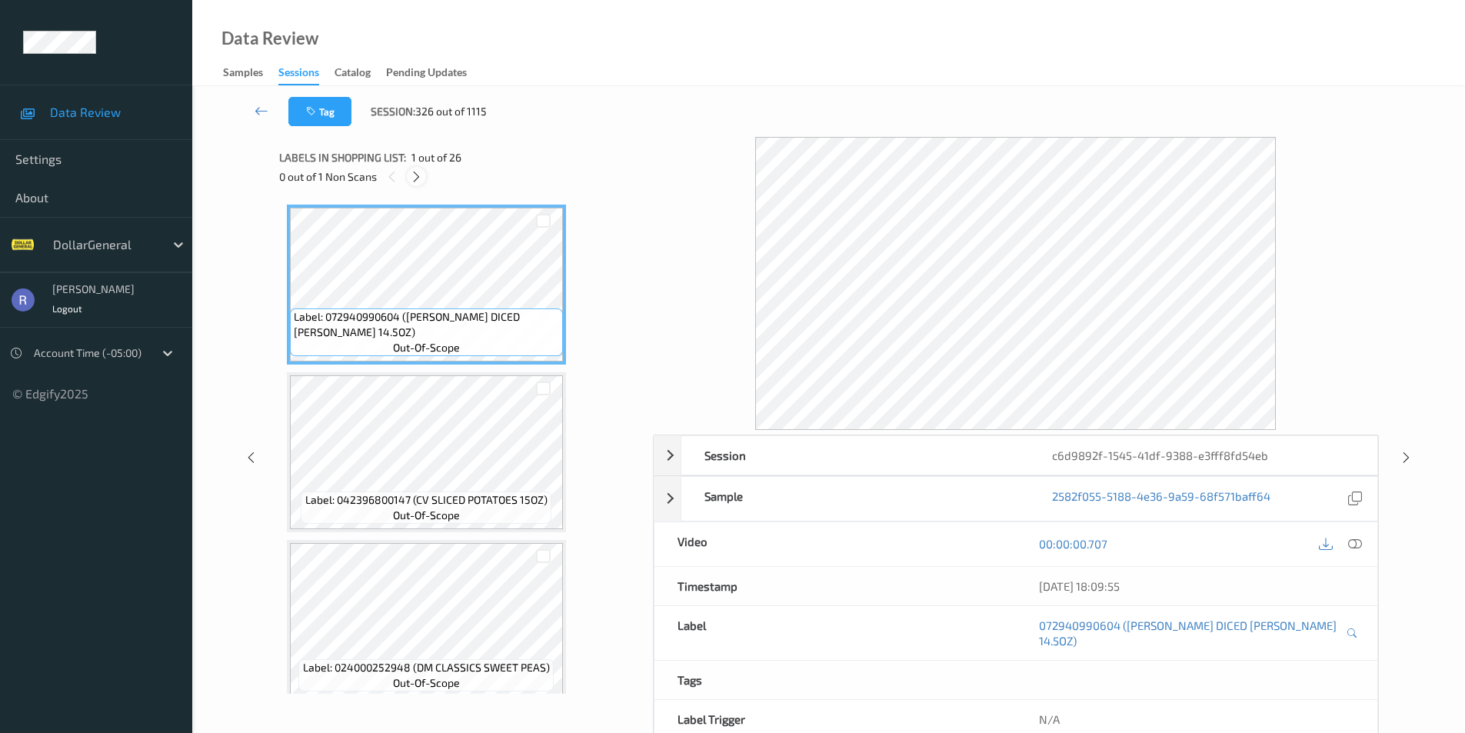
click at [416, 172] on icon at bounding box center [416, 177] width 13 height 14
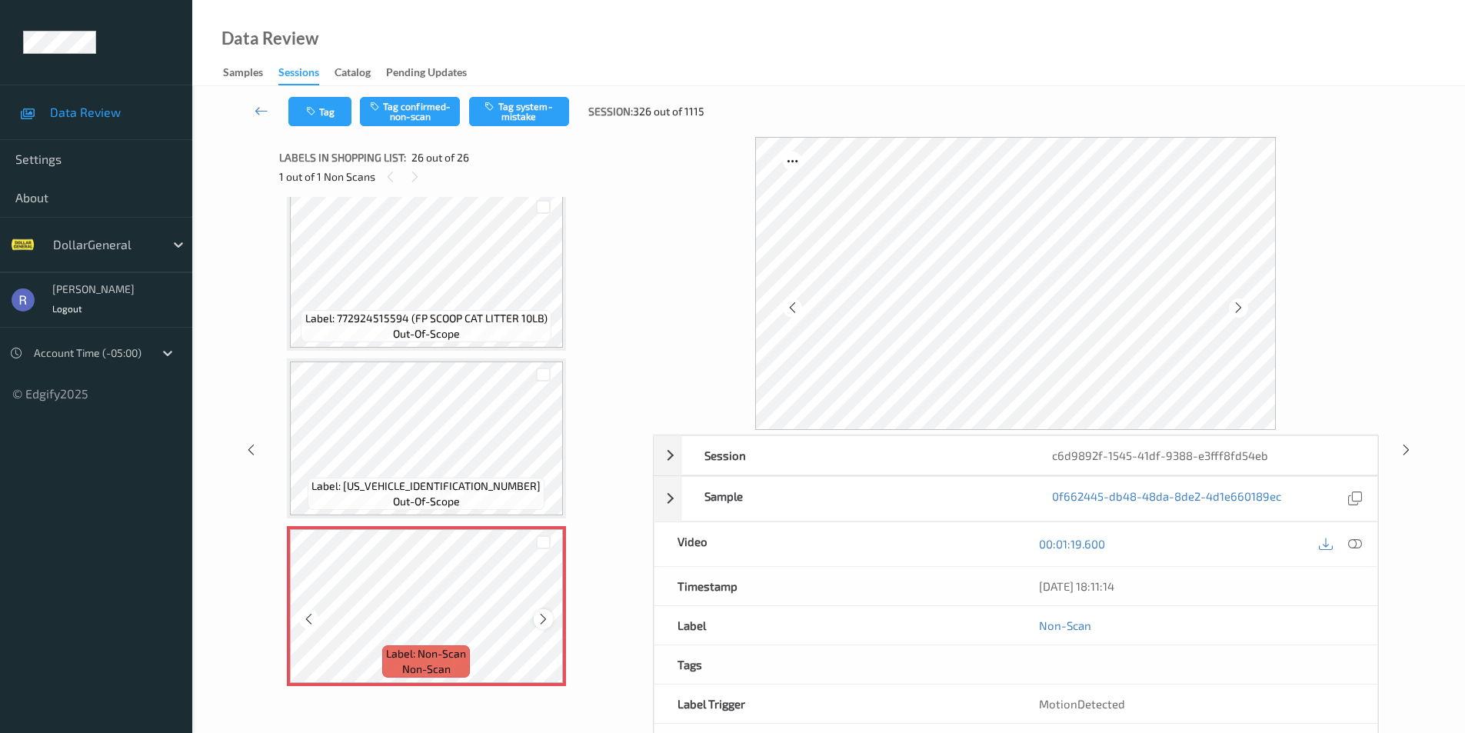
click at [542, 624] on icon at bounding box center [543, 619] width 13 height 14
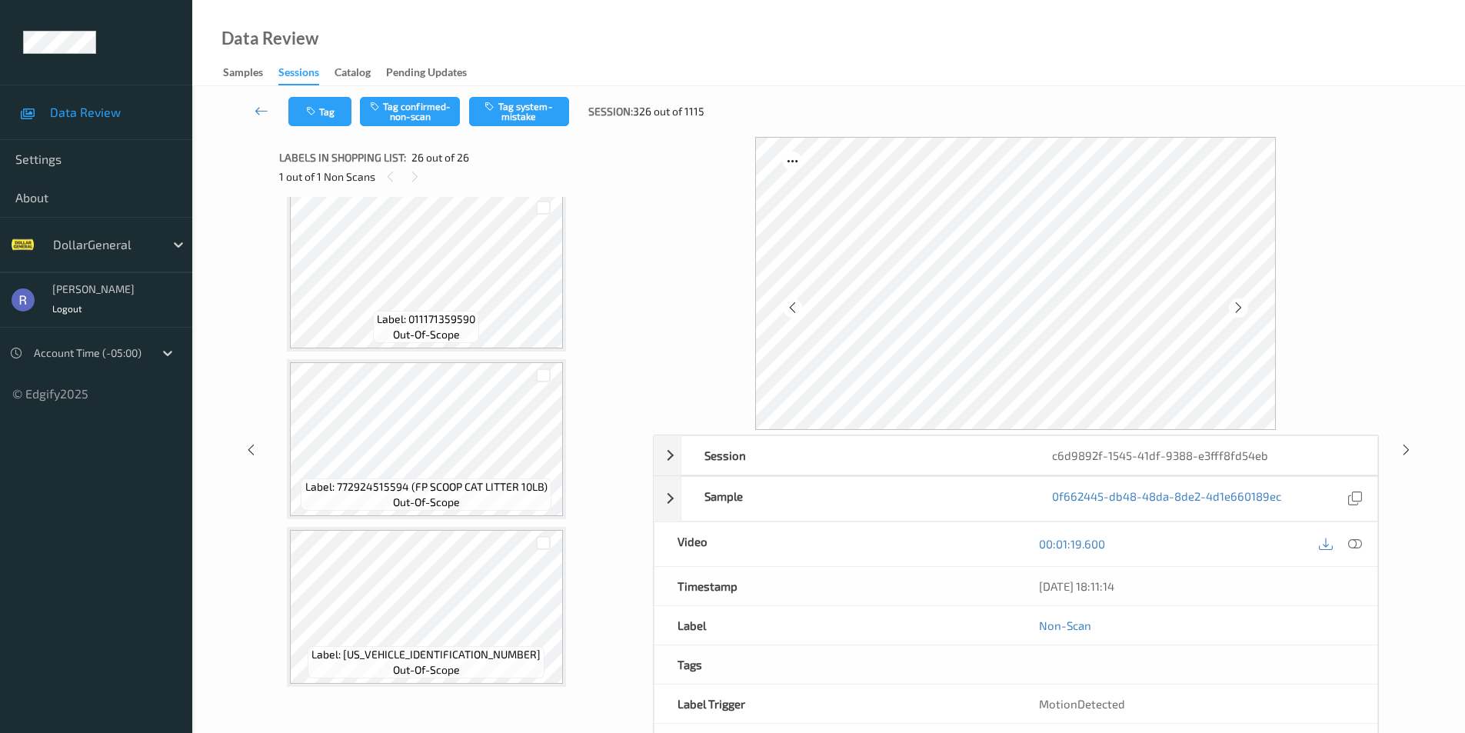
scroll to position [3562, 0]
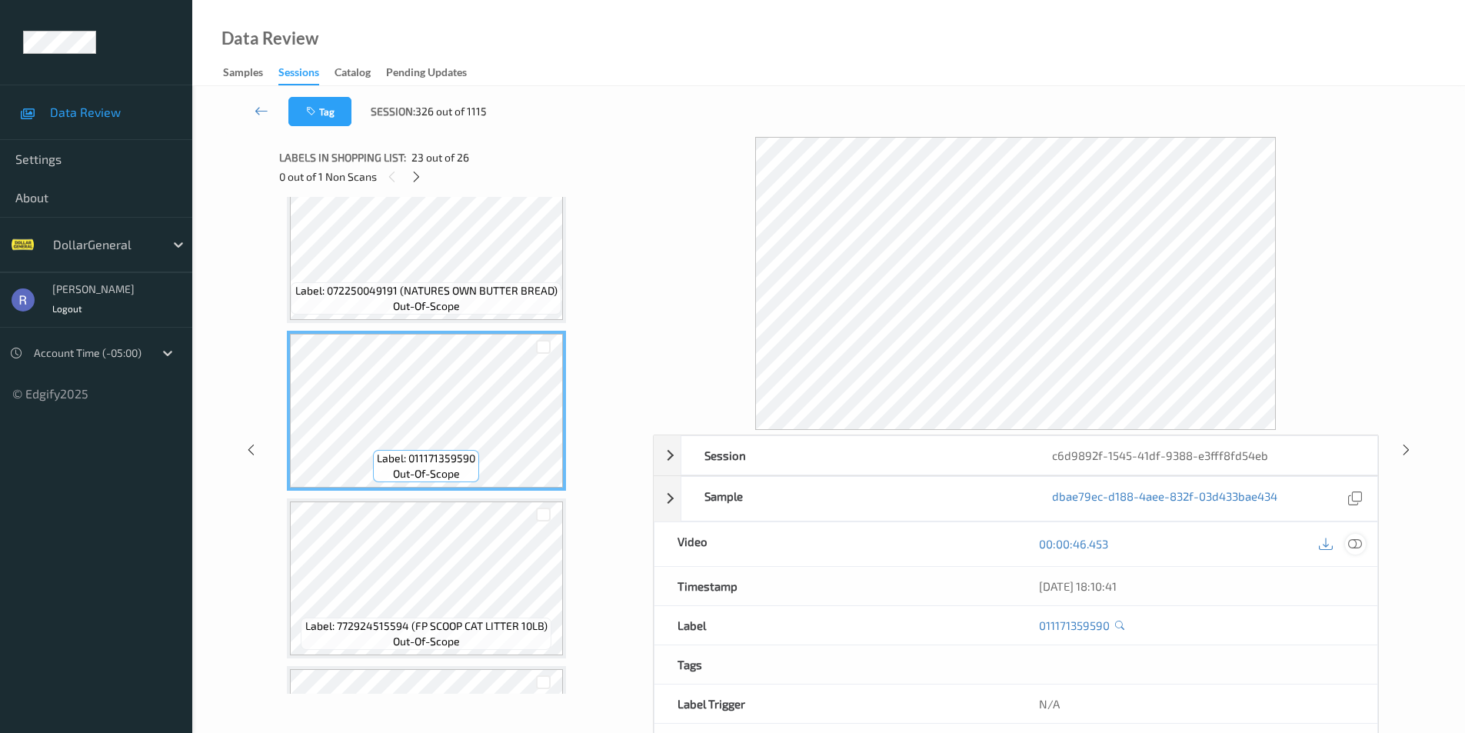
click at [1358, 538] on icon at bounding box center [1355, 544] width 14 height 14
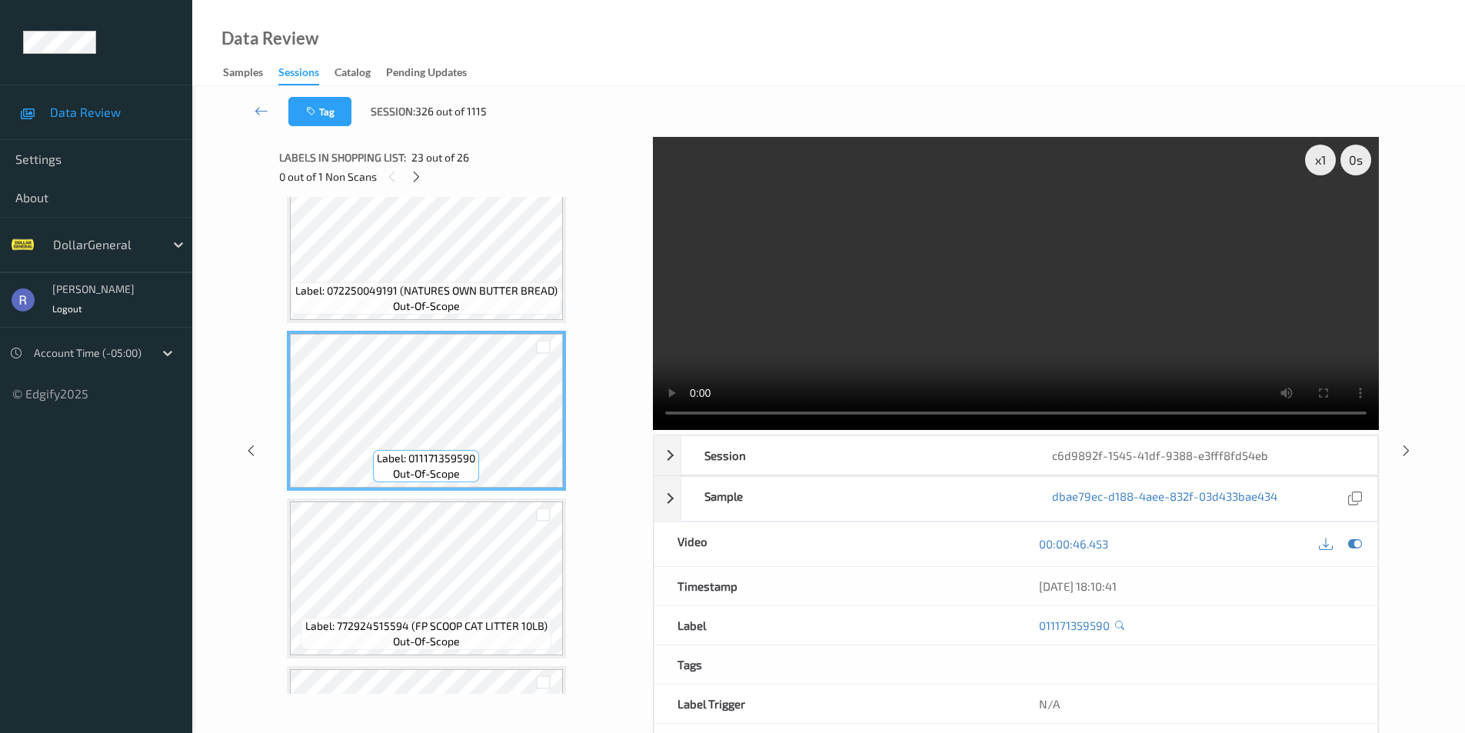
click at [974, 347] on video at bounding box center [1016, 283] width 726 height 293
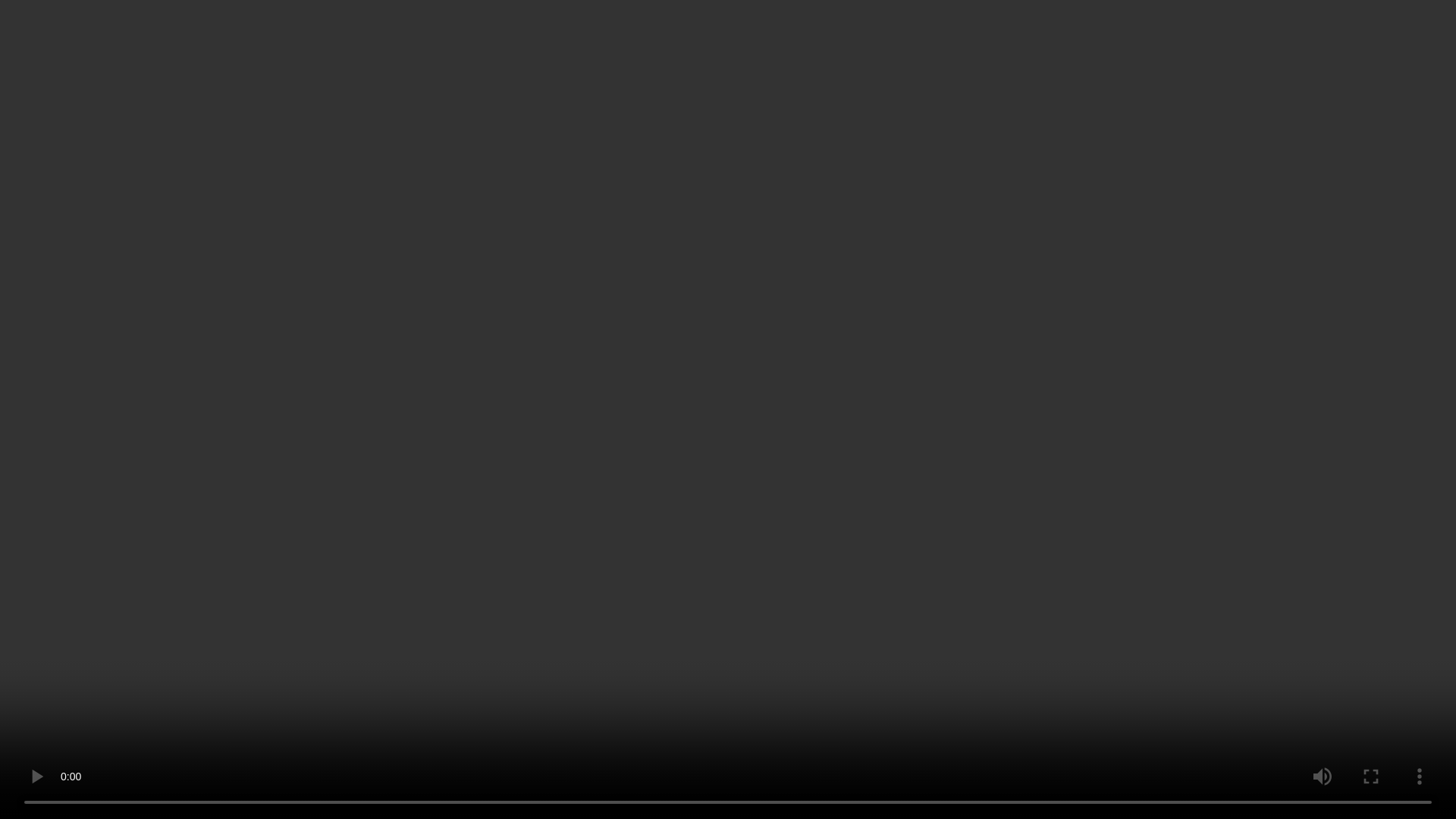
click at [599, 616] on video at bounding box center [728, 409] width 1456 height 819
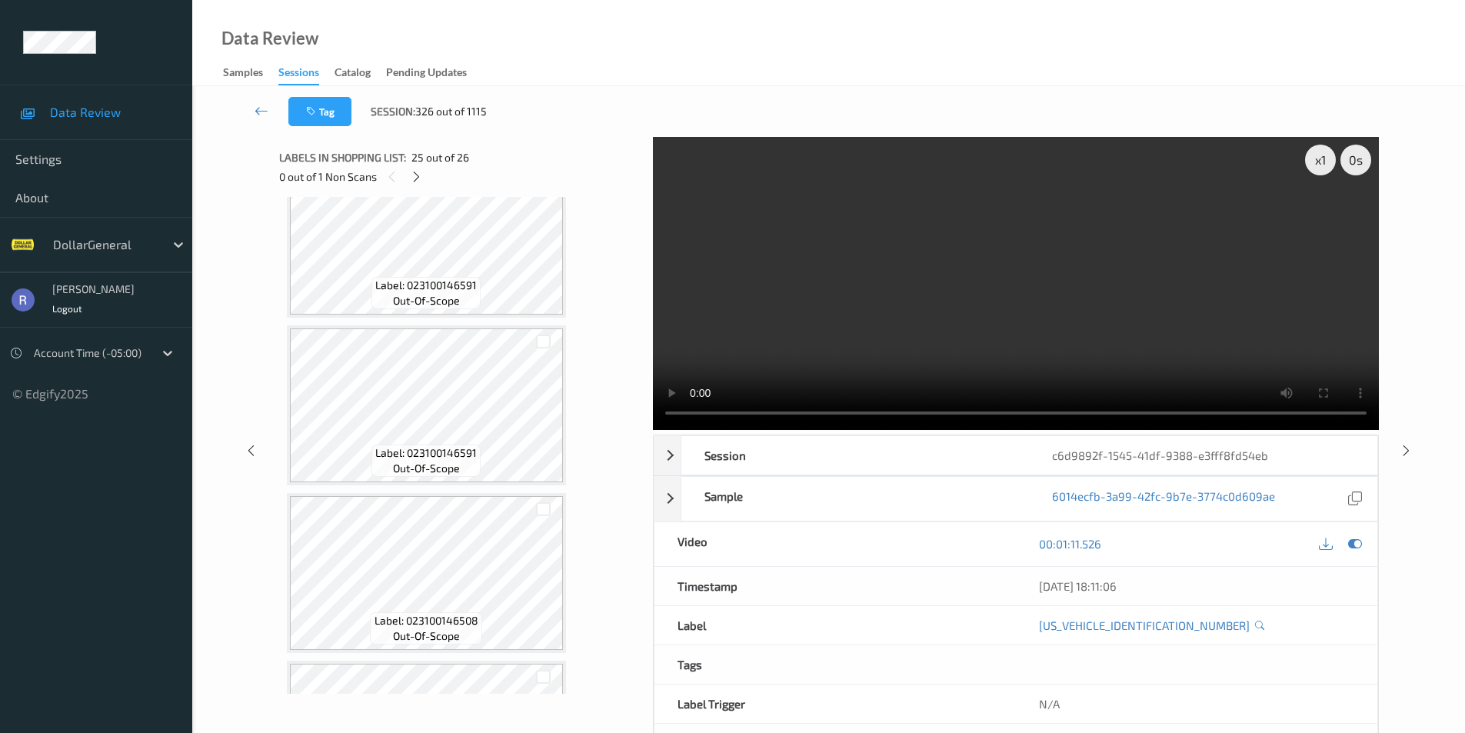
scroll to position [1409, 0]
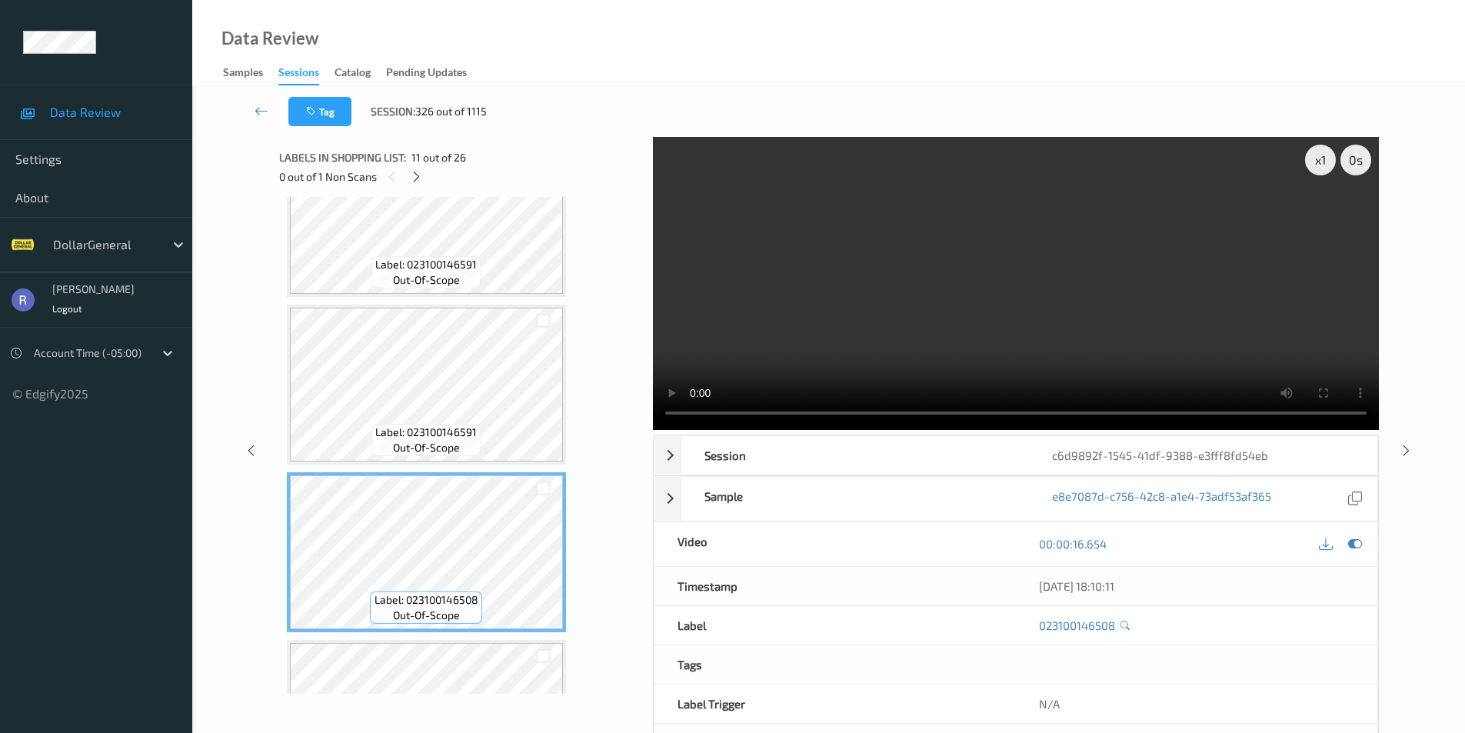
scroll to position [1178, 0]
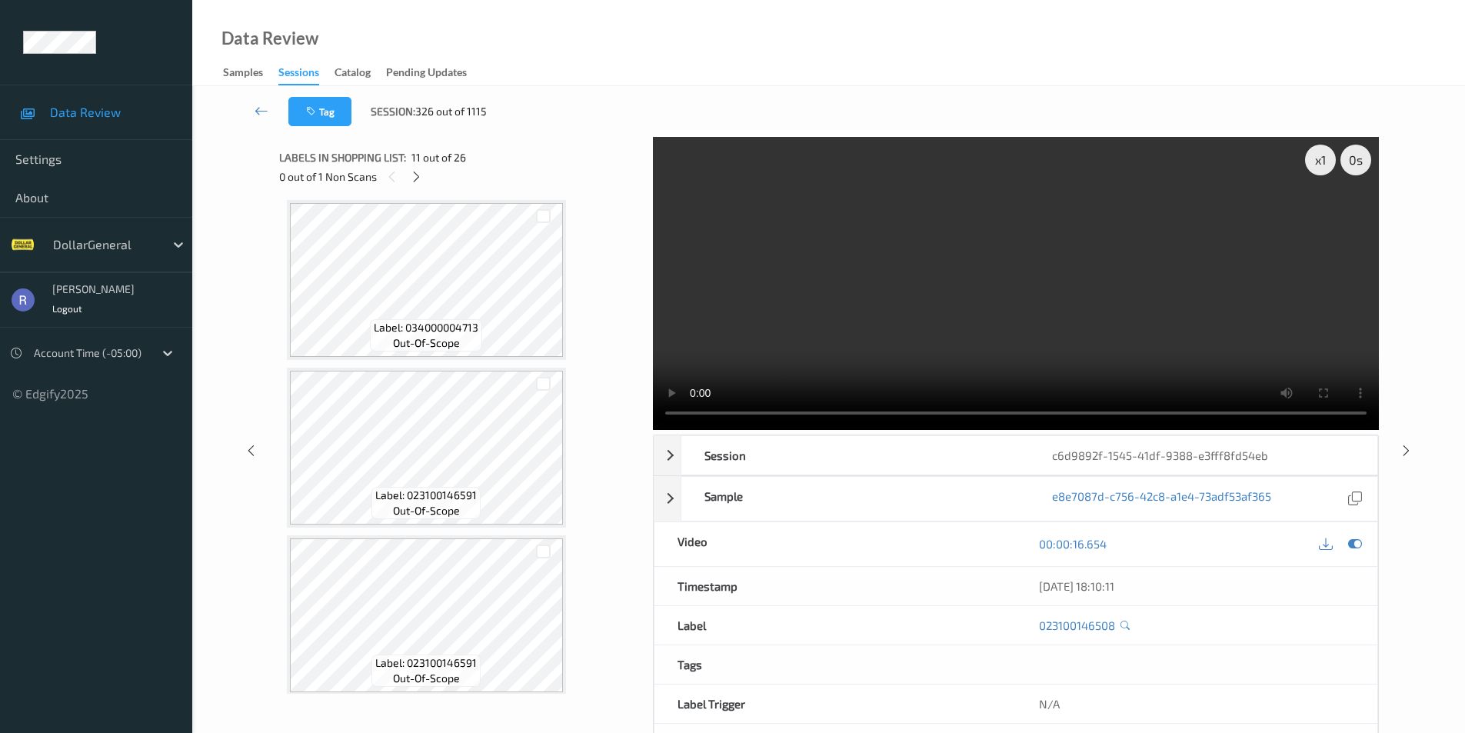
click at [934, 288] on video at bounding box center [1016, 283] width 726 height 293
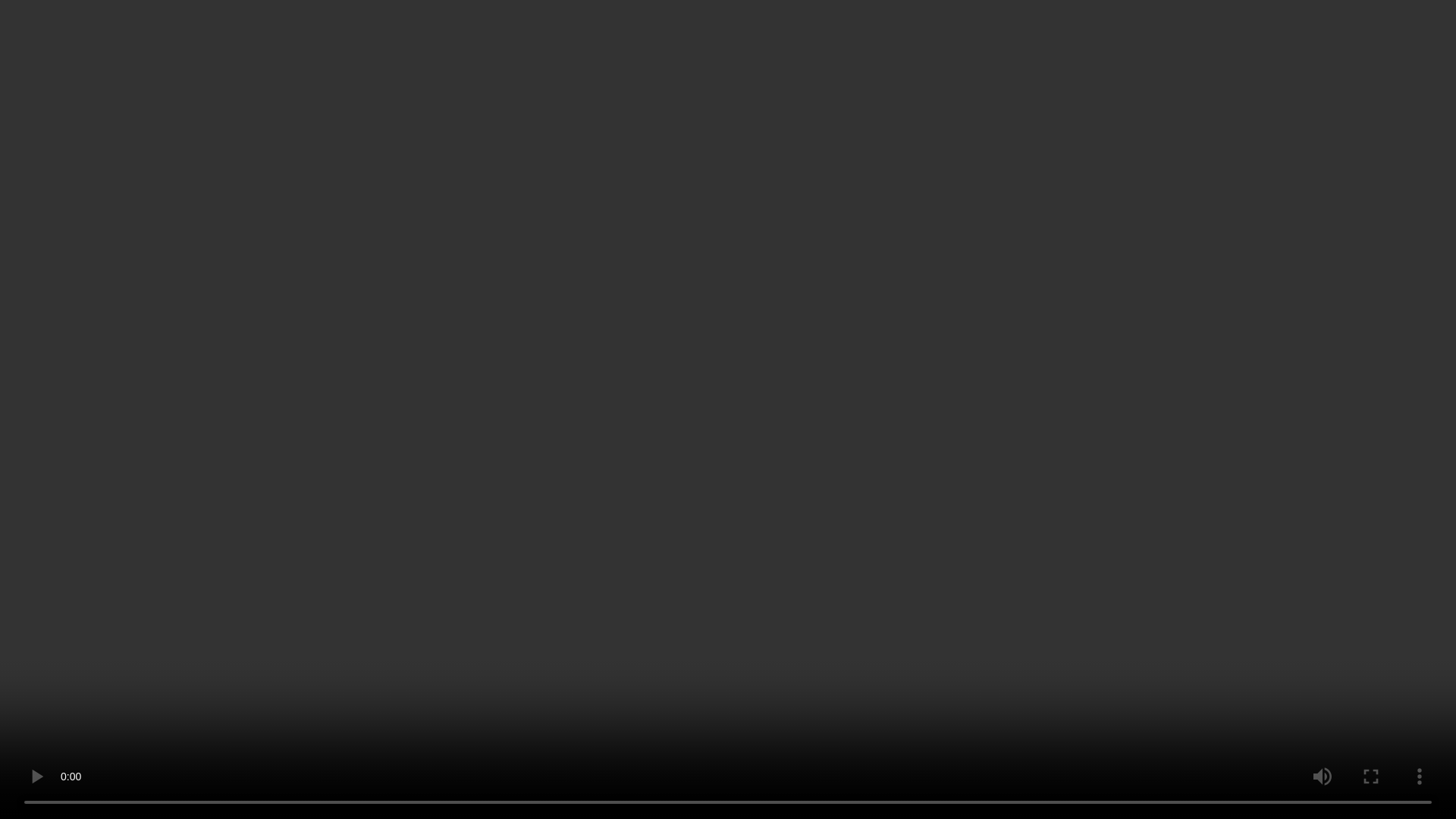
click at [823, 407] on video at bounding box center [728, 409] width 1456 height 819
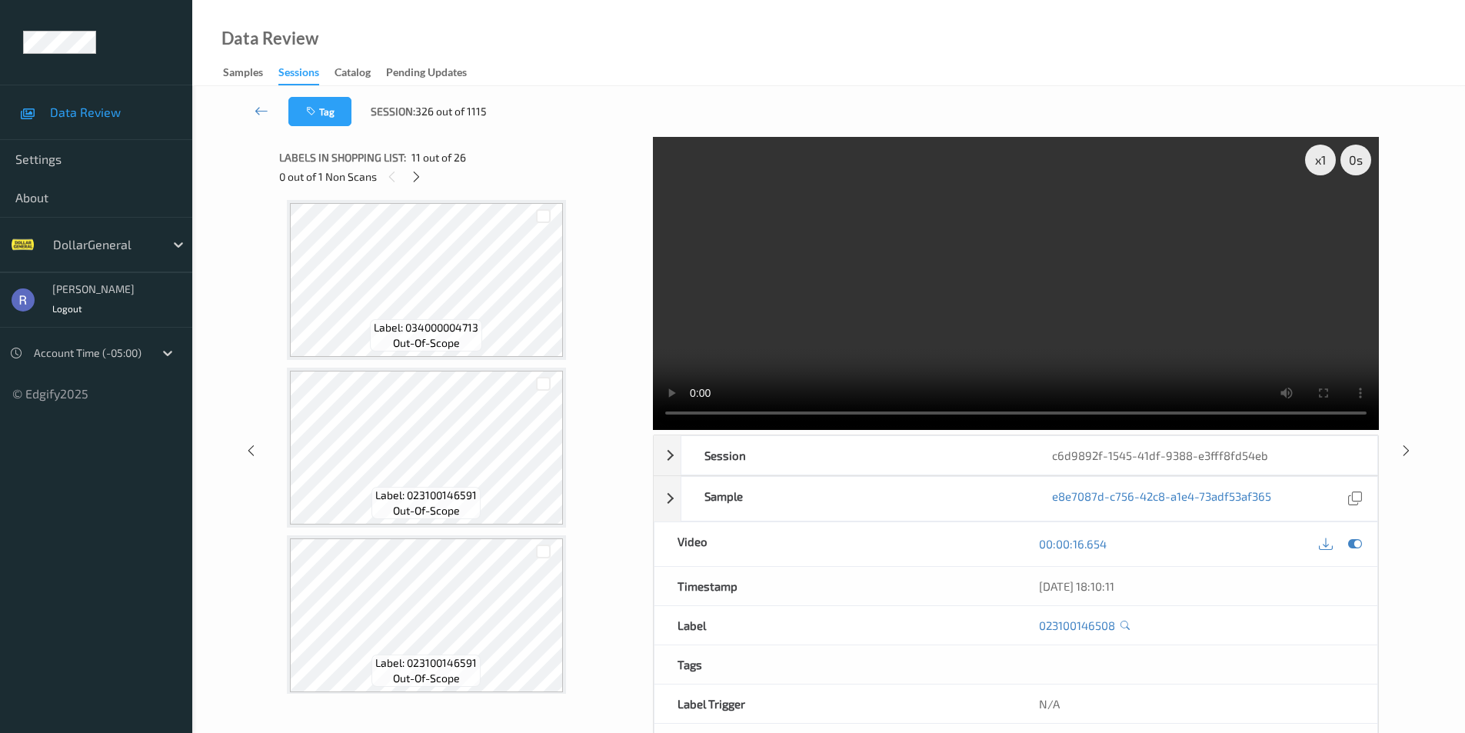
click at [841, 311] on video at bounding box center [1016, 283] width 726 height 293
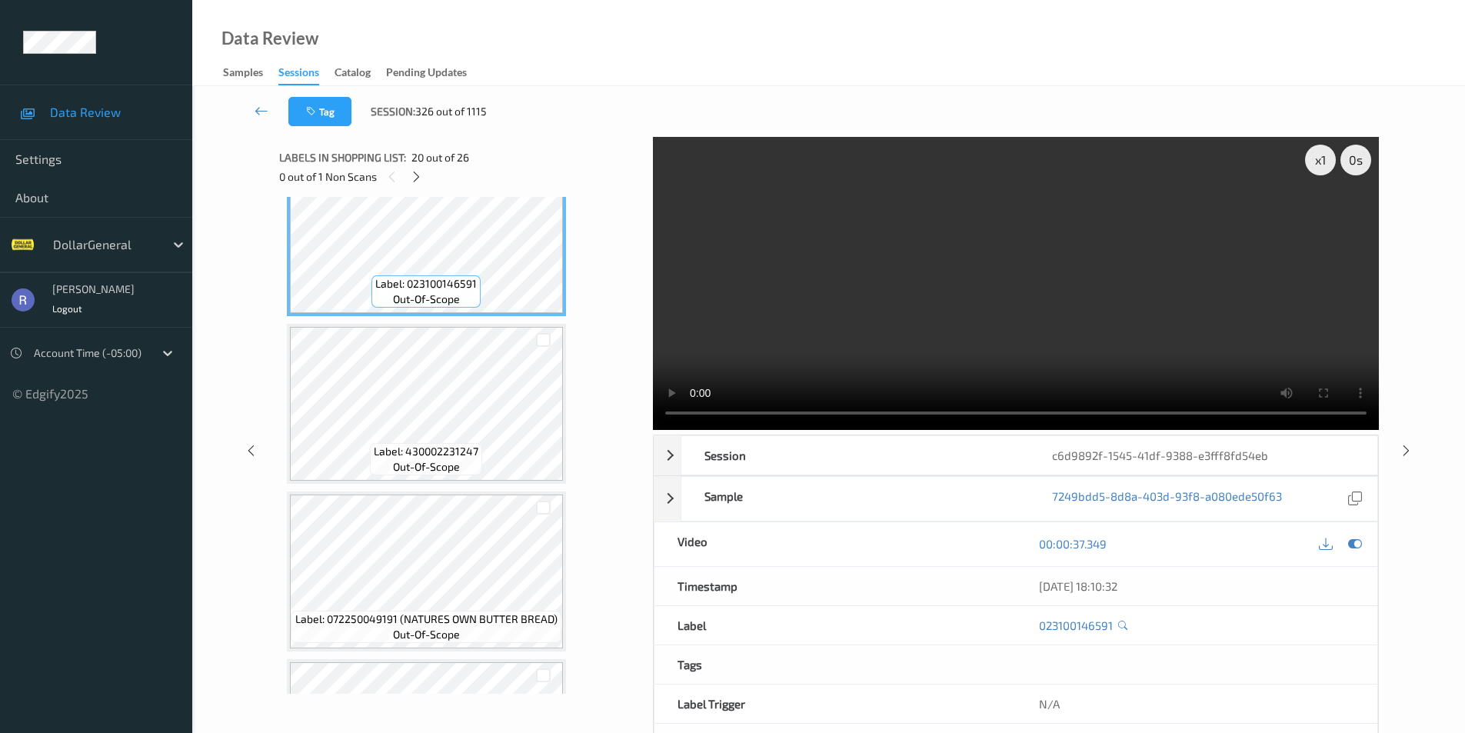
scroll to position [3255, 0]
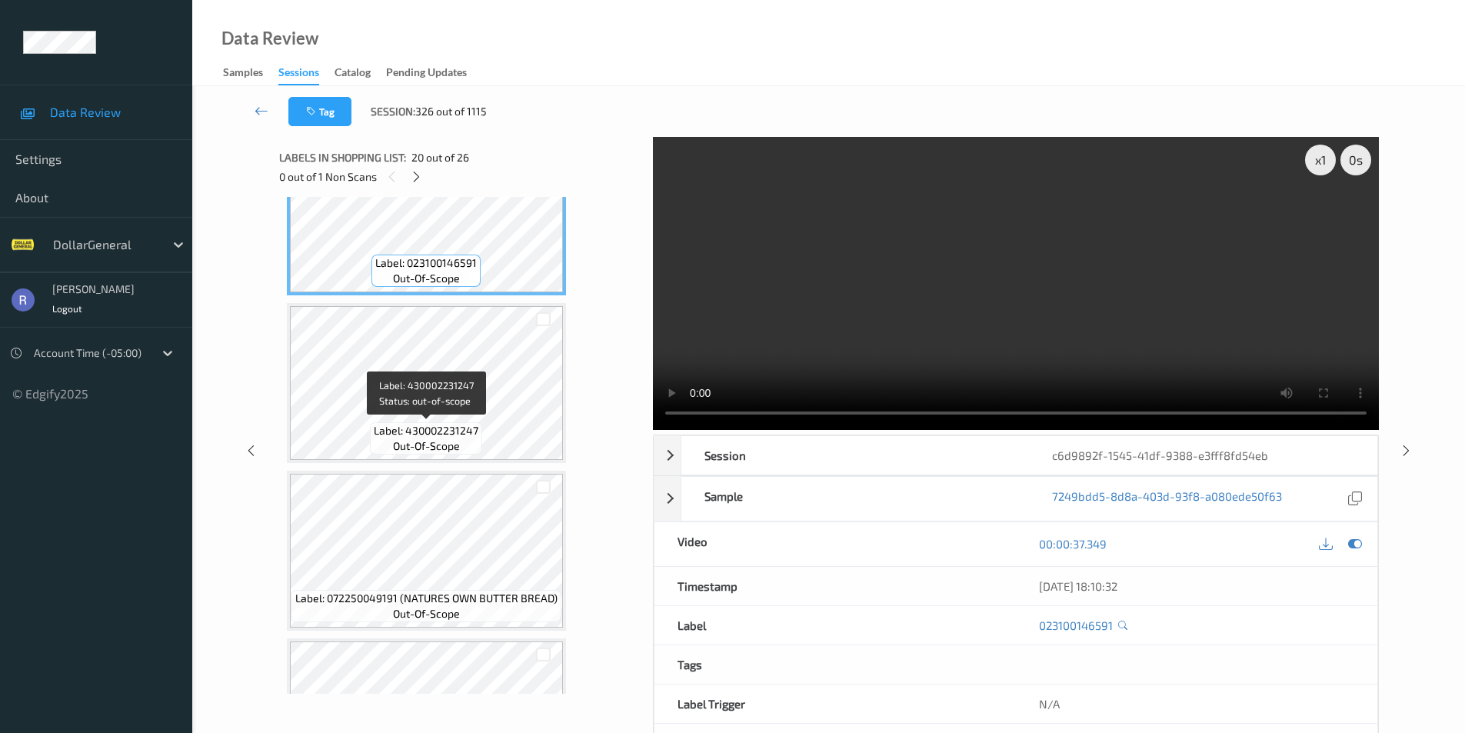
click at [439, 425] on span "Label: 430002231247" at bounding box center [426, 430] width 105 height 15
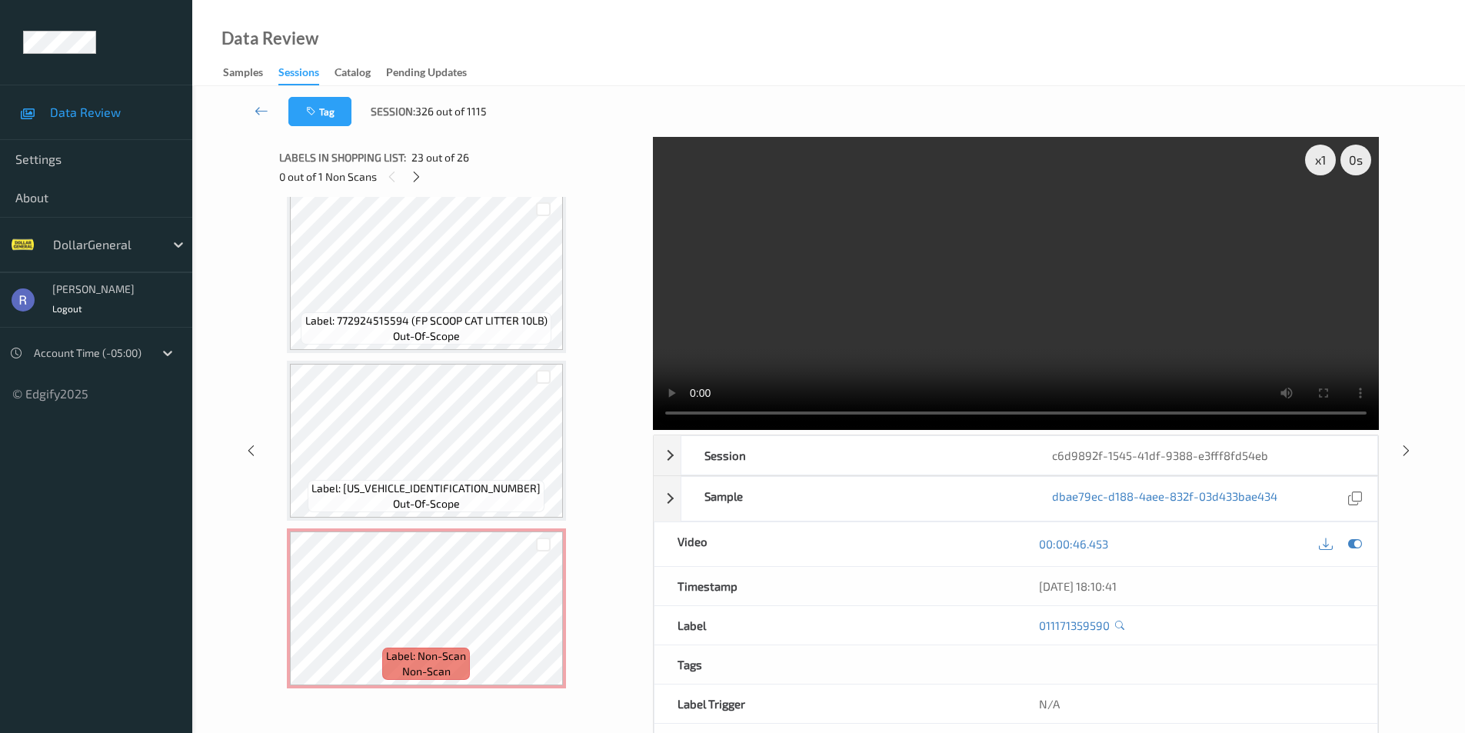
scroll to position [3870, 0]
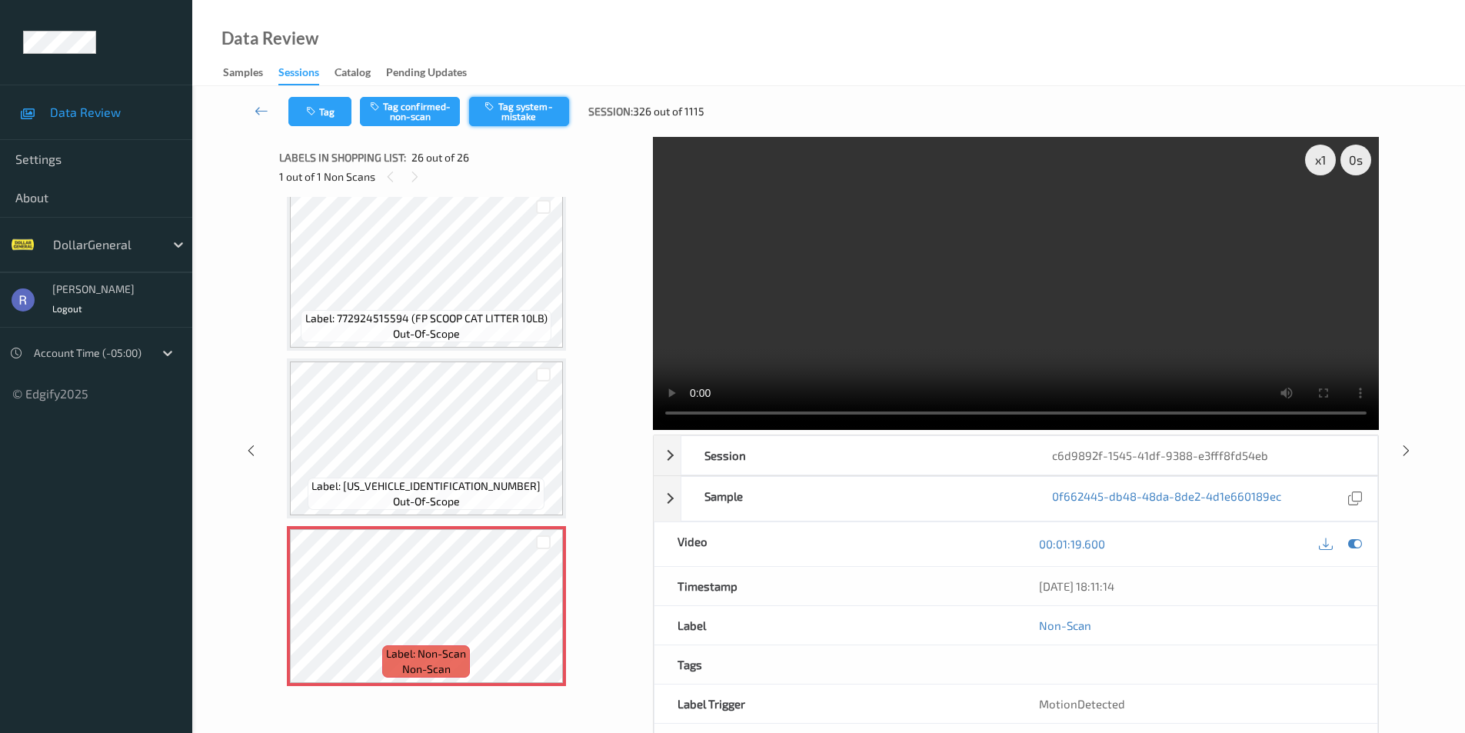
click at [531, 120] on button "Tag system-mistake" at bounding box center [519, 111] width 100 height 29
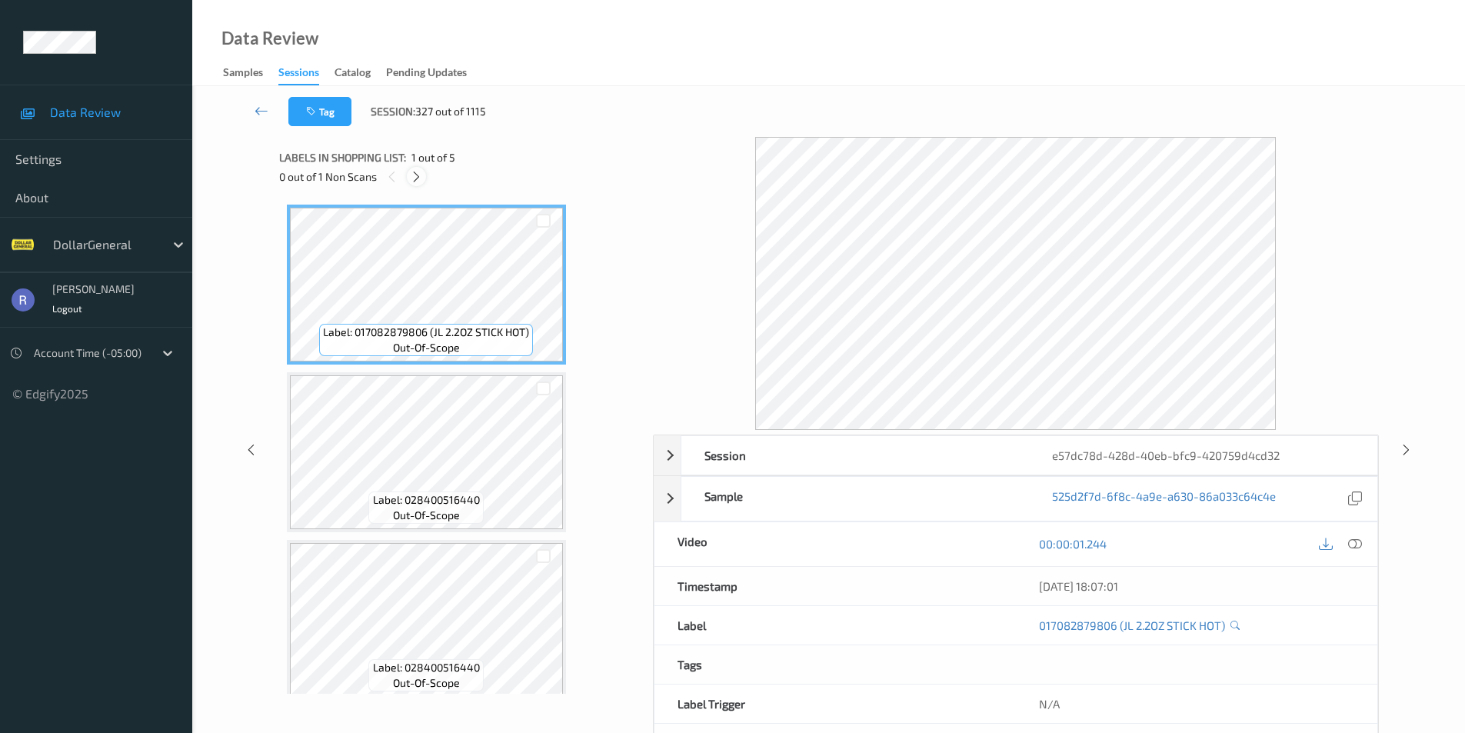
click at [414, 174] on icon at bounding box center [416, 177] width 13 height 14
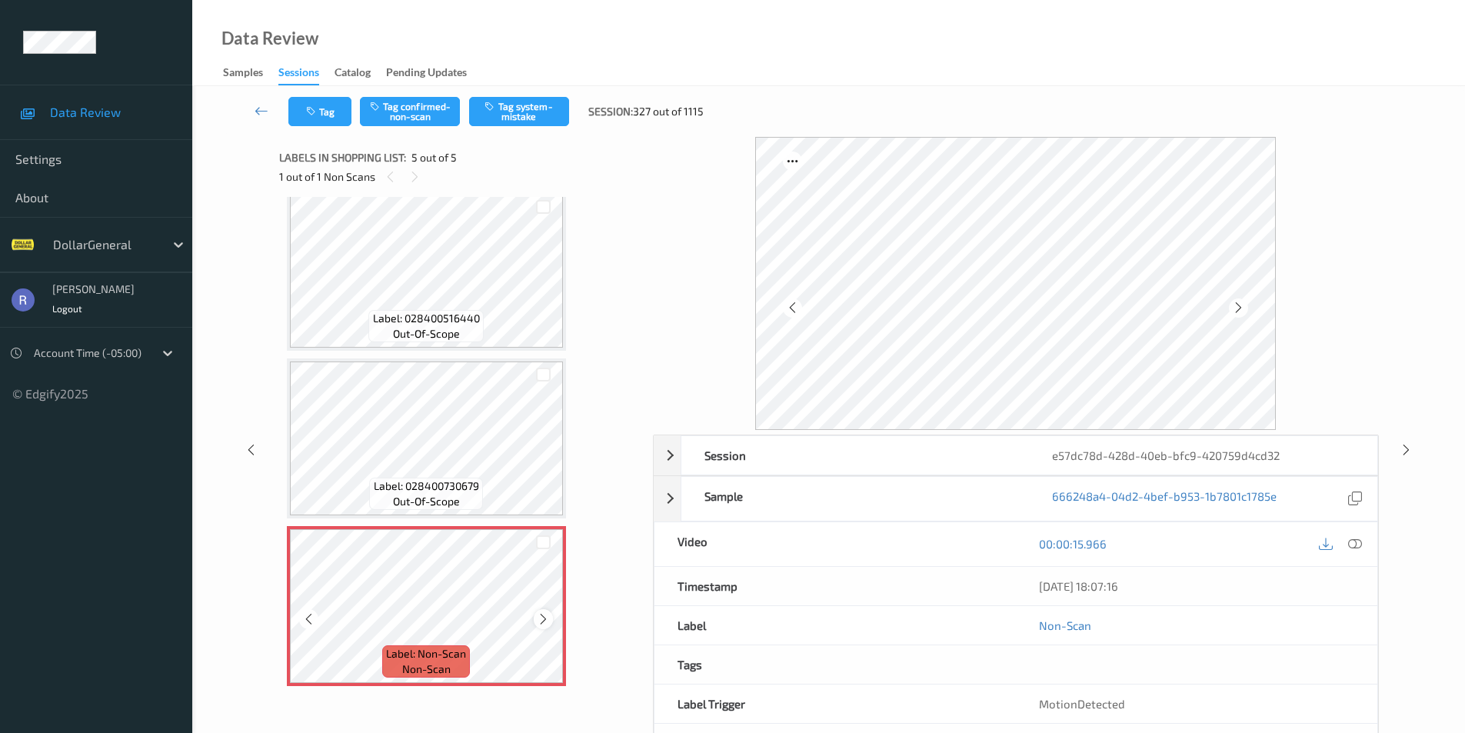
click at [541, 615] on icon at bounding box center [543, 619] width 13 height 14
click at [528, 102] on button "Tag system-mistake" at bounding box center [519, 111] width 100 height 29
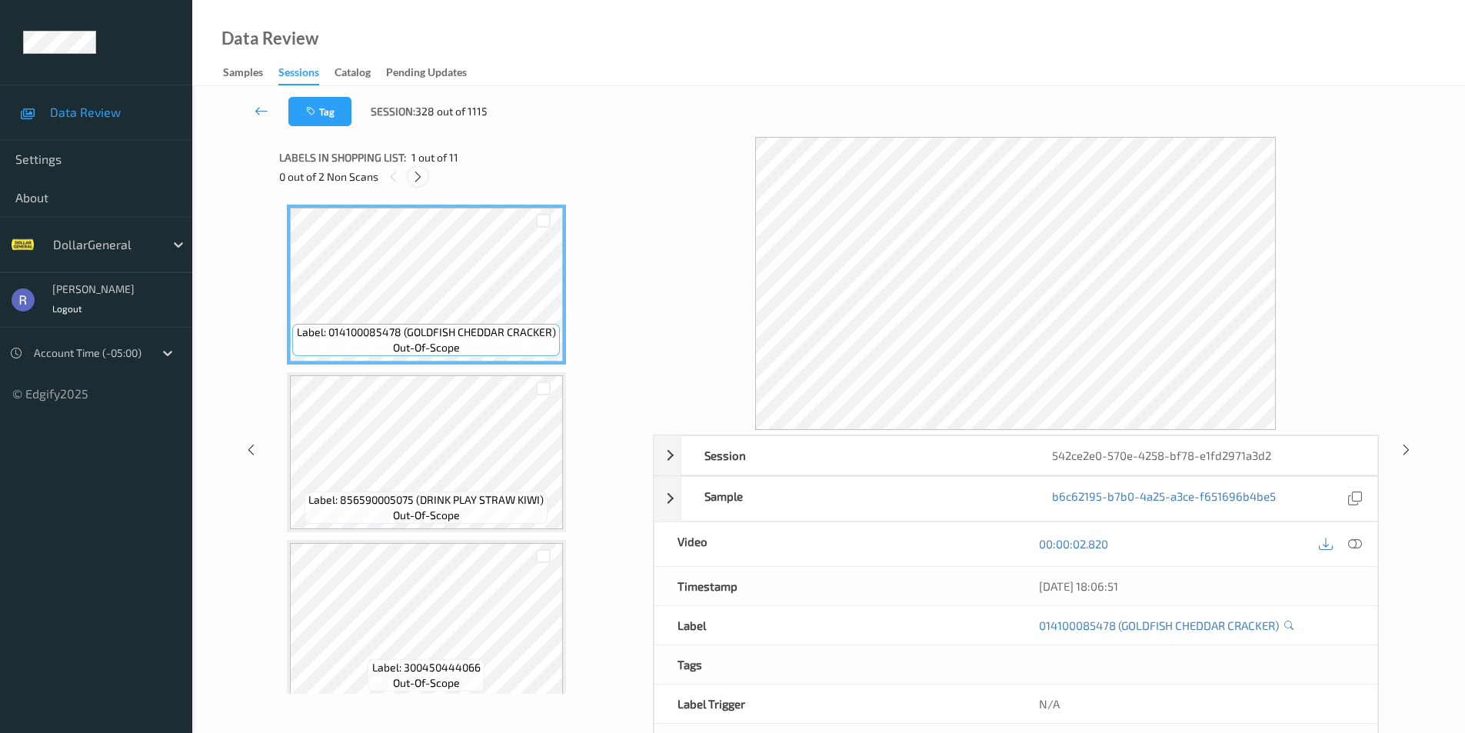
click at [415, 178] on icon at bounding box center [417, 177] width 13 height 14
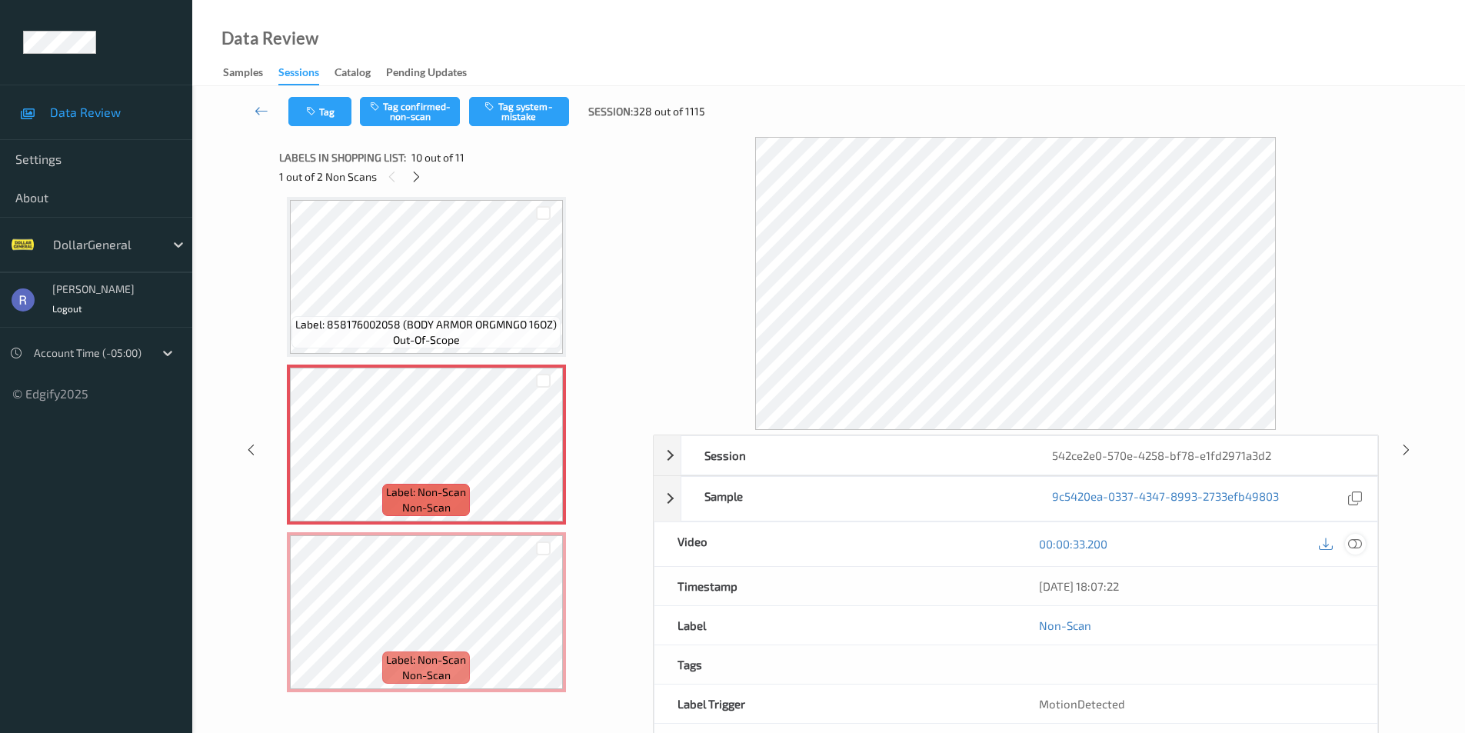
click at [1355, 544] on icon at bounding box center [1355, 544] width 14 height 14
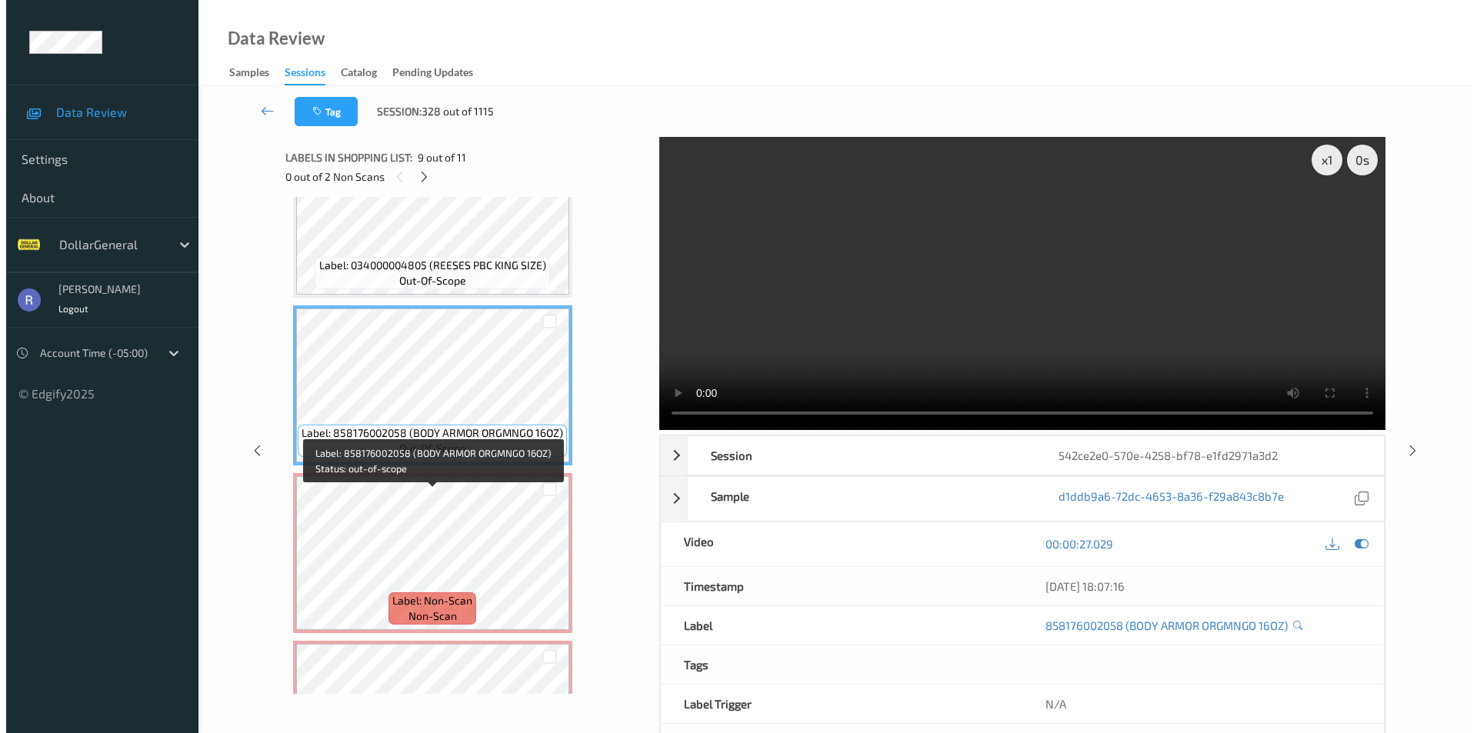
scroll to position [1355, 0]
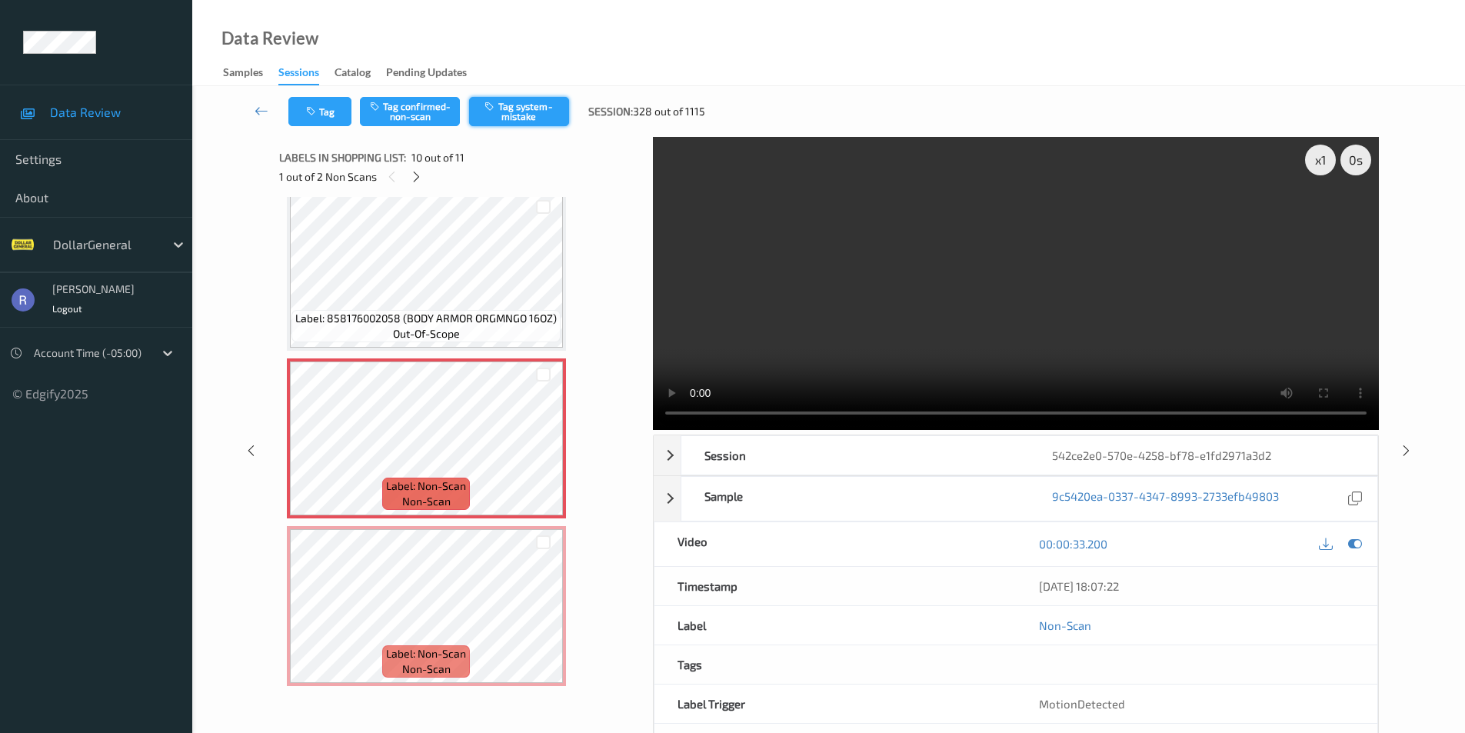
click at [549, 106] on button "Tag system-mistake" at bounding box center [519, 111] width 100 height 29
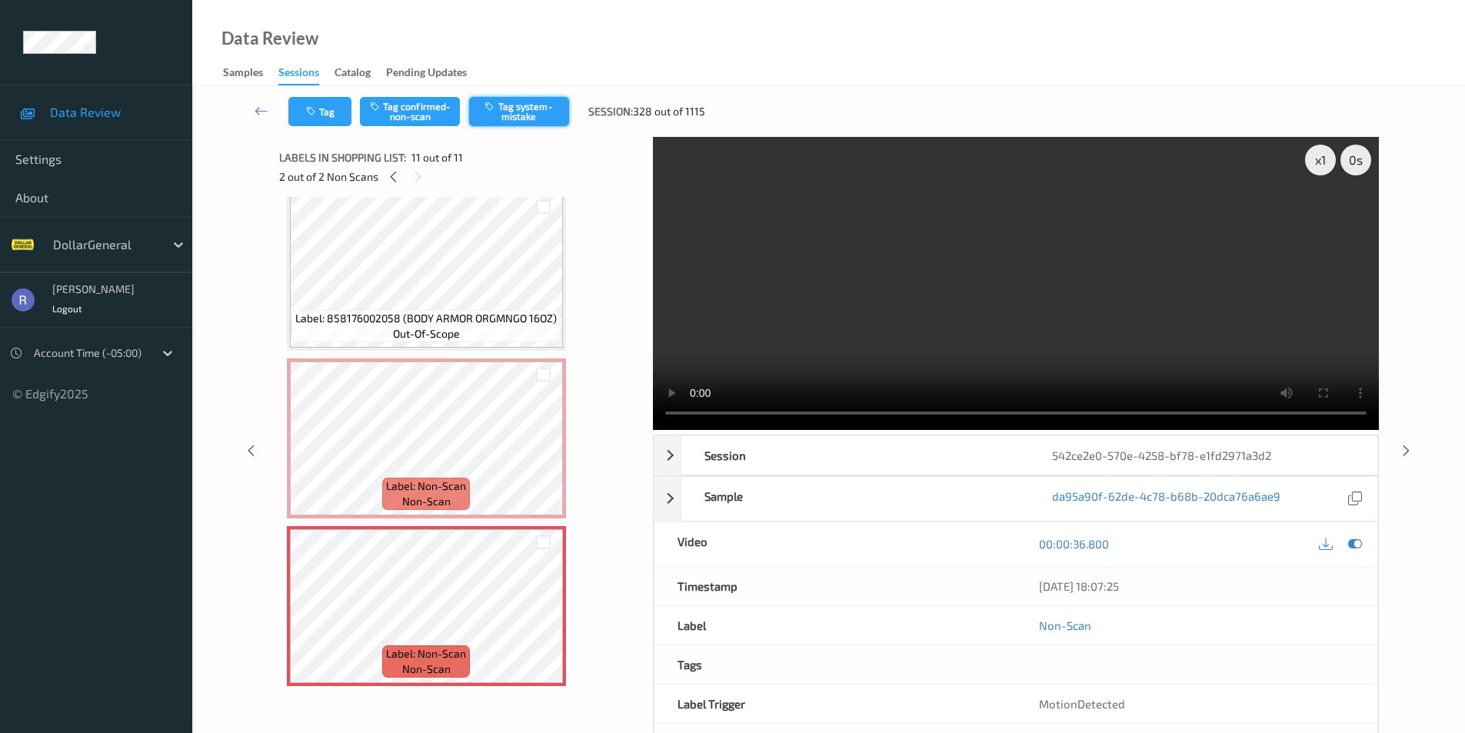
click at [533, 115] on button "Tag system-mistake" at bounding box center [519, 111] width 100 height 29
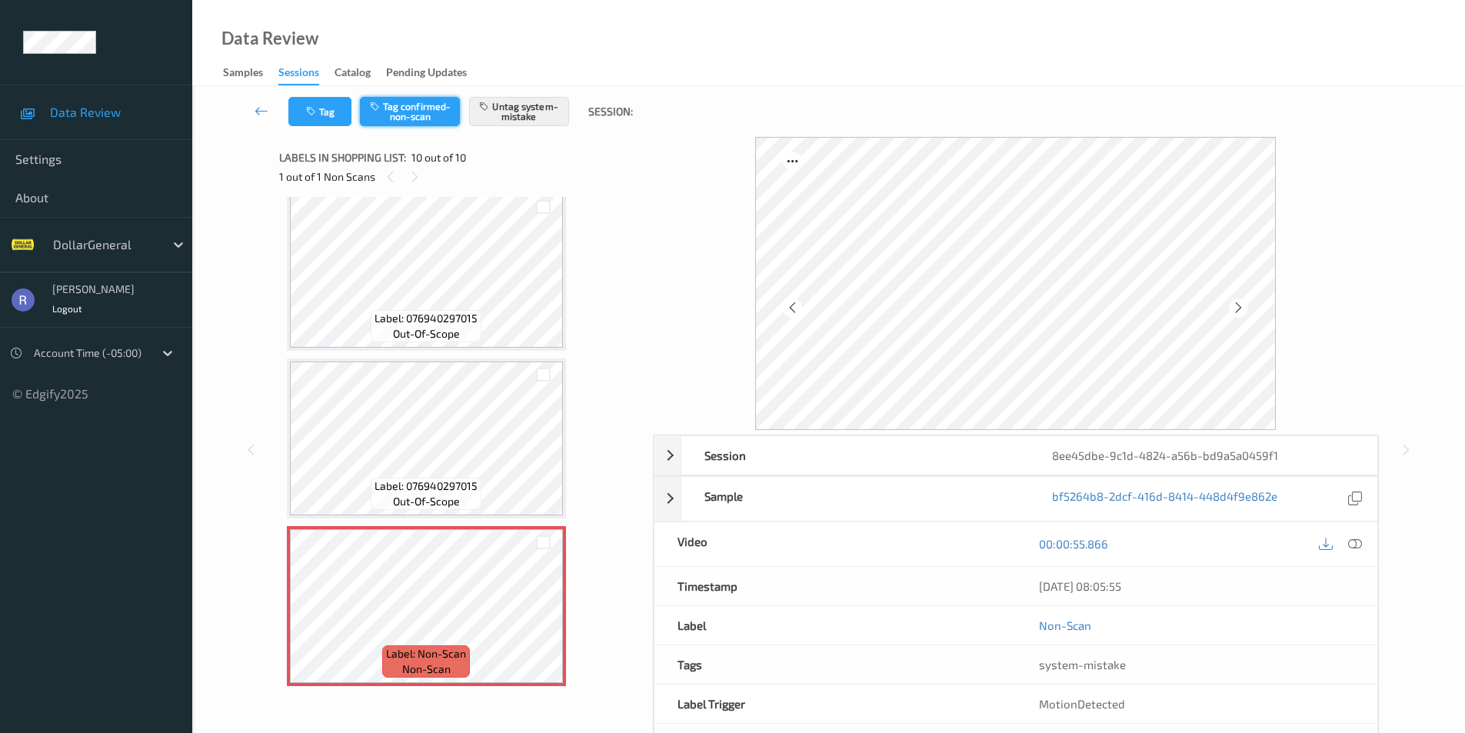
click at [428, 105] on button "Tag confirmed-non-scan" at bounding box center [410, 111] width 100 height 29
click at [530, 115] on button "Untag system-mistake" at bounding box center [519, 111] width 100 height 29
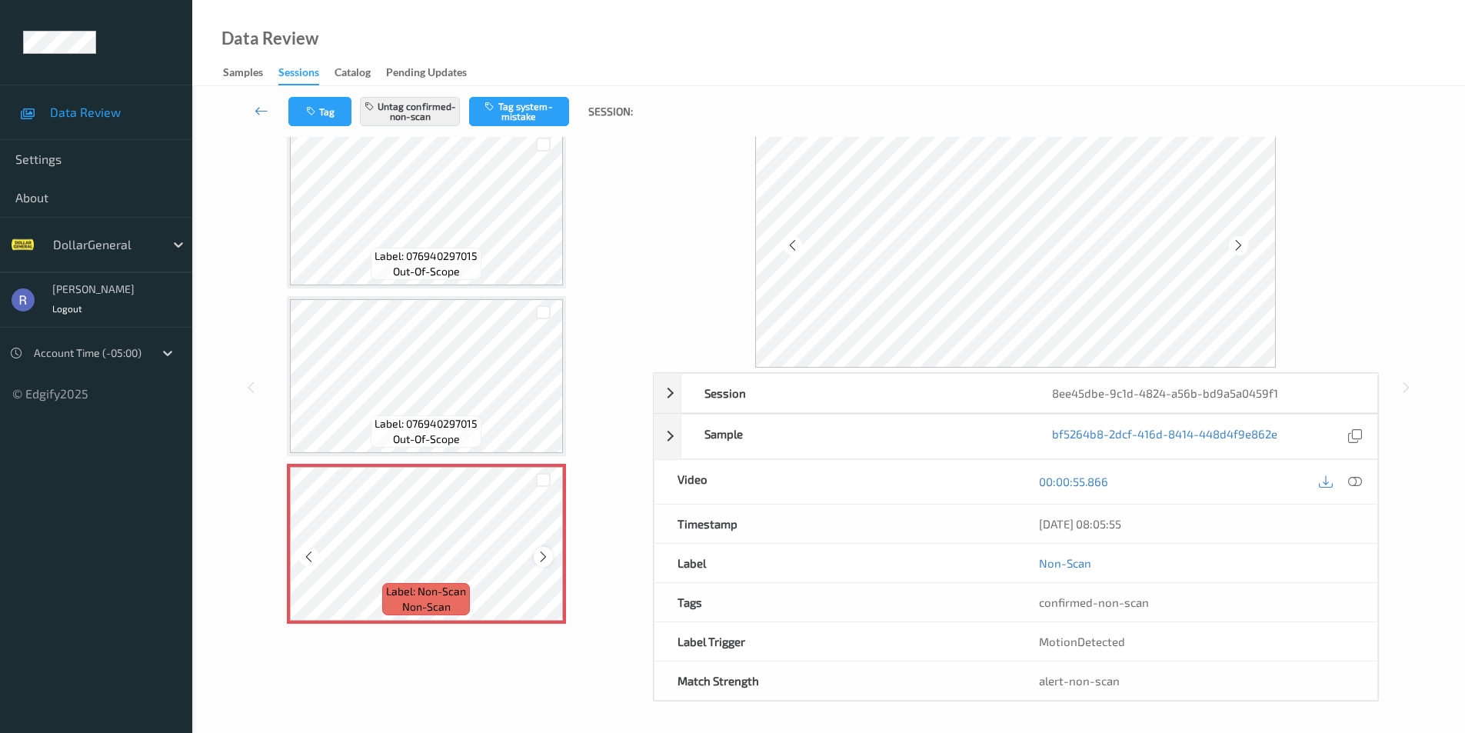
click at [544, 555] on icon at bounding box center [543, 557] width 13 height 14
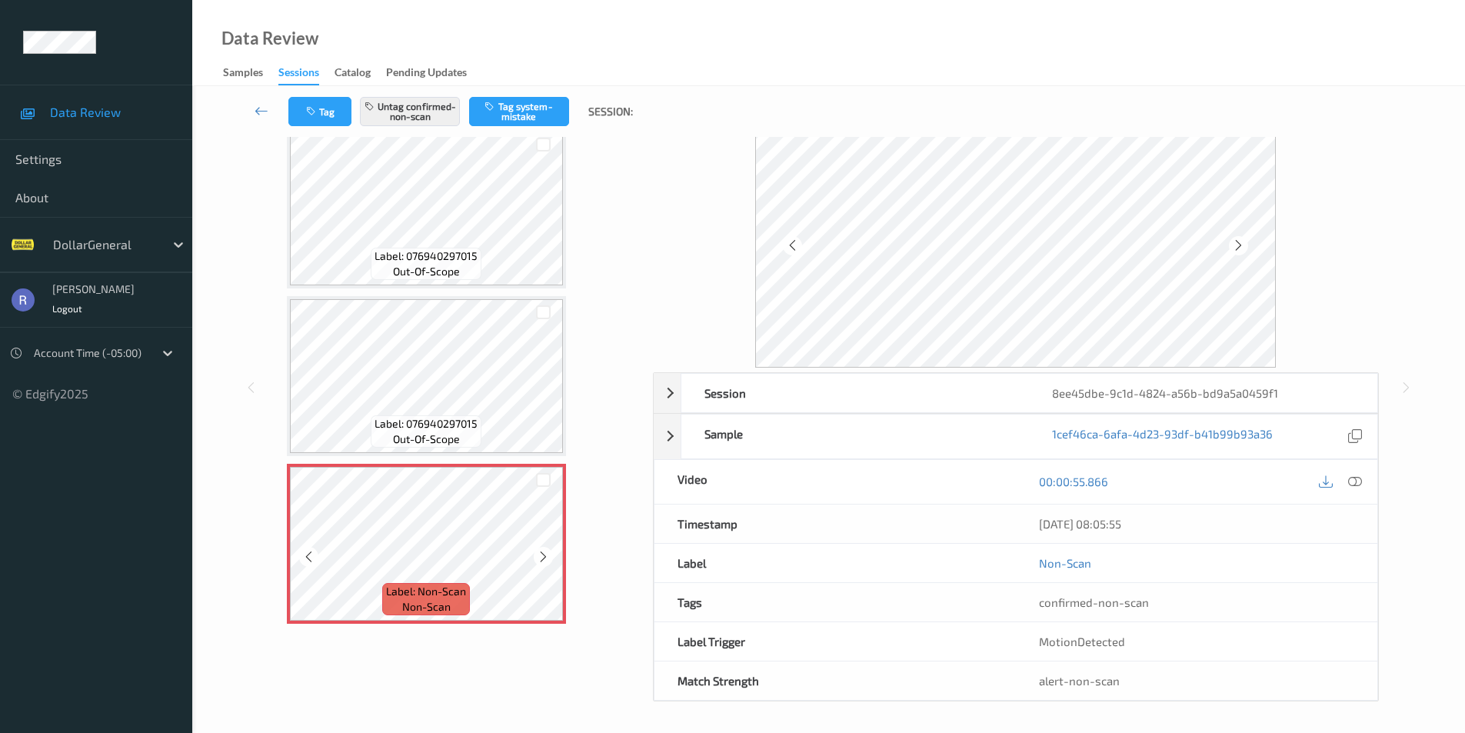
click at [544, 555] on icon at bounding box center [543, 557] width 13 height 14
click at [669, 393] on div "Session 8ee45dbe-9c1d-4824-a56b-bd9a5a0459f1" at bounding box center [1016, 393] width 724 height 40
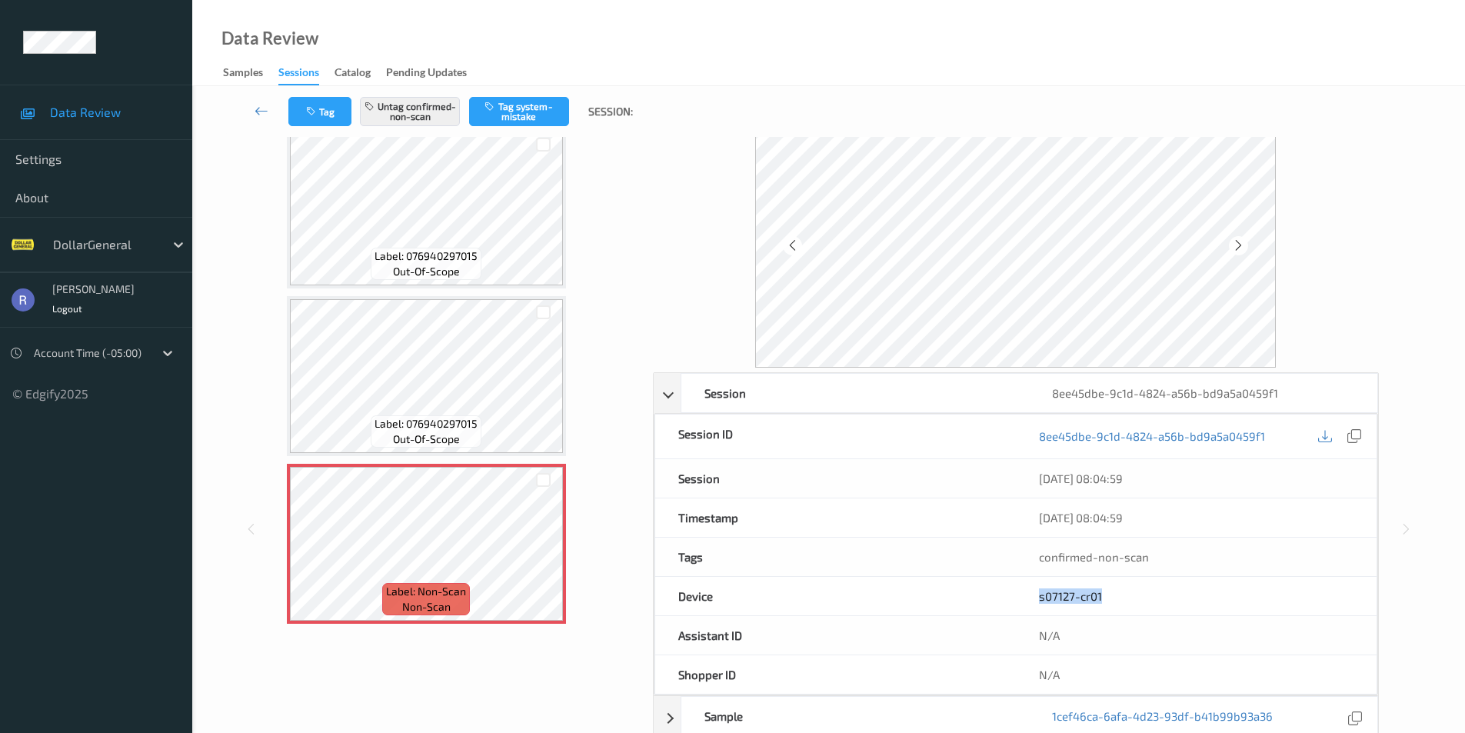
drag, startPoint x: 1119, startPoint y: 594, endPoint x: 837, endPoint y: 592, distance: 281.5
click at [843, 593] on div "Device s07127-cr01" at bounding box center [1015, 596] width 723 height 39
copy div "s07127-cr01"
click at [258, 112] on icon at bounding box center [262, 110] width 14 height 15
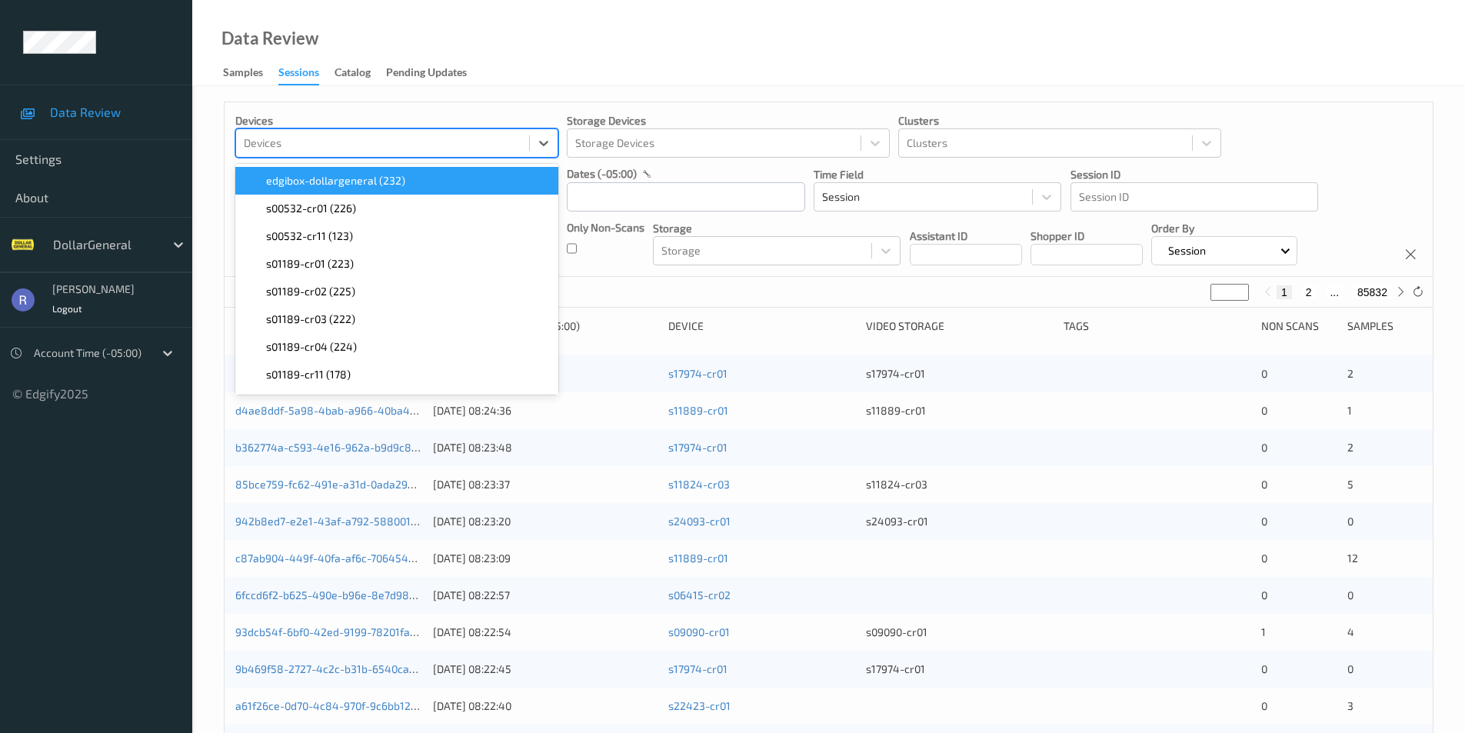
click at [373, 144] on div at bounding box center [383, 143] width 278 height 18
paste input "s07127-cr01"
type input "s07127-cr01"
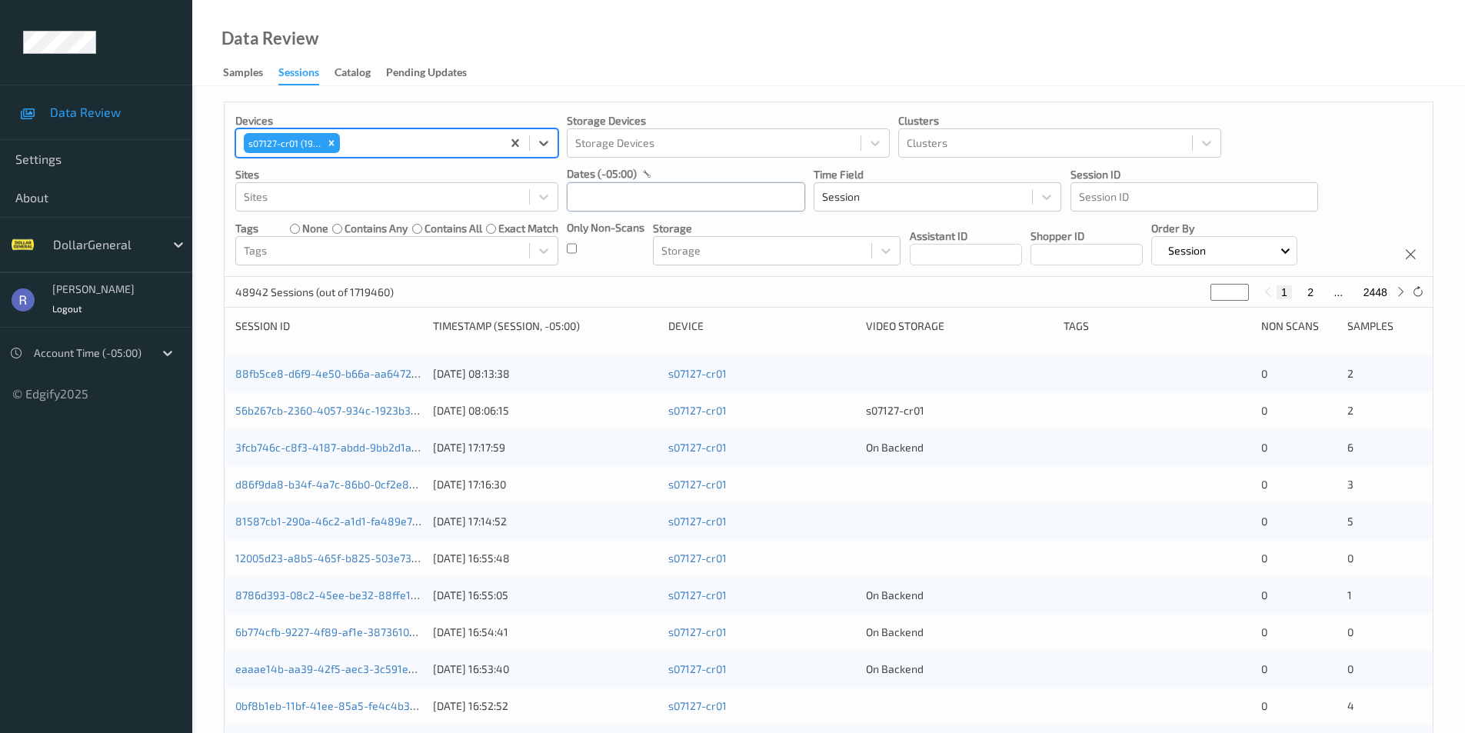
click at [666, 201] on input "text" at bounding box center [686, 196] width 238 height 29
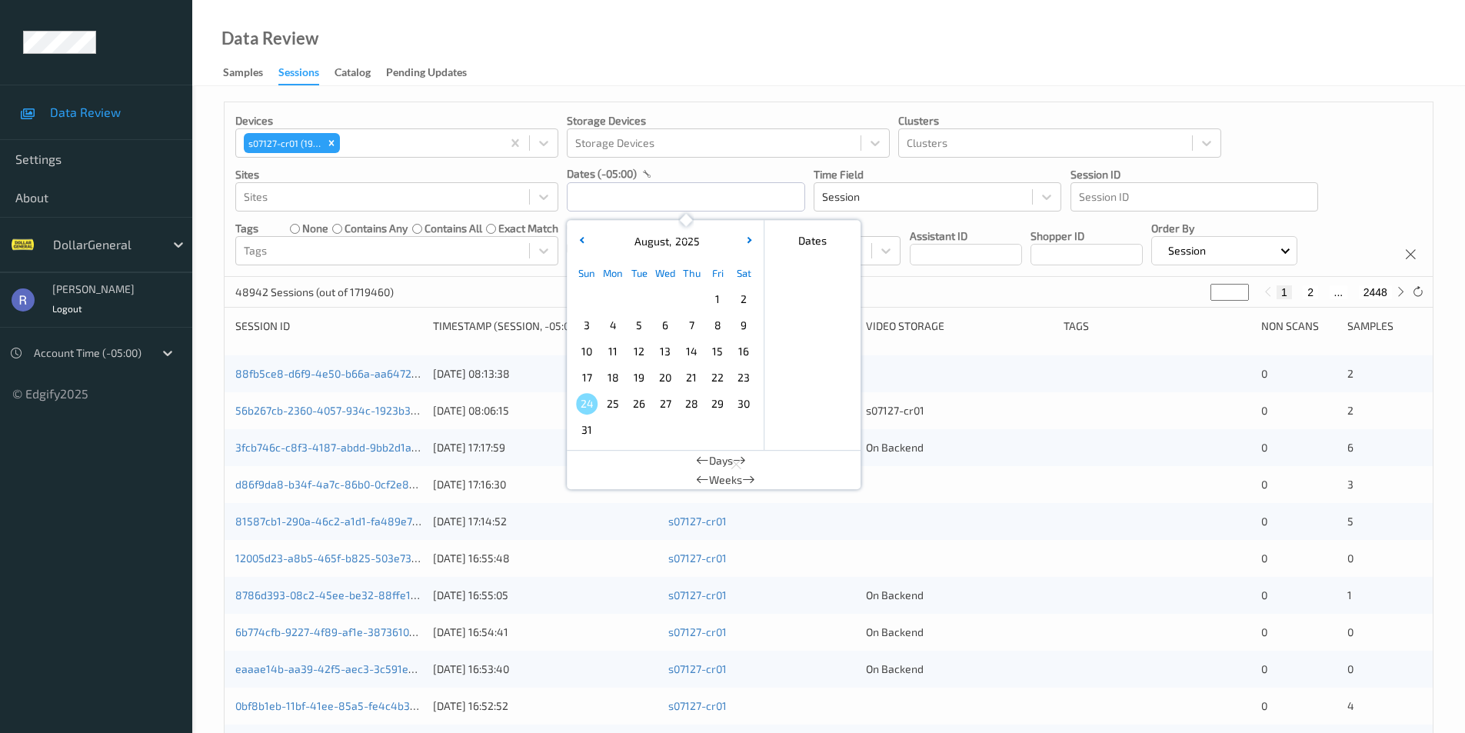
click at [745, 323] on span "9" at bounding box center [744, 326] width 22 height 22
type input "09/08/2025 00:00 -> 09/08/2025 23:59"
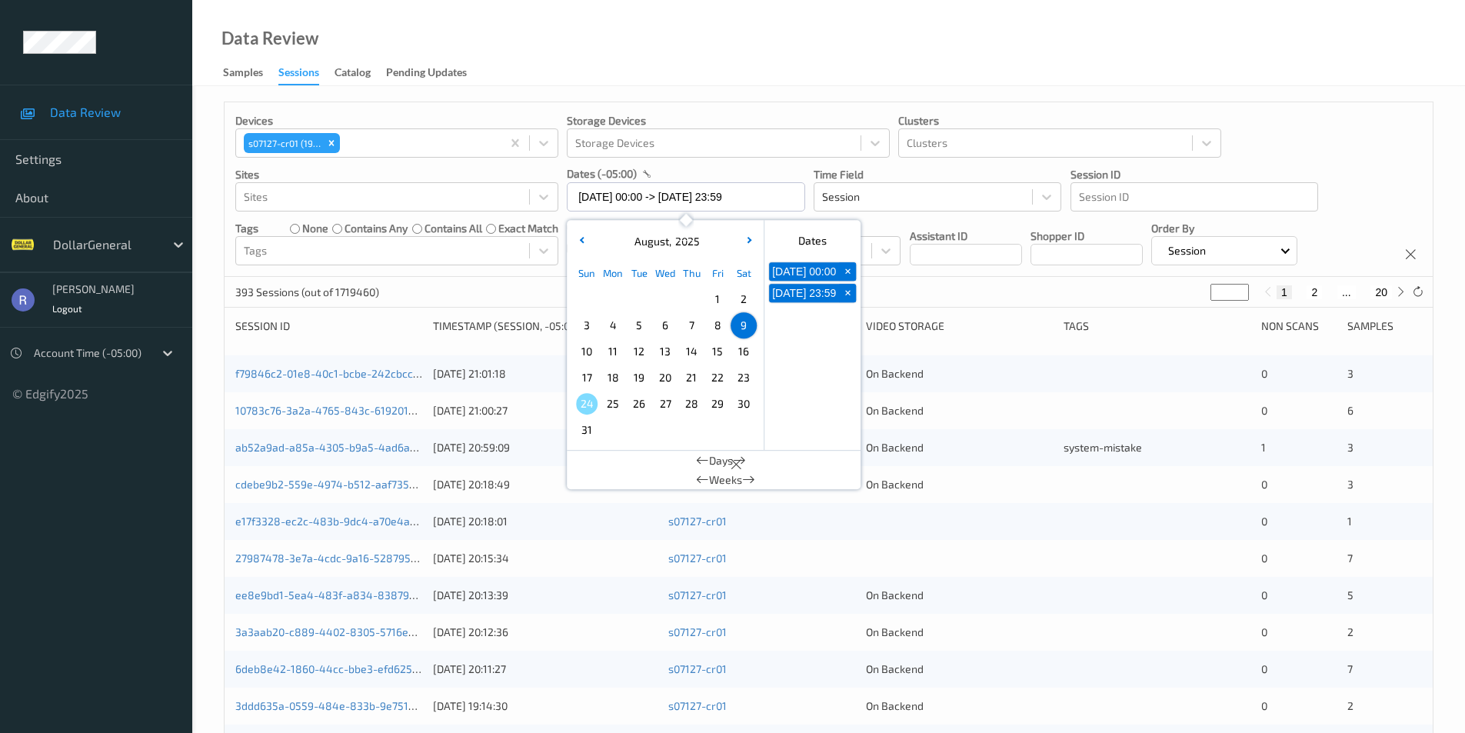
click at [498, 293] on div "393 Sessions (out of 1719460) * 1 2 ... 20" at bounding box center [829, 292] width 1208 height 31
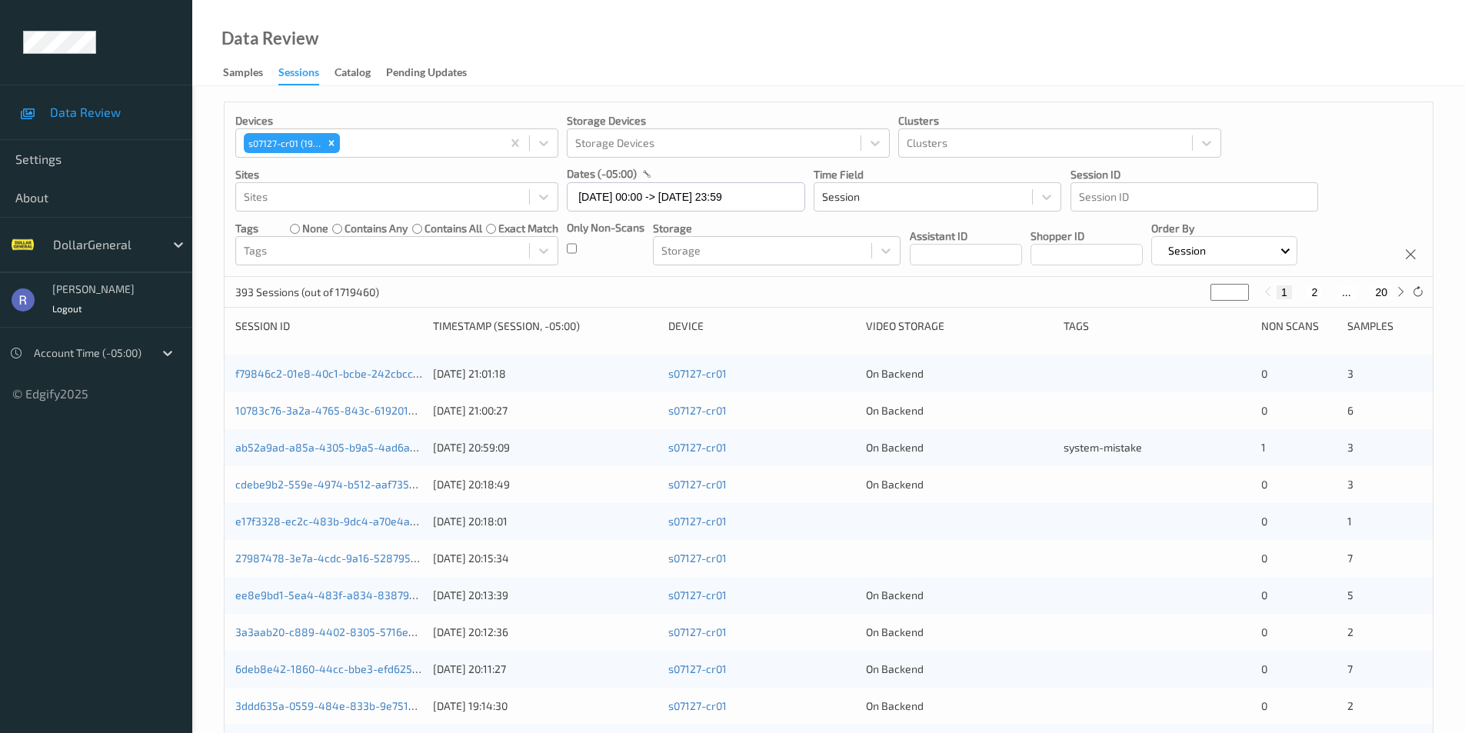
click at [1380, 295] on button "20" at bounding box center [1381, 292] width 22 height 14
type input "**"
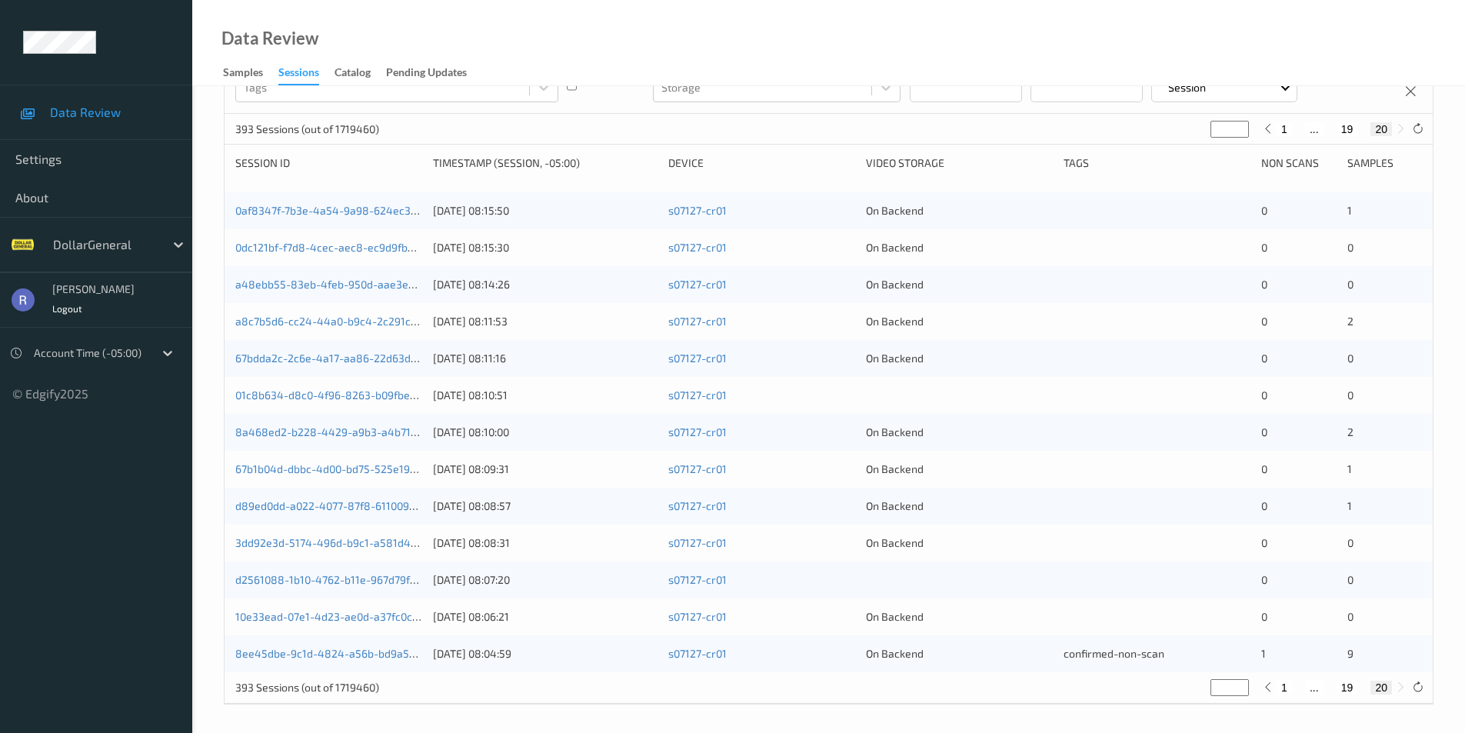
scroll to position [166, 0]
click at [348, 651] on link "8ee45dbe-9c1d-4824-a56b-bd9a5a0459f1" at bounding box center [342, 650] width 214 height 13
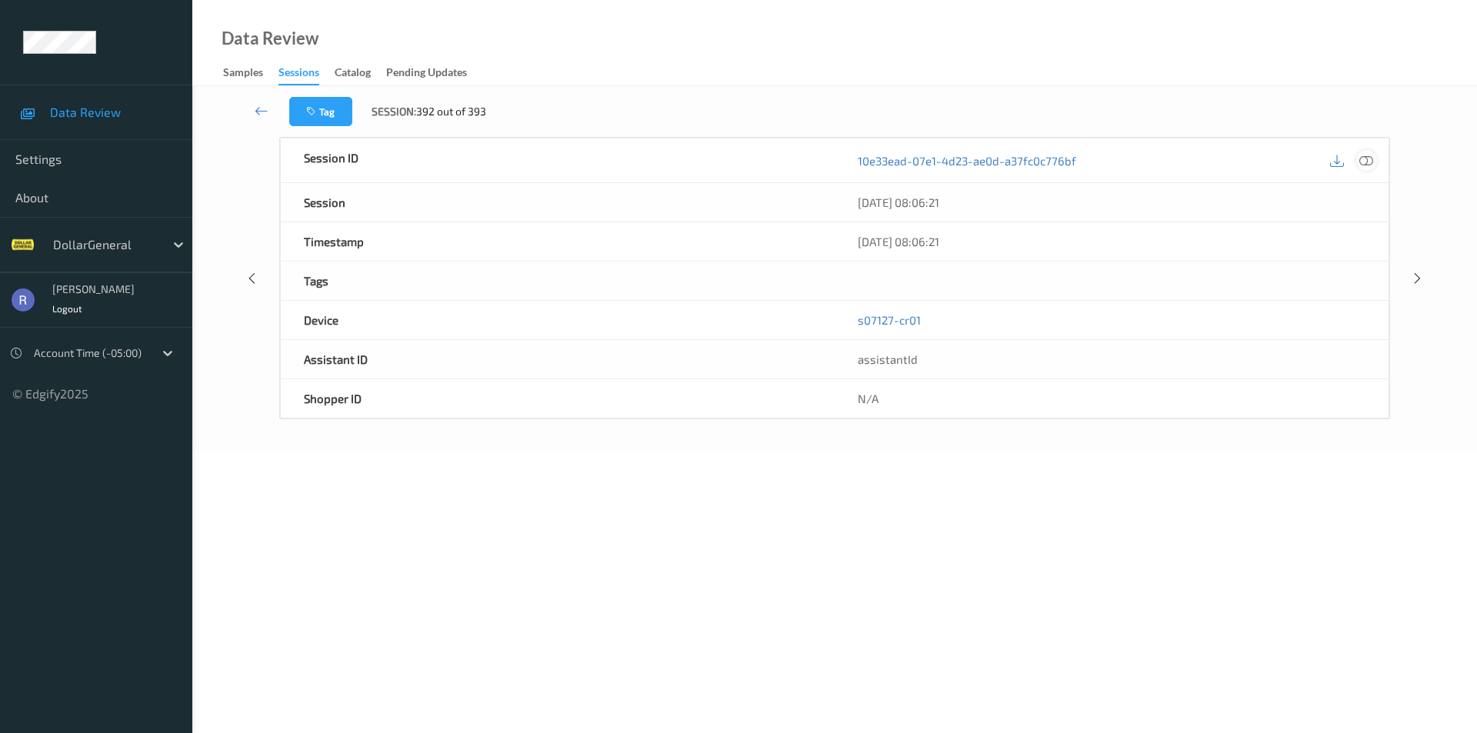
click at [1367, 161] on icon at bounding box center [1366, 160] width 14 height 14
